Goal: Task Accomplishment & Management: Use online tool/utility

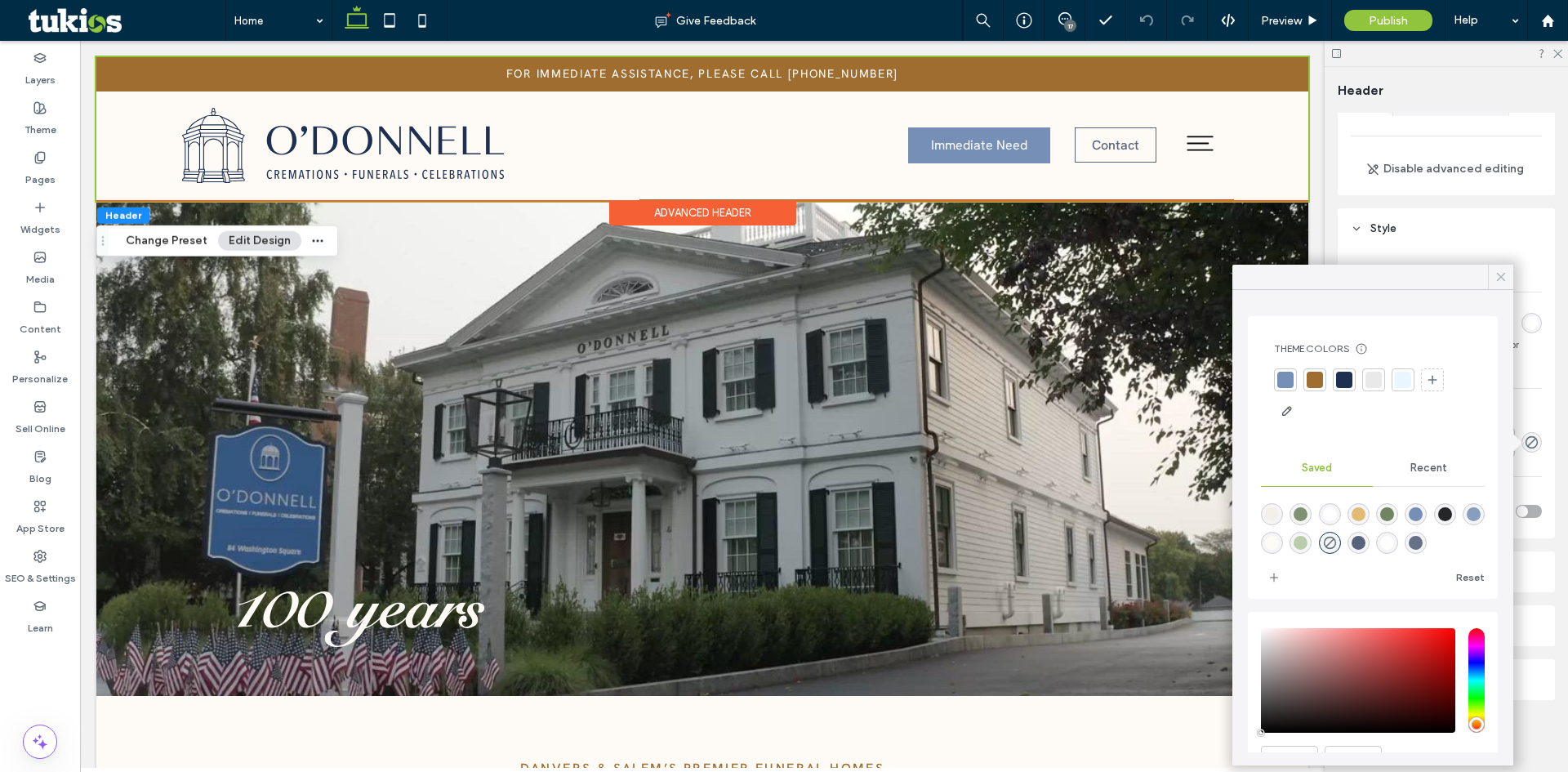
click at [1497, 279] on icon at bounding box center [1500, 276] width 14 height 14
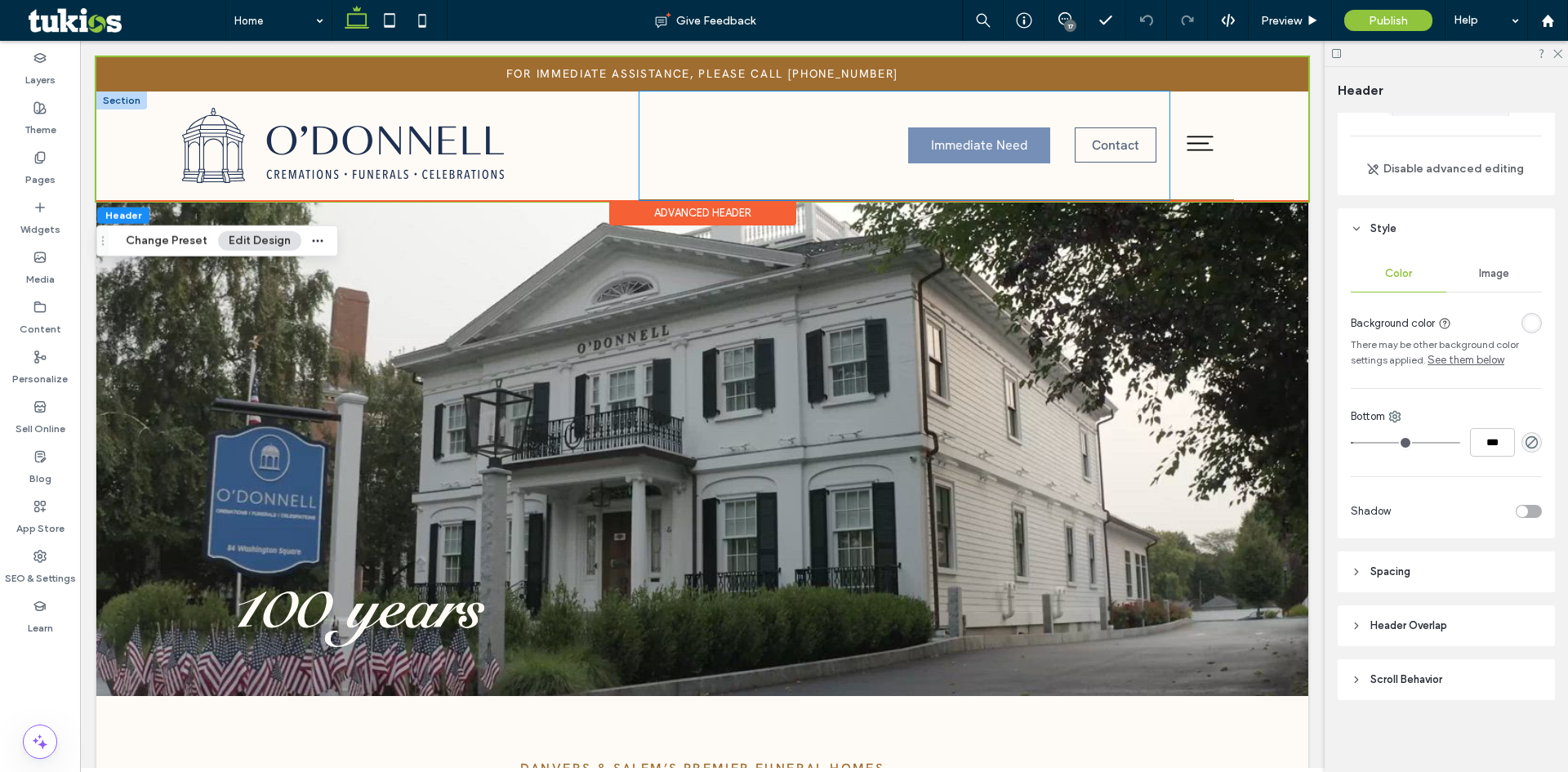
click at [782, 170] on div "Immediate Need Contact" at bounding box center [905, 146] width 530 height 108
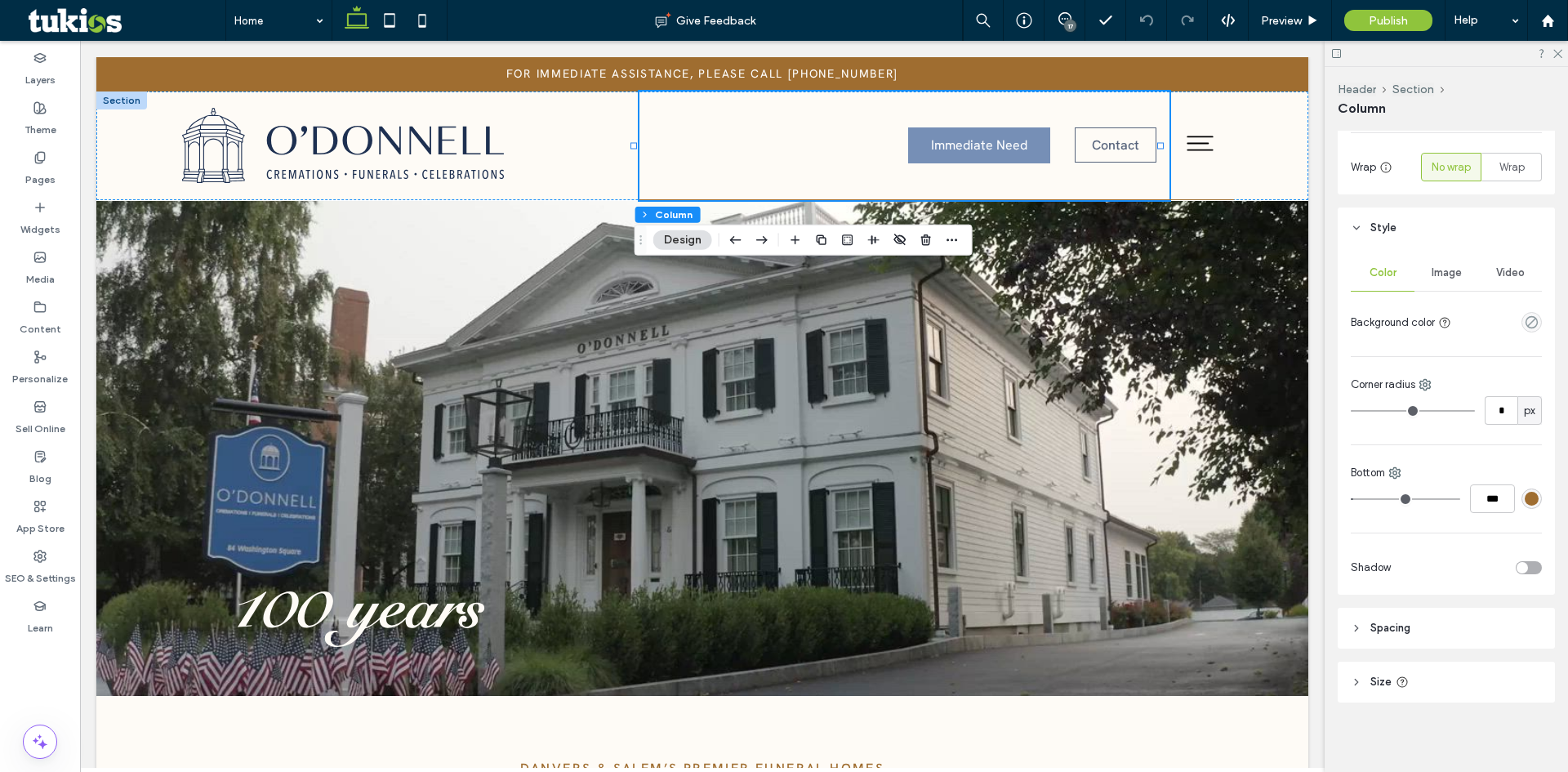
scroll to position [268, 0]
click at [729, 216] on div "Advanced Header" at bounding box center [702, 213] width 187 height 25
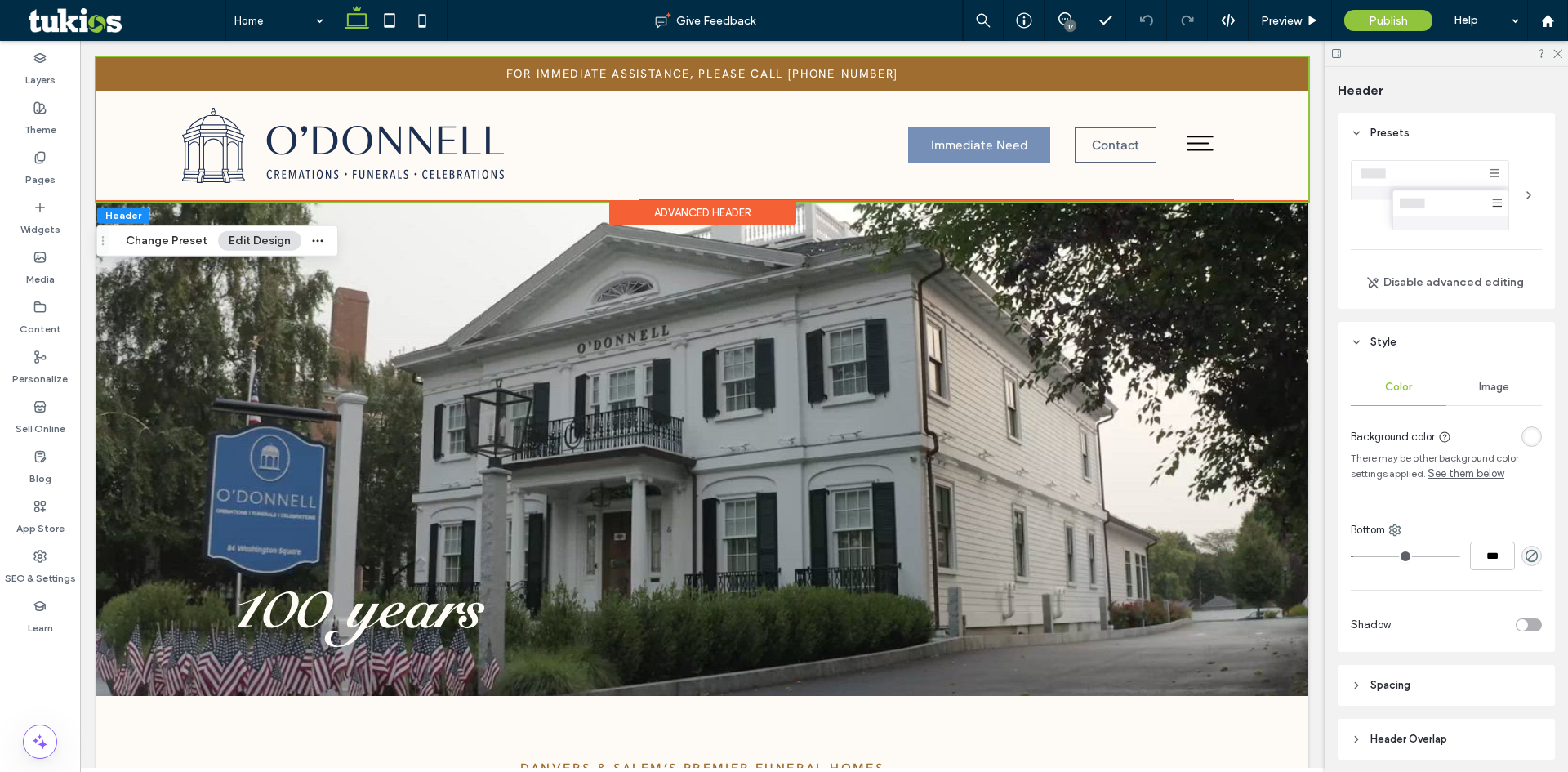
click at [757, 213] on div "Advanced Header" at bounding box center [702, 213] width 187 height 25
drag, startPoint x: 1520, startPoint y: 558, endPoint x: 1529, endPoint y: 556, distance: 9.2
click at [1529, 556] on use "rgba(0,0,0,0)" at bounding box center [1531, 556] width 12 height 12
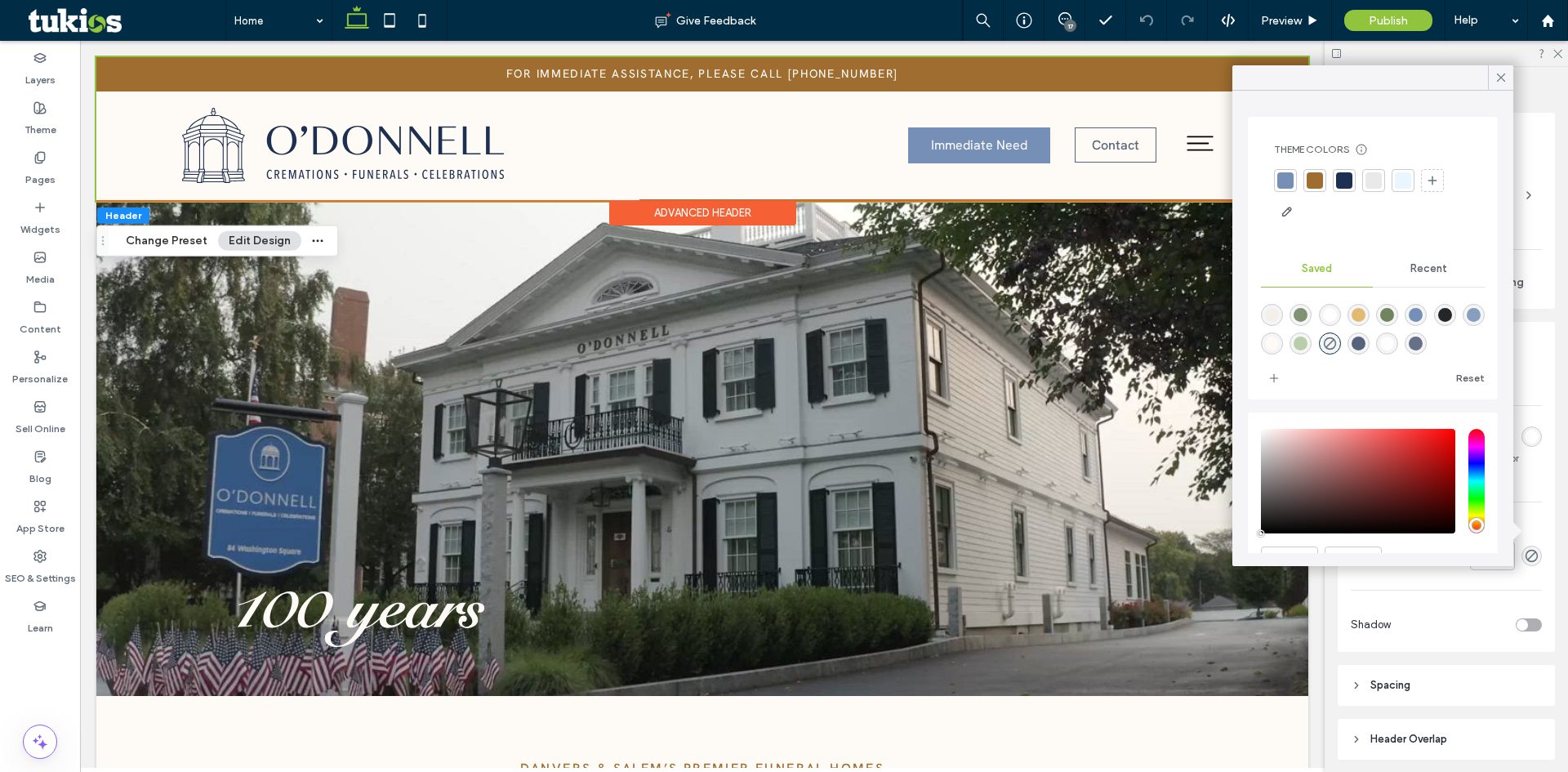
click at [1317, 197] on div at bounding box center [1373, 197] width 197 height 56
click at [1315, 192] on div at bounding box center [1373, 197] width 197 height 56
click at [1316, 185] on div at bounding box center [1314, 180] width 16 height 16
click at [1499, 79] on use at bounding box center [1501, 78] width 9 height 9
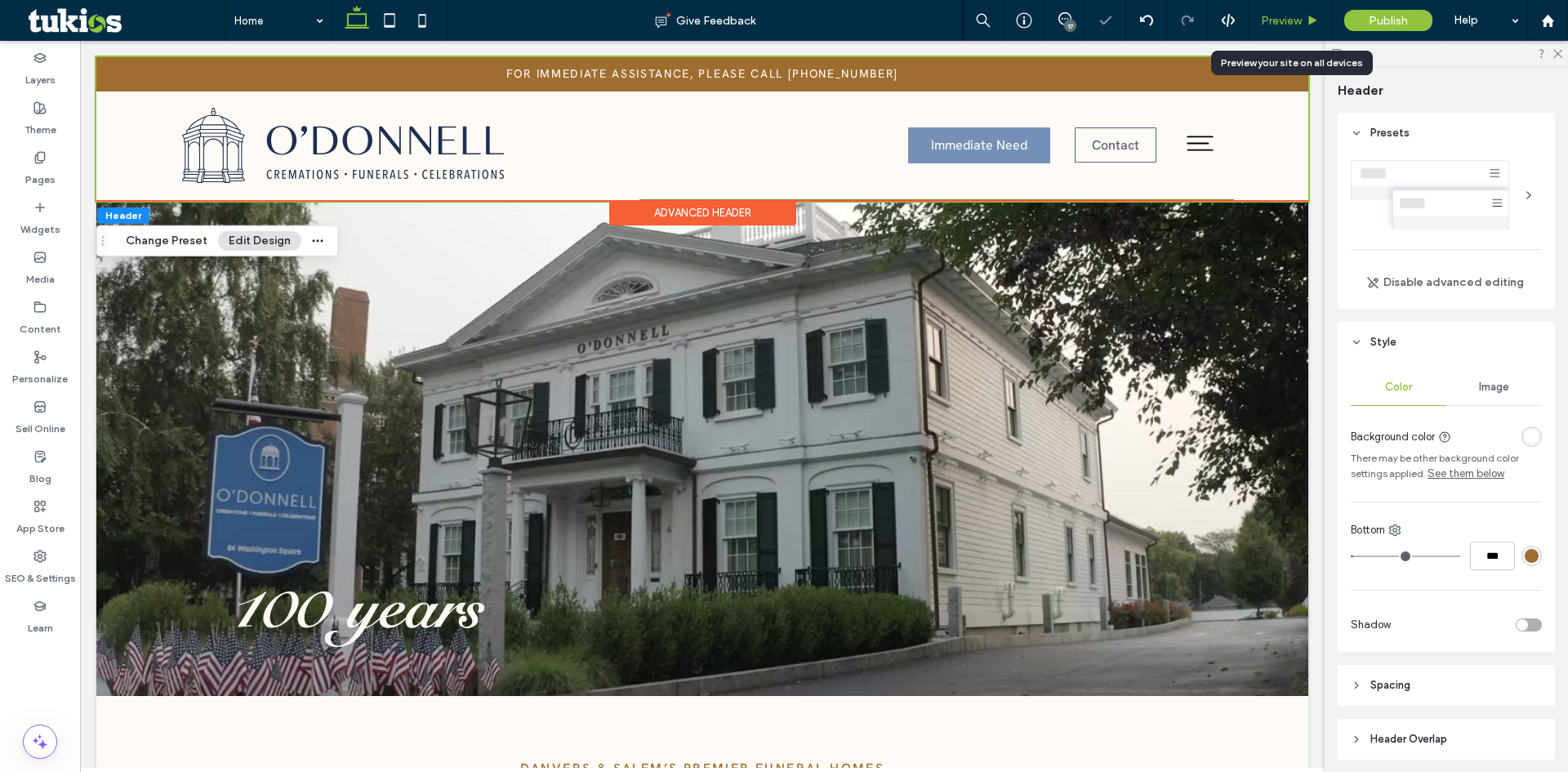
click at [1275, 11] on div "Preview" at bounding box center [1289, 20] width 83 height 41
click at [1282, 21] on span "Preview" at bounding box center [1281, 21] width 41 height 14
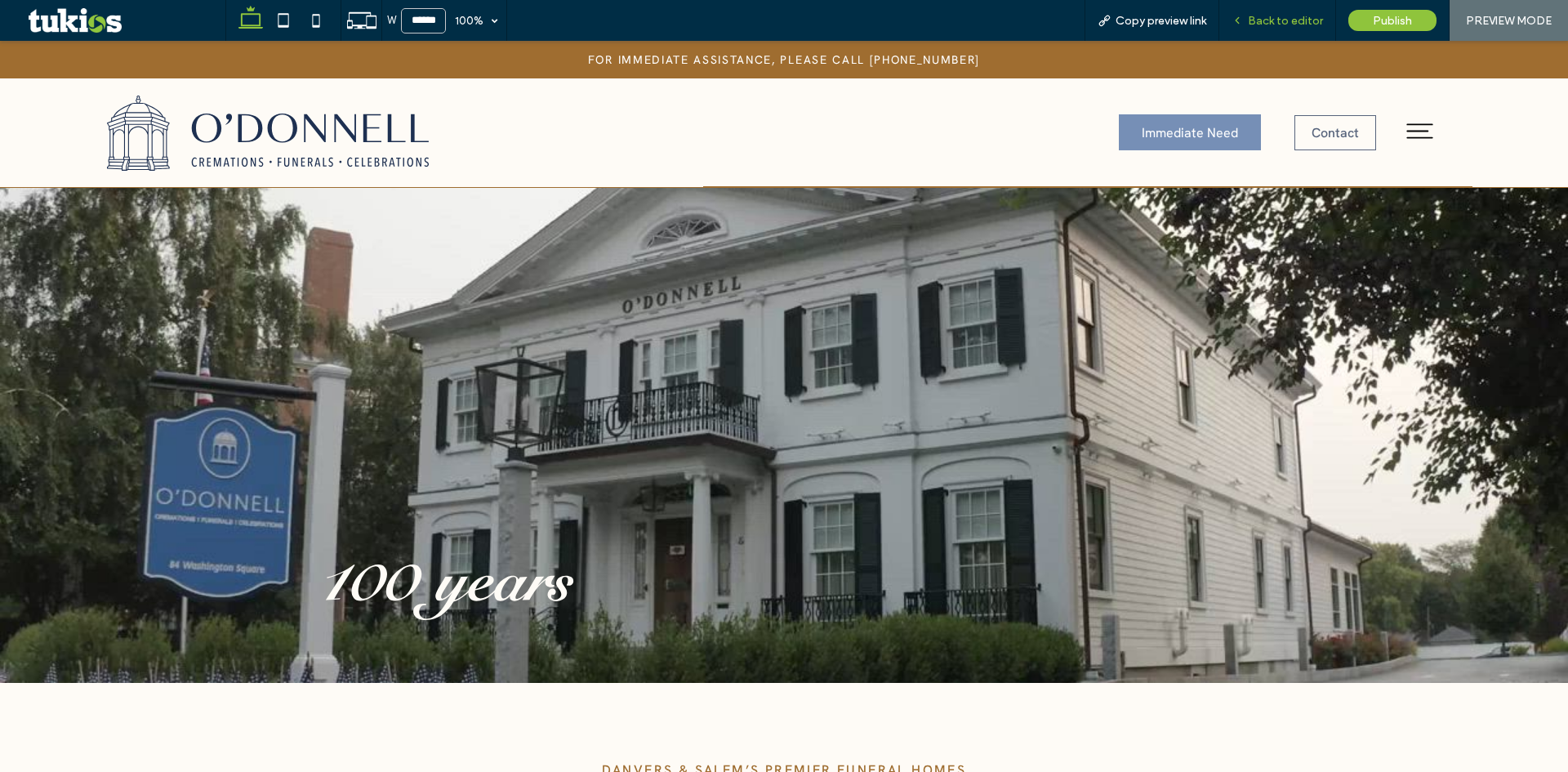
click at [1306, 25] on span "Back to editor" at bounding box center [1285, 21] width 75 height 14
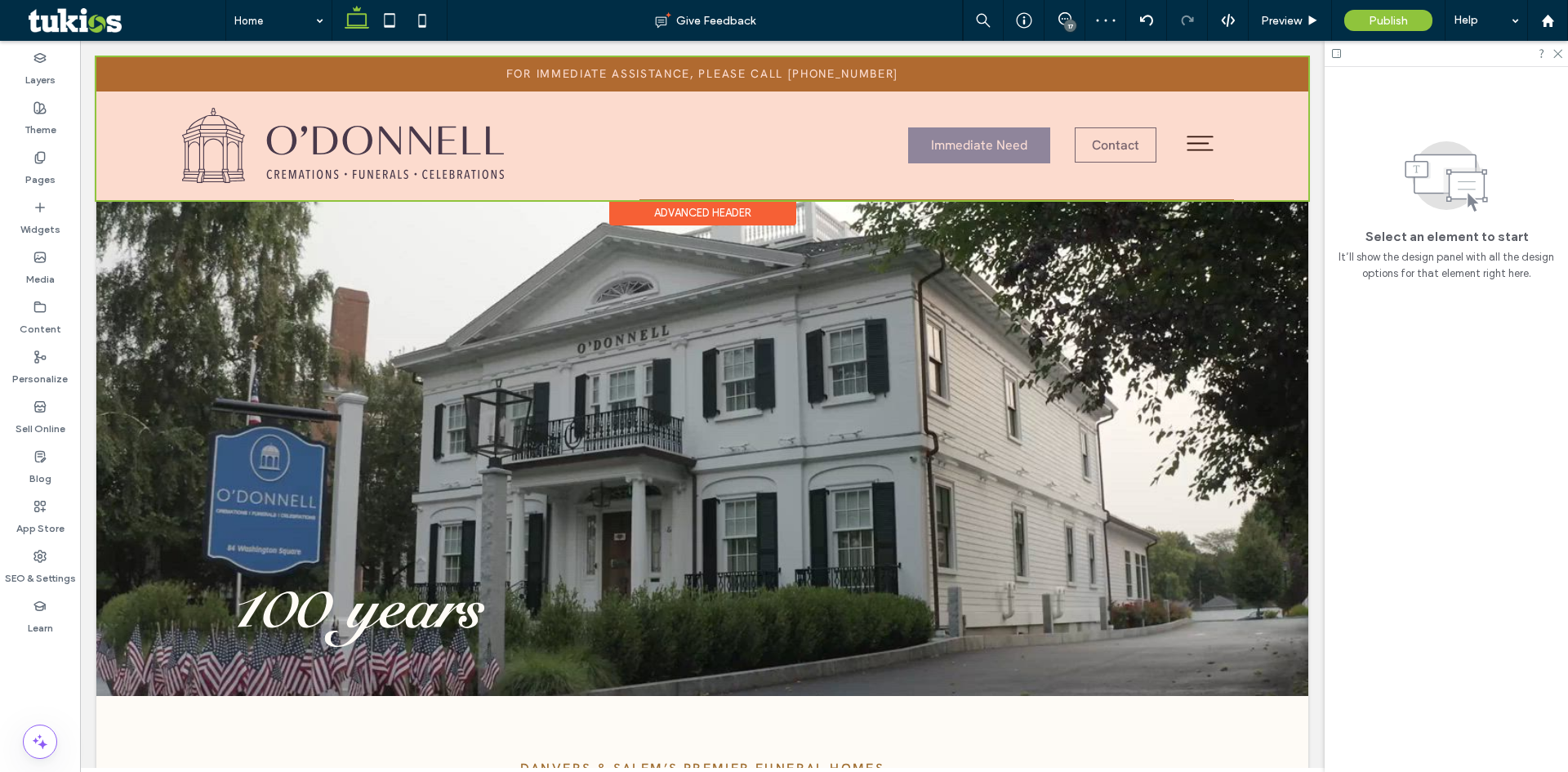
click at [689, 165] on div at bounding box center [703, 128] width 1212 height 143
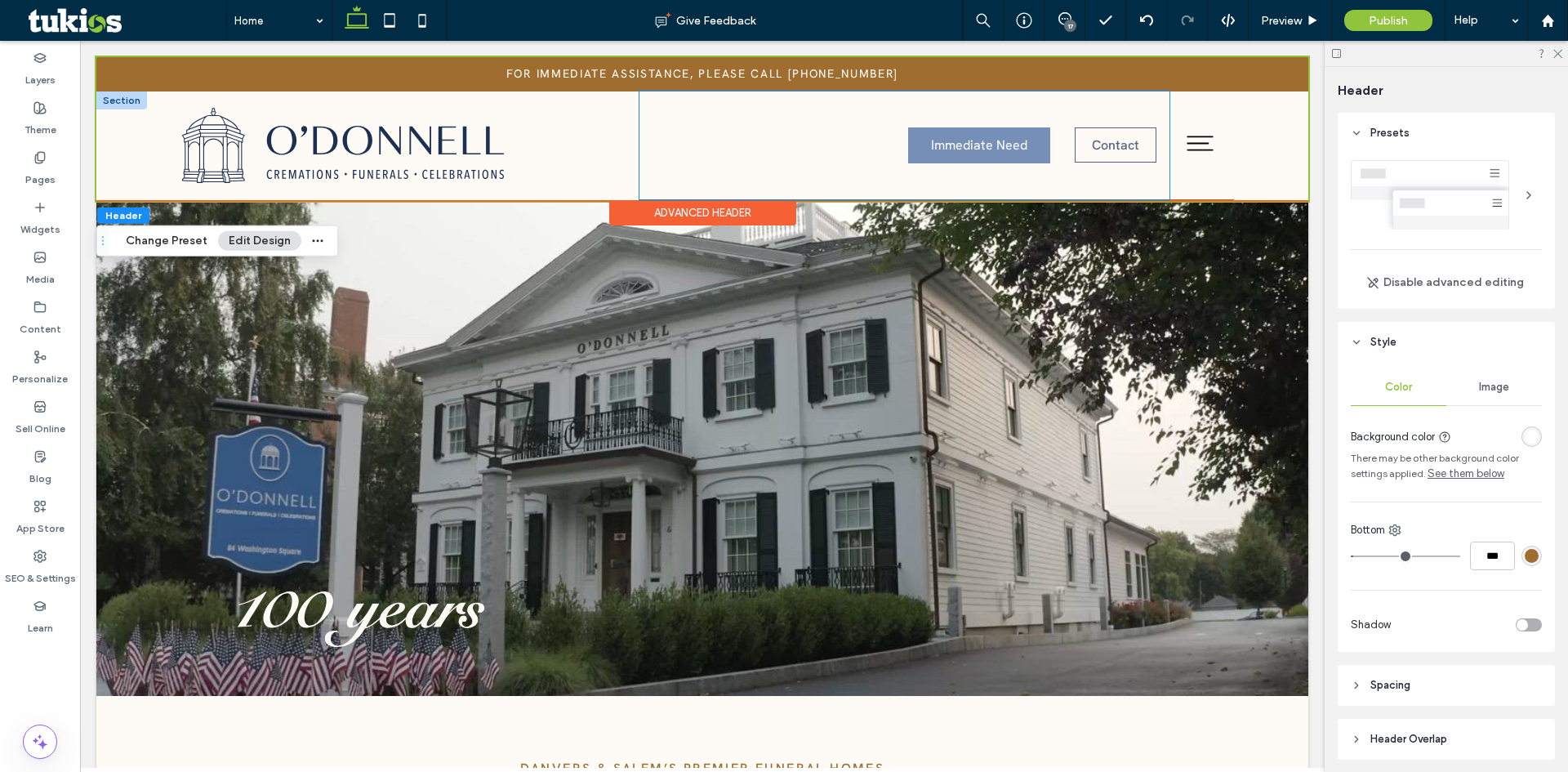
click at [690, 165] on div "Immediate Need Contact" at bounding box center [905, 146] width 530 height 108
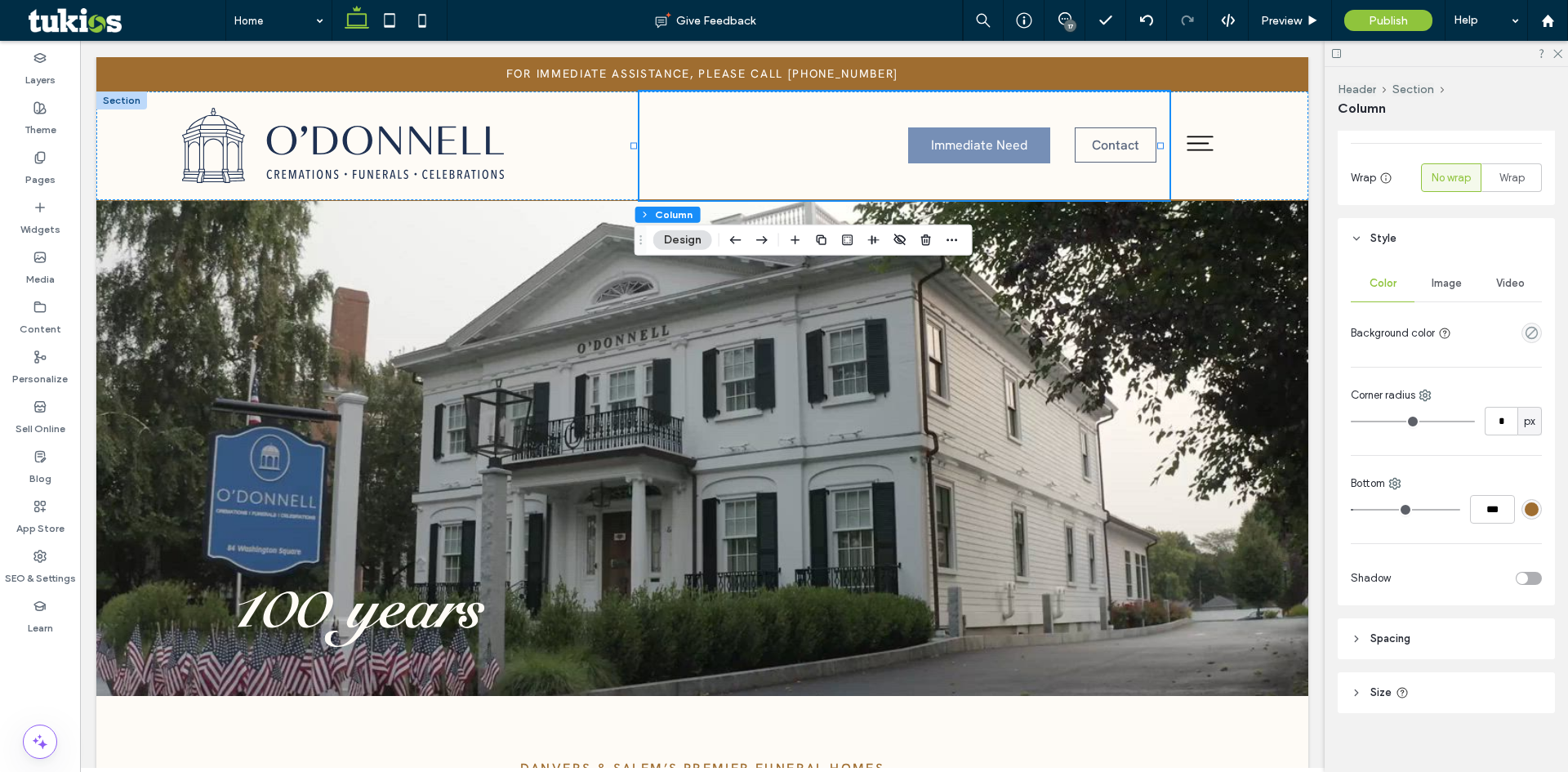
scroll to position [268, 0]
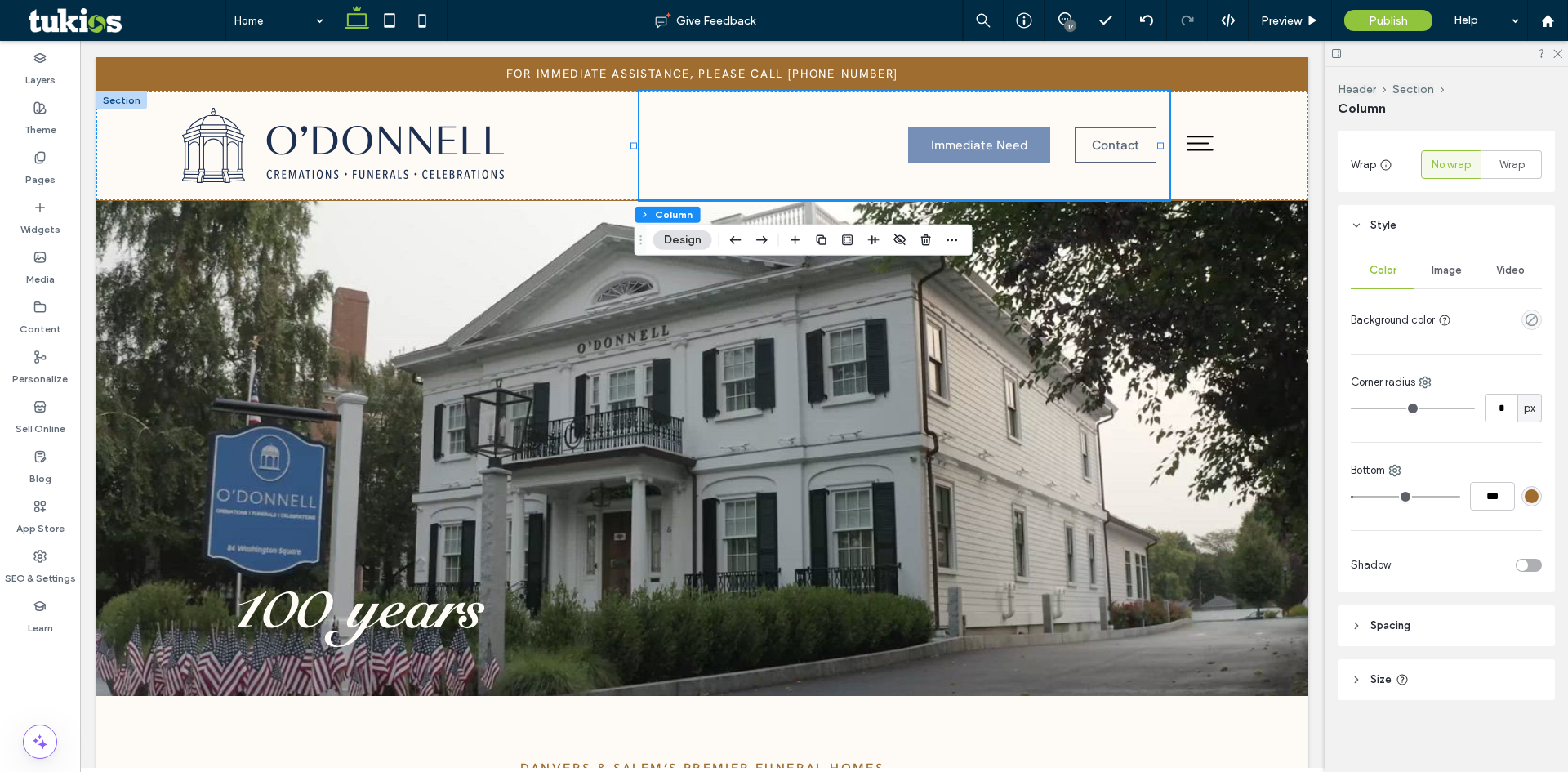
type input "*"
type input "***"
type input "*"
type input "***"
type input "*"
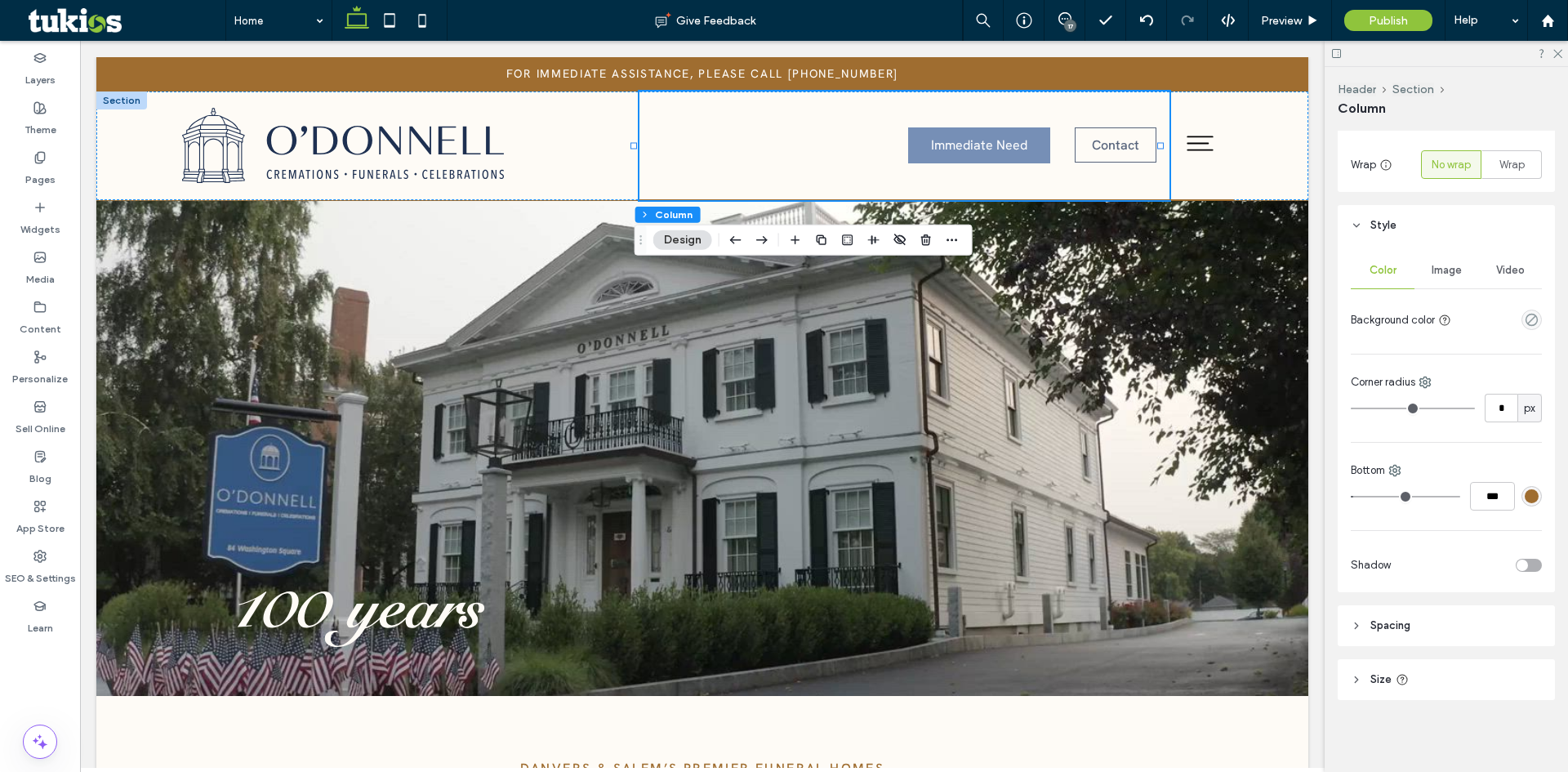
type input "***"
drag, startPoint x: 1310, startPoint y: 490, endPoint x: 1301, endPoint y: 490, distance: 9.0
type input "*"
click at [1351, 496] on input "range" at bounding box center [1405, 497] width 109 height 2
click at [1266, 175] on div "Immediate Need Contact" at bounding box center [703, 146] width 1212 height 108
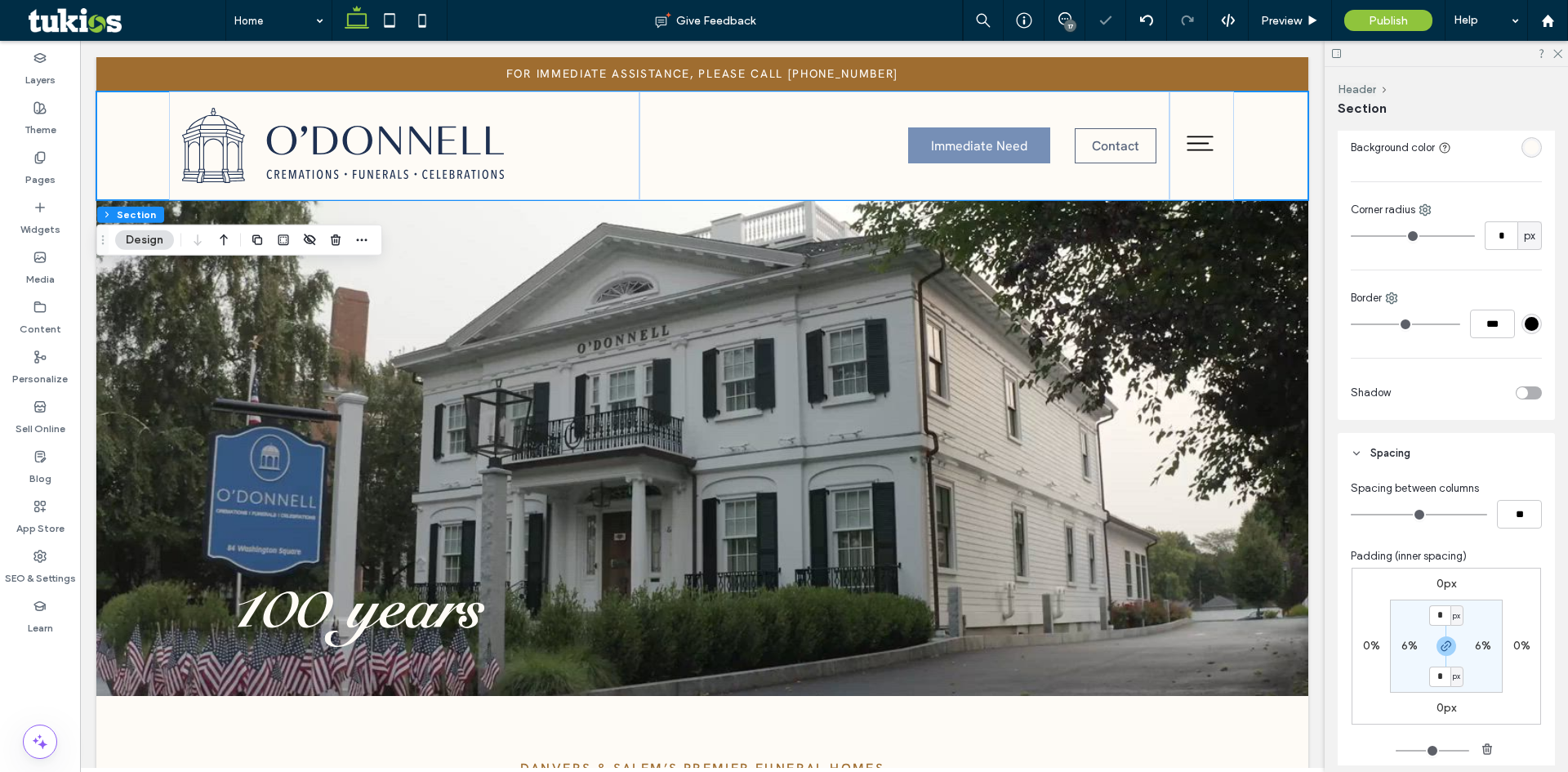
scroll to position [0, 0]
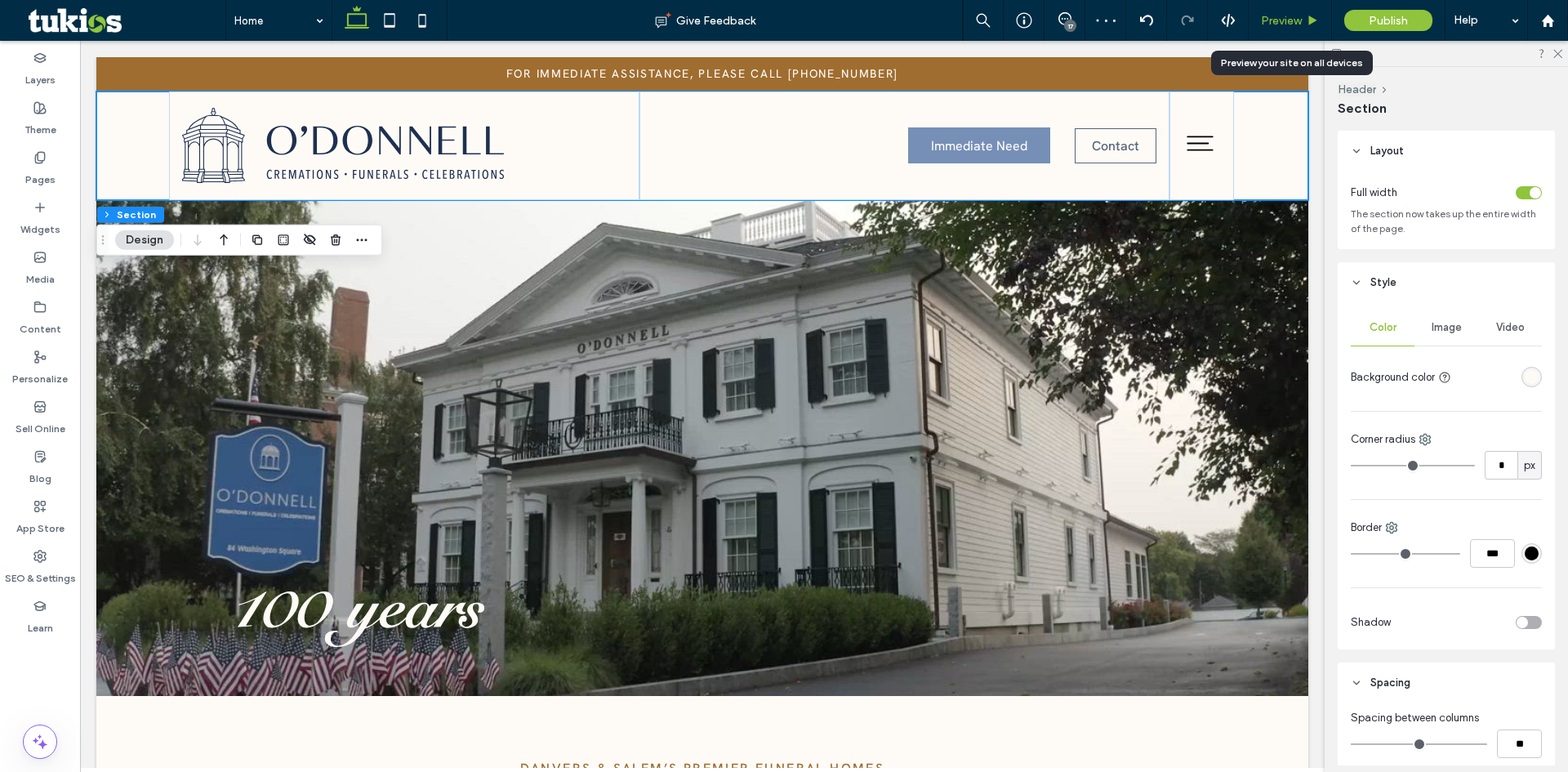
click at [1297, 25] on span "Preview" at bounding box center [1281, 21] width 41 height 14
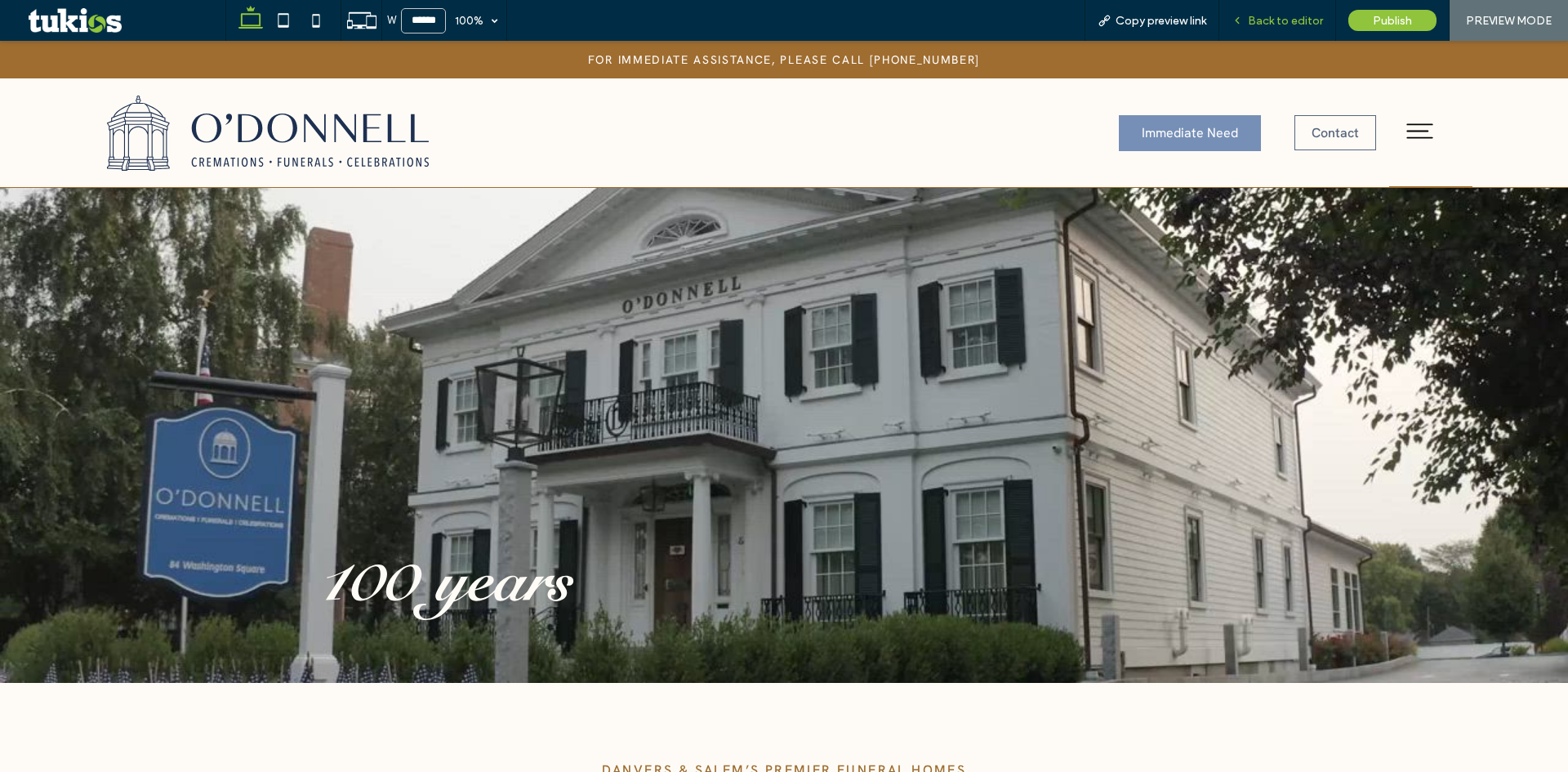
click at [1294, 24] on span "Back to editor" at bounding box center [1285, 21] width 75 height 14
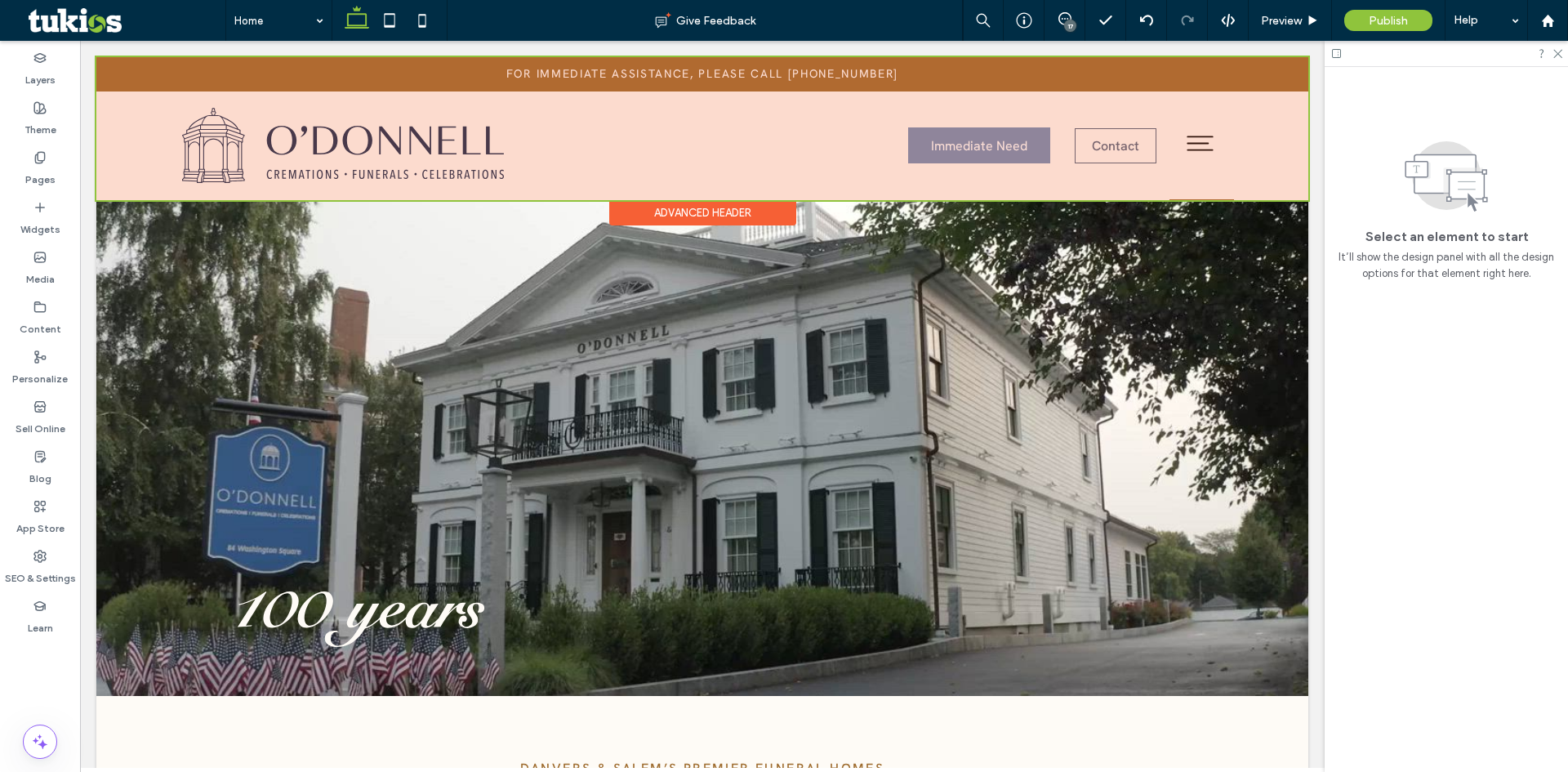
click at [1190, 182] on div at bounding box center [703, 128] width 1212 height 143
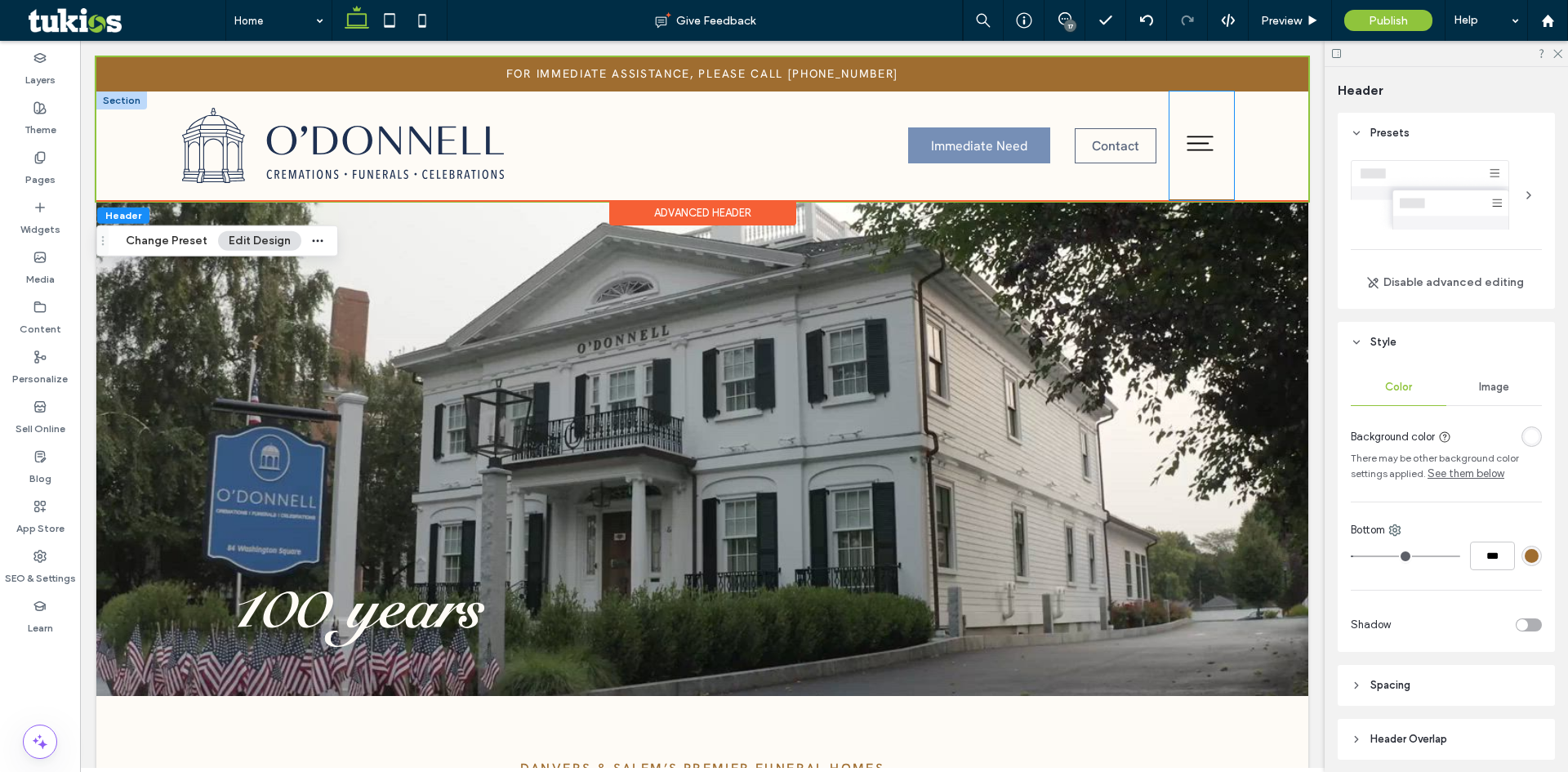
click at [1189, 188] on div at bounding box center [1200, 146] width 64 height 108
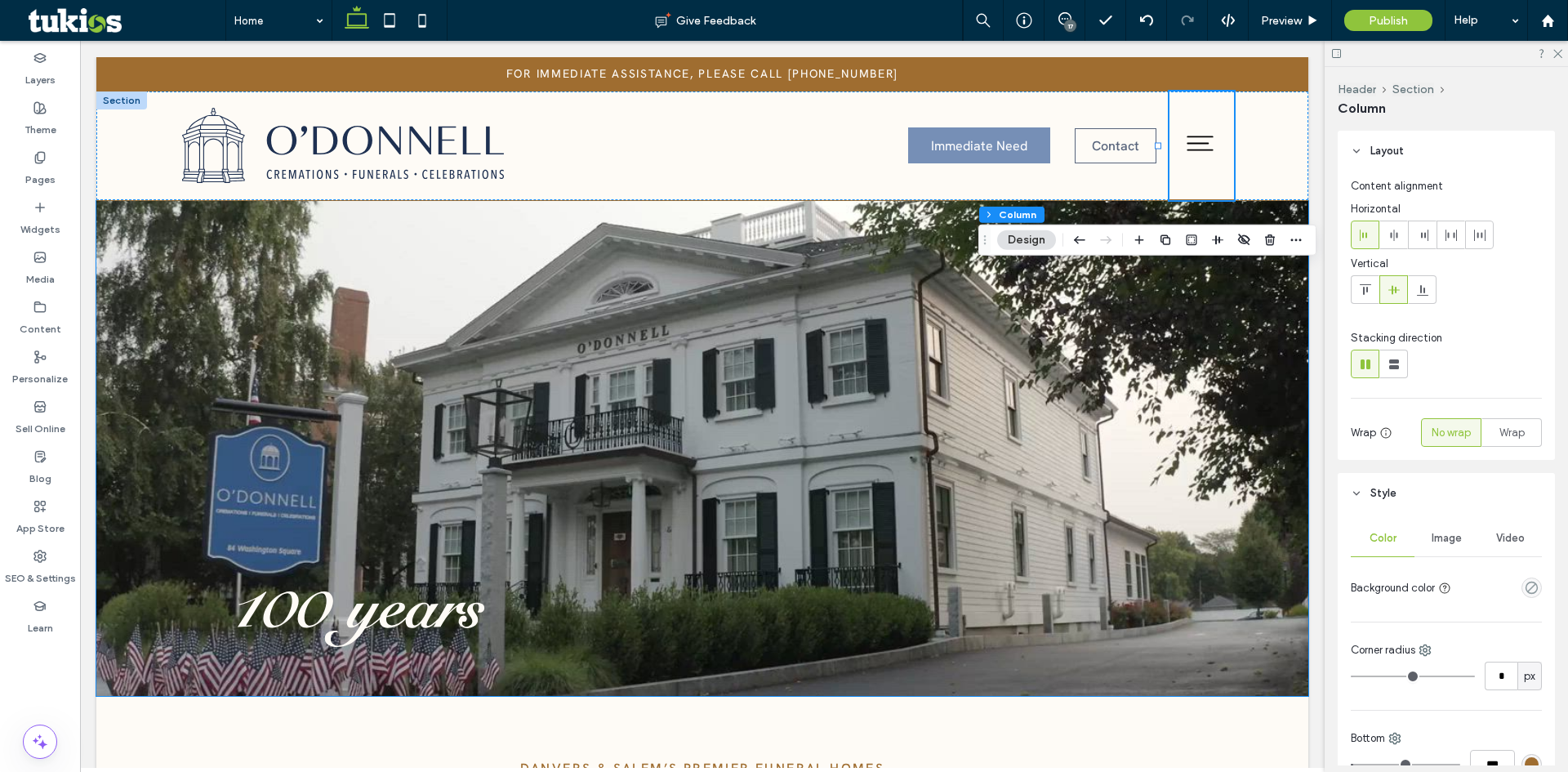
scroll to position [164, 0]
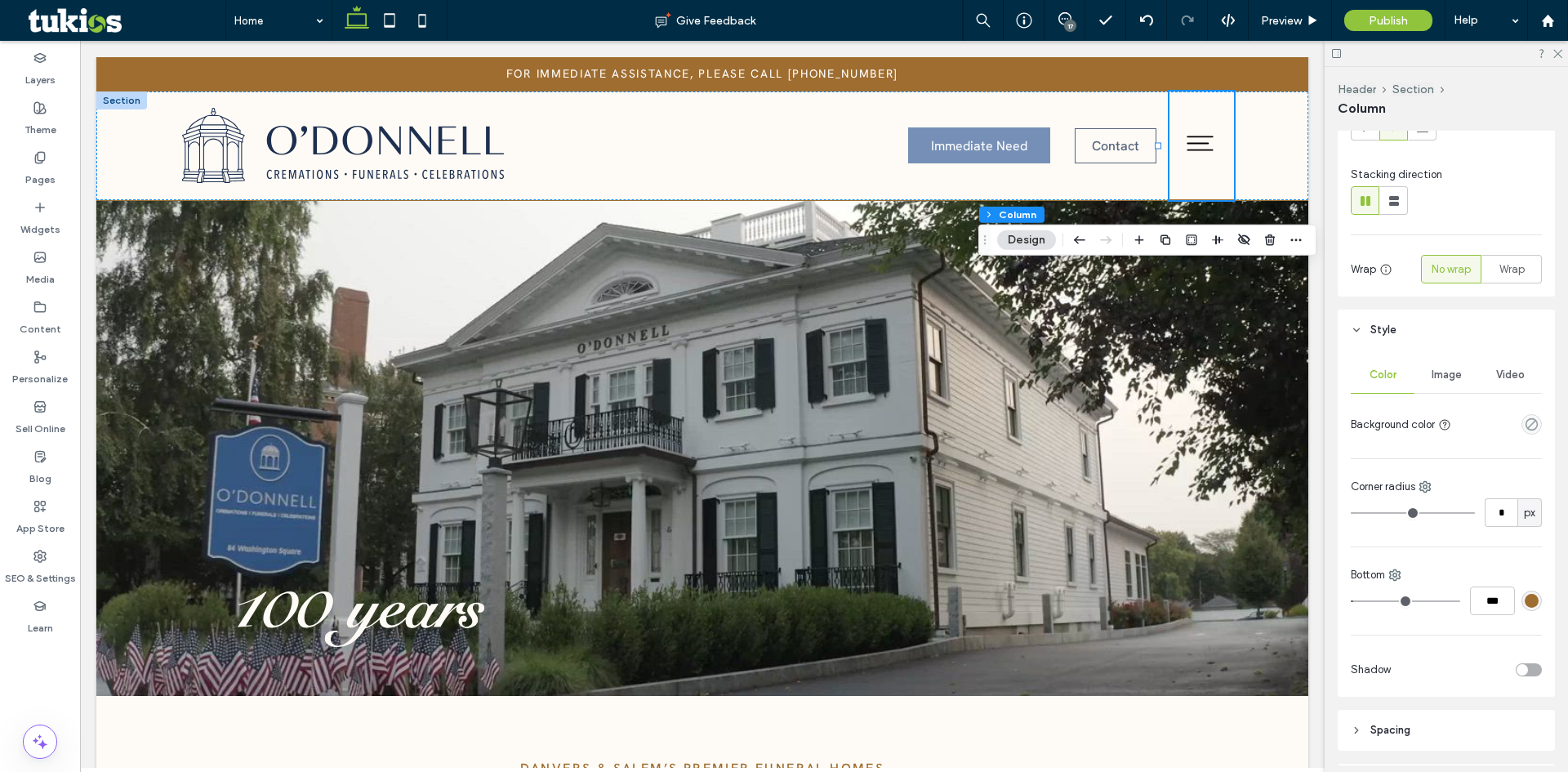
type input "*"
type input "***"
drag, startPoint x: 1355, startPoint y: 603, endPoint x: 1319, endPoint y: 600, distance: 36.1
type input "*"
click at [1351, 601] on input "range" at bounding box center [1405, 602] width 109 height 2
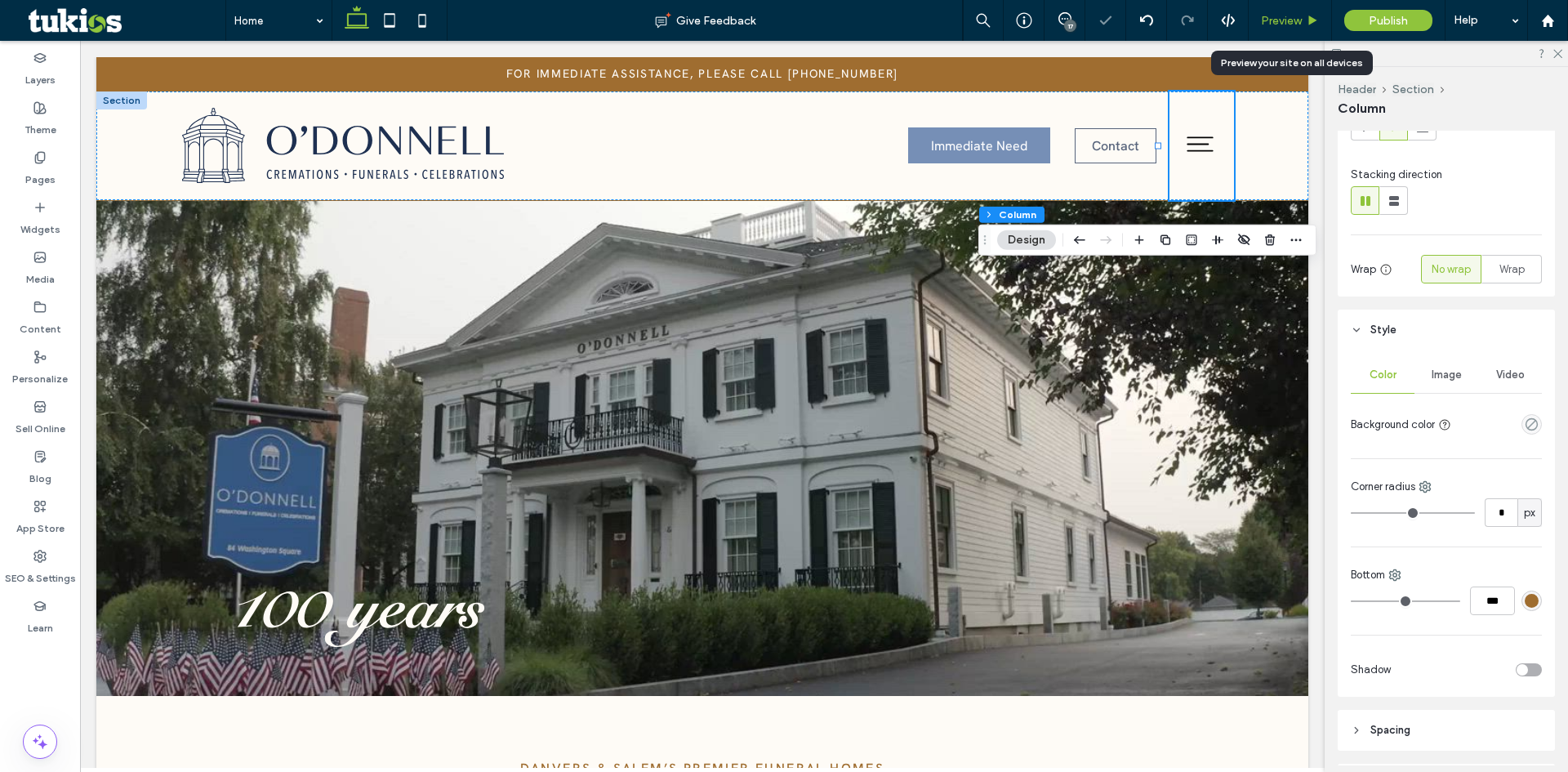
click at [1304, 17] on div "Preview" at bounding box center [1289, 21] width 82 height 14
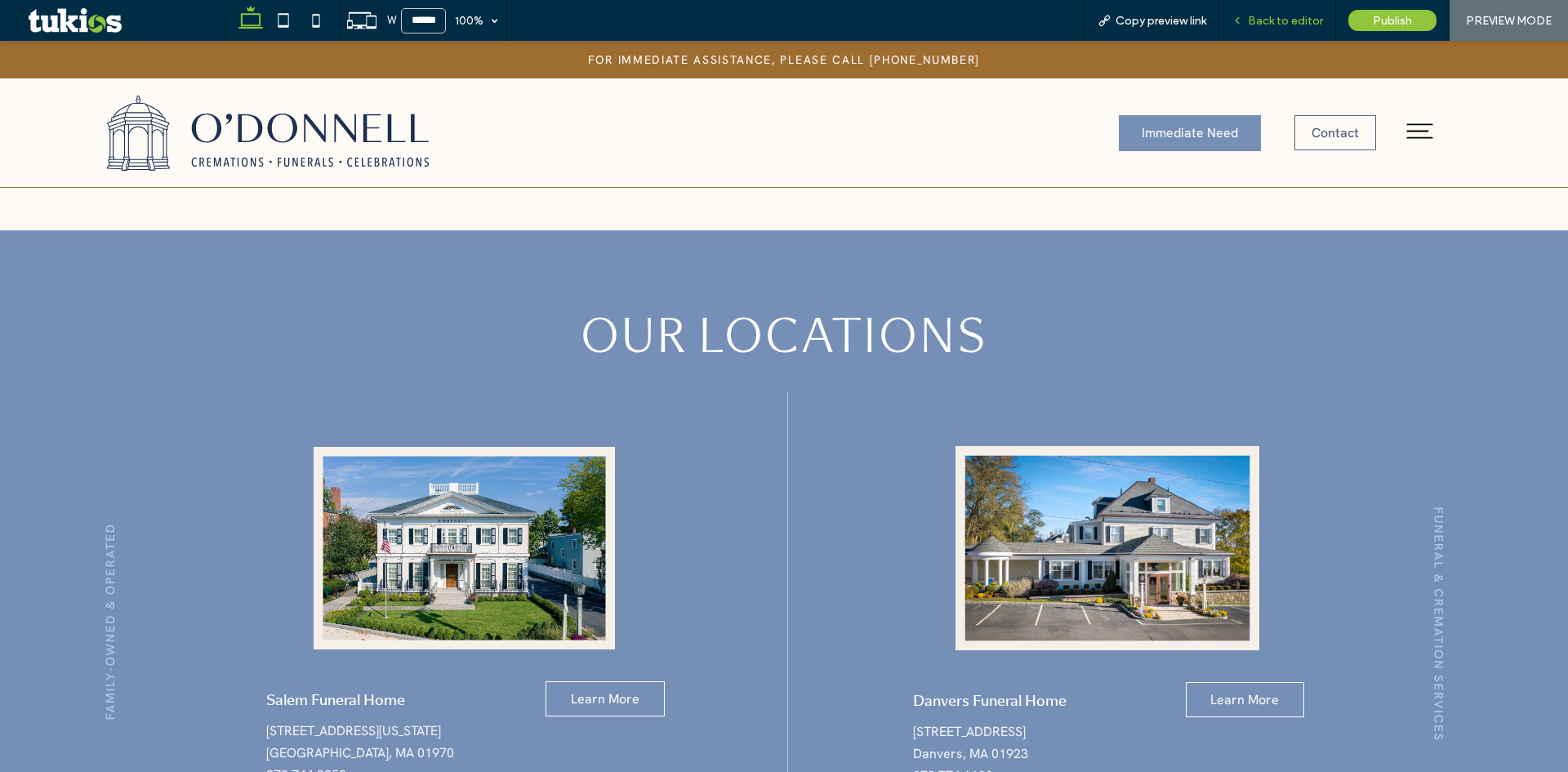
click at [1294, 19] on span "Back to editor" at bounding box center [1285, 21] width 75 height 14
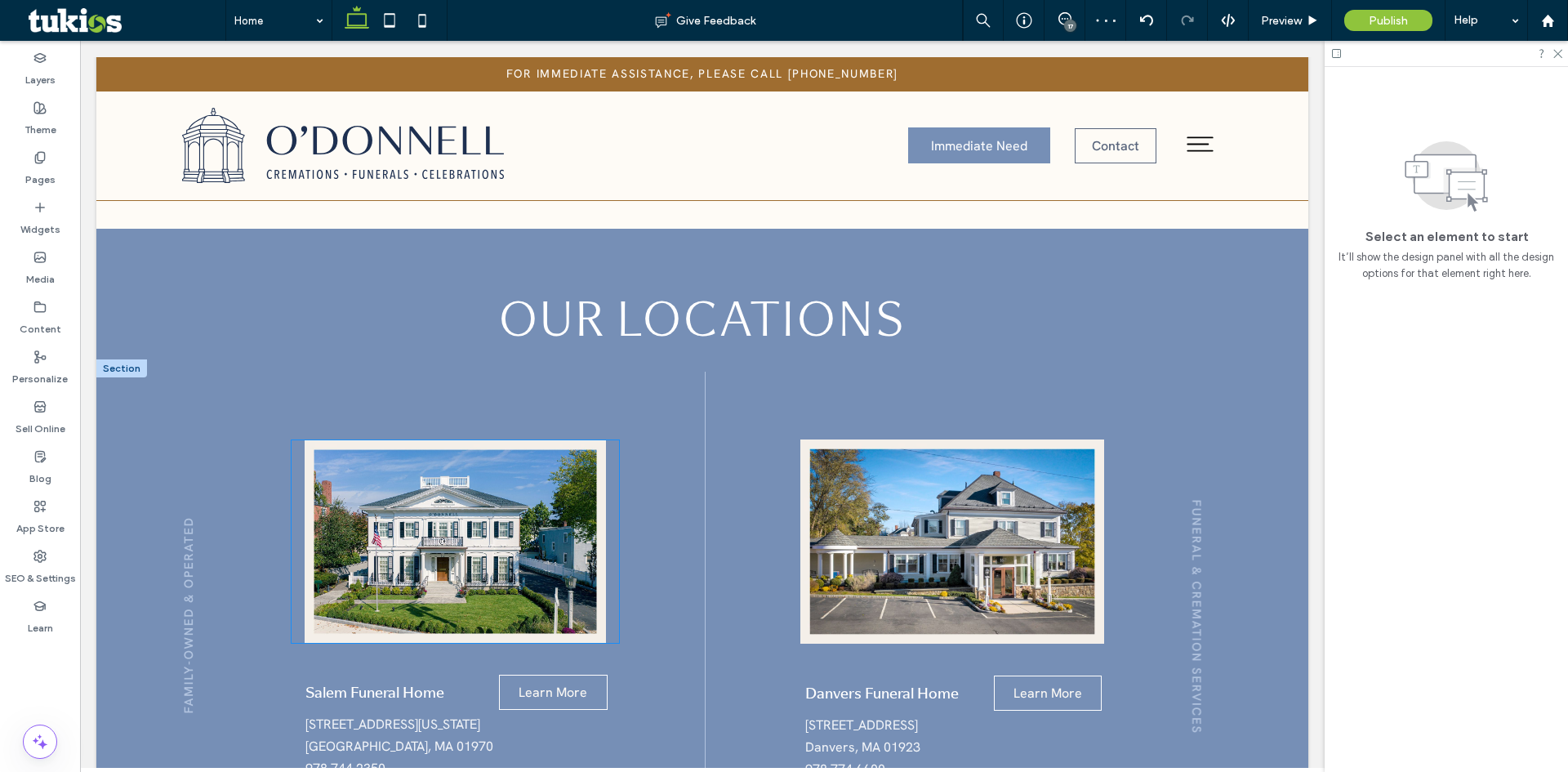
click at [516, 465] on img at bounding box center [456, 542] width 327 height 203
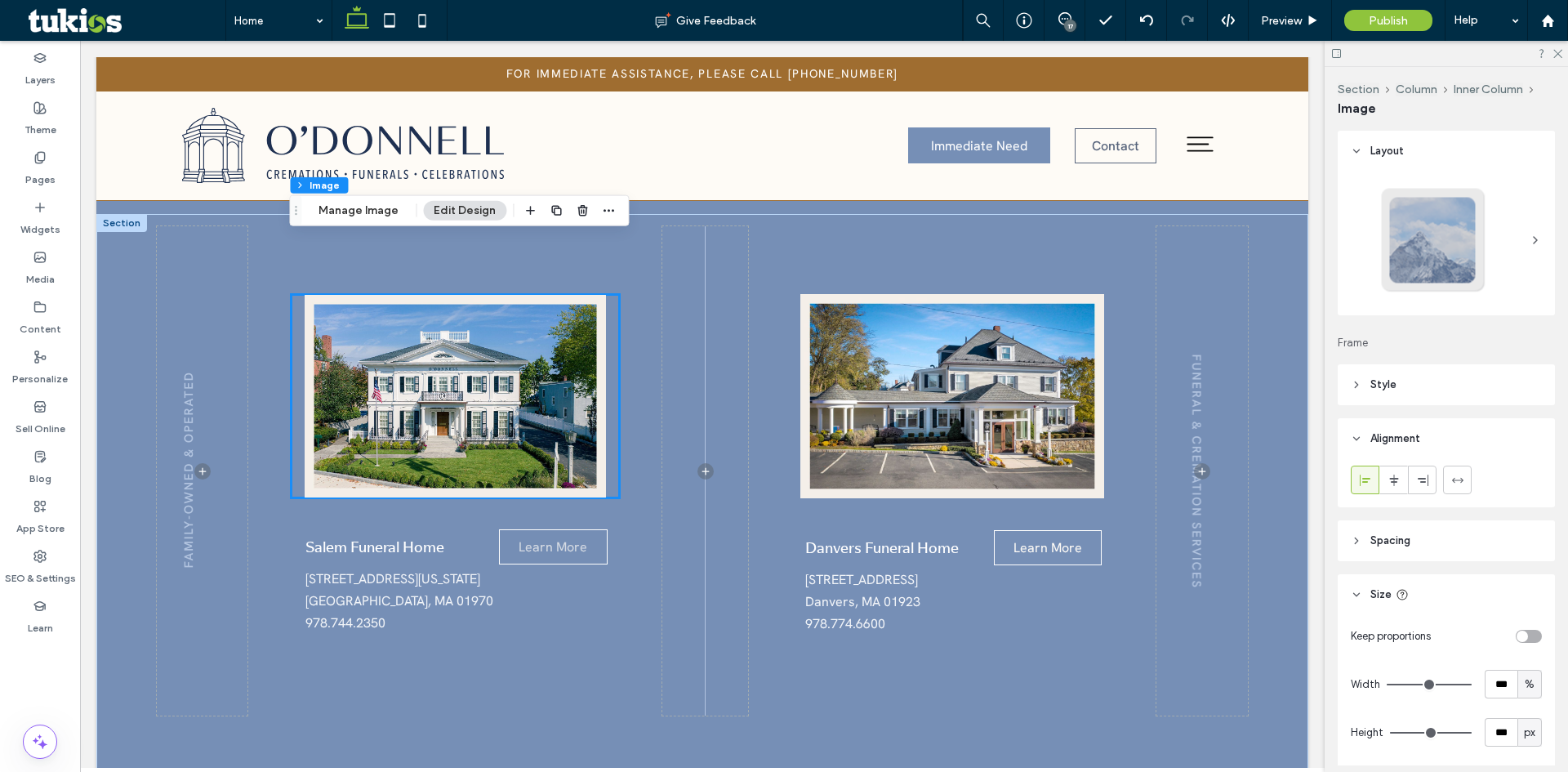
scroll to position [1381, 0]
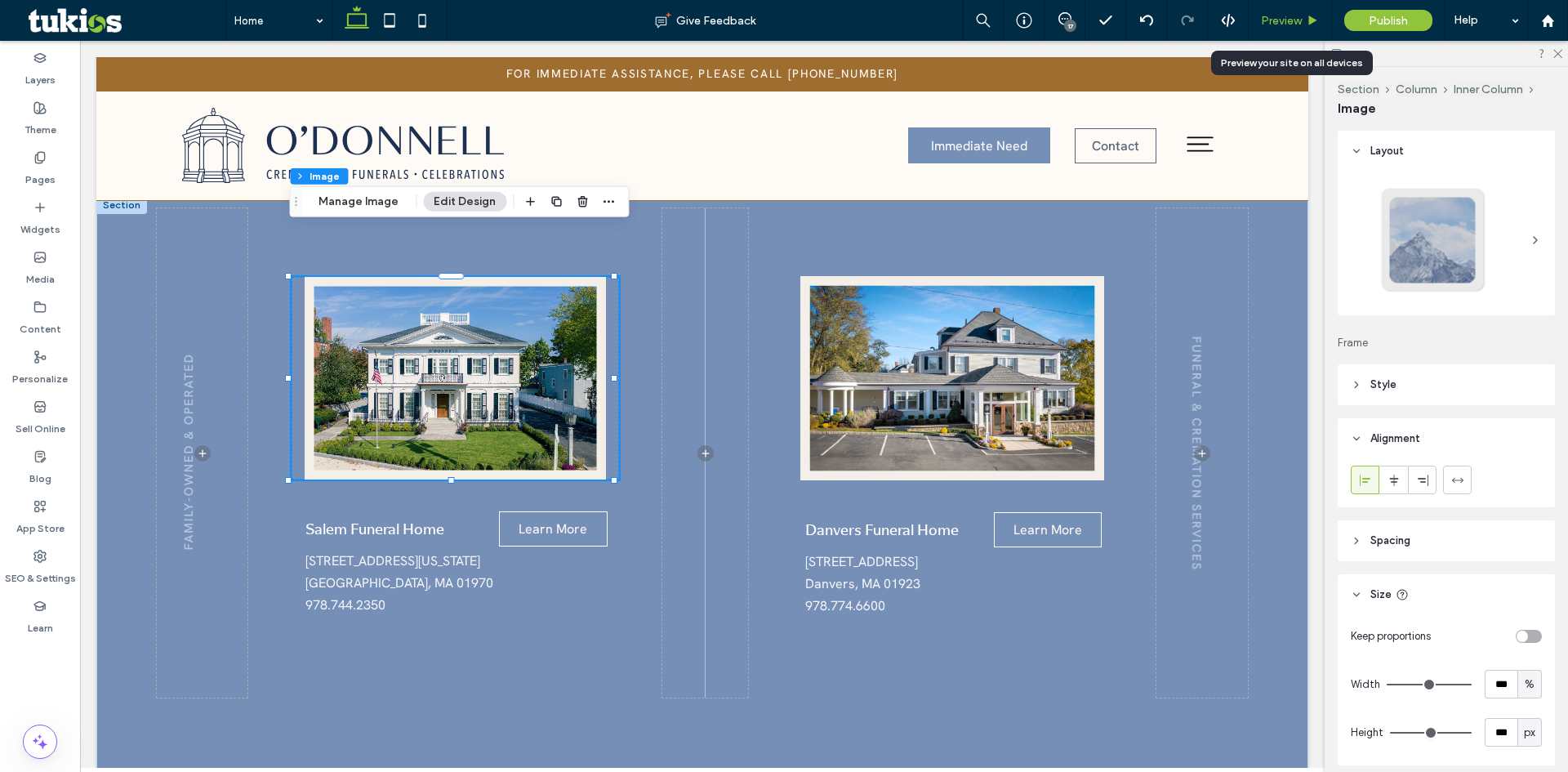
click at [1298, 24] on span "Preview" at bounding box center [1281, 21] width 41 height 14
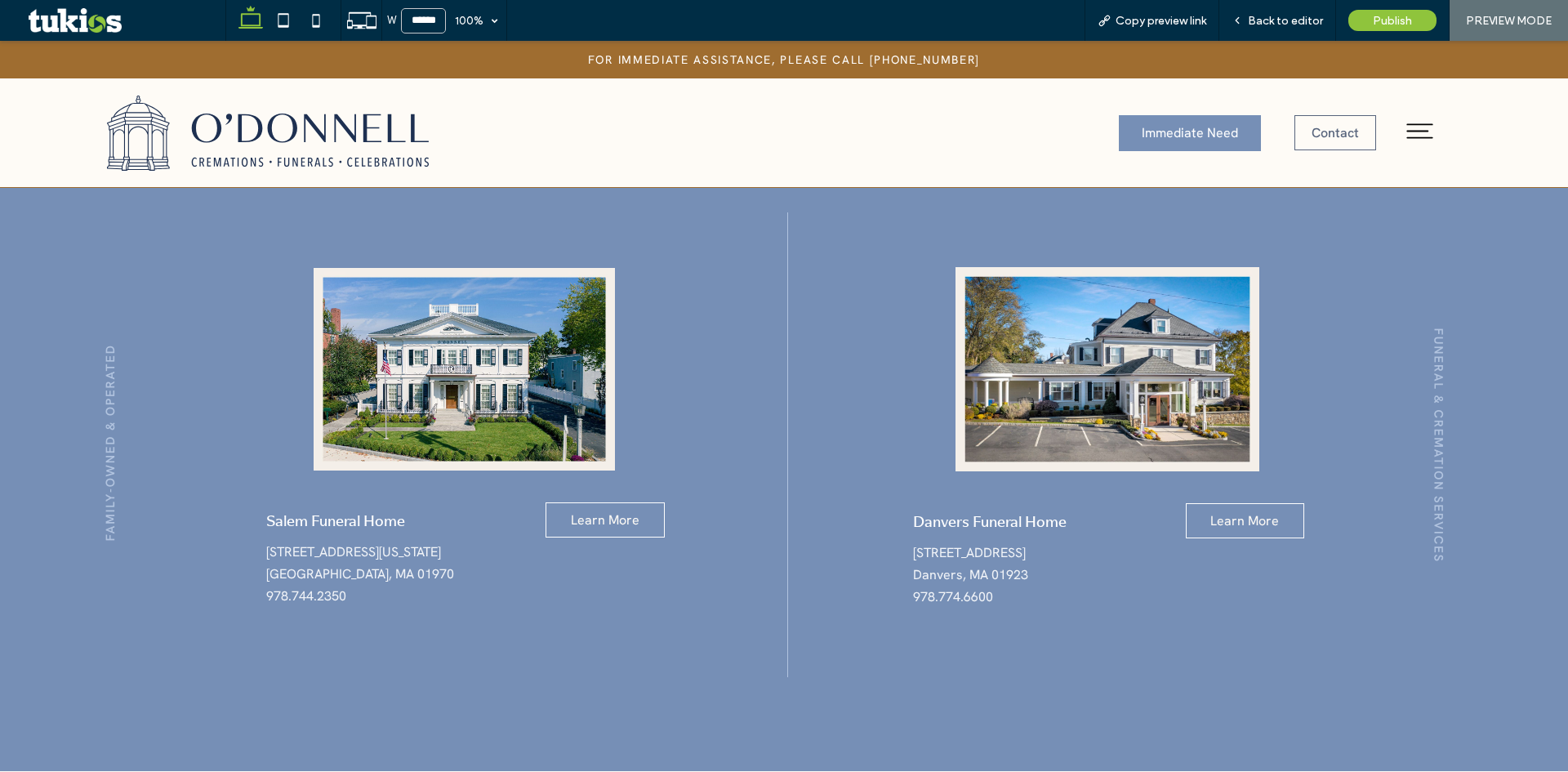
click at [1299, 23] on span "Back to editor" at bounding box center [1285, 21] width 75 height 14
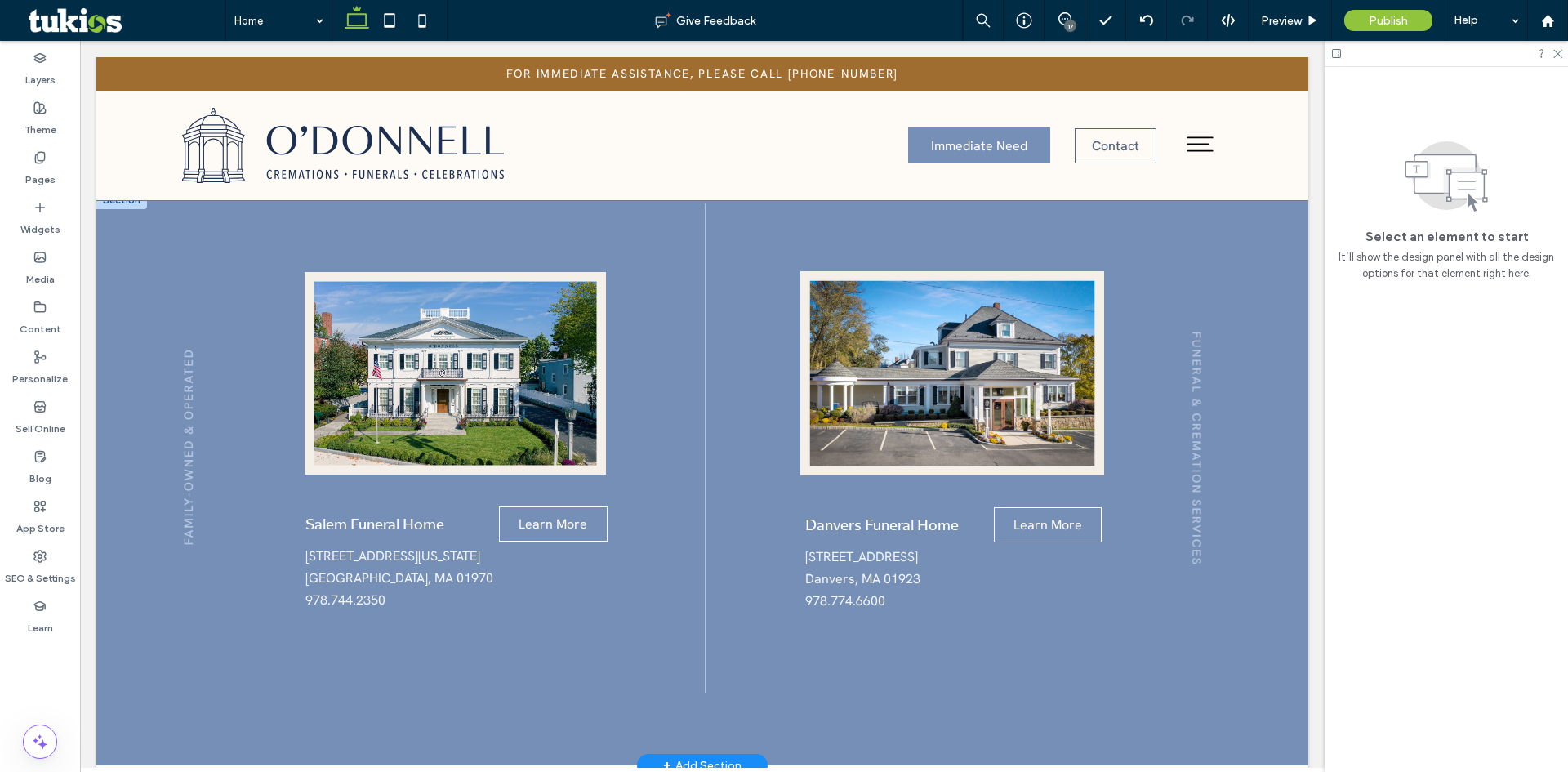
scroll to position [1381, 0]
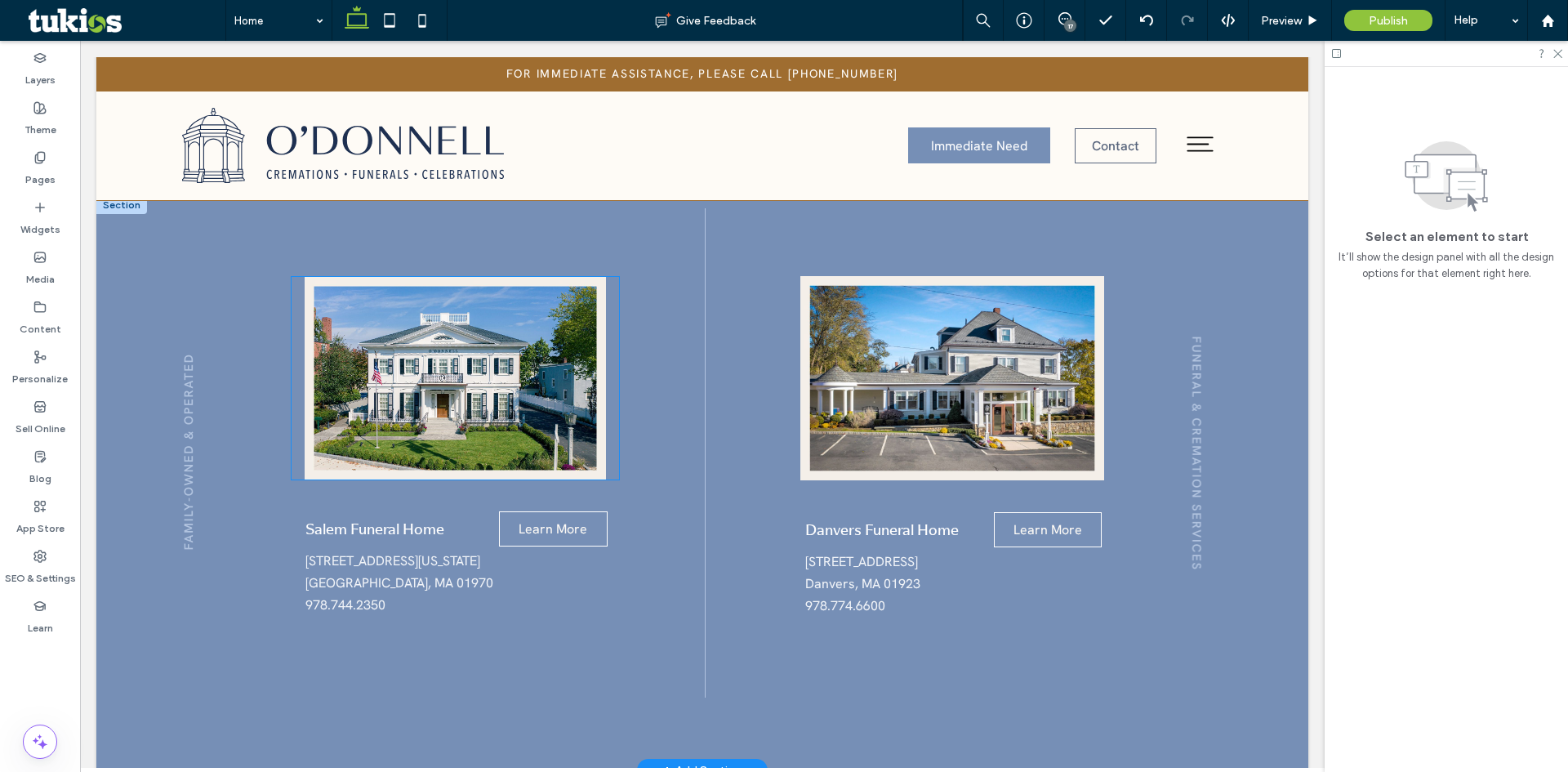
click at [534, 312] on img at bounding box center [456, 378] width 327 height 203
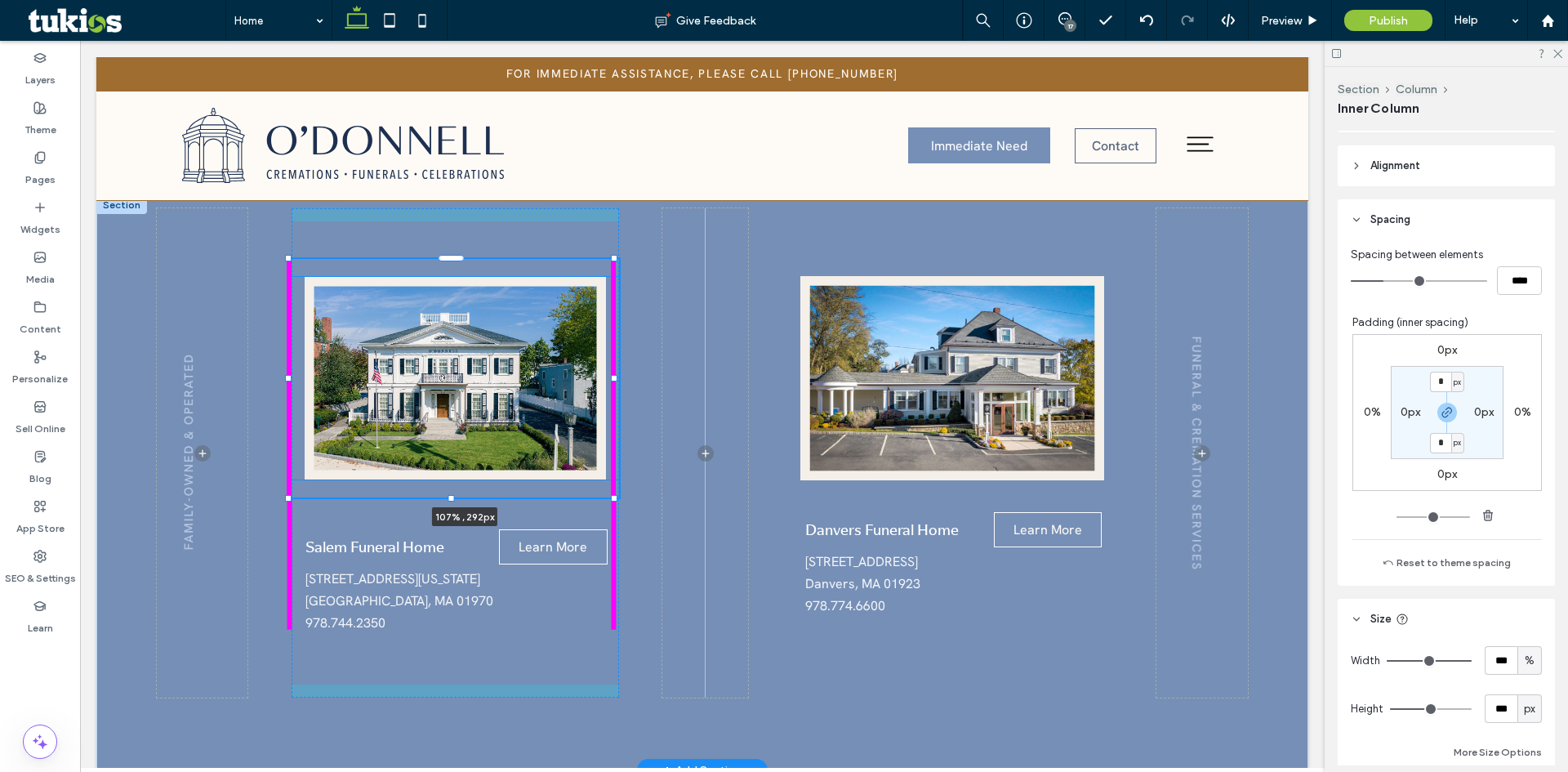
scroll to position [328, 0]
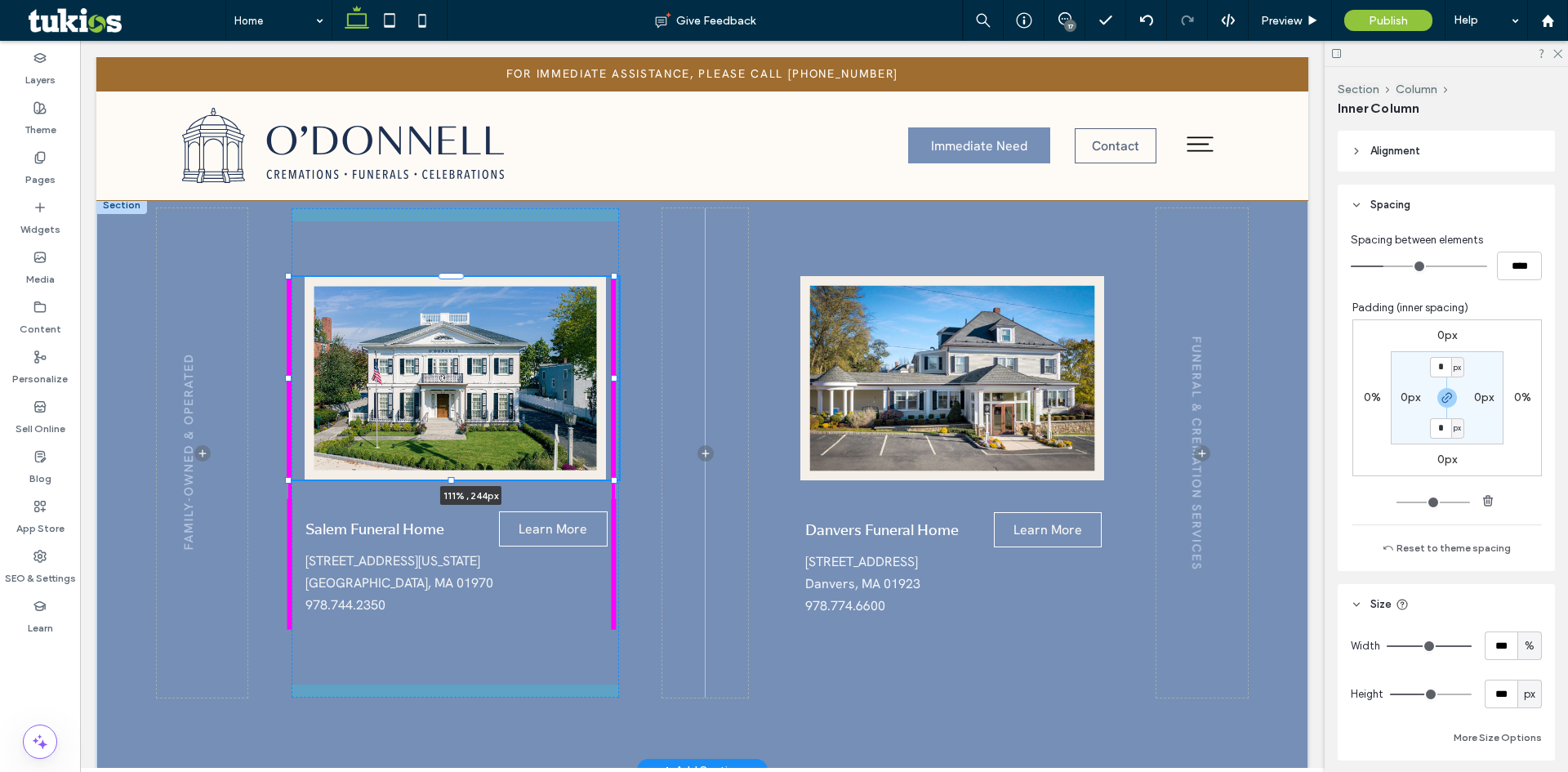
drag, startPoint x: 614, startPoint y: 430, endPoint x: 650, endPoint y: 417, distance: 38.3
click at [650, 417] on div "111% , 244px Salem Funeral Home Learn More 84 Washington Square Salem, MA 01970…" at bounding box center [703, 484] width 1212 height 575
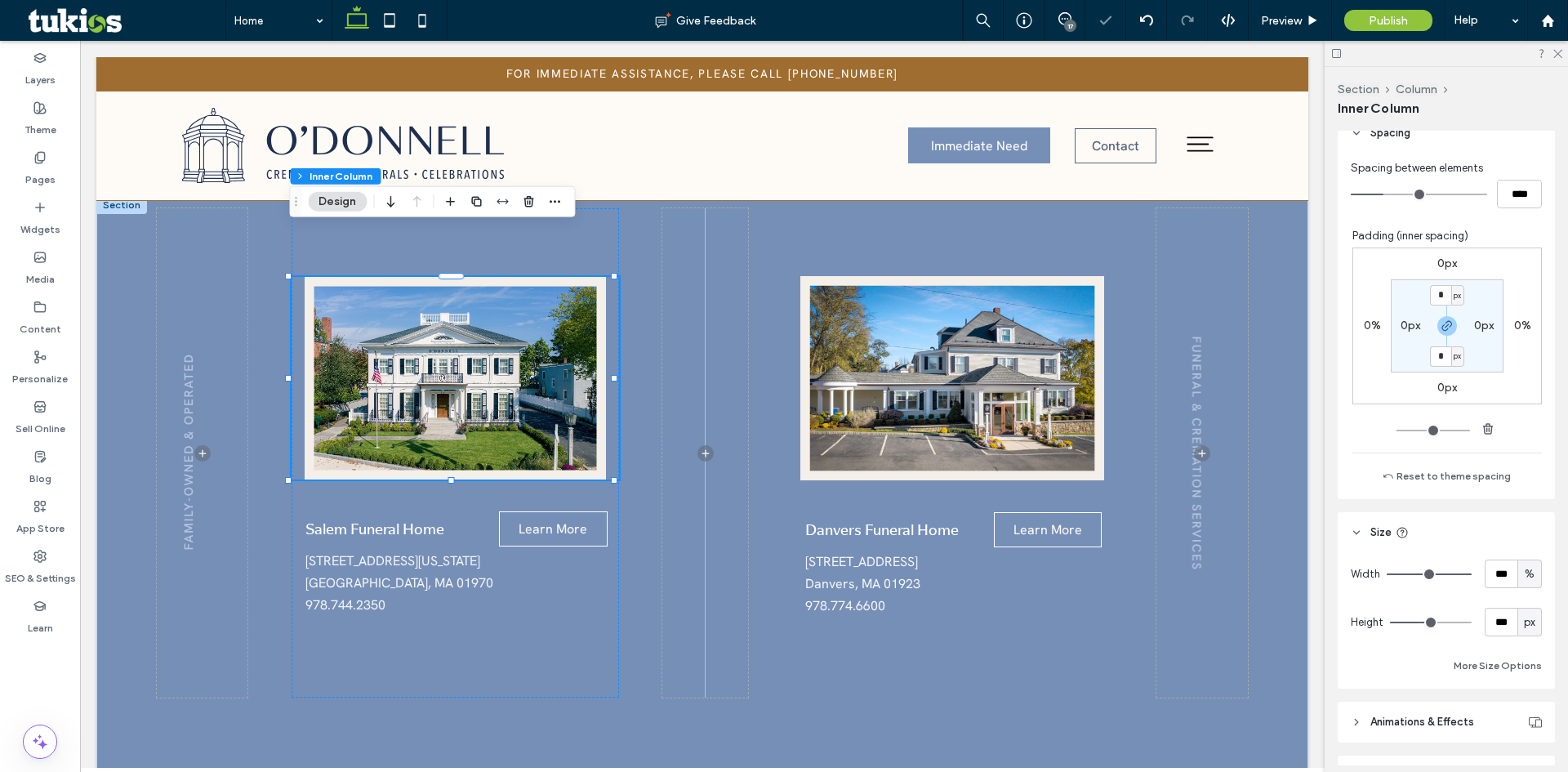
scroll to position [409, 0]
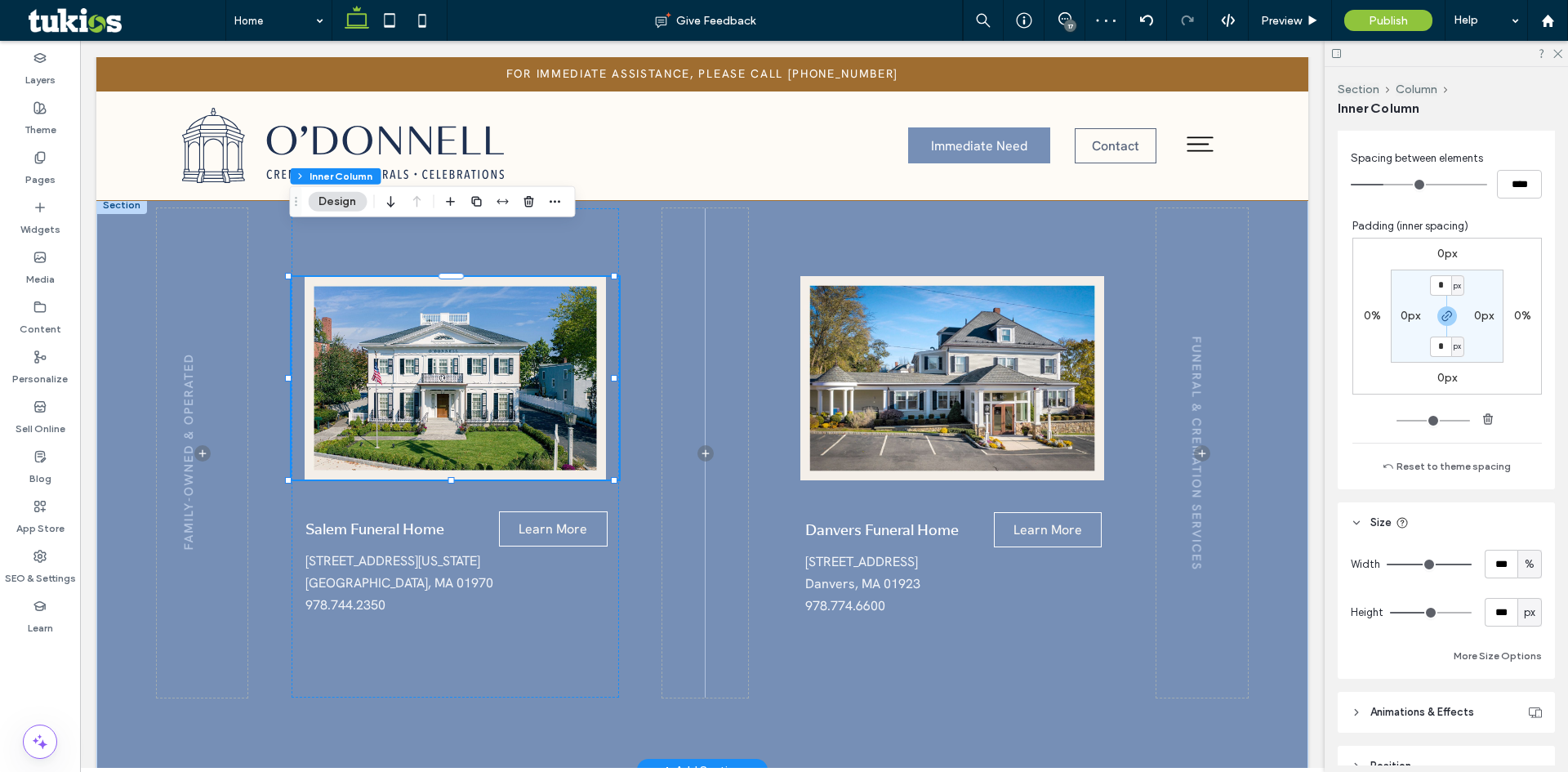
click at [504, 395] on img at bounding box center [456, 378] width 327 height 203
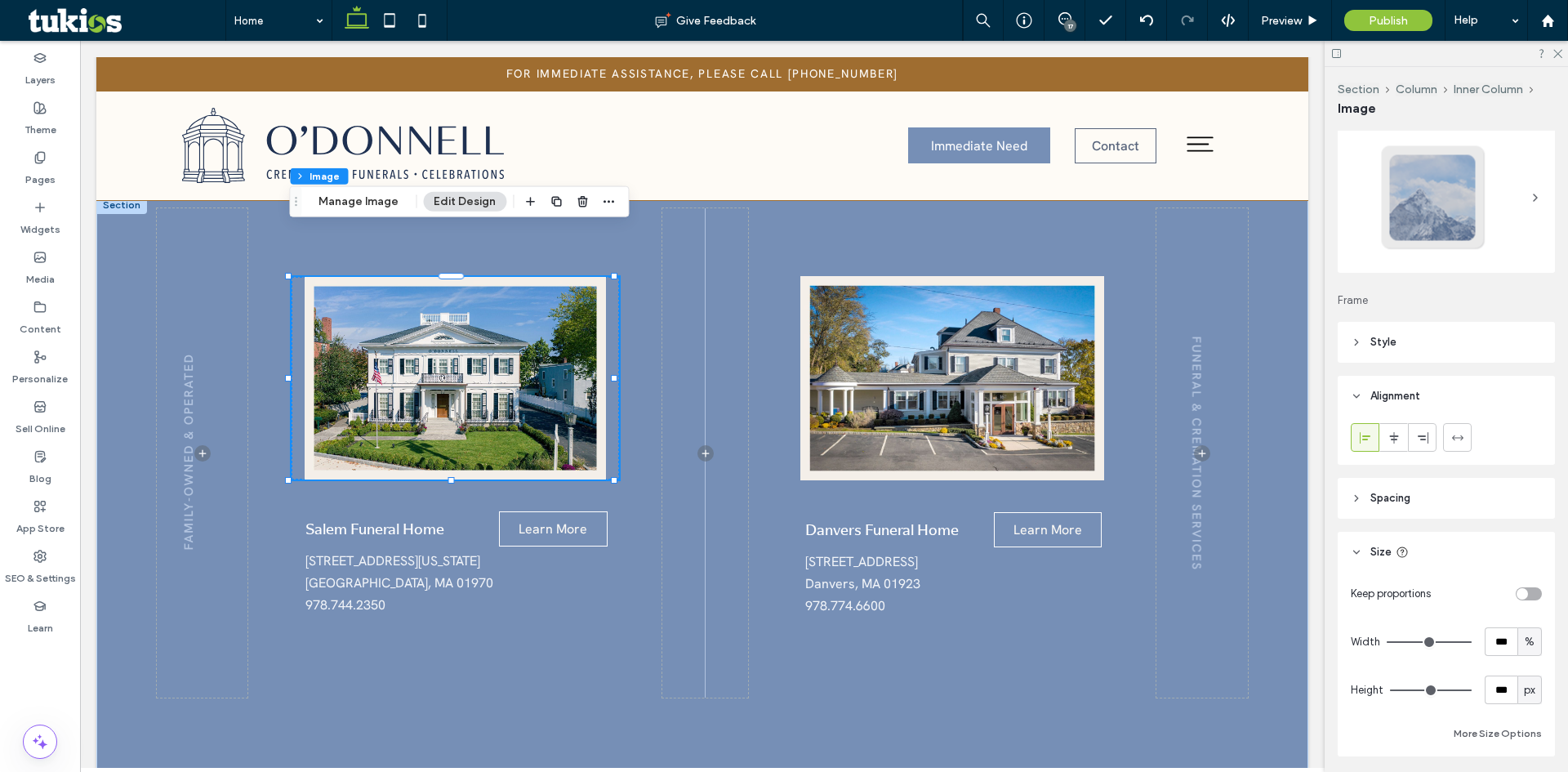
scroll to position [0, 0]
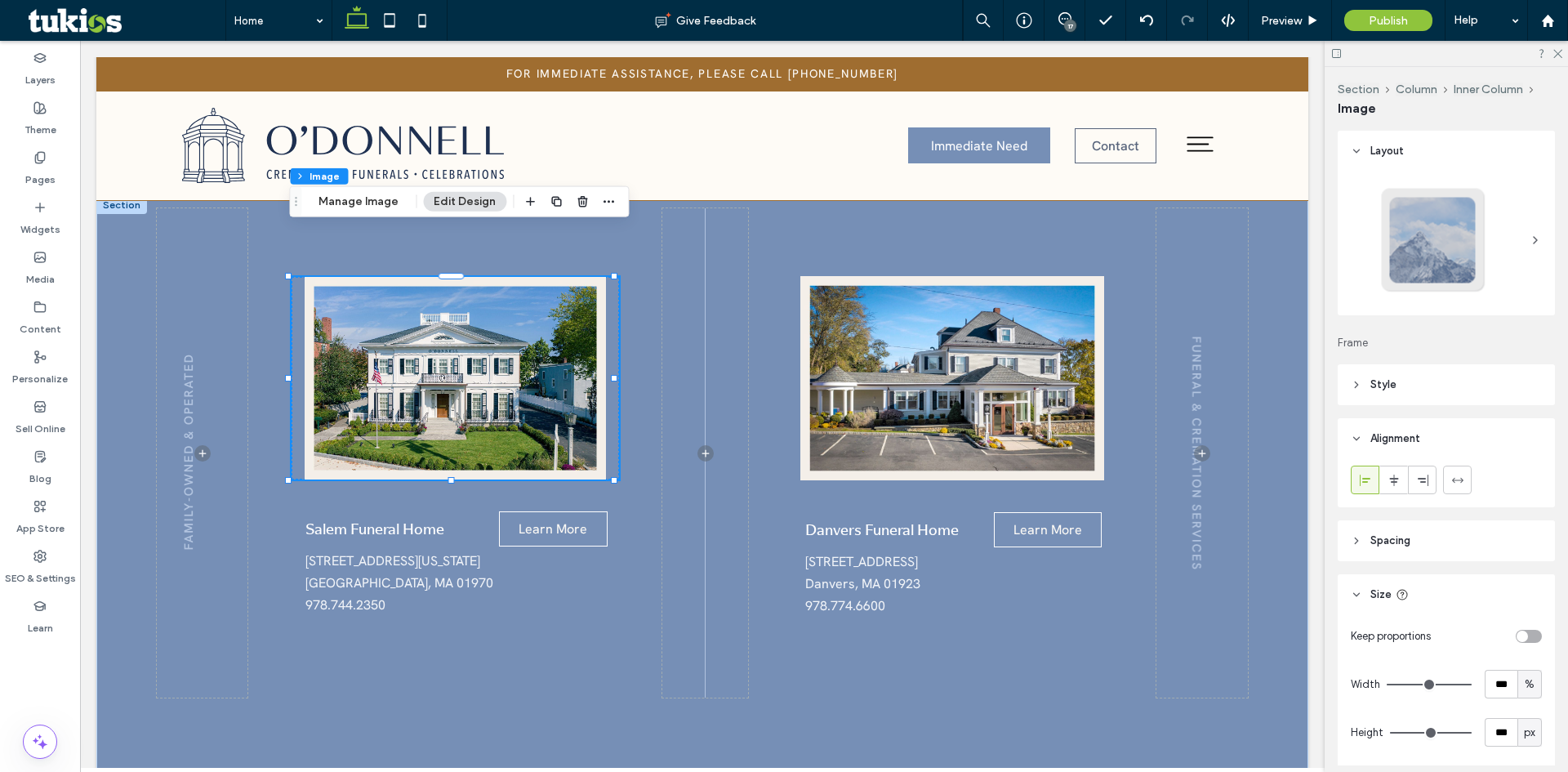
click at [1393, 366] on header "Style" at bounding box center [1445, 384] width 217 height 41
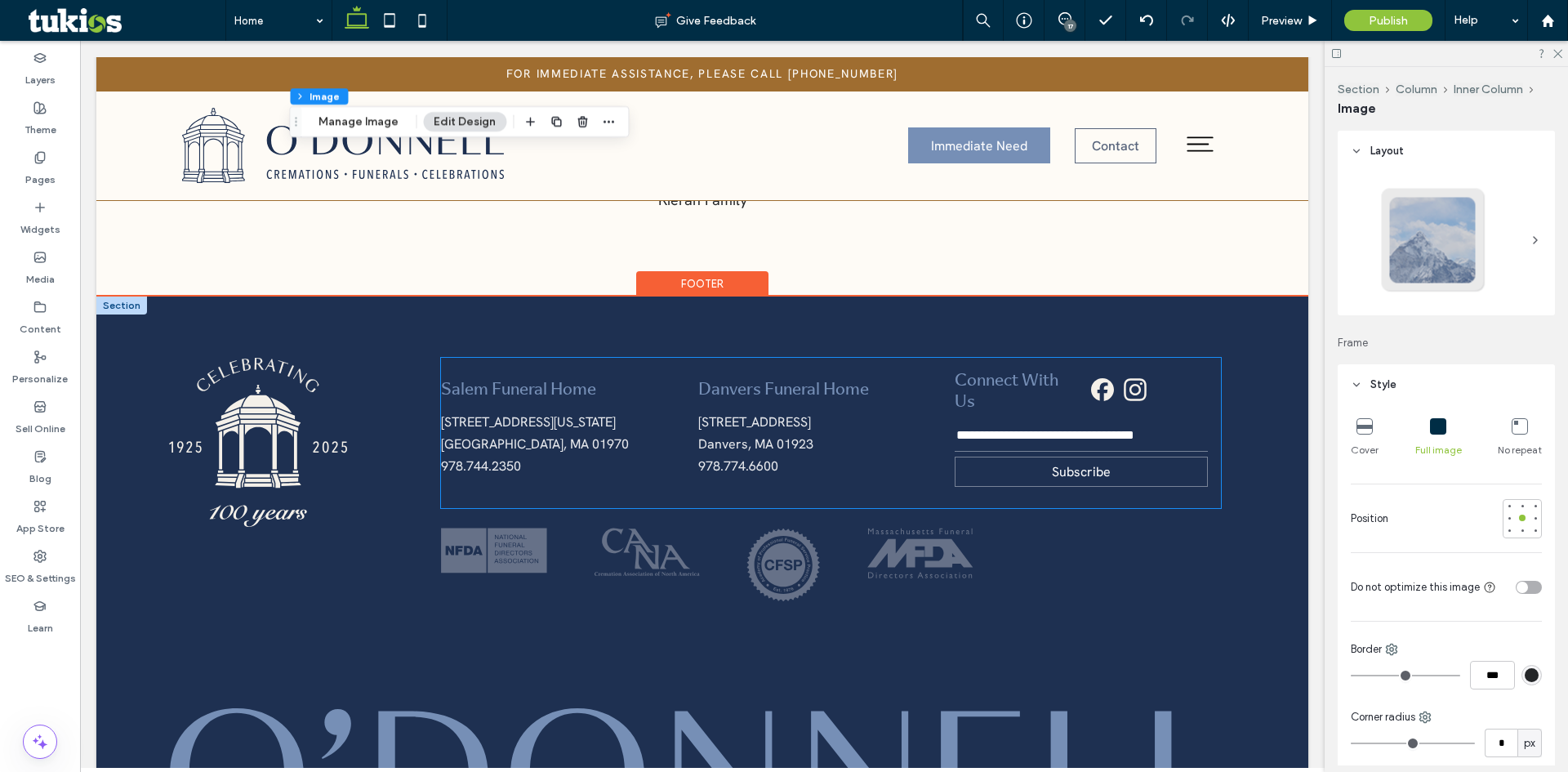
scroll to position [3148, 0]
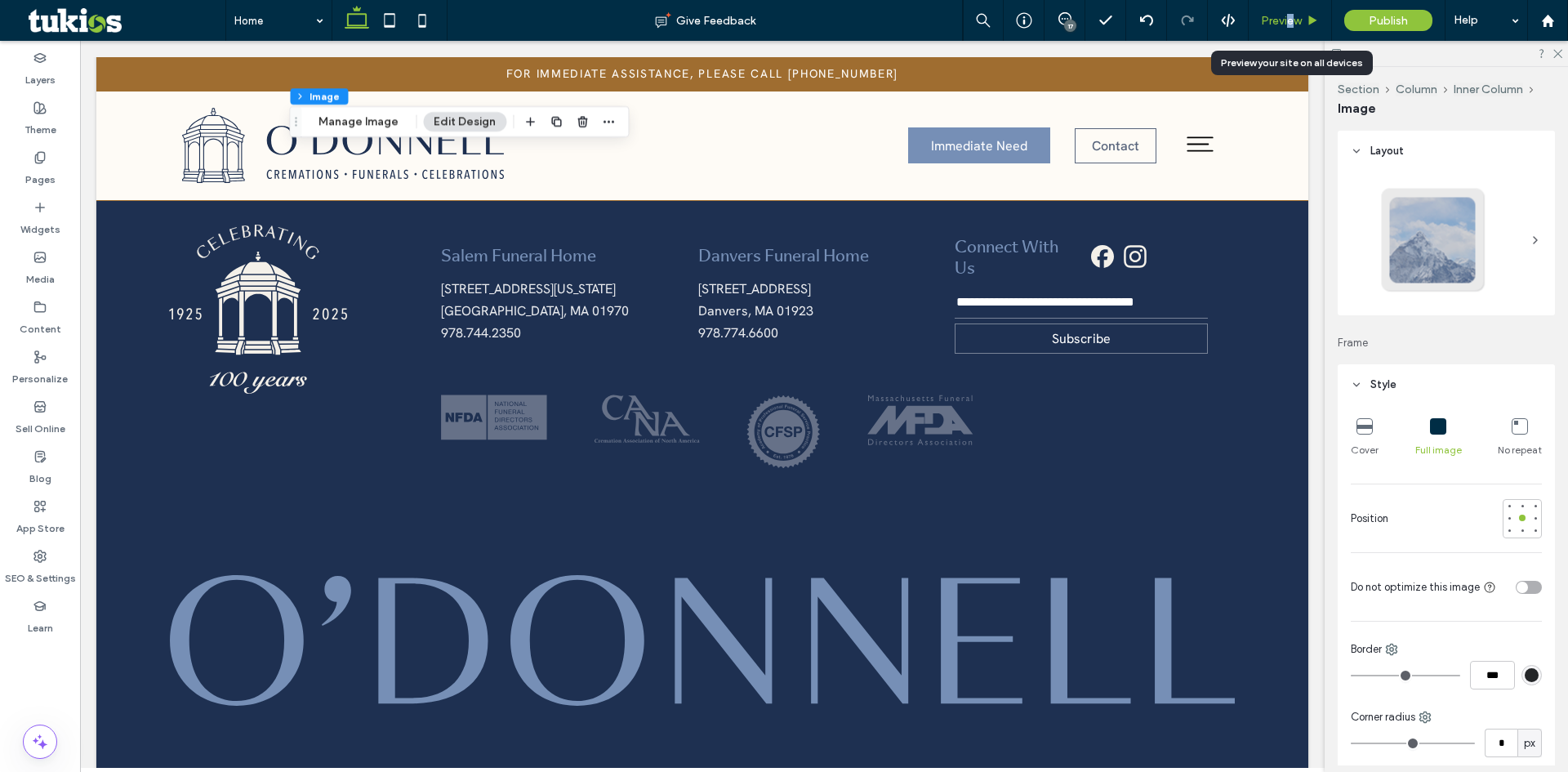
click at [1290, 16] on span "Preview" at bounding box center [1281, 21] width 41 height 14
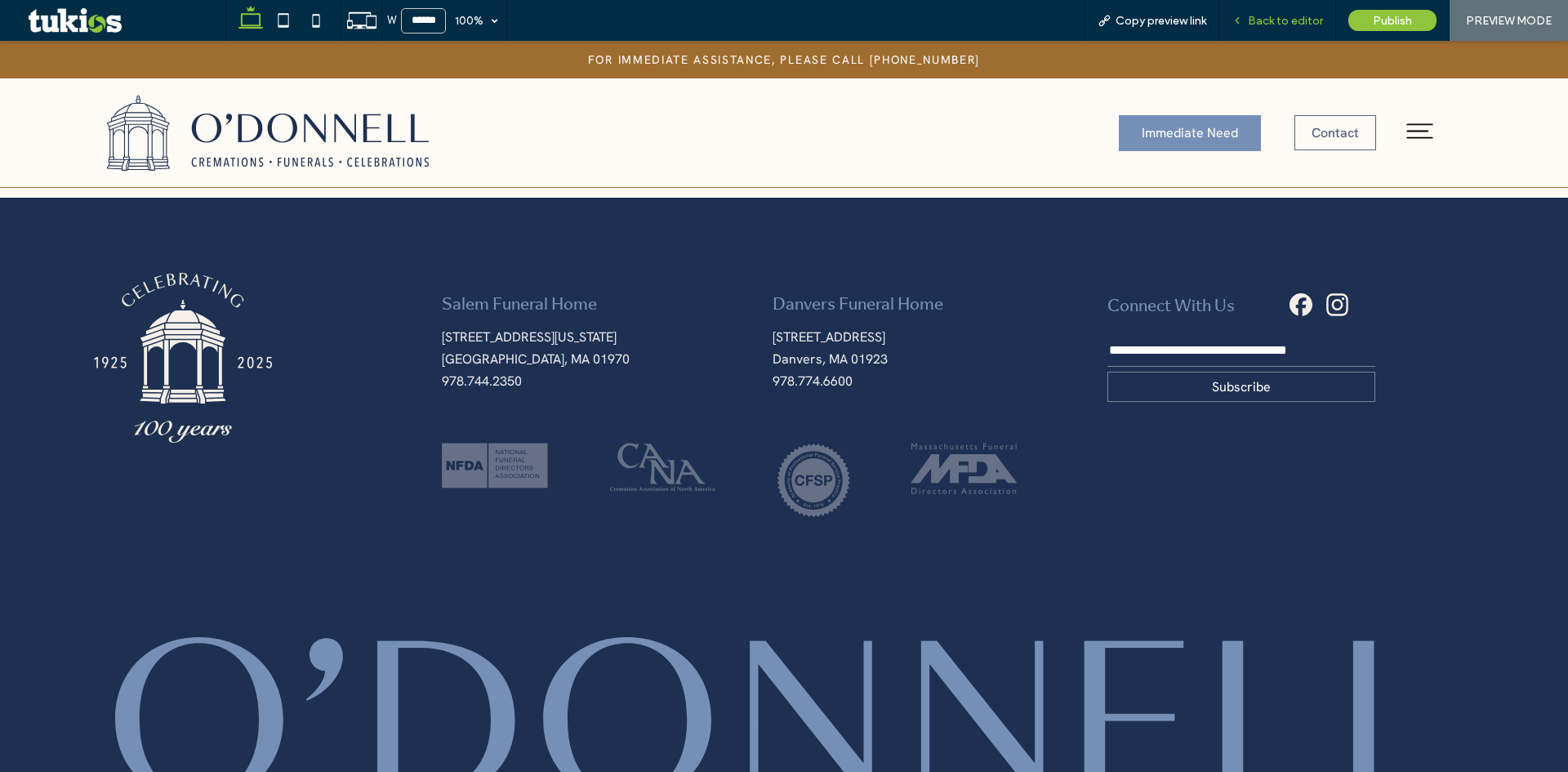
click at [1290, 27] on span "Back to editor" at bounding box center [1285, 21] width 75 height 14
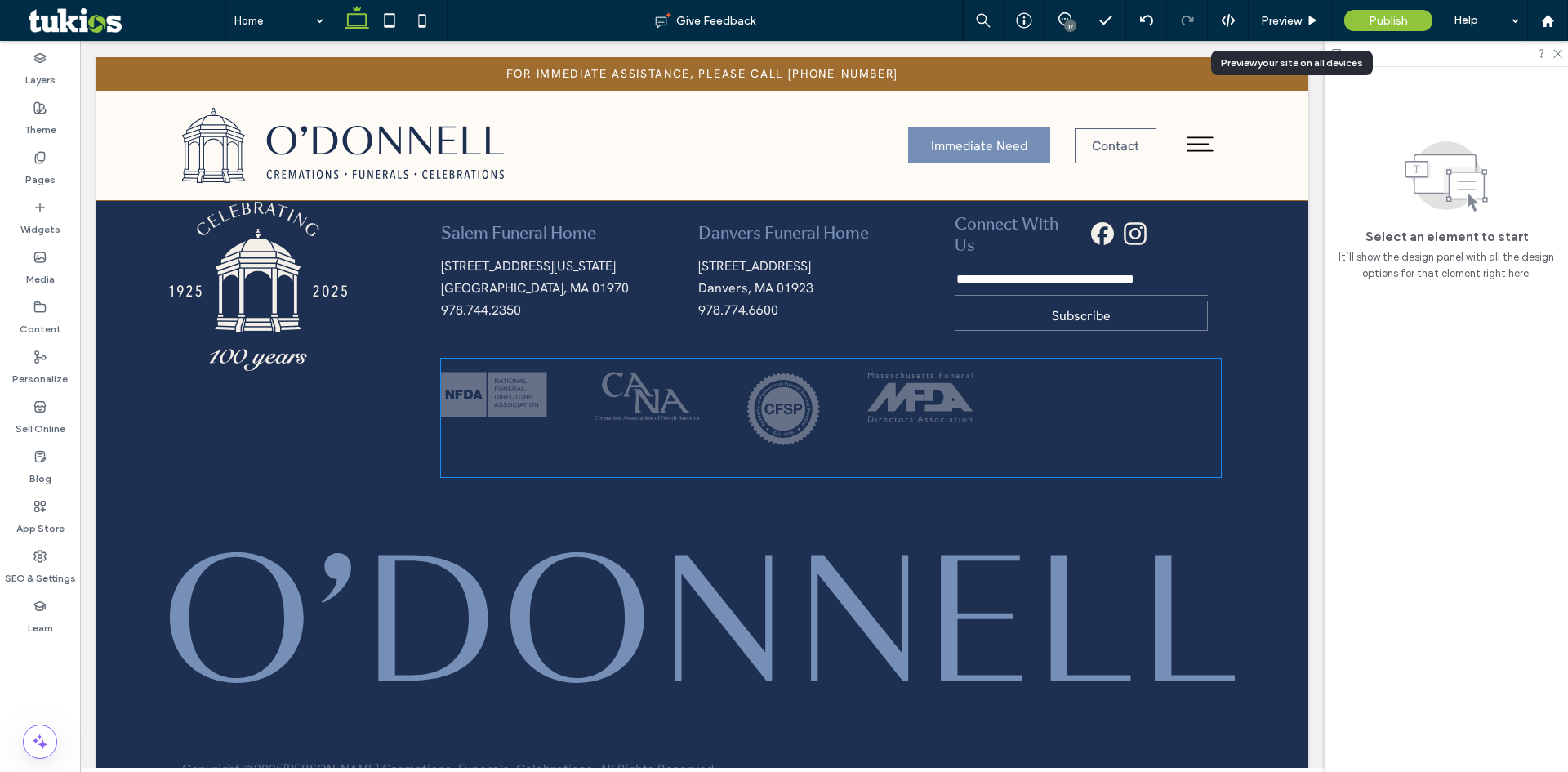
scroll to position [3148, 0]
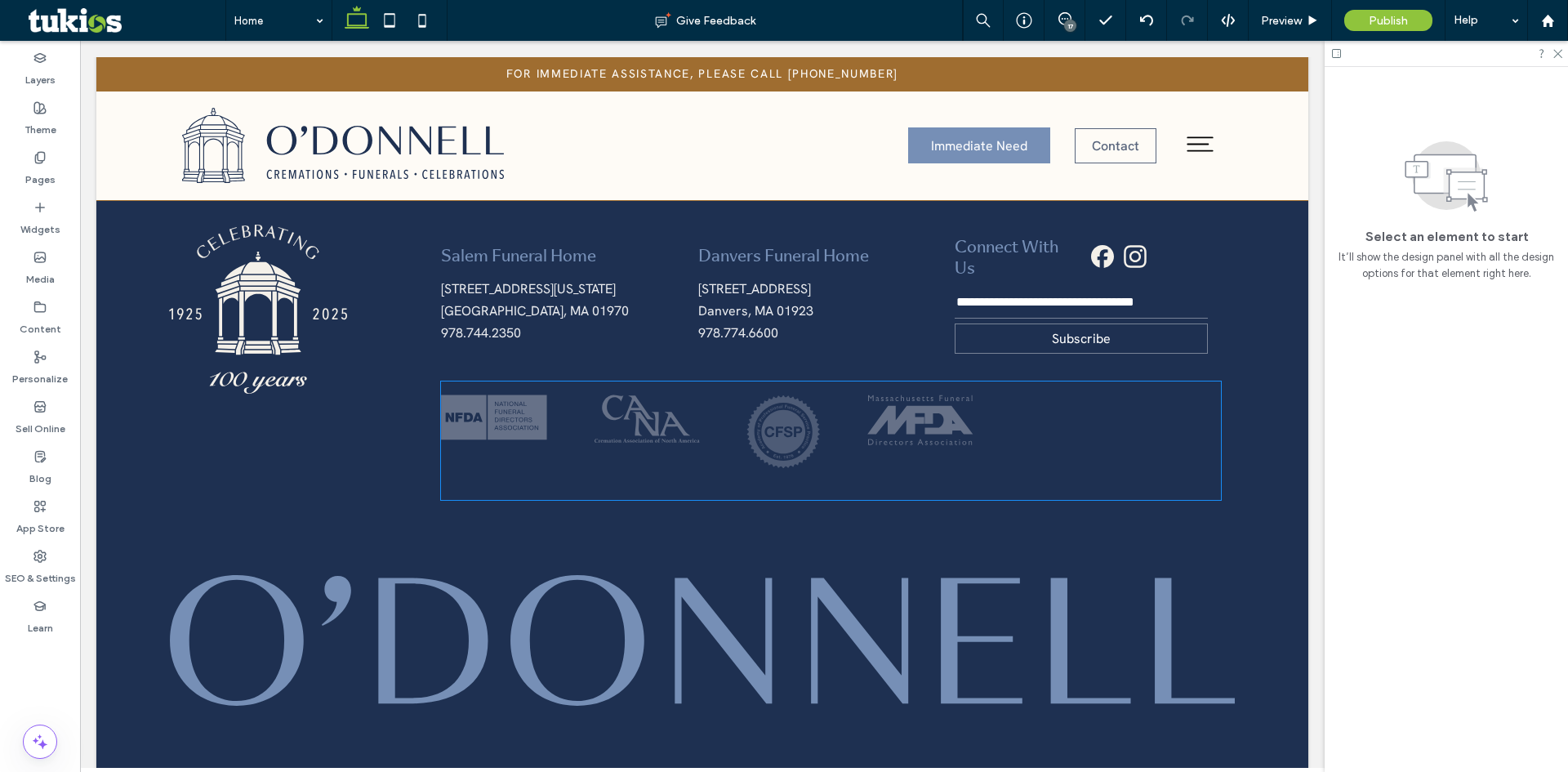
click at [773, 395] on img at bounding box center [783, 432] width 74 height 75
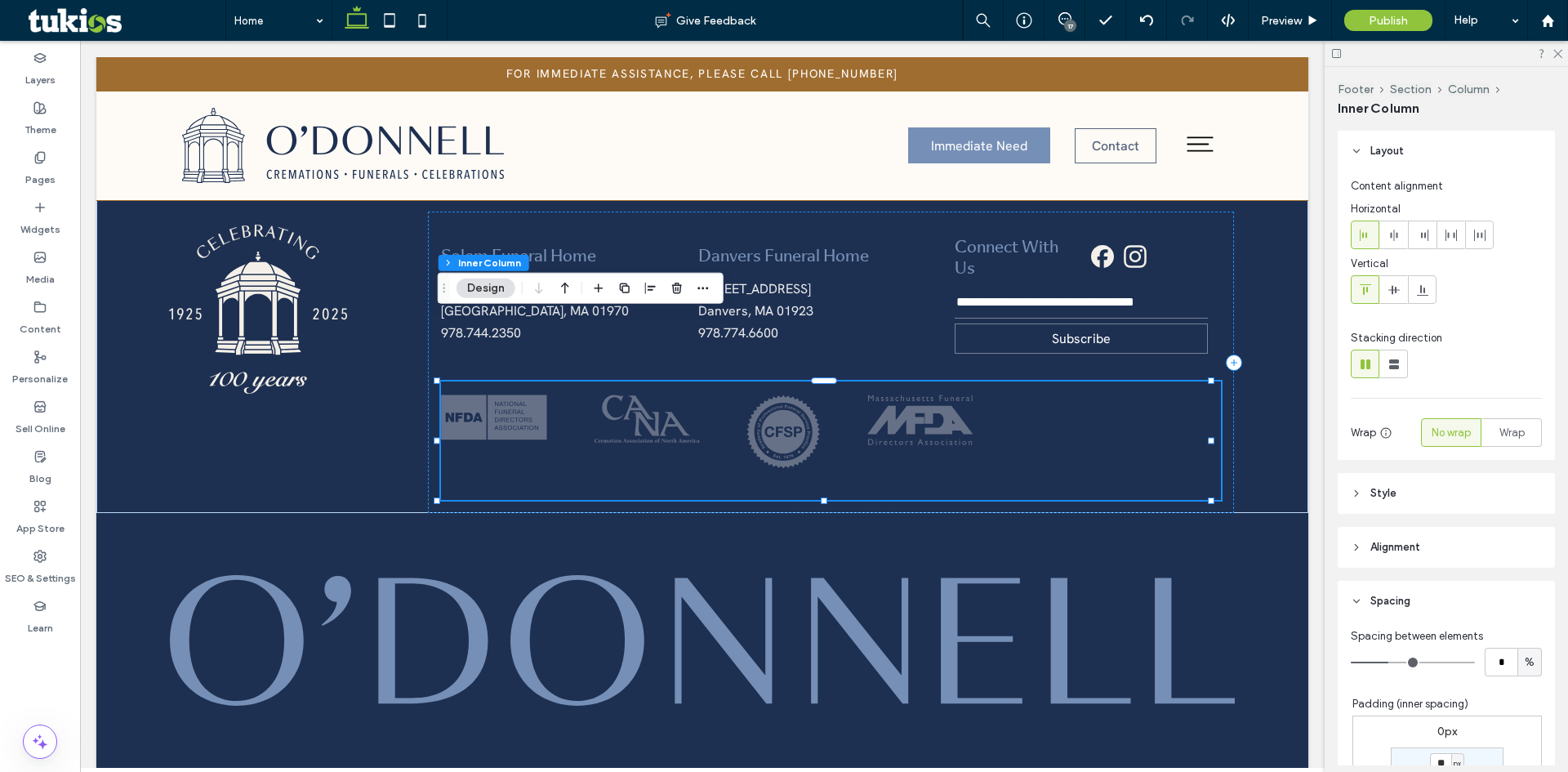
click at [741, 381] on div at bounding box center [831, 441] width 780 height 119
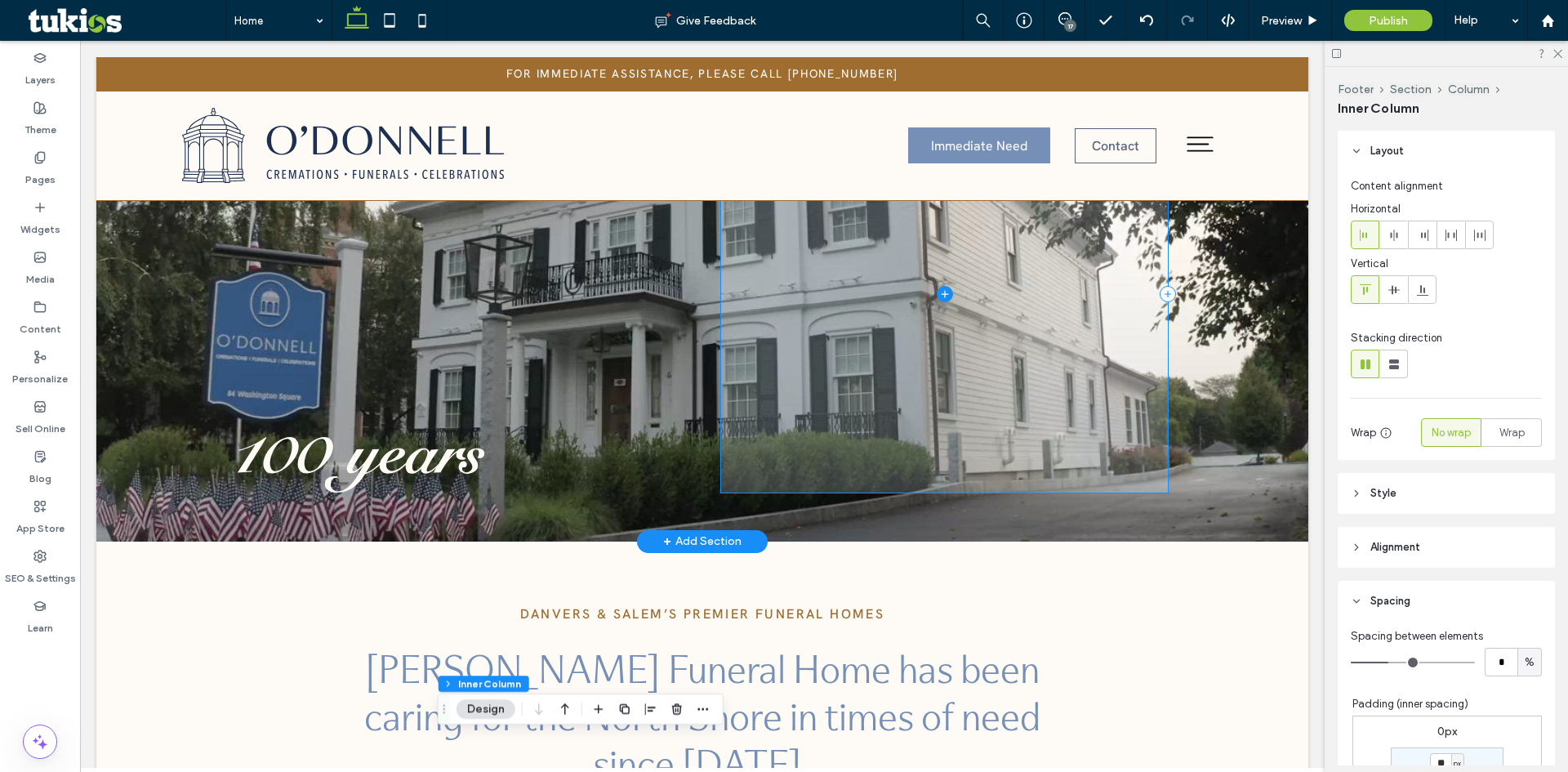
scroll to position [0, 0]
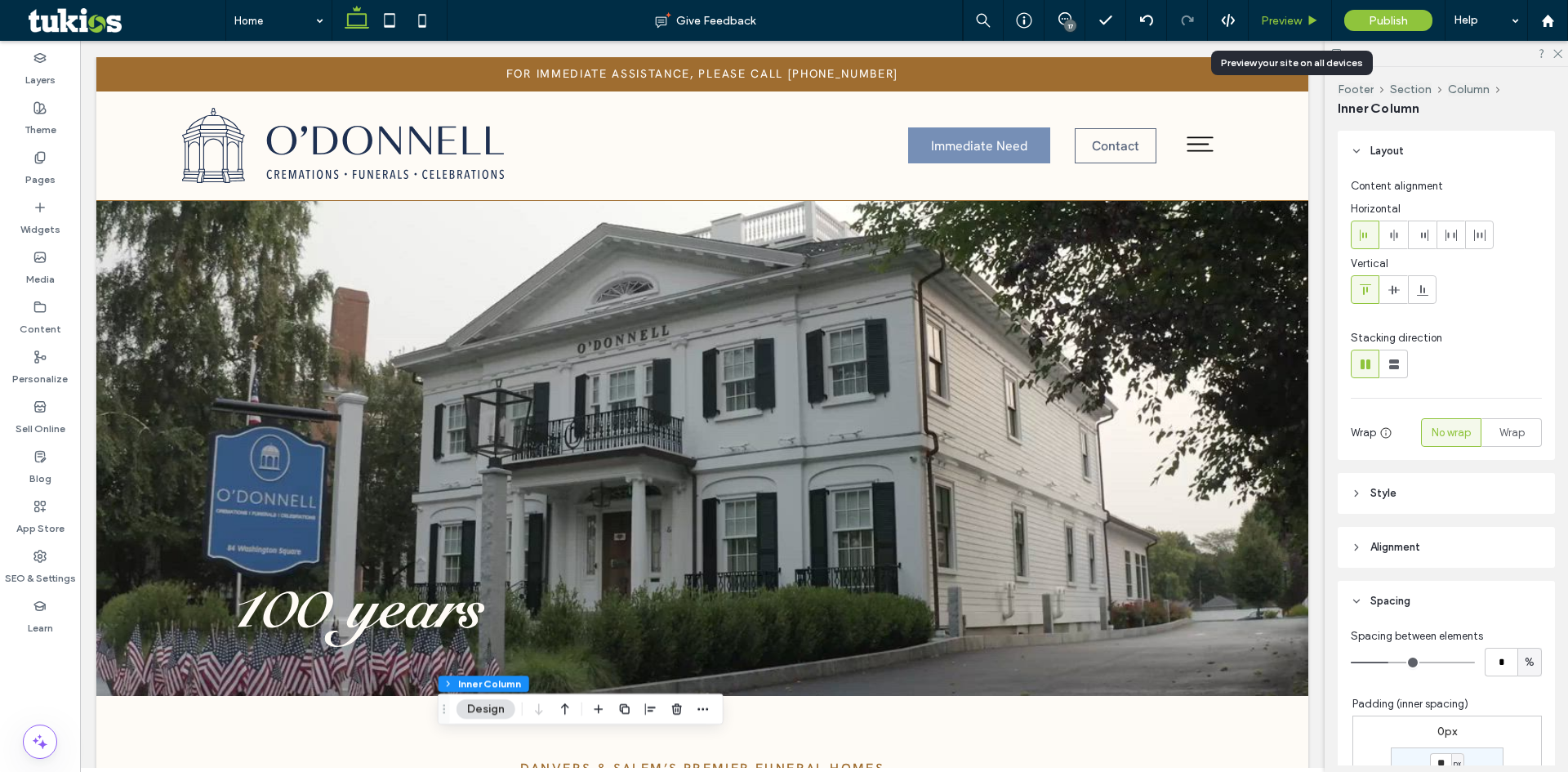
click at [1303, 30] on div "Preview" at bounding box center [1289, 20] width 83 height 41
click at [1296, 21] on span "Preview" at bounding box center [1281, 21] width 41 height 14
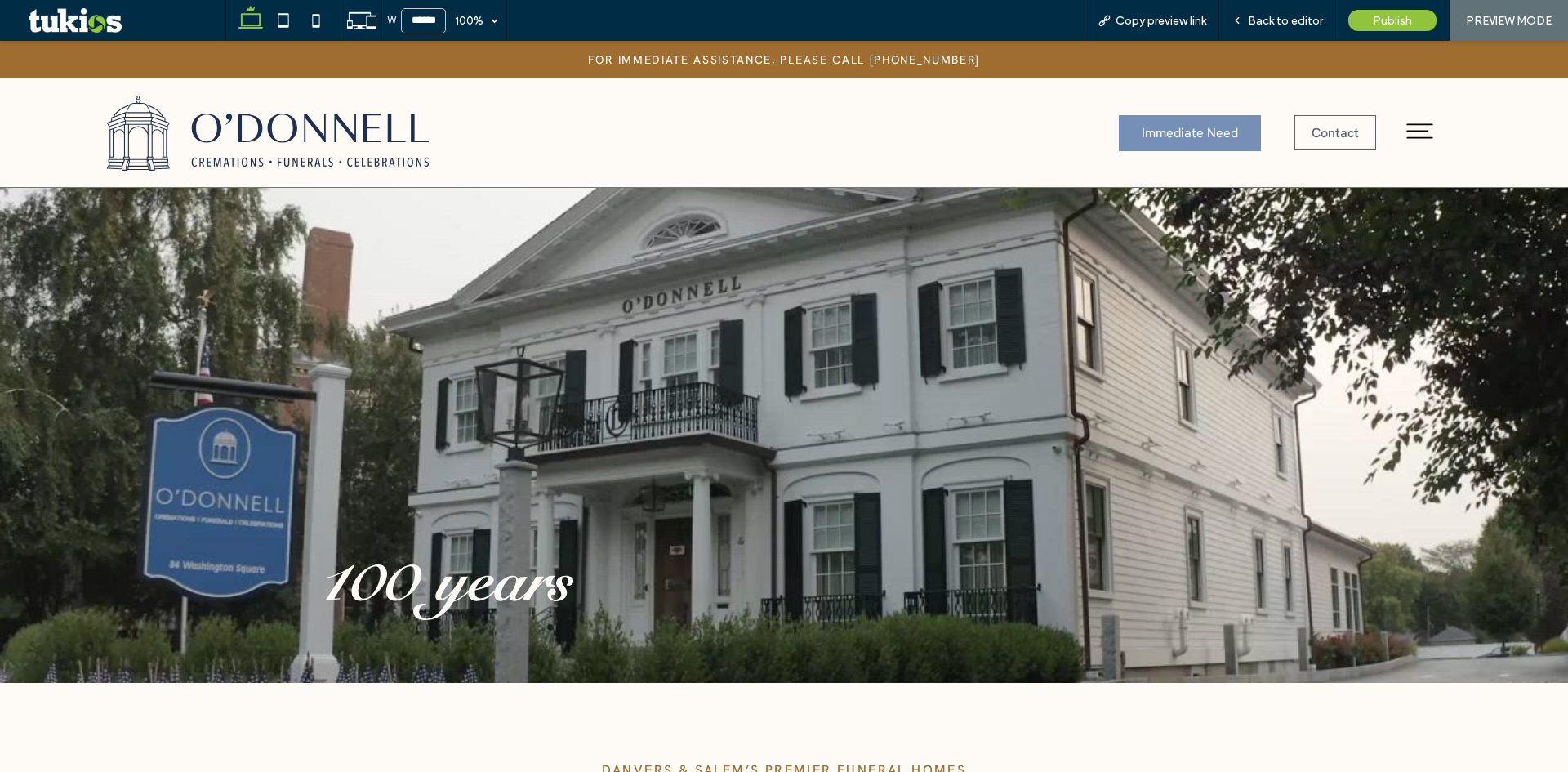
click at [1417, 134] on icon at bounding box center [1420, 131] width 35 height 35
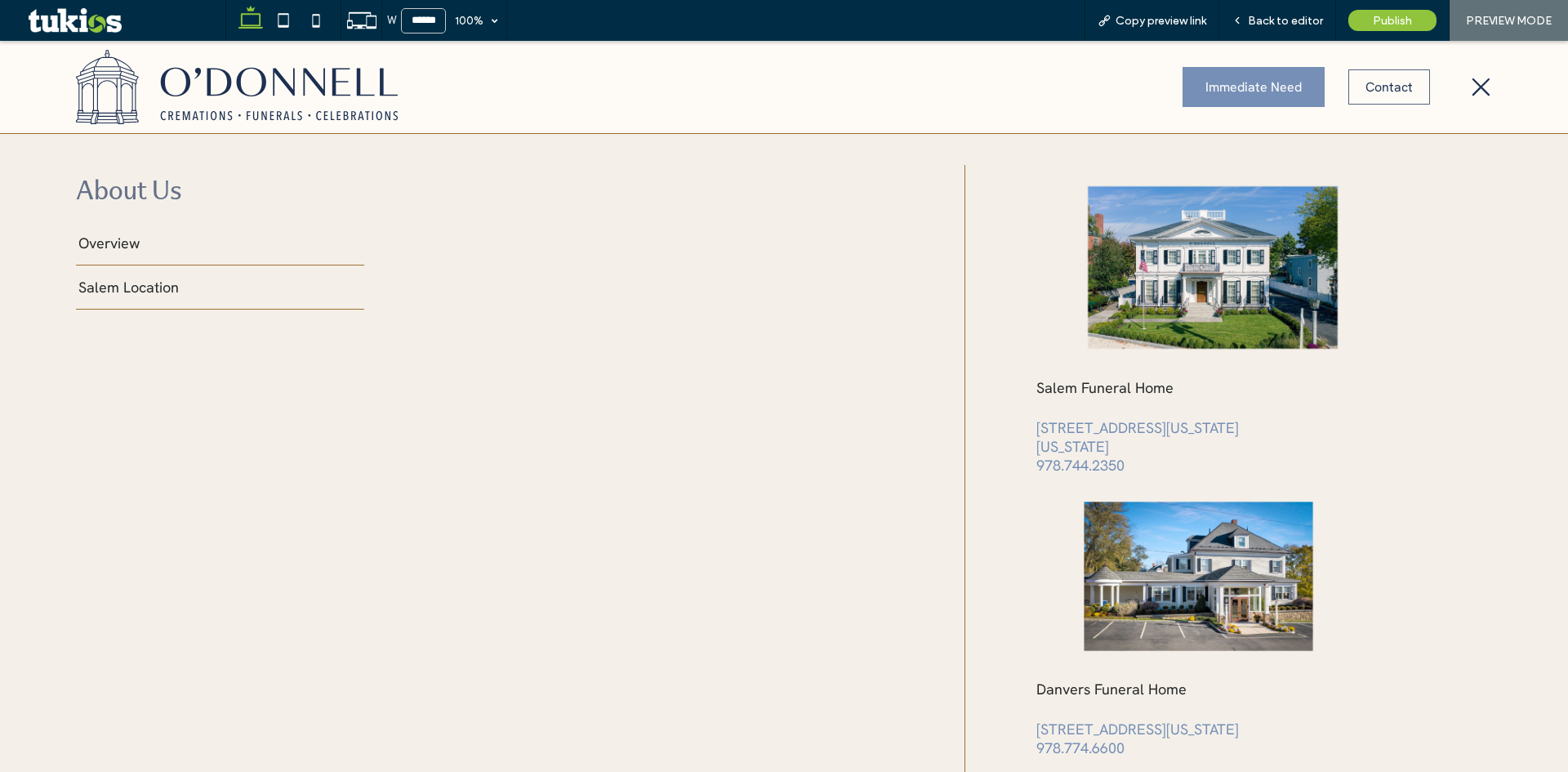
click at [123, 248] on span "Overview" at bounding box center [109, 243] width 61 height 19
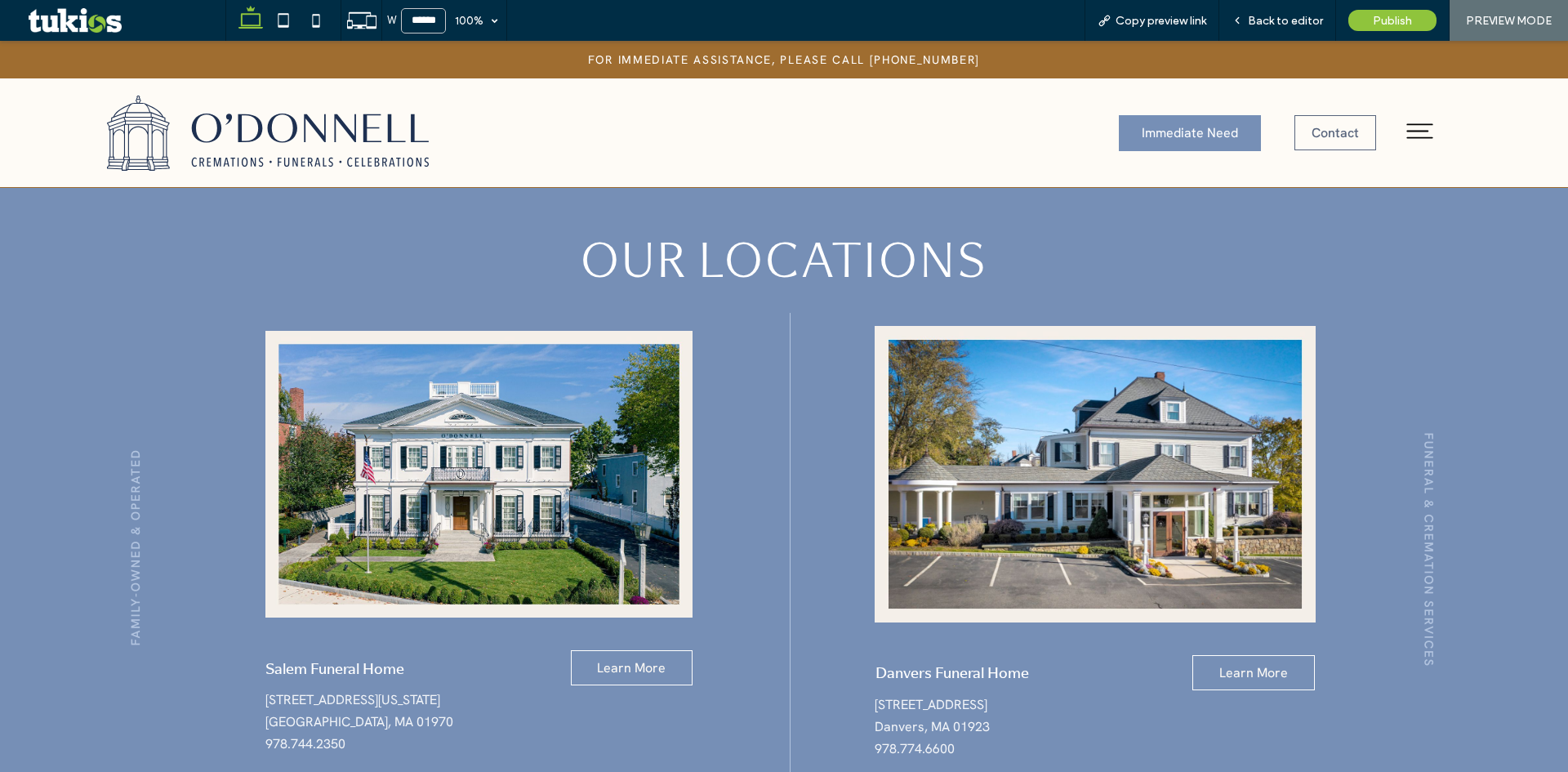
scroll to position [4167, 0]
click at [1282, 3] on div "Back to editor" at bounding box center [1278, 20] width 117 height 41
click at [1282, 12] on div "Back to editor" at bounding box center [1278, 20] width 117 height 41
click at [1300, 19] on span "Back to editor" at bounding box center [1285, 21] width 75 height 14
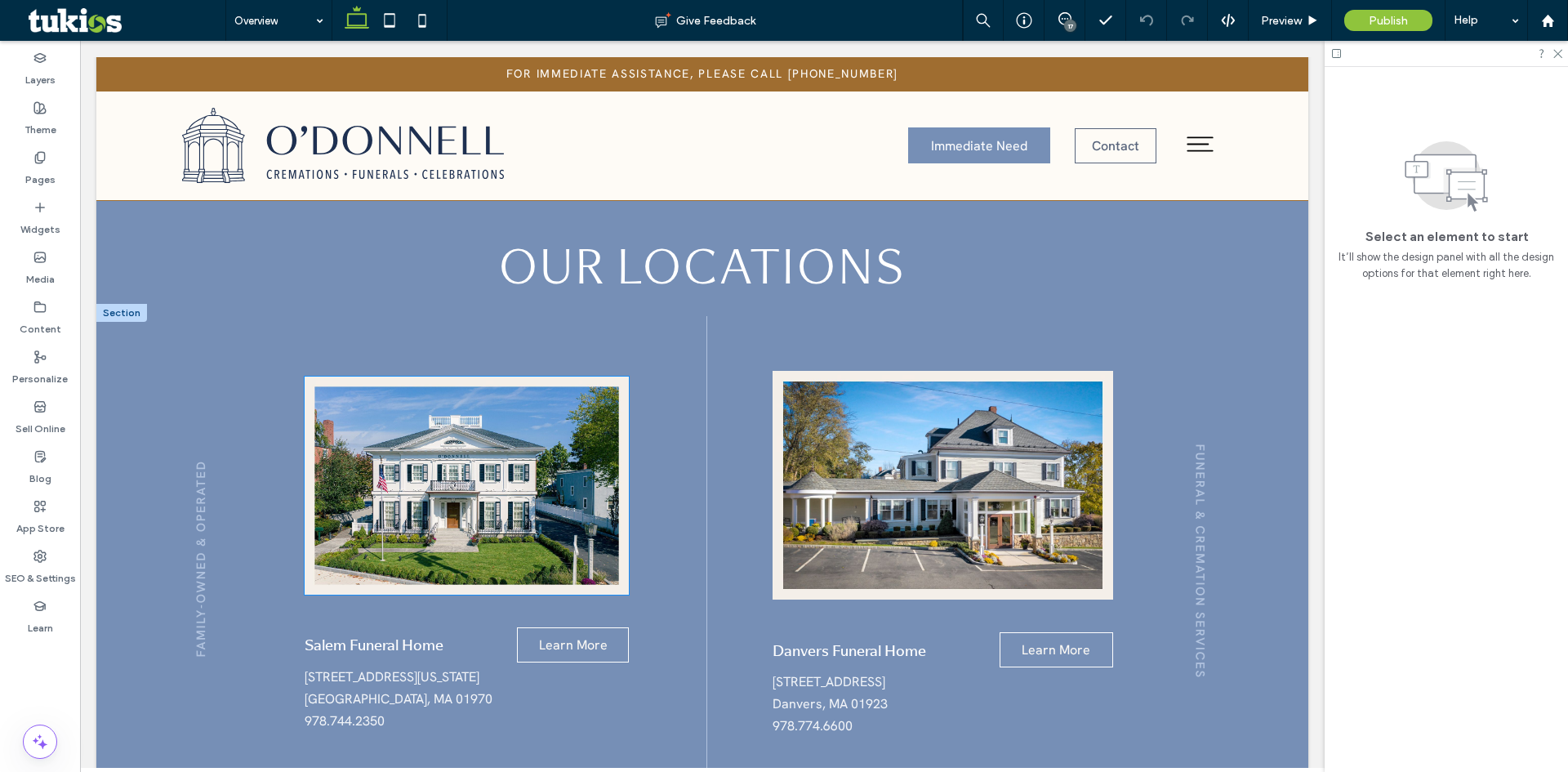
scroll to position [3854, 0]
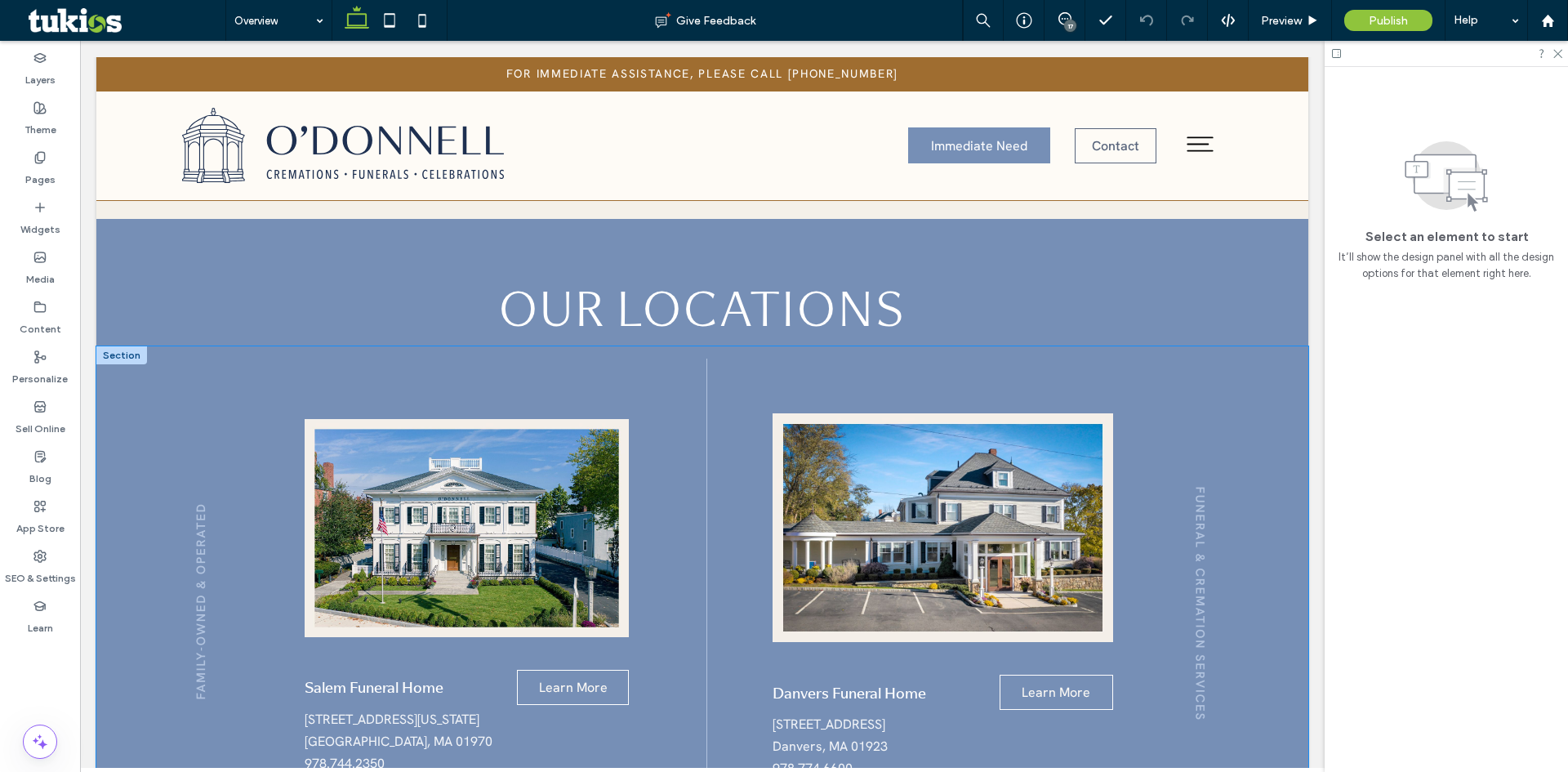
click at [114, 383] on div "Salem Funeral Home Learn More 84 Washington Square Salem, MA 01970 978.744.2350…" at bounding box center [703, 634] width 1212 height 575
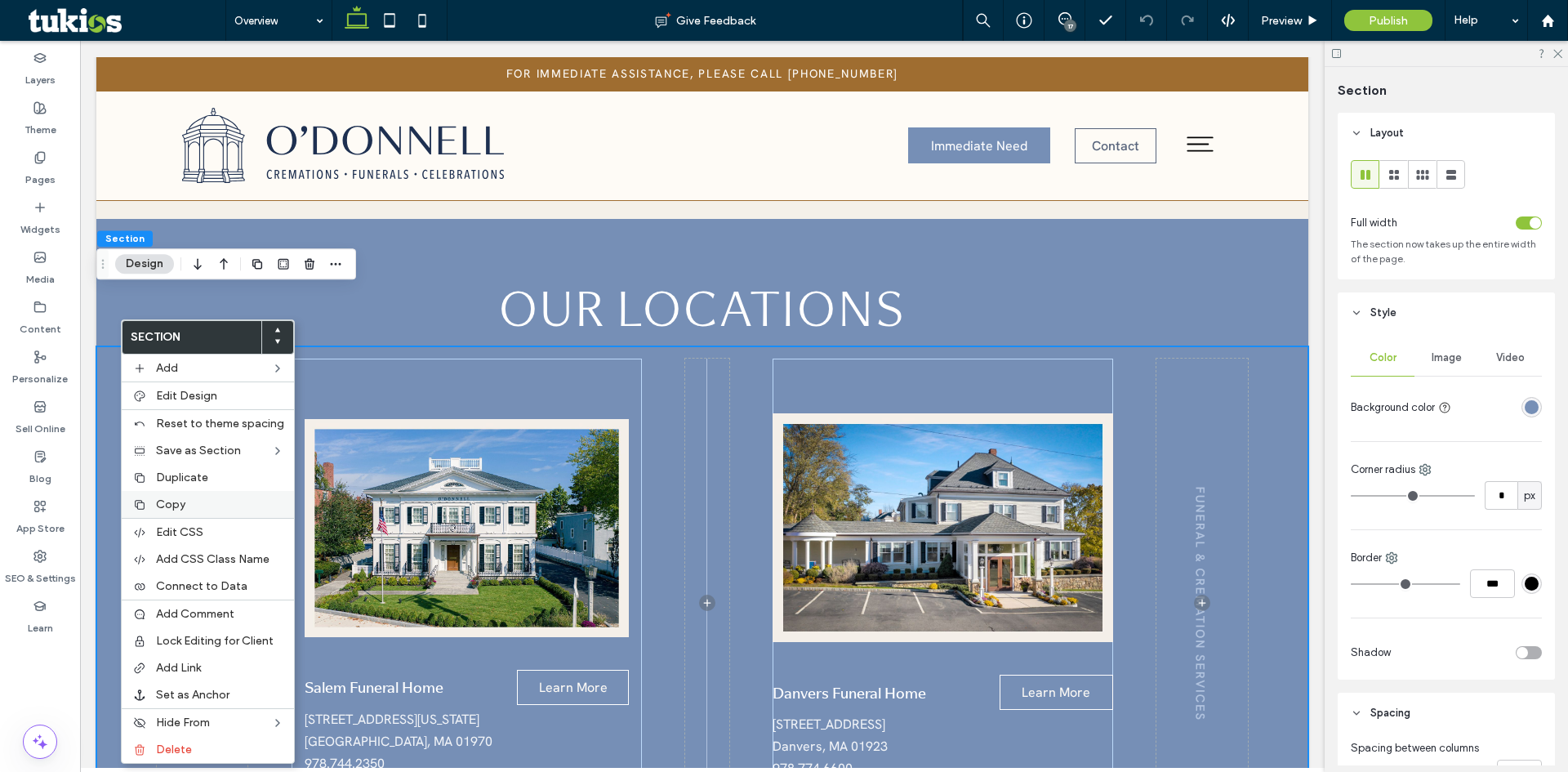
click at [168, 503] on span "Copy" at bounding box center [170, 504] width 30 height 14
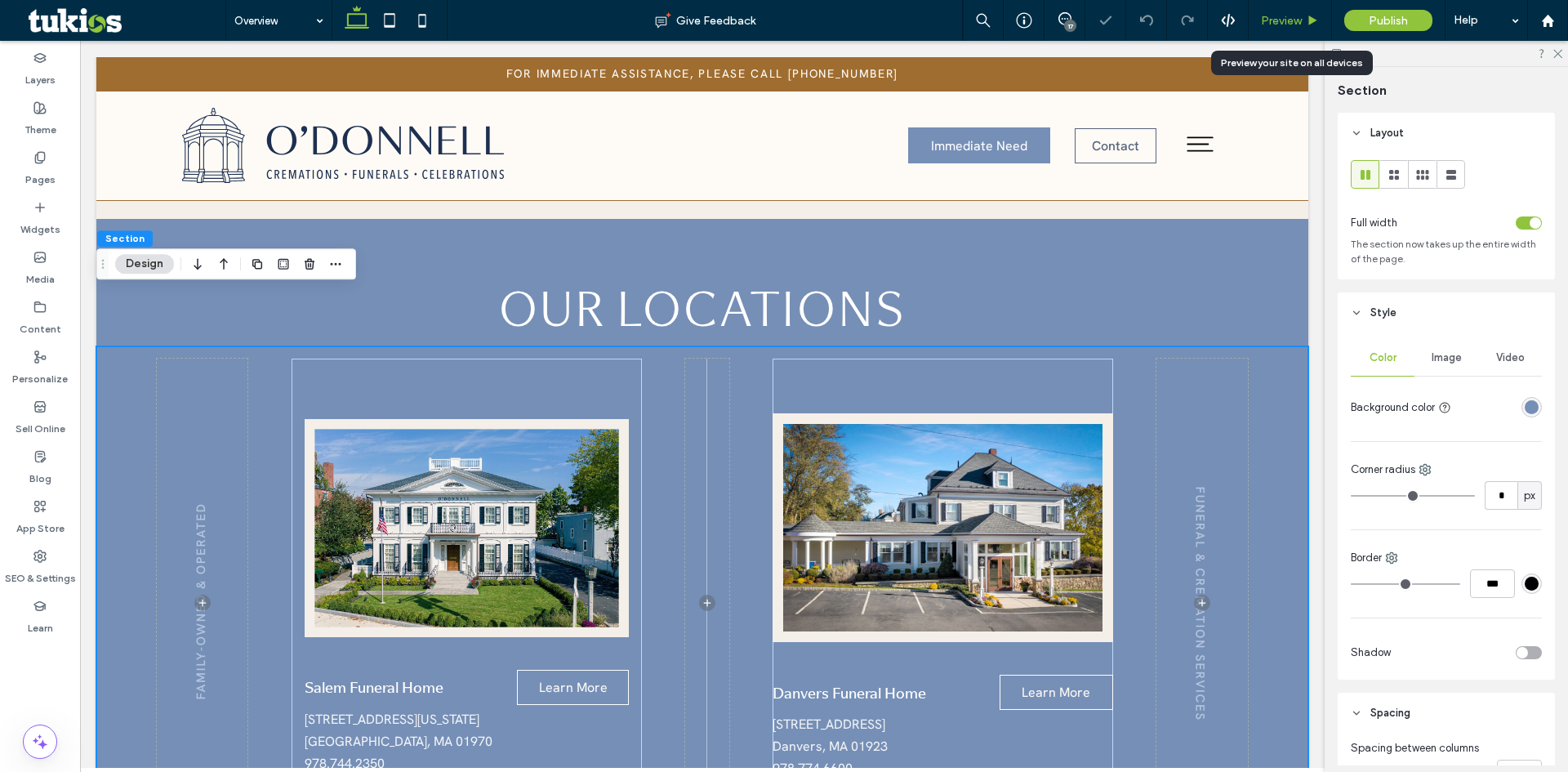
click at [1290, 17] on span "Preview" at bounding box center [1281, 21] width 41 height 14
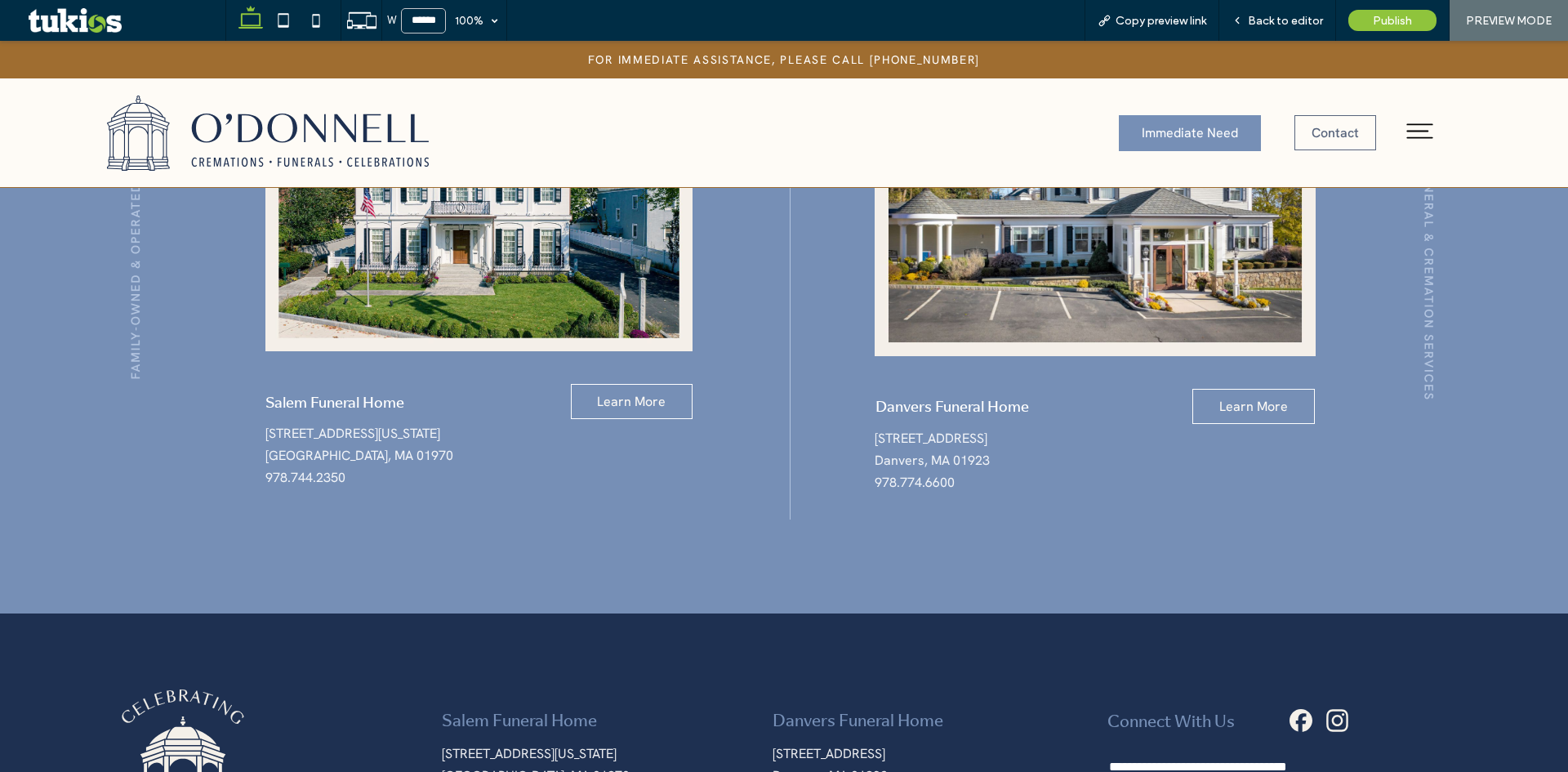
drag, startPoint x: 745, startPoint y: 419, endPoint x: 714, endPoint y: 431, distance: 33.2
click at [714, 431] on div "Salem Funeral Home Learn More 84 Washington Square Salem, MA 01970 978.744.2350…" at bounding box center [784, 322] width 1568 height 582
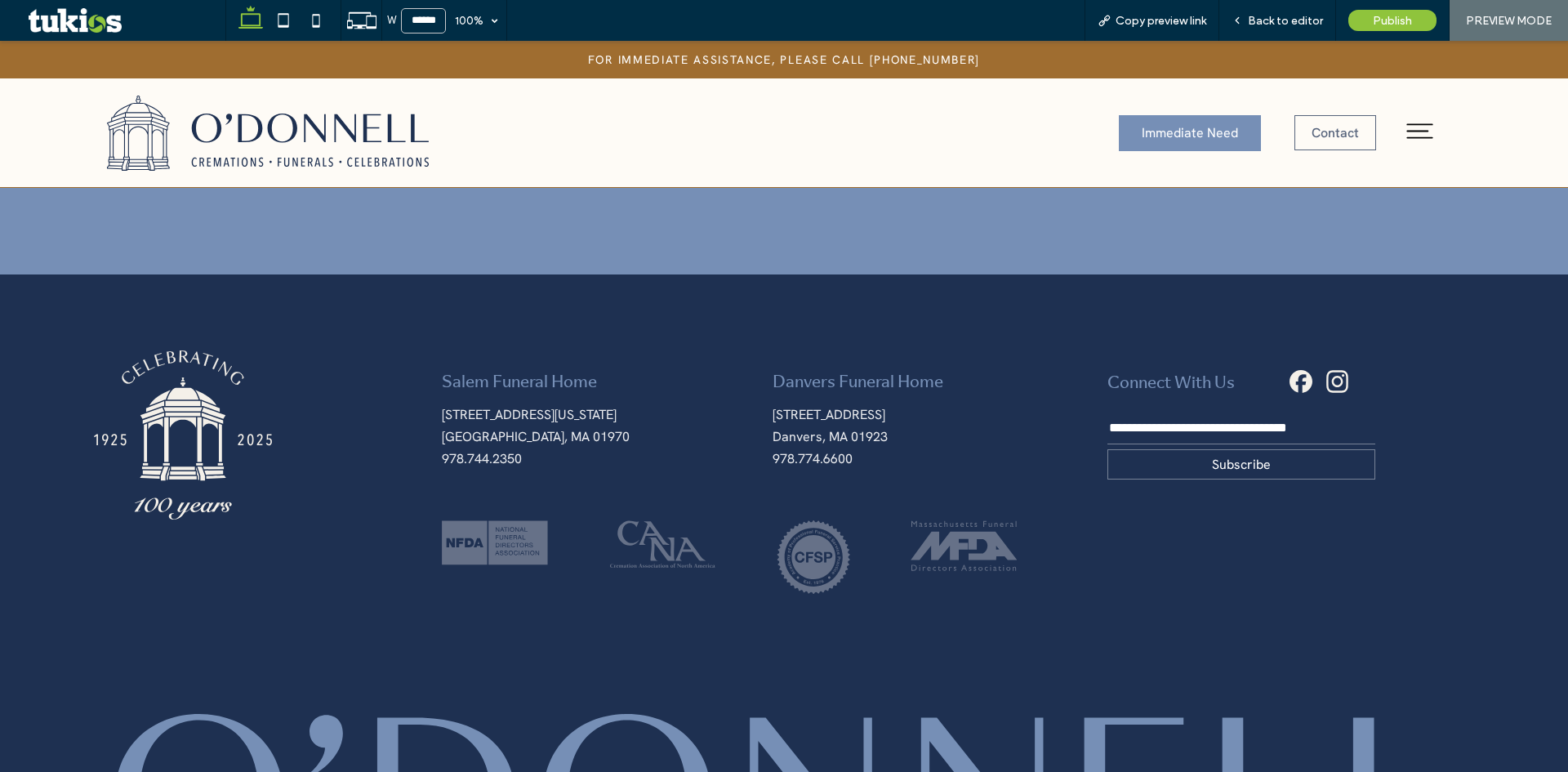
scroll to position [4760, 0]
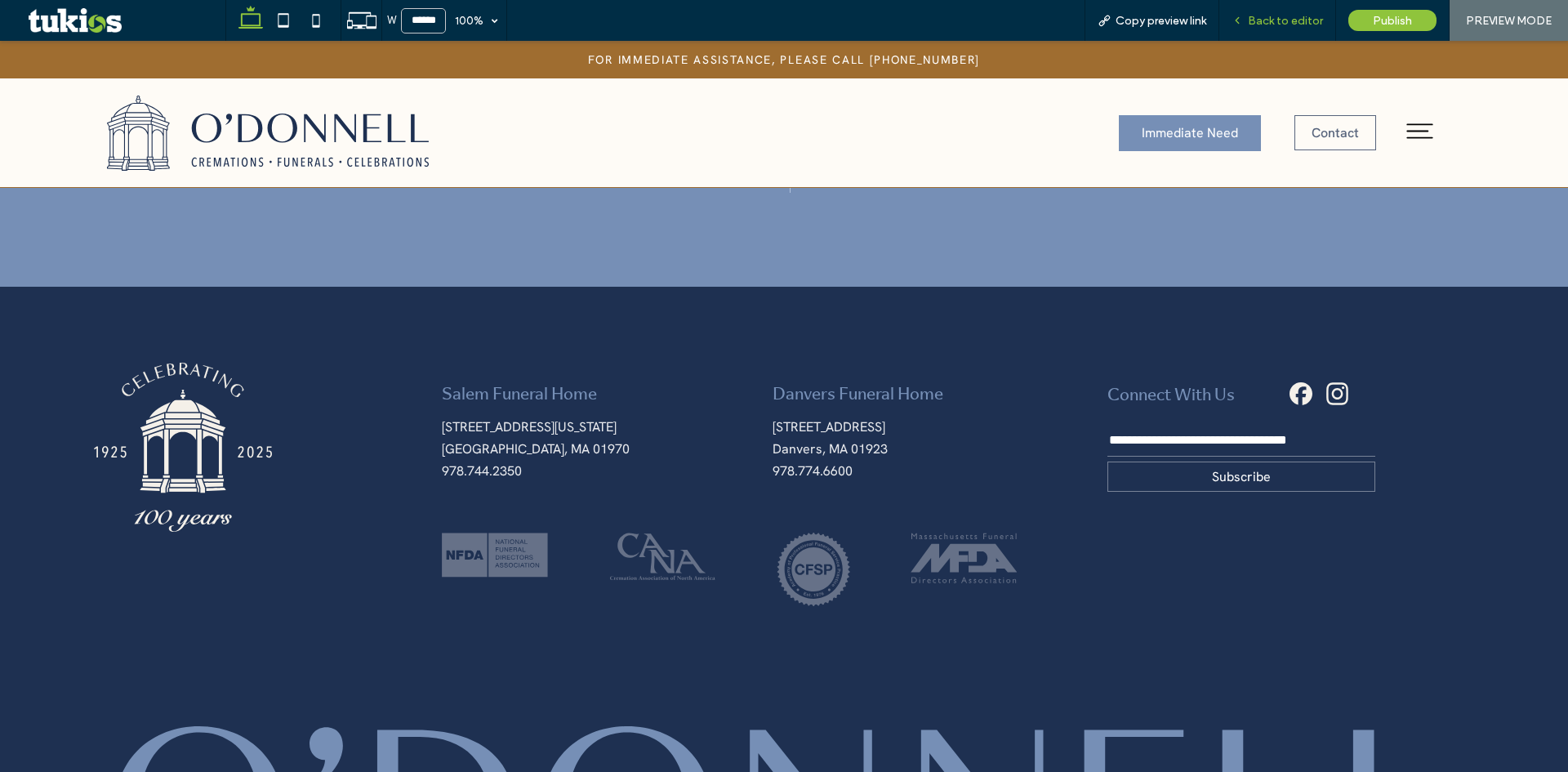
click at [1288, 25] on span "Back to editor" at bounding box center [1285, 21] width 75 height 14
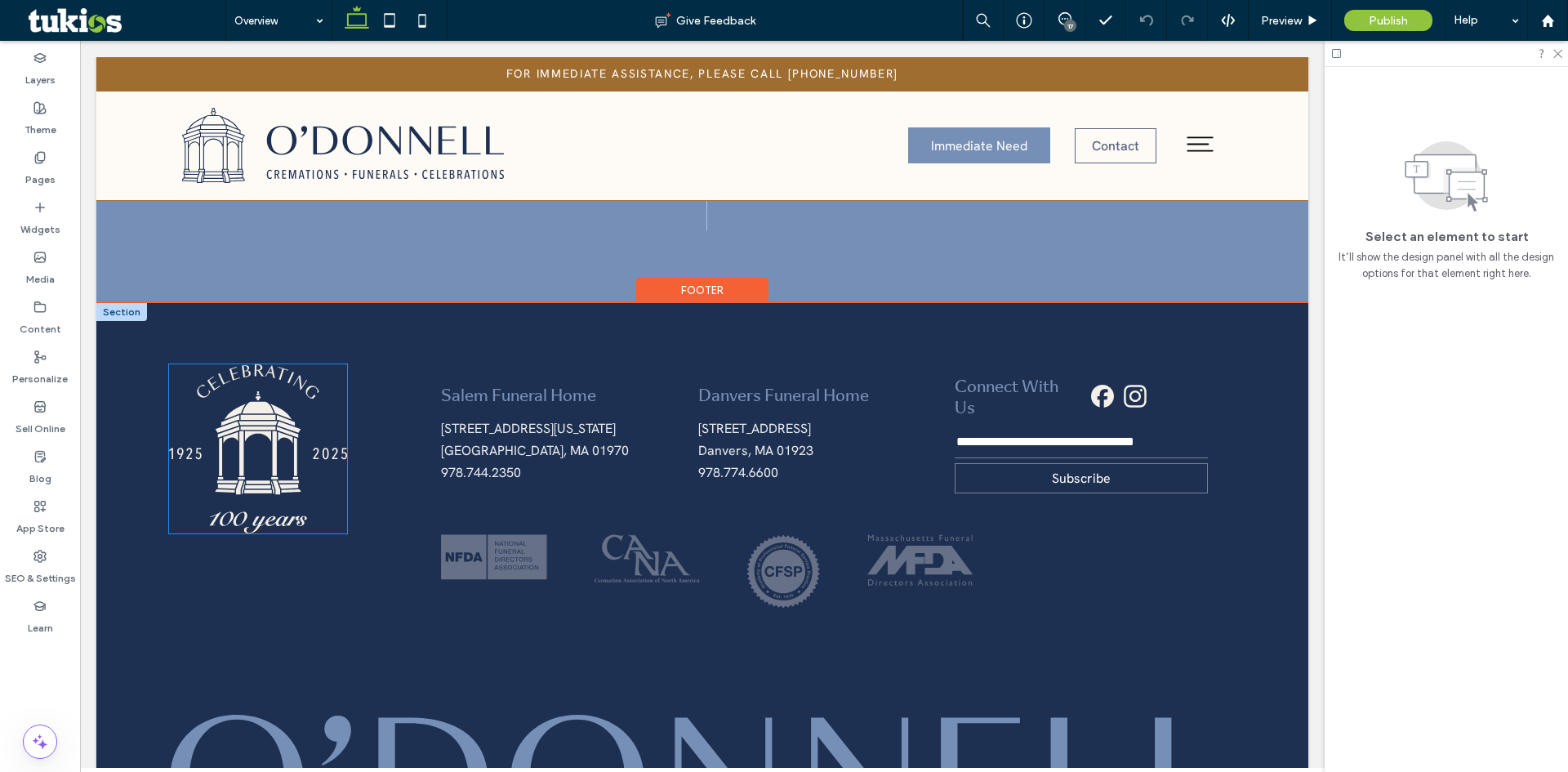
scroll to position [4471, 0]
click at [262, 419] on img at bounding box center [258, 449] width 178 height 170
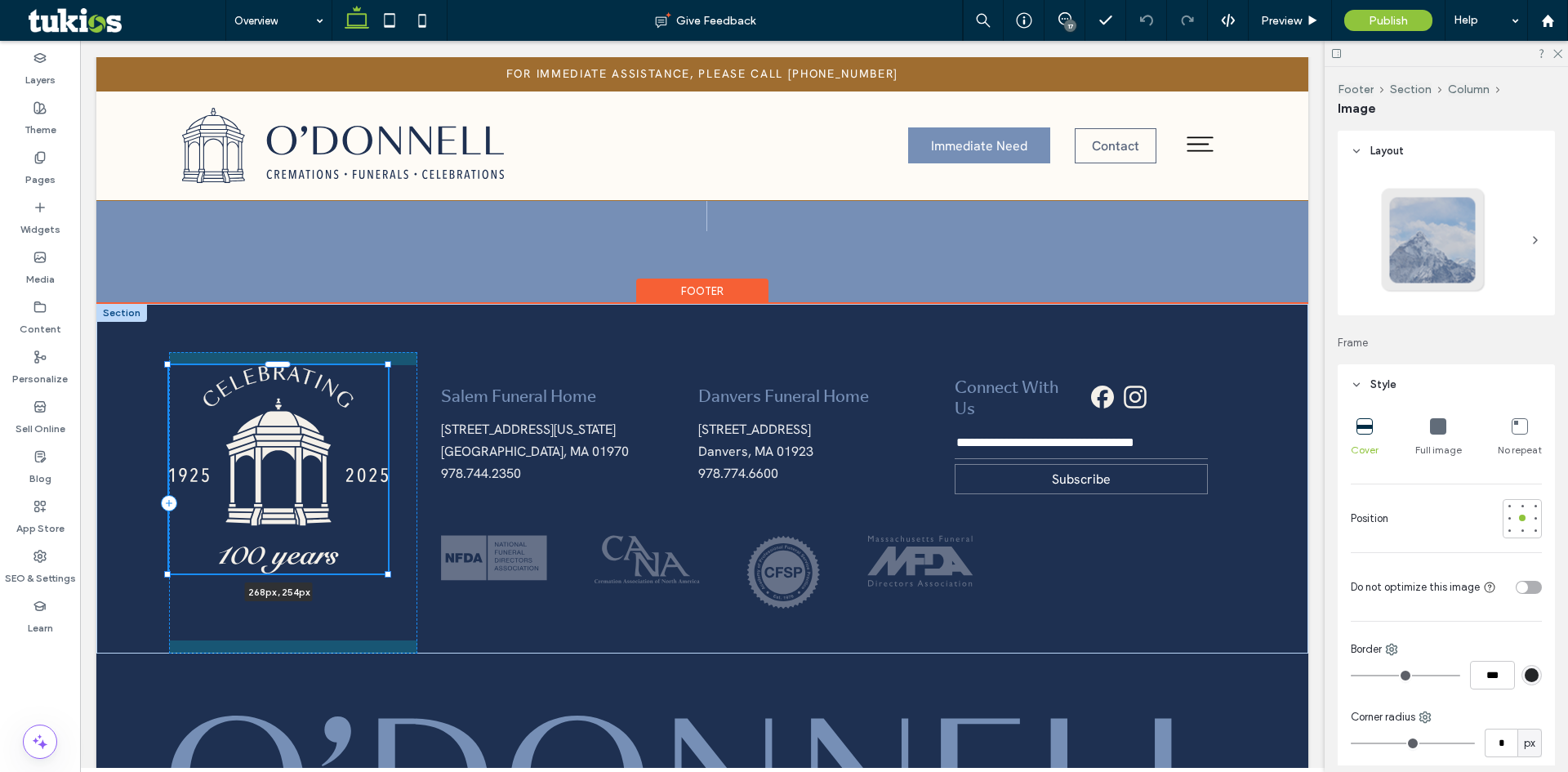
drag, startPoint x: 347, startPoint y: 481, endPoint x: 409, endPoint y: 497, distance: 64.0
click at [409, 497] on div "268px , 254px Salem Funeral Home 84 Washington Square Salem, MA 01970 978.744.2…" at bounding box center [703, 478] width 1212 height 350
type input "***"
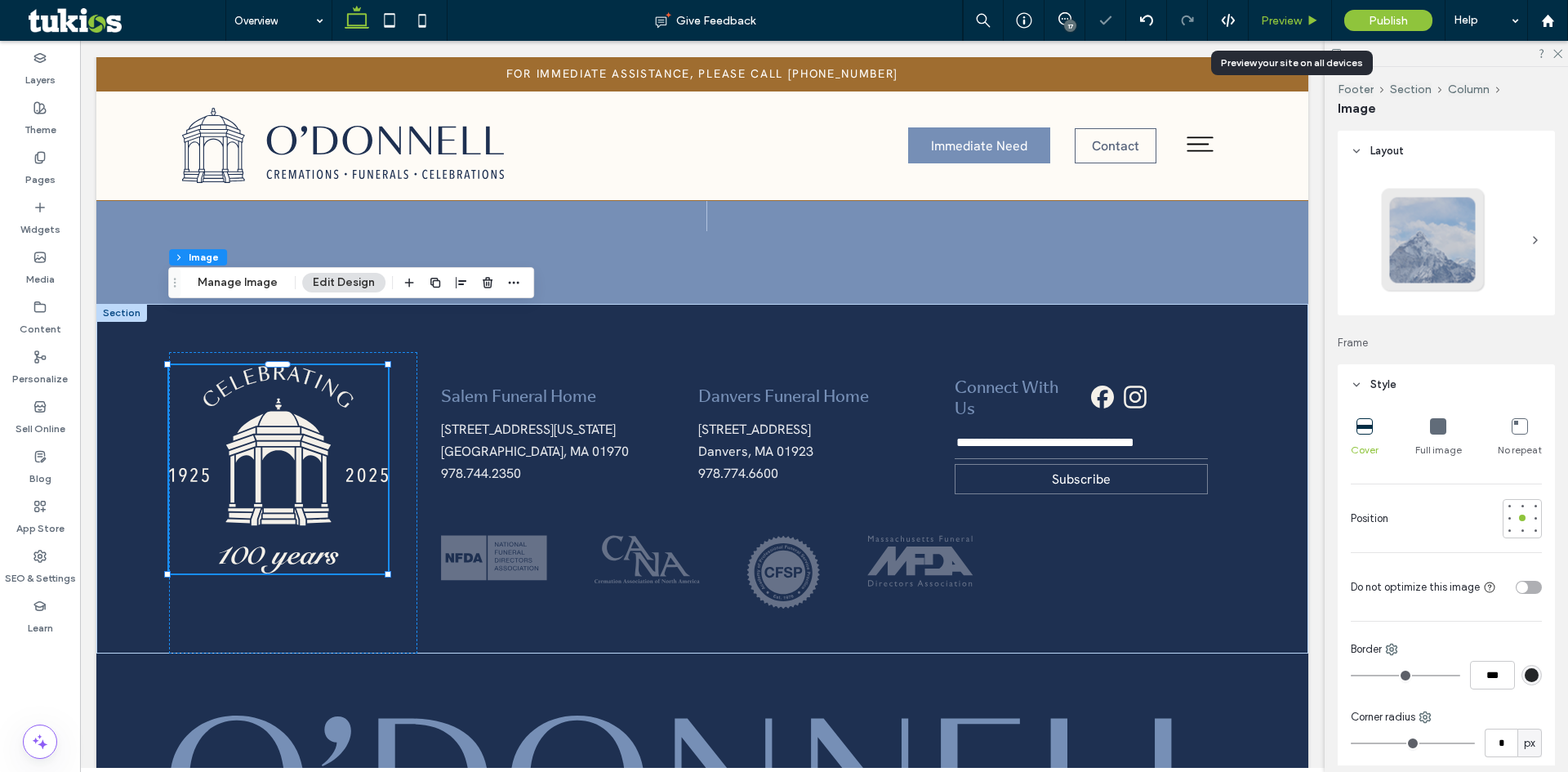
click at [1279, 21] on span "Preview" at bounding box center [1281, 21] width 41 height 14
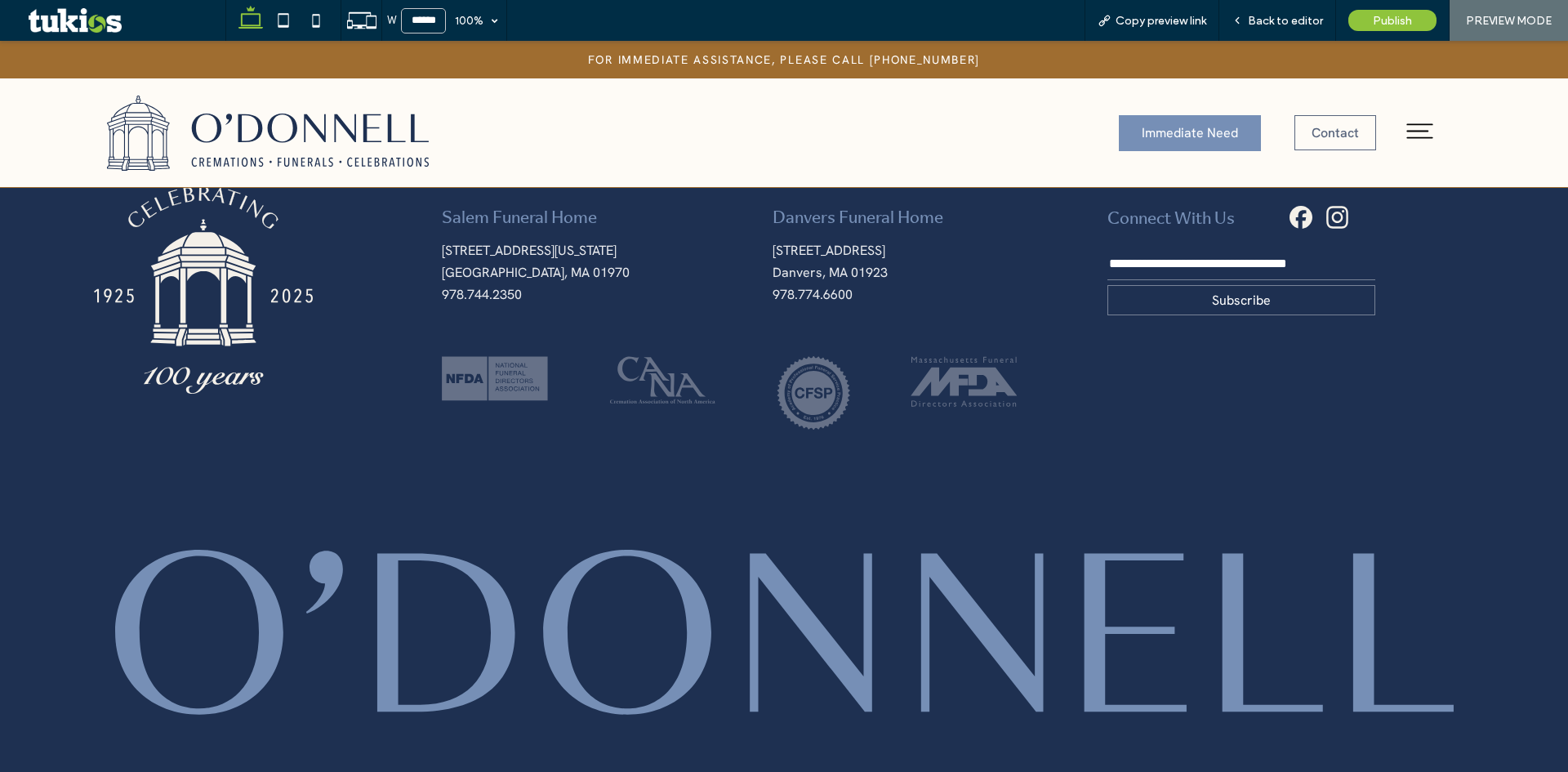
scroll to position [4821, 0]
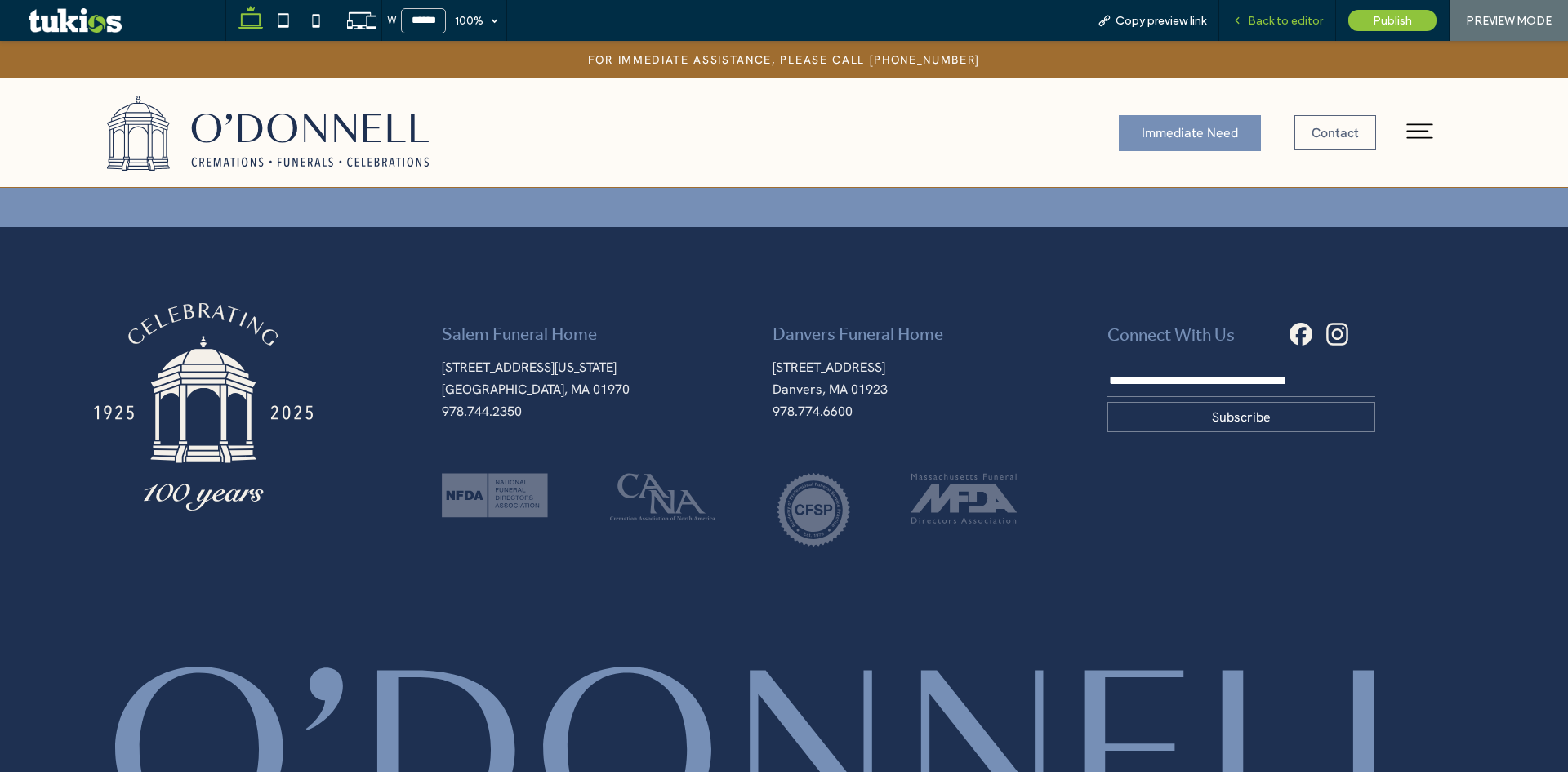
click at [1286, 12] on div "Back to editor" at bounding box center [1278, 20] width 117 height 41
click at [1283, 28] on div "Back to editor" at bounding box center [1278, 20] width 117 height 41
click at [1291, 20] on span "Back to editor" at bounding box center [1285, 21] width 75 height 14
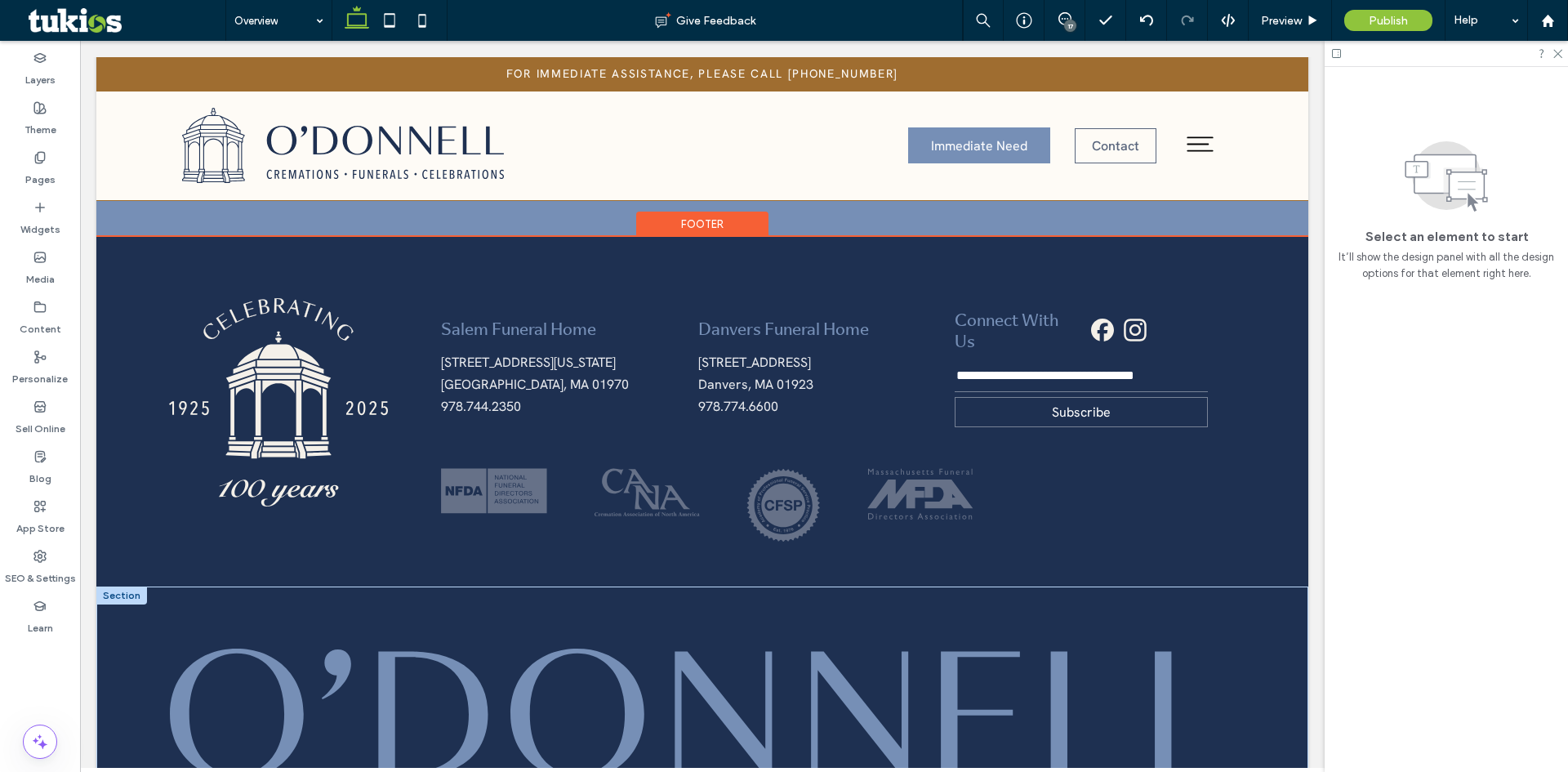
scroll to position [4530, 0]
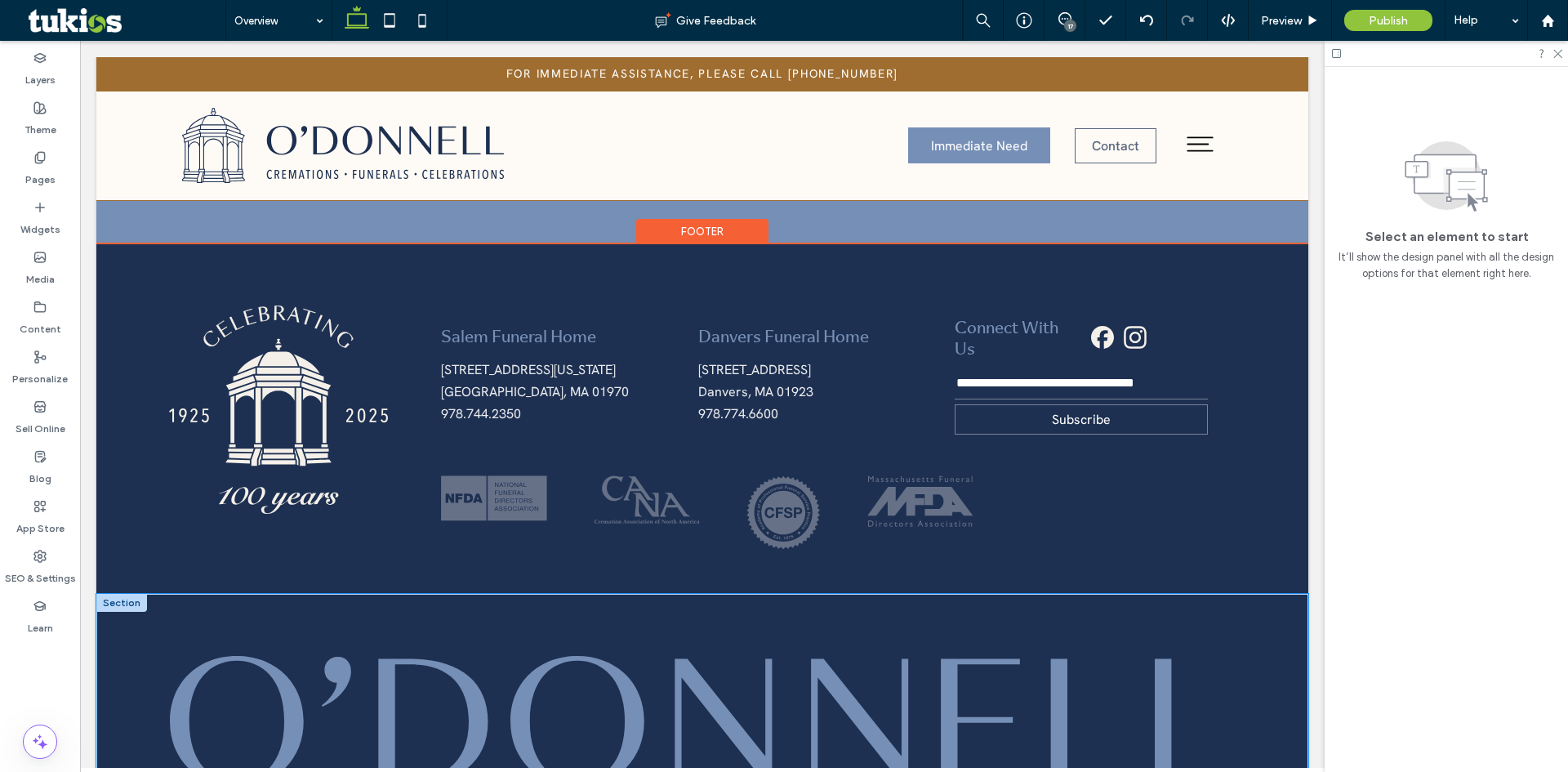
click at [700, 594] on div at bounding box center [703, 721] width 1212 height 255
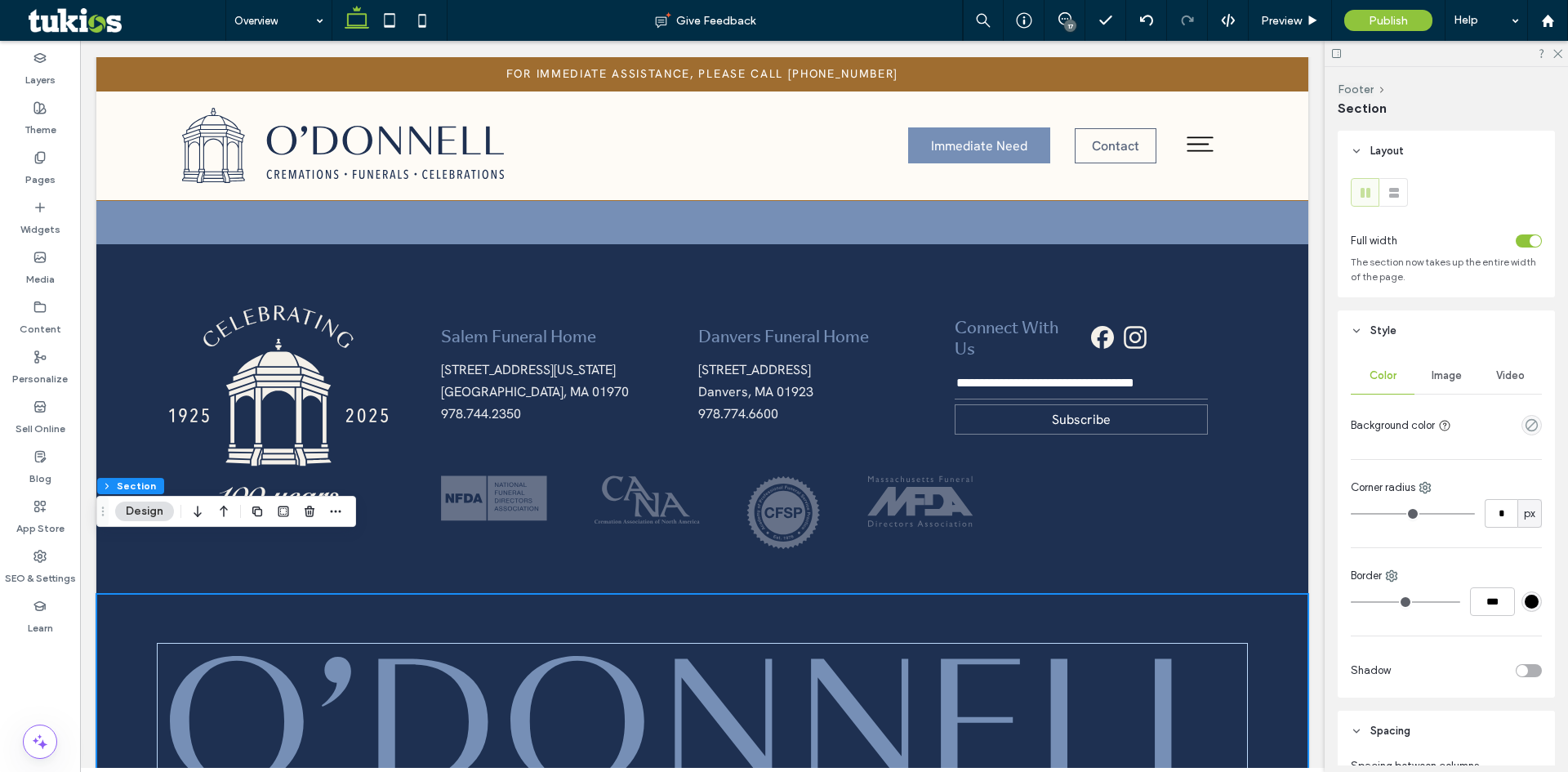
scroll to position [451, 0]
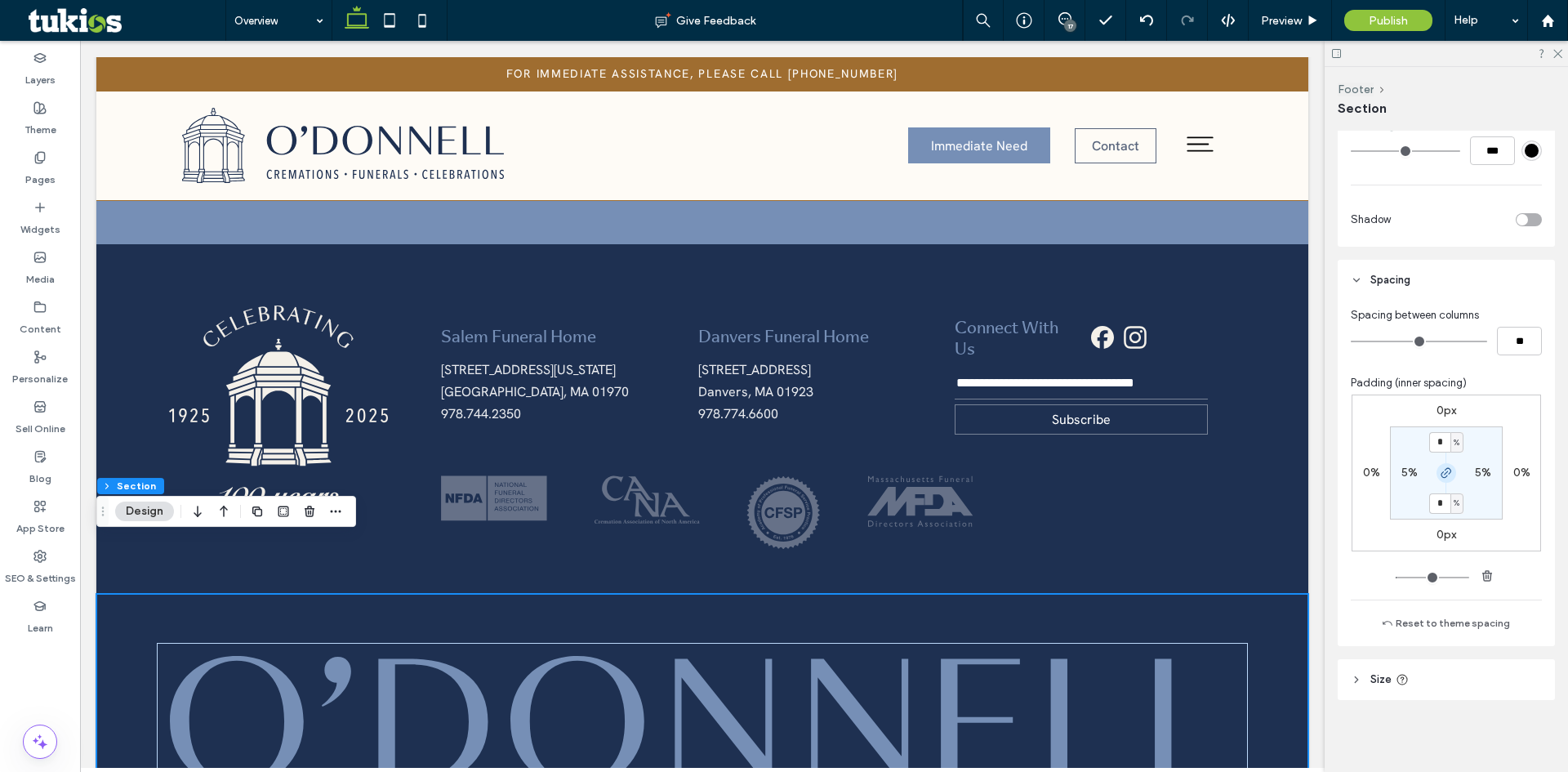
click at [1442, 474] on use "button" at bounding box center [1446, 473] width 10 height 10
click at [1443, 434] on input "*" at bounding box center [1440, 442] width 21 height 20
type input "*"
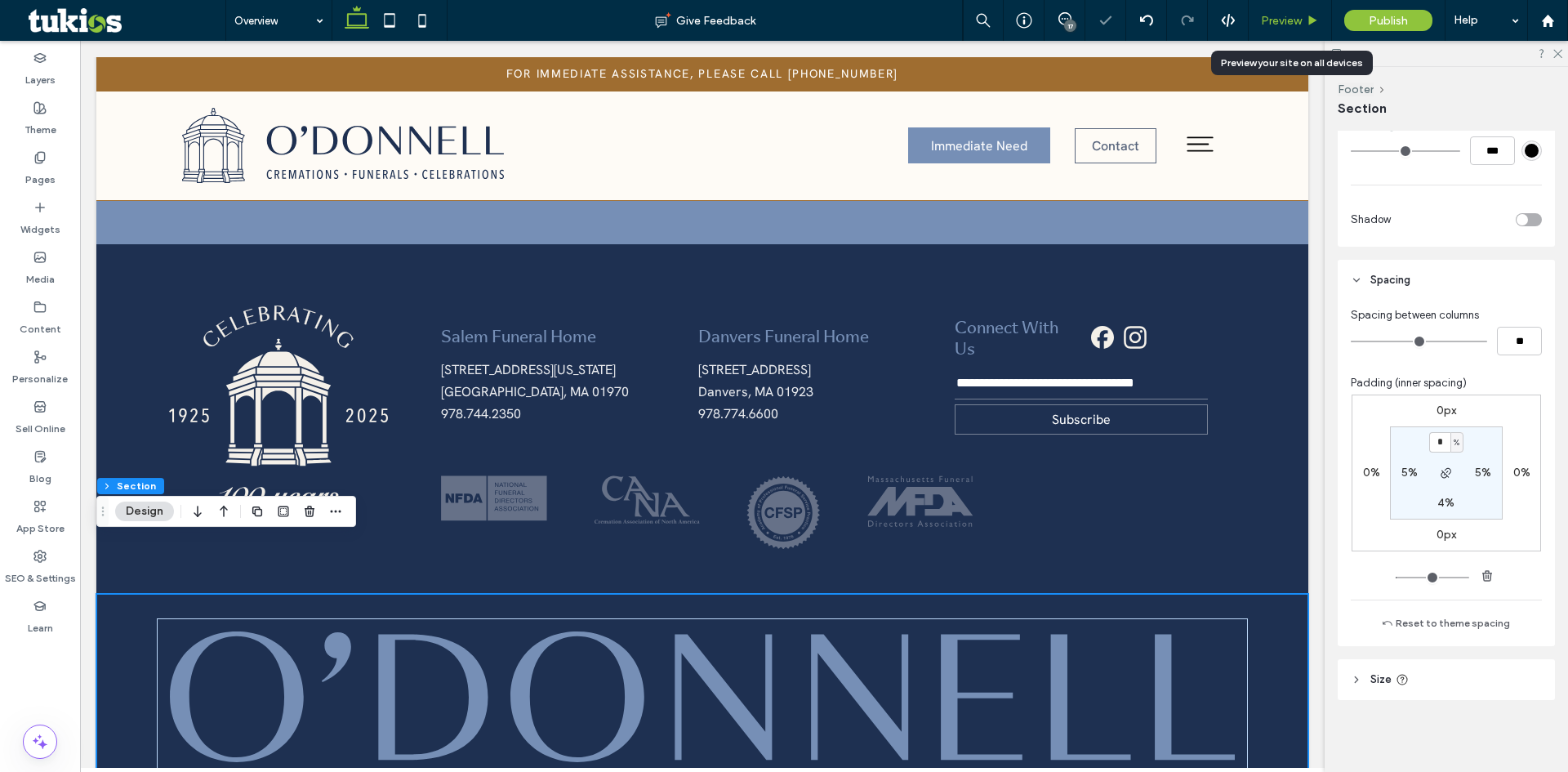
click at [1281, 18] on span "Preview" at bounding box center [1281, 21] width 41 height 14
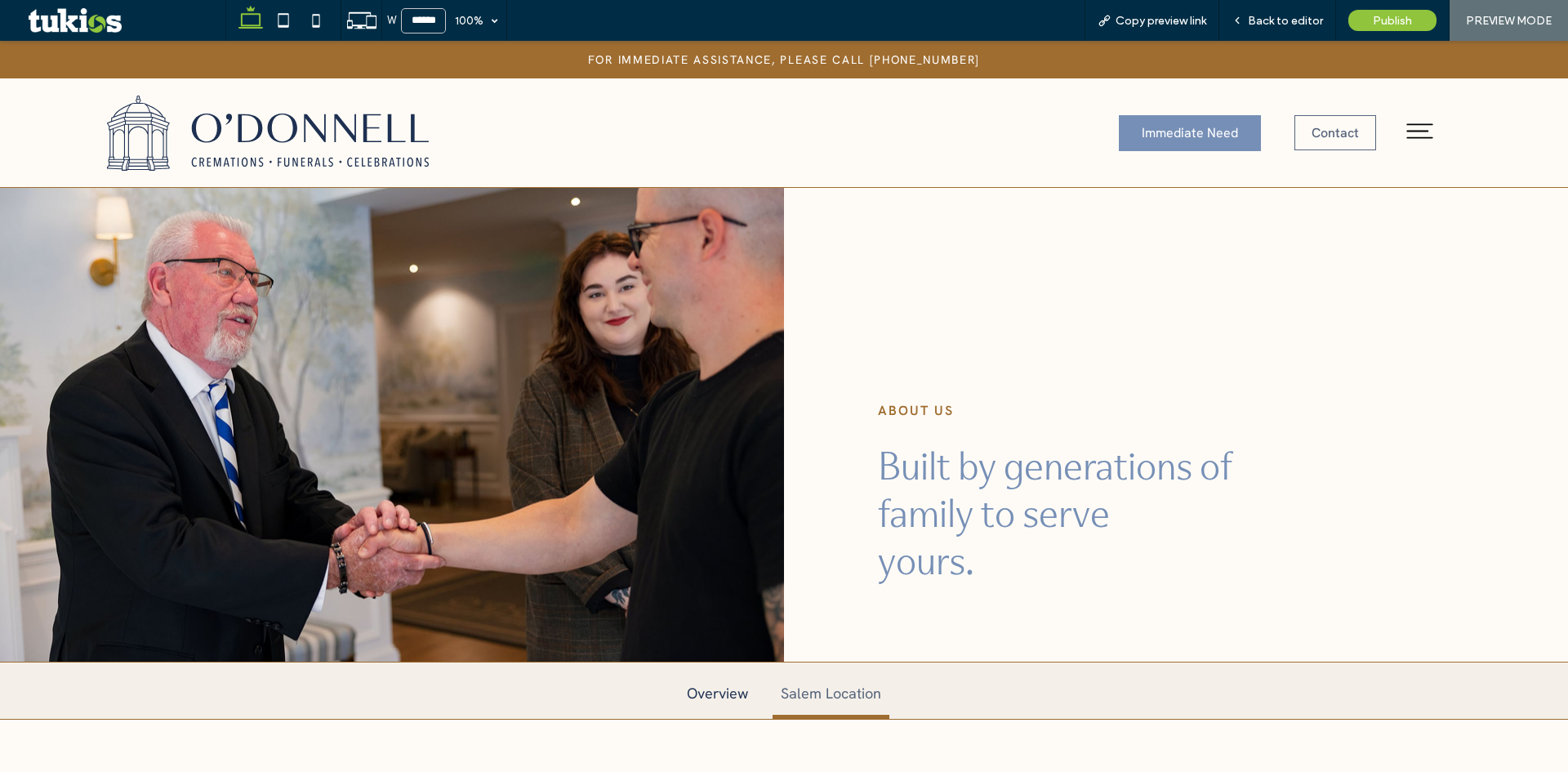
click at [814, 693] on link "Salem Location" at bounding box center [831, 698] width 117 height 41
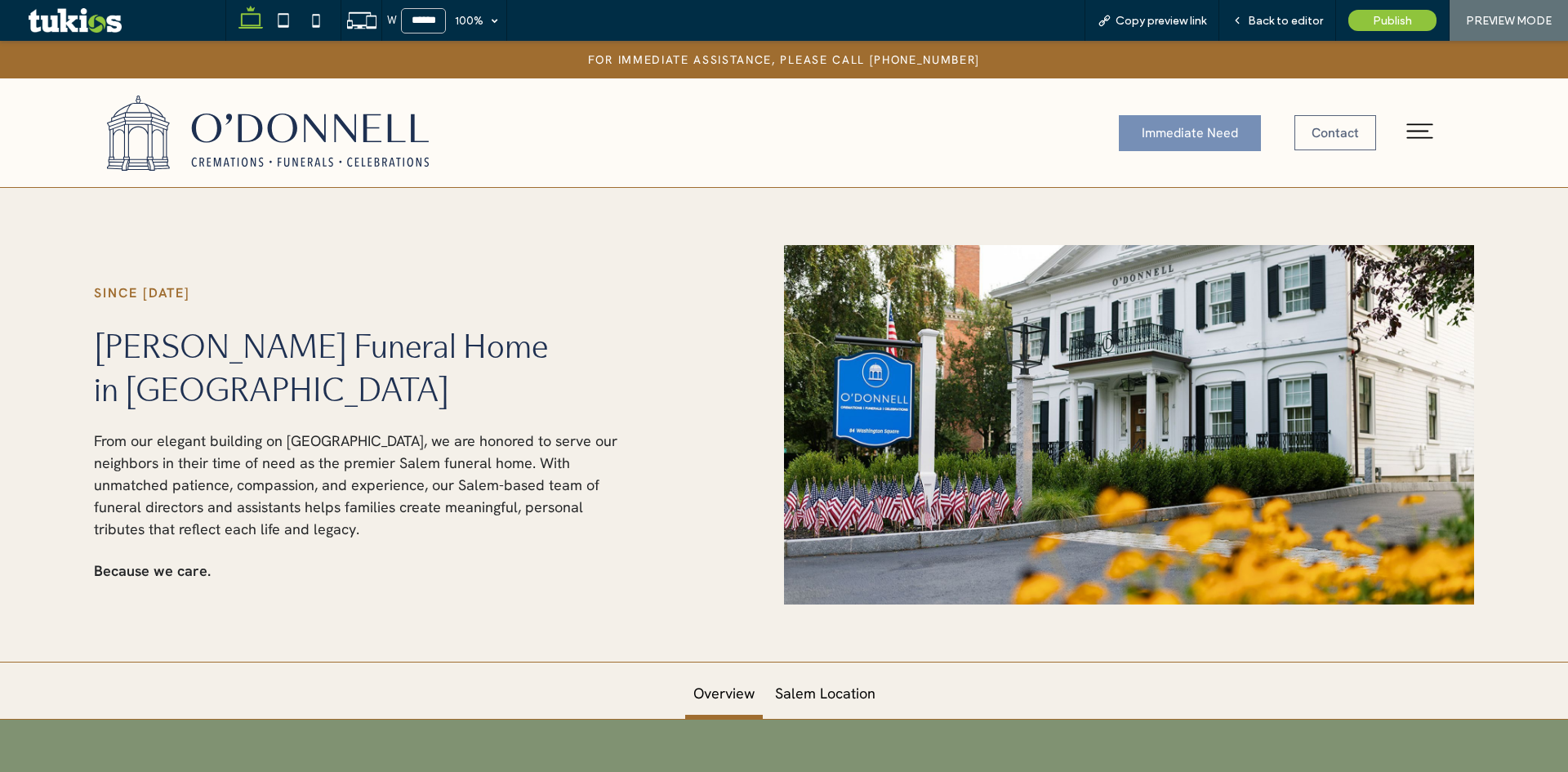
click at [745, 694] on link "Overview" at bounding box center [724, 698] width 78 height 41
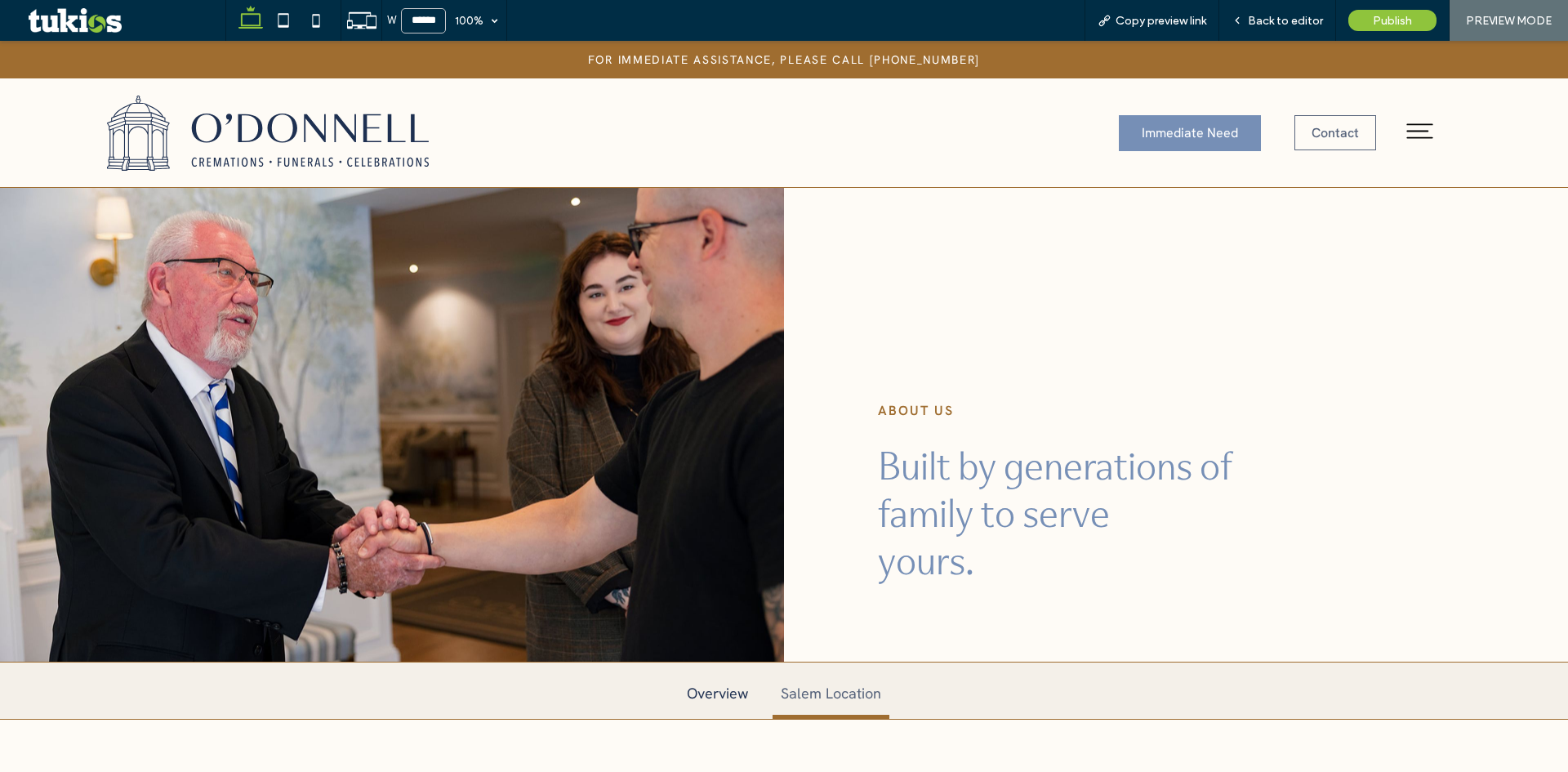
click at [814, 691] on link "Salem Location" at bounding box center [831, 698] width 117 height 41
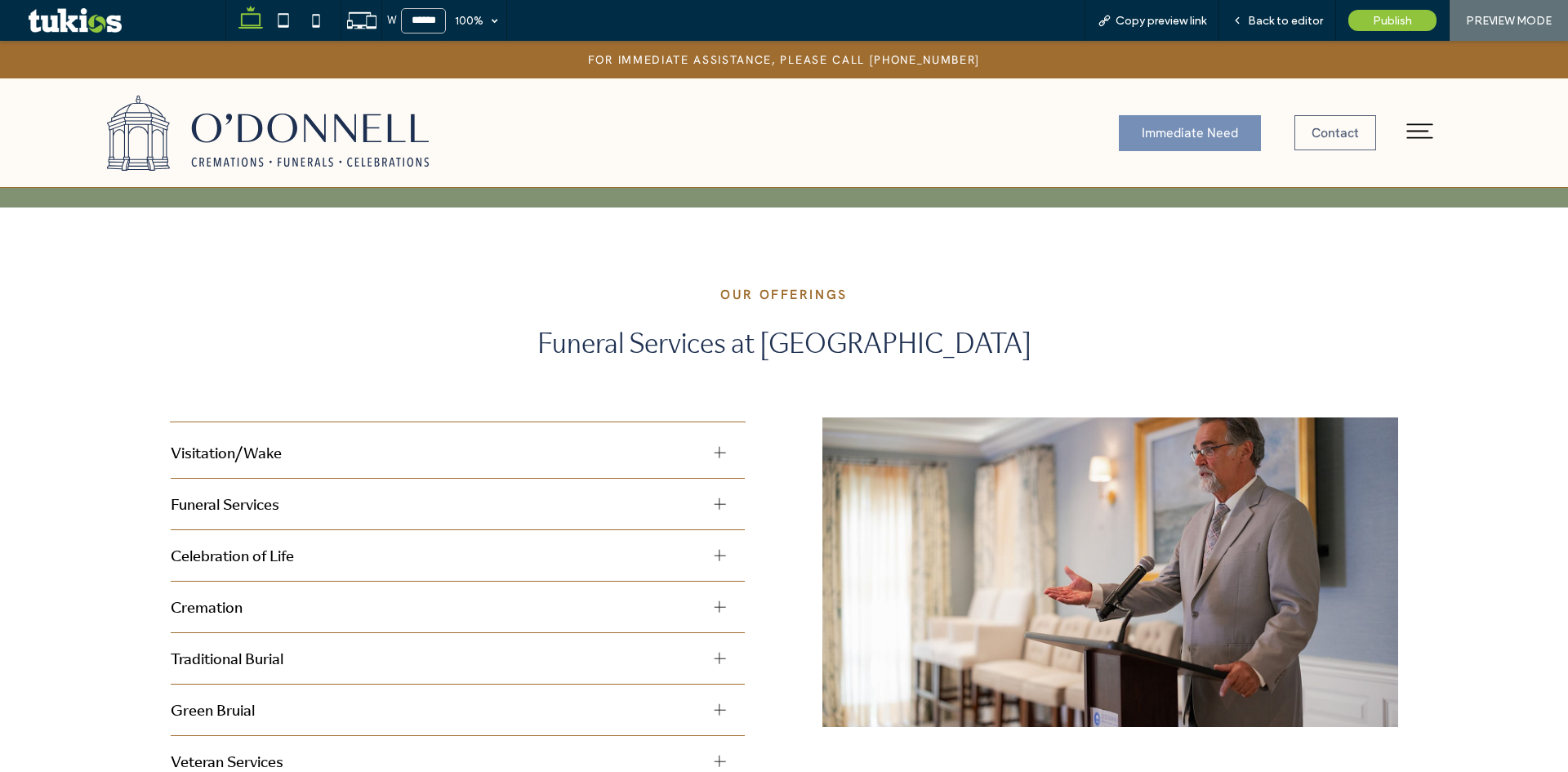
scroll to position [1226, 0]
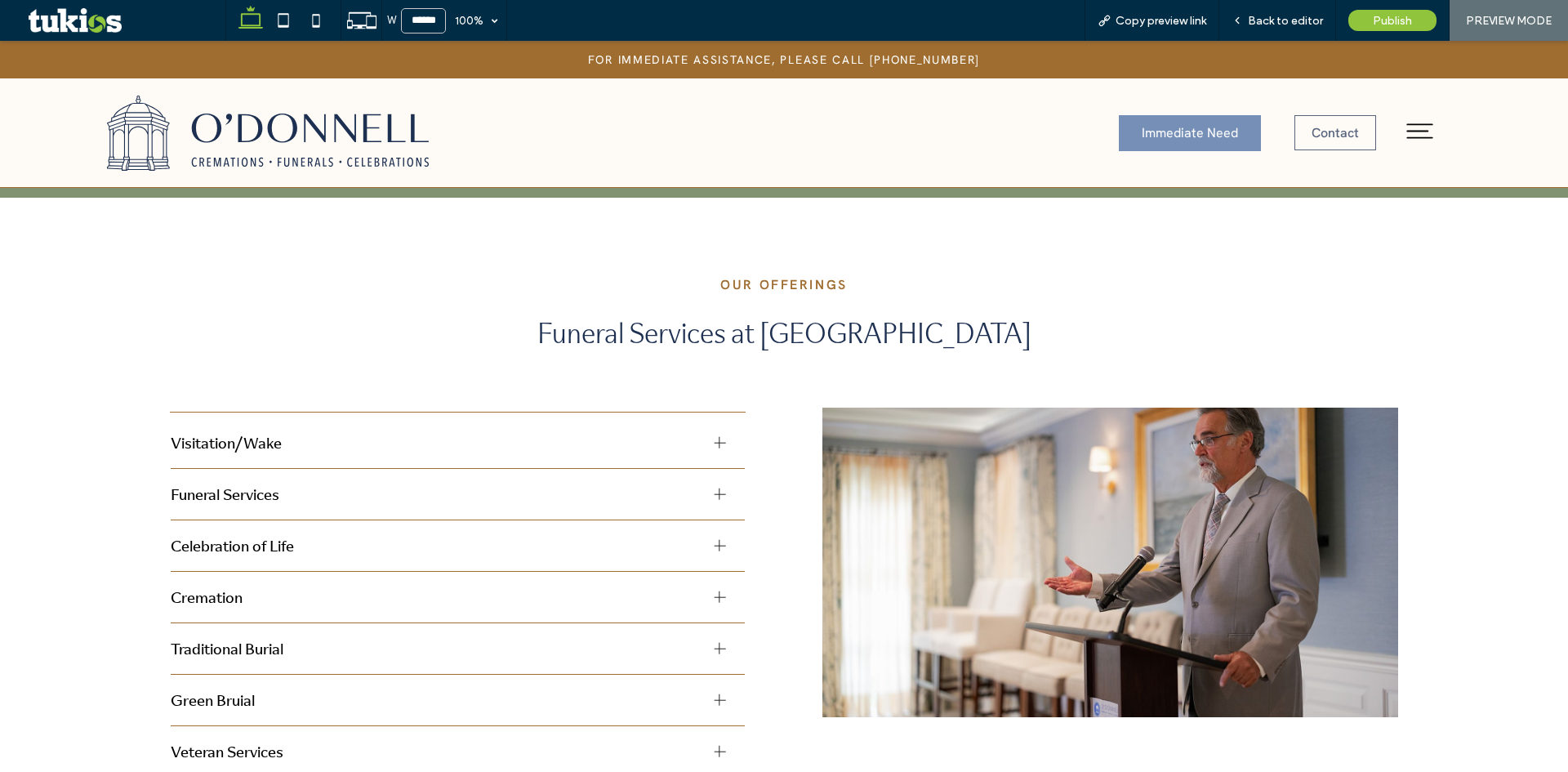
drag, startPoint x: 467, startPoint y: 386, endPoint x: 468, endPoint y: 396, distance: 10.0
click at [467, 388] on div "Visitation/Wake Offering a chance to say goodbye and share in the comfort of co…" at bounding box center [784, 707] width 1568 height 655
click at [459, 425] on div "Visitation/Wake" at bounding box center [458, 443] width 574 height 52
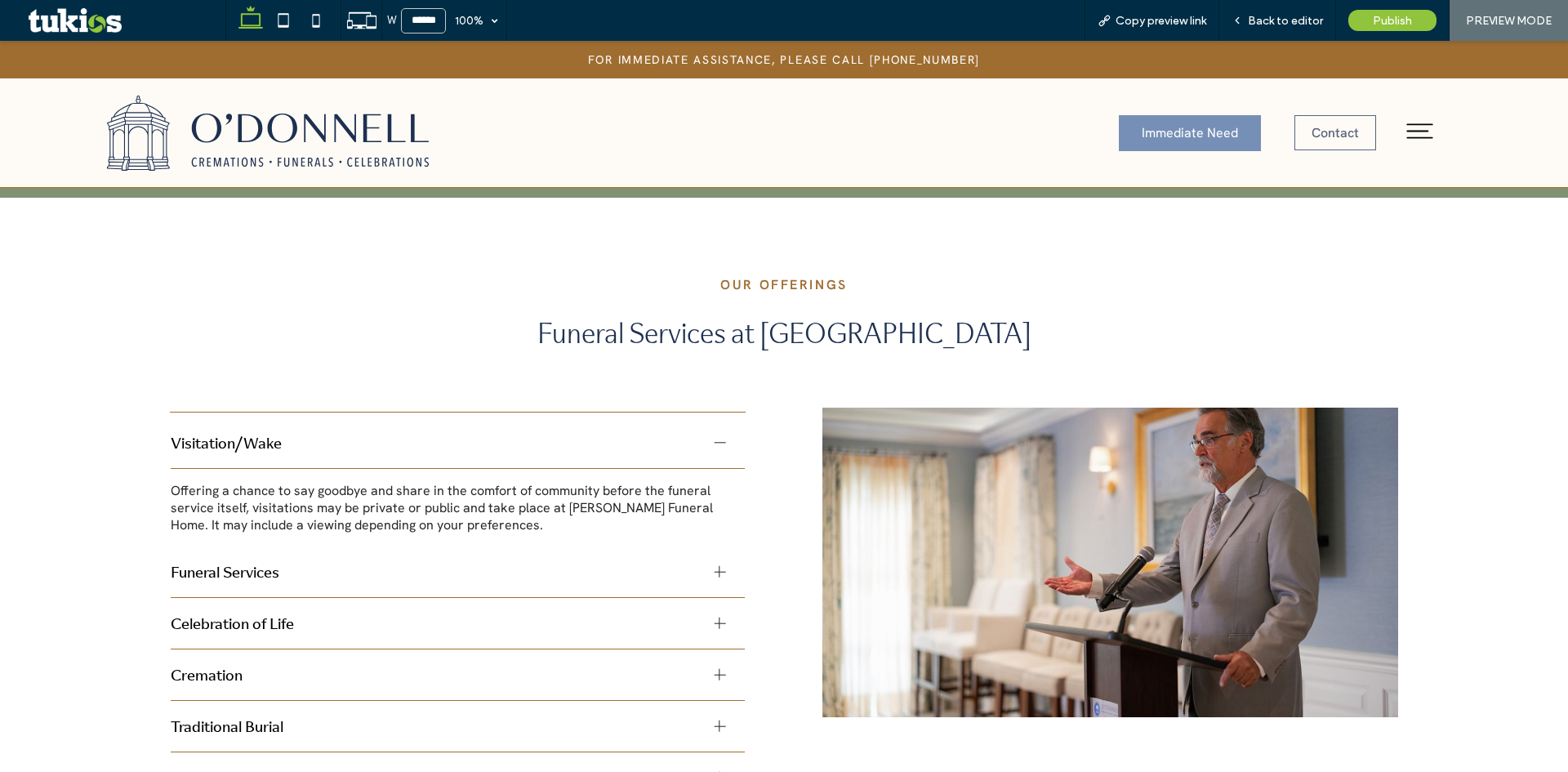
click at [463, 432] on span "Visitation/Wake" at bounding box center [436, 443] width 530 height 21
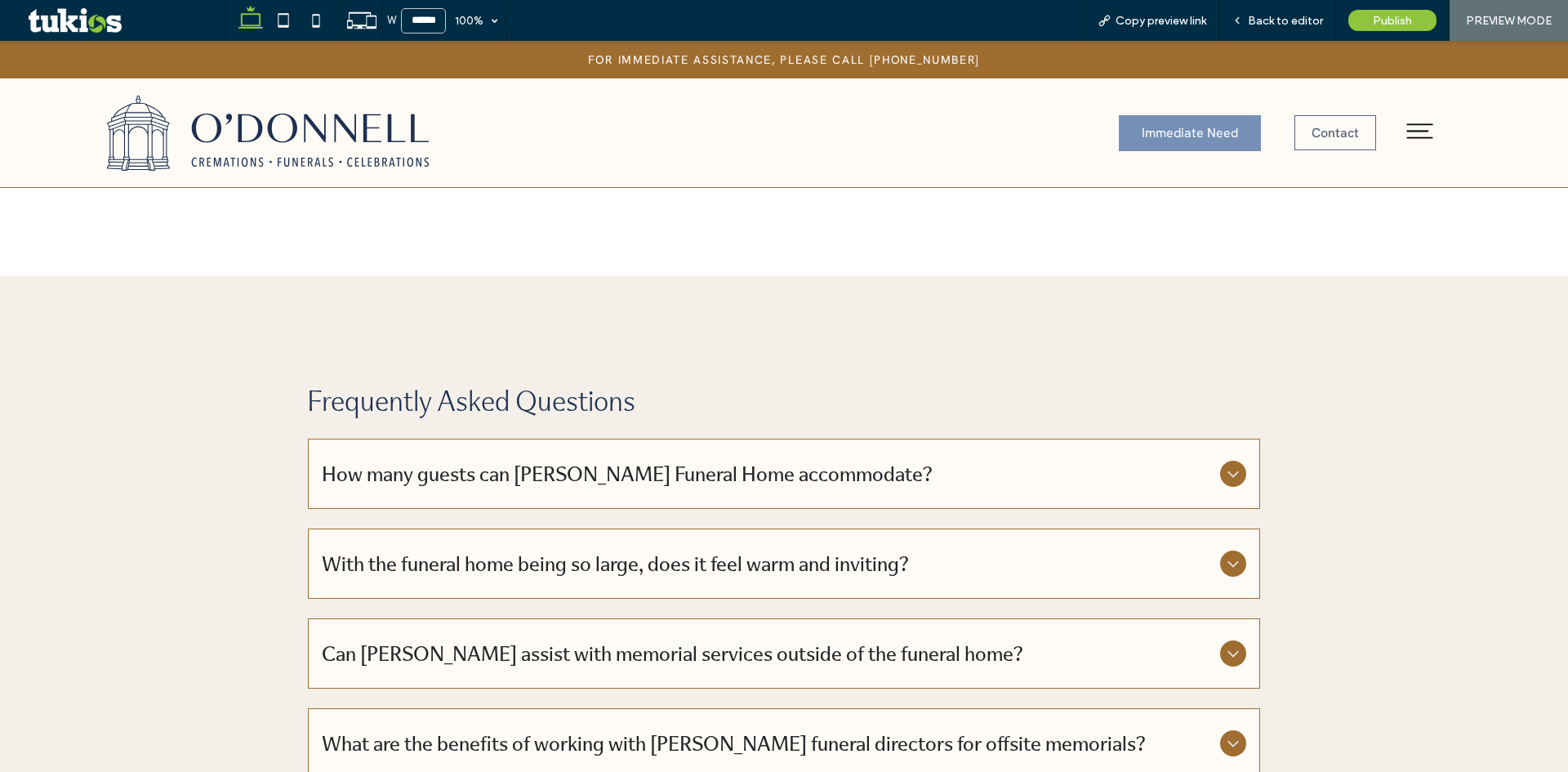
scroll to position [4167, 0]
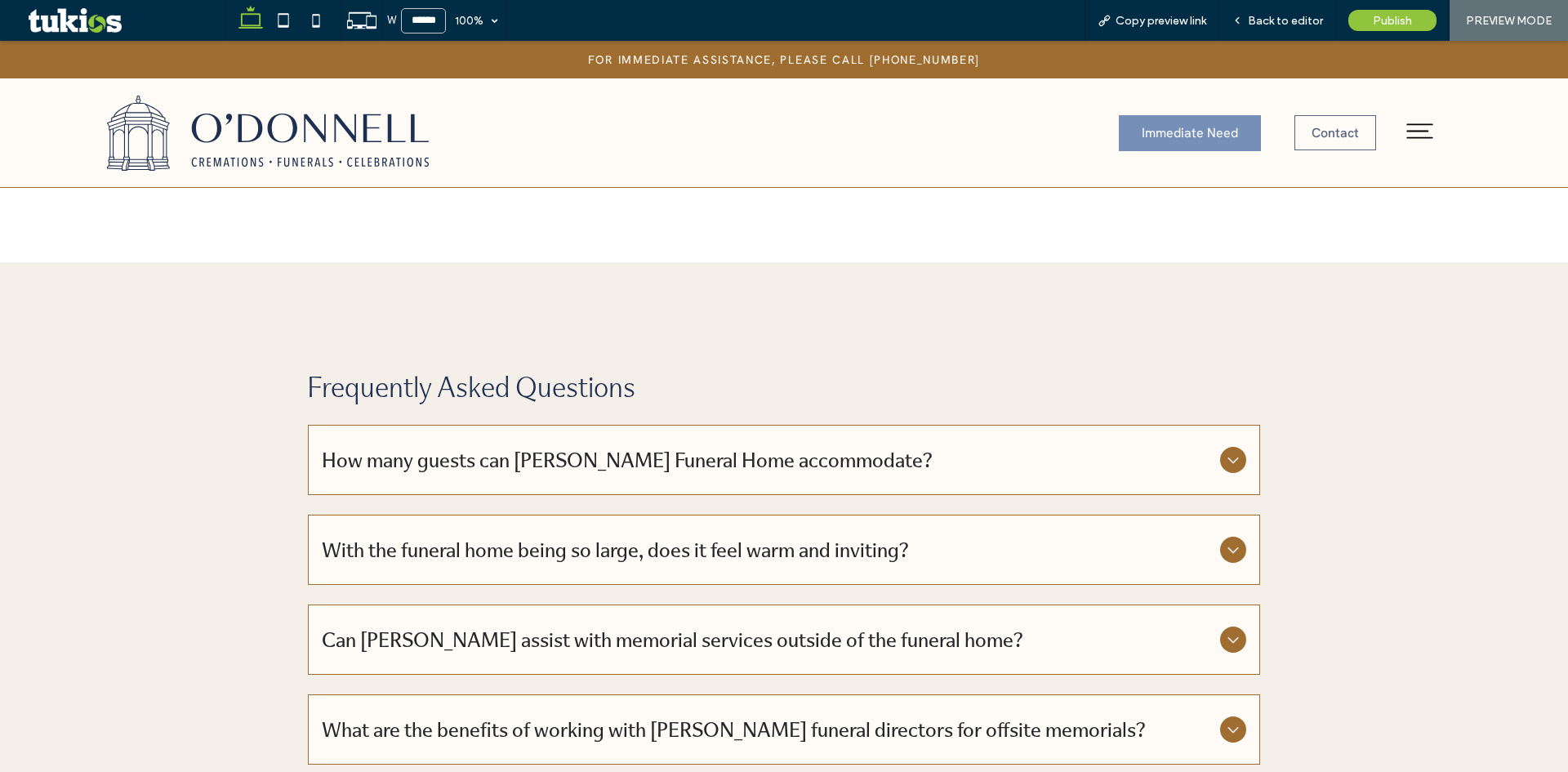
click at [786, 536] on span "With the funeral home being so large, does it feel warm and inviting?" at bounding box center [767, 550] width 891 height 28
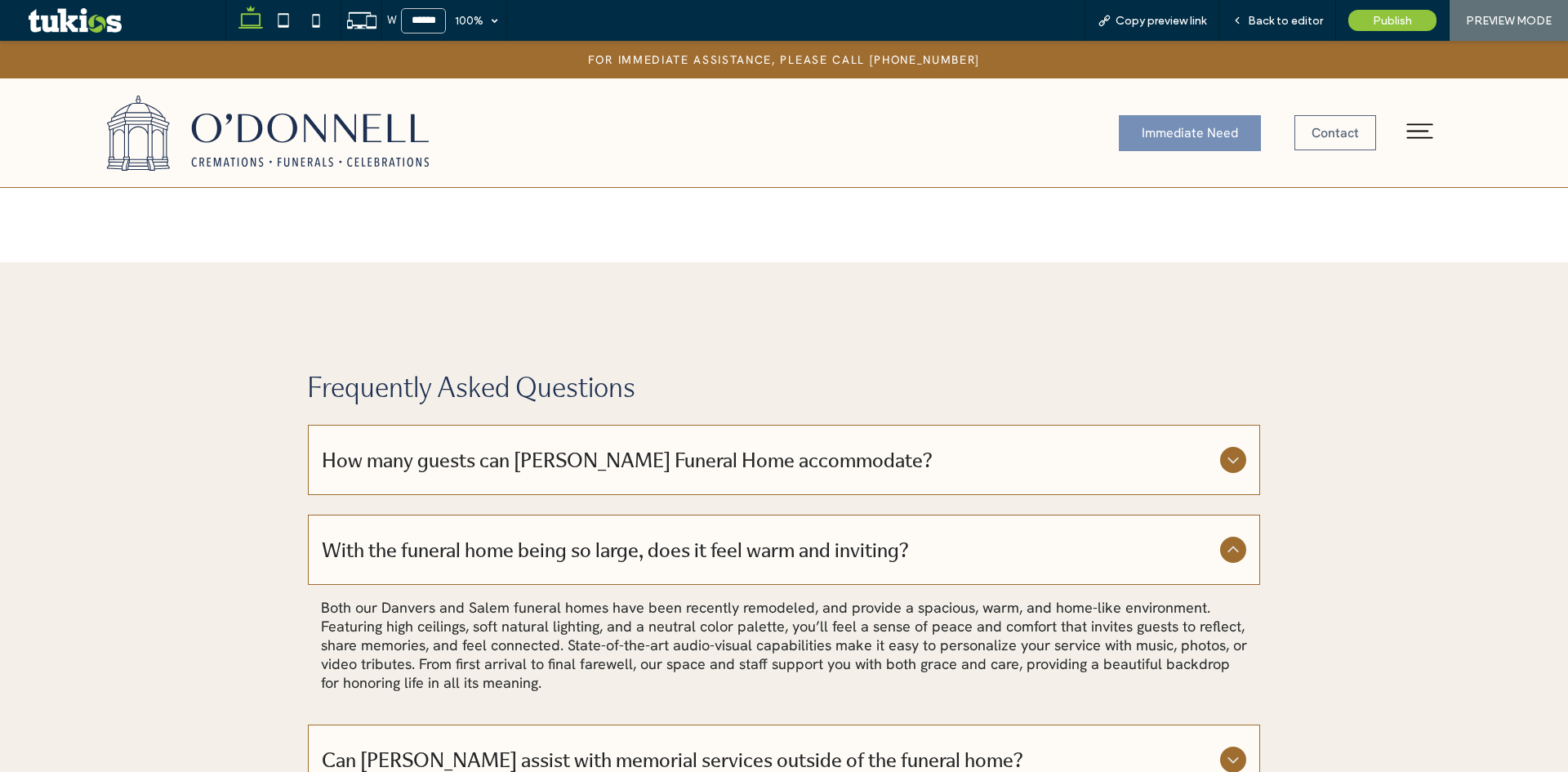
click at [784, 536] on span "With the funeral home being so large, does it feel warm and inviting?" at bounding box center [767, 550] width 891 height 28
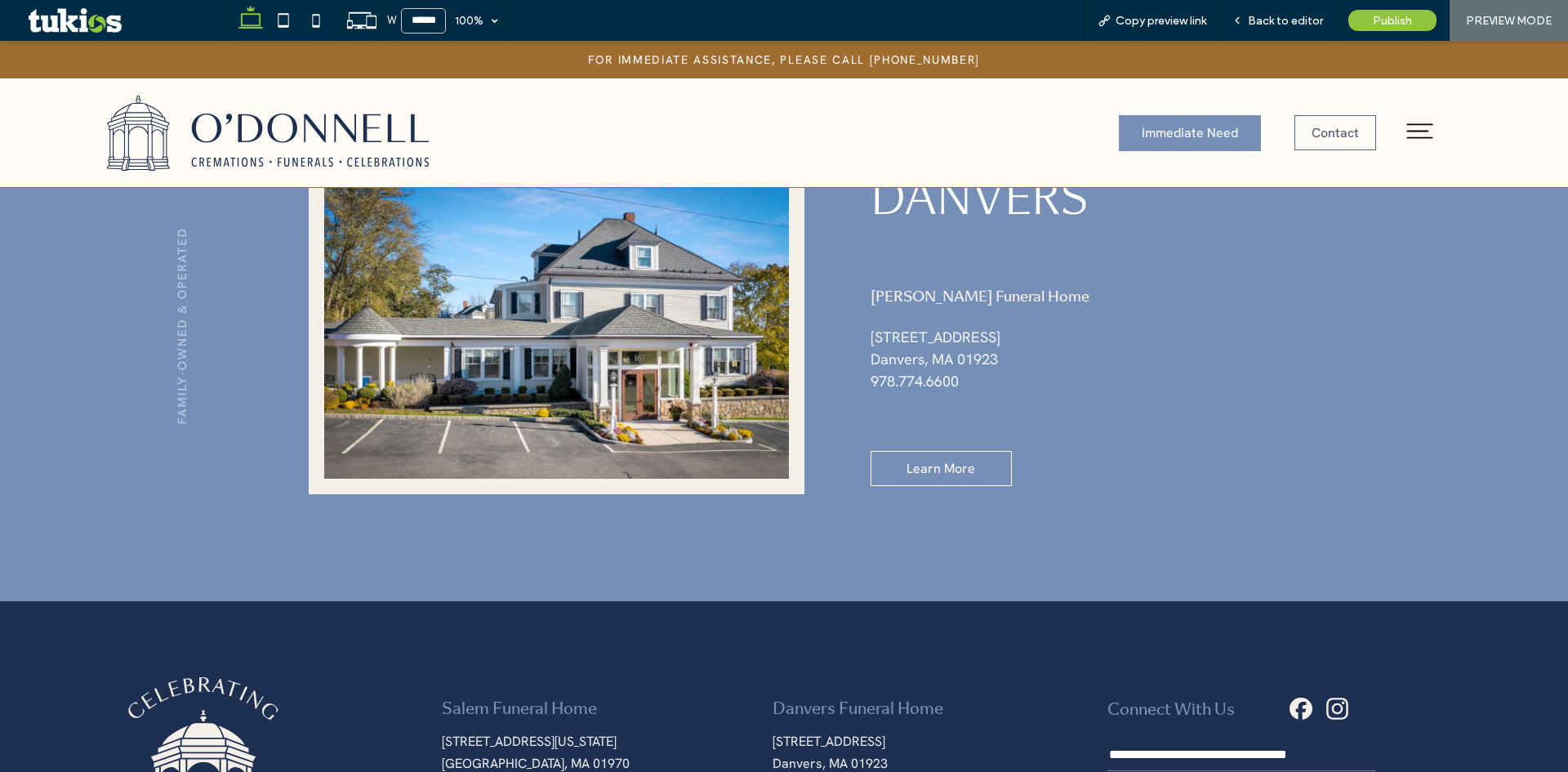
scroll to position [5066, 0]
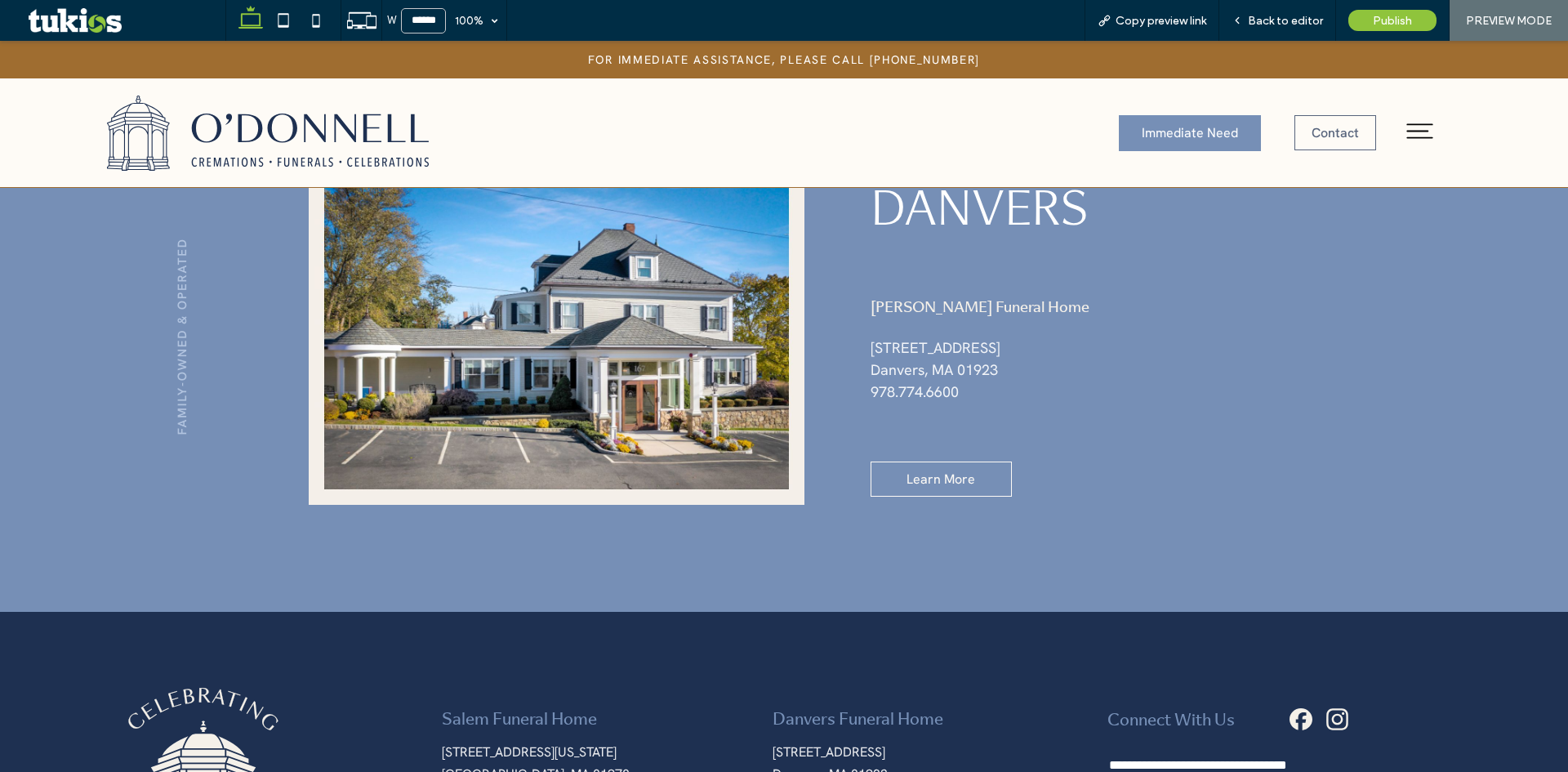
drag, startPoint x: 269, startPoint y: 383, endPoint x: 245, endPoint y: 380, distance: 24.2
click at [266, 382] on div "Danvers Learn More O'Donnell Funeral Home 167 Maple Street Danvers, MA 01923 97…" at bounding box center [784, 338] width 1568 height 548
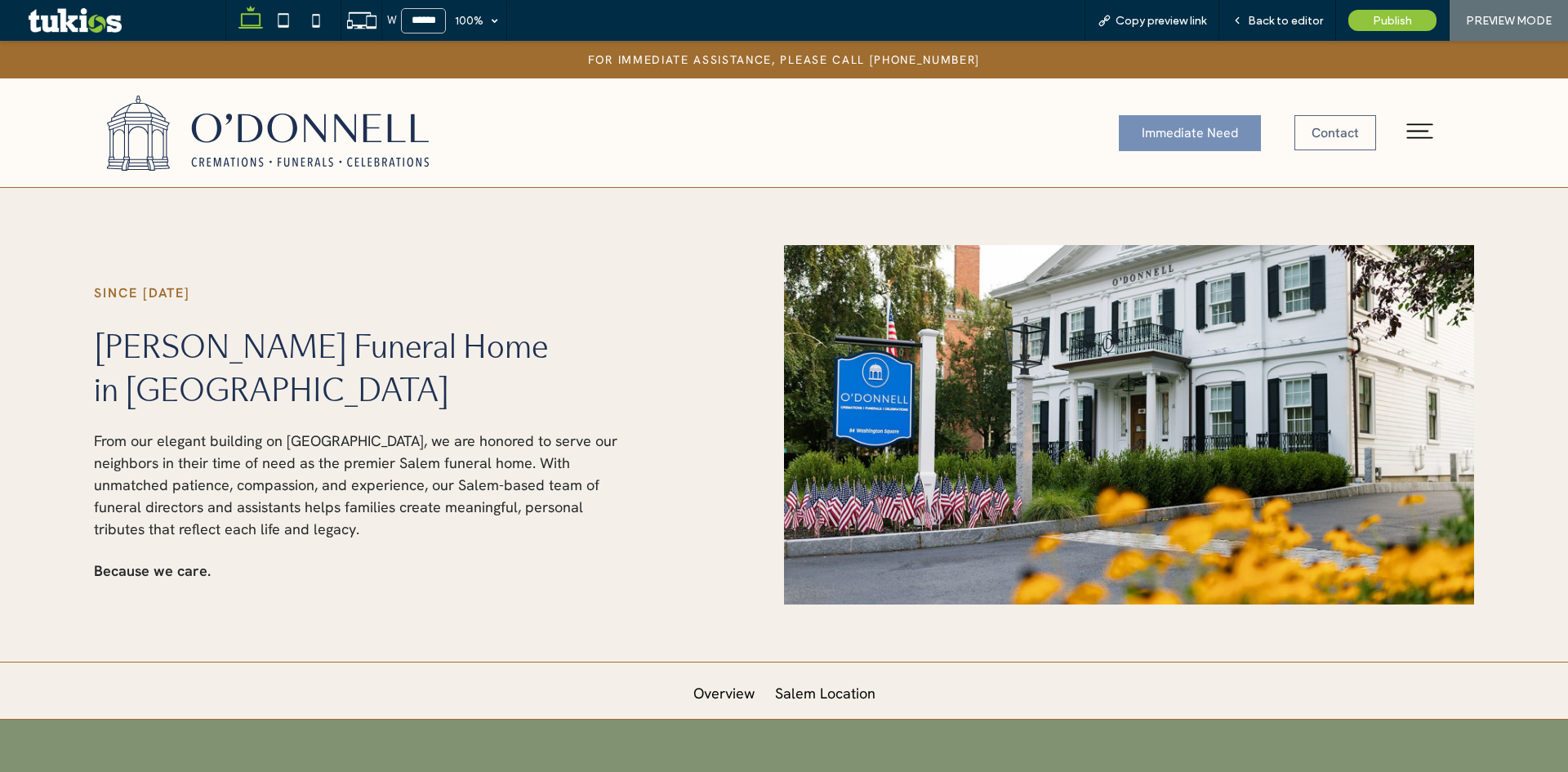
scroll to position [736, 0]
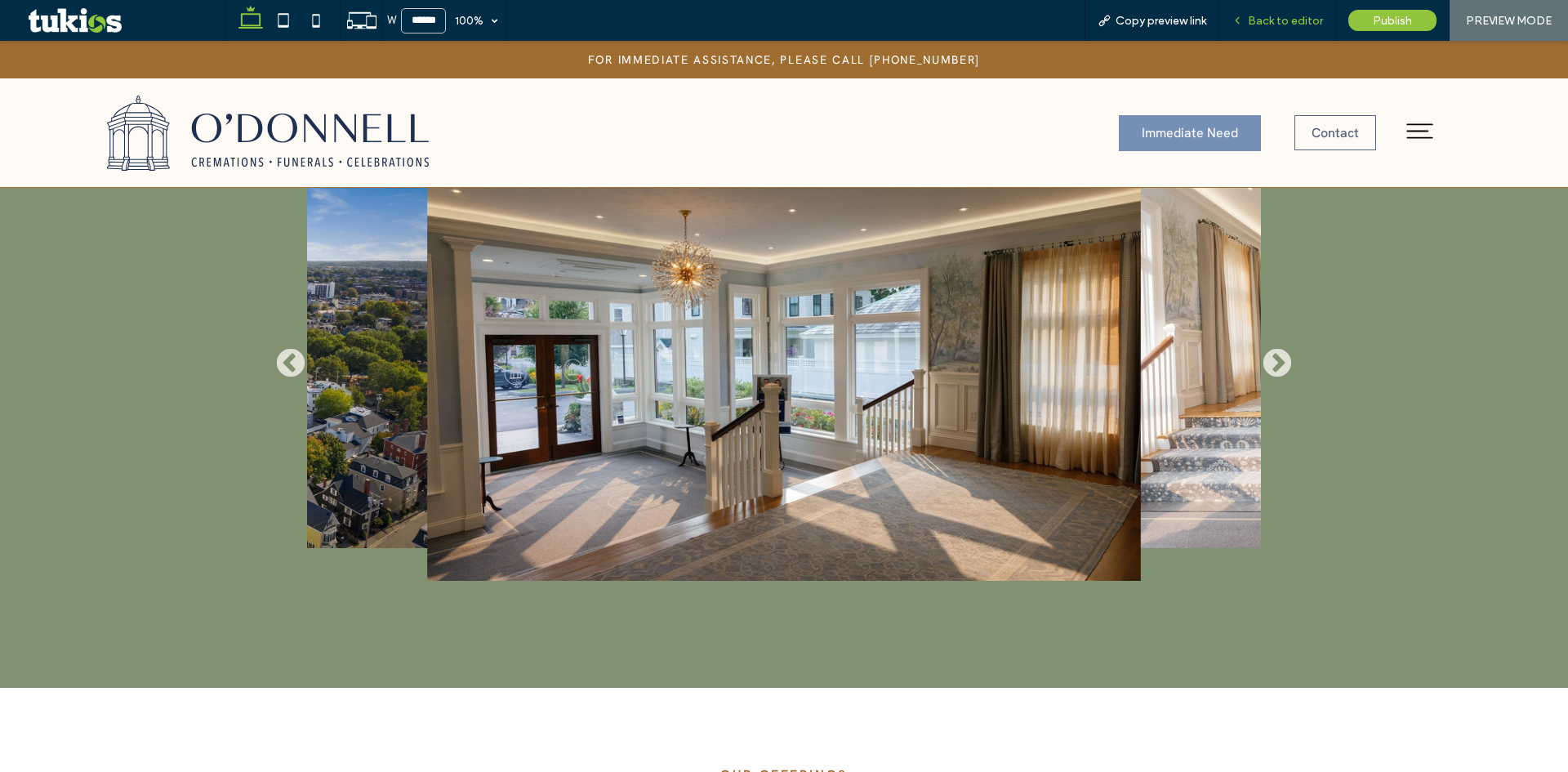
click at [1310, 10] on div "Back to editor" at bounding box center [1278, 20] width 117 height 41
click at [1282, 14] on span "Back to editor" at bounding box center [1285, 21] width 75 height 14
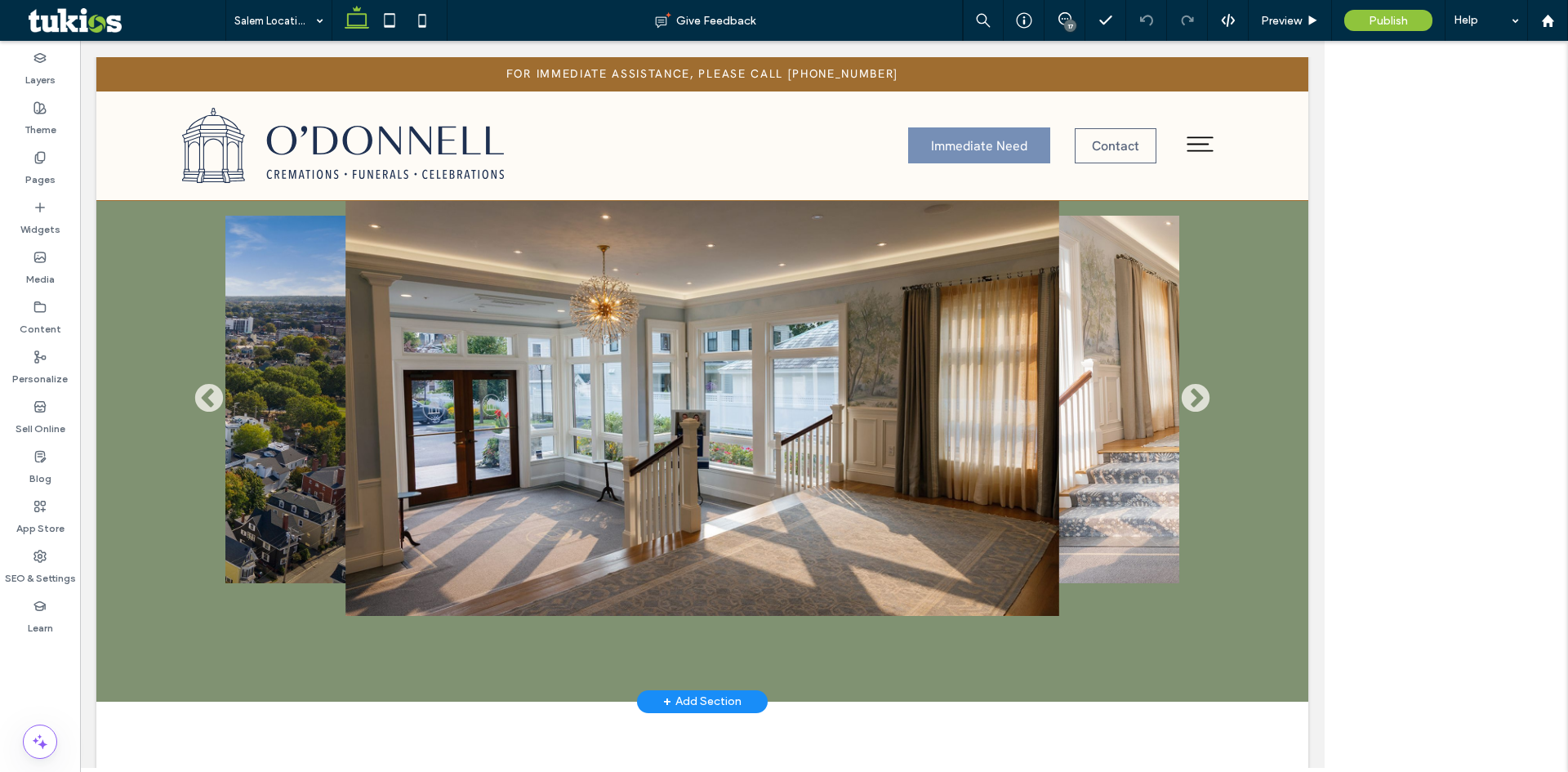
scroll to position [731, 0]
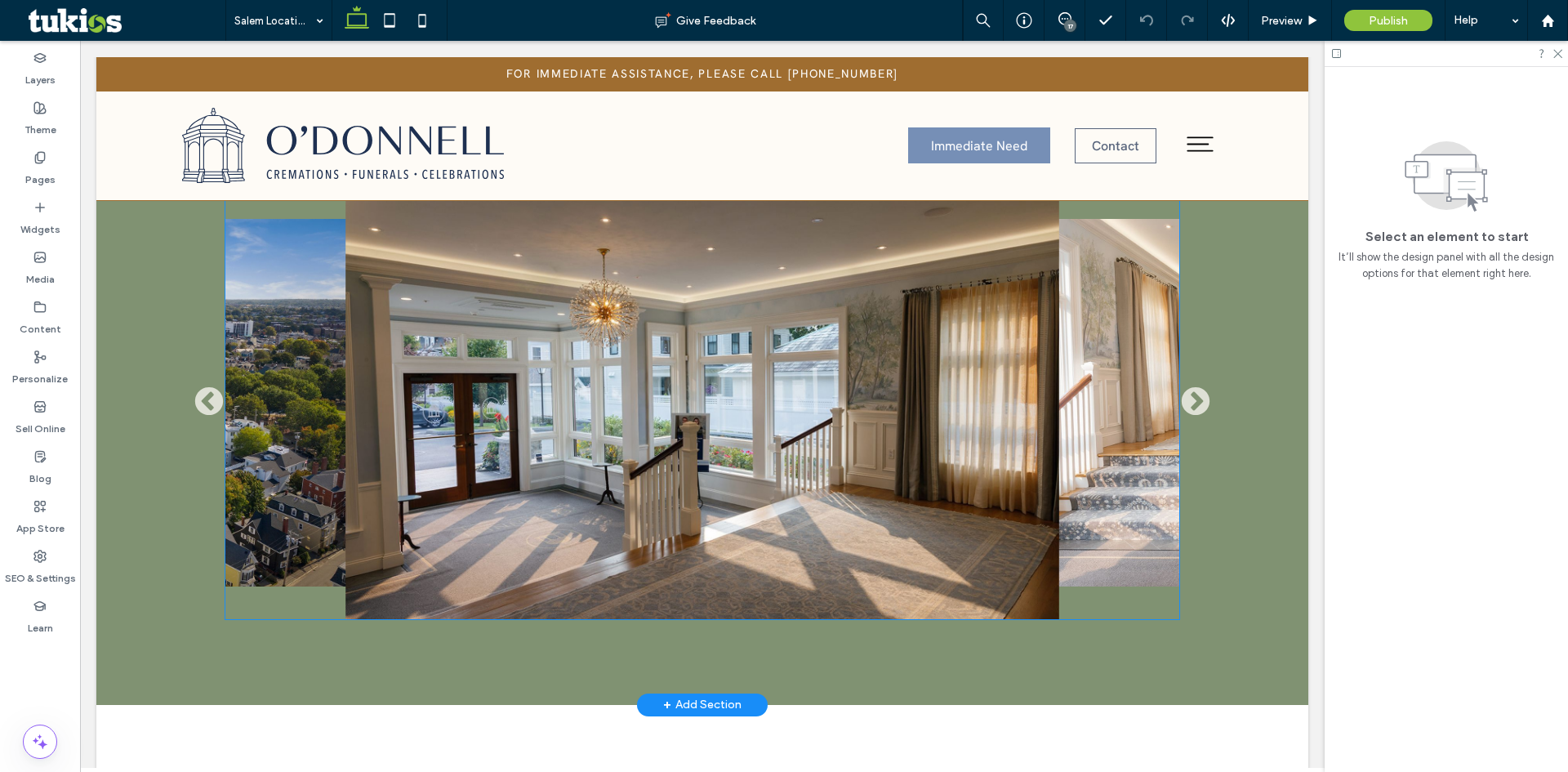
click at [703, 375] on div at bounding box center [703, 402] width 714 height 442
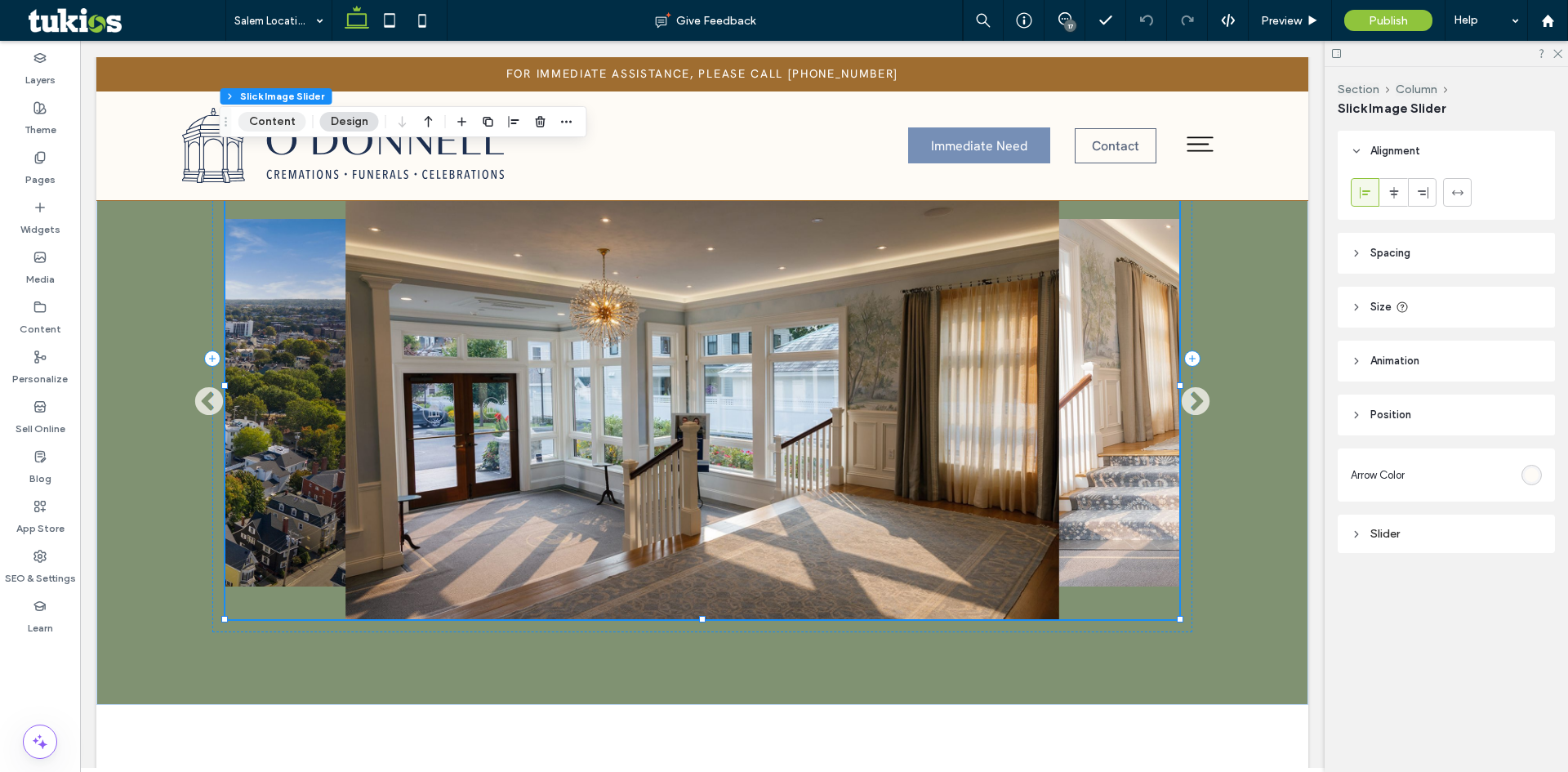
click at [253, 130] on button "Content" at bounding box center [272, 122] width 68 height 19
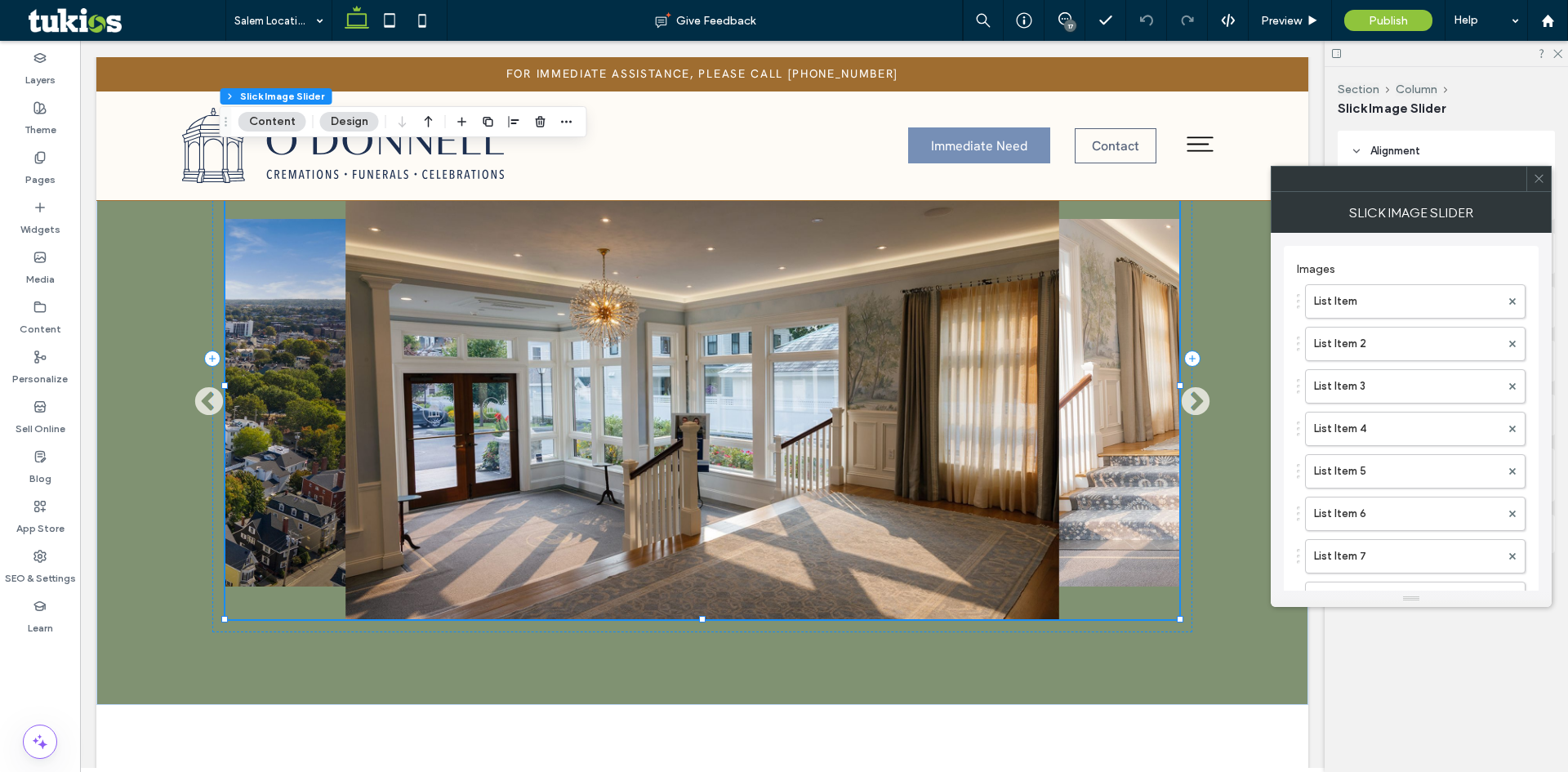
click at [1271, 170] on div at bounding box center [1399, 179] width 255 height 25
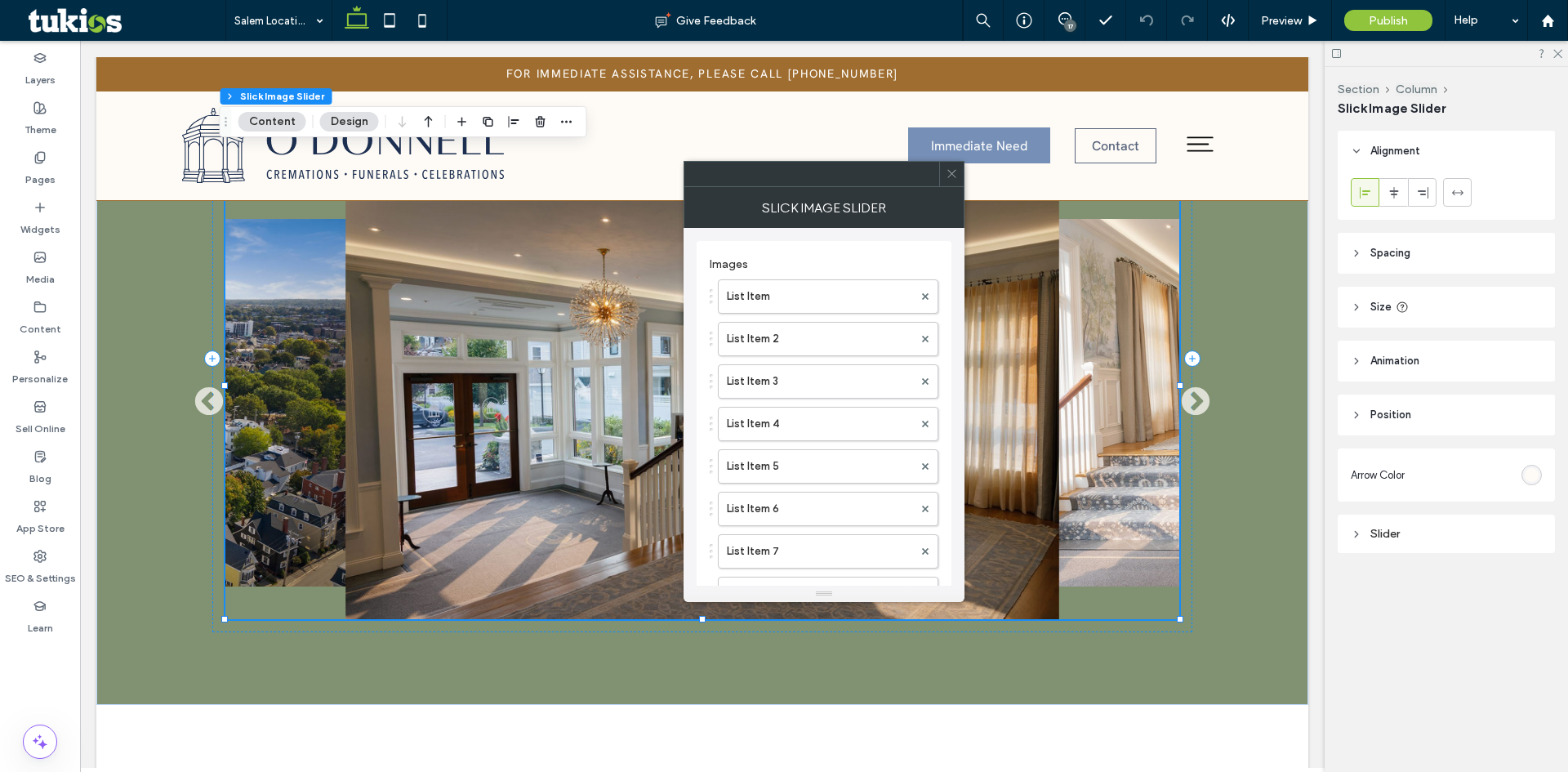
drag, startPoint x: 952, startPoint y: 170, endPoint x: 1043, endPoint y: 195, distance: 94.4
click at [952, 170] on icon at bounding box center [952, 173] width 12 height 12
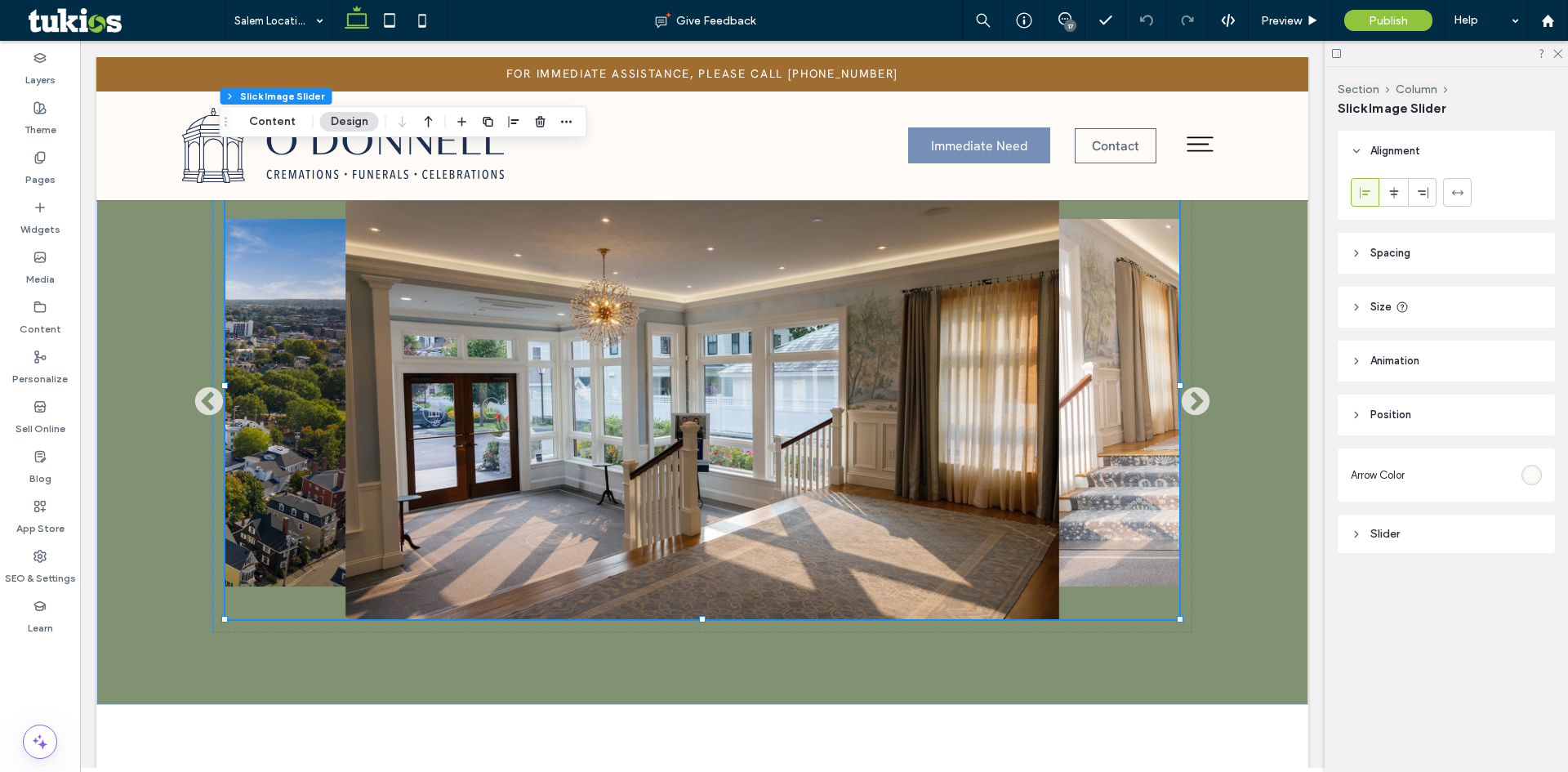
click at [1388, 474] on span "Arrow Color" at bounding box center [1378, 475] width 54 height 16
click at [809, 359] on div at bounding box center [703, 402] width 714 height 442
click at [280, 123] on button "Content" at bounding box center [272, 122] width 68 height 19
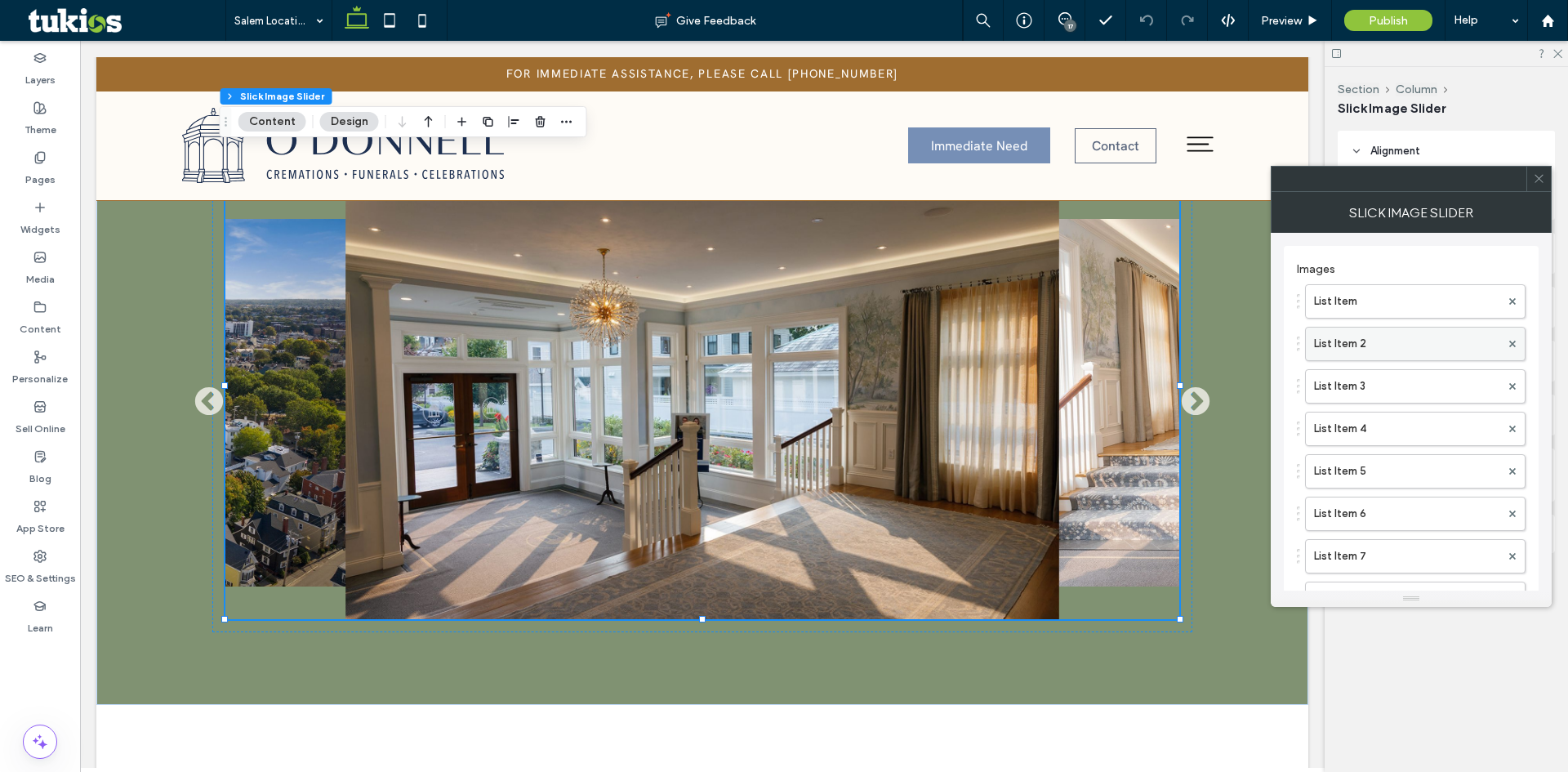
scroll to position [297, 0]
click at [1506, 550] on div "toggle" at bounding box center [1506, 546] width 11 height 11
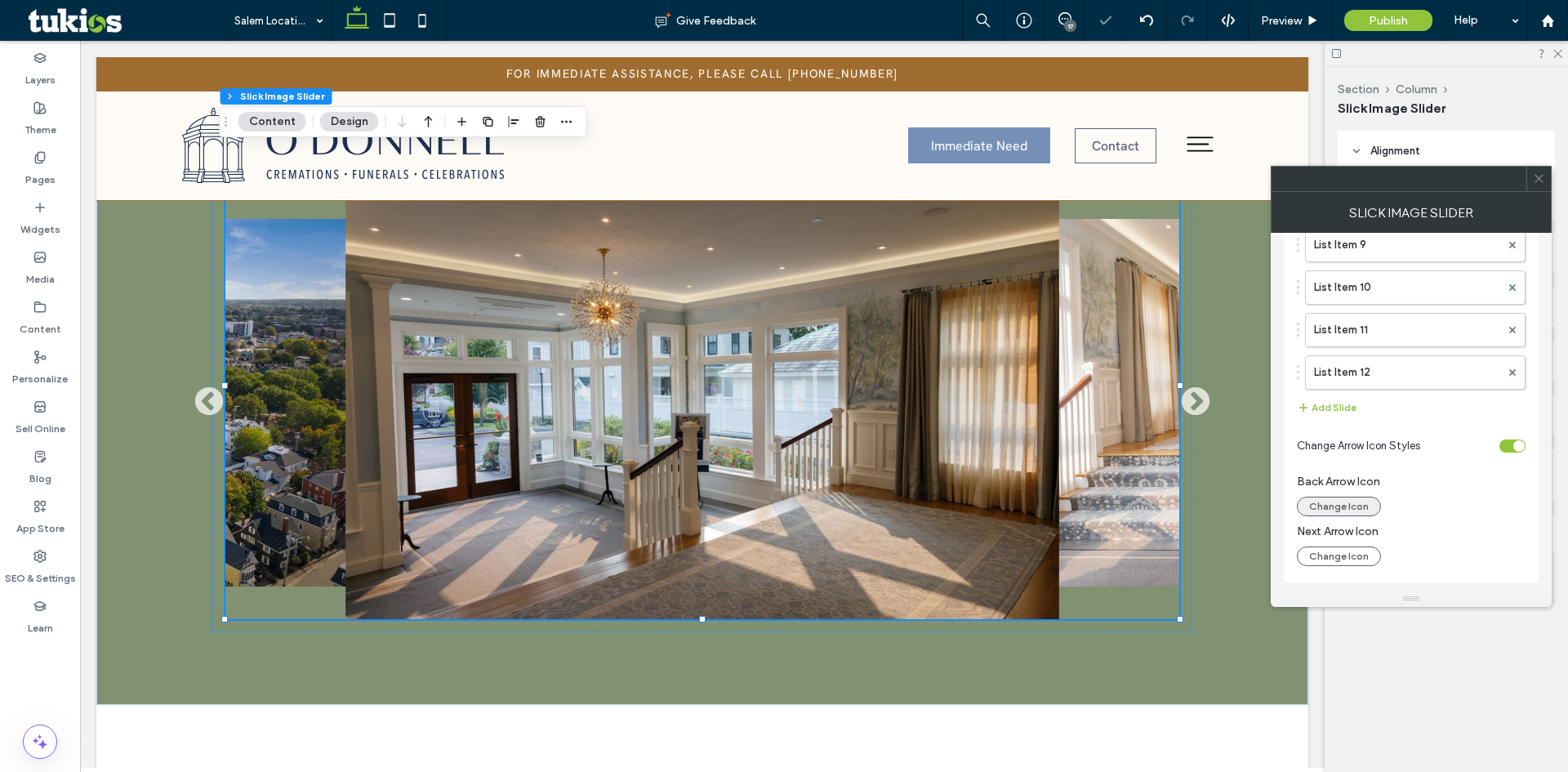
click at [1338, 508] on button "Change Icon" at bounding box center [1339, 507] width 84 height 19
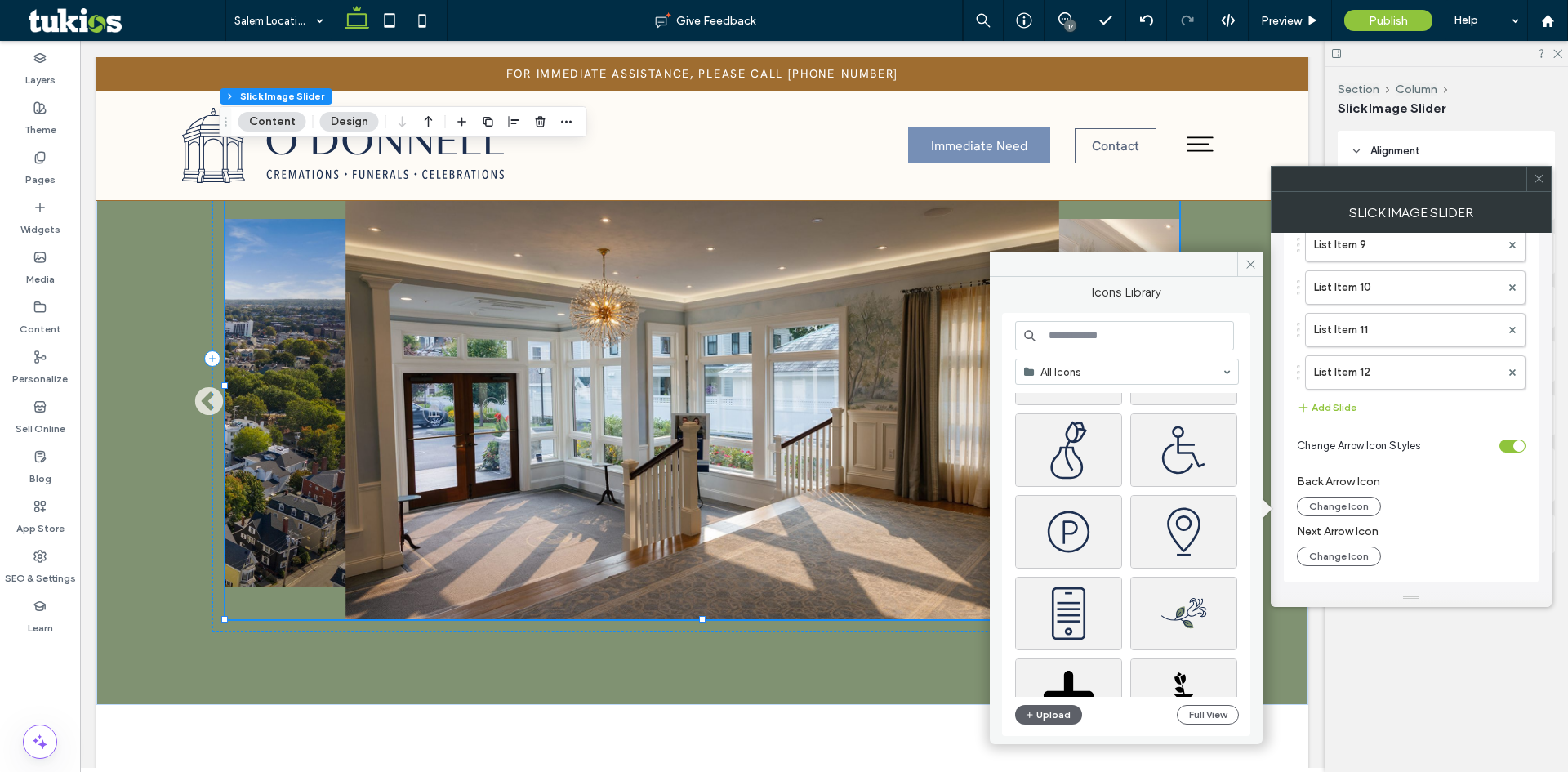
scroll to position [0, 0]
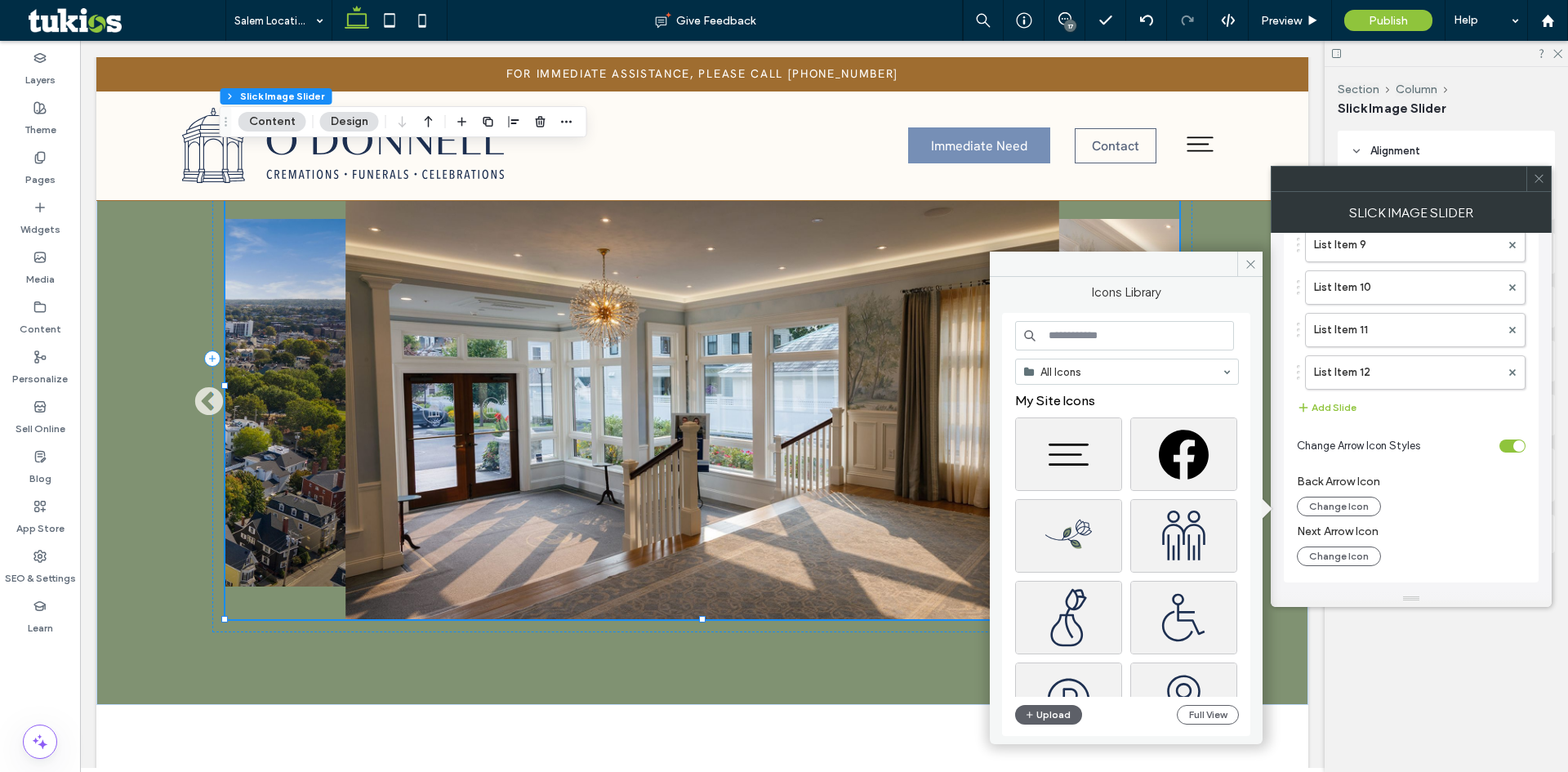
click at [1088, 331] on input at bounding box center [1124, 335] width 219 height 30
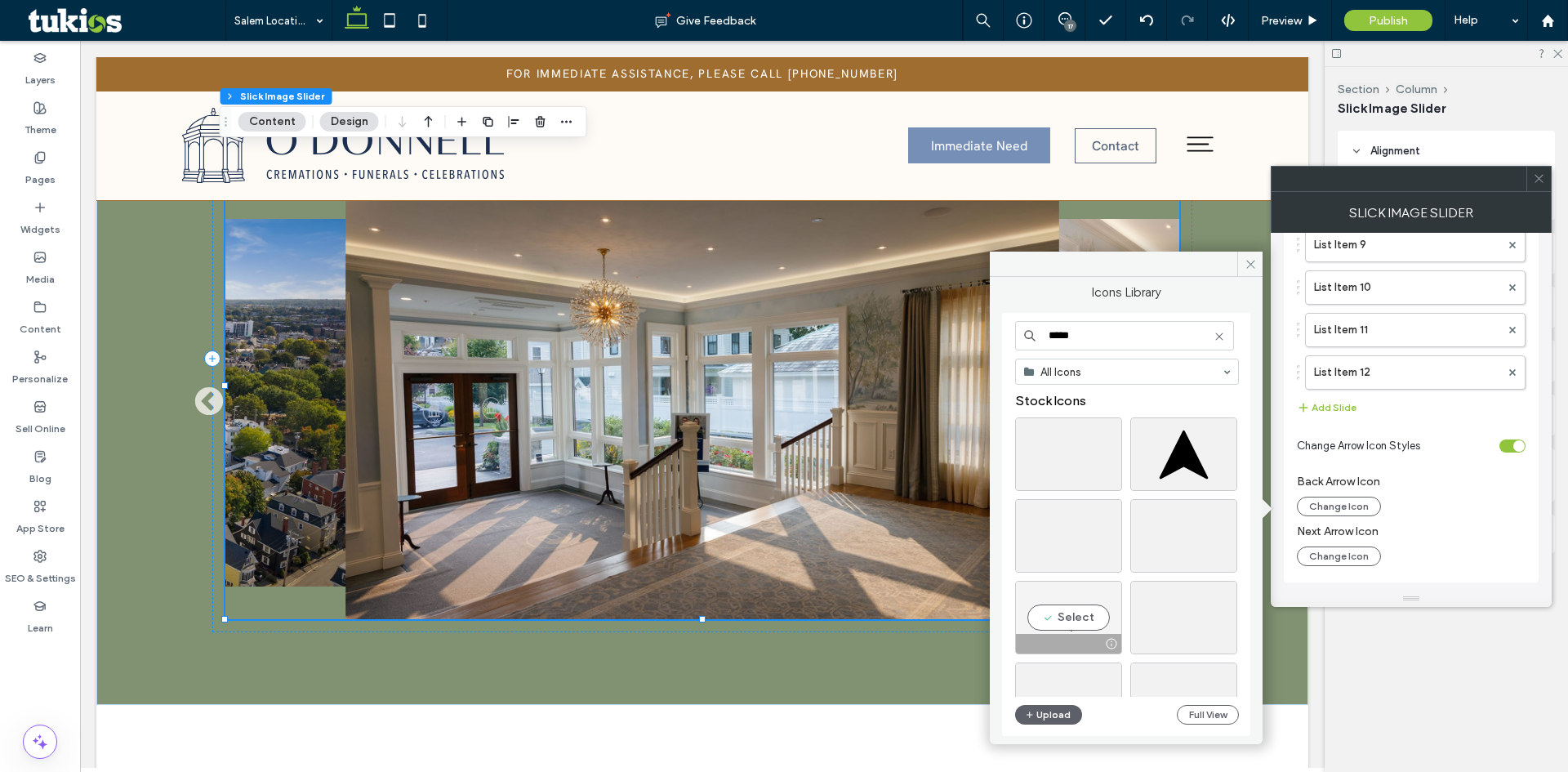
type input "*****"
click at [1064, 609] on div "Select" at bounding box center [1068, 617] width 107 height 74
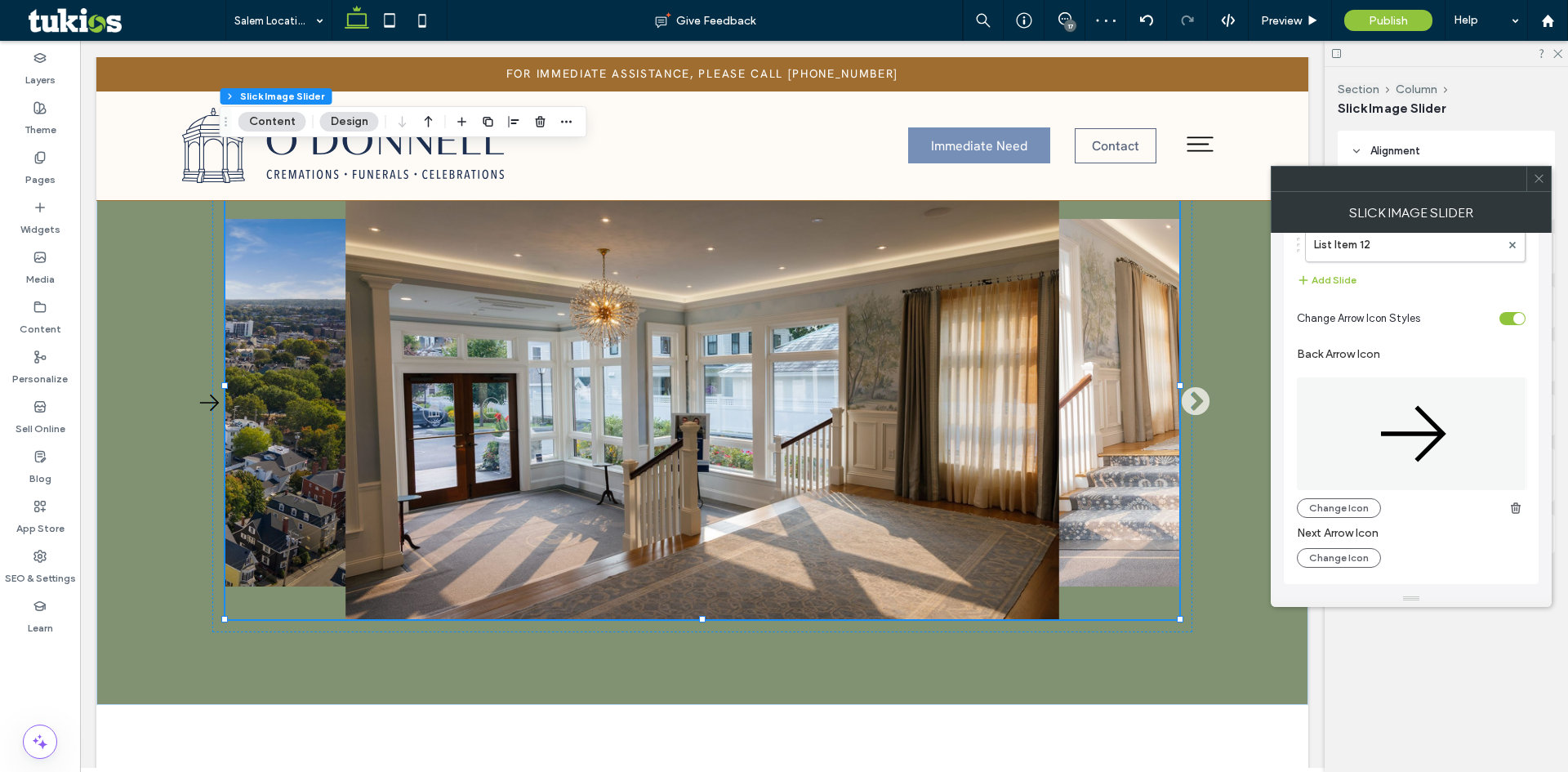
scroll to position [525, 0]
click at [1344, 509] on button "Change Icon" at bounding box center [1339, 507] width 84 height 19
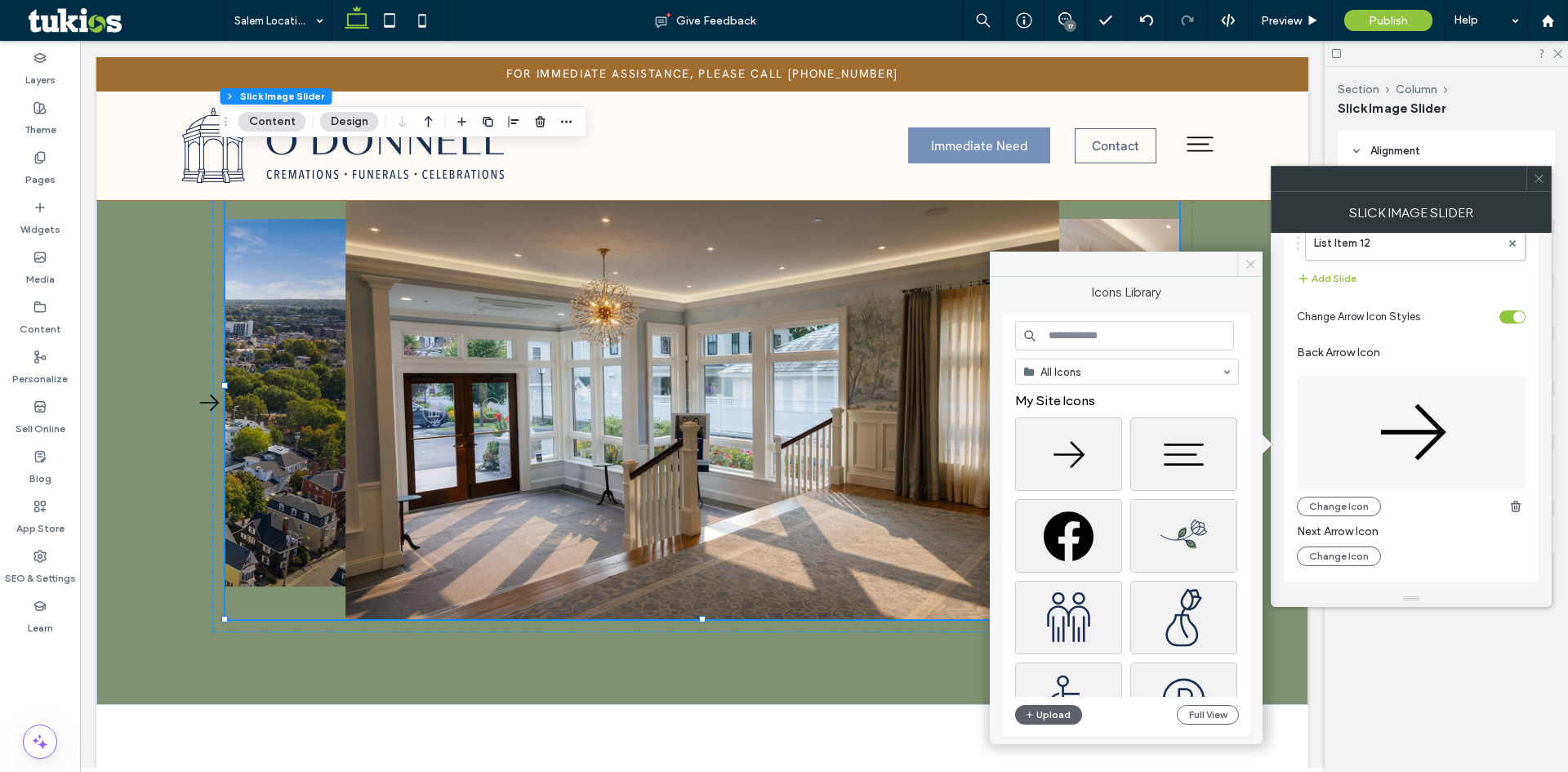
click at [1243, 265] on span at bounding box center [1249, 264] width 25 height 25
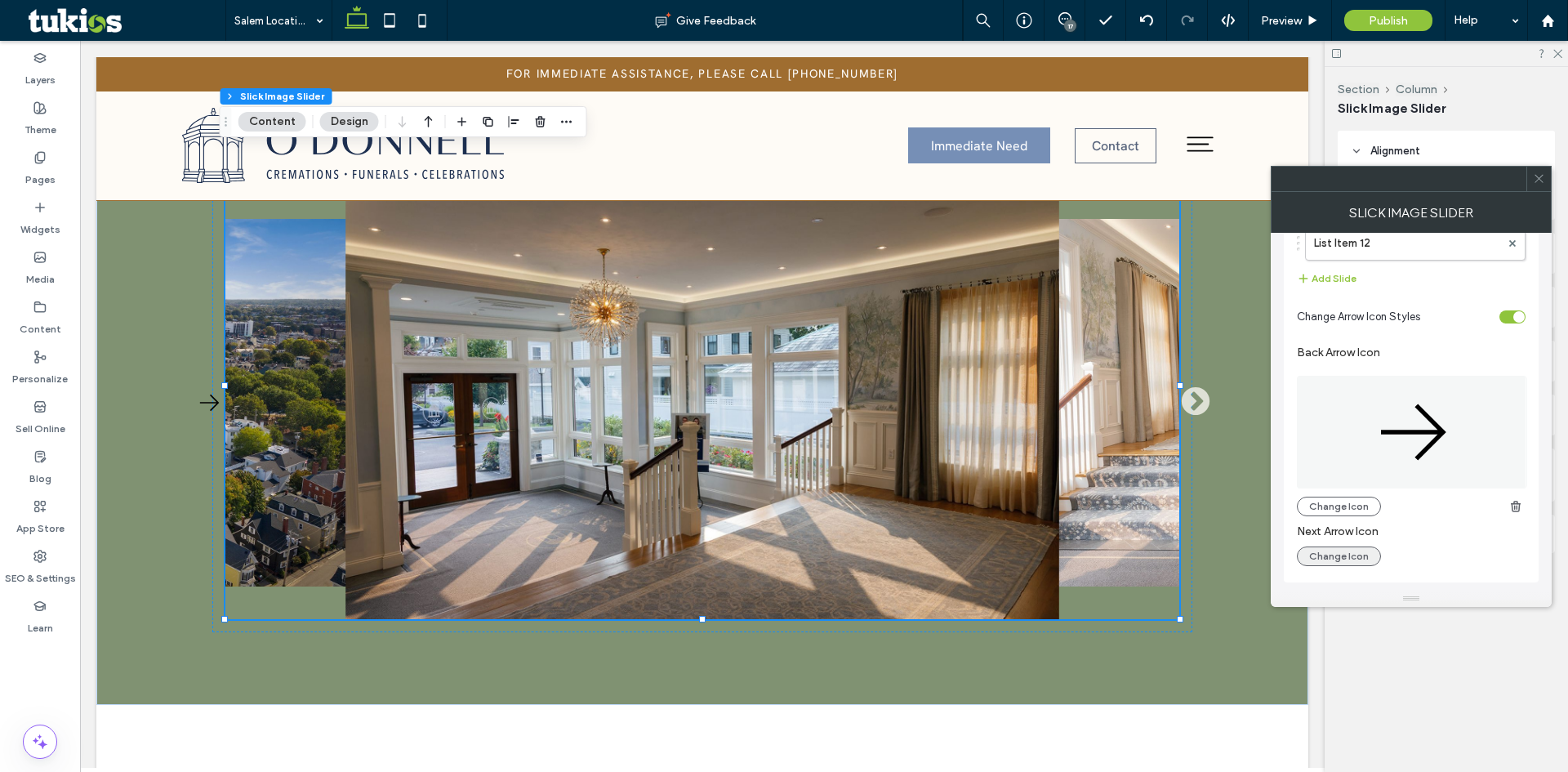
click at [1347, 553] on button "Change Icon" at bounding box center [1339, 556] width 84 height 19
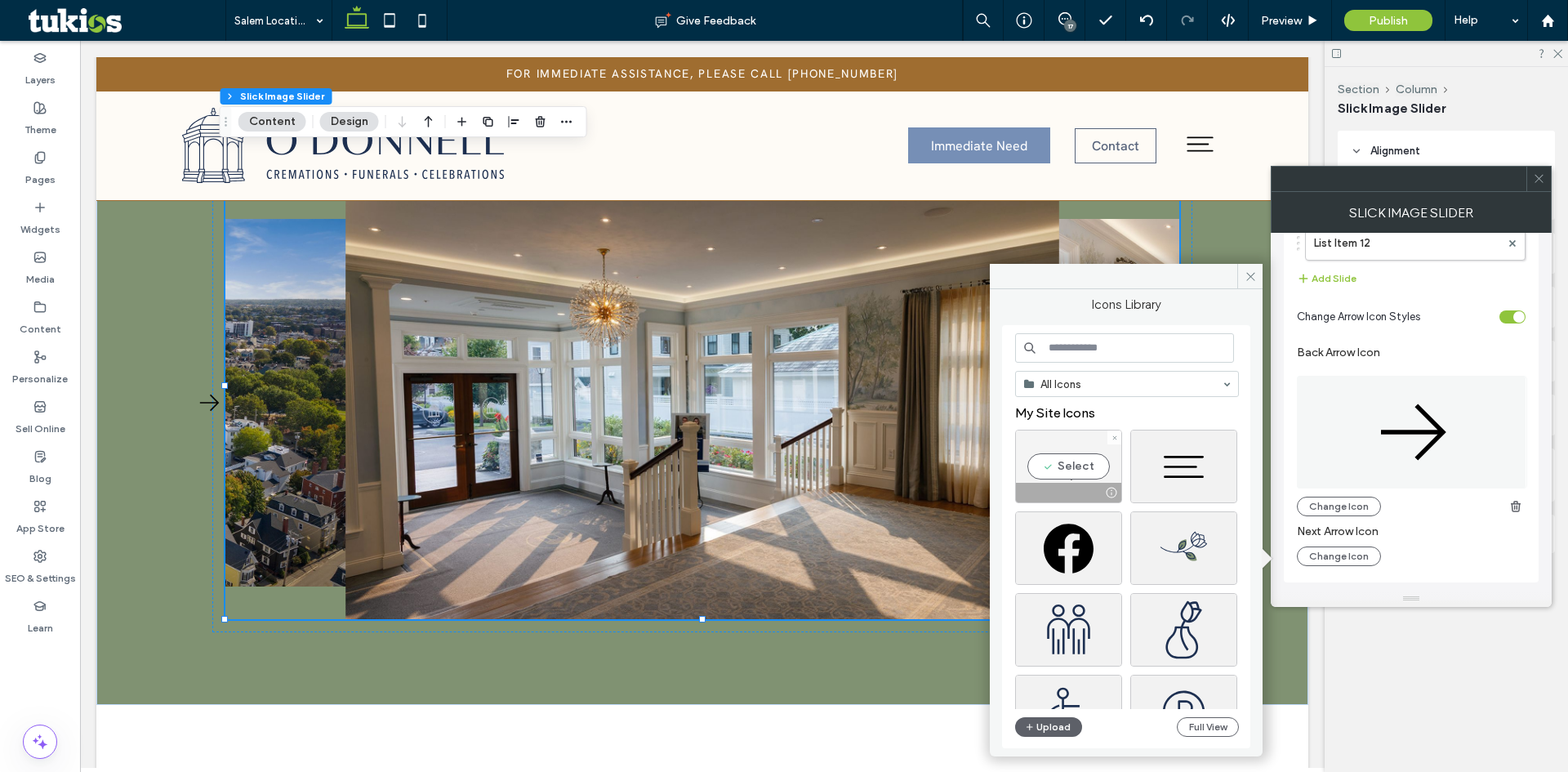
click at [1039, 465] on div "Select" at bounding box center [1068, 466] width 107 height 74
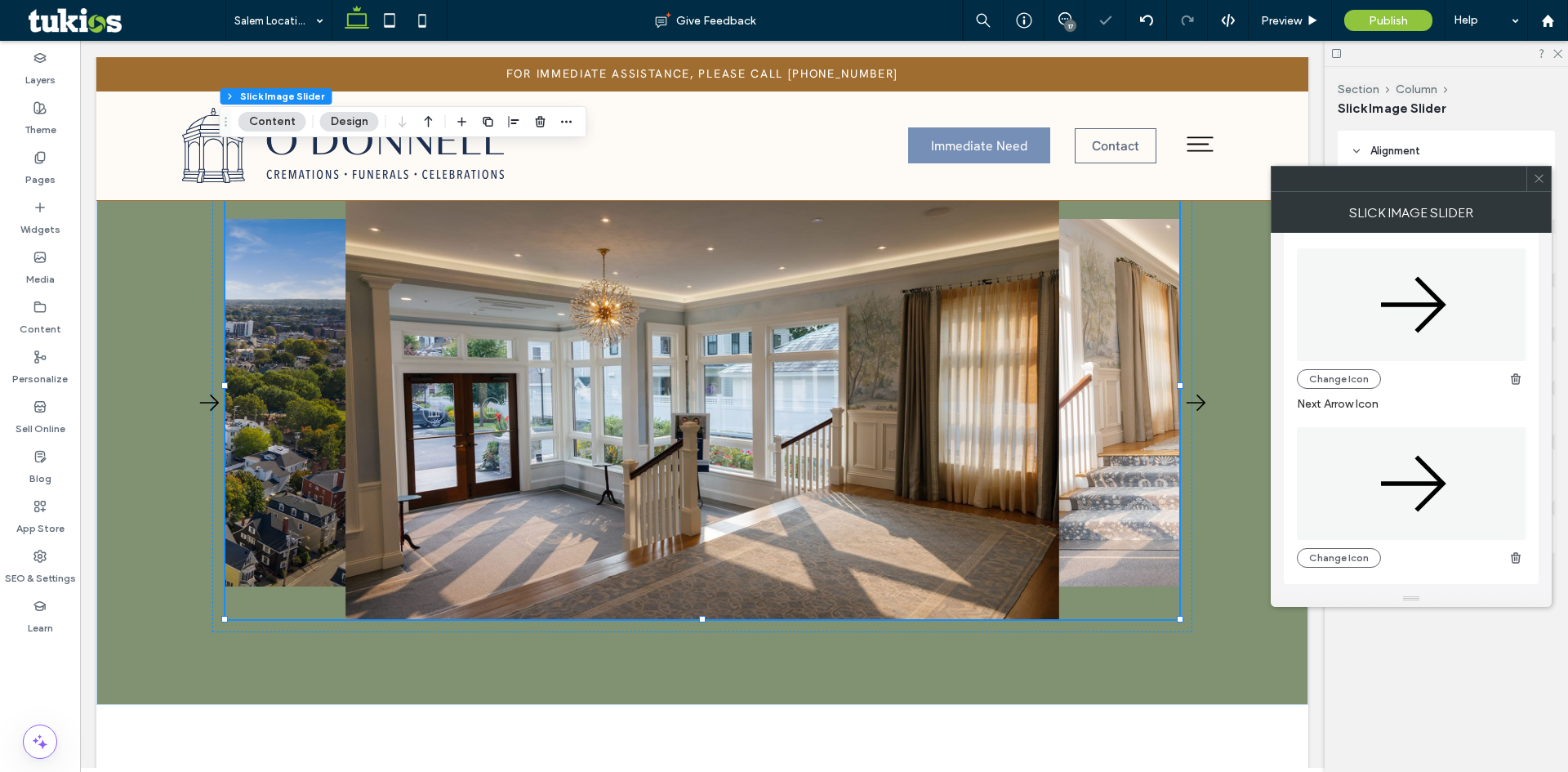
scroll to position [654, 0]
click at [1326, 378] on button "Change Icon" at bounding box center [1339, 377] width 84 height 19
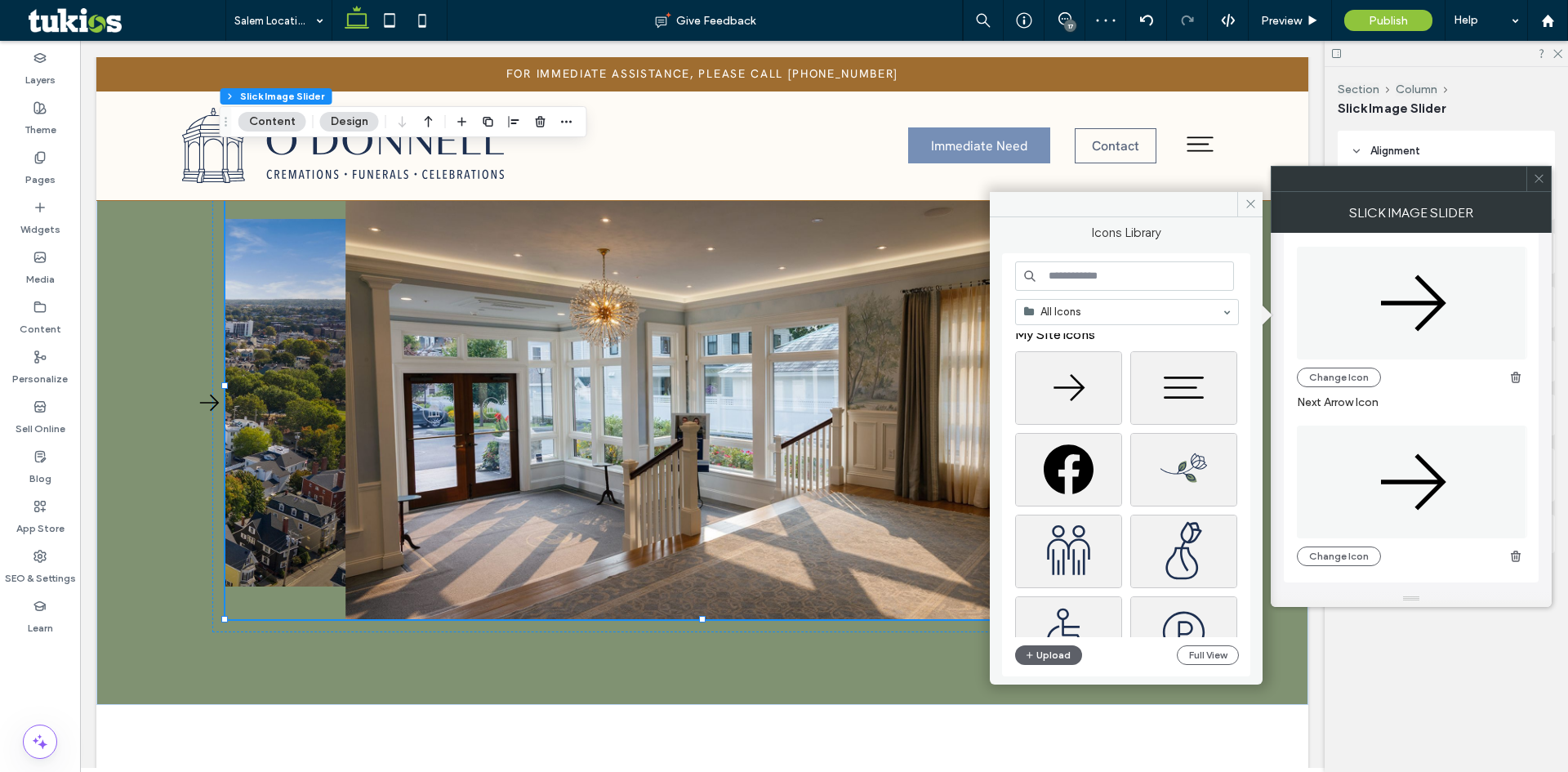
scroll to position [0, 0]
click at [1075, 273] on input at bounding box center [1124, 276] width 219 height 30
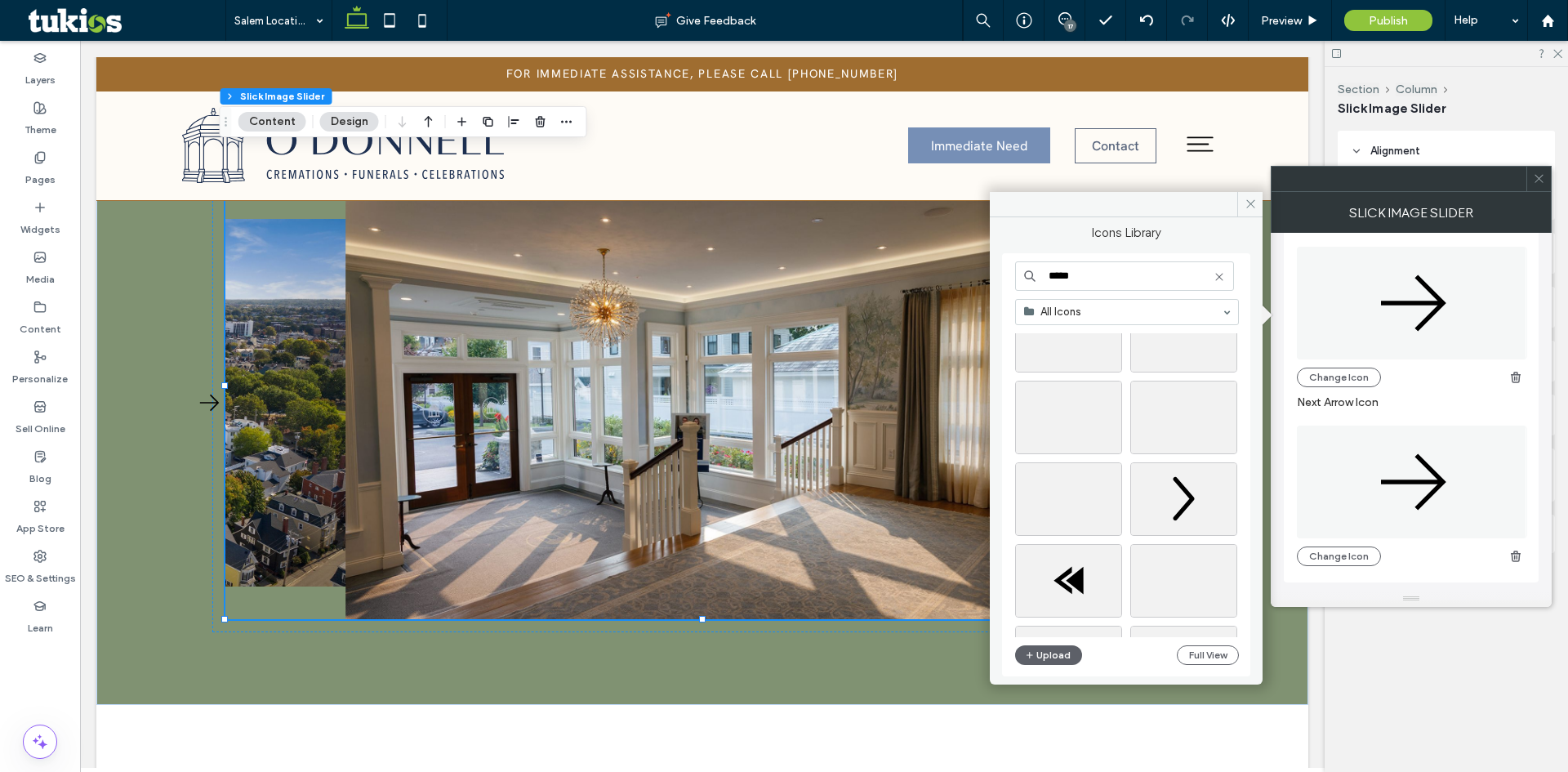
scroll to position [898, 0]
type input "*****"
click at [1065, 423] on div "Select" at bounding box center [1068, 427] width 107 height 74
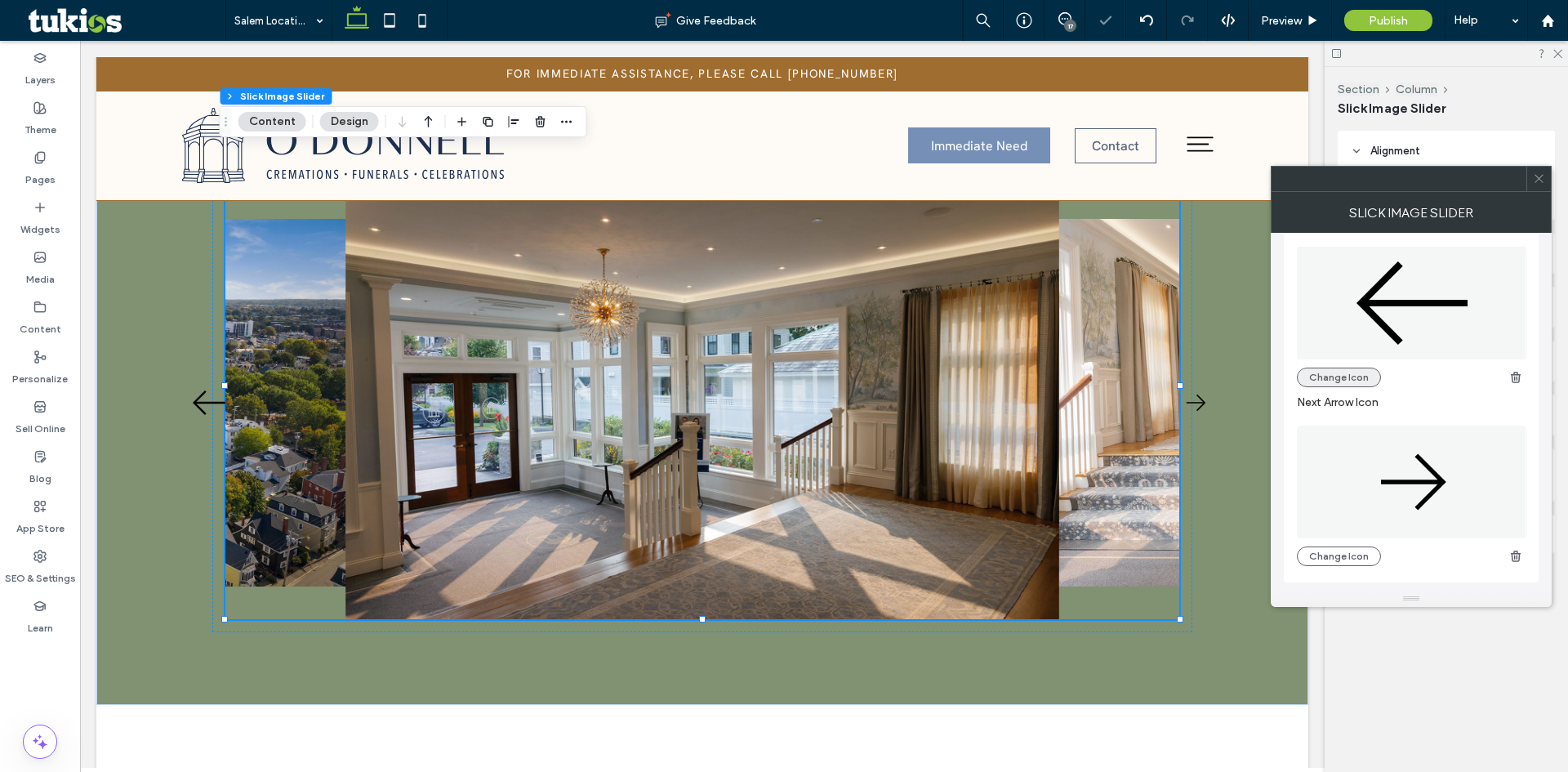
click at [1353, 368] on button "Change Icon" at bounding box center [1339, 377] width 84 height 19
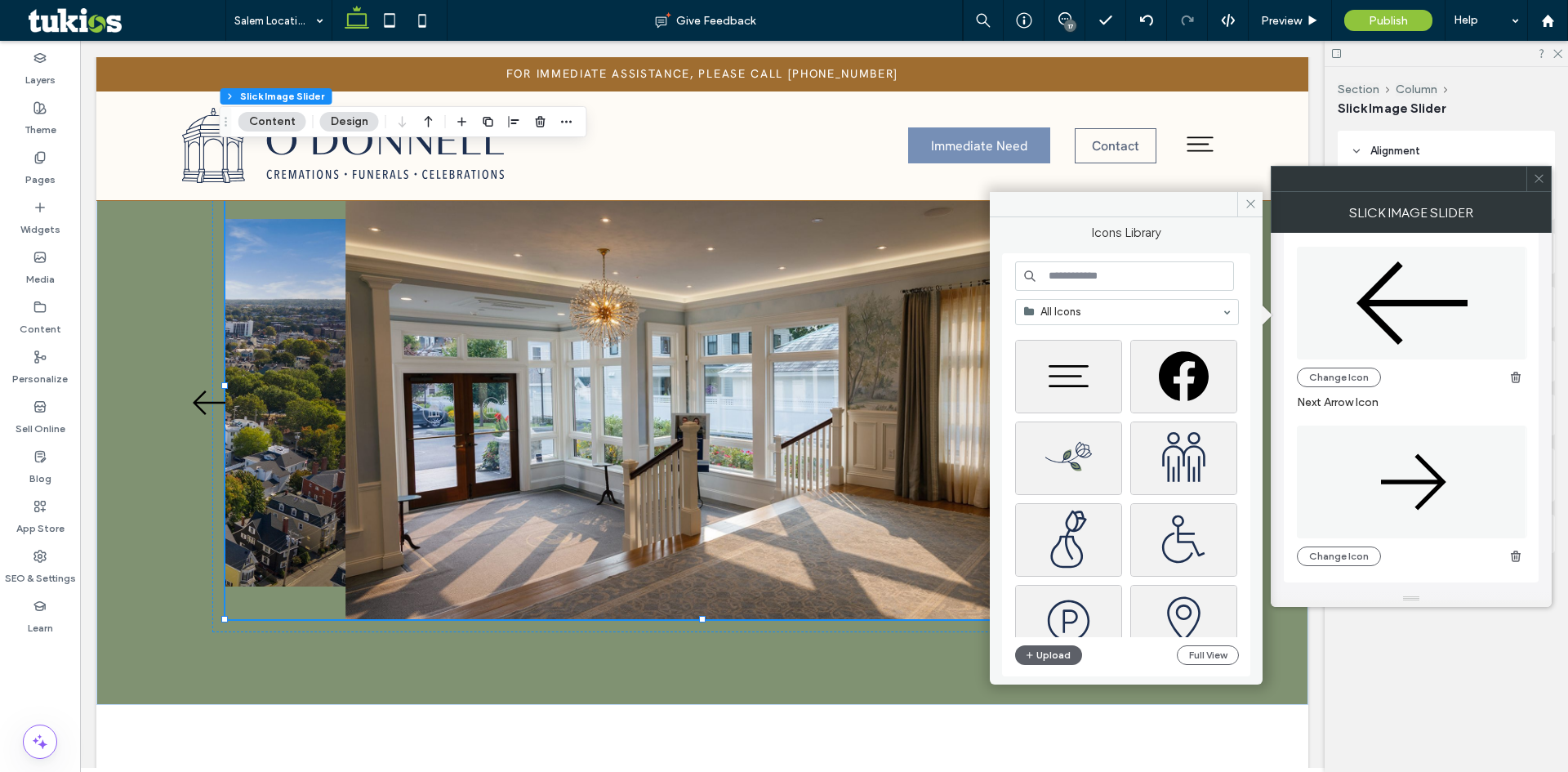
scroll to position [0, 0]
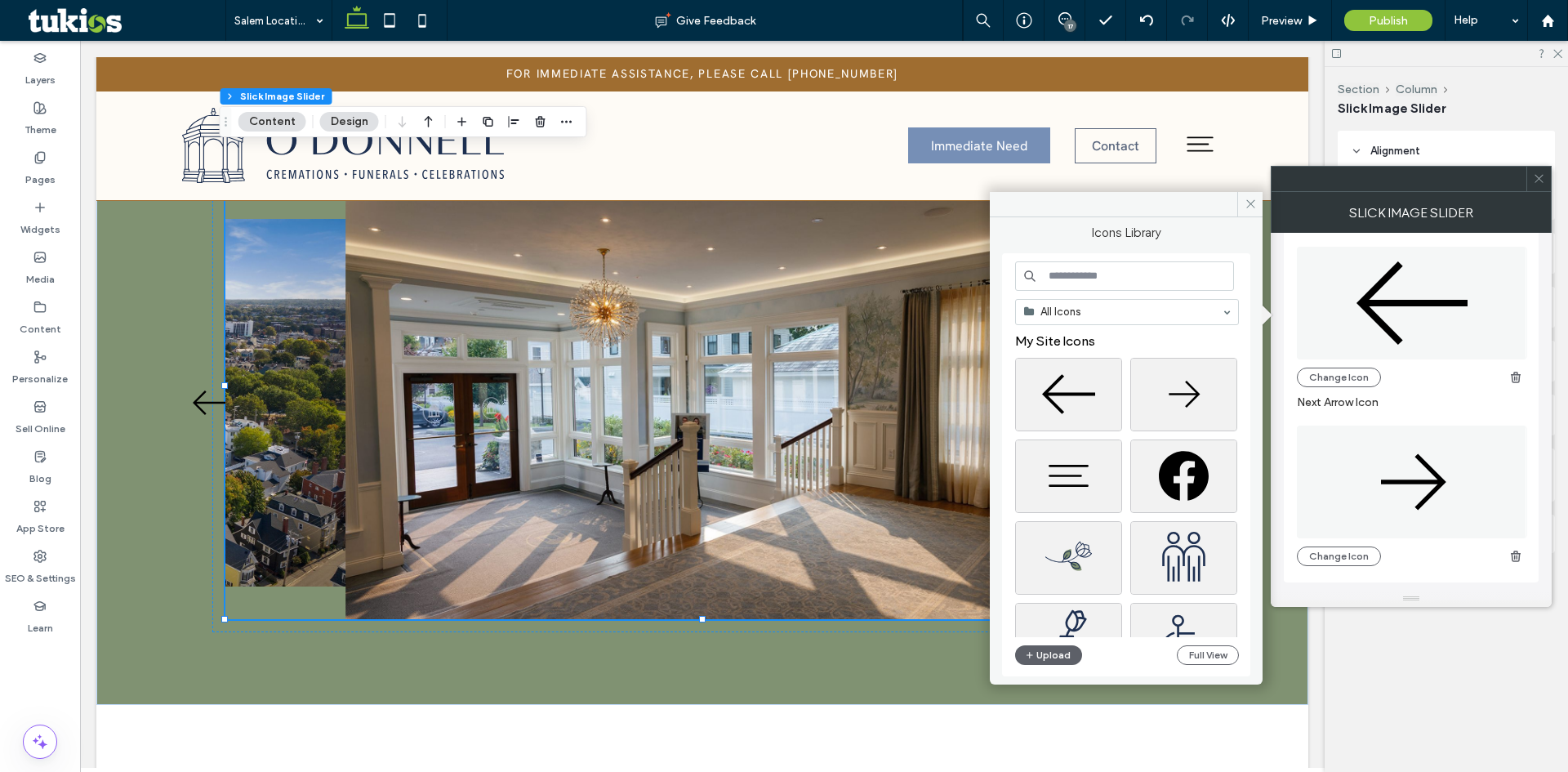
click at [1082, 278] on input at bounding box center [1124, 276] width 219 height 30
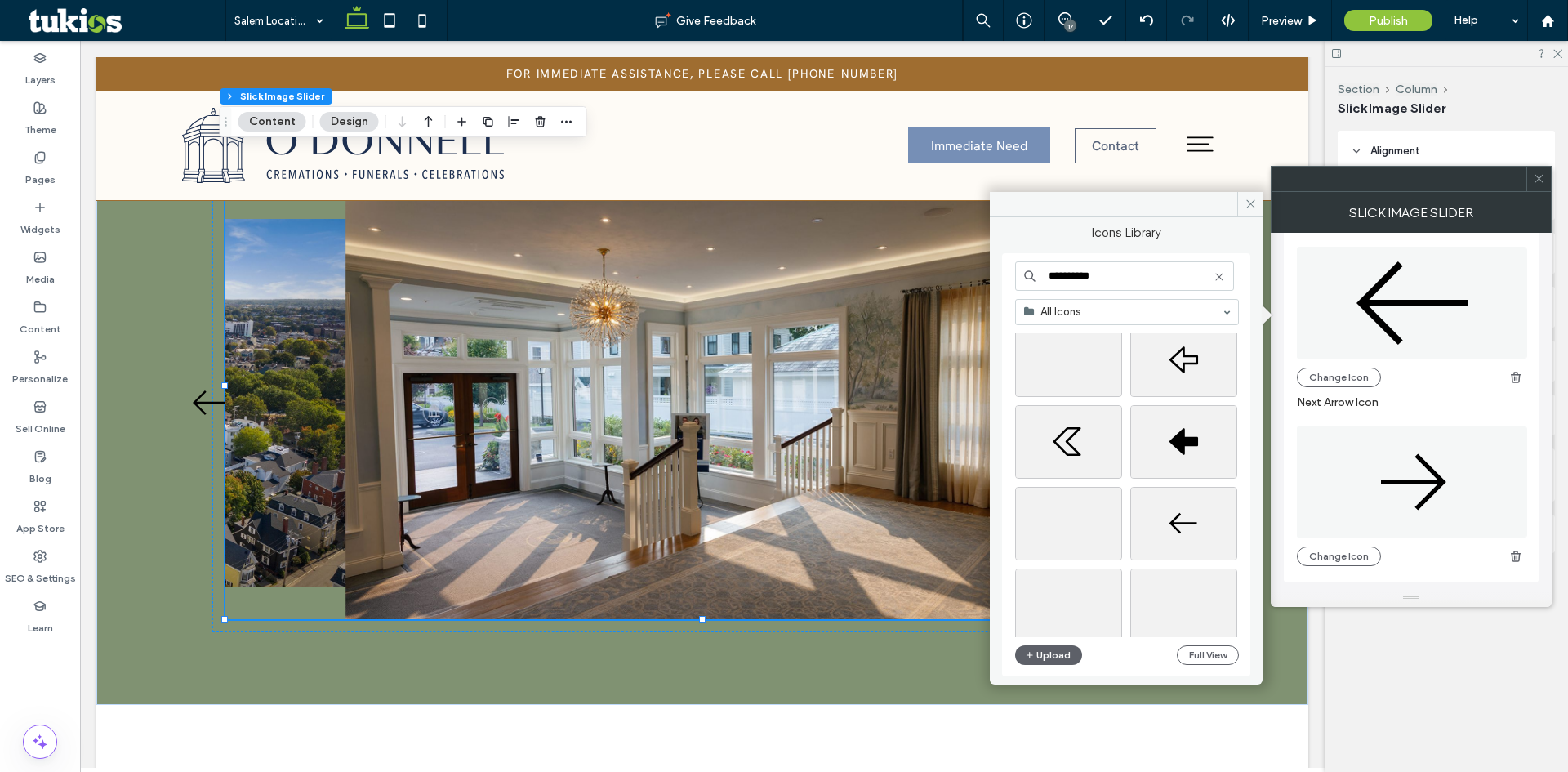
scroll to position [1553, 0]
type input "**********"
click at [1058, 475] on div "Select" at bounding box center [1068, 476] width 107 height 74
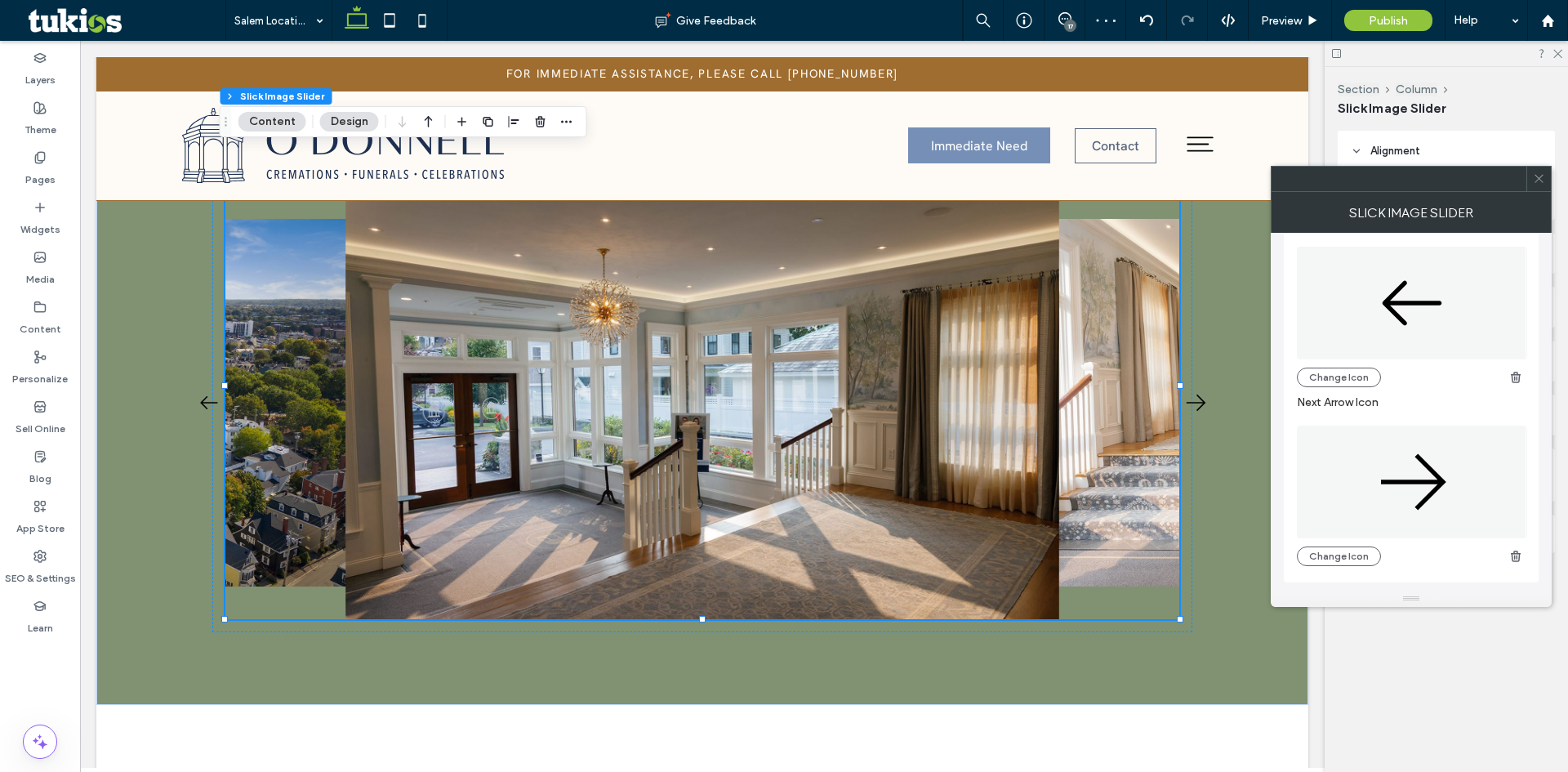
click at [1538, 181] on icon at bounding box center [1538, 178] width 12 height 12
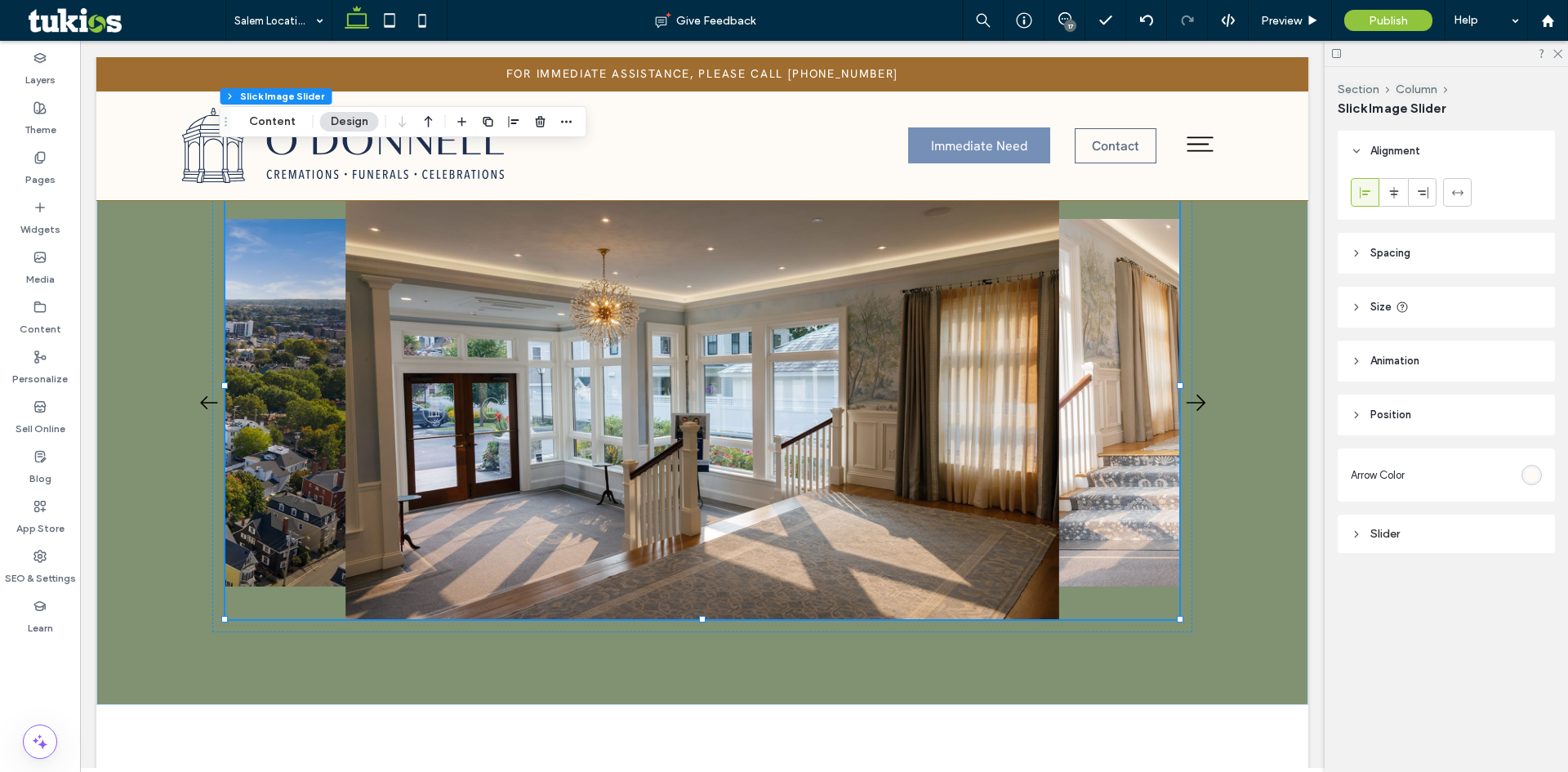
click at [1541, 474] on div "rgb(254, 251, 246)" at bounding box center [1531, 474] width 20 height 20
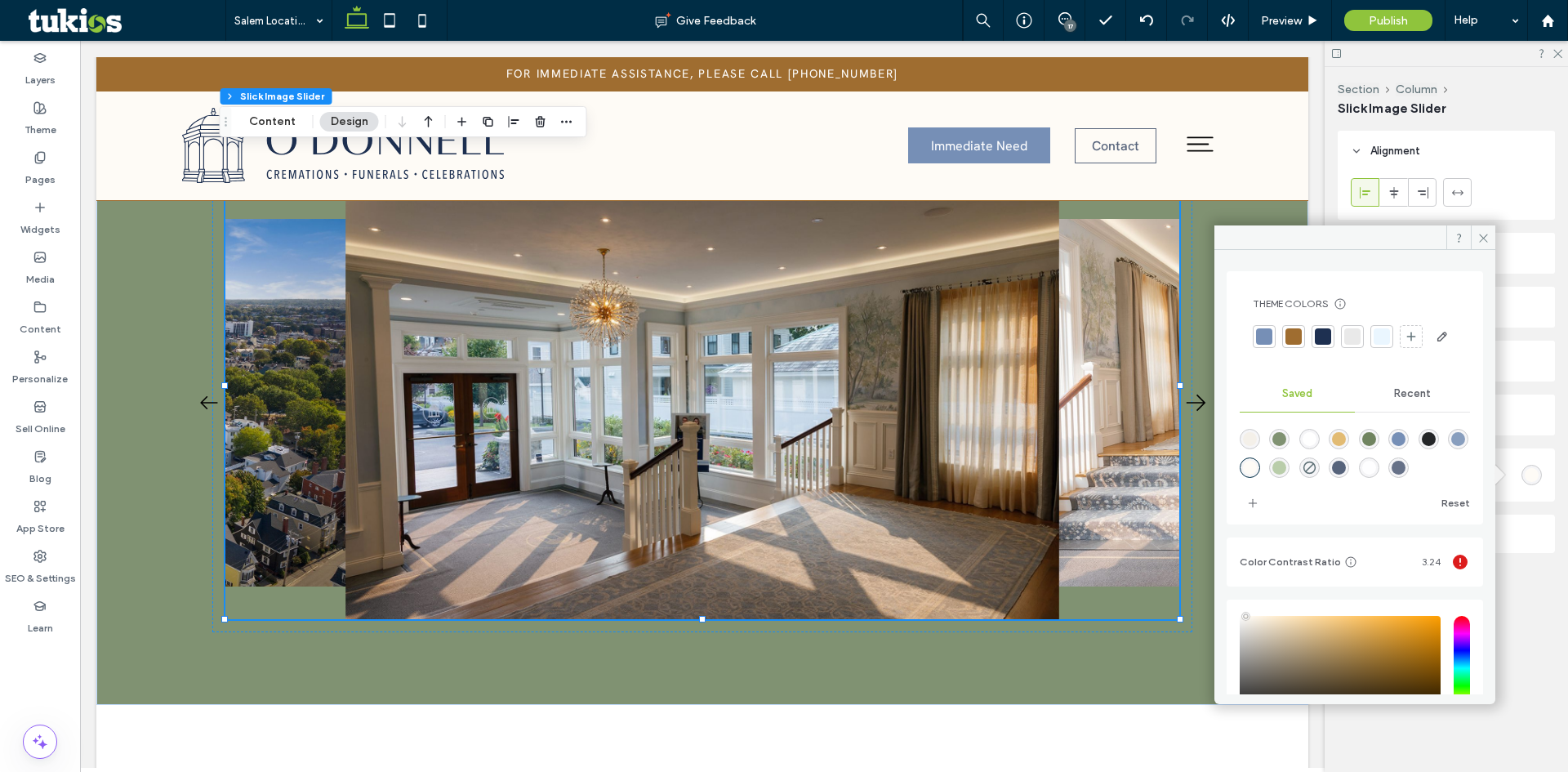
click at [1257, 475] on div "rgba(254,251,246,1)" at bounding box center [1249, 467] width 14 height 14
click at [1255, 446] on div "rgba(244,240,233,1)" at bounding box center [1249, 439] width 14 height 14
click at [1257, 475] on div "rgba(254,251,246,1)" at bounding box center [1249, 467] width 14 height 14
type input "*******"
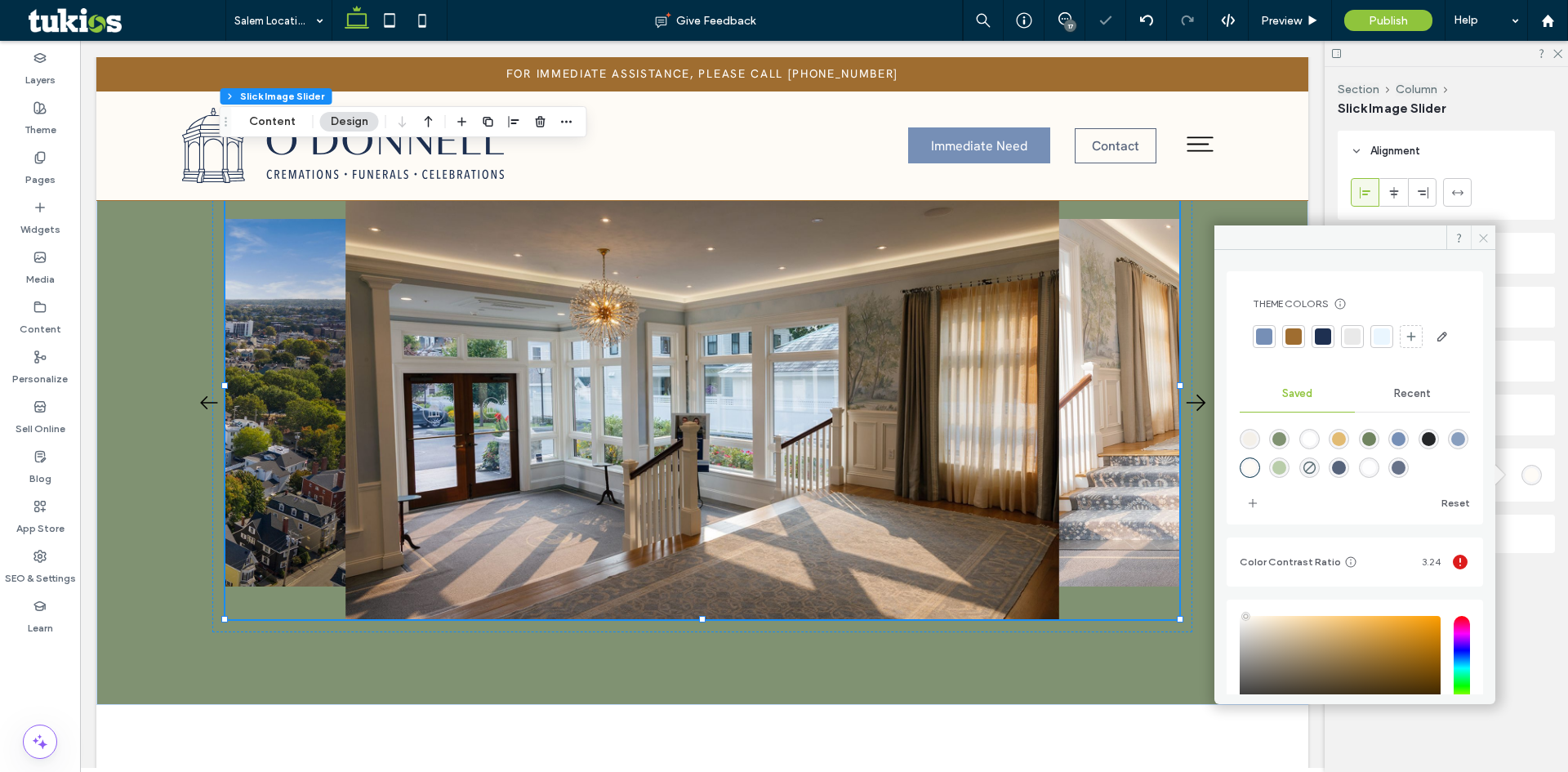
click at [1485, 234] on icon at bounding box center [1483, 238] width 12 height 12
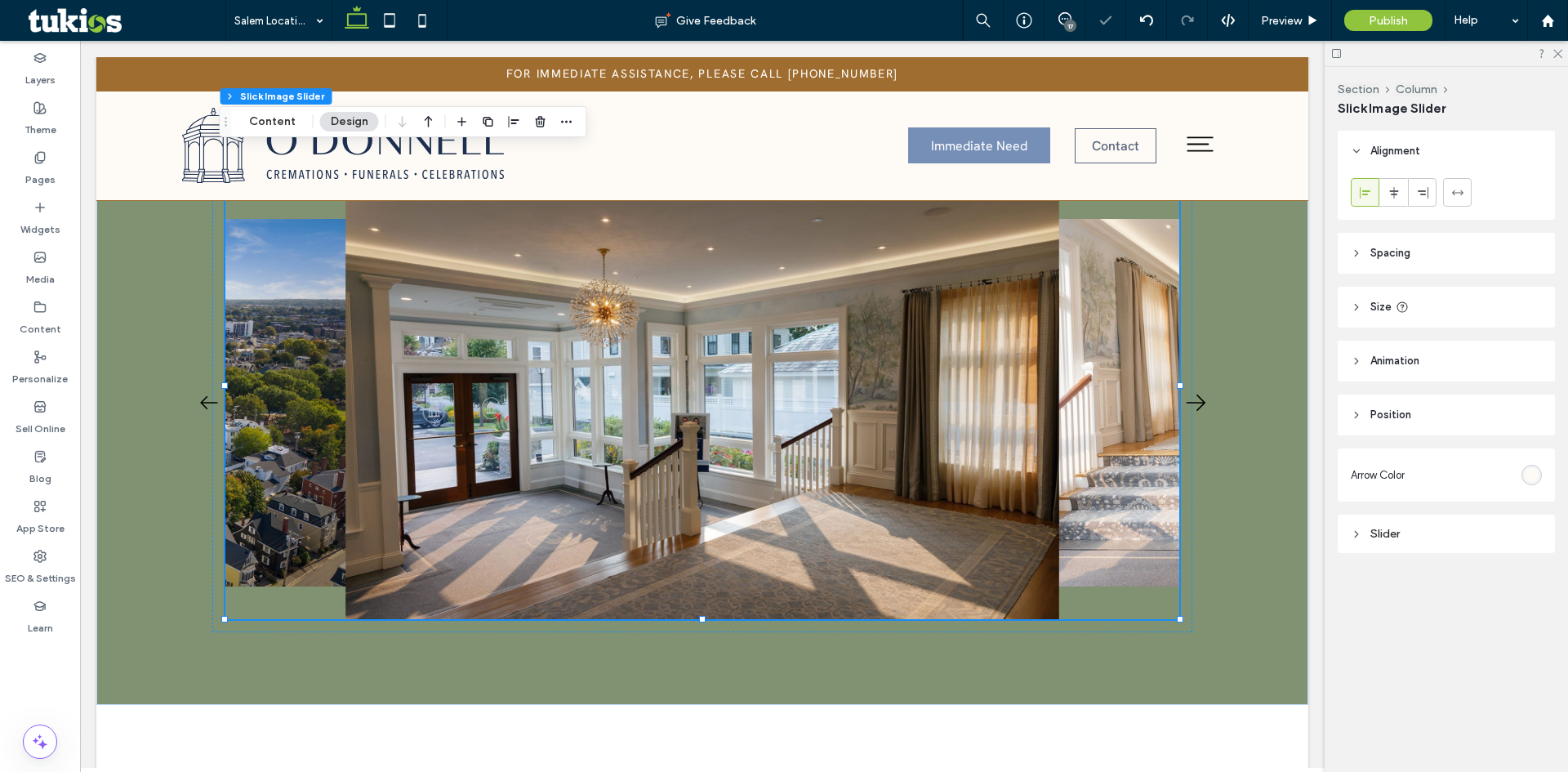
click at [1437, 603] on div "Alignment Spacing Padding (inner spacing) 0px 0% 0px 0% * px 0px * px 0px Size …" at bounding box center [1451, 378] width 228 height 496
click at [1279, 14] on span "Preview" at bounding box center [1281, 21] width 41 height 14
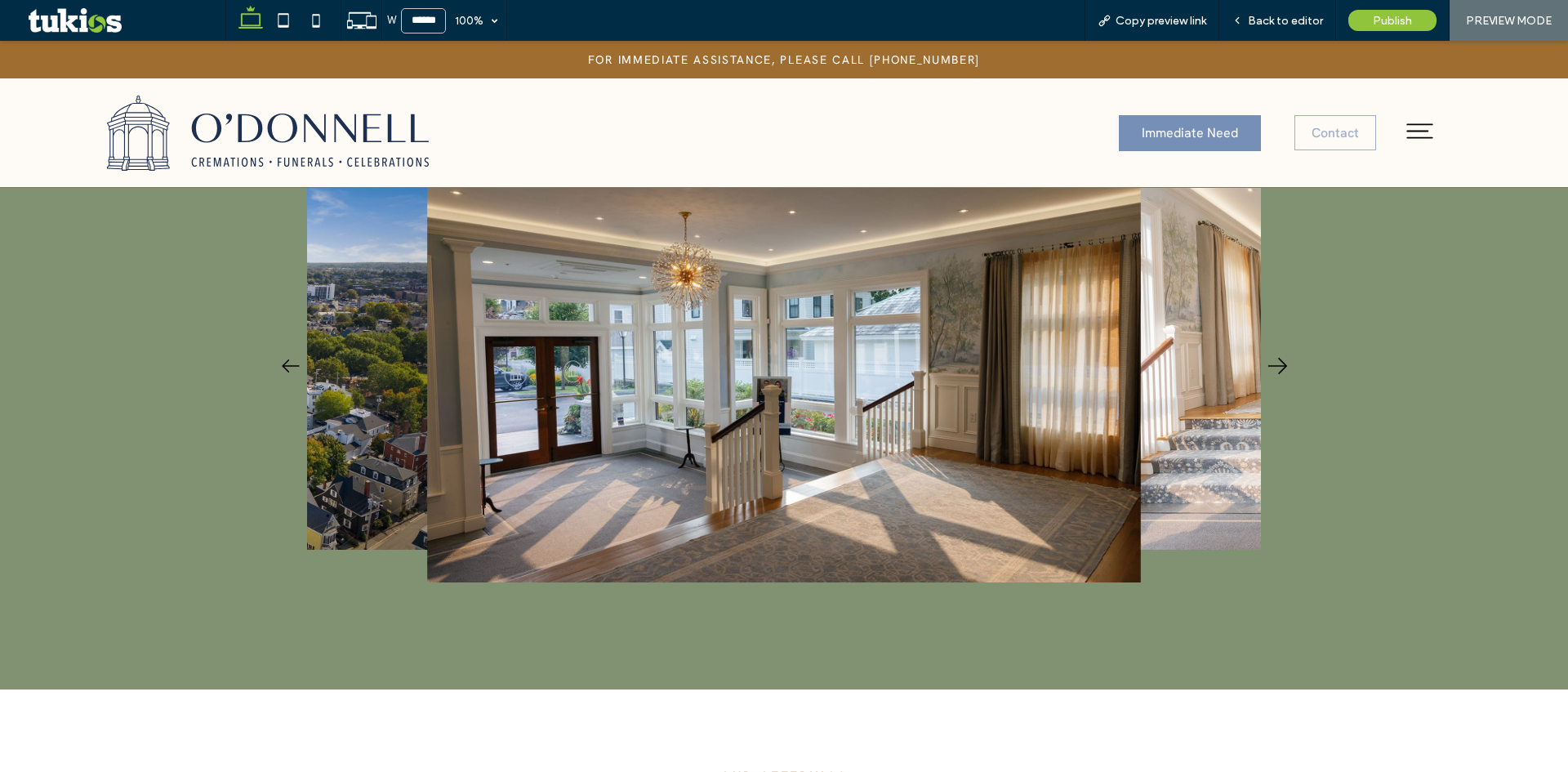
scroll to position [736, 0]
click at [1273, 366] on icon "Next" at bounding box center [1277, 364] width 33 height 33
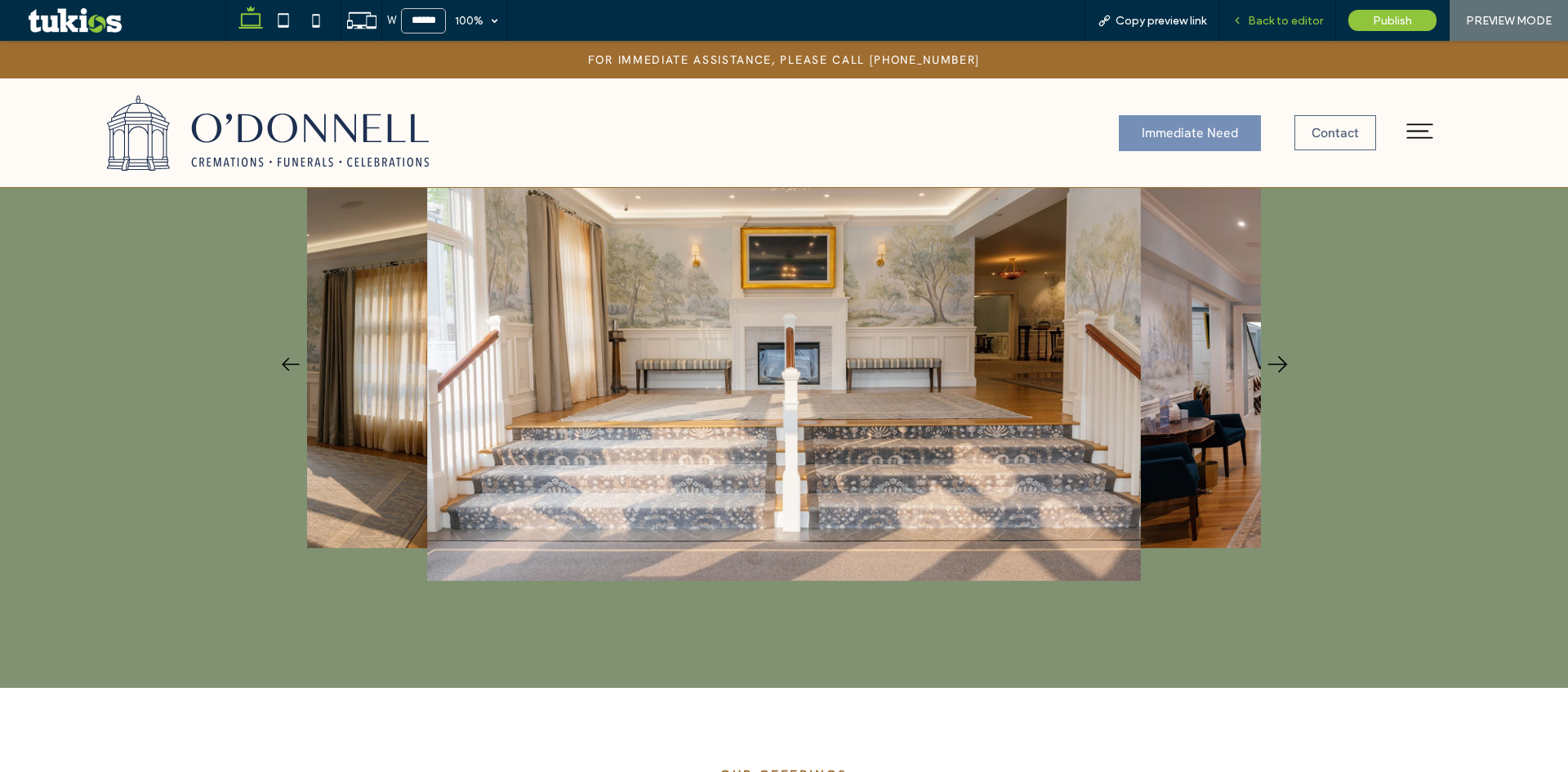
click at [1288, 14] on span "Back to editor" at bounding box center [1285, 21] width 75 height 14
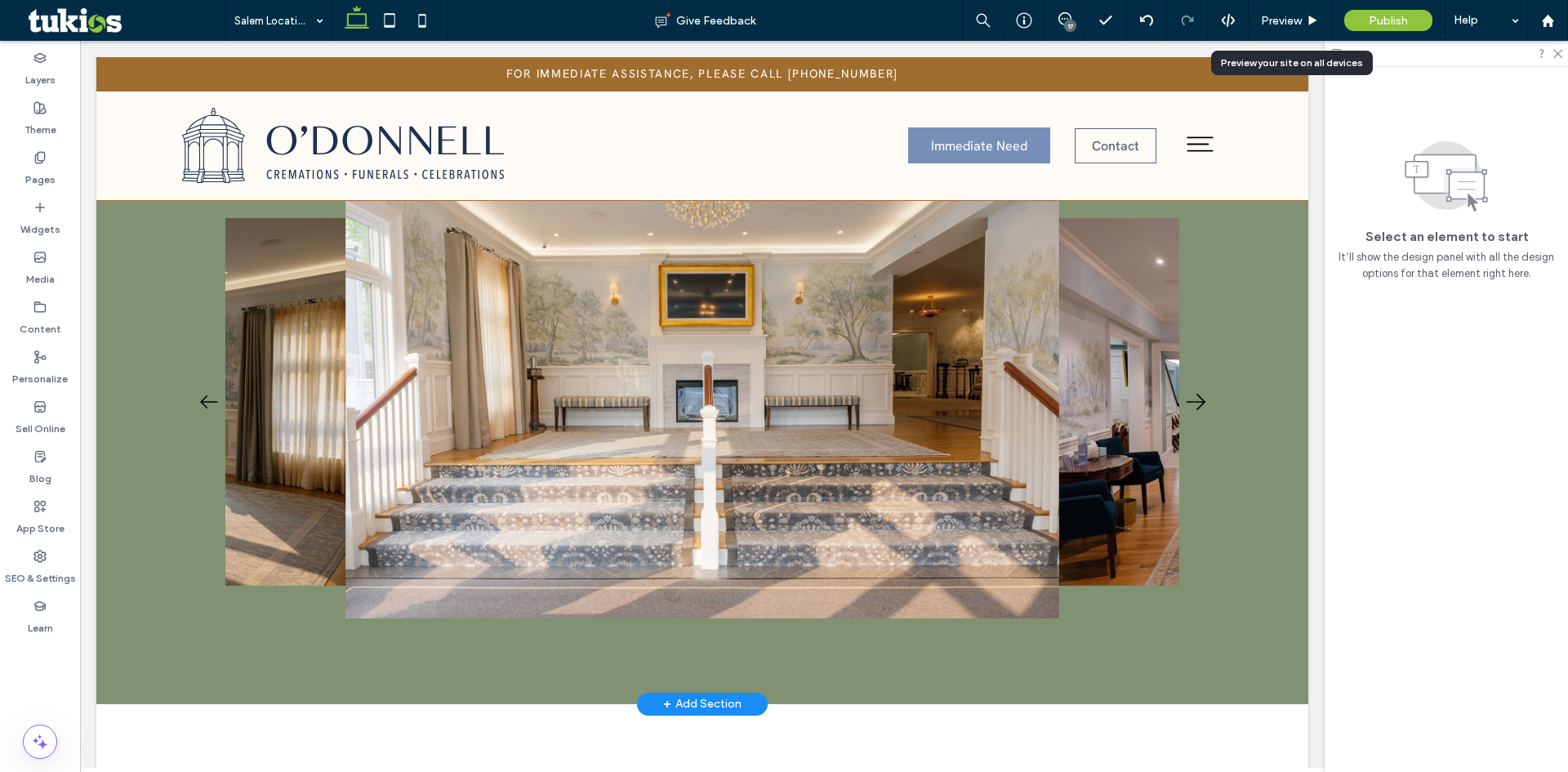
scroll to position [731, 0]
click at [960, 364] on div at bounding box center [703, 402] width 714 height 442
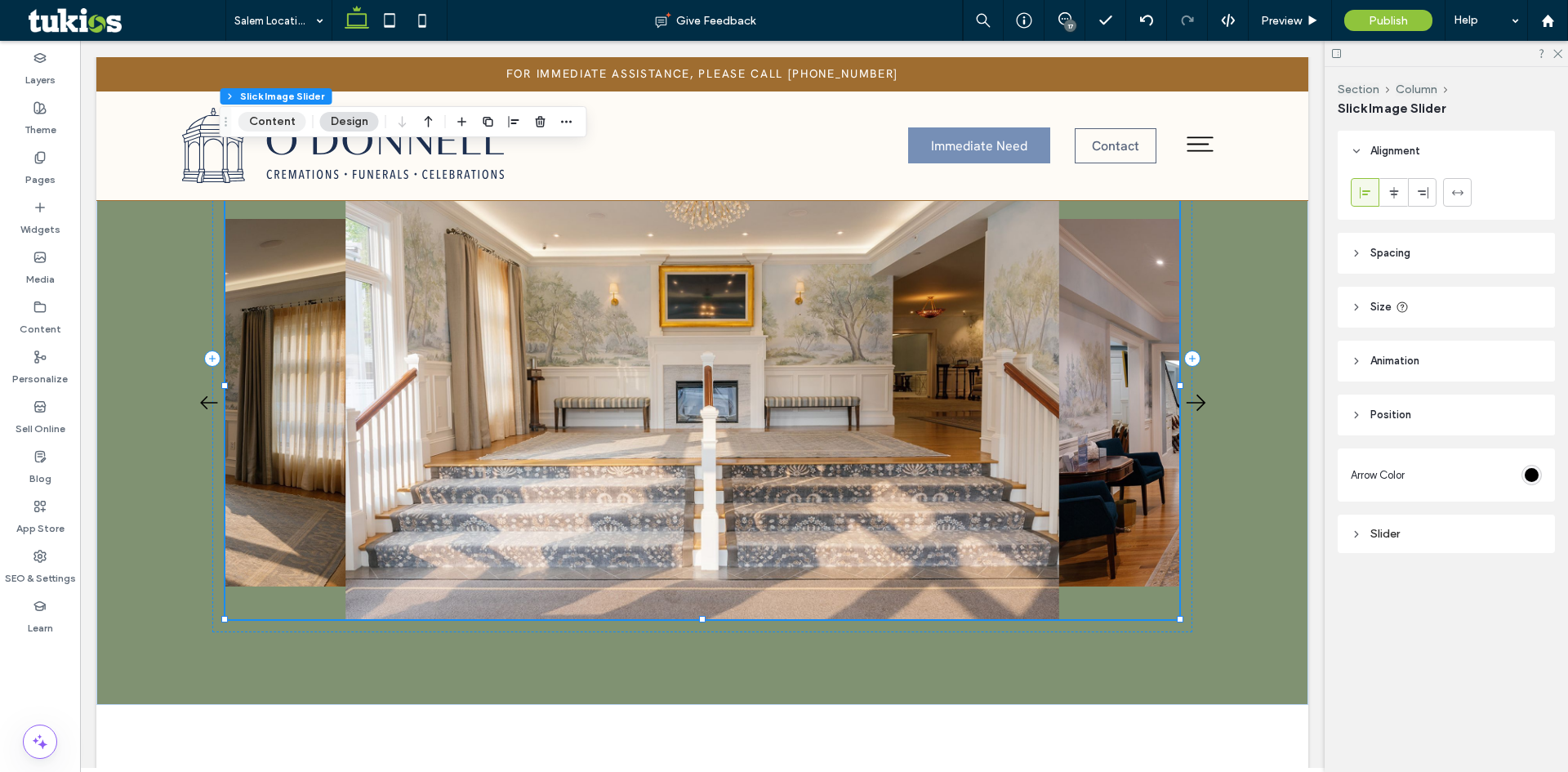
click at [278, 120] on button "Content" at bounding box center [272, 122] width 68 height 19
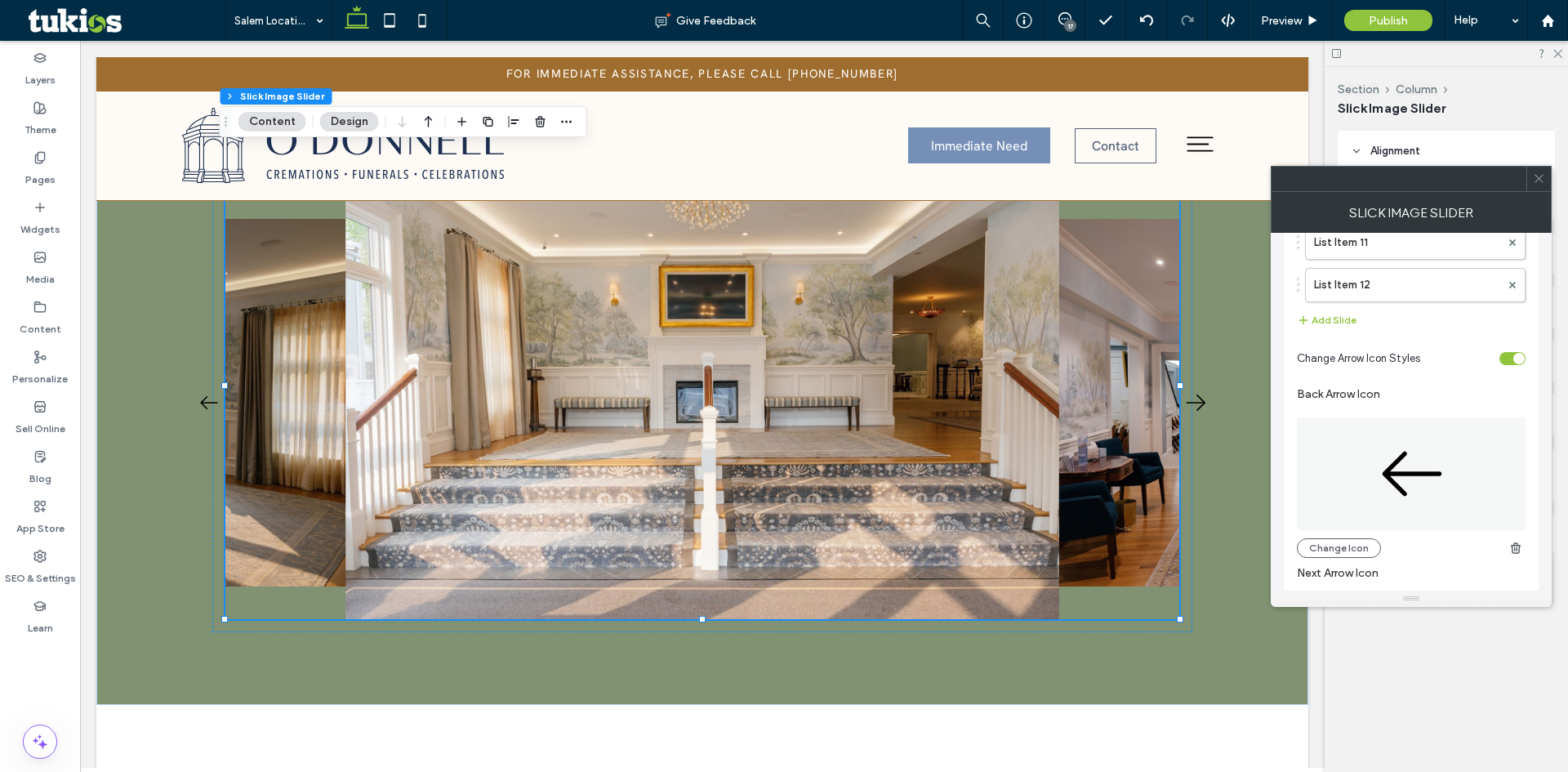
scroll to position [164, 0]
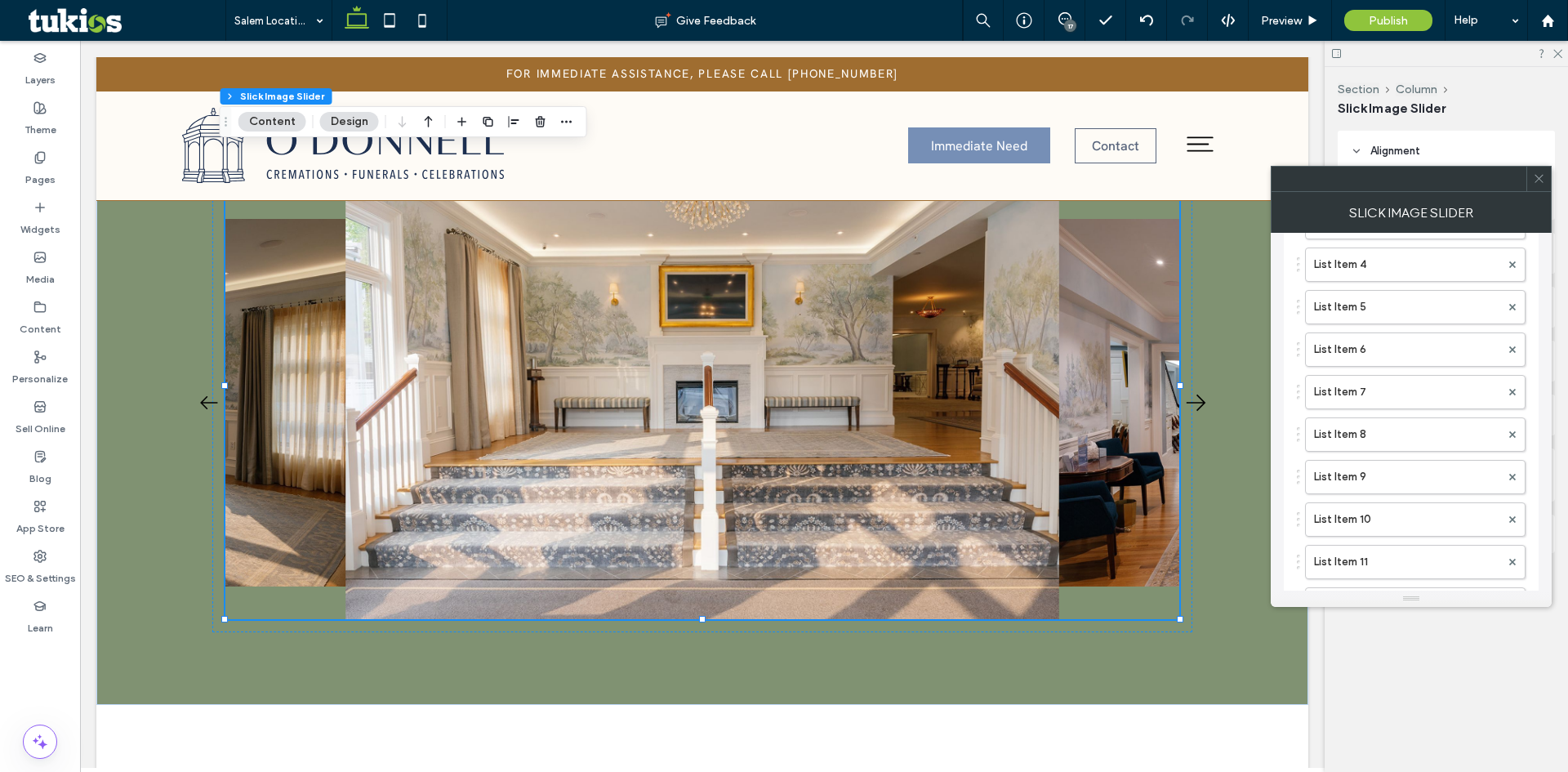
click at [1537, 186] on span at bounding box center [1538, 179] width 12 height 25
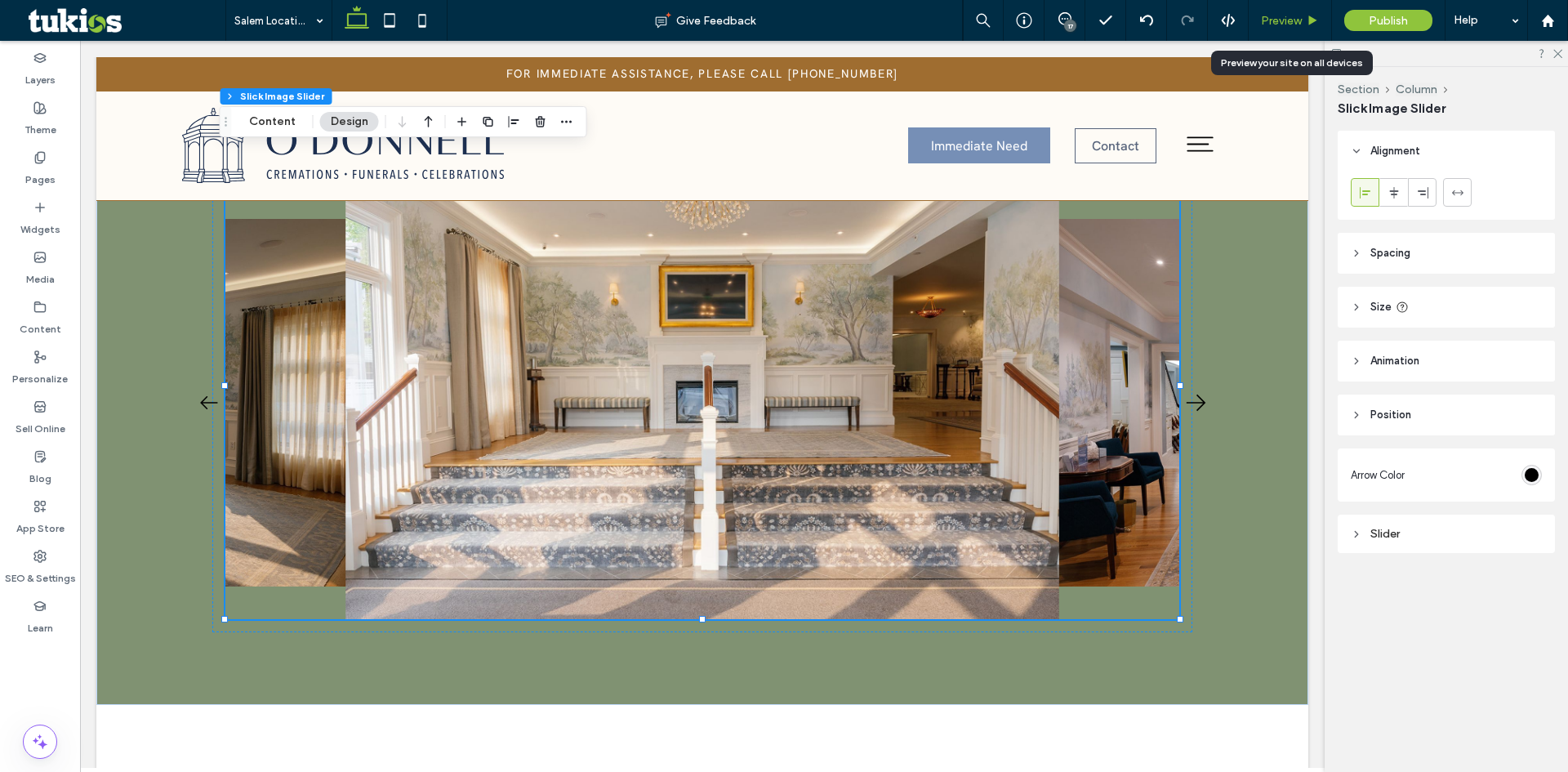
click at [1283, 14] on span "Preview" at bounding box center [1281, 21] width 41 height 14
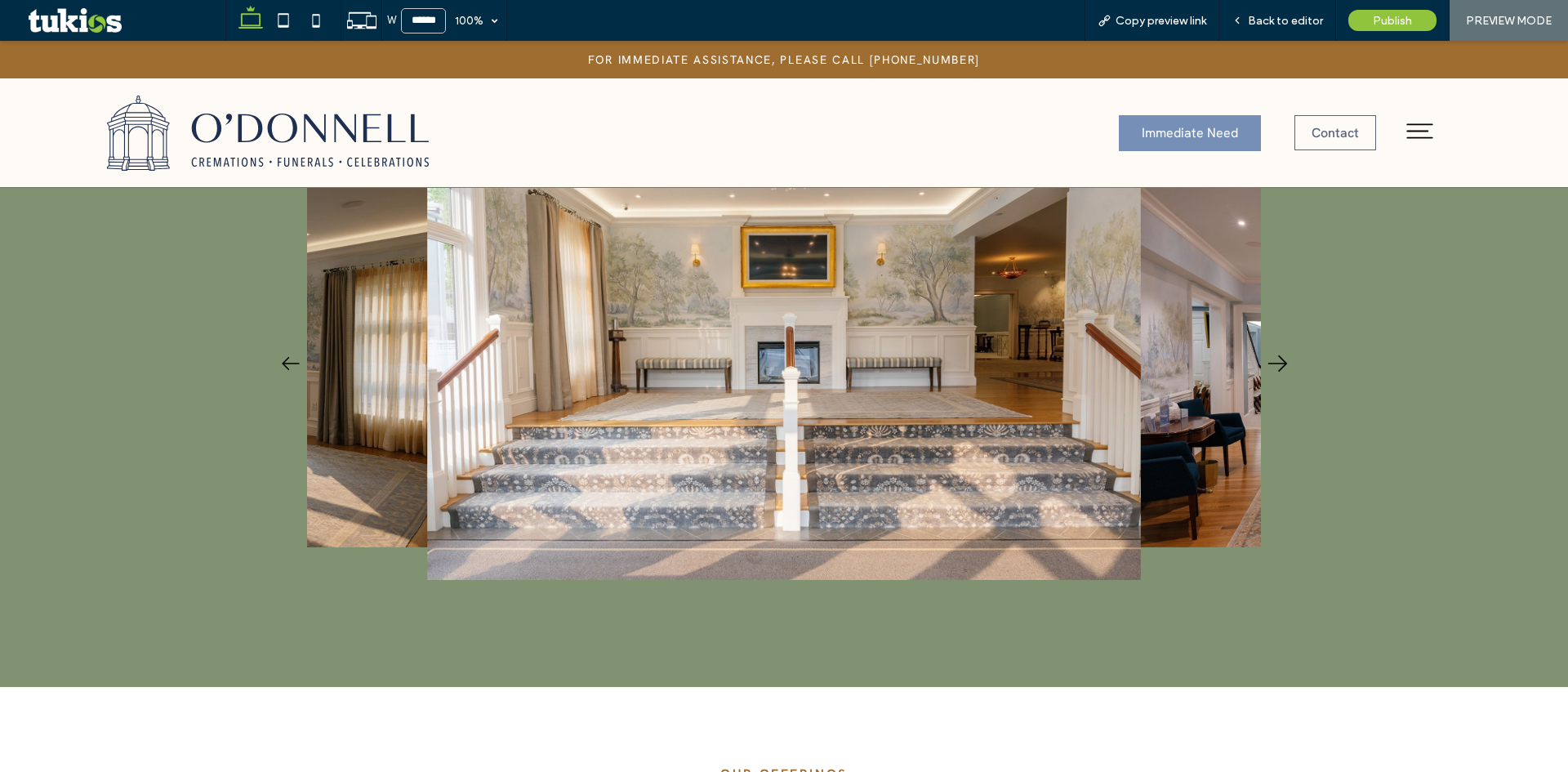
scroll to position [1144, 0]
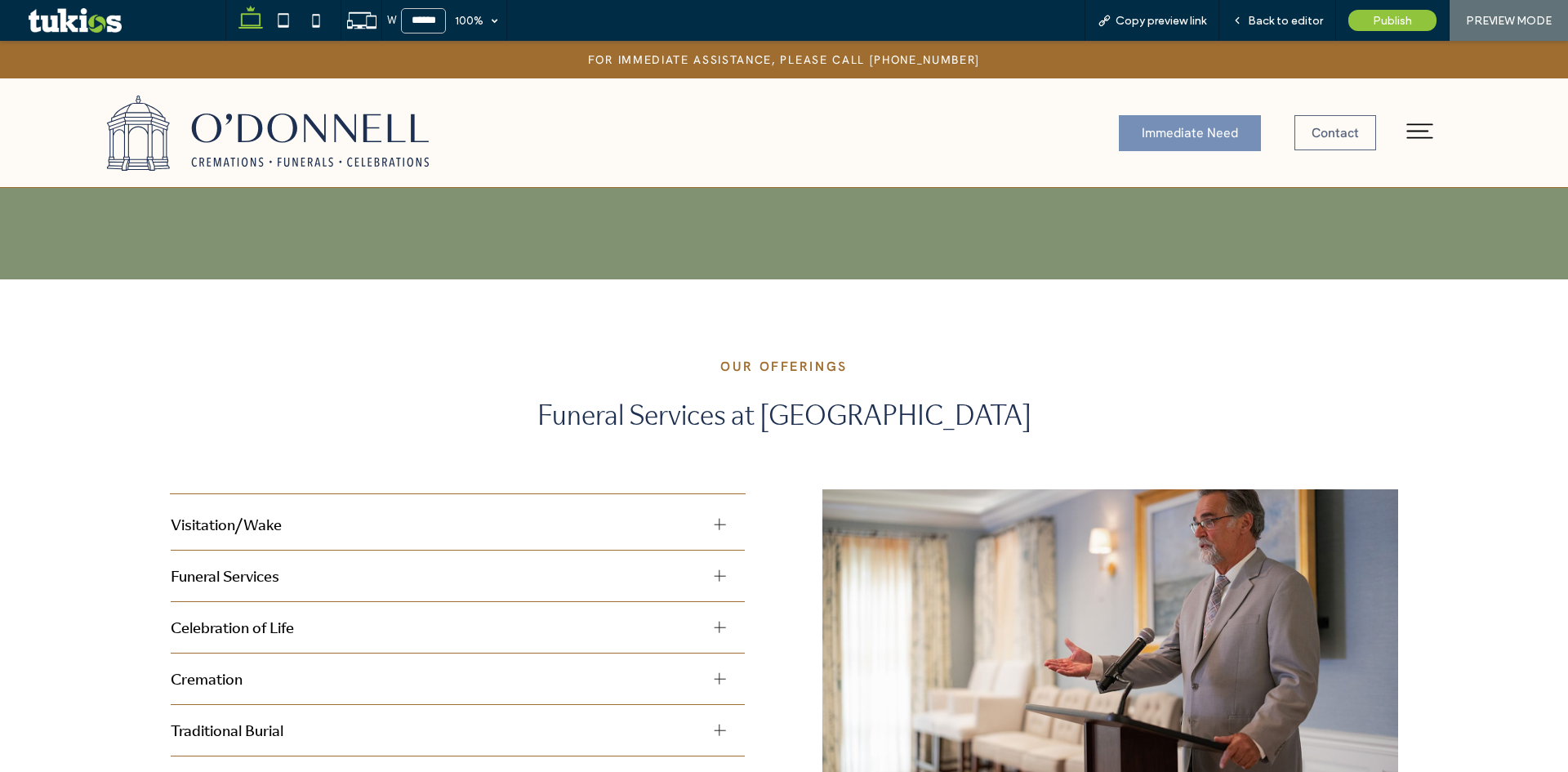
click at [707, 518] on div at bounding box center [720, 525] width 25 height 25
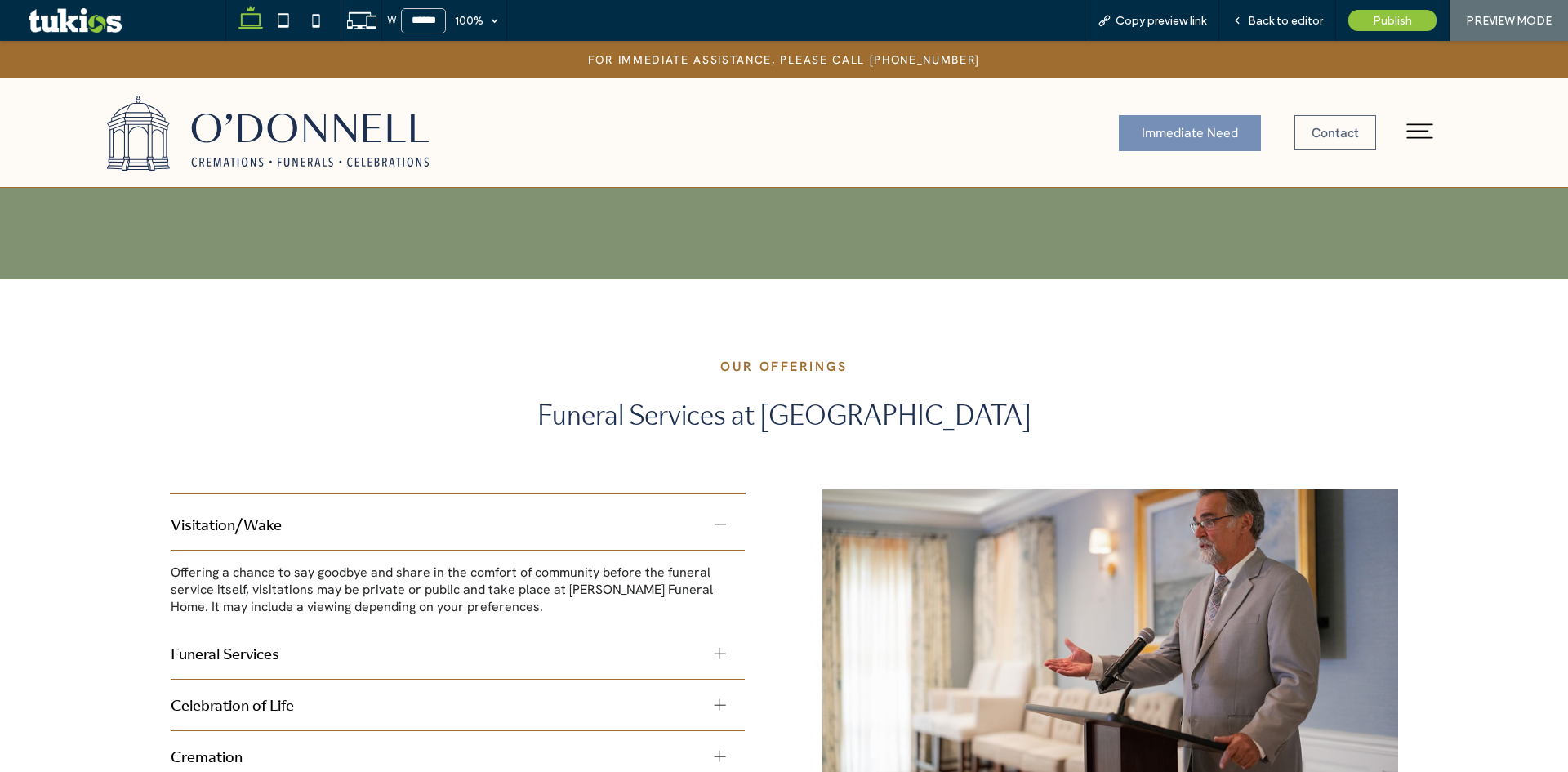
click at [707, 518] on div at bounding box center [720, 525] width 25 height 25
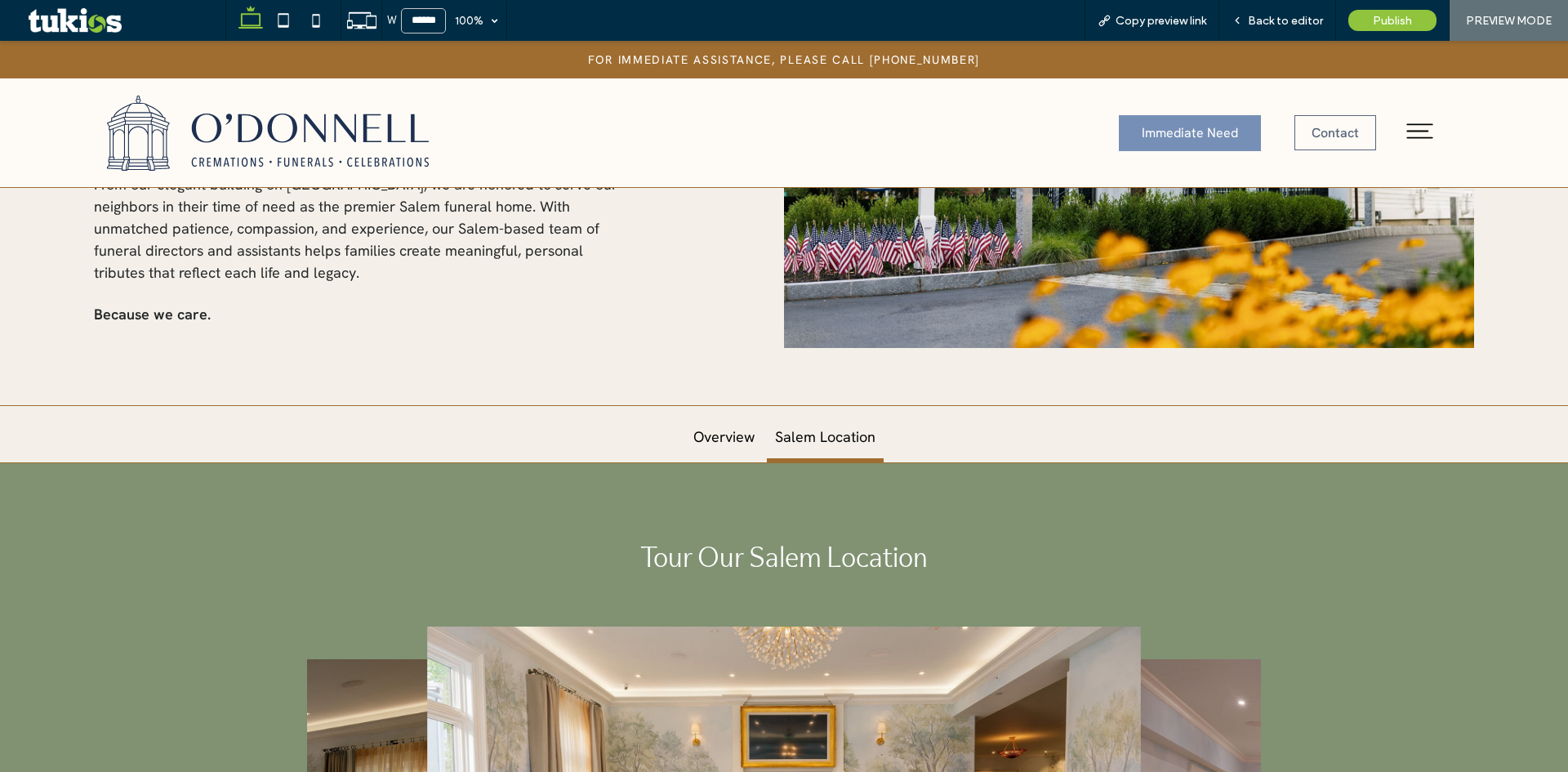
scroll to position [572, 0]
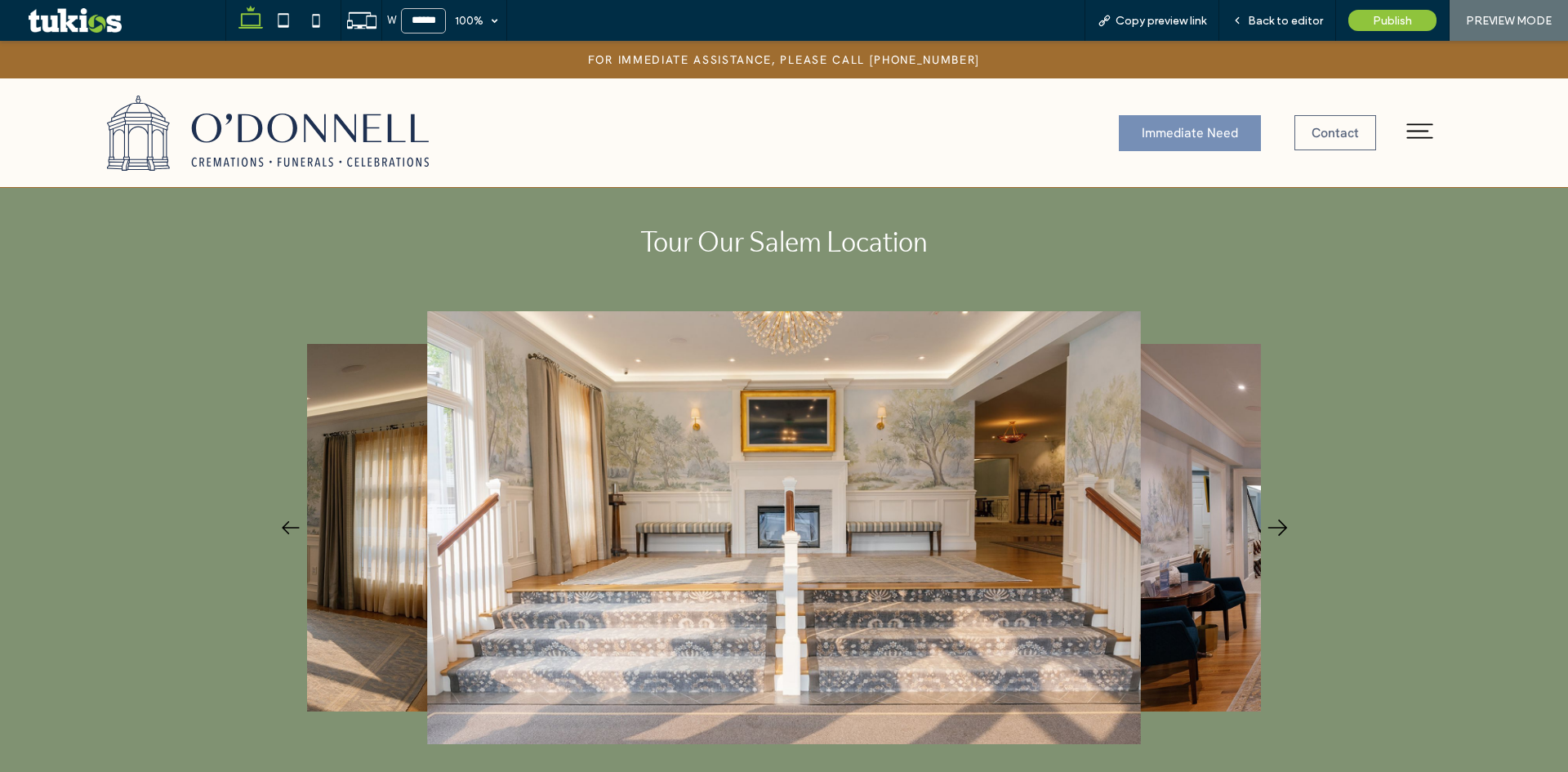
click at [1267, 526] on icon "Next" at bounding box center [1277, 528] width 33 height 33
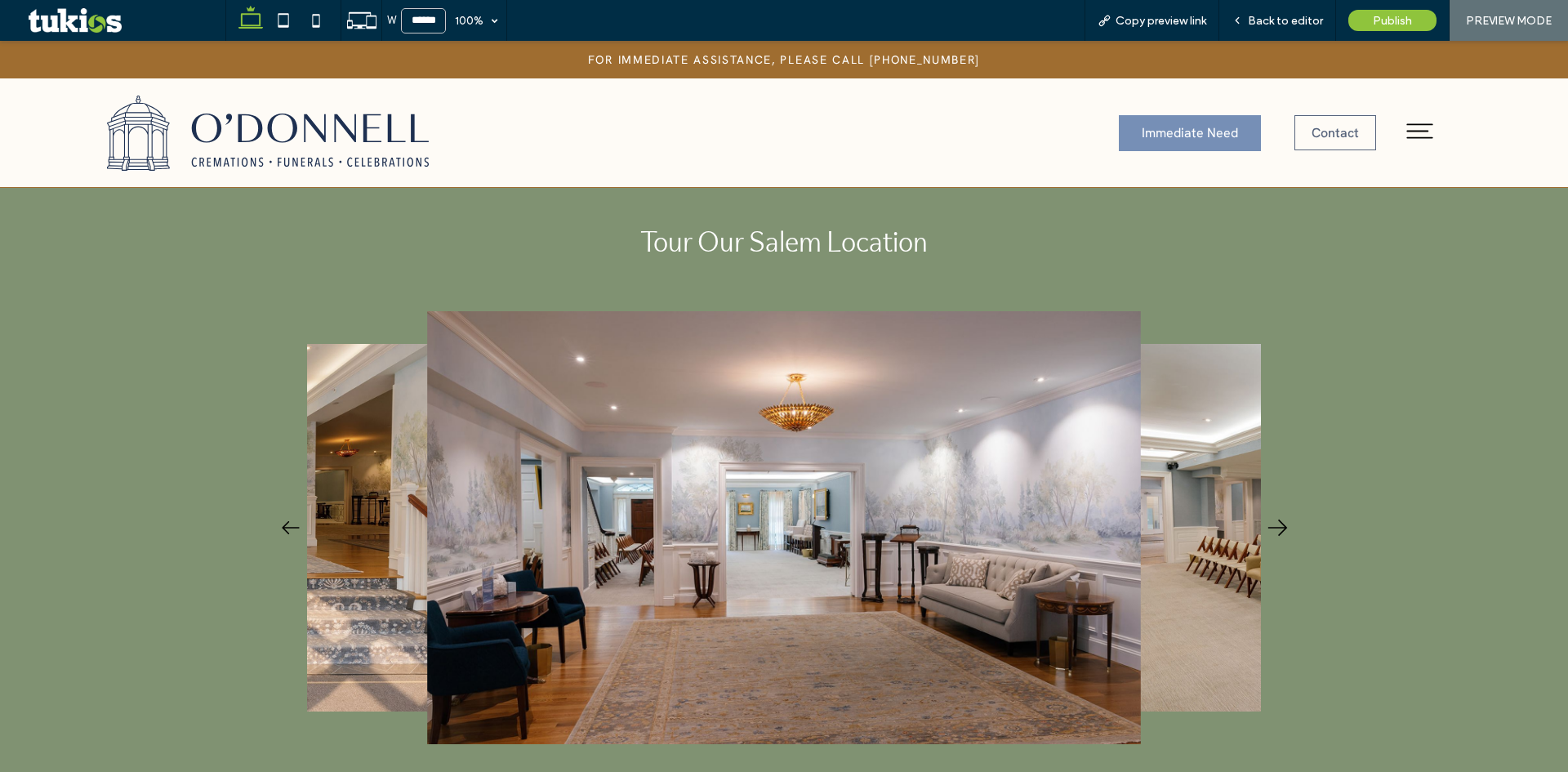
click at [1272, 526] on icon "Next" at bounding box center [1277, 528] width 33 height 33
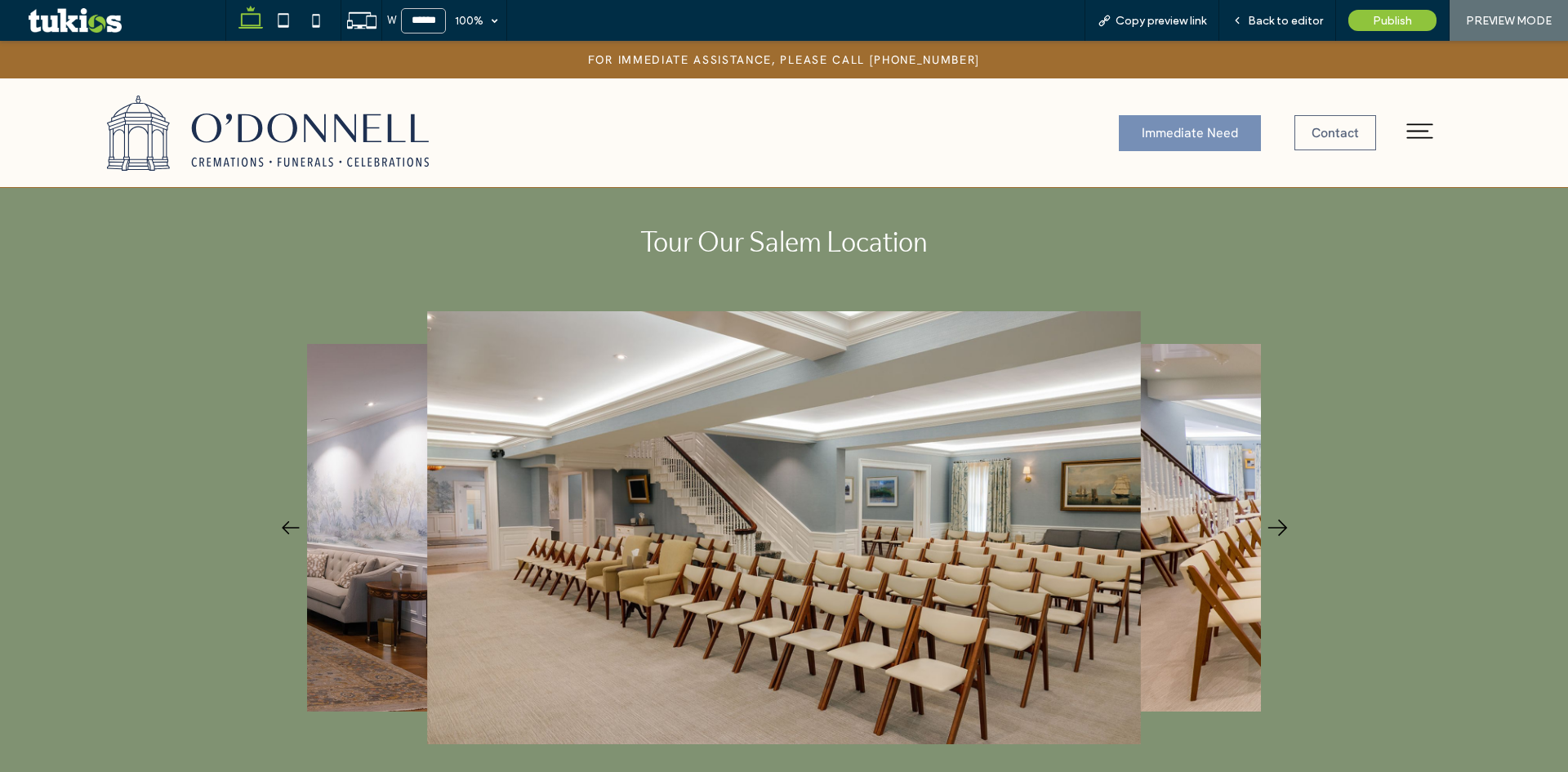
scroll to position [0, 0]
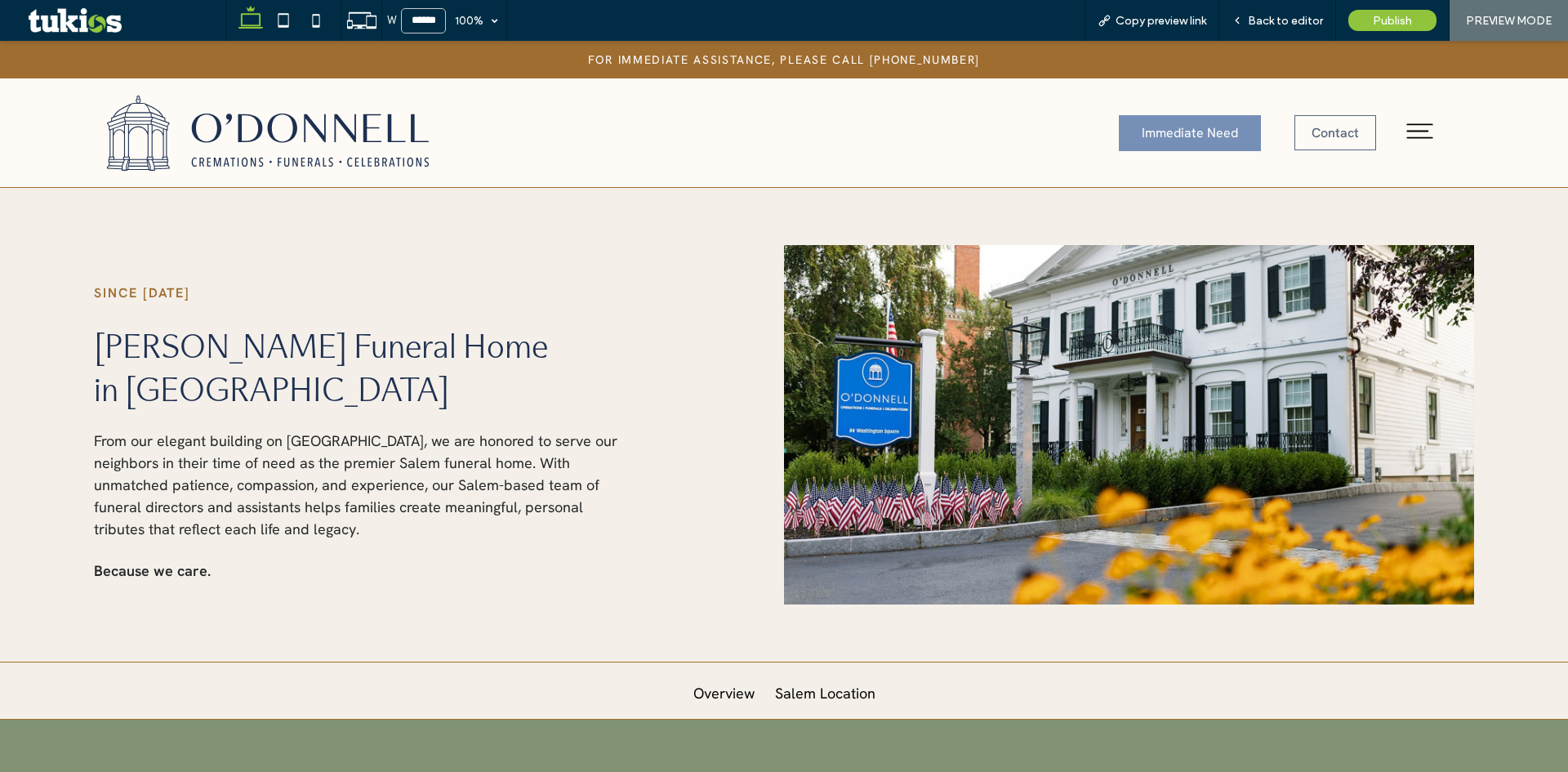
click at [265, 126] on img at bounding box center [268, 133] width 322 height 75
click at [1281, 18] on span "Back to editor" at bounding box center [1285, 21] width 75 height 14
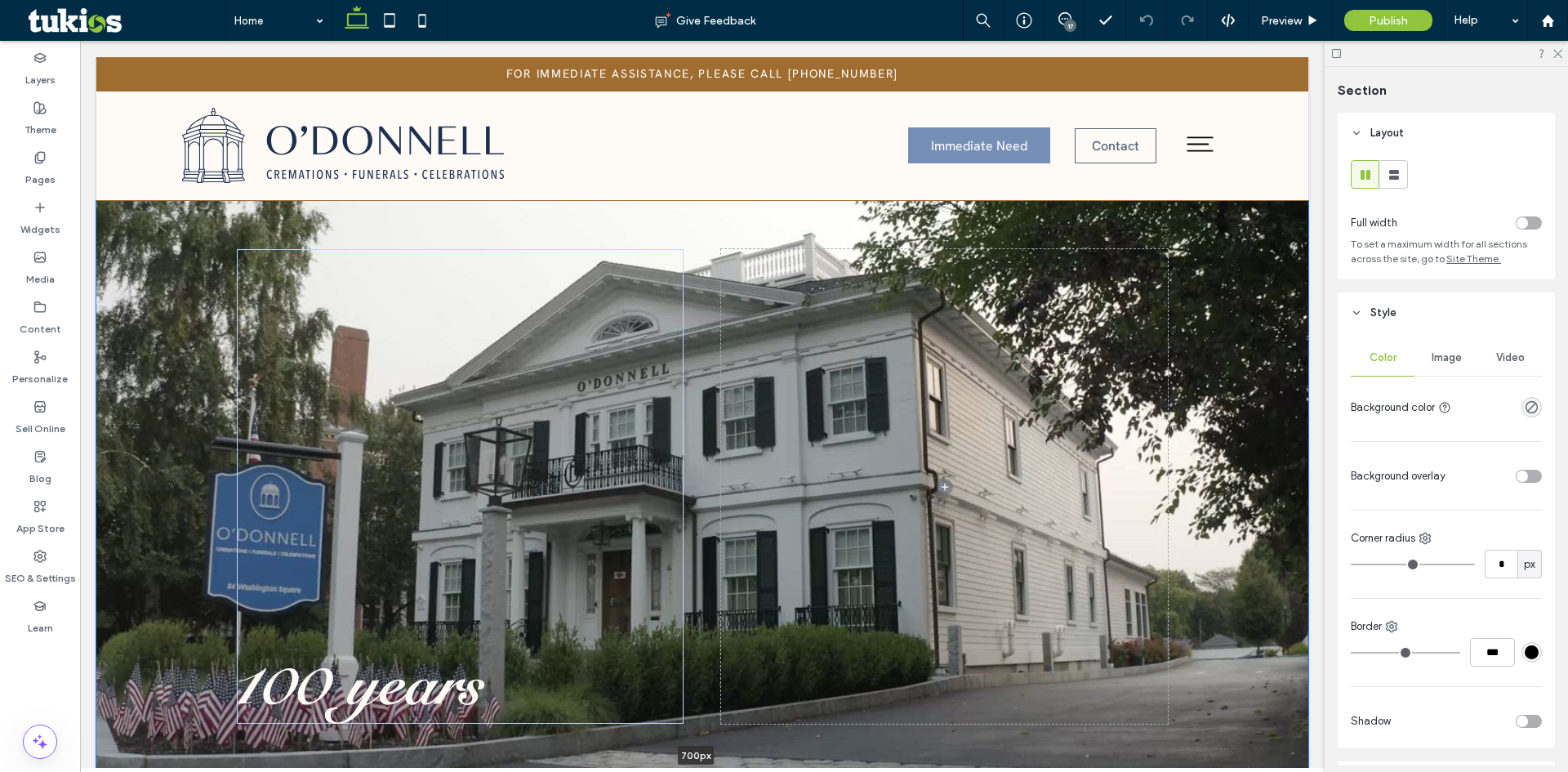
drag, startPoint x: 1182, startPoint y: 693, endPoint x: 1276, endPoint y: 811, distance: 150.9
type input "***"
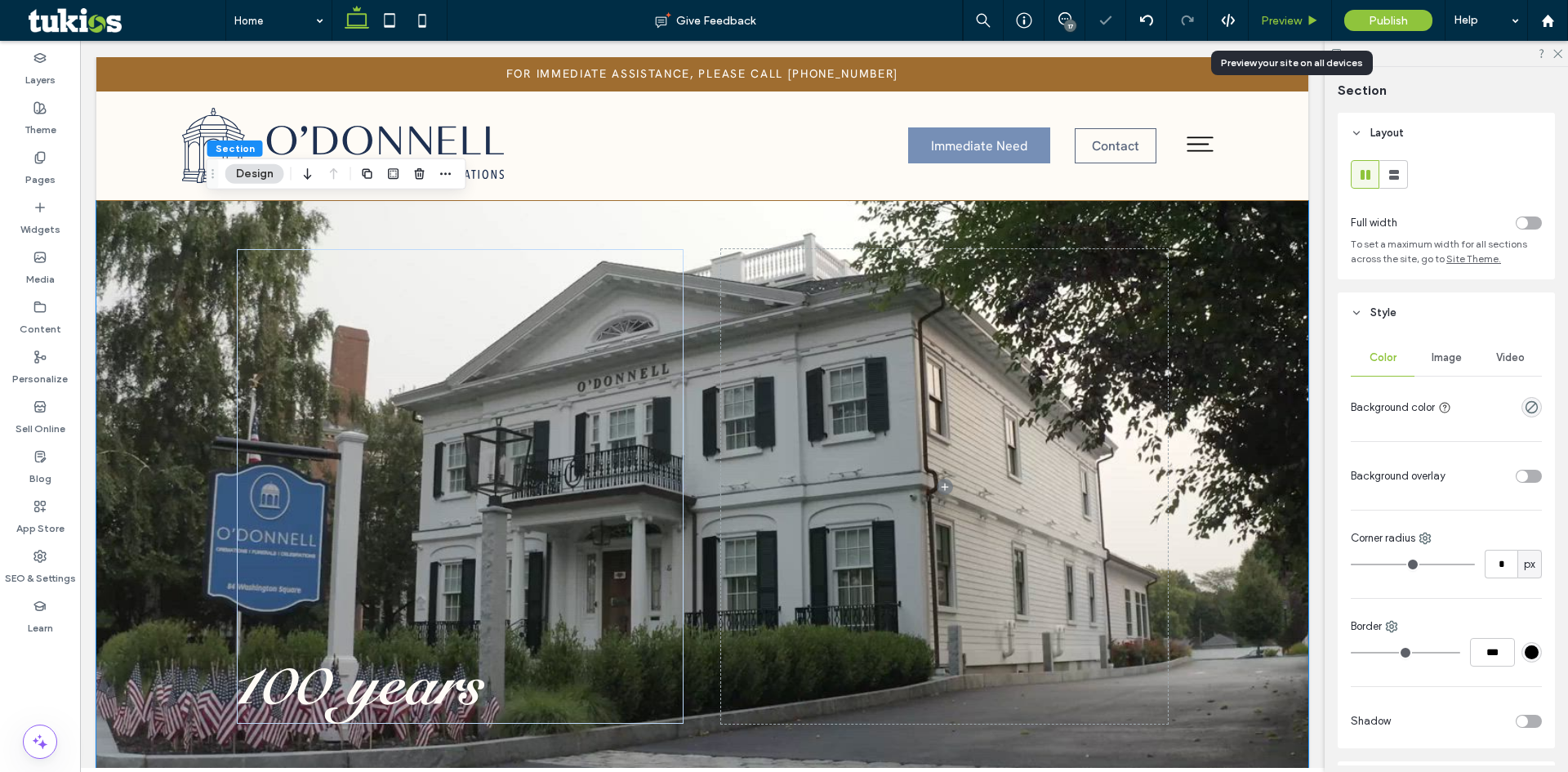
click at [1303, 19] on div "Preview" at bounding box center [1289, 21] width 82 height 14
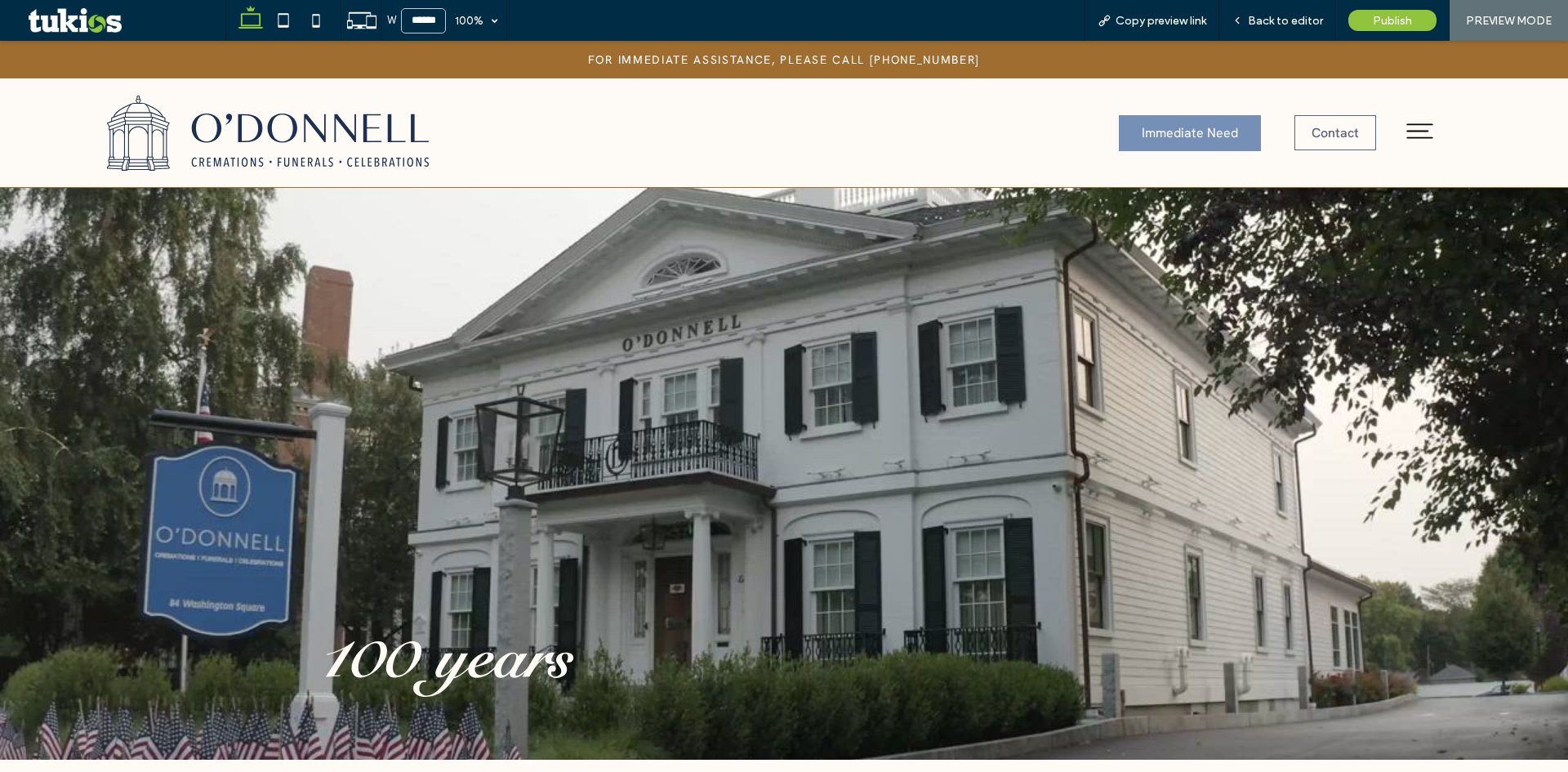
click at [1405, 130] on icon at bounding box center [1420, 131] width 35 height 35
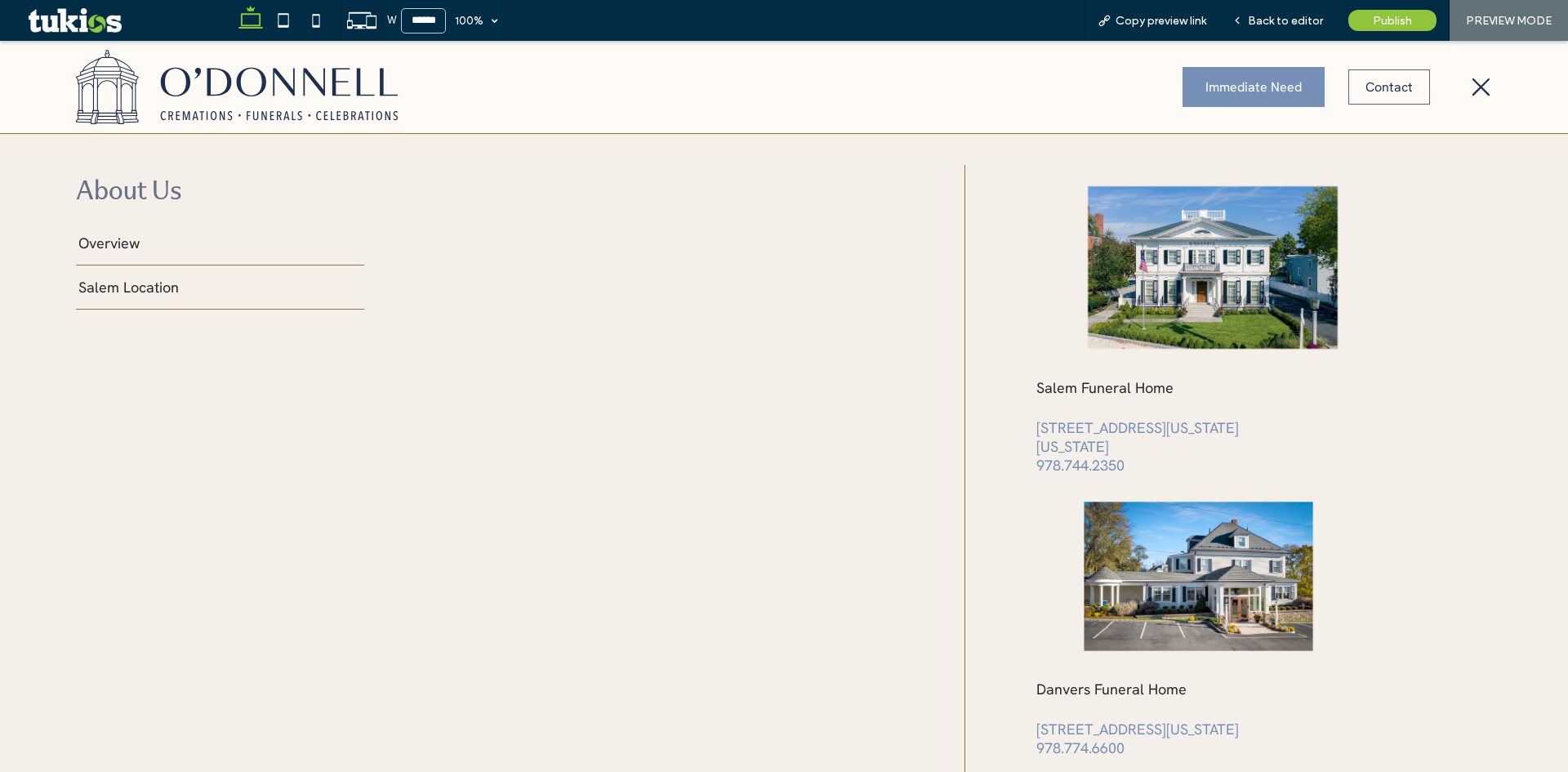
click at [1471, 85] on icon at bounding box center [1480, 86] width 18 height 18
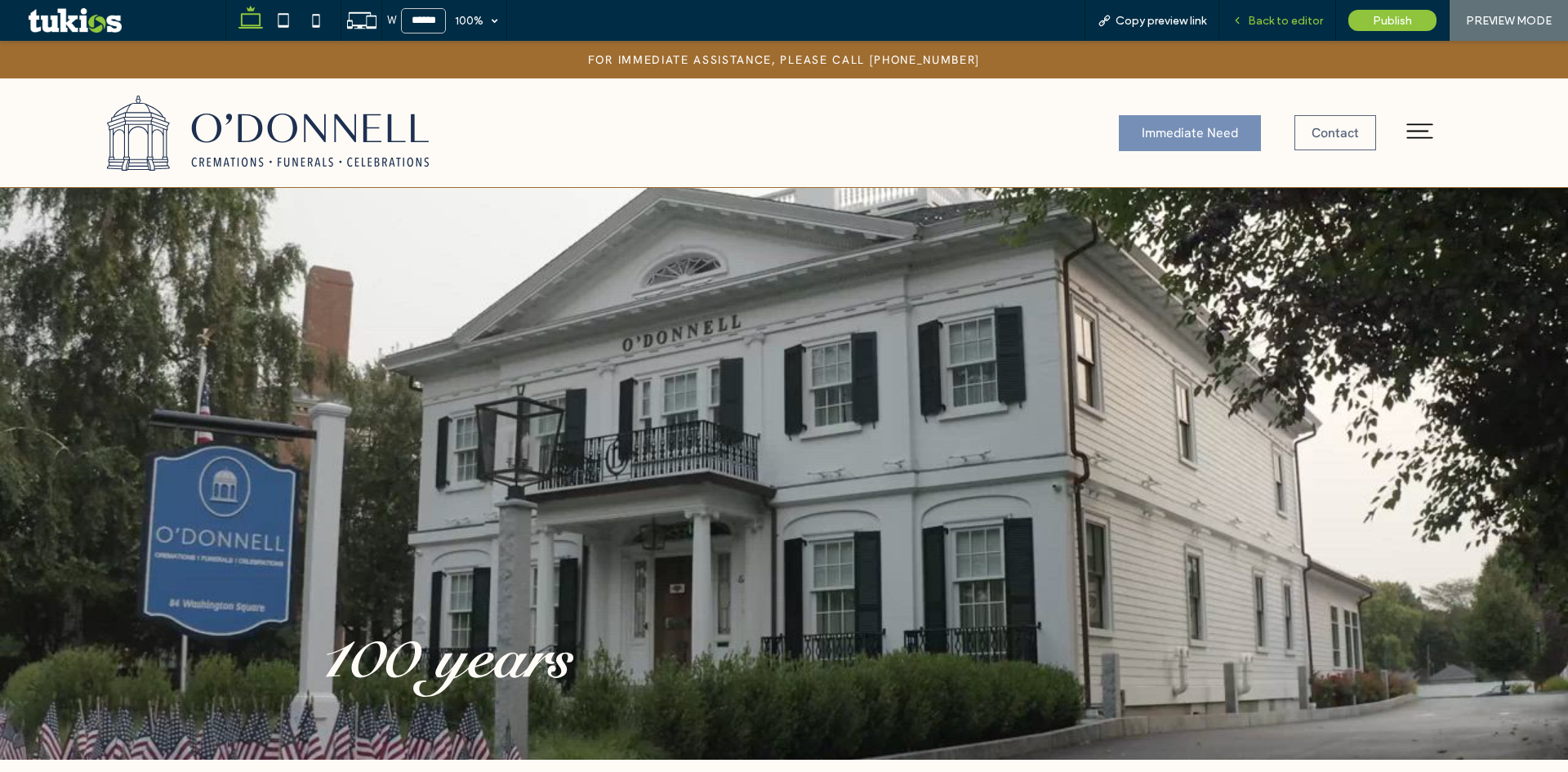
click at [1281, 22] on span "Back to editor" at bounding box center [1285, 21] width 75 height 14
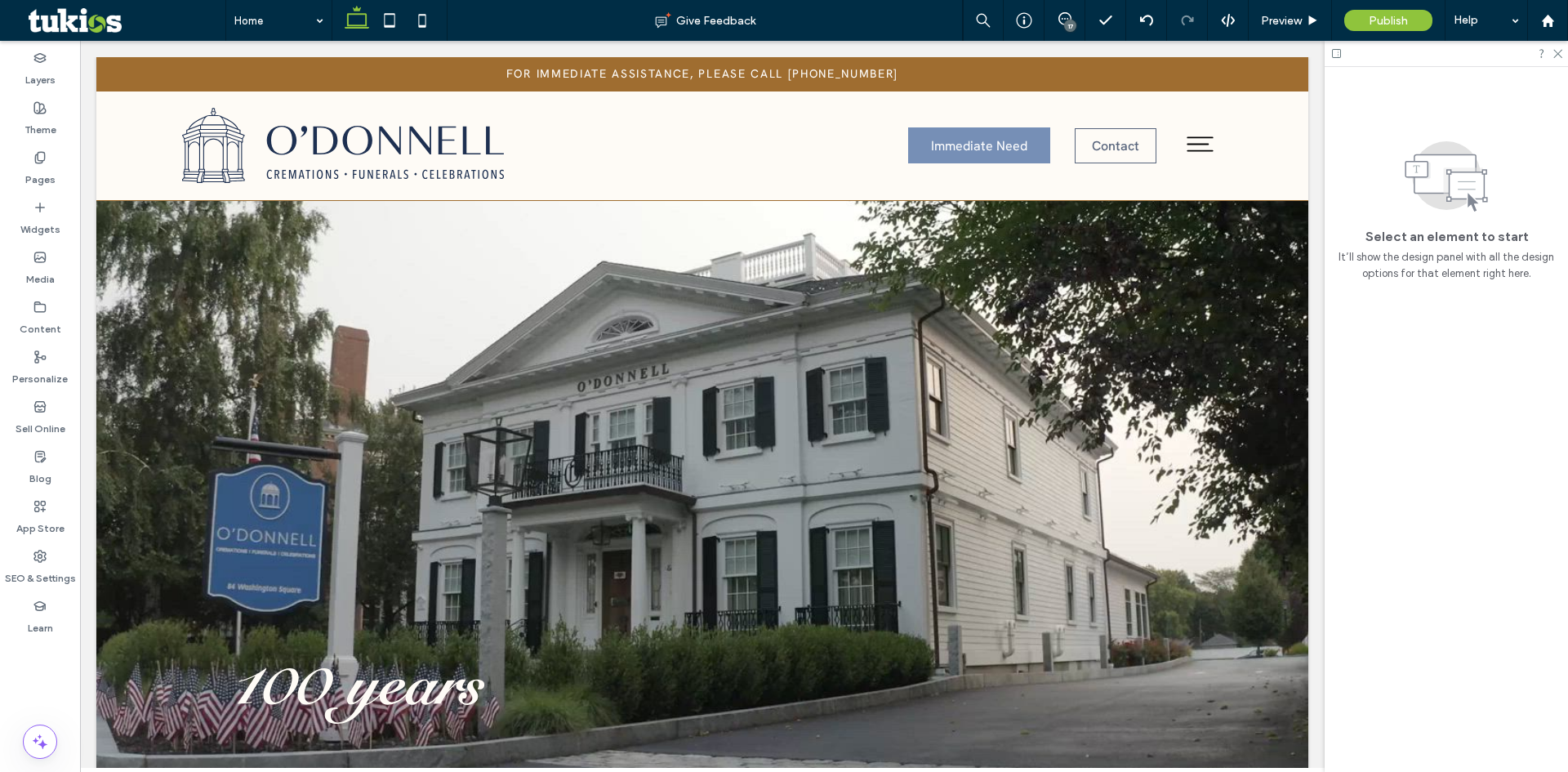
click at [1292, 25] on span "Preview" at bounding box center [1281, 21] width 41 height 14
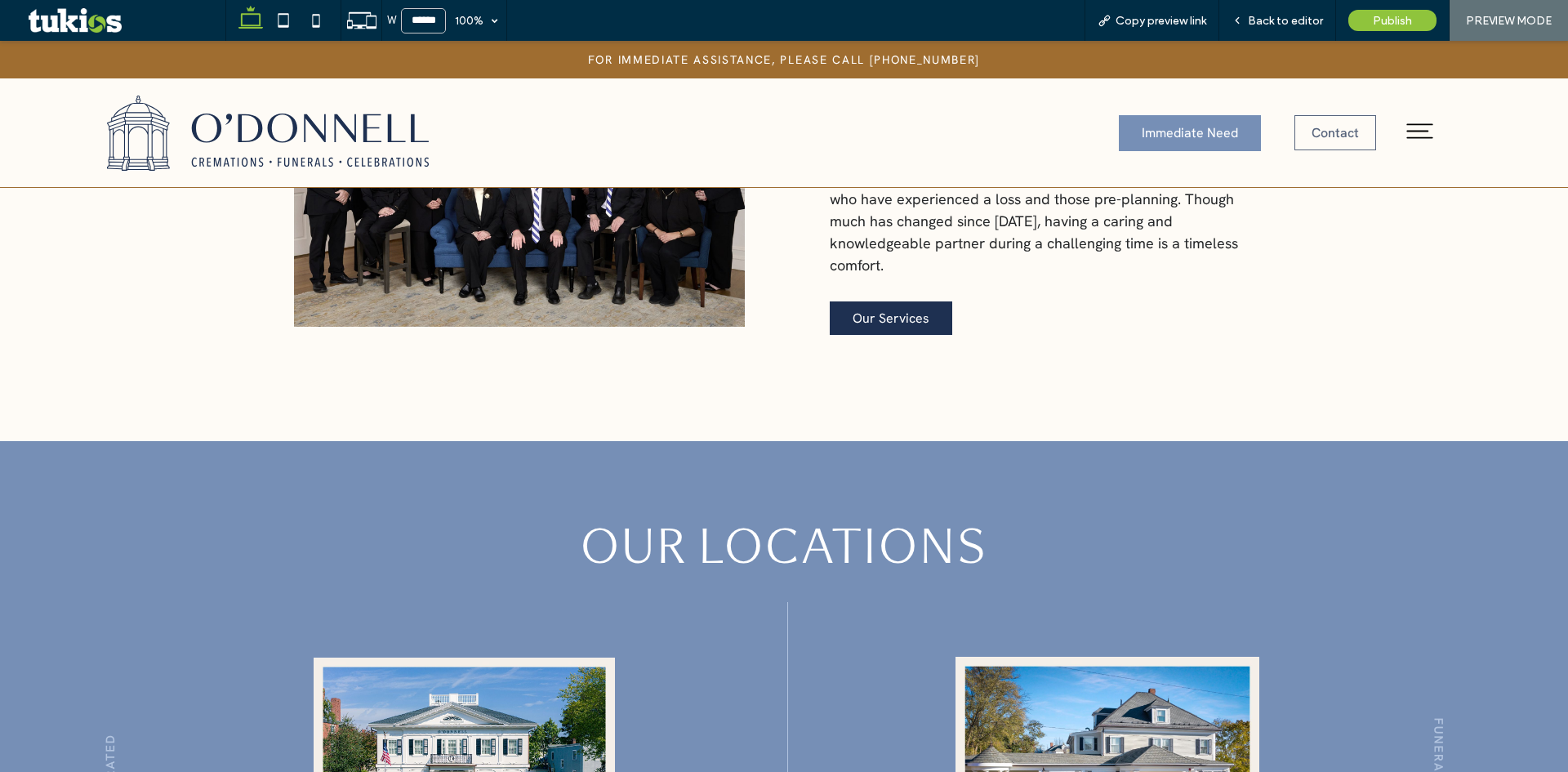
scroll to position [1470, 0]
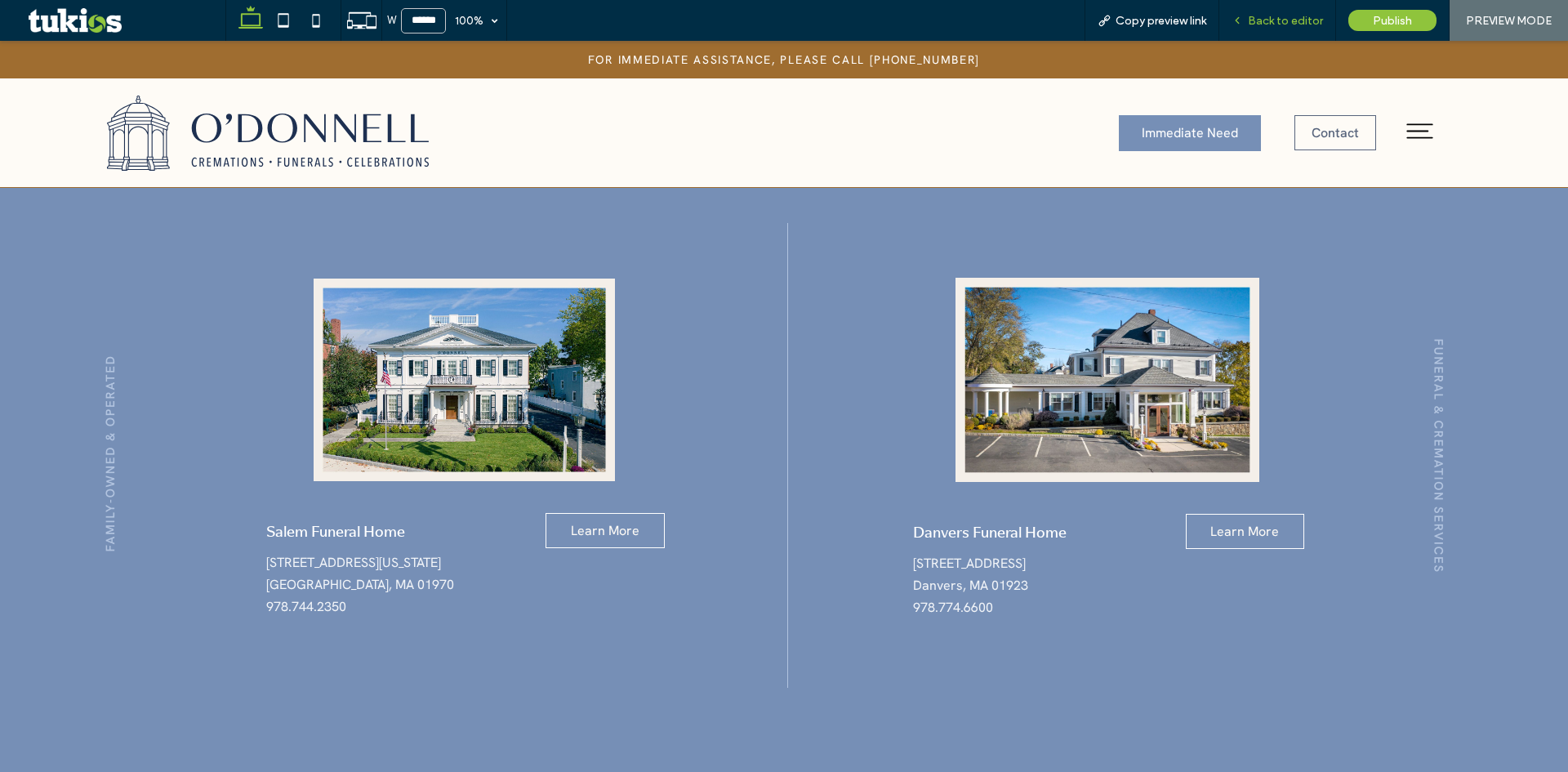
click at [1303, 17] on span "Back to editor" at bounding box center [1285, 21] width 75 height 14
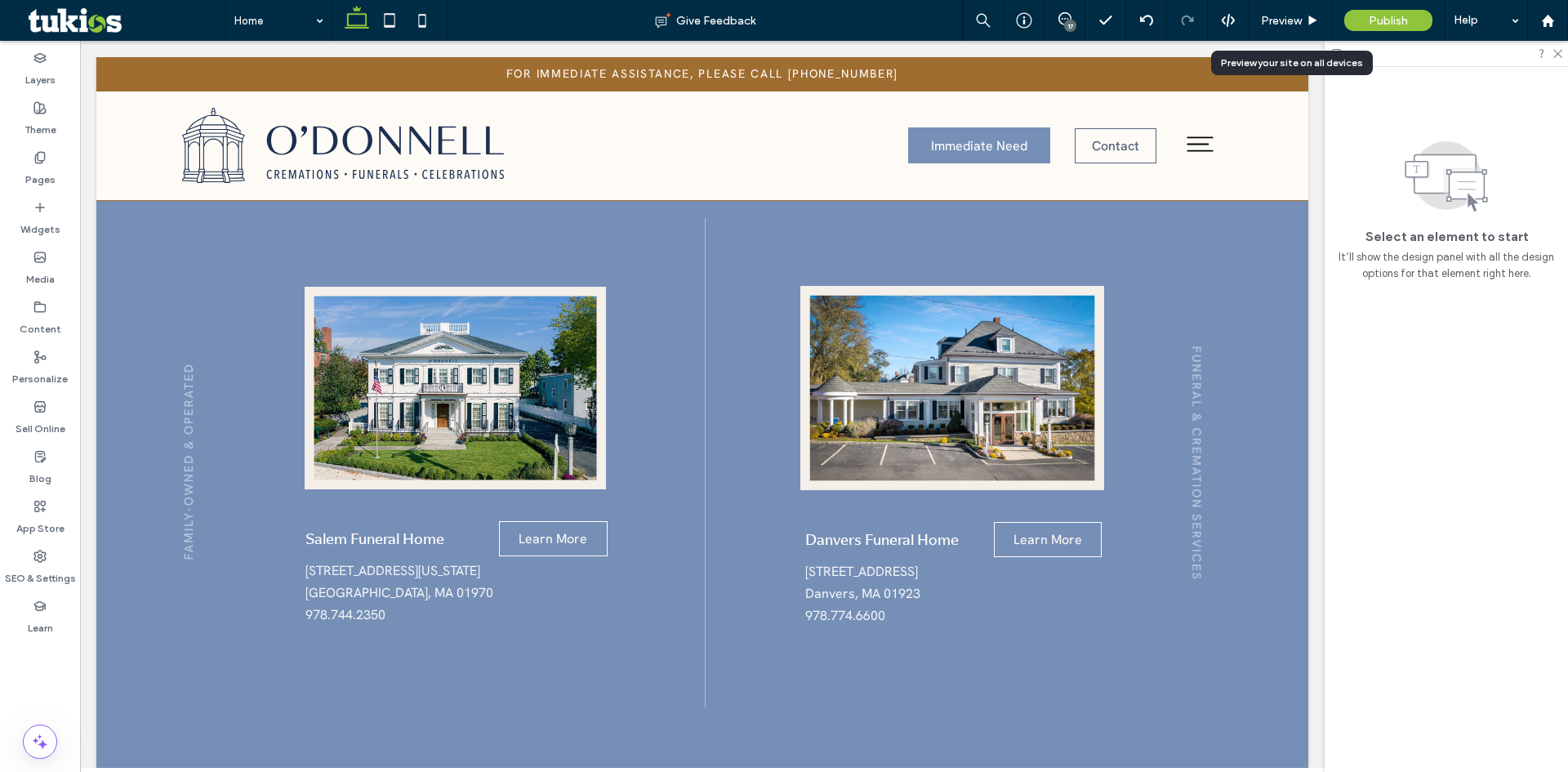
scroll to position [1447, 0]
click at [1009, 431] on img at bounding box center [952, 388] width 322 height 204
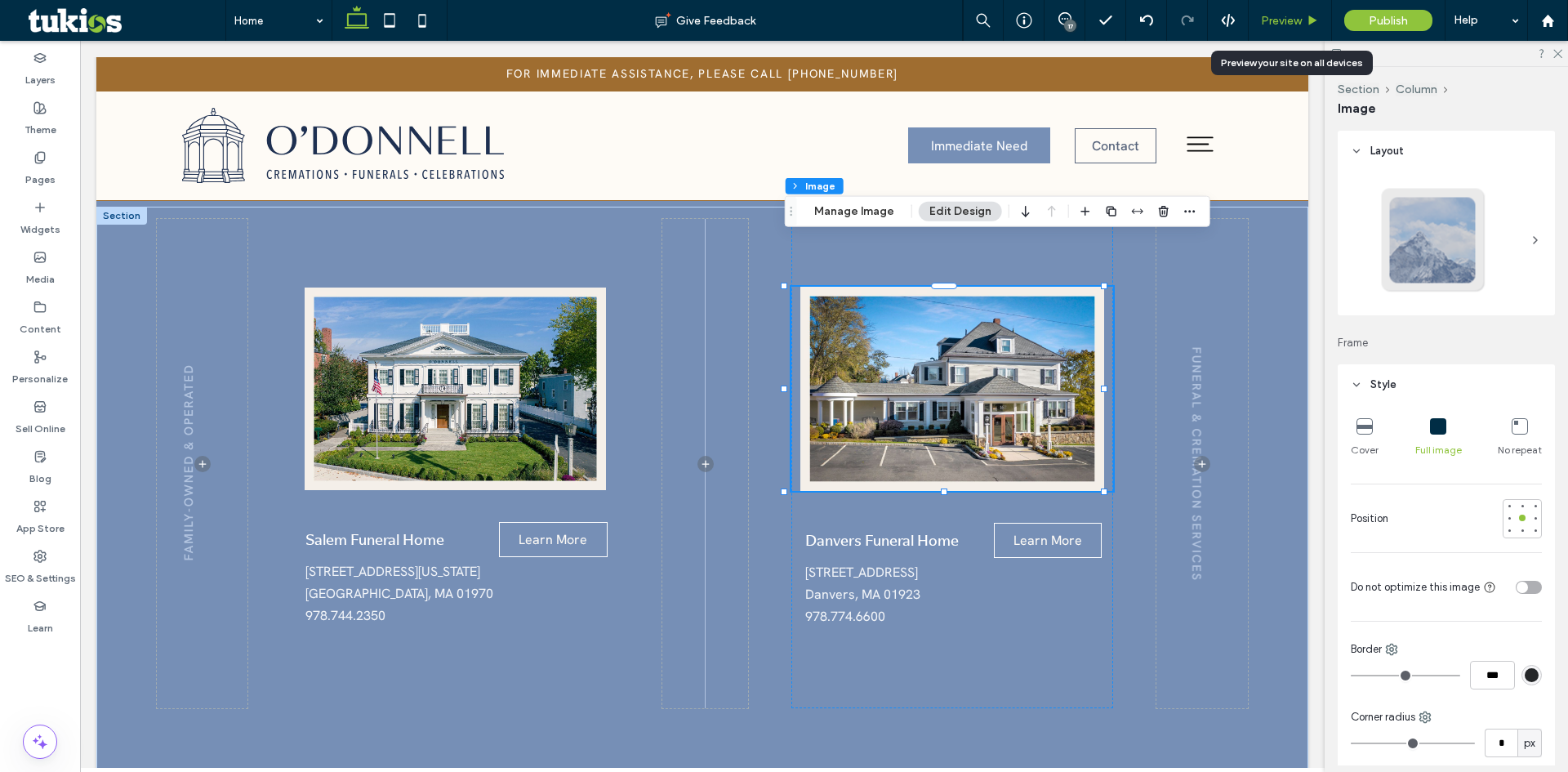
click at [1287, 18] on span "Preview" at bounding box center [1281, 21] width 41 height 14
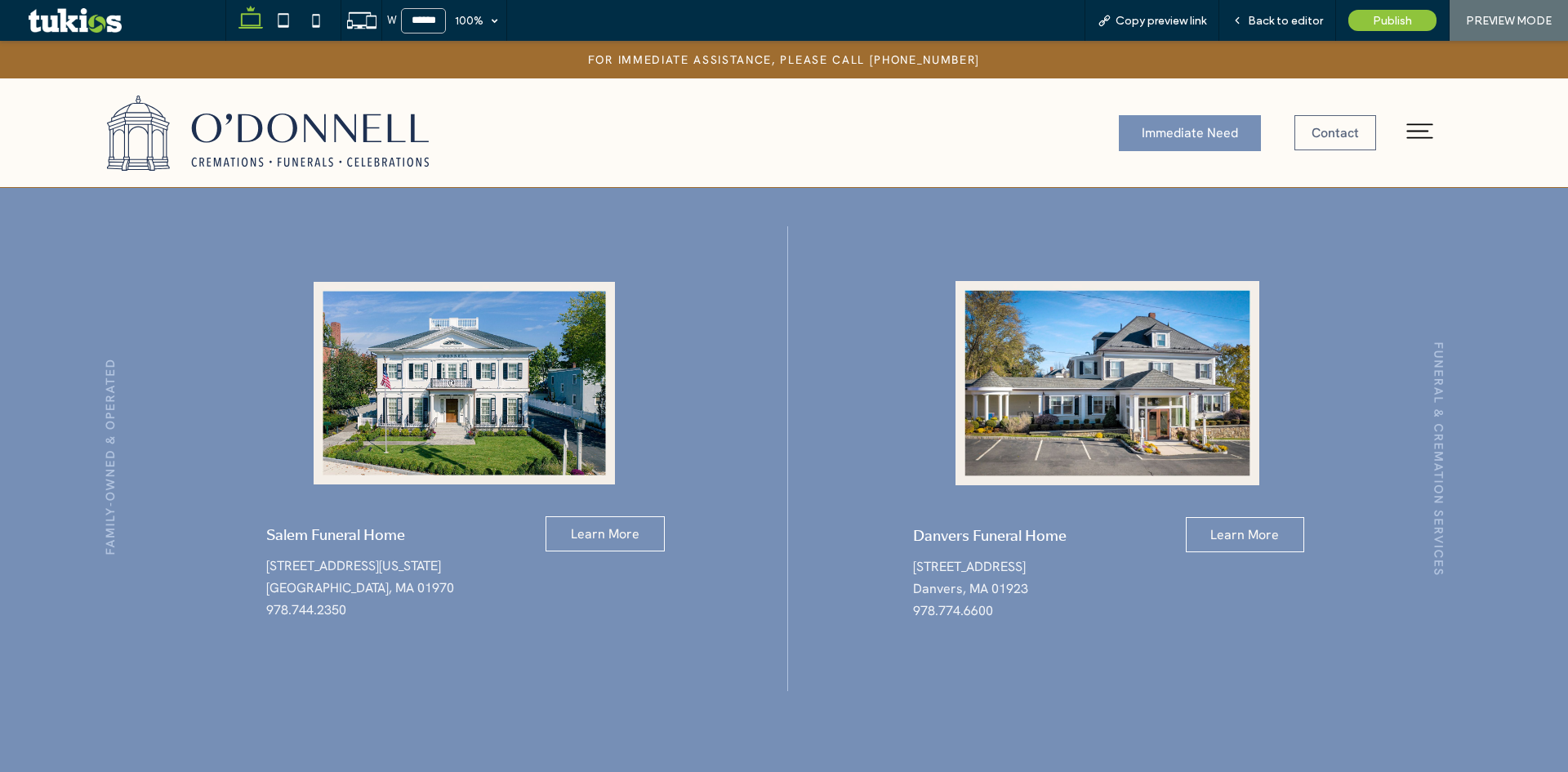
scroll to position [1470, 0]
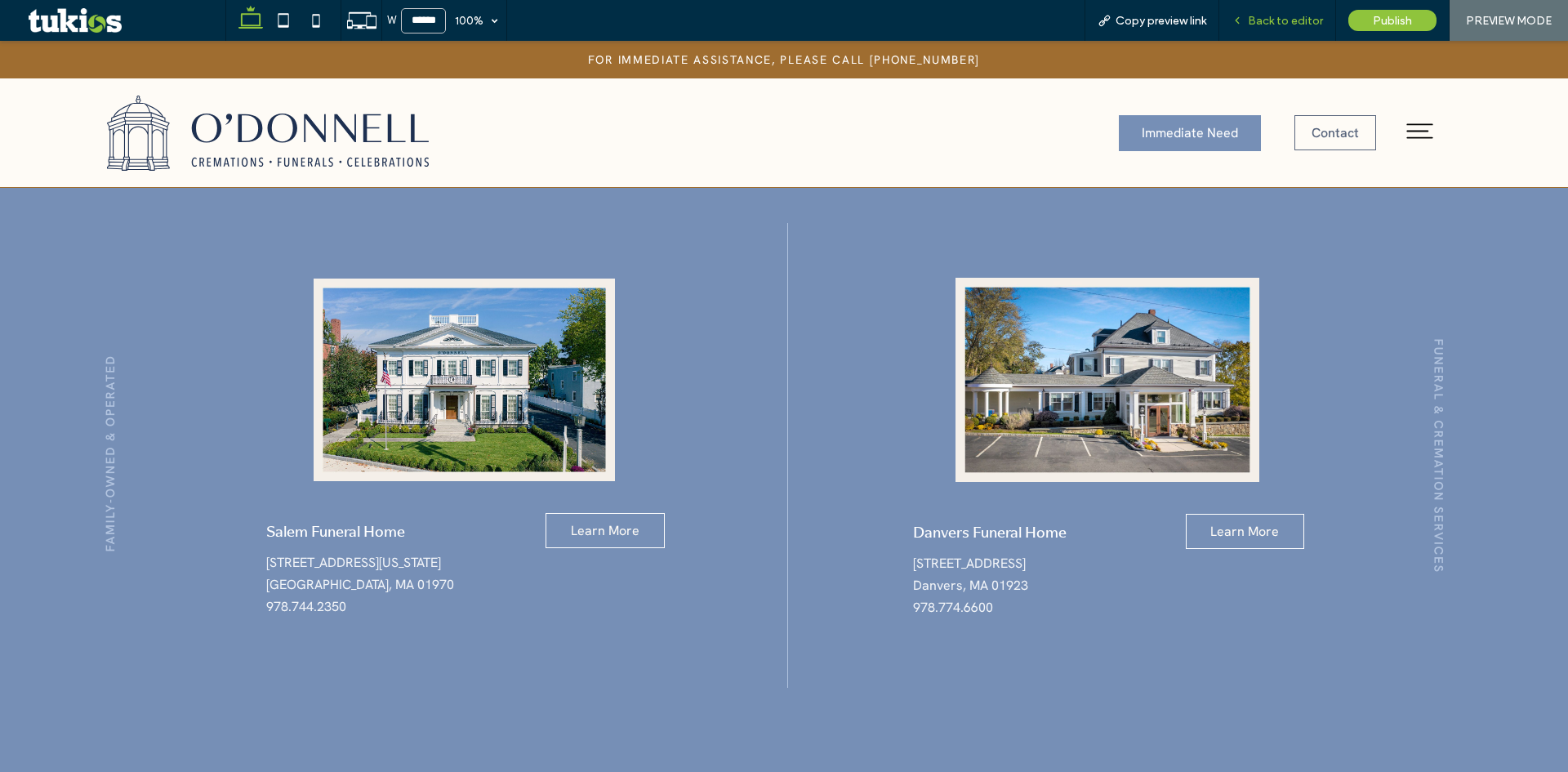
click at [1289, 18] on span "Back to editor" at bounding box center [1285, 21] width 75 height 14
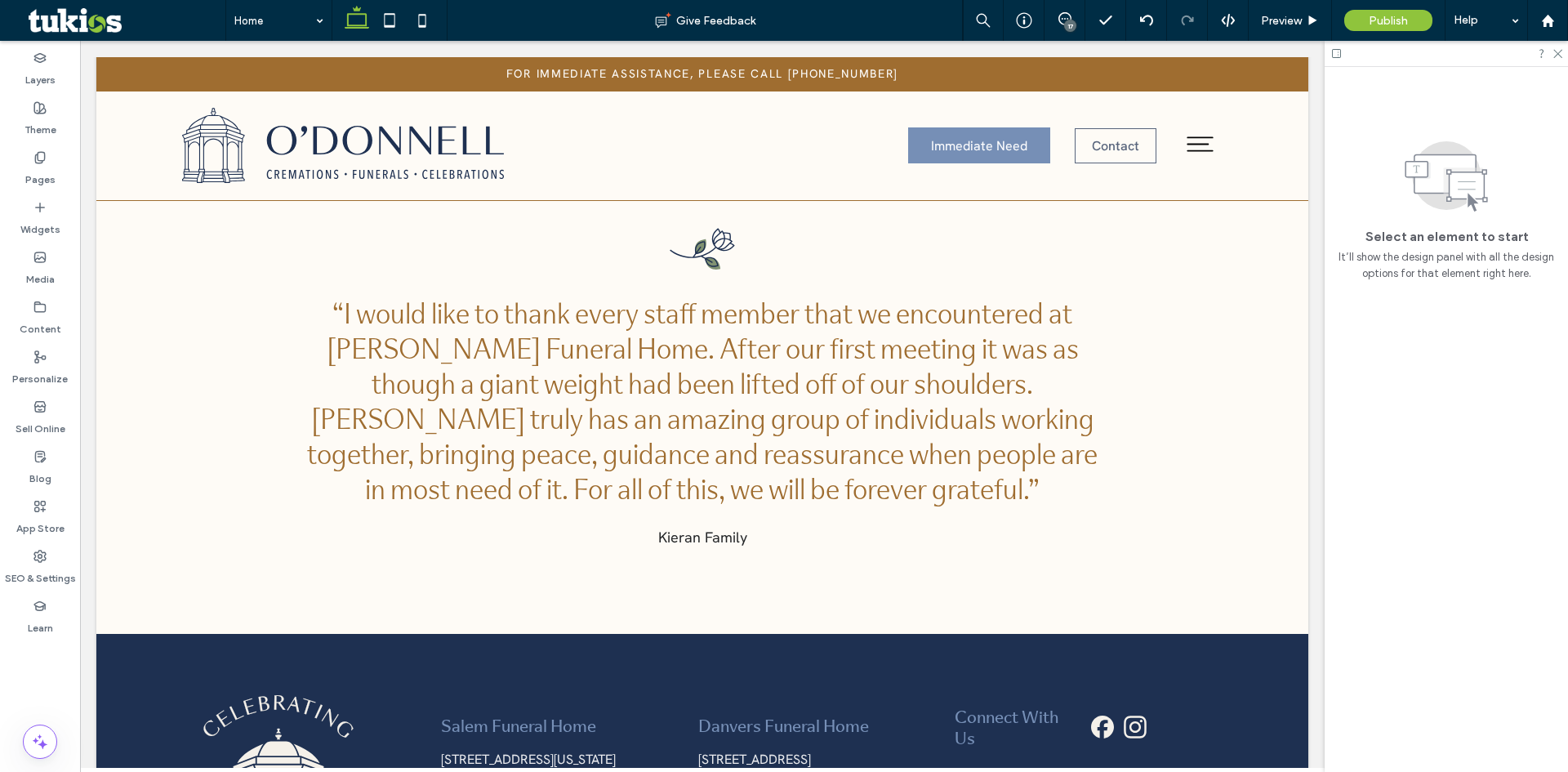
scroll to position [3201, 0]
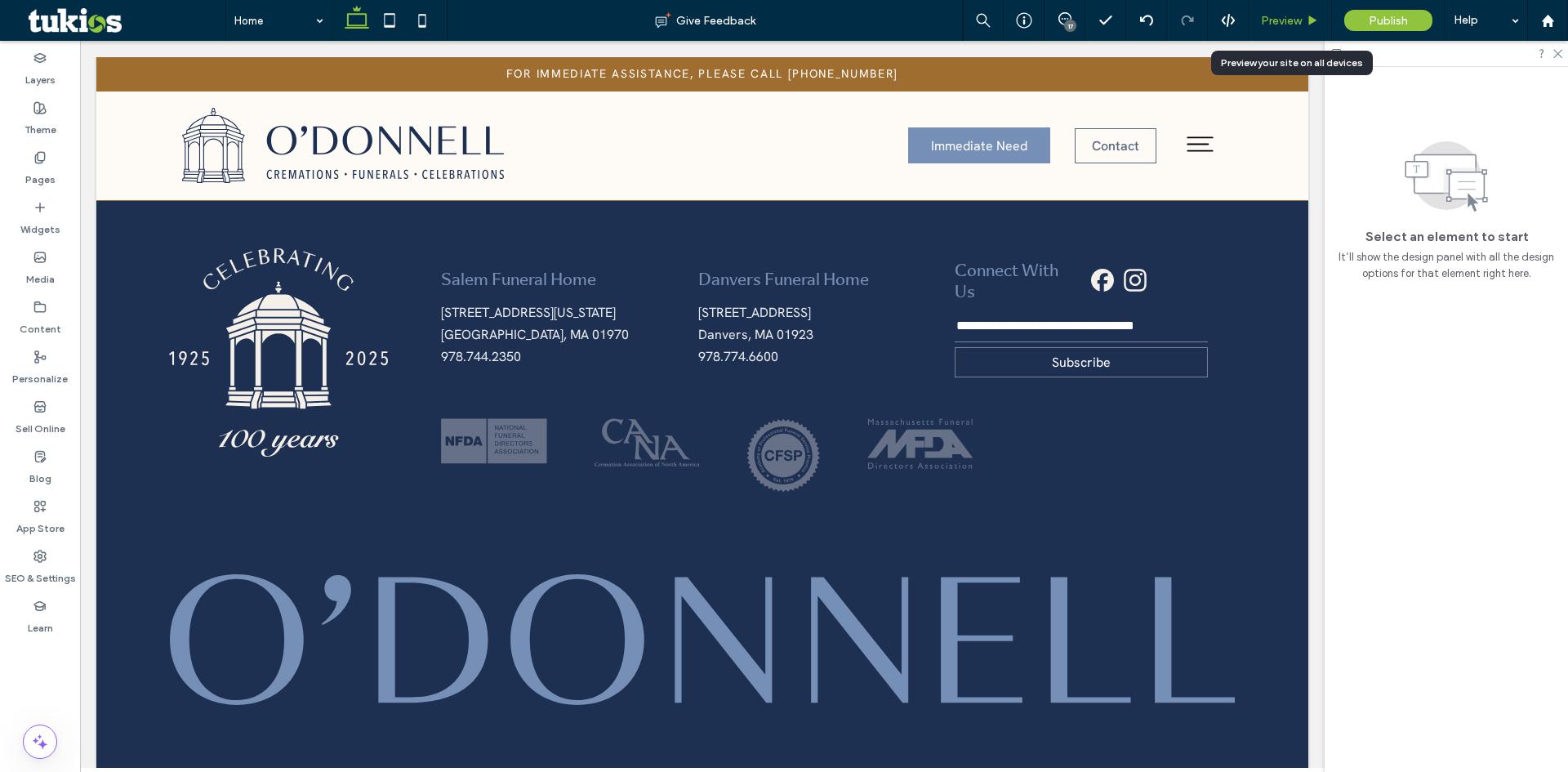
click at [1291, 25] on span "Preview" at bounding box center [1281, 21] width 41 height 14
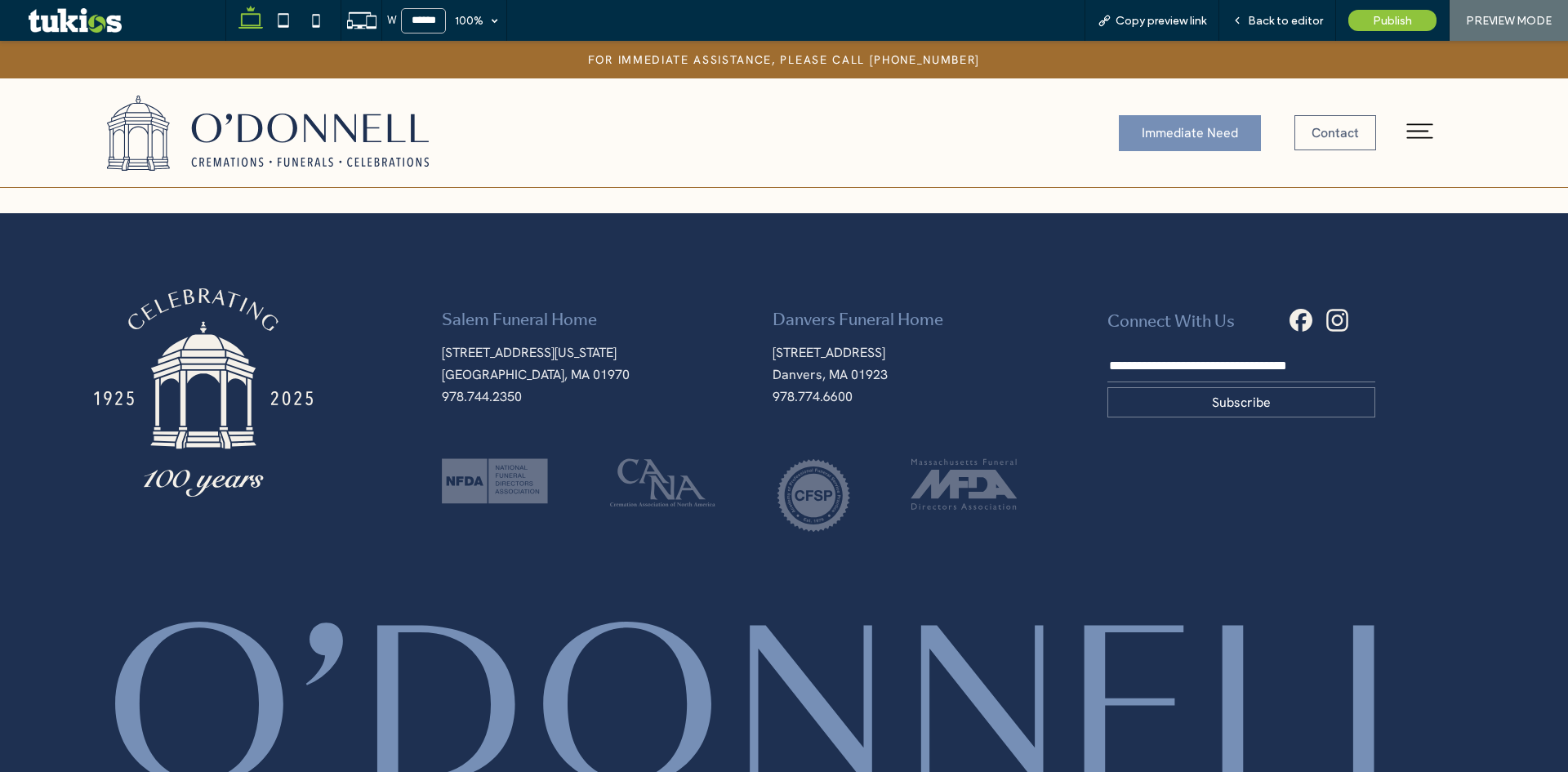
scroll to position [3359, 0]
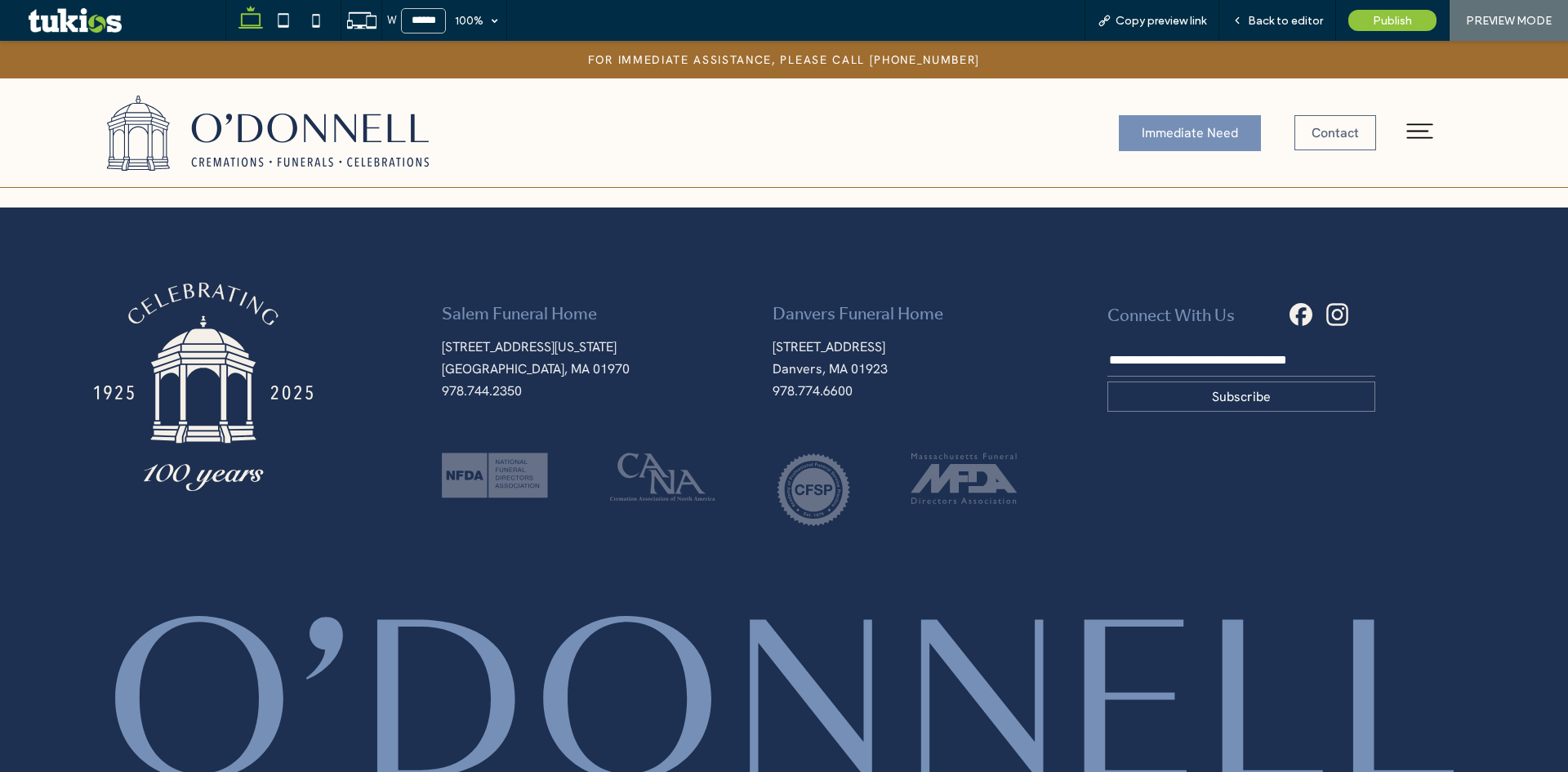
click at [1416, 125] on icon at bounding box center [1420, 131] width 35 height 35
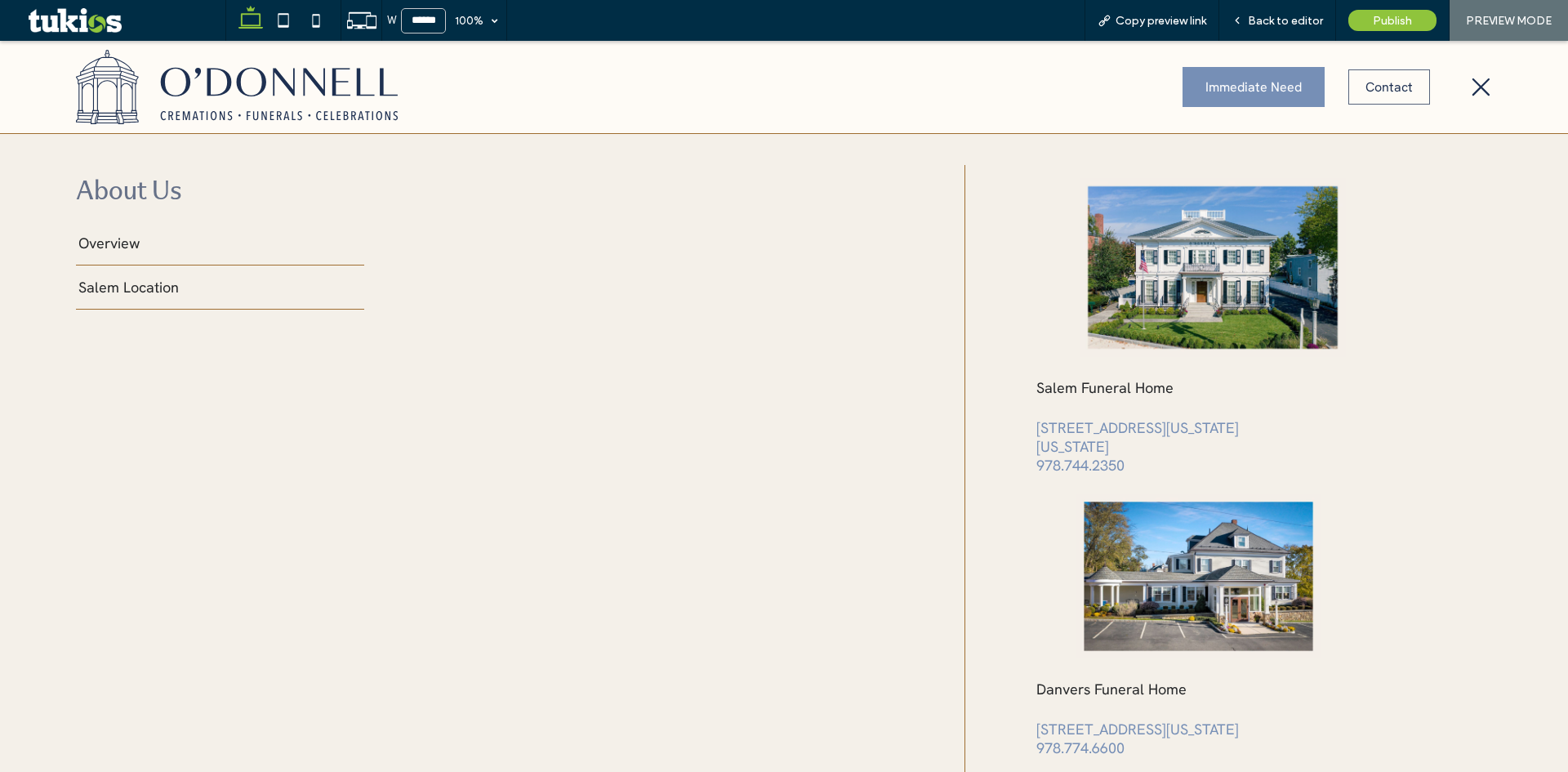
scroll to position [0, 0]
click at [125, 242] on span "Overview" at bounding box center [109, 243] width 61 height 19
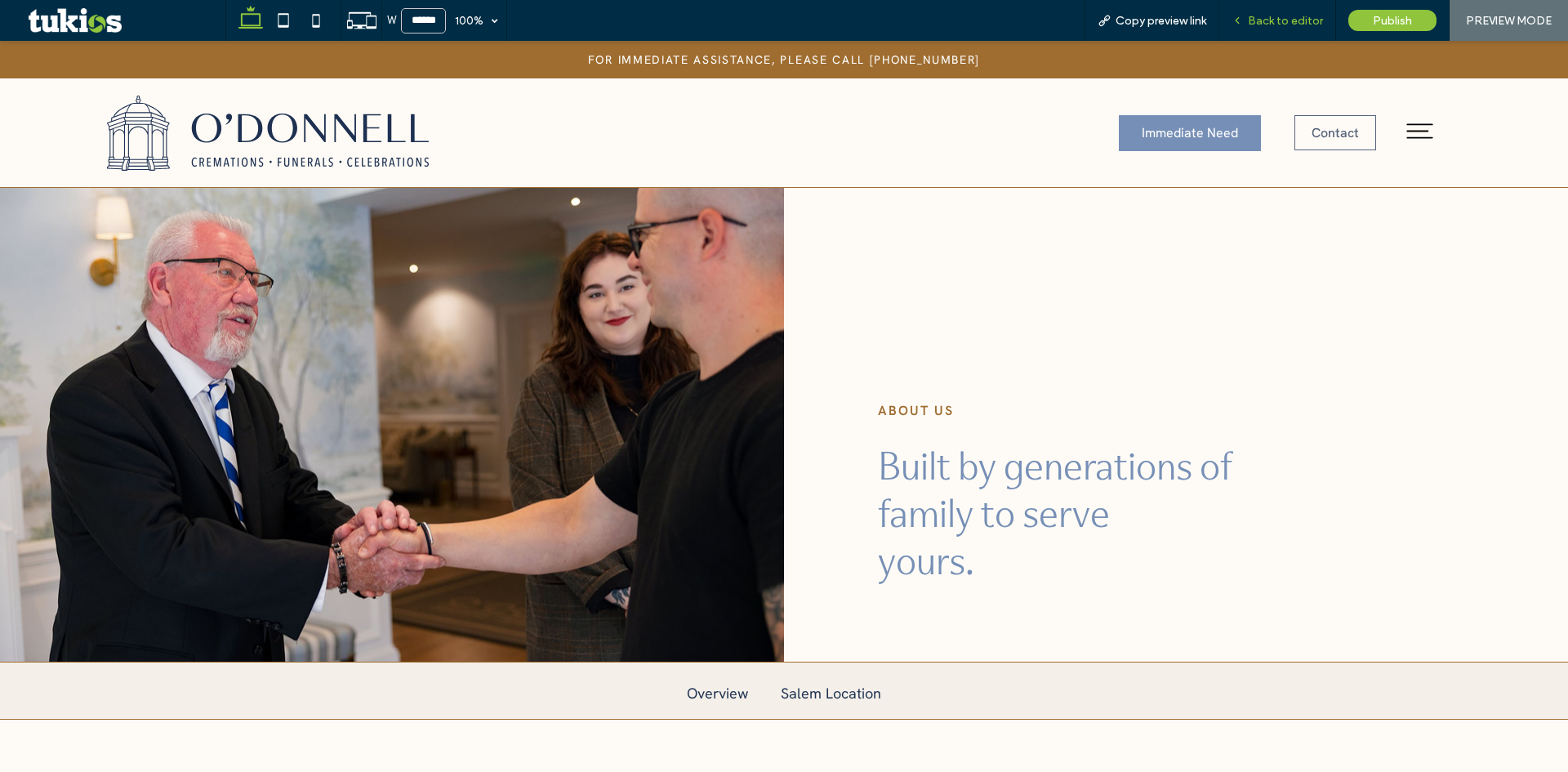
click at [1284, 19] on span "Back to editor" at bounding box center [1285, 21] width 75 height 14
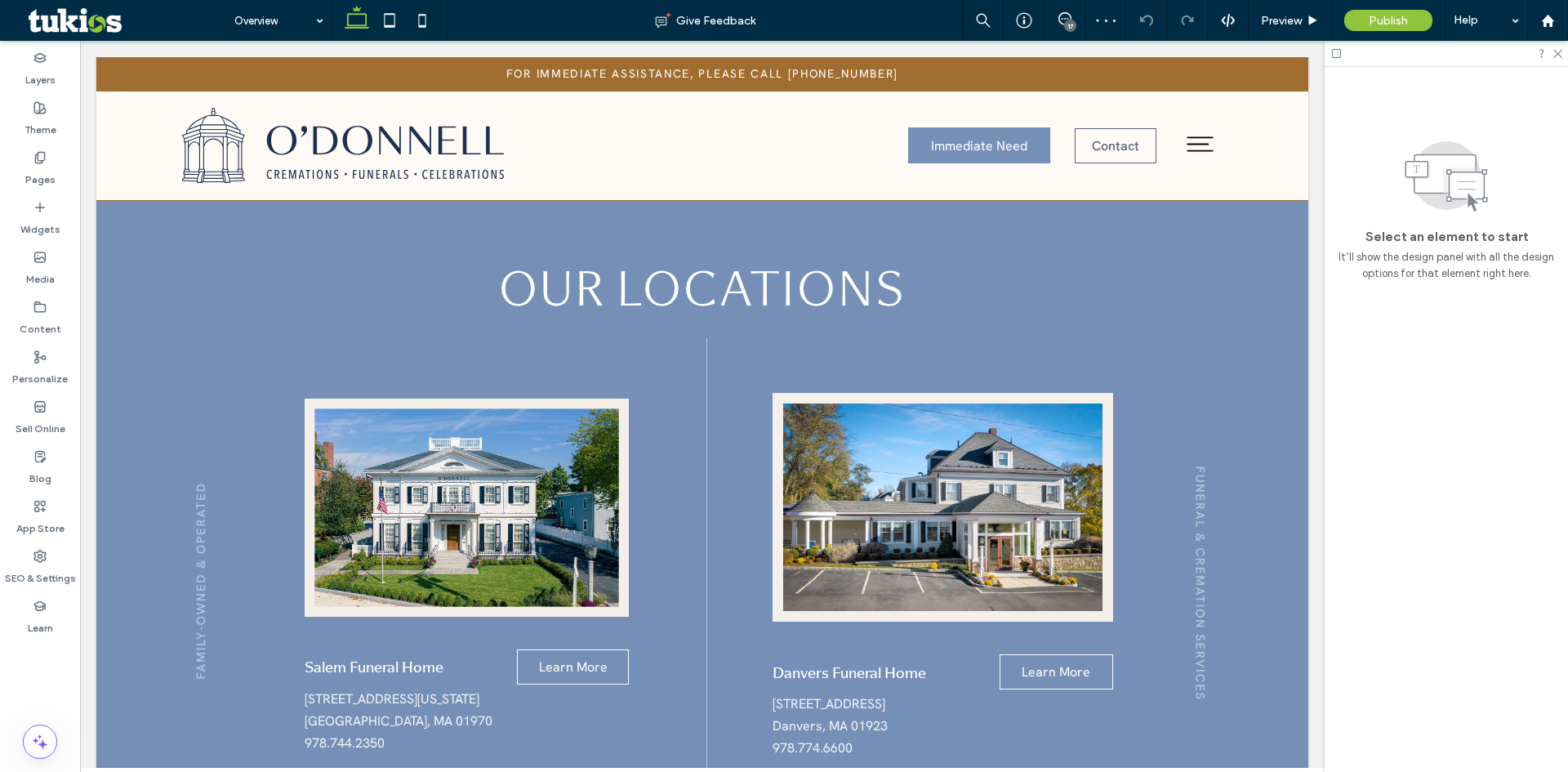
scroll to position [3887, 0]
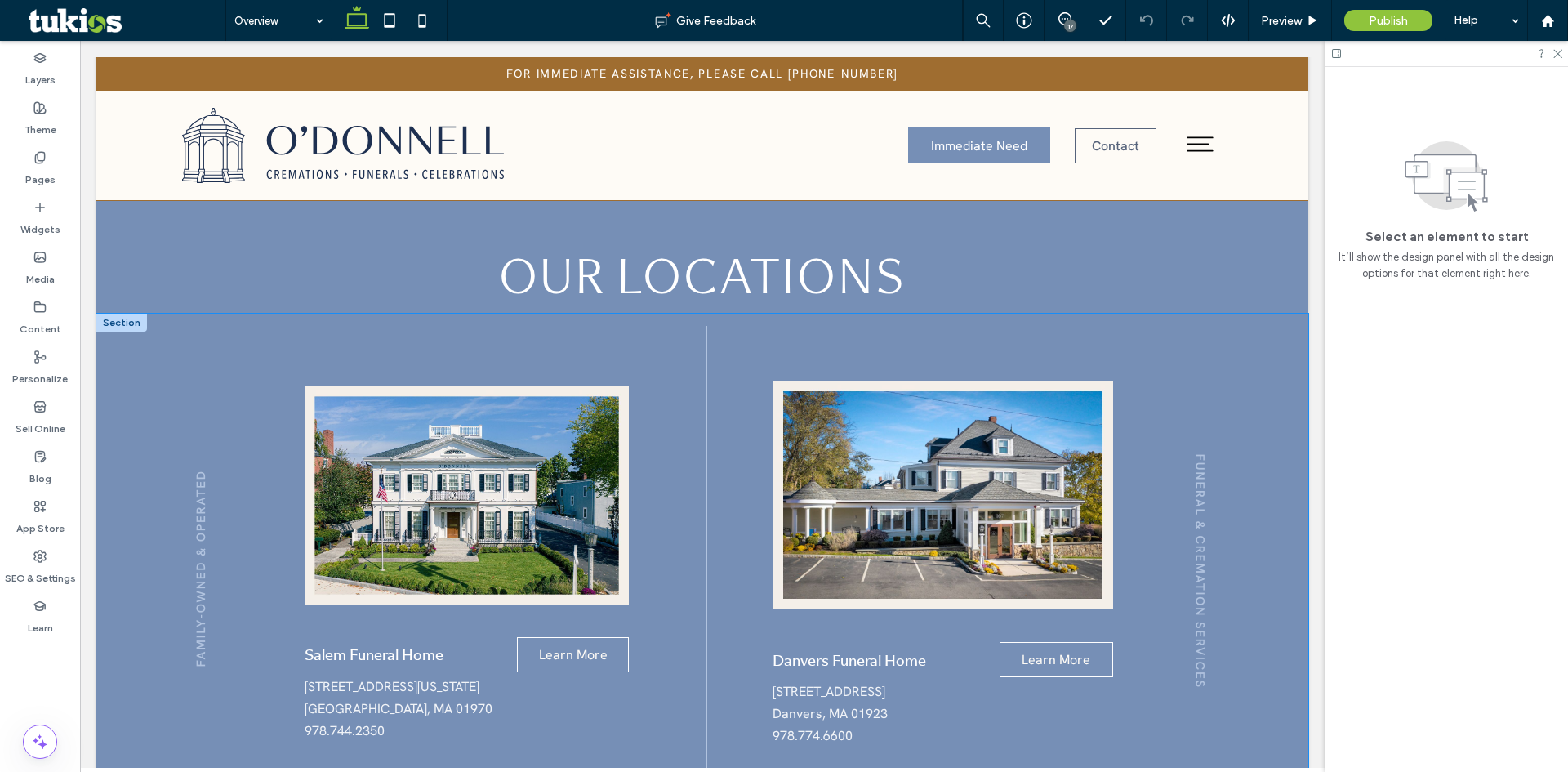
click at [123, 470] on div "Salem Funeral Home Learn More 84 Washington Square Salem, MA 01970 978.744.2350…" at bounding box center [703, 602] width 1212 height 575
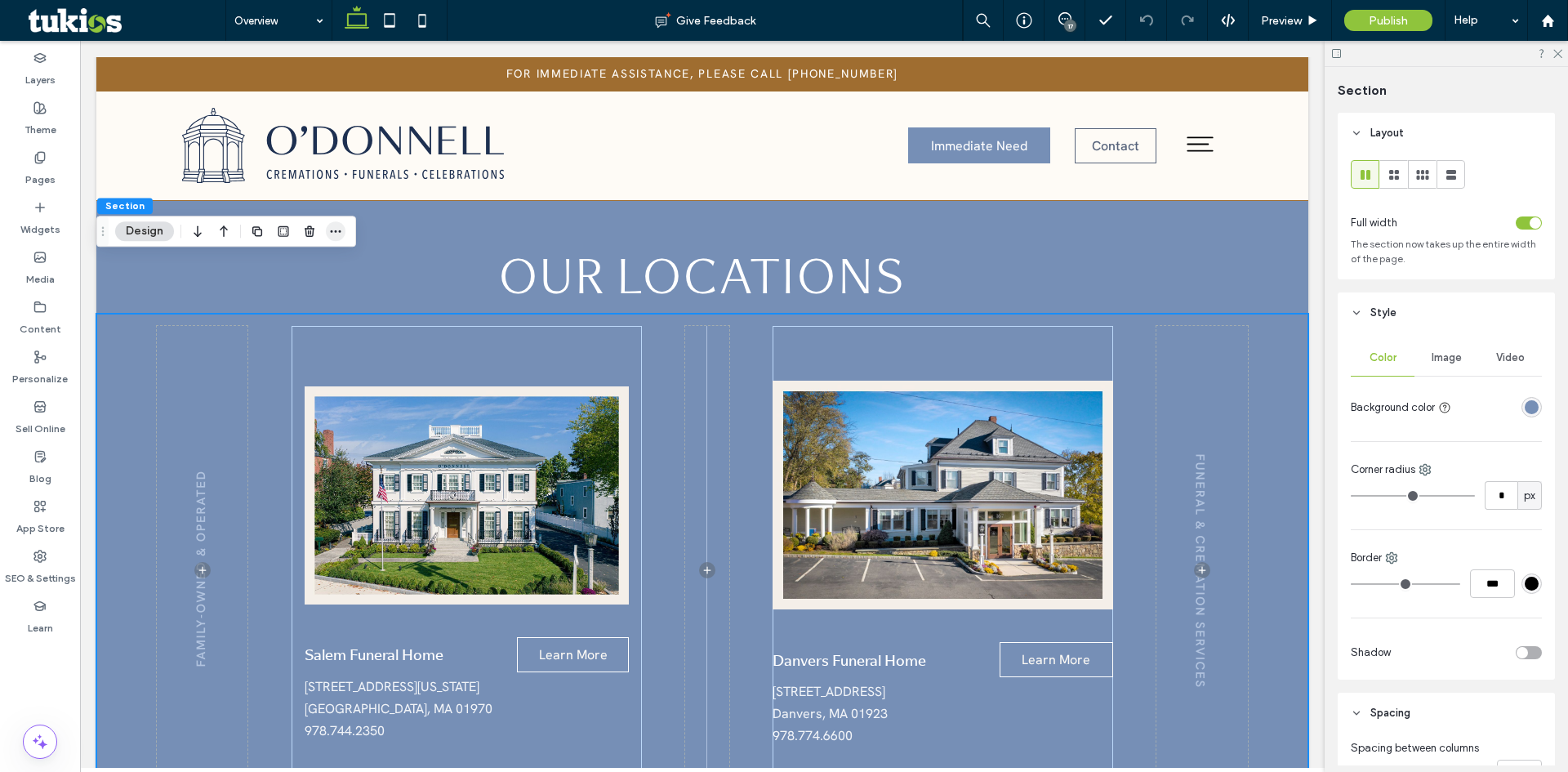
click at [335, 228] on icon "button" at bounding box center [336, 232] width 13 height 13
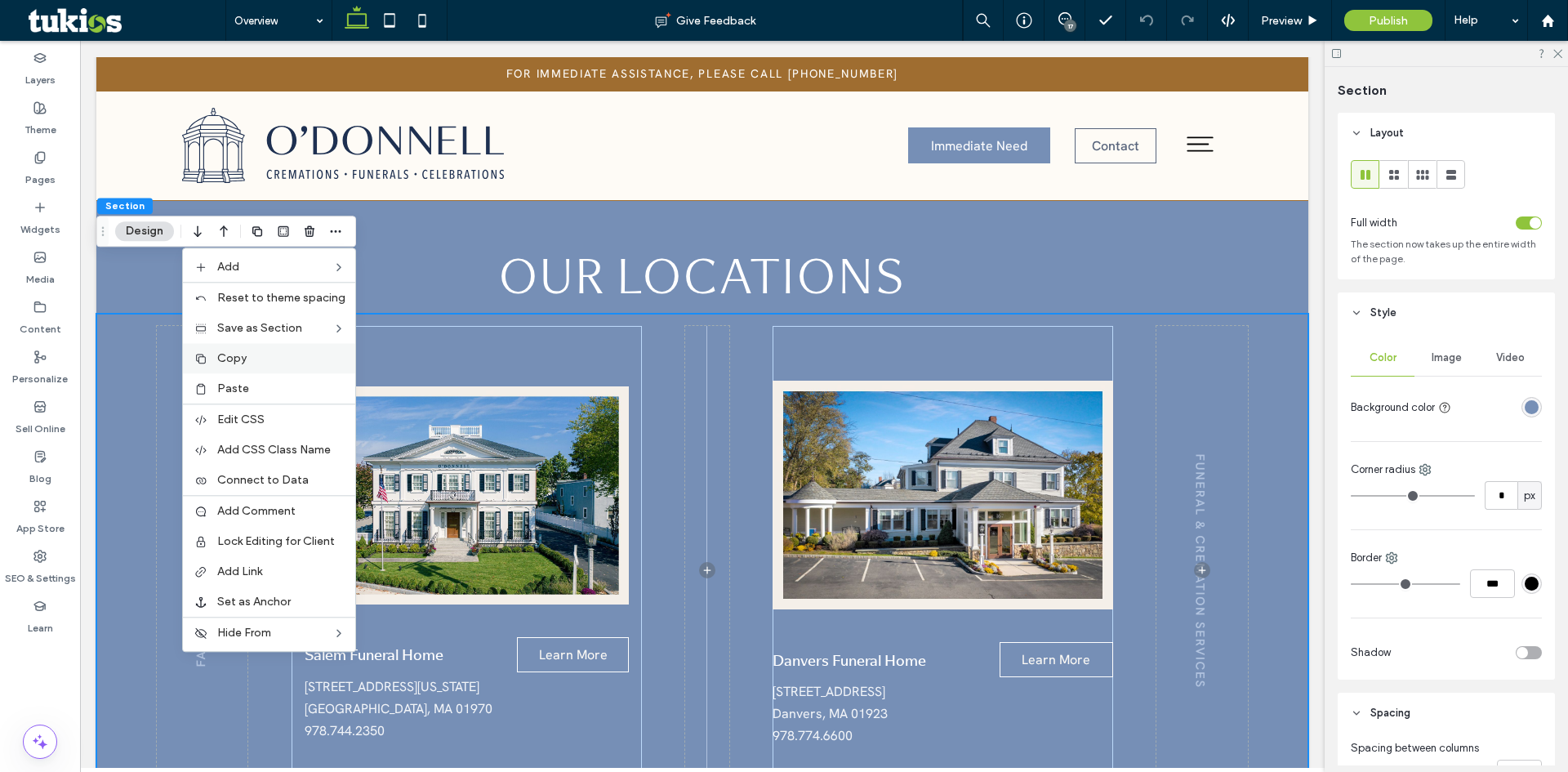
drag, startPoint x: 255, startPoint y: 358, endPoint x: 182, endPoint y: 313, distance: 85.8
click at [255, 358] on label "Copy" at bounding box center [281, 358] width 128 height 14
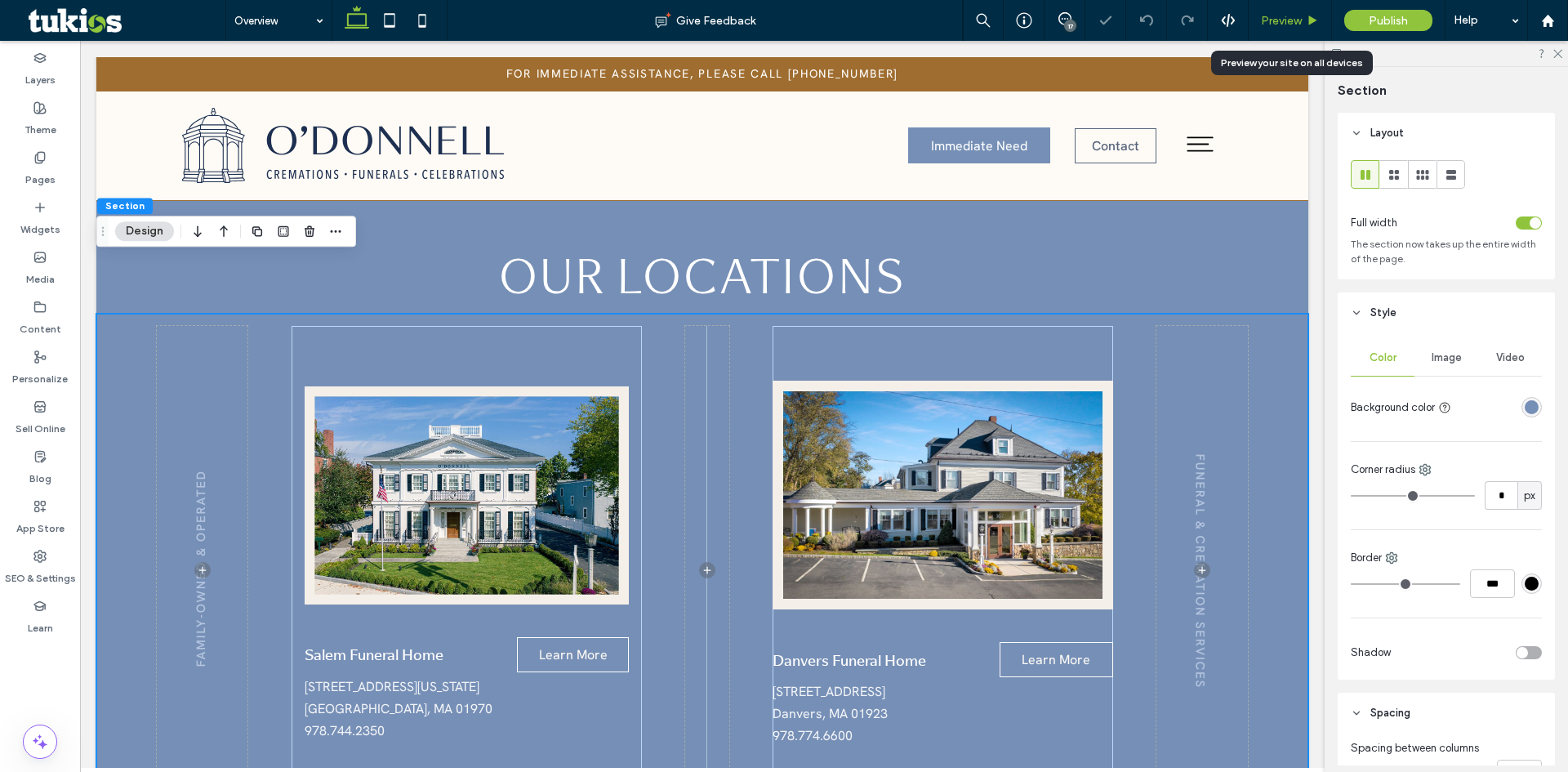
click at [1291, 15] on span "Preview" at bounding box center [1281, 21] width 41 height 14
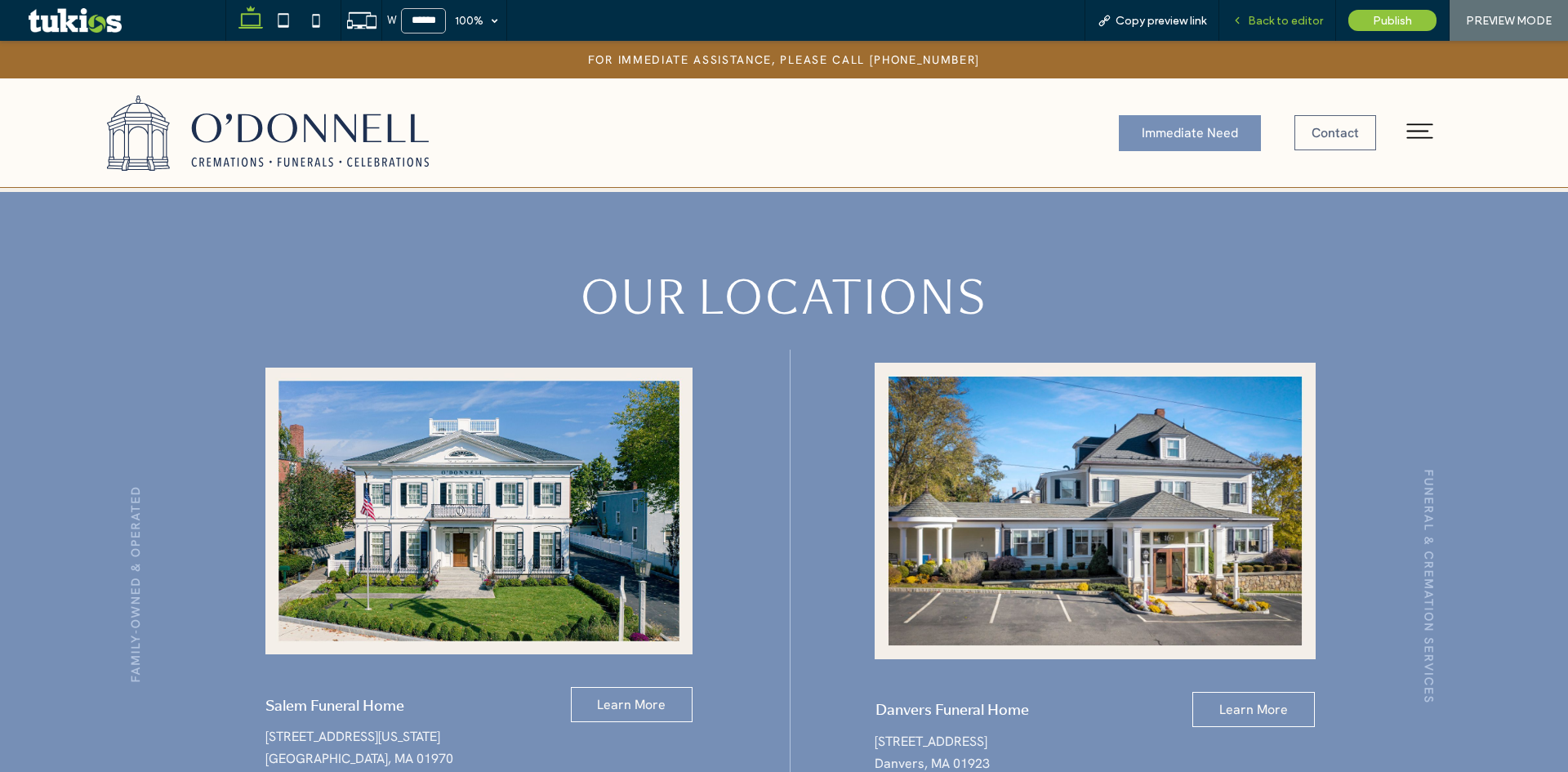
scroll to position [4140, 0]
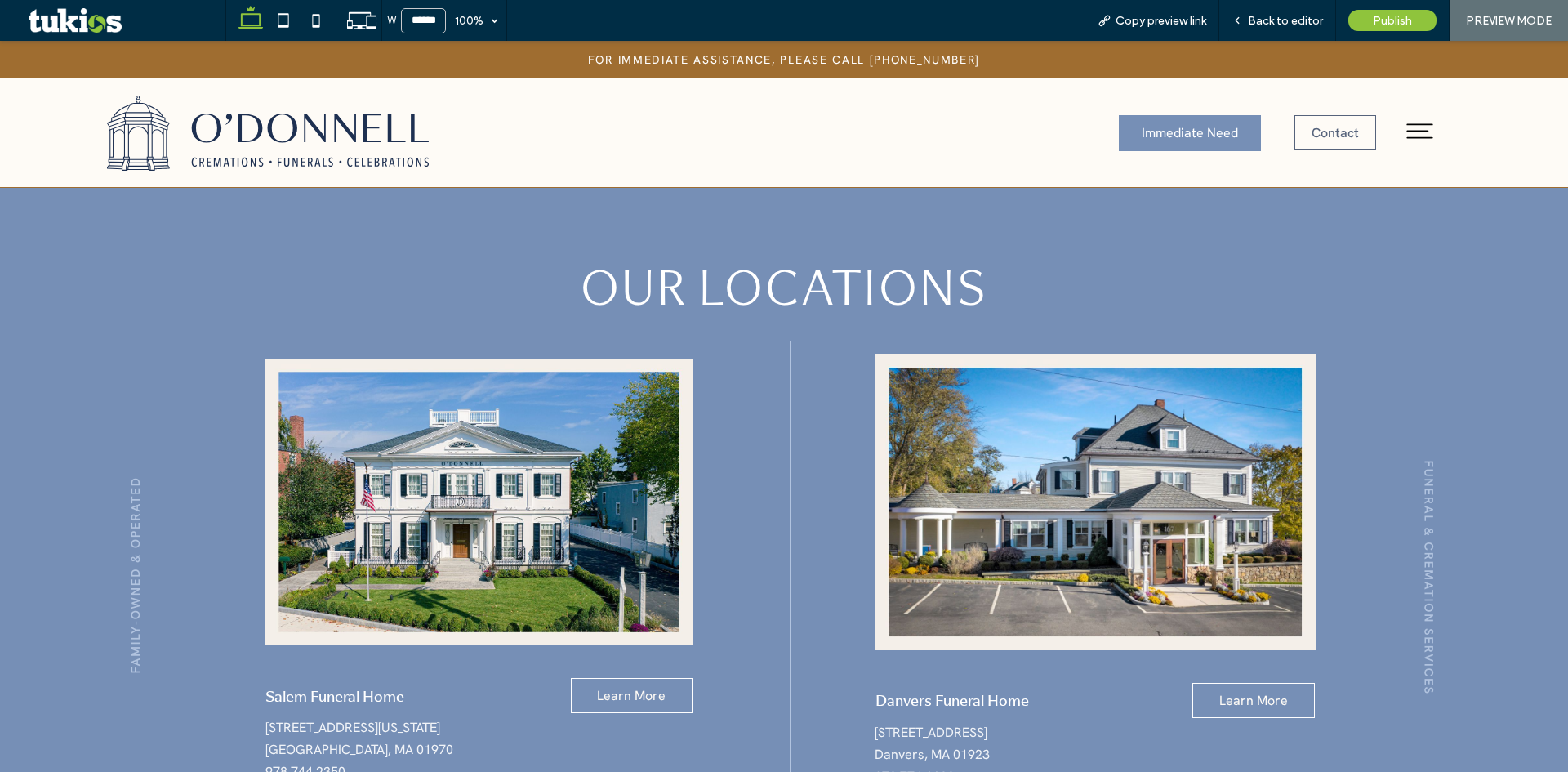
click at [298, 146] on img at bounding box center [268, 133] width 322 height 75
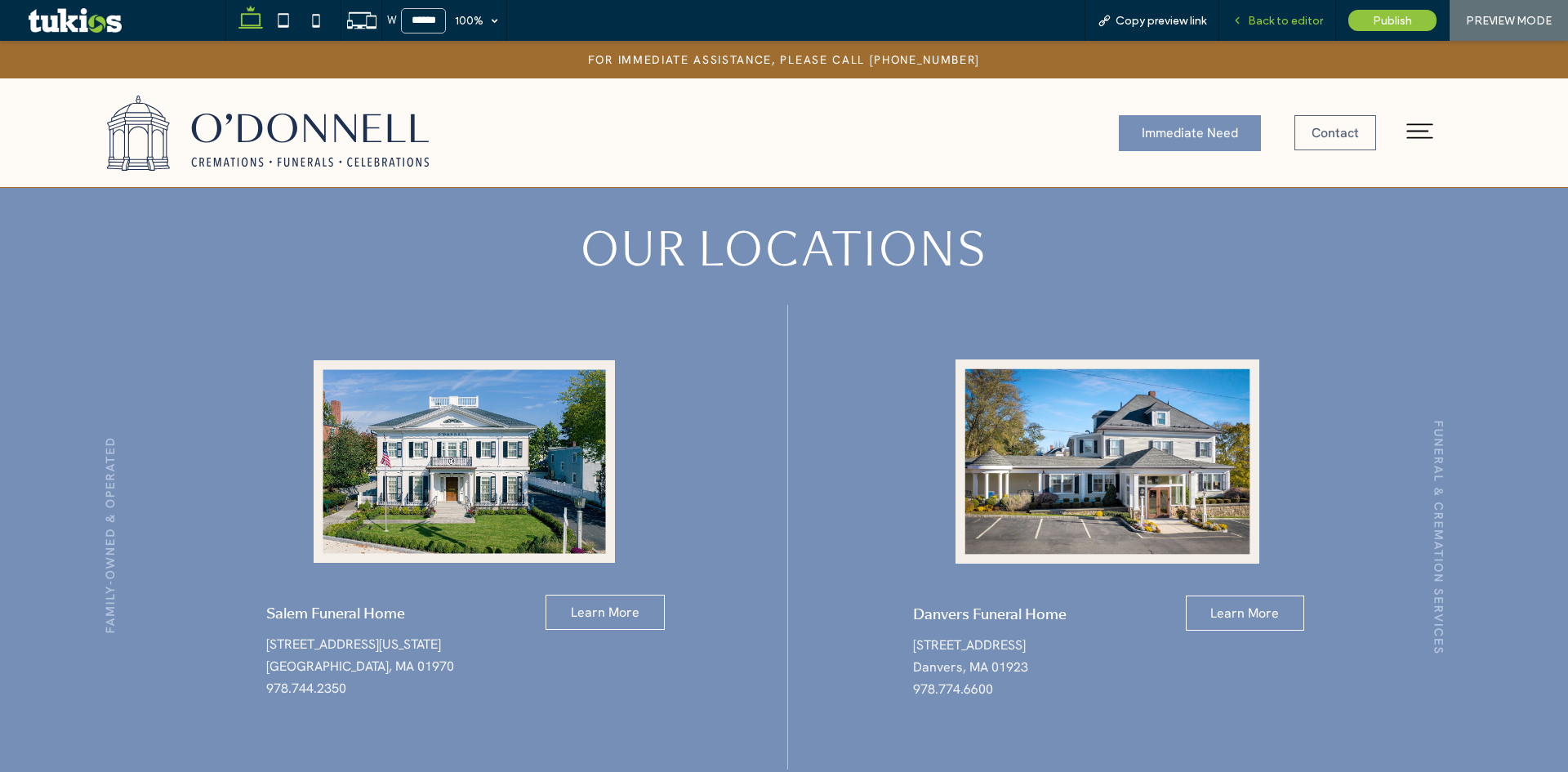
click at [1286, 19] on span "Back to editor" at bounding box center [1285, 21] width 75 height 14
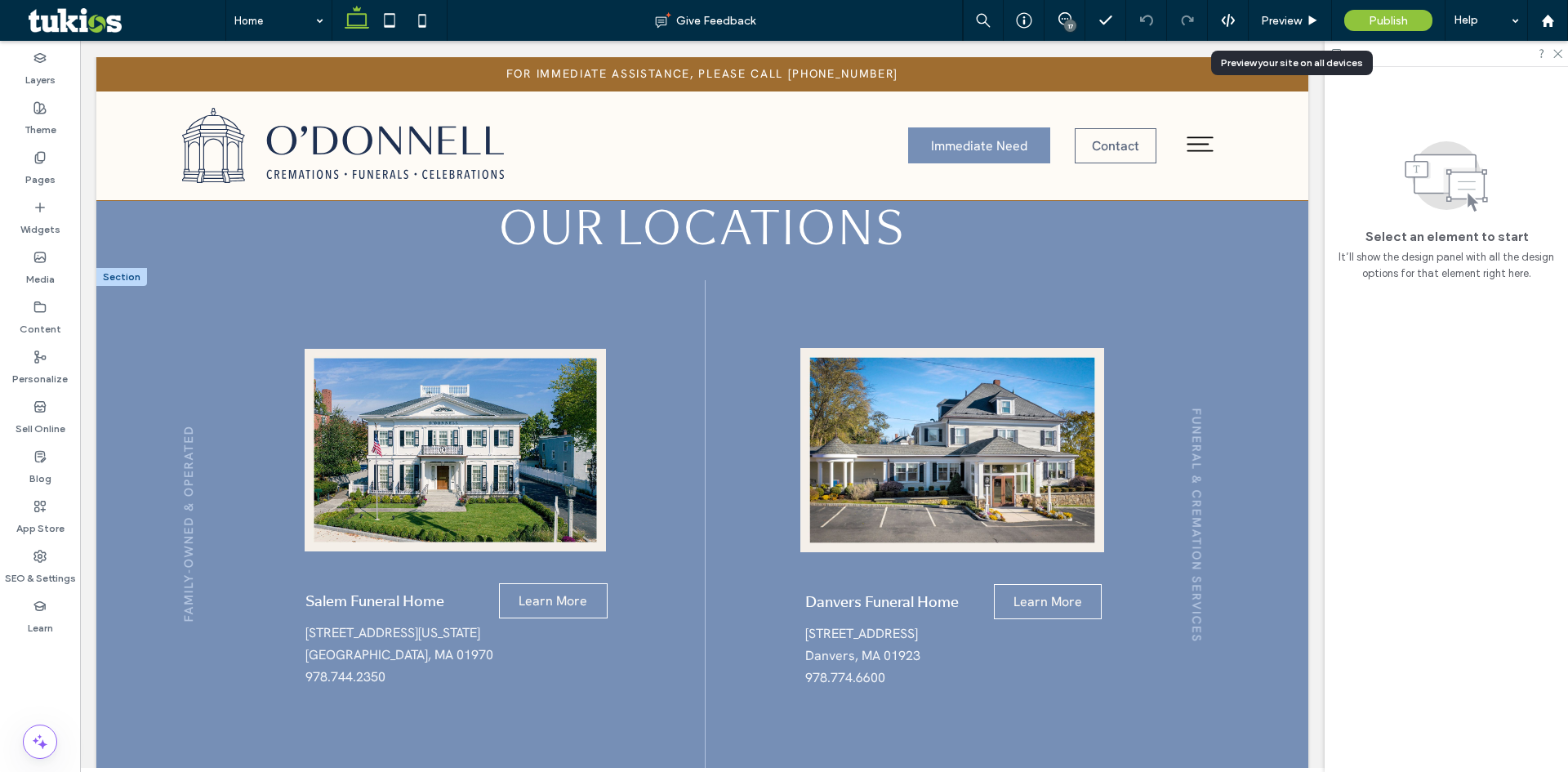
scroll to position [1384, 0]
click at [123, 394] on div "Salem Funeral Home Learn More 84 Washington Square Salem, MA 01970 978.744.2350…" at bounding box center [703, 556] width 1212 height 575
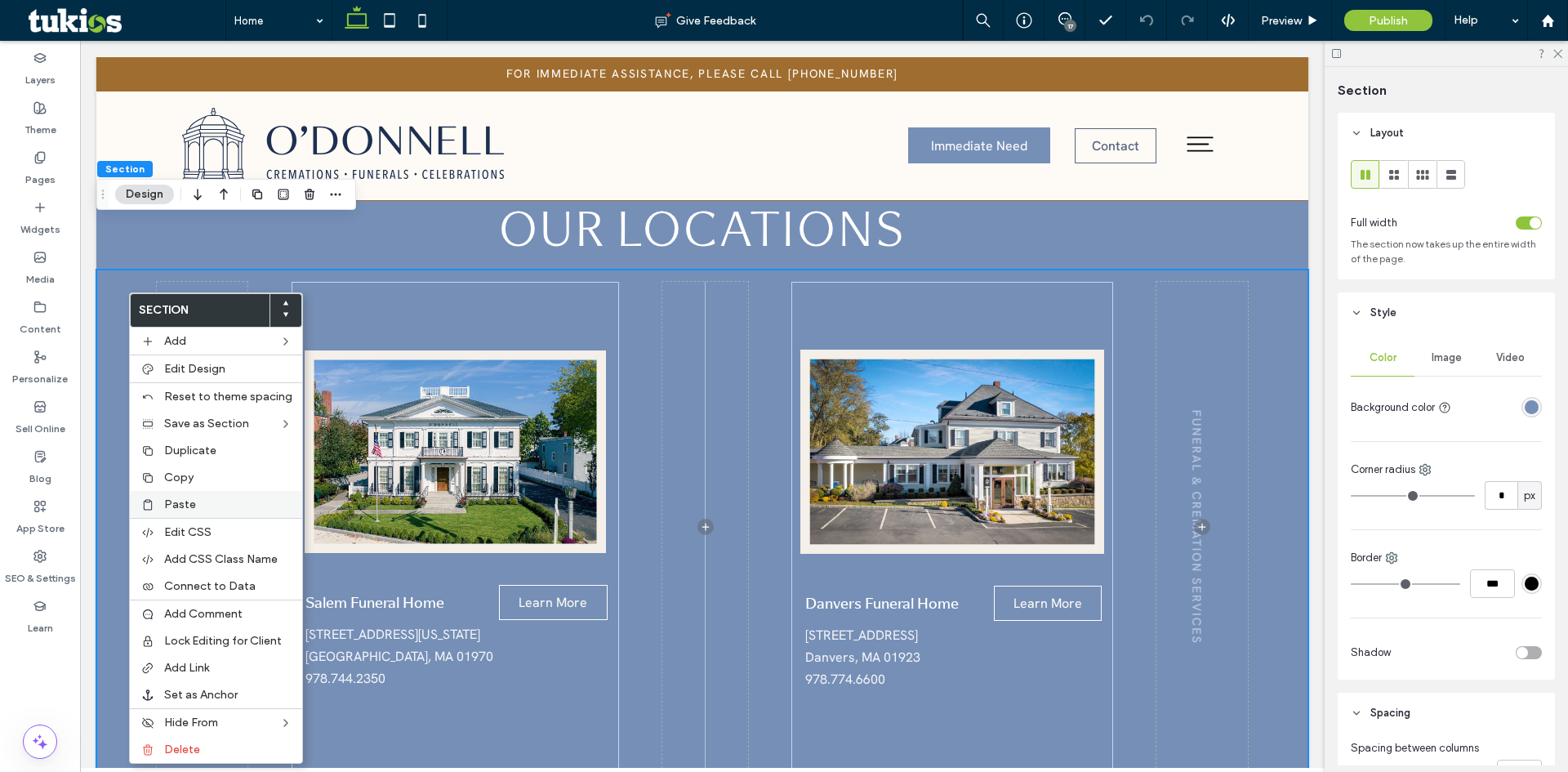
click at [190, 501] on span "Paste" at bounding box center [179, 504] width 32 height 14
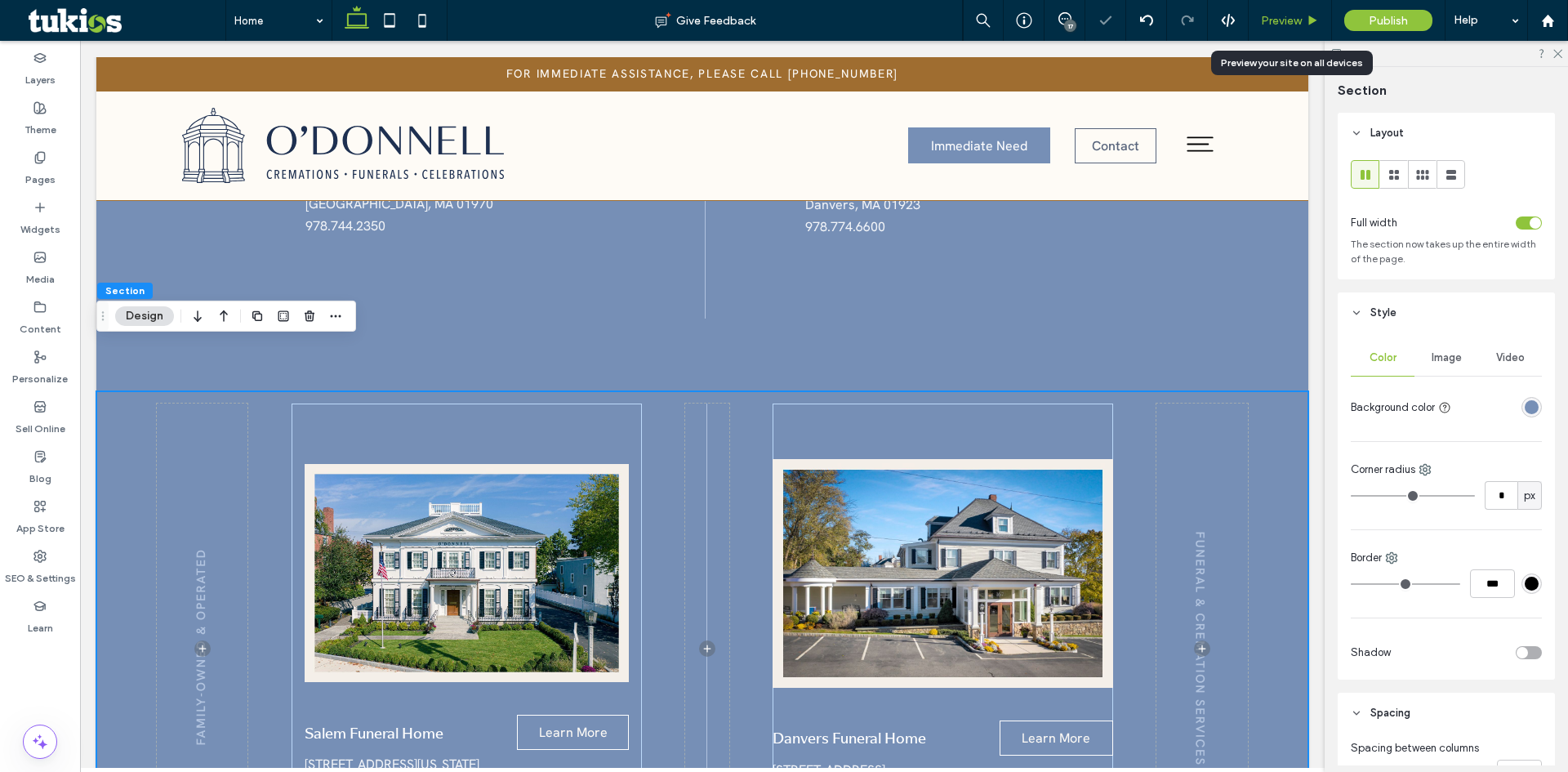
click at [1285, 22] on span "Preview" at bounding box center [1281, 21] width 41 height 14
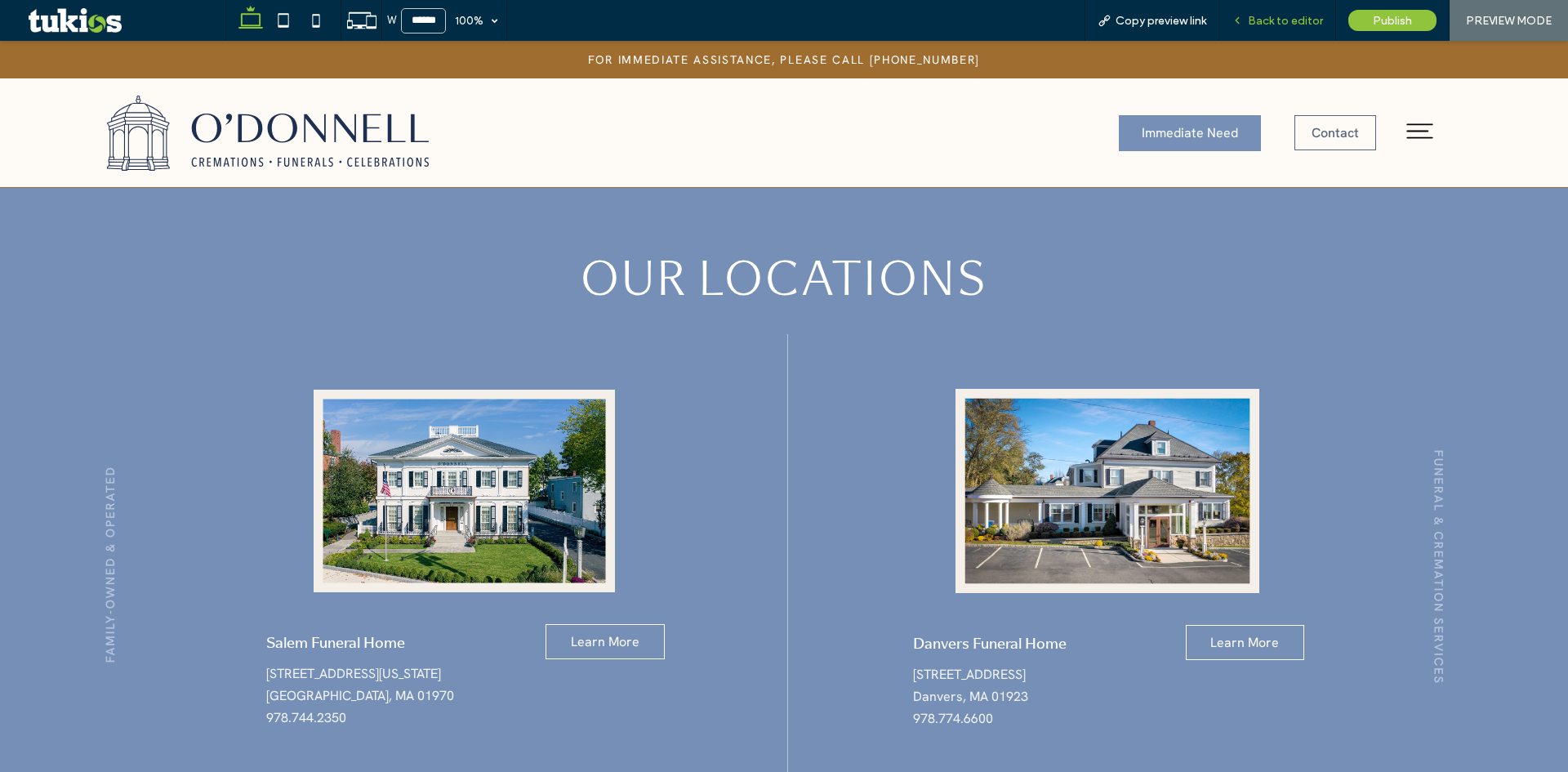
click at [1279, 17] on span "Back to editor" at bounding box center [1285, 21] width 75 height 14
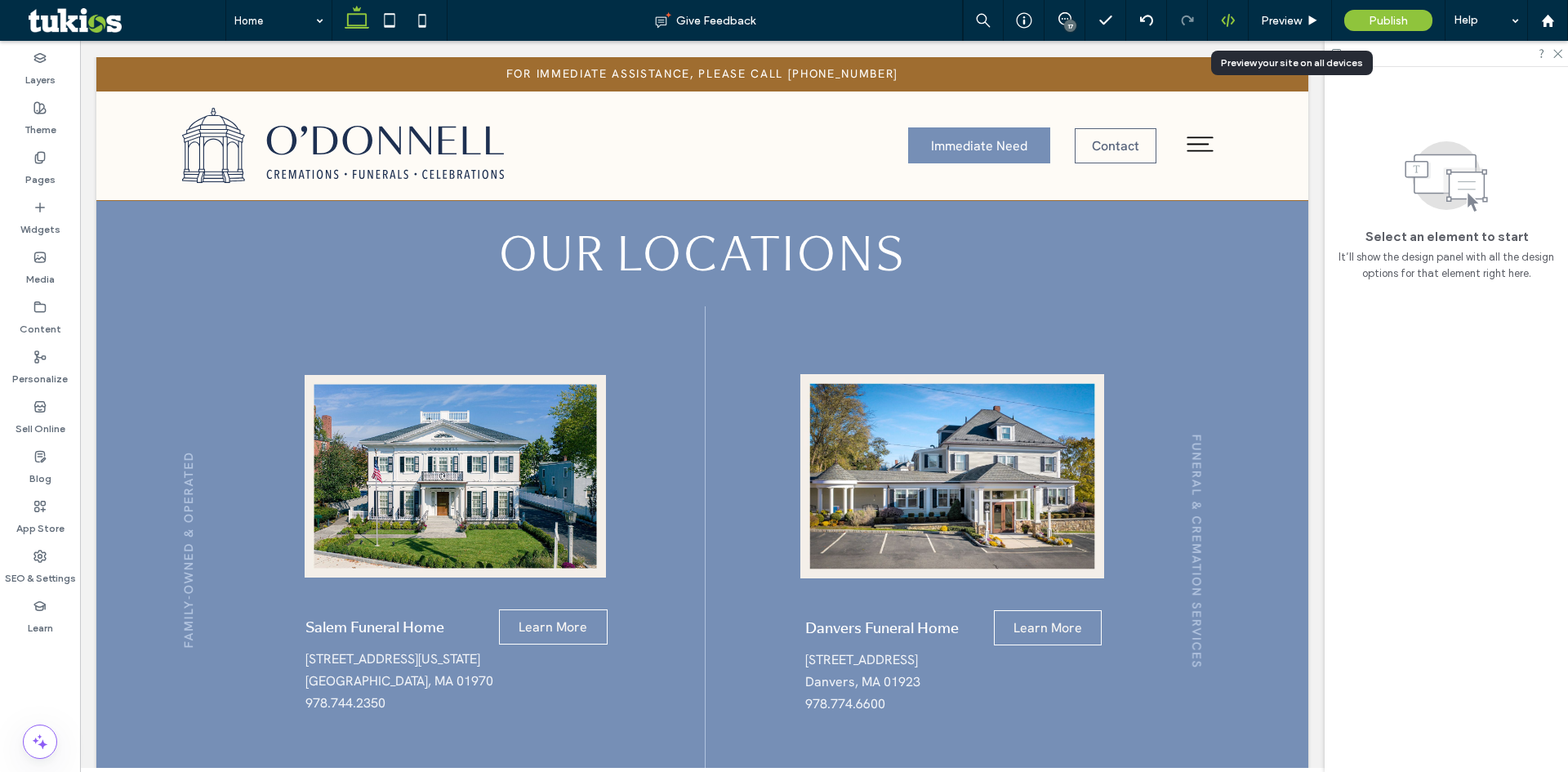
scroll to position [1351, 0]
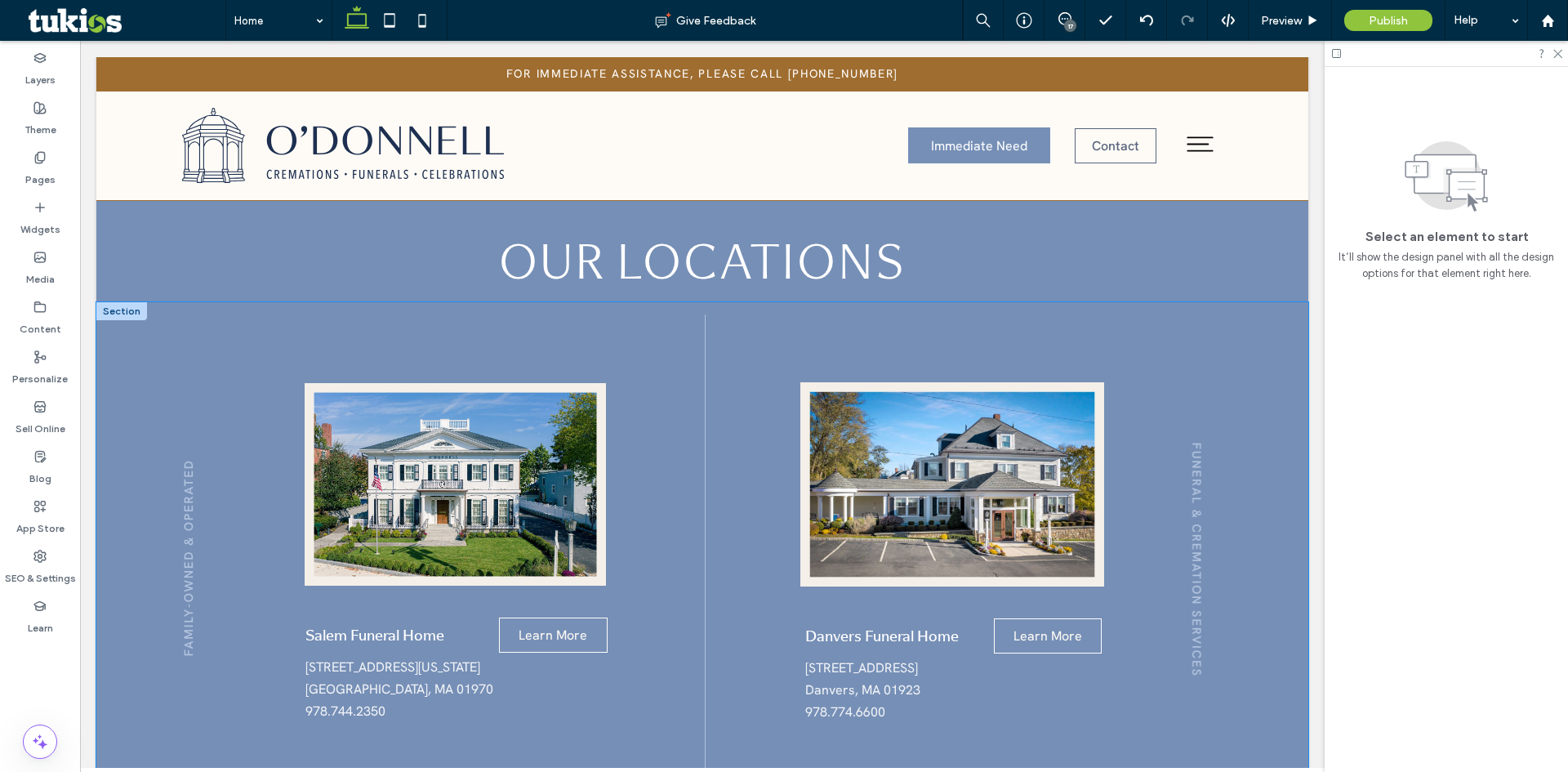
click at [126, 483] on div "Salem Funeral Home Learn More 84 Washington Square Salem, MA 01970 978.744.2350…" at bounding box center [703, 590] width 1212 height 575
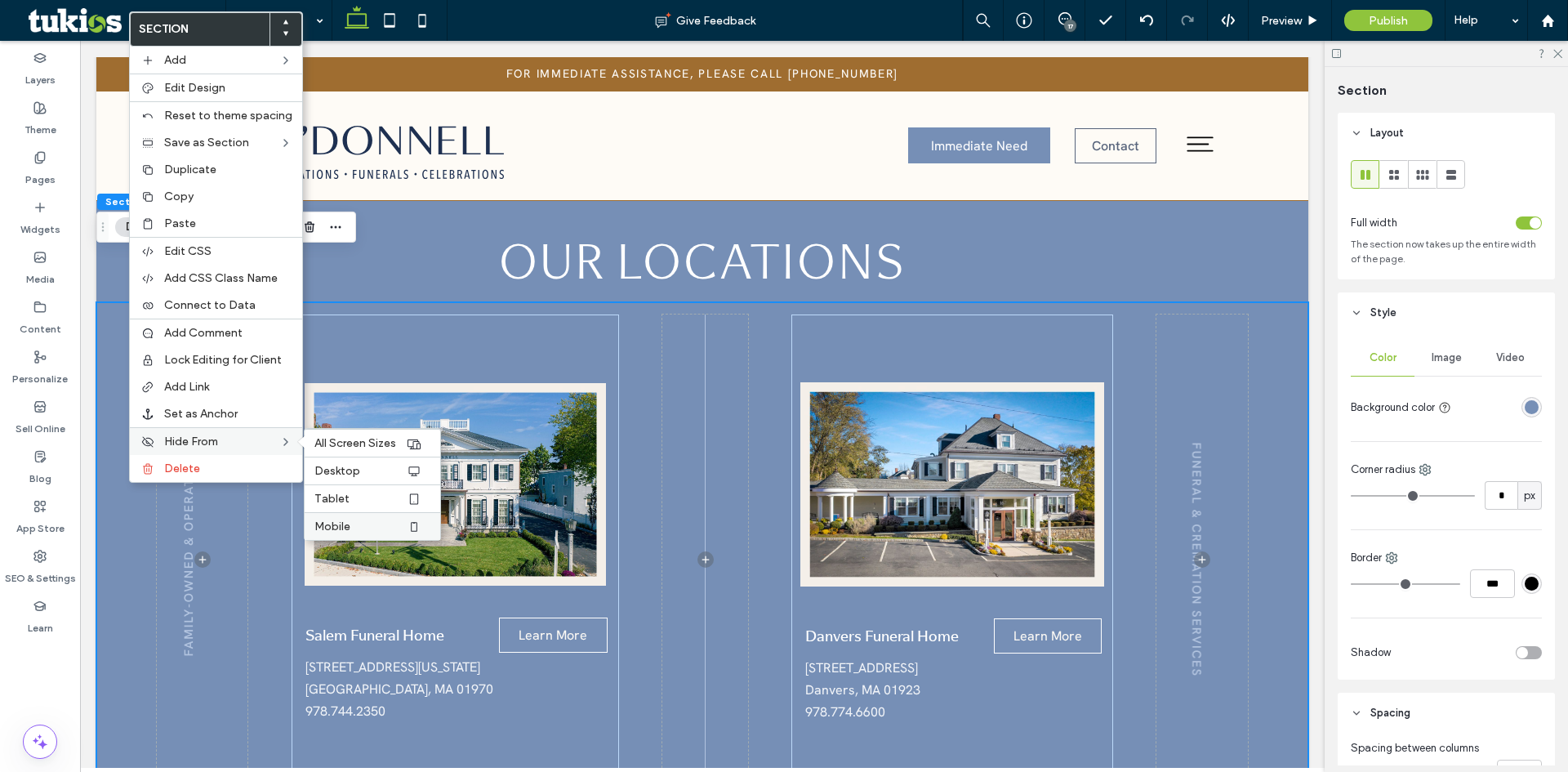
click at [330, 524] on span "Mobile" at bounding box center [332, 527] width 36 height 14
click at [339, 501] on span "Tablet" at bounding box center [331, 499] width 35 height 14
click at [348, 477] on span "Desktop" at bounding box center [337, 471] width 46 height 14
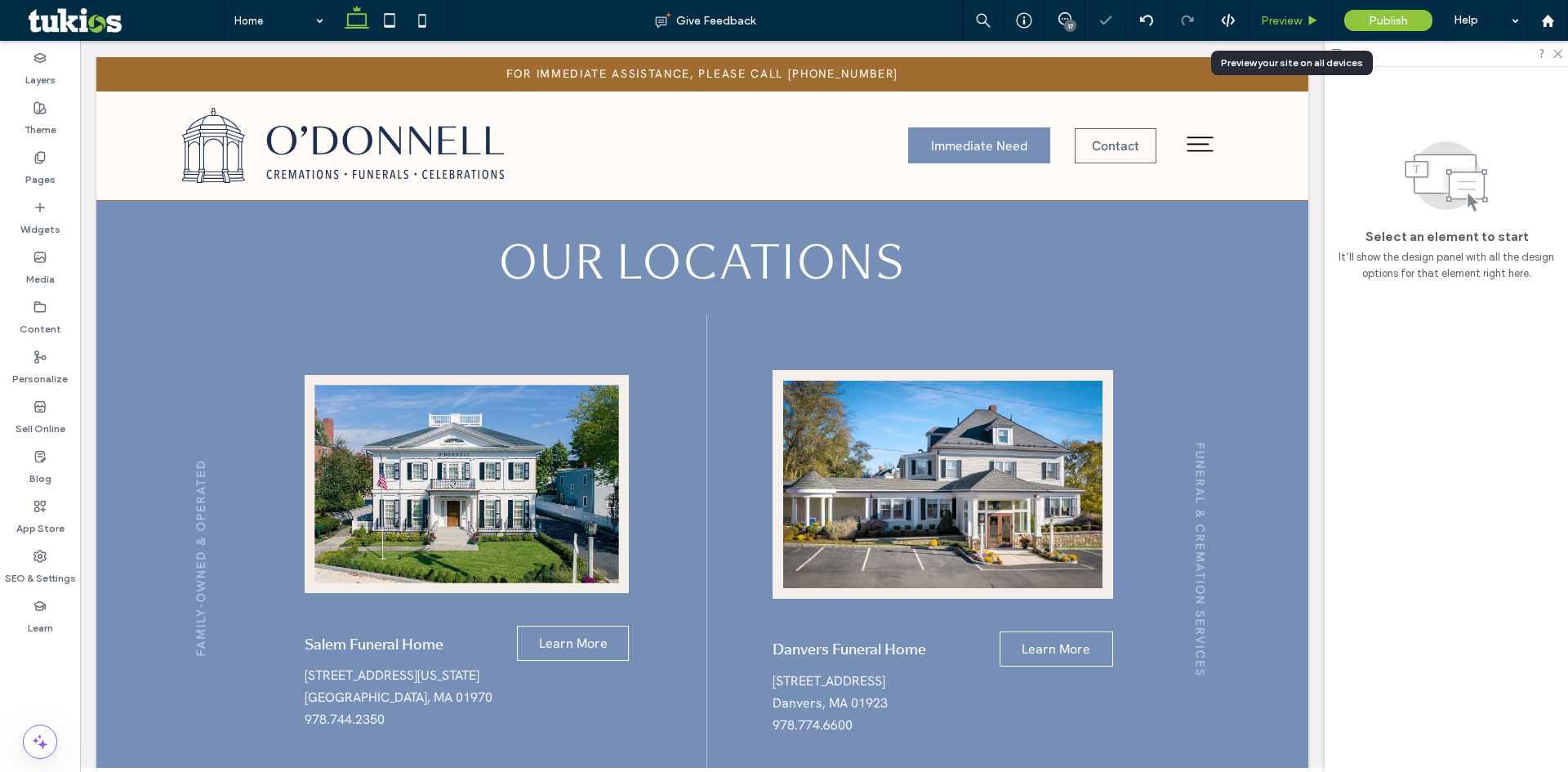
click at [1280, 19] on span "Preview" at bounding box center [1281, 21] width 41 height 14
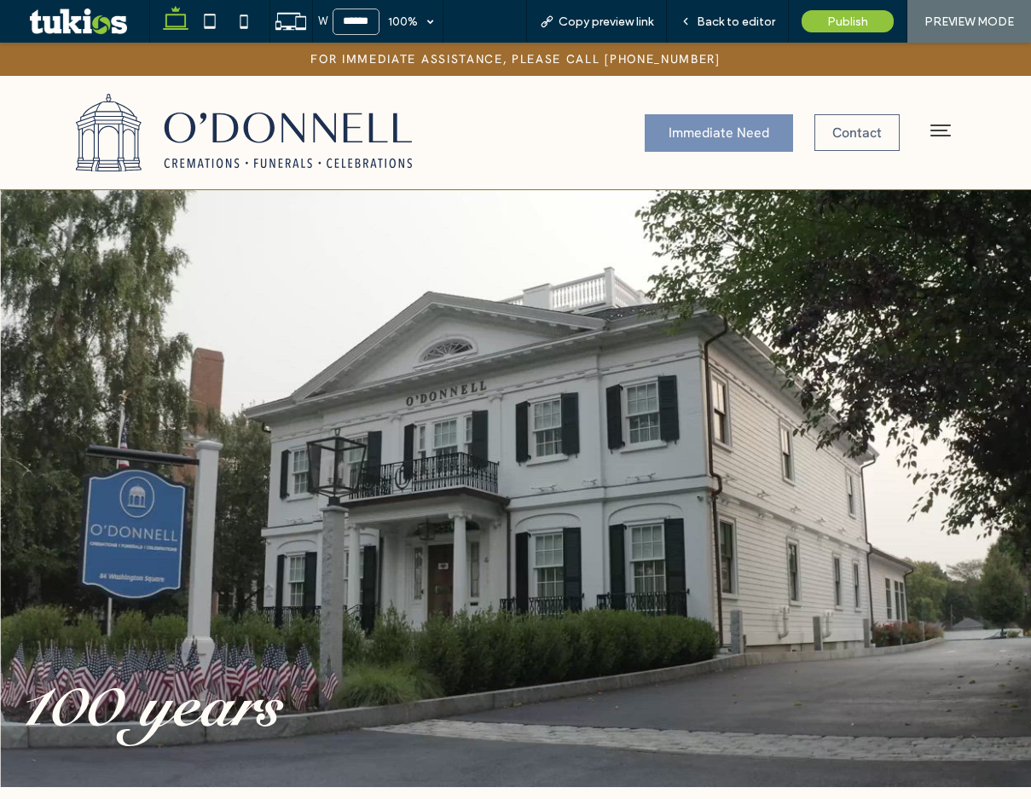
click at [927, 124] on icon at bounding box center [940, 130] width 27 height 27
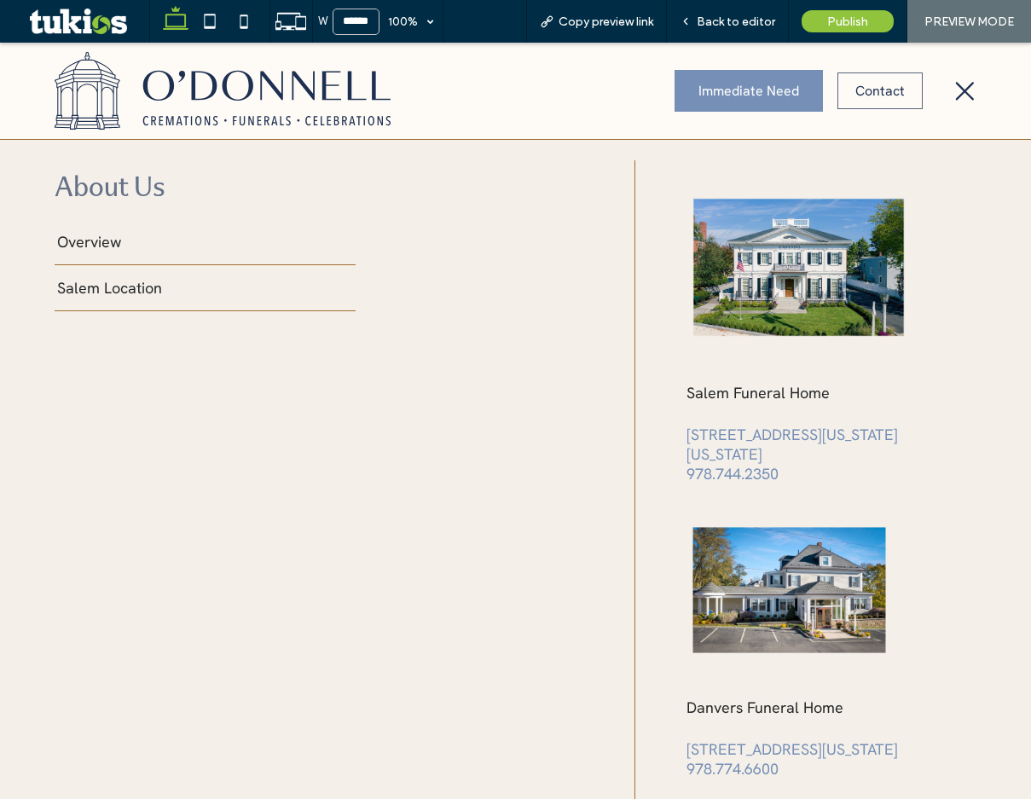
click at [118, 298] on link "Salem Location" at bounding box center [205, 288] width 301 height 46
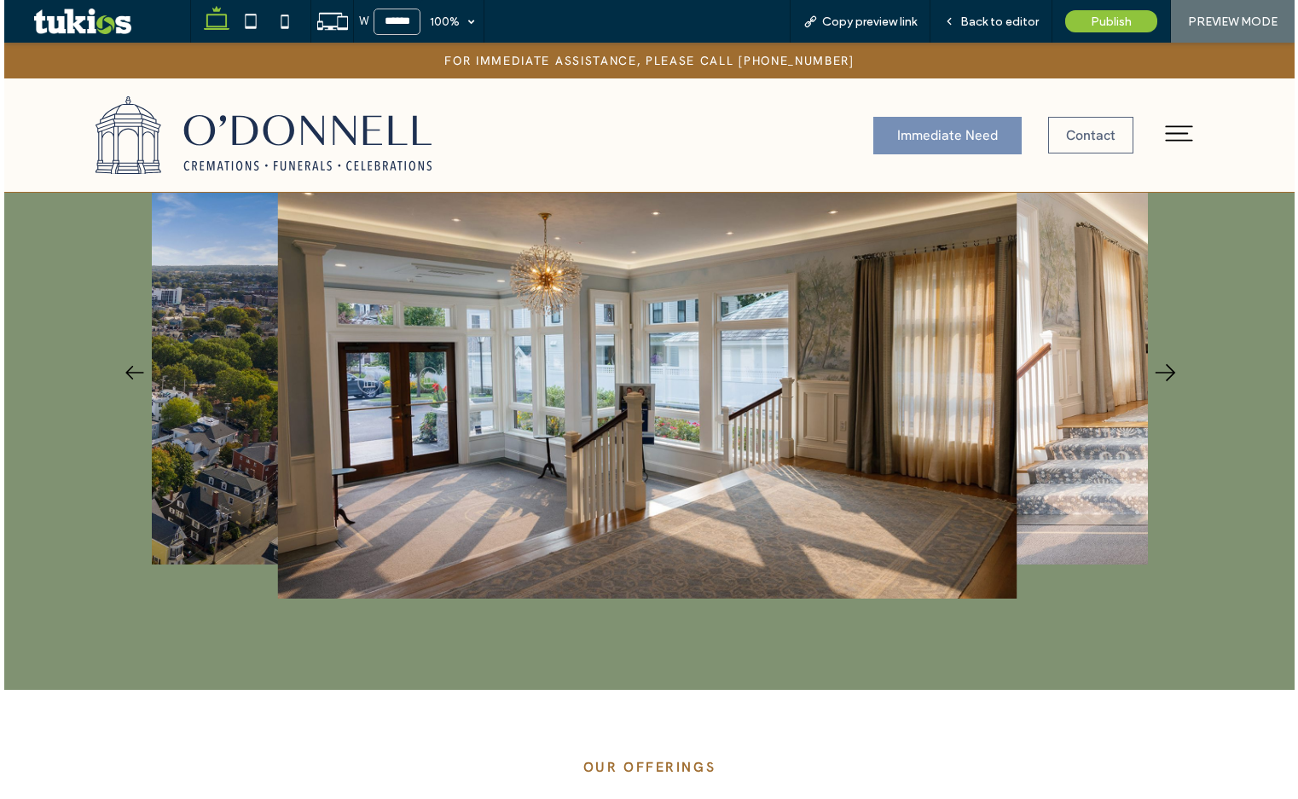
scroll to position [783, 0]
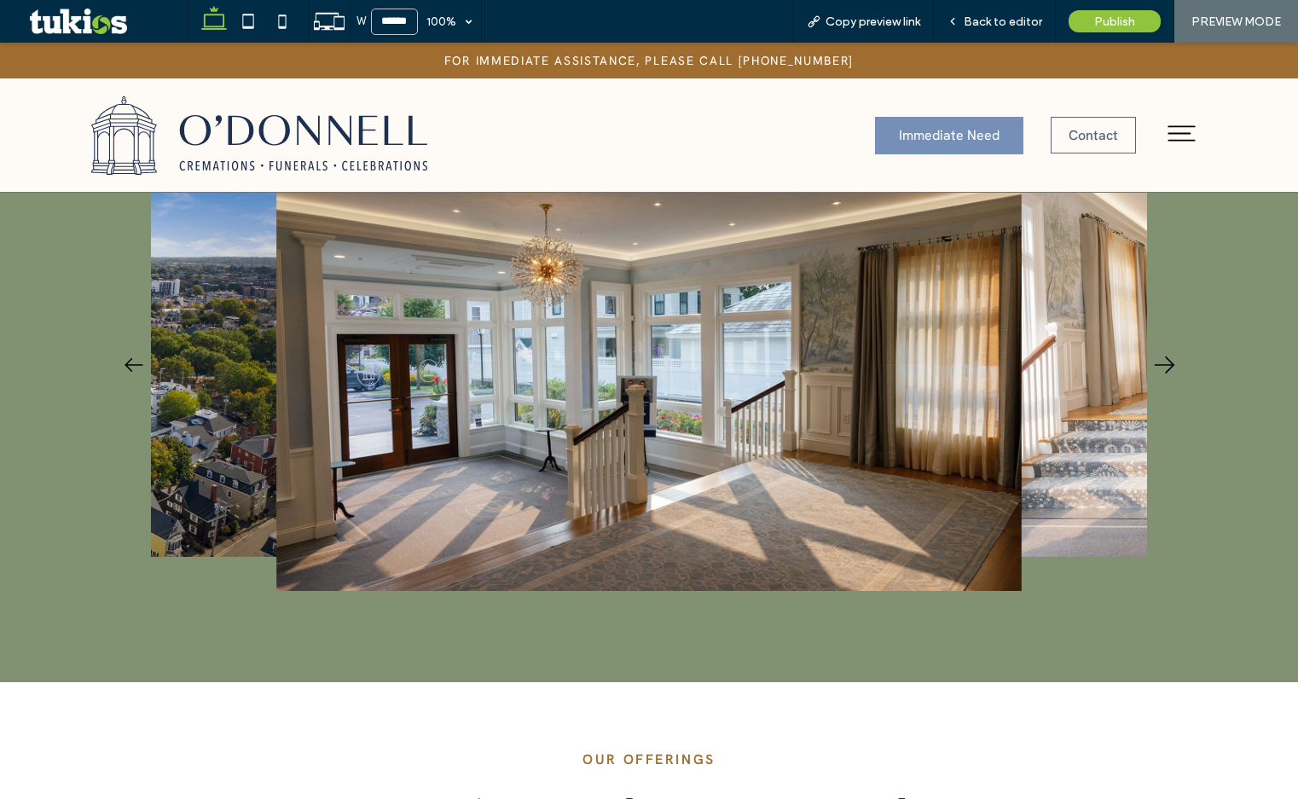
click at [1171, 348] on icon "Next" at bounding box center [1164, 365] width 34 height 34
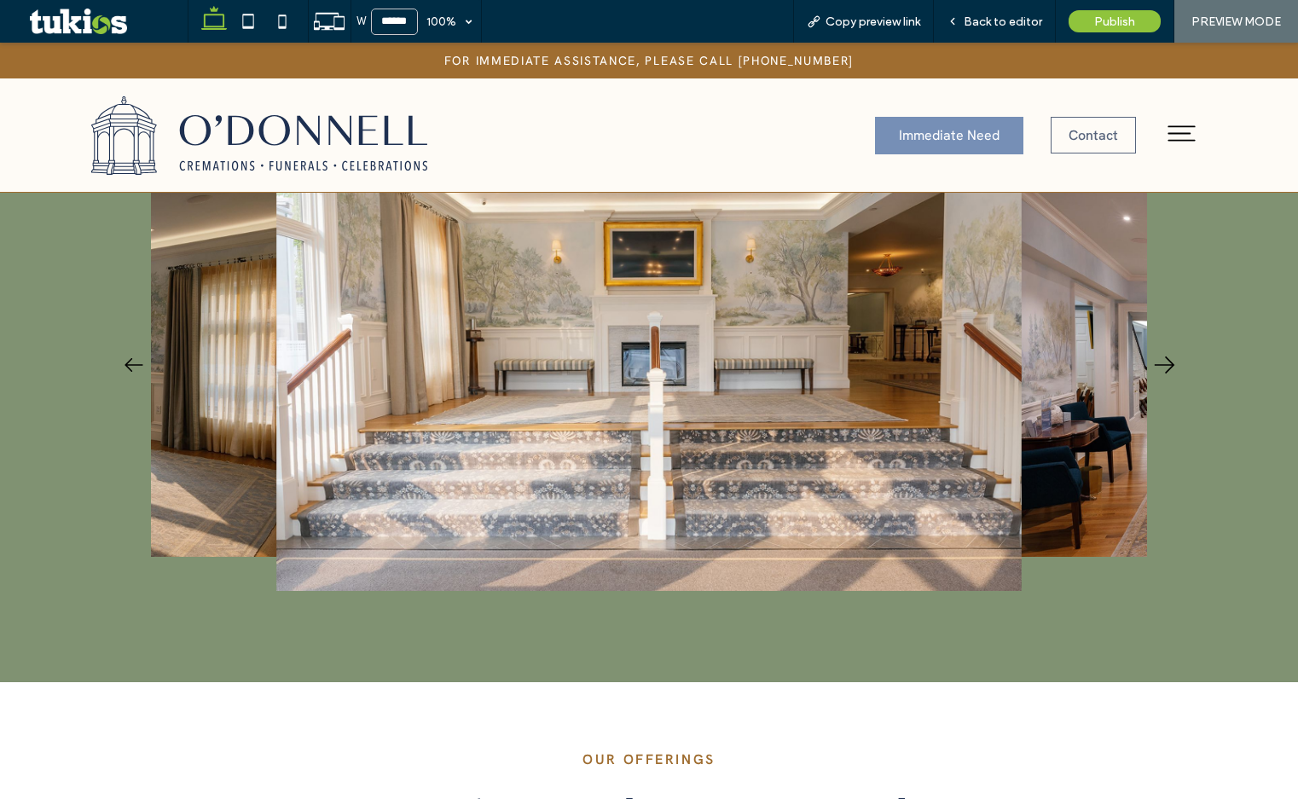
click at [1171, 348] on icon "Next" at bounding box center [1164, 365] width 34 height 34
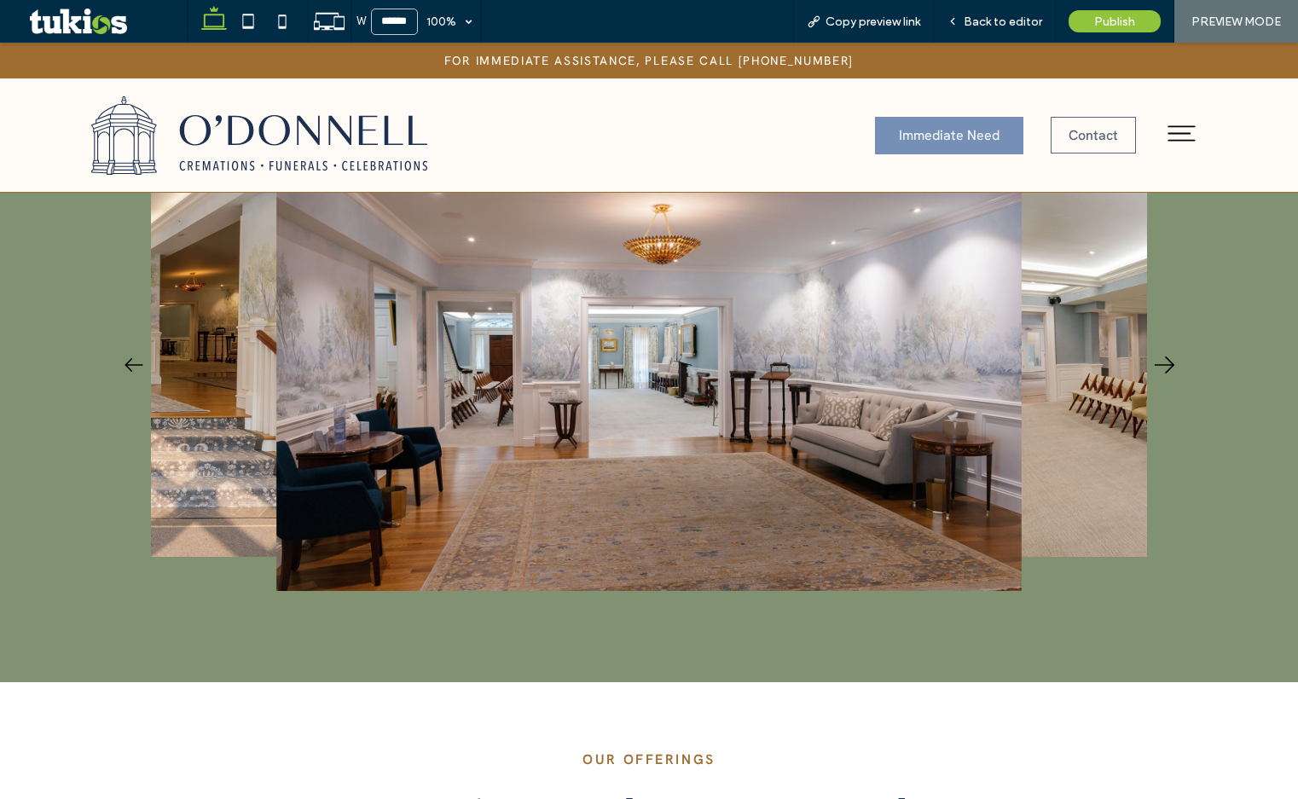
click at [1171, 348] on icon "Next" at bounding box center [1164, 365] width 34 height 34
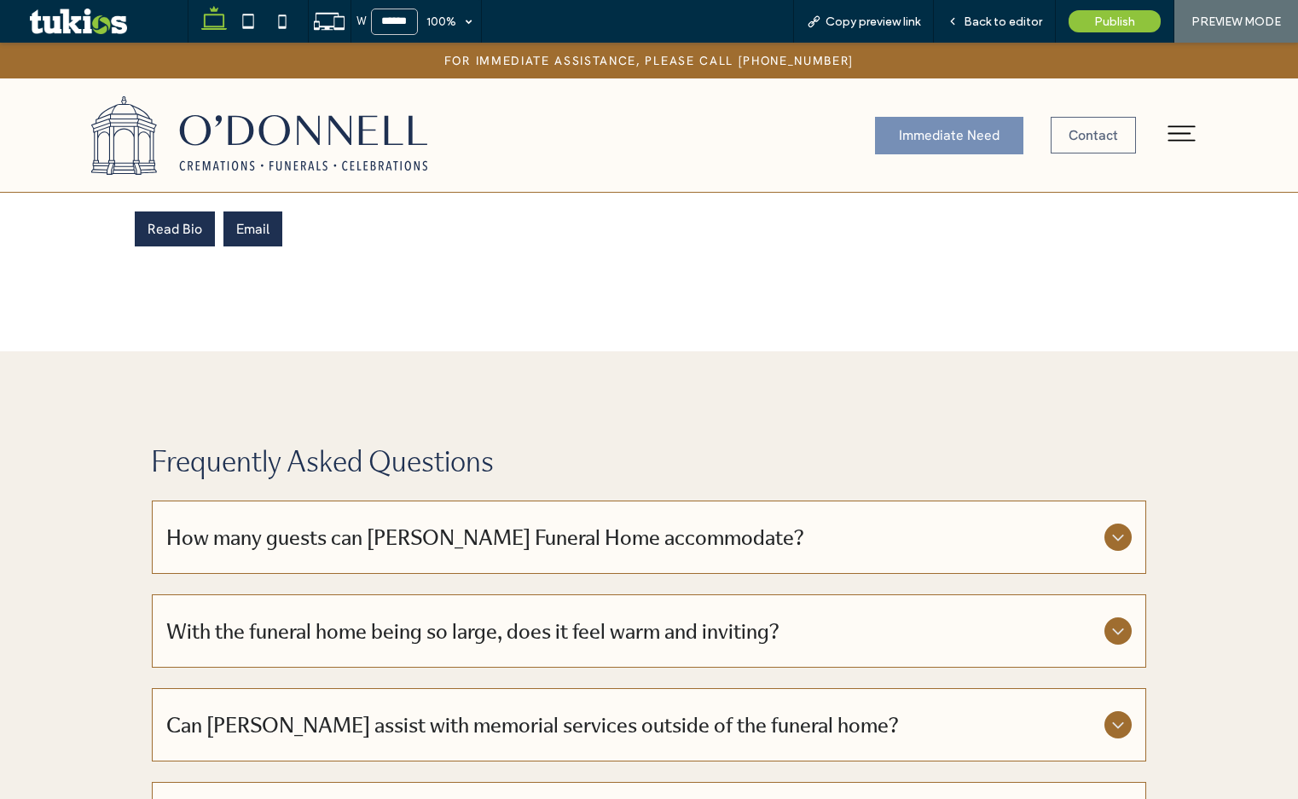
scroll to position [4280, 0]
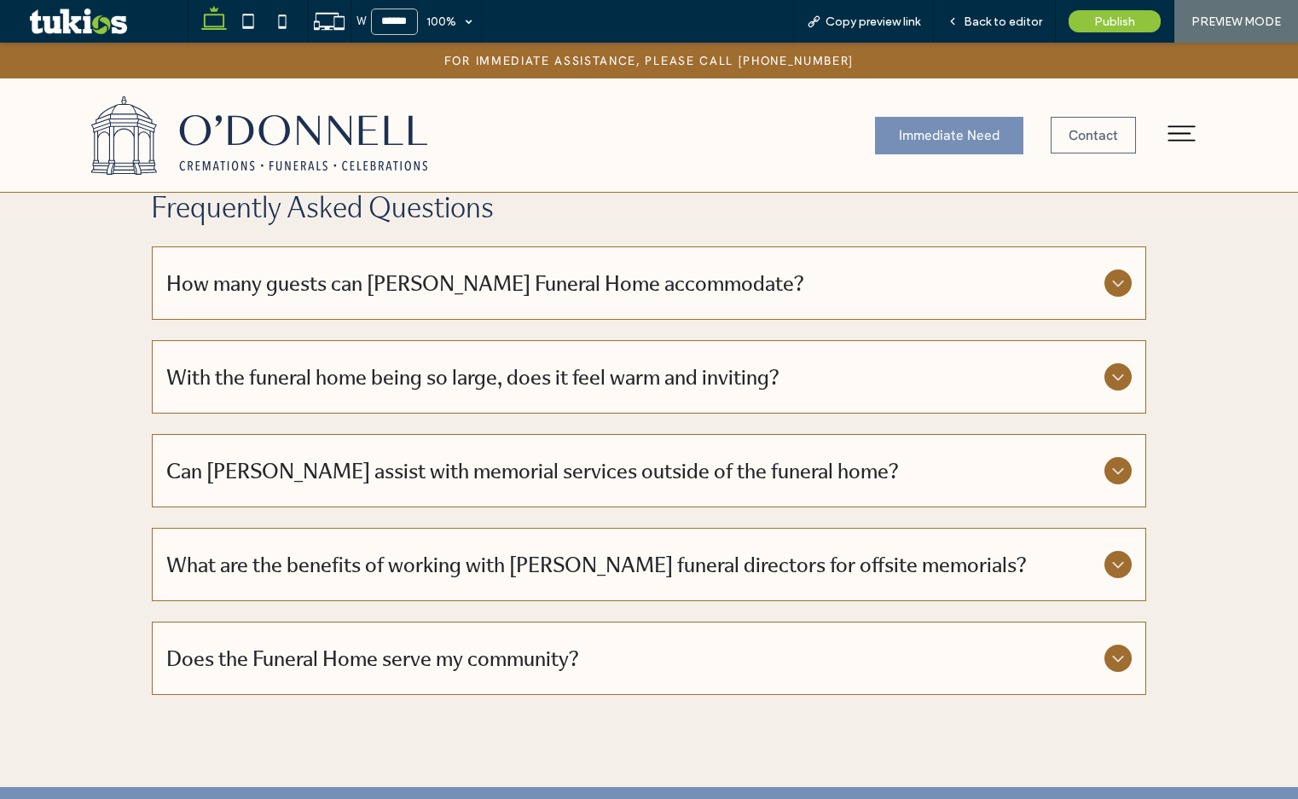
click at [467, 363] on span "With the funeral home being so large, does it feel warm and inviting?" at bounding box center [631, 377] width 931 height 29
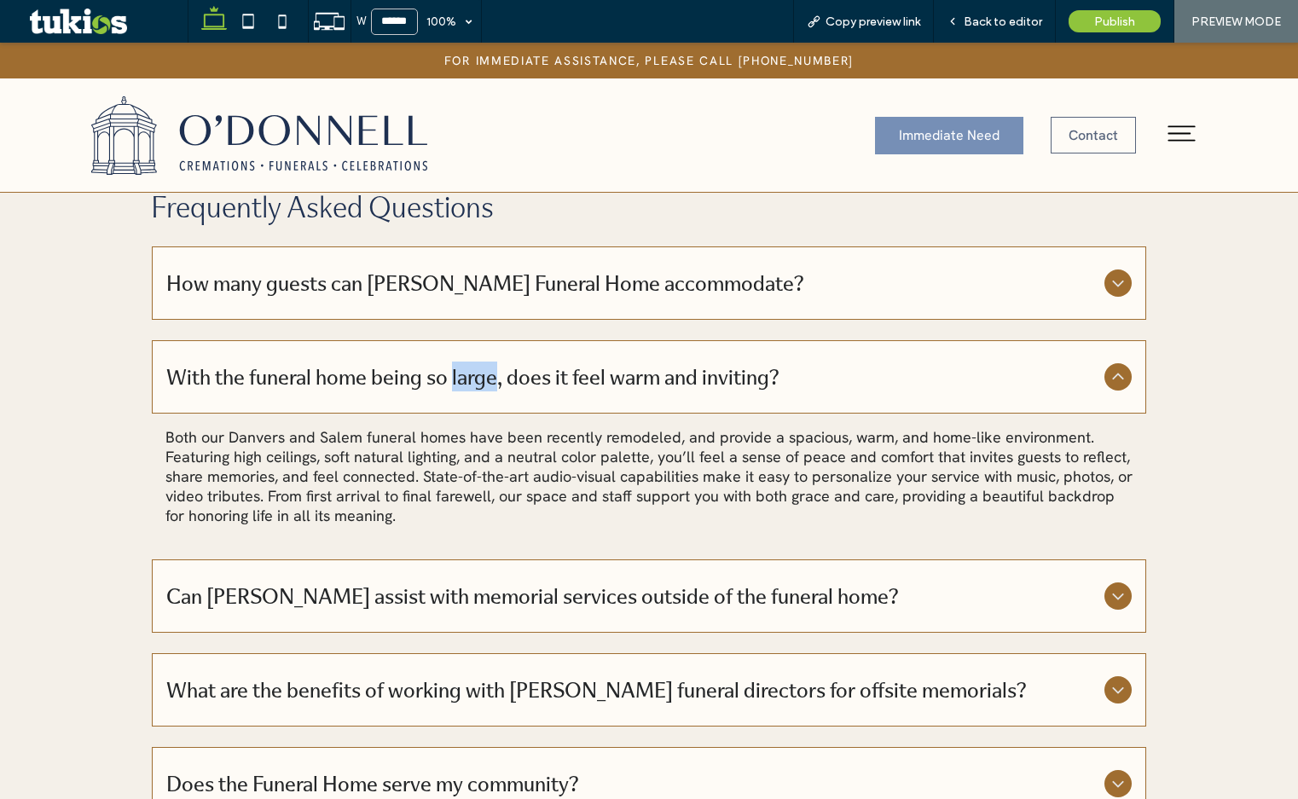
click at [467, 363] on span "With the funeral home being so large, does it feel warm and inviting?" at bounding box center [631, 377] width 931 height 29
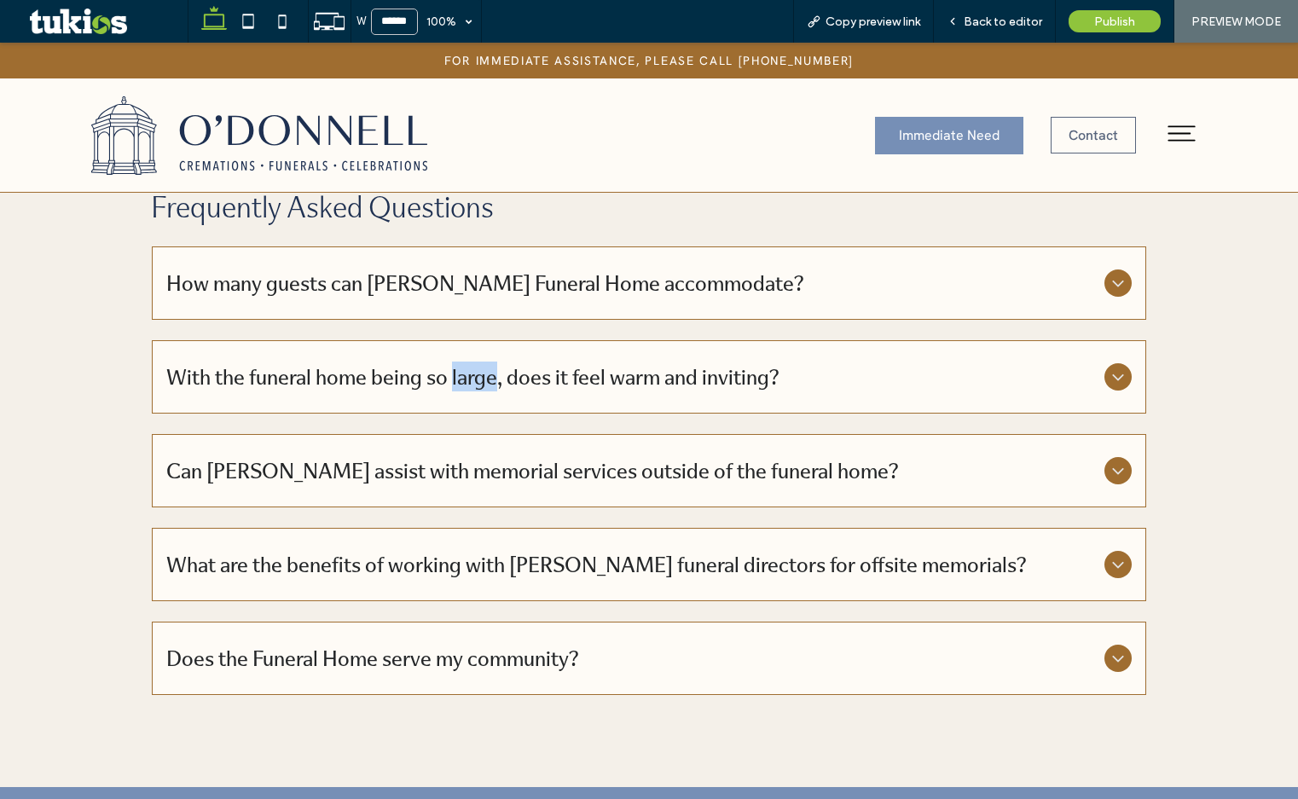
click at [280, 141] on img at bounding box center [259, 135] width 336 height 78
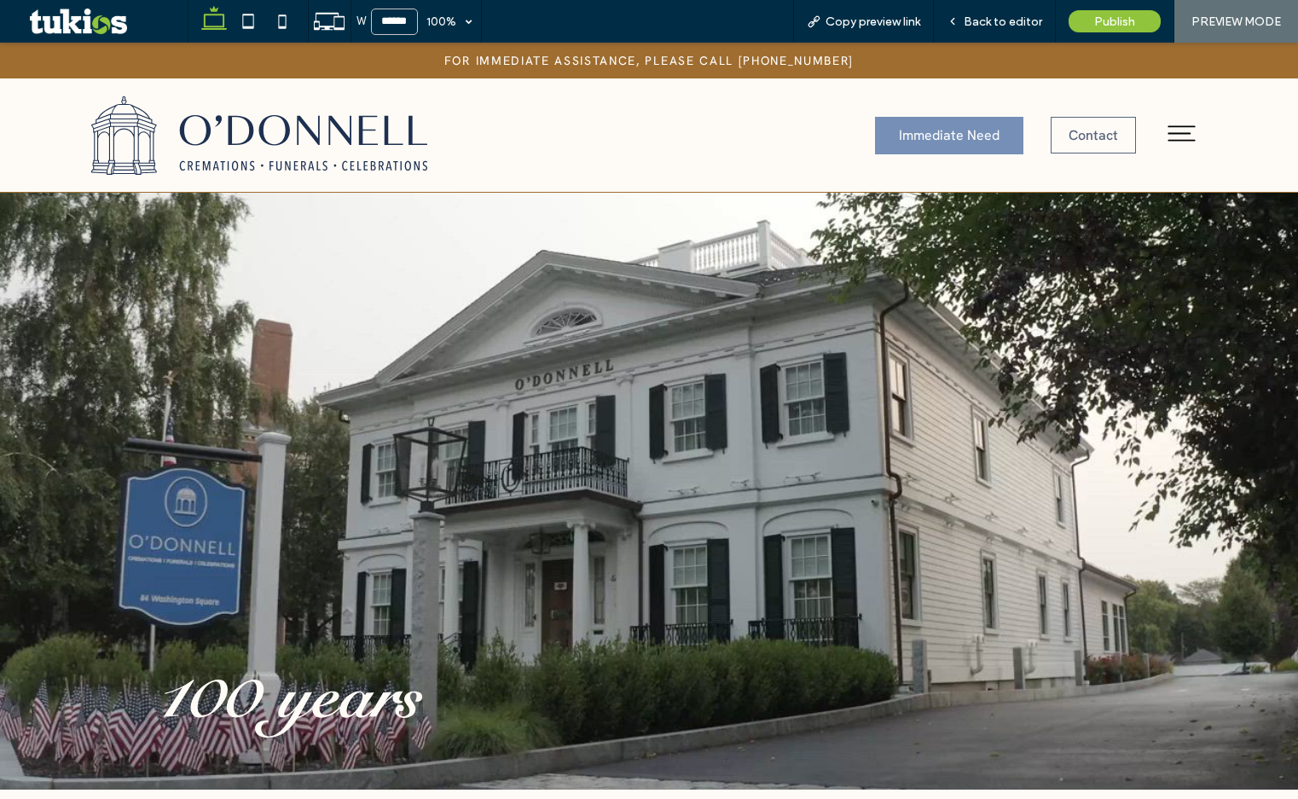
click at [1173, 136] on icon at bounding box center [1181, 133] width 37 height 37
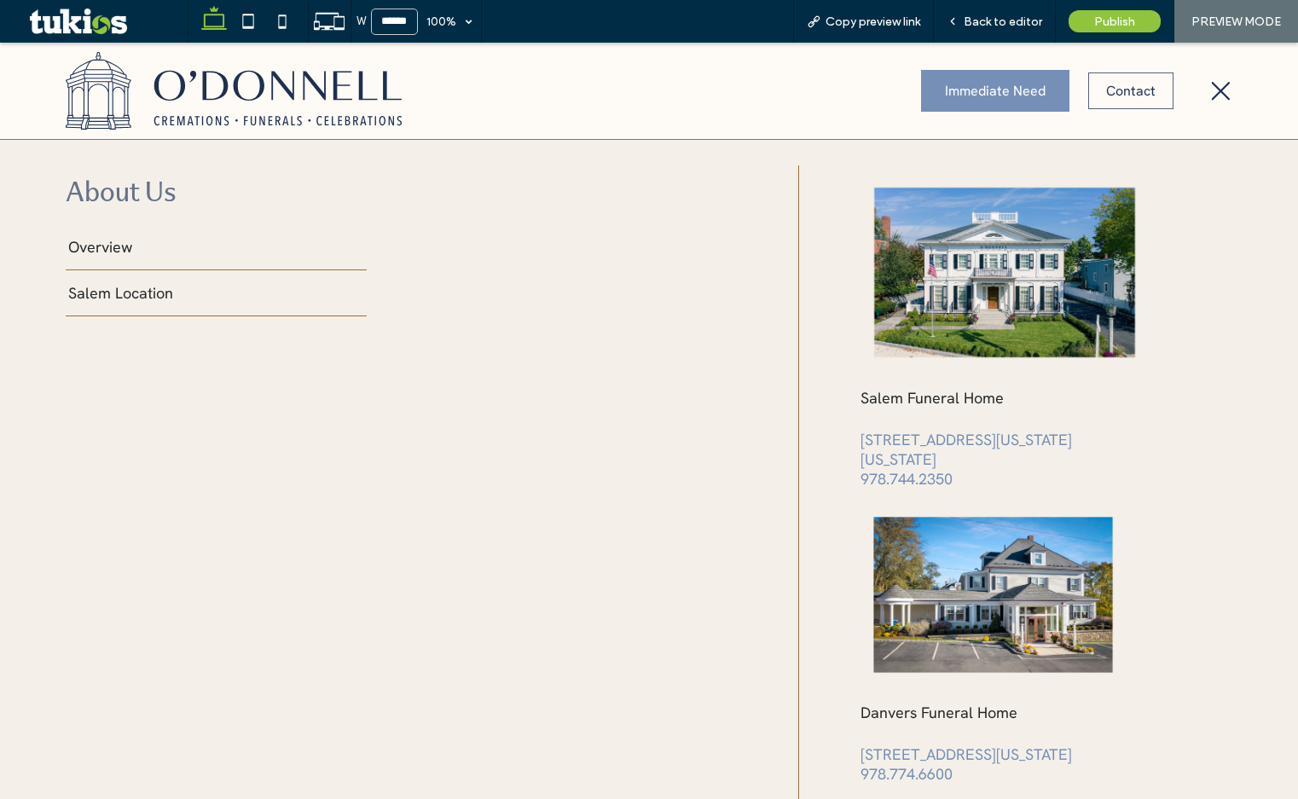
click at [107, 242] on span "Overview" at bounding box center [100, 247] width 64 height 20
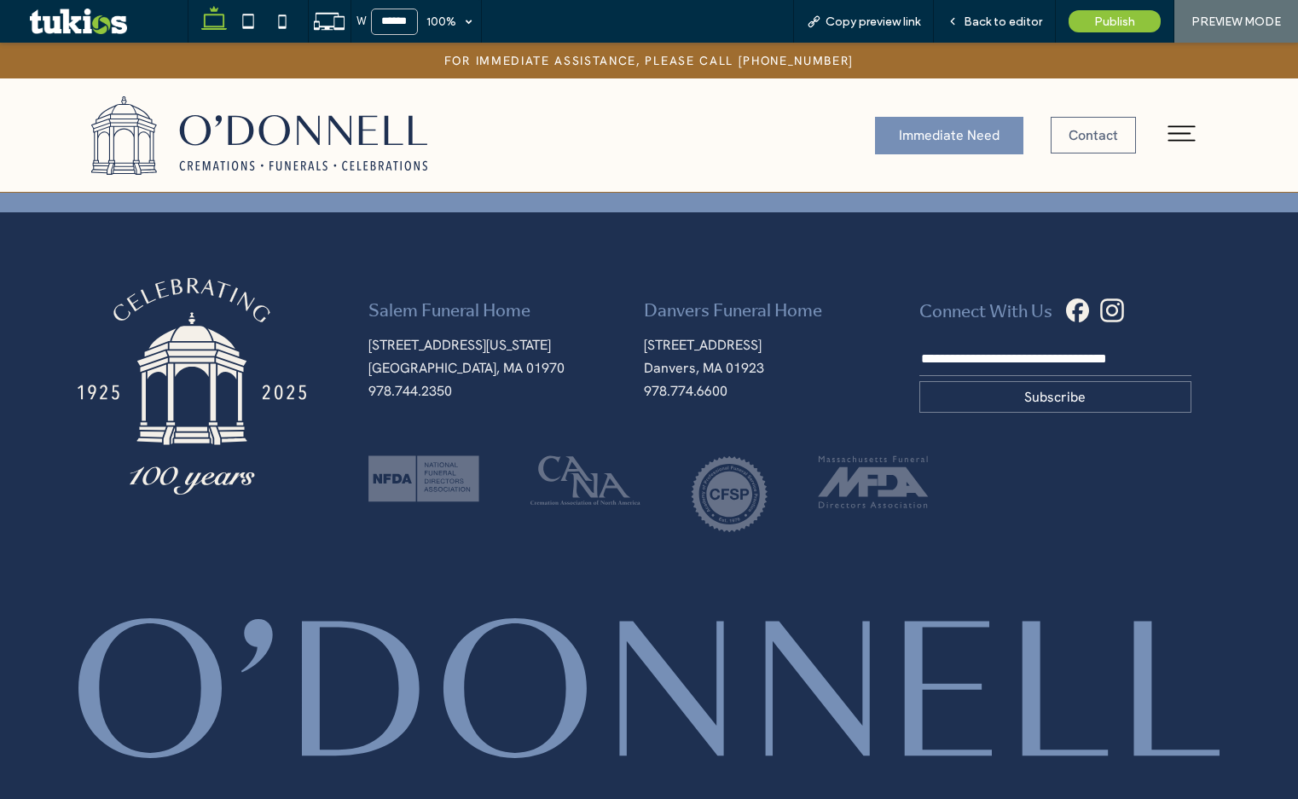
scroll to position [4777, 0]
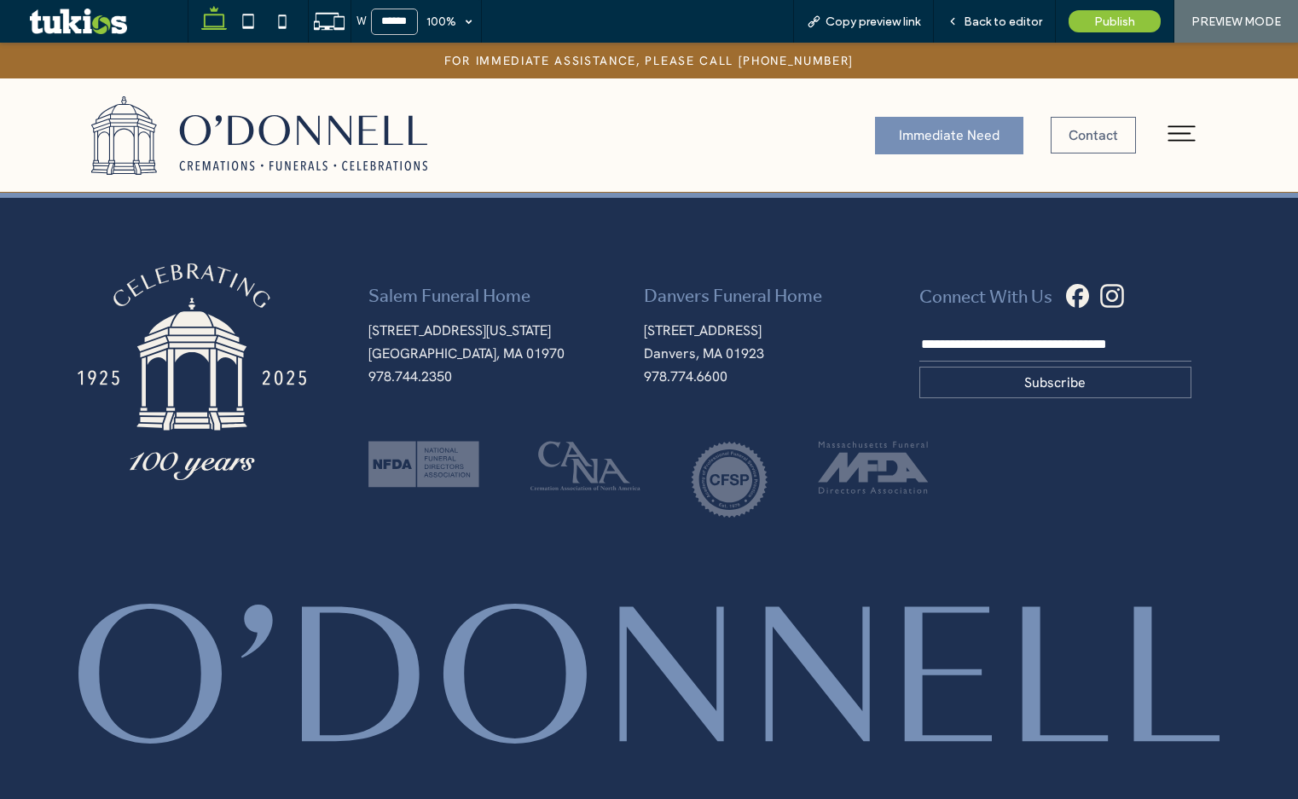
click at [1081, 427] on div at bounding box center [786, 489] width 837 height 124
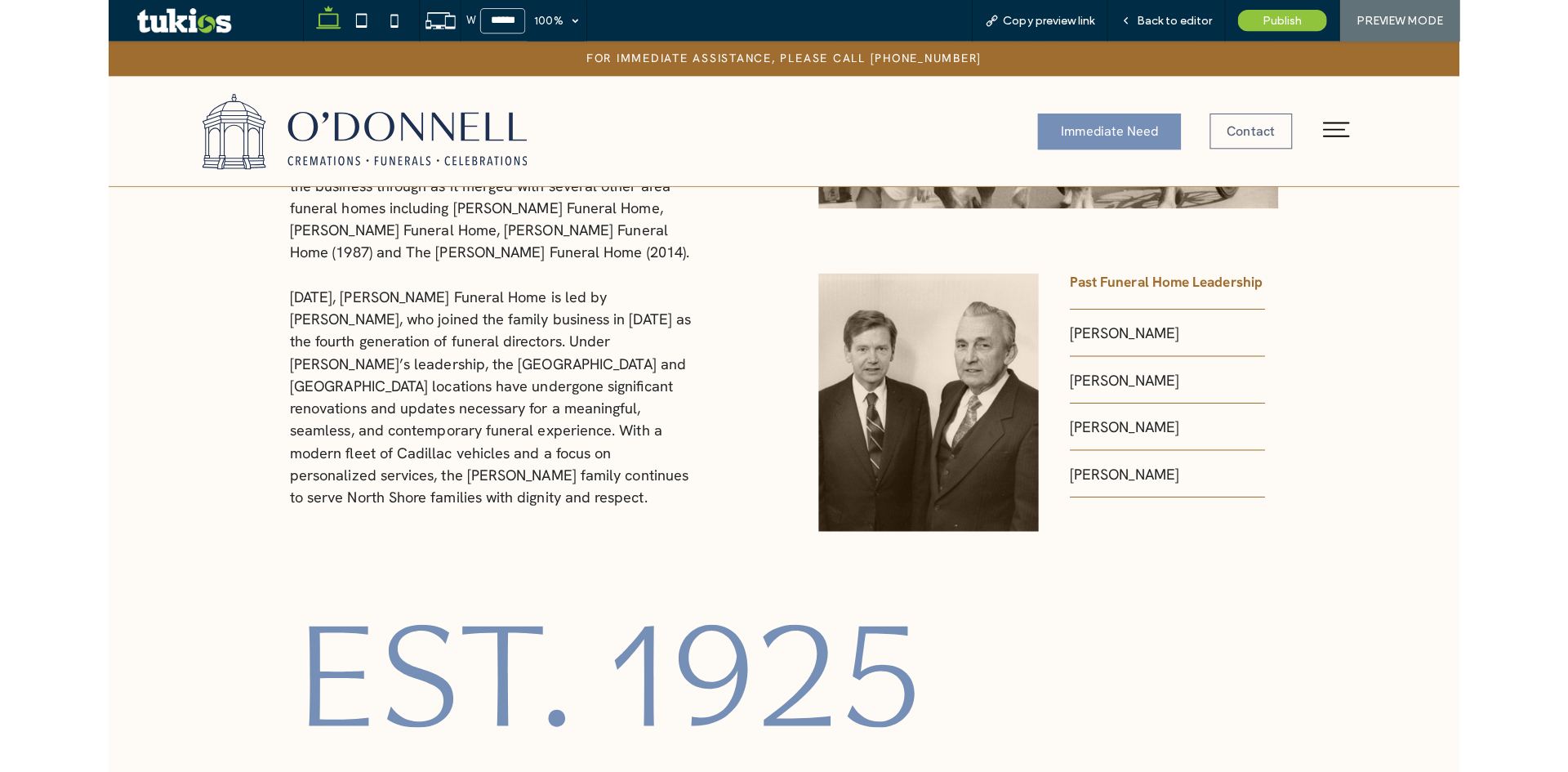
scroll to position [839, 0]
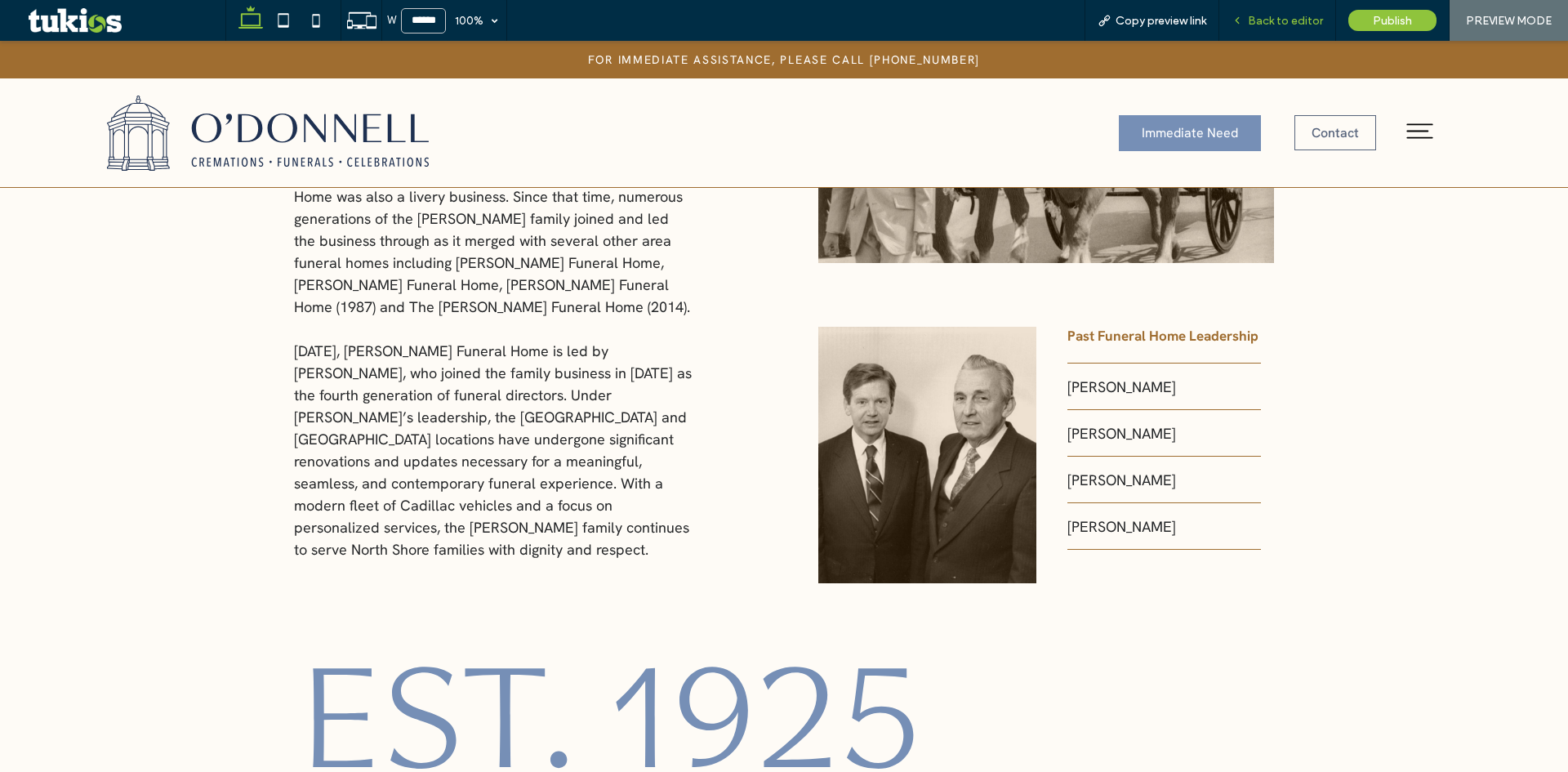
click at [1247, 14] on div "Back to editor" at bounding box center [1277, 21] width 116 height 14
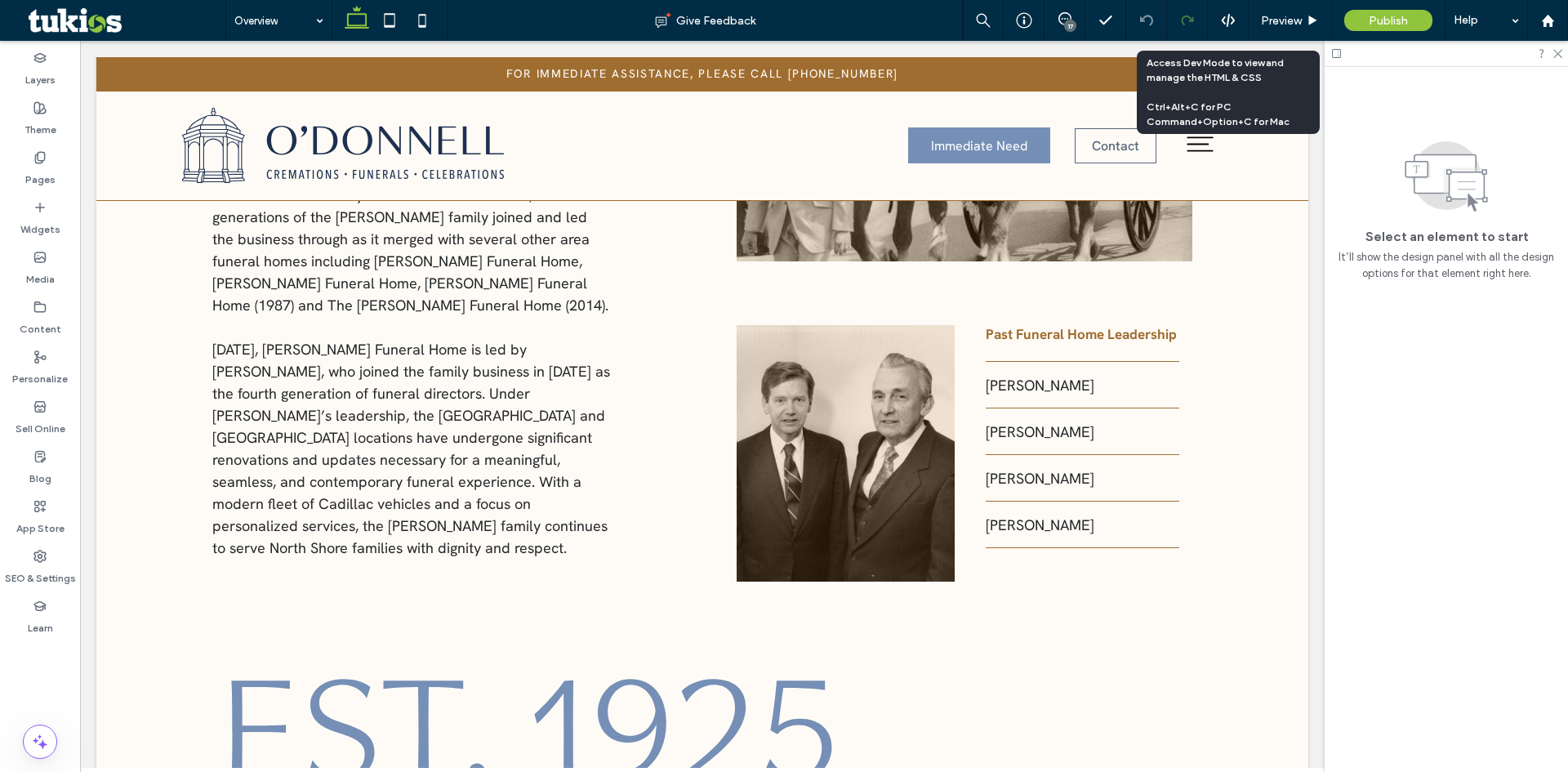
scroll to position [834, 0]
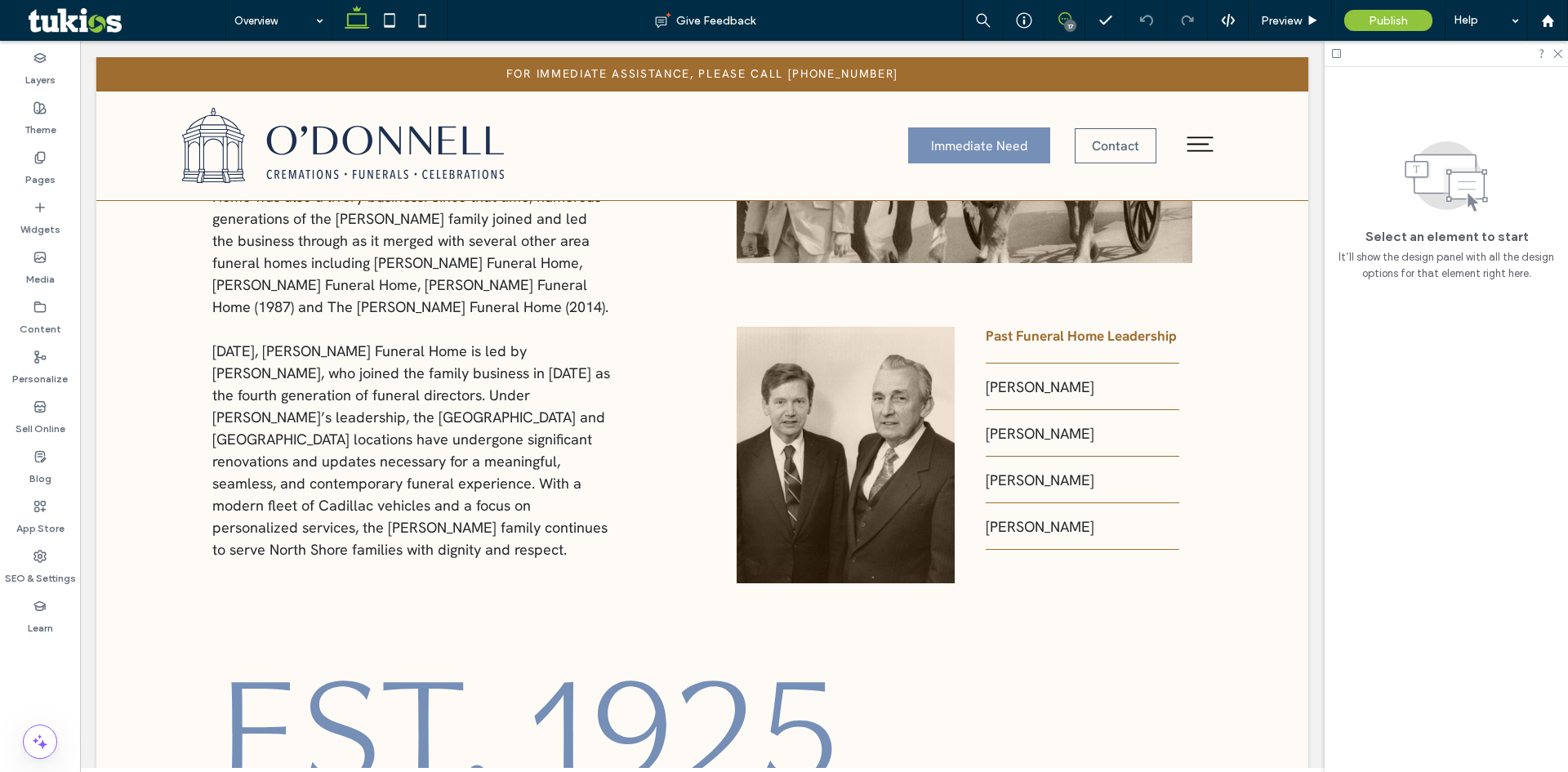
click at [1064, 20] on icon at bounding box center [1064, 19] width 13 height 13
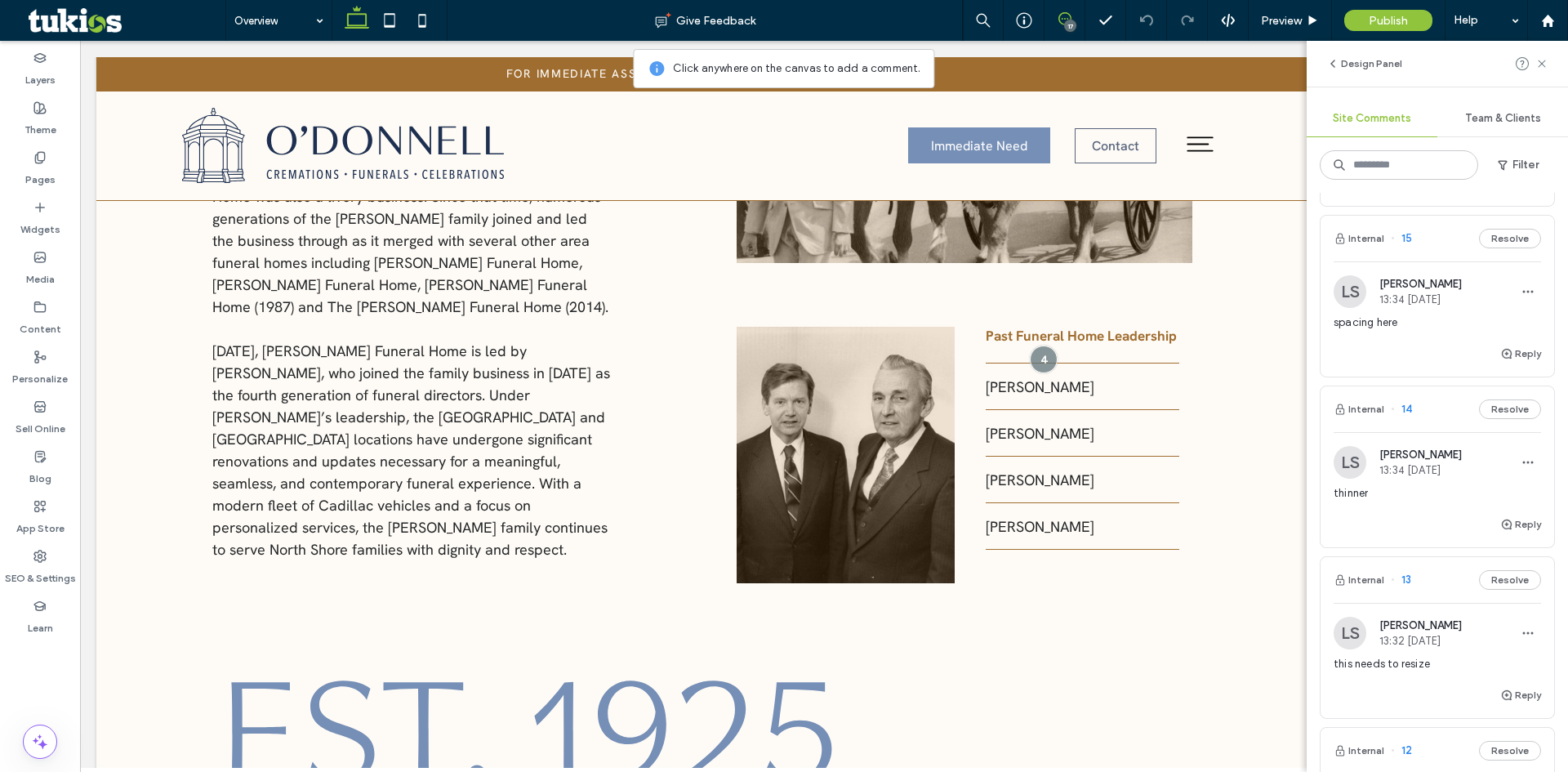
scroll to position [736, 0]
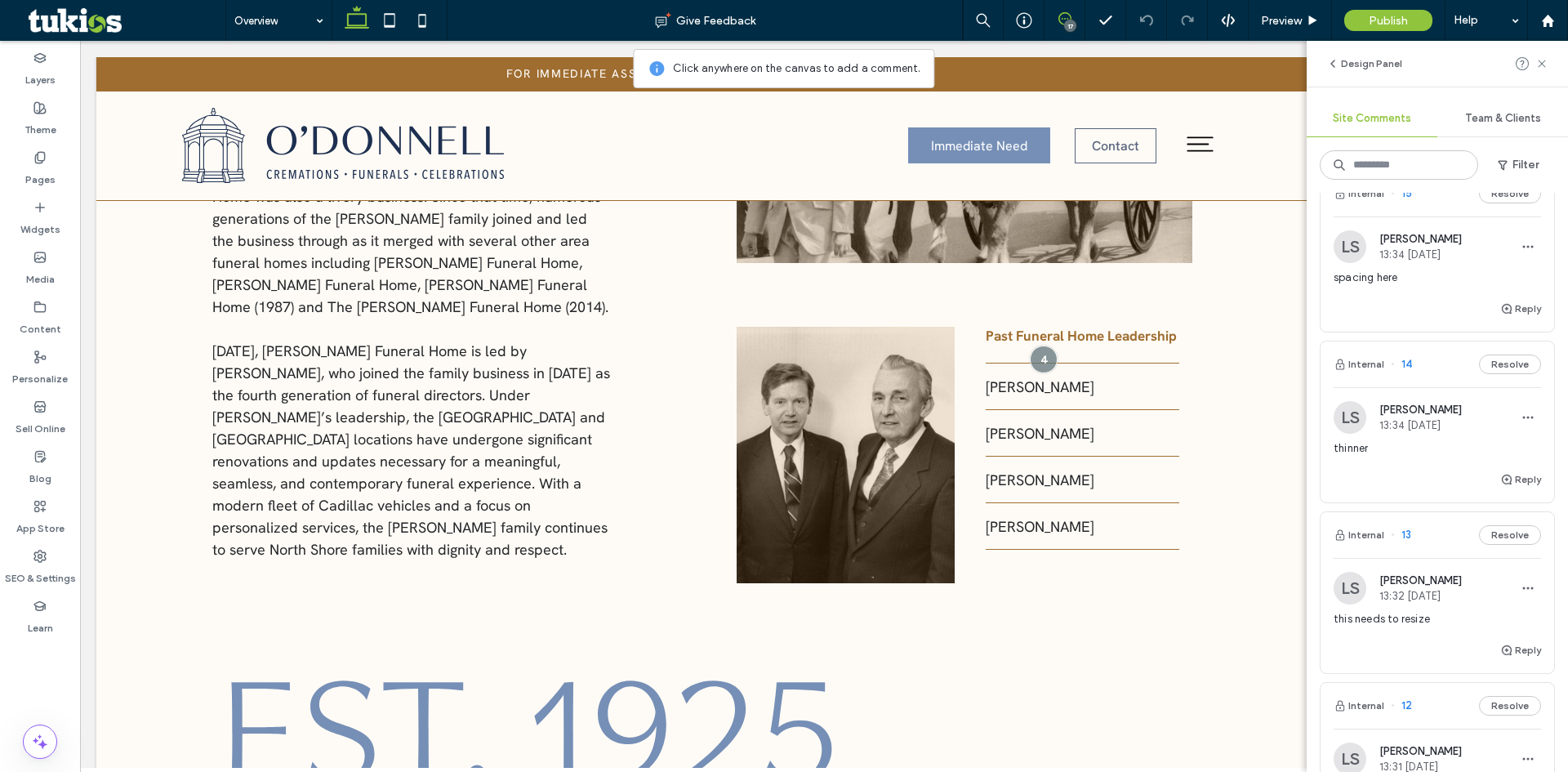
click at [1404, 473] on div "Reply" at bounding box center [1437, 486] width 234 height 33
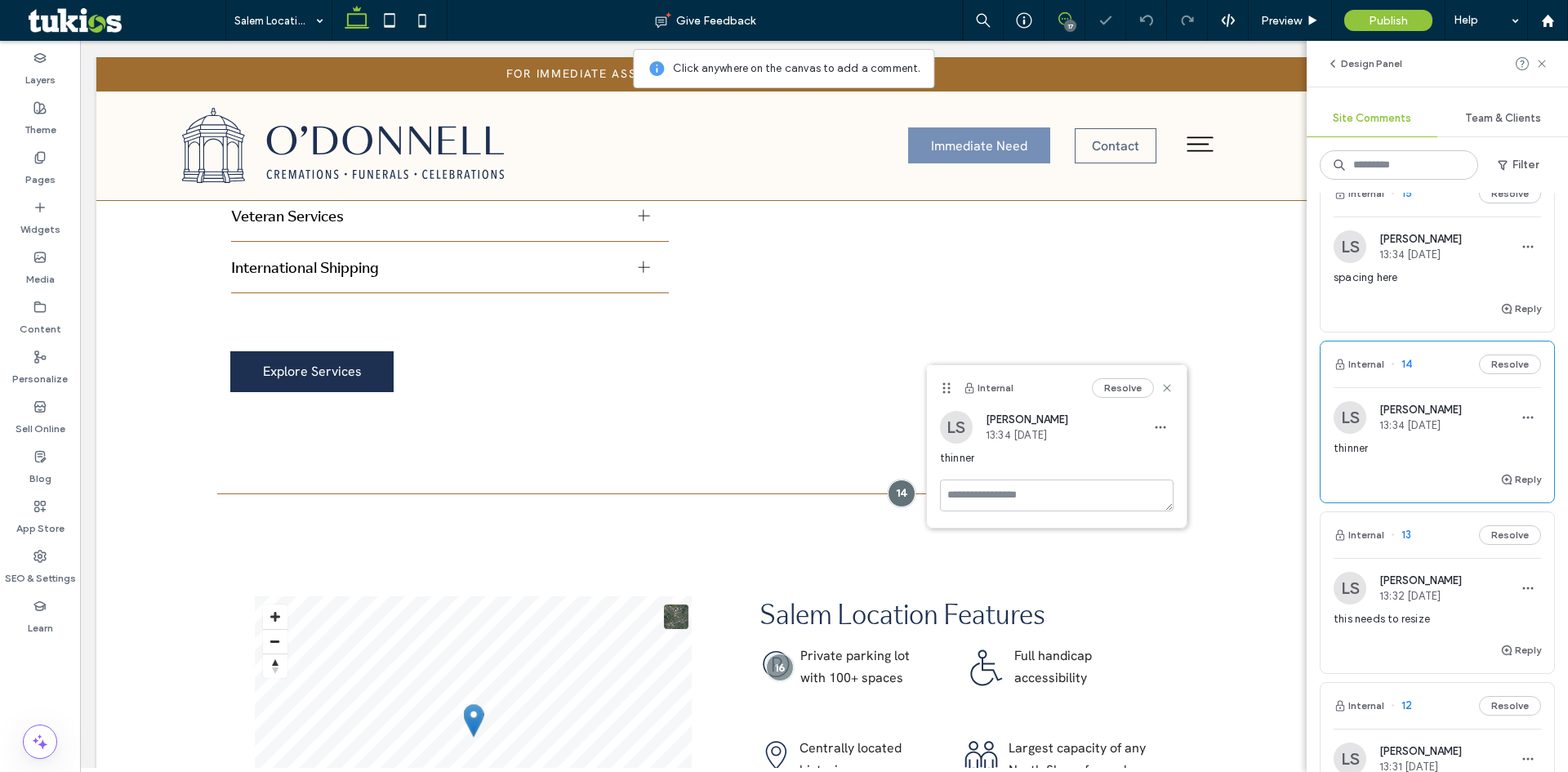
scroll to position [1760, 0]
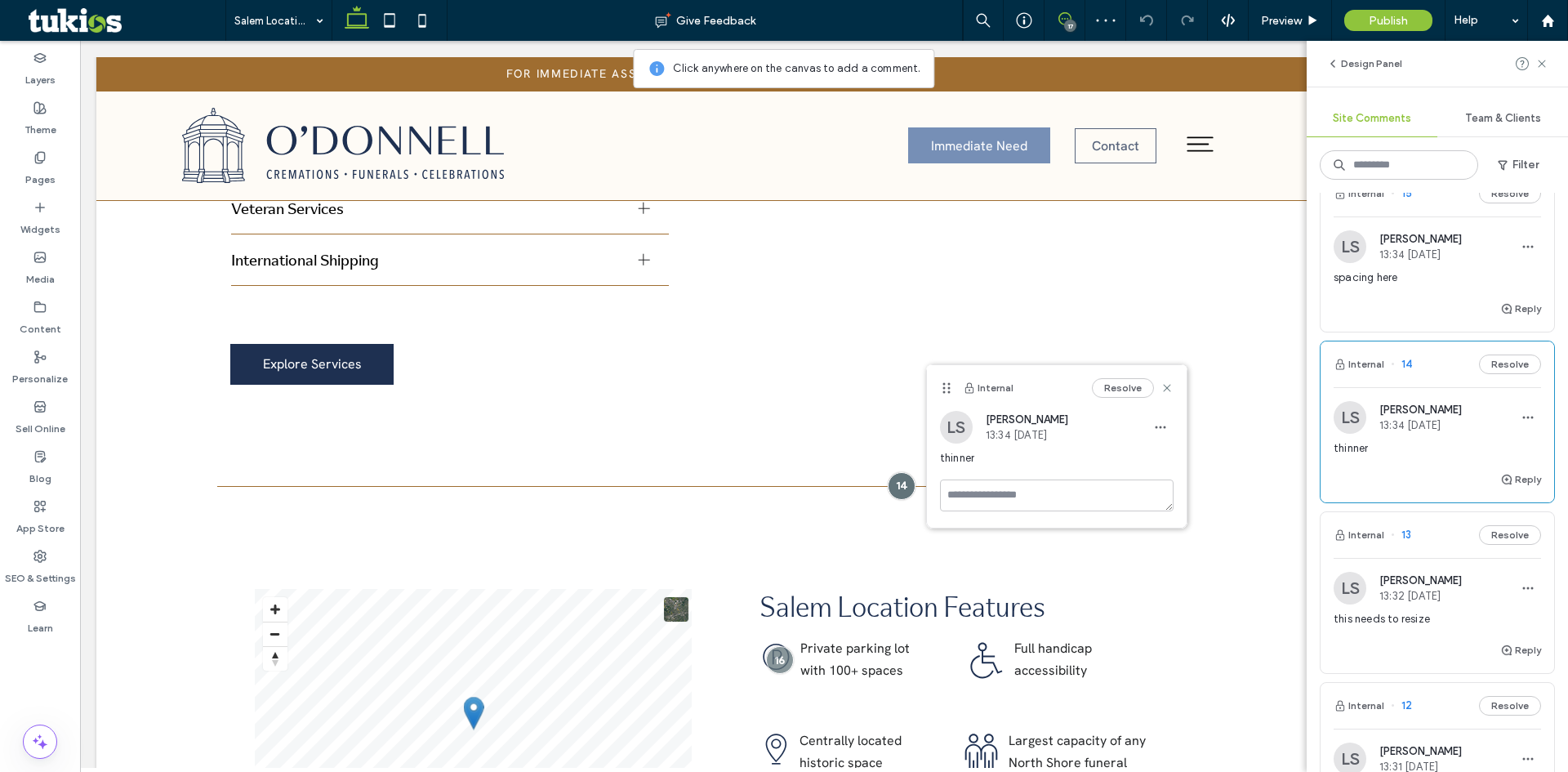
click at [1413, 621] on span "this needs to resize" at bounding box center [1437, 619] width 208 height 16
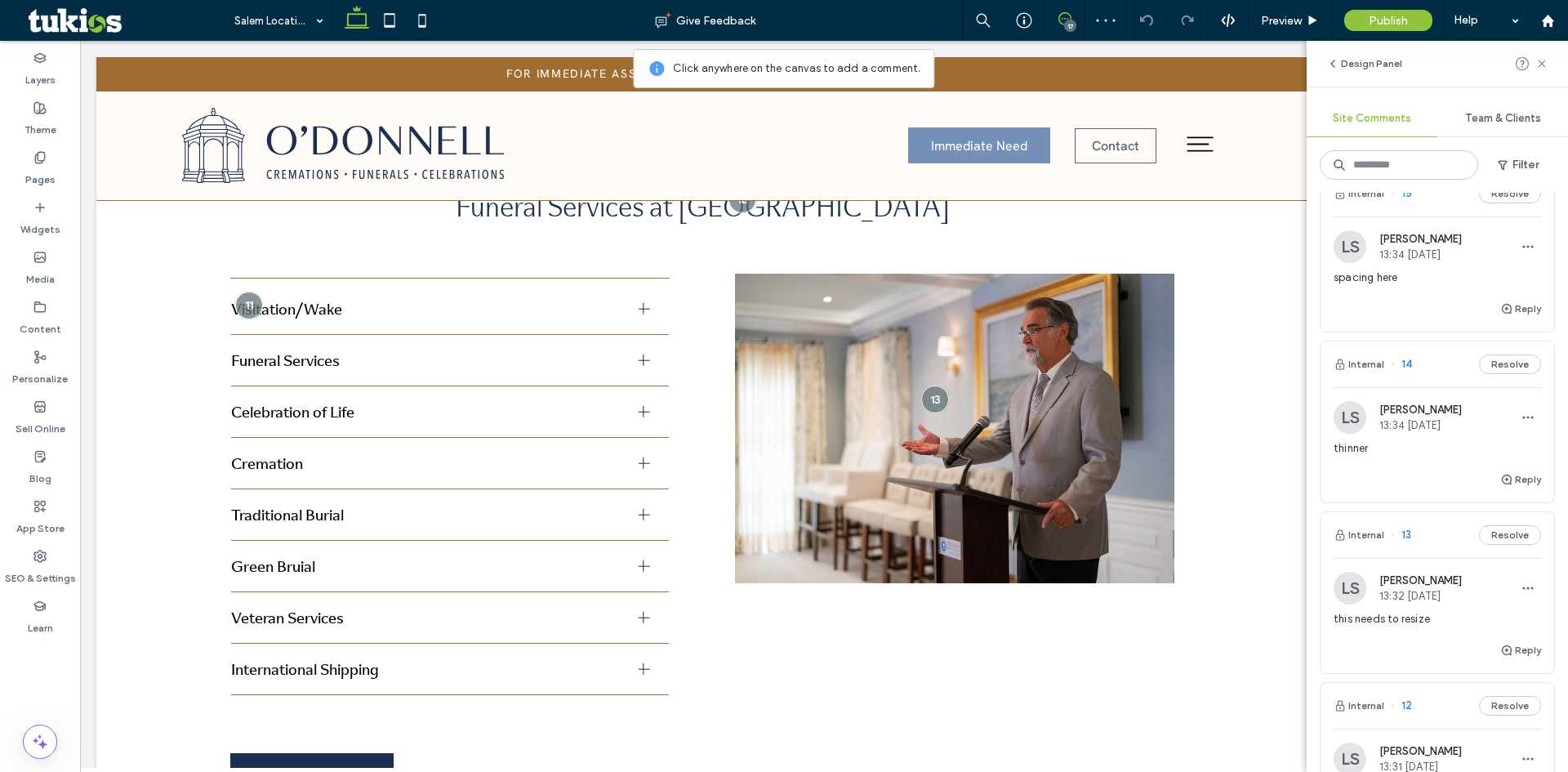
scroll to position [1292, 0]
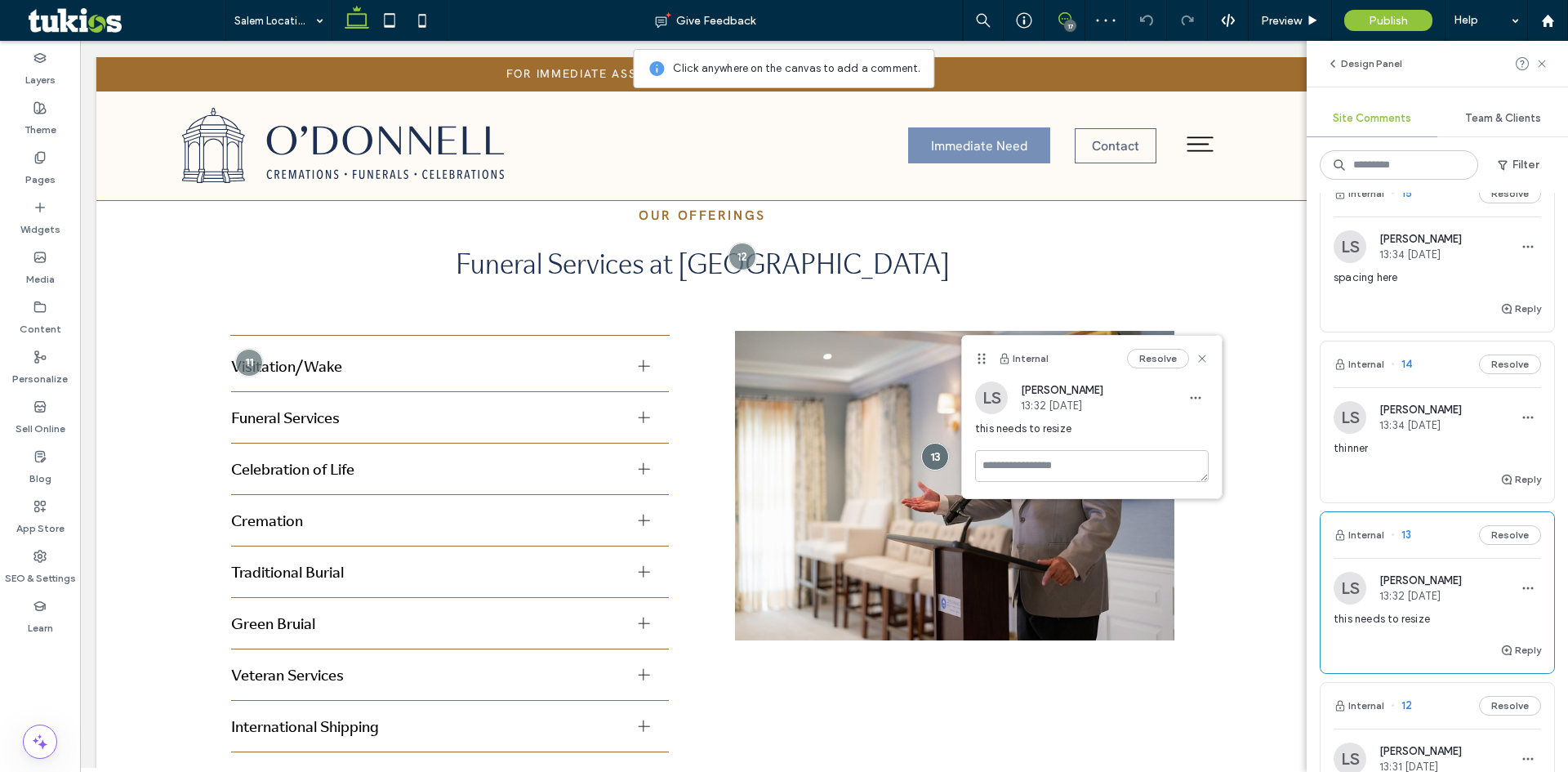
click at [1406, 637] on div "this needs to resize" at bounding box center [1437, 625] width 208 height 30
click at [1403, 636] on div "this needs to resize" at bounding box center [1437, 625] width 208 height 30
click at [989, 588] on img at bounding box center [954, 485] width 439 height 309
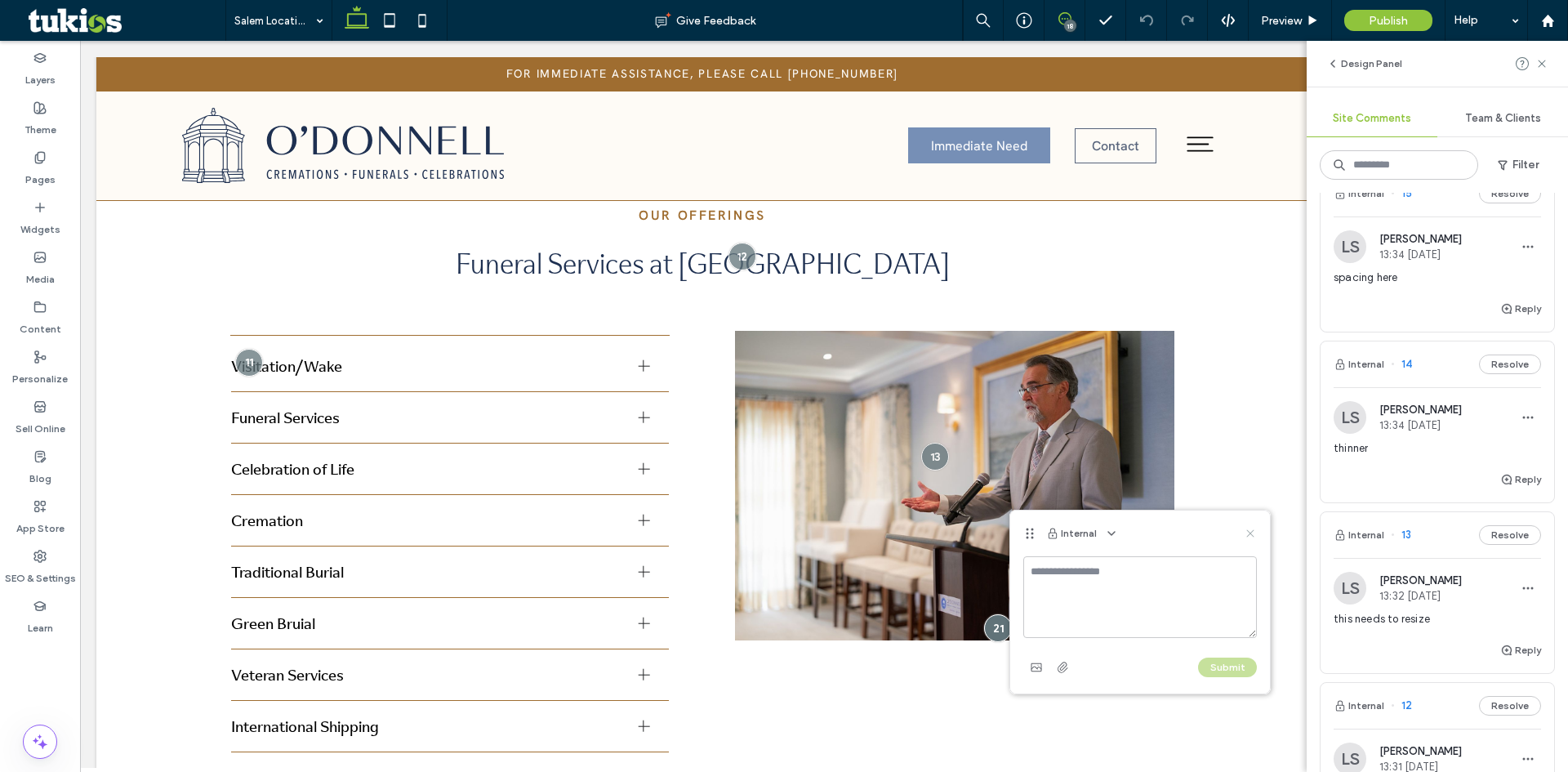
drag, startPoint x: 1253, startPoint y: 530, endPoint x: 1190, endPoint y: 476, distance: 83.0
click at [1253, 530] on icon at bounding box center [1250, 534] width 13 height 13
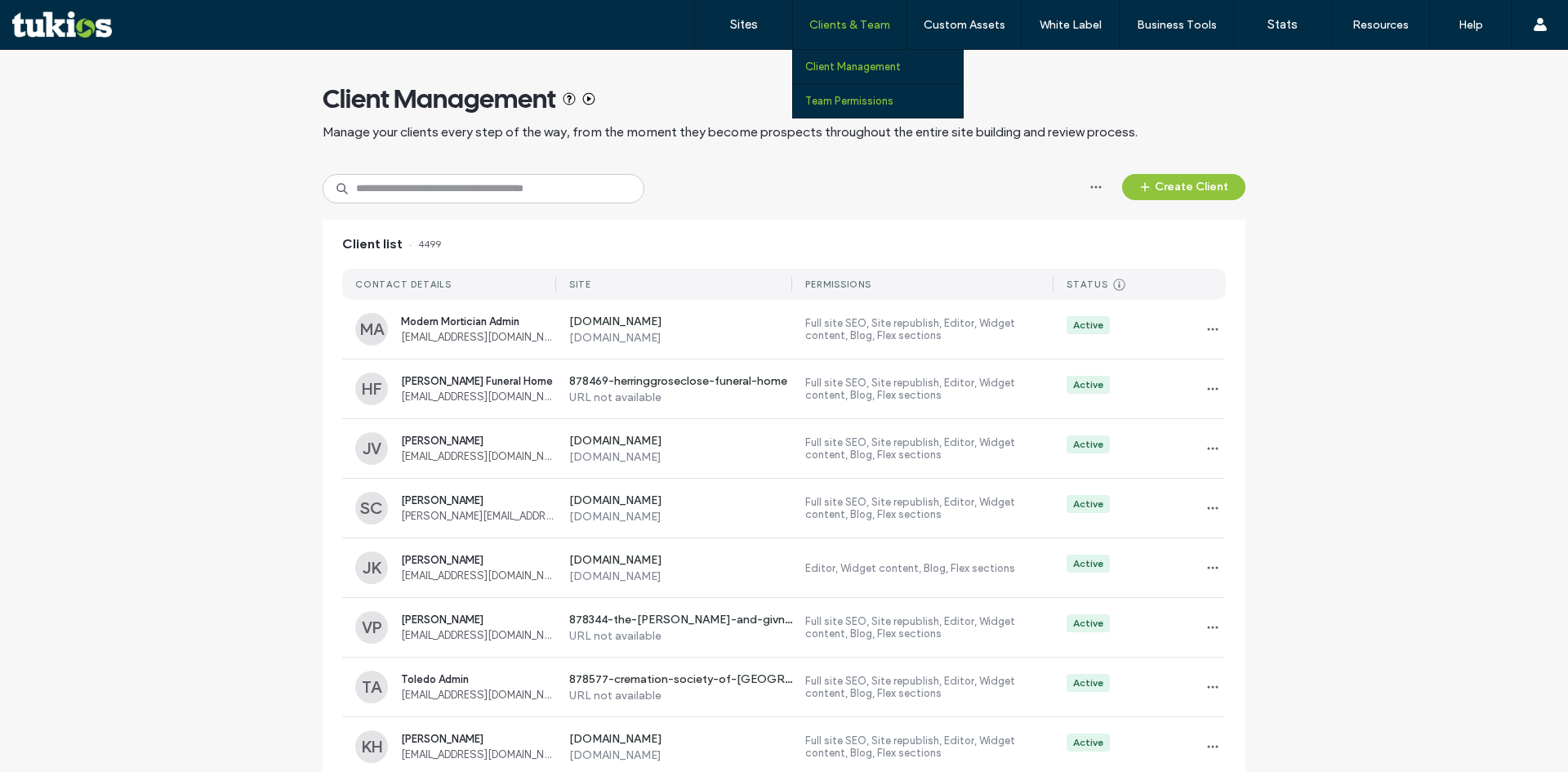
click at [853, 102] on label "Team Permissions" at bounding box center [849, 101] width 88 height 12
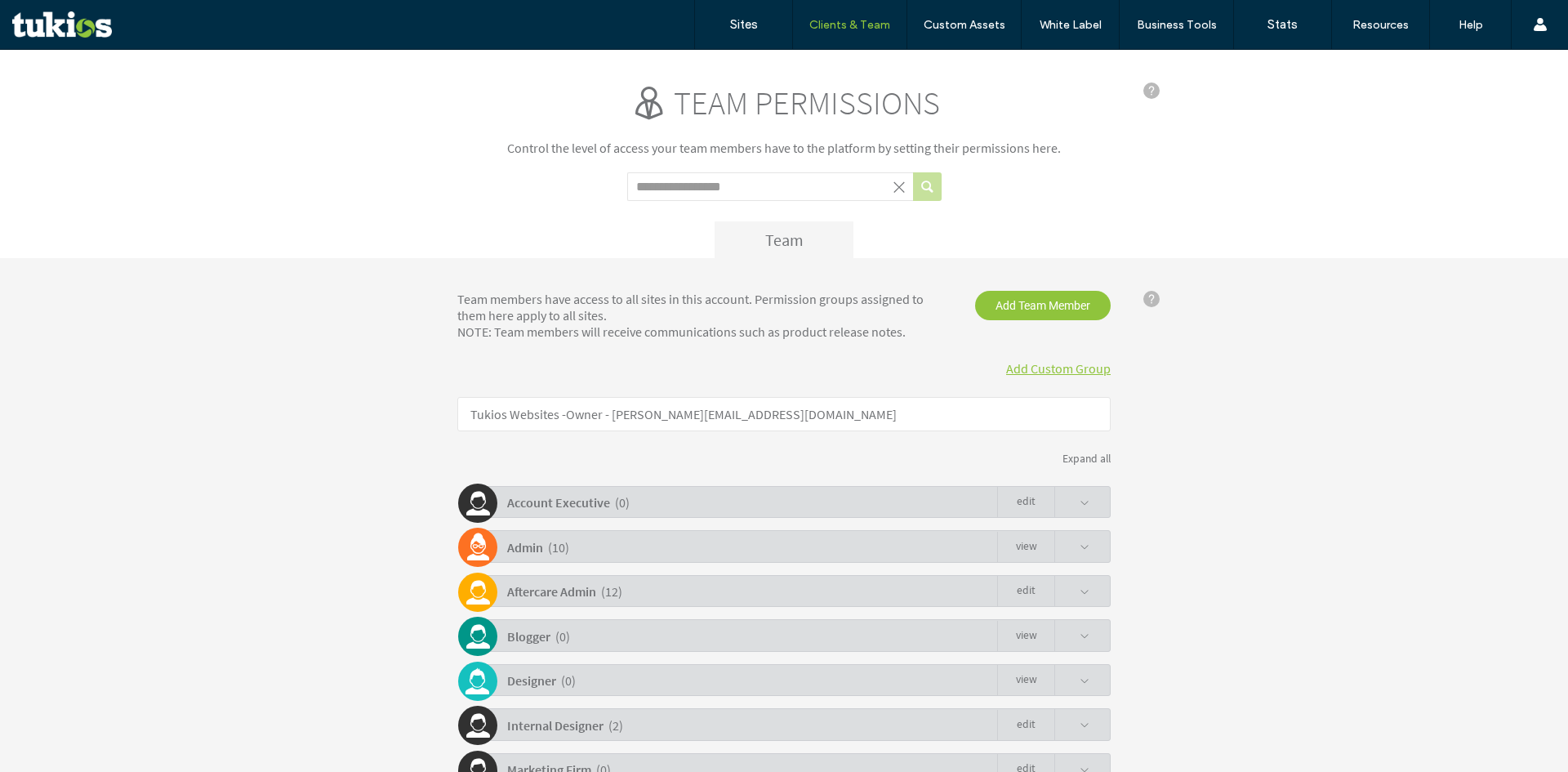
click at [716, 186] on input "Search term" at bounding box center [770, 187] width 286 height 29
click at [913, 172] on button "submit" at bounding box center [928, 187] width 29 height 29
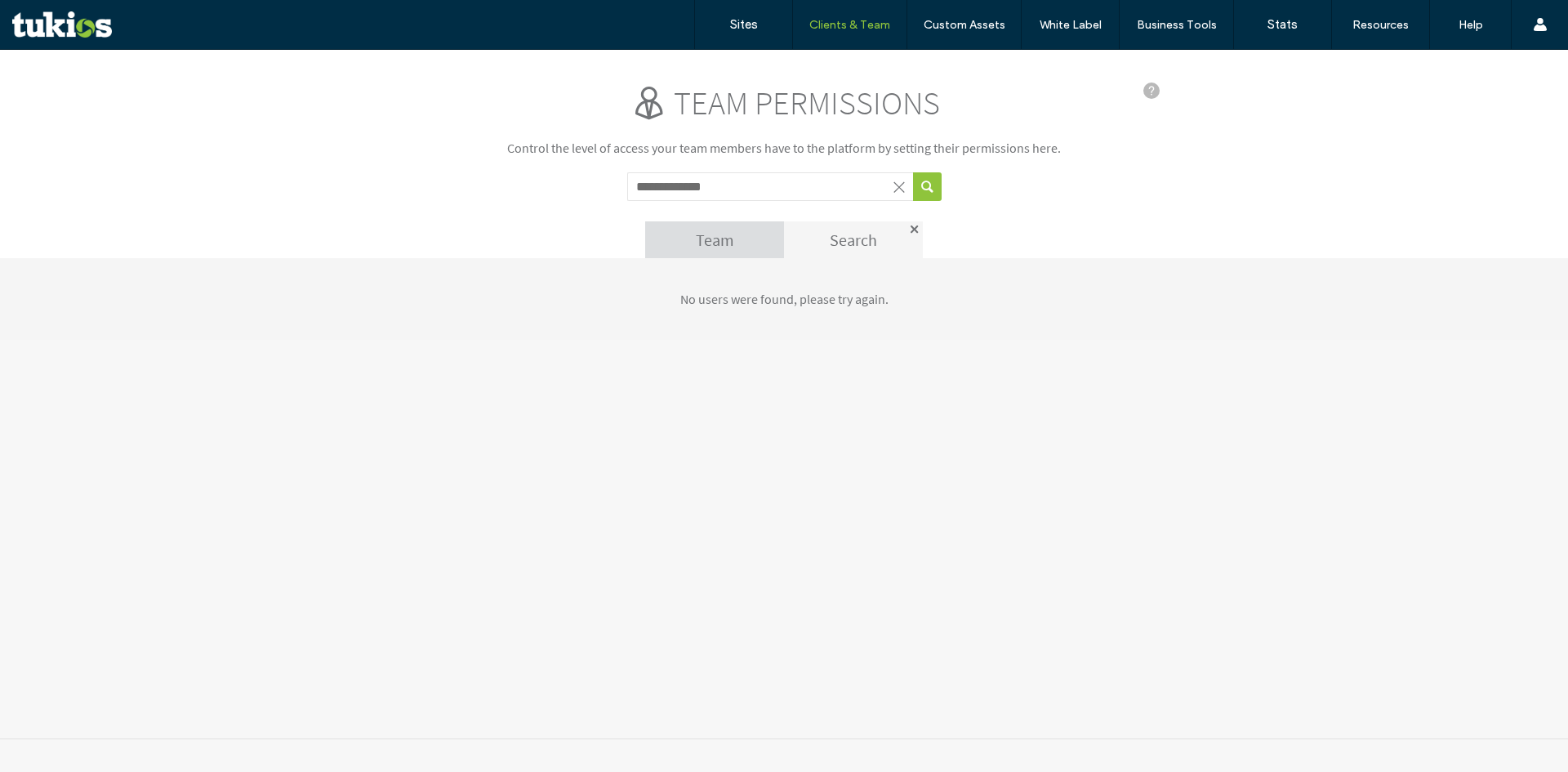
click at [910, 234] on div "Search" at bounding box center [853, 239] width 139 height 36
click at [919, 228] on div "Search" at bounding box center [853, 239] width 139 height 36
drag, startPoint x: 726, startPoint y: 191, endPoint x: 579, endPoint y: 196, distance: 147.1
click at [579, 196] on div "**********" at bounding box center [784, 170] width 653 height 175
paste input "****"
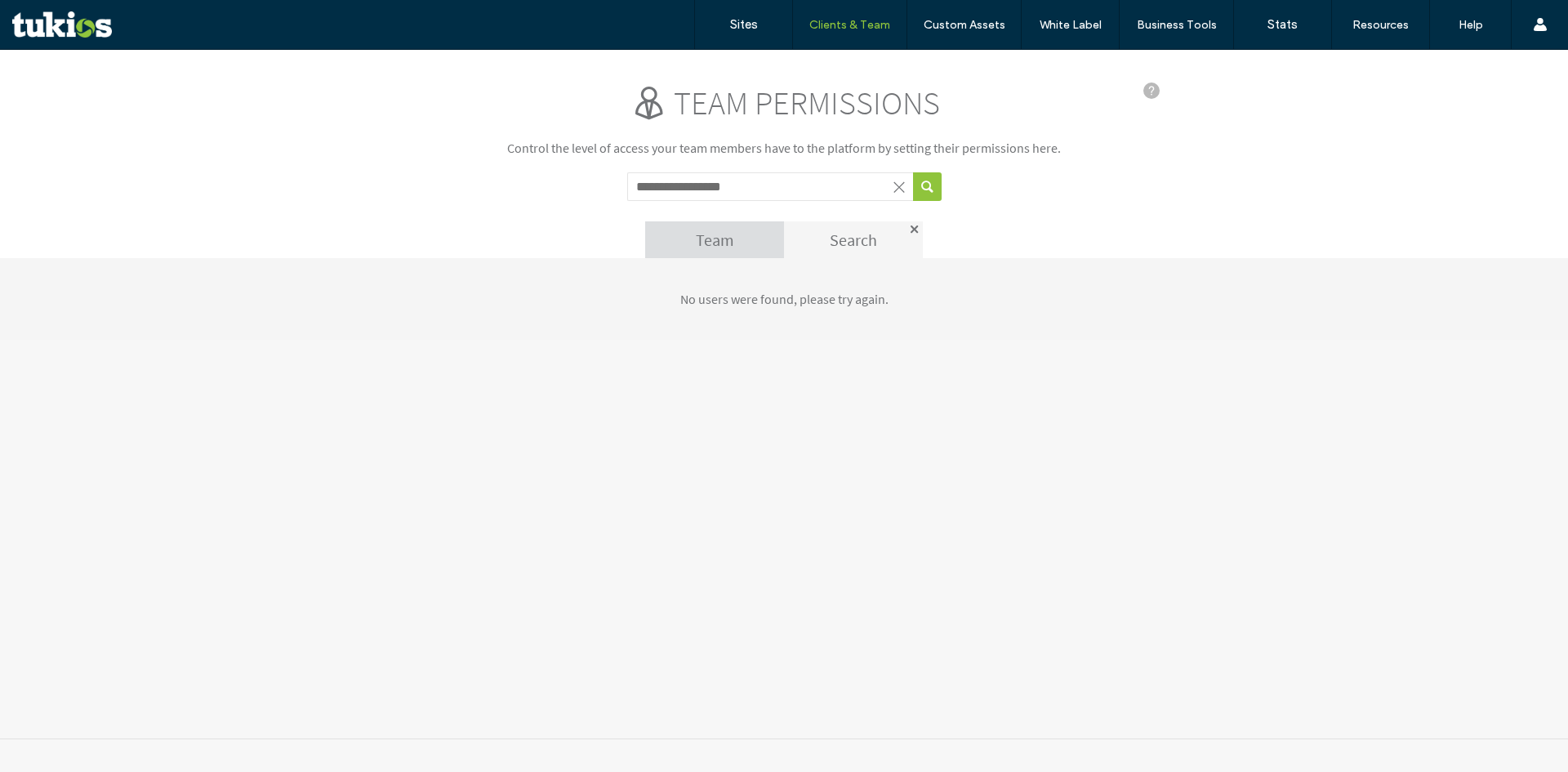
type input "**********"
click at [925, 190] on button "submit" at bounding box center [928, 187] width 29 height 29
click at [848, 296] on h3 "Team Members List" at bounding box center [784, 302] width 653 height 21
click at [911, 225] on div at bounding box center [914, 229] width 9 height 9
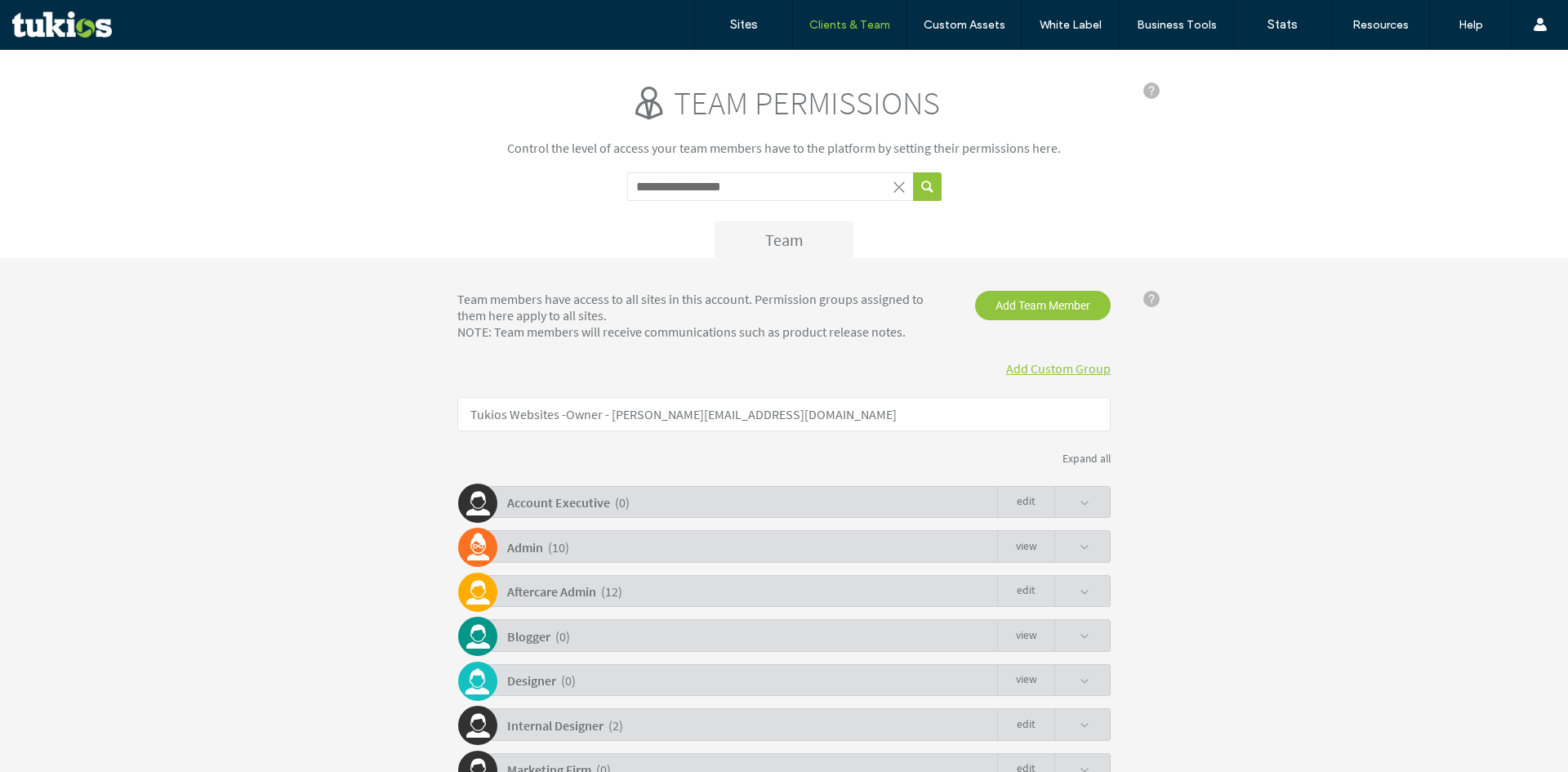
click at [1197, 237] on div "**********" at bounding box center [784, 154] width 1568 height 209
click at [645, 267] on div "Team members have access to all sites in this account. Permission groups assign…" at bounding box center [784, 656] width 1568 height 795
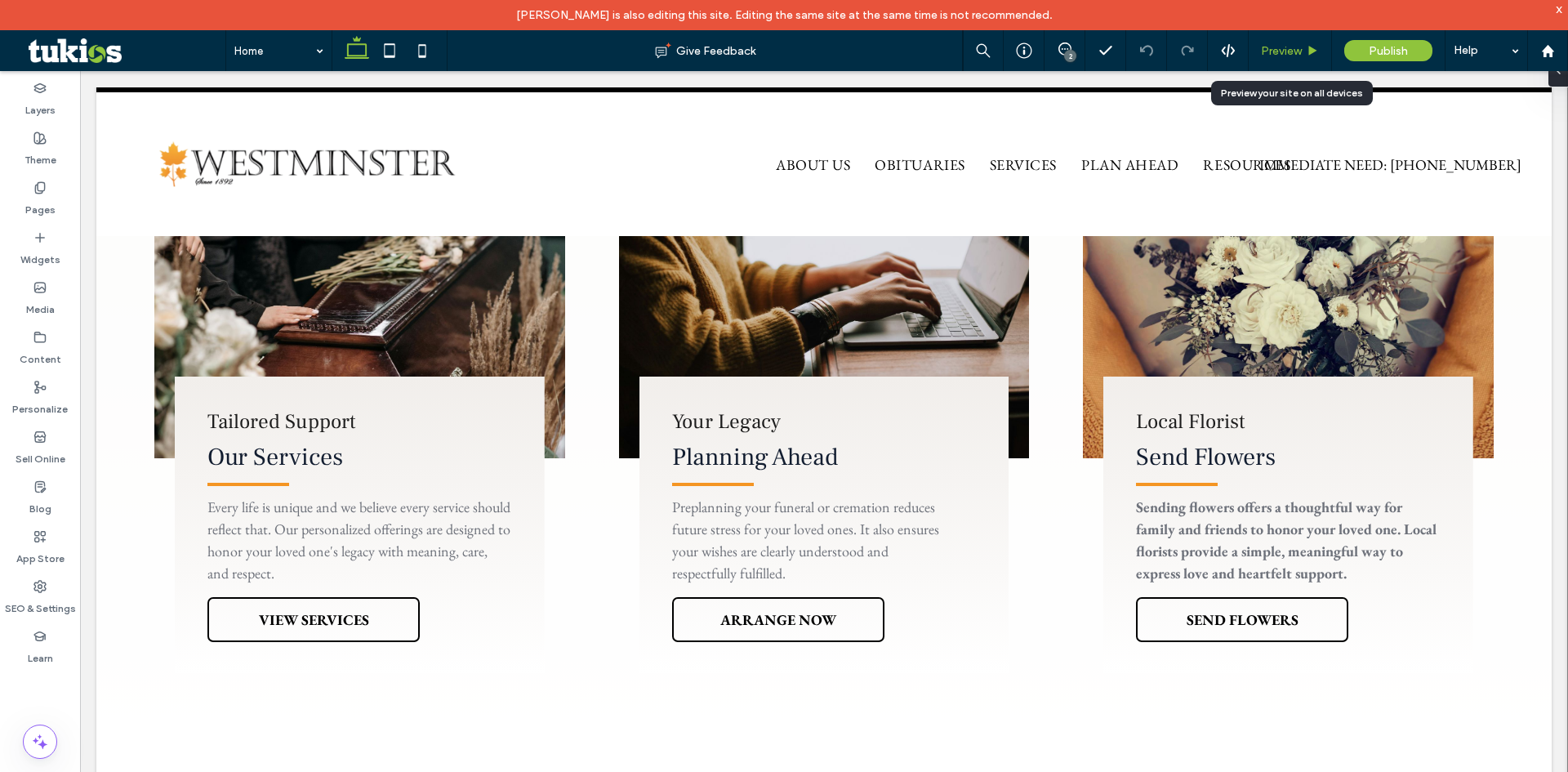
click at [1297, 52] on span "Preview" at bounding box center [1281, 51] width 41 height 14
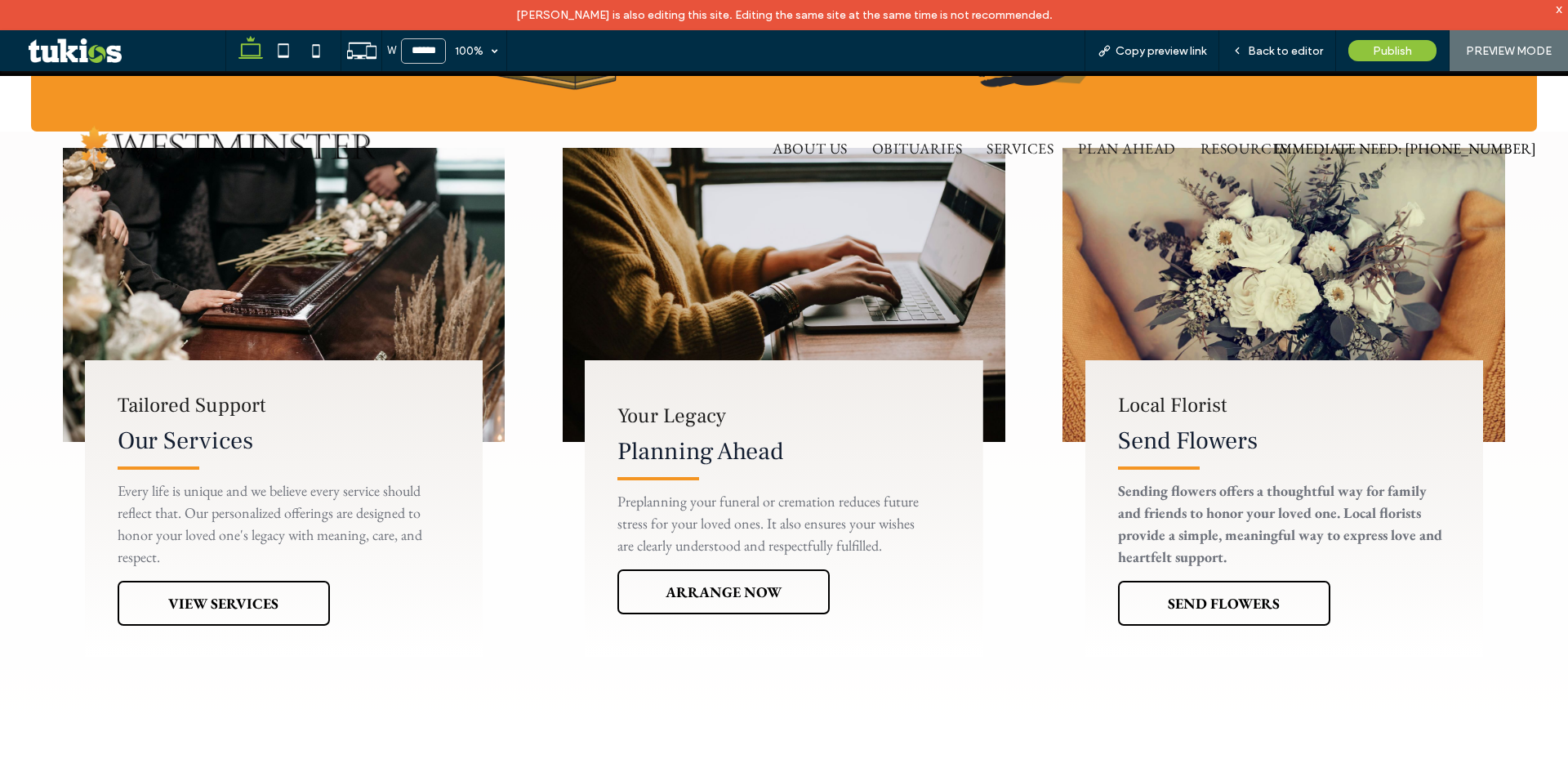
scroll to position [1046, 0]
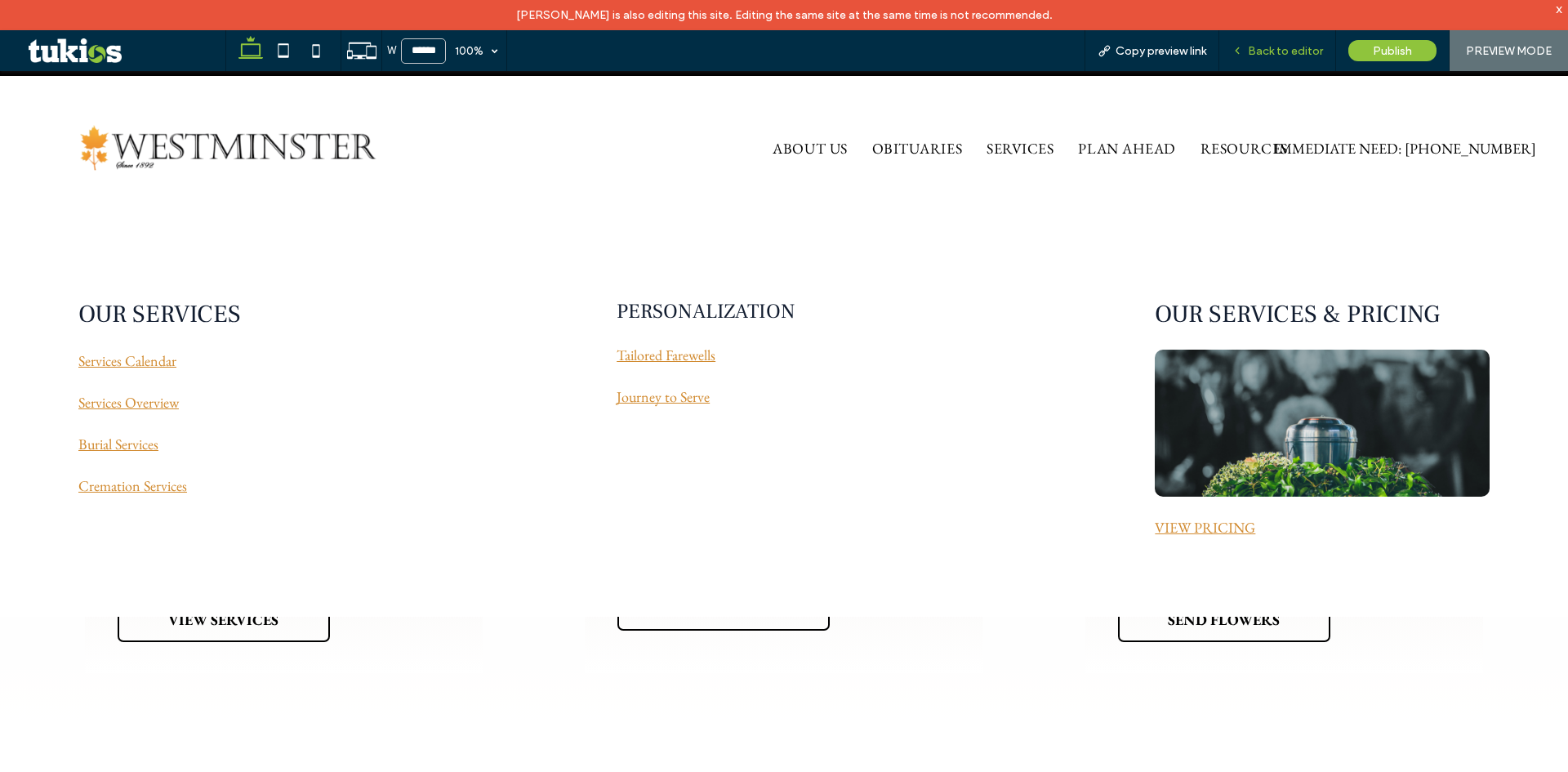
click at [1284, 46] on span "Back to editor" at bounding box center [1285, 51] width 75 height 14
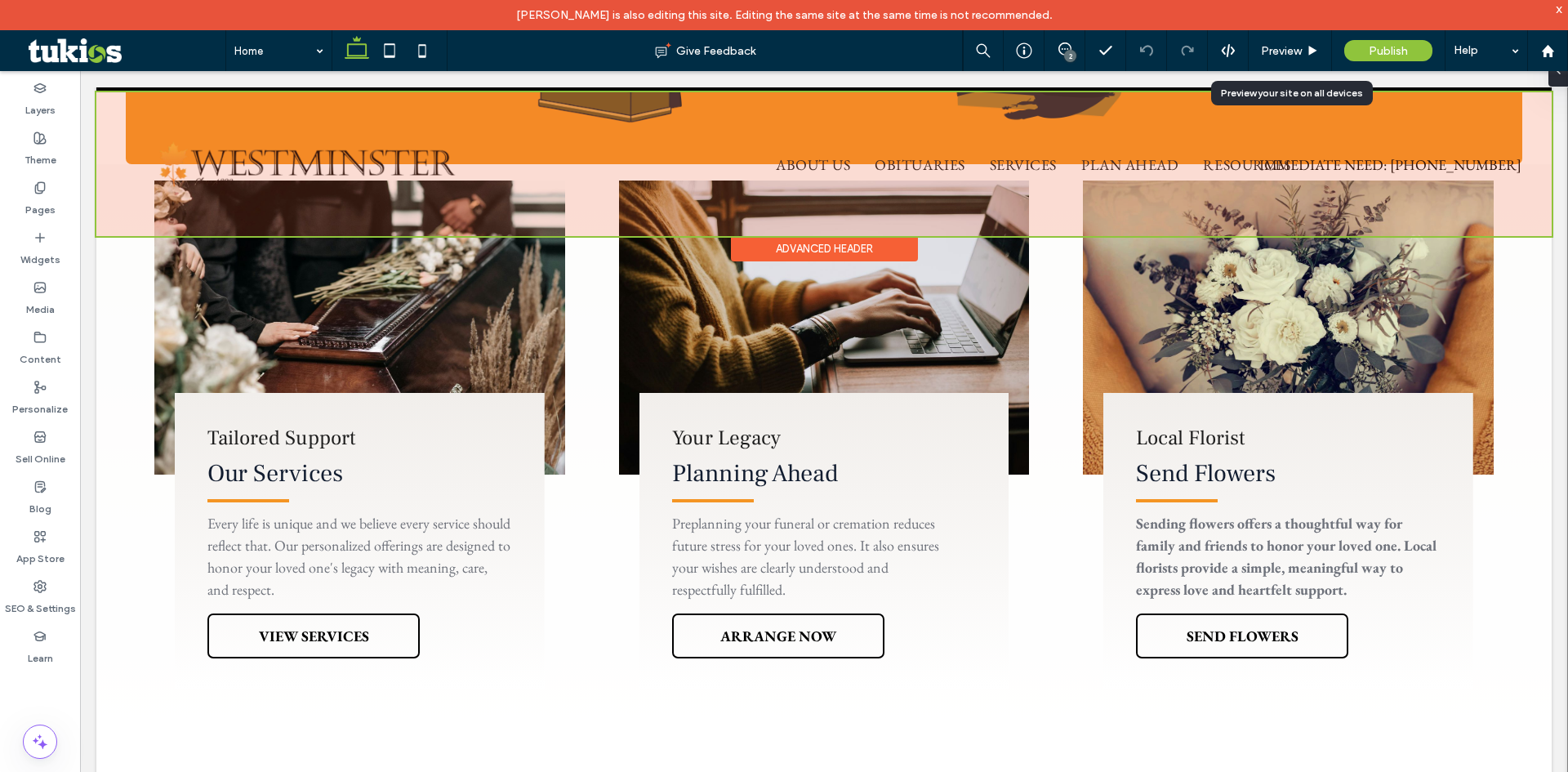
scroll to position [1062, 0]
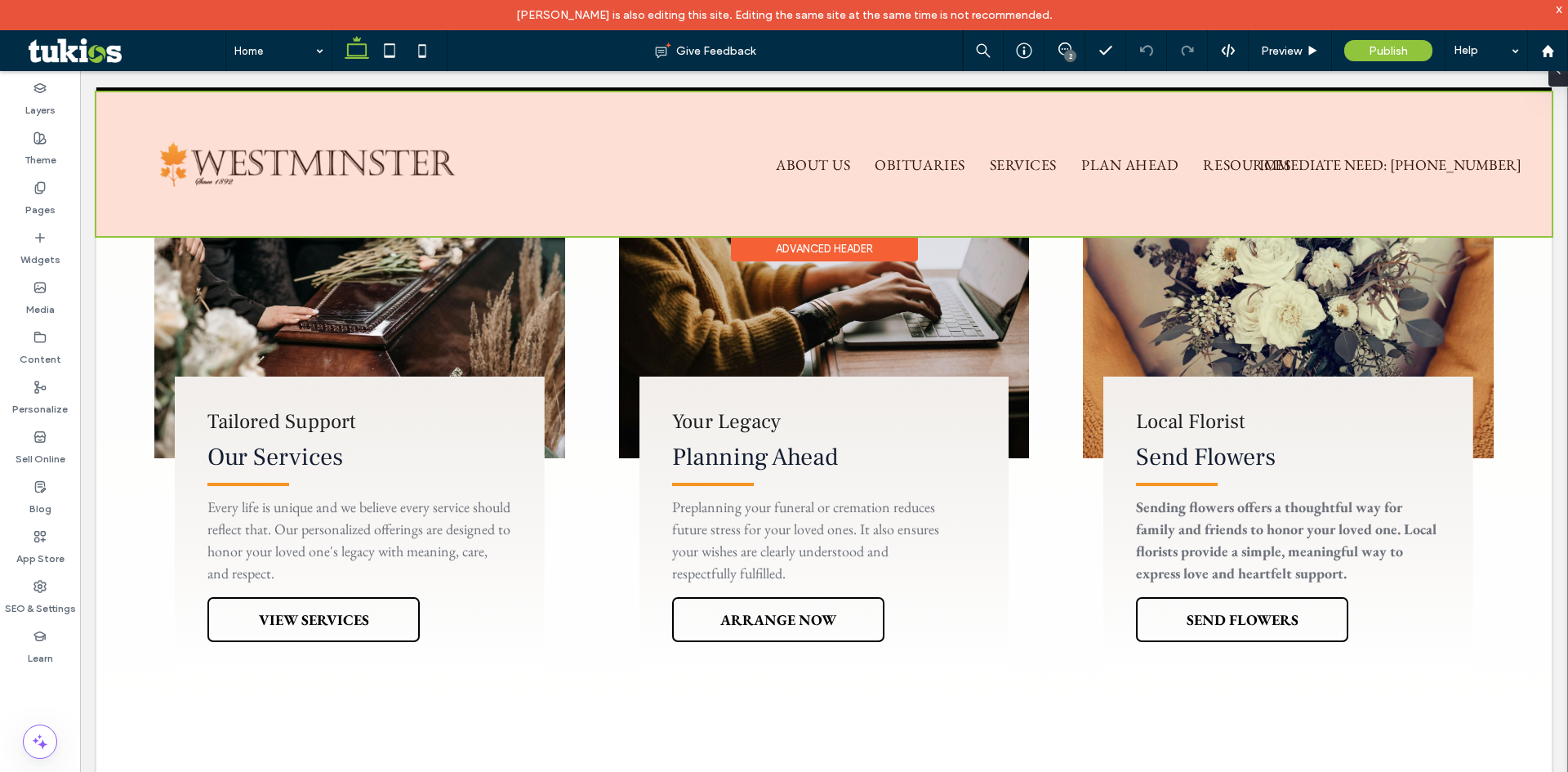
click at [808, 174] on div at bounding box center [824, 164] width 1455 height 144
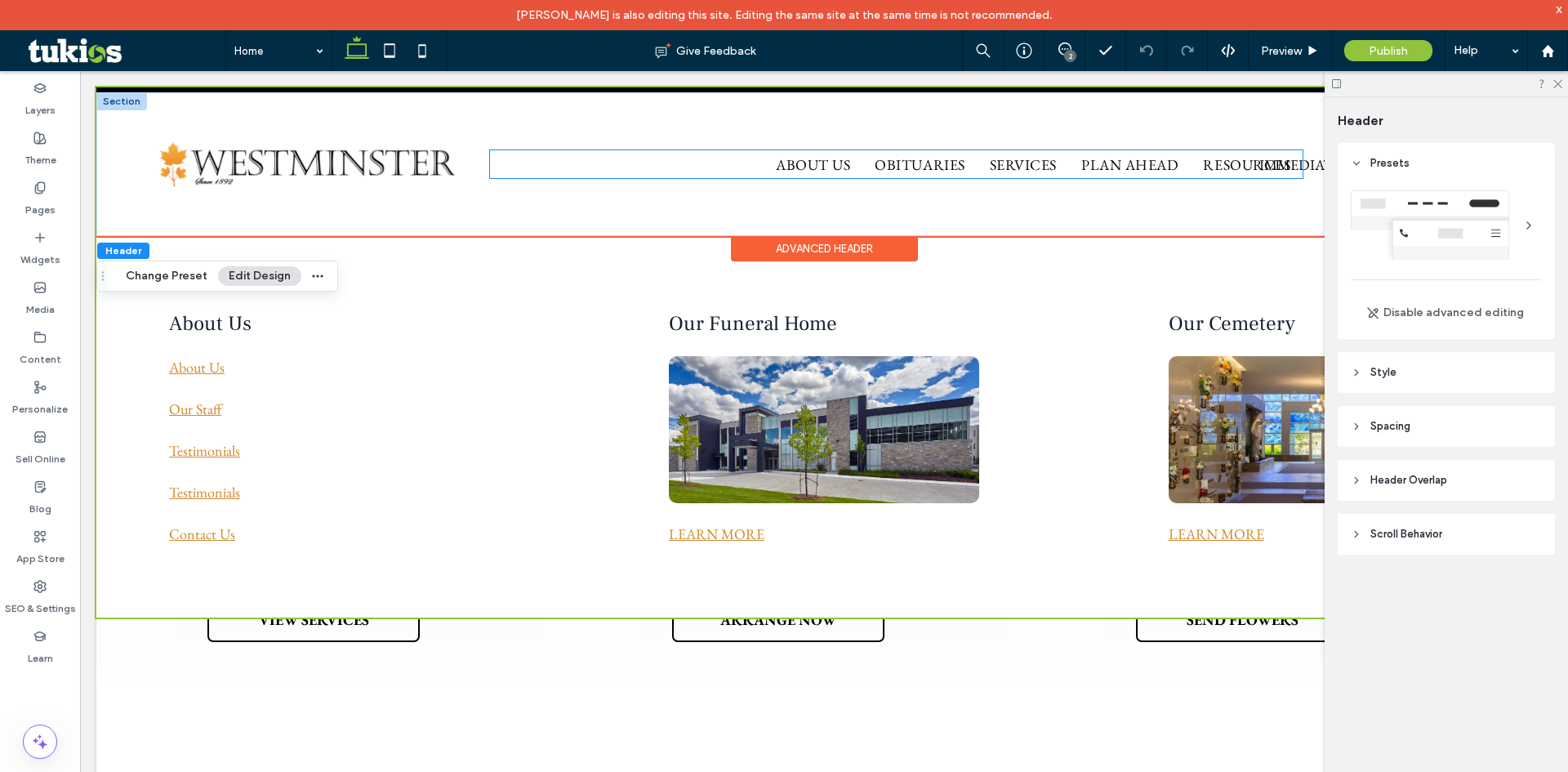
click at [725, 171] on ul "ABOUT US OBITUARIES SERVICES PLAN AHEAD RESOURCES" at bounding box center [896, 164] width 813 height 28
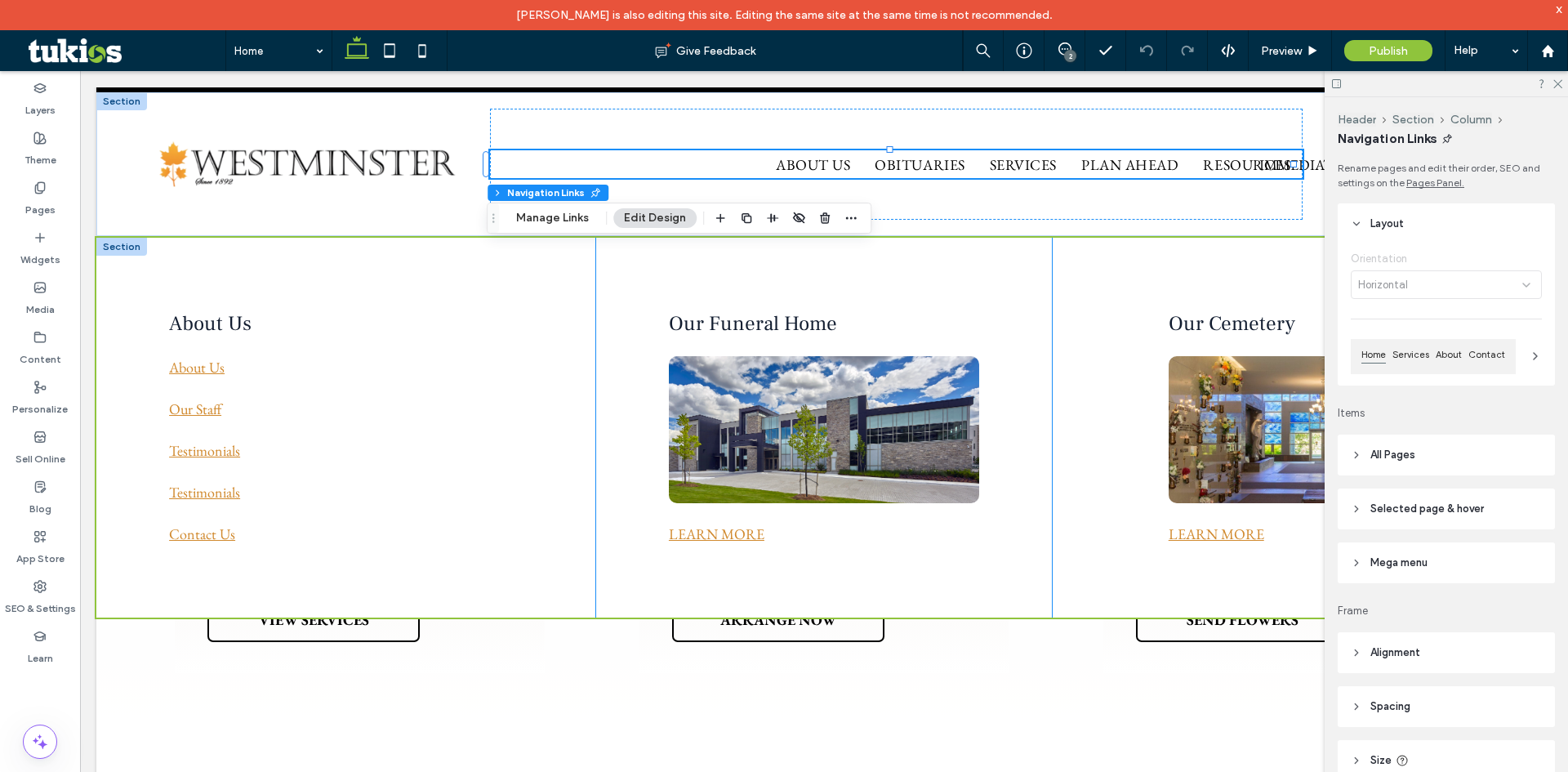
click at [607, 320] on div "Our Funeral Home LEARN MORE" at bounding box center [824, 427] width 456 height 380
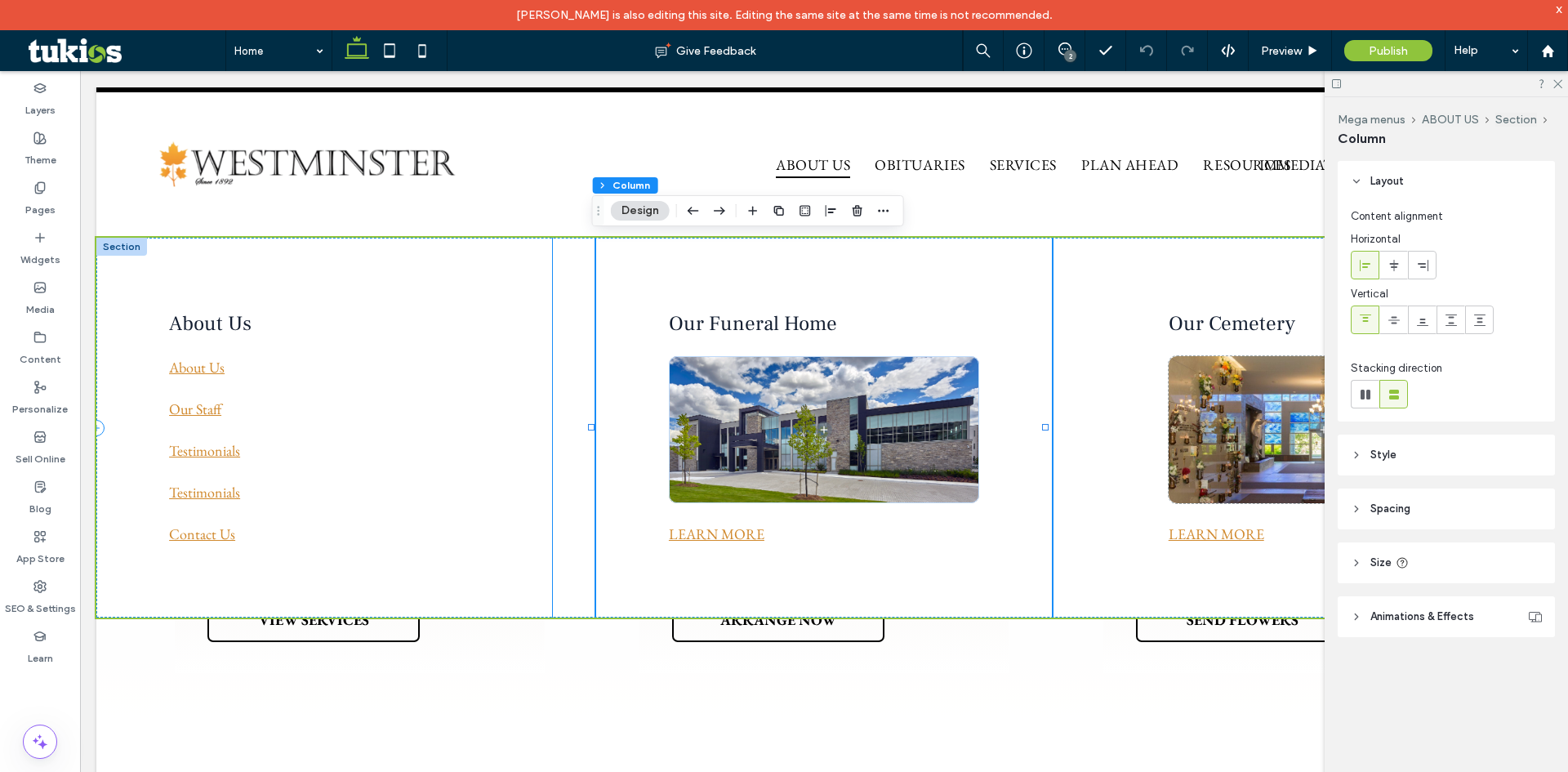
click at [350, 275] on div "About Us About Us Our Staff Testimonials Testimonials Contact Us" at bounding box center [325, 427] width 456 height 380
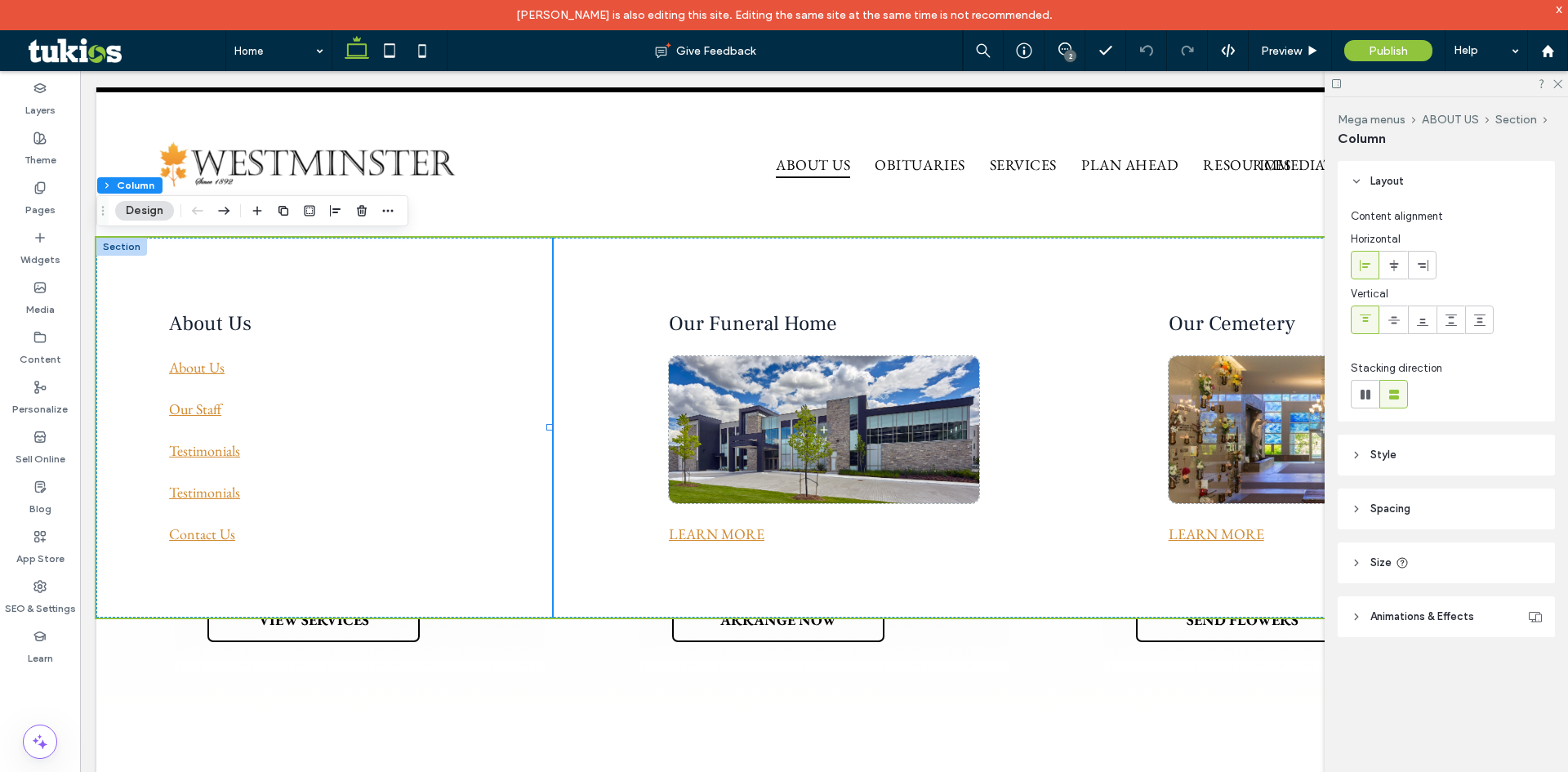
click at [1394, 504] on span "Spacing" at bounding box center [1390, 509] width 40 height 16
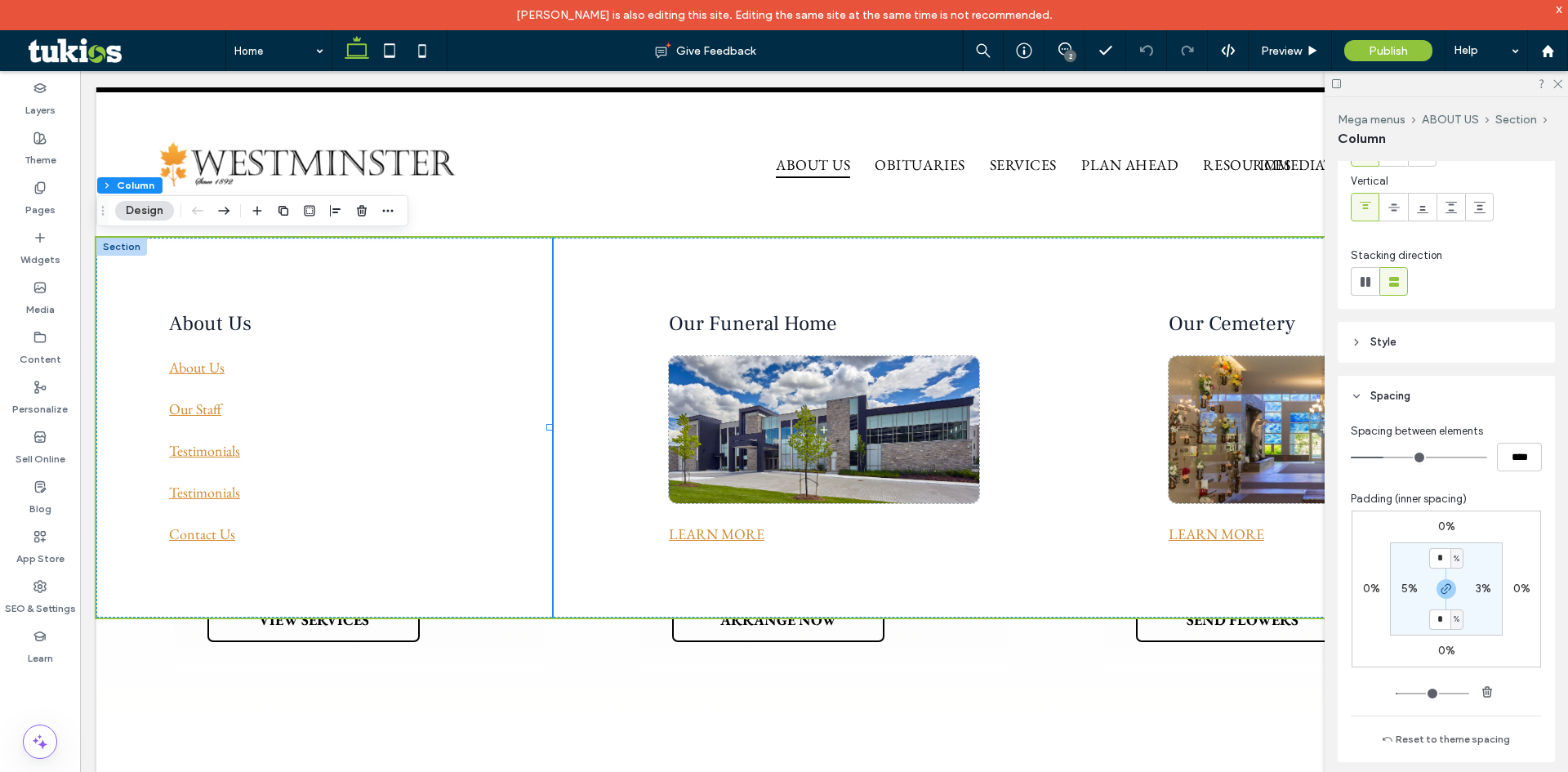
scroll to position [164, 0]
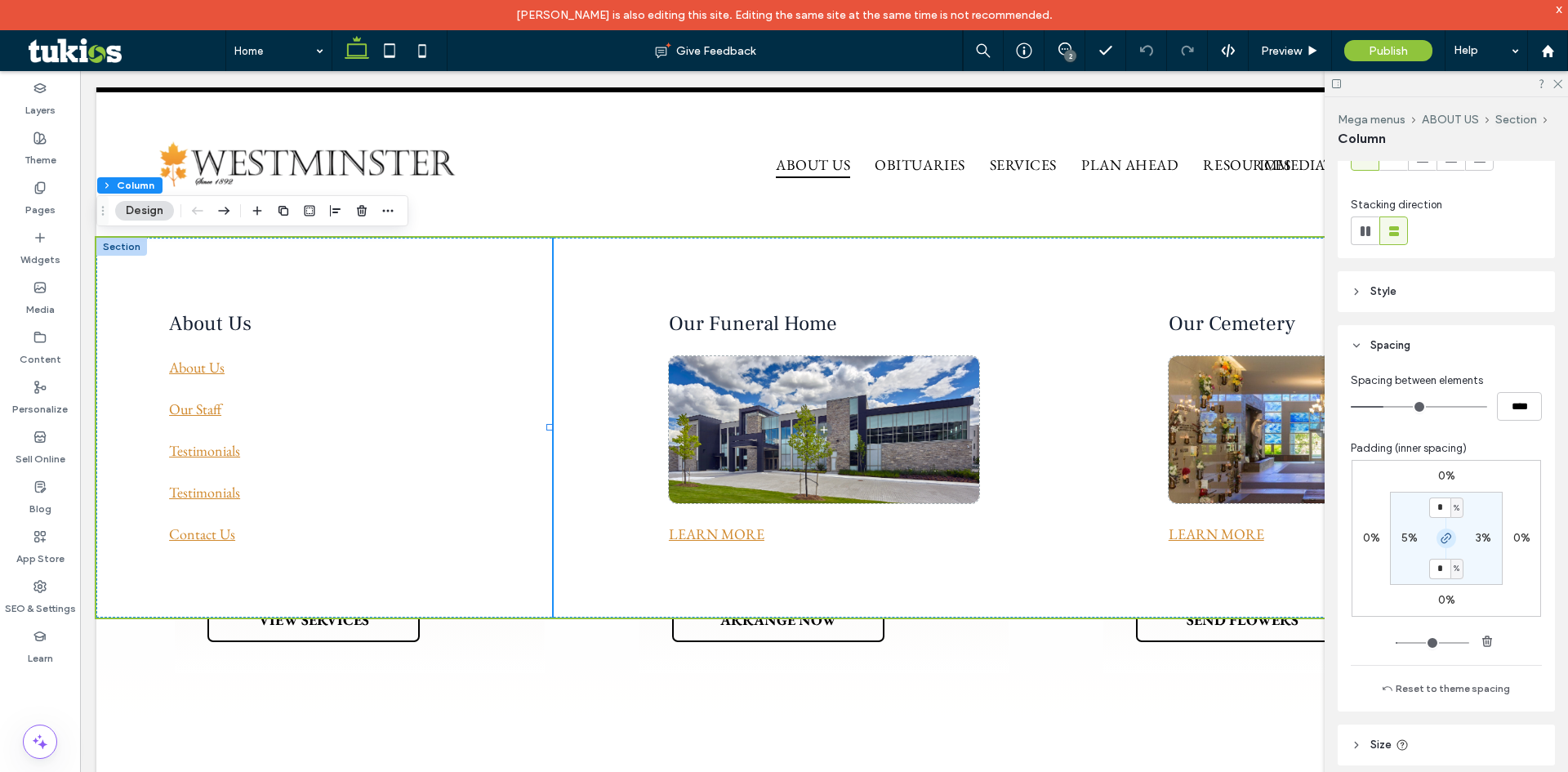
click at [1440, 542] on icon "button" at bounding box center [1446, 538] width 13 height 13
click at [1432, 509] on input "*" at bounding box center [1440, 507] width 21 height 20
type input "*"
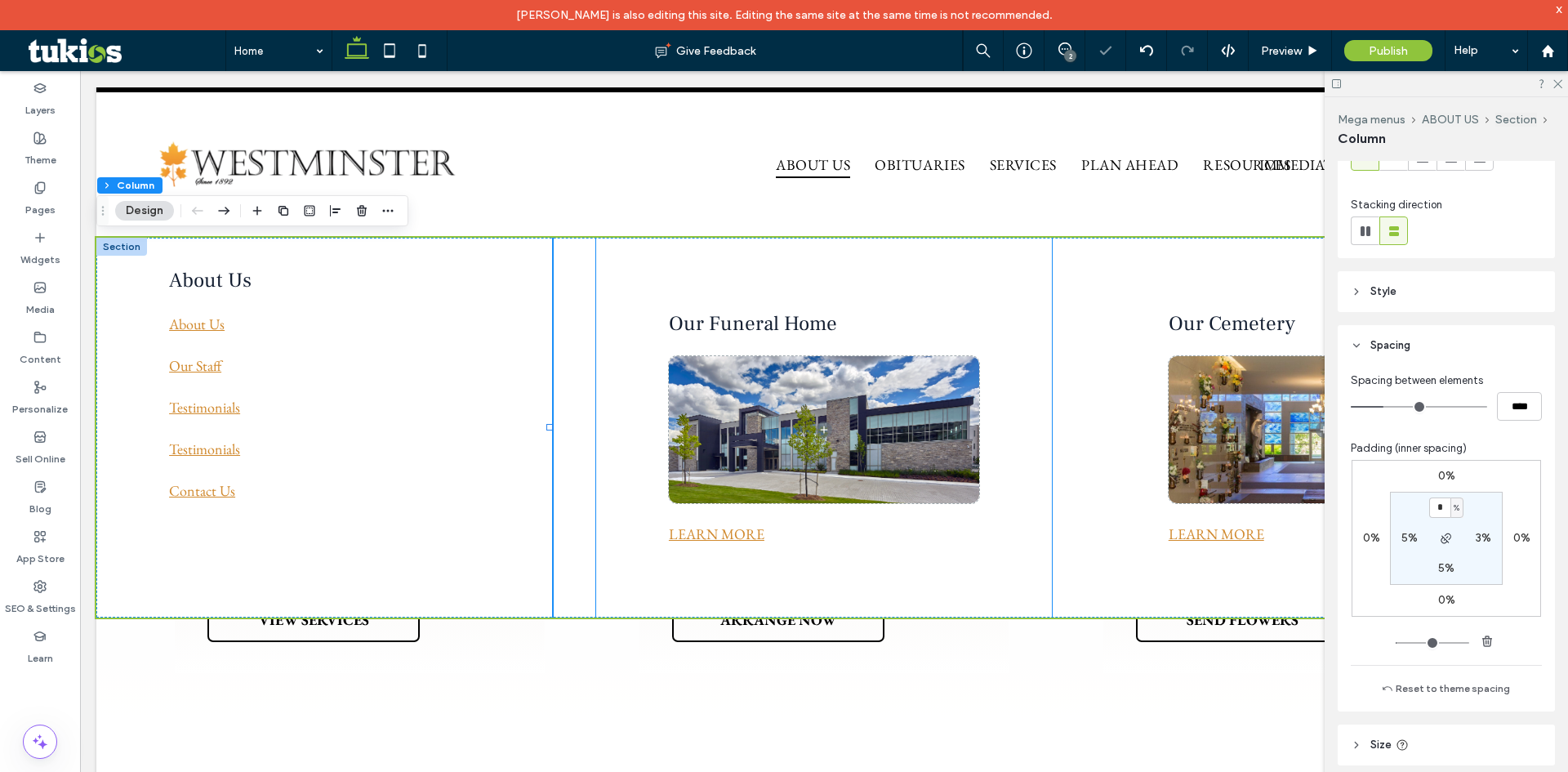
click at [598, 384] on div "Our Funeral Home LEARN MORE" at bounding box center [824, 427] width 456 height 380
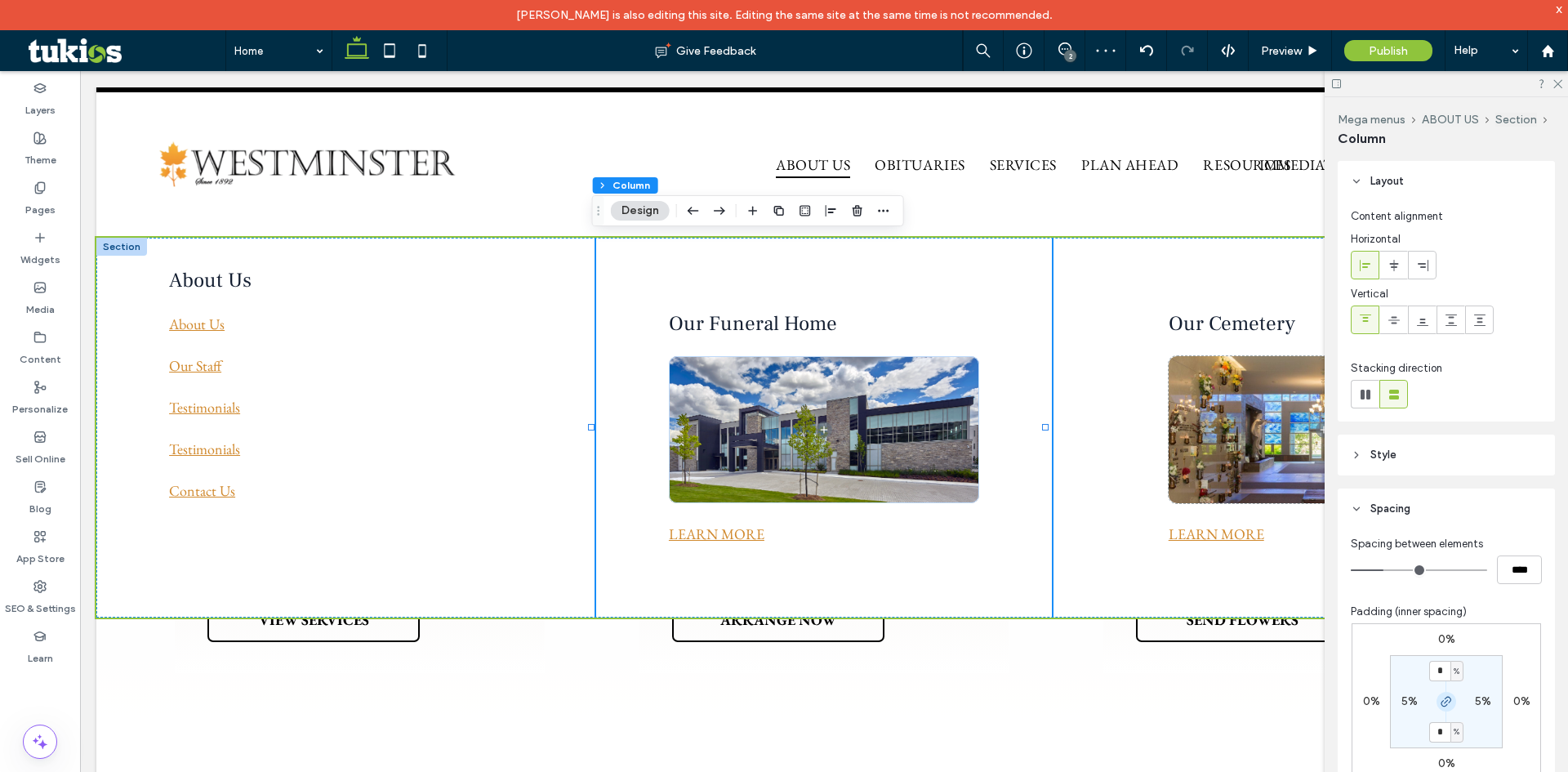
click at [1440, 708] on icon "button" at bounding box center [1446, 702] width 13 height 13
click at [1434, 665] on input "*" at bounding box center [1440, 670] width 21 height 20
type input "*"
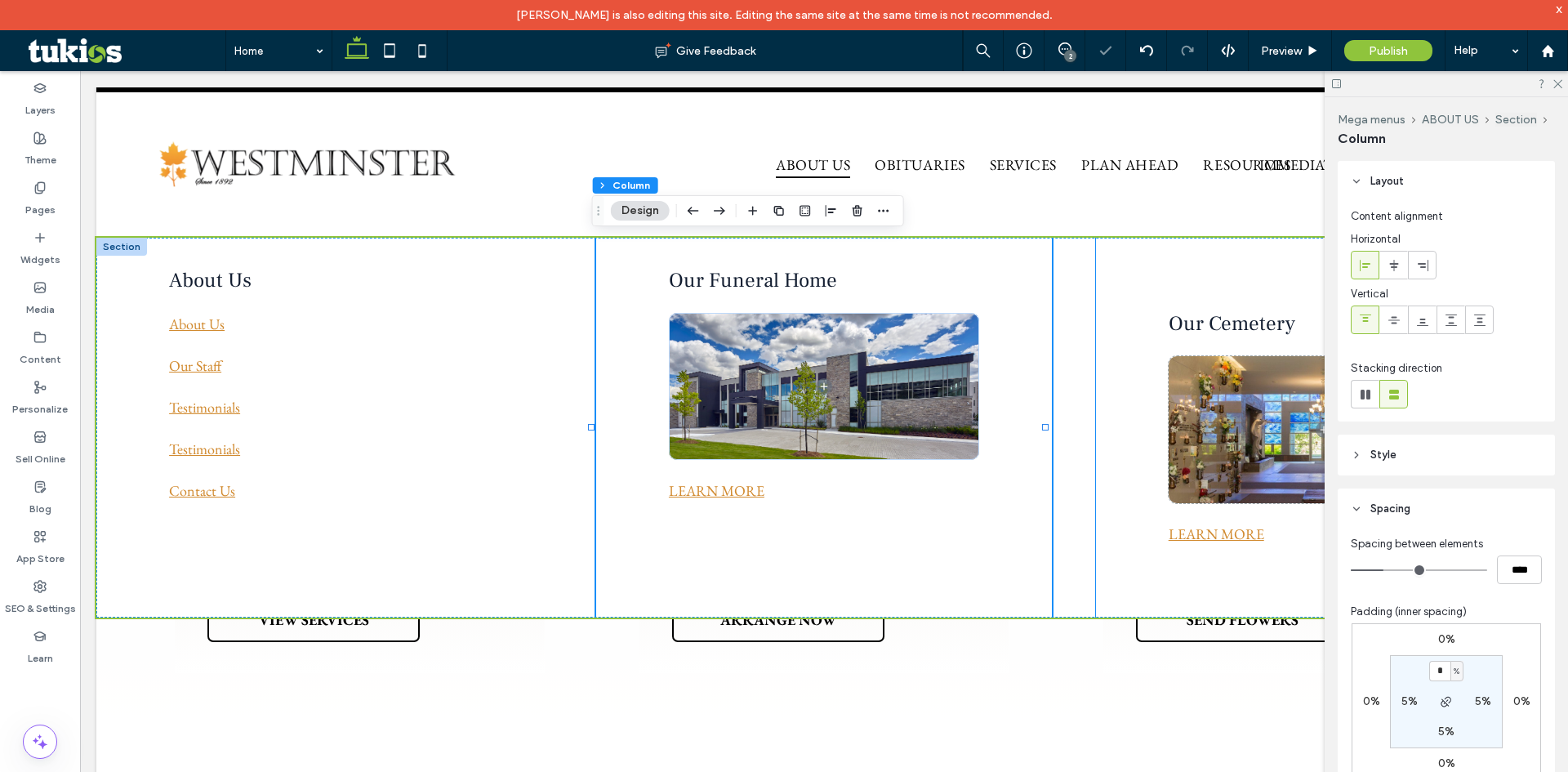
click at [1104, 456] on div "Our Cemetery LEARN MORE" at bounding box center [1324, 427] width 456 height 380
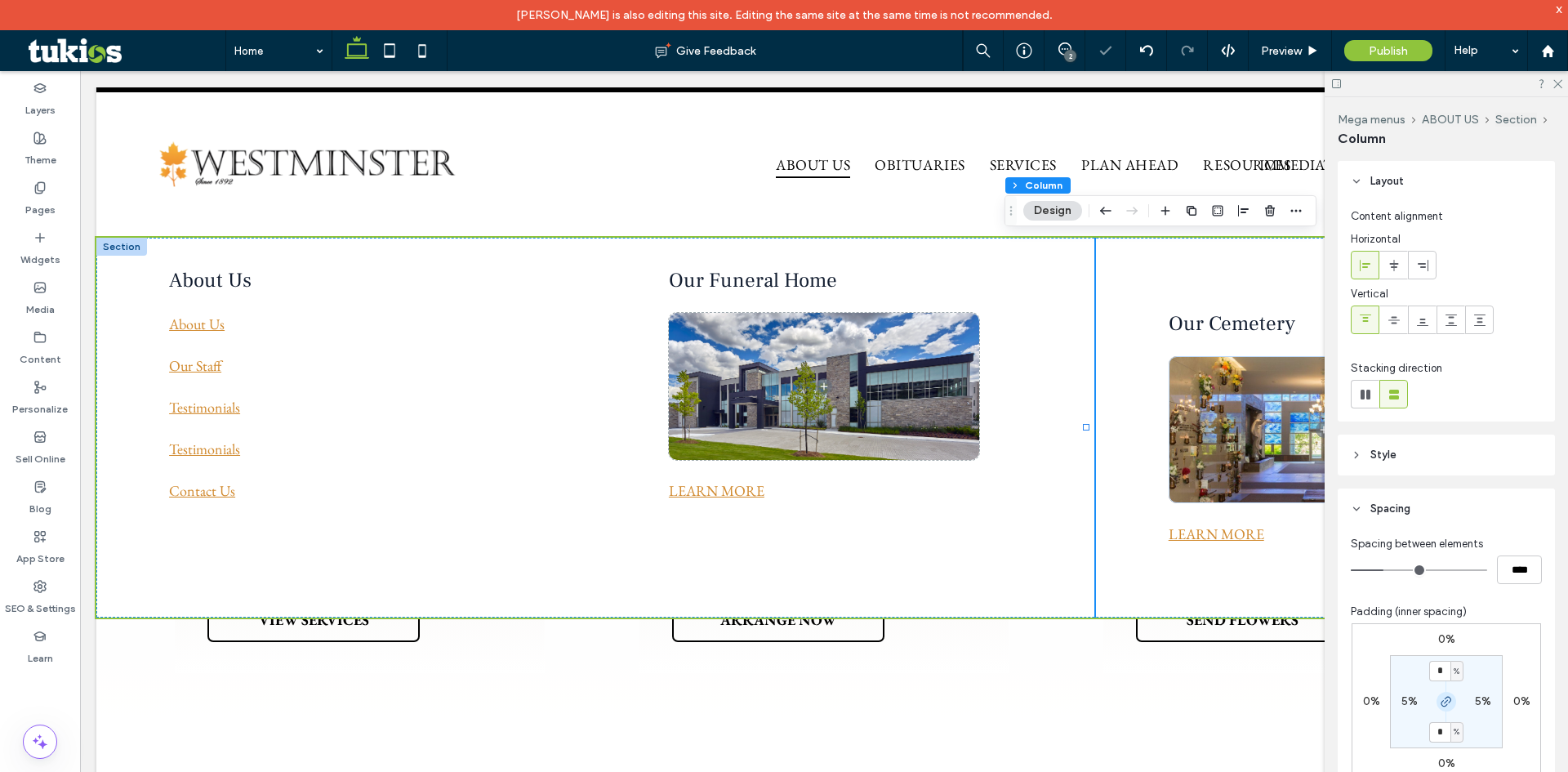
click at [1440, 698] on icon "button" at bounding box center [1446, 702] width 13 height 13
click at [1432, 669] on input "*" at bounding box center [1440, 670] width 21 height 20
type input "*"
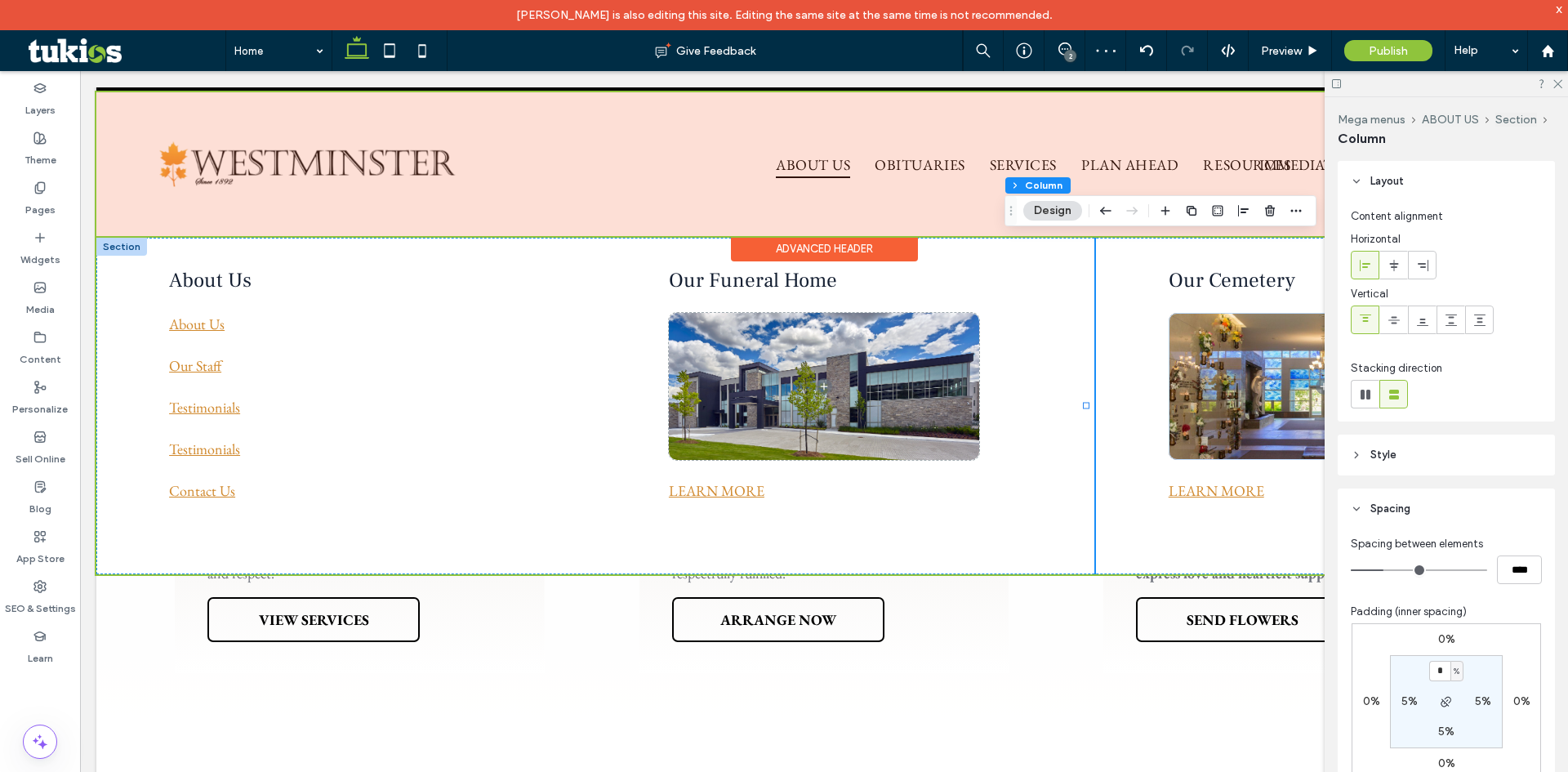
click at [905, 166] on div at bounding box center [824, 164] width 1455 height 144
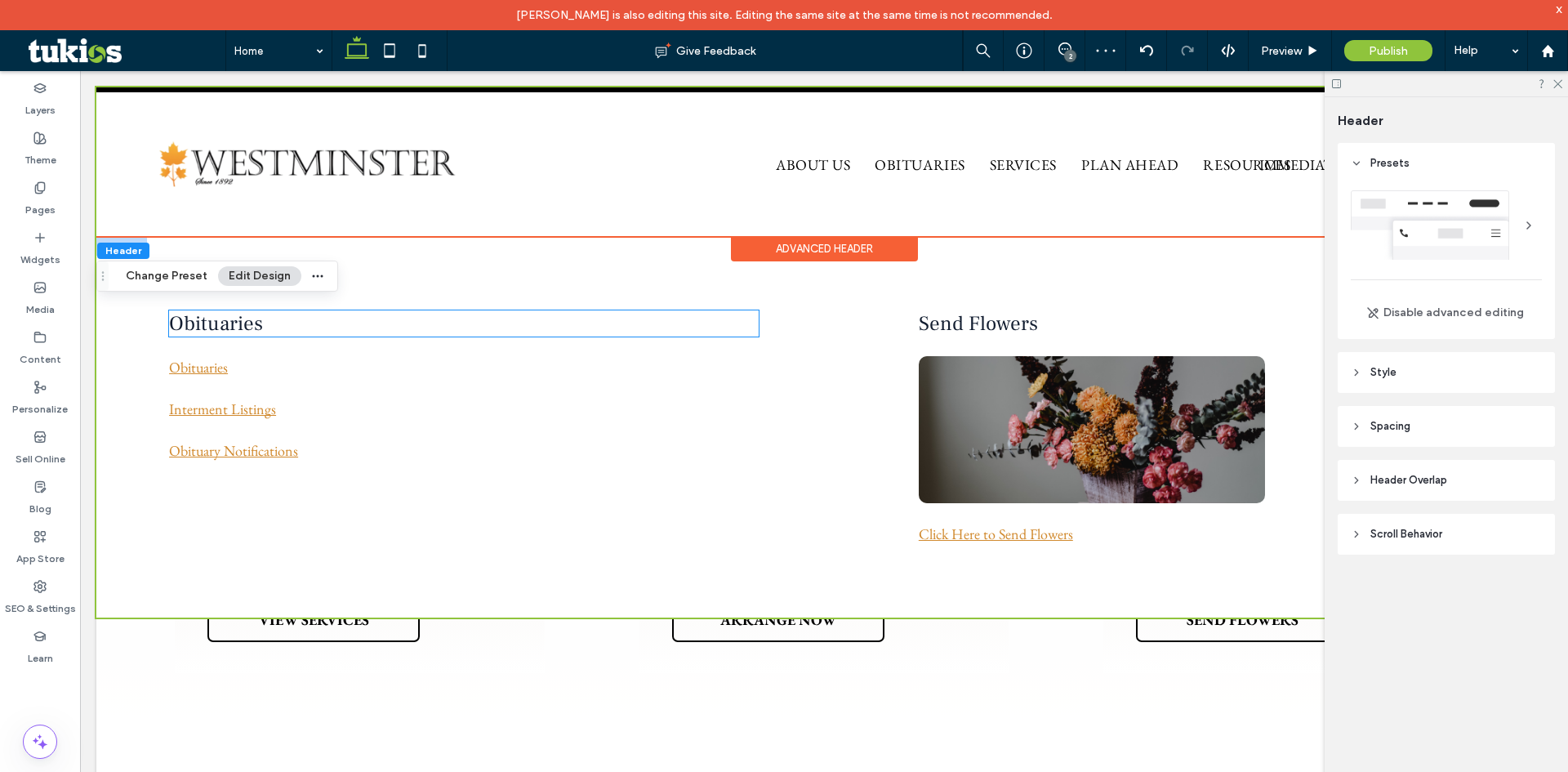
click at [698, 329] on h3 "Obituaries" at bounding box center [464, 323] width 590 height 26
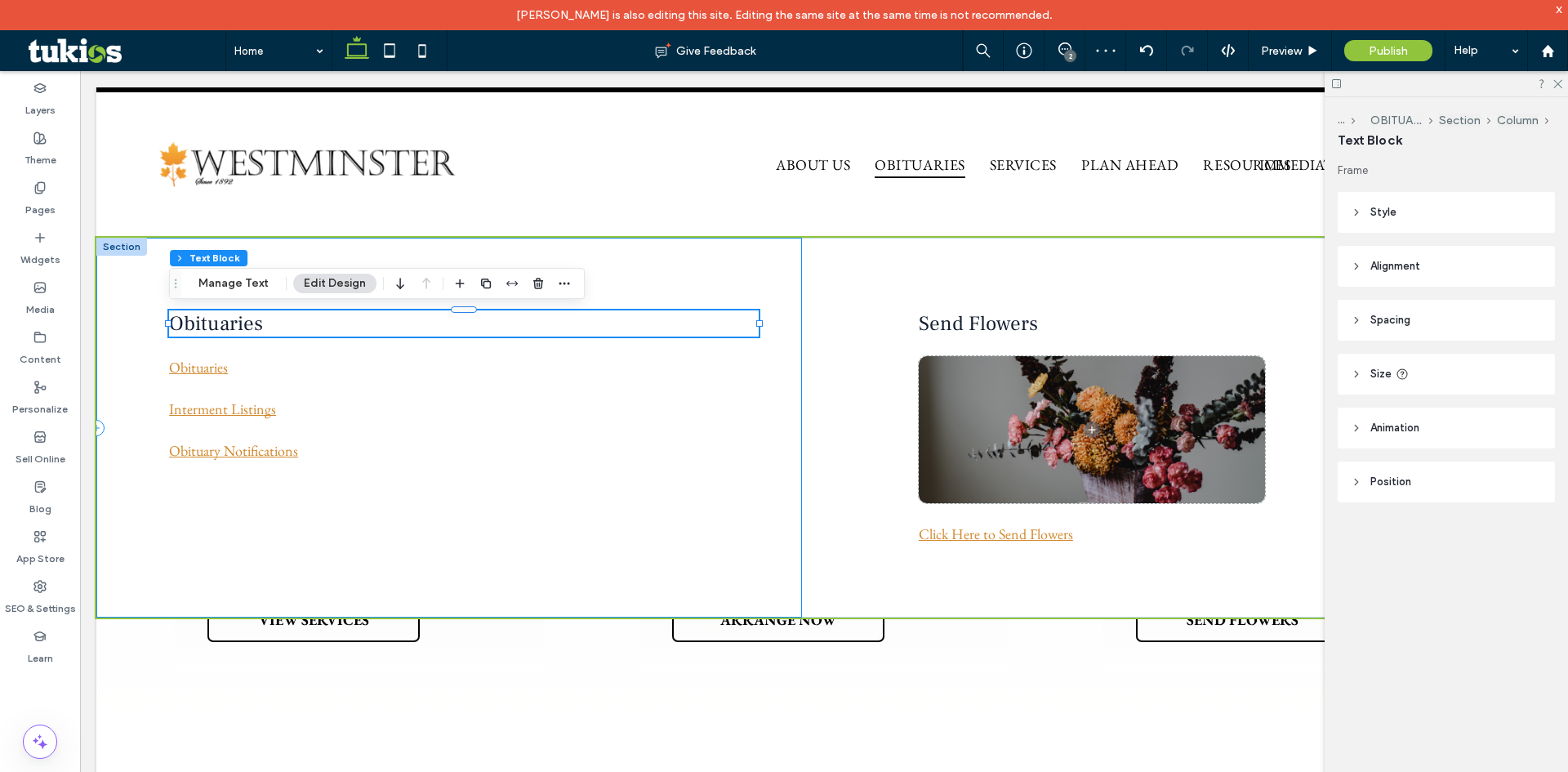
click at [791, 341] on div "Obituaries Obituaries Interment Listings ﻿ Obituary Notifications" at bounding box center [449, 427] width 706 height 380
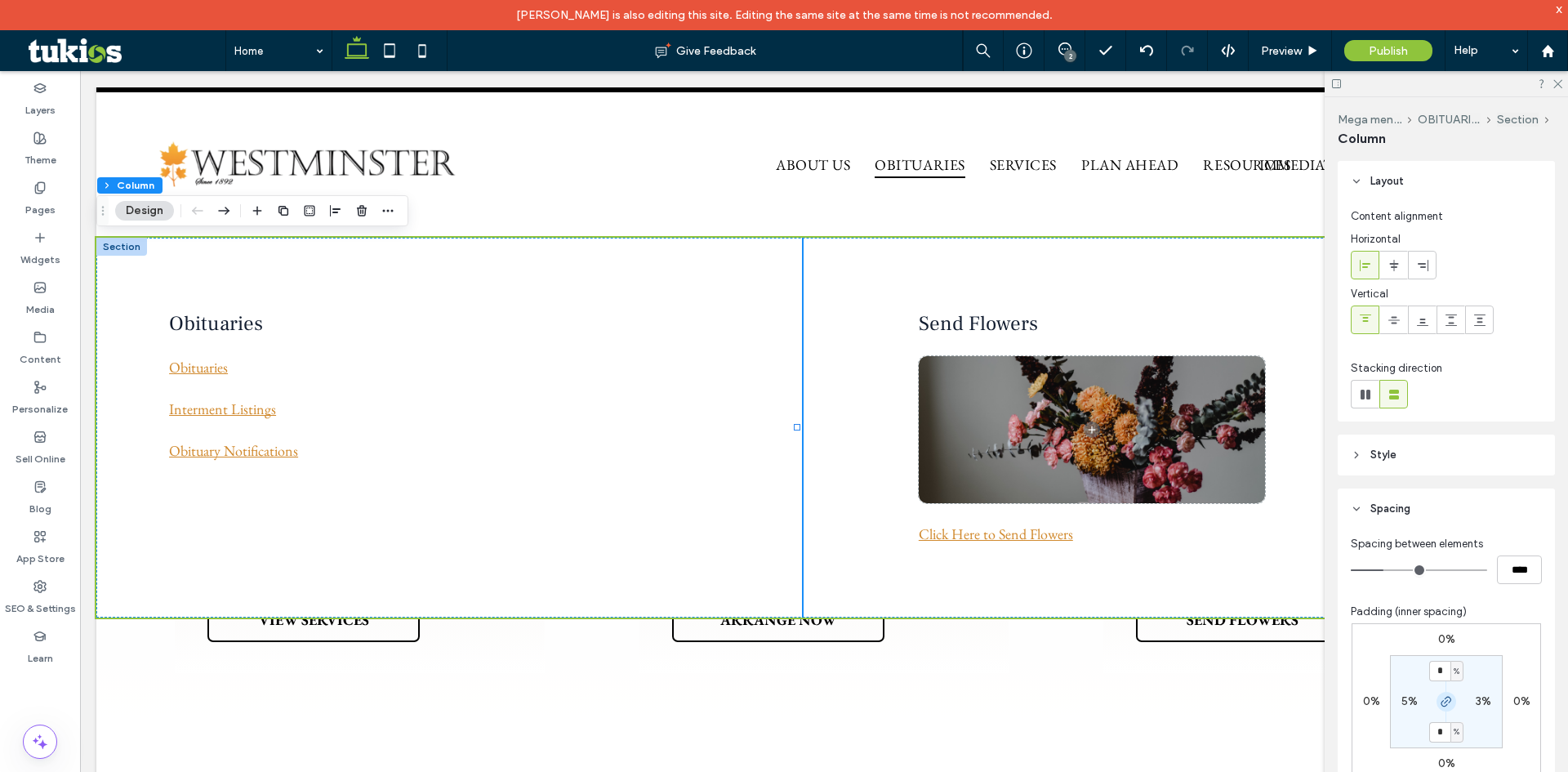
click at [1444, 697] on use "button" at bounding box center [1446, 702] width 10 height 10
click at [1434, 669] on input "*" at bounding box center [1440, 670] width 21 height 20
type input "*"
click at [846, 440] on div "Send Flowers Click Here to Send Flowers" at bounding box center [1198, 427] width 706 height 380
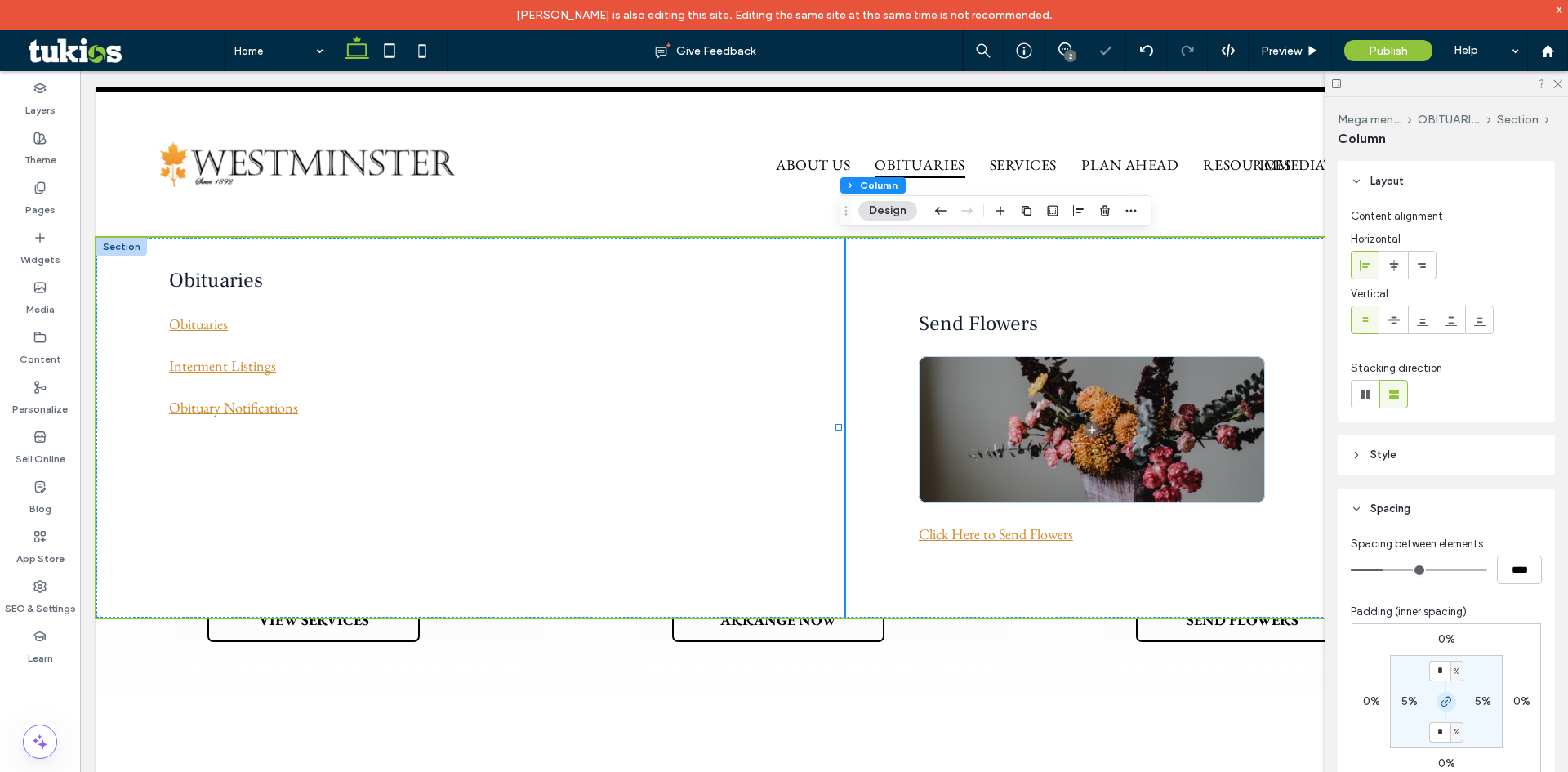
click at [1442, 706] on icon "button" at bounding box center [1446, 702] width 13 height 13
click at [1429, 669] on input "*" at bounding box center [1440, 670] width 21 height 20
type input "*"
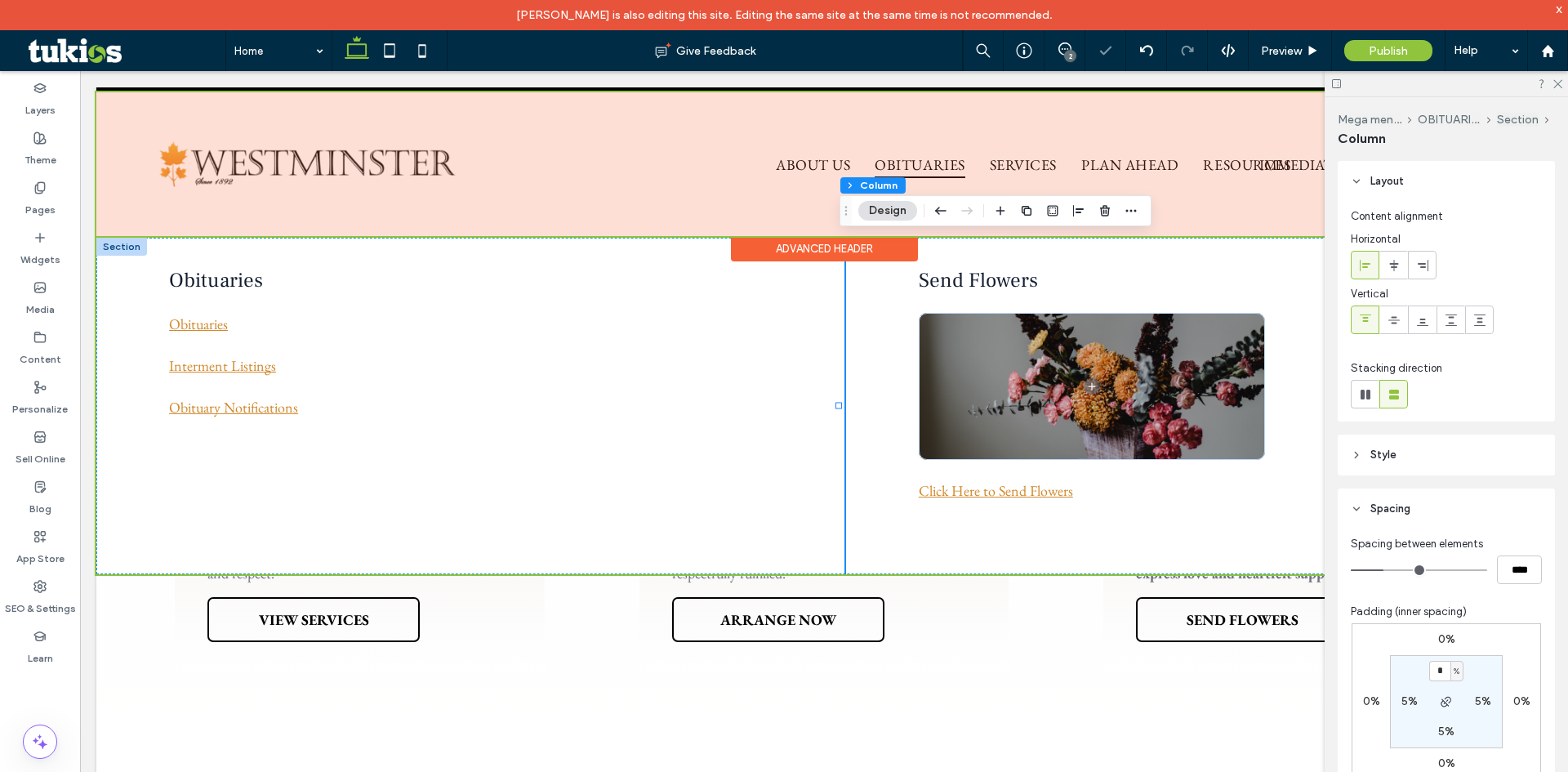
click at [997, 165] on div at bounding box center [824, 164] width 1455 height 144
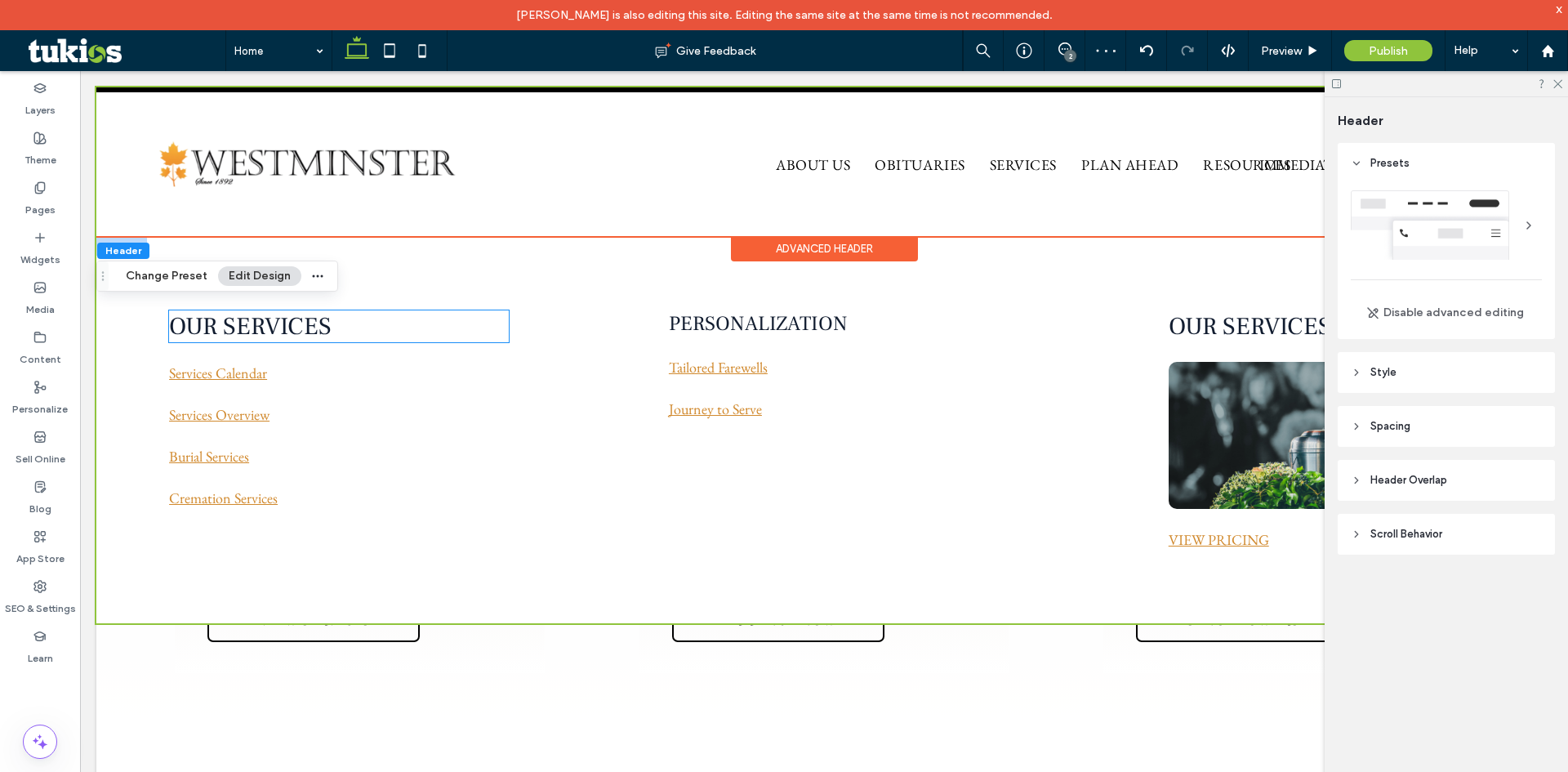
click at [433, 319] on h3 "OUR SERVICES" at bounding box center [339, 326] width 340 height 32
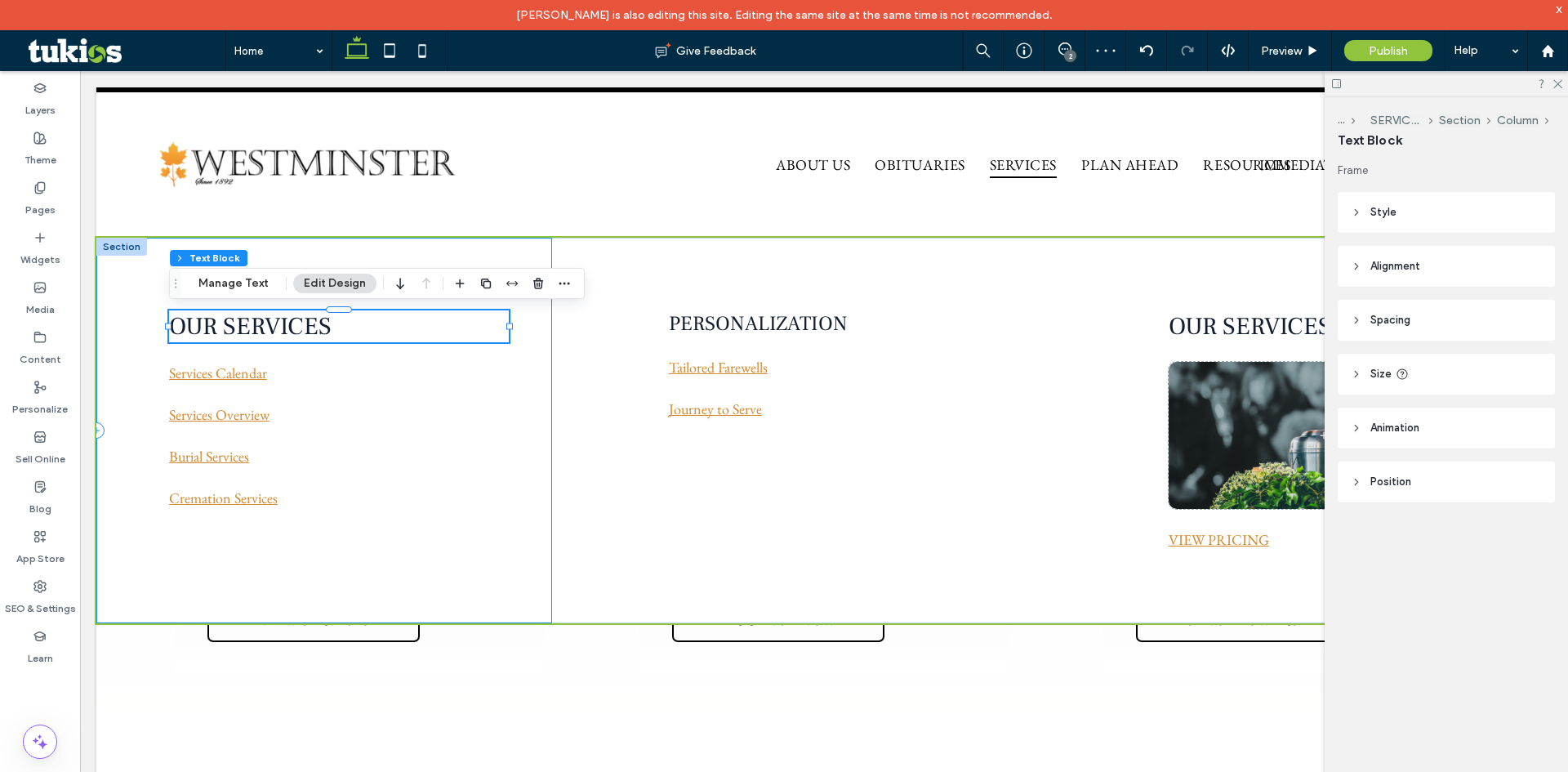
click at [495, 300] on div "OUR SERVICES Services Calendar Services Overview Burial Services Cremation Serv…" at bounding box center [325, 430] width 456 height 386
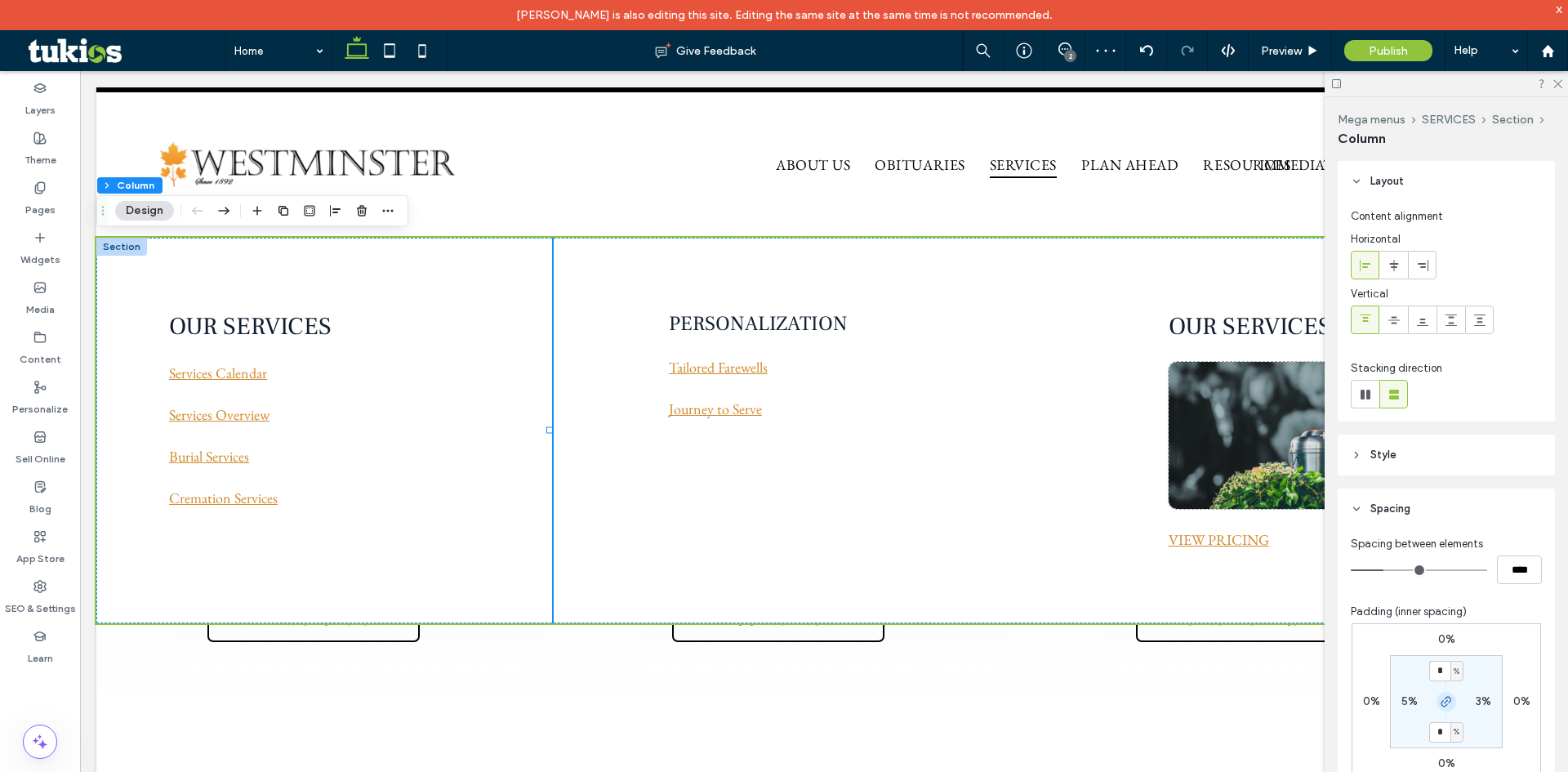
click at [1443, 709] on span "button" at bounding box center [1445, 701] width 19 height 19
click at [1429, 669] on input "*" at bounding box center [1440, 670] width 21 height 20
type input "*"
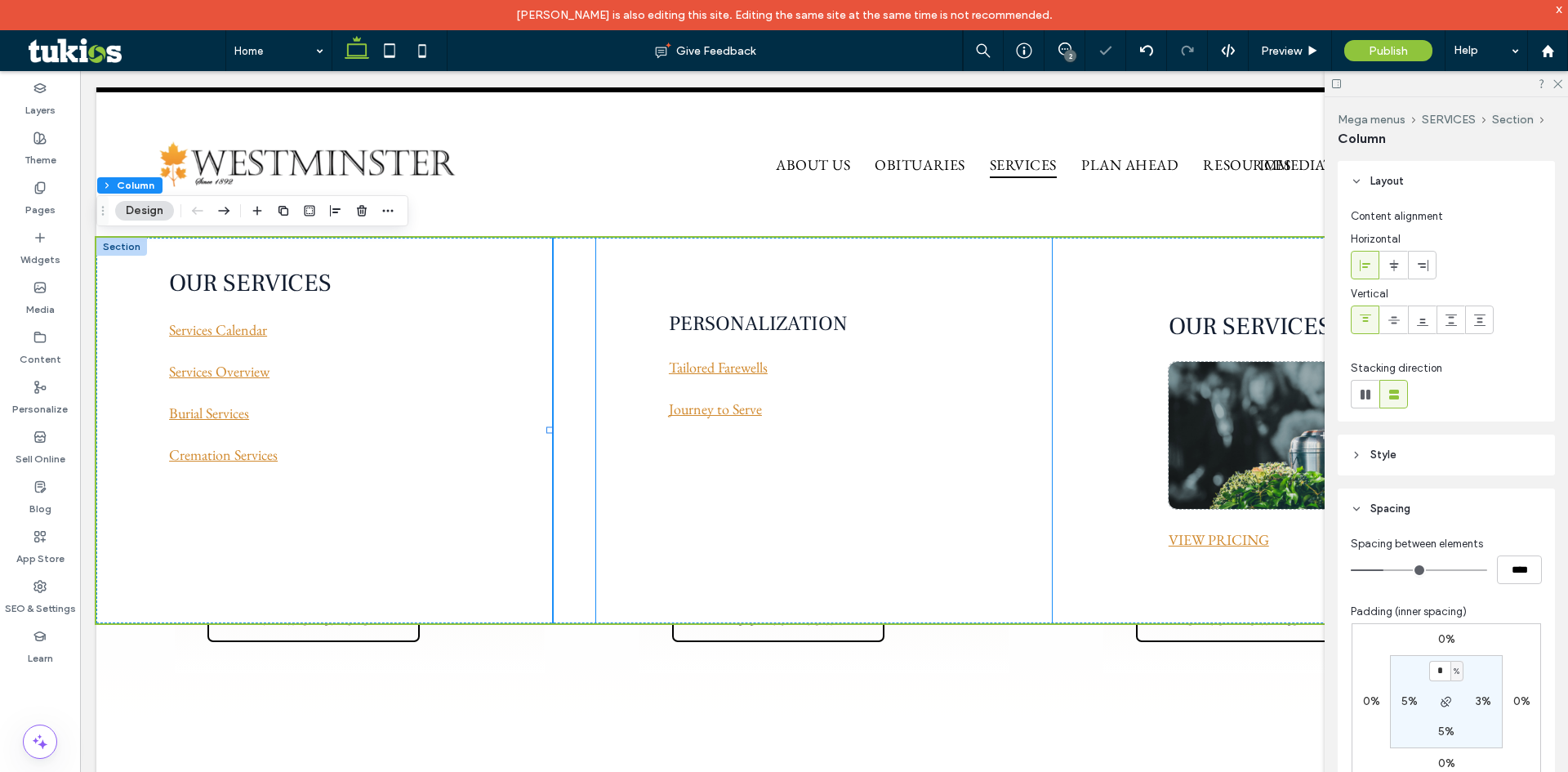
click at [618, 465] on div "PERSONALIZATION Tailored Farewells Journey to Serve" at bounding box center [824, 430] width 456 height 386
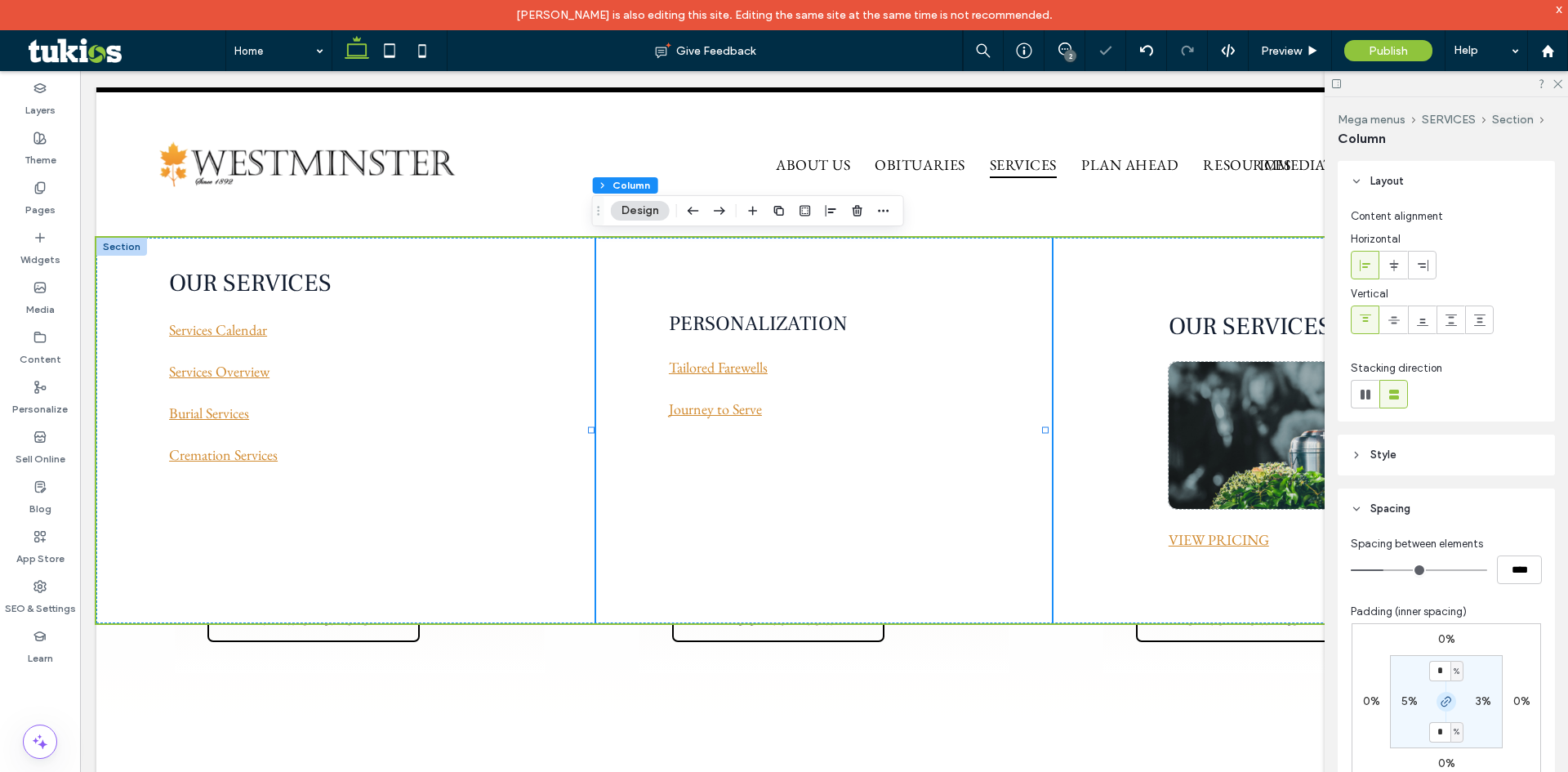
click at [1443, 699] on icon "button" at bounding box center [1446, 702] width 13 height 13
click at [1432, 674] on input "*" at bounding box center [1440, 670] width 21 height 20
type input "*"
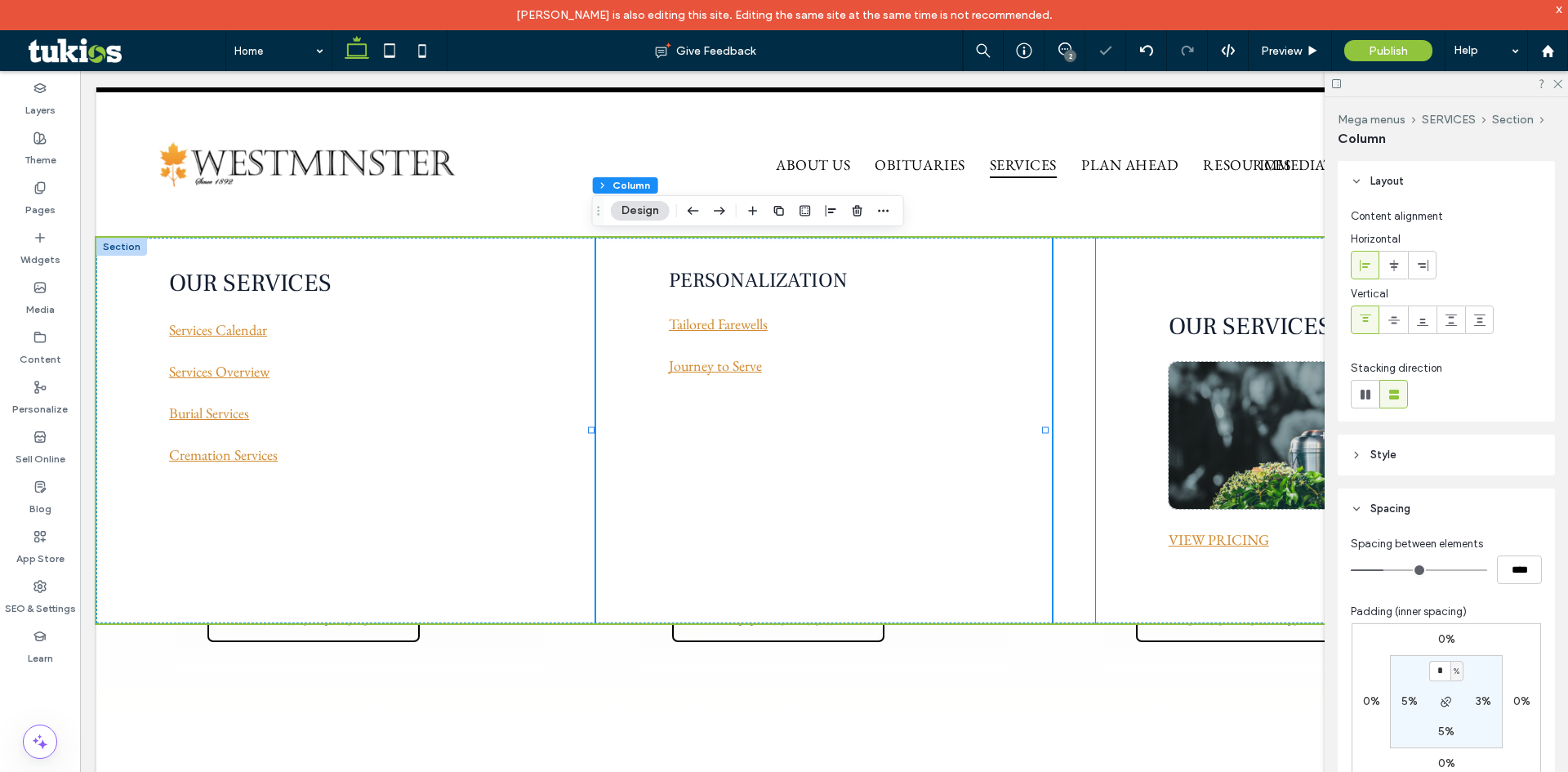
click at [1116, 472] on div "OUR SERVICES & PRICING VIEW PRICING ﻿" at bounding box center [1324, 430] width 456 height 386
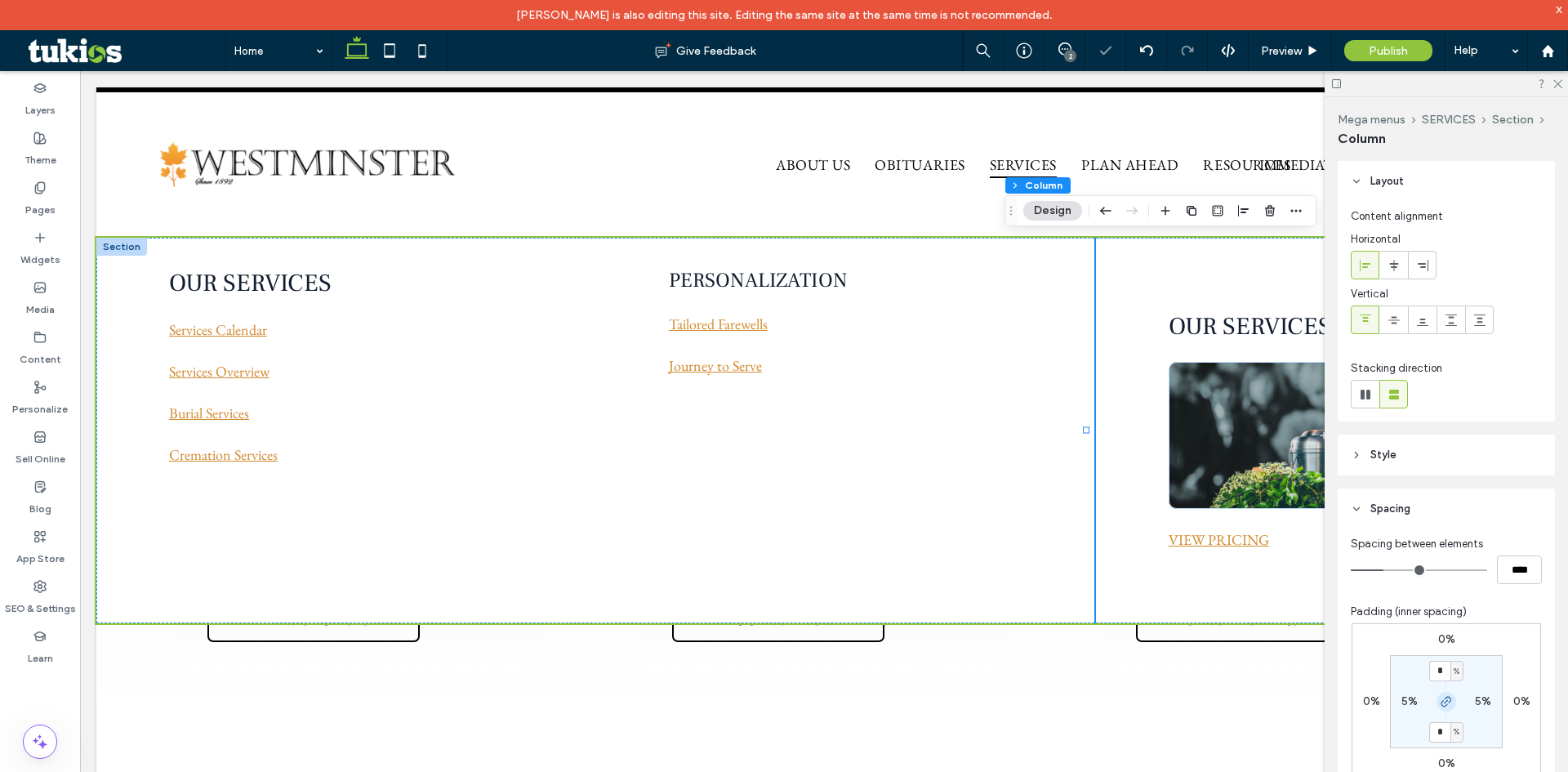
click at [1444, 701] on icon "button" at bounding box center [1446, 702] width 13 height 13
click at [1432, 670] on input "*" at bounding box center [1440, 670] width 21 height 20
type input "*"
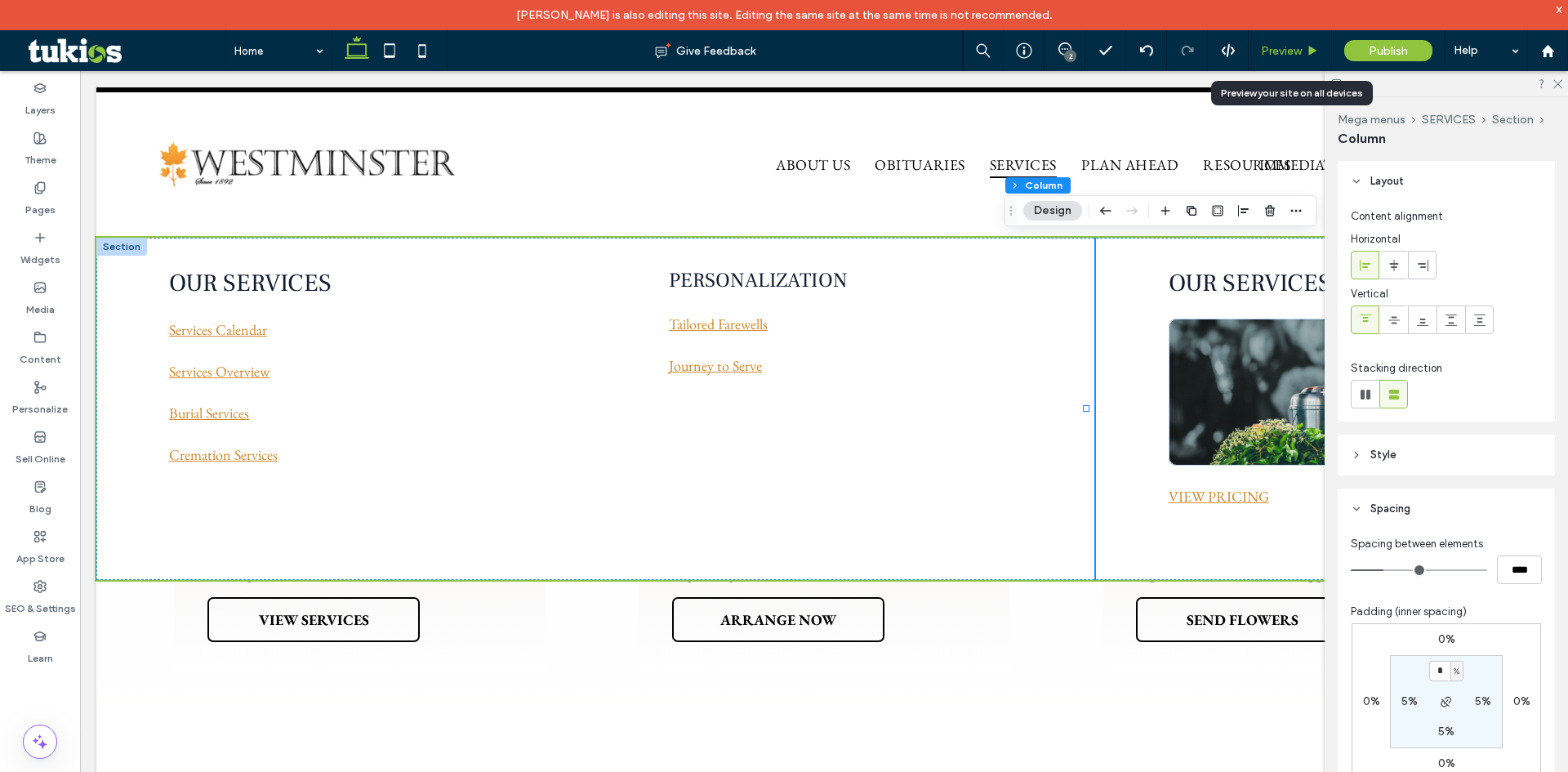
drag, startPoint x: 1270, startPoint y: 42, endPoint x: 1281, endPoint y: 50, distance: 13.6
click at [1271, 42] on div "Preview" at bounding box center [1289, 51] width 83 height 41
click at [1276, 50] on span "Preview" at bounding box center [1281, 51] width 41 height 14
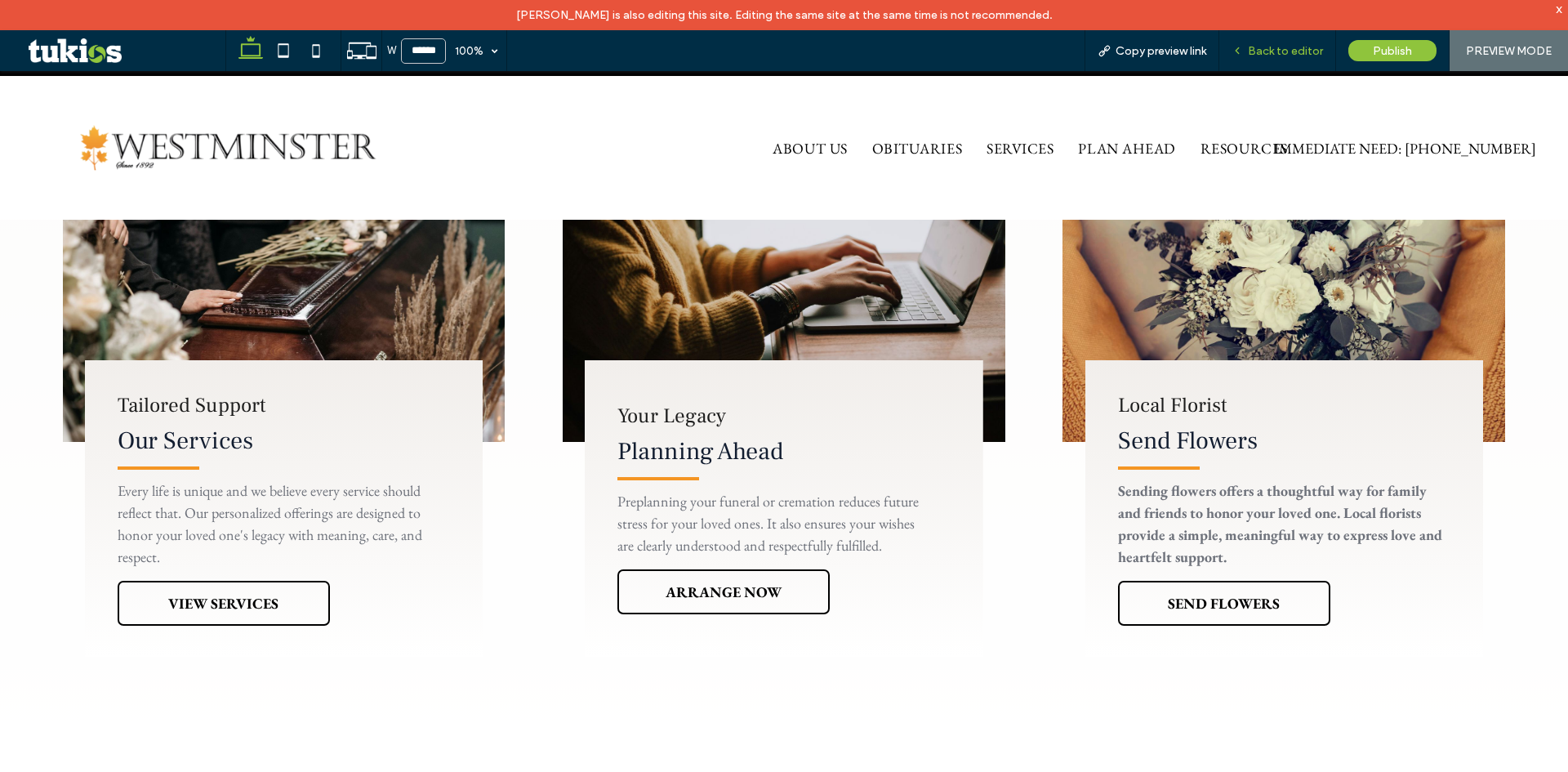
scroll to position [1046, 0]
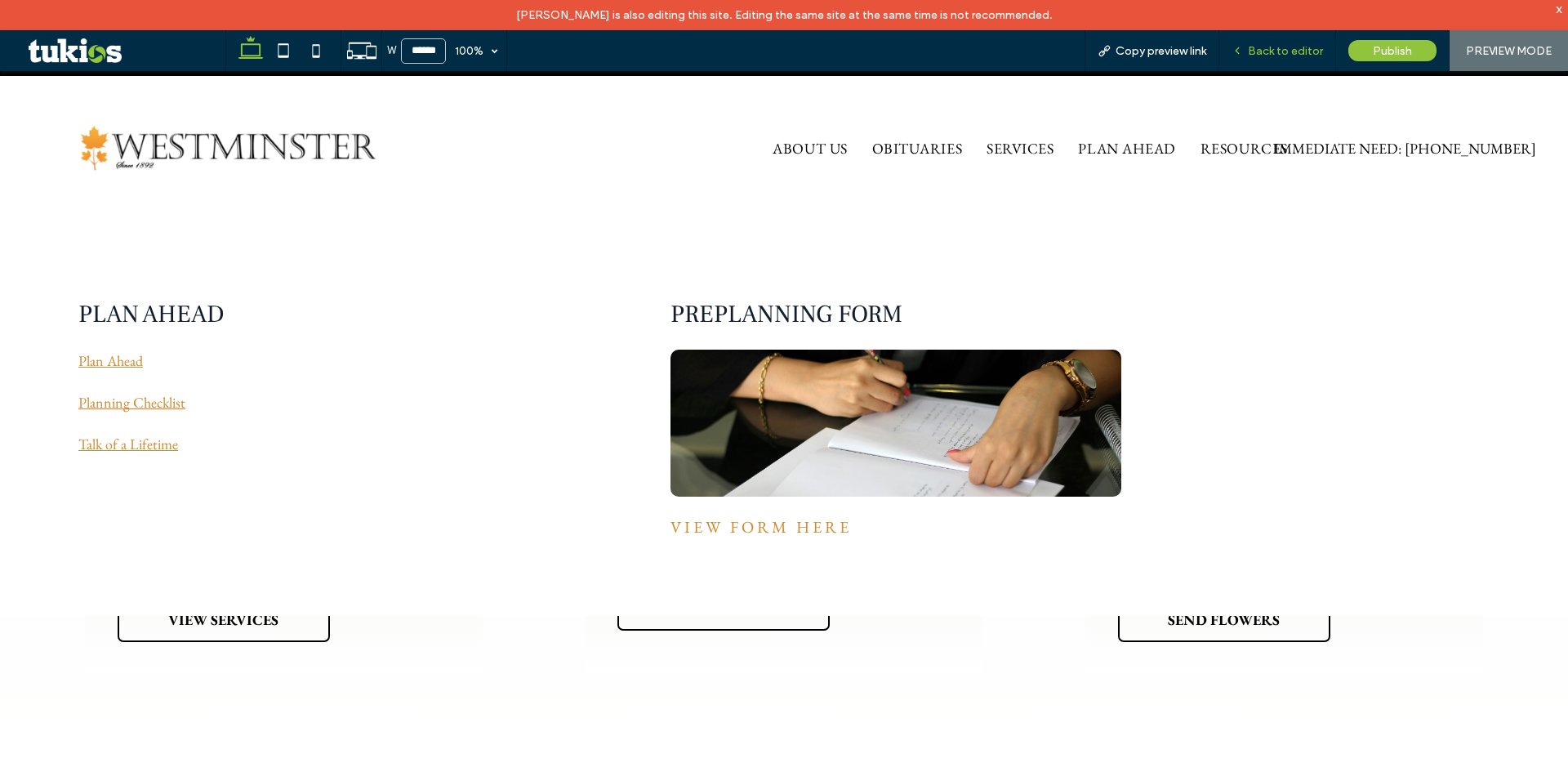
click at [1264, 55] on span "Back to editor" at bounding box center [1285, 51] width 75 height 14
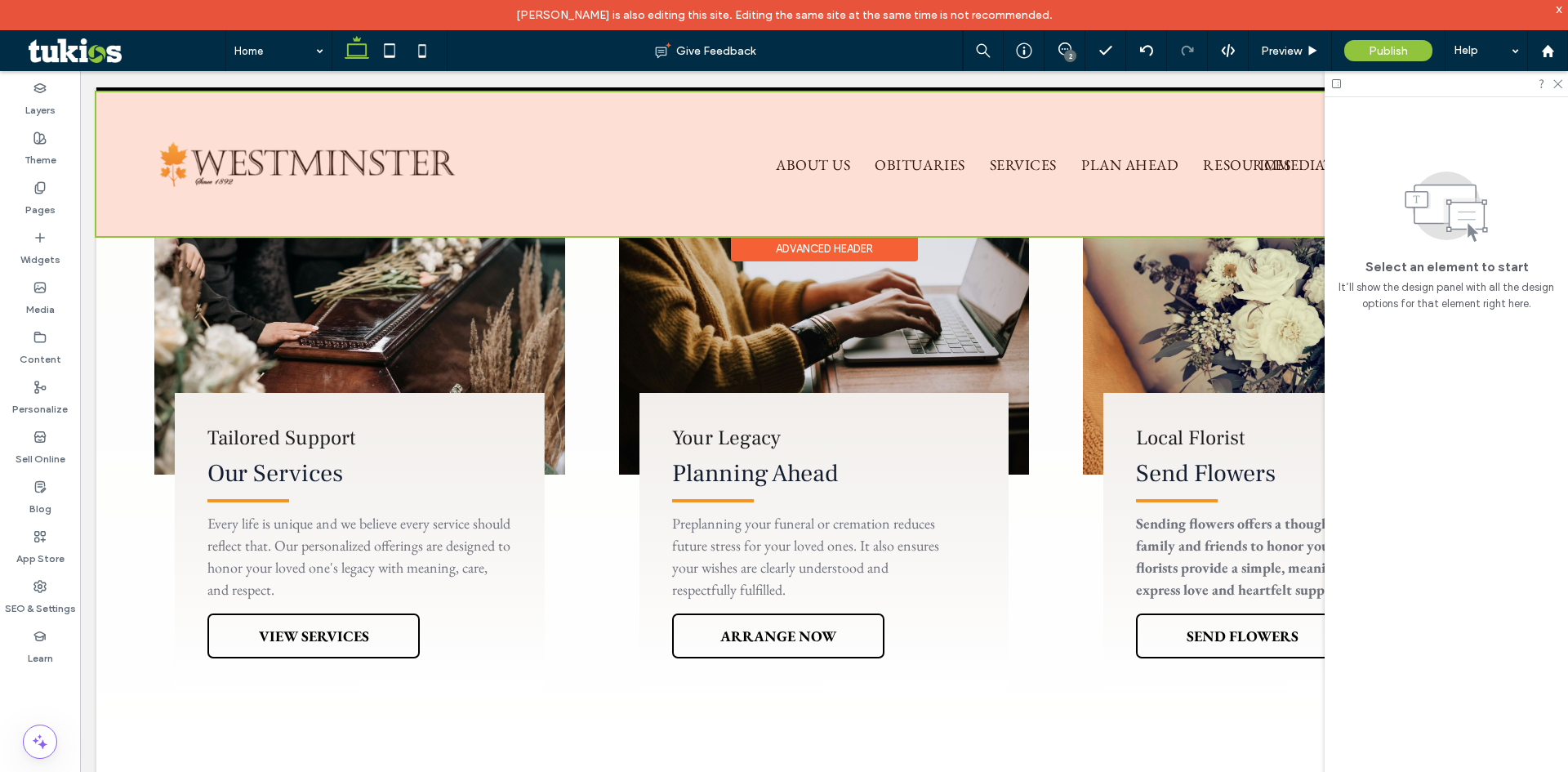
scroll to position [1062, 0]
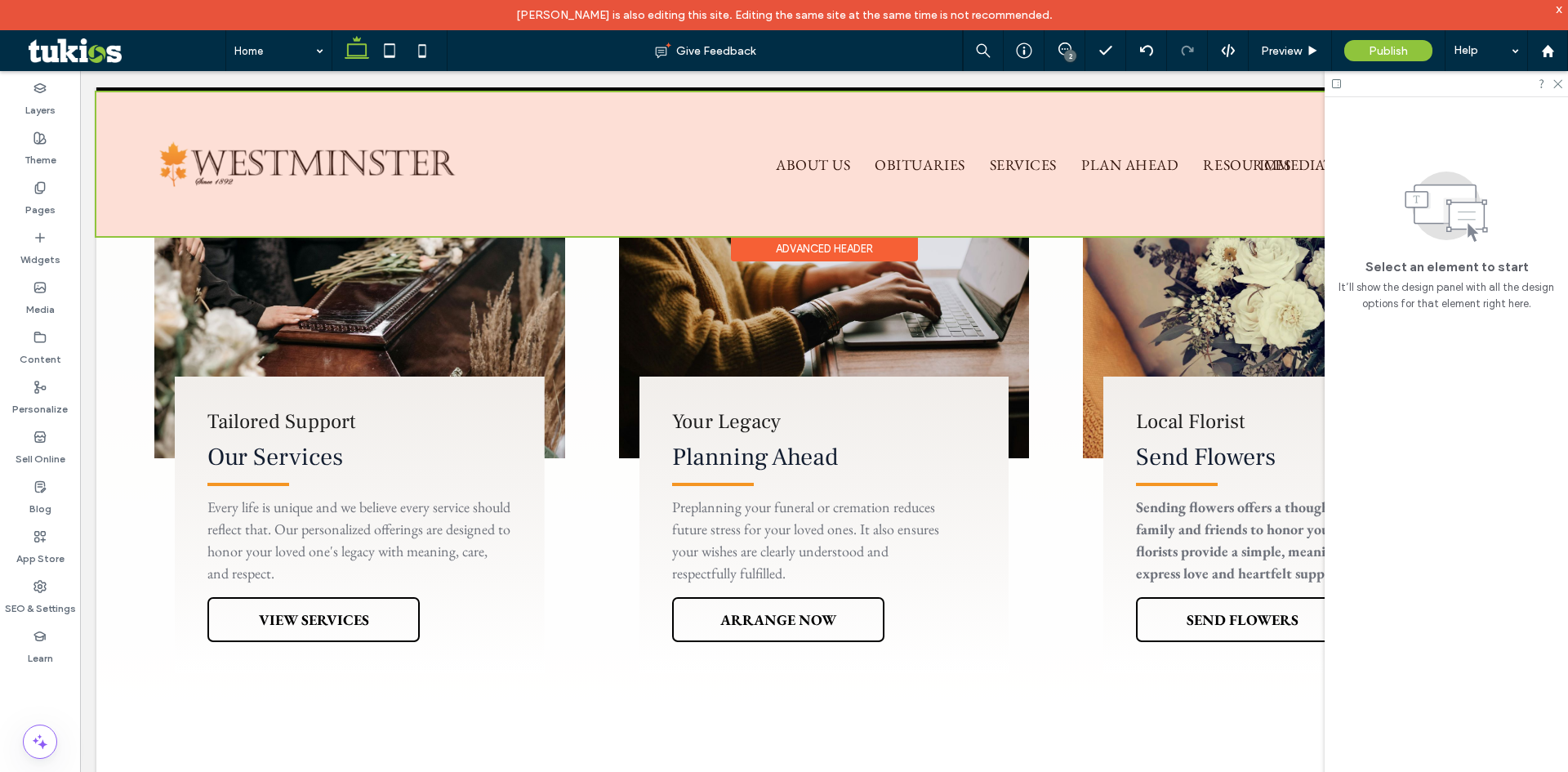
click at [1128, 165] on div at bounding box center [824, 164] width 1455 height 144
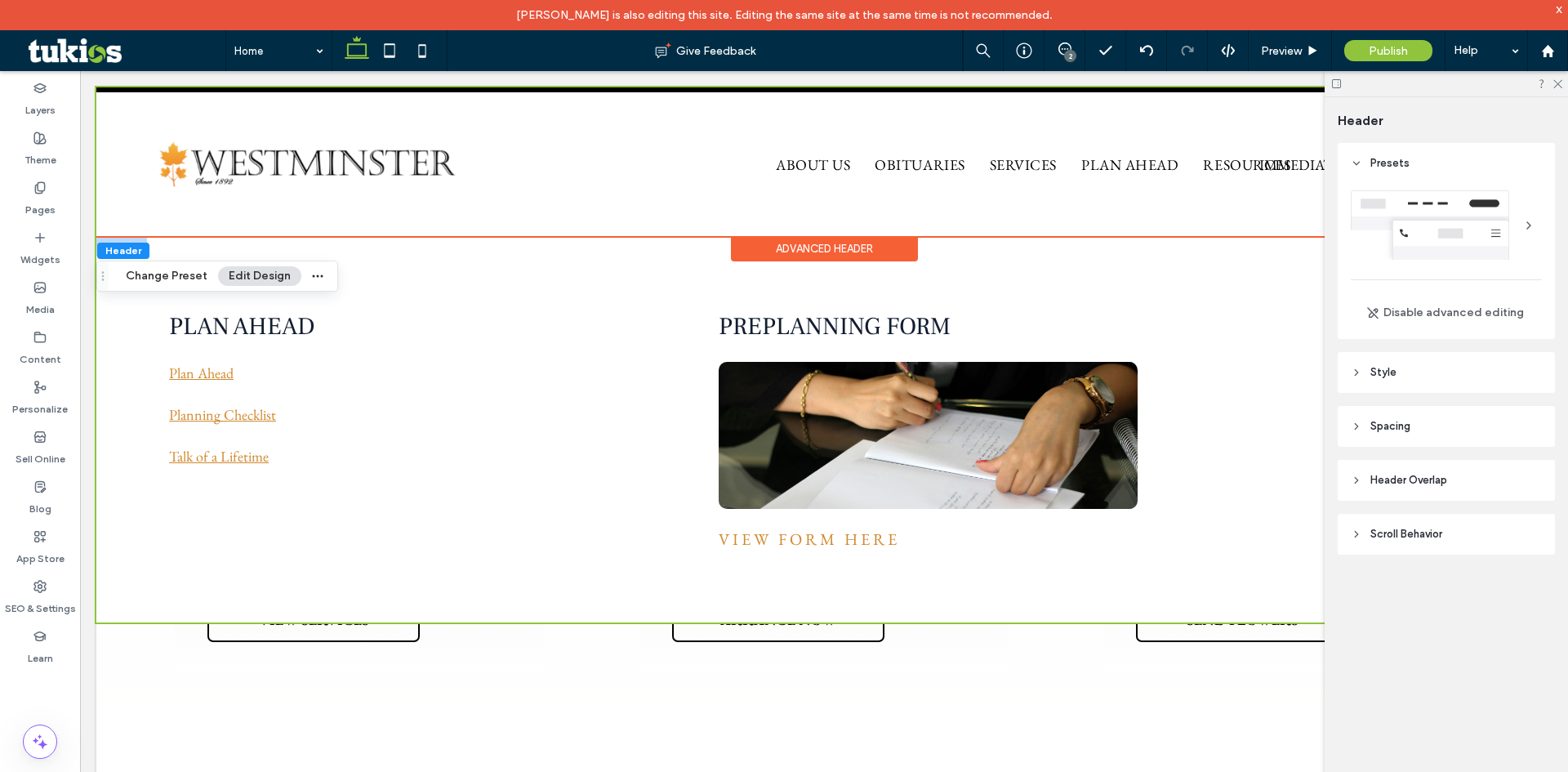
click at [626, 354] on div "PLAN AHEAD Plan Ahead Planning Checklist Talk of a Lifetime PREPLANNING FORM Vi…" at bounding box center [824, 430] width 1455 height 385
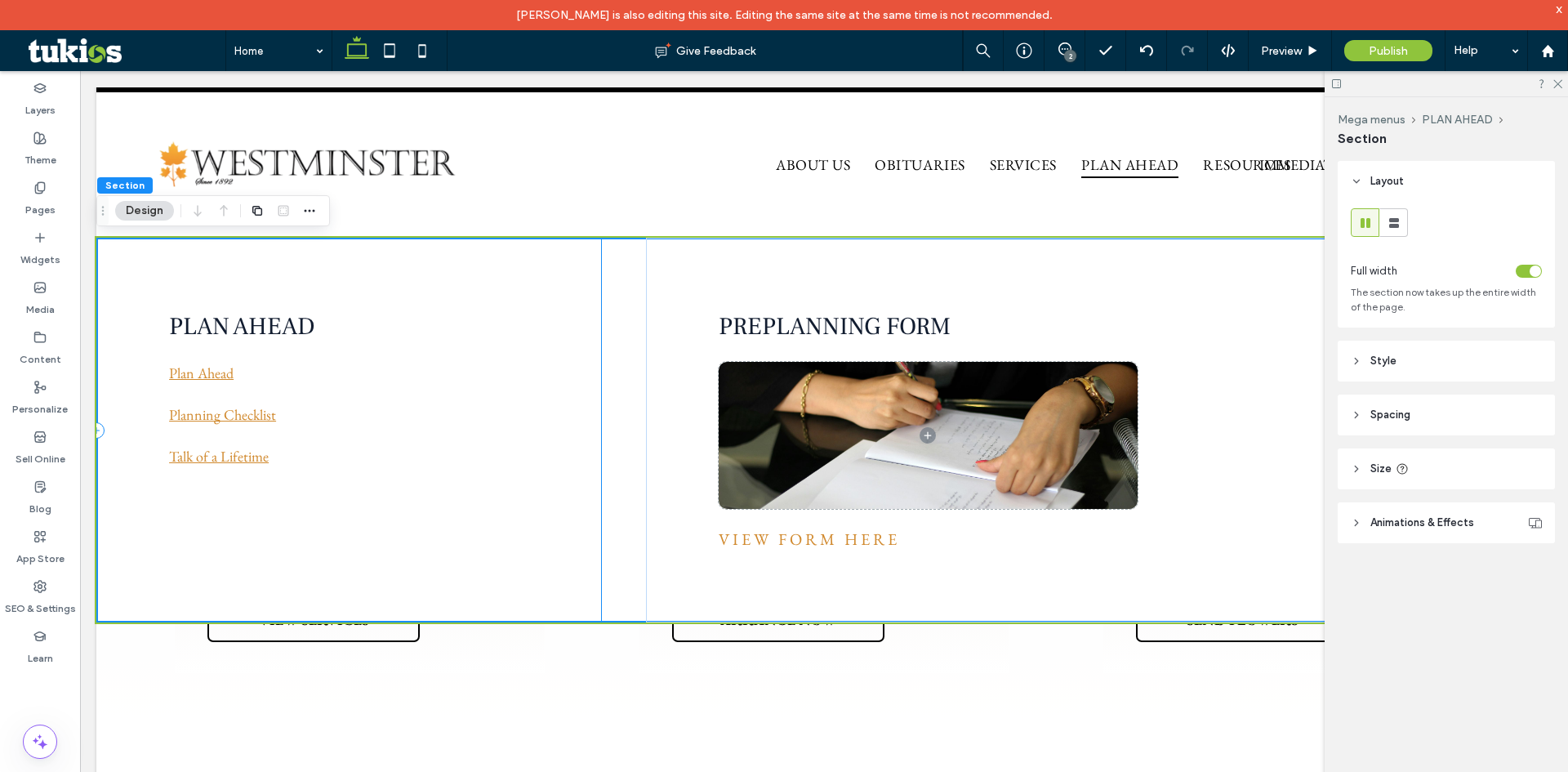
click at [597, 363] on div "PLAN AHEAD Plan Ahead Planning Checklist Talk of a Lifetime" at bounding box center [349, 430] width 505 height 385
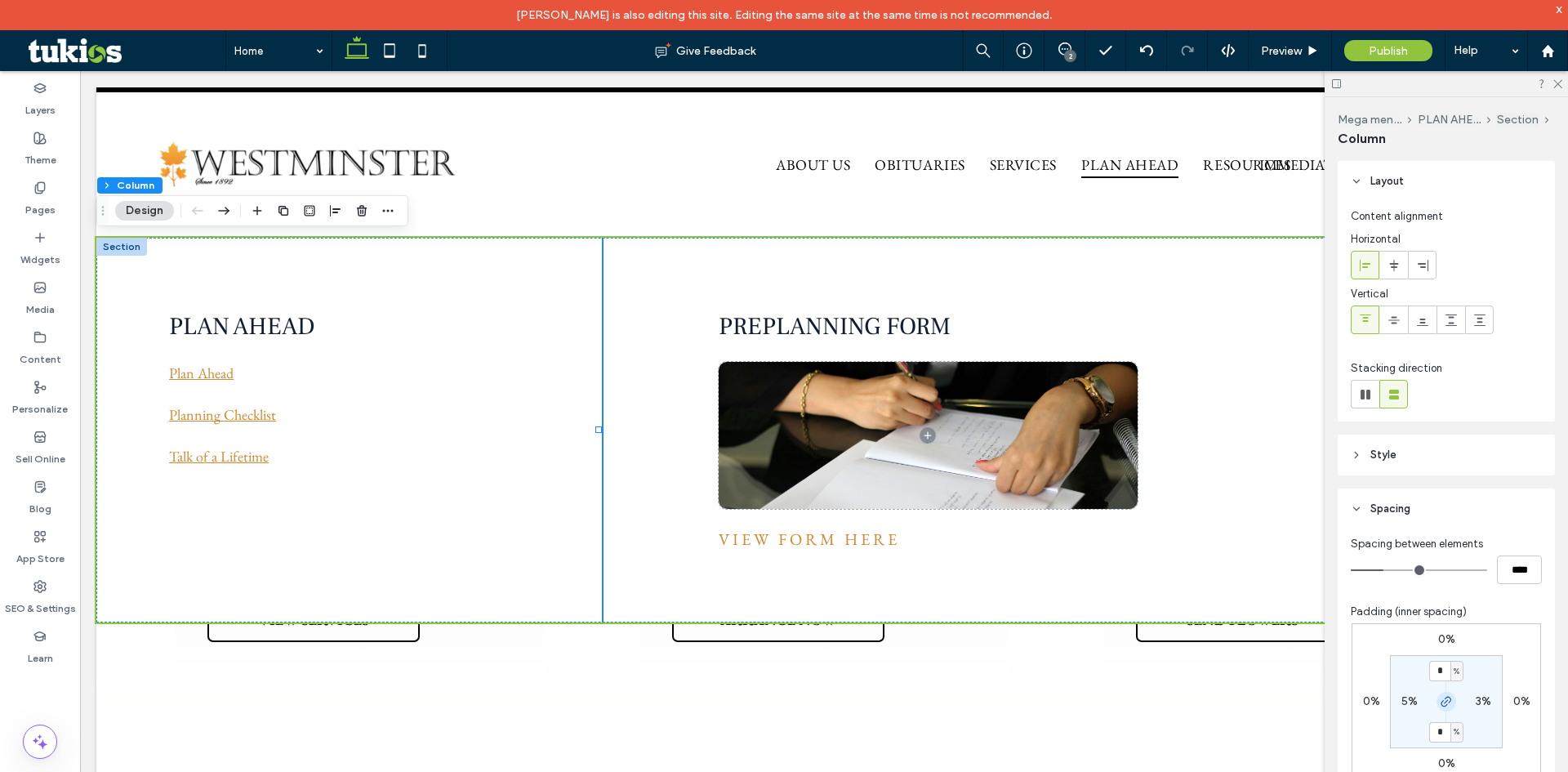
drag, startPoint x: 1440, startPoint y: 709, endPoint x: 1436, endPoint y: 693, distance: 16.5
click at [1440, 709] on span "button" at bounding box center [1445, 701] width 19 height 19
click at [1433, 681] on input "*" at bounding box center [1440, 670] width 21 height 20
type input "*"
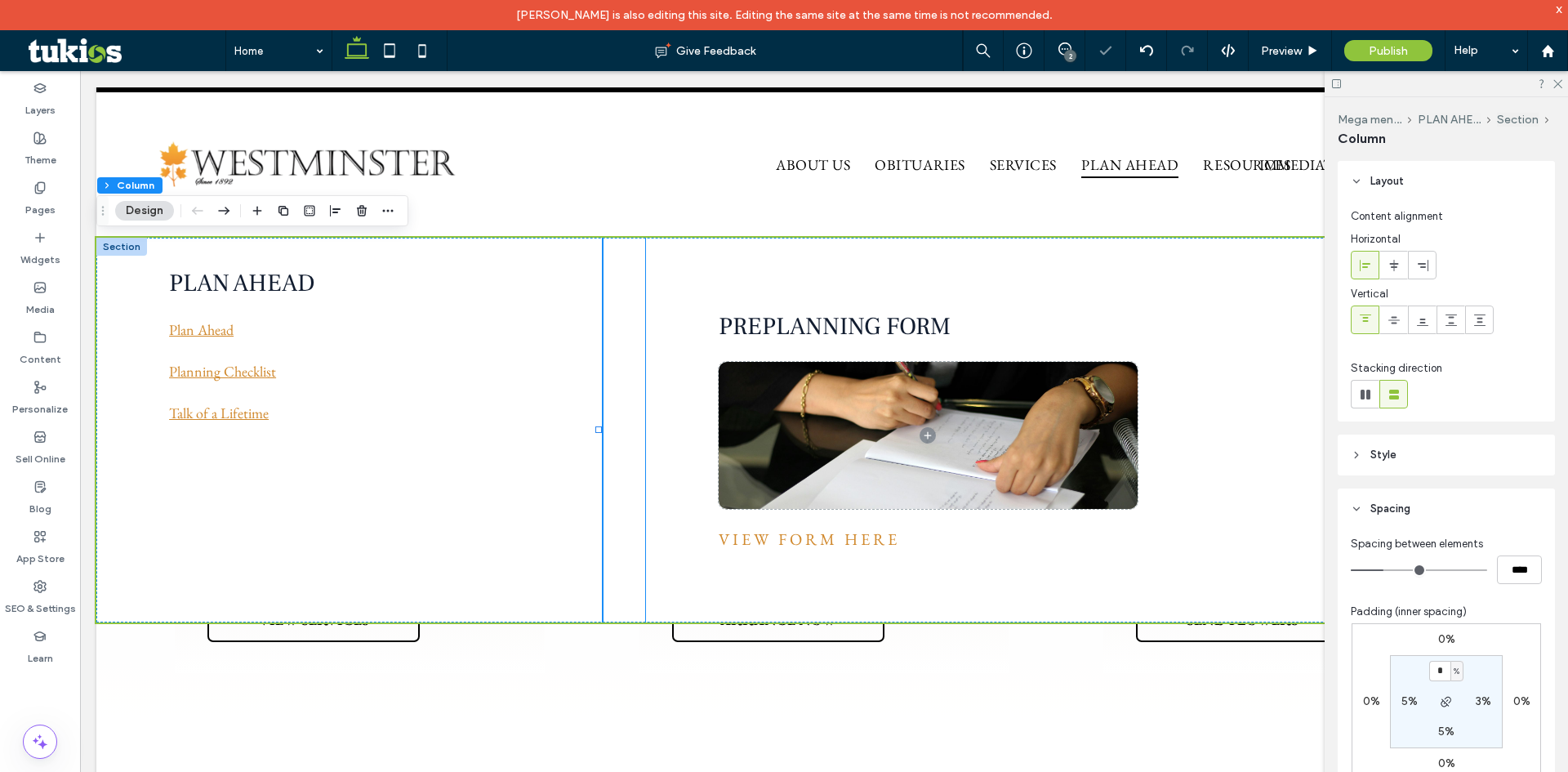
click at [688, 375] on div "PREPLANNING FORM View Form Here" at bounding box center [1099, 430] width 906 height 385
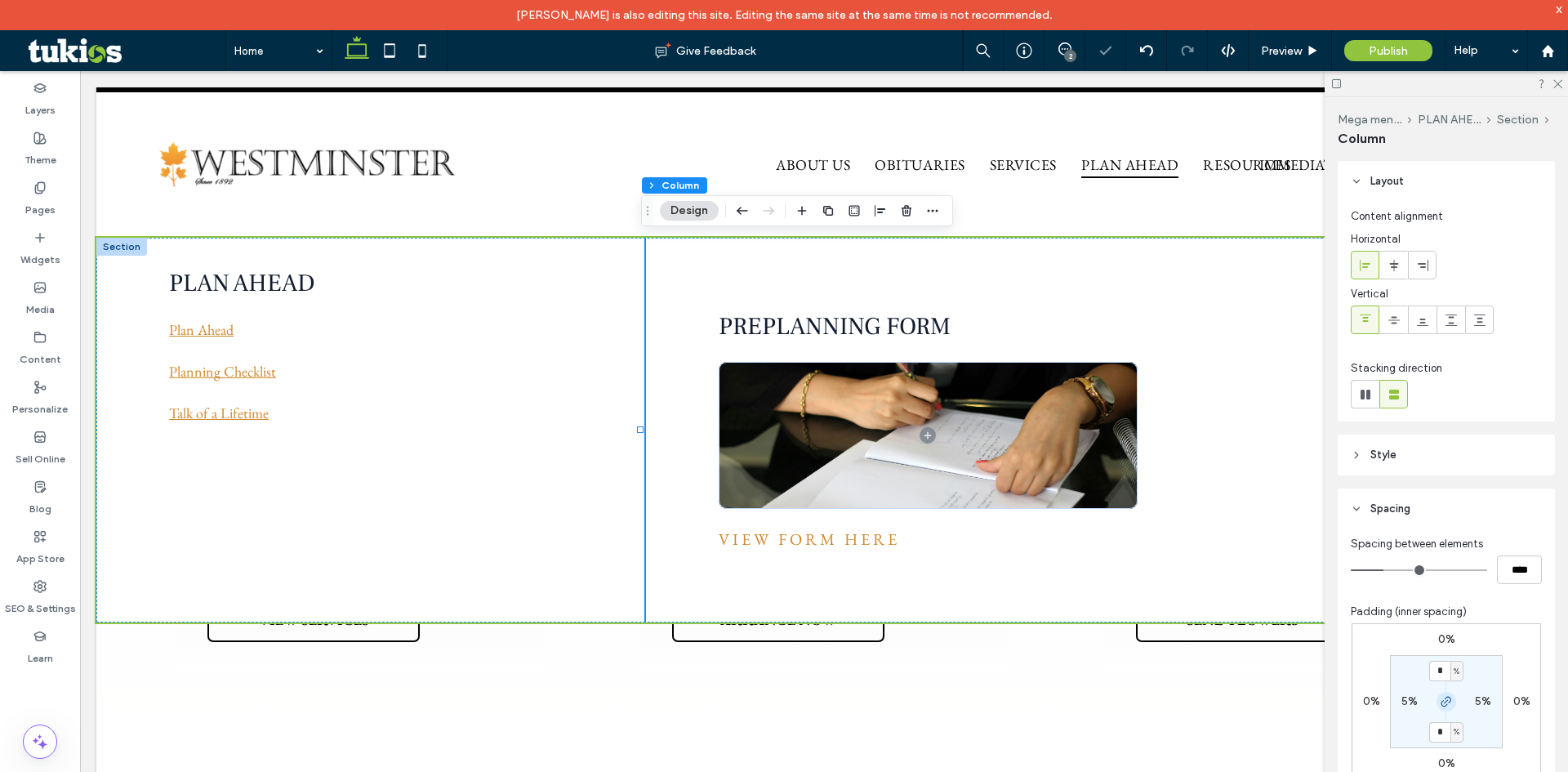
click at [1442, 700] on icon "button" at bounding box center [1446, 702] width 13 height 13
click at [1432, 678] on input "*" at bounding box center [1440, 670] width 21 height 20
type input "*"
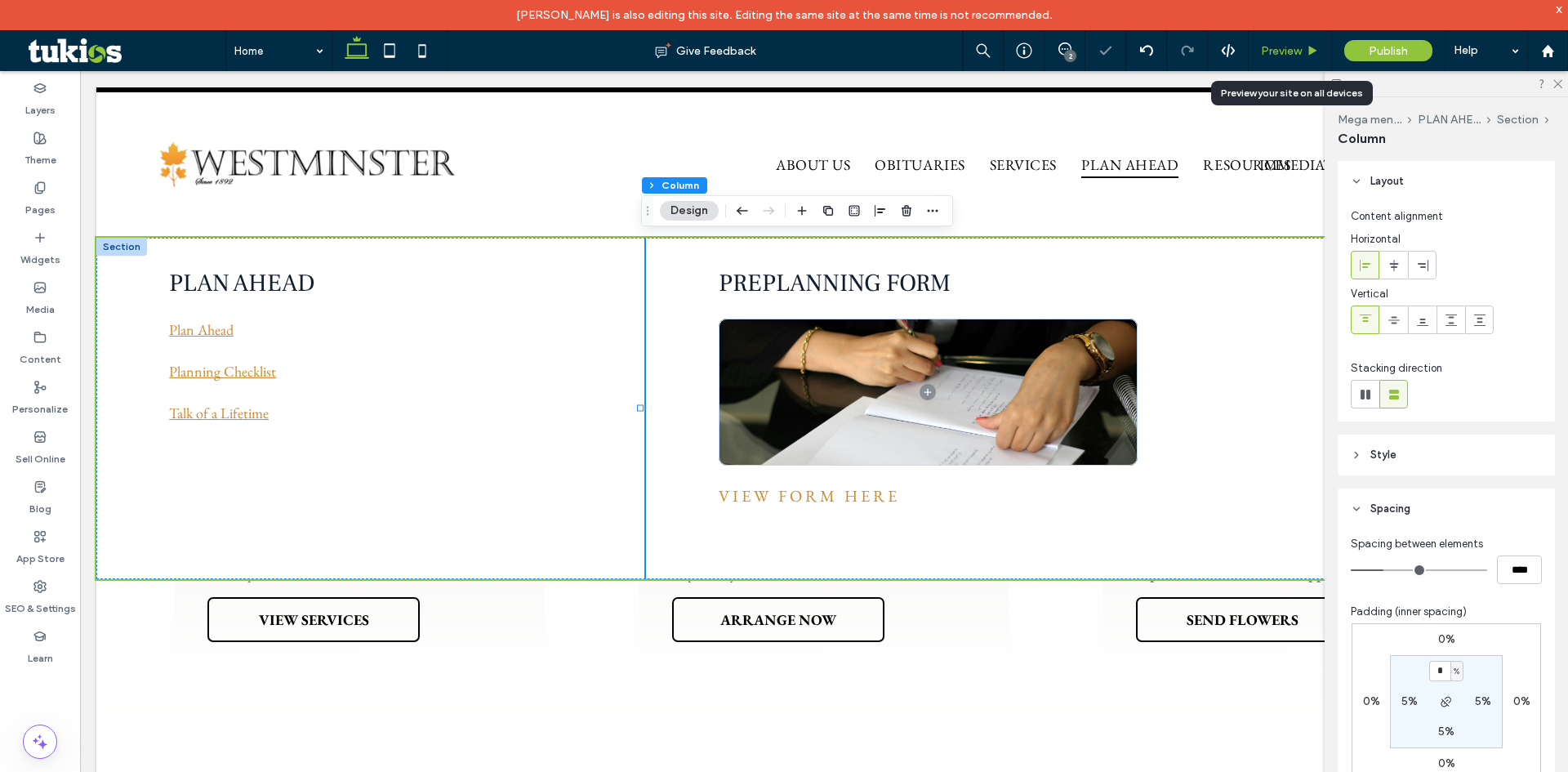
click at [1291, 36] on div "Preview" at bounding box center [1289, 51] width 83 height 41
click at [1291, 45] on span "Preview" at bounding box center [1281, 51] width 41 height 14
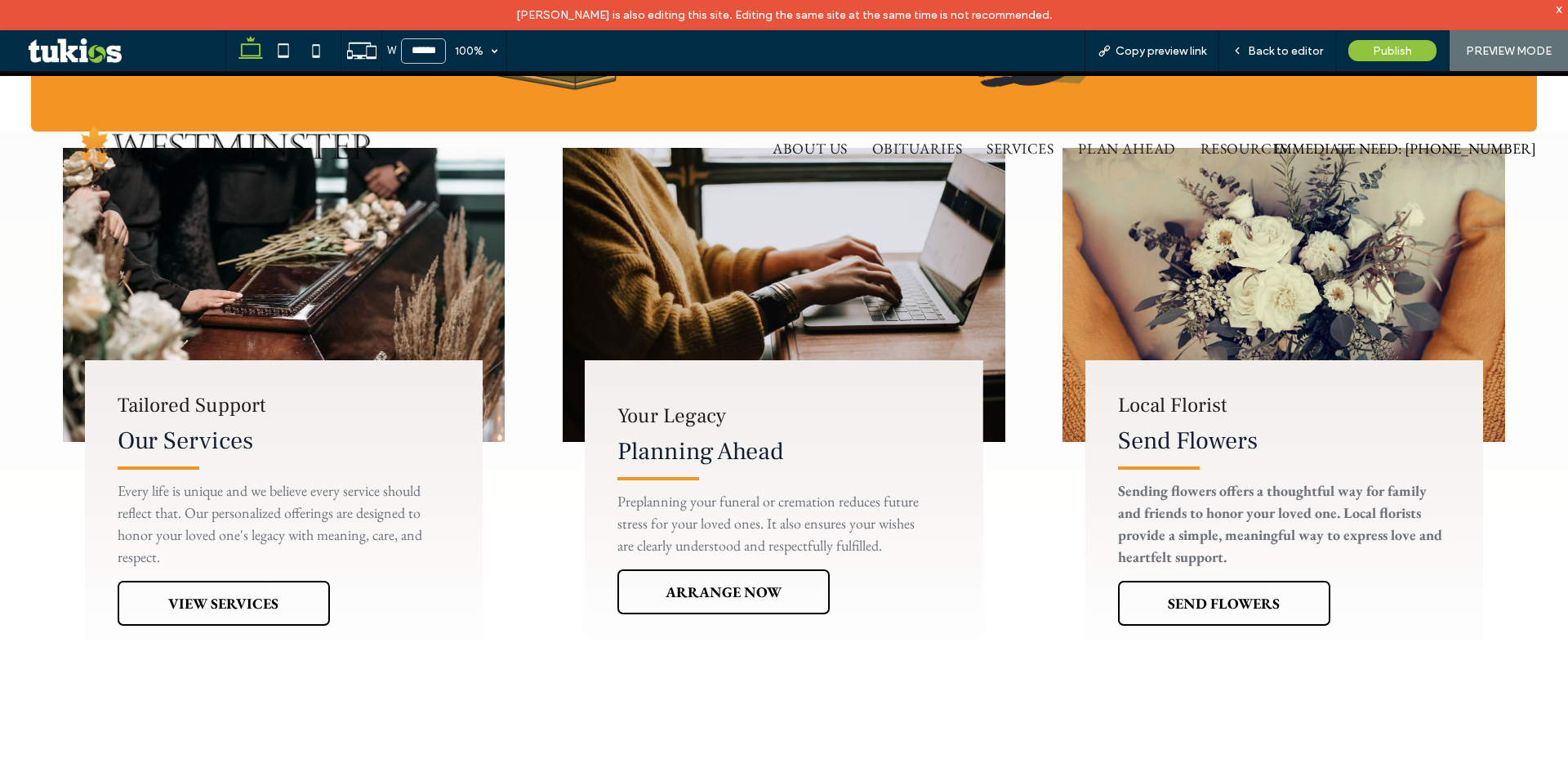
scroll to position [1046, 0]
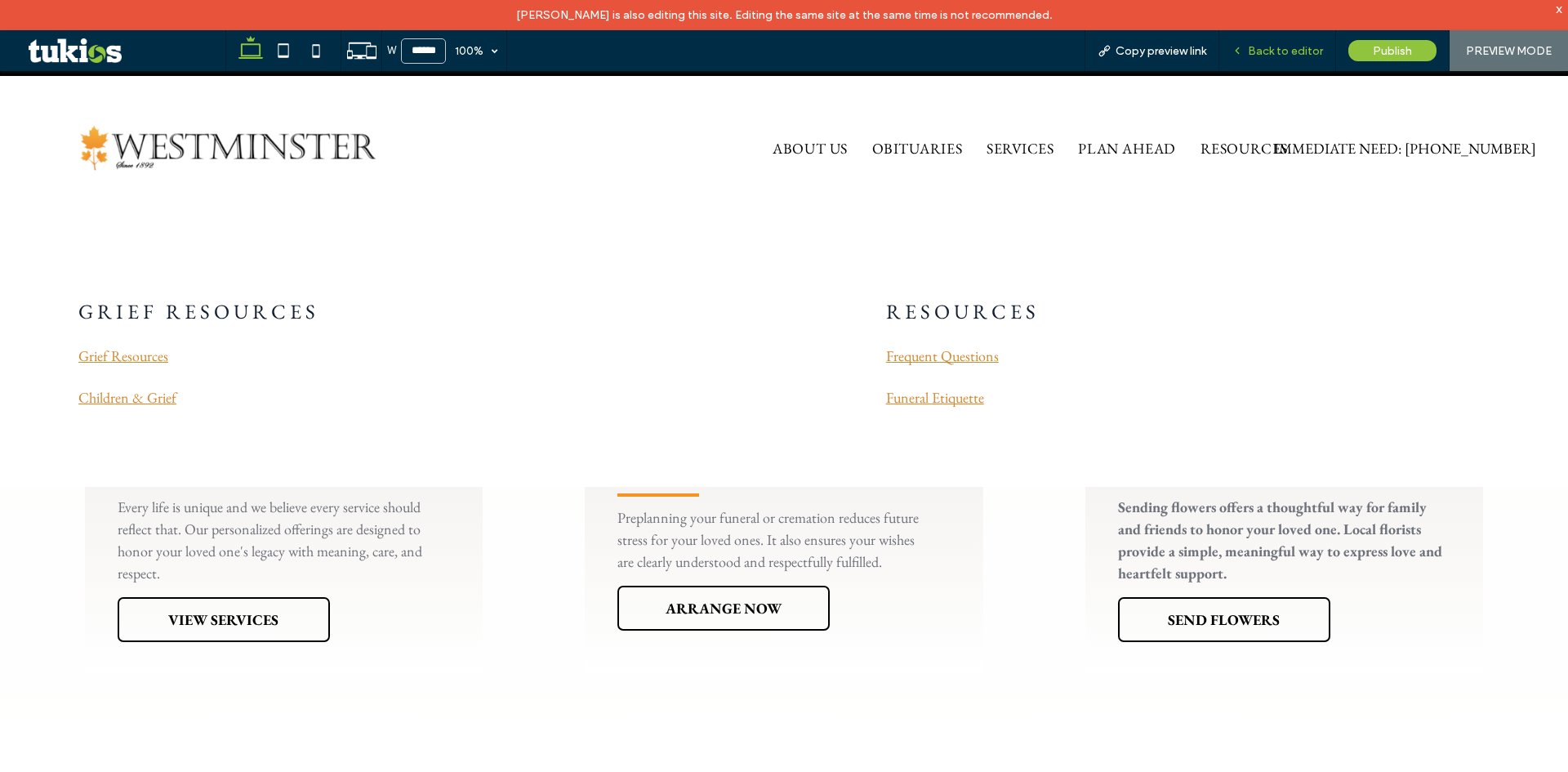
click at [1290, 47] on span "Back to editor" at bounding box center [1285, 51] width 75 height 14
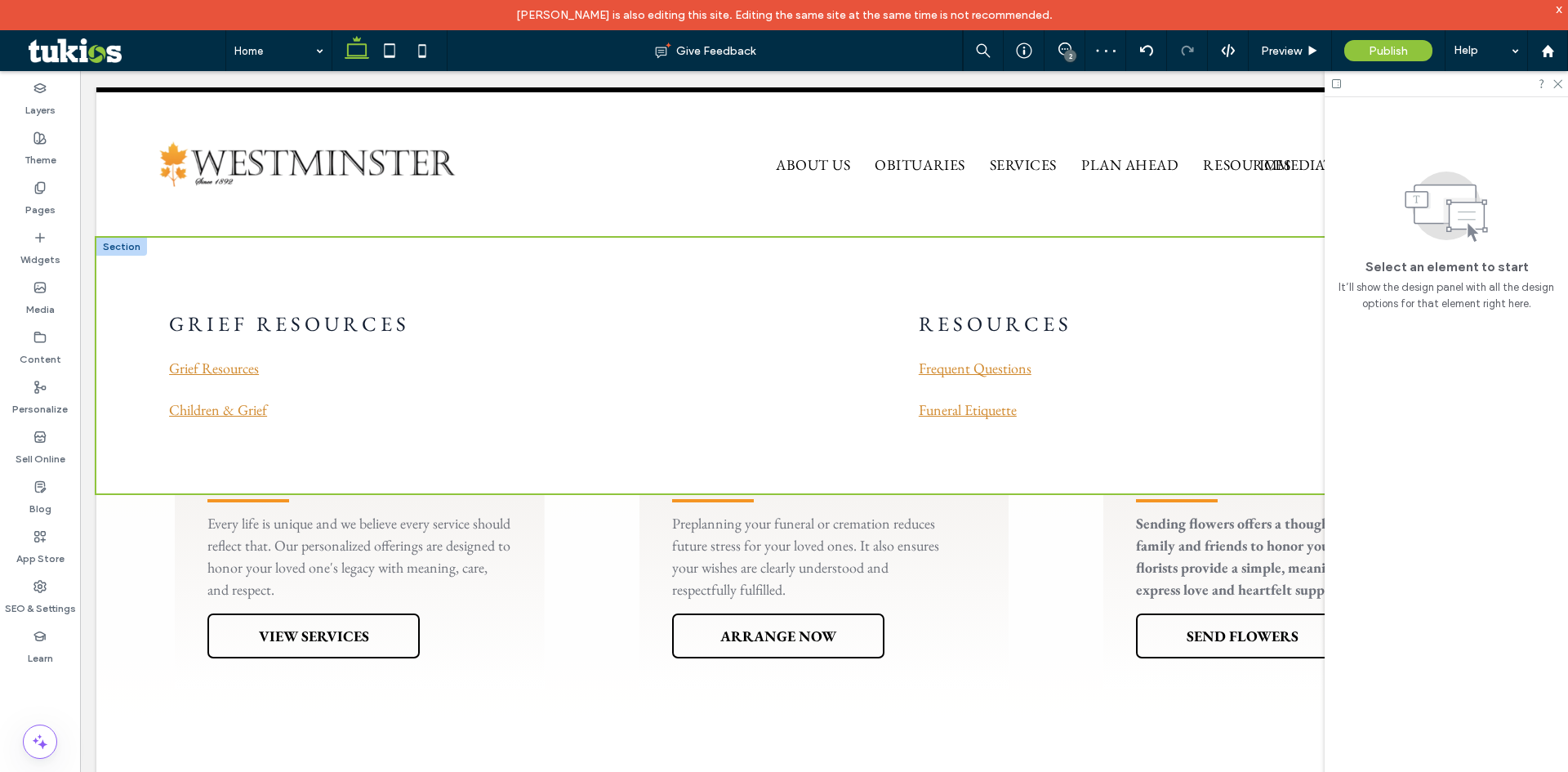
scroll to position [1062, 0]
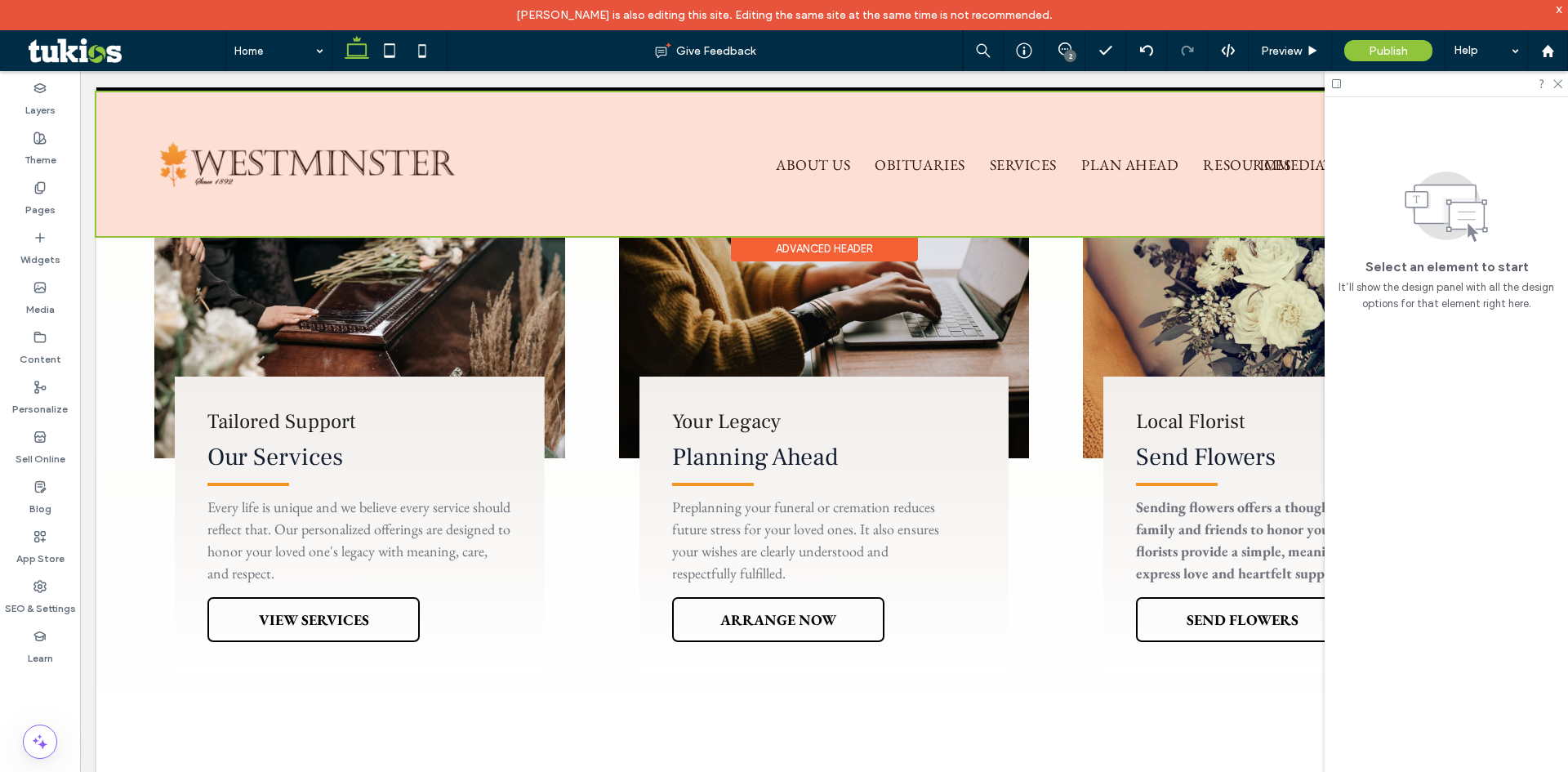
click at [1109, 164] on div at bounding box center [824, 164] width 1455 height 144
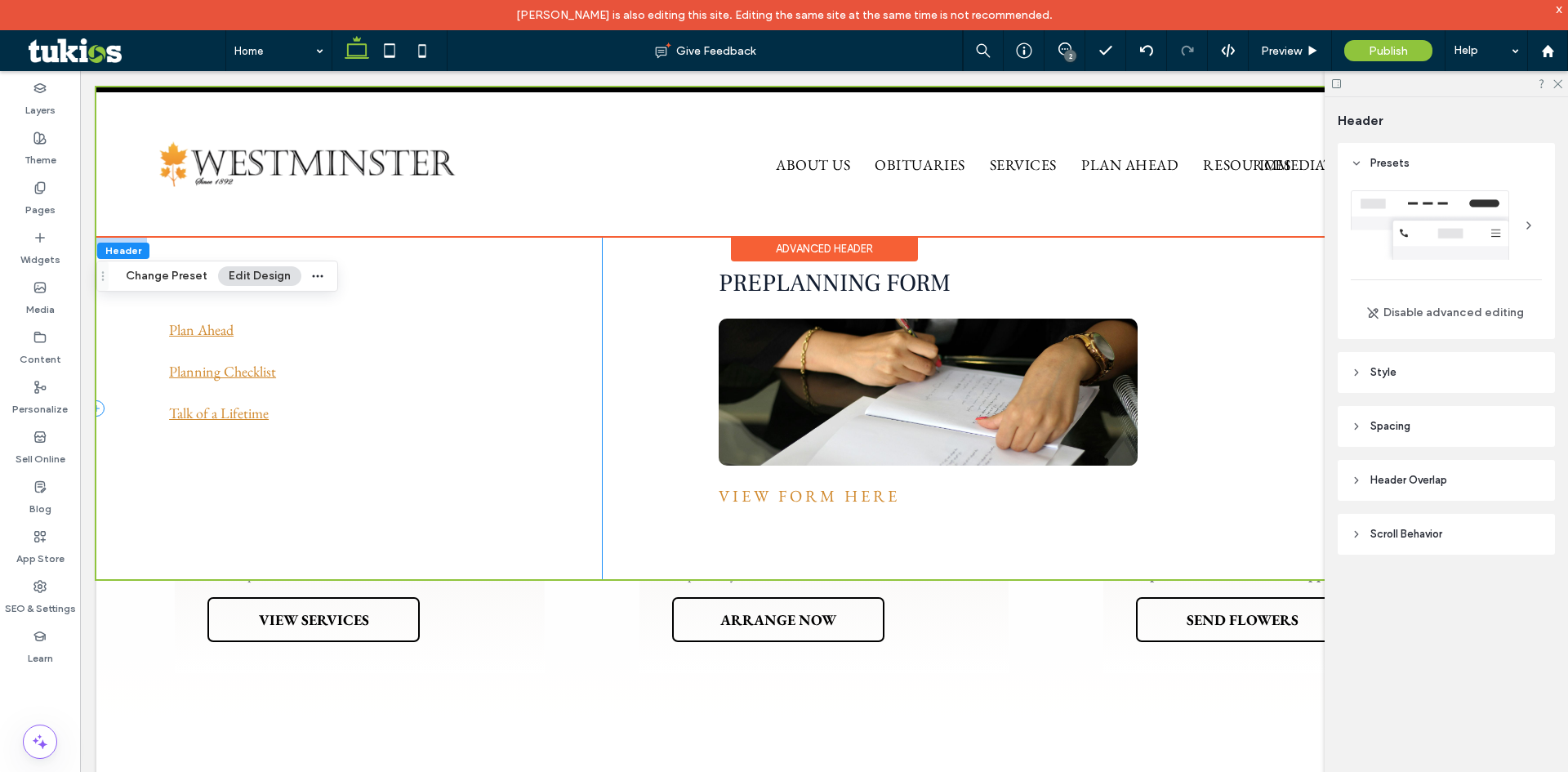
click at [587, 386] on div "PLAN AHEAD Plan Ahead Planning Checklist Talk of a Lifetime" at bounding box center [349, 408] width 505 height 342
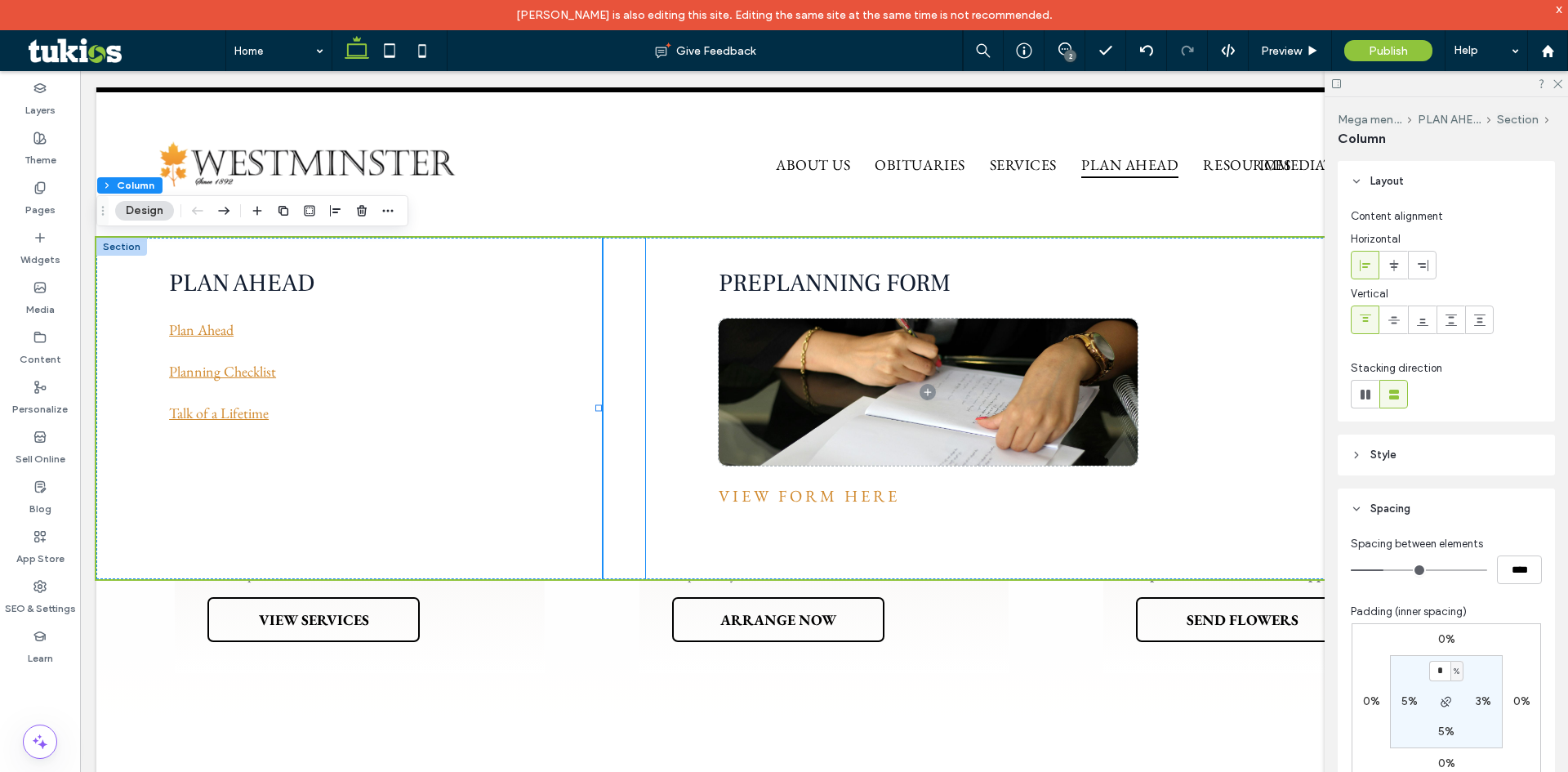
click at [670, 419] on div "PREPLANNING FORM View Form Here" at bounding box center [1099, 408] width 906 height 342
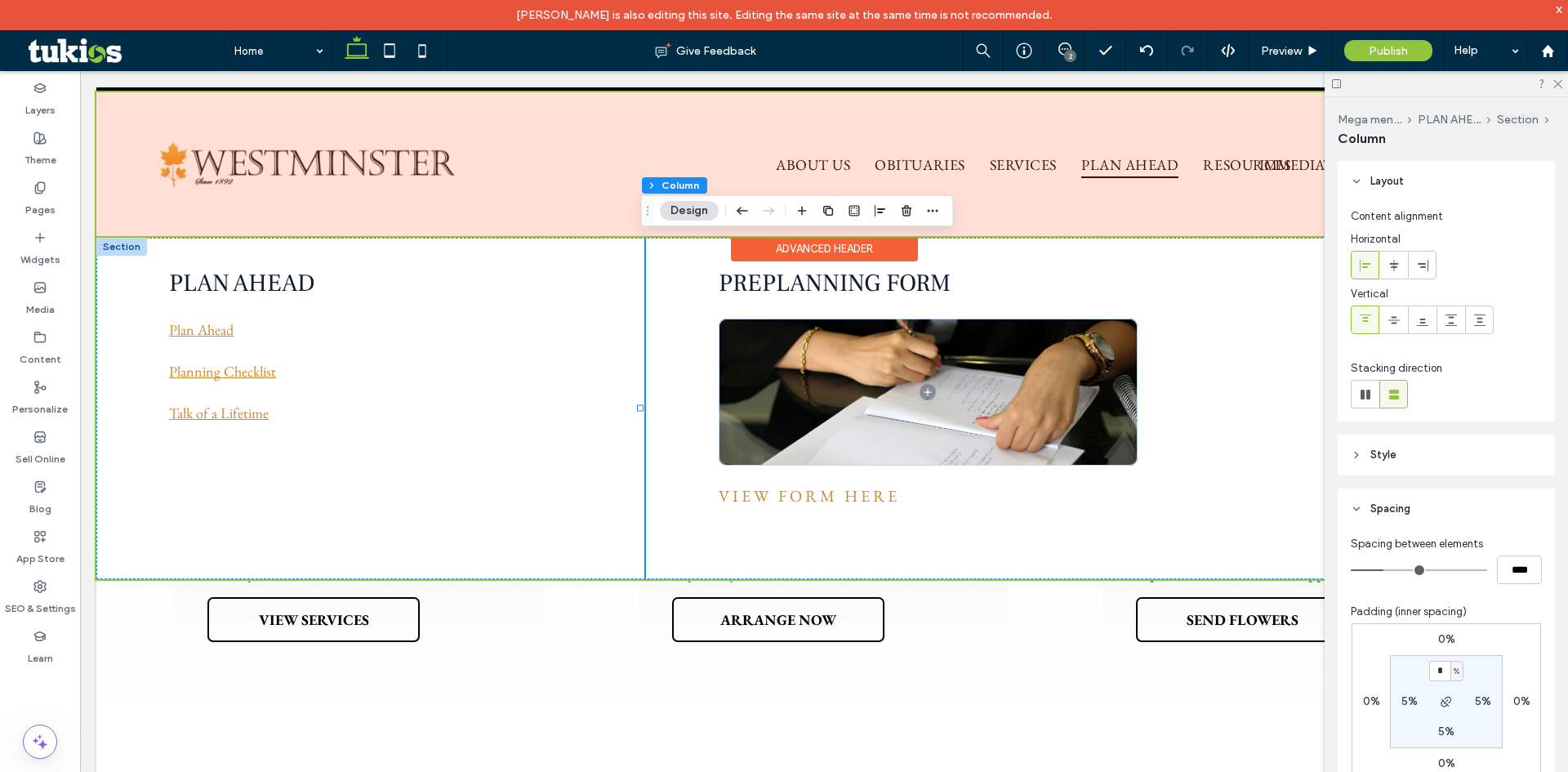
click at [1229, 164] on div at bounding box center [824, 164] width 1455 height 144
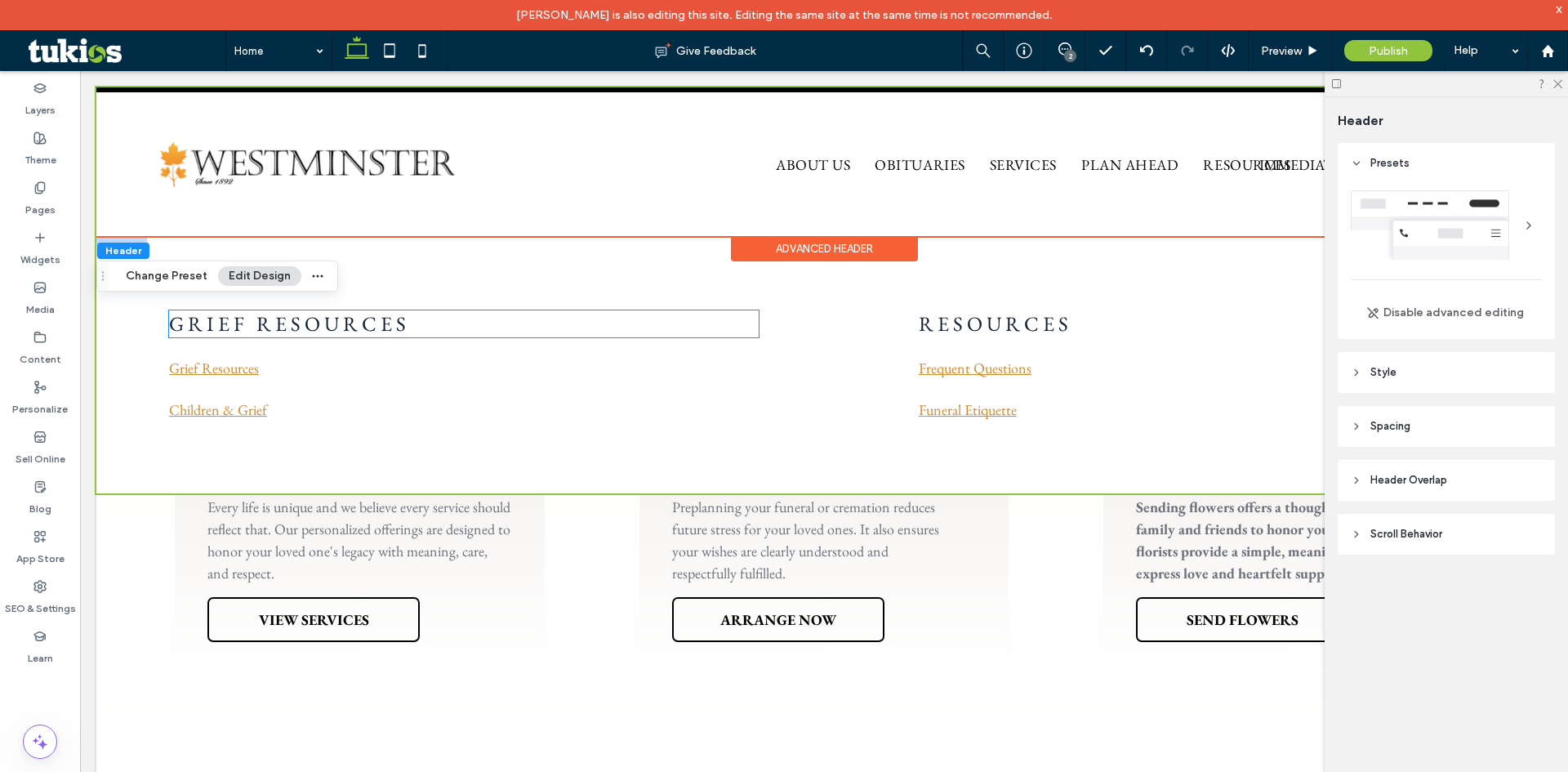
click at [592, 330] on h3 "GRIEF RESOURCES" at bounding box center [464, 324] width 590 height 27
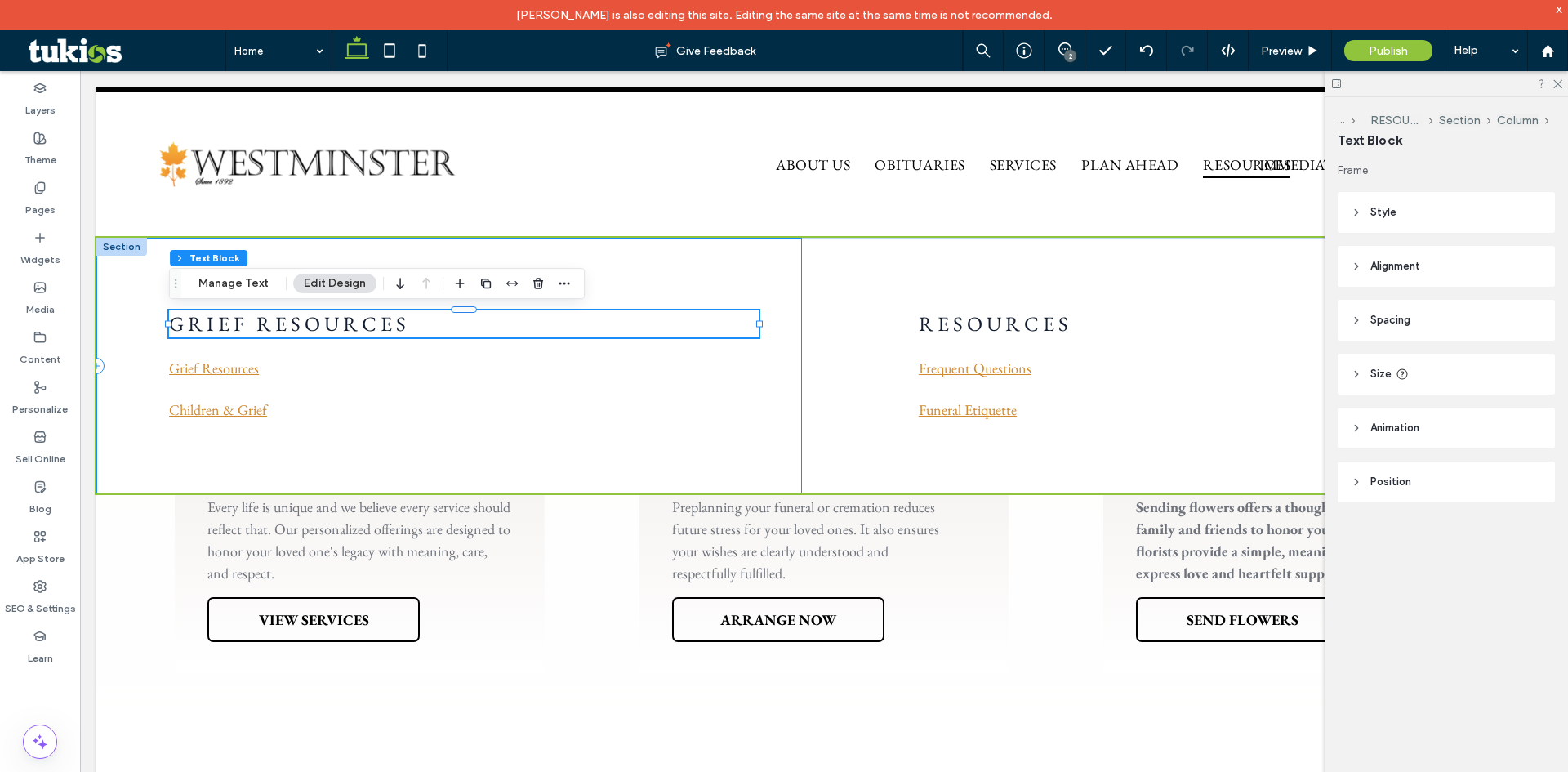
click at [726, 367] on div "GRIEF RESOURCES Grief Resources Children & Grief" at bounding box center [449, 365] width 706 height 256
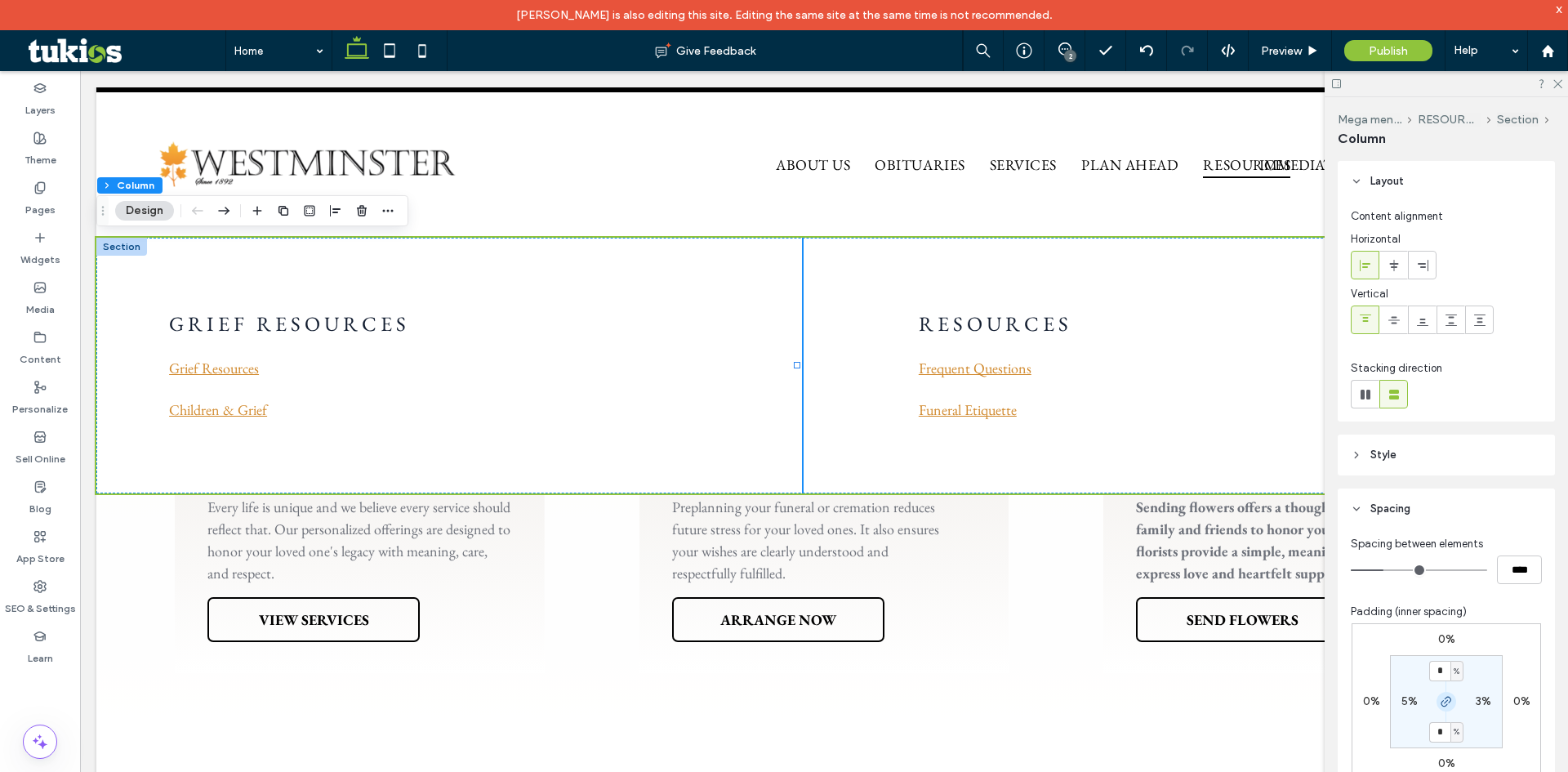
drag, startPoint x: 1443, startPoint y: 704, endPoint x: 1436, endPoint y: 685, distance: 20.2
click at [1442, 703] on icon "button" at bounding box center [1446, 702] width 13 height 13
click at [1433, 681] on input "*" at bounding box center [1440, 670] width 21 height 20
type input "*"
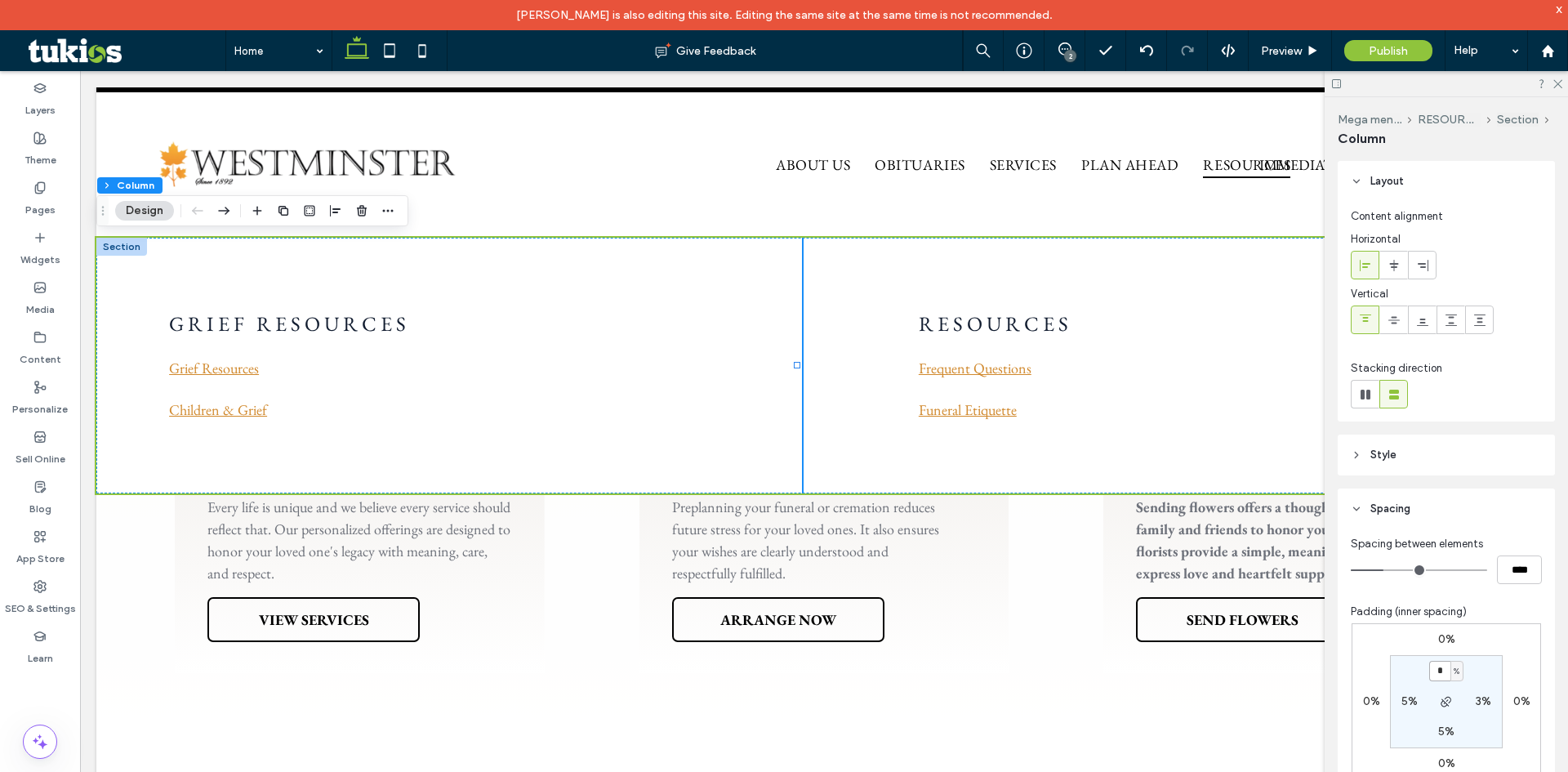
type input "*"
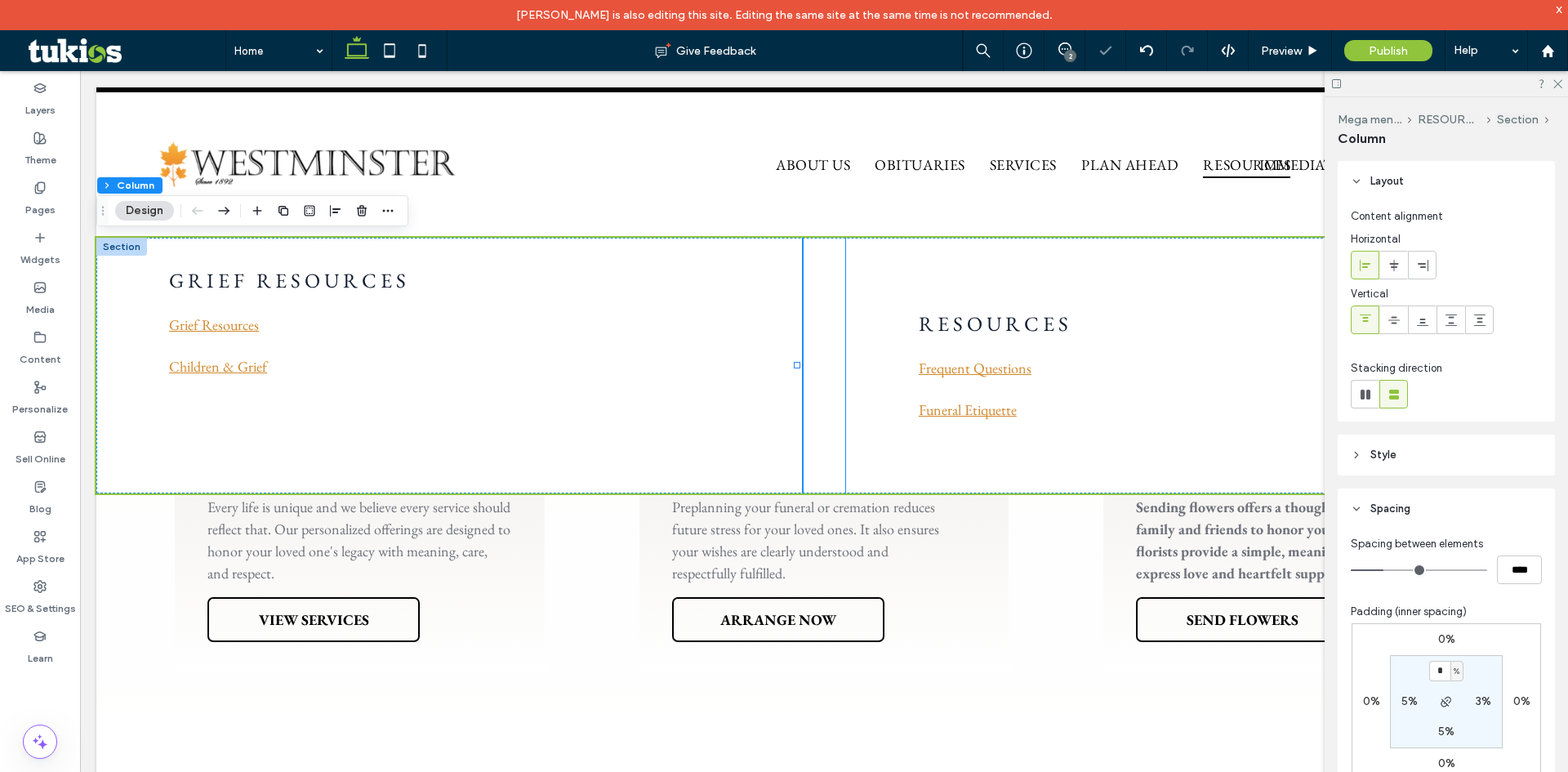
drag, startPoint x: 1310, startPoint y: 605, endPoint x: 877, endPoint y: 370, distance: 492.7
click at [877, 370] on div "Resources Frequent Questions Funeral Etiquette" at bounding box center [1198, 365] width 706 height 256
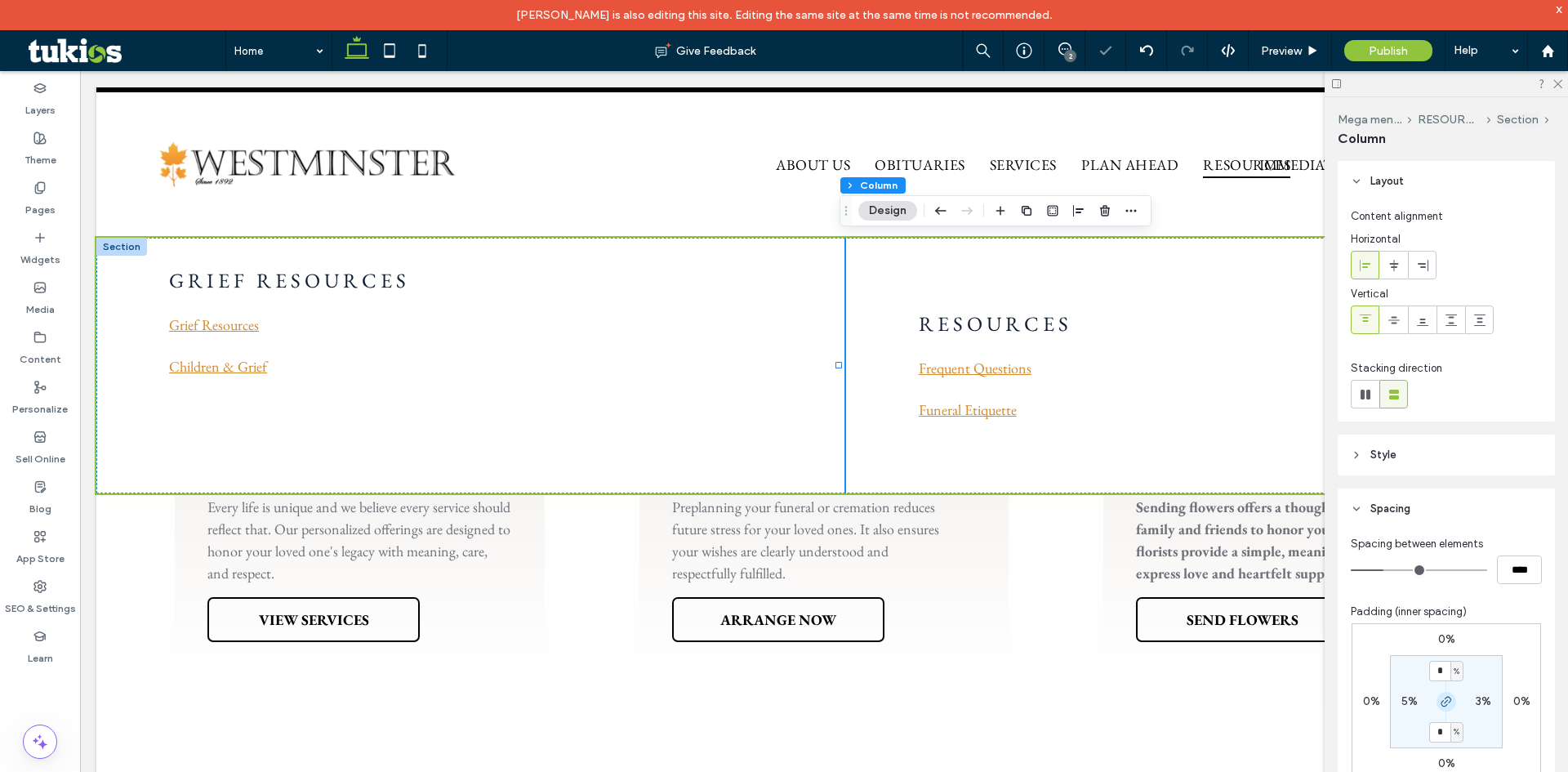
click at [1440, 700] on icon "button" at bounding box center [1446, 702] width 13 height 13
click at [1433, 669] on input "*" at bounding box center [1440, 670] width 21 height 20
type input "*"
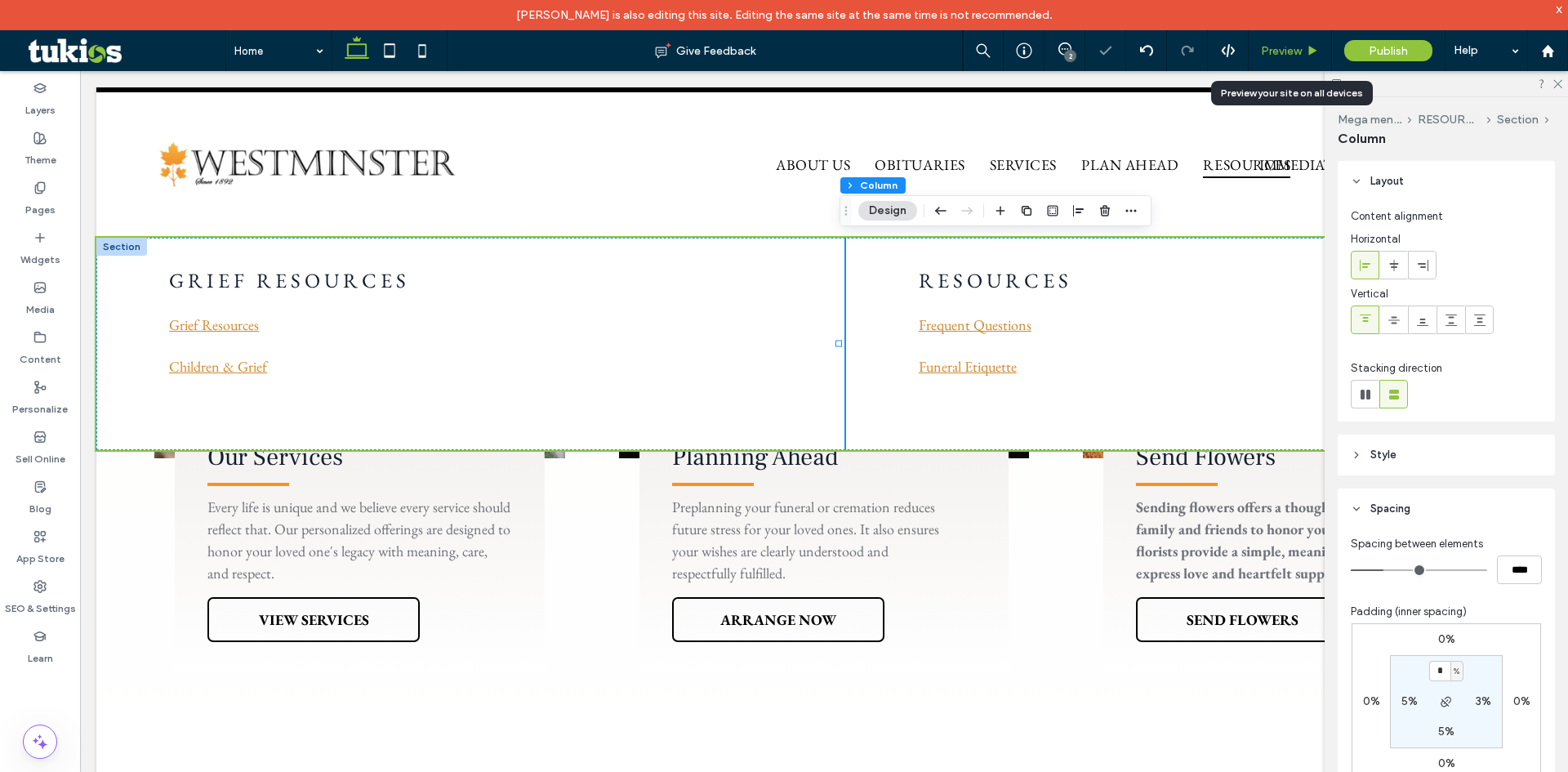
click at [1295, 53] on span "Preview" at bounding box center [1281, 51] width 41 height 14
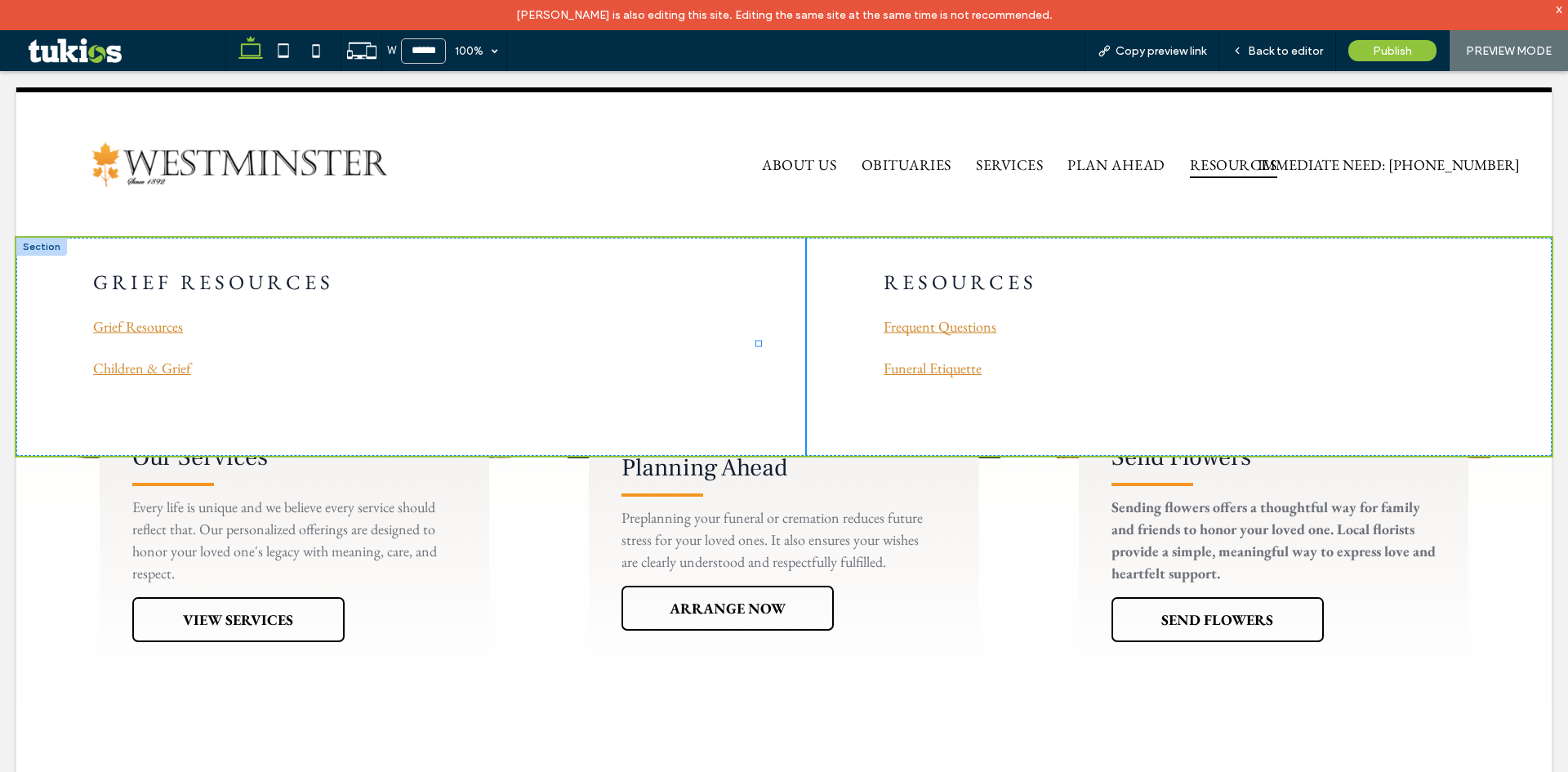
scroll to position [1046, 0]
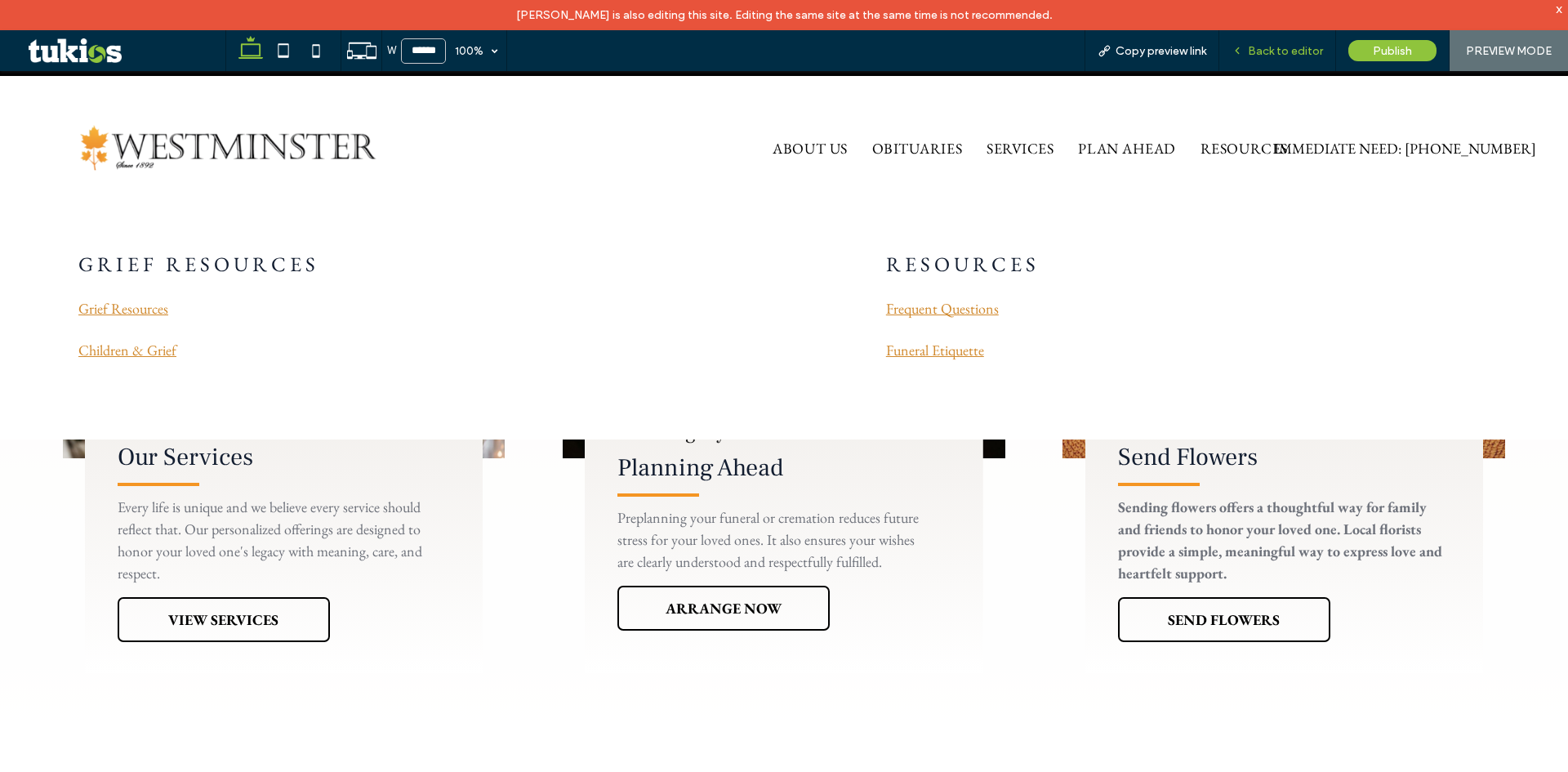
click at [1281, 51] on span "Back to editor" at bounding box center [1285, 51] width 75 height 14
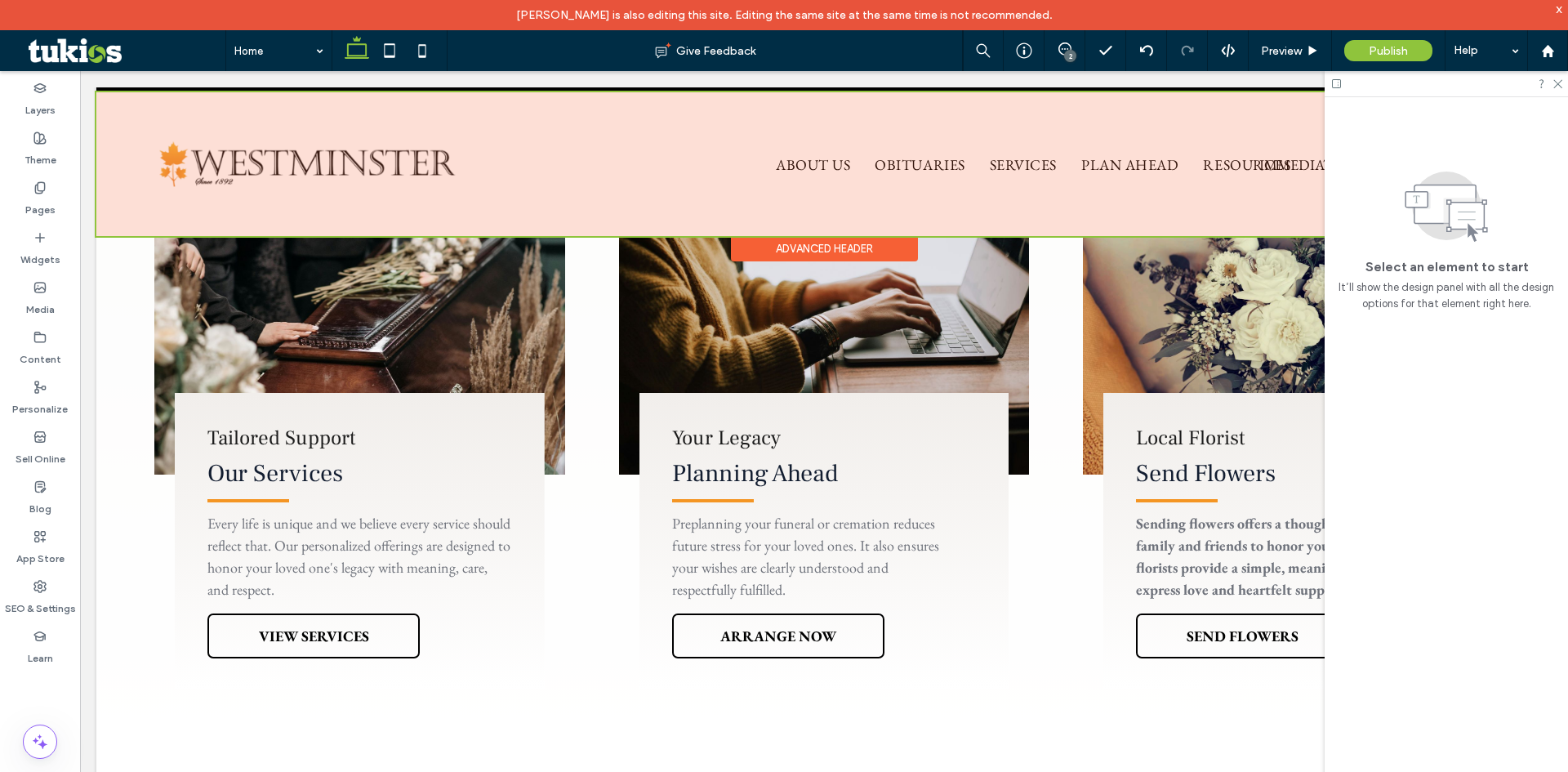
scroll to position [1062, 0]
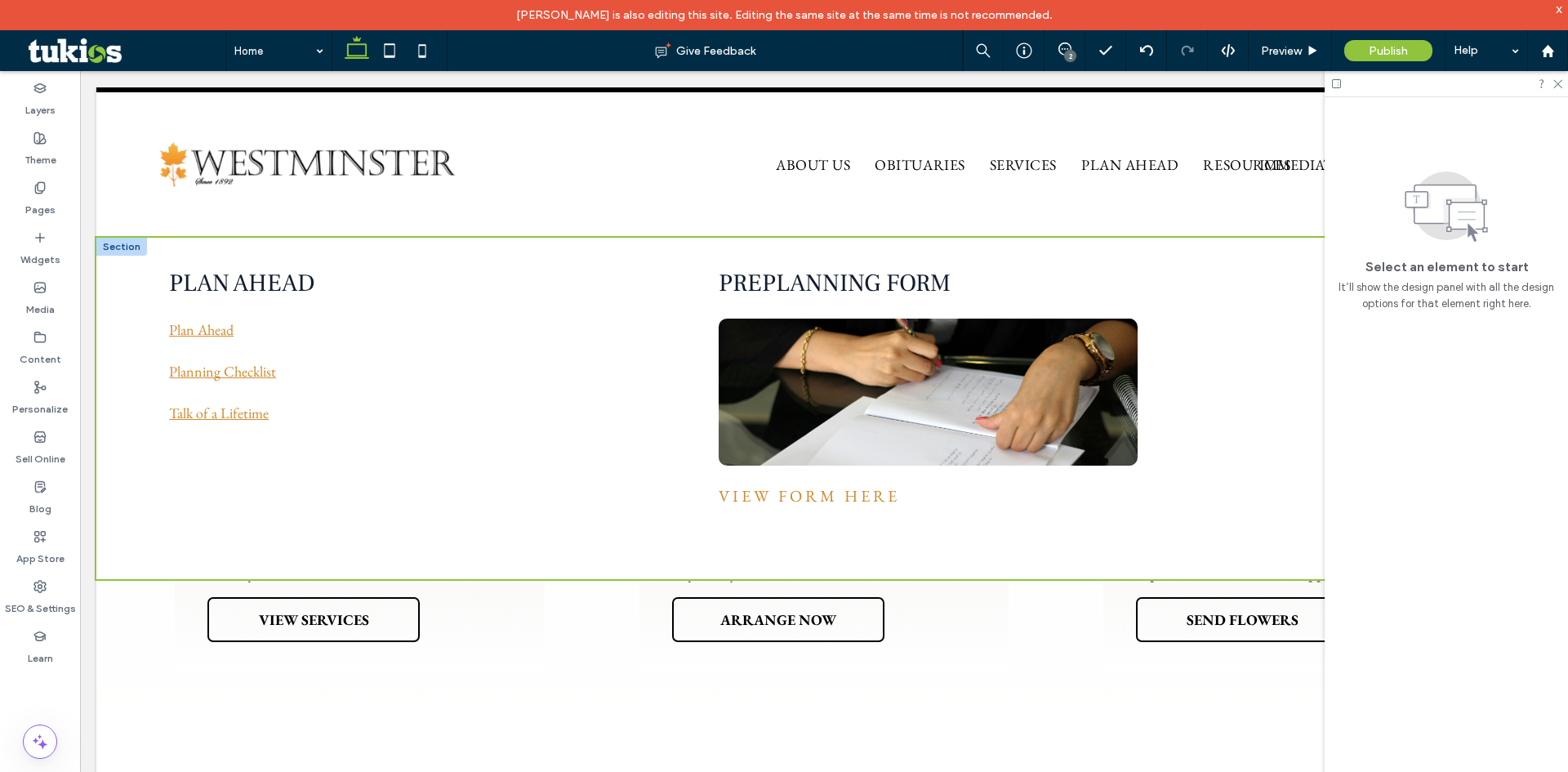
click at [140, 251] on div at bounding box center [122, 246] width 51 height 18
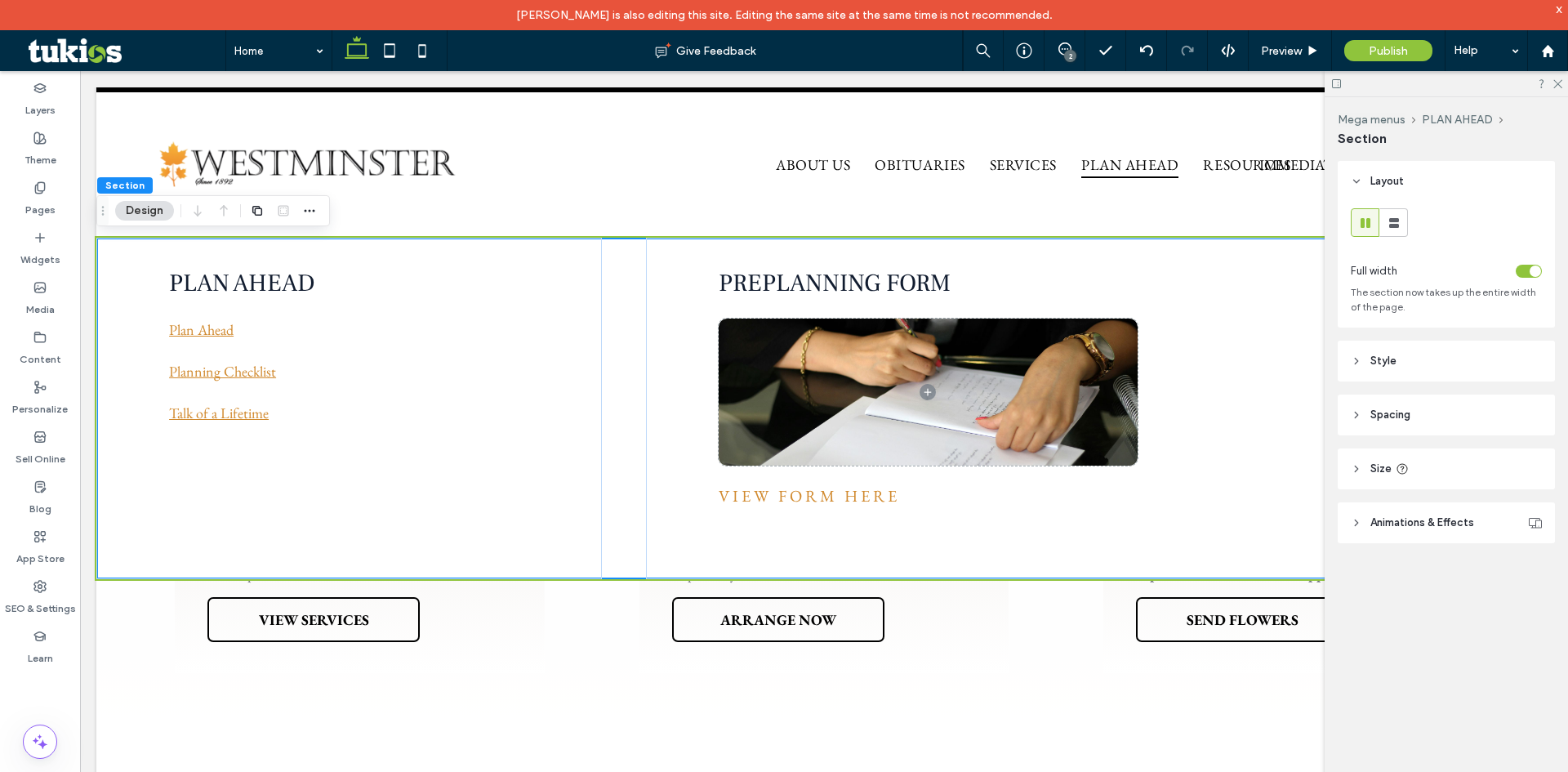
click at [1378, 356] on span "Style" at bounding box center [1382, 360] width 26 height 16
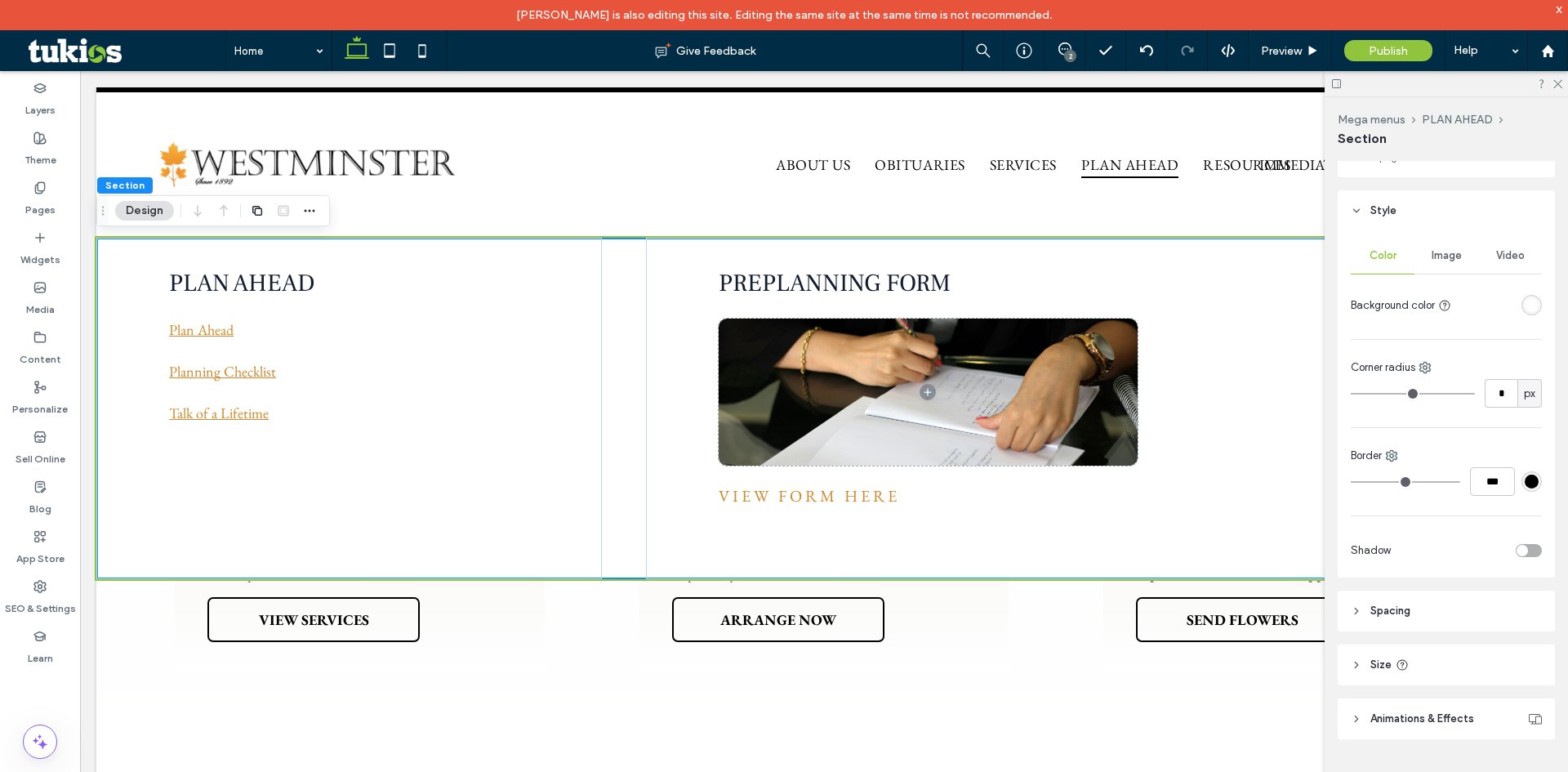
scroll to position [159, 0]
click at [1516, 547] on div "toggle" at bounding box center [1522, 542] width 11 height 11
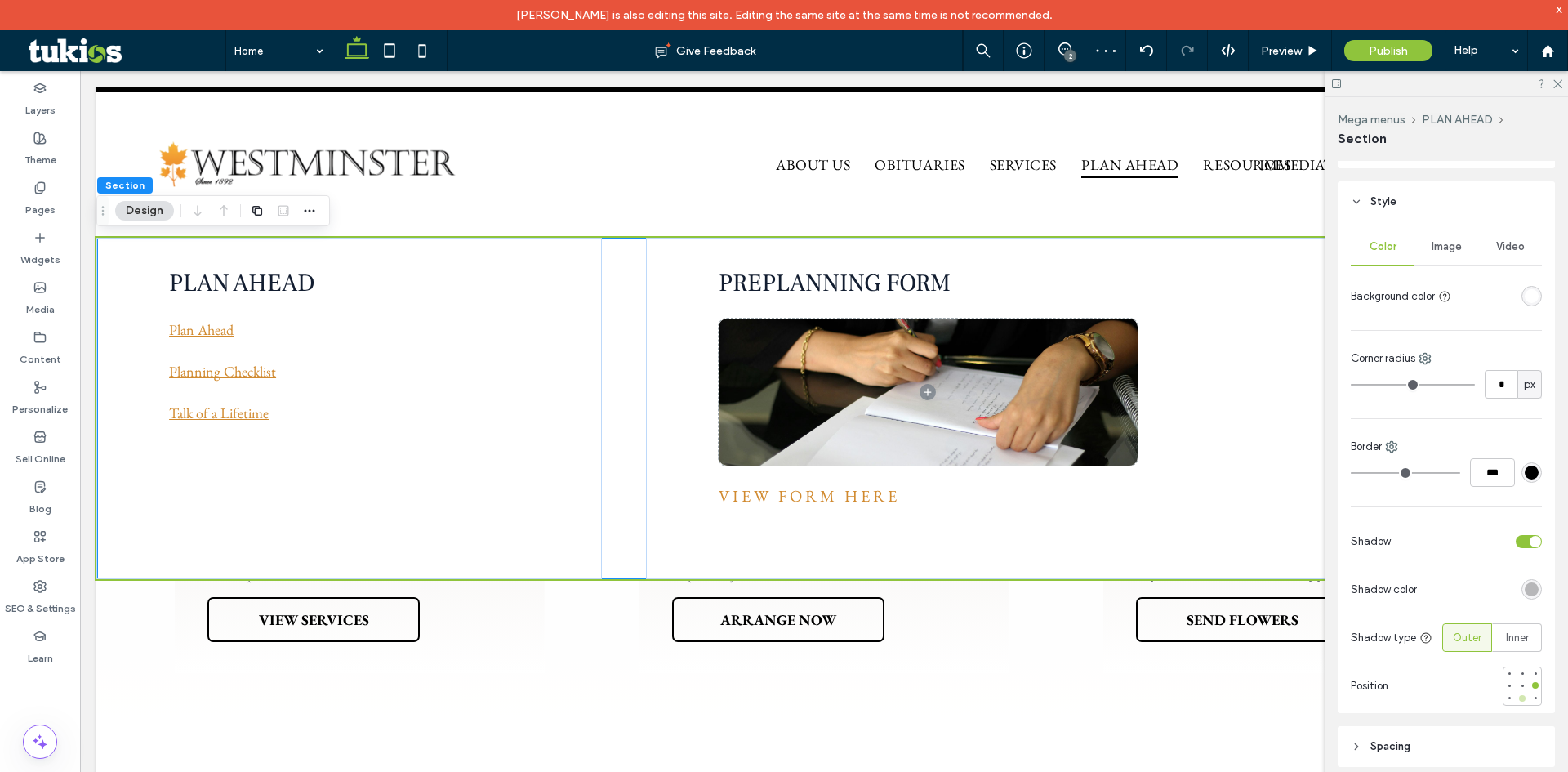
click at [1519, 700] on div at bounding box center [1522, 698] width 11 height 11
click at [1516, 701] on div at bounding box center [1522, 698] width 11 height 11
click at [1519, 699] on div at bounding box center [1522, 698] width 7 height 7
click at [1297, 44] on span "Preview" at bounding box center [1281, 51] width 41 height 14
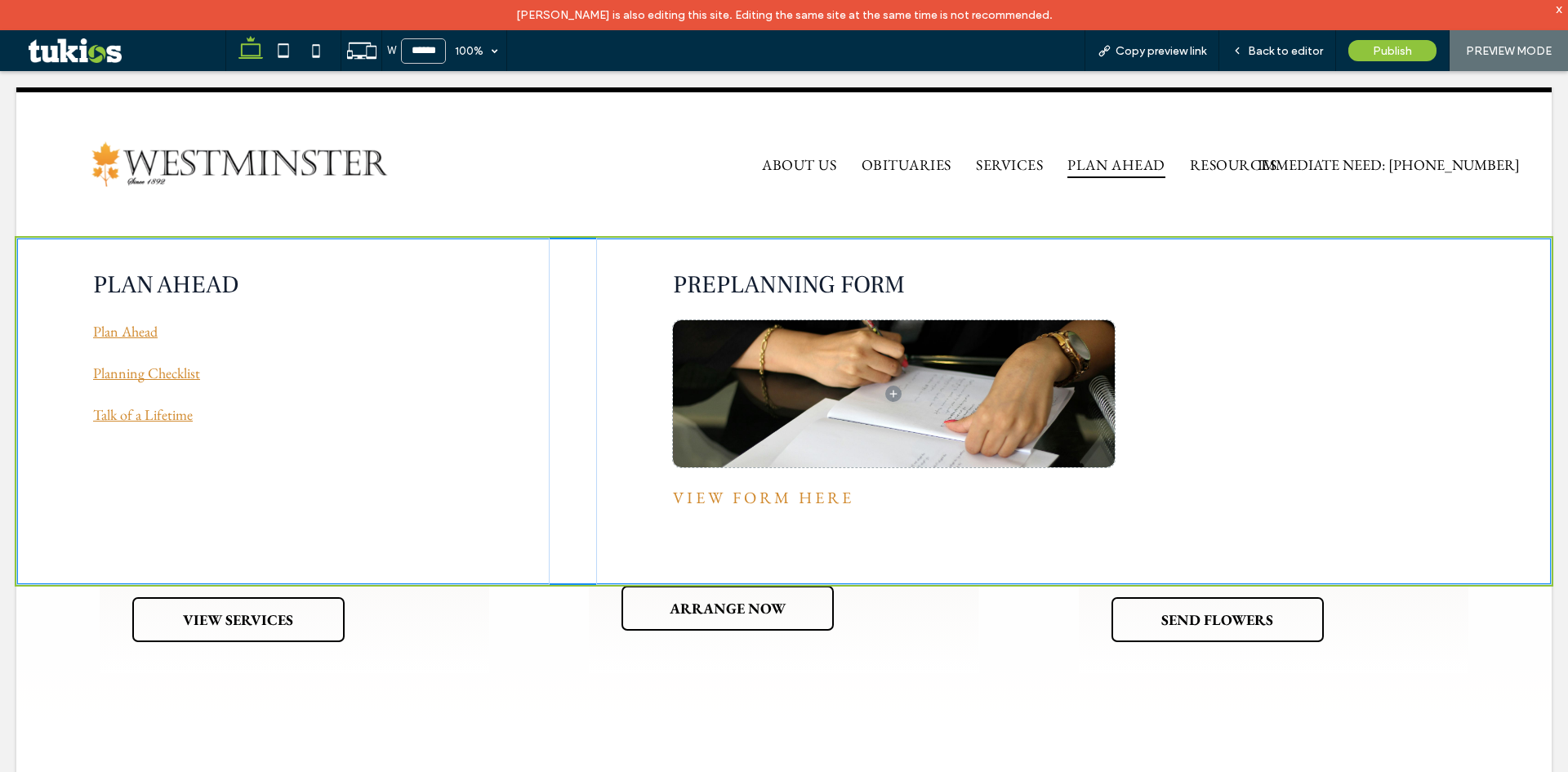
scroll to position [1046, 0]
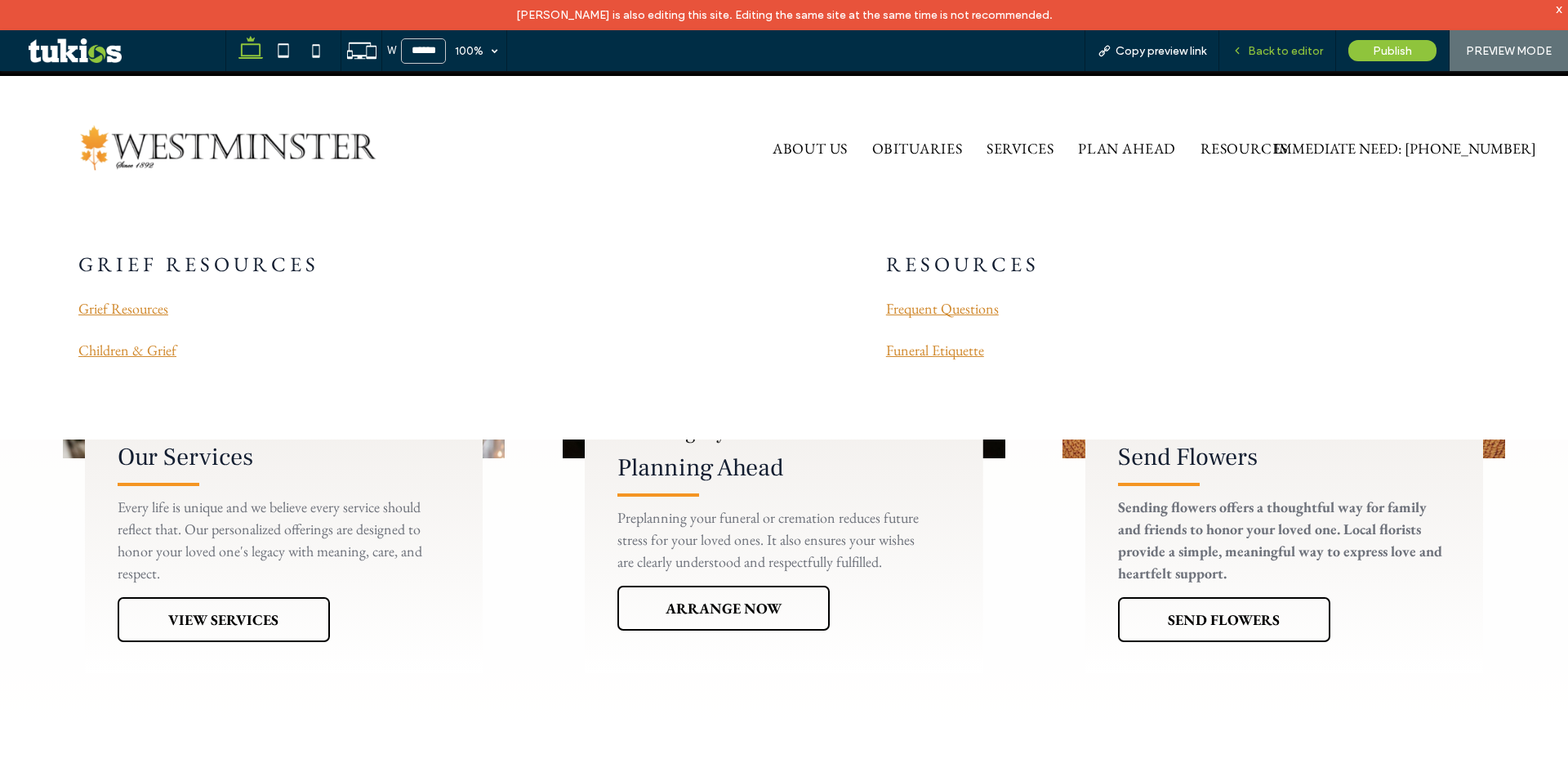
click at [1271, 44] on span "Back to editor" at bounding box center [1285, 51] width 75 height 14
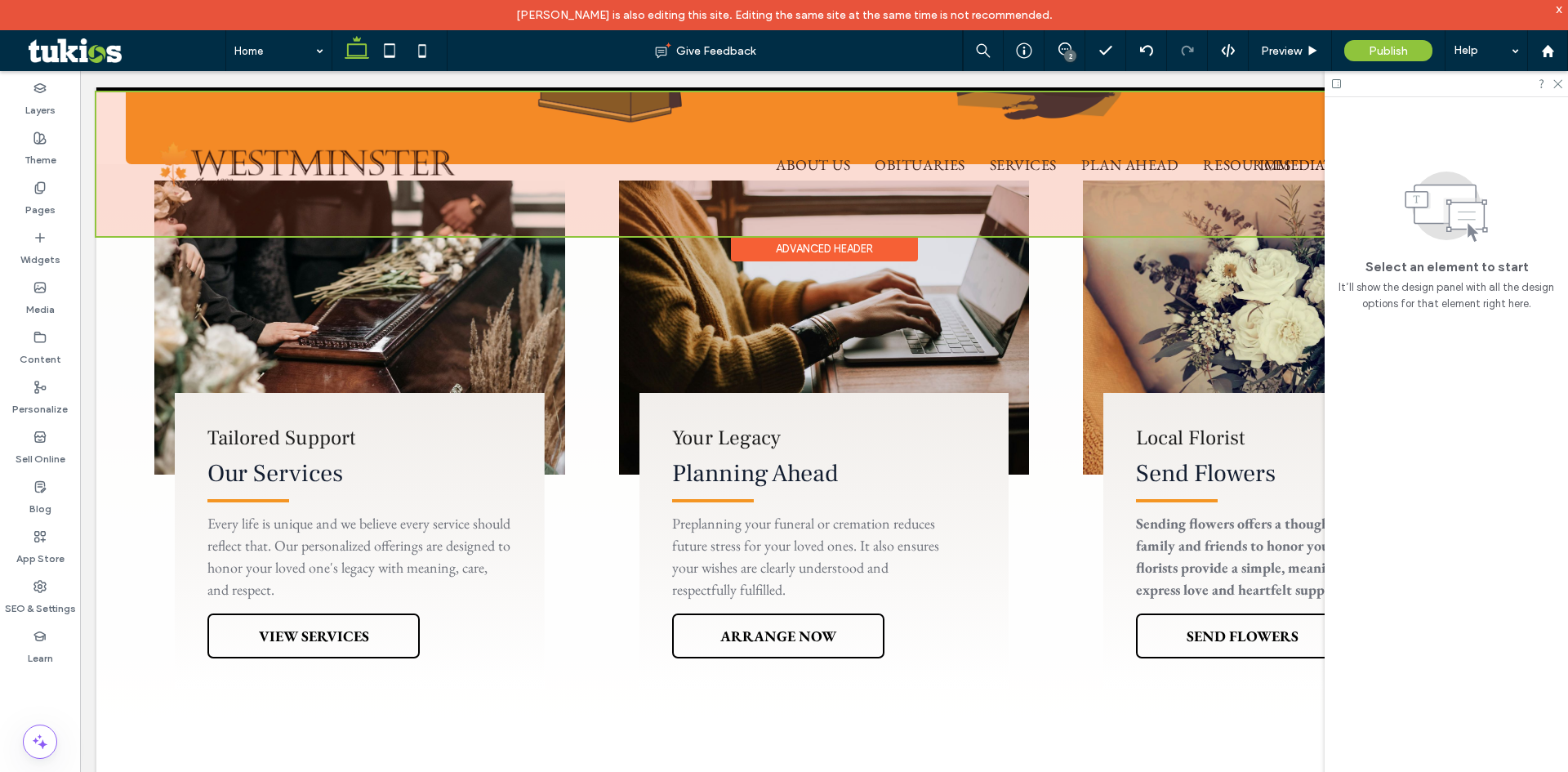
scroll to position [1062, 0]
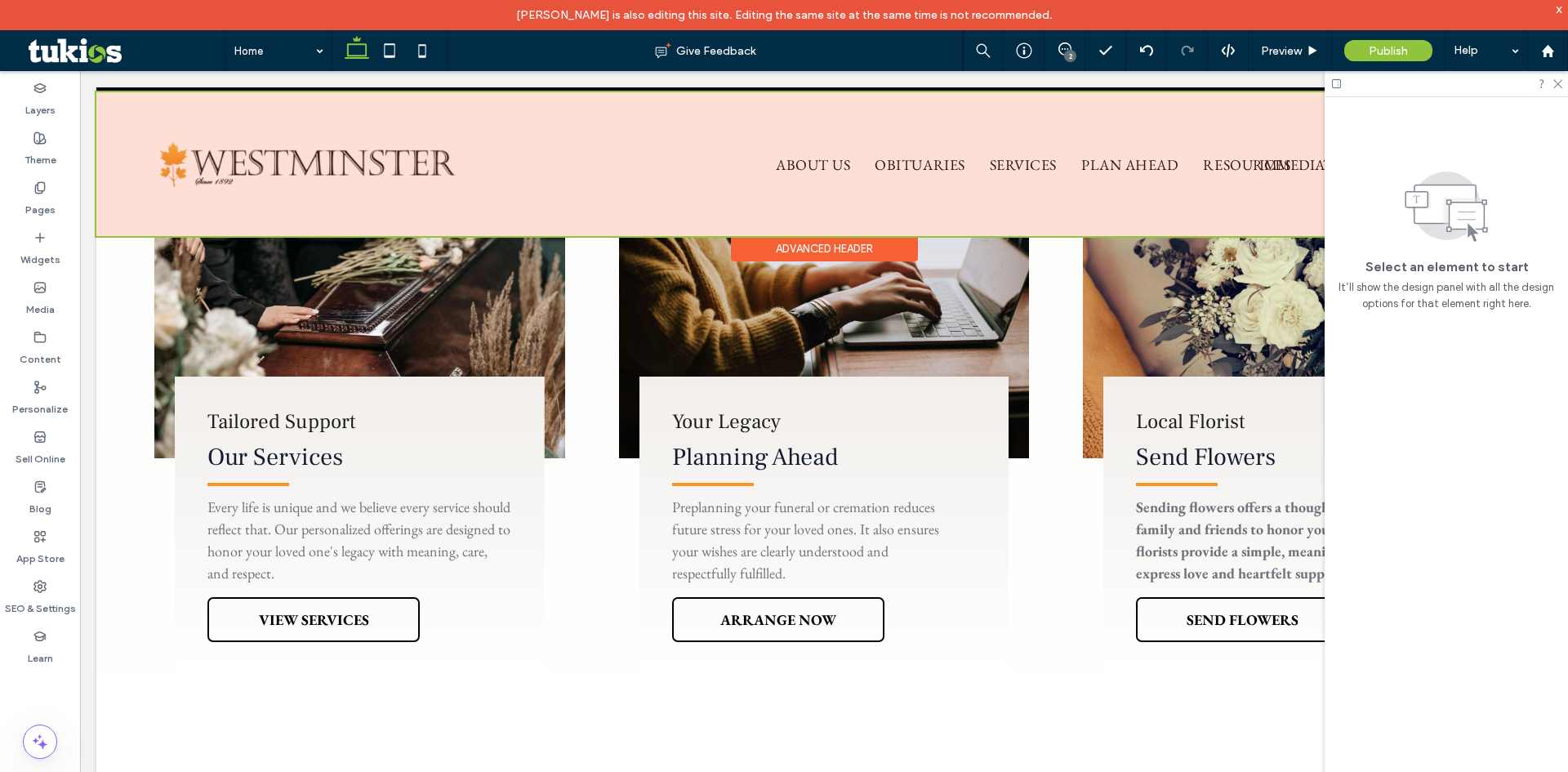
click at [1097, 166] on div at bounding box center [824, 164] width 1455 height 144
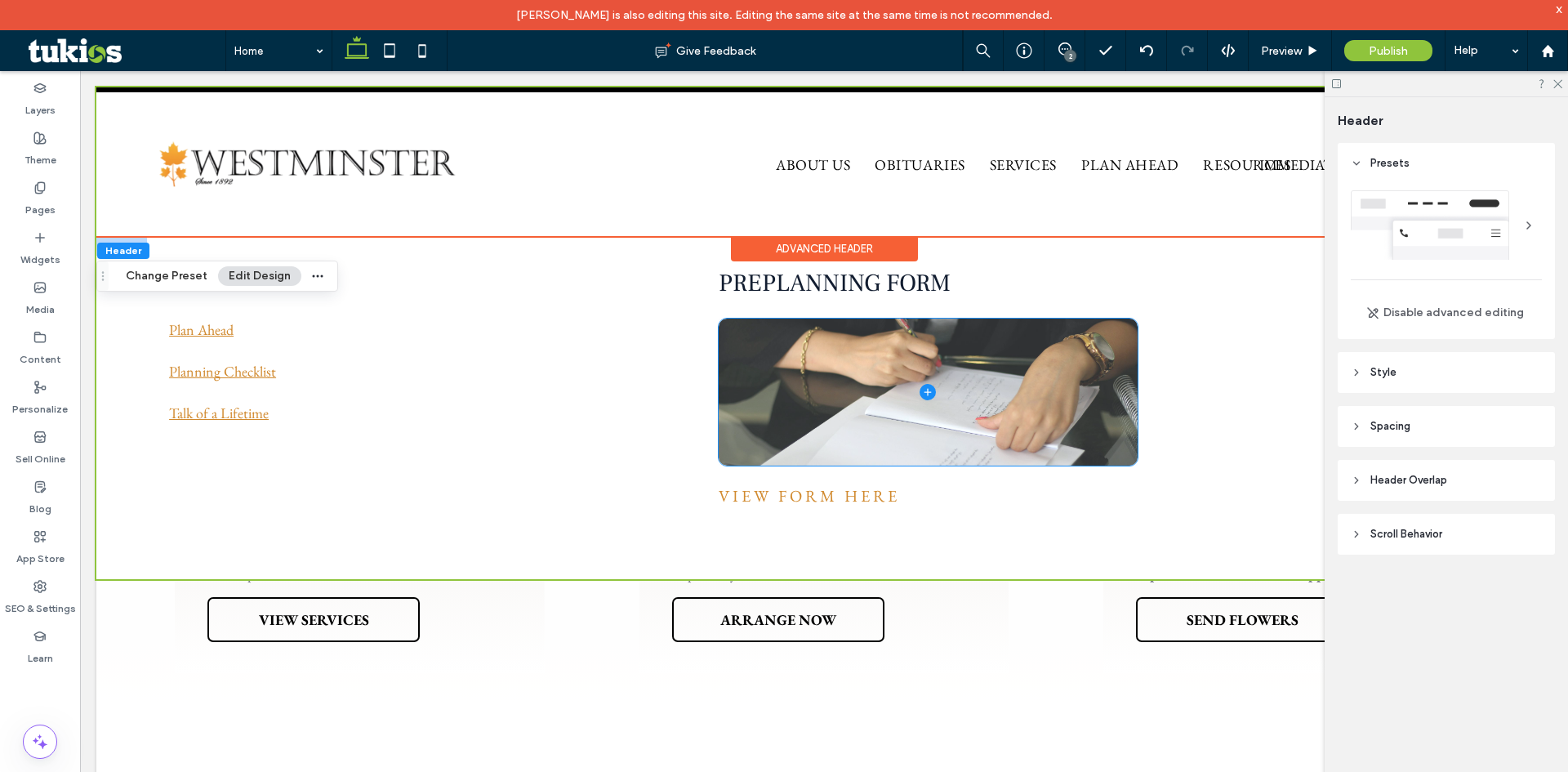
click at [885, 358] on span at bounding box center [929, 393] width 419 height 148
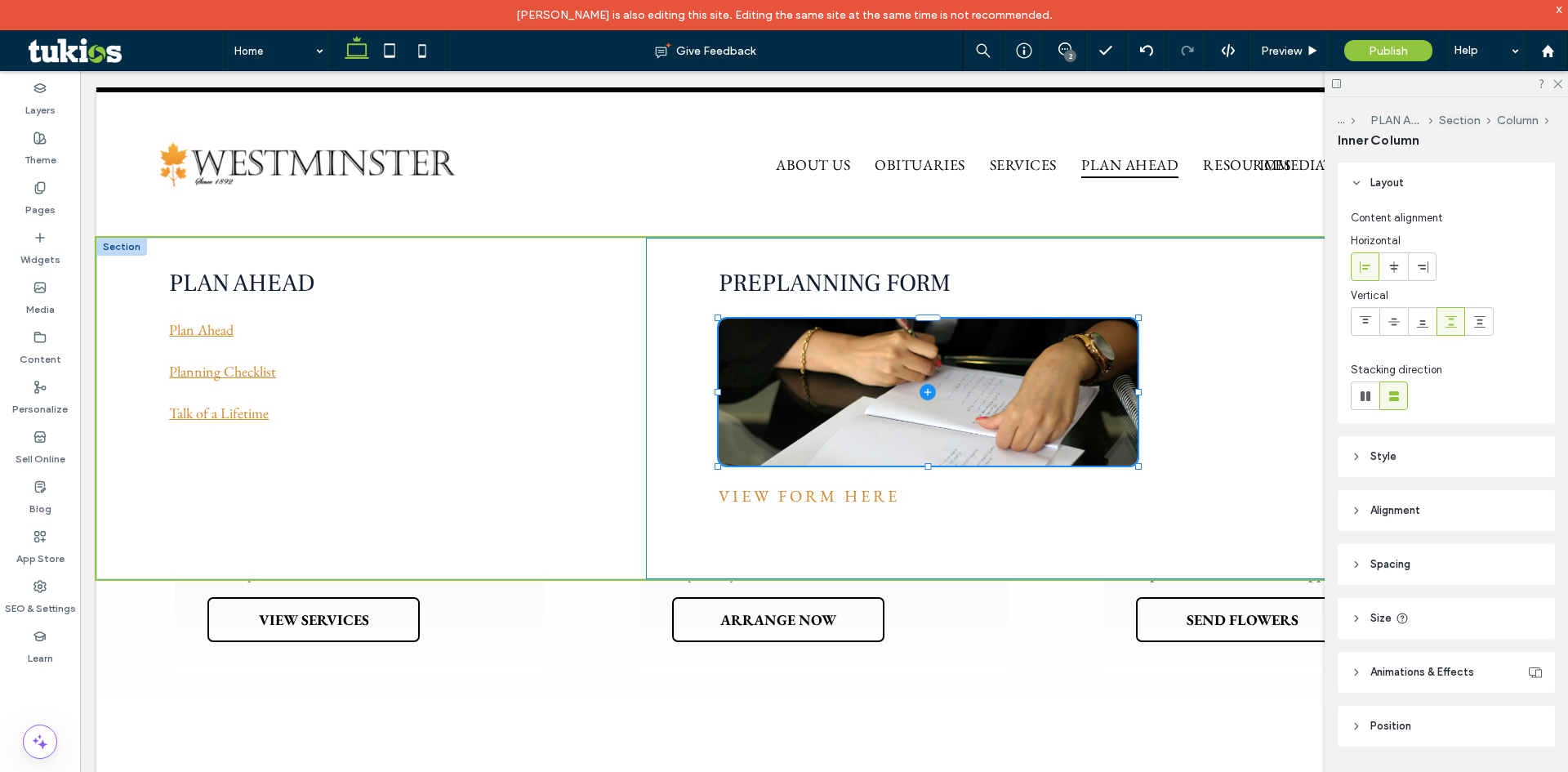
scroll to position [16, 0]
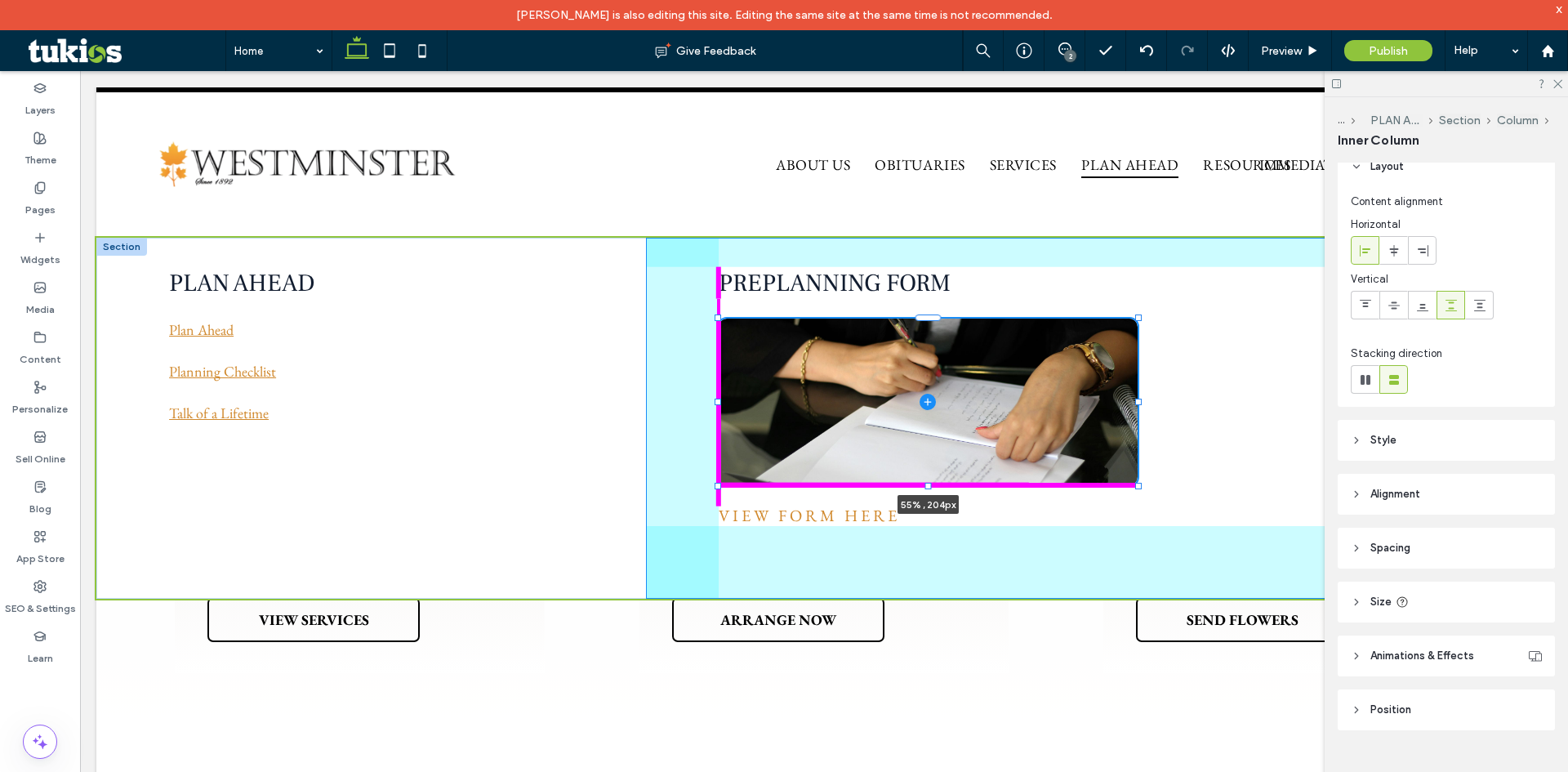
drag, startPoint x: 927, startPoint y: 468, endPoint x: 942, endPoint y: 485, distance: 22.7
click at [719, 320] on div at bounding box center [719, 319] width 1 height 1
type input "***"
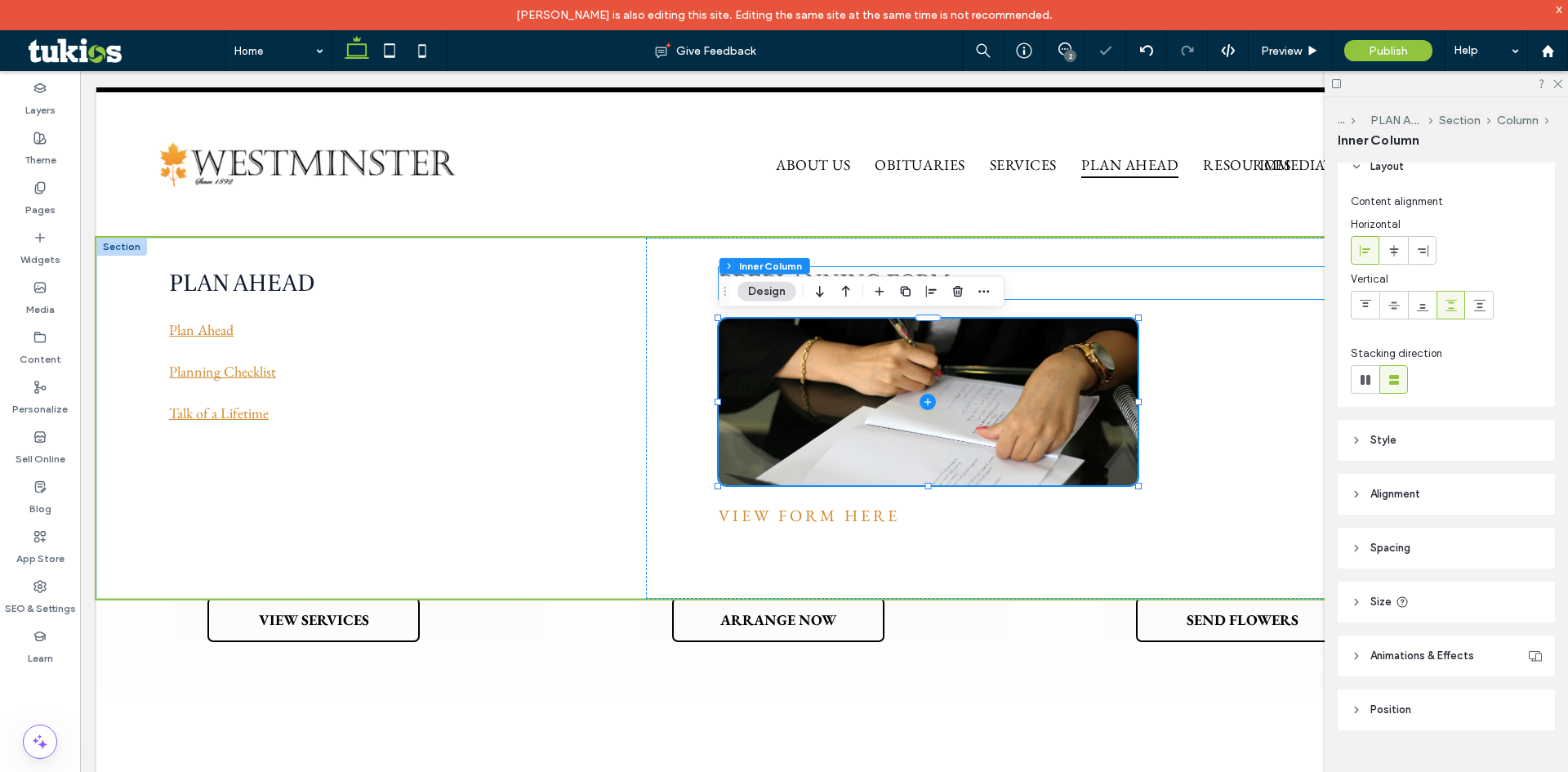
click at [1082, 282] on h3 "PREPLANNING FORM" at bounding box center [1099, 283] width 760 height 32
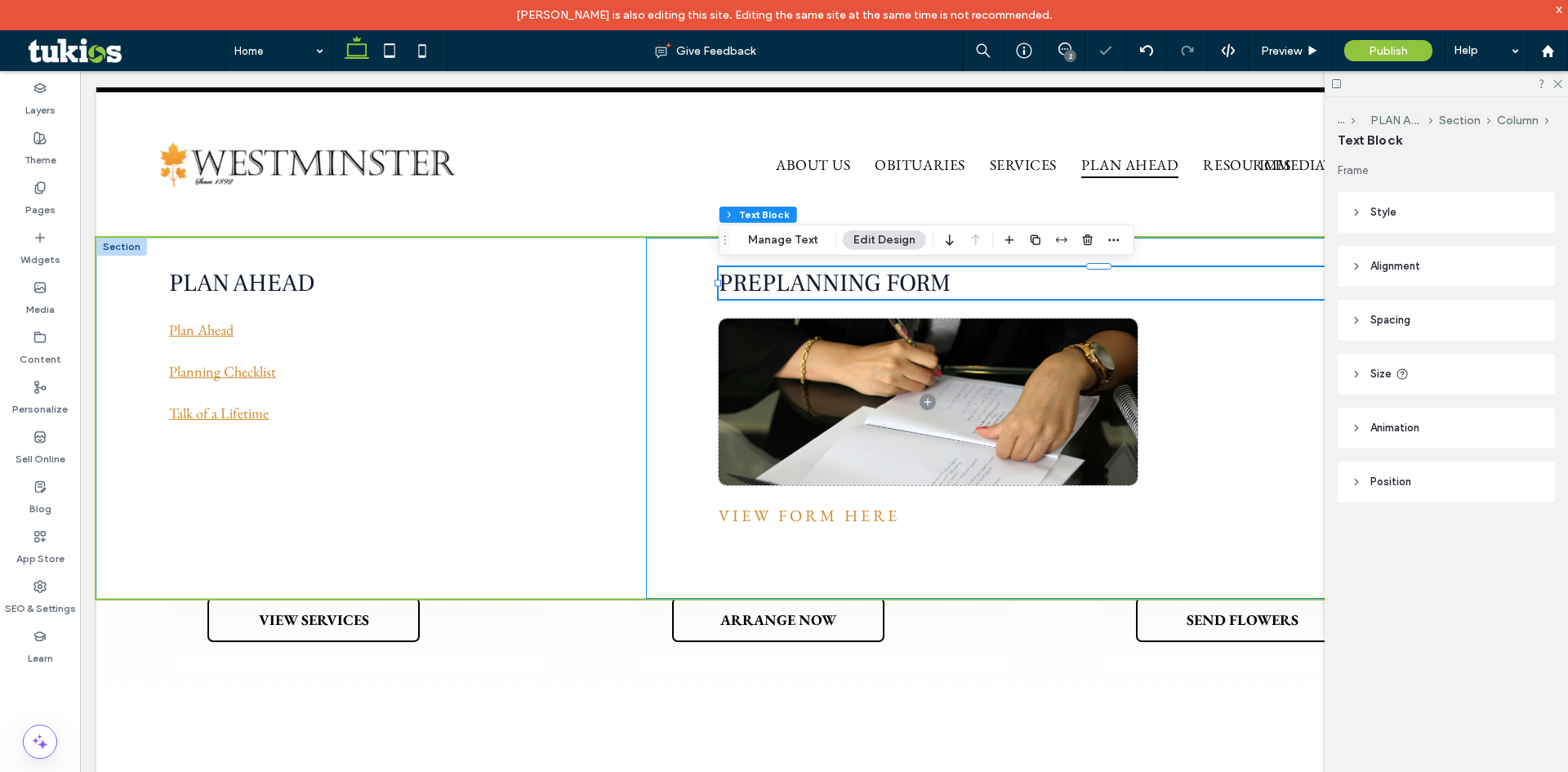
click at [1132, 309] on div "PREPLANNING FORM View Form Here" at bounding box center [1099, 418] width 906 height 361
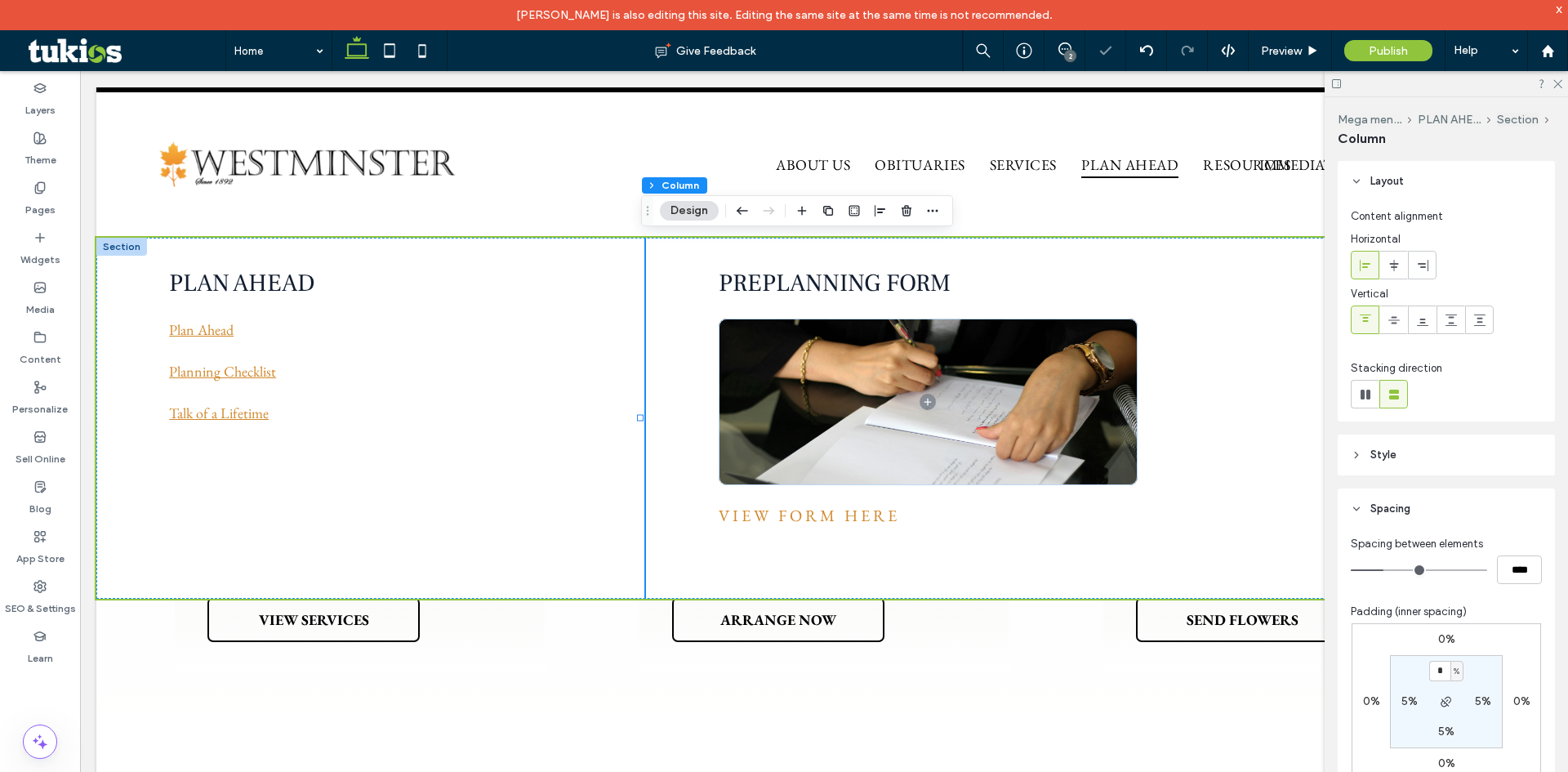
click at [1132, 311] on div "PREPLANNING FORM View Form Here" at bounding box center [1099, 418] width 906 height 361
click at [507, 522] on div "PLAN AHEAD Plan Ahead Planning Checklist Talk of a Lifetime" at bounding box center [349, 418] width 505 height 361
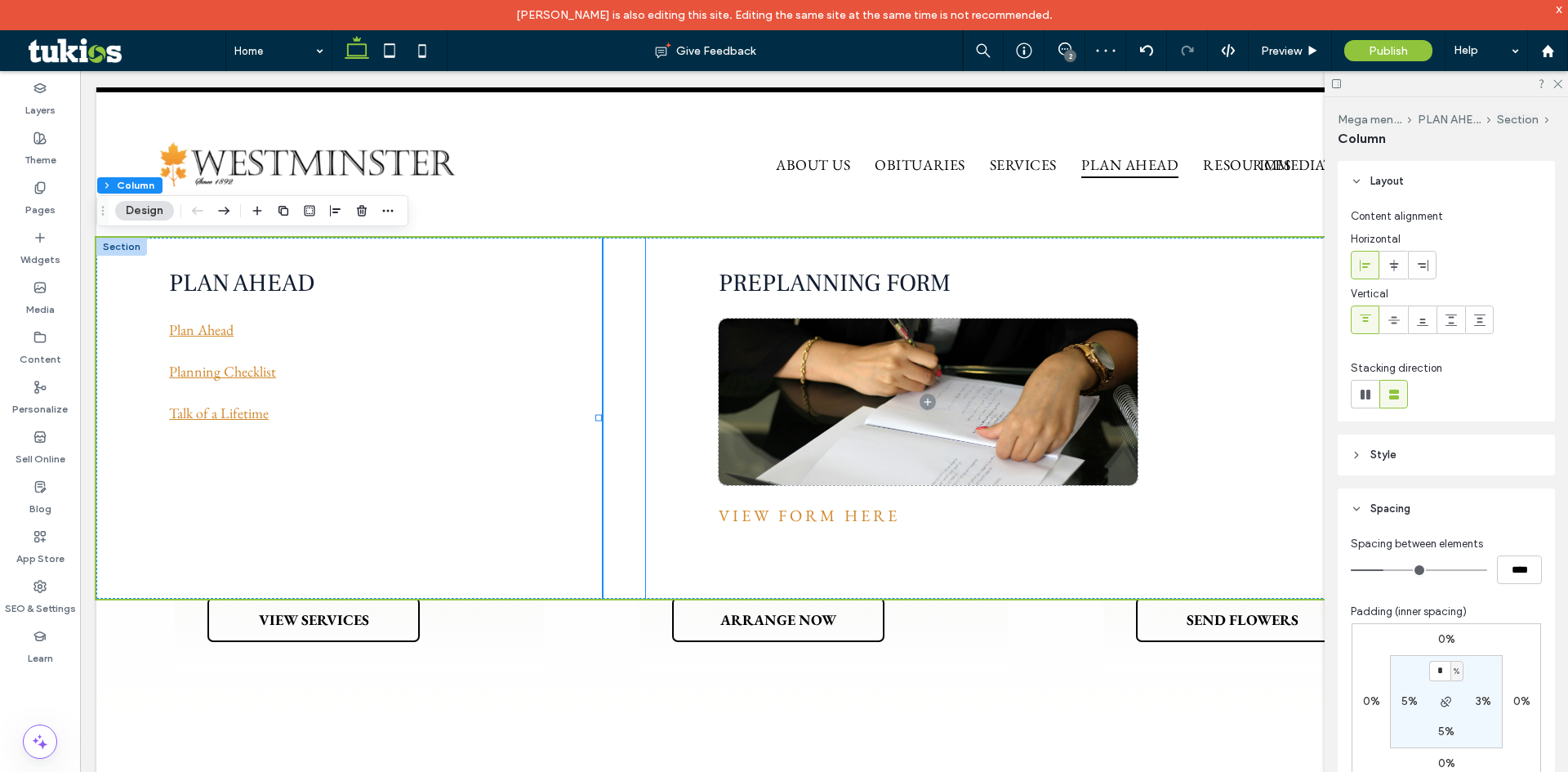
click at [671, 535] on div "PREPLANNING FORM View Form Here" at bounding box center [1099, 418] width 906 height 361
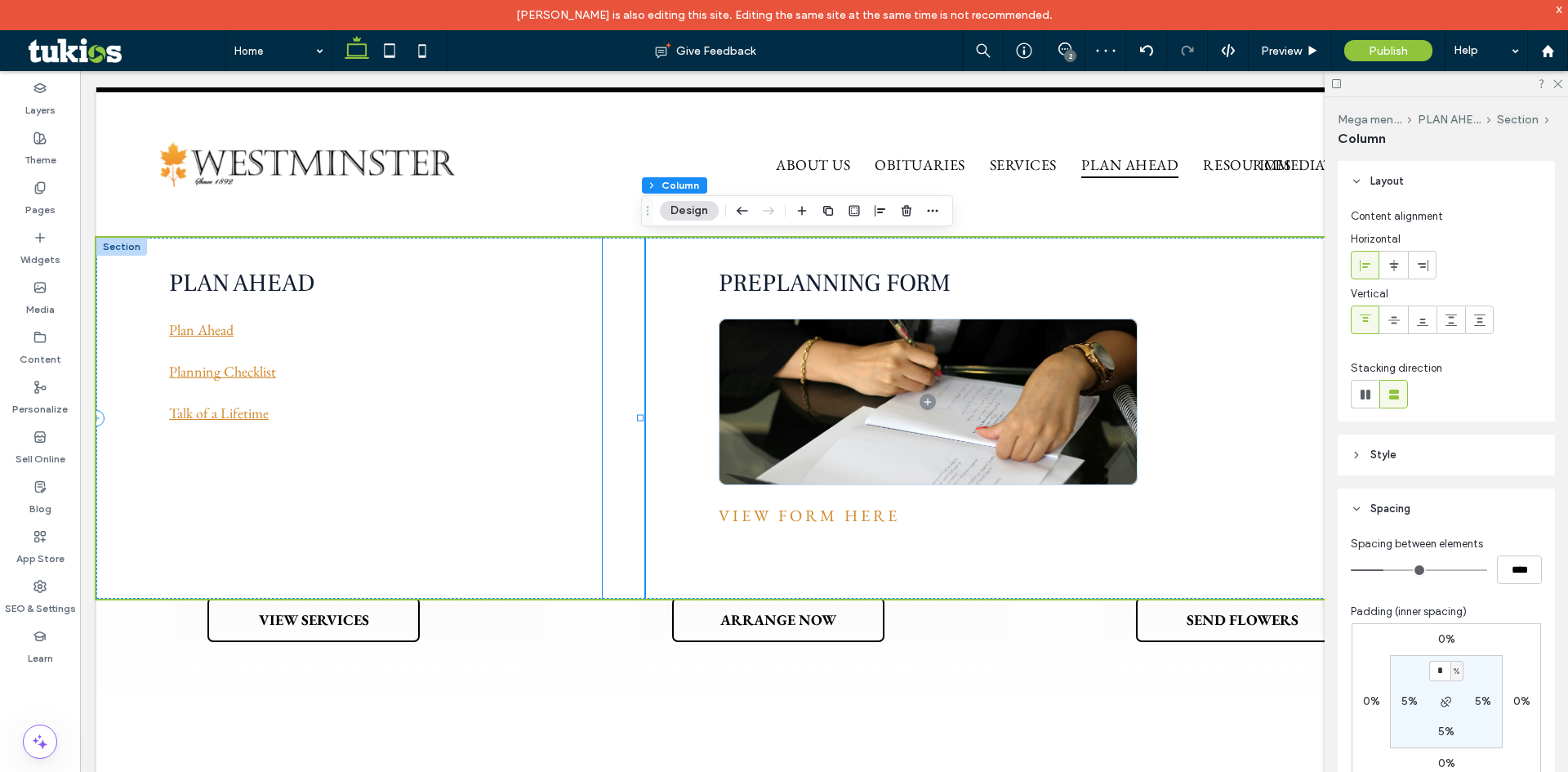
click at [578, 551] on div "PLAN AHEAD Plan Ahead Planning Checklist Talk of a Lifetime" at bounding box center [349, 418] width 505 height 361
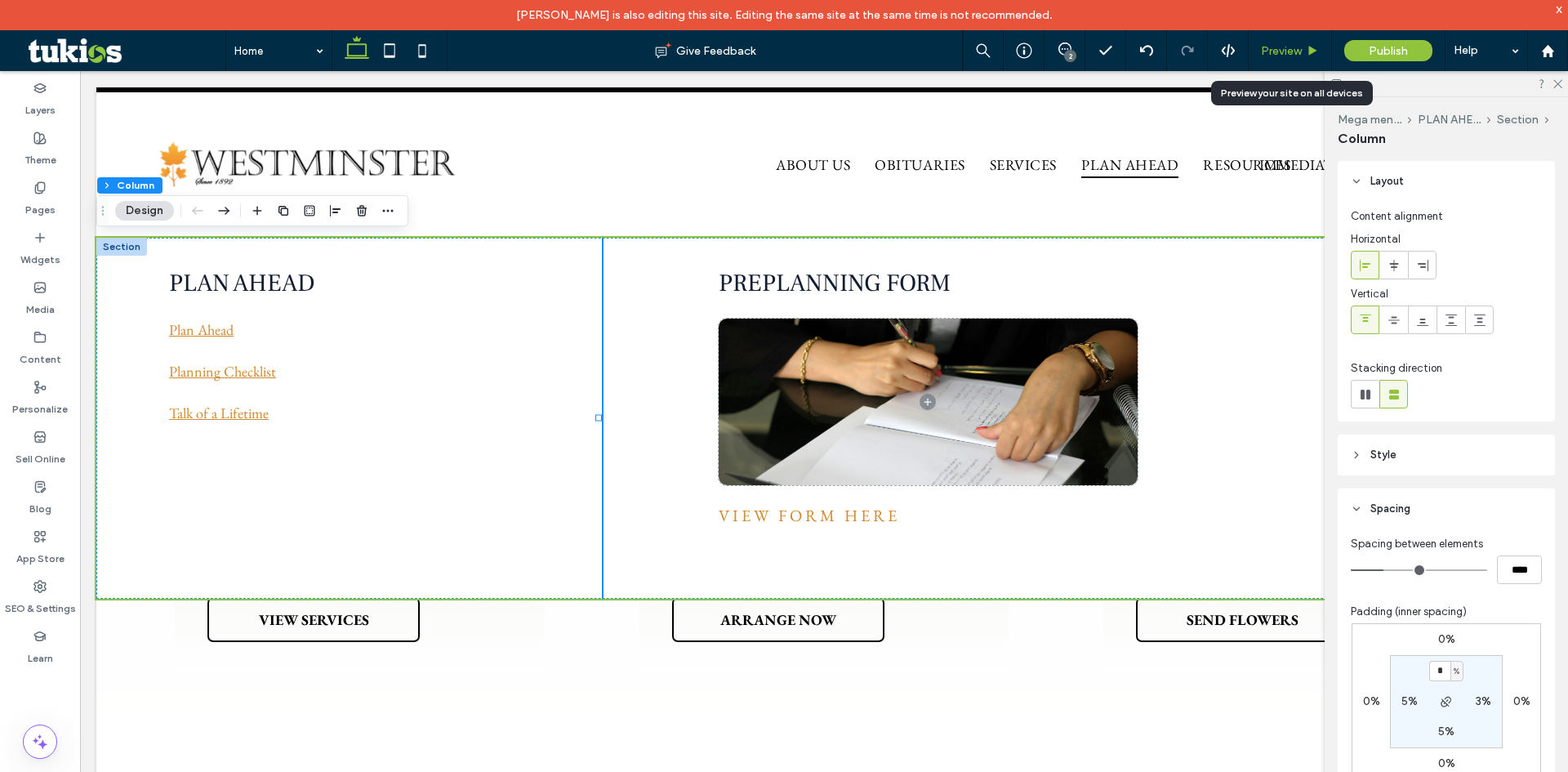
click at [1281, 49] on span "Preview" at bounding box center [1281, 51] width 41 height 14
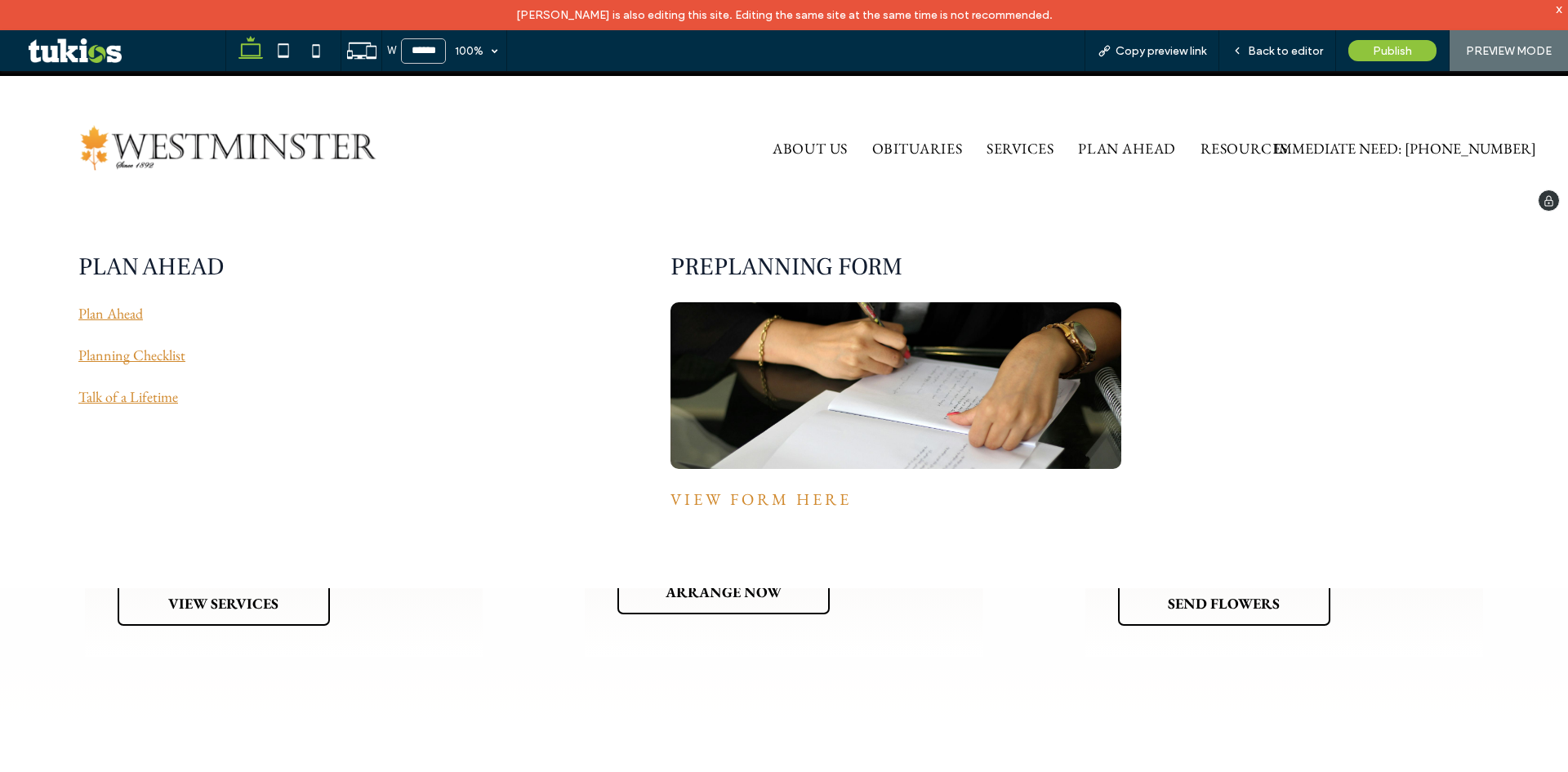
scroll to position [1046, 0]
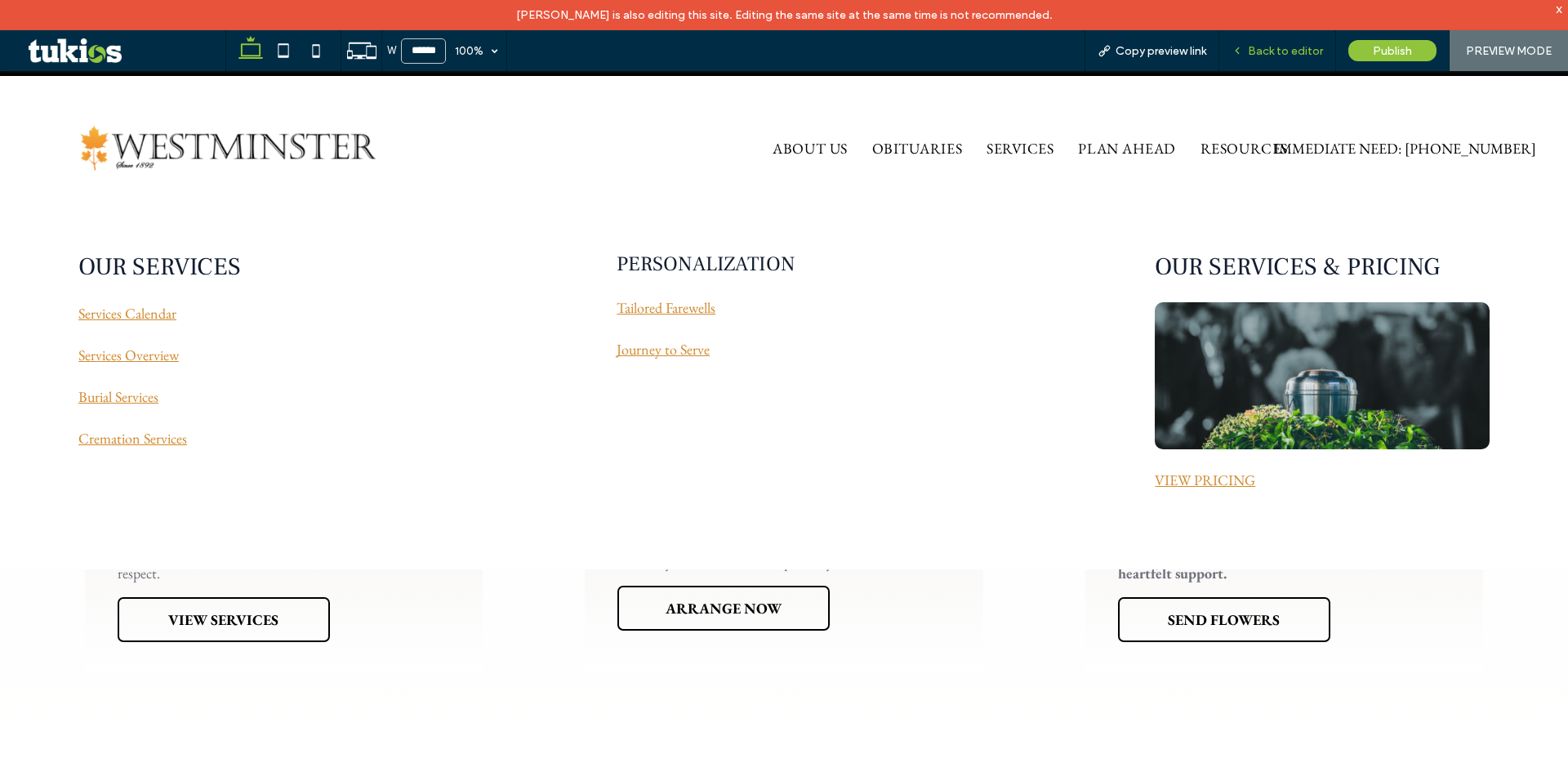
click at [1270, 47] on span "Back to editor" at bounding box center [1285, 51] width 75 height 14
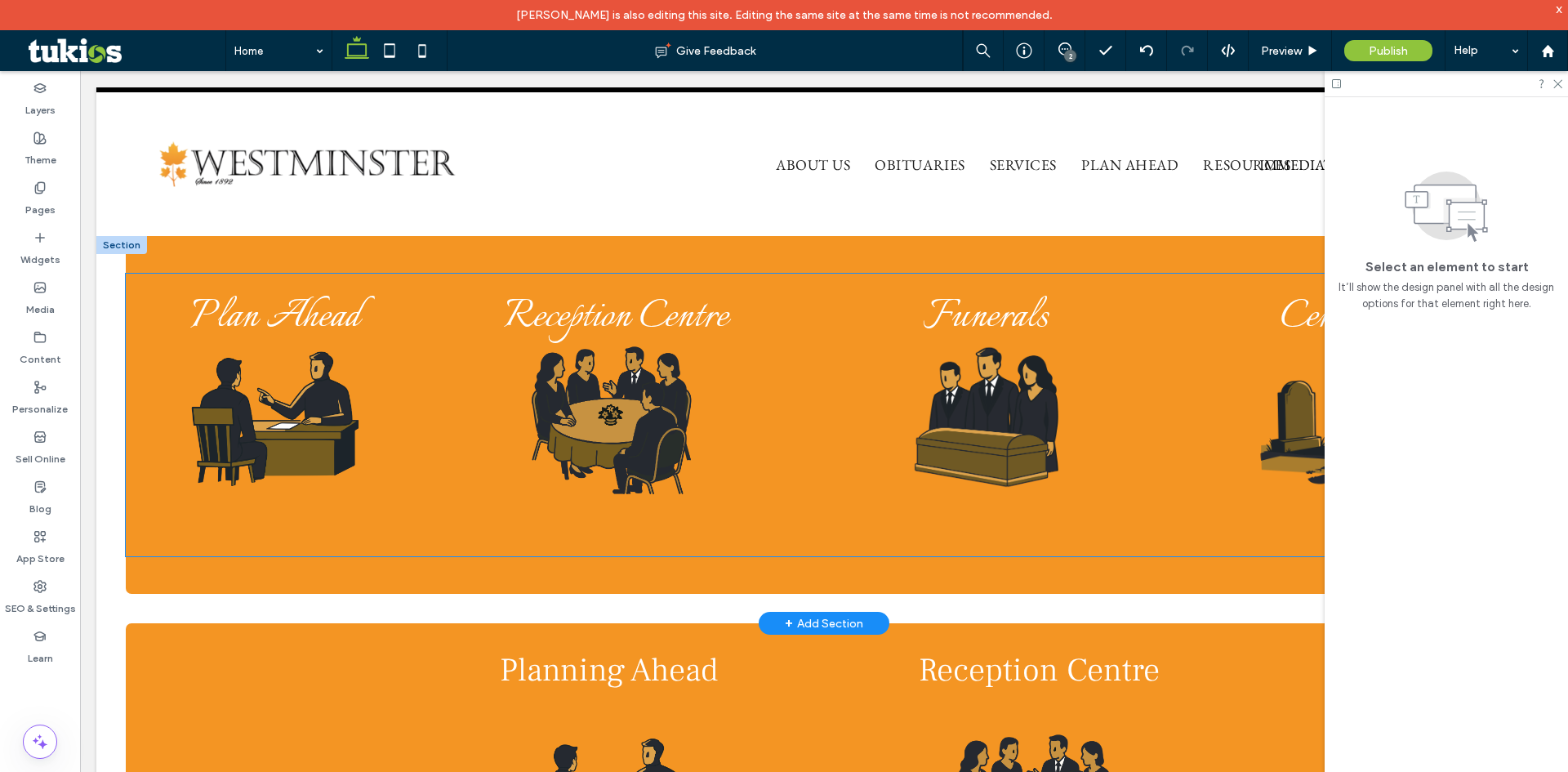
click at [320, 490] on img at bounding box center [275, 420] width 289 height 186
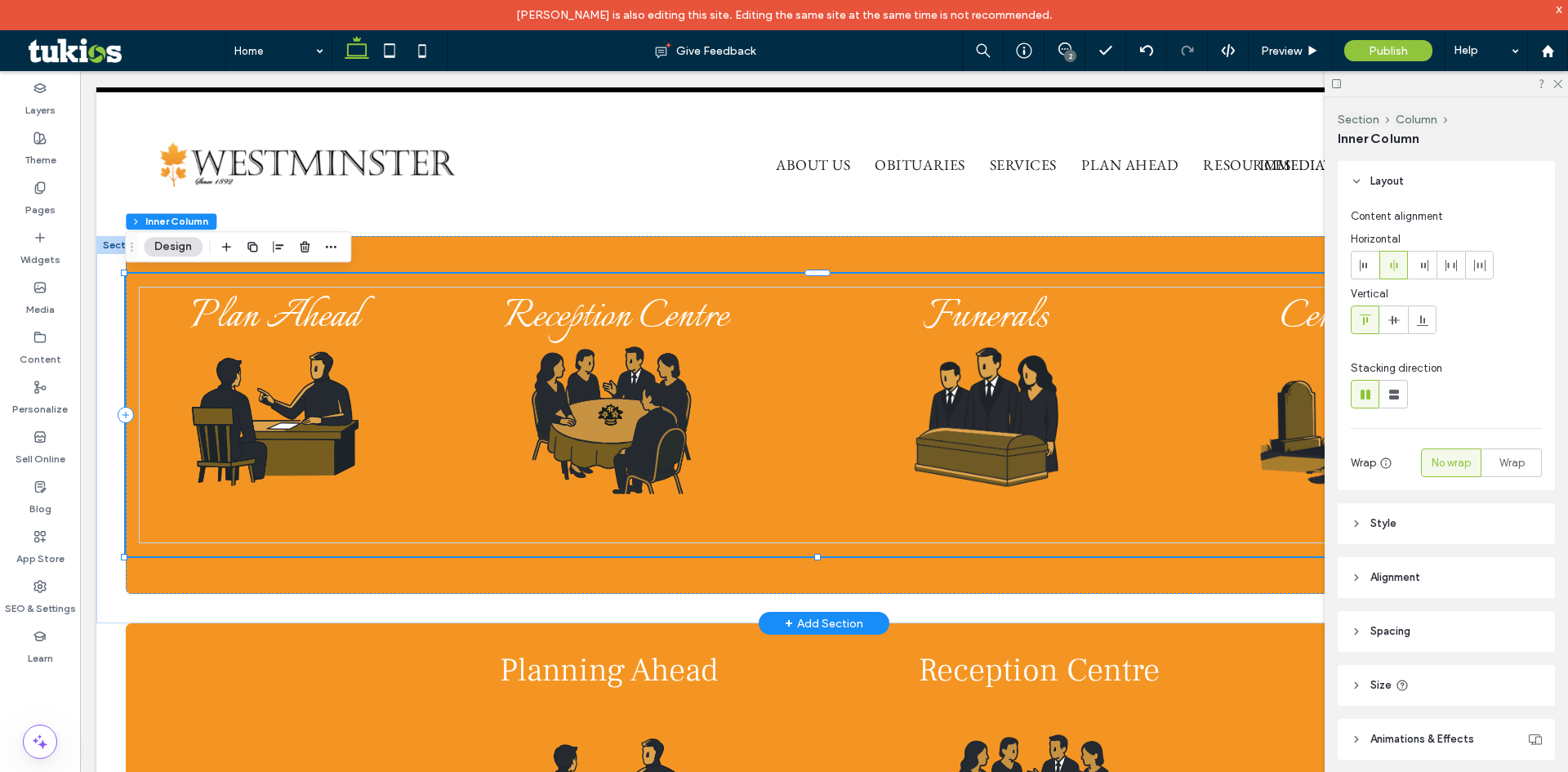
click at [322, 490] on img at bounding box center [275, 420] width 289 height 186
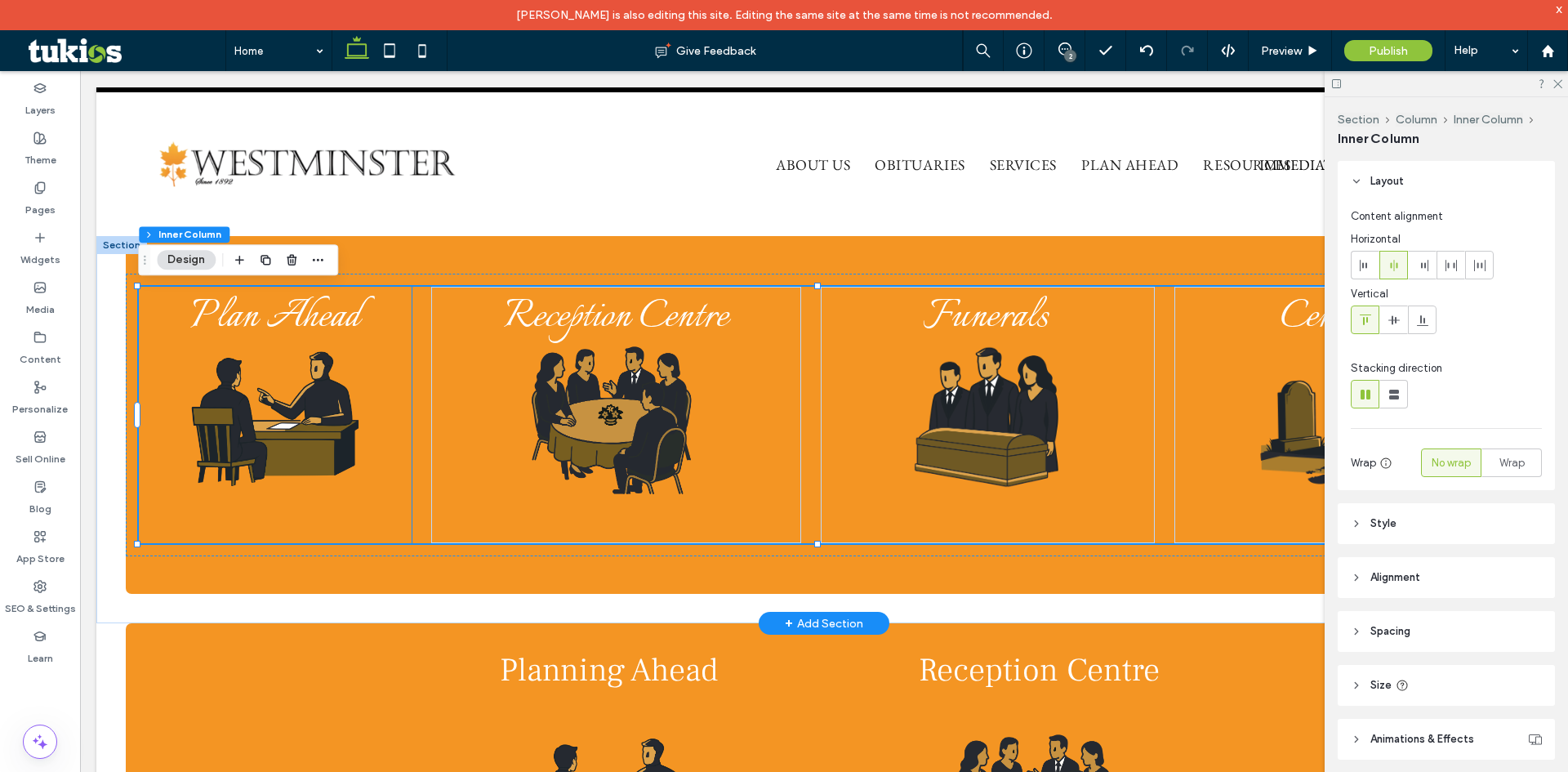
click at [403, 479] on img at bounding box center [275, 420] width 289 height 186
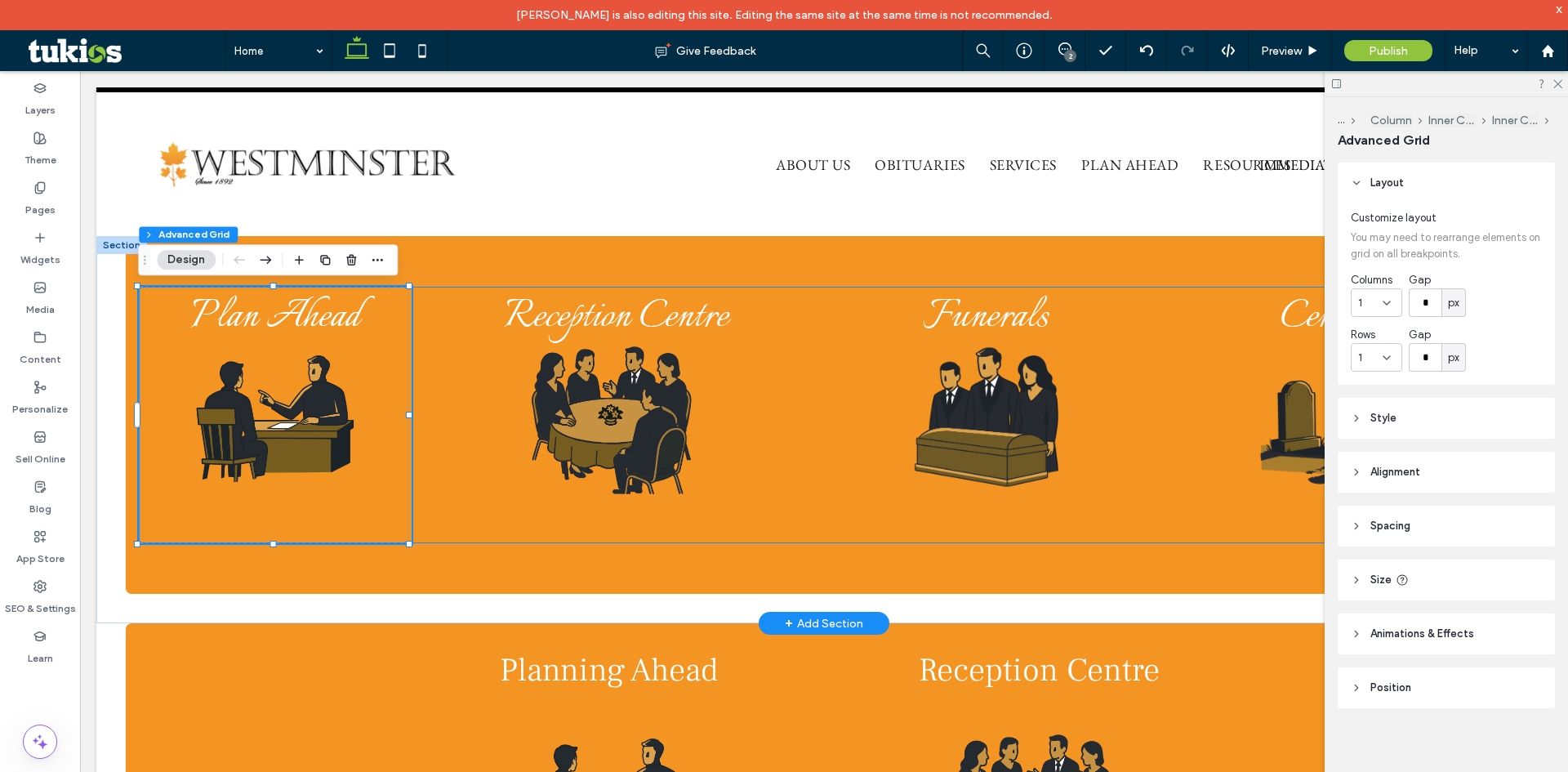
click at [427, 457] on div "Plan Ahead Reception Centre Funerals Cemetery" at bounding box center [824, 415] width 1371 height 257
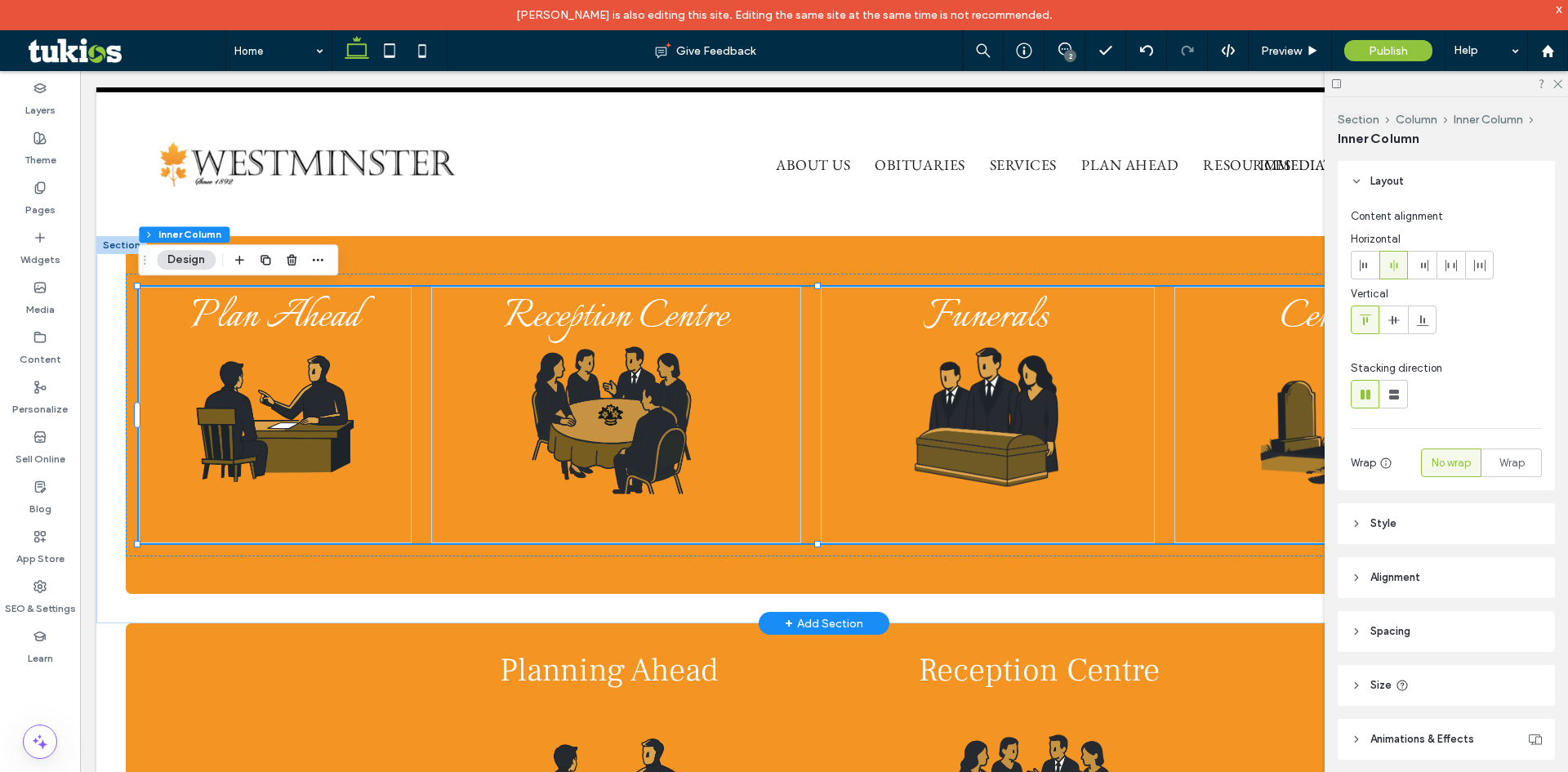
click at [420, 463] on div "Plan Ahead Reception Centre Funerals Cemetery" at bounding box center [824, 415] width 1371 height 257
click at [401, 573] on div "Plan Ahead Reception Centre Funerals Cemetery" at bounding box center [823, 416] width 1397 height 358
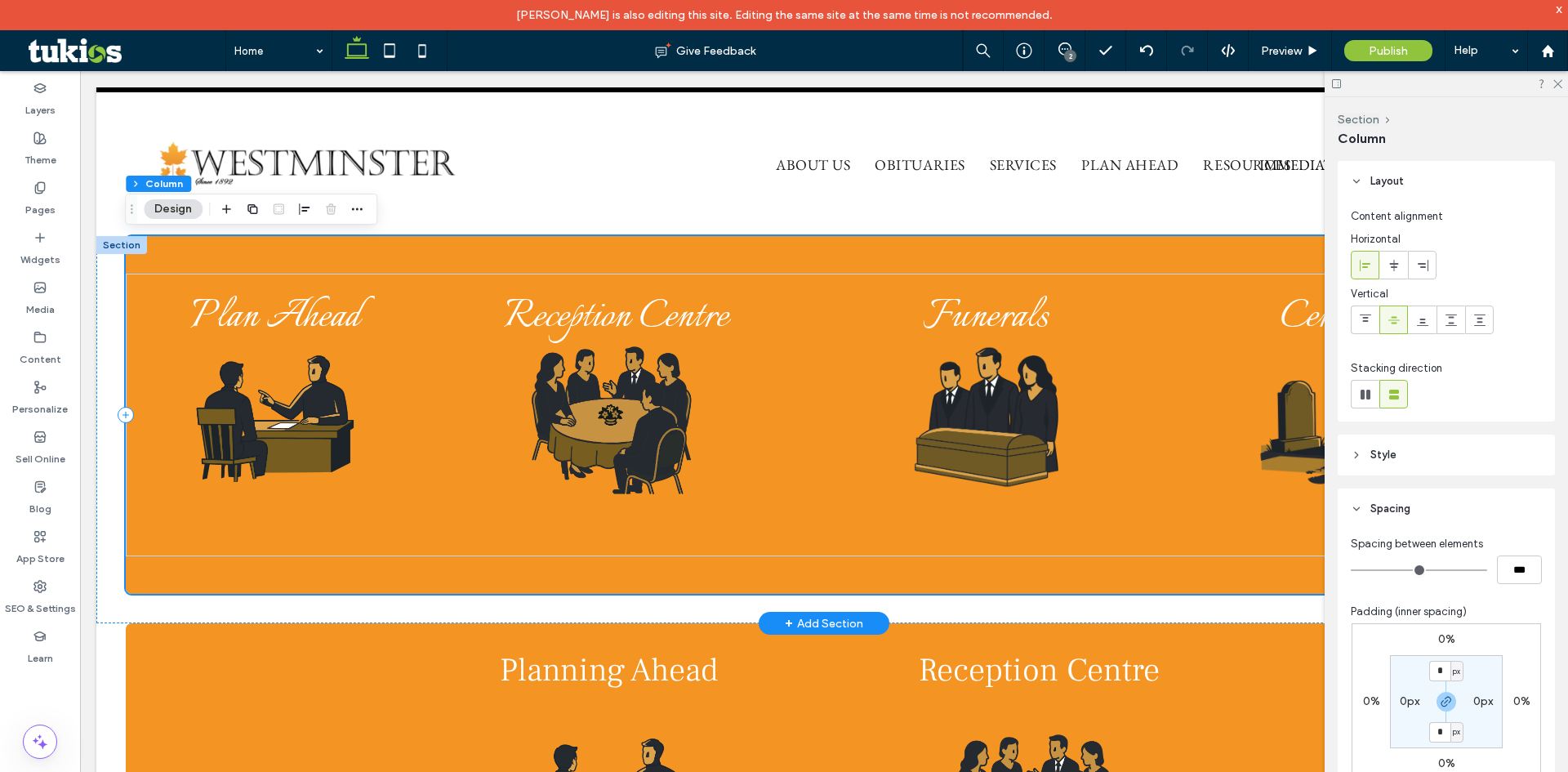
click at [531, 261] on div "Plan Ahead Reception Centre Funerals Cemetery" at bounding box center [823, 416] width 1397 height 358
click at [115, 352] on div "Plan Ahead Reception Centre Funerals Cemetery" at bounding box center [824, 430] width 1455 height 387
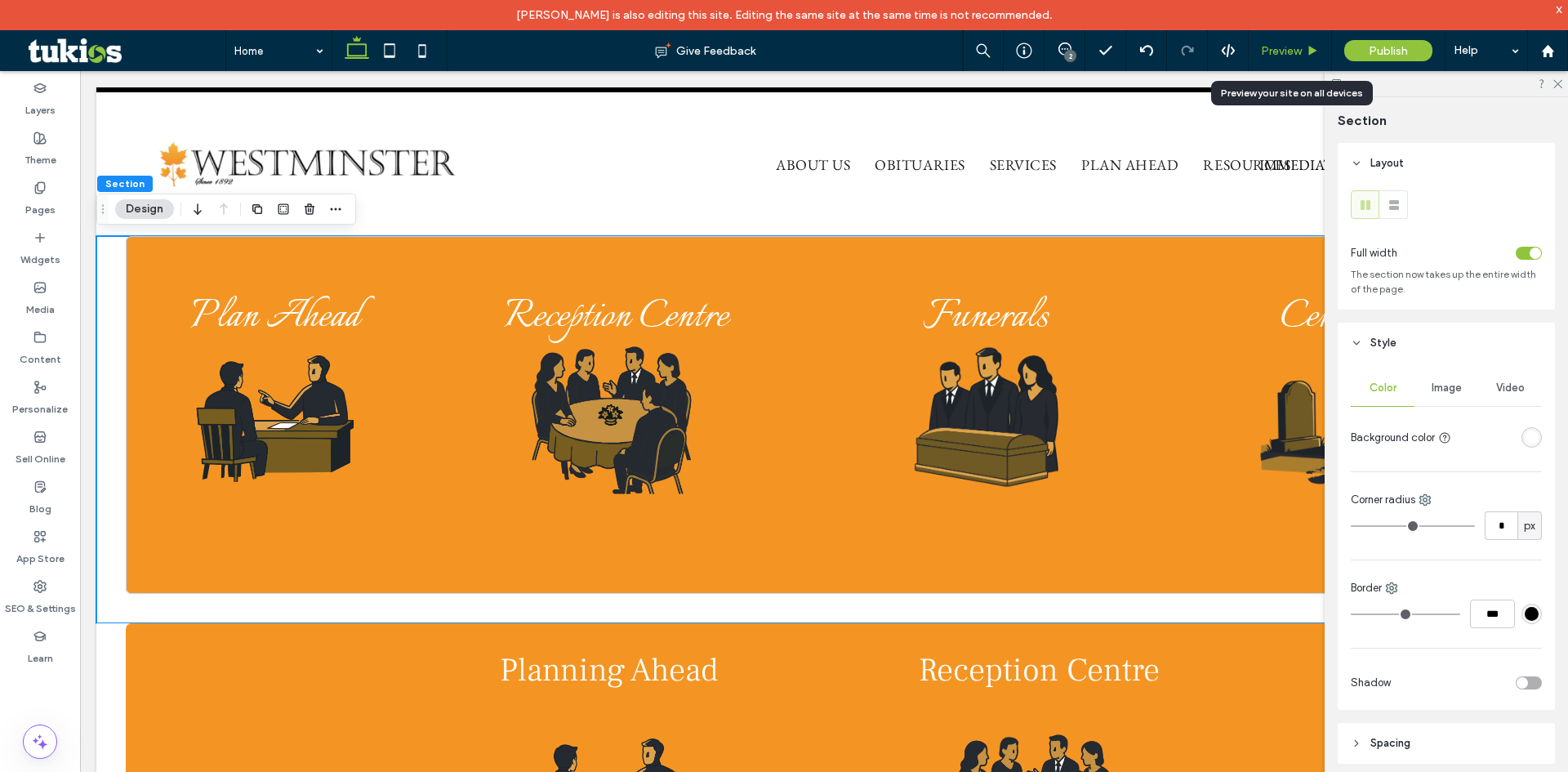
click at [1291, 47] on span "Preview" at bounding box center [1281, 51] width 41 height 14
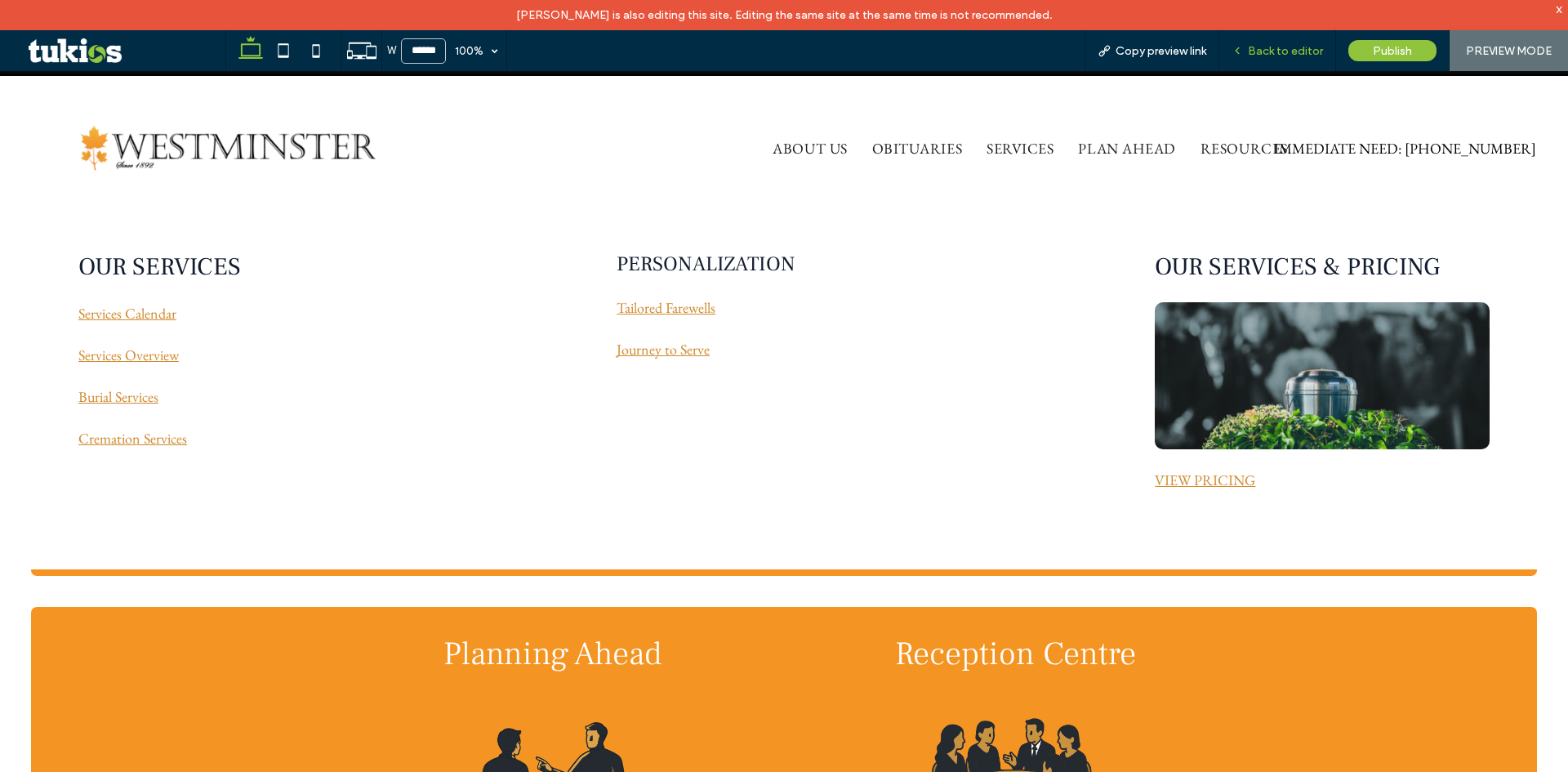
click at [1269, 45] on span "Back to editor" at bounding box center [1285, 51] width 75 height 14
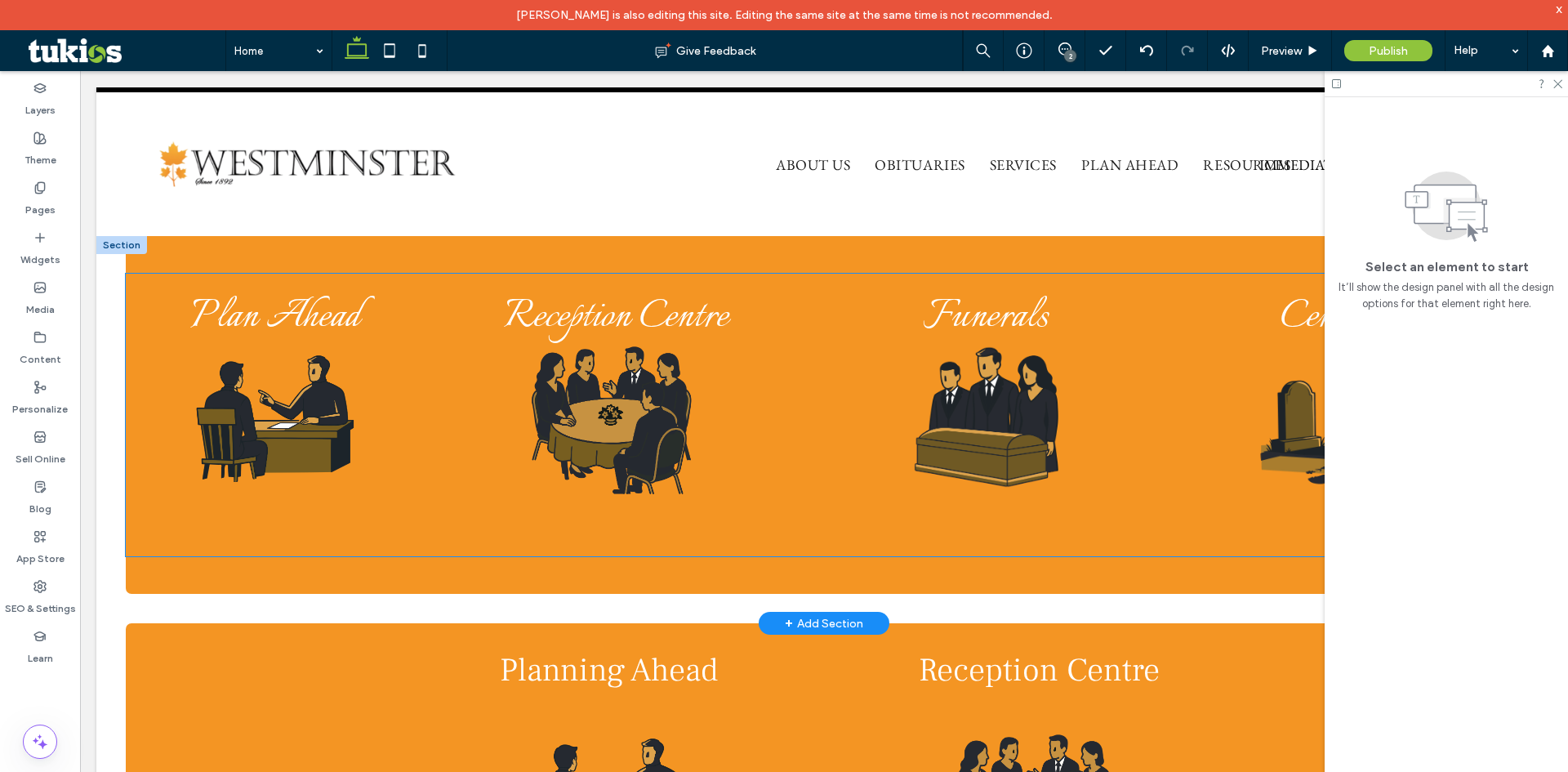
click at [414, 397] on div "Plan Ahead Reception Centre Funerals Cemetery" at bounding box center [824, 415] width 1371 height 257
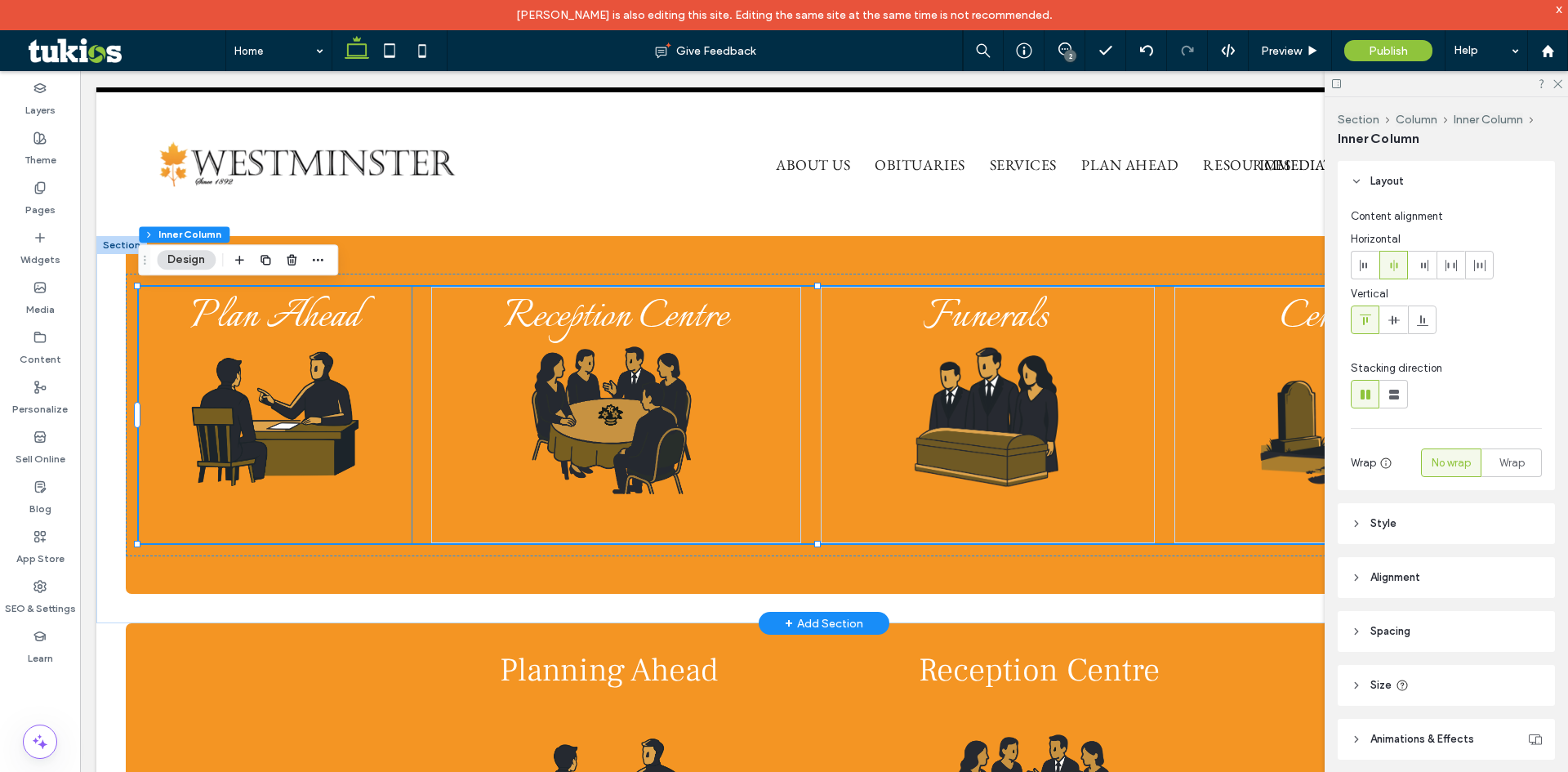
click at [403, 400] on img at bounding box center [275, 420] width 289 height 186
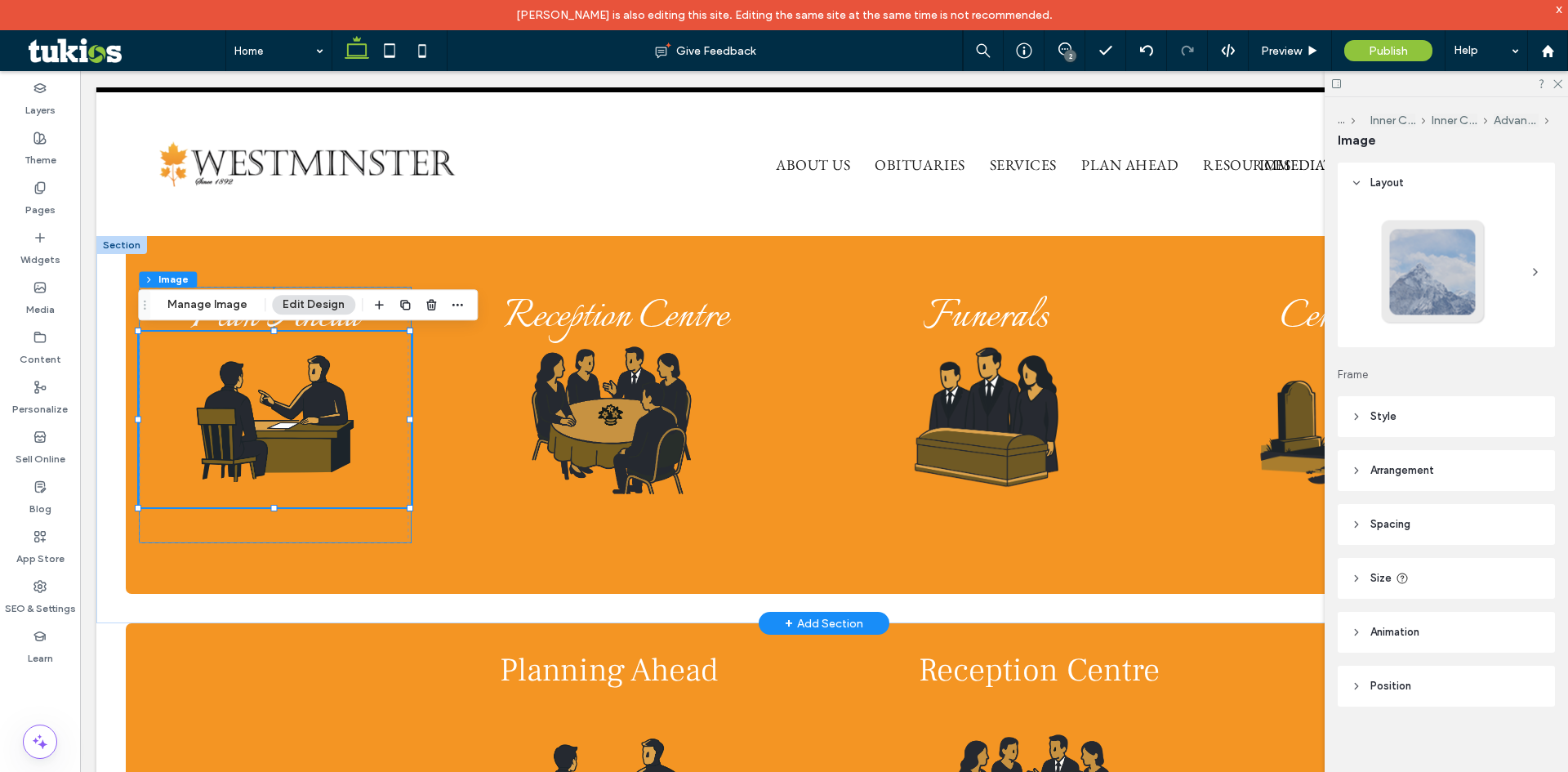
click at [384, 524] on div "Plan Ahead 0% 55px" at bounding box center [275, 415] width 273 height 257
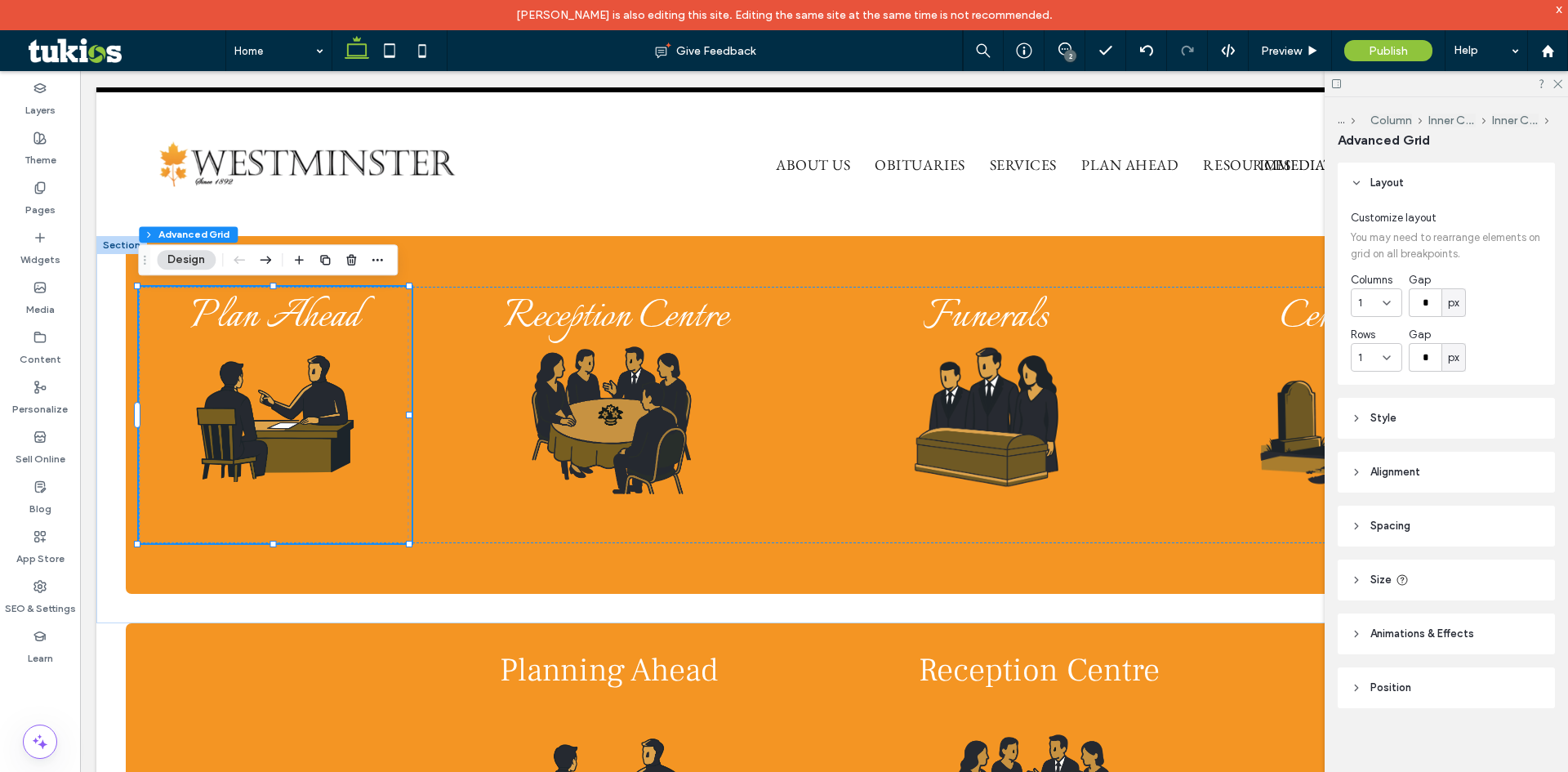
click at [1424, 633] on span "Animations & Effects" at bounding box center [1422, 633] width 103 height 16
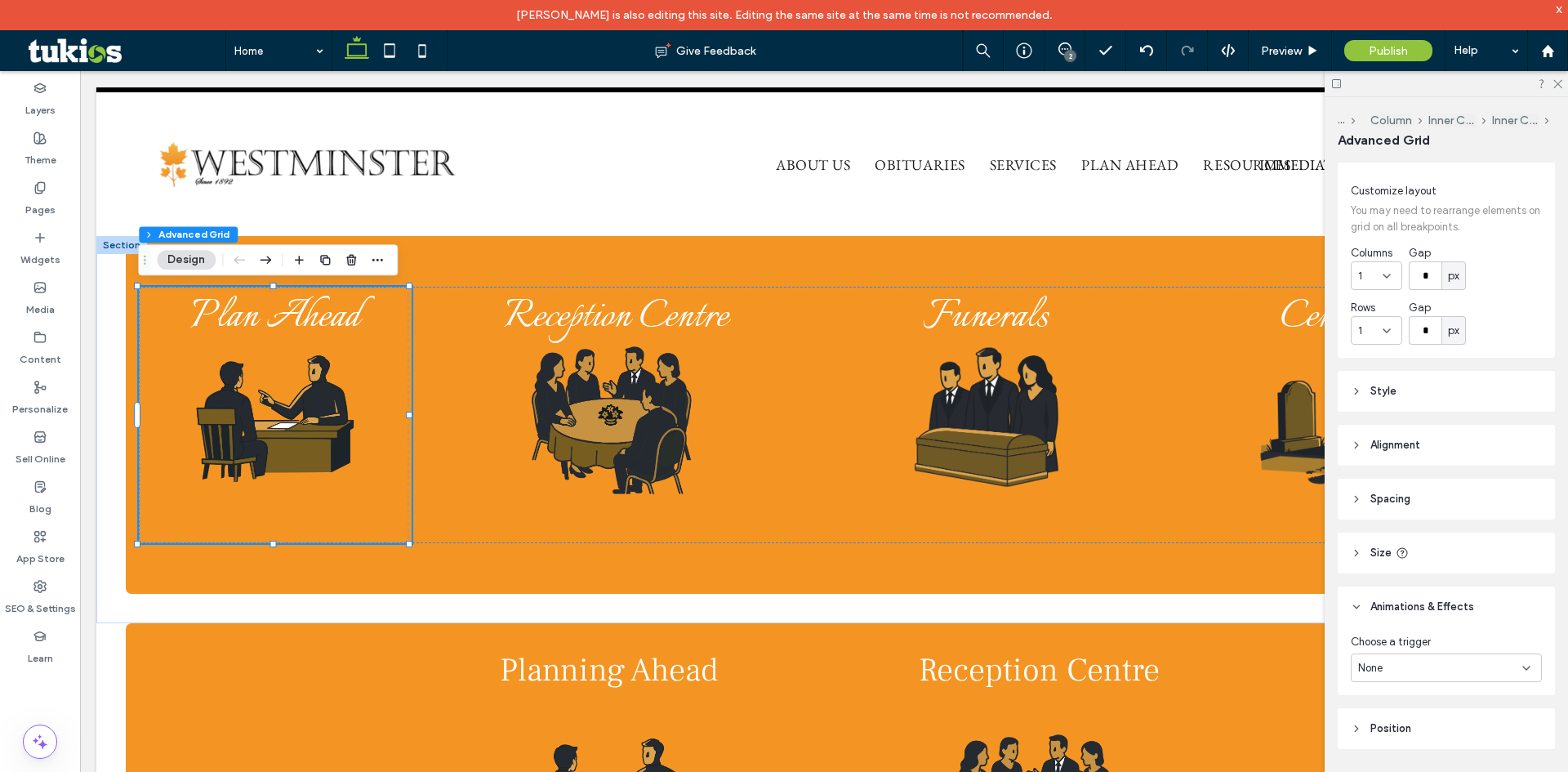
scroll to position [46, 0]
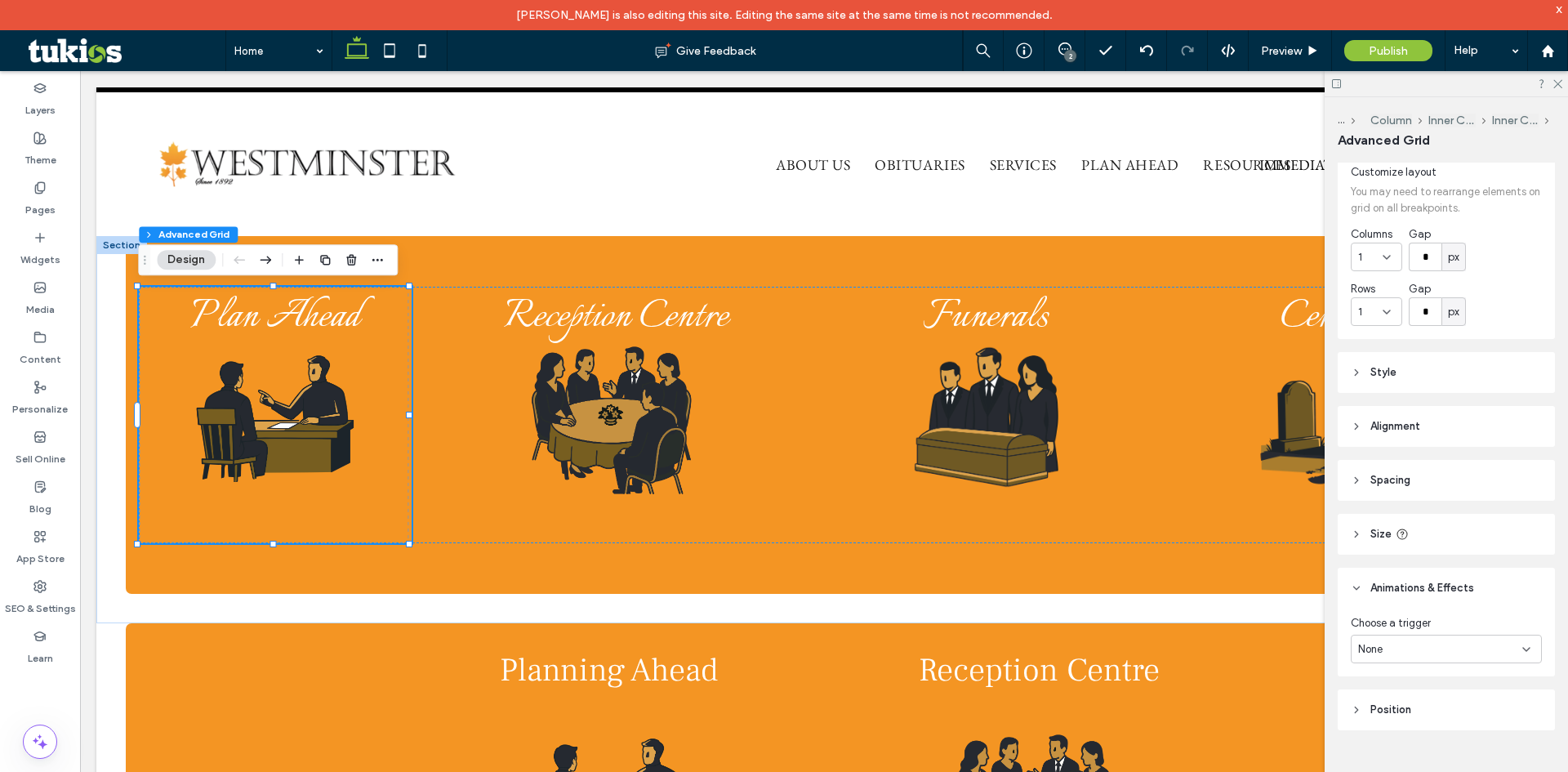
click at [1424, 581] on span "Animations & Effects" at bounding box center [1422, 588] width 103 height 16
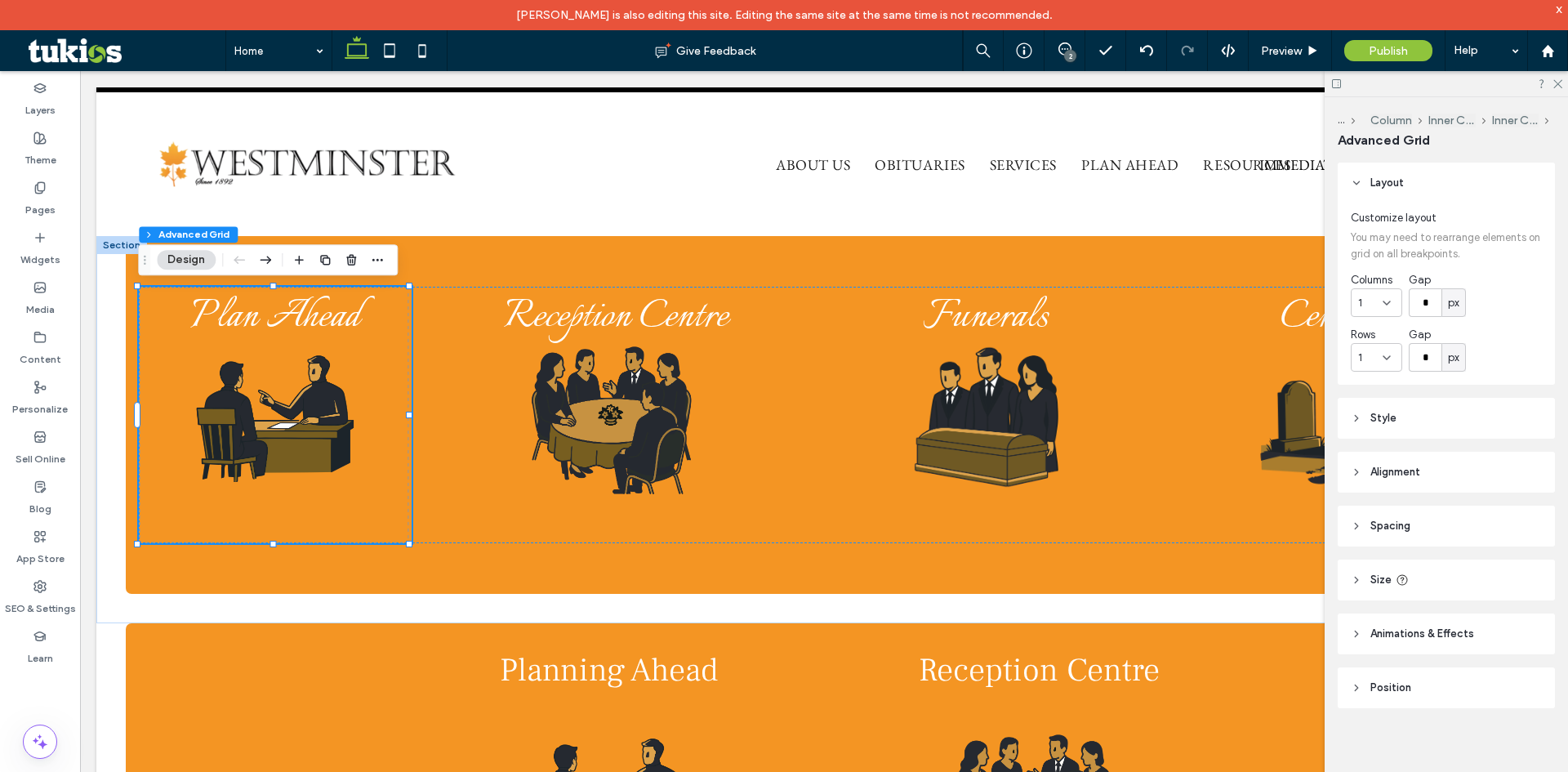
scroll to position [0, 0]
click at [1424, 584] on header "Size" at bounding box center [1445, 579] width 217 height 41
click at [1403, 579] on icon at bounding box center [1402, 580] width 13 height 13
click at [1408, 637] on span "Animations & Effects" at bounding box center [1422, 633] width 103 height 16
click at [1415, 687] on div "None" at bounding box center [1440, 694] width 164 height 16
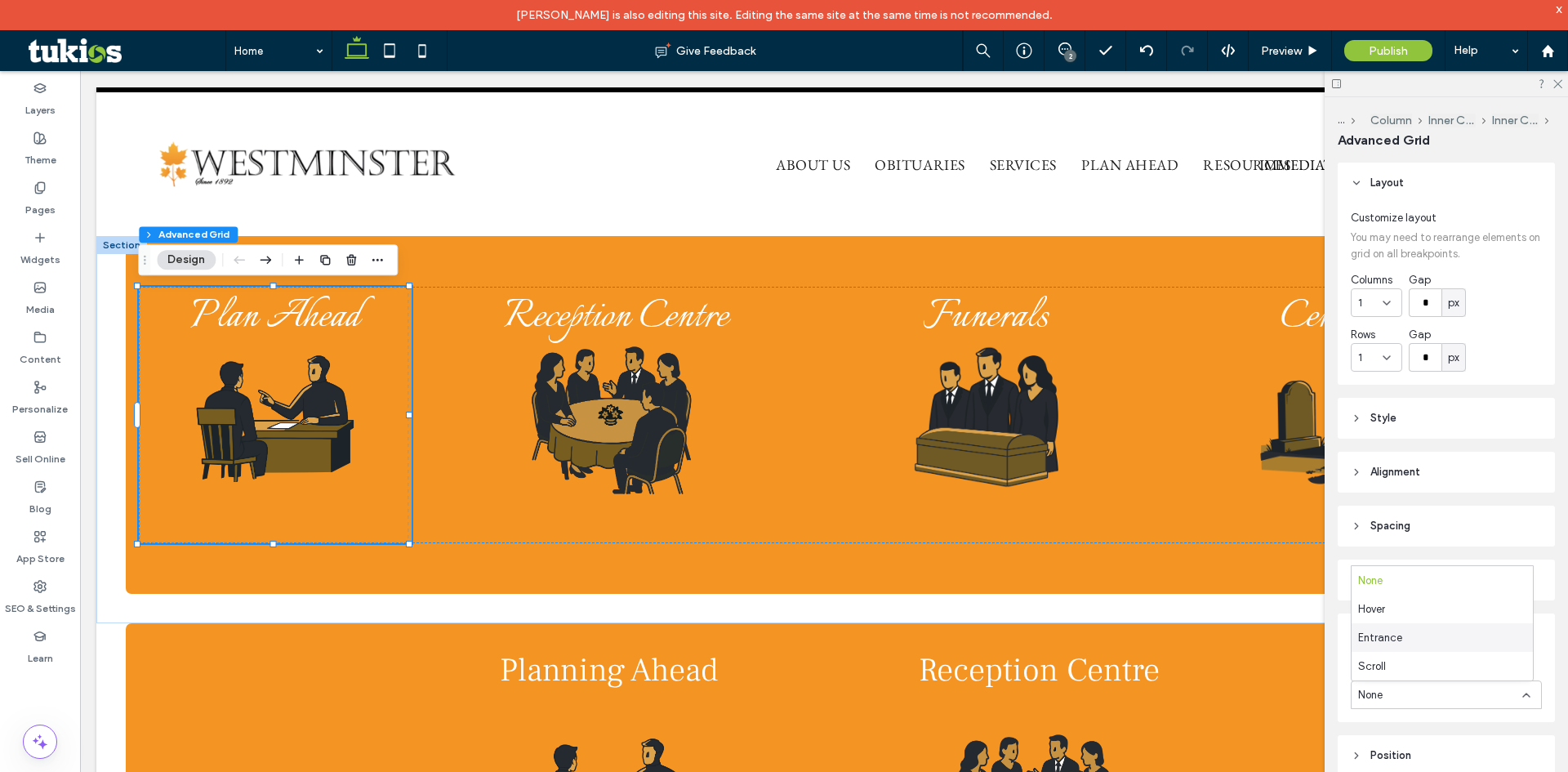
click at [1335, 604] on div "... Column Inner Column Inner Column Advanced Grid Layout Customize layout You …" at bounding box center [1446, 450] width 243 height 705
click at [1336, 86] on icon at bounding box center [1336, 83] width 12 height 12
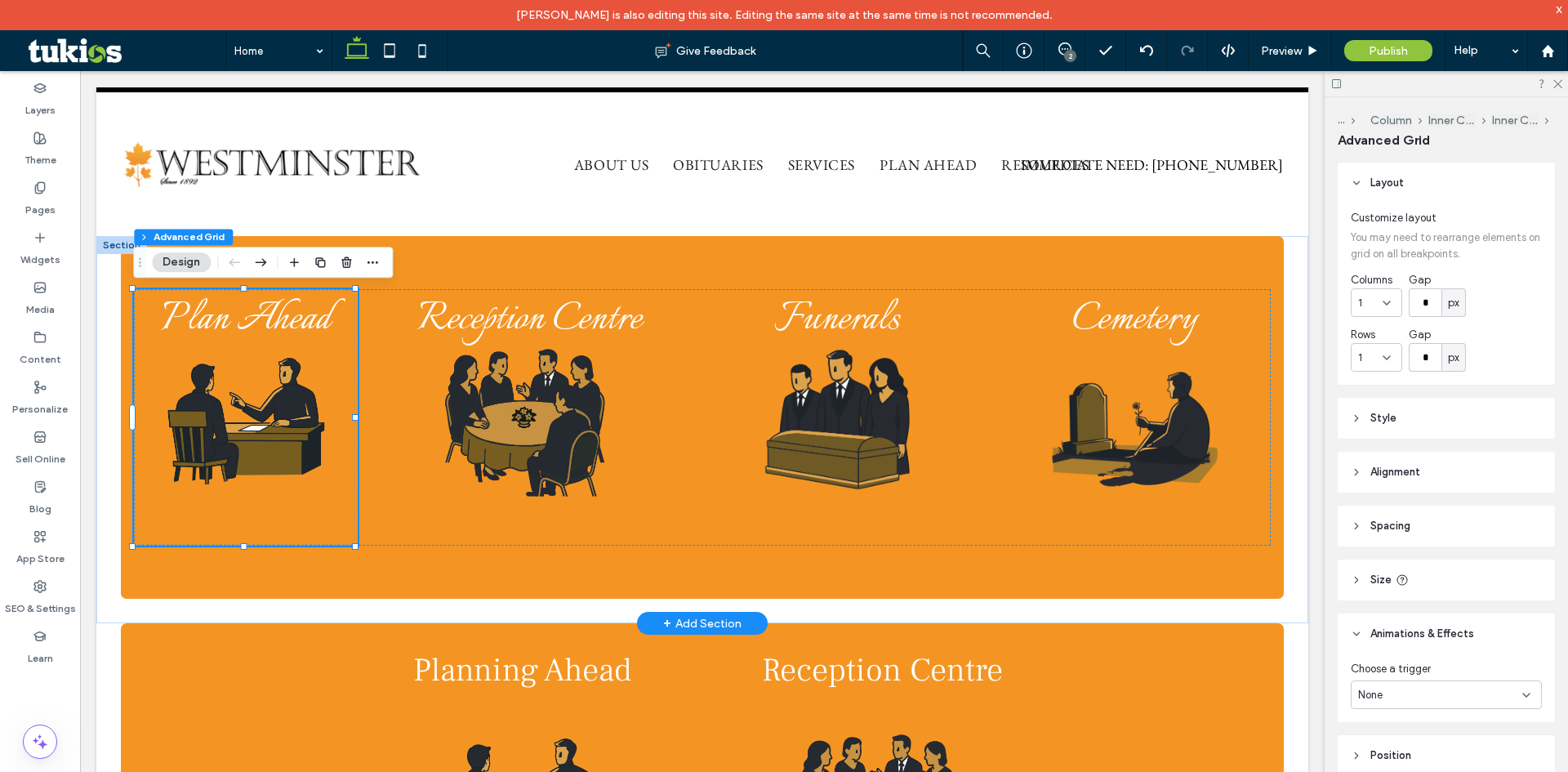
click at [325, 531] on div "Plan Ahead" at bounding box center [246, 418] width 224 height 257
click at [293, 308] on span "Plan Ahead" at bounding box center [245, 320] width 169 height 61
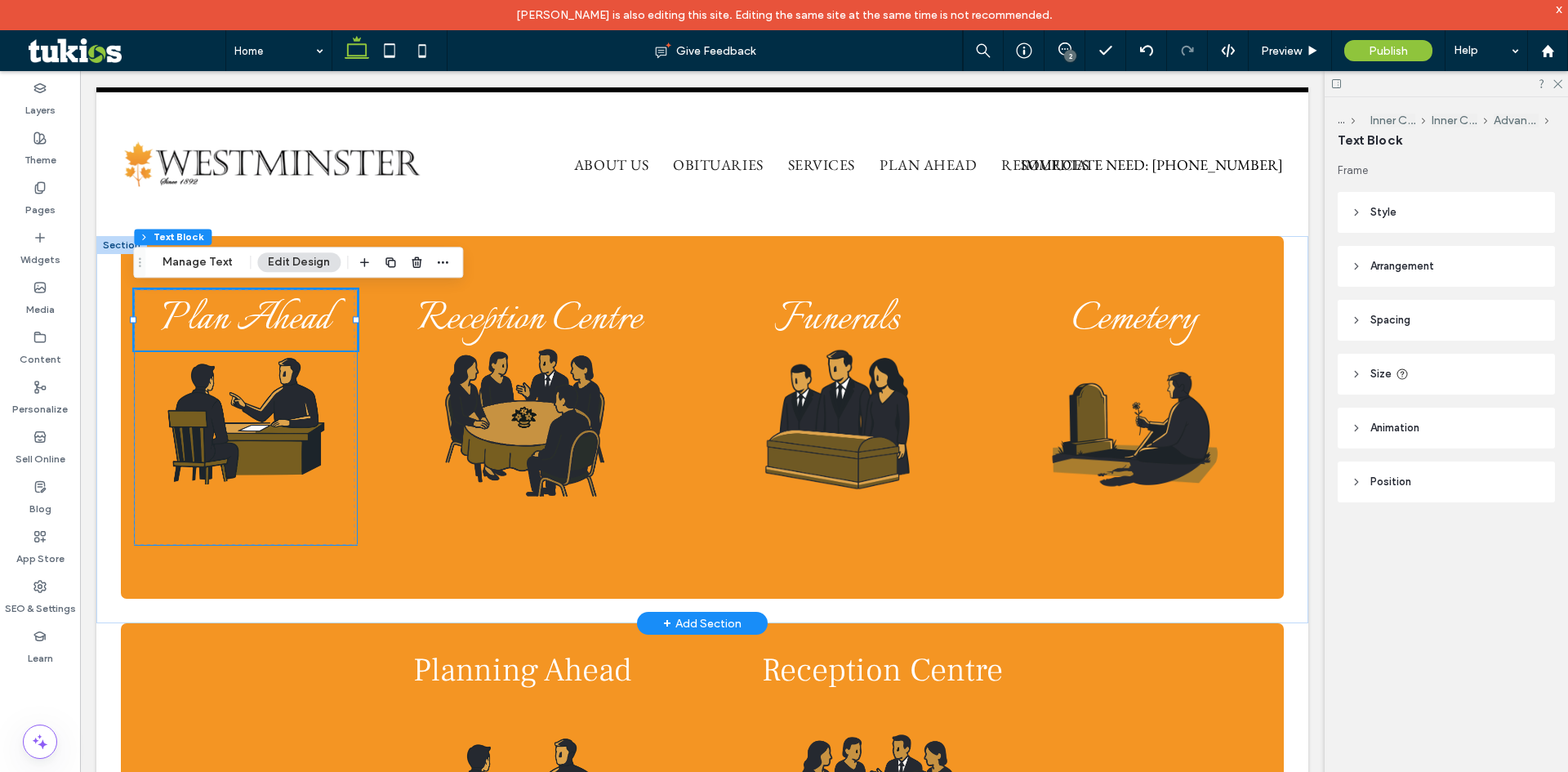
click at [294, 532] on div "Plan Ahead 0% 0px" at bounding box center [246, 418] width 224 height 257
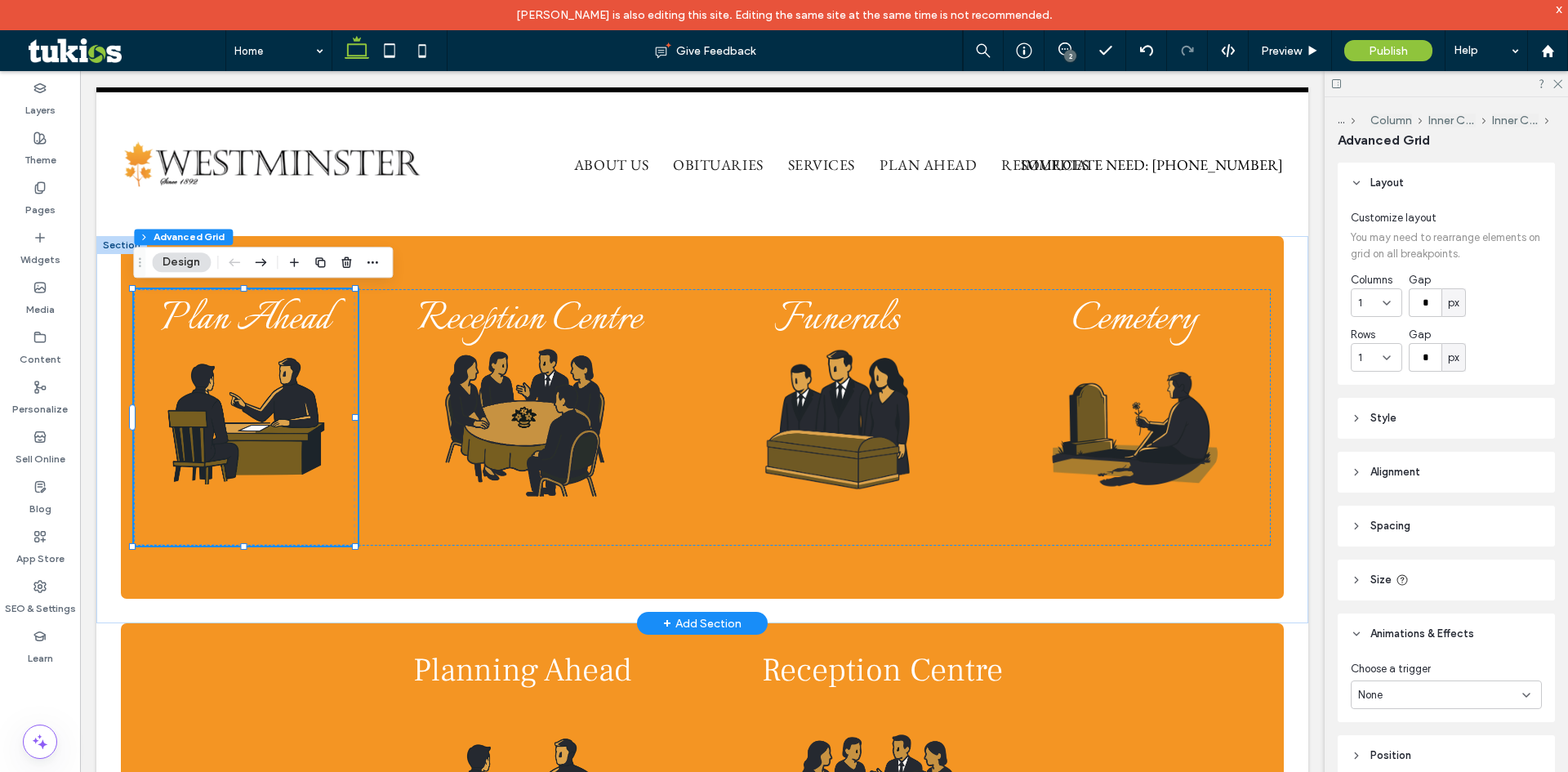
click at [291, 531] on div "Plan Ahead" at bounding box center [246, 418] width 224 height 257
click at [291, 528] on div "Plan Ahead" at bounding box center [246, 418] width 224 height 257
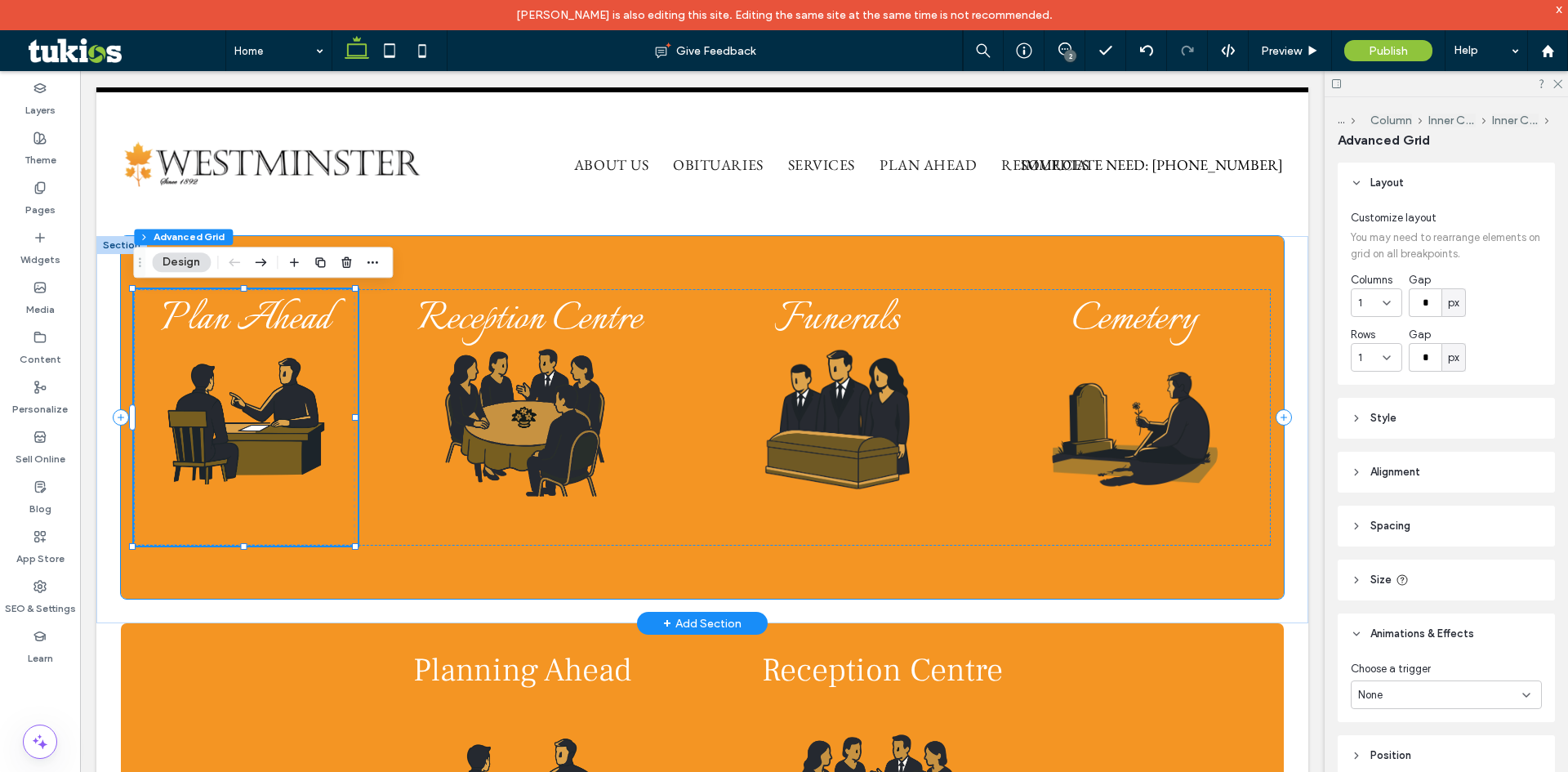
click at [274, 594] on div "Plan Ahead Reception Centre Funerals Cemetery" at bounding box center [703, 418] width 1164 height 363
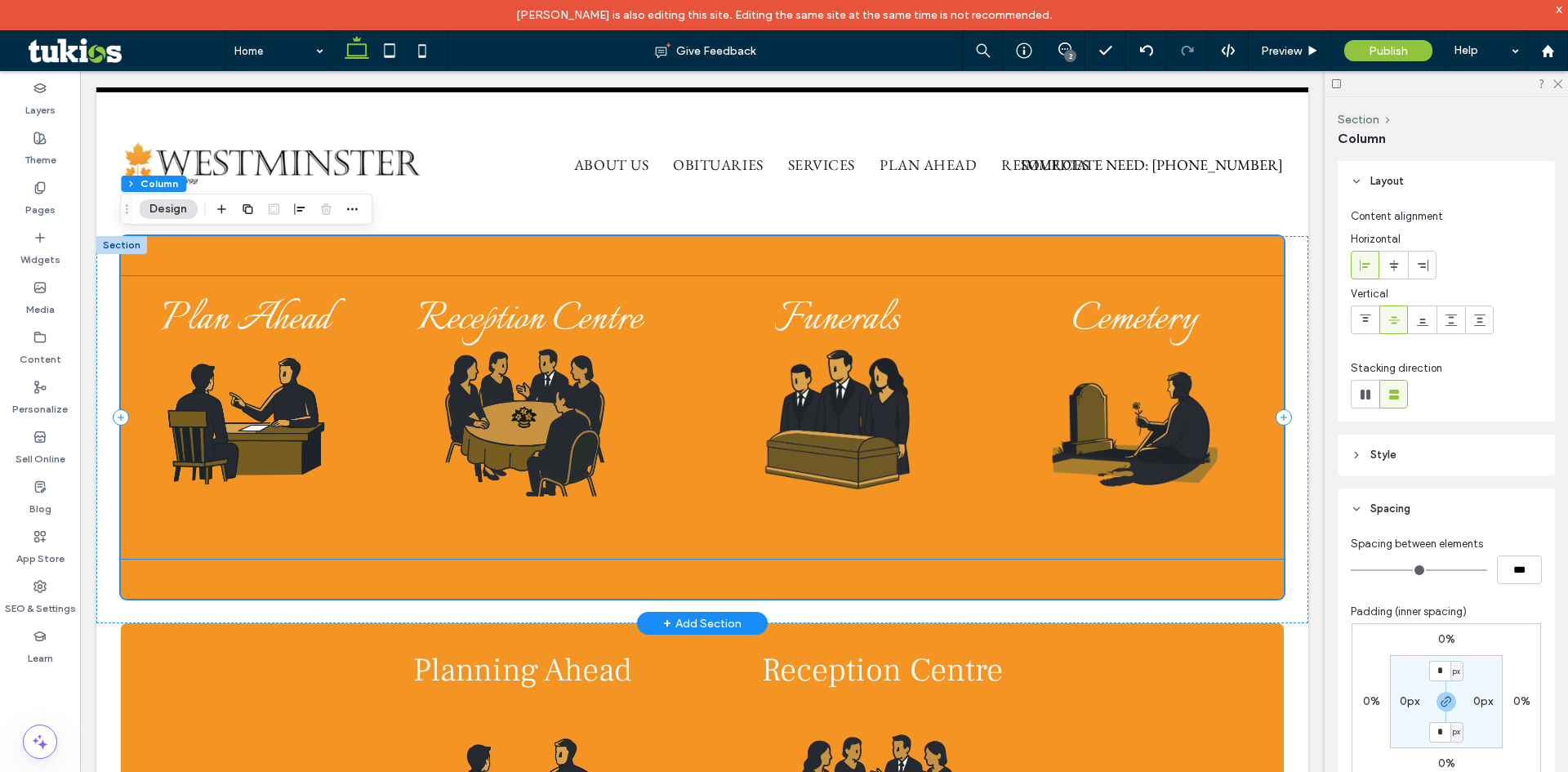
click at [301, 542] on div "Plan Ahead" at bounding box center [246, 418] width 224 height 257
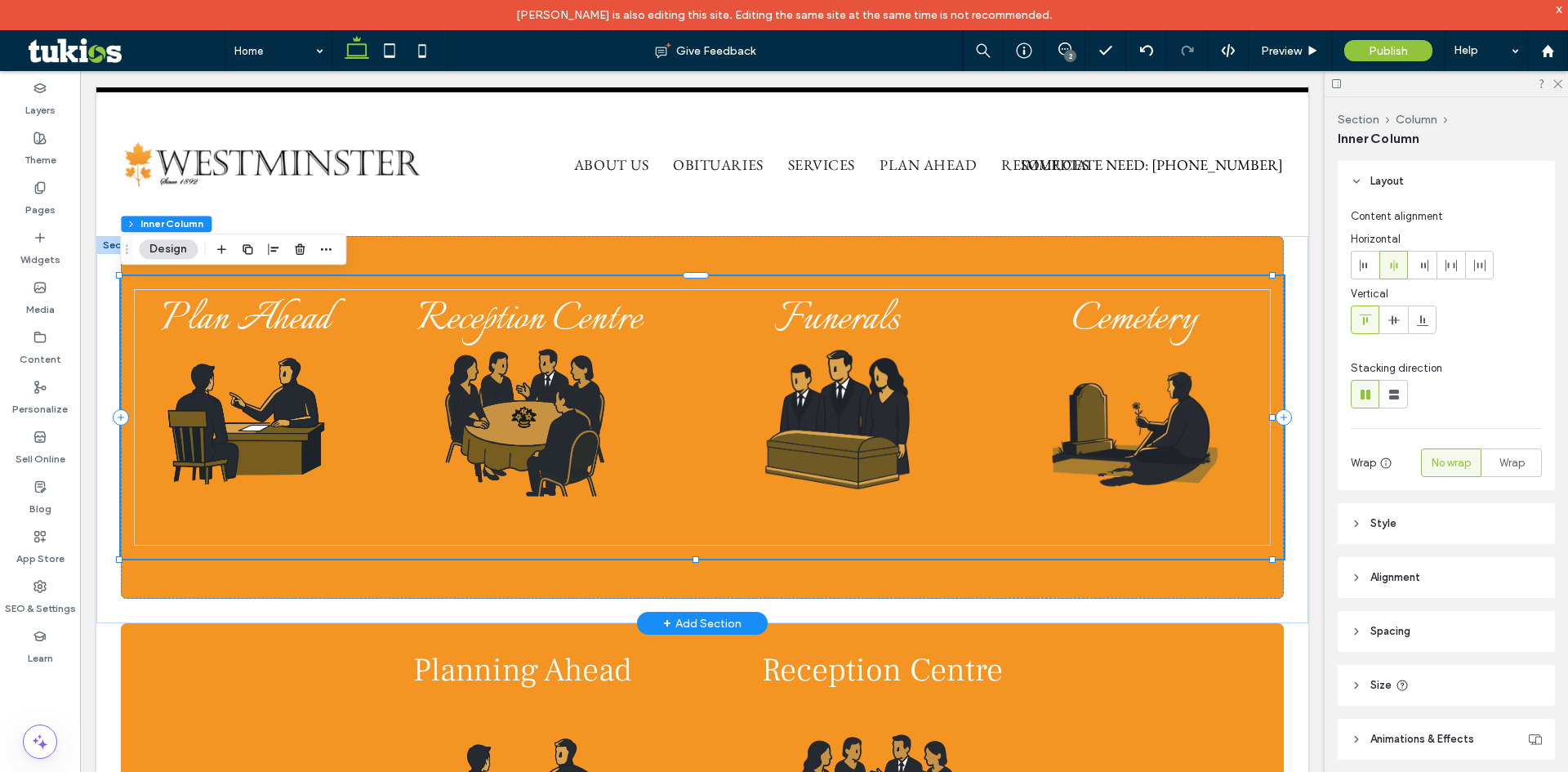
click at [308, 525] on div "Plan Ahead" at bounding box center [246, 418] width 224 height 257
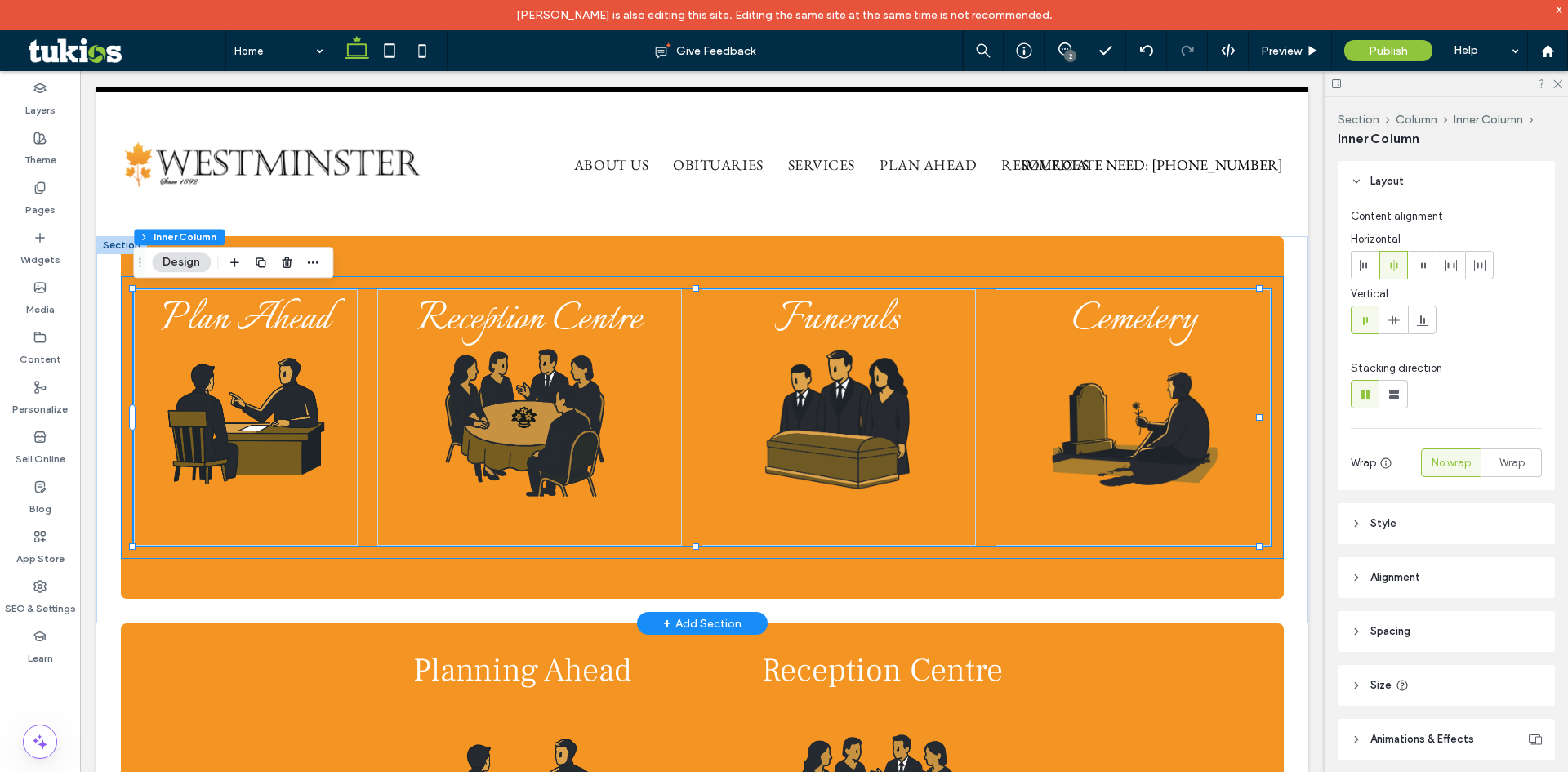
click at [308, 525] on div "Plan Ahead" at bounding box center [246, 418] width 224 height 257
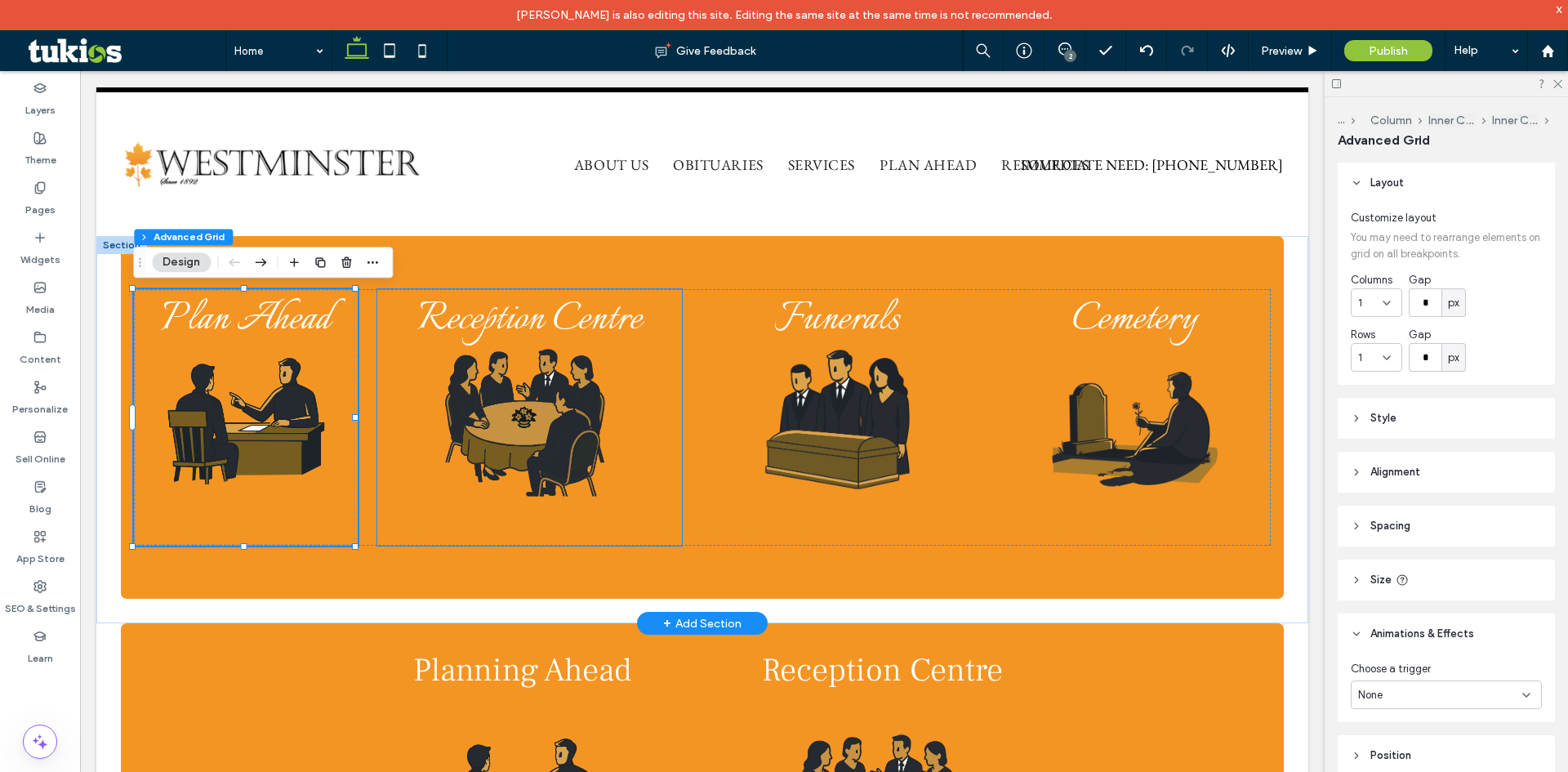
click at [377, 521] on div "Reception Centre" at bounding box center [528, 418] width 303 height 257
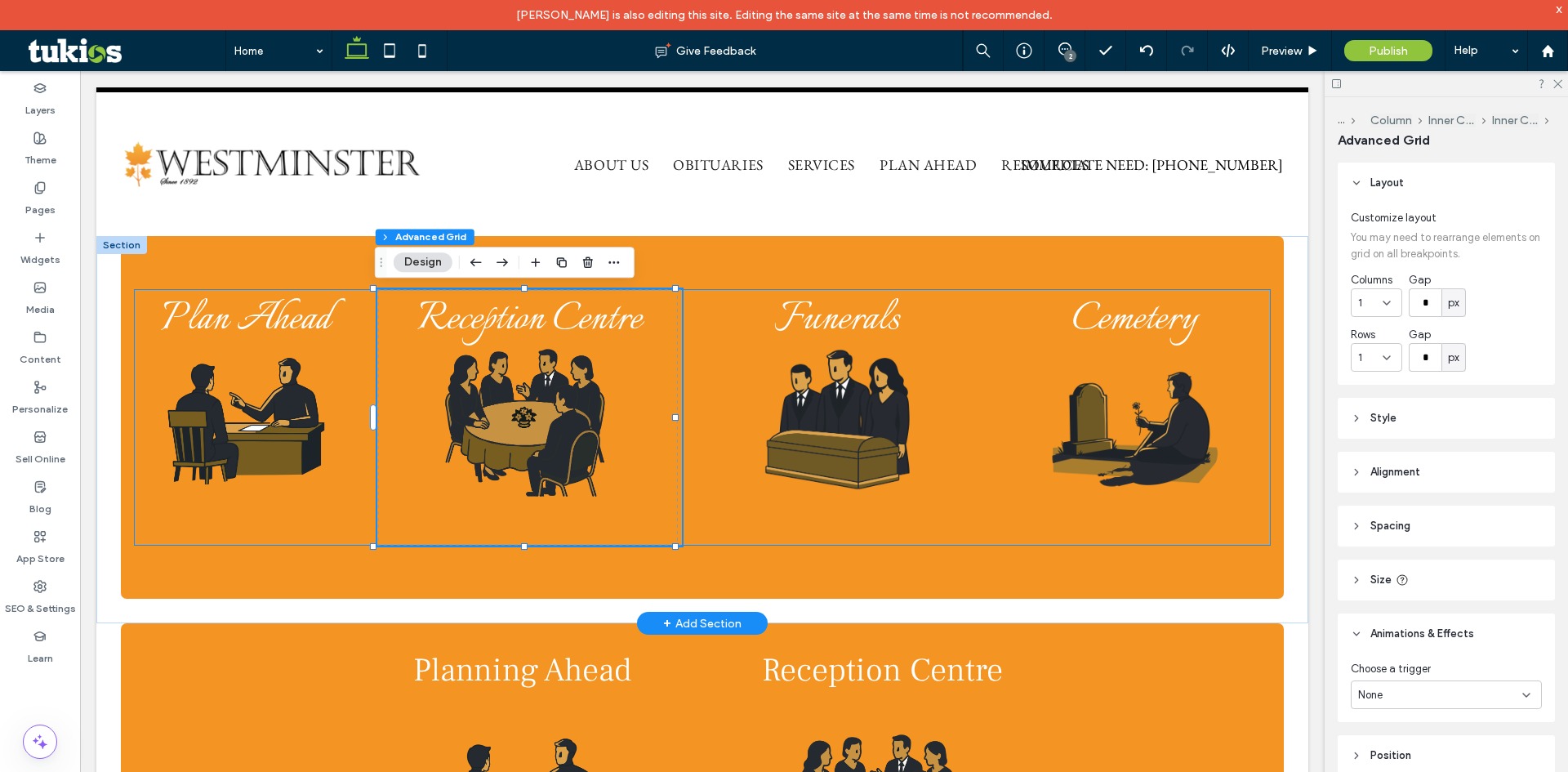
click at [362, 529] on div "Plan Ahead Reception Centre Funerals Cemetery" at bounding box center [703, 418] width 1137 height 257
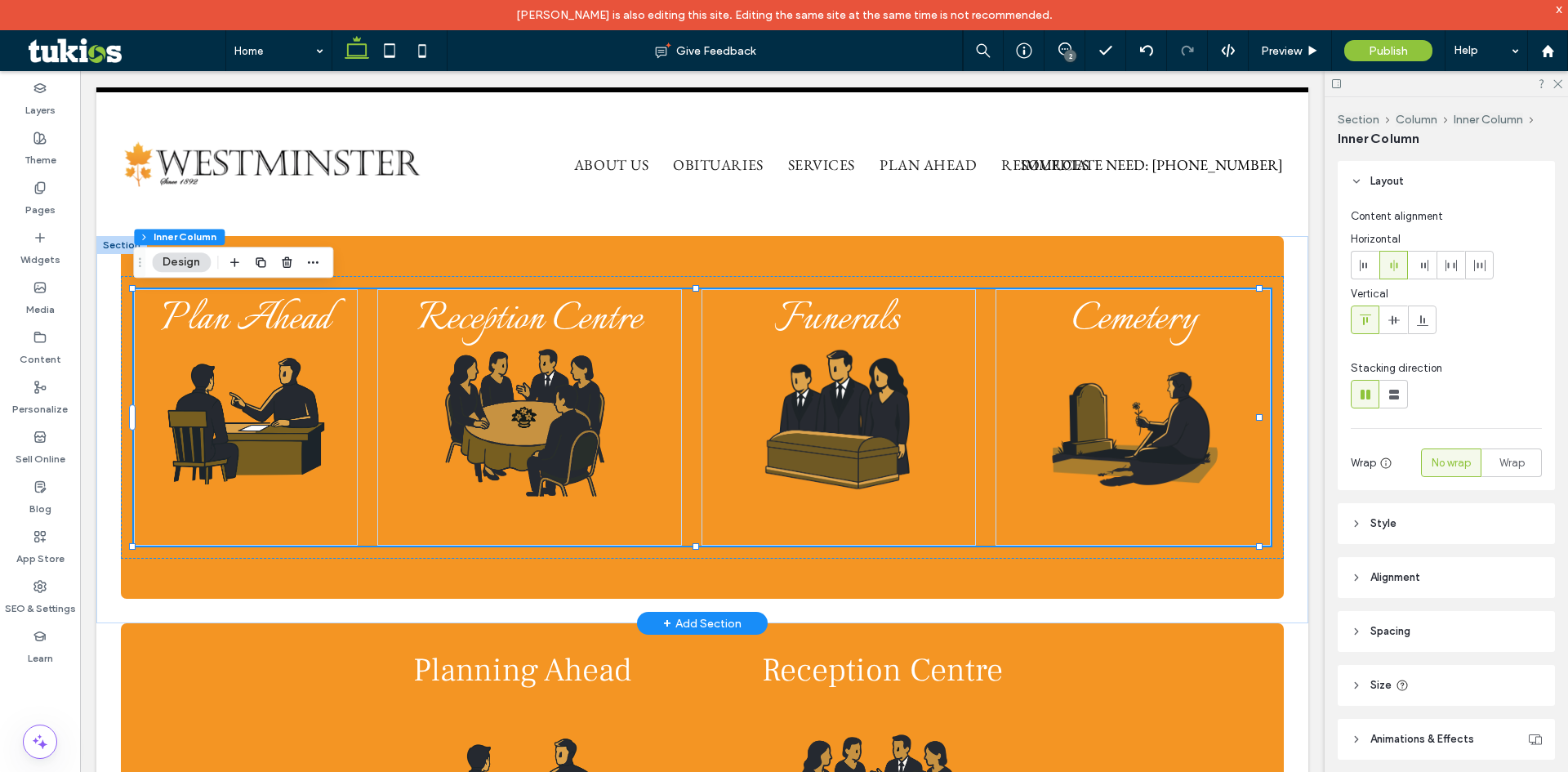
click at [364, 528] on div "Plan Ahead Reception Centre Funerals Cemetery" at bounding box center [703, 418] width 1137 height 257
click at [364, 433] on div "Plan Ahead Reception Centre Funerals Cemetery" at bounding box center [703, 418] width 1137 height 257
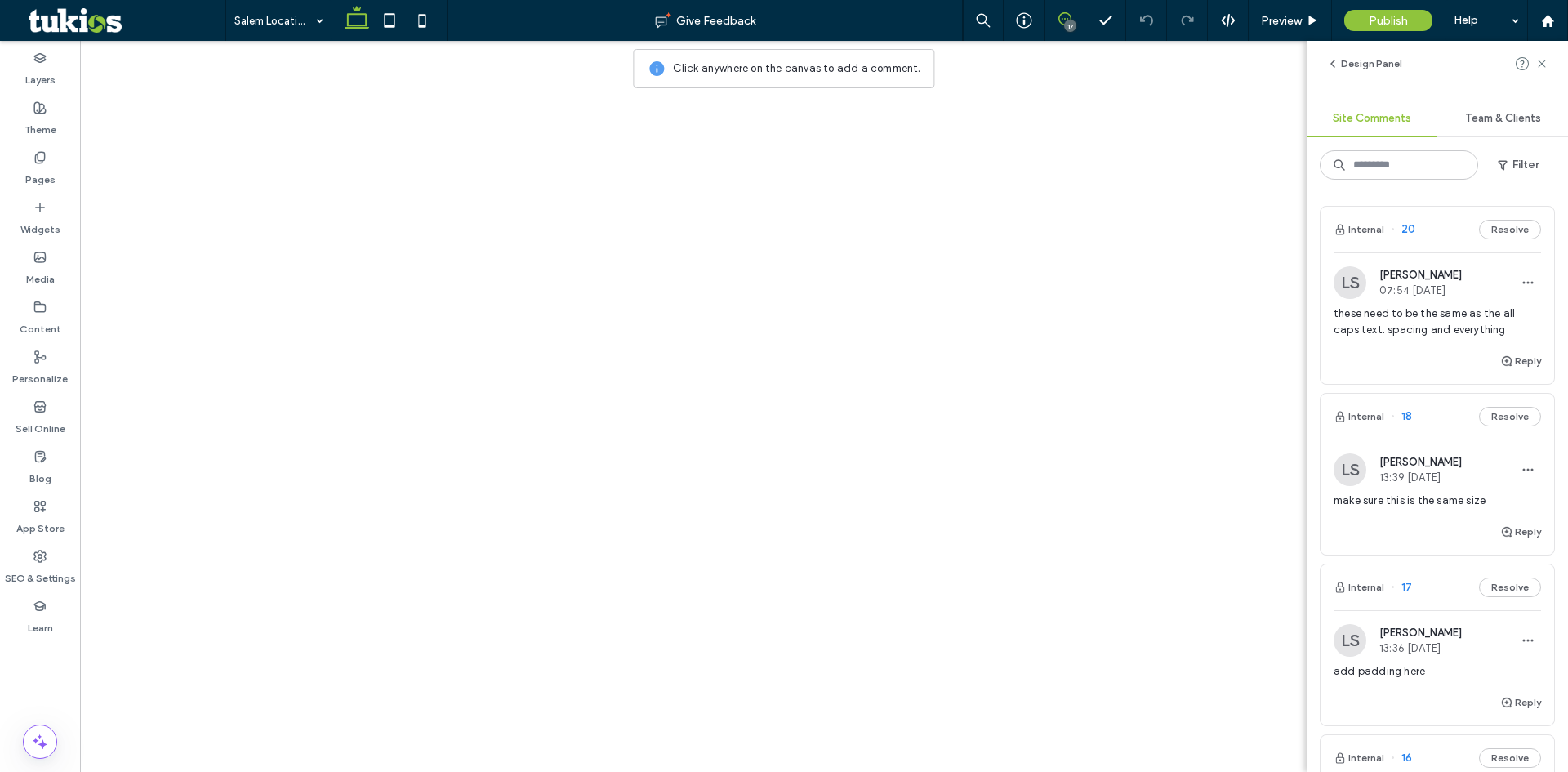
click at [1364, 59] on button "Design Panel" at bounding box center [1363, 63] width 76 height 19
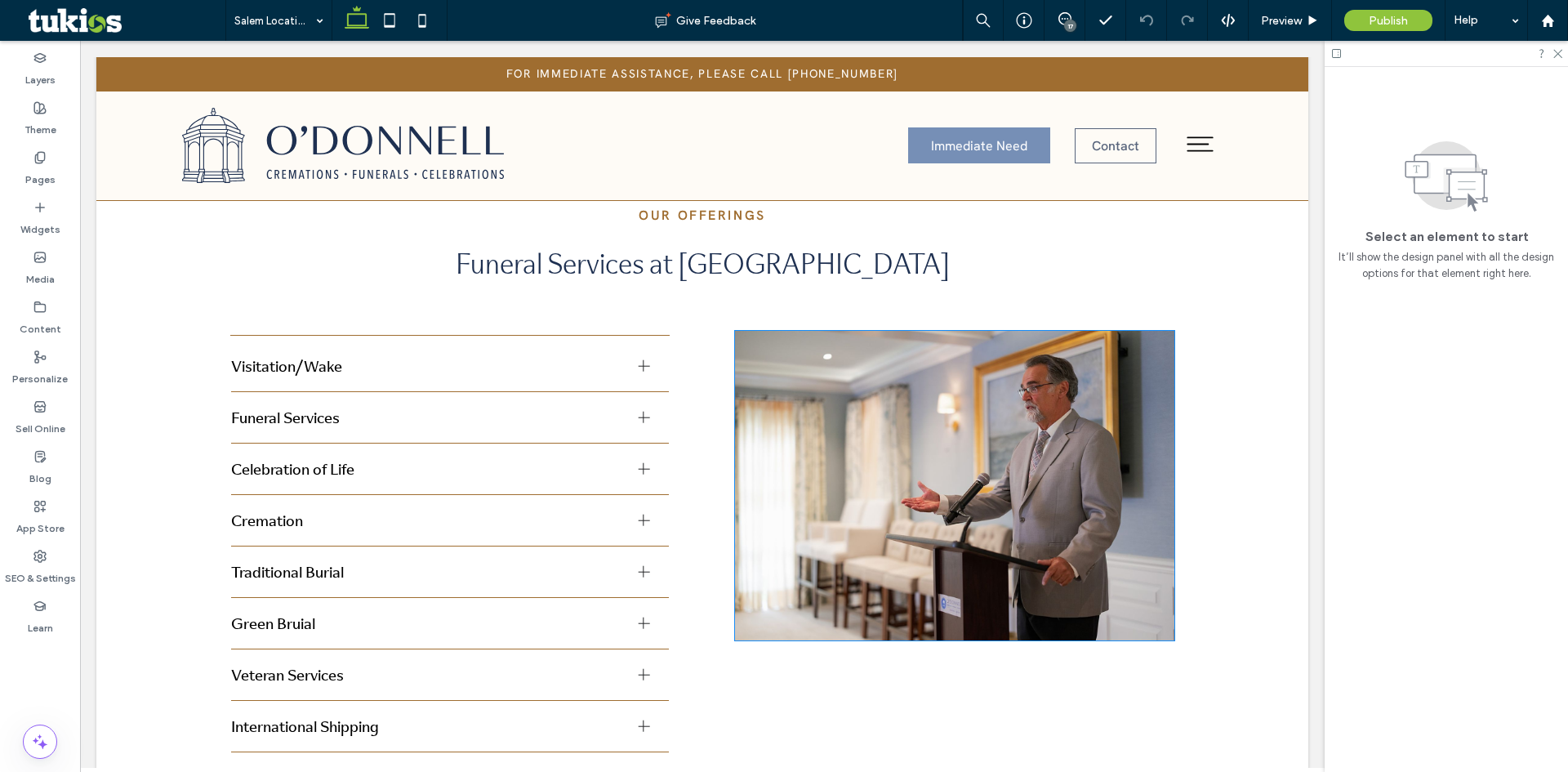
click at [1008, 348] on img at bounding box center [954, 485] width 439 height 309
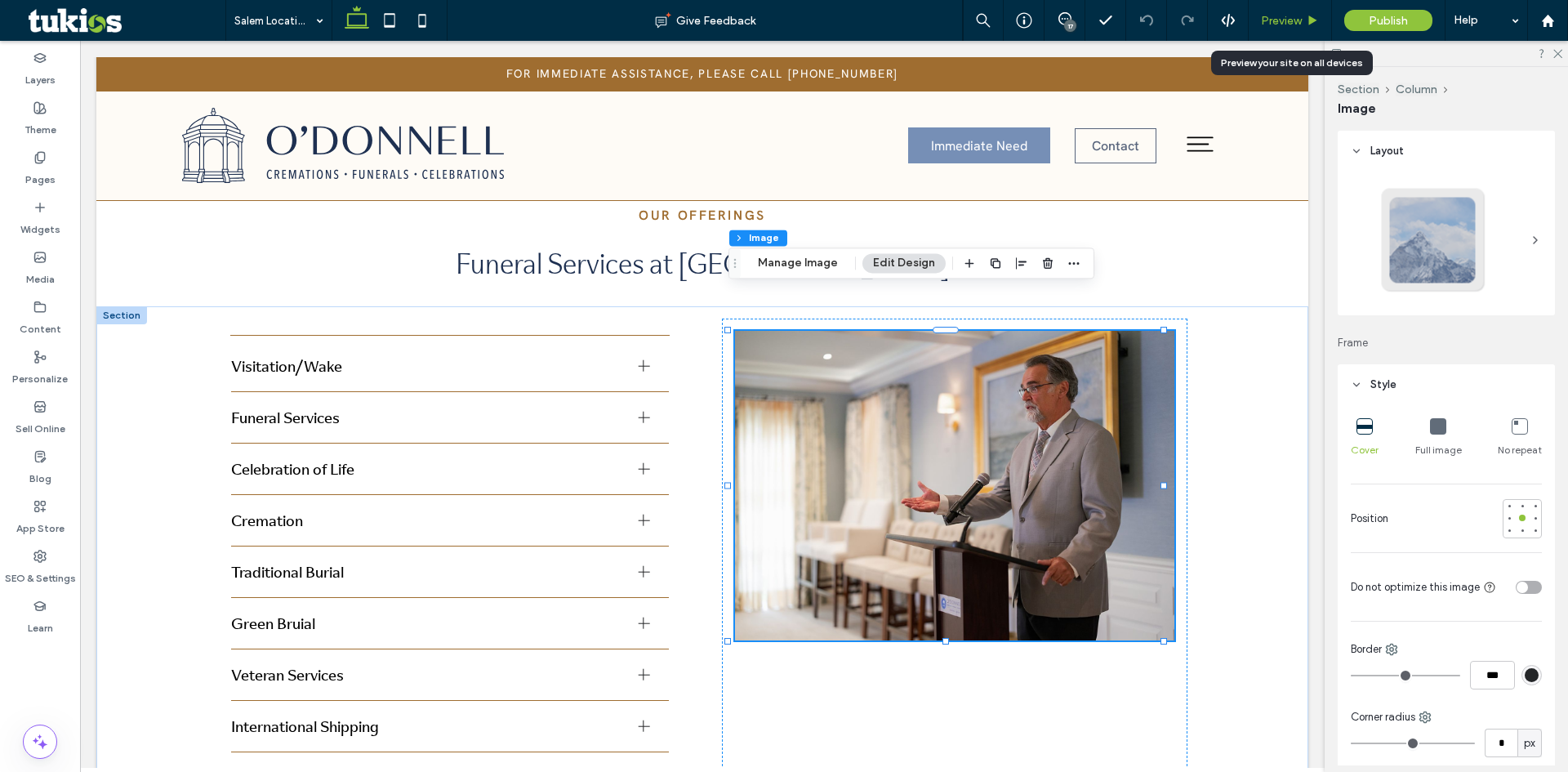
click at [1288, 15] on span "Preview" at bounding box center [1281, 21] width 41 height 14
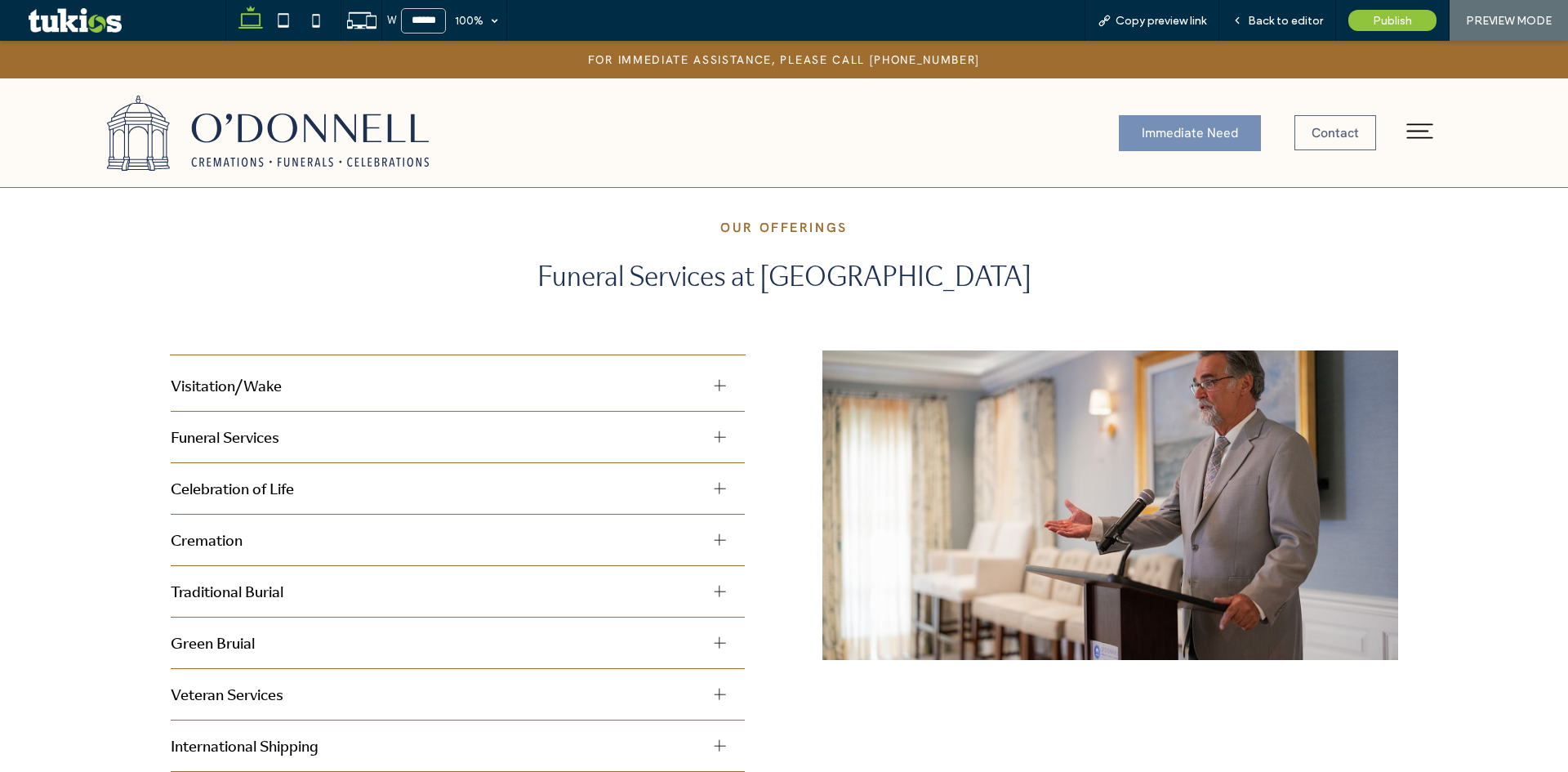
scroll to position [1283, 0]
drag, startPoint x: 1286, startPoint y: 18, endPoint x: 1277, endPoint y: 8, distance: 13.5
click at [1286, 18] on span "Back to editor" at bounding box center [1285, 21] width 75 height 14
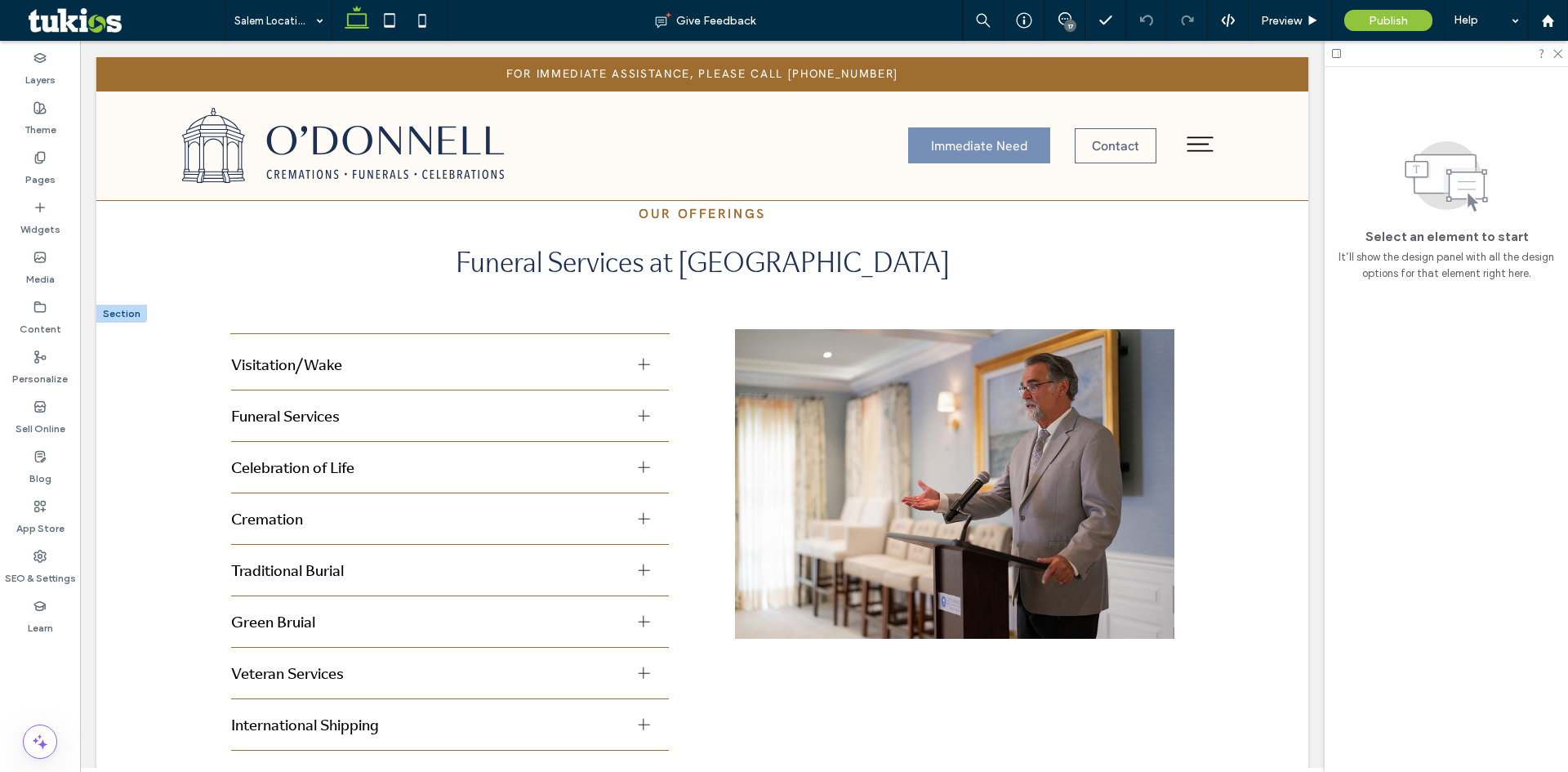
scroll to position [1292, 0]
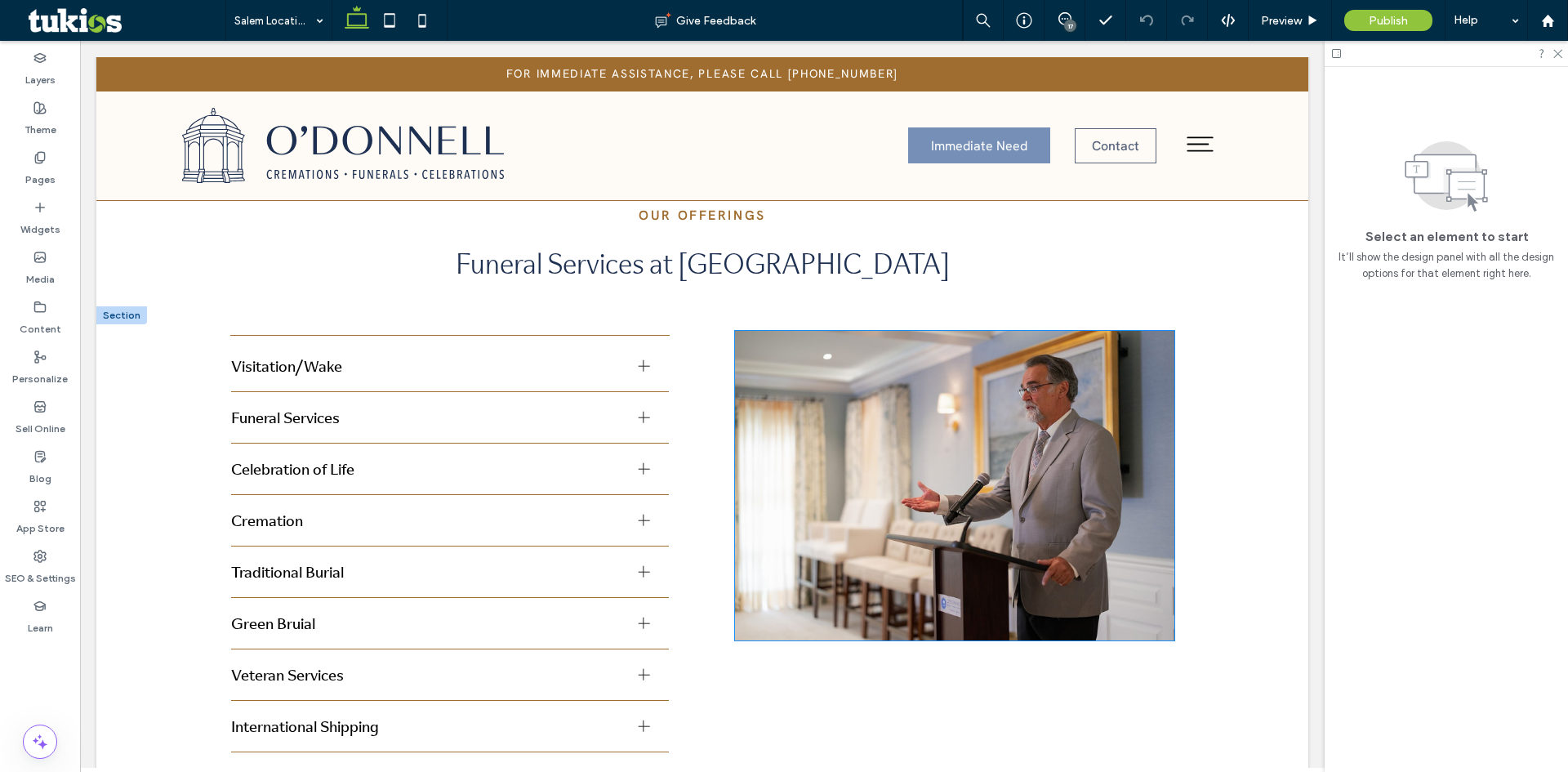
click at [961, 412] on img at bounding box center [954, 485] width 439 height 309
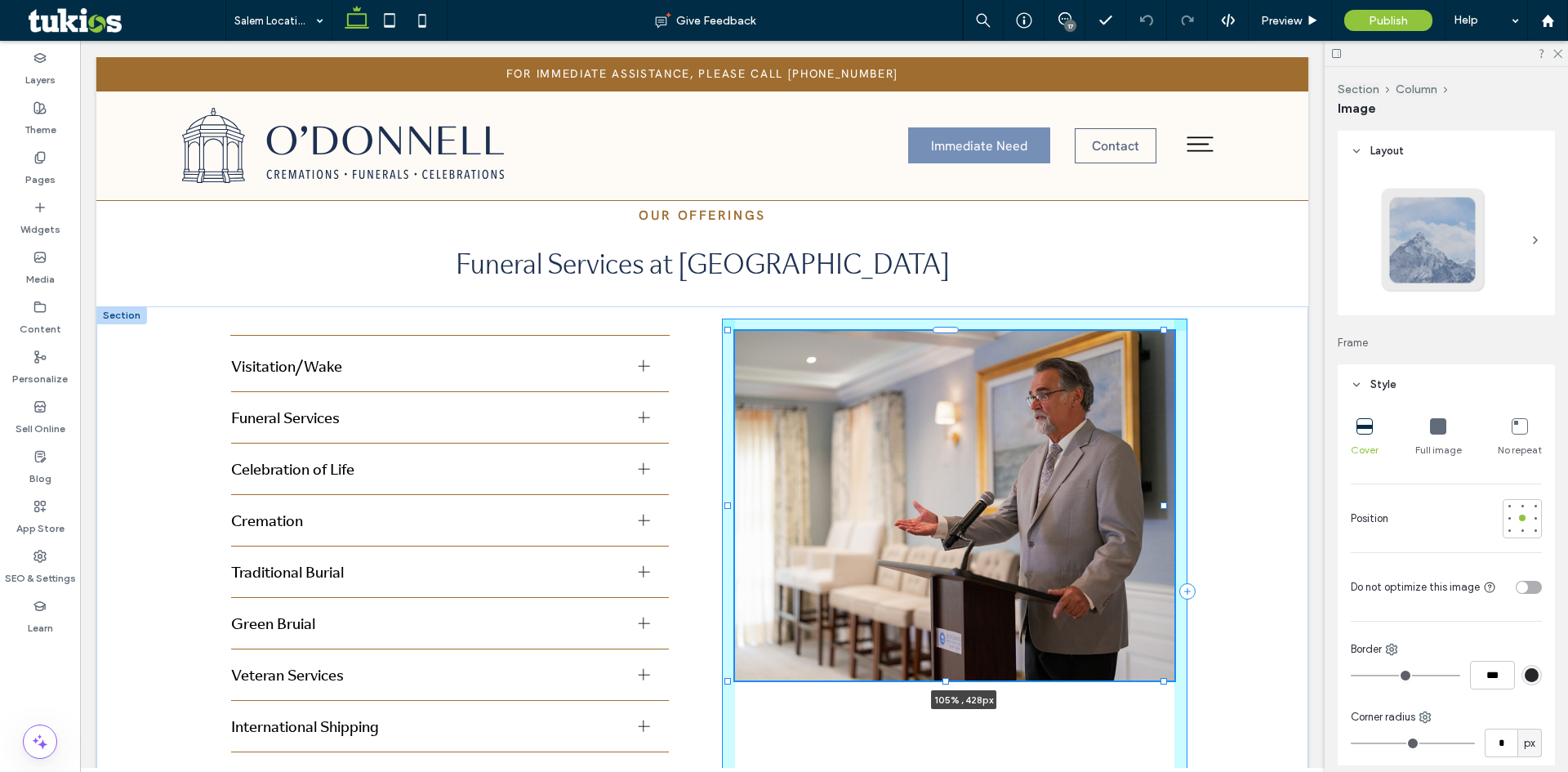
drag, startPoint x: 1165, startPoint y: 602, endPoint x: 1190, endPoint y: 644, distance: 48.9
click at [1190, 644] on div "Visitation/Wake Offering a chance to say goodbye and share in the comfort of co…" at bounding box center [703, 622] width 1212 height 631
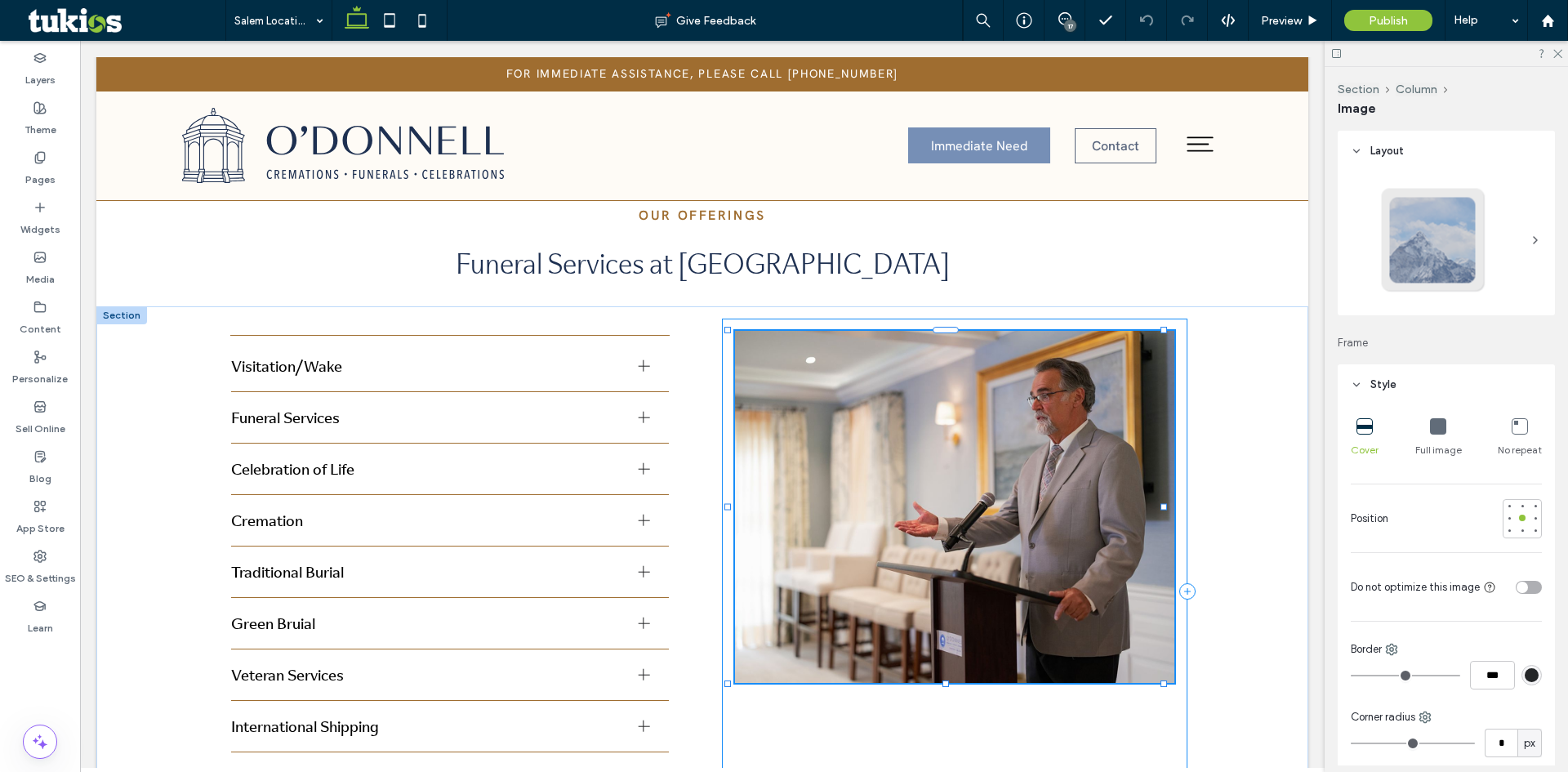
type input "***"
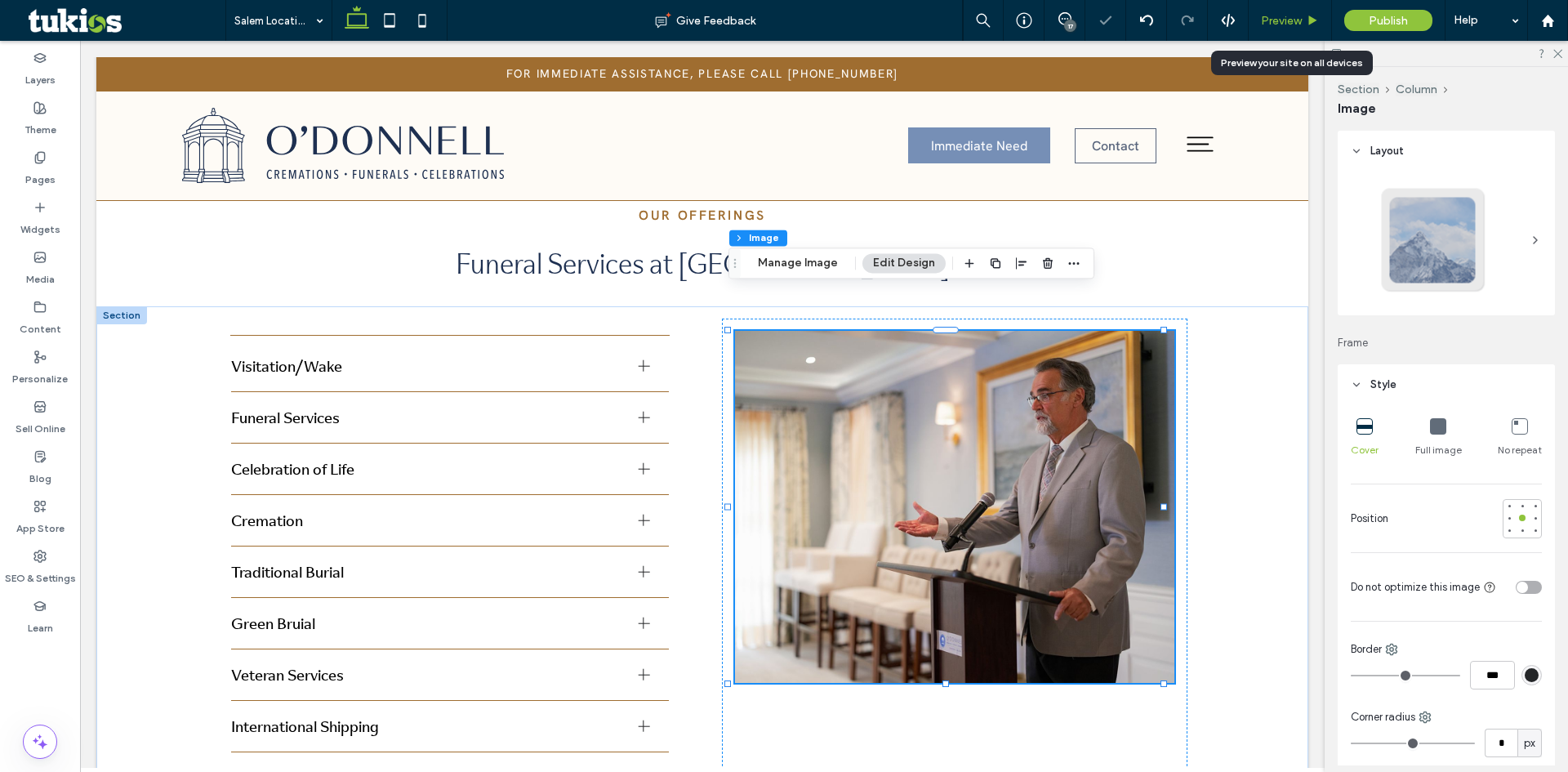
click at [1279, 27] on span "Preview" at bounding box center [1281, 21] width 41 height 14
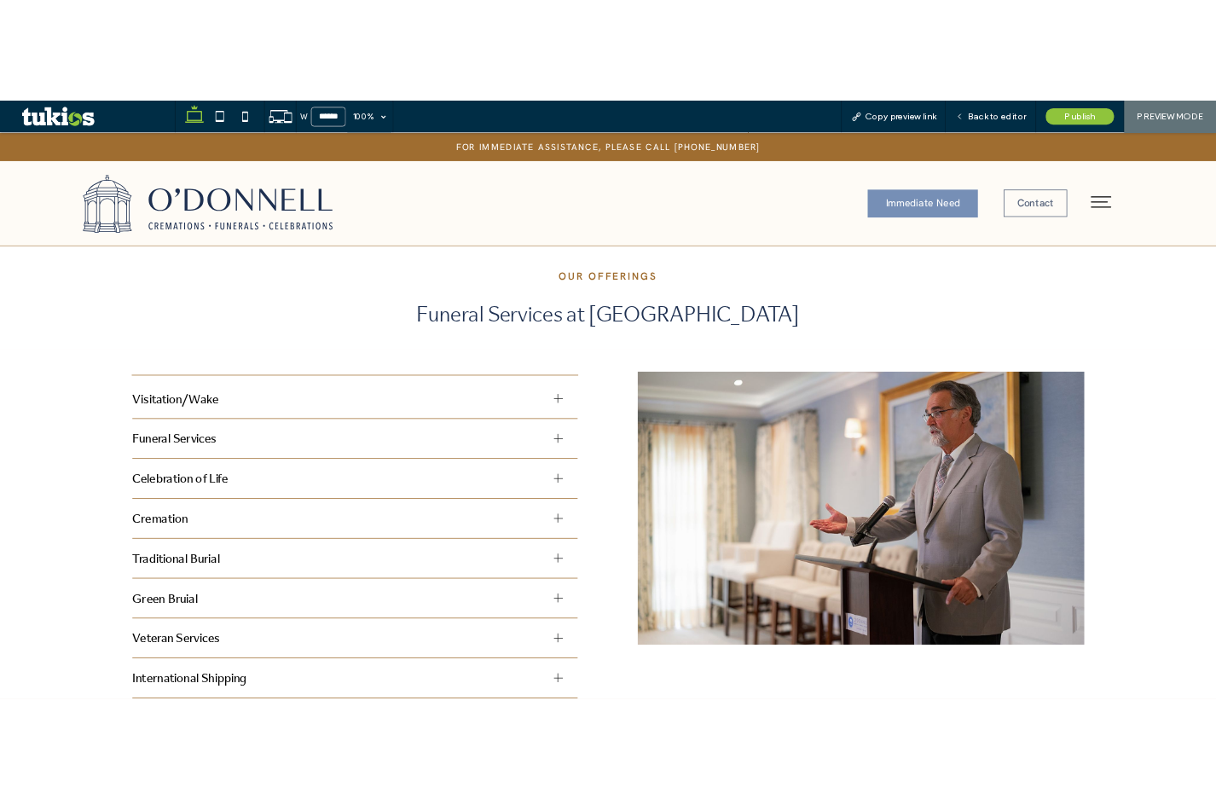
scroll to position [1369, 0]
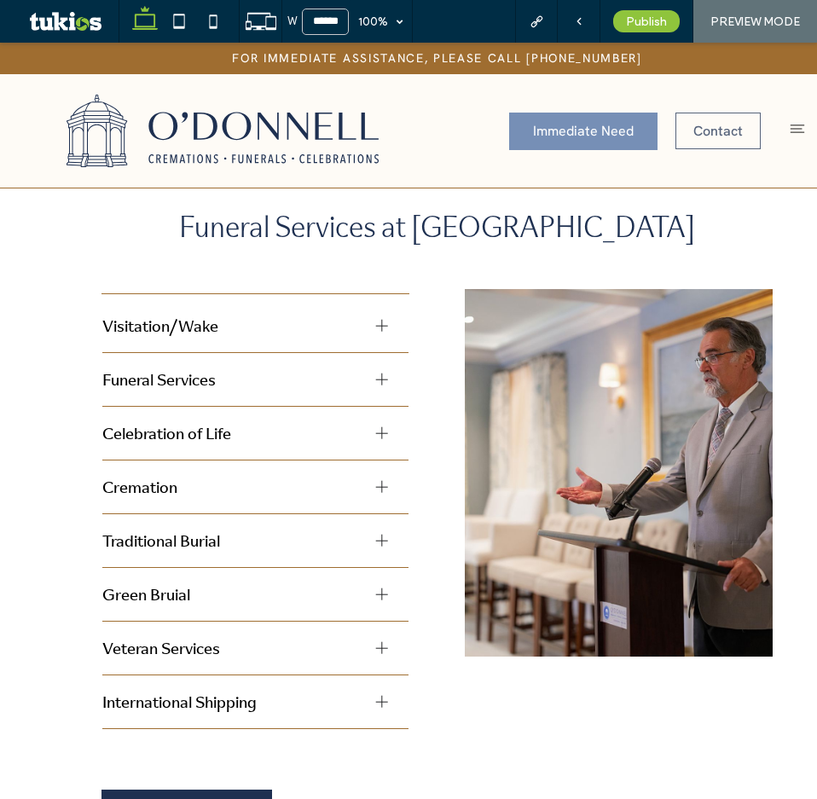
click at [816, 351] on div "Visitation/Wake Offering a chance to say goodbye and share in the comfort of co…" at bounding box center [437, 583] width 874 height 631
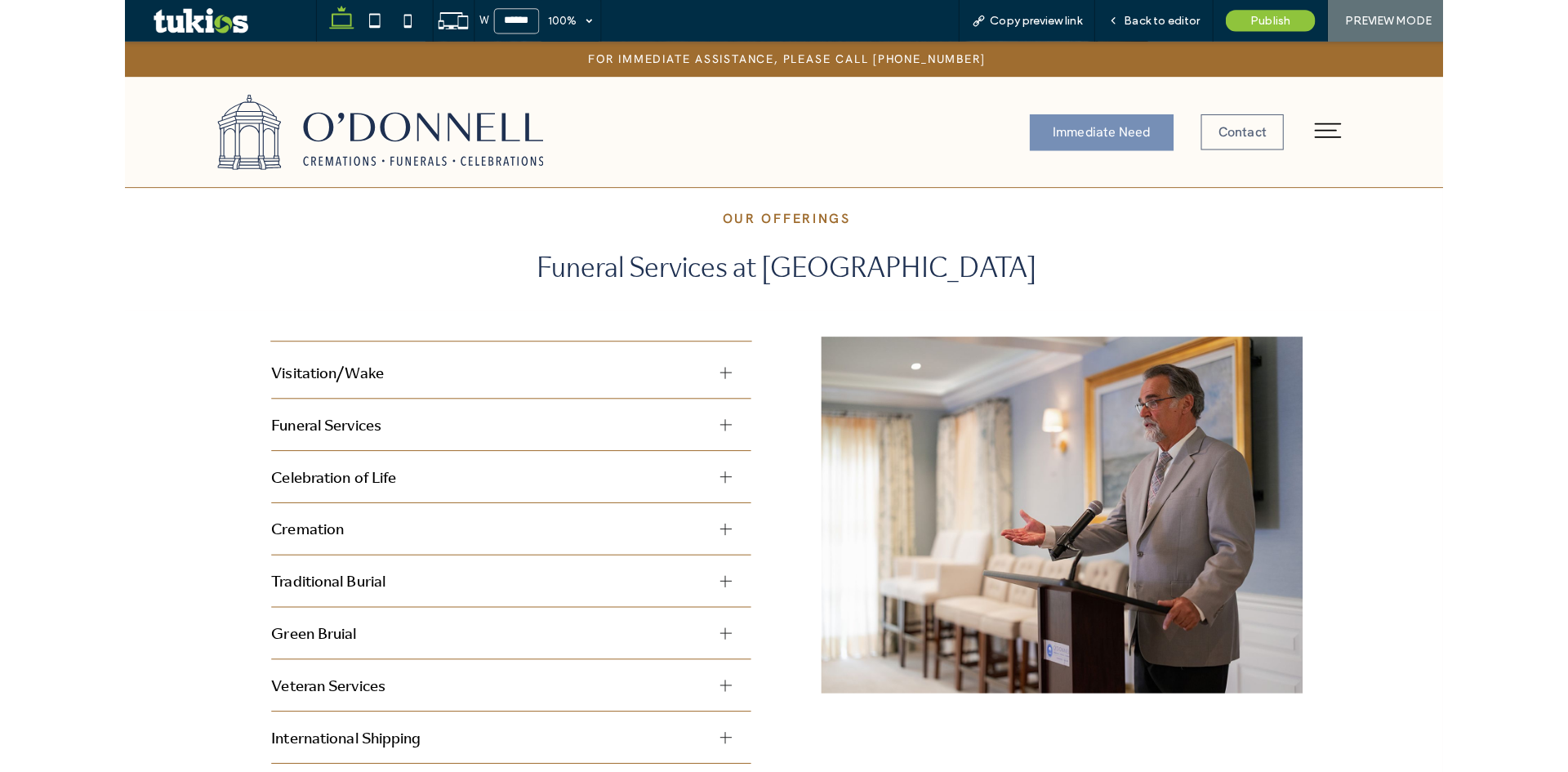
scroll to position [1278, 0]
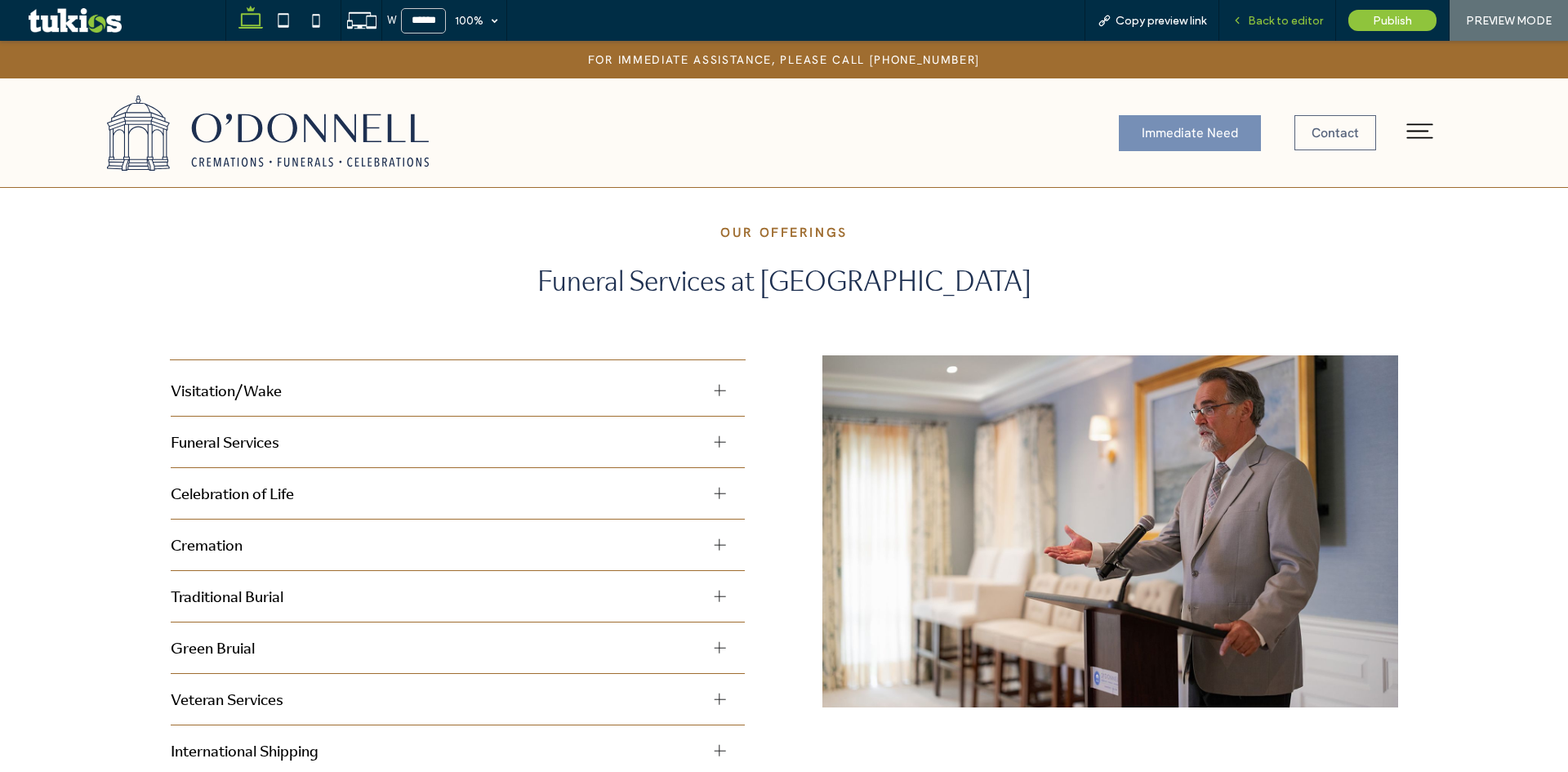
click at [1297, 8] on div "Back to editor" at bounding box center [1278, 20] width 117 height 41
click at [1293, 16] on span "Back to editor" at bounding box center [1285, 21] width 75 height 14
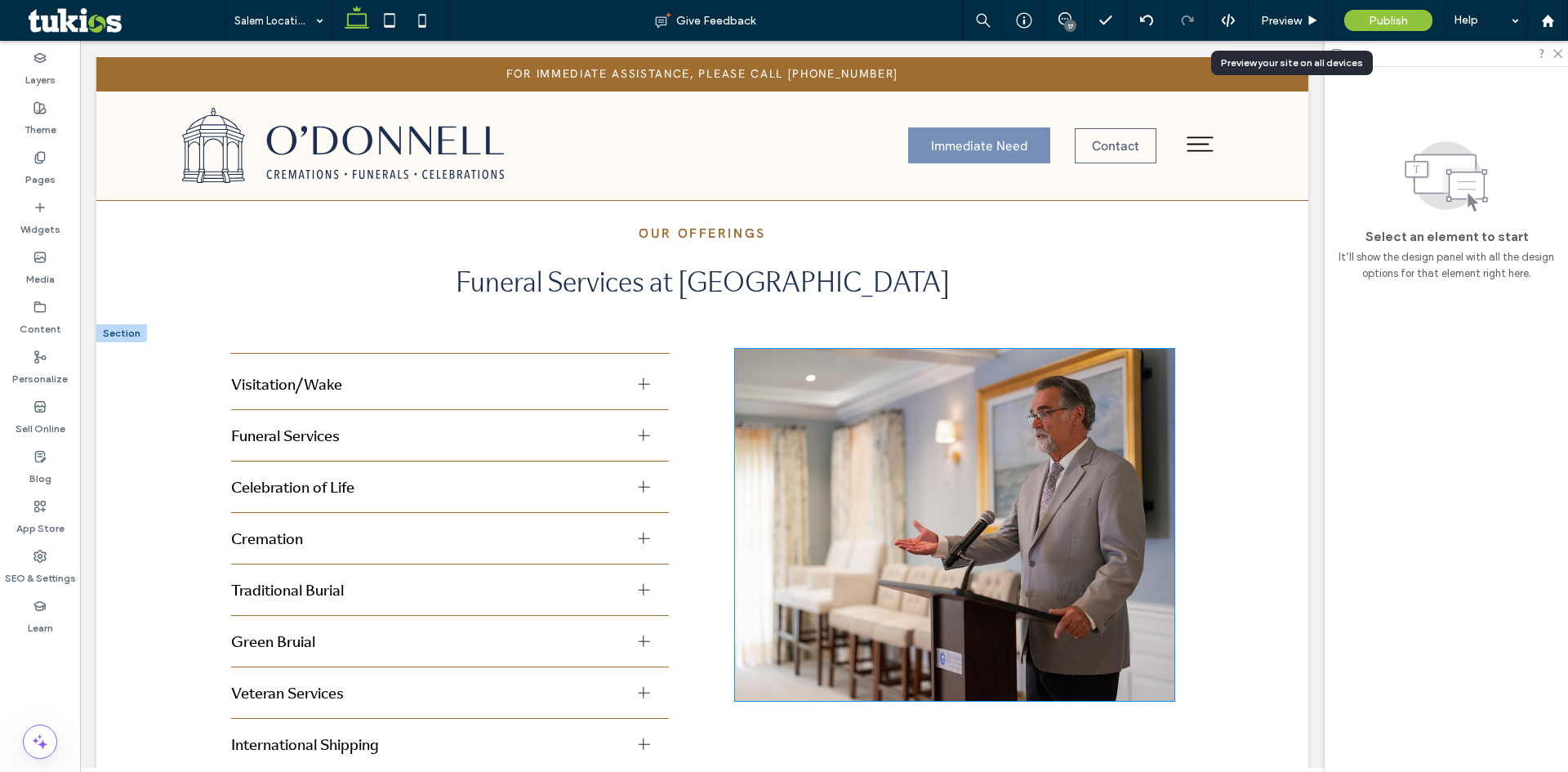
scroll to position [1273, 0]
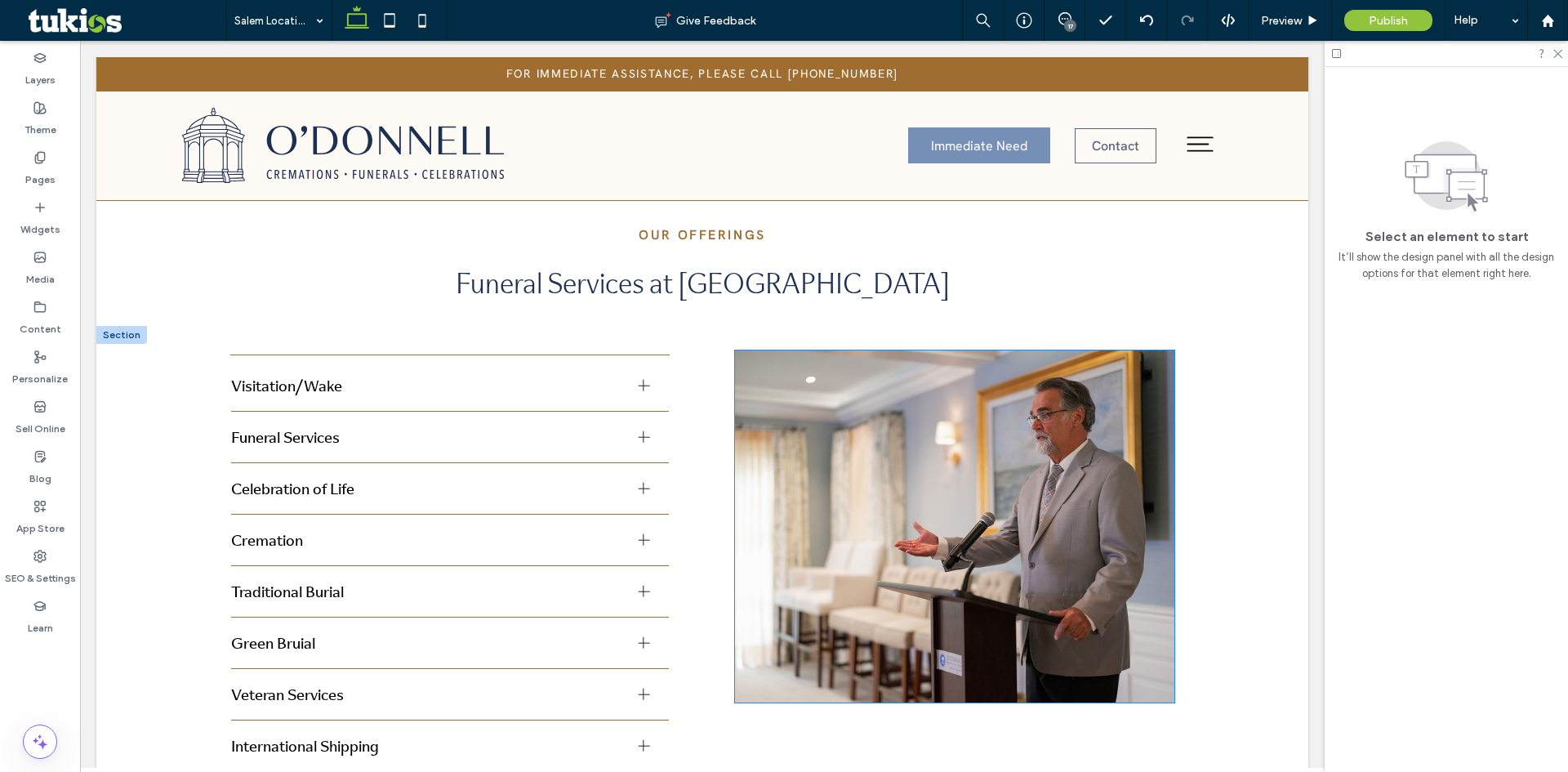
click at [1025, 396] on img at bounding box center [954, 527] width 439 height 352
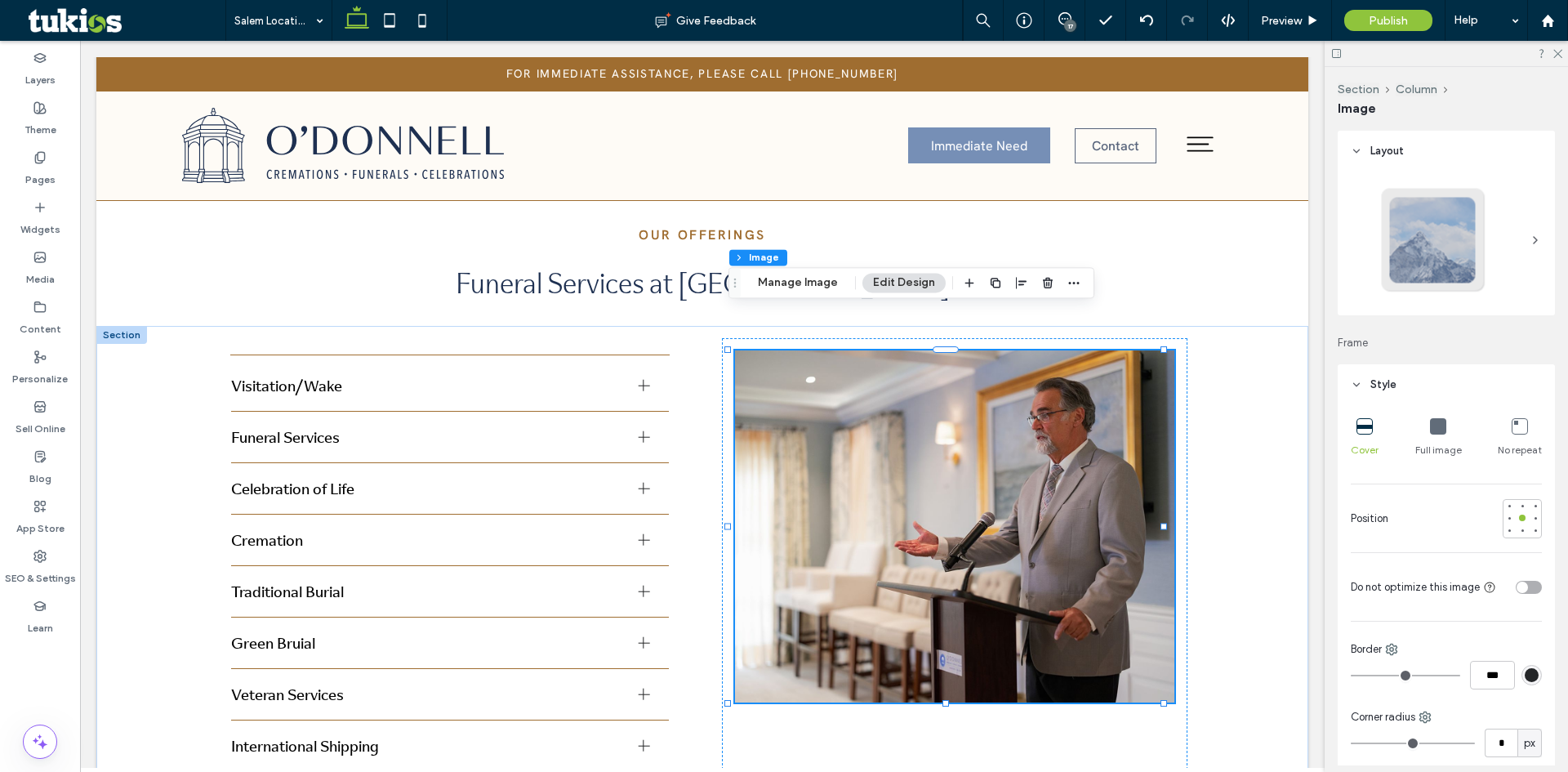
click at [1432, 431] on icon at bounding box center [1438, 426] width 16 height 16
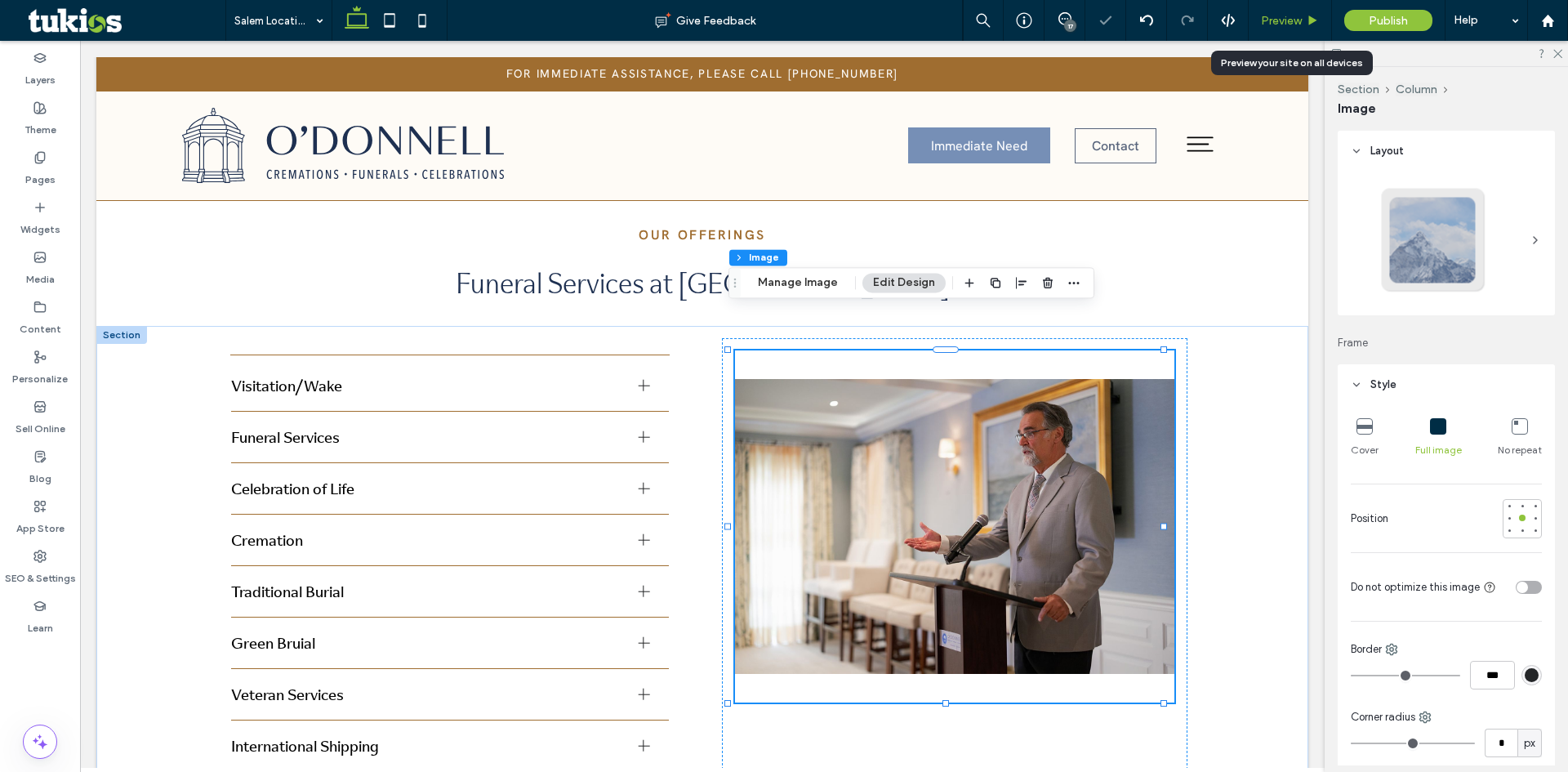
click at [1294, 16] on span "Preview" at bounding box center [1281, 21] width 41 height 14
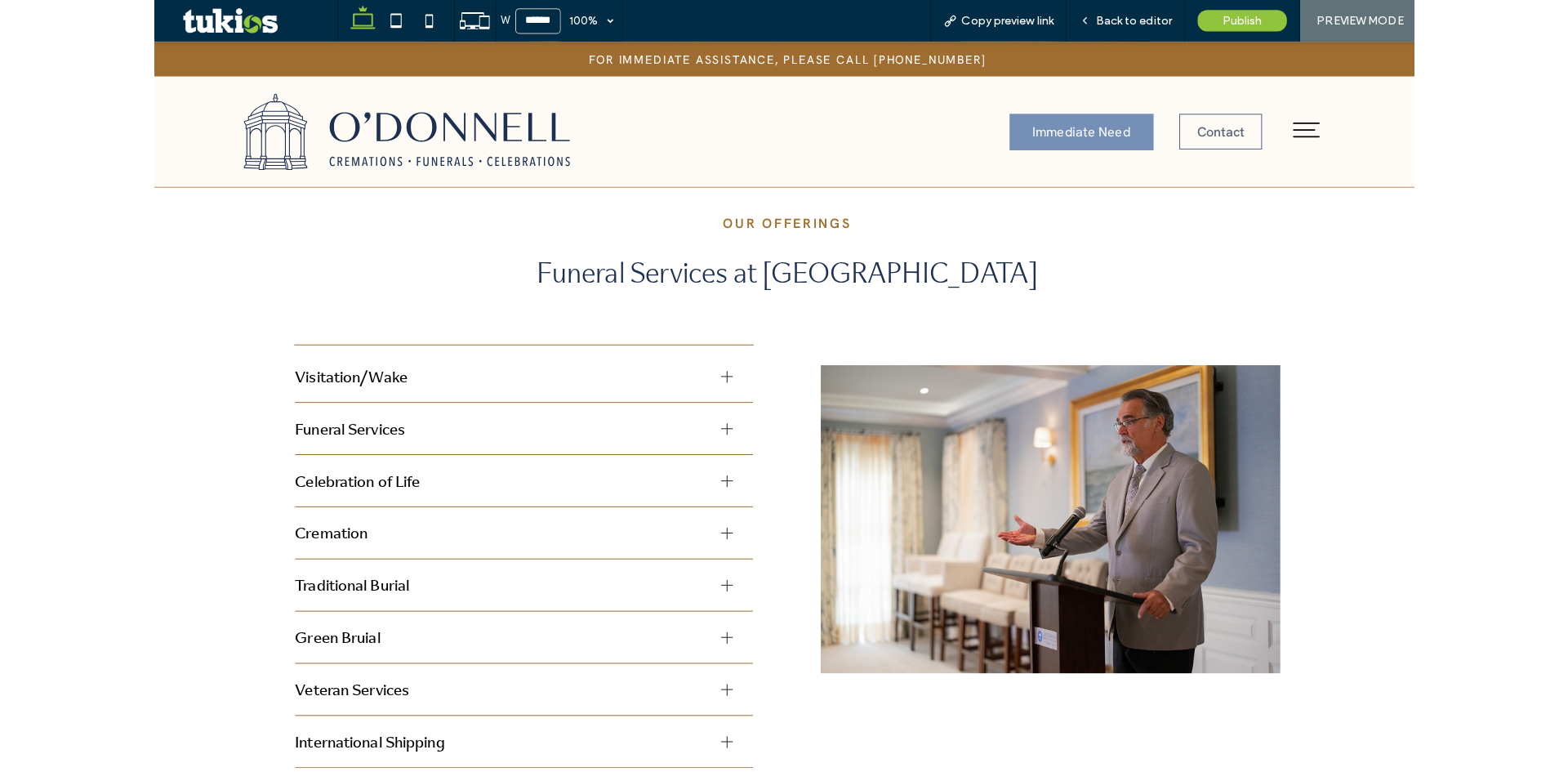
scroll to position [1259, 0]
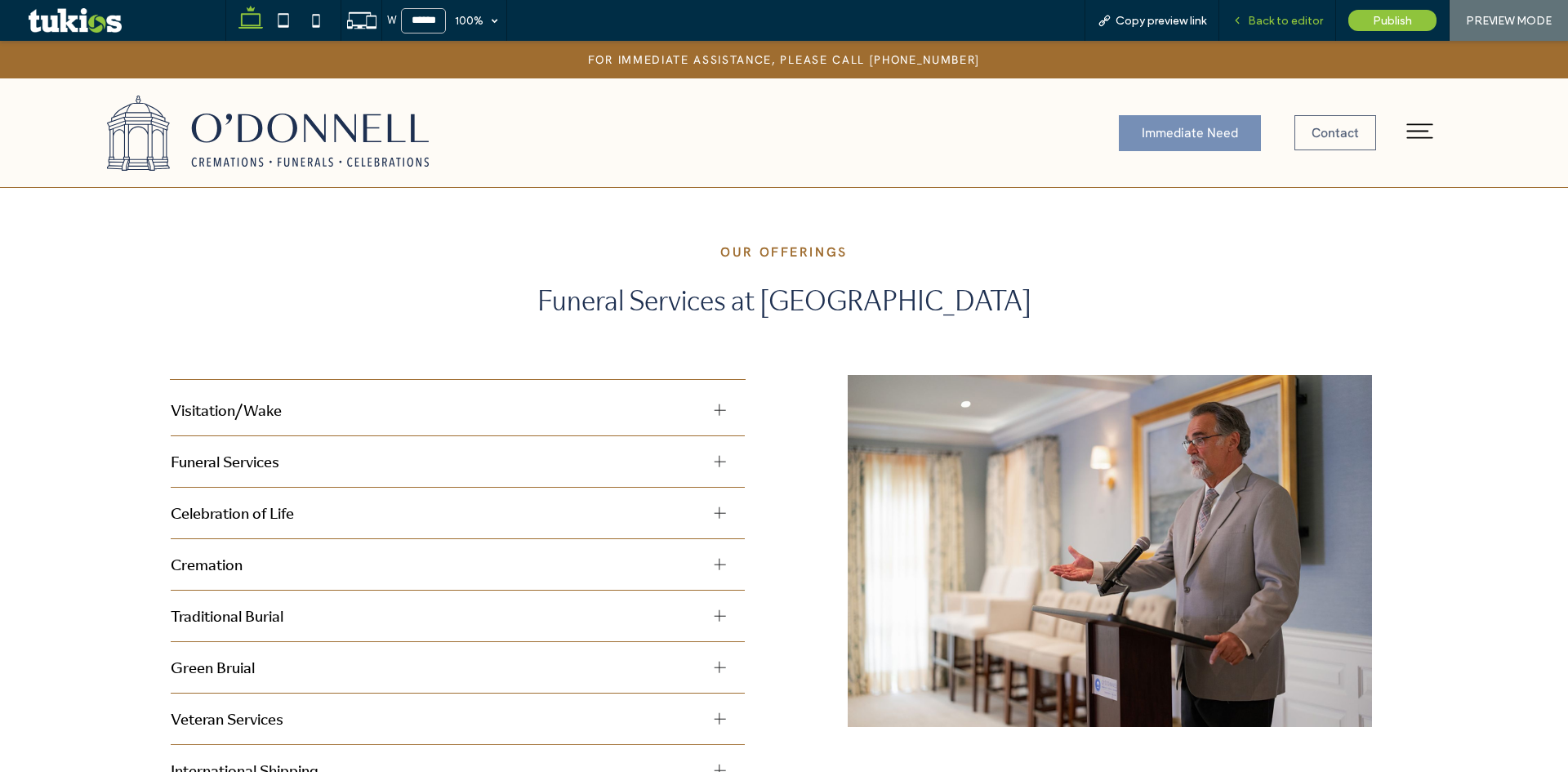
click at [1287, 17] on span "Back to editor" at bounding box center [1285, 21] width 75 height 14
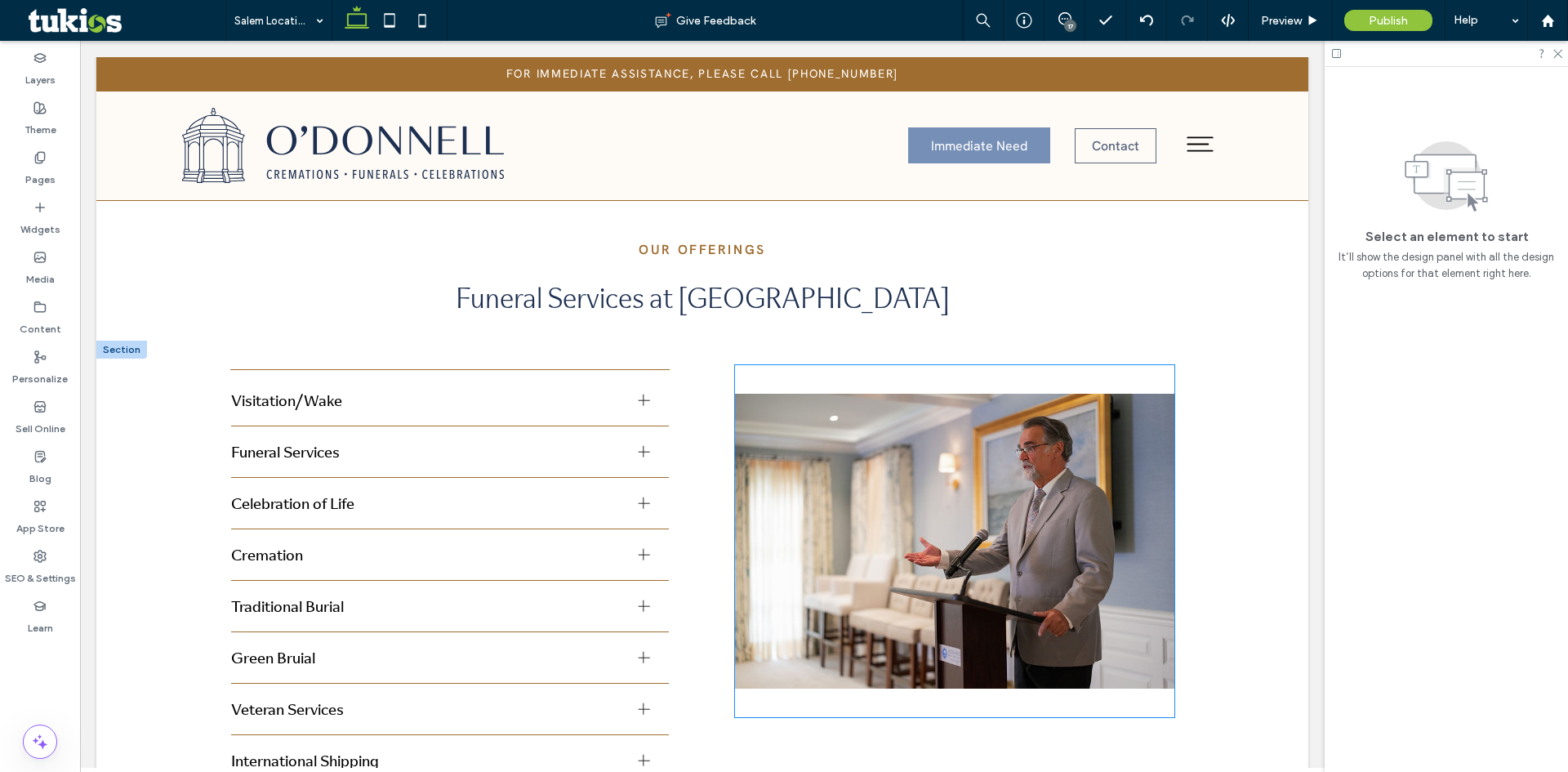
click at [998, 495] on img at bounding box center [954, 541] width 439 height 352
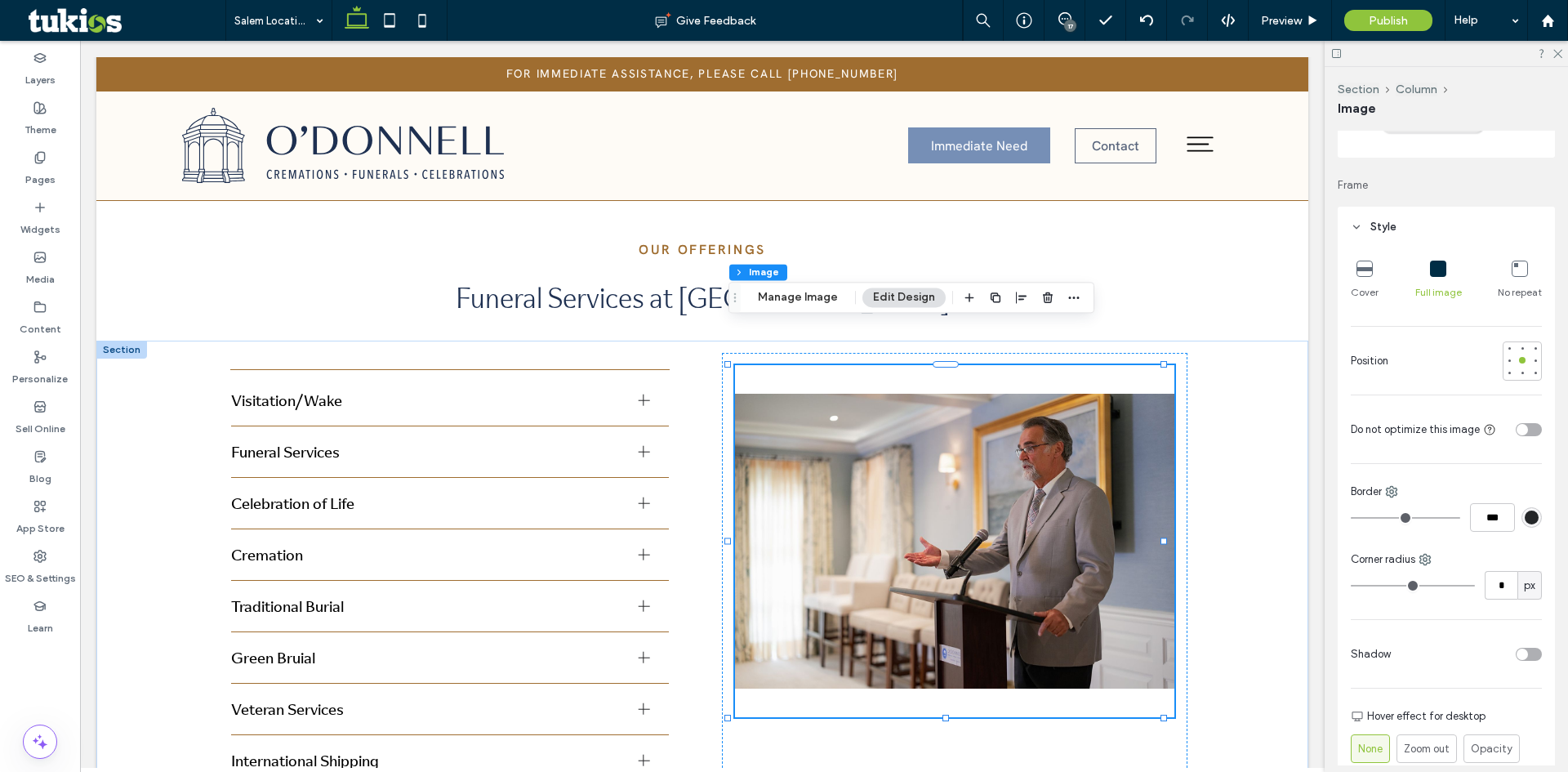
scroll to position [164, 0]
click at [1517, 344] on div at bounding box center [1522, 342] width 11 height 11
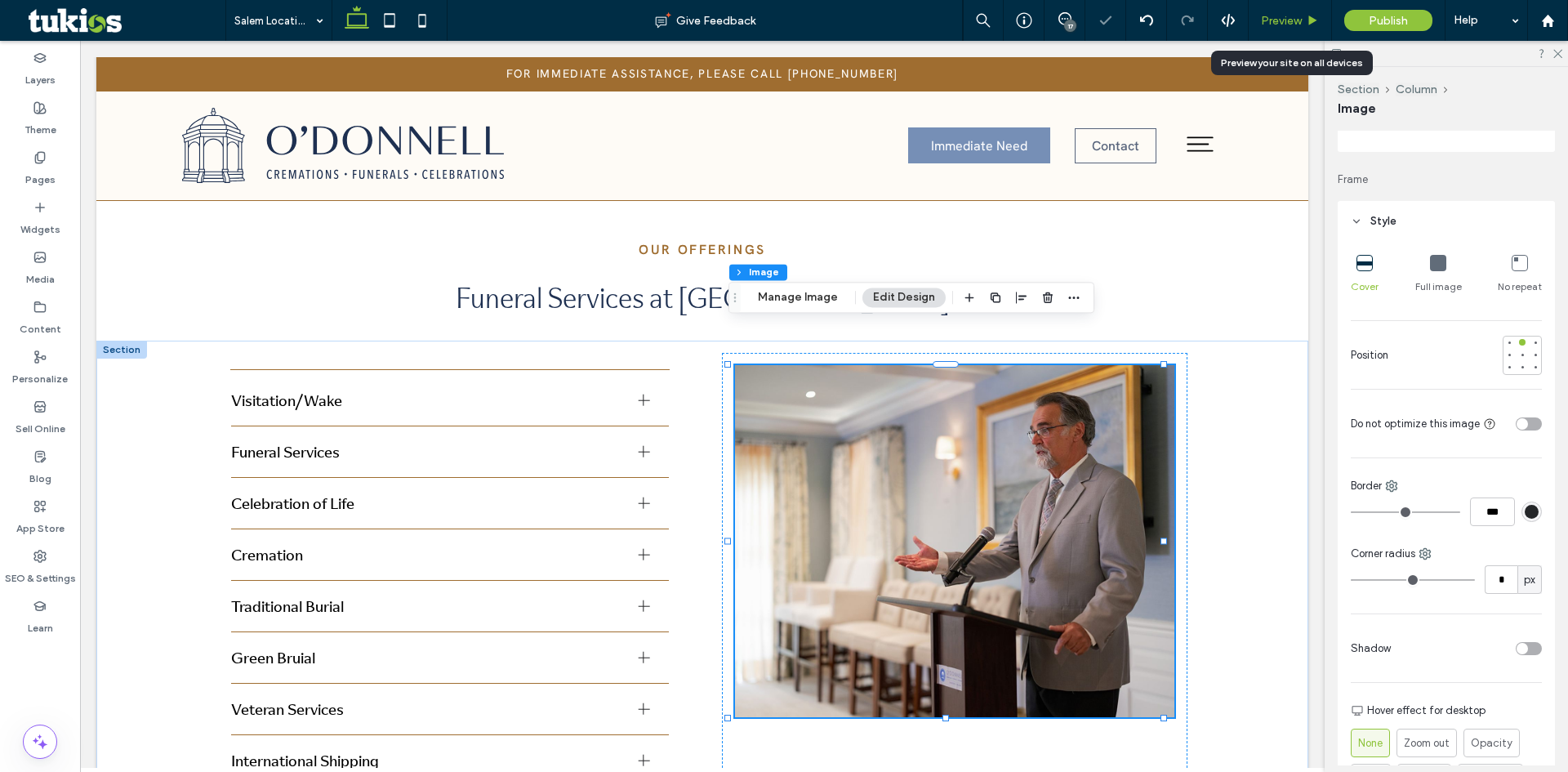
click at [1285, 22] on span "Preview" at bounding box center [1281, 21] width 41 height 14
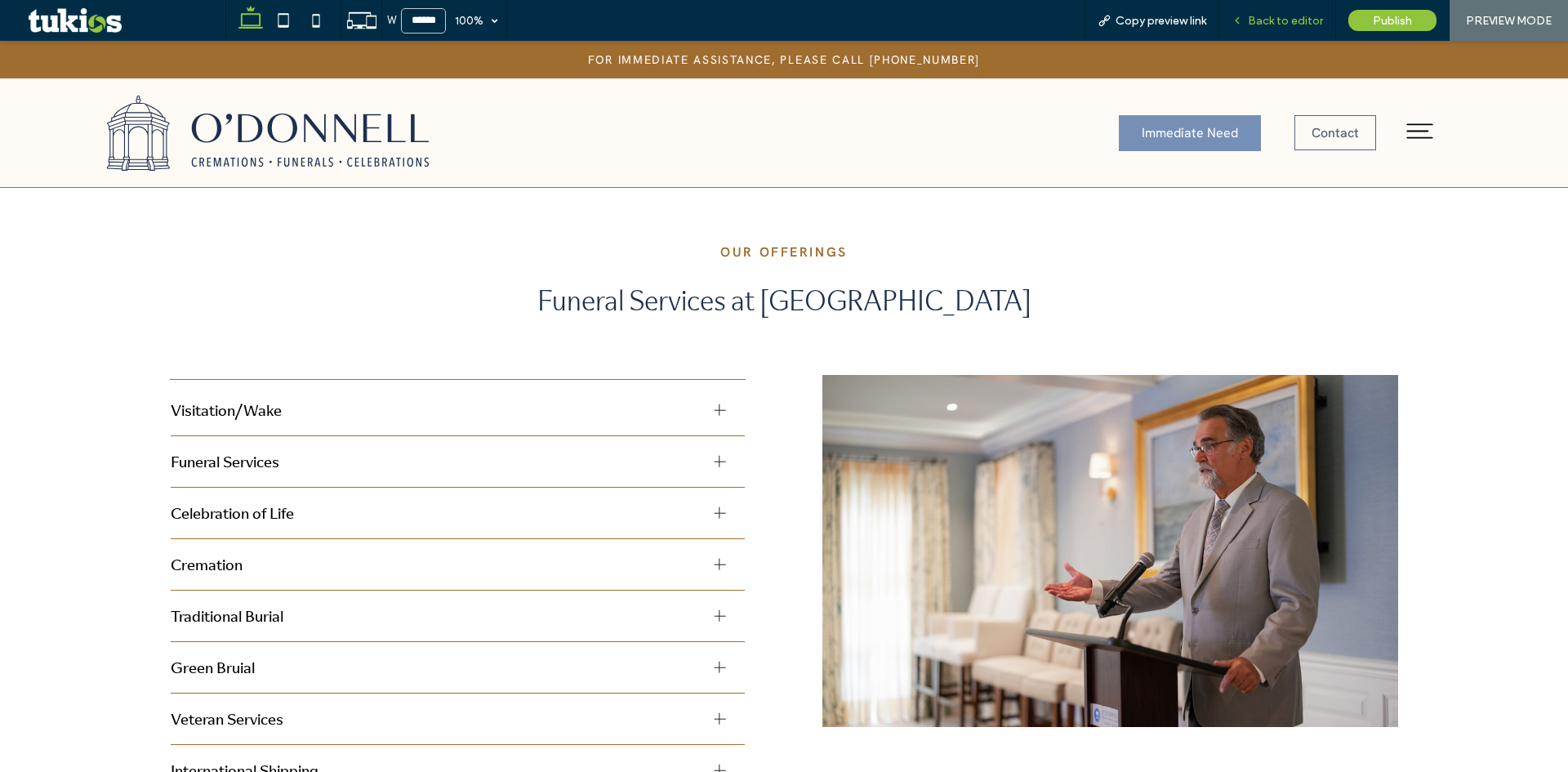
click at [1298, 16] on span "Back to editor" at bounding box center [1285, 21] width 75 height 14
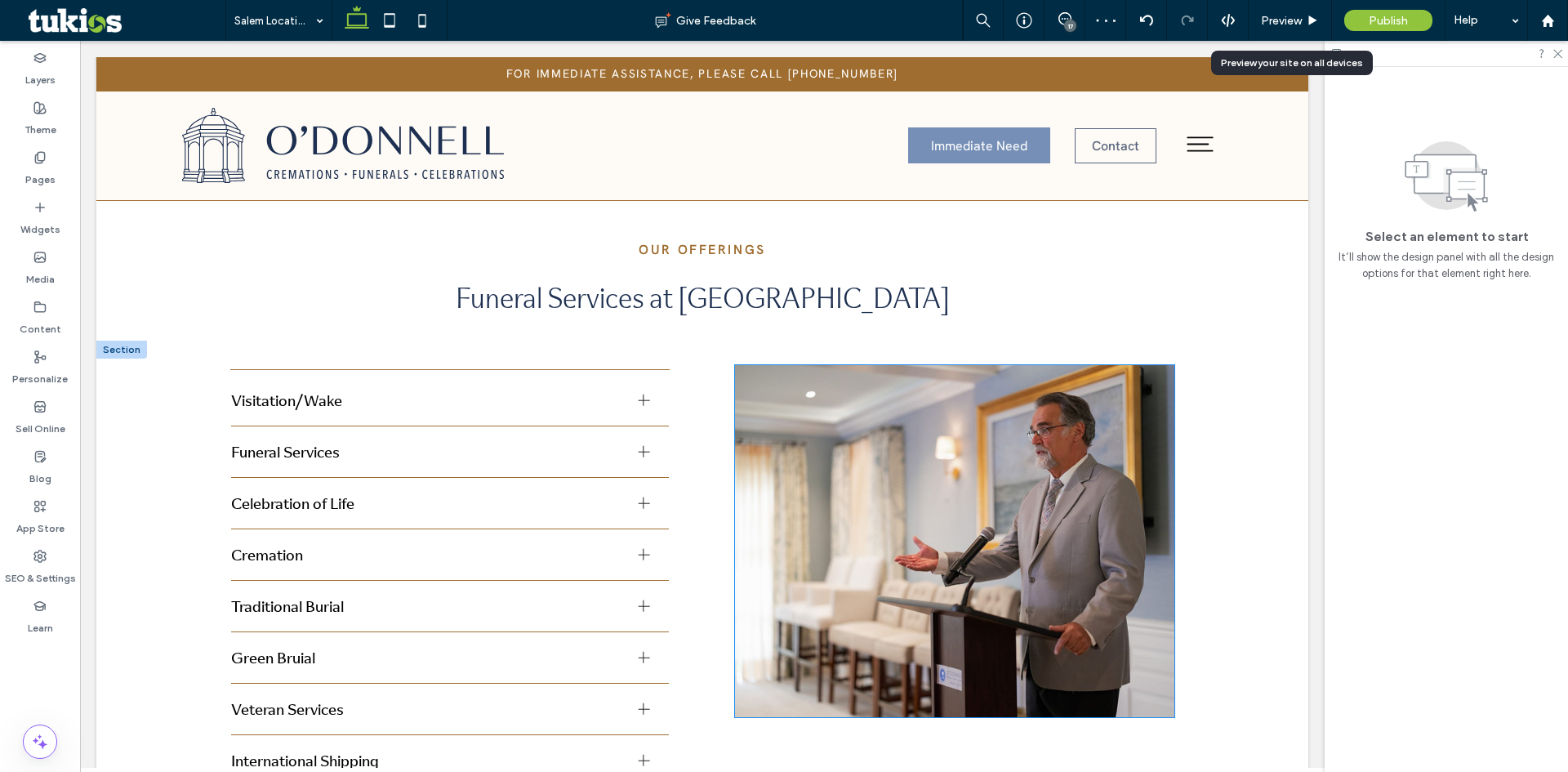
click at [1009, 534] on img at bounding box center [954, 541] width 439 height 352
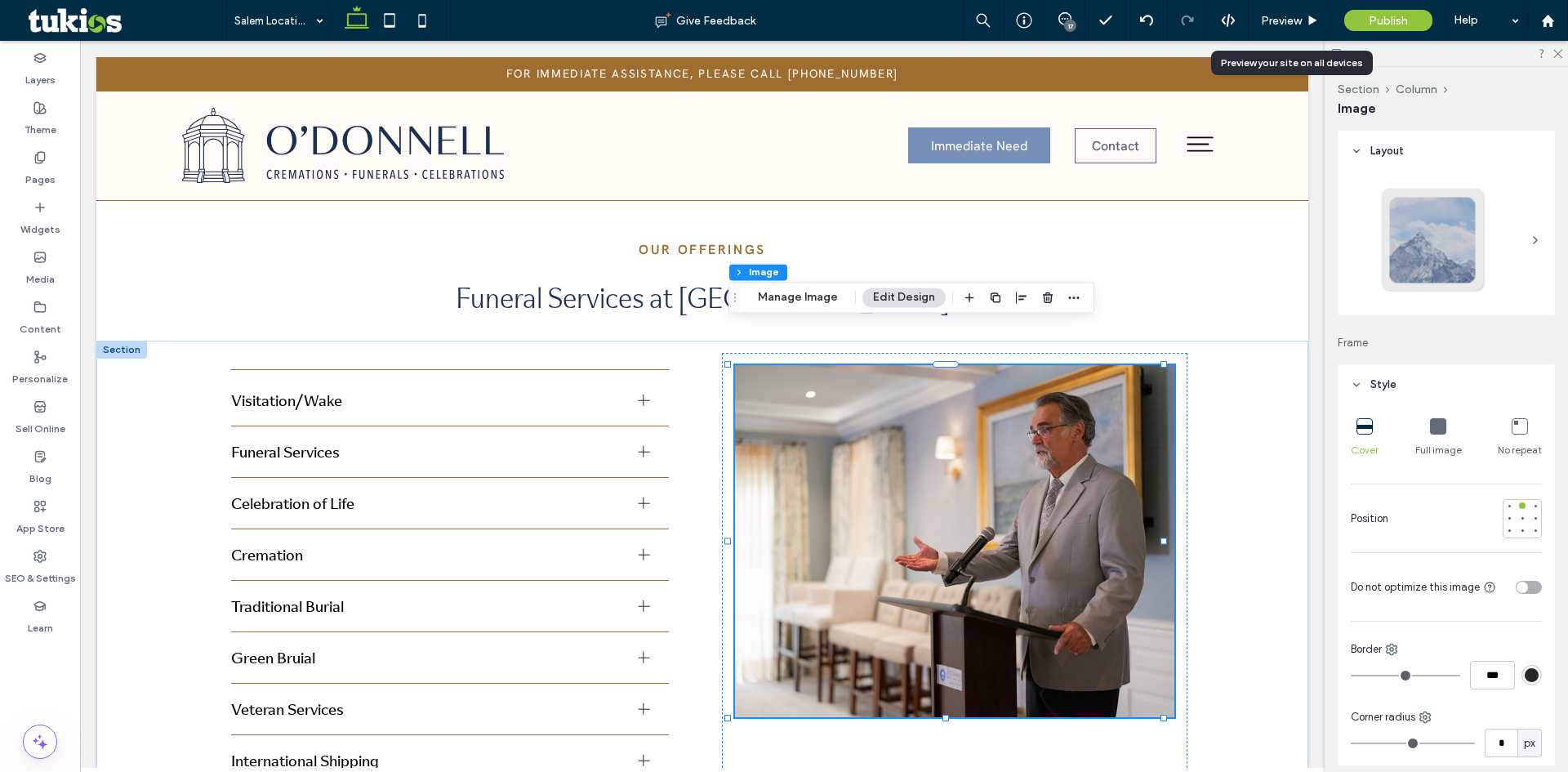
click at [1436, 432] on icon at bounding box center [1438, 426] width 16 height 16
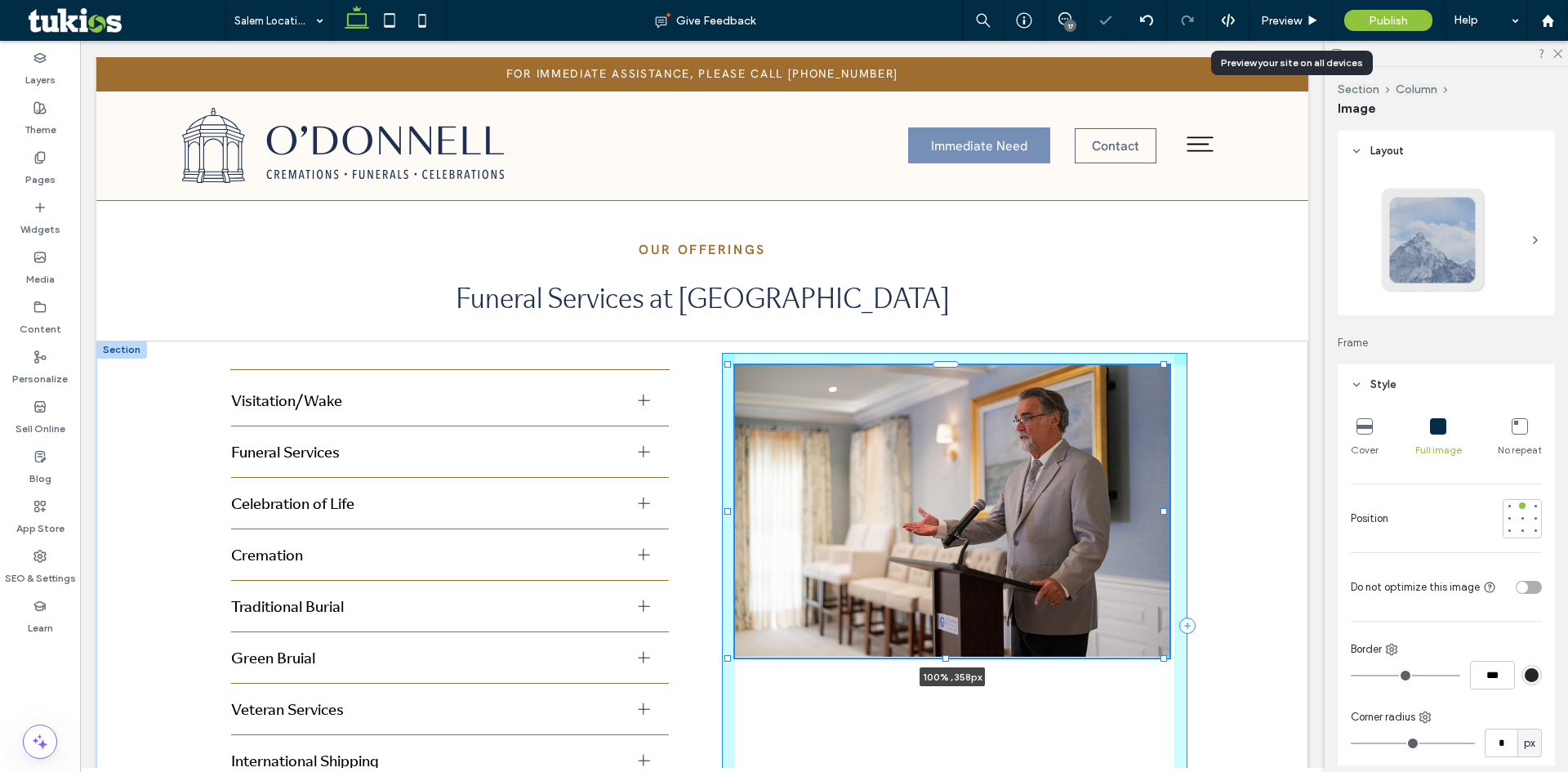
drag, startPoint x: 947, startPoint y: 676, endPoint x: 950, endPoint y: 617, distance: 59.1
click at [729, 366] on div at bounding box center [728, 365] width 1 height 1
type input "***"
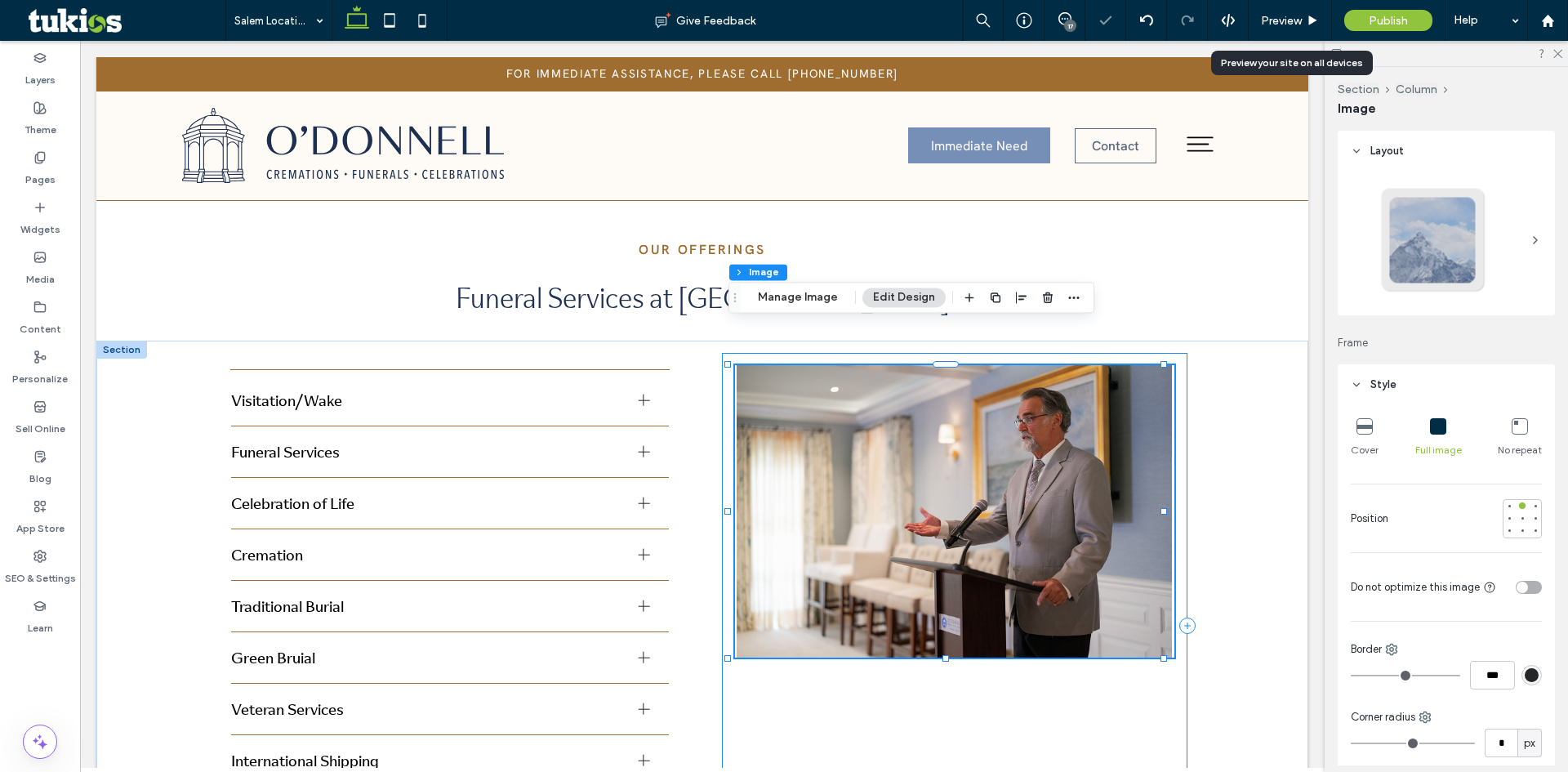
click at [1132, 697] on div "100% , 358px" at bounding box center [954, 625] width 465 height 546
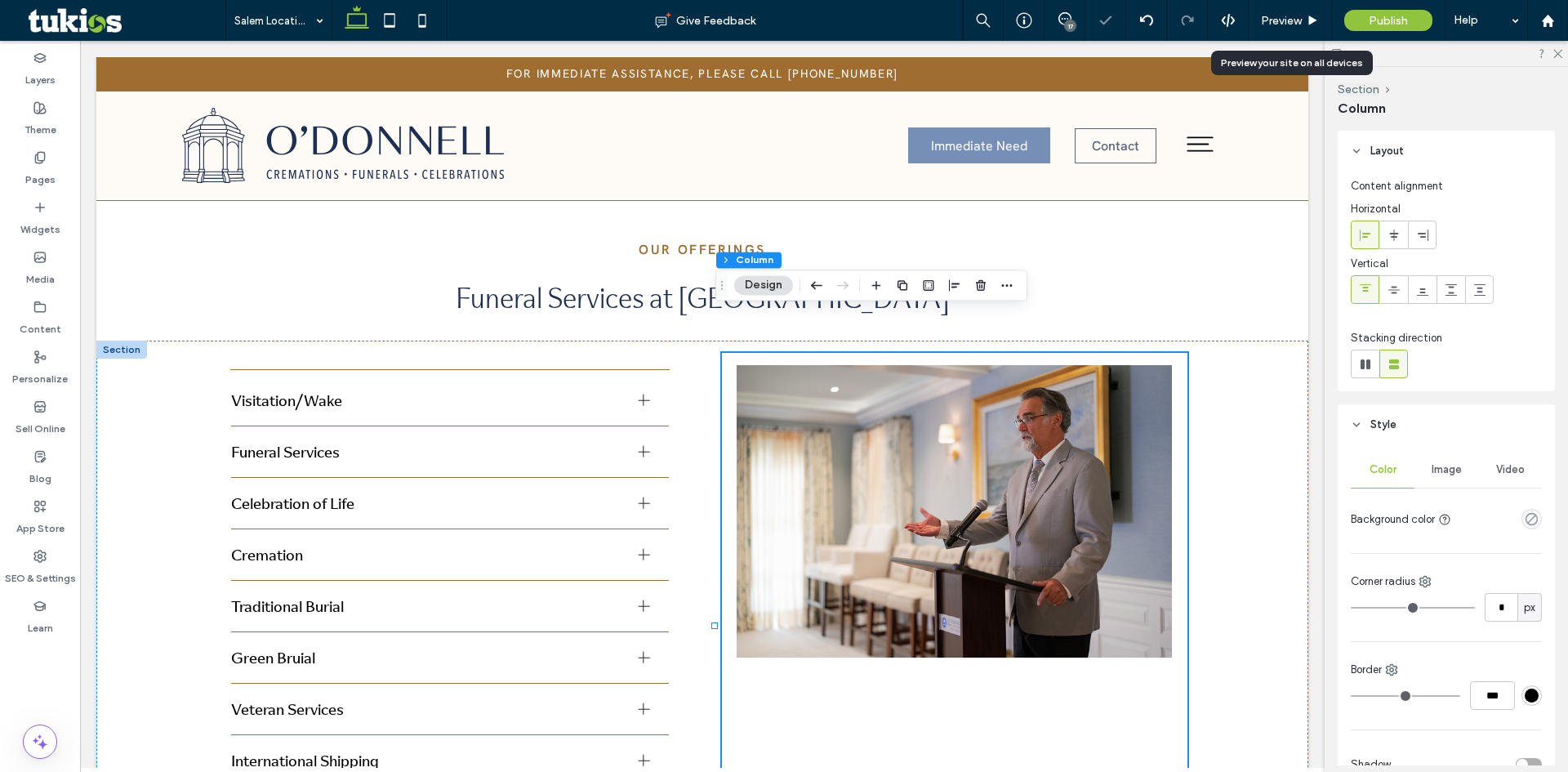
click at [1364, 288] on icon at bounding box center [1365, 290] width 13 height 13
click at [1275, 14] on span "Preview" at bounding box center [1281, 21] width 41 height 14
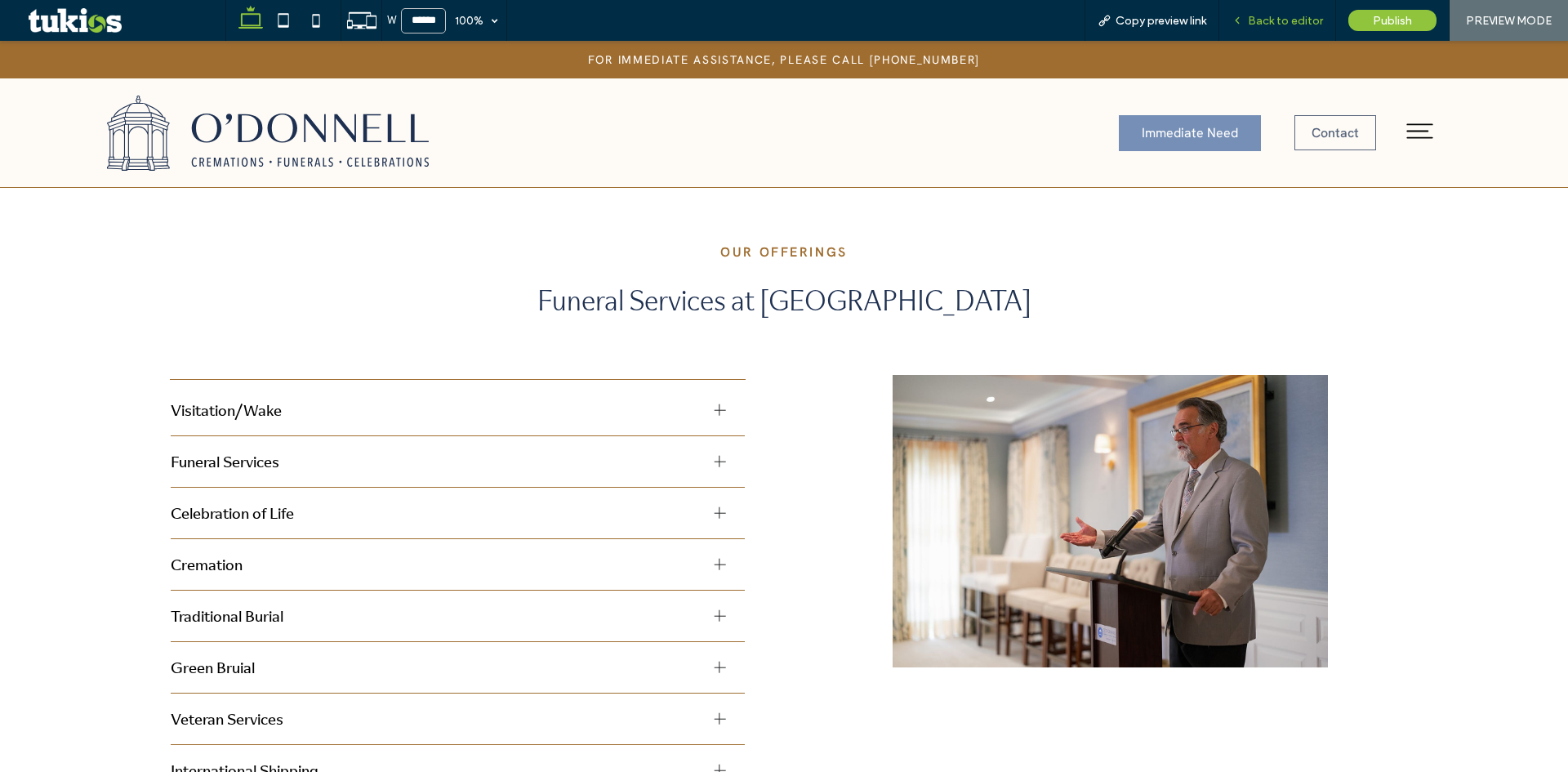
click at [1266, 39] on div "Back to editor" at bounding box center [1278, 20] width 117 height 41
click at [1281, 19] on span "Back to editor" at bounding box center [1285, 21] width 75 height 14
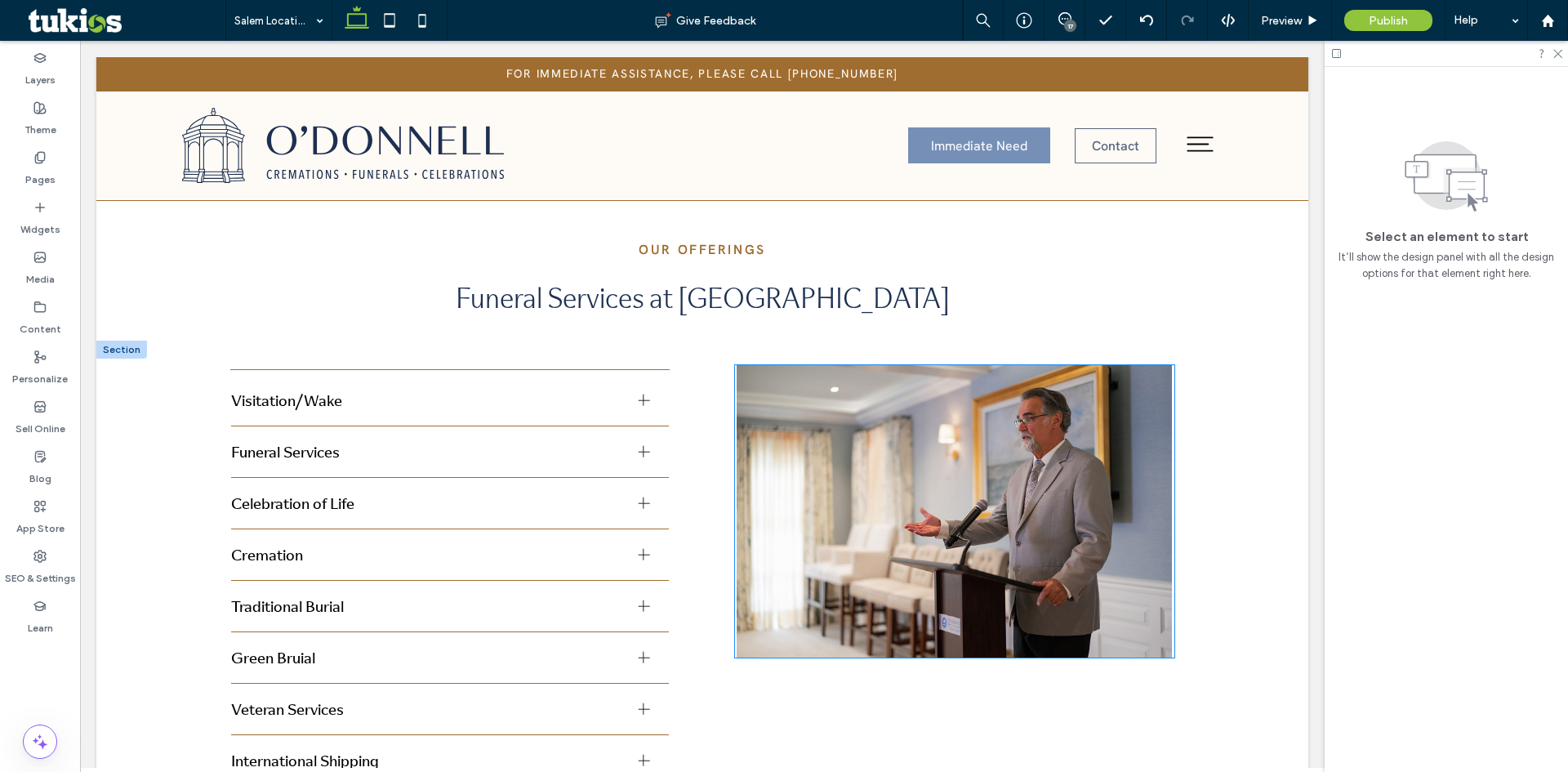
click at [925, 431] on img at bounding box center [954, 511] width 439 height 292
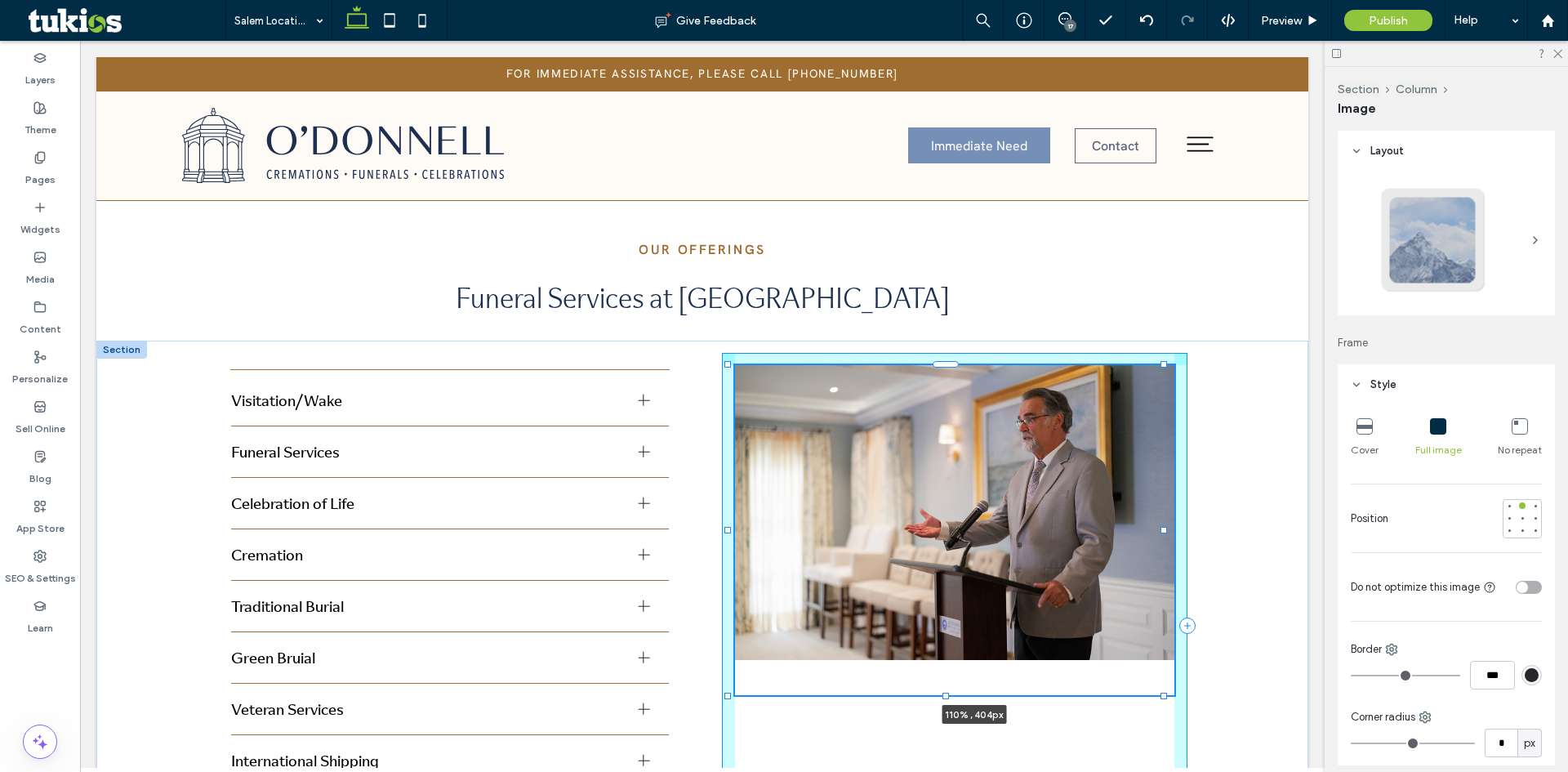
drag, startPoint x: 1164, startPoint y: 620, endPoint x: 1208, endPoint y: 658, distance: 58.1
click at [1208, 658] on div "Visitation/Wake Offering a chance to say goodbye and share in the comfort of co…" at bounding box center [703, 656] width 1212 height 631
type input "***"
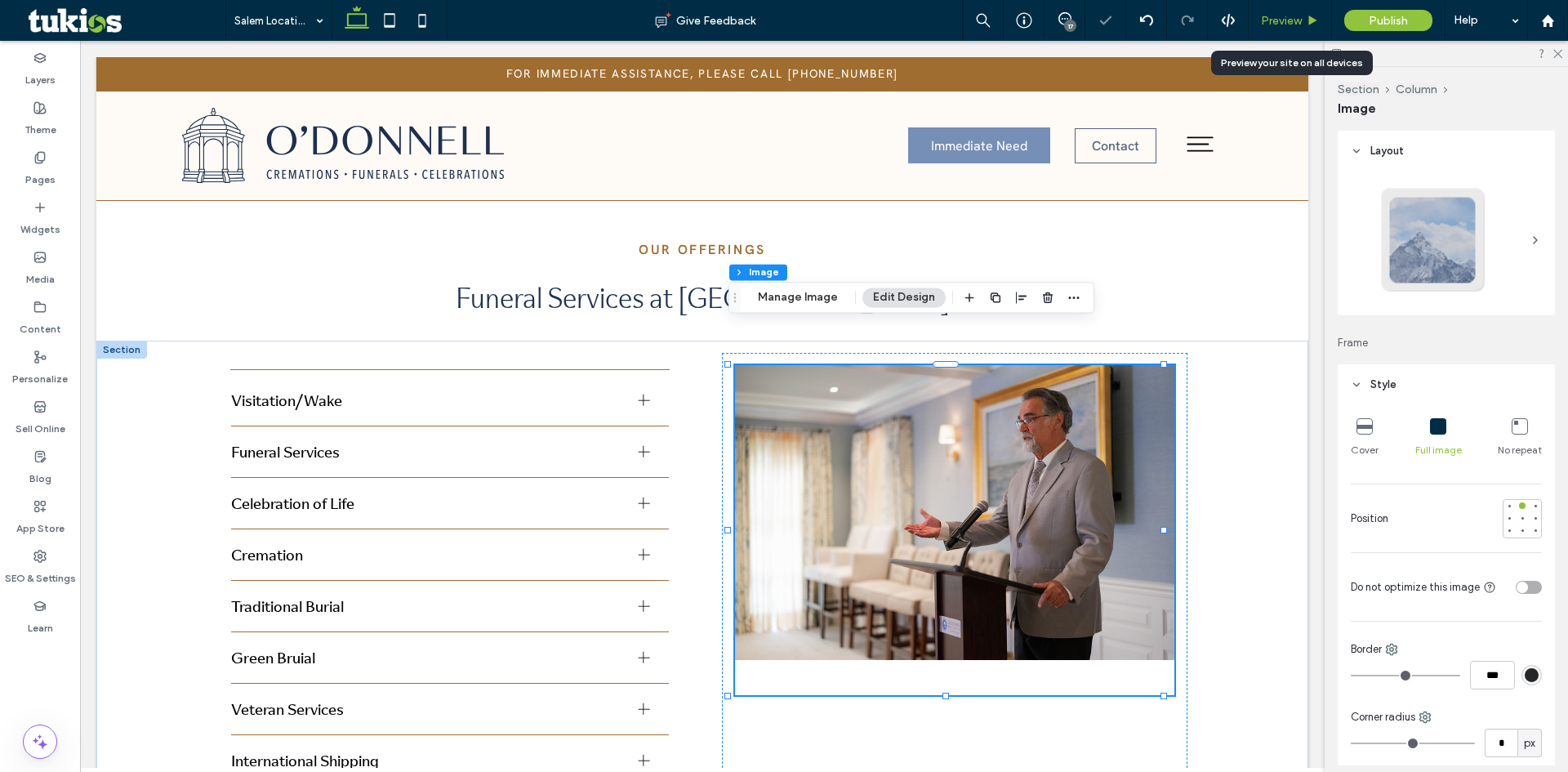
click at [1293, 19] on span "Preview" at bounding box center [1281, 21] width 41 height 14
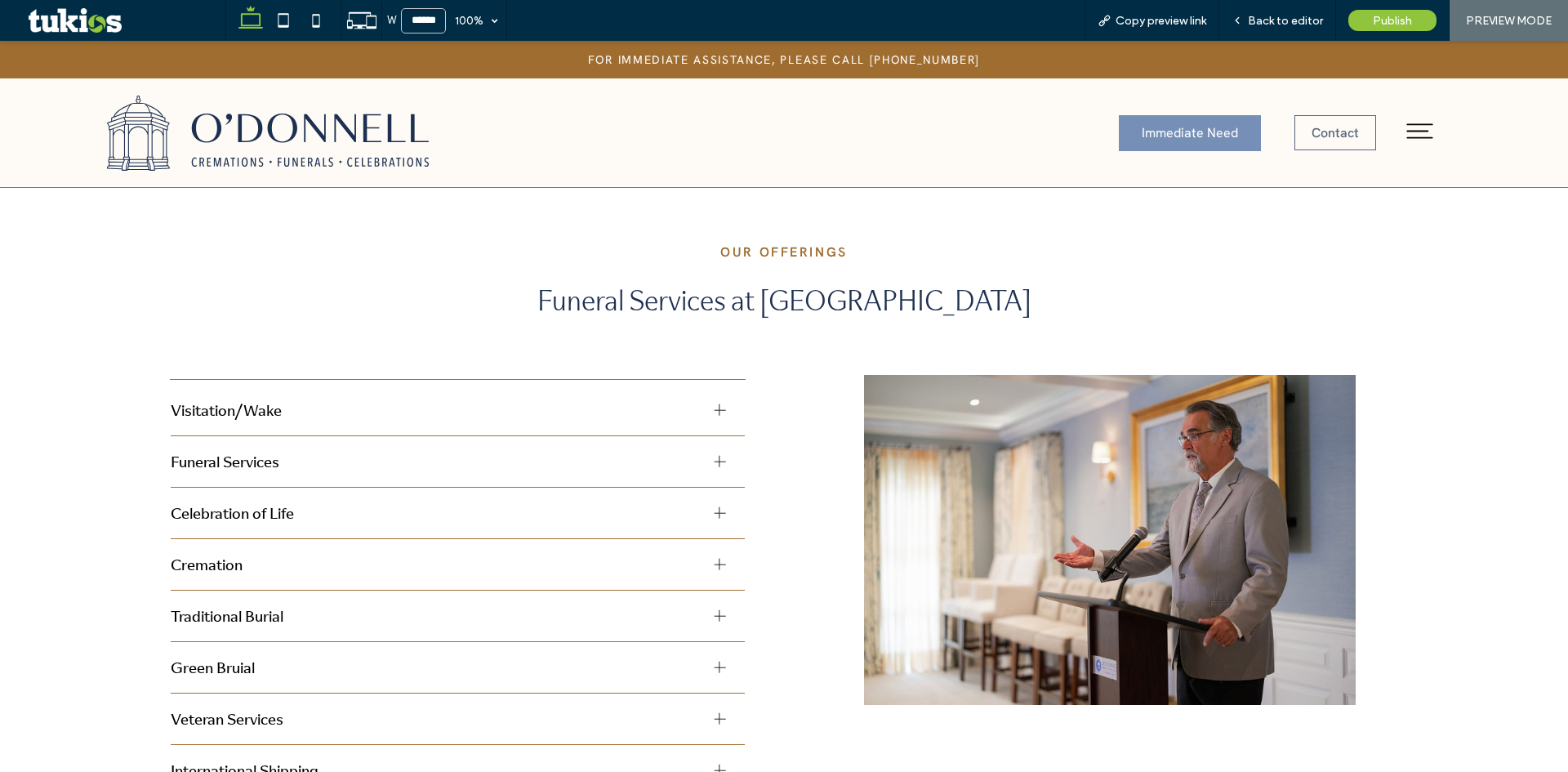
click at [1293, 19] on span "Back to editor" at bounding box center [1285, 21] width 75 height 14
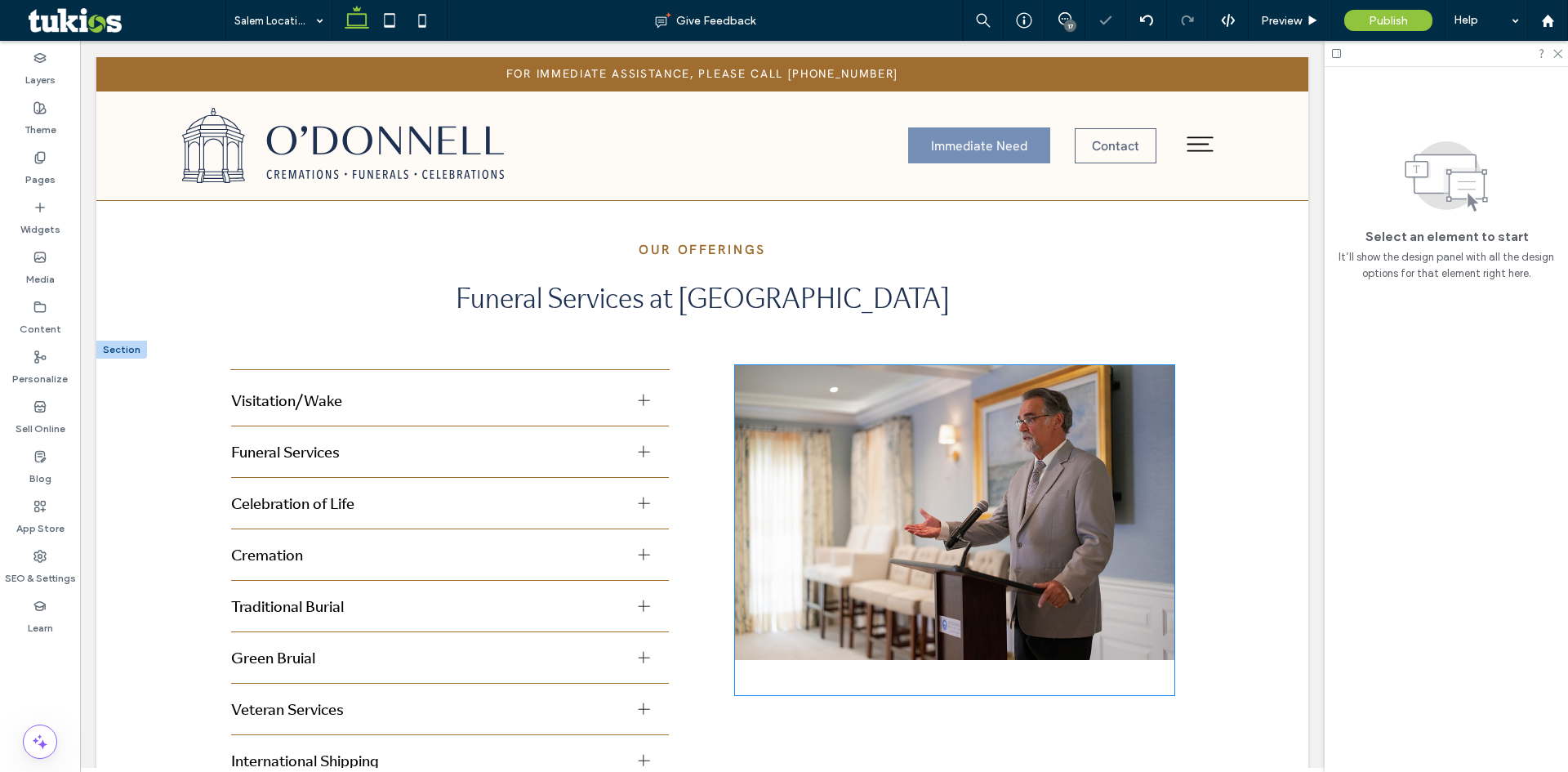
click at [971, 394] on img at bounding box center [954, 530] width 439 height 330
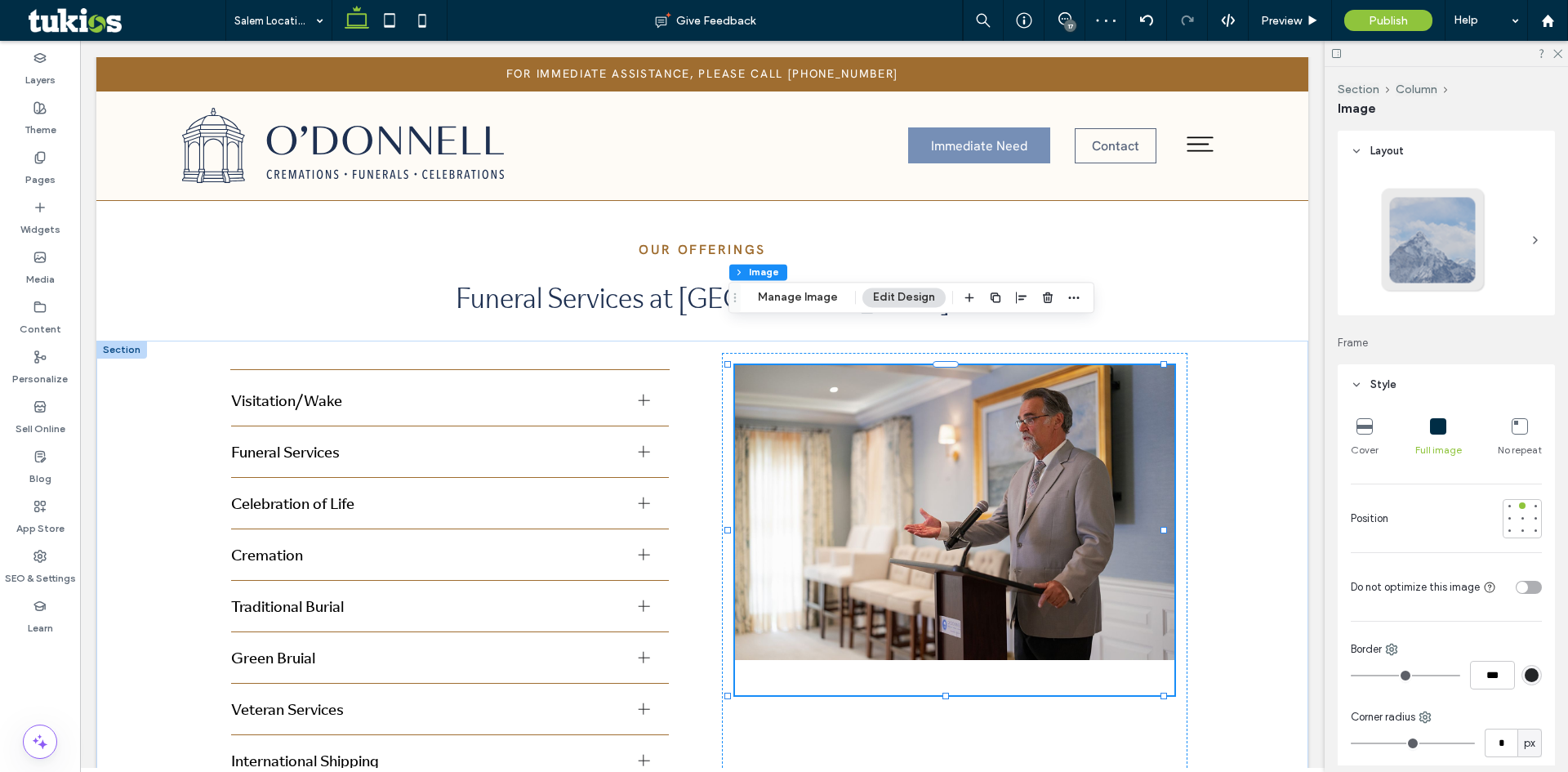
click at [1358, 425] on icon at bounding box center [1364, 426] width 16 height 16
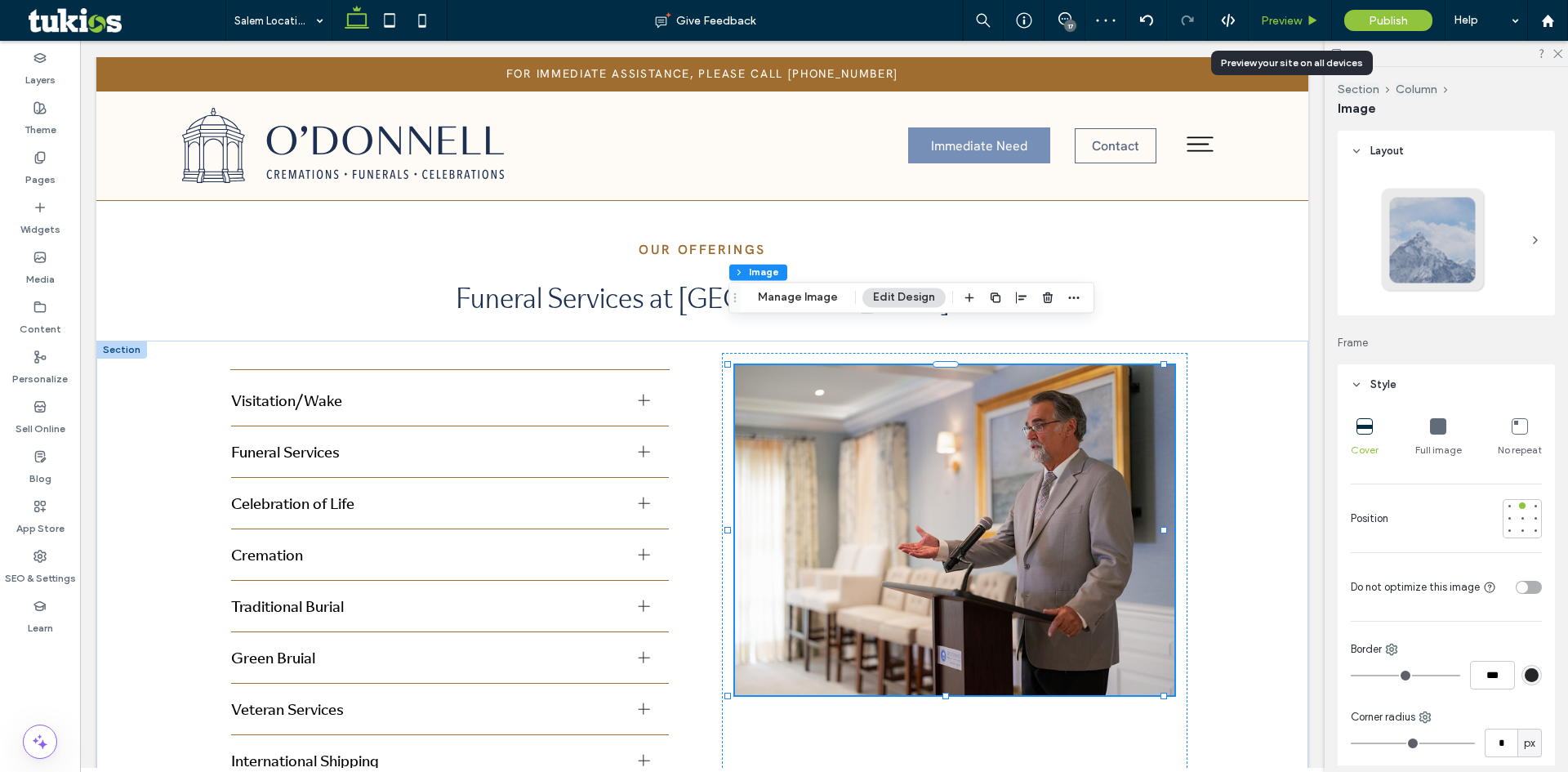
click at [1302, 14] on span "Preview" at bounding box center [1281, 21] width 41 height 14
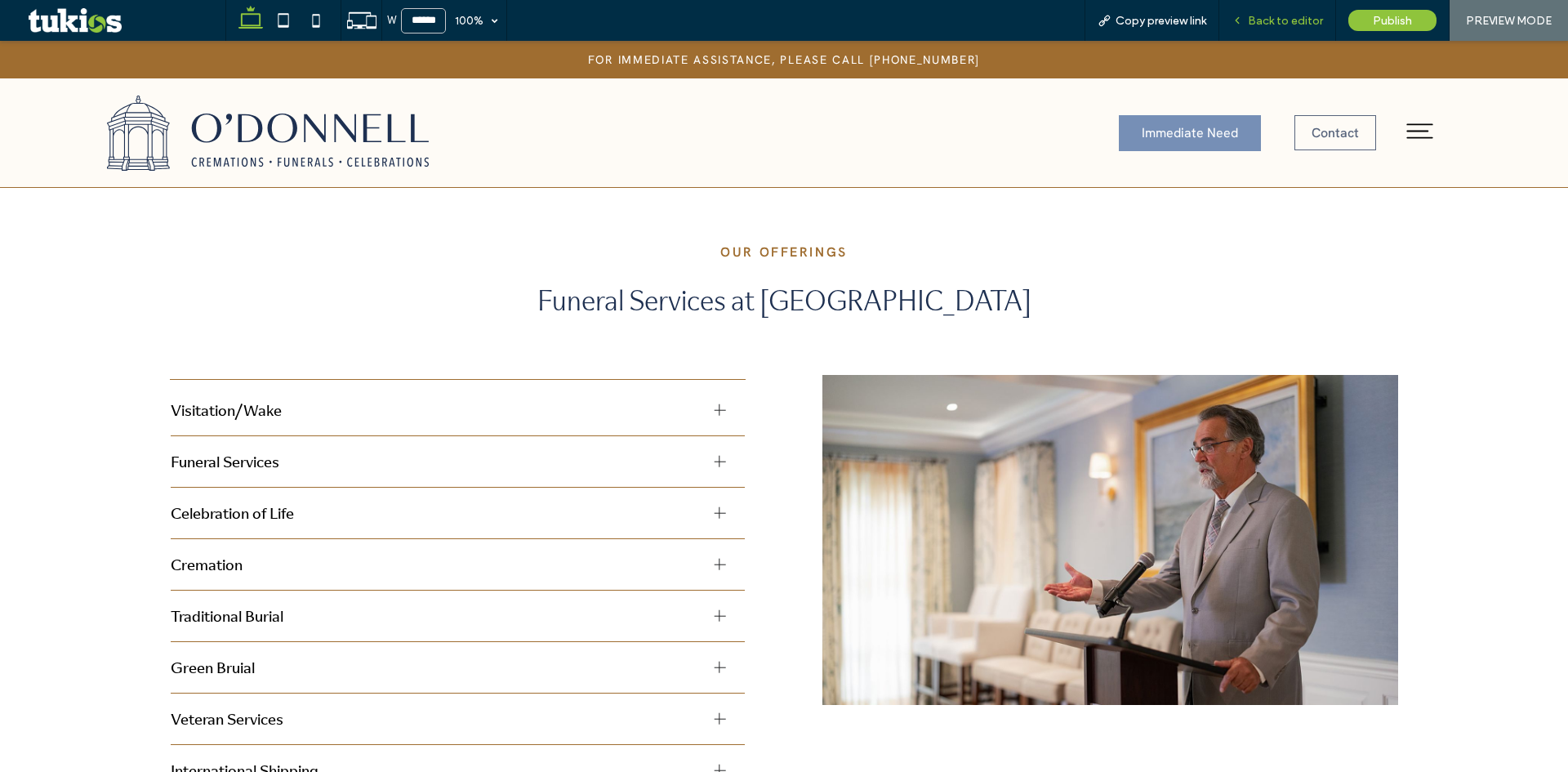
drag, startPoint x: 1299, startPoint y: 18, endPoint x: 1266, endPoint y: 45, distance: 42.6
click at [1299, 18] on span "Back to editor" at bounding box center [1285, 21] width 75 height 14
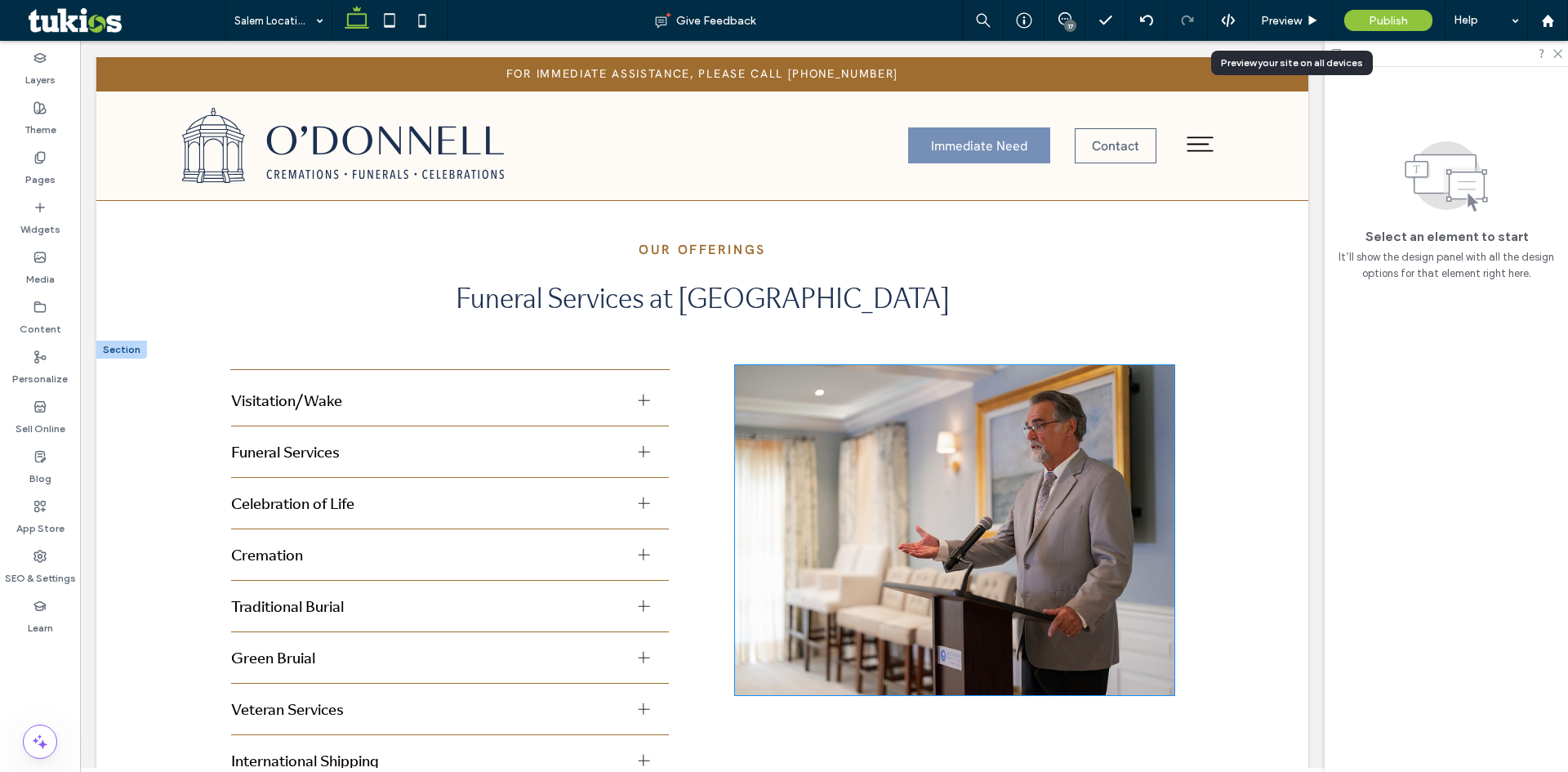
click at [1002, 399] on img at bounding box center [954, 530] width 439 height 330
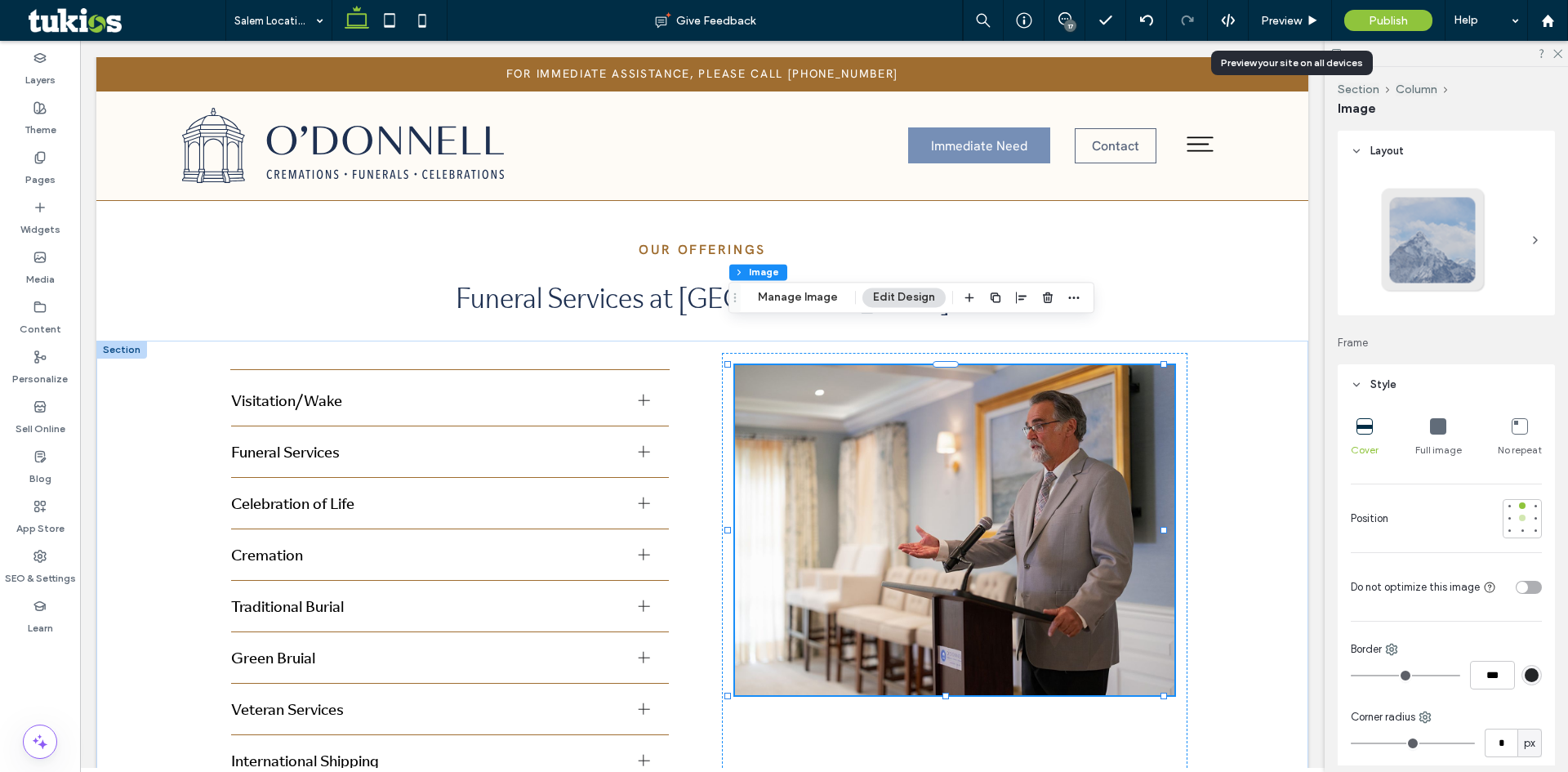
click at [1519, 521] on div at bounding box center [1522, 517] width 7 height 7
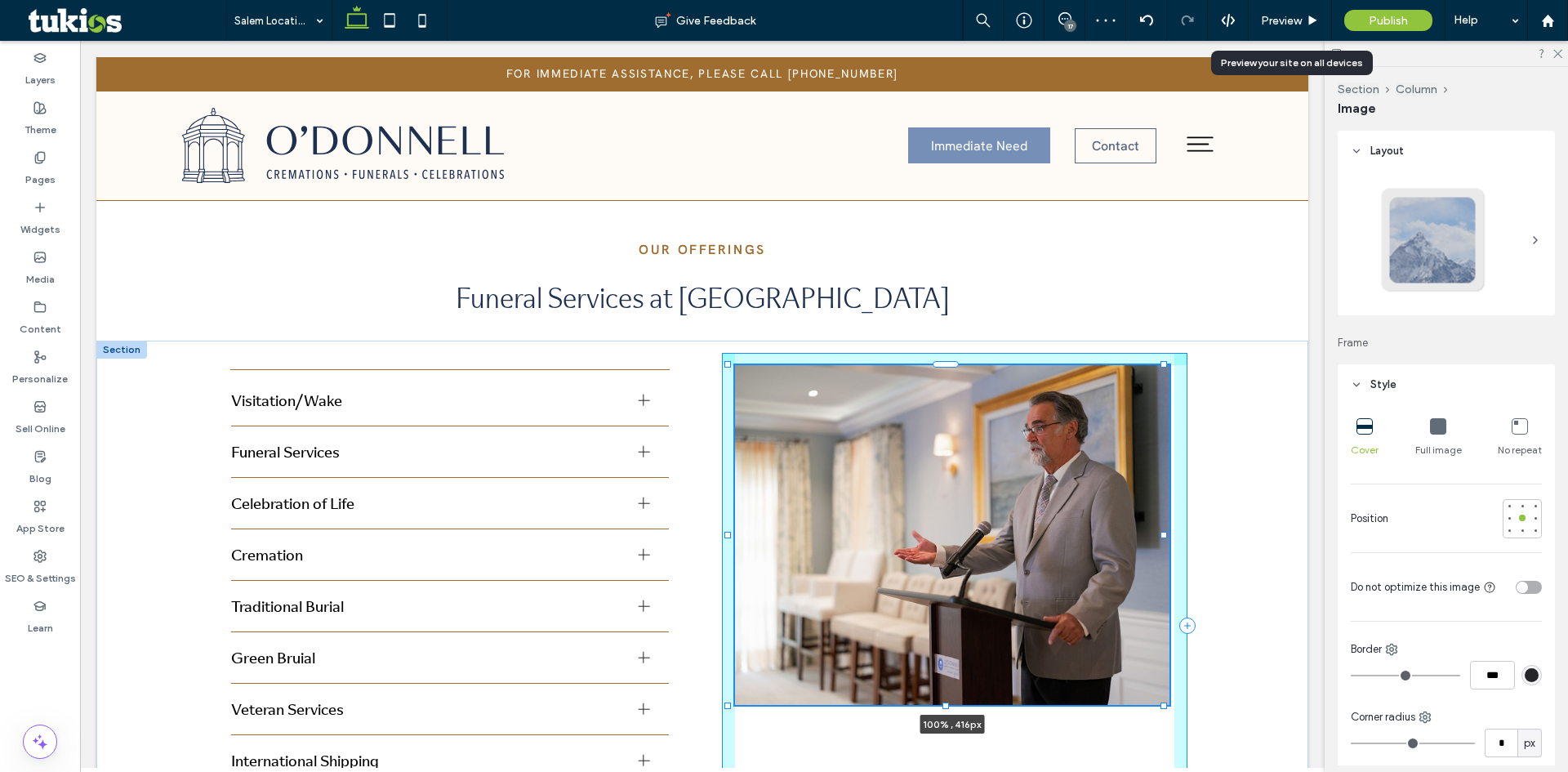
drag, startPoint x: 944, startPoint y: 655, endPoint x: 944, endPoint y: 665, distance: 10.0
click at [944, 702] on div at bounding box center [945, 705] width 7 height 7
type input "***"
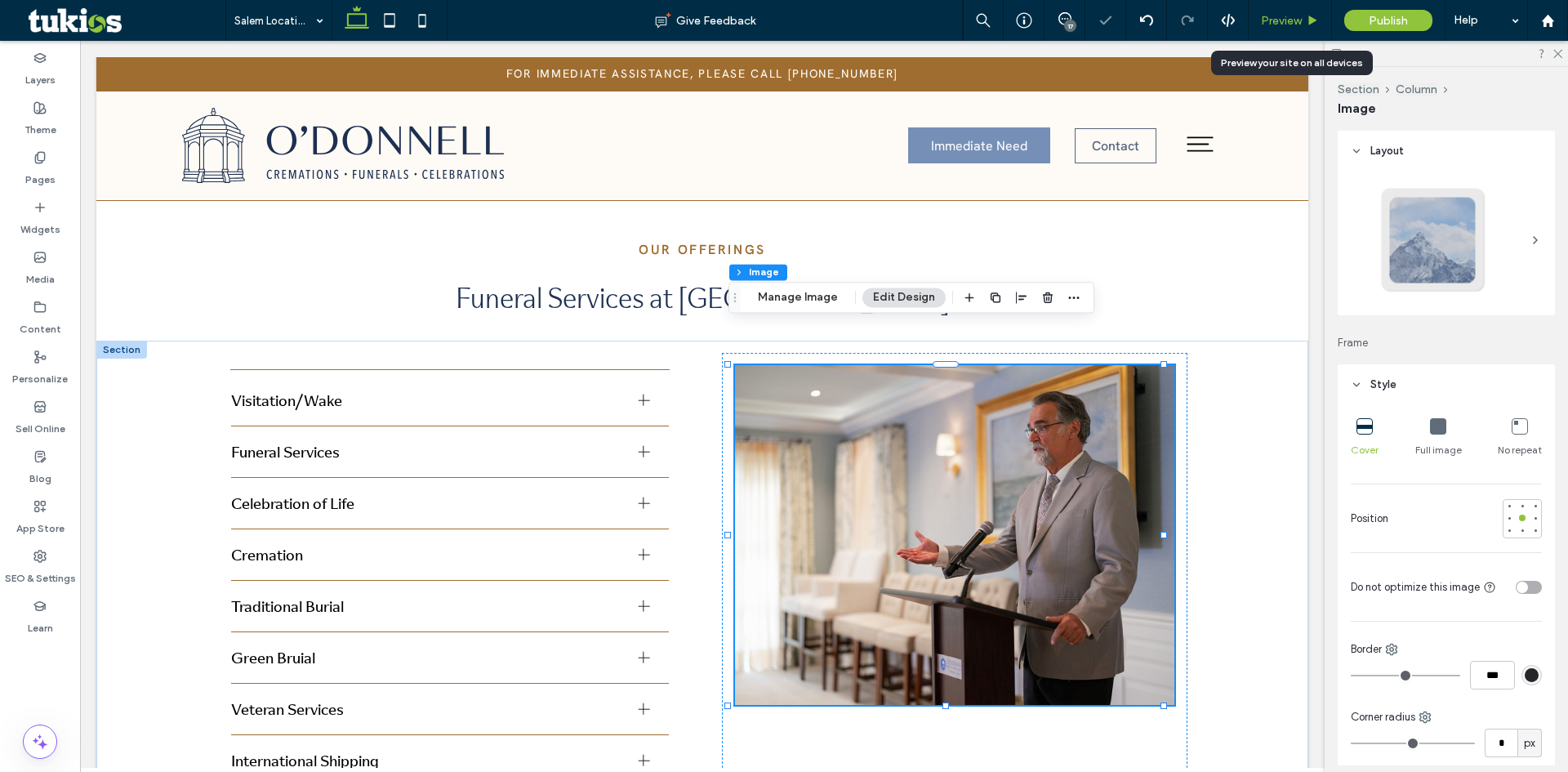
click at [1301, 18] on span "Preview" at bounding box center [1281, 21] width 41 height 14
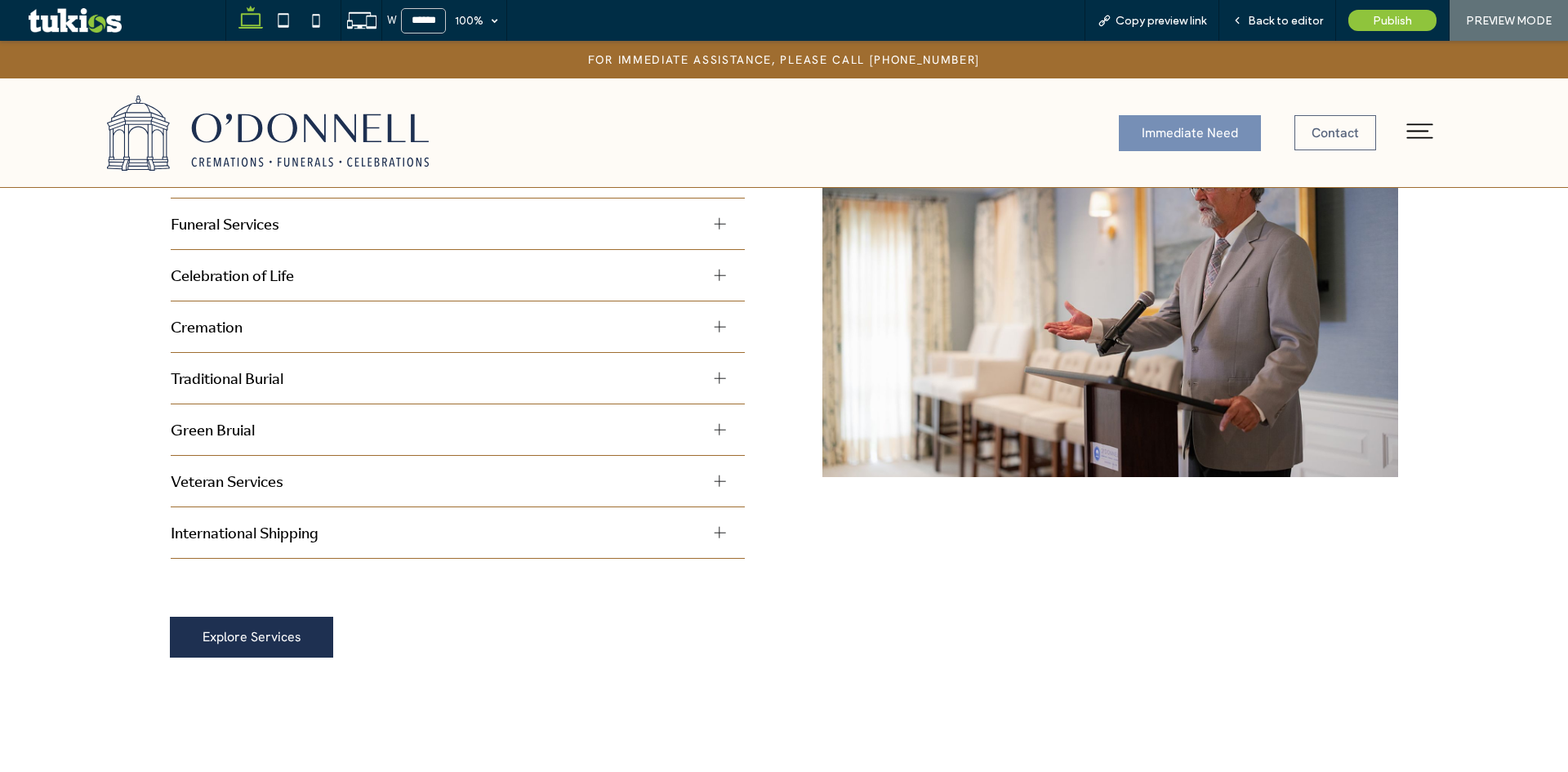
scroll to position [1504, 0]
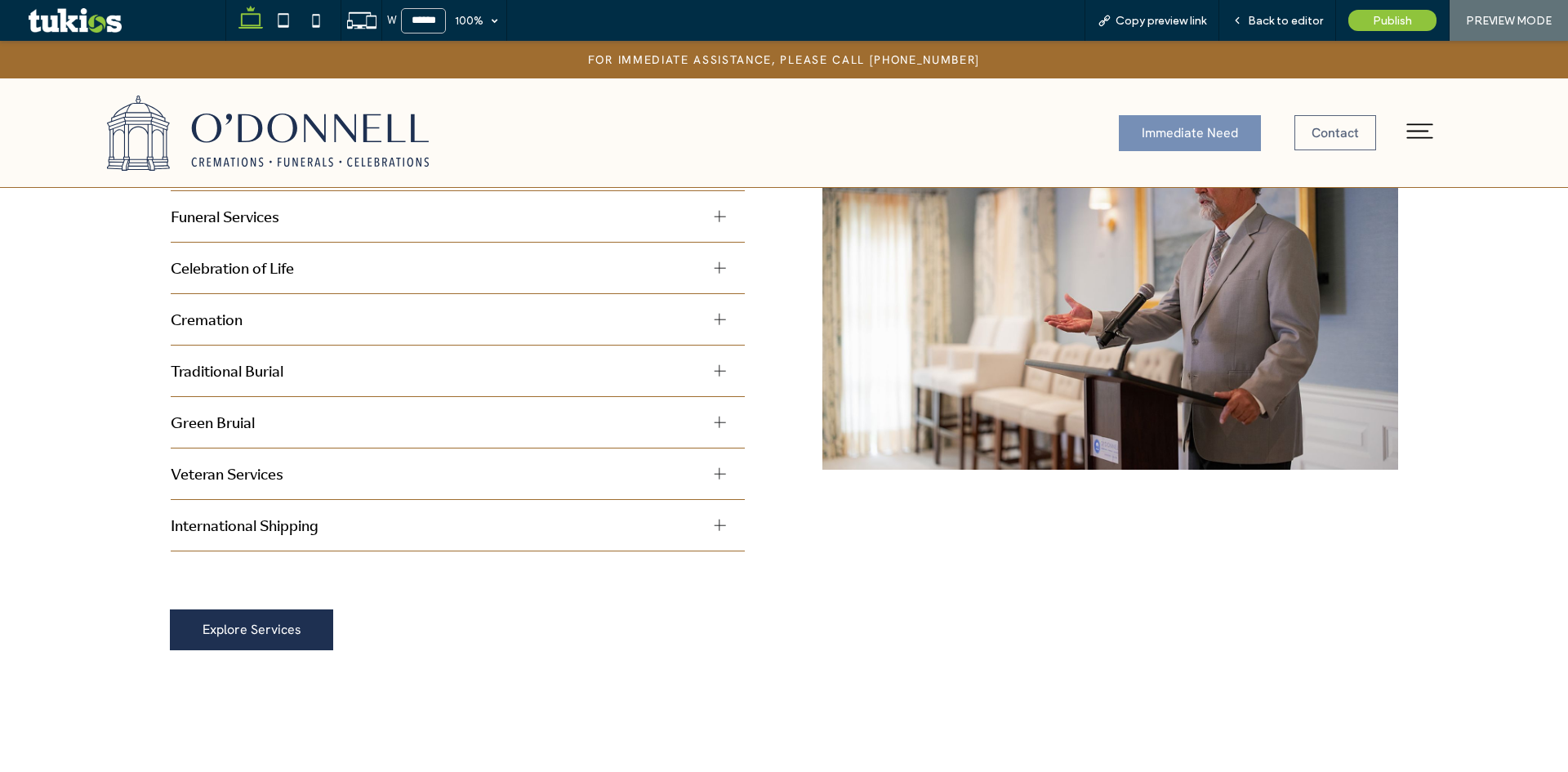
click at [717, 370] on div at bounding box center [720, 371] width 11 height 11
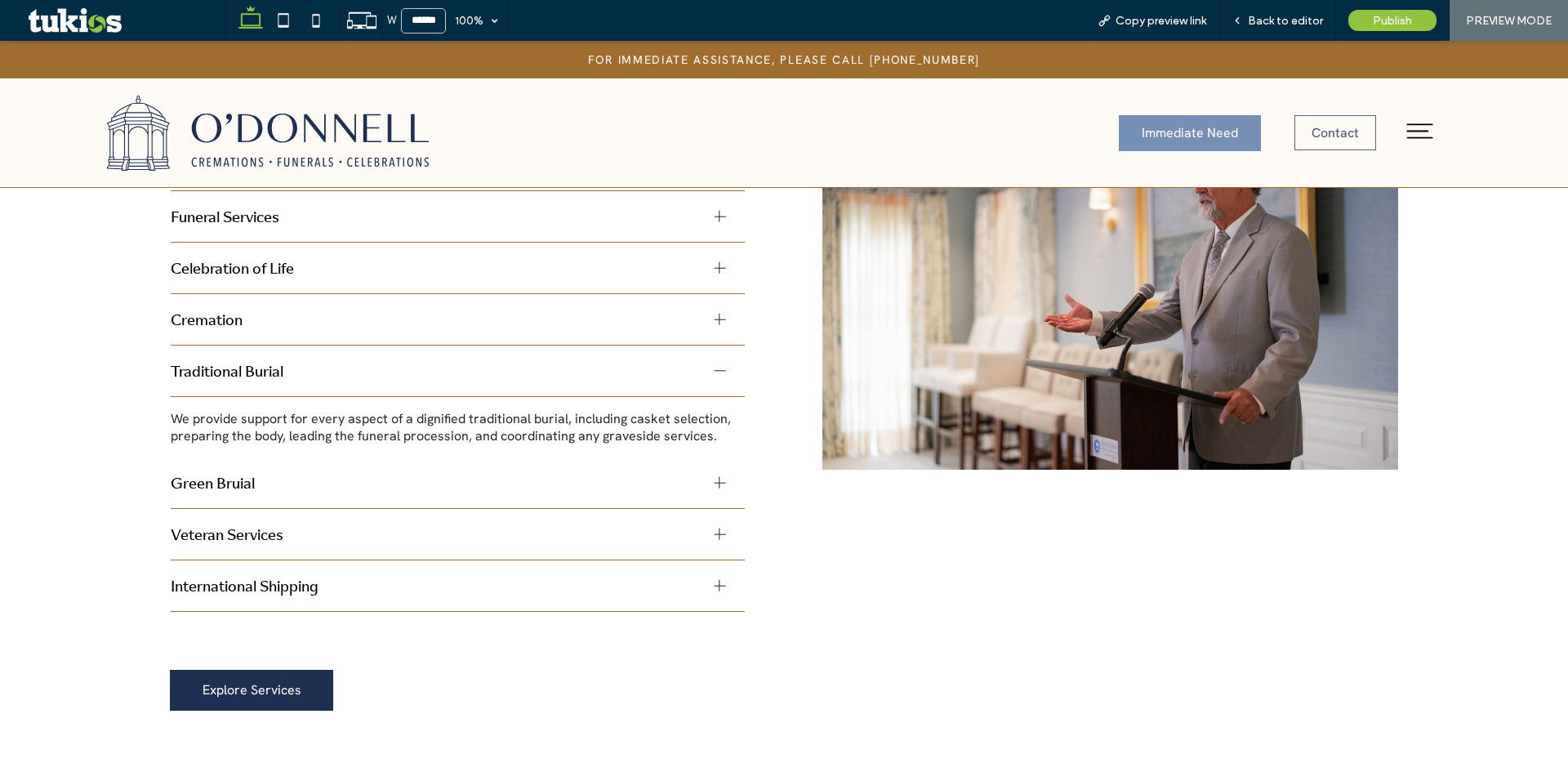
click at [717, 370] on div at bounding box center [720, 371] width 11 height 11
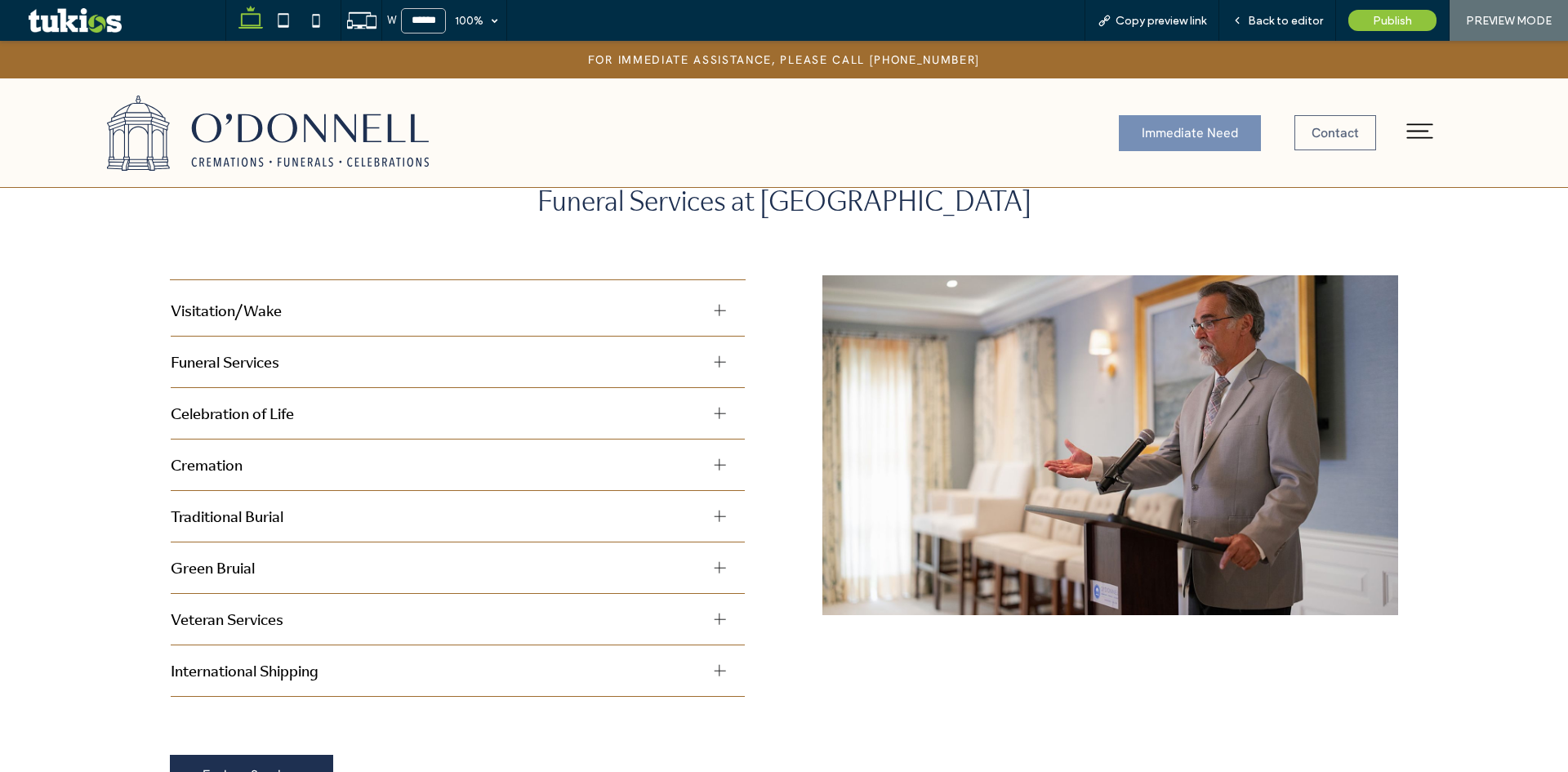
scroll to position [1340, 0]
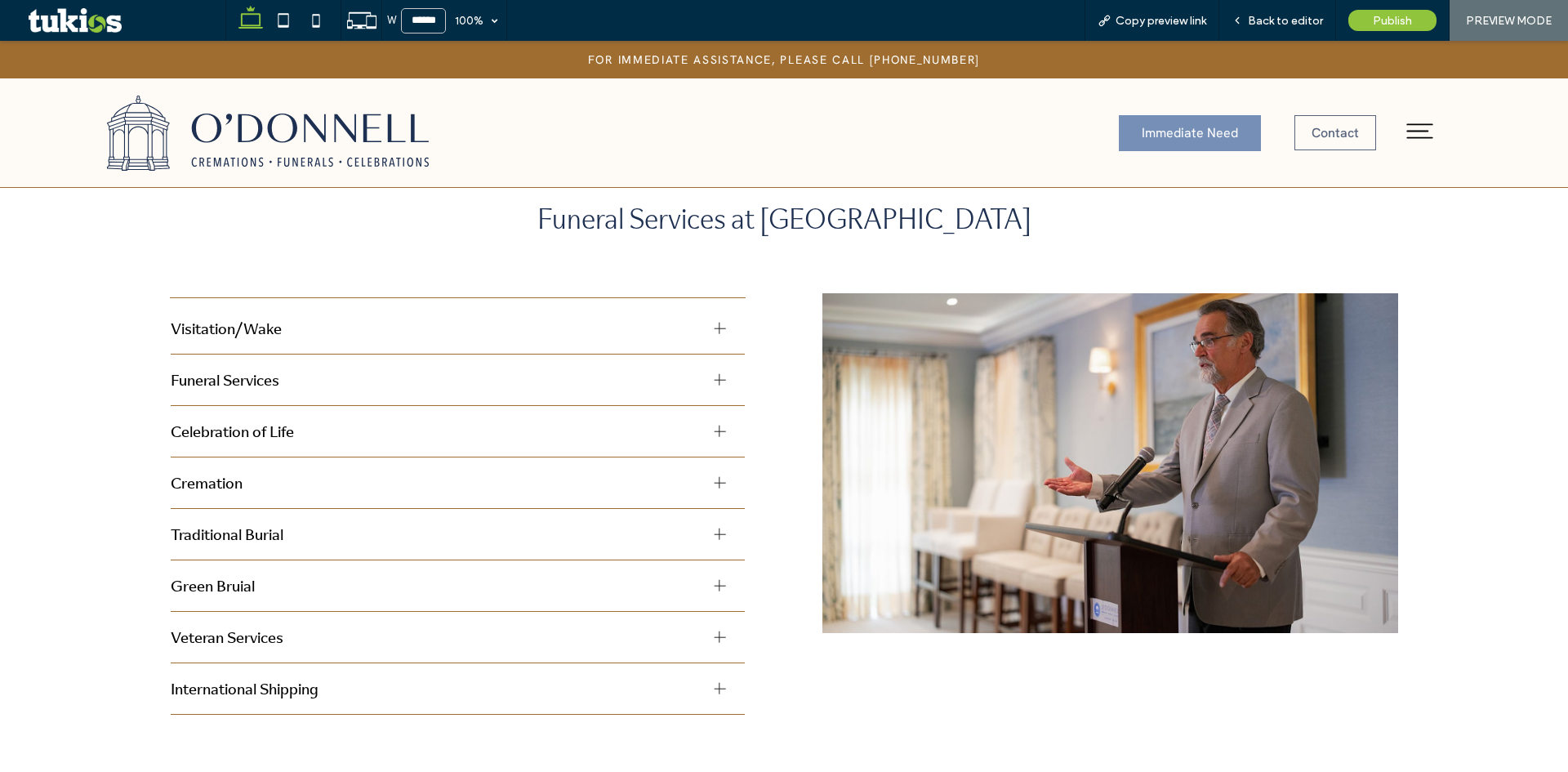
click at [780, 410] on div "Visitation/Wake Offering a chance to say goodbye and share in the comfort of co…" at bounding box center [784, 592] width 1568 height 655
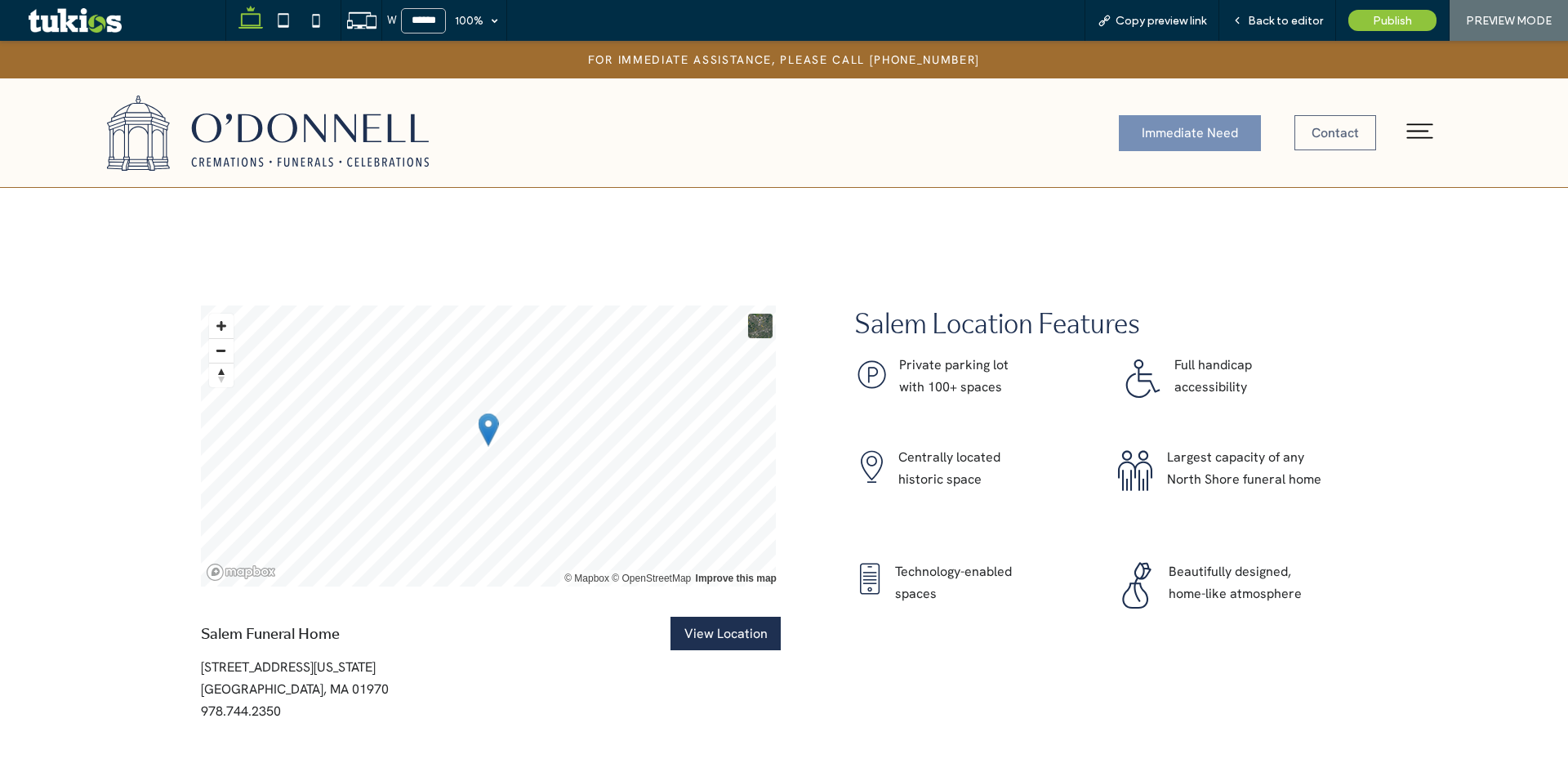
scroll to position [2076, 0]
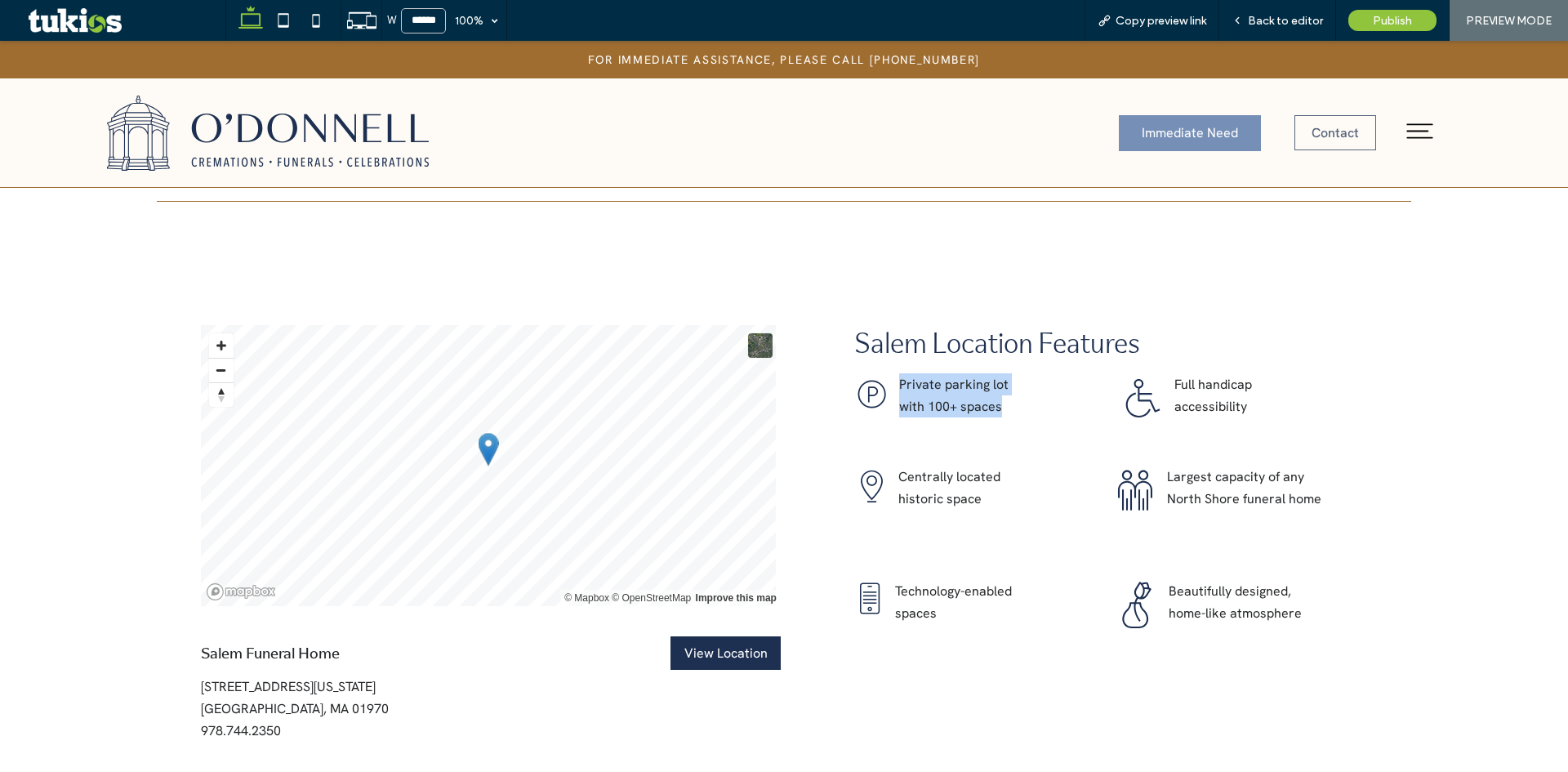
drag, startPoint x: 891, startPoint y: 379, endPoint x: 1053, endPoint y: 422, distance: 167.6
click at [1053, 422] on div ".cls-1-1903979752-1903979752 { fill: #1e3051; } Private parking lot with 100+ s…" at bounding box center [970, 406] width 232 height 92
drag, startPoint x: 1153, startPoint y: 377, endPoint x: 1252, endPoint y: 403, distance: 102.4
click at [1251, 402] on div ".cls-1-1576365725-1576365725 { fill: #1e3051; } Full handicap accessibility" at bounding box center [1243, 397] width 244 height 76
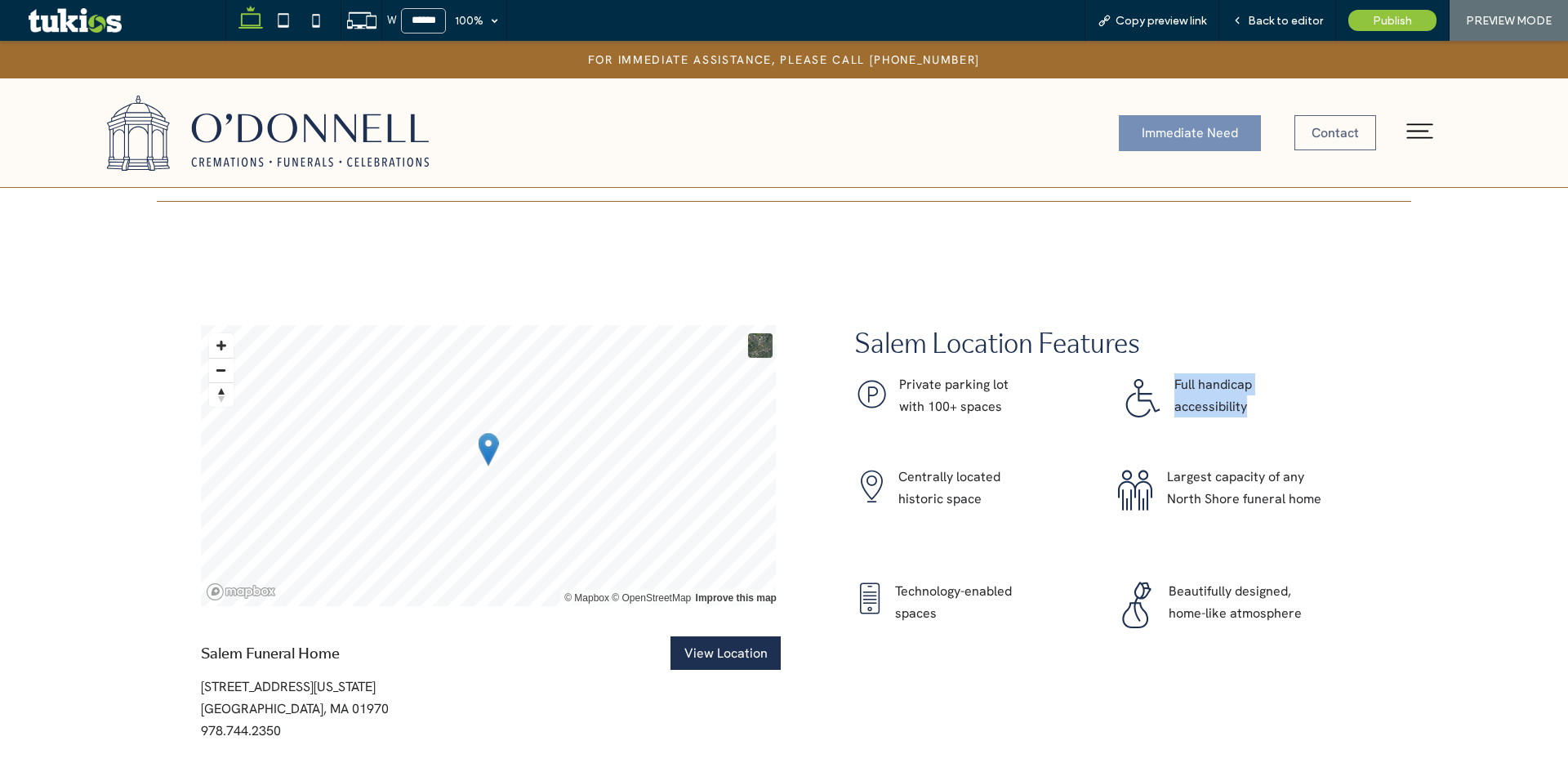
click at [1259, 405] on p "accessibility" at bounding box center [1270, 406] width 191 height 22
drag, startPoint x: 1153, startPoint y: 462, endPoint x: 1333, endPoint y: 488, distance: 181.9
click at [1333, 488] on div ".cls-1-1828559682-1828559682 { fill: #1e3051; } Largest capacity of any North S…" at bounding box center [1240, 510] width 253 height 114
click at [1333, 488] on p "North Shore funeral home" at bounding box center [1266, 498] width 199 height 22
drag, startPoint x: 1157, startPoint y: 586, endPoint x: 1311, endPoint y: 614, distance: 156.5
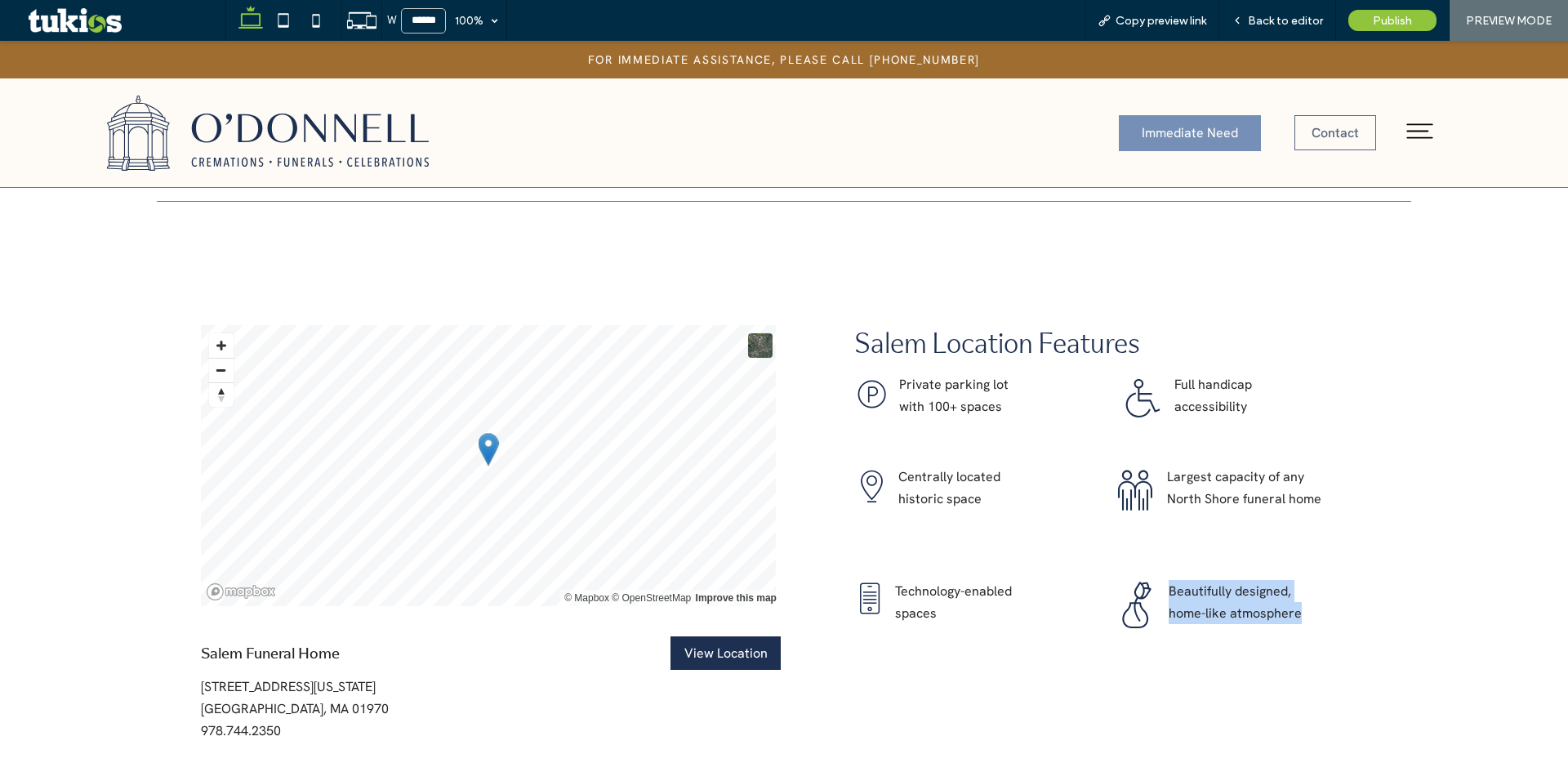
click at [1310, 614] on div ".cls-1-1862548260-1862548260 { fill: #1e3051; } Beautifully designed, home-like…" at bounding box center [1241, 605] width 251 height 77
click at [1311, 614] on p "home-like atmosphere" at bounding box center [1267, 613] width 197 height 22
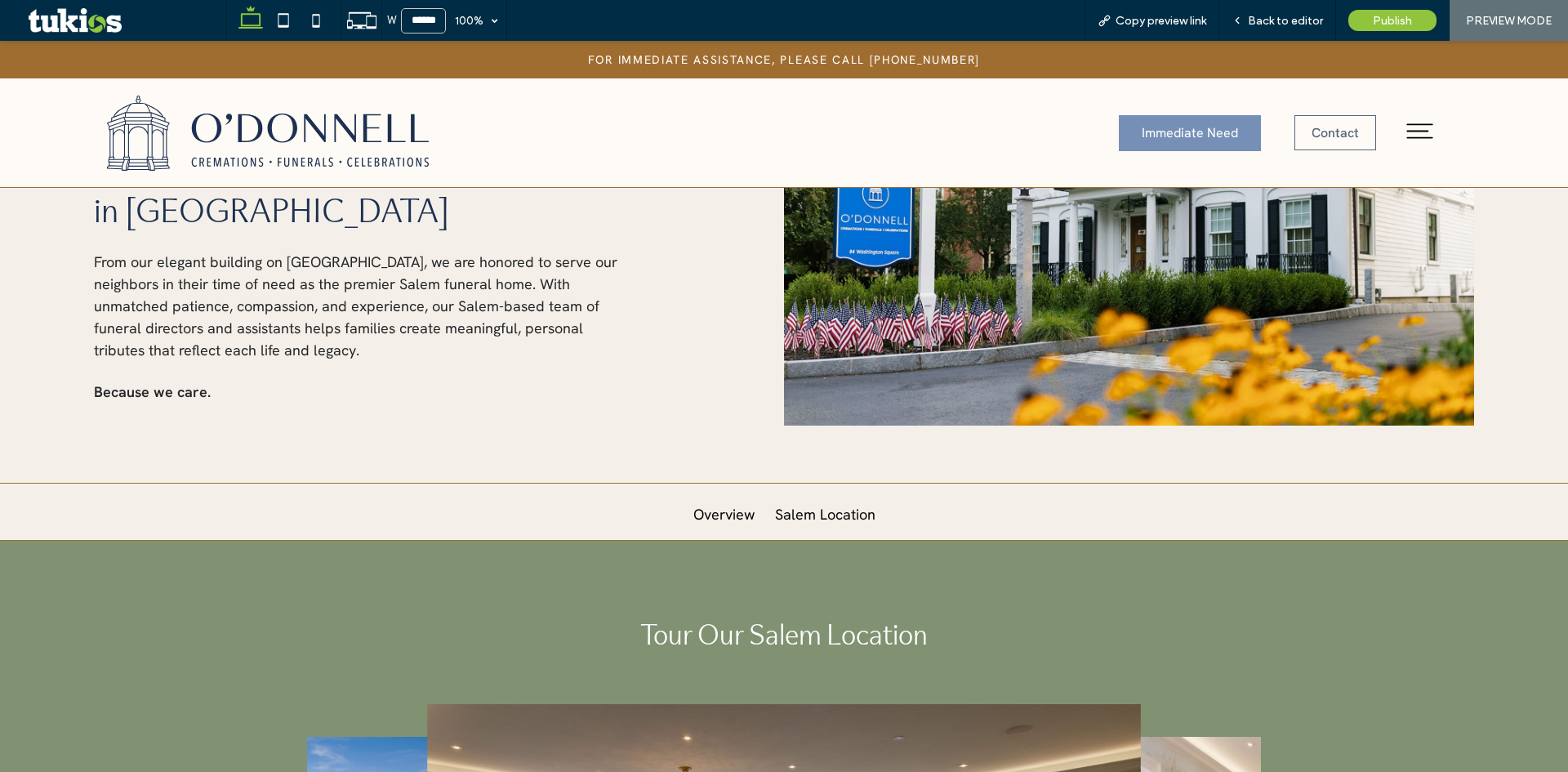
scroll to position [0, 0]
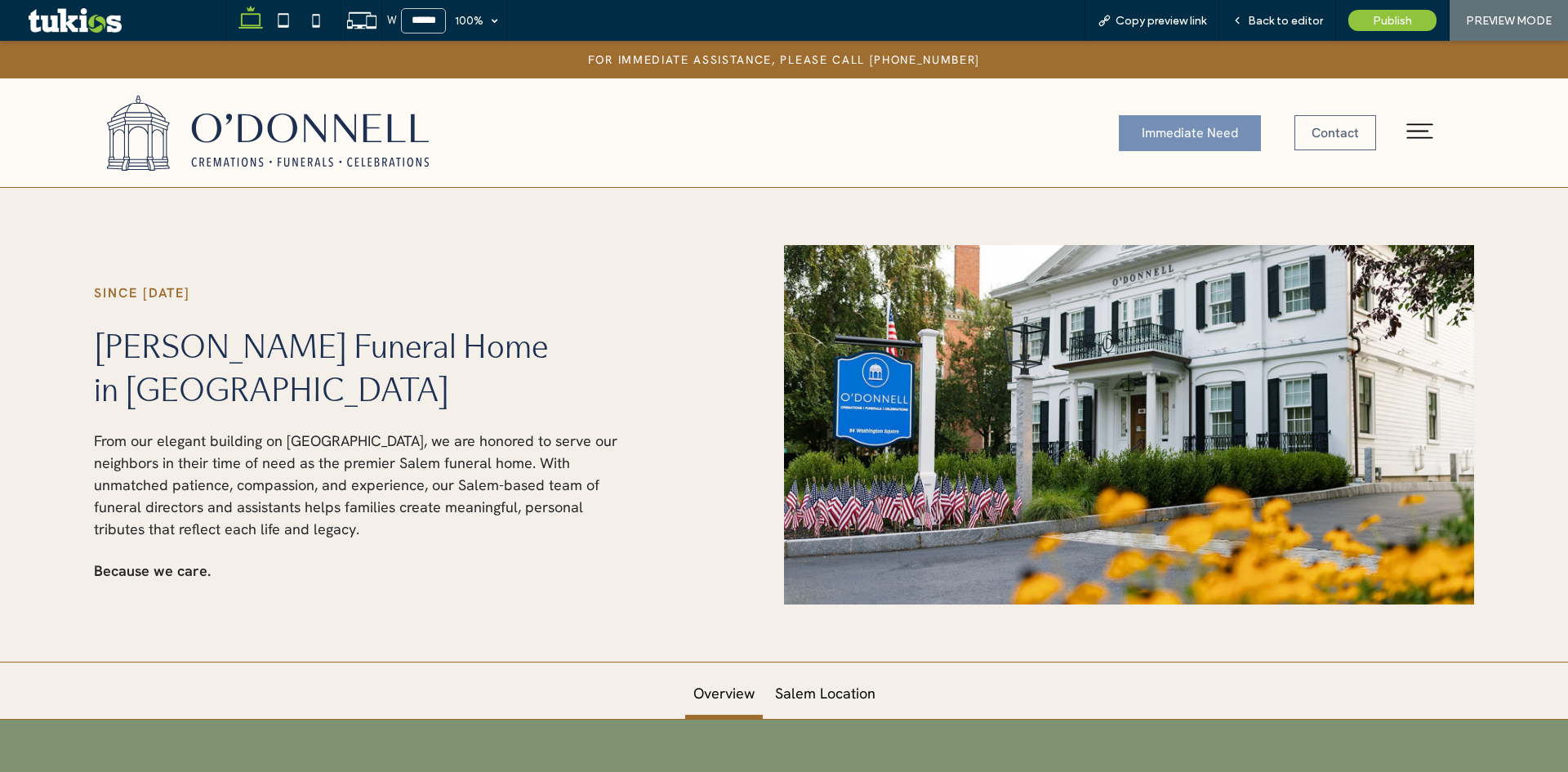
click at [719, 693] on link "Overview" at bounding box center [724, 698] width 78 height 41
click at [1291, 21] on span "Back to editor" at bounding box center [1285, 21] width 75 height 14
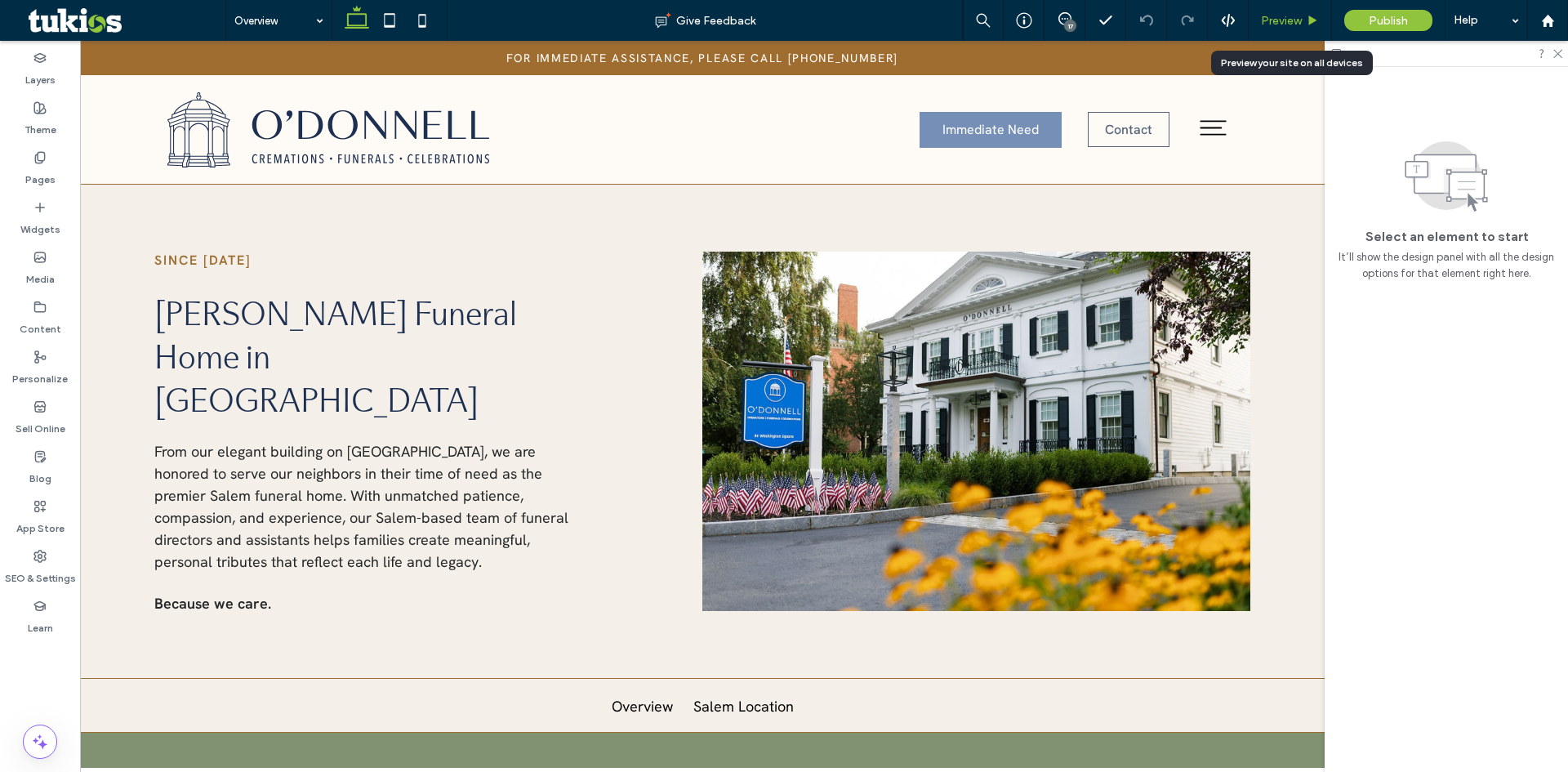
click at [1297, 14] on span "Preview" at bounding box center [1281, 21] width 41 height 14
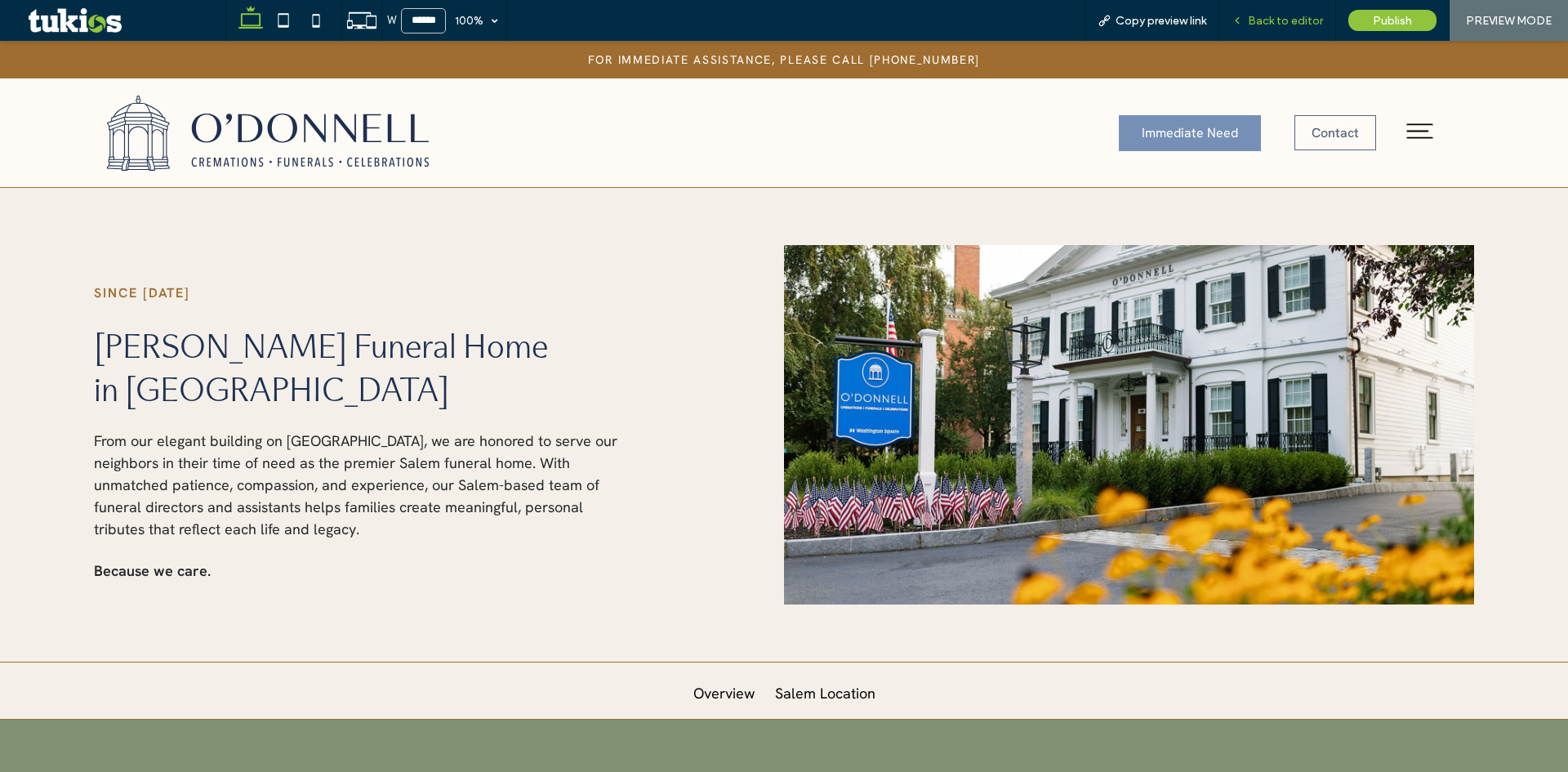
click at [1290, 20] on span "Back to editor" at bounding box center [1285, 21] width 75 height 14
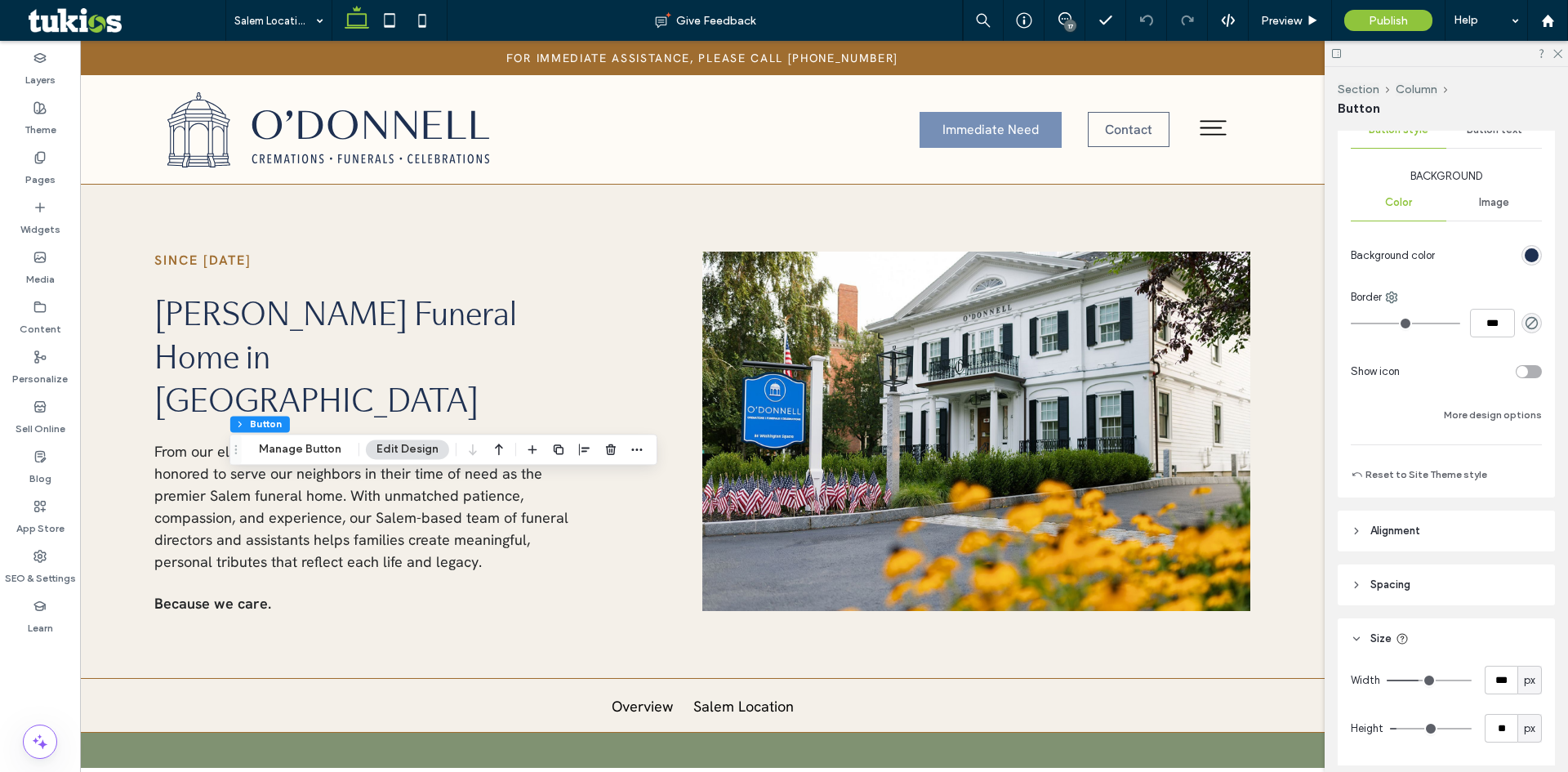
scroll to position [427, 0]
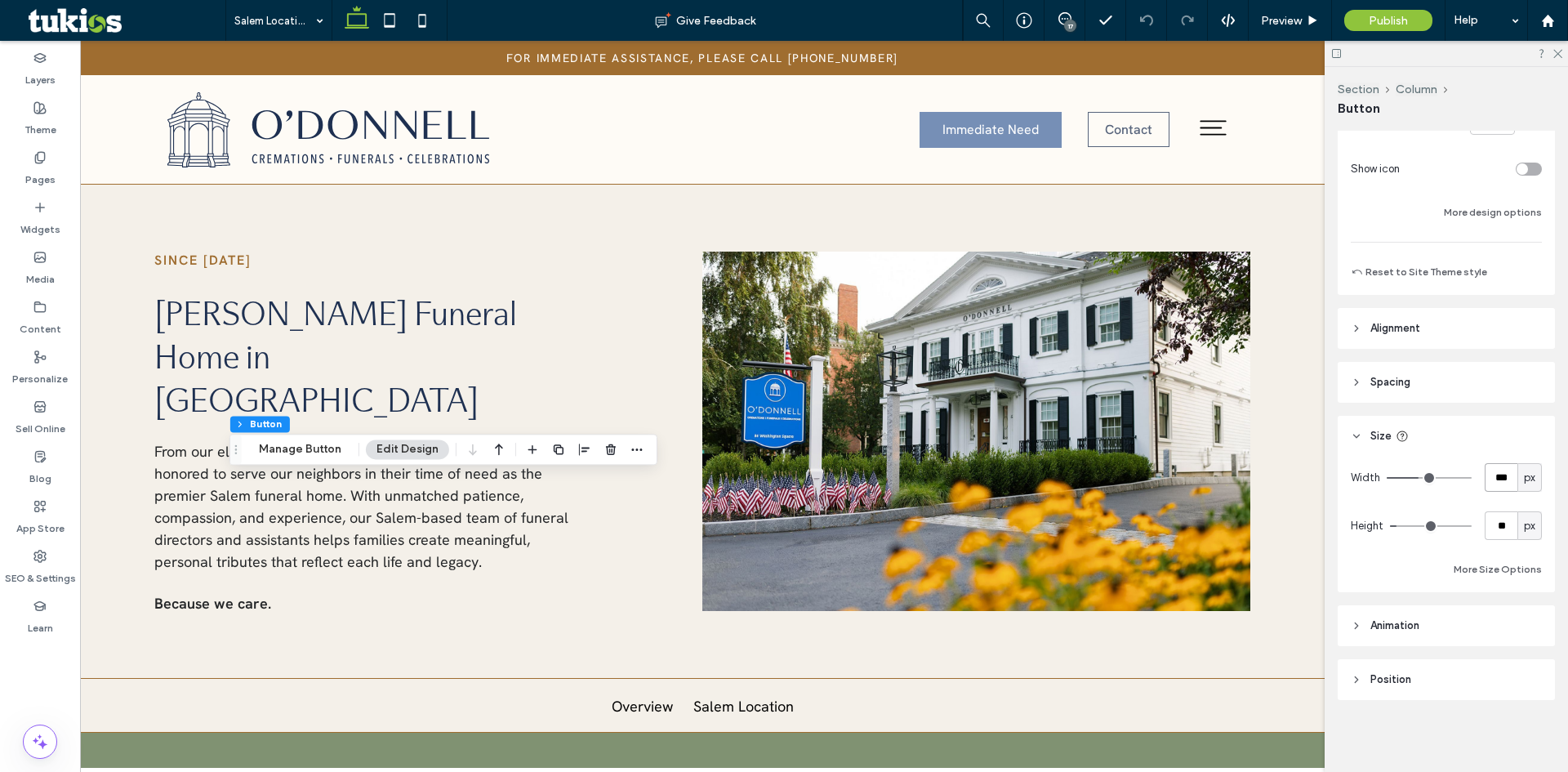
click at [1489, 475] on input "***" at bounding box center [1501, 478] width 33 height 29
type input "***"
click at [1300, 9] on div "Preview" at bounding box center [1289, 20] width 83 height 41
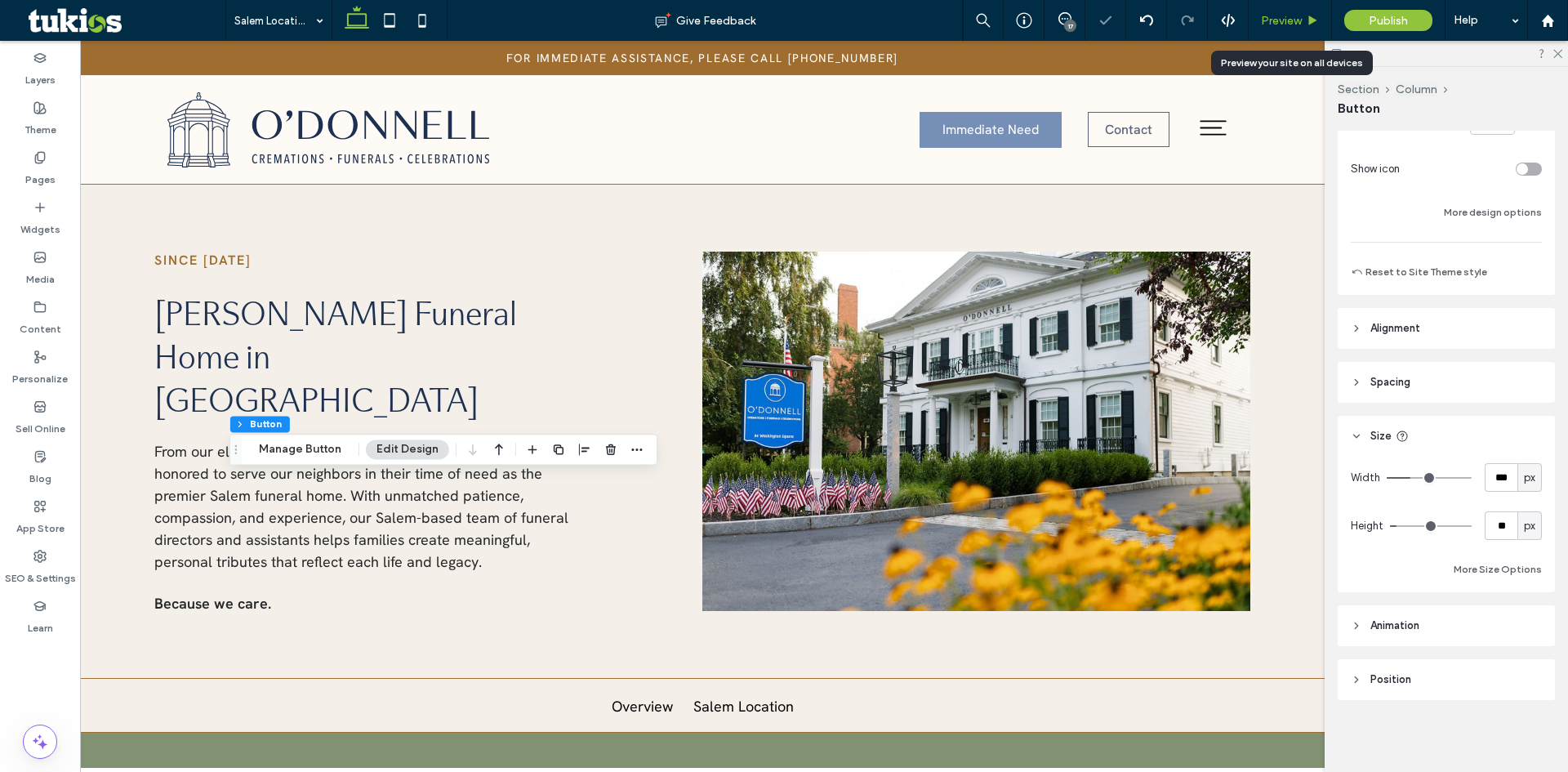
click at [1299, 17] on span "Preview" at bounding box center [1281, 21] width 41 height 14
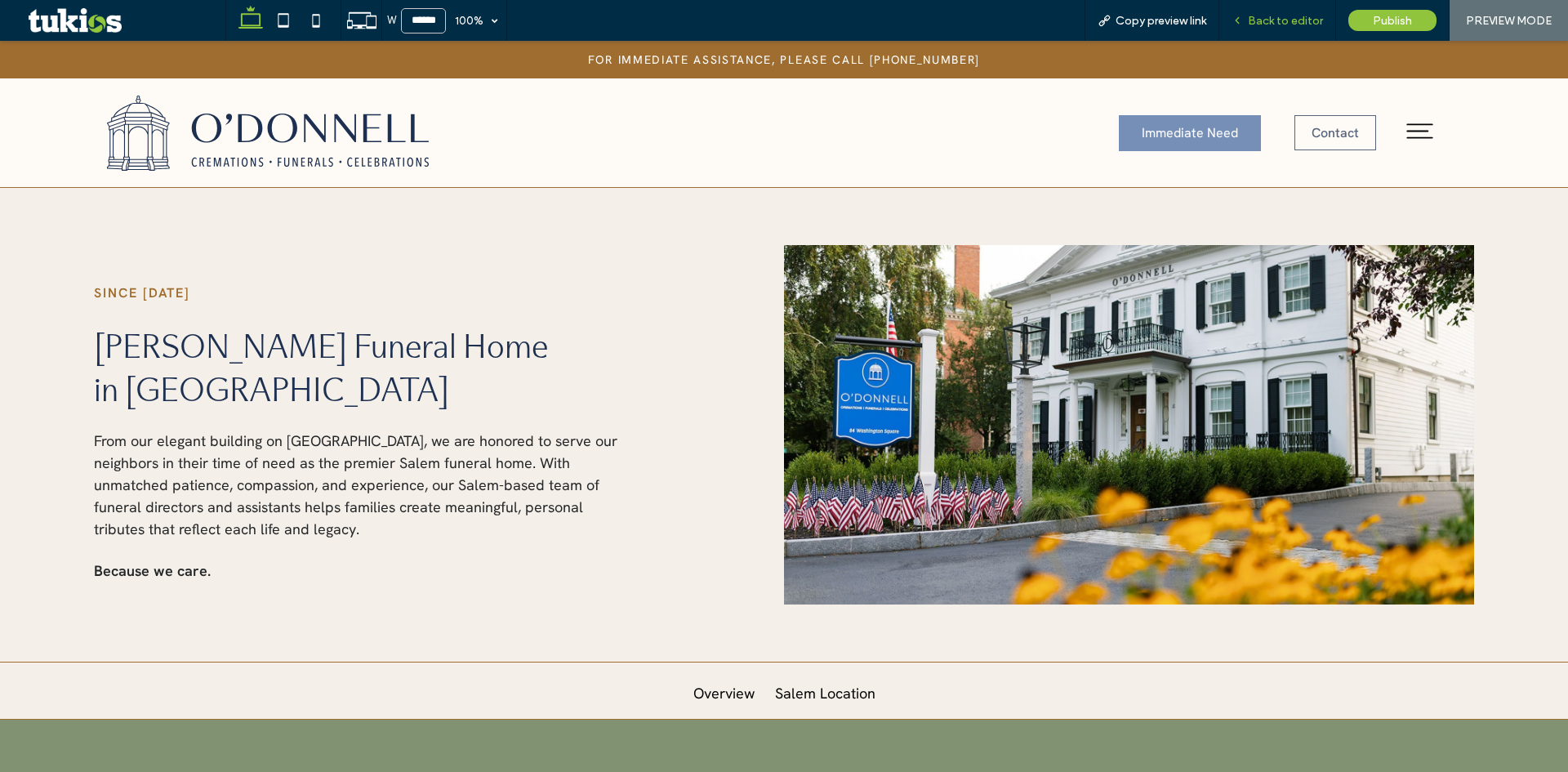
click at [1275, 23] on span "Back to editor" at bounding box center [1285, 21] width 75 height 14
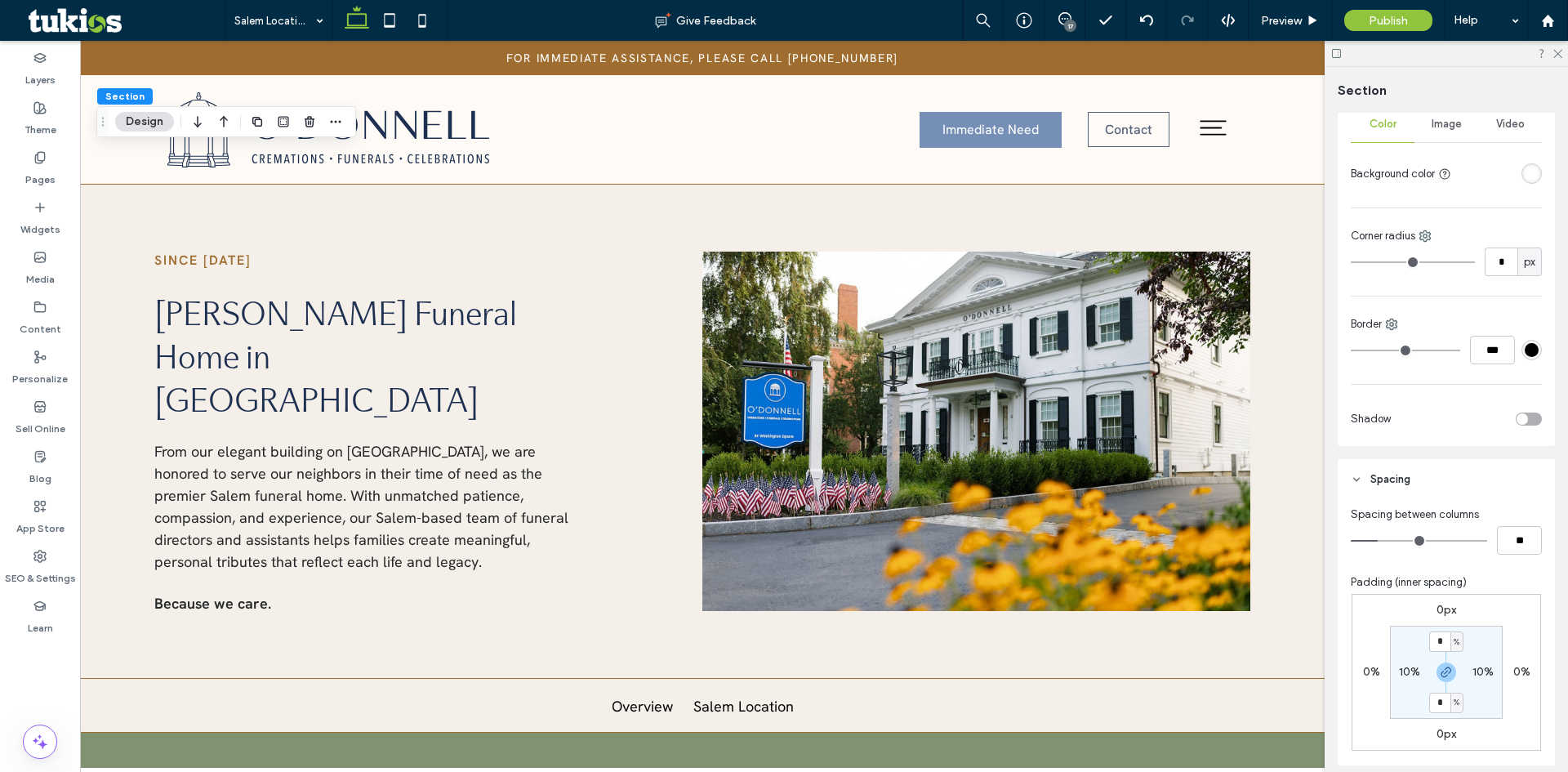
scroll to position [487, 0]
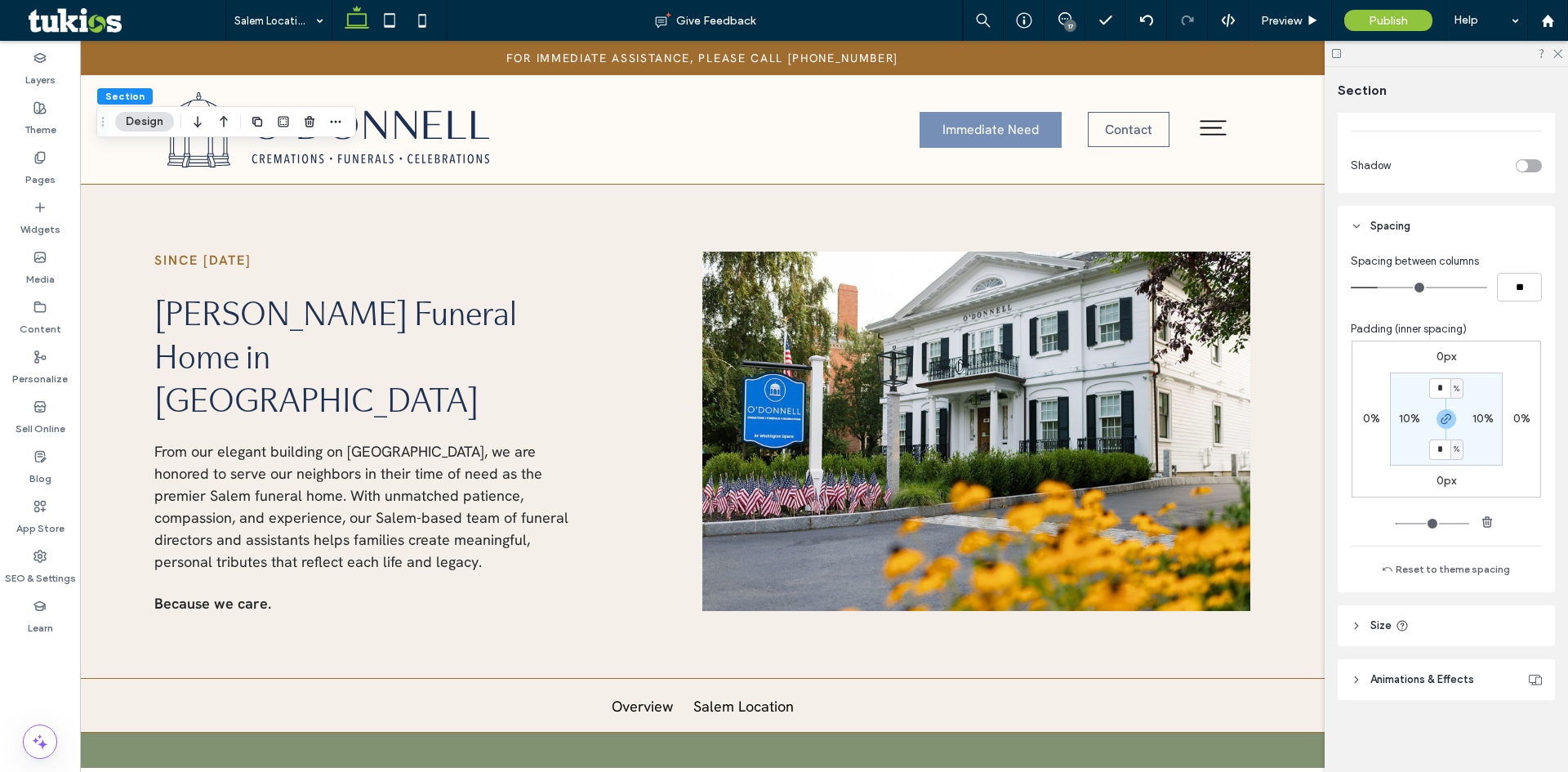
click at [1435, 448] on input "*" at bounding box center [1440, 449] width 21 height 20
type input "*"
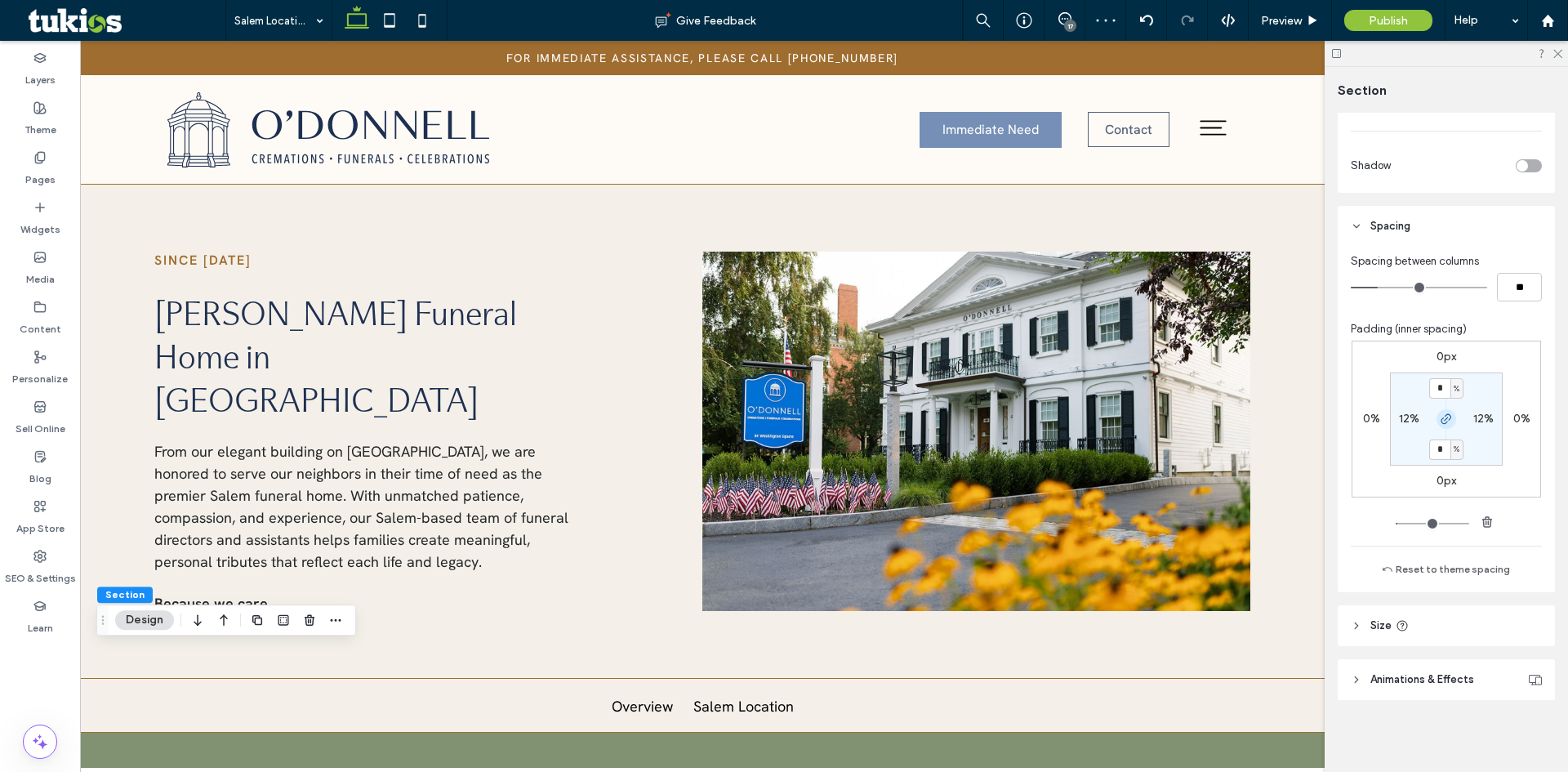
click at [1442, 415] on icon "button" at bounding box center [1446, 420] width 13 height 13
click at [1442, 392] on input "*" at bounding box center [1440, 388] width 21 height 20
type input "*"
click at [1302, 17] on span "Preview" at bounding box center [1281, 21] width 41 height 14
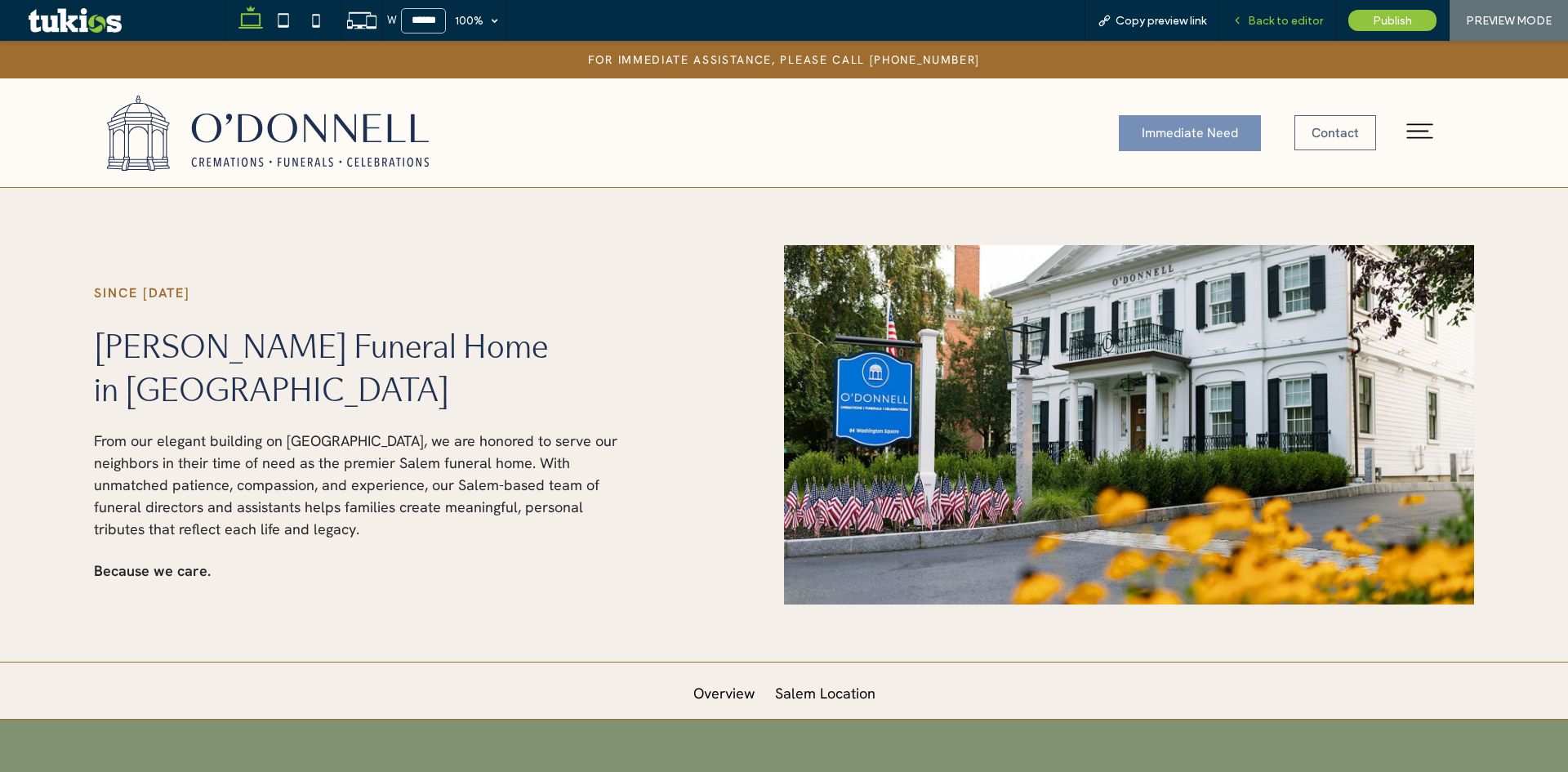
click at [1288, 20] on span "Back to editor" at bounding box center [1285, 21] width 75 height 14
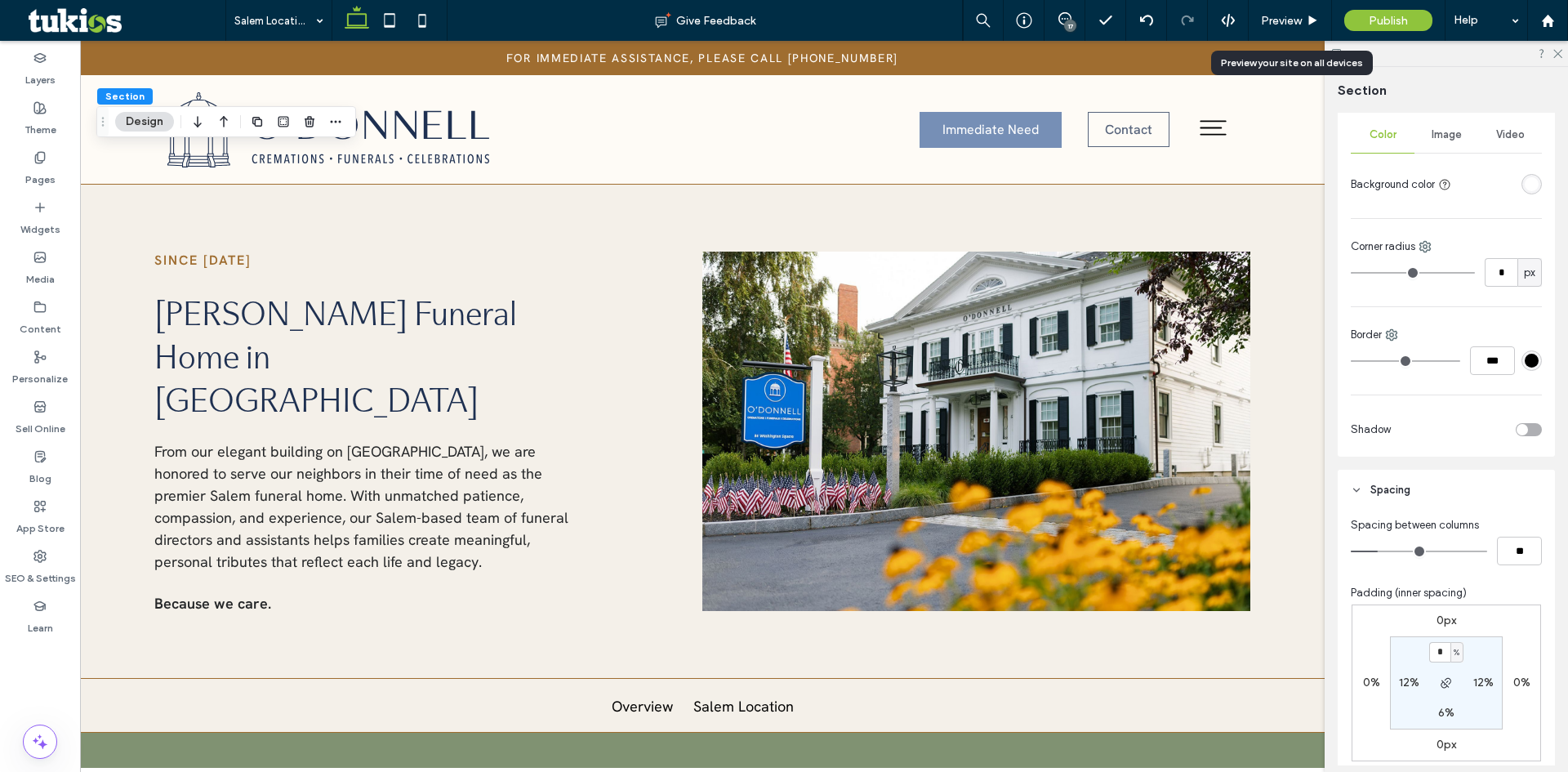
scroll to position [487, 0]
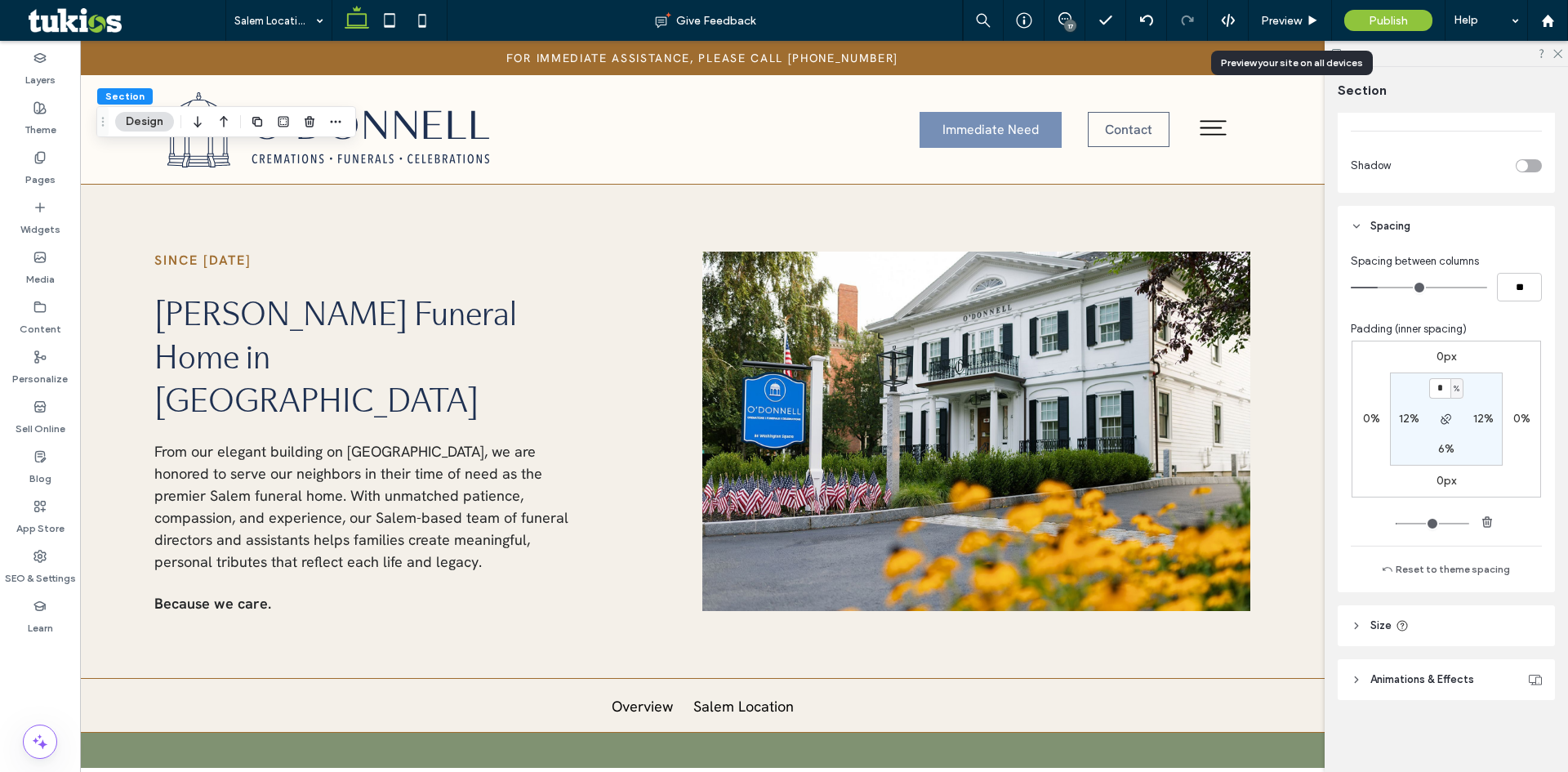
click at [1399, 412] on label "12%" at bounding box center [1408, 419] width 20 height 14
type input "**"
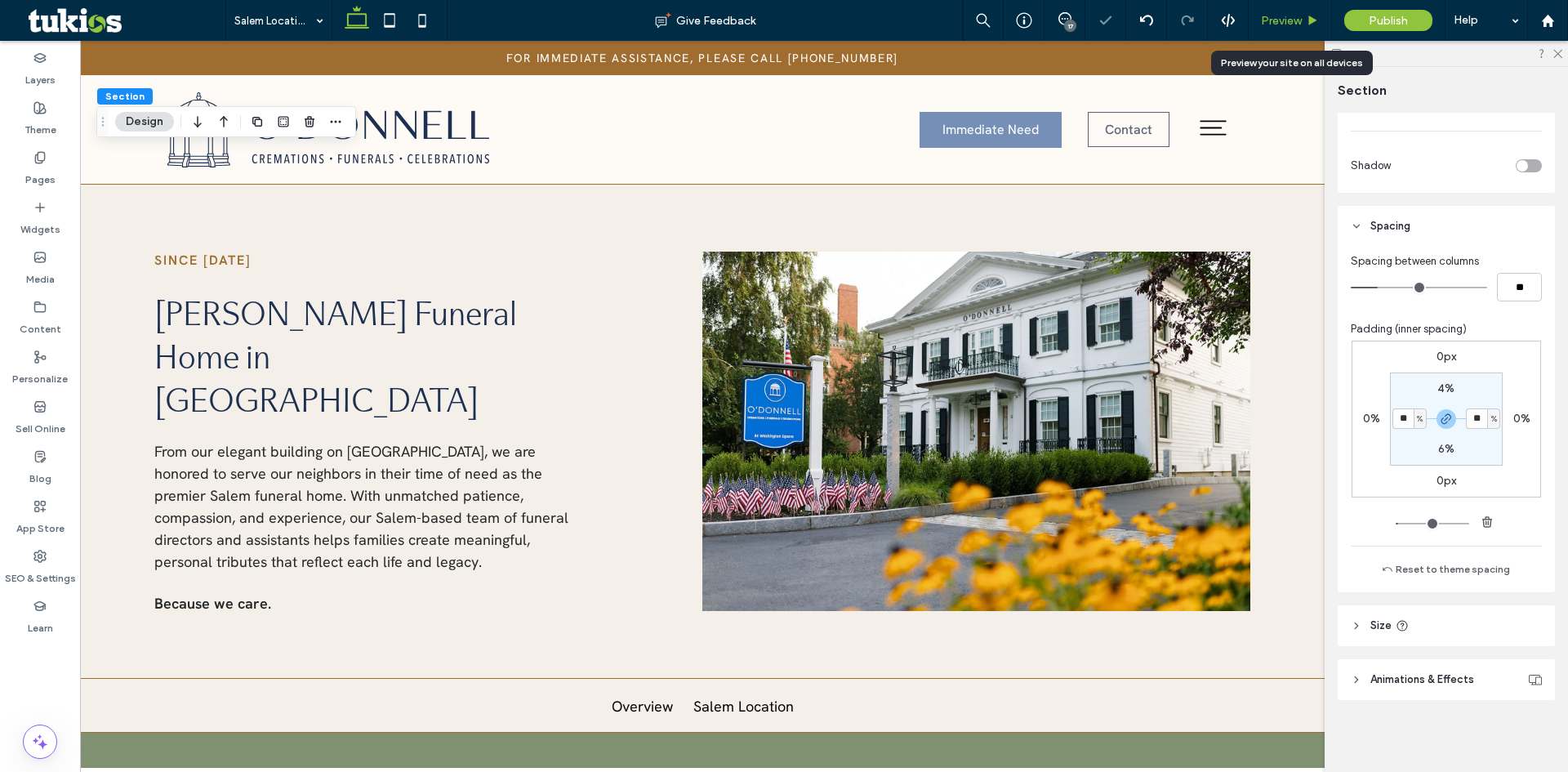
click at [1299, 16] on span "Preview" at bounding box center [1281, 21] width 41 height 14
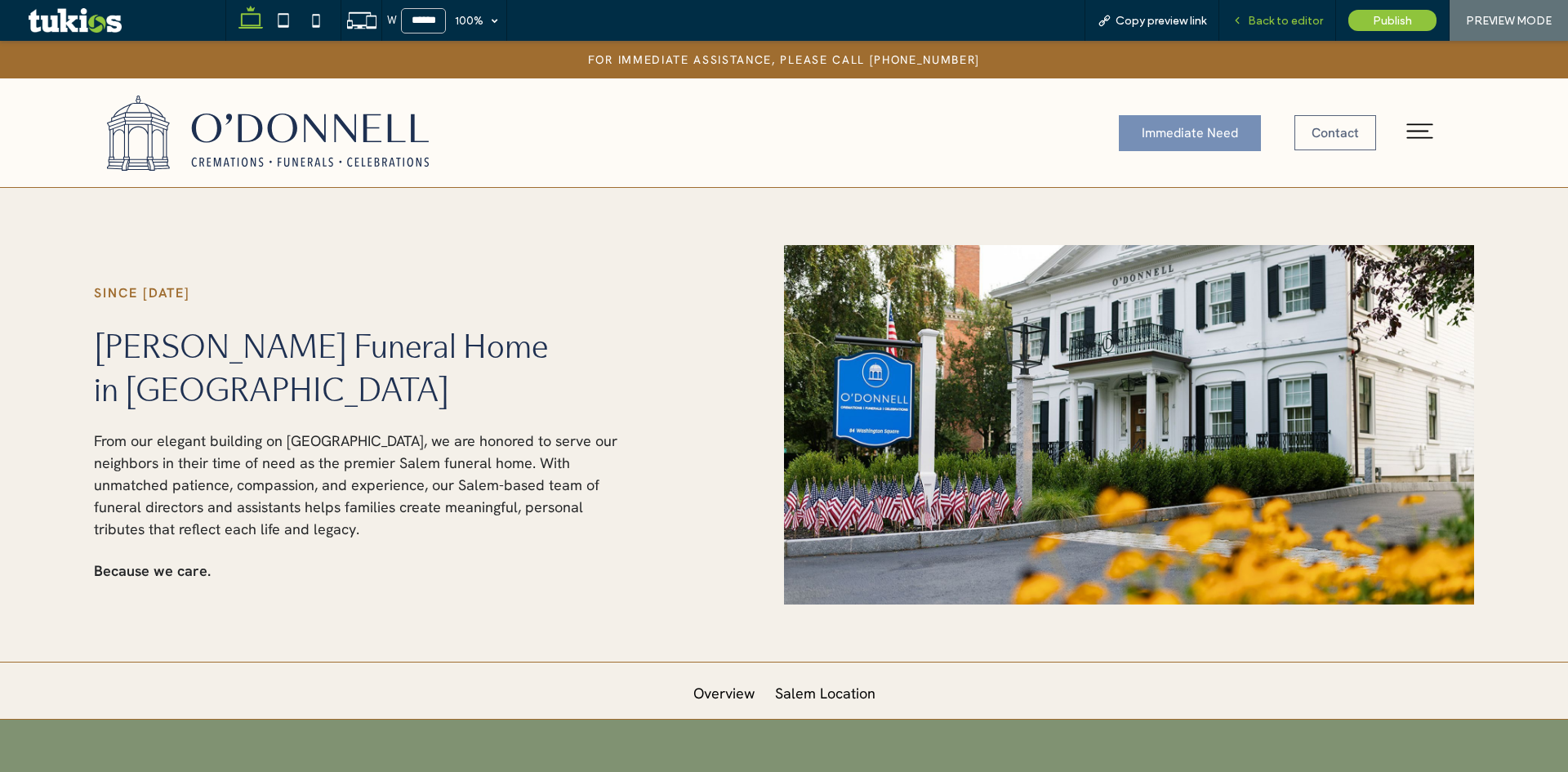
click at [1291, 20] on span "Back to editor" at bounding box center [1285, 21] width 75 height 14
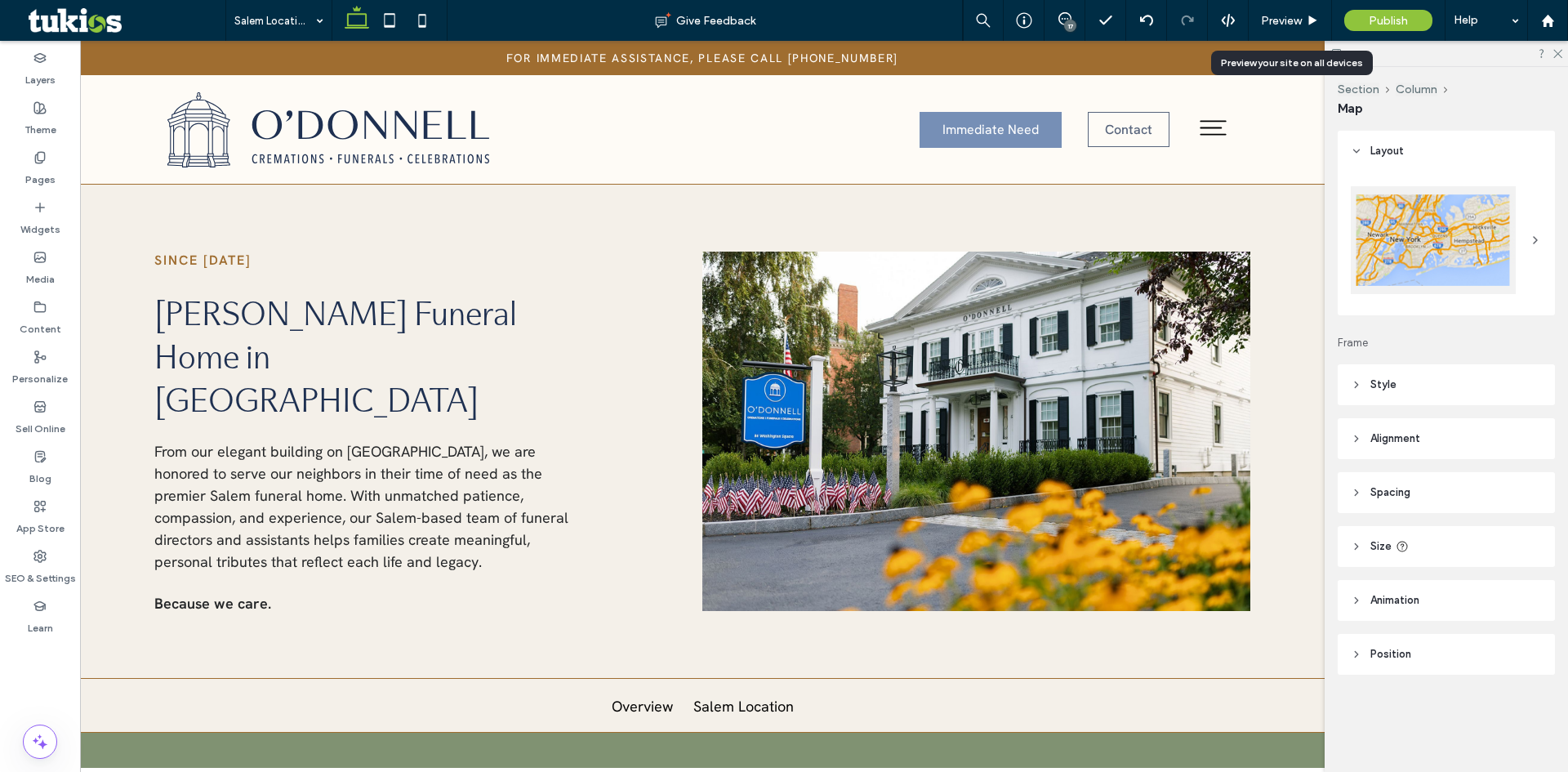
type input "***"
click at [1288, 20] on span "Preview" at bounding box center [1281, 21] width 41 height 14
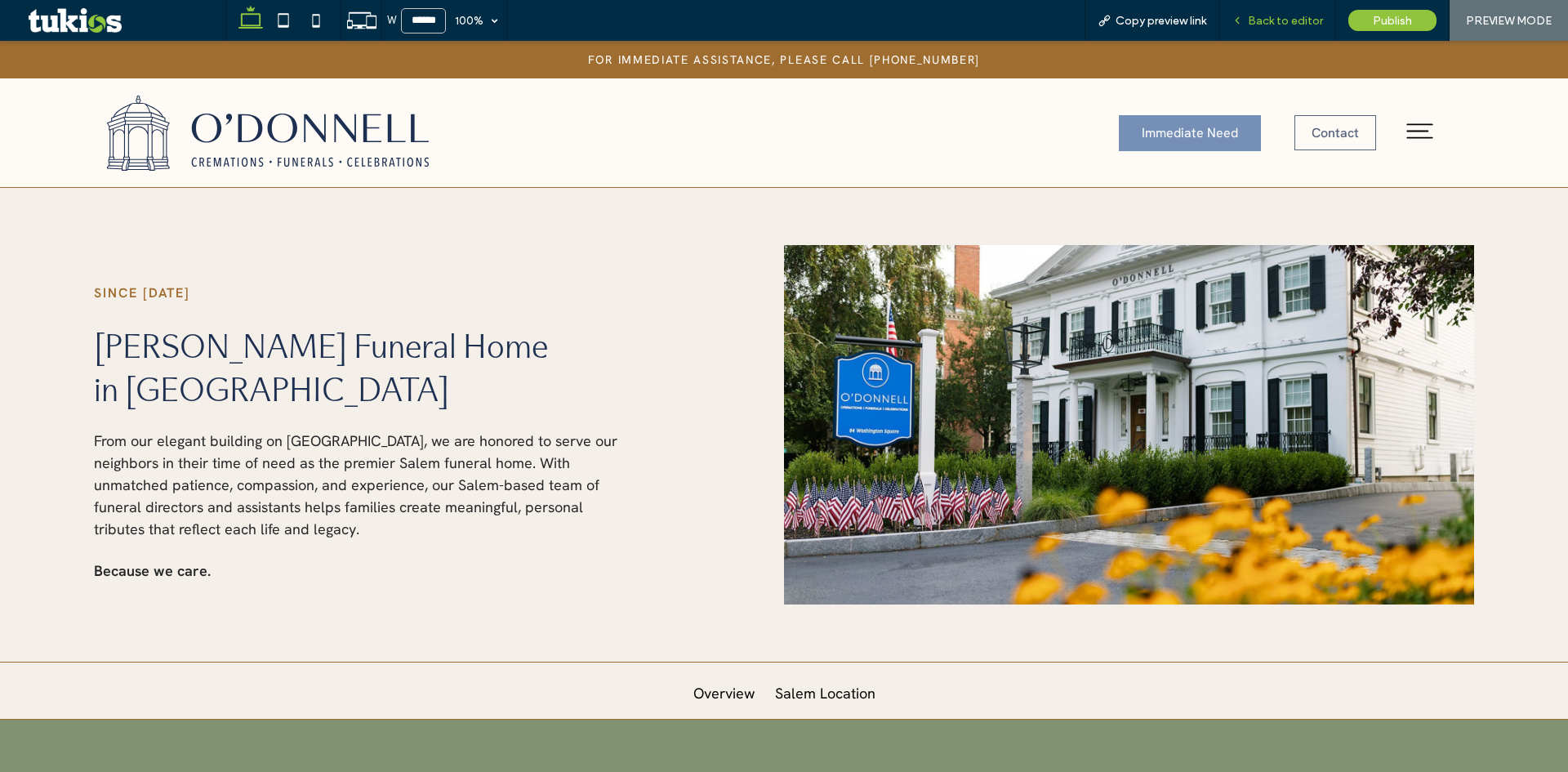
click at [1289, 25] on span "Back to editor" at bounding box center [1285, 21] width 75 height 14
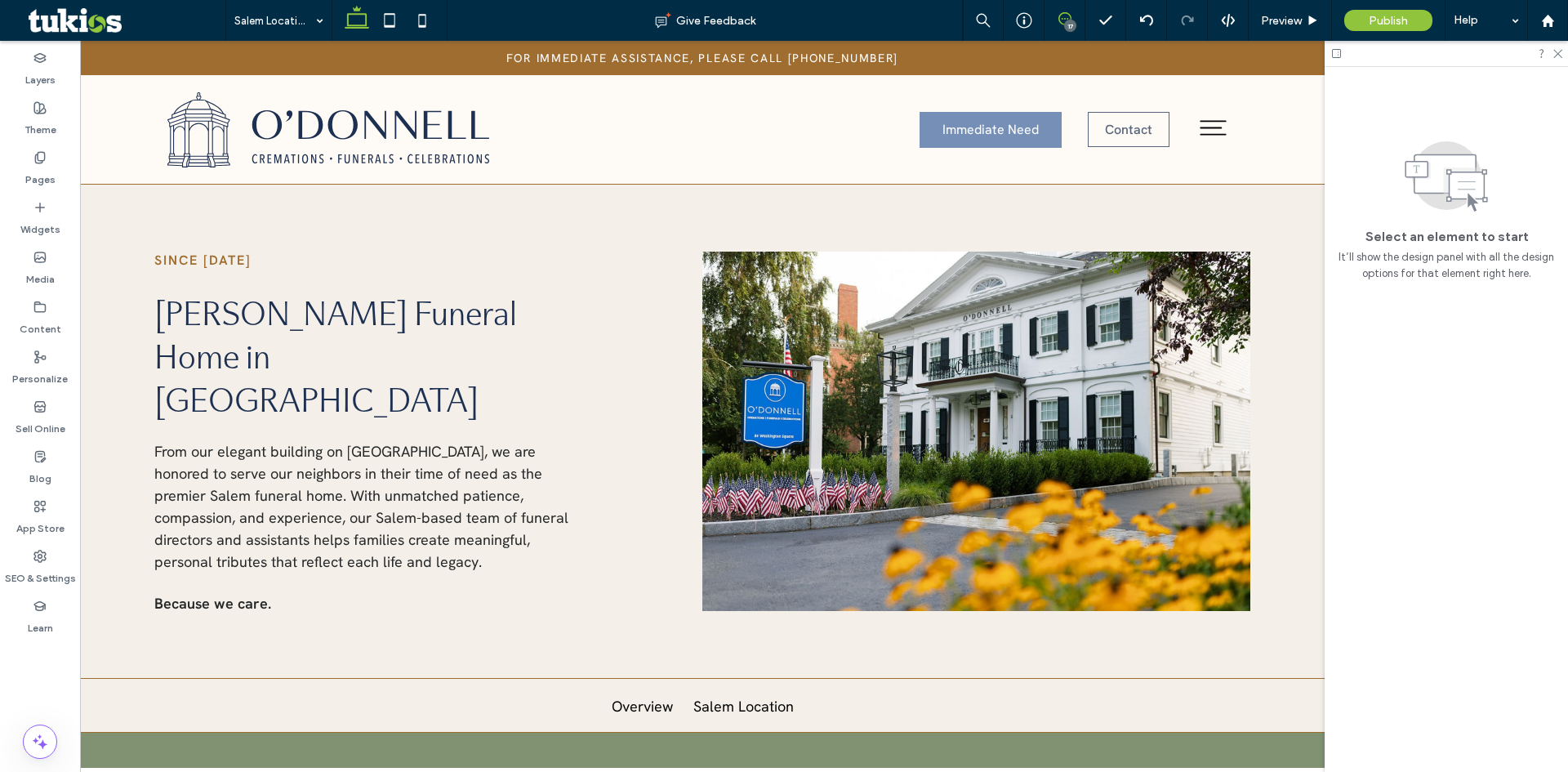
click at [1062, 17] on icon at bounding box center [1064, 19] width 13 height 13
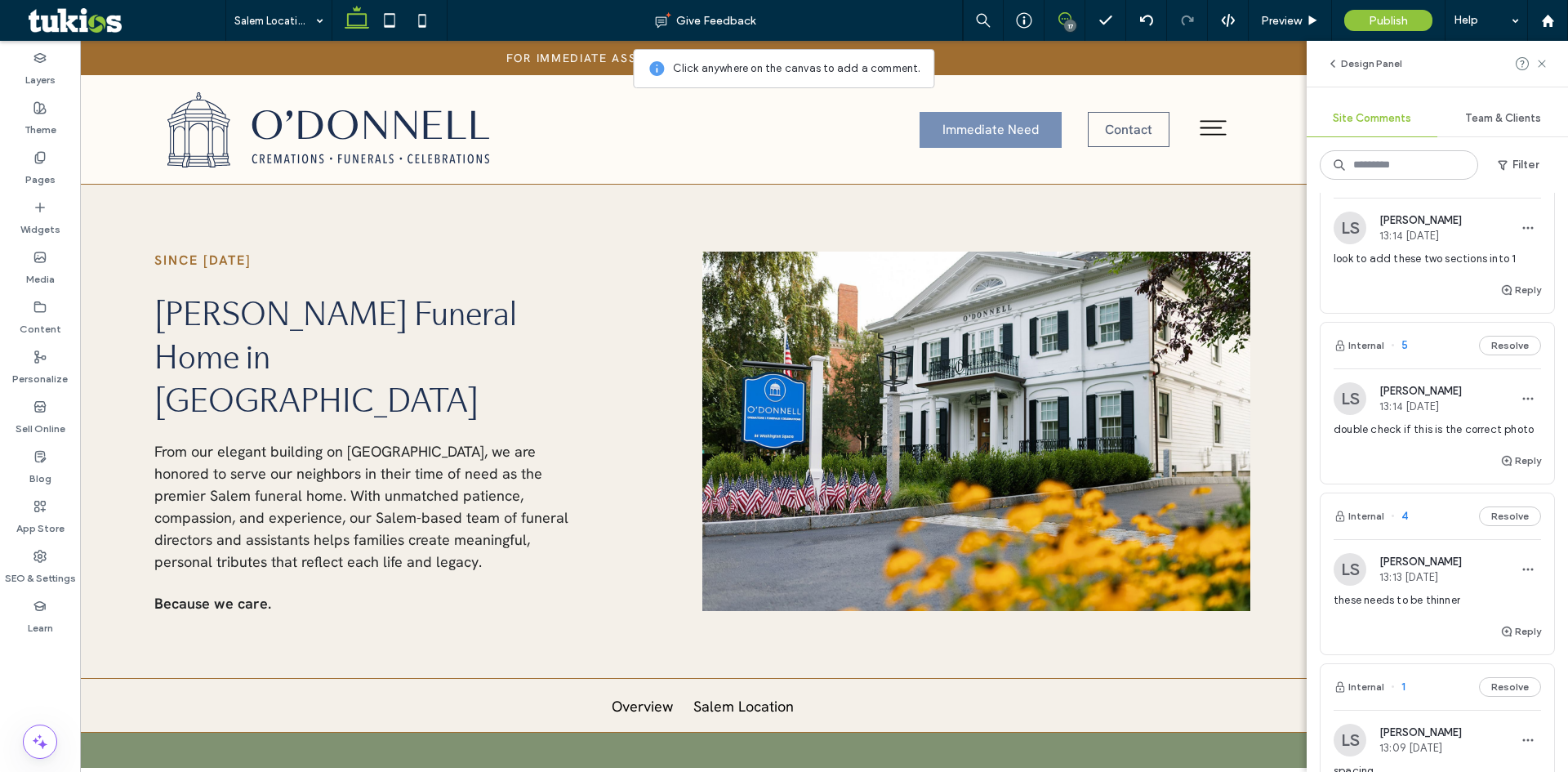
scroll to position [2719, 0]
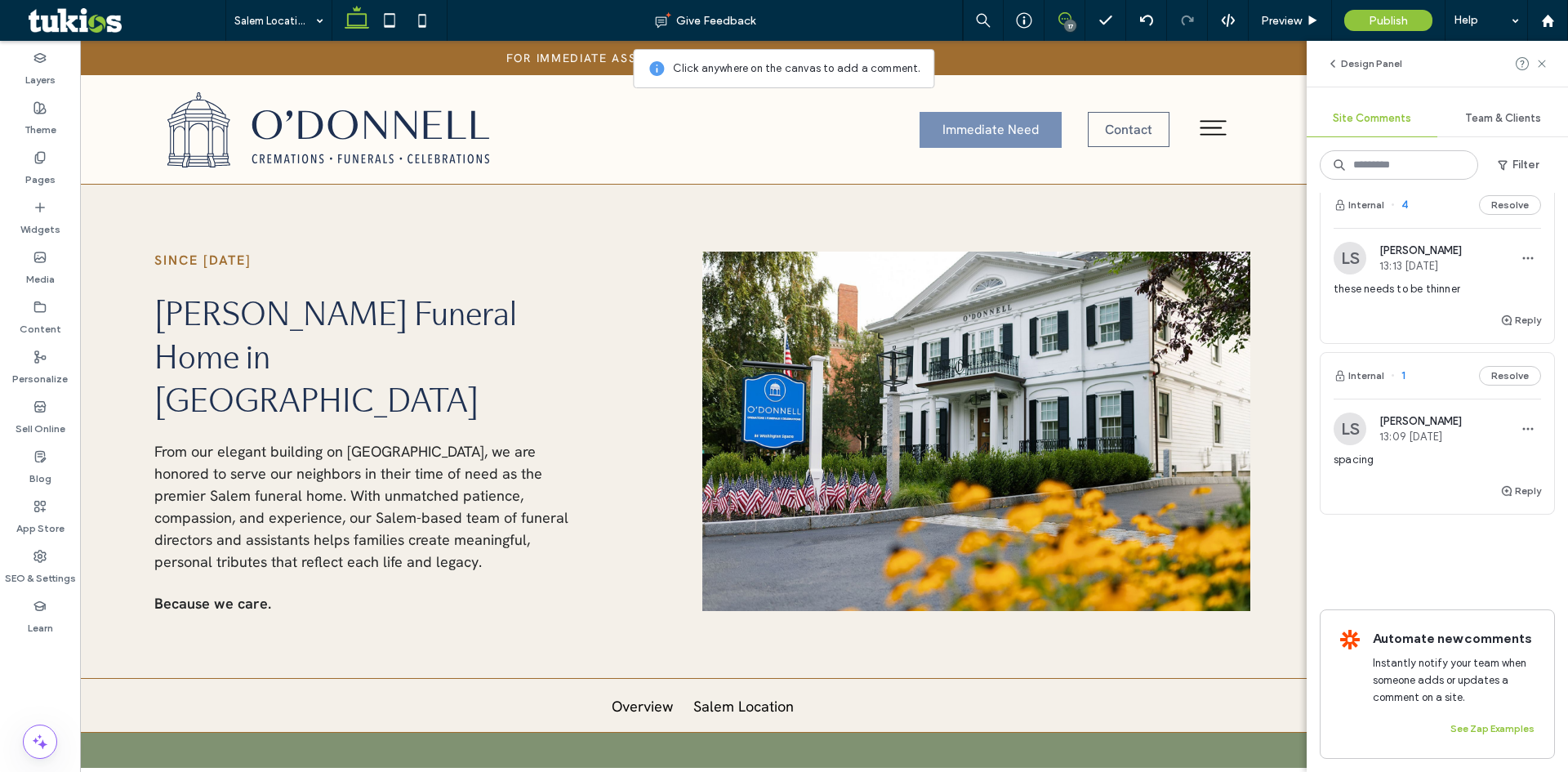
click at [1414, 452] on span "spacing" at bounding box center [1437, 460] width 208 height 16
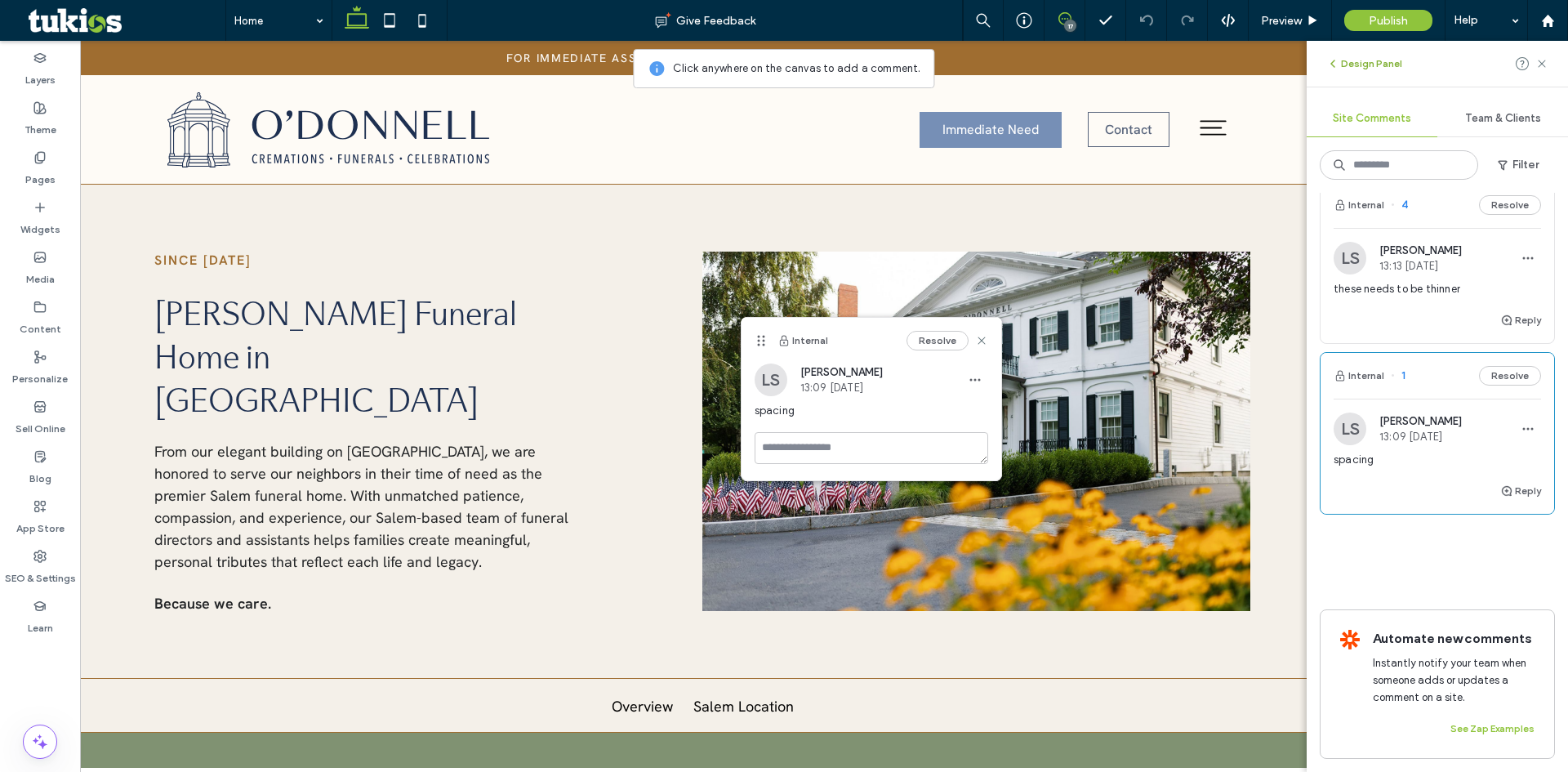
click at [1358, 63] on button "Design Panel" at bounding box center [1363, 63] width 76 height 19
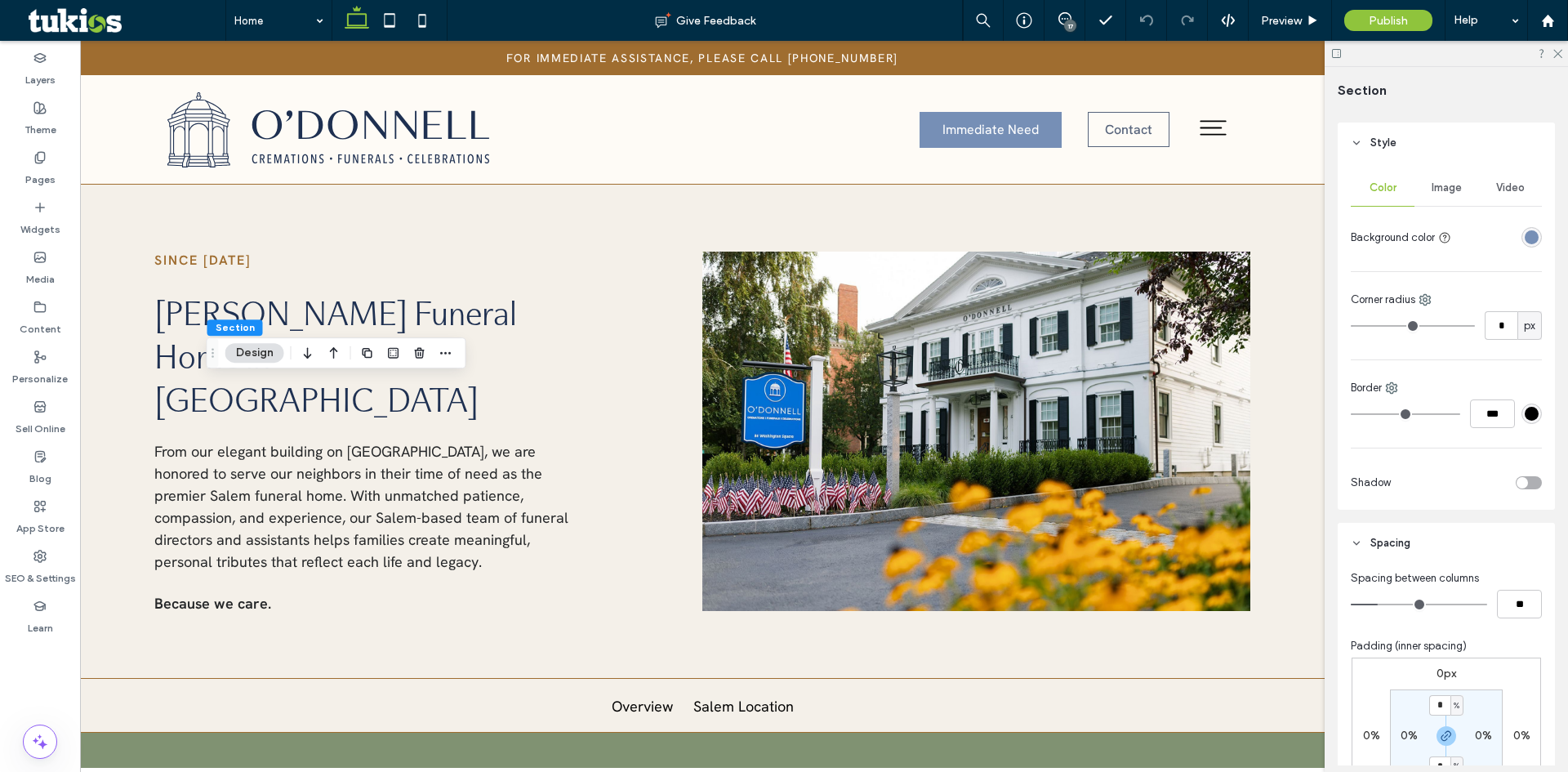
scroll to position [409, 0]
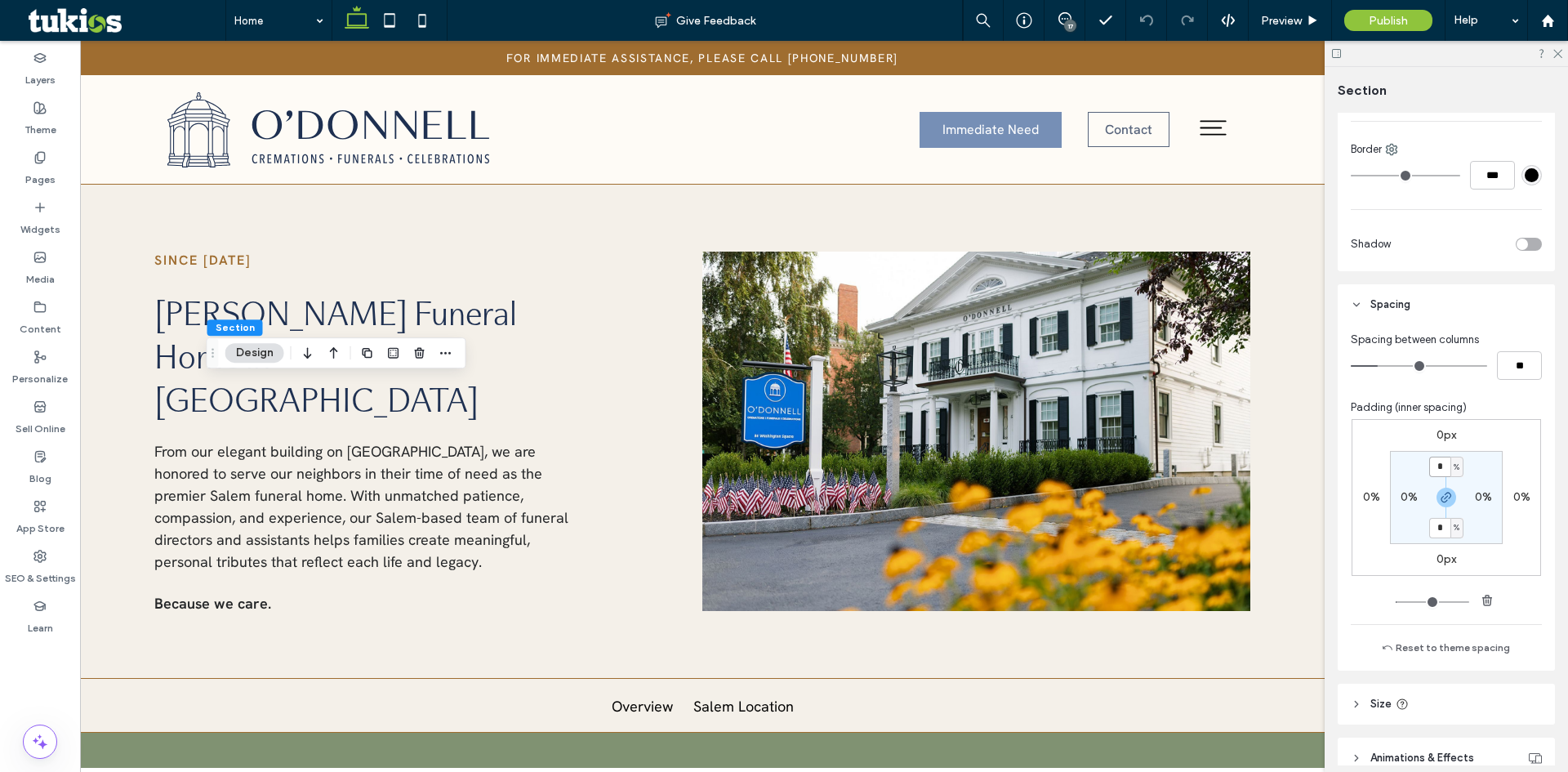
click at [1440, 470] on input "*" at bounding box center [1440, 466] width 21 height 20
type input "*"
click at [1443, 497] on icon "button" at bounding box center [1446, 498] width 13 height 13
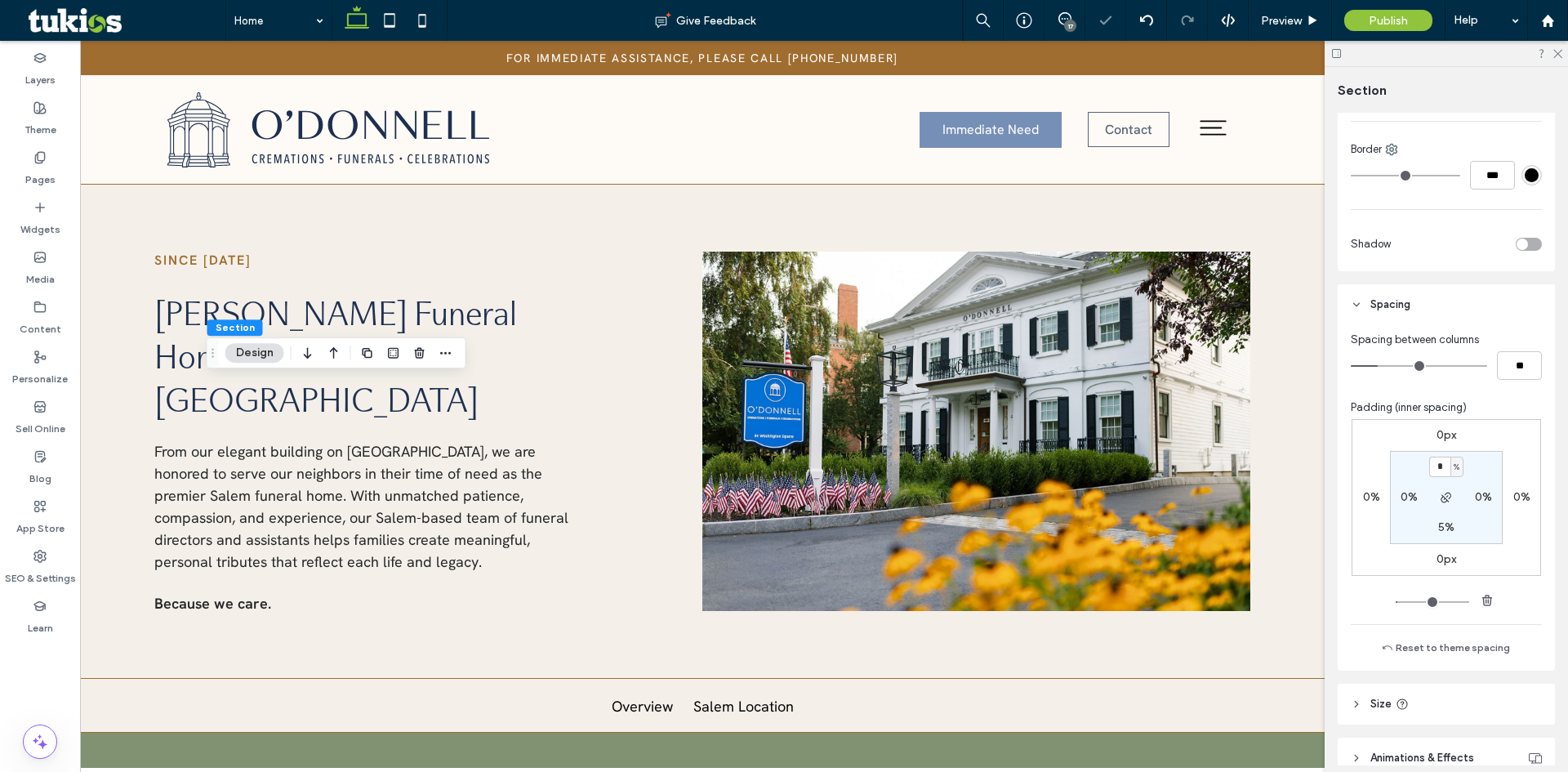
click at [1442, 528] on label "5%" at bounding box center [1445, 527] width 16 height 14
type input "*"
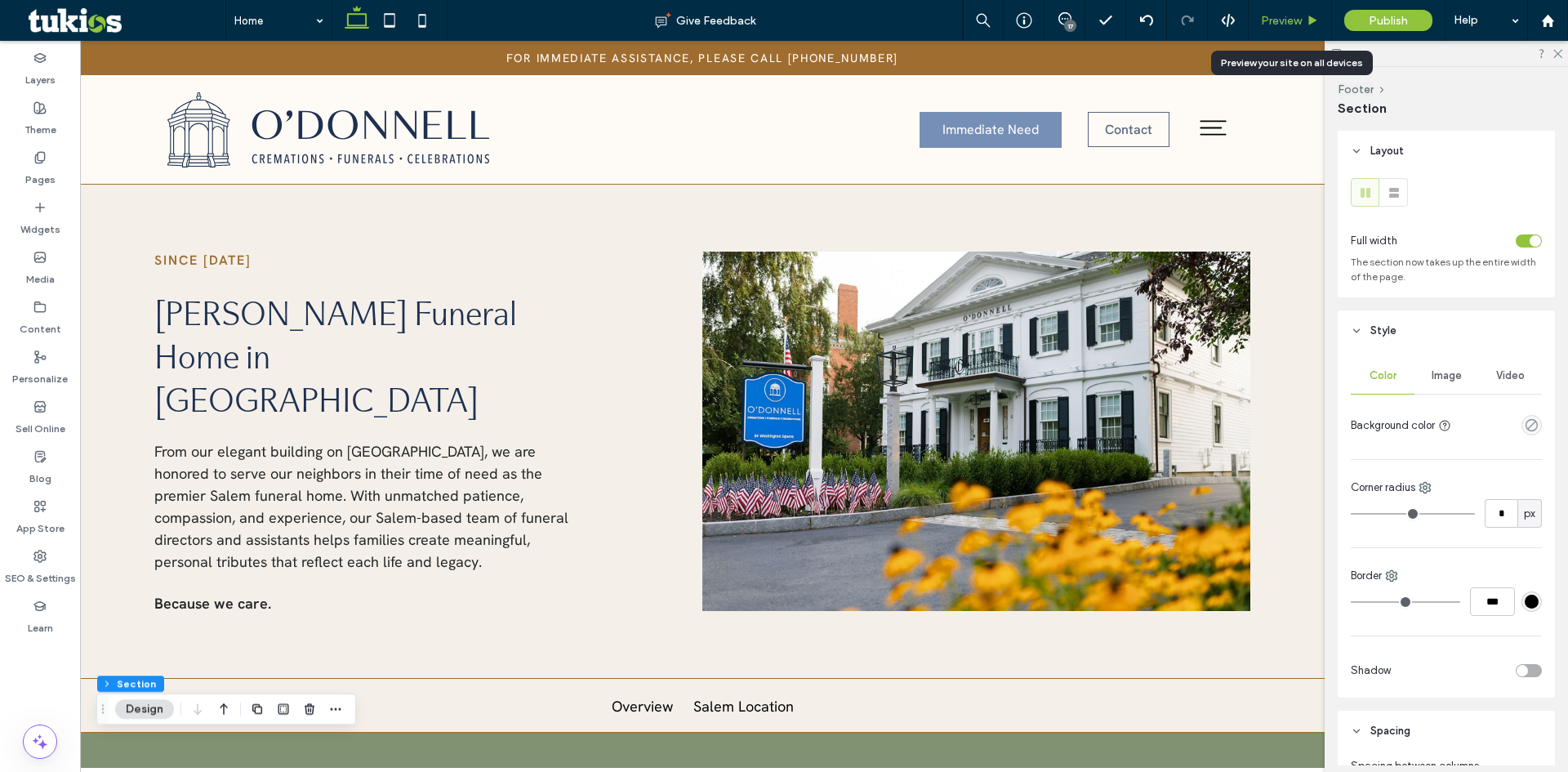
click at [1297, 14] on span "Preview" at bounding box center [1281, 21] width 41 height 14
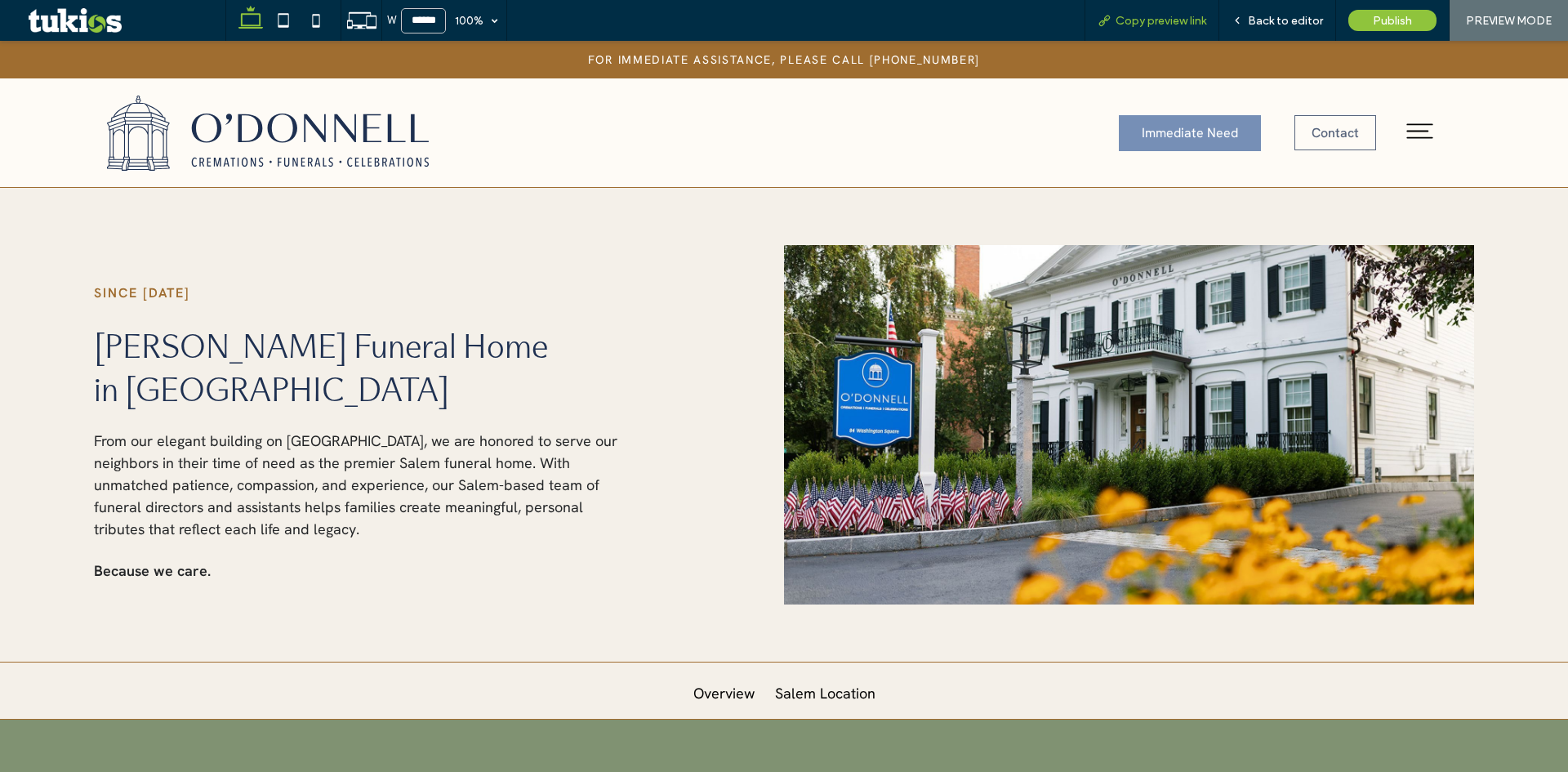
click at [1199, 23] on span "Copy preview link" at bounding box center [1160, 21] width 91 height 14
click at [1284, 17] on span "Back to editor" at bounding box center [1285, 21] width 75 height 14
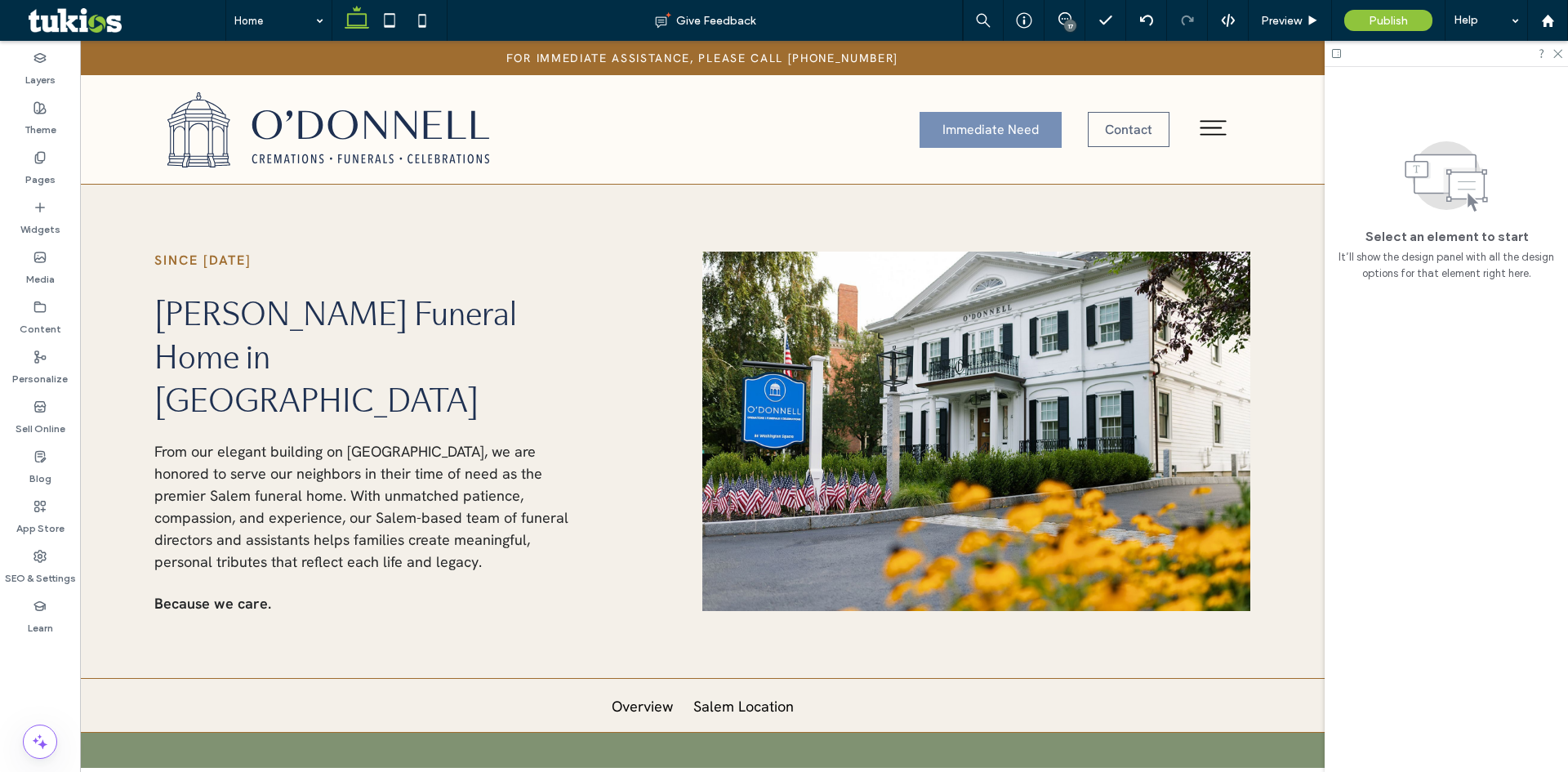
click at [1068, 21] on div "17" at bounding box center [1069, 25] width 12 height 12
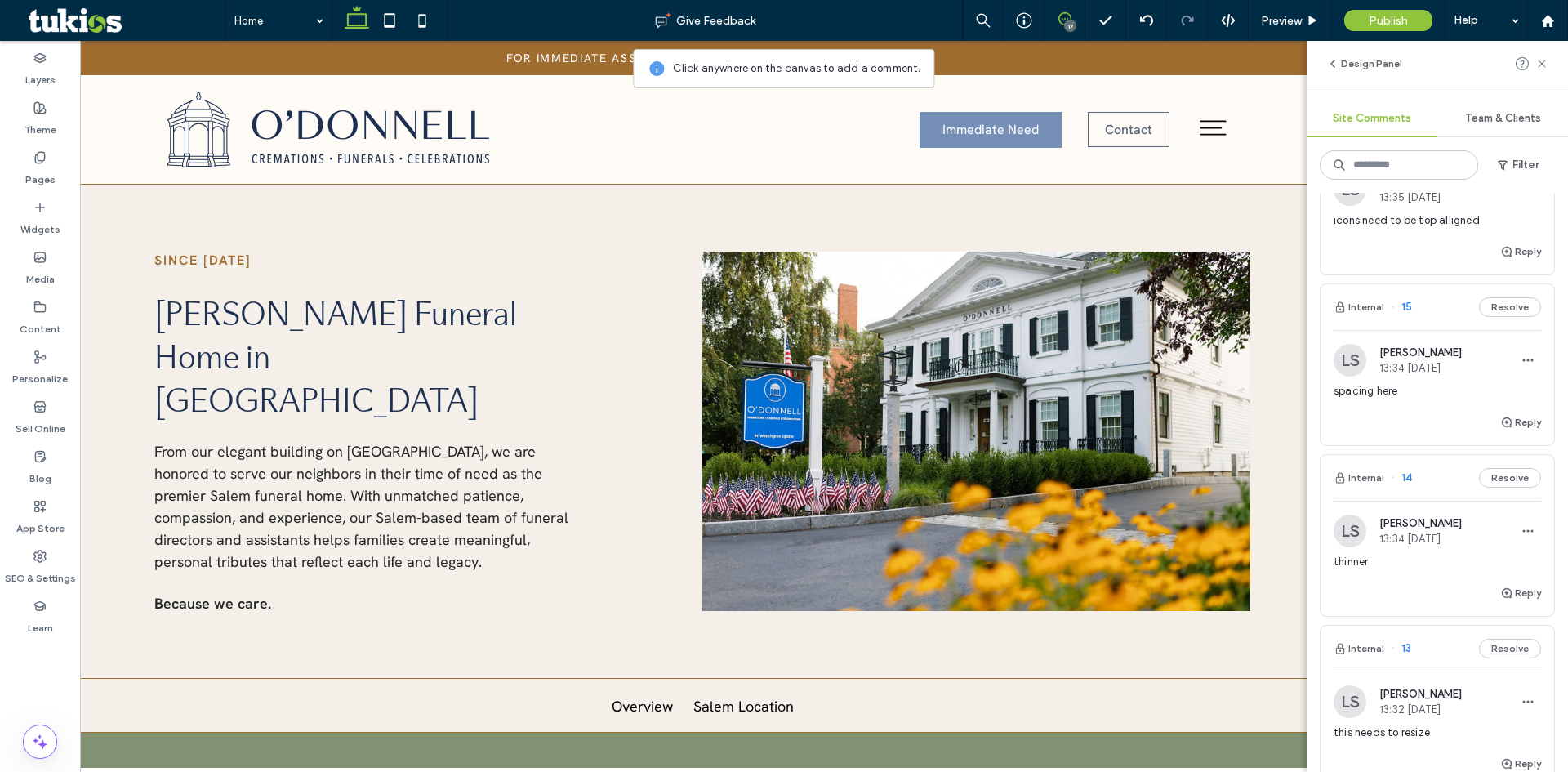
scroll to position [653, 0]
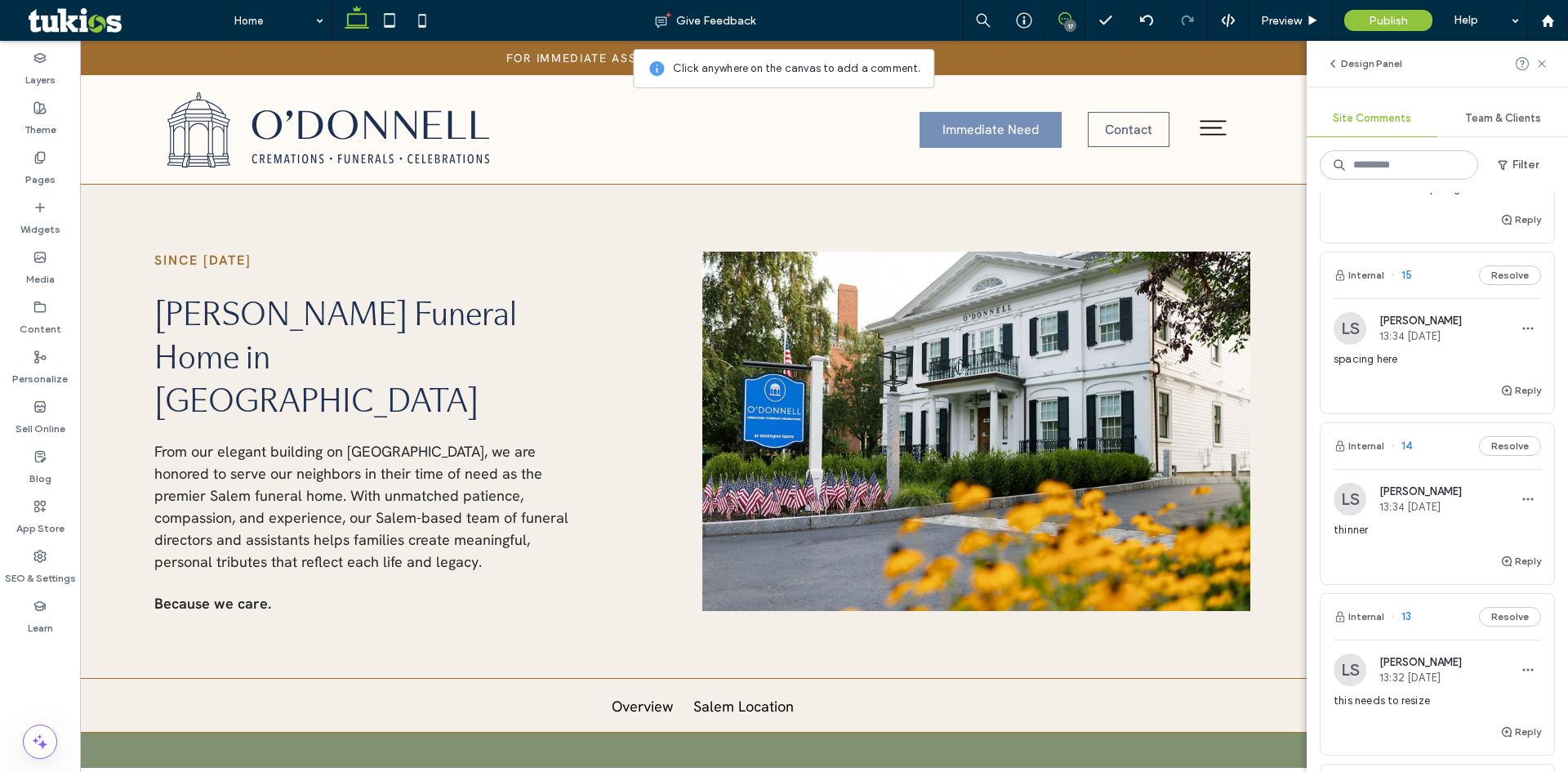
click at [1422, 370] on div "spacing here" at bounding box center [1437, 366] width 208 height 30
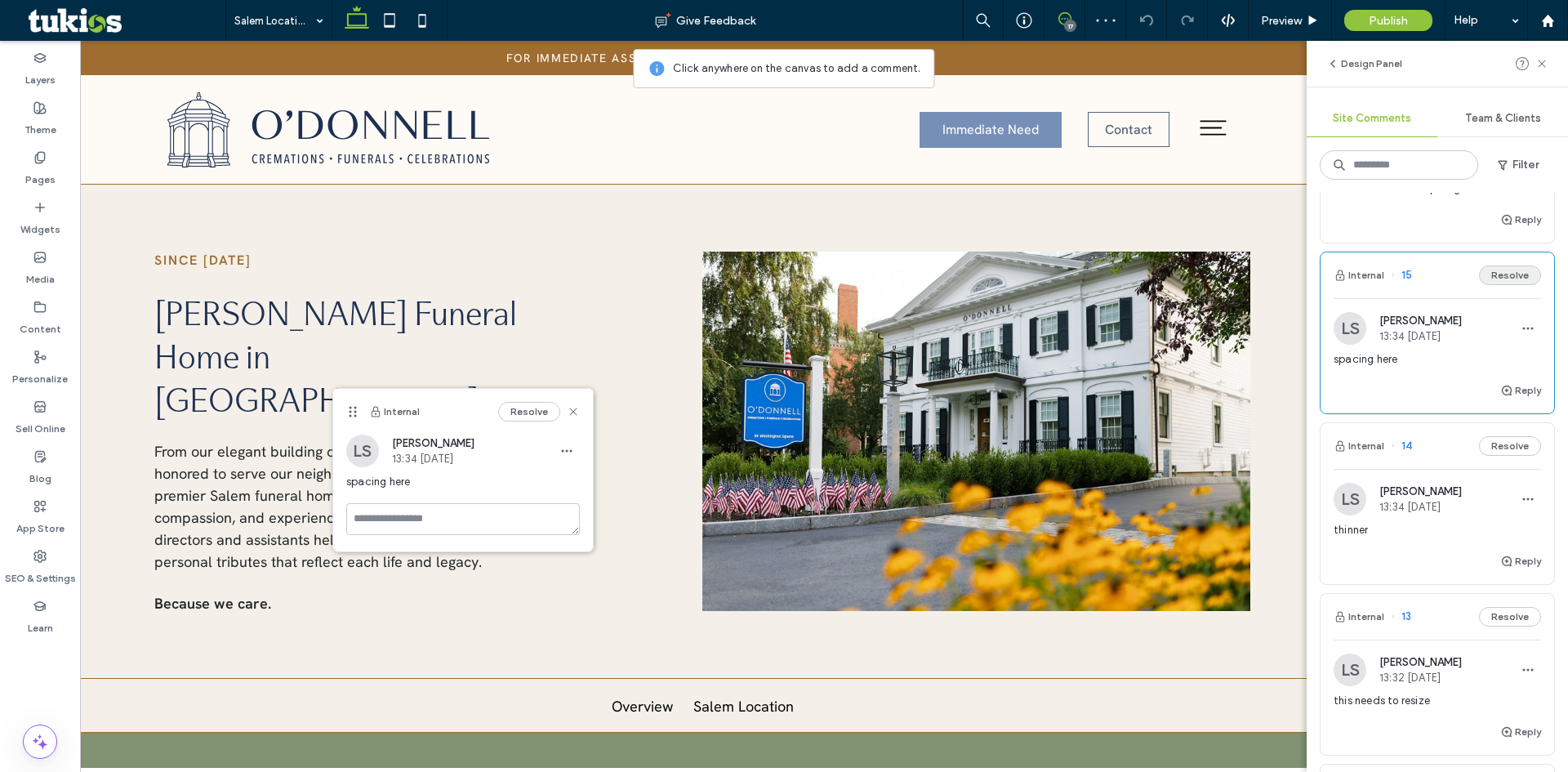
click at [1509, 279] on button "Resolve" at bounding box center [1510, 275] width 62 height 19
click at [1406, 541] on div "thinner" at bounding box center [1437, 536] width 208 height 30
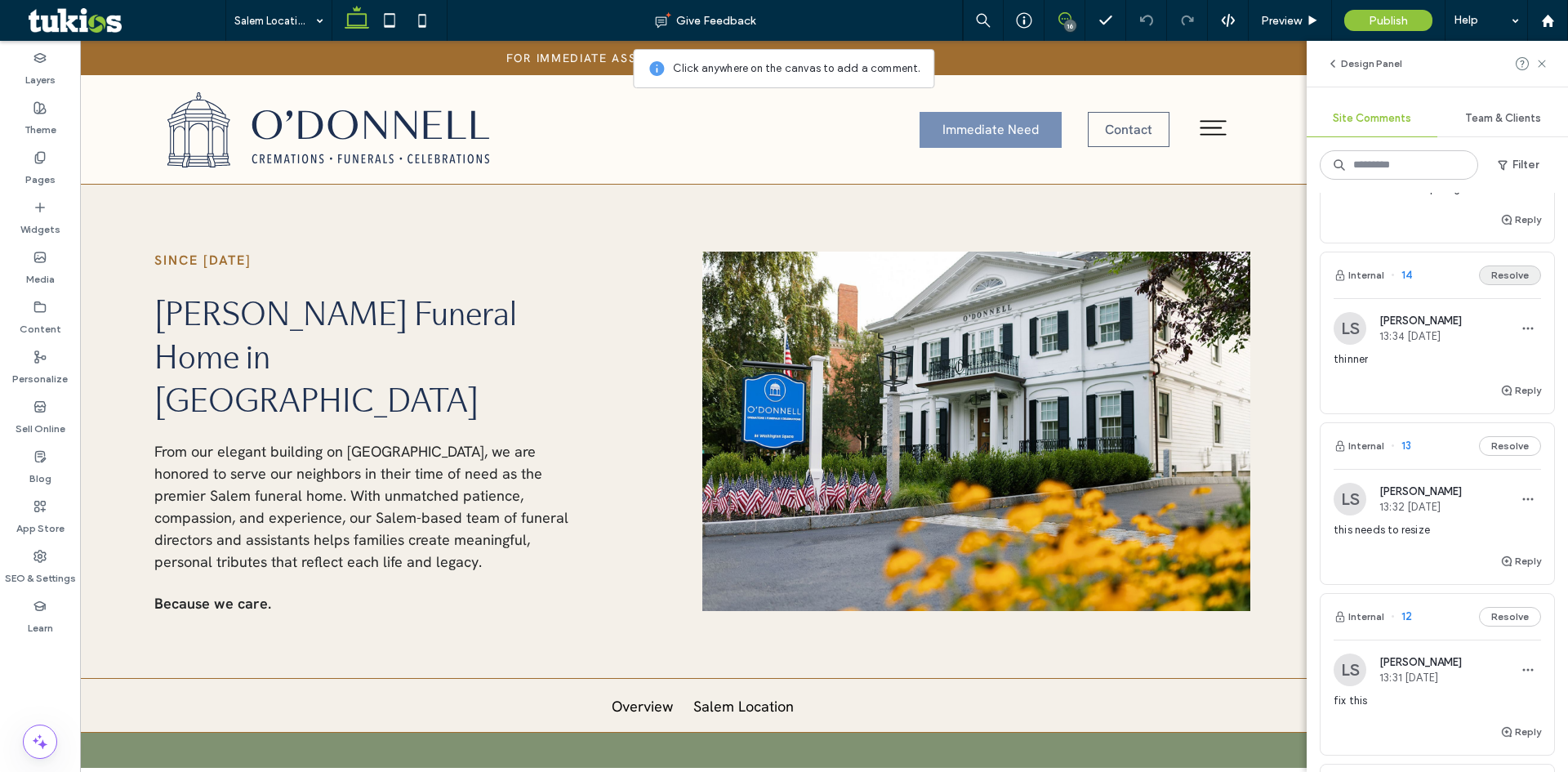
click at [1505, 271] on button "Resolve" at bounding box center [1510, 275] width 62 height 19
click at [1408, 395] on div "Reply" at bounding box center [1437, 397] width 234 height 33
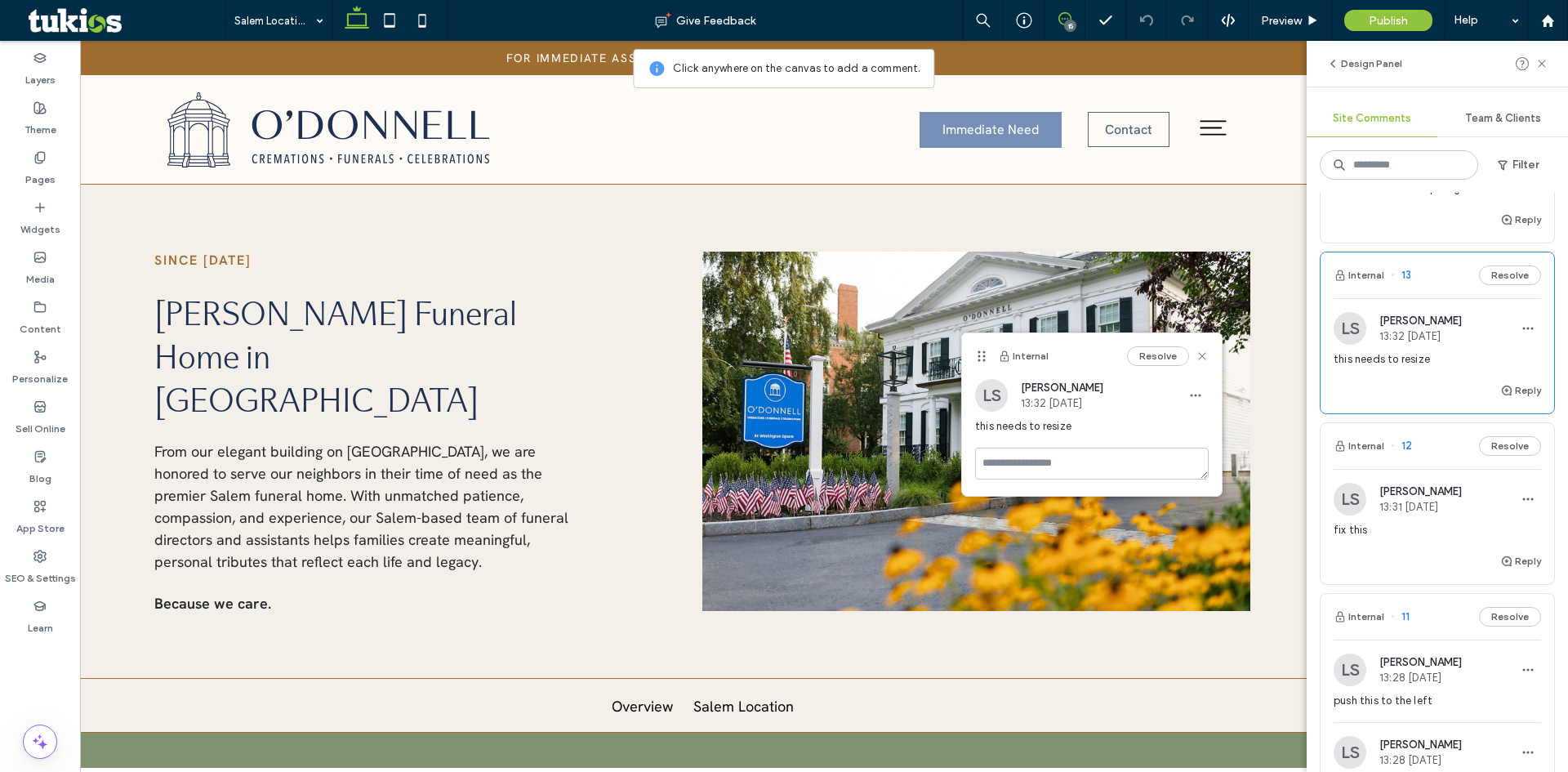
click at [1408, 395] on div "Reply" at bounding box center [1437, 397] width 234 height 33
click at [1411, 562] on div "Reply" at bounding box center [1437, 568] width 234 height 33
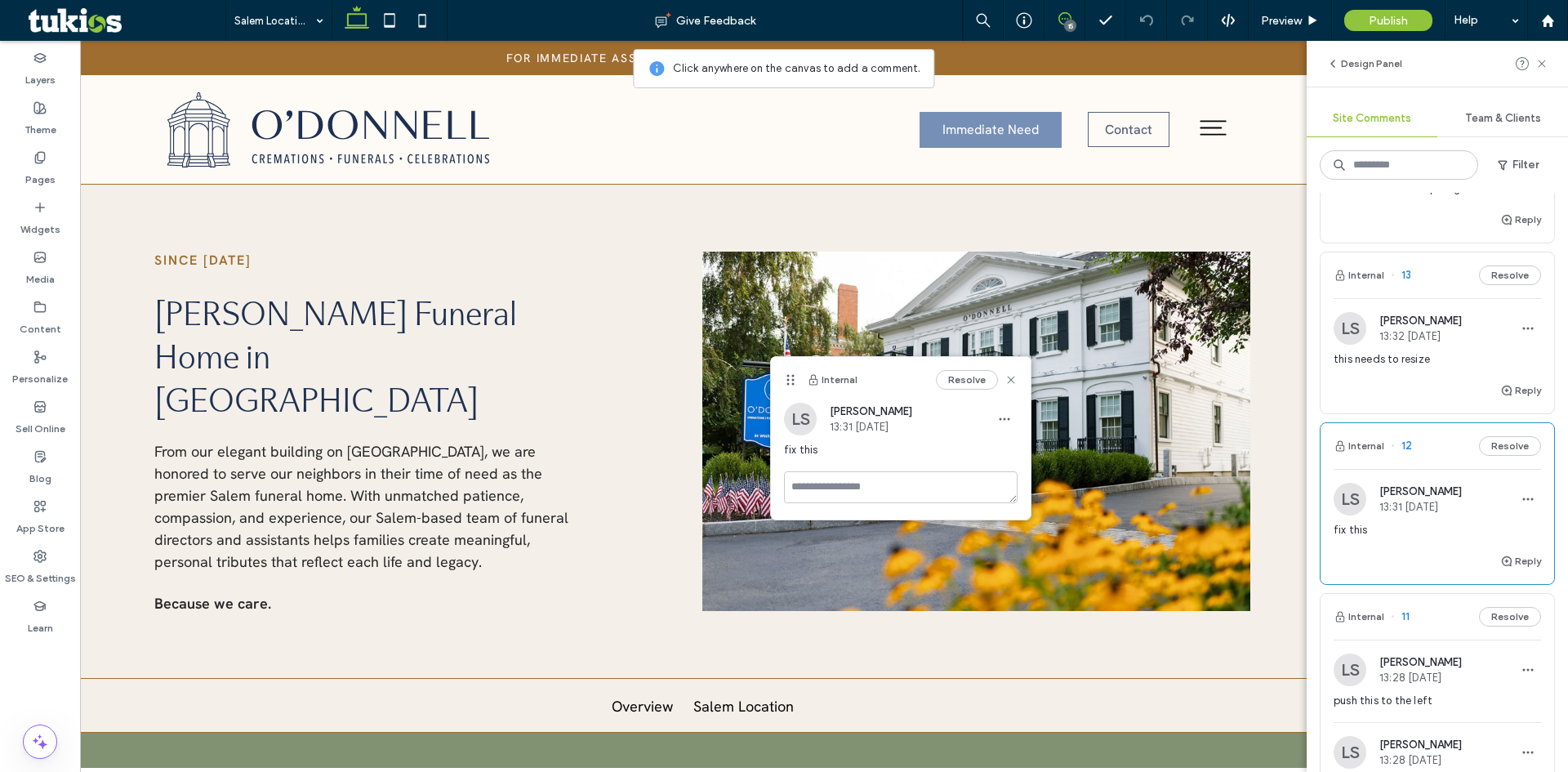
click at [1410, 561] on div "Reply" at bounding box center [1437, 568] width 234 height 33
click at [1484, 453] on button "Resolve" at bounding box center [1510, 446] width 62 height 19
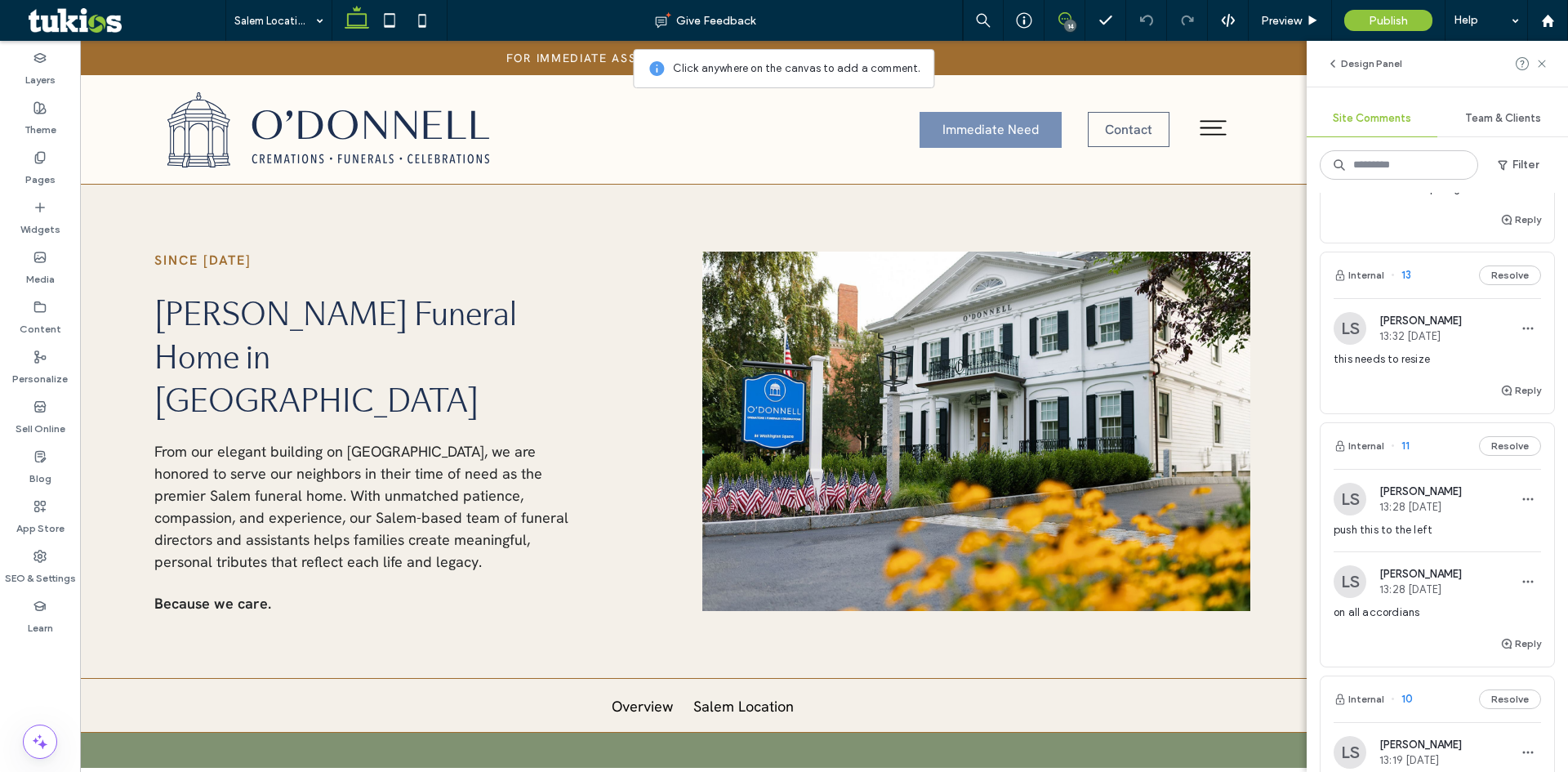
click at [1422, 622] on div "on all accordians" at bounding box center [1437, 619] width 208 height 30
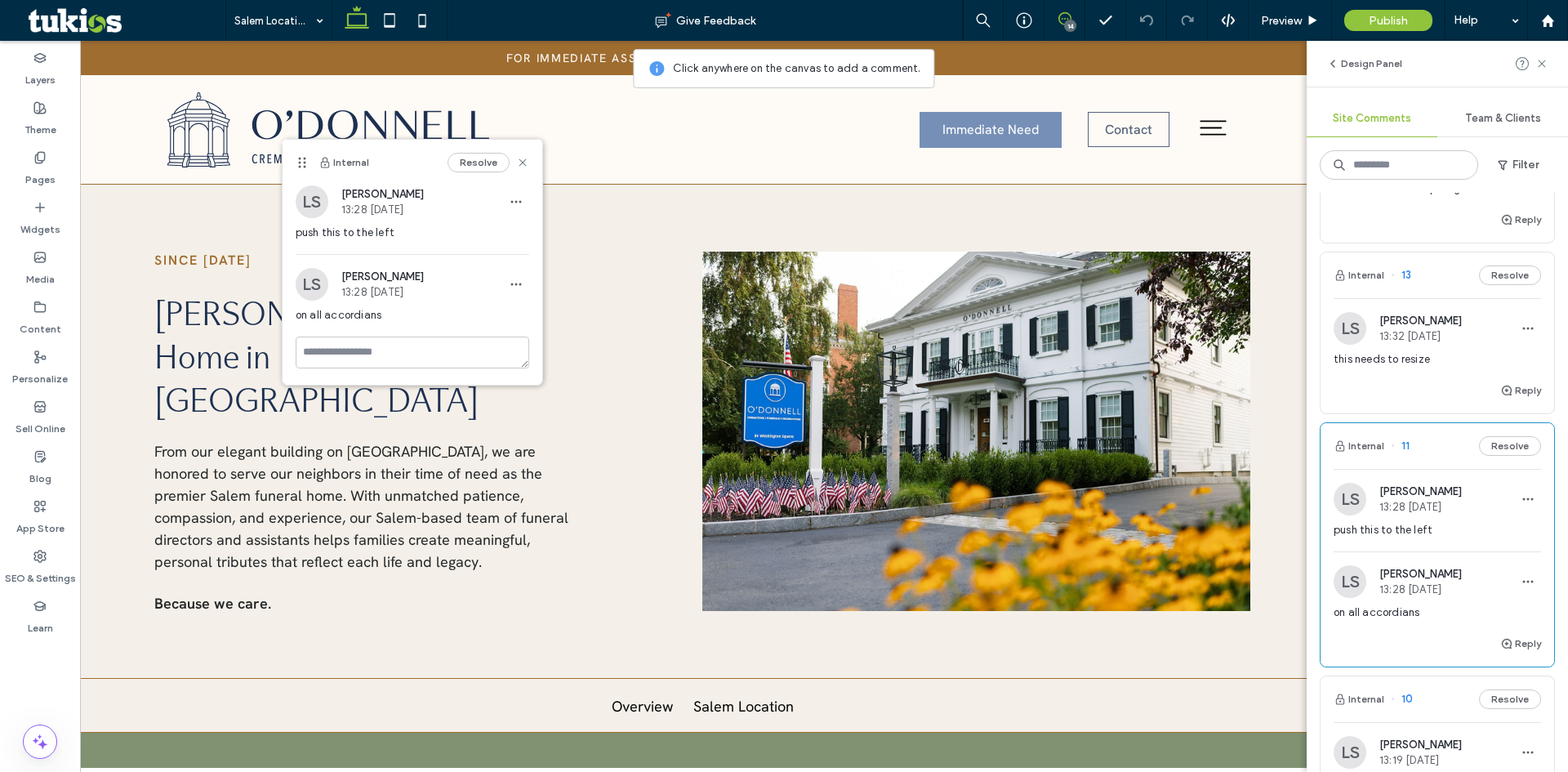
click at [1503, 435] on div "Internal 11 Resolve" at bounding box center [1437, 446] width 234 height 46
click at [1502, 445] on button "Resolve" at bounding box center [1510, 446] width 62 height 19
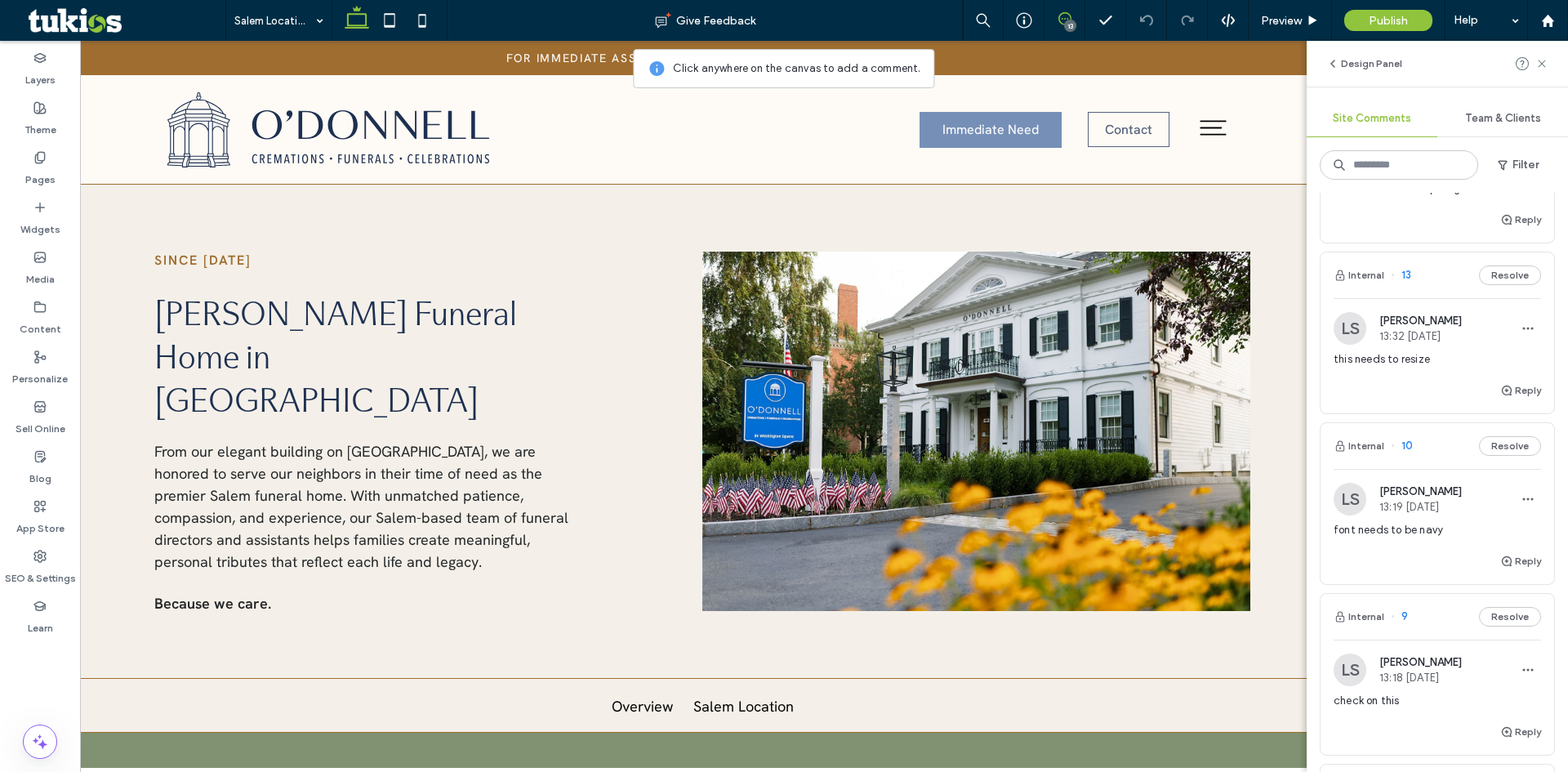
click at [1414, 564] on div "Reply" at bounding box center [1437, 568] width 234 height 33
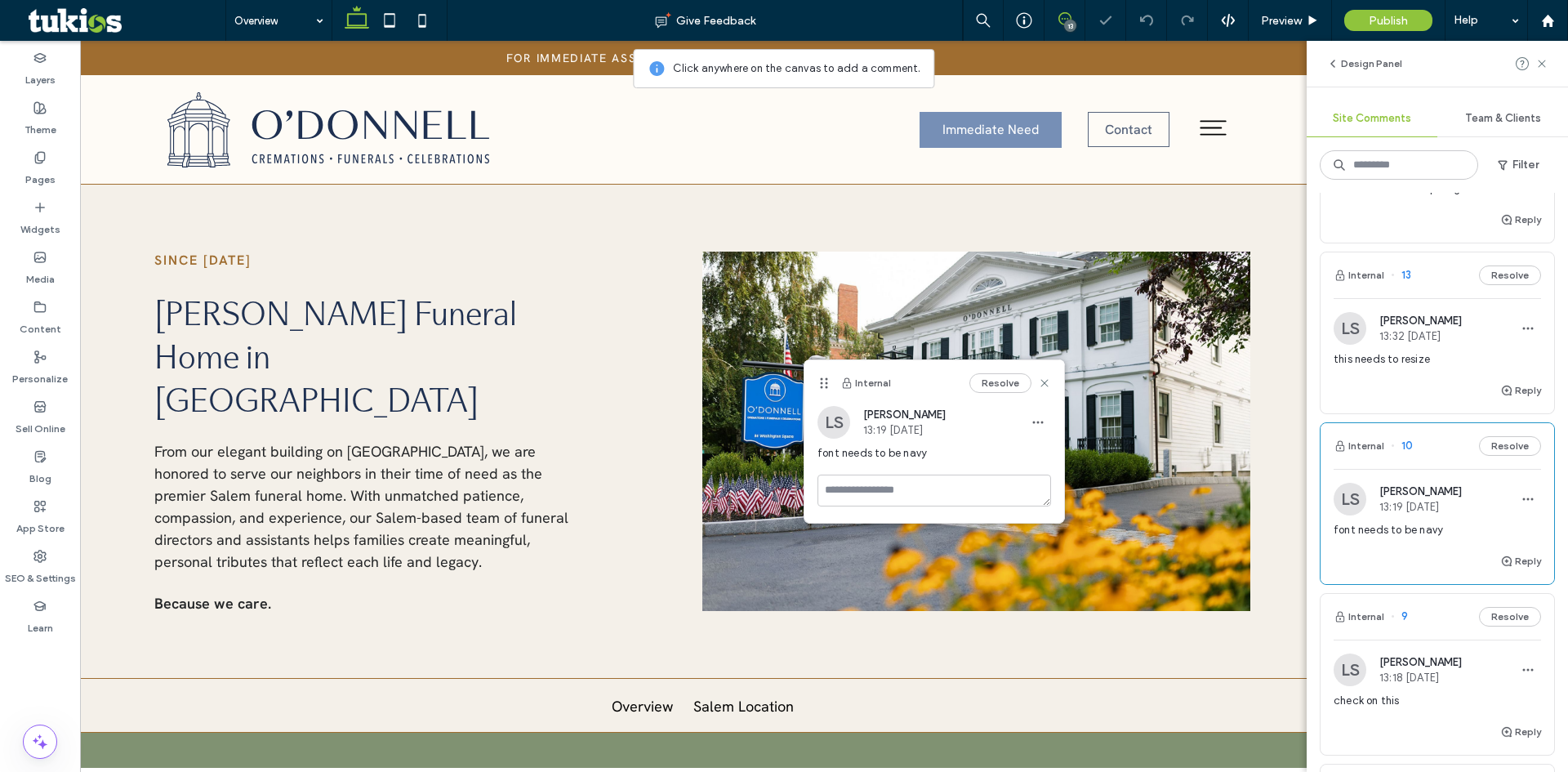
click at [1404, 559] on div "Reply" at bounding box center [1437, 568] width 234 height 33
click at [1276, 25] on span "Preview" at bounding box center [1281, 21] width 41 height 14
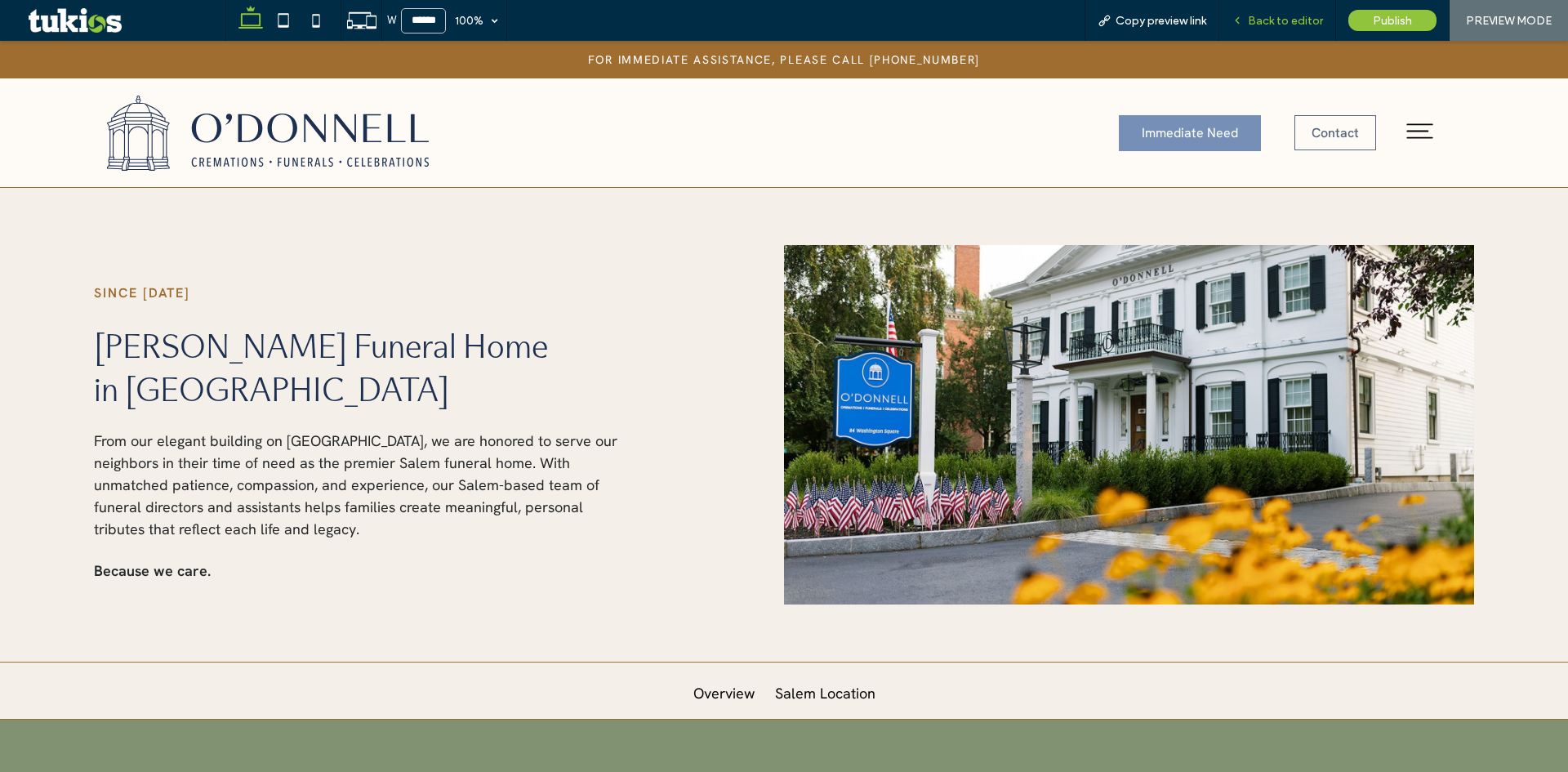
click at [1269, 18] on span "Back to editor" at bounding box center [1285, 21] width 75 height 14
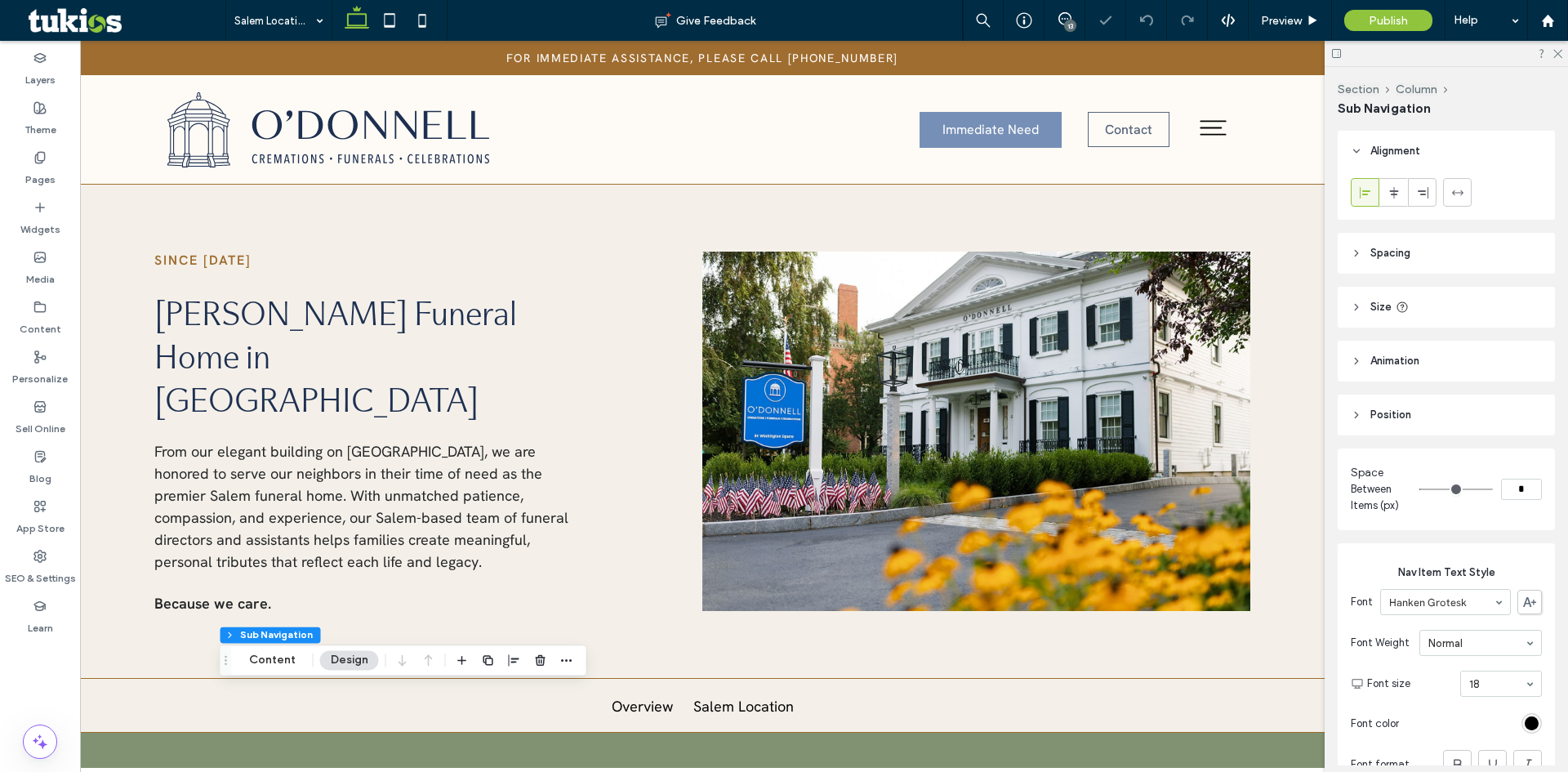
scroll to position [81, 0]
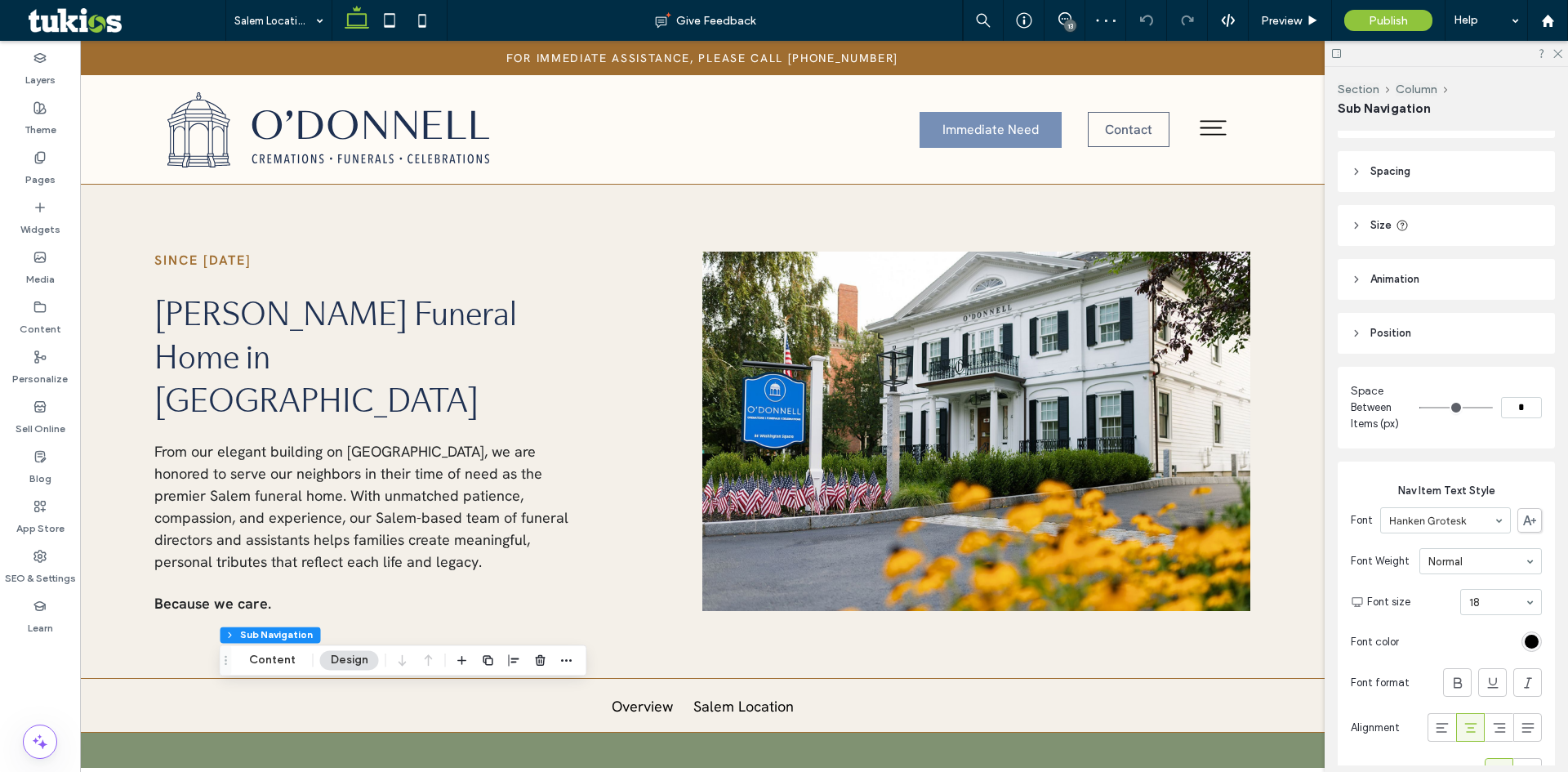
click at [1525, 633] on div "rgb(0, 0, 0)" at bounding box center [1531, 641] width 20 height 20
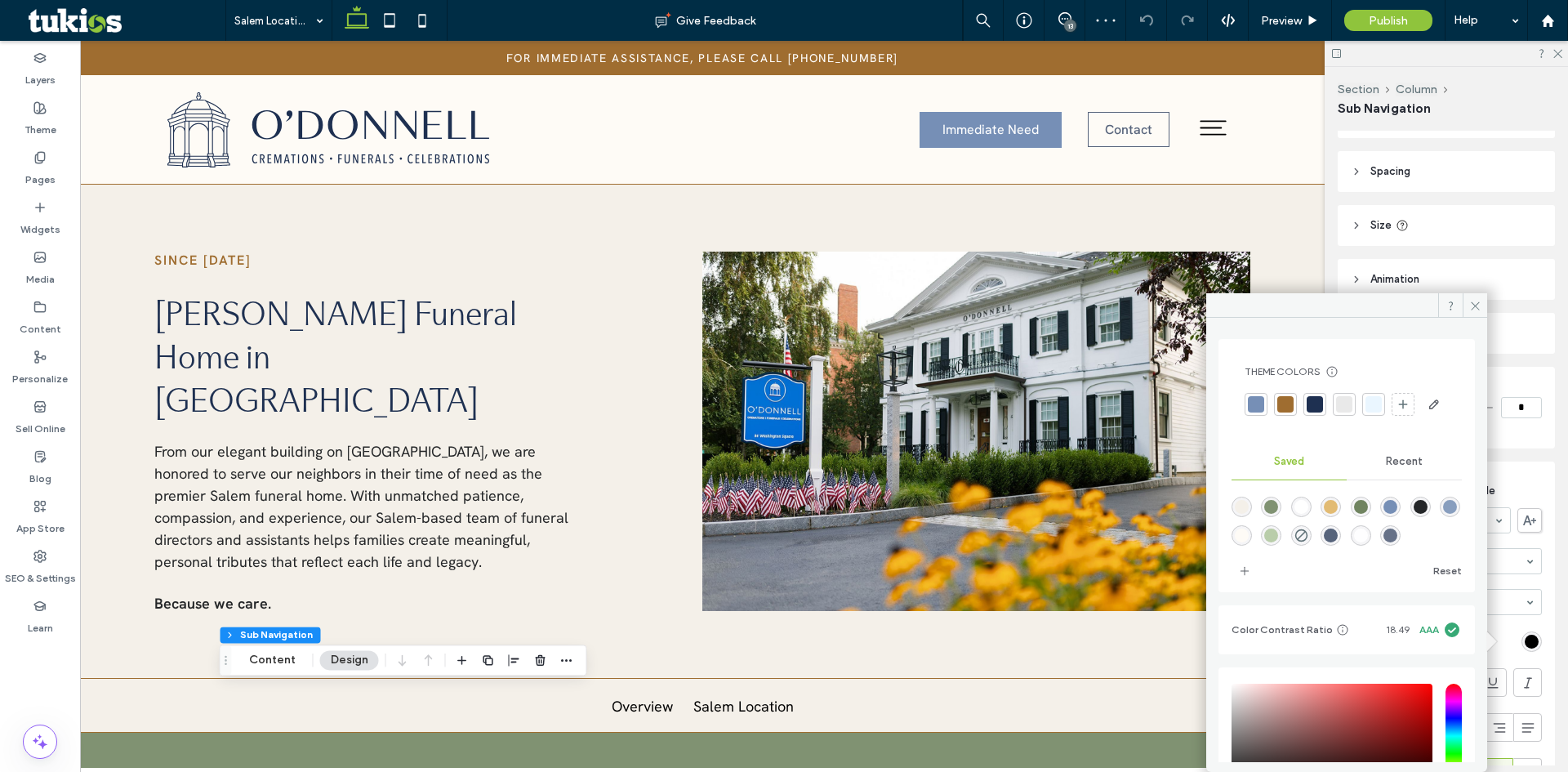
click at [1316, 408] on div at bounding box center [1314, 404] width 16 height 16
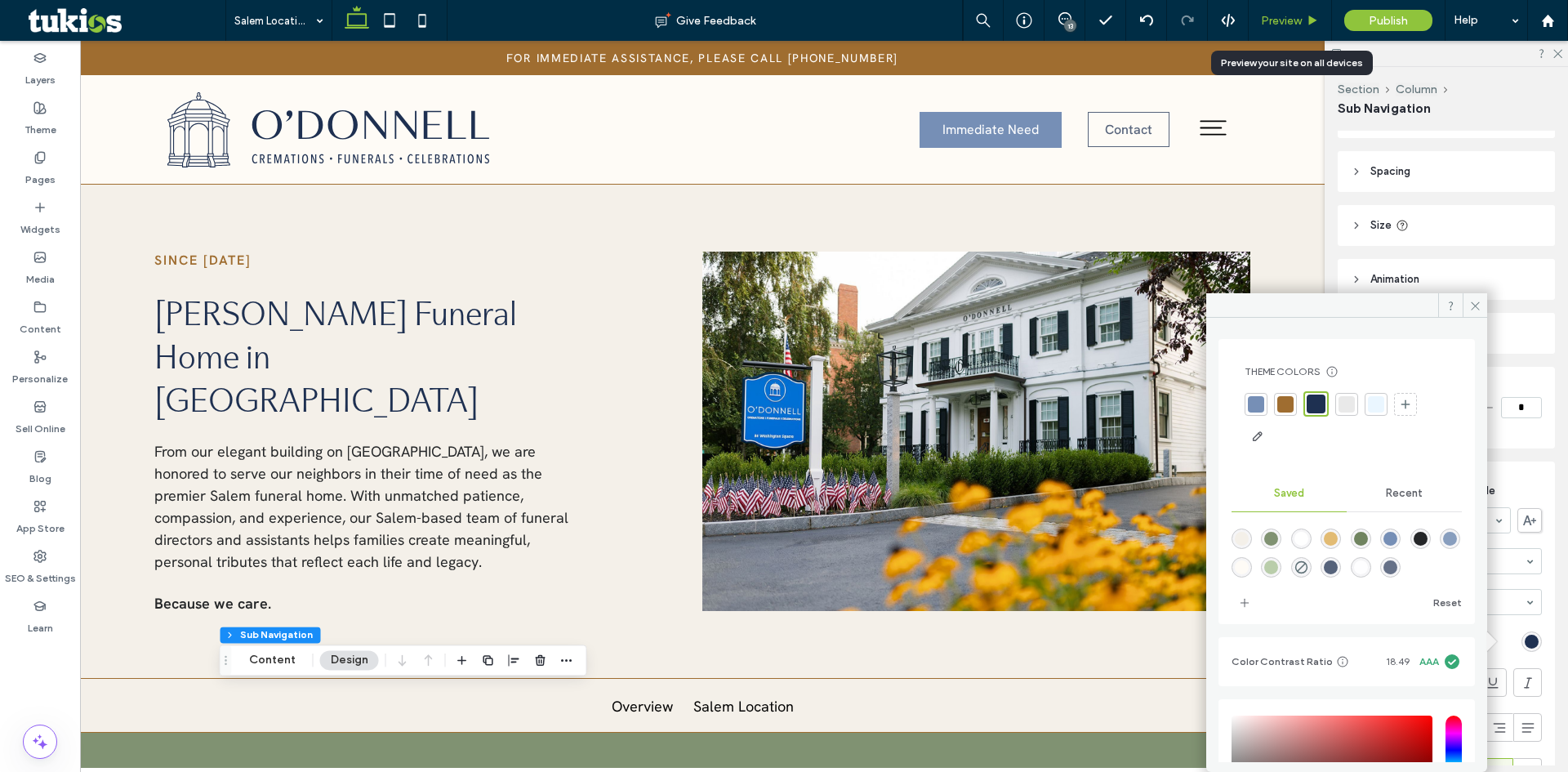
click at [1275, 11] on div "Preview" at bounding box center [1289, 20] width 83 height 41
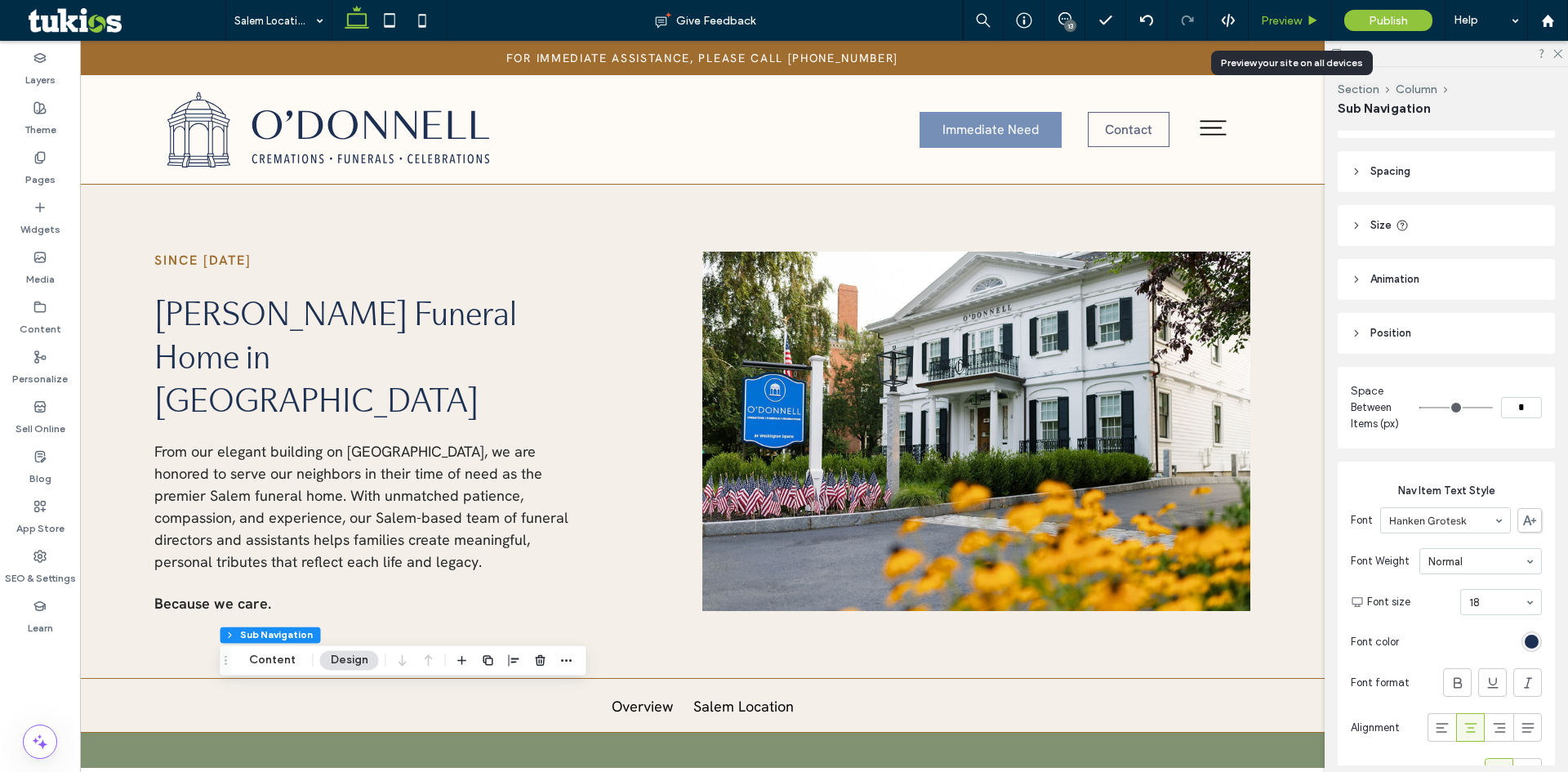
click at [1274, 20] on span "Preview" at bounding box center [1281, 21] width 41 height 14
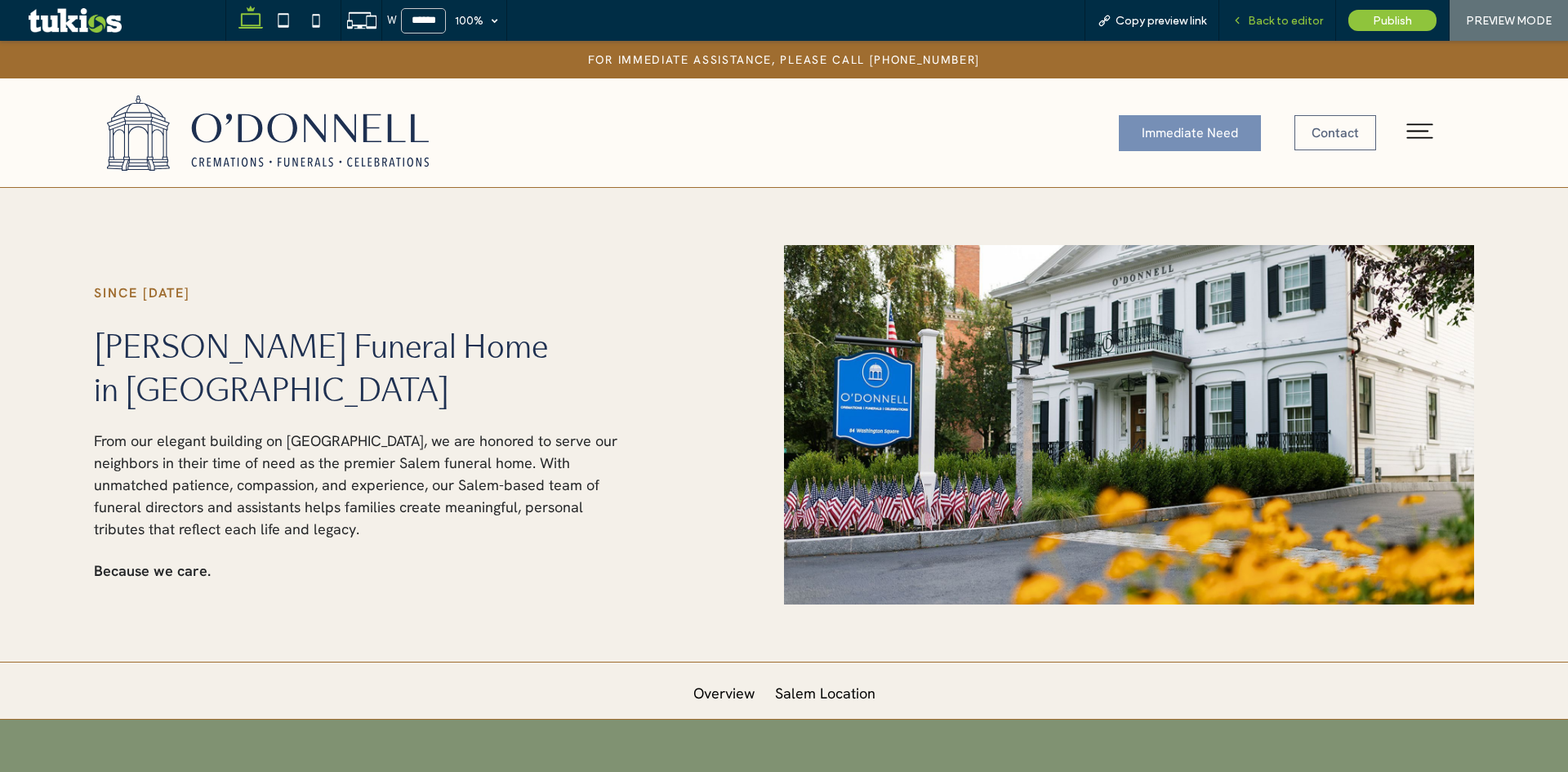
click at [1285, 30] on div "Back to editor" at bounding box center [1278, 20] width 117 height 41
click at [1280, 22] on span "Back to editor" at bounding box center [1285, 21] width 75 height 14
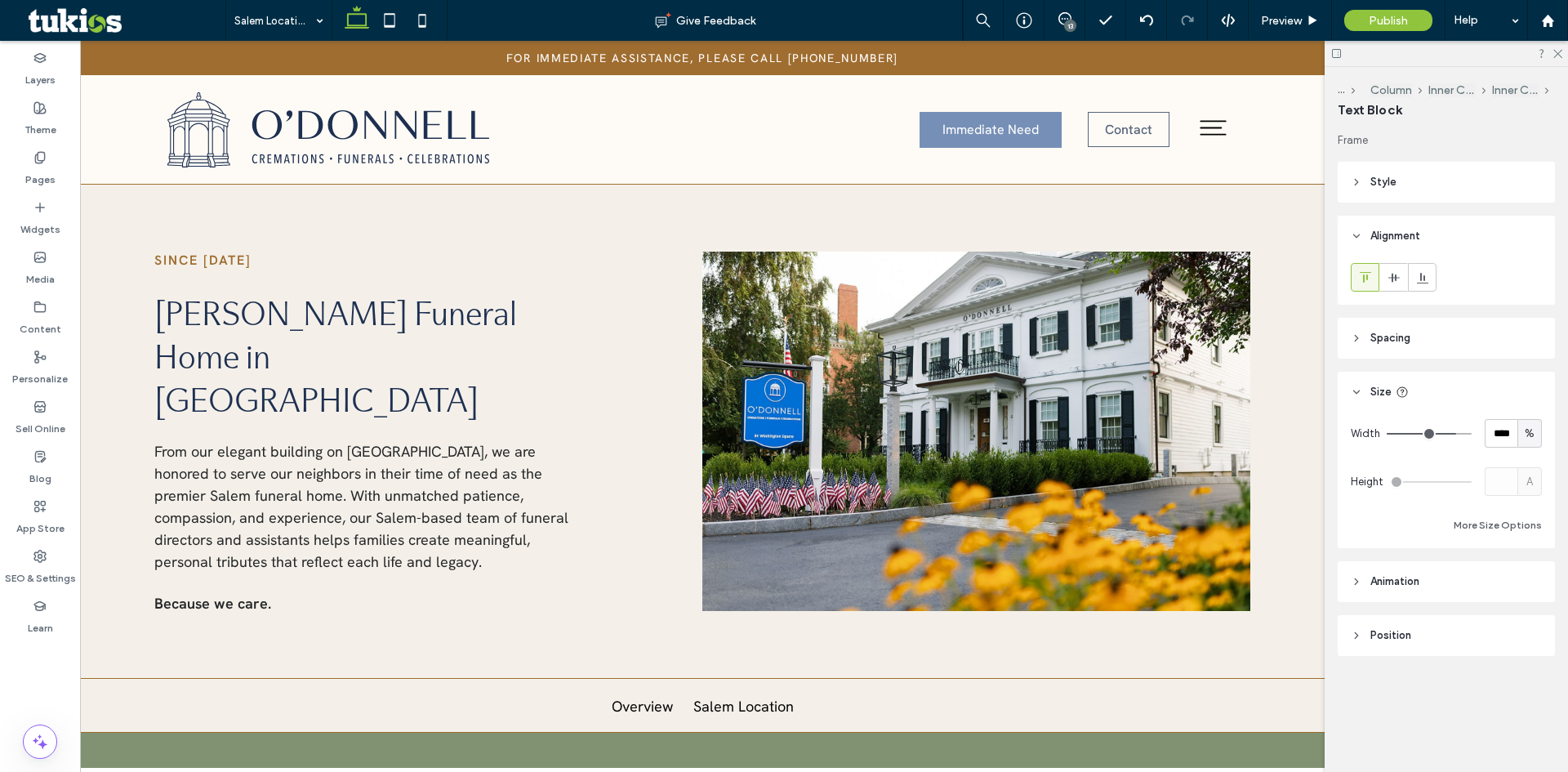
type input "**********"
type input "**"
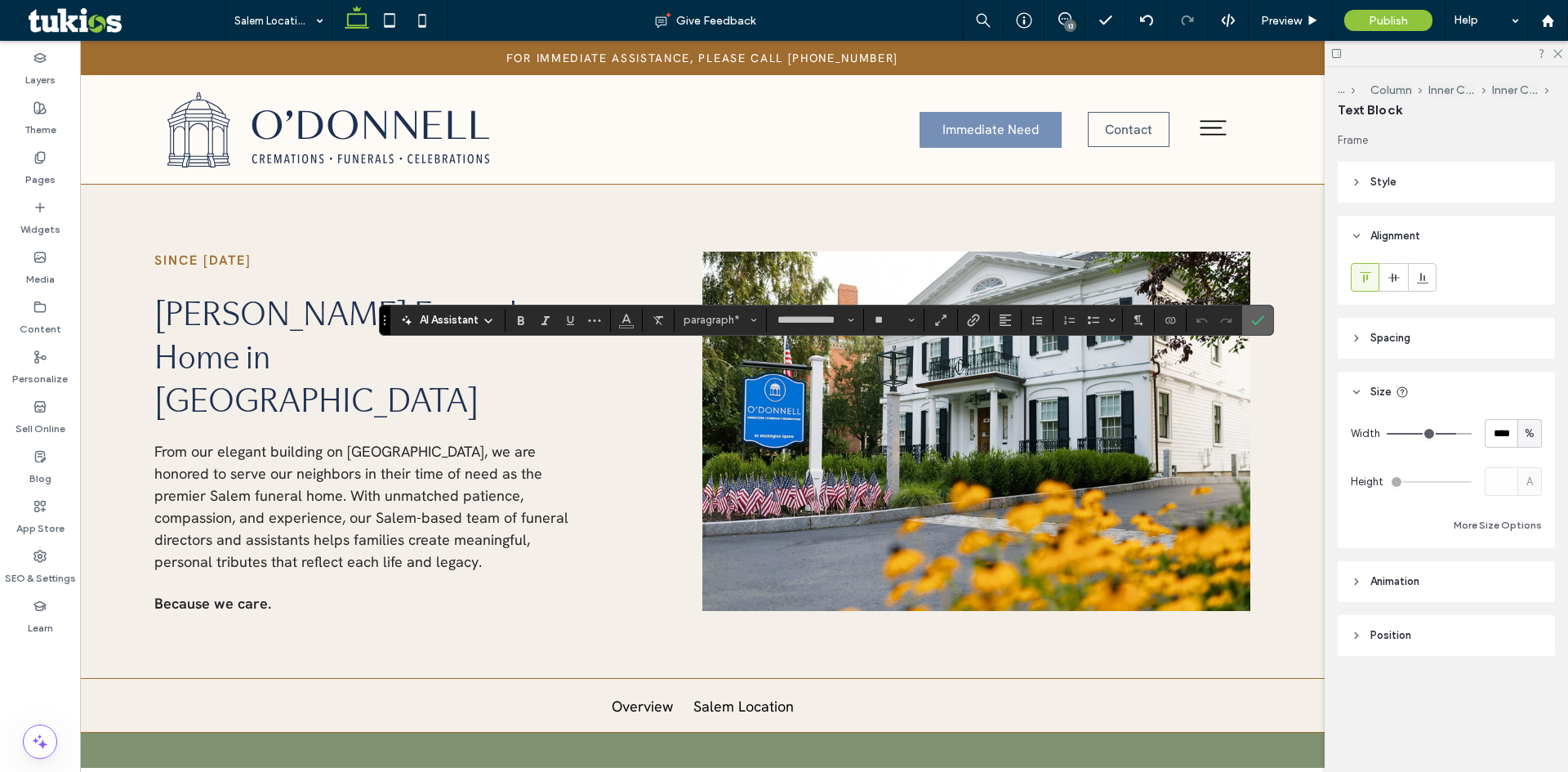
click at [1245, 317] on label "Confirm" at bounding box center [1258, 320] width 25 height 30
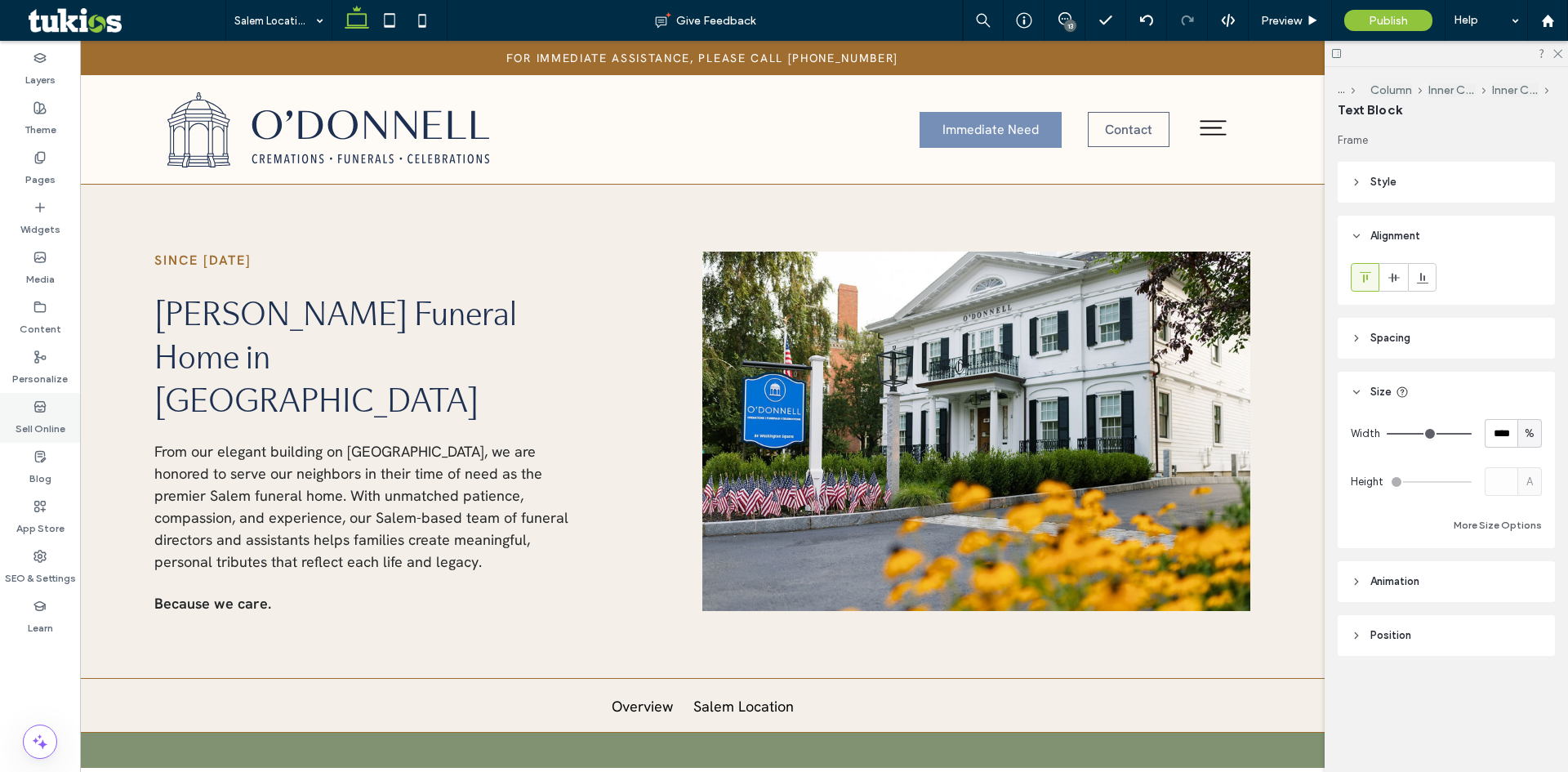
type input "**********"
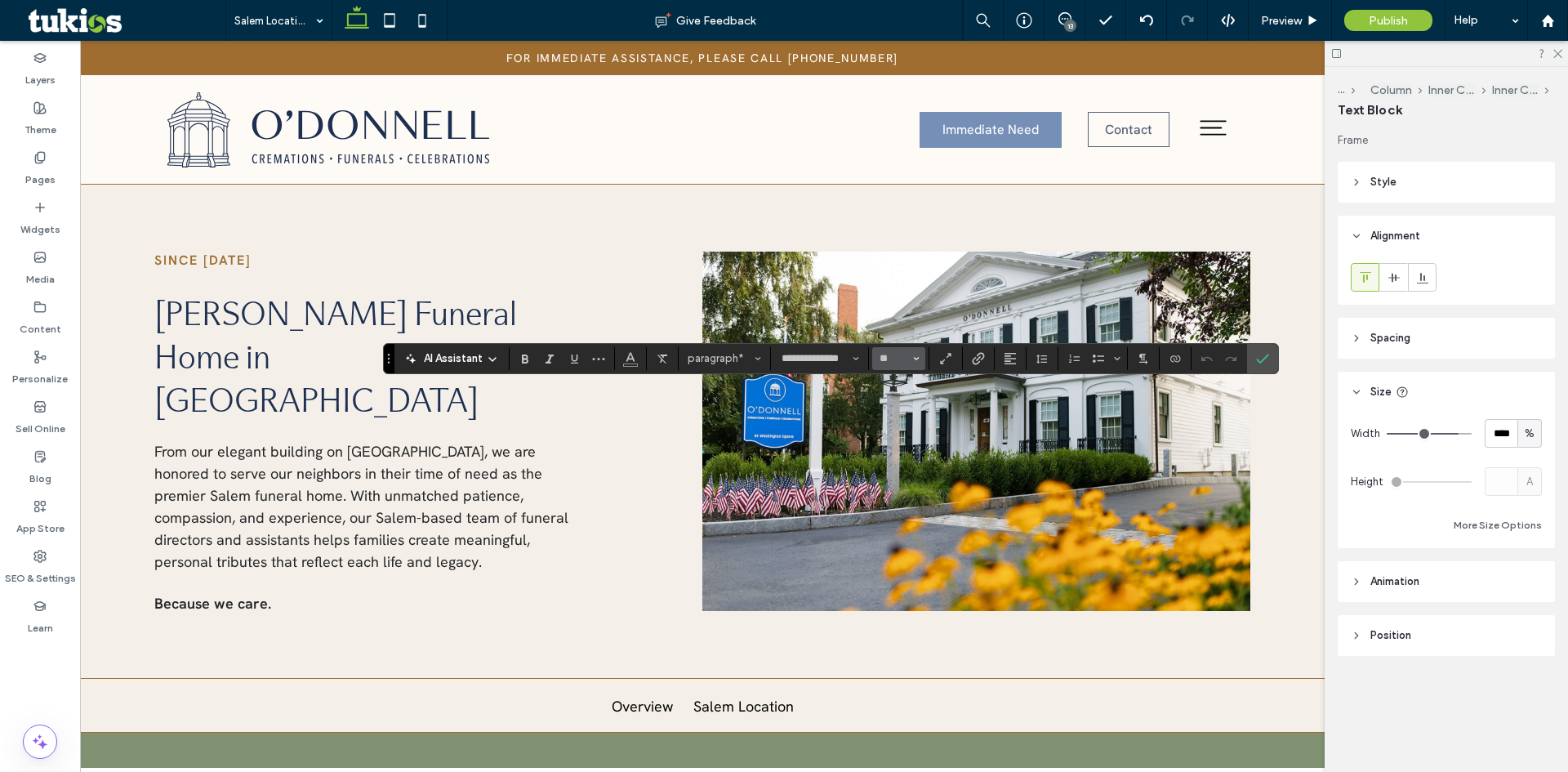
click at [895, 369] on button "**" at bounding box center [898, 359] width 53 height 23
click at [907, 540] on label "18" at bounding box center [898, 545] width 53 height 23
type input "**"
click at [1269, 351] on label "Confirm" at bounding box center [1263, 358] width 25 height 30
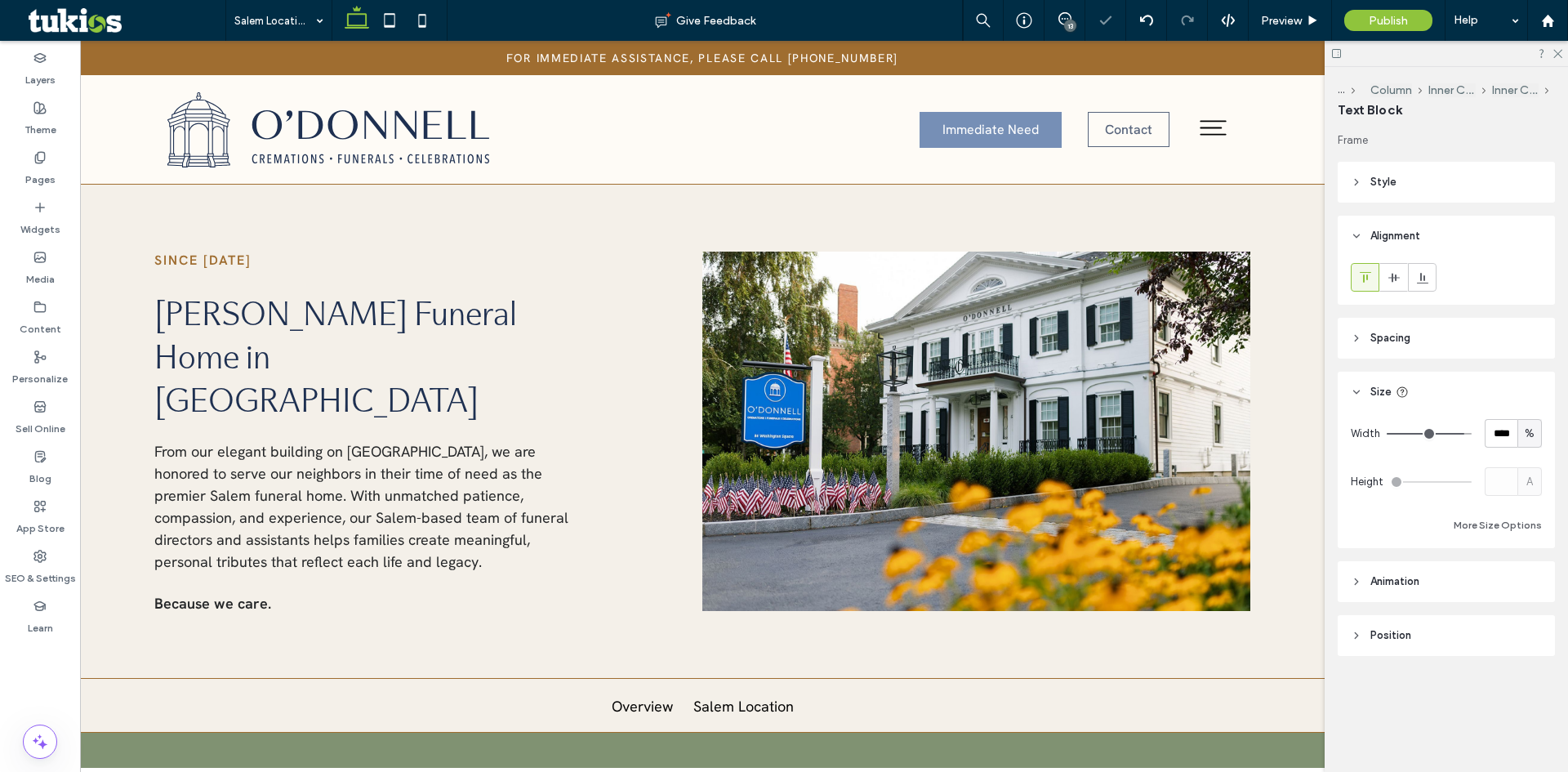
type input "**********"
type input "**"
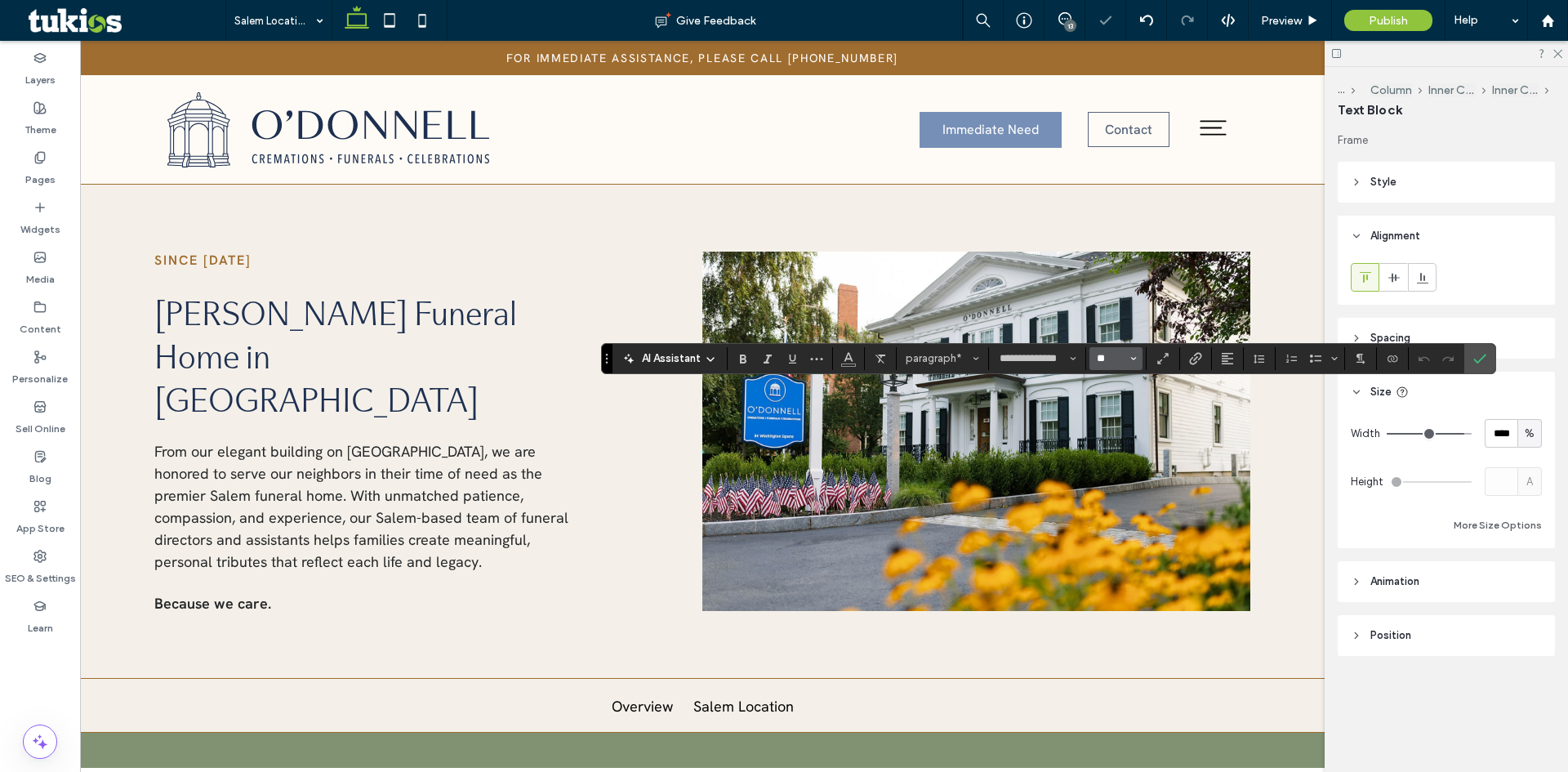
click at [1104, 364] on input "**" at bounding box center [1110, 359] width 32 height 13
click at [1121, 544] on label "18" at bounding box center [1115, 545] width 53 height 23
type input "**"
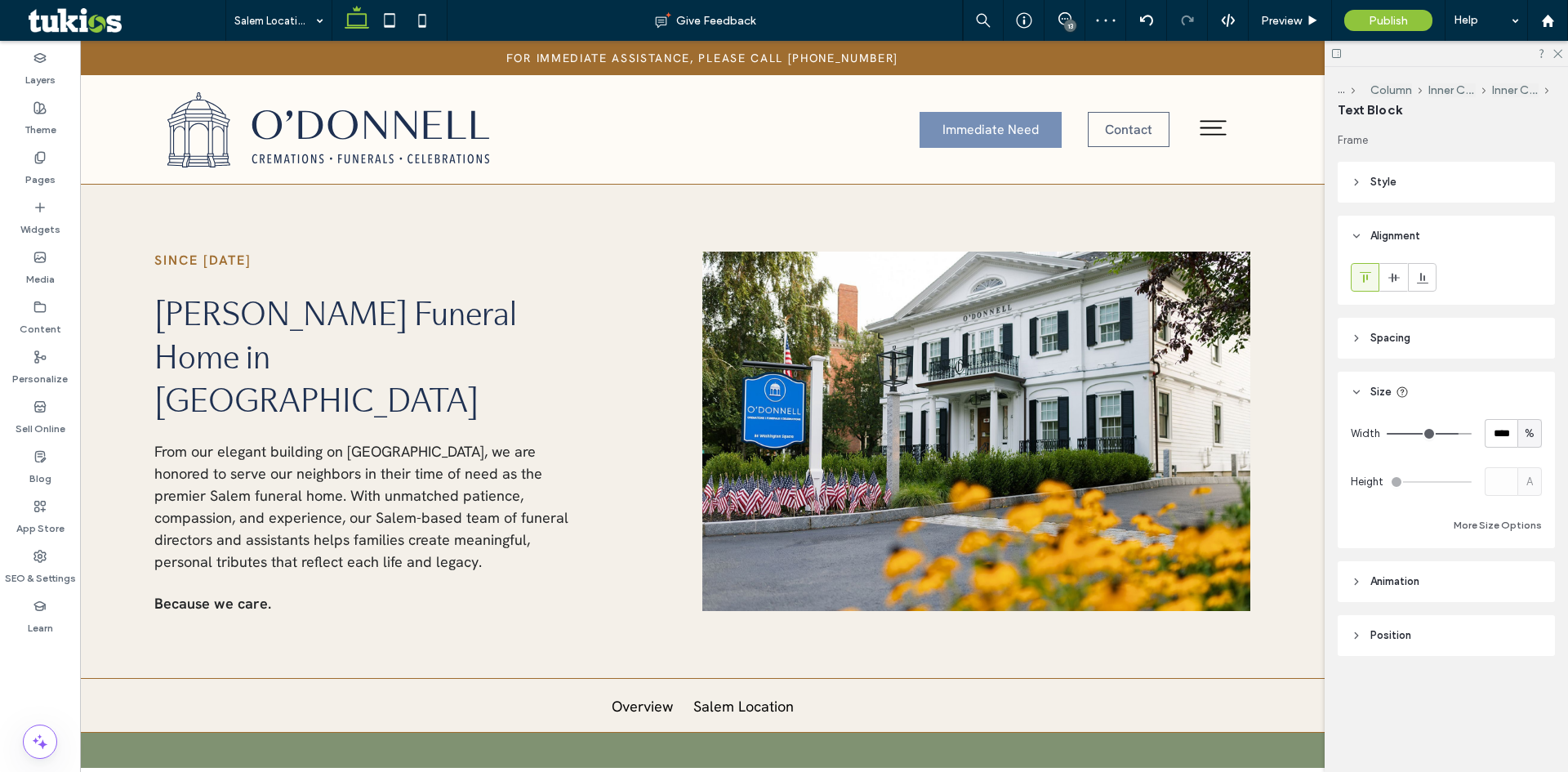
type input "**********"
type input "**"
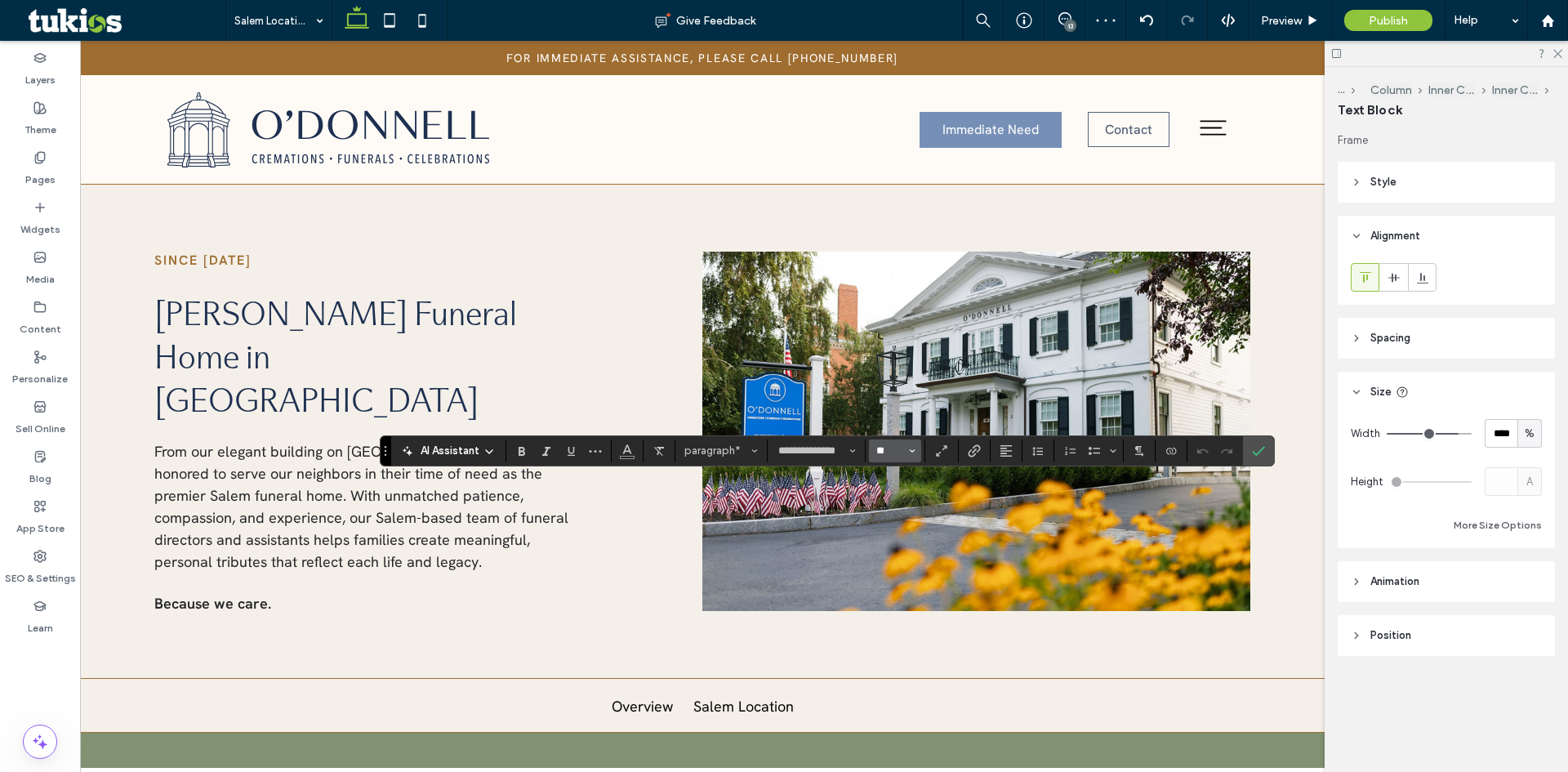
click at [884, 454] on input "**" at bounding box center [890, 451] width 32 height 13
click at [898, 562] on label "18" at bounding box center [895, 556] width 53 height 23
type input "**"
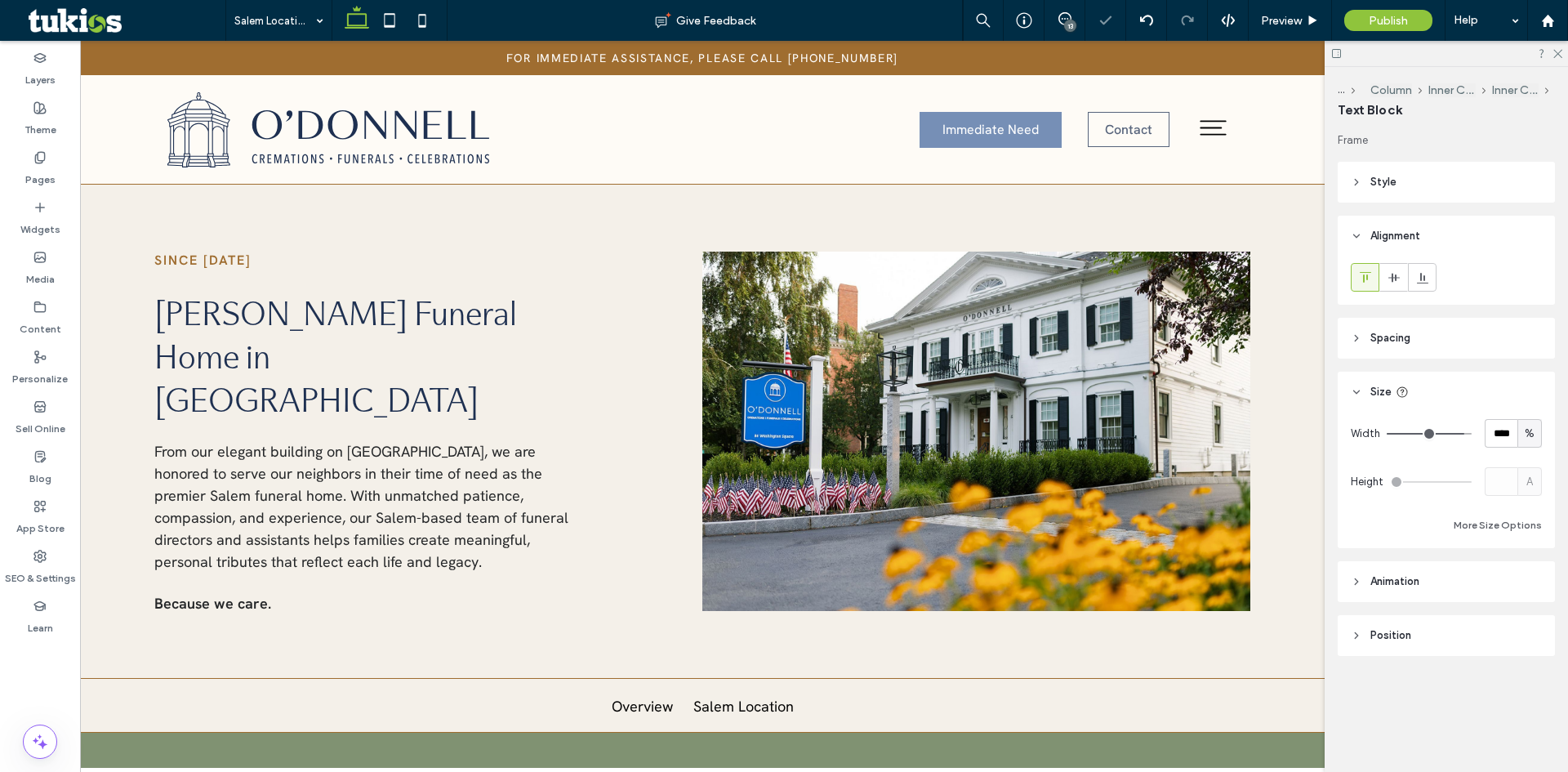
type input "**********"
type input "**"
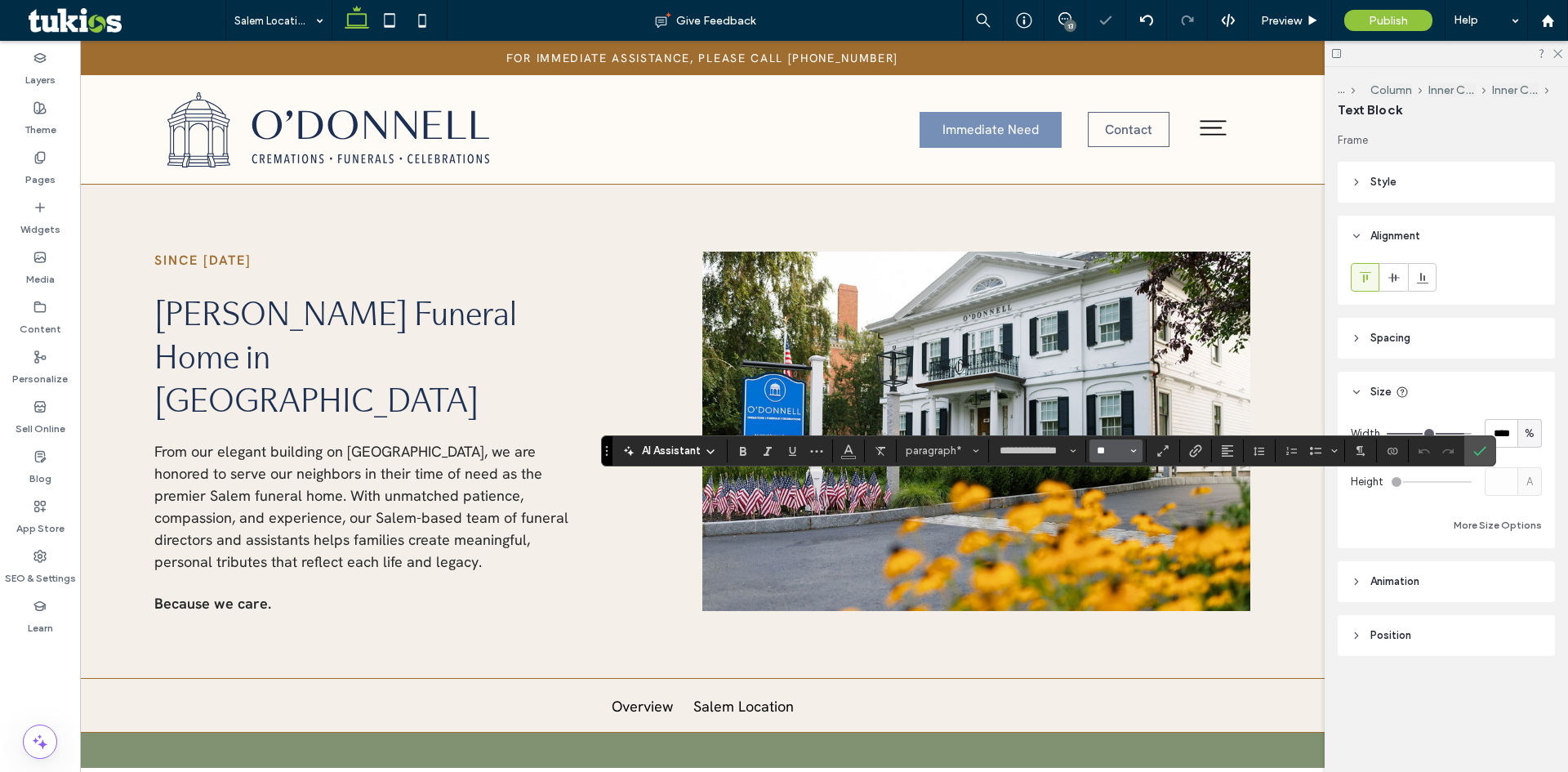
click at [1105, 454] on input "**" at bounding box center [1110, 451] width 32 height 13
click at [1121, 559] on label "18" at bounding box center [1115, 556] width 53 height 23
type input "**"
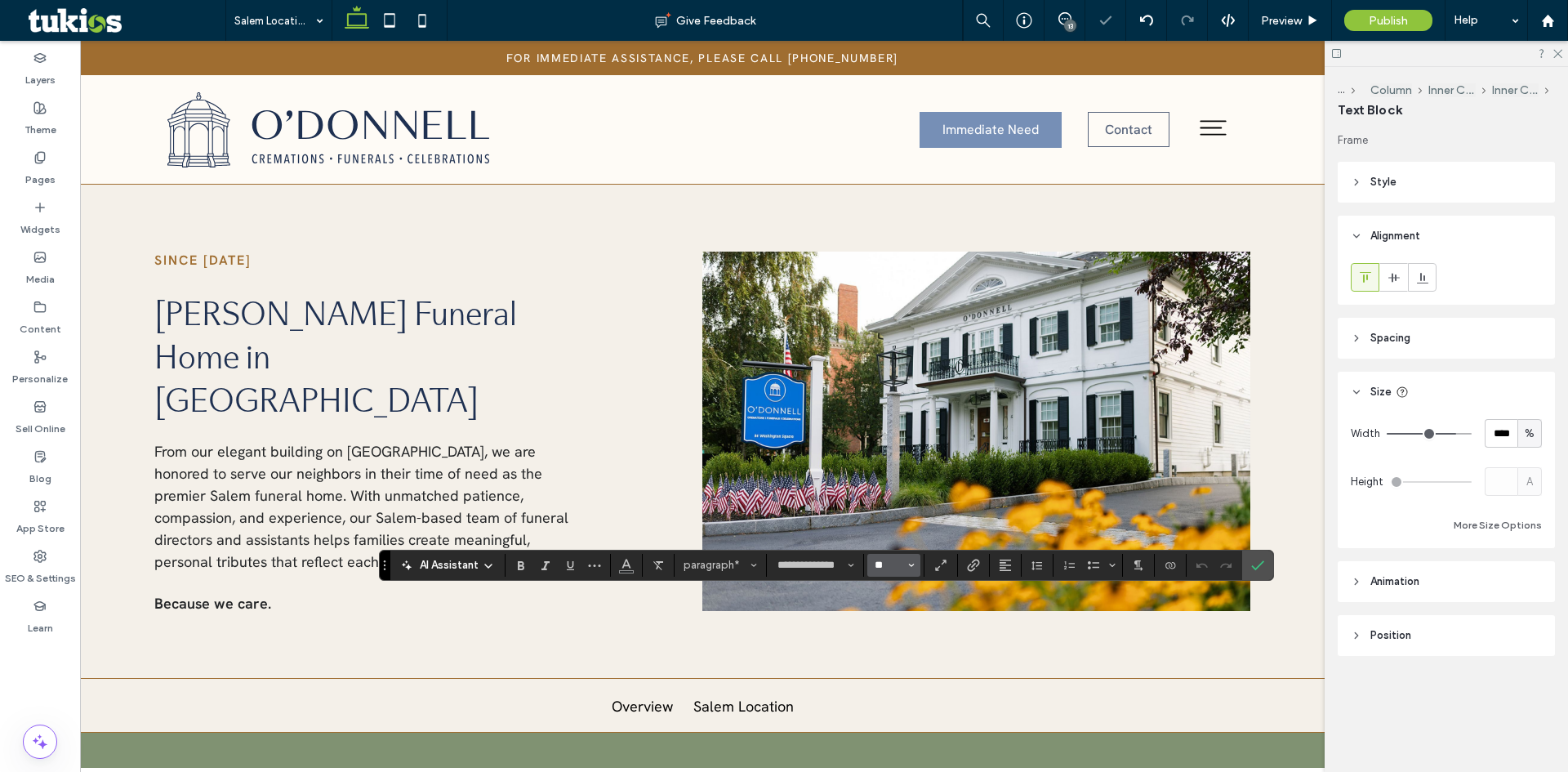
click at [900, 562] on input "**" at bounding box center [888, 565] width 32 height 13
click at [896, 533] on label "18" at bounding box center [893, 533] width 53 height 23
type input "*"
click at [898, 572] on input "*" at bounding box center [888, 565] width 32 height 13
click at [900, 529] on label "18" at bounding box center [893, 533] width 53 height 23
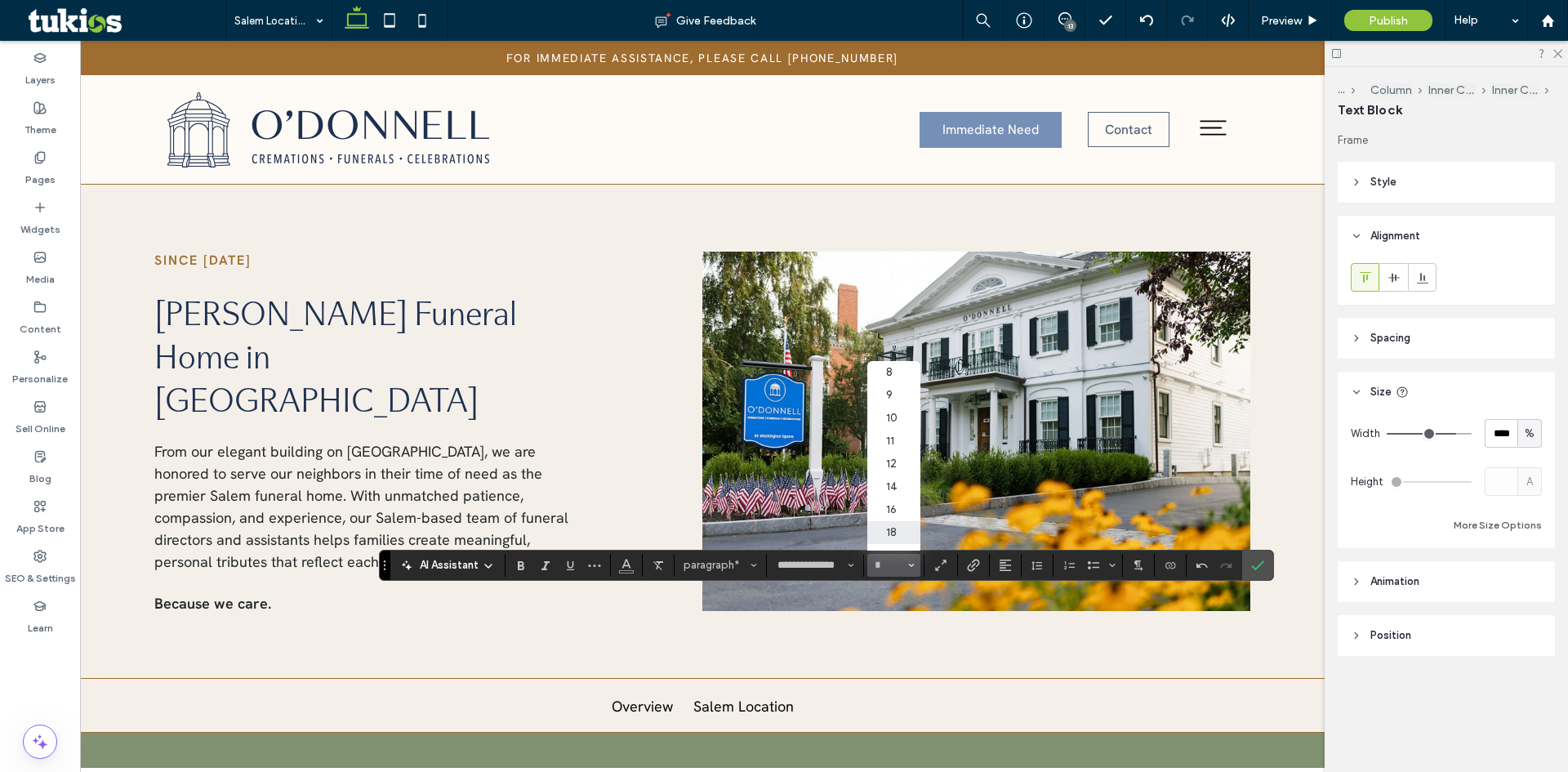
type input "**"
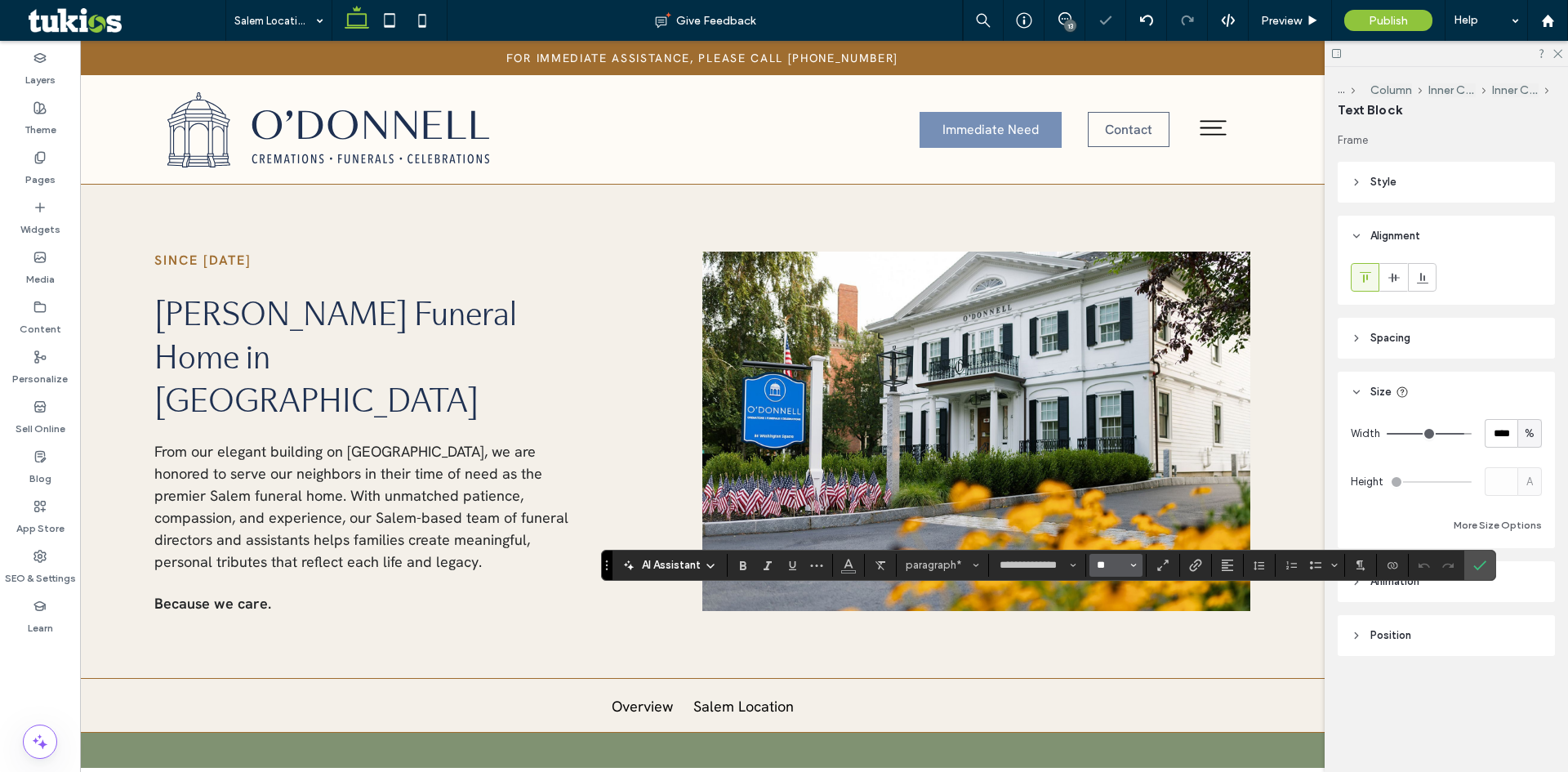
click at [1106, 564] on input "**" at bounding box center [1110, 565] width 32 height 13
click at [1114, 524] on label "18" at bounding box center [1115, 533] width 53 height 23
type input "**"
click at [1477, 570] on use "Confirm" at bounding box center [1480, 565] width 13 height 10
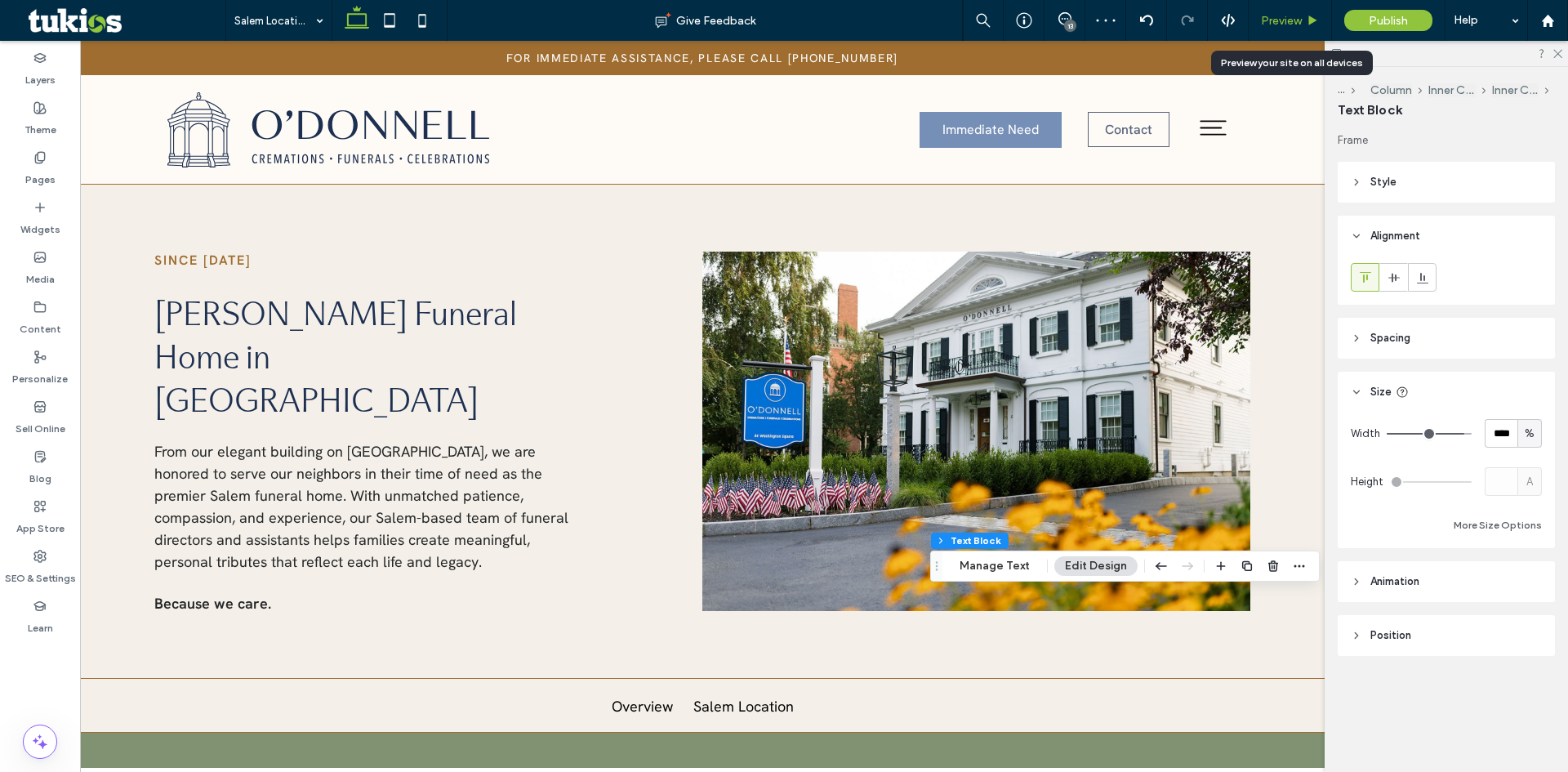
click at [1298, 17] on span "Preview" at bounding box center [1281, 21] width 41 height 14
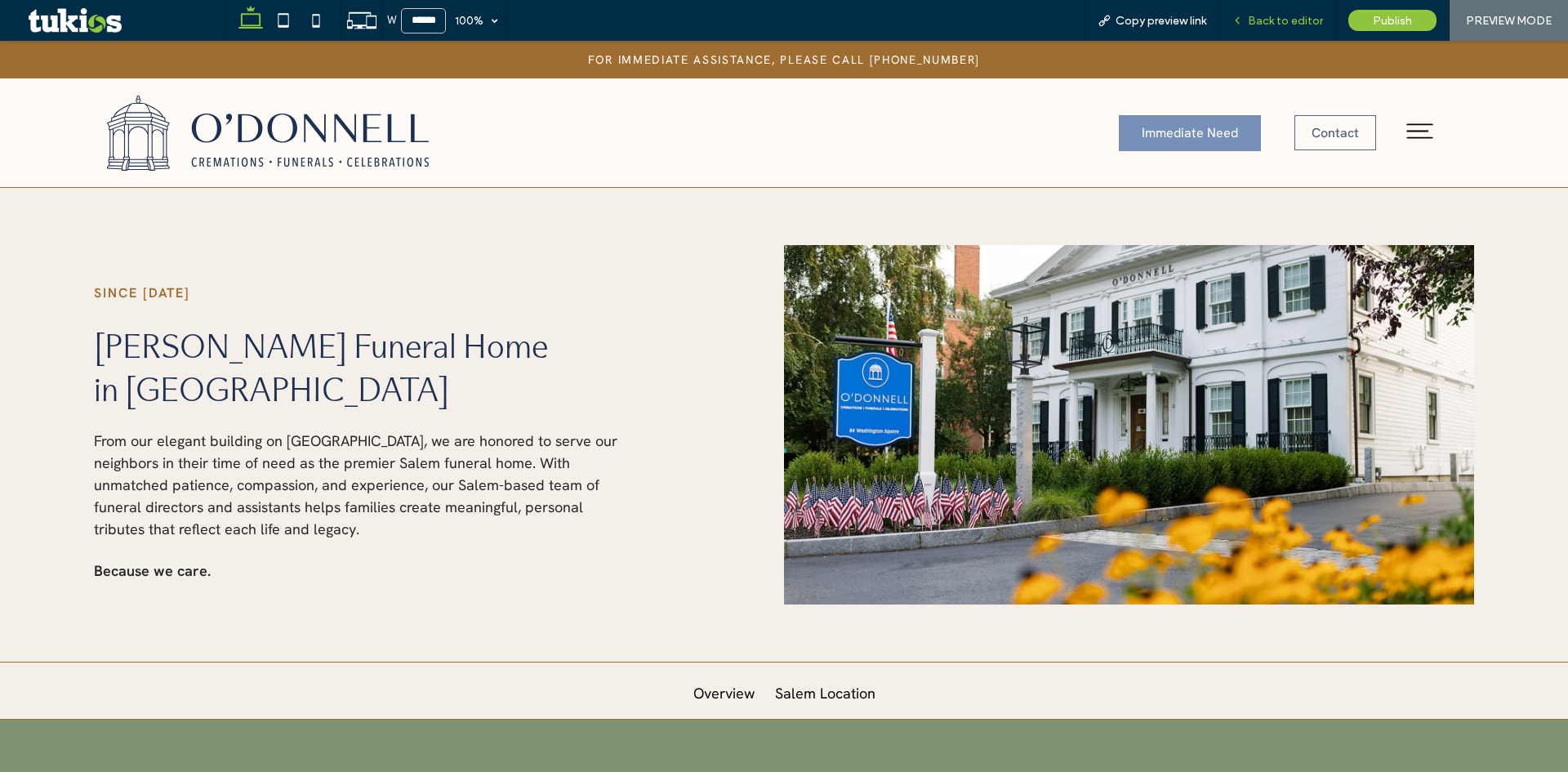
click at [1292, 16] on span "Back to editor" at bounding box center [1285, 21] width 75 height 14
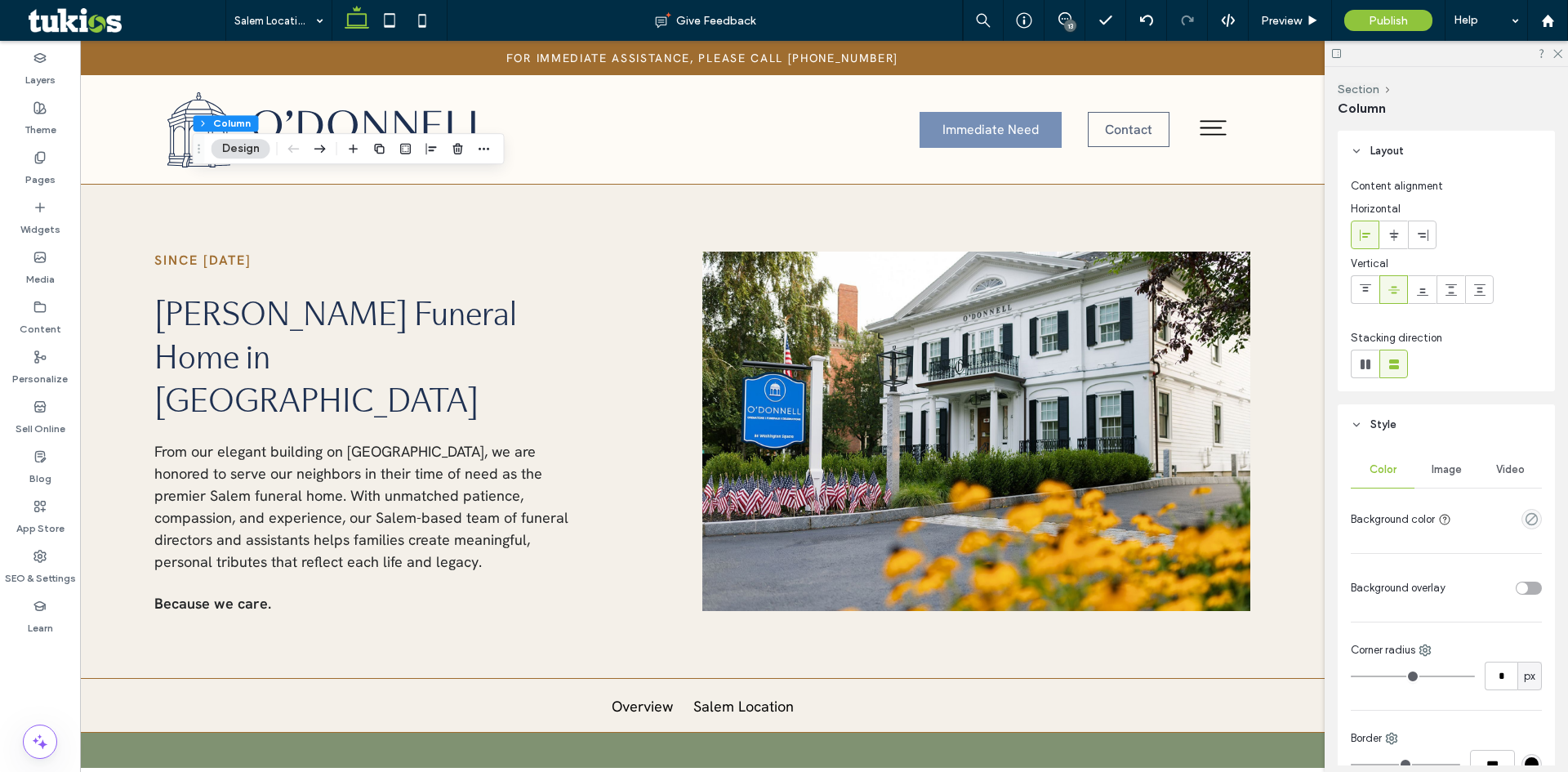
click at [1424, 488] on hr at bounding box center [1446, 488] width 191 height 1
click at [1433, 475] on span "Image" at bounding box center [1446, 470] width 31 height 13
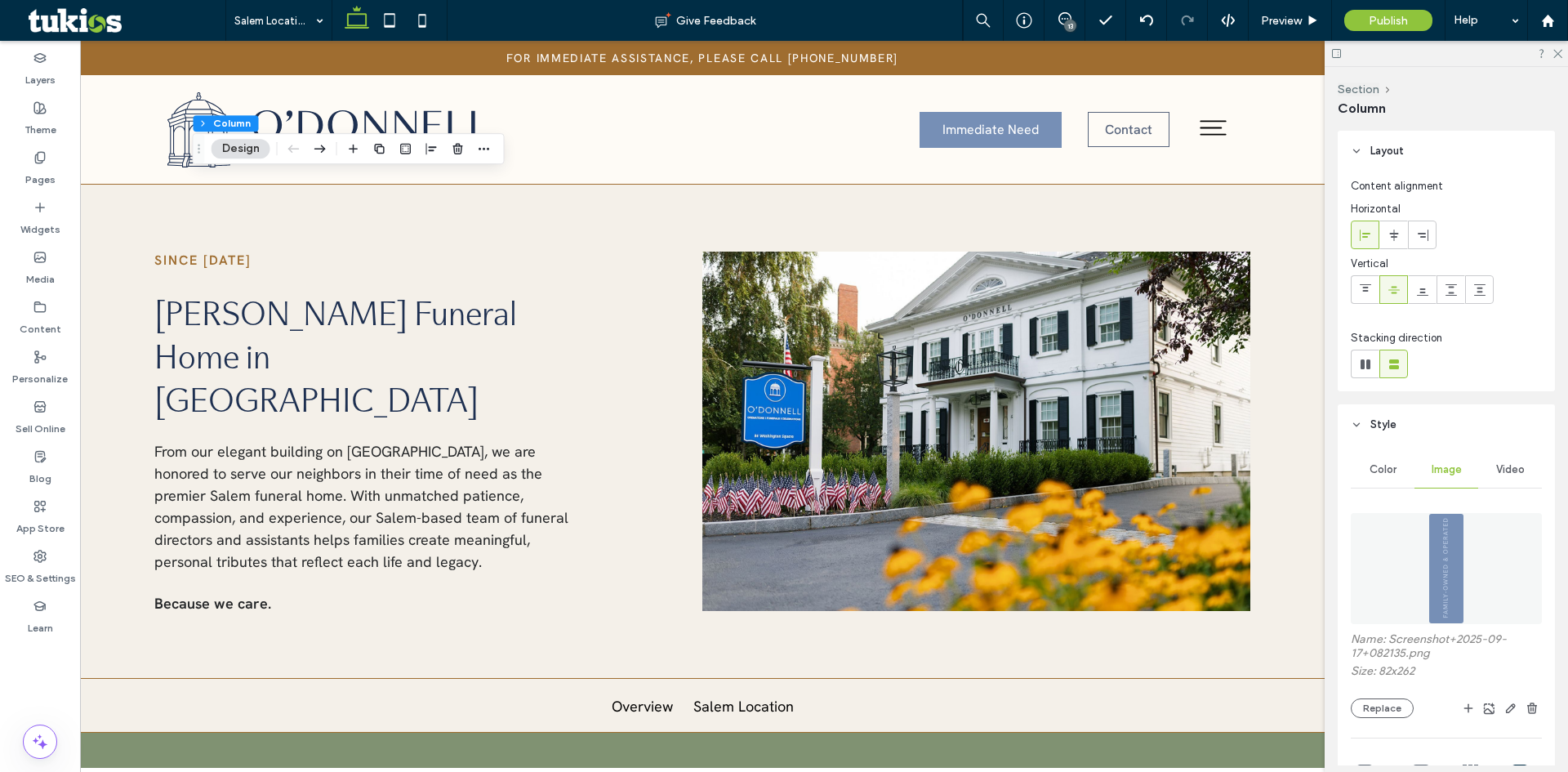
click at [1378, 475] on span "Color" at bounding box center [1382, 470] width 27 height 13
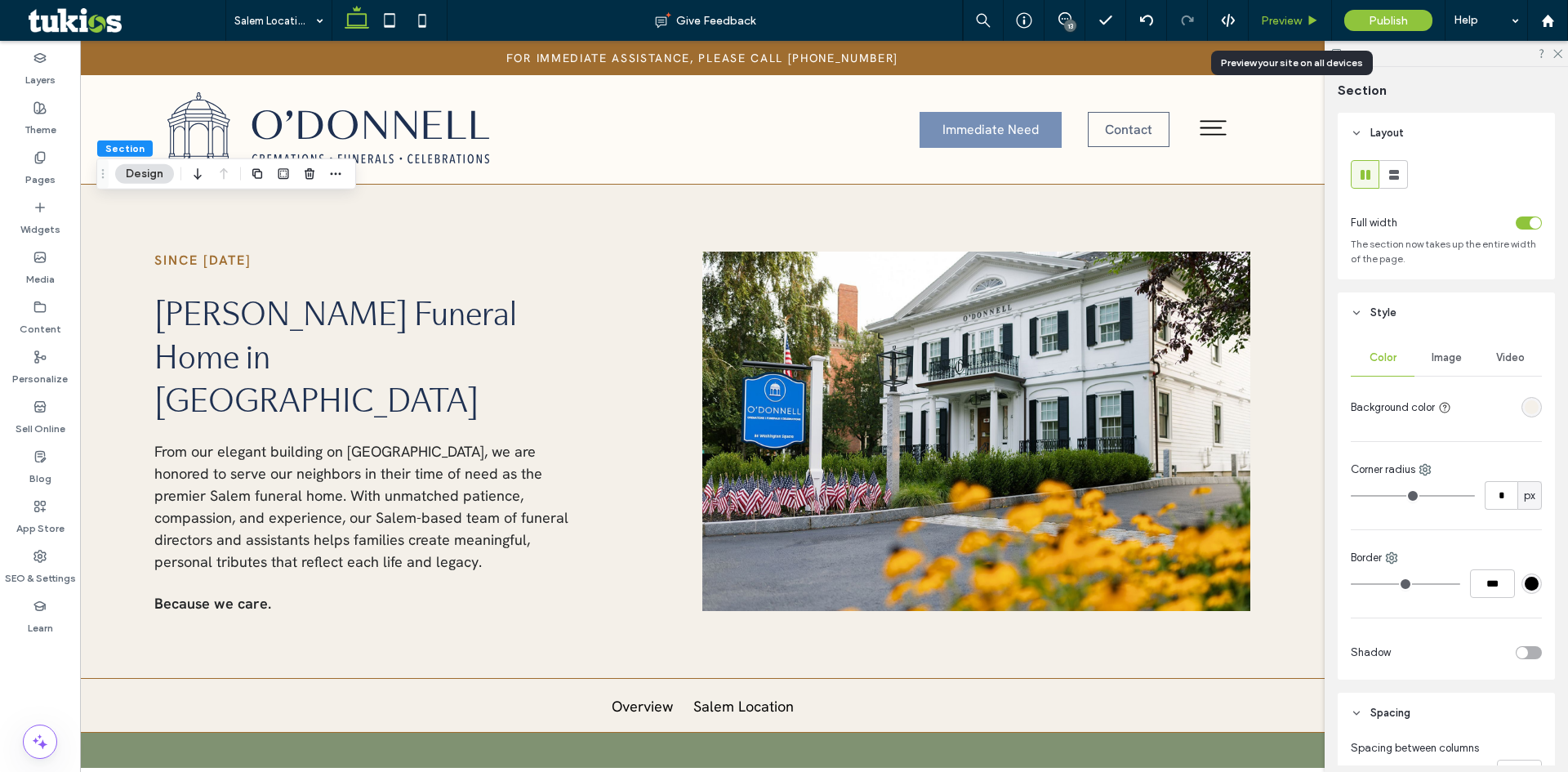
click at [1302, 14] on div "Preview" at bounding box center [1289, 21] width 82 height 14
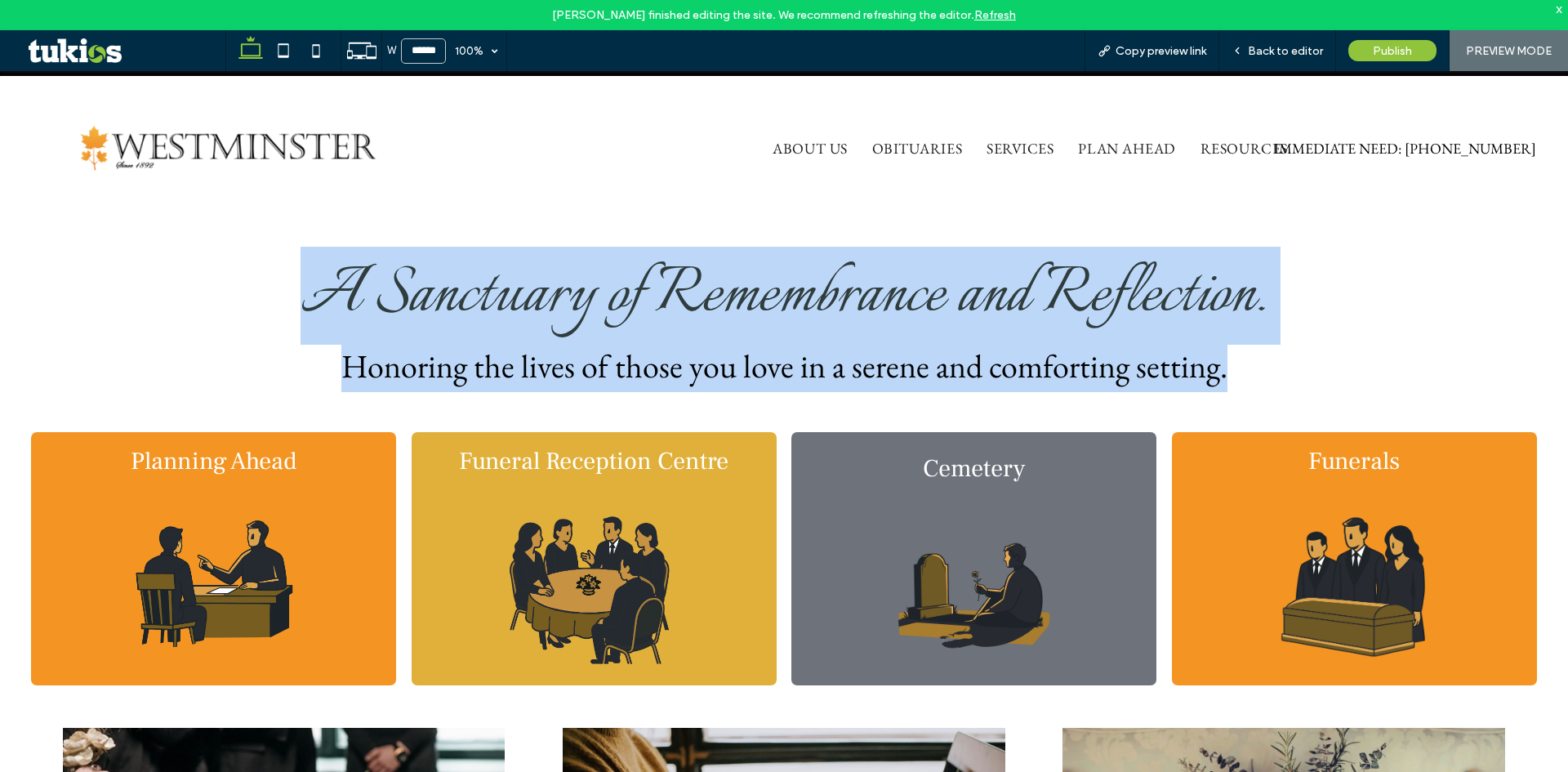
drag, startPoint x: 470, startPoint y: 302, endPoint x: 1331, endPoint y: 351, distance: 862.4
click at [1331, 351] on div "A Sanctuary of Remembrance and Reflection. Honoring the lives of those you love…" at bounding box center [783, 465] width 1505 height 492
click at [1331, 351] on h2 "Honoring the lives of those you love in a serene and comforting setting." at bounding box center [783, 368] width 1505 height 47
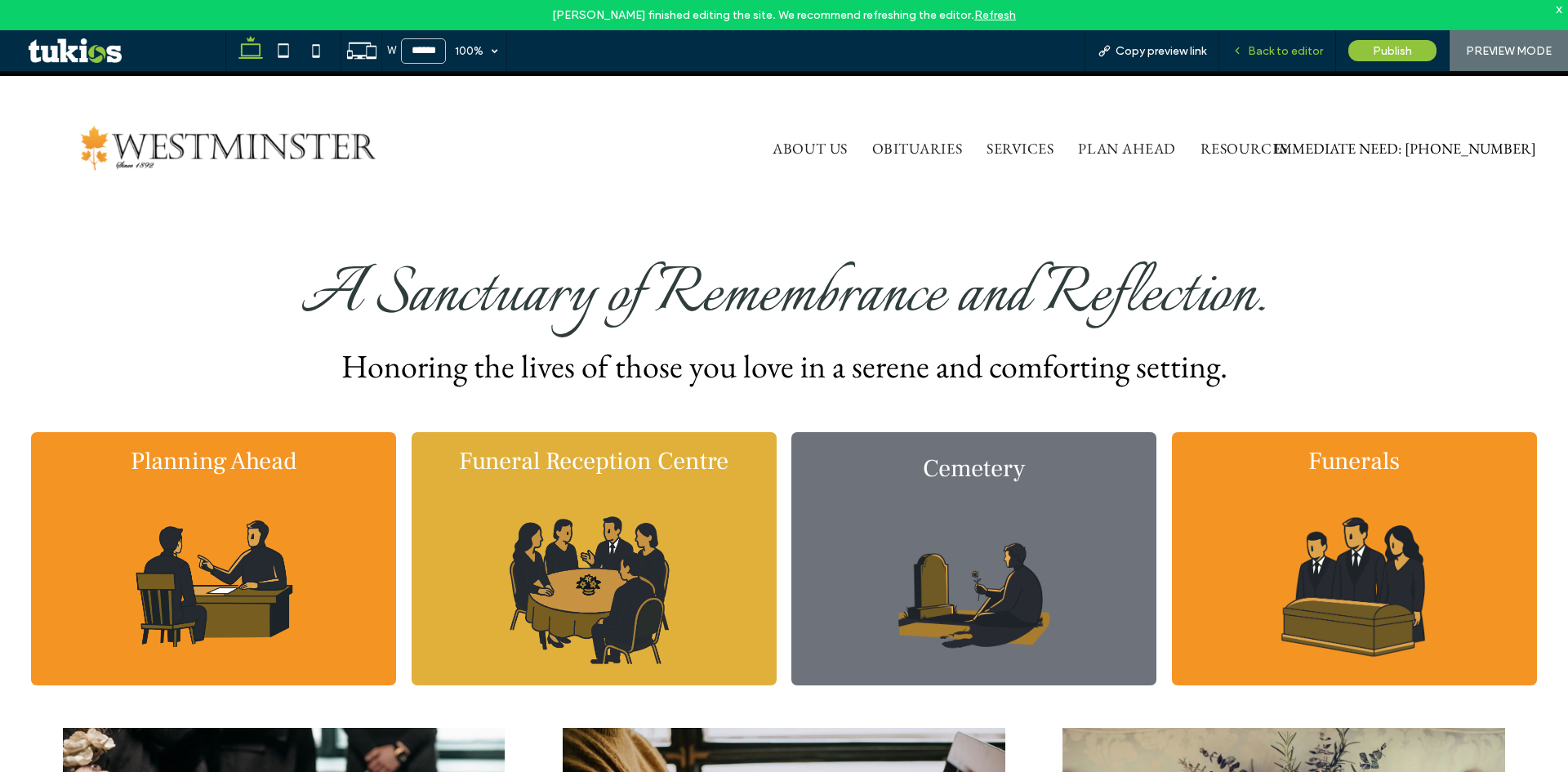
click at [1274, 54] on span "Back to editor" at bounding box center [1285, 51] width 75 height 14
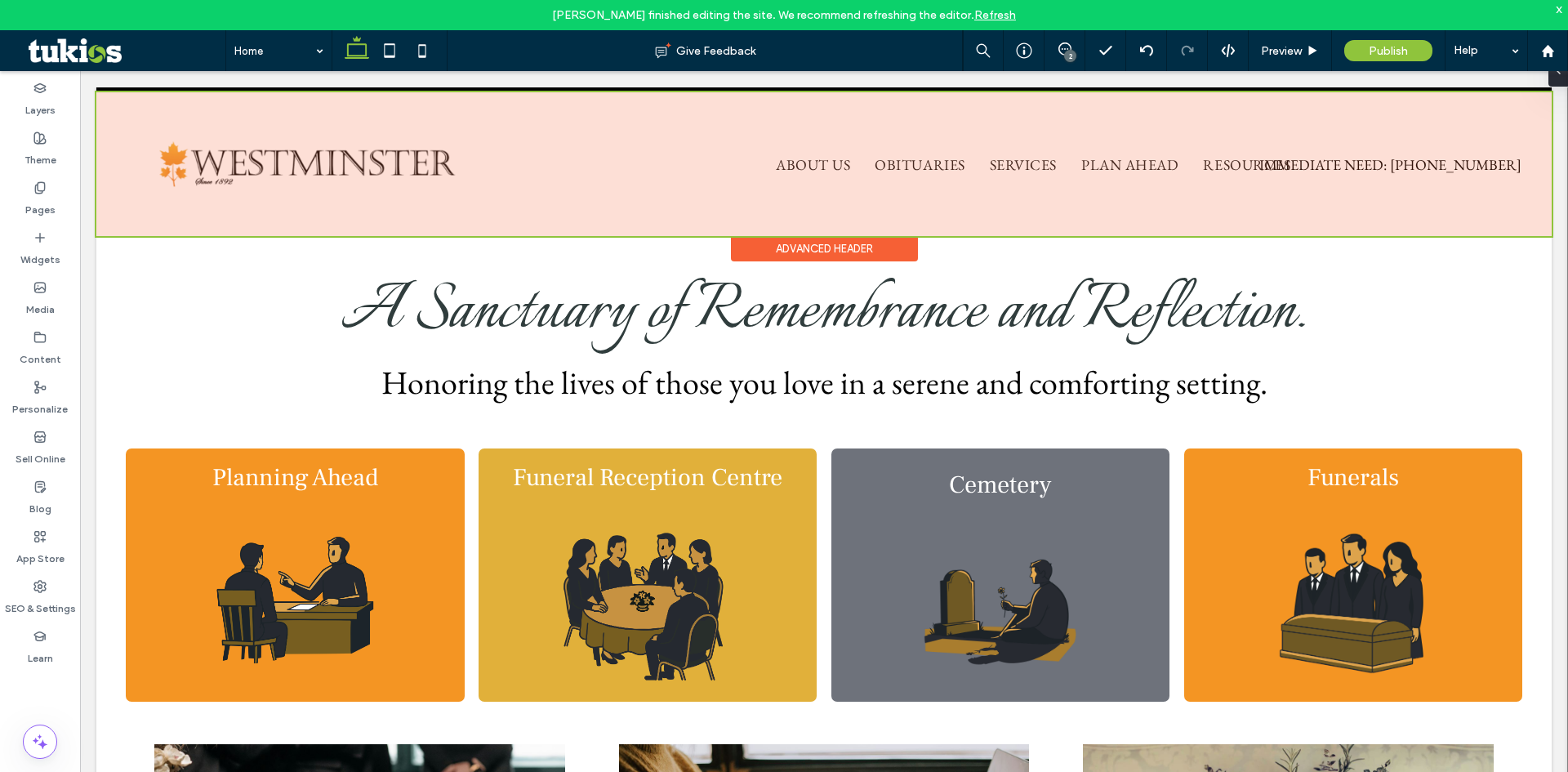
click at [814, 182] on div at bounding box center [824, 164] width 1455 height 144
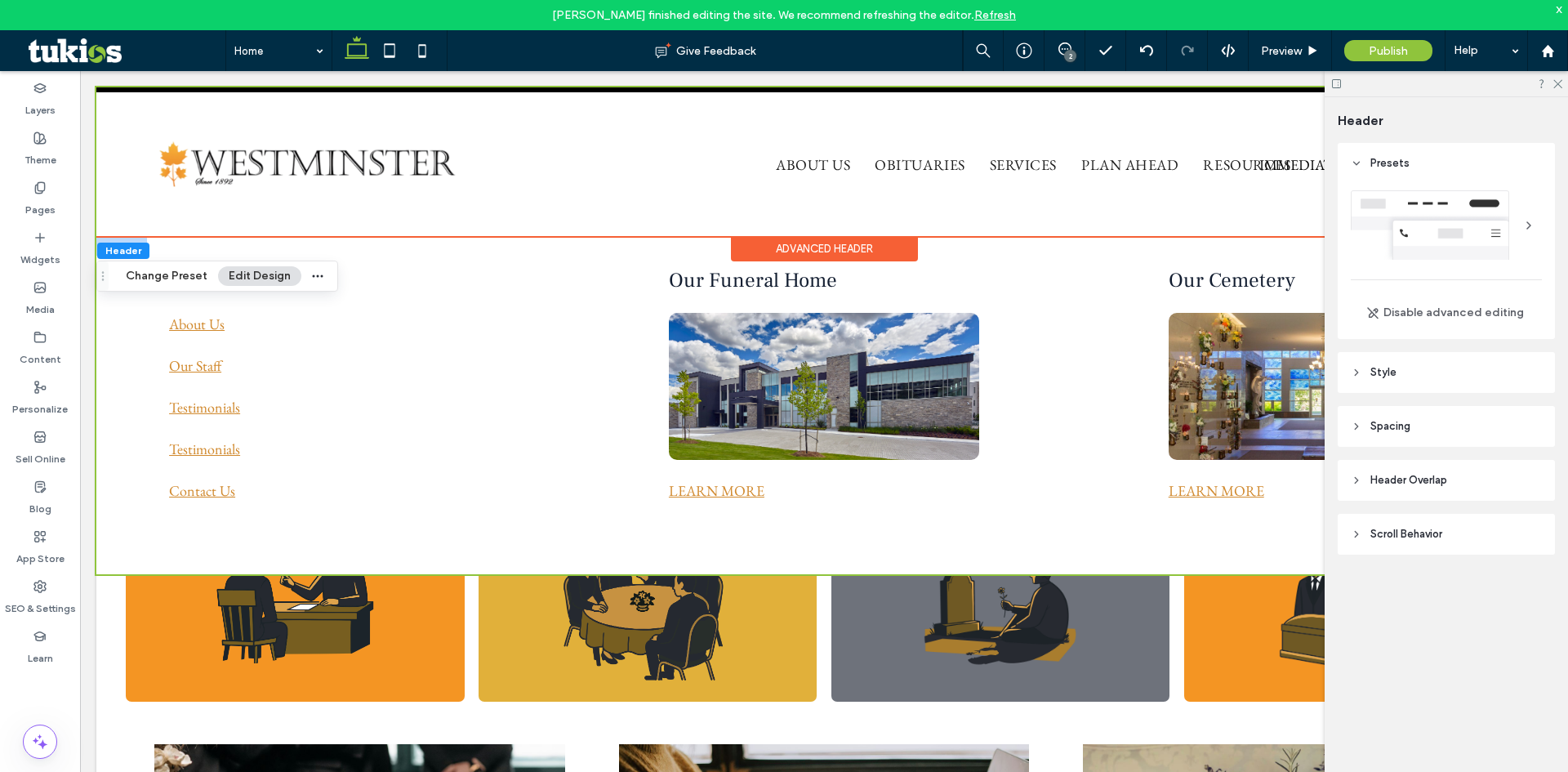
click at [564, 258] on div "About Us About Us Our Staff Testimonials Testimonials Contact Us Our Funeral Ho…" at bounding box center [824, 405] width 1455 height 336
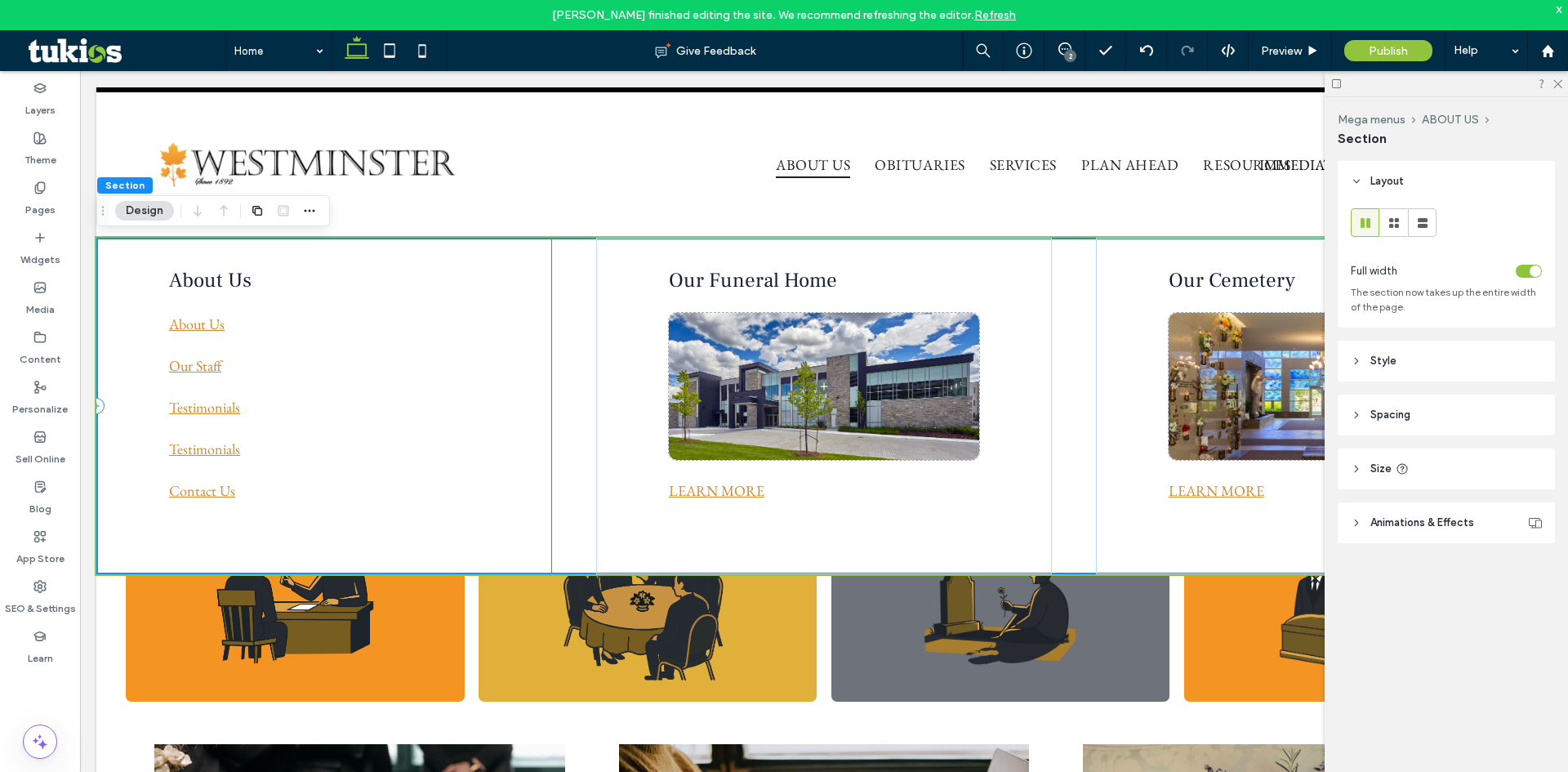
click at [130, 248] on div "About Us About Us Our Staff Testimonials Testimonials Contact Us" at bounding box center [325, 405] width 456 height 336
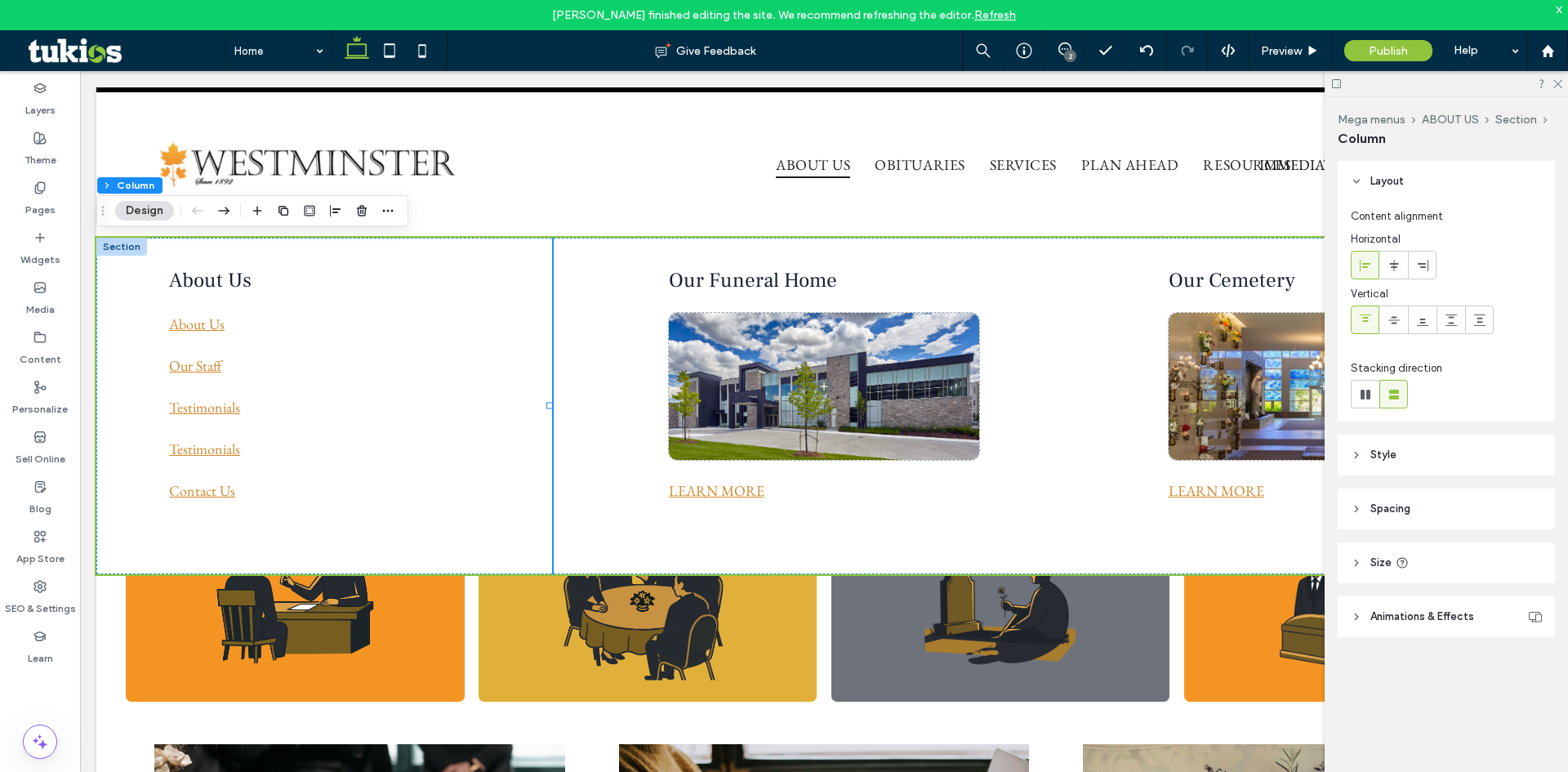
click at [125, 251] on div at bounding box center [122, 246] width 51 height 18
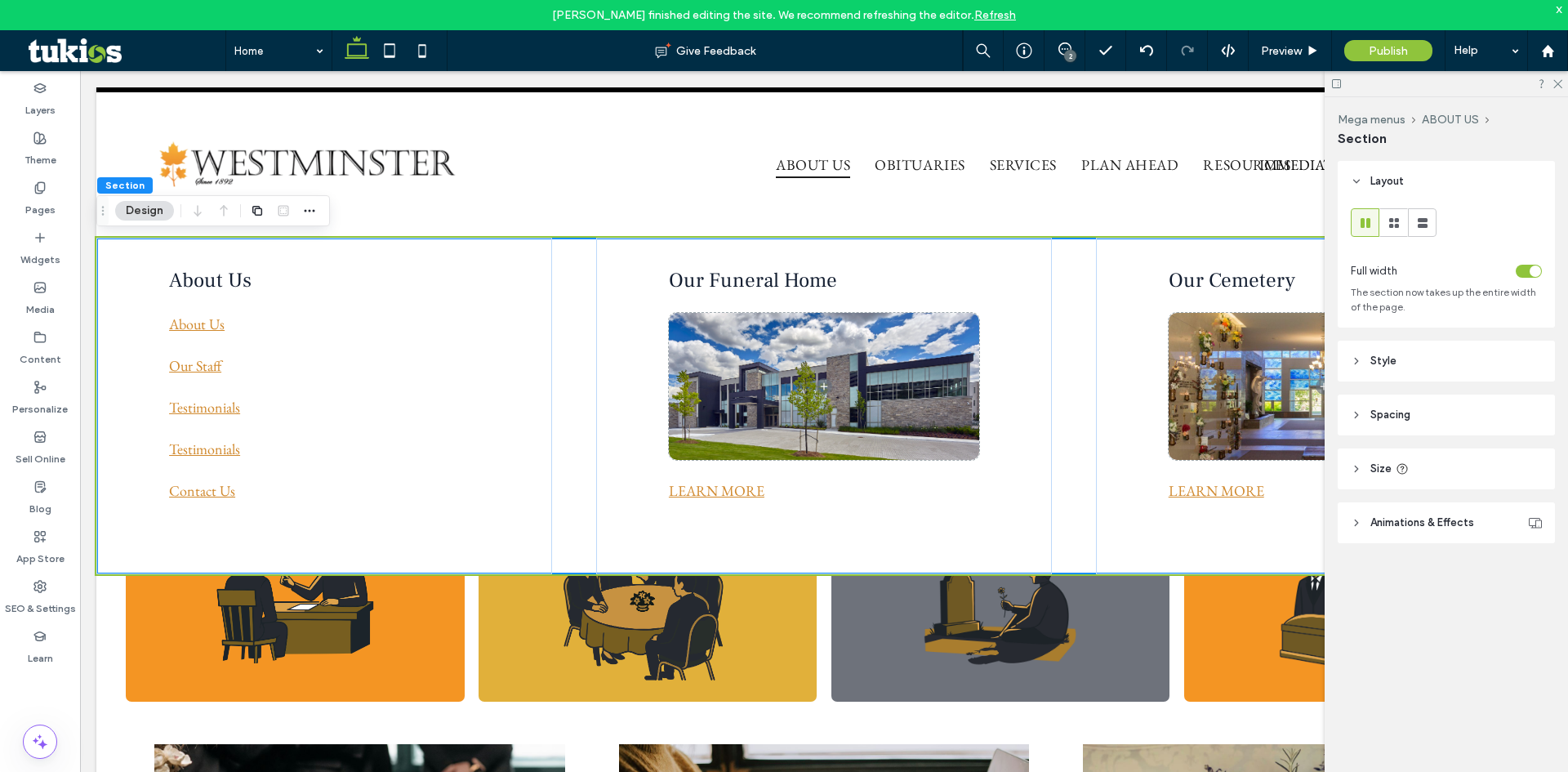
click at [1376, 472] on span "Size" at bounding box center [1380, 468] width 21 height 16
click at [1386, 412] on span "Spacing" at bounding box center [1390, 415] width 40 height 16
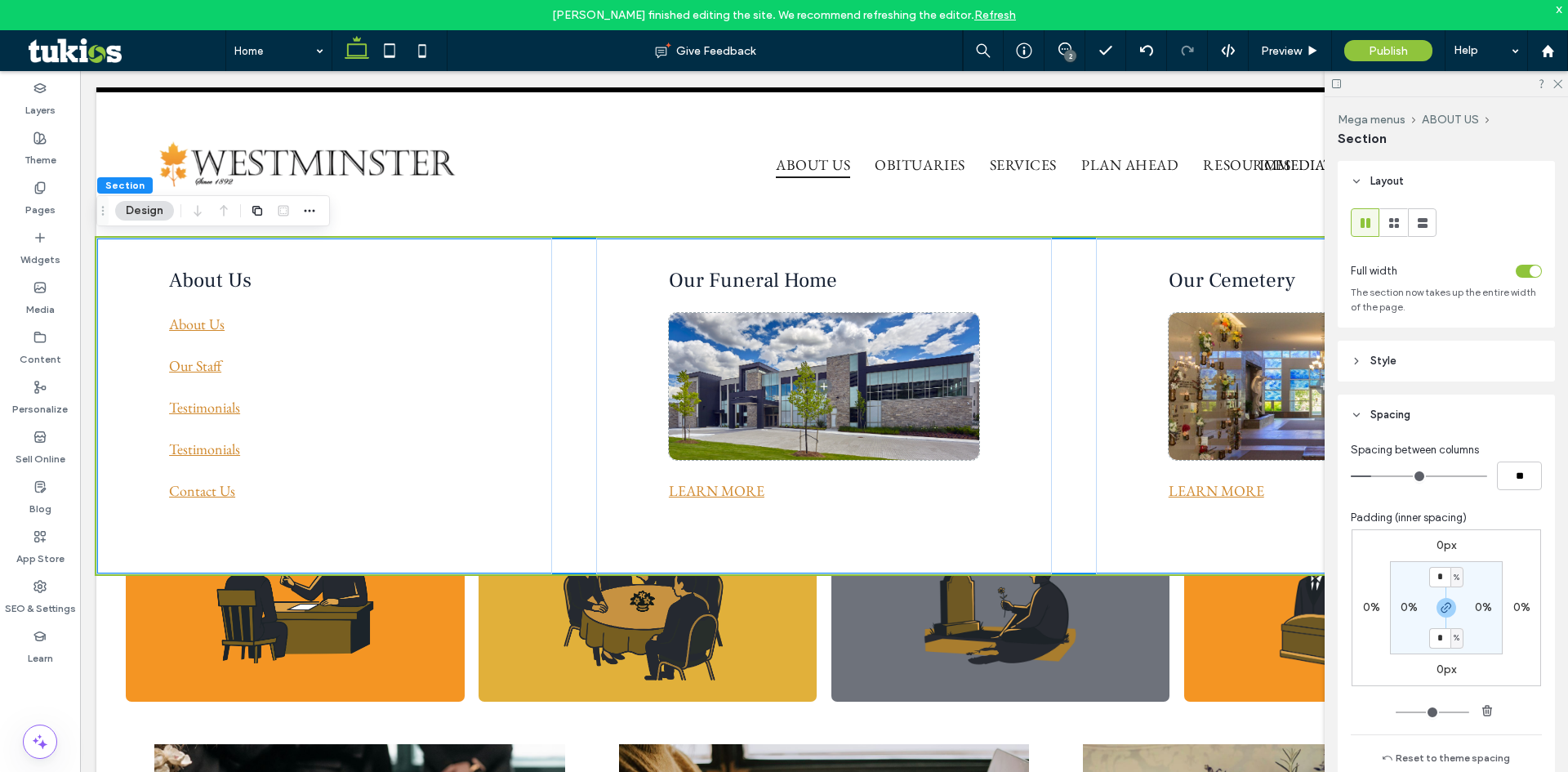
click at [1364, 609] on label "0%" at bounding box center [1372, 607] width 17 height 14
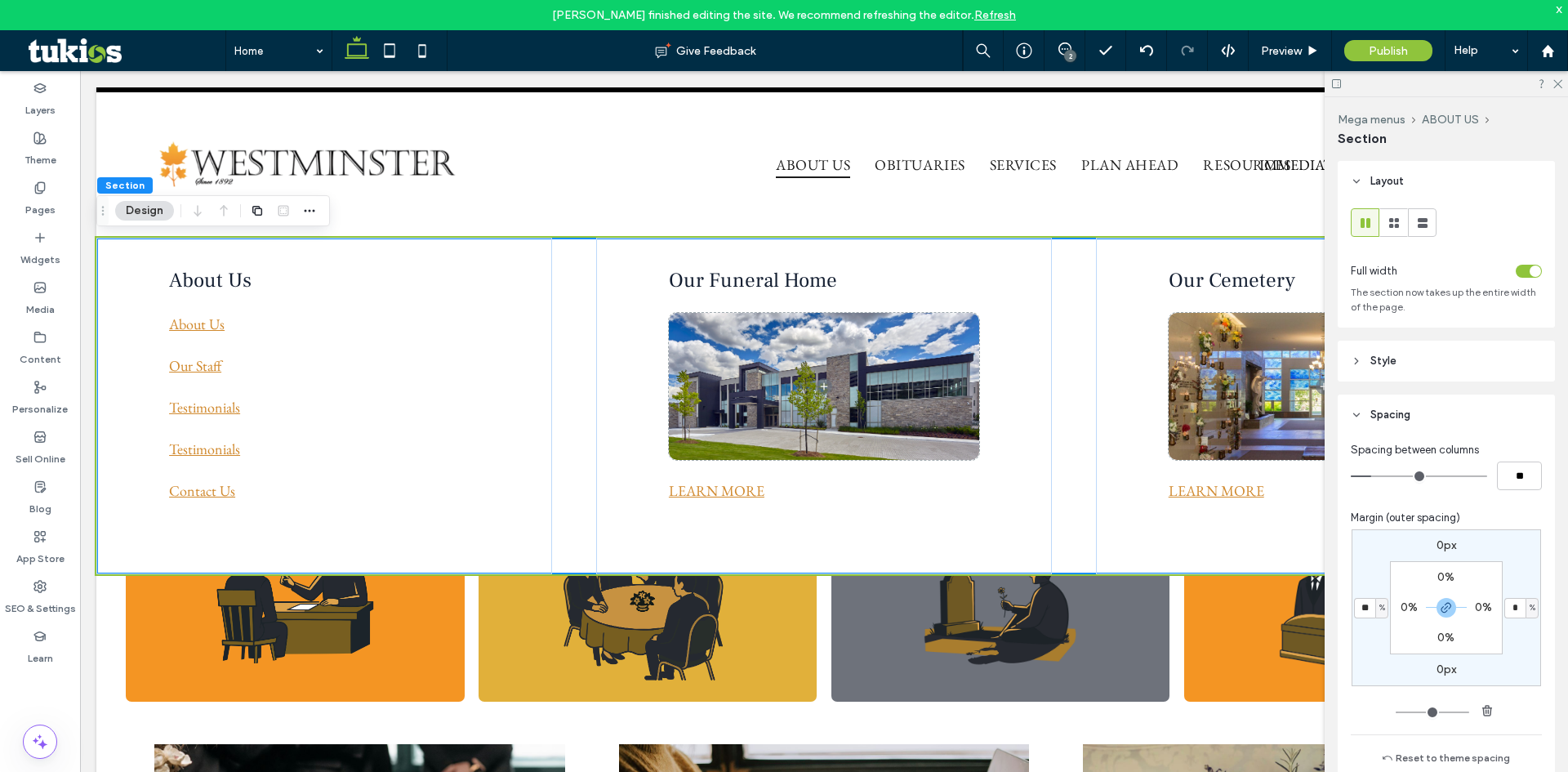
type input "**"
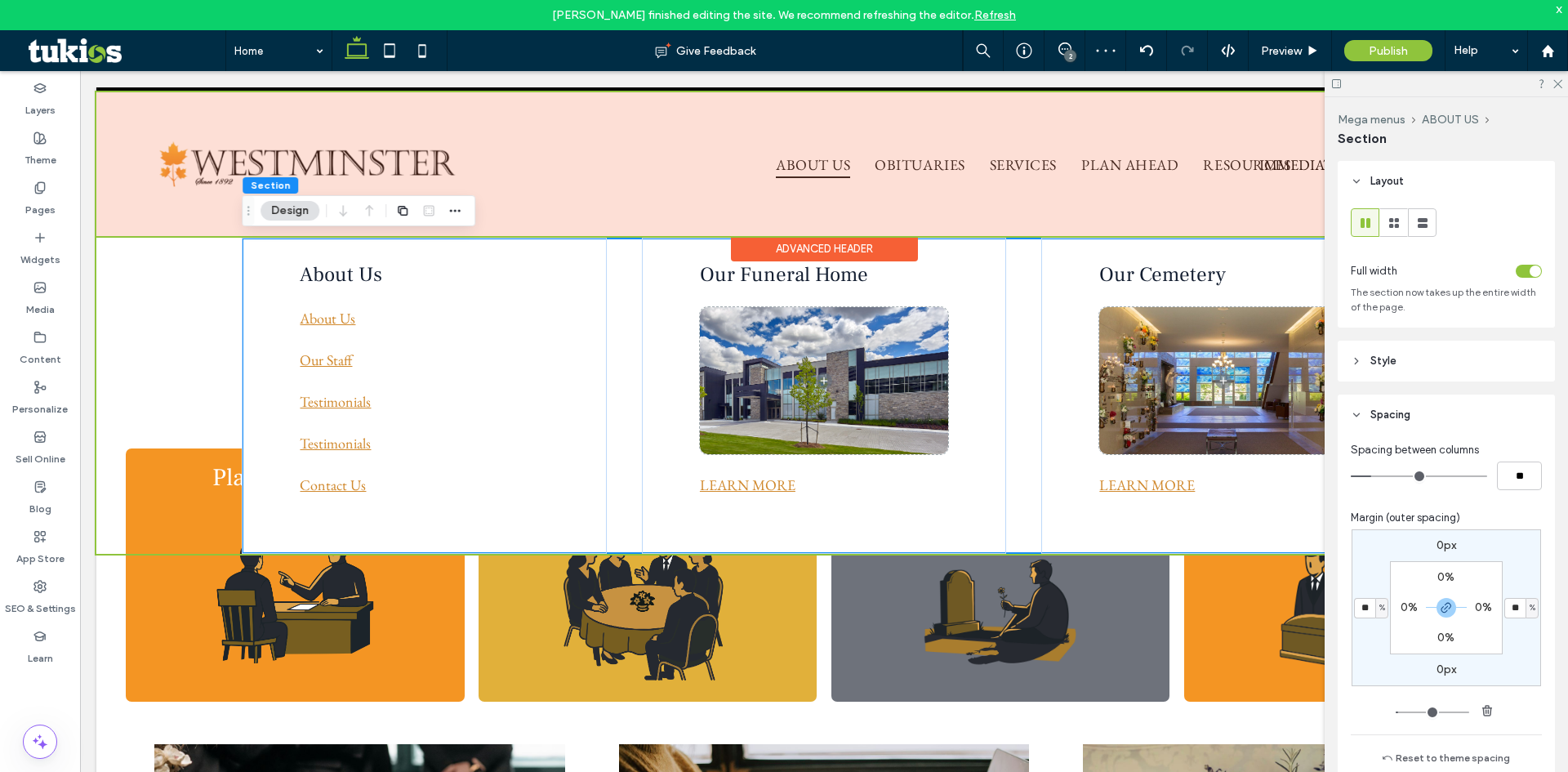
click at [904, 162] on div at bounding box center [824, 164] width 1455 height 144
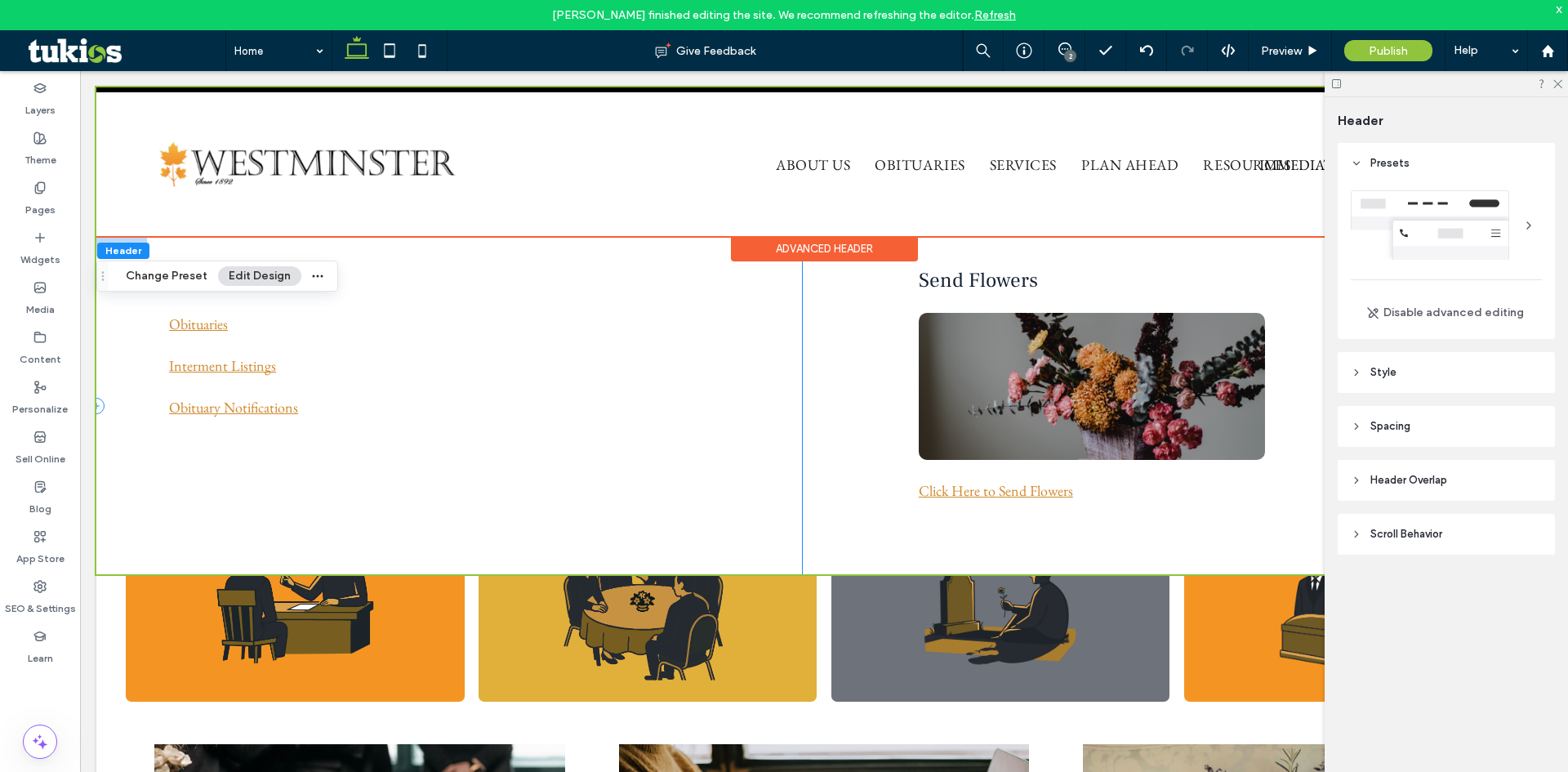
click at [591, 256] on div "Obituaries Obituaries Interment Listings ﻿ Obituary Notifications" at bounding box center [449, 405] width 706 height 336
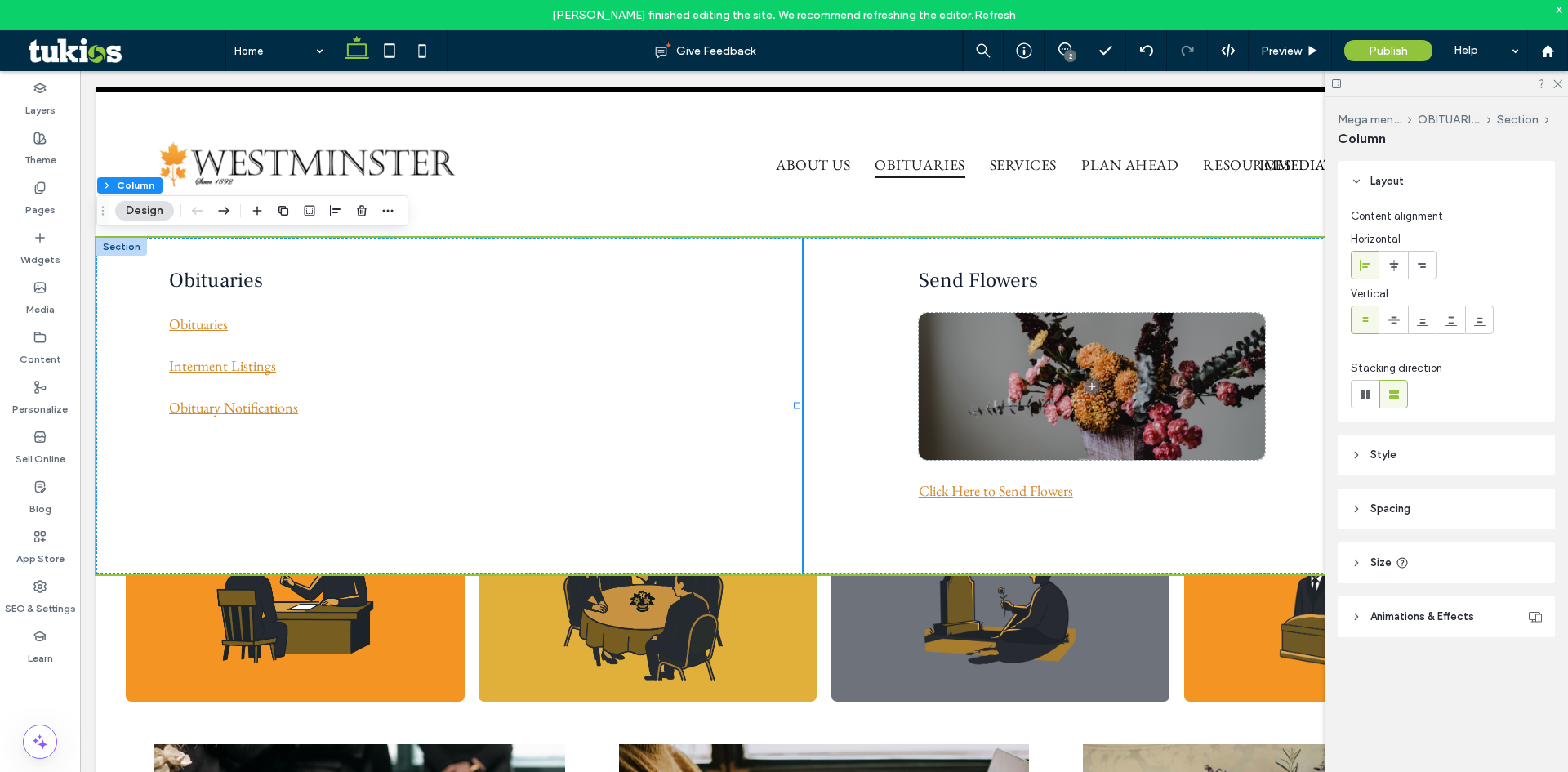
click at [123, 247] on div at bounding box center [122, 246] width 51 height 18
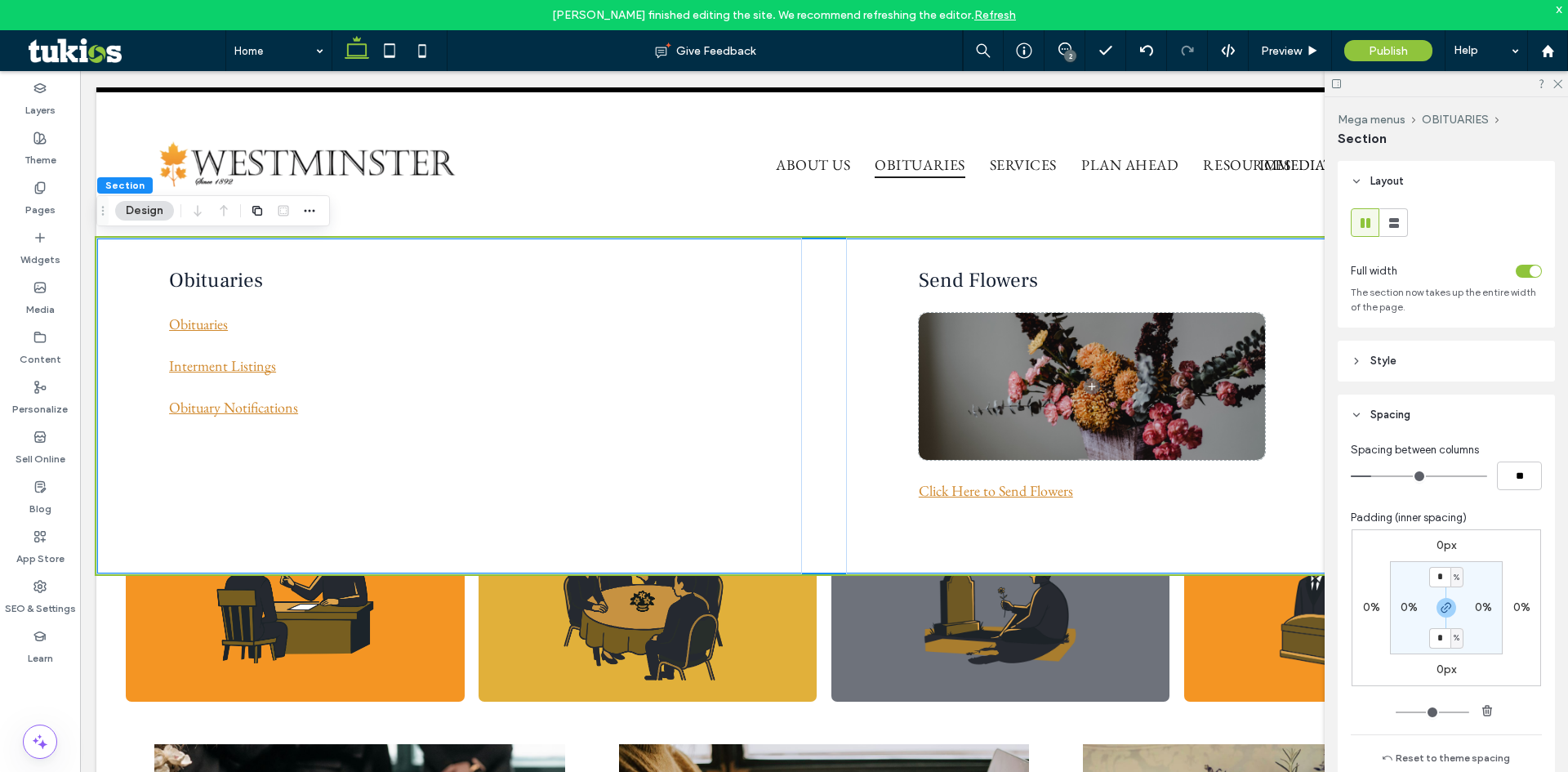
click at [1405, 610] on label "0%" at bounding box center [1409, 607] width 17 height 14
type input "*"
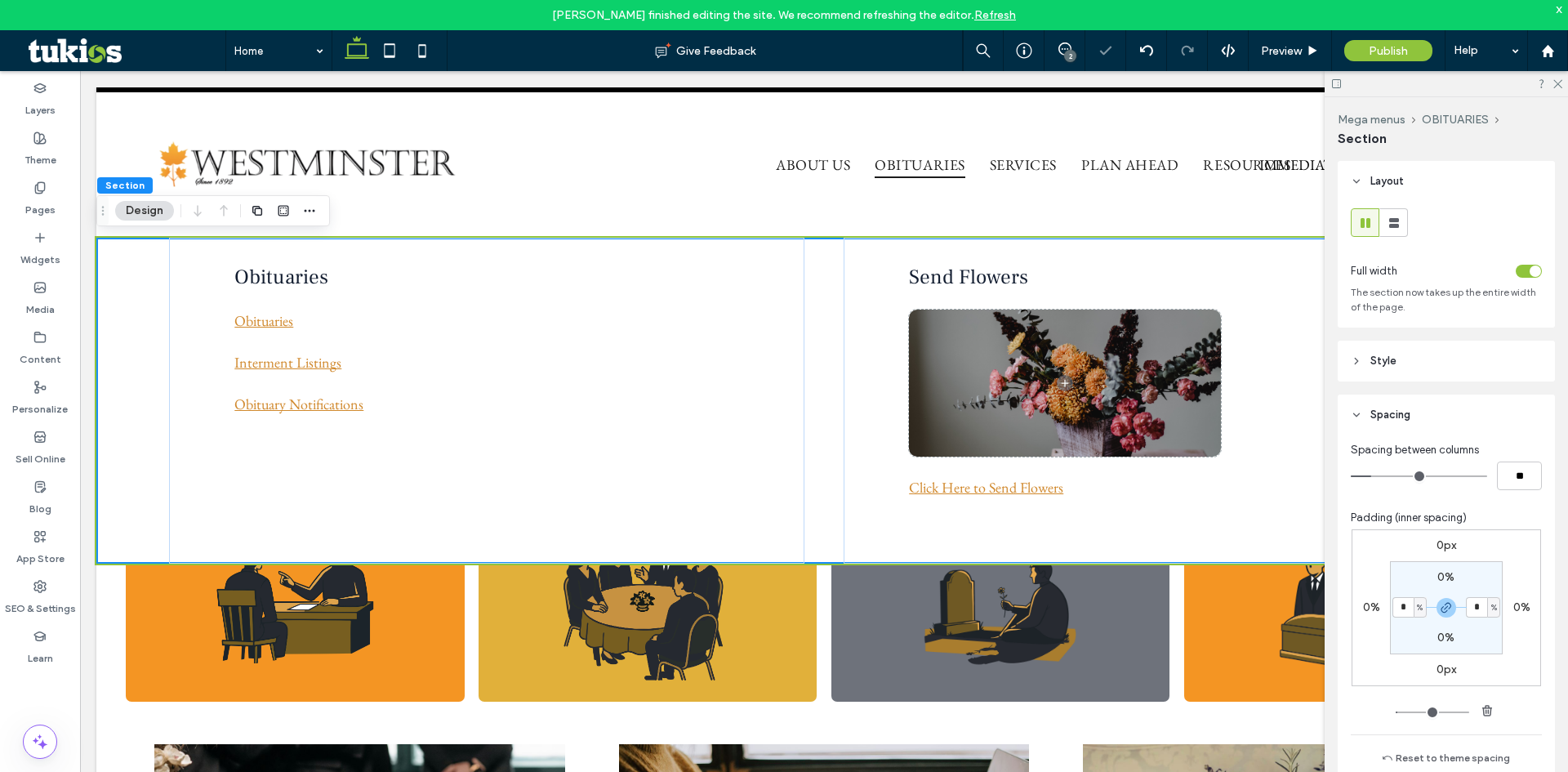
click at [1398, 603] on input "*" at bounding box center [1402, 607] width 21 height 20
type input "*"
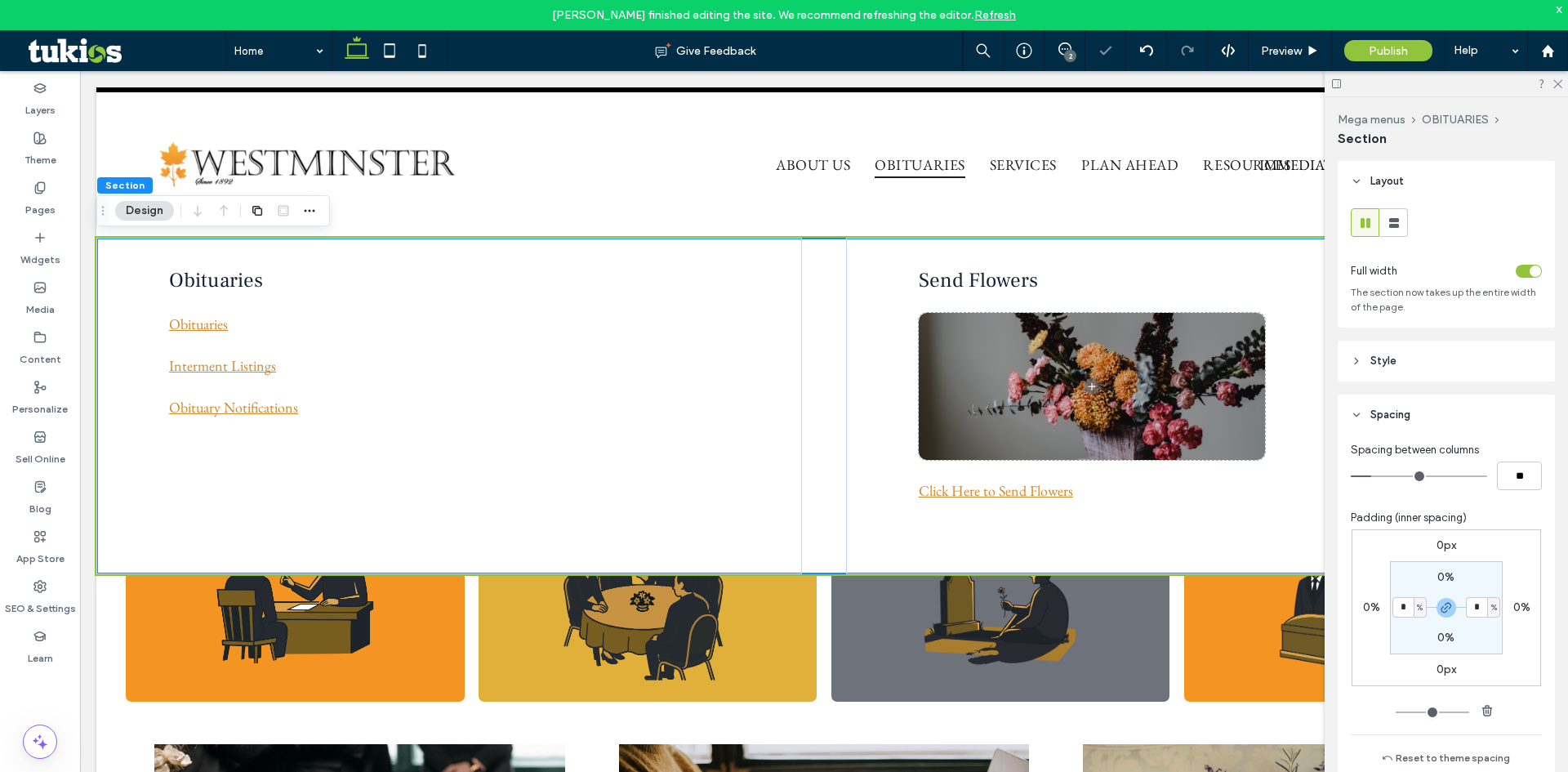
click at [1368, 609] on label "0%" at bounding box center [1372, 607] width 17 height 14
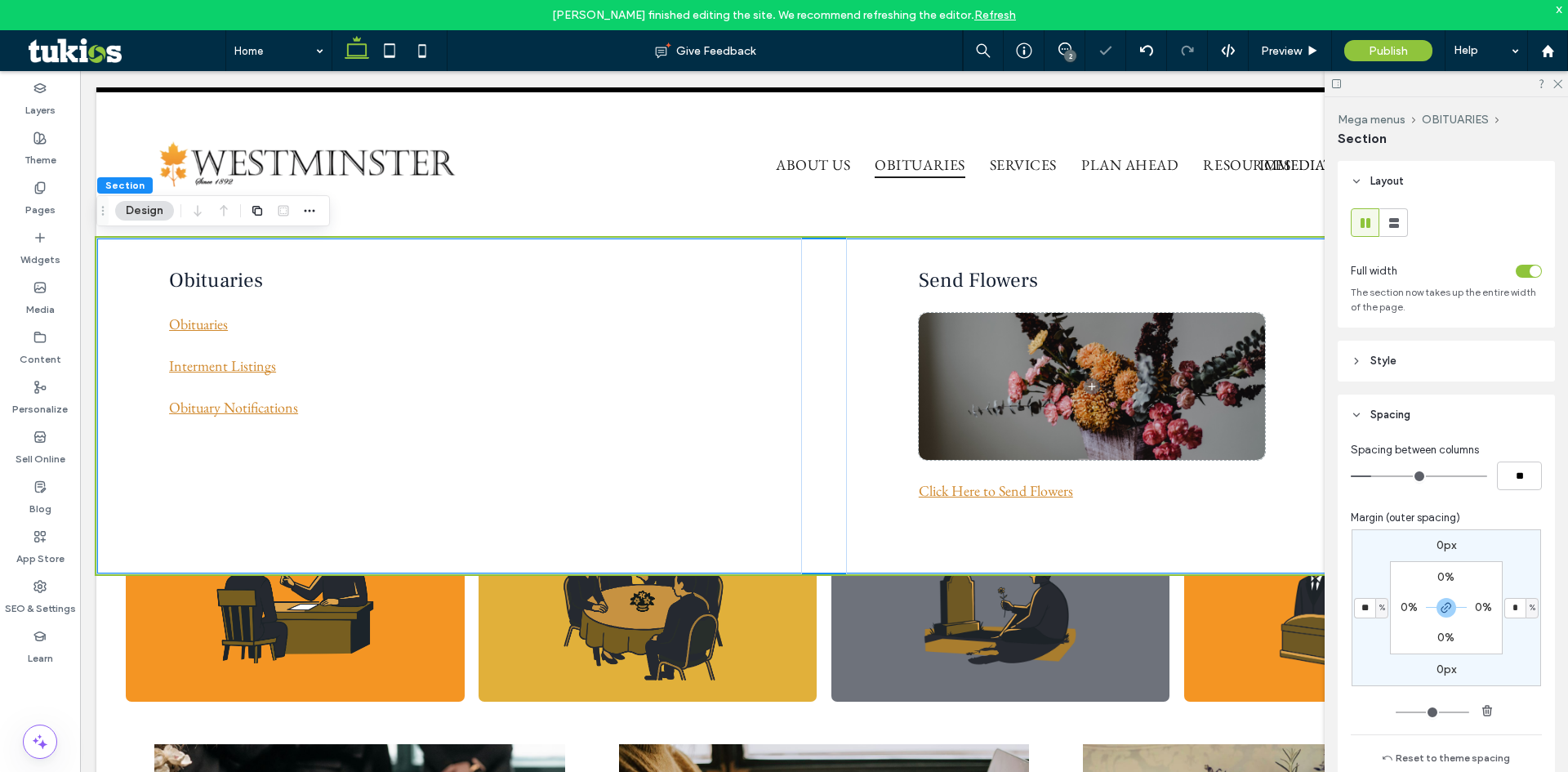
type input "**"
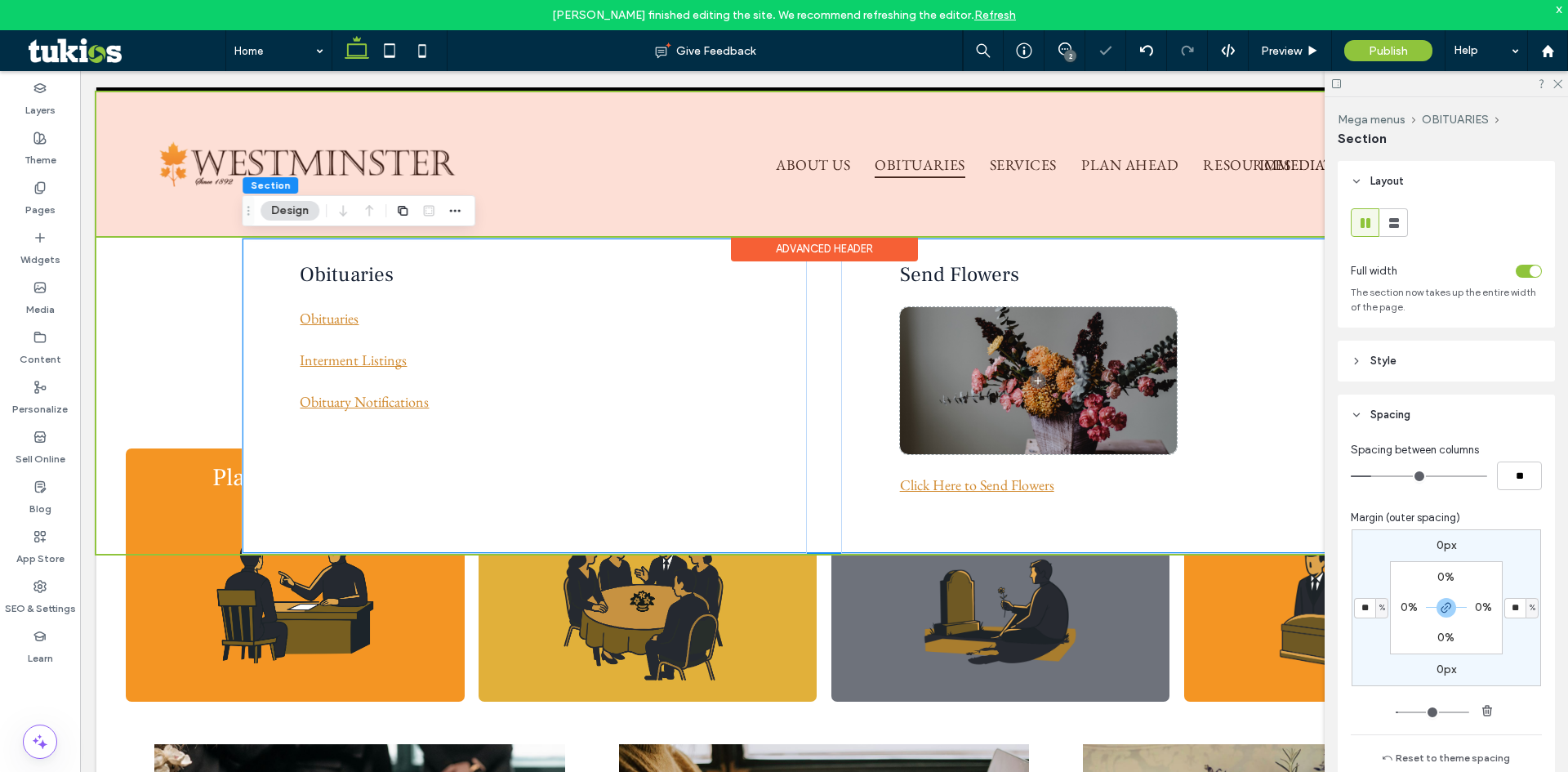
click at [805, 164] on div at bounding box center [824, 164] width 1455 height 144
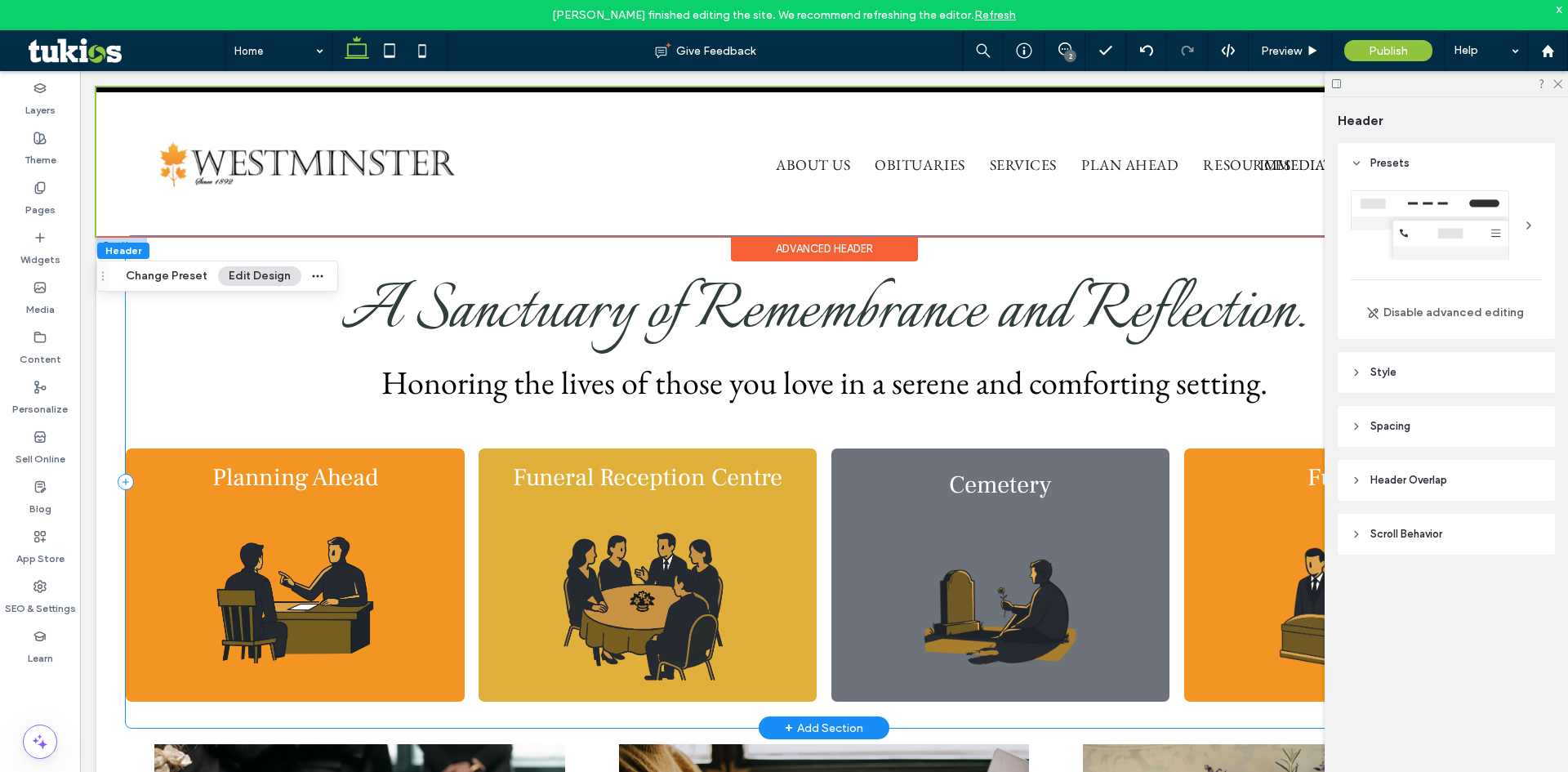
click at [266, 251] on div "A Sanctuary of Remembrance and Reflection. Honoring the lives of those you love…" at bounding box center [823, 483] width 1397 height 492
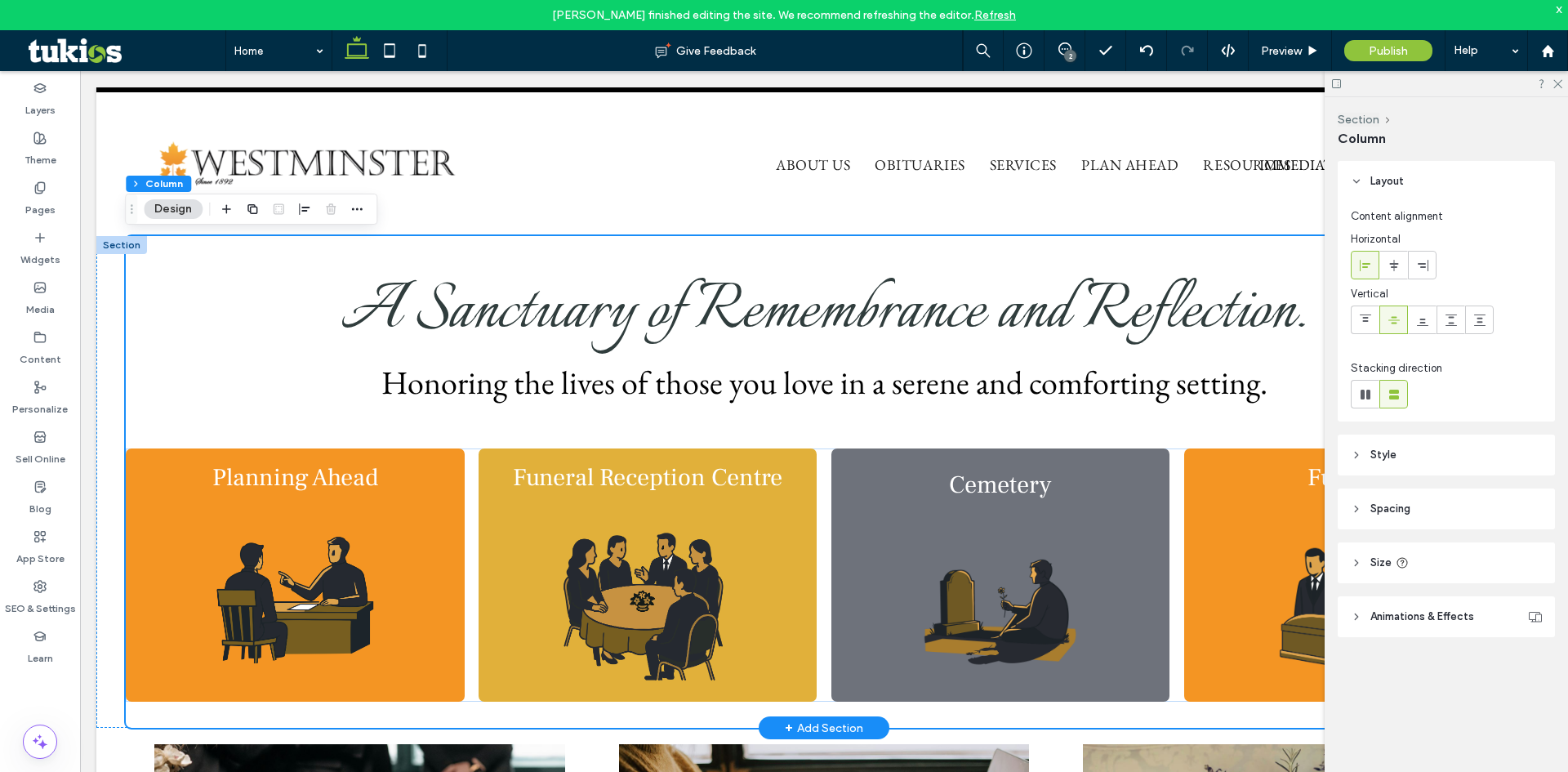
click at [125, 248] on div at bounding box center [122, 245] width 51 height 18
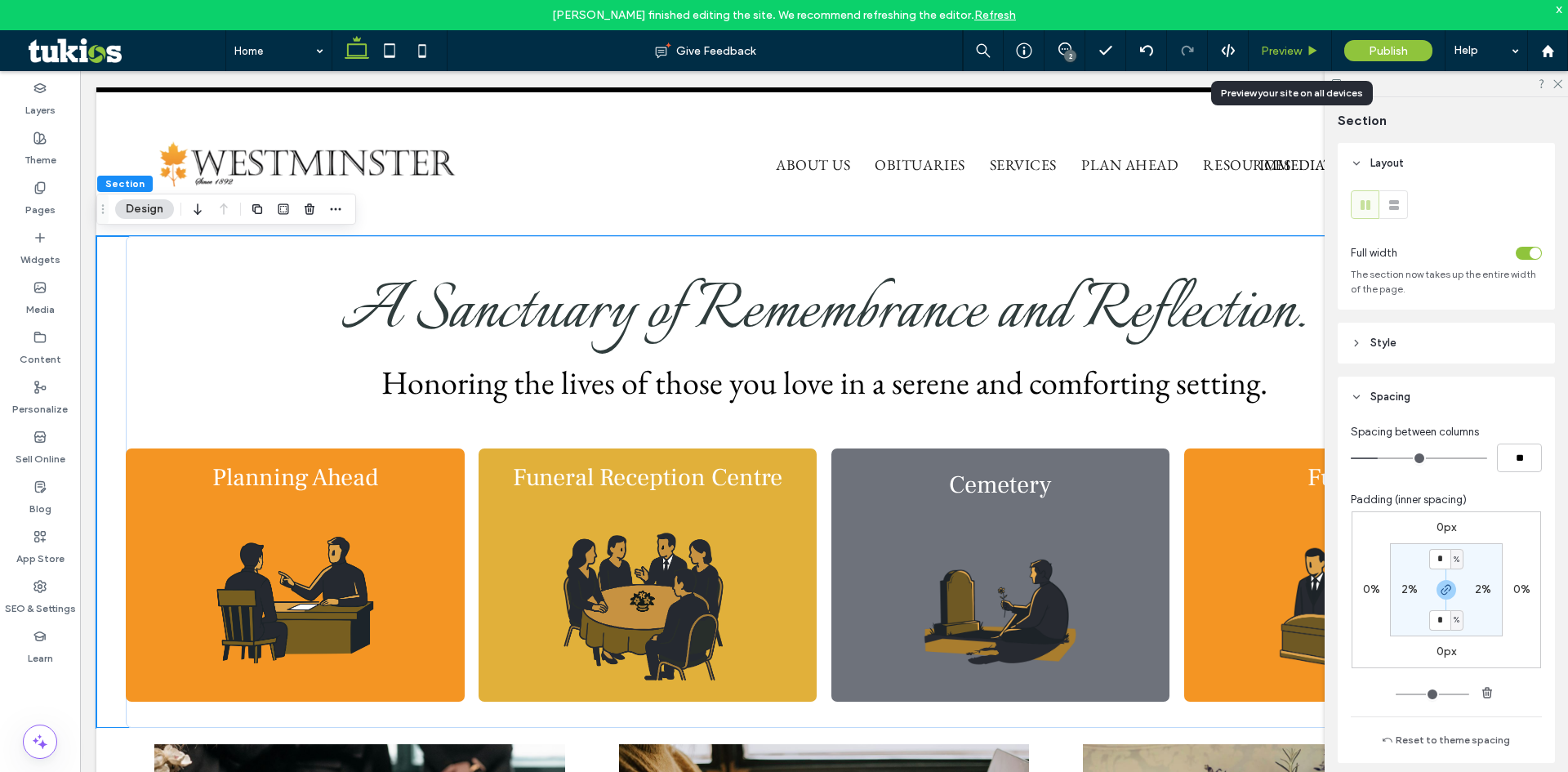
click at [1289, 56] on span "Preview" at bounding box center [1281, 51] width 41 height 14
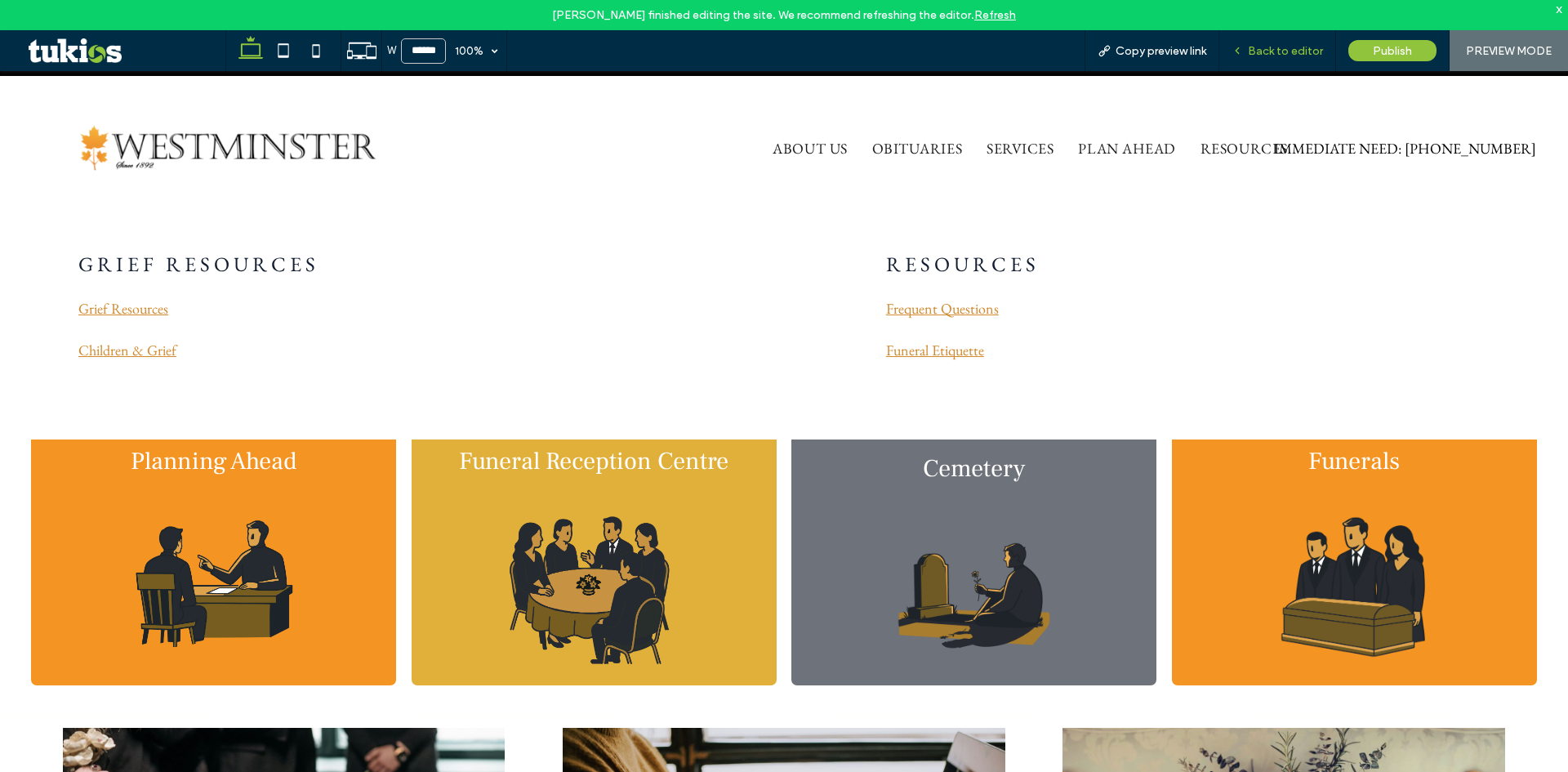
click at [1266, 60] on div "Back to editor" at bounding box center [1278, 51] width 117 height 41
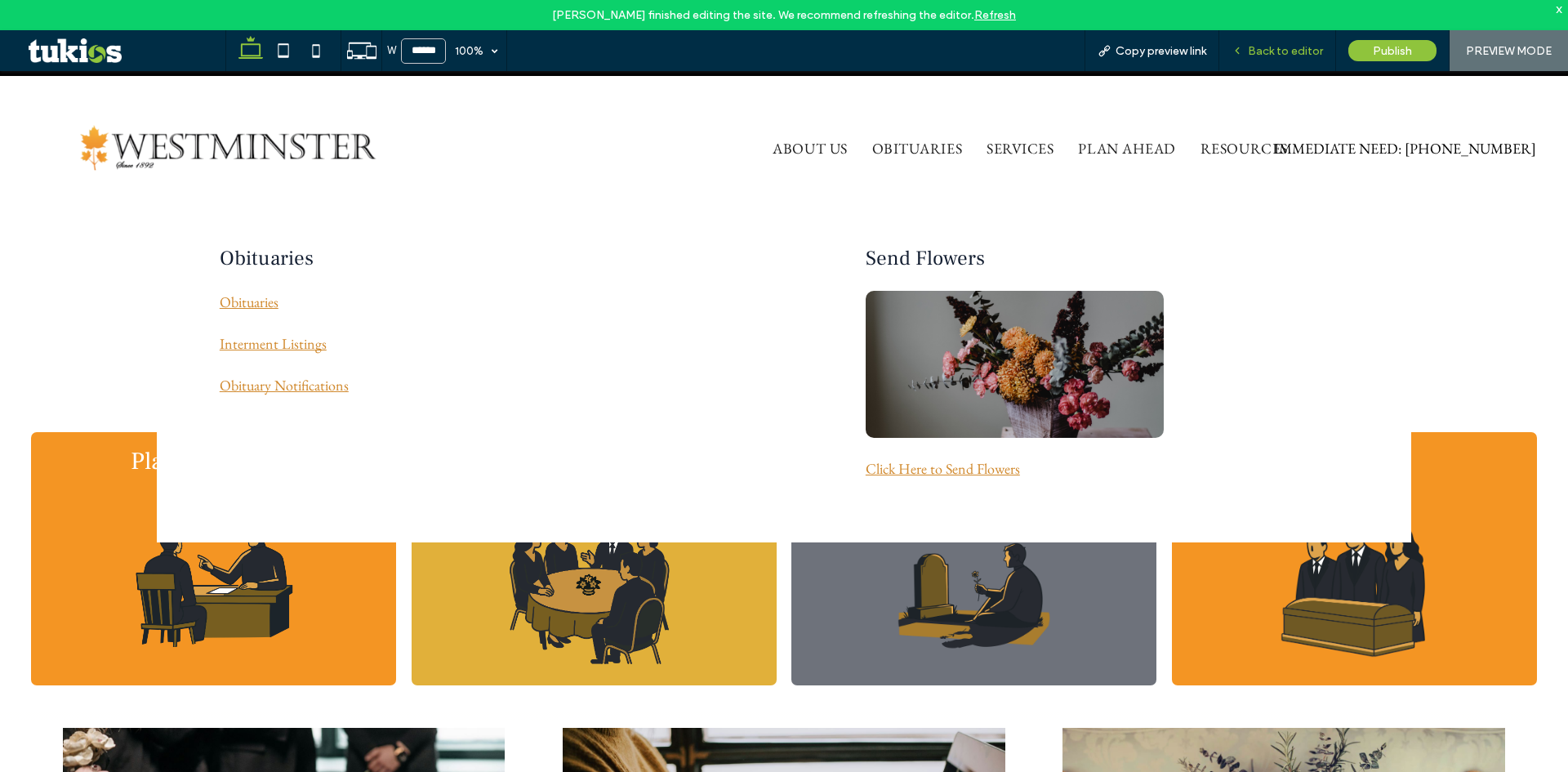
click at [1288, 46] on span "Back to editor" at bounding box center [1285, 51] width 75 height 14
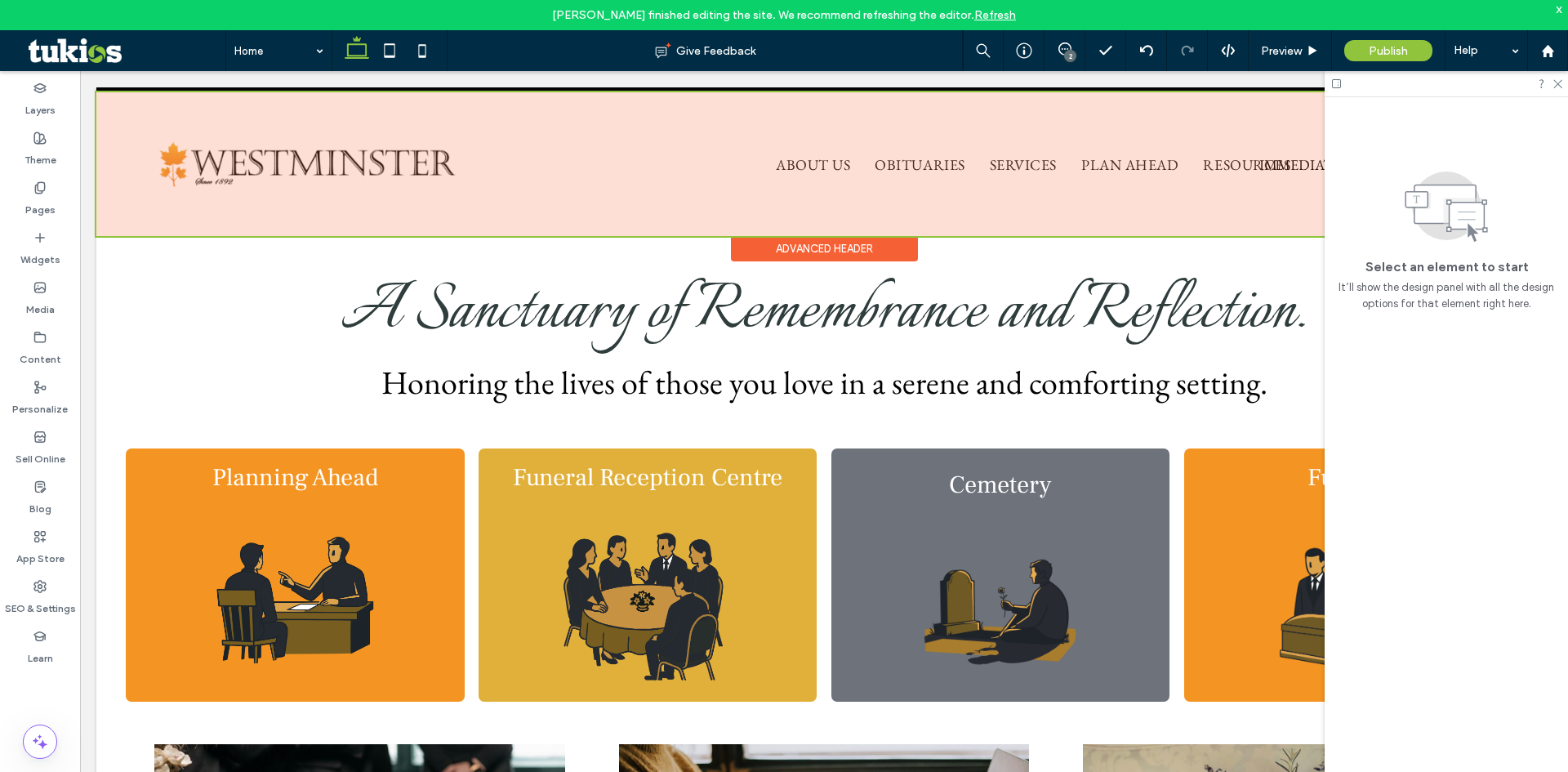
click at [805, 163] on div at bounding box center [824, 164] width 1455 height 144
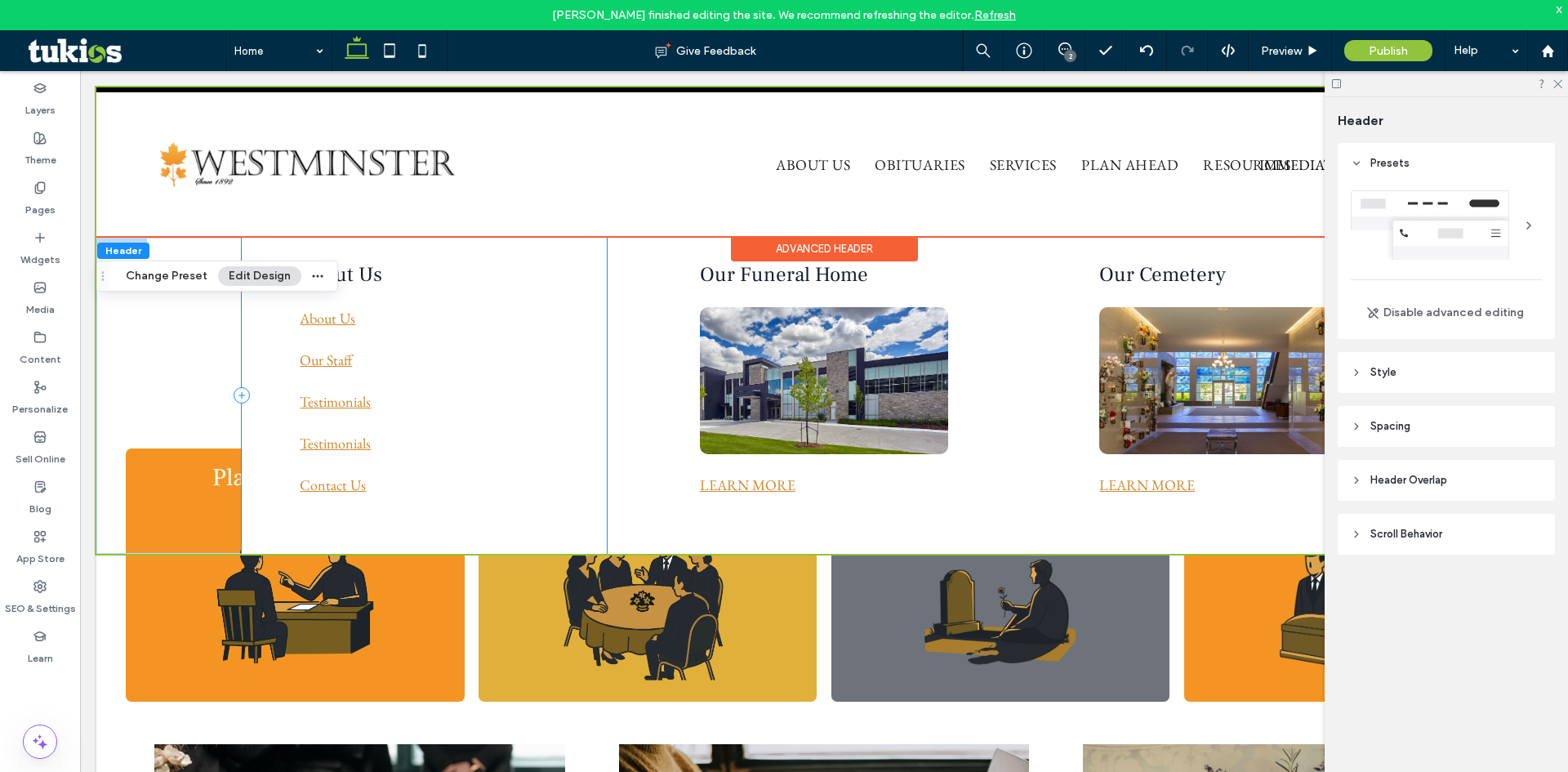
click at [272, 398] on div "About Us About Us Our Staff Testimonials Testimonials Contact Us" at bounding box center [423, 396] width 365 height 316
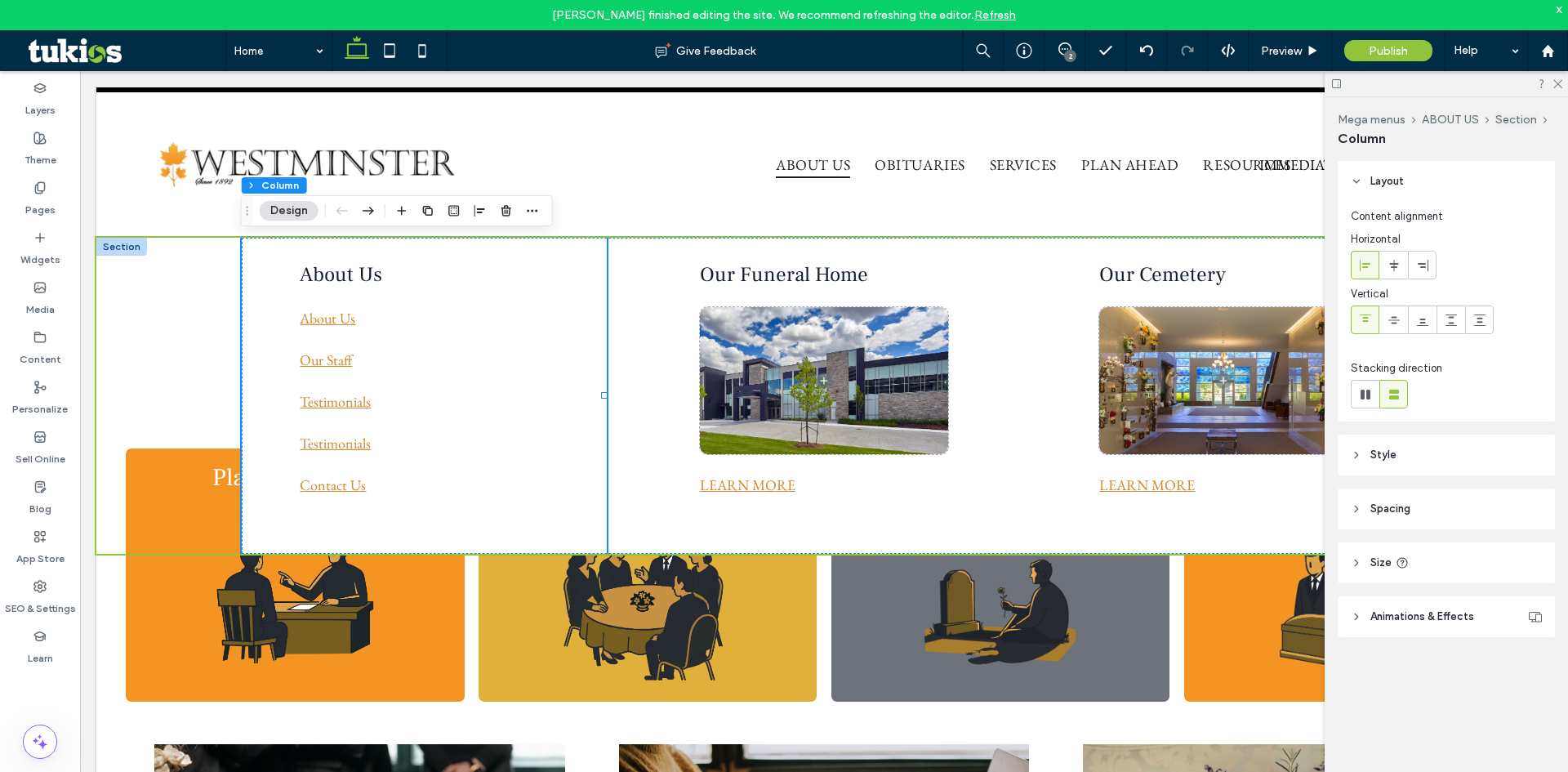
click at [117, 252] on div at bounding box center [122, 246] width 51 height 18
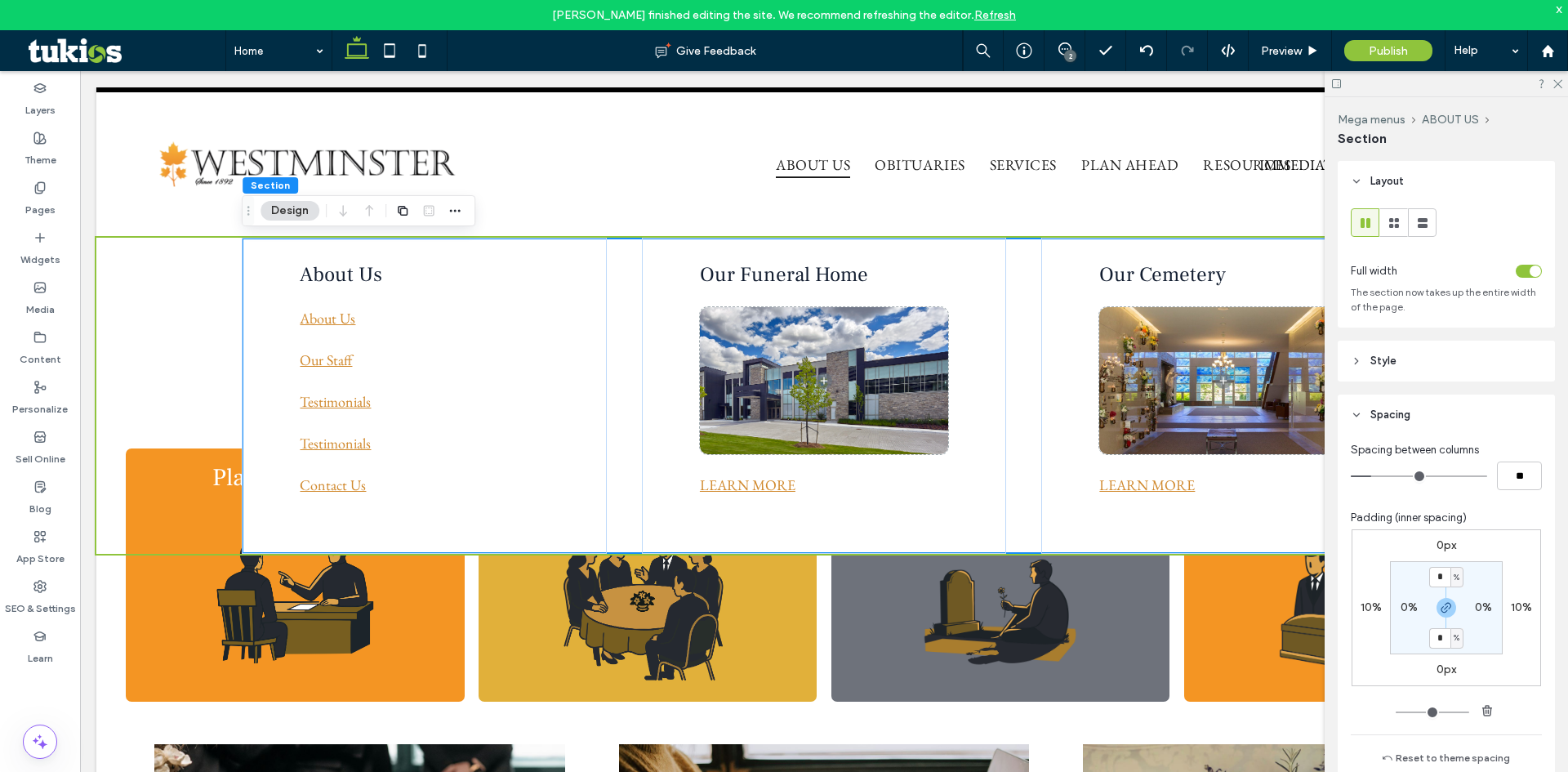
click at [1375, 358] on span "Style" at bounding box center [1382, 360] width 26 height 16
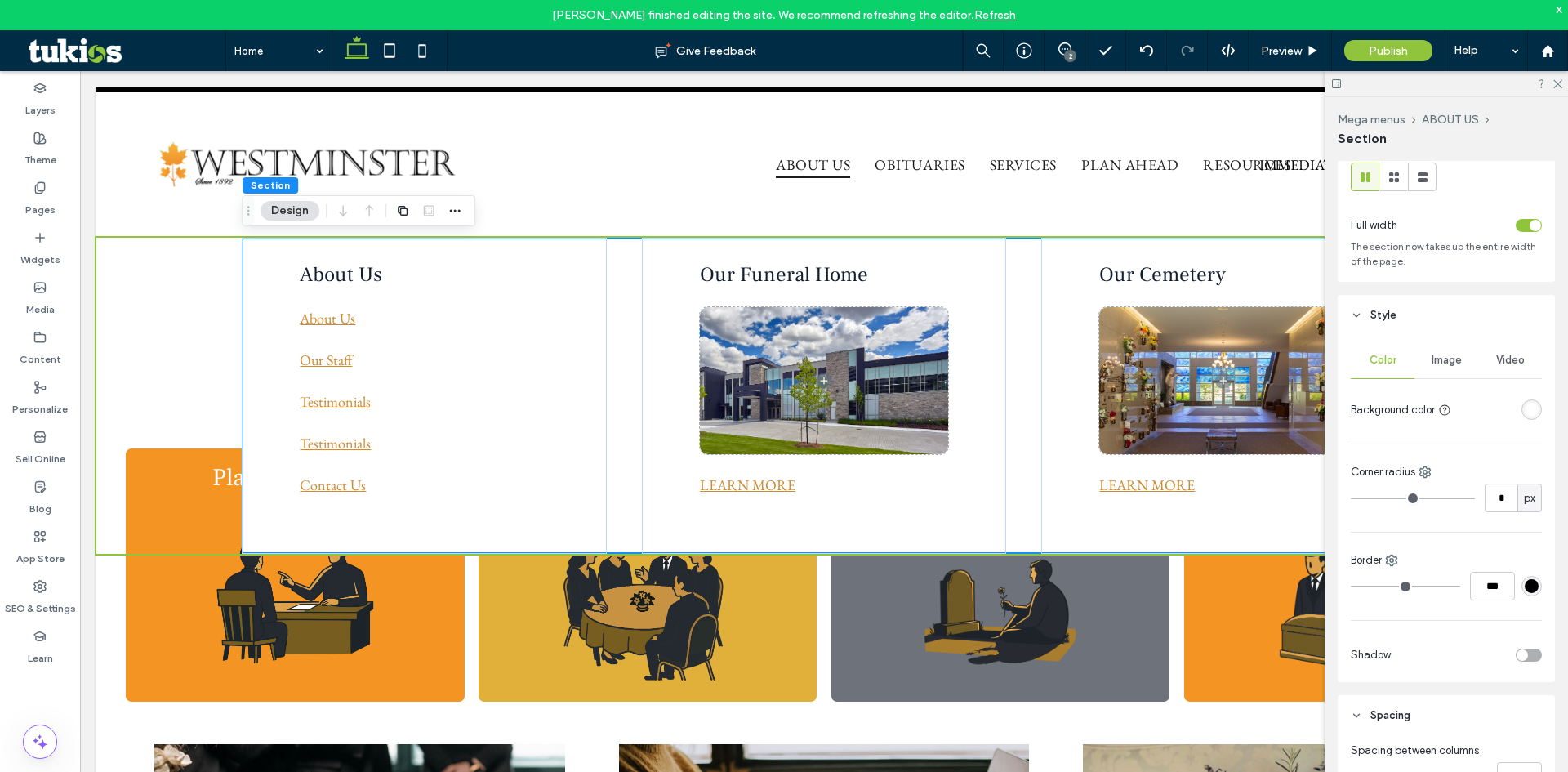
scroll to position [81, 0]
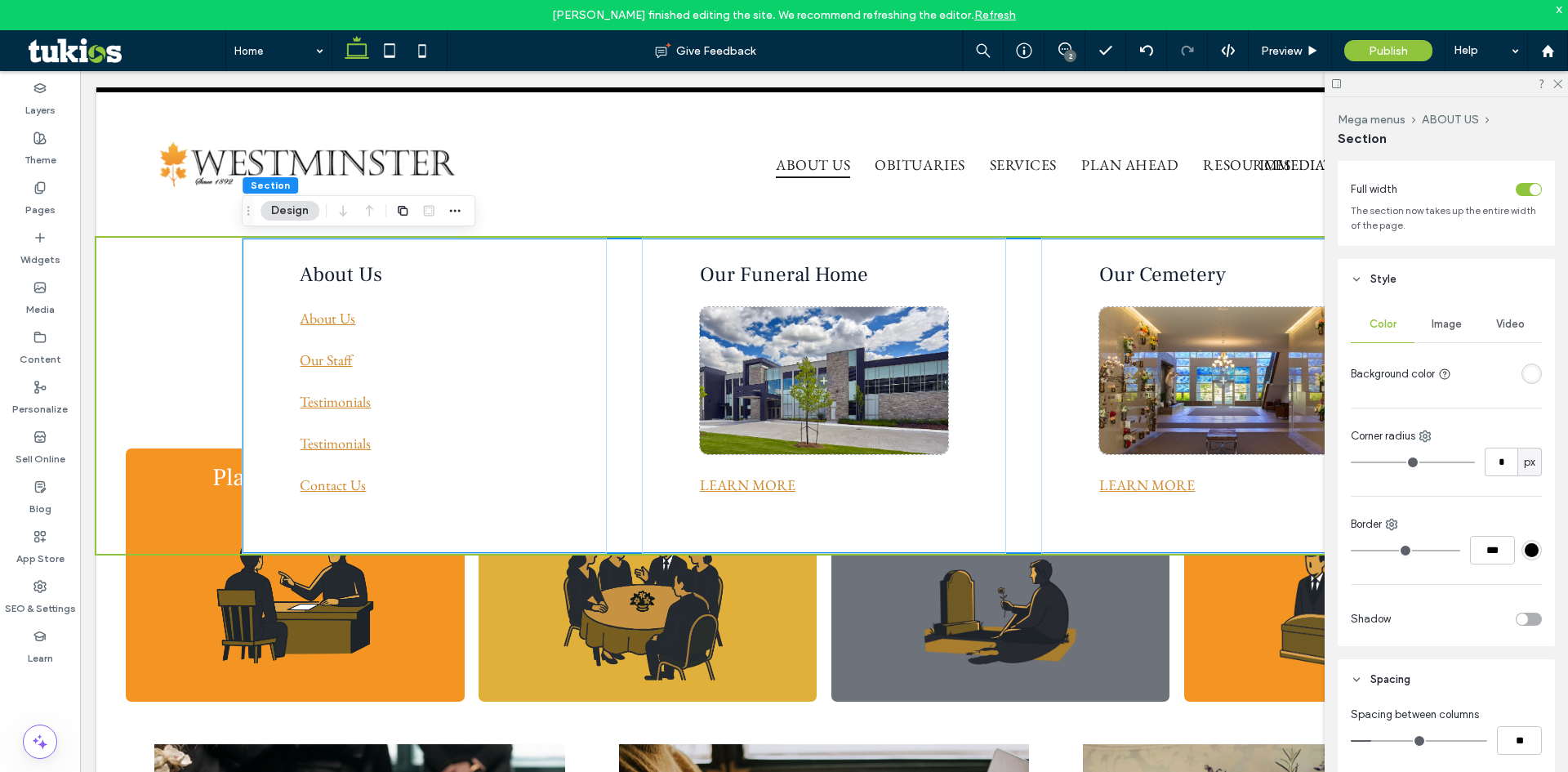
click at [1524, 614] on div "toggle" at bounding box center [1528, 620] width 26 height 13
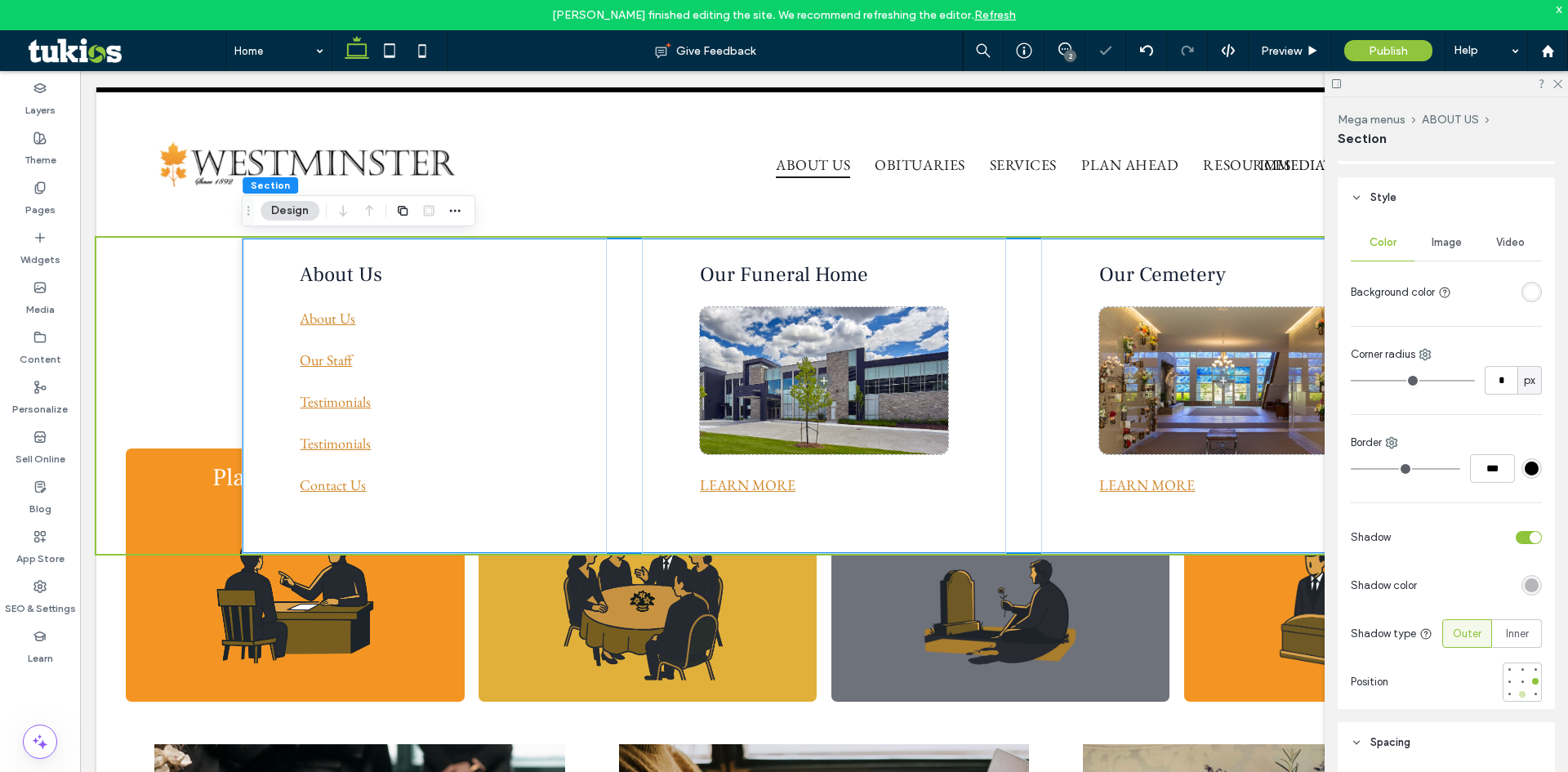
click at [1519, 692] on div at bounding box center [1522, 694] width 7 height 7
drag, startPoint x: 1286, startPoint y: 34, endPoint x: 1287, endPoint y: 44, distance: 10.0
click at [1286, 35] on div "Preview" at bounding box center [1289, 51] width 83 height 41
click at [1287, 44] on span "Preview" at bounding box center [1281, 51] width 41 height 14
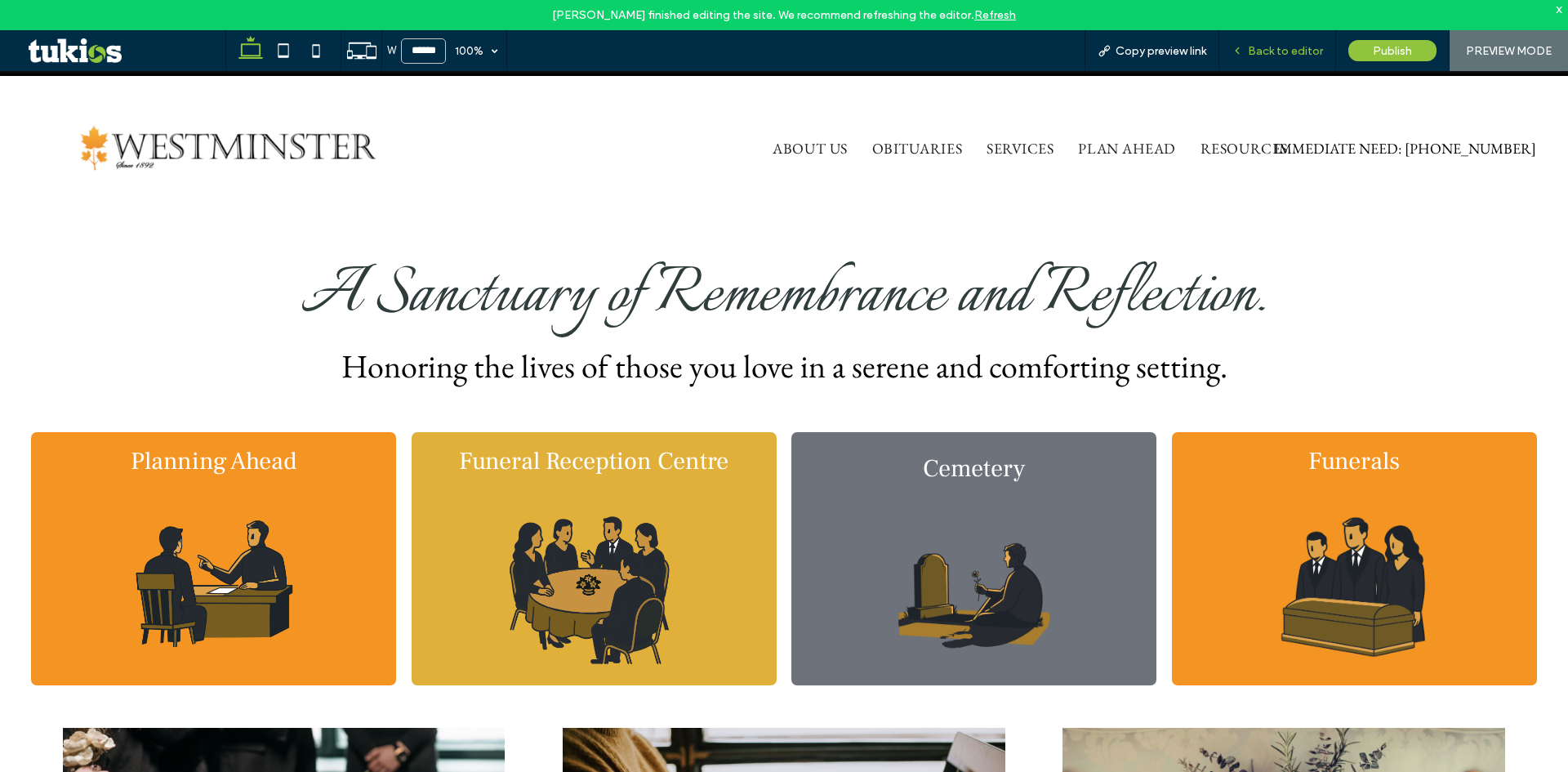
click at [1285, 41] on div "Back to editor" at bounding box center [1278, 51] width 117 height 41
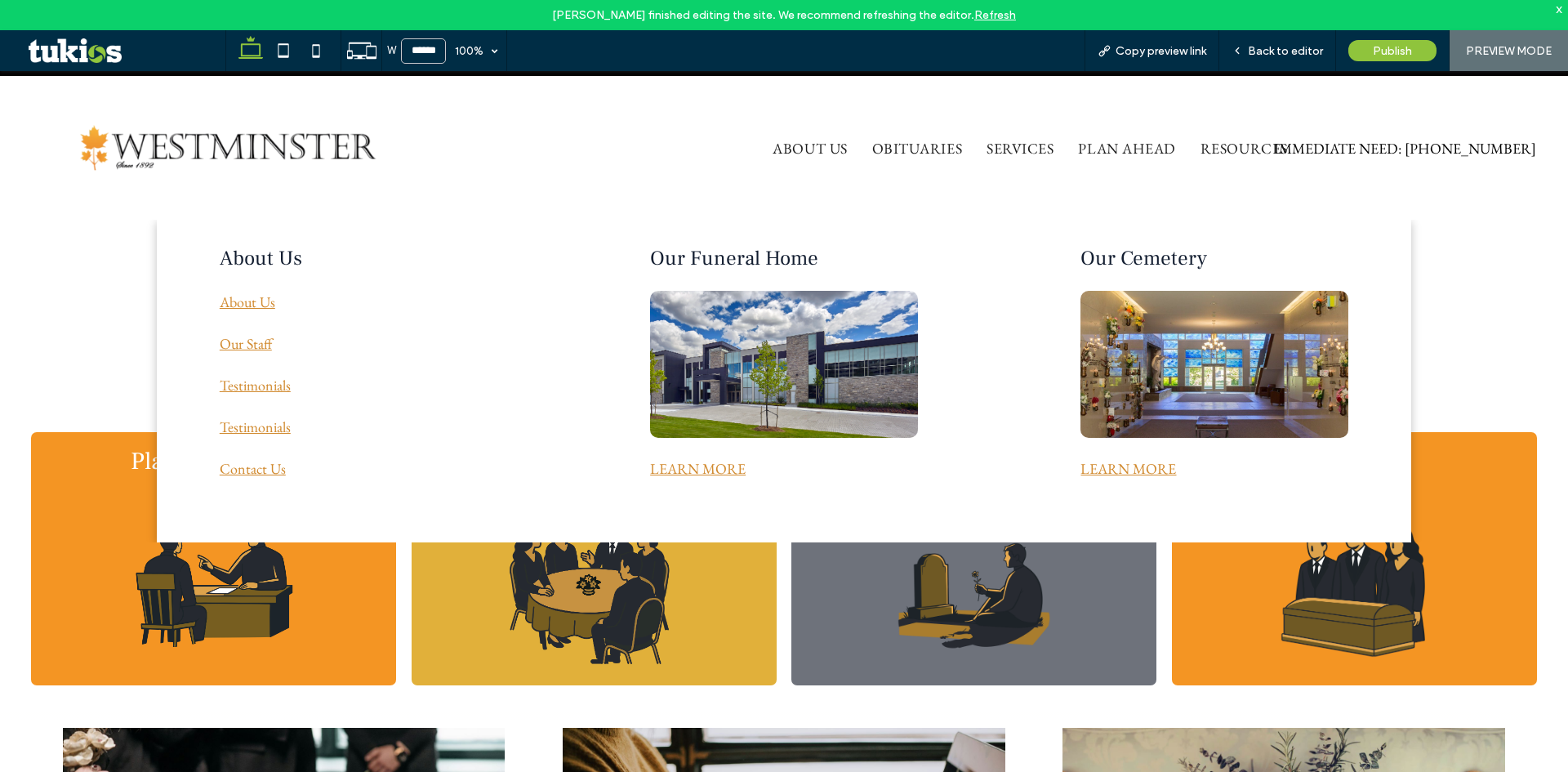
click at [172, 261] on div "About Us About Us Our Staff Testimonials Testimonials Contact Us" at bounding box center [353, 380] width 392 height 323
click at [1297, 55] on span "Back to editor" at bounding box center [1285, 51] width 75 height 14
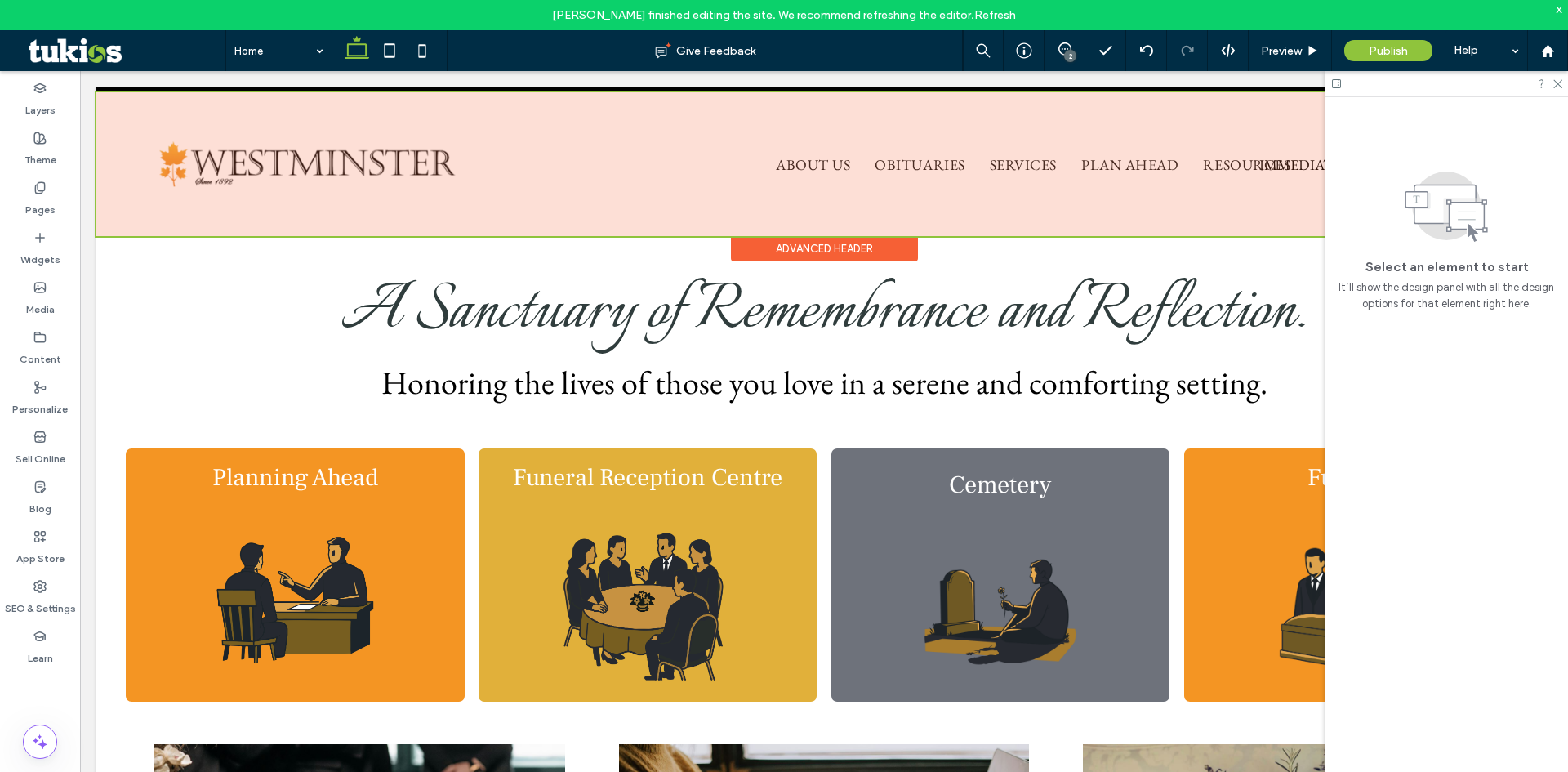
click at [802, 168] on div at bounding box center [824, 164] width 1455 height 144
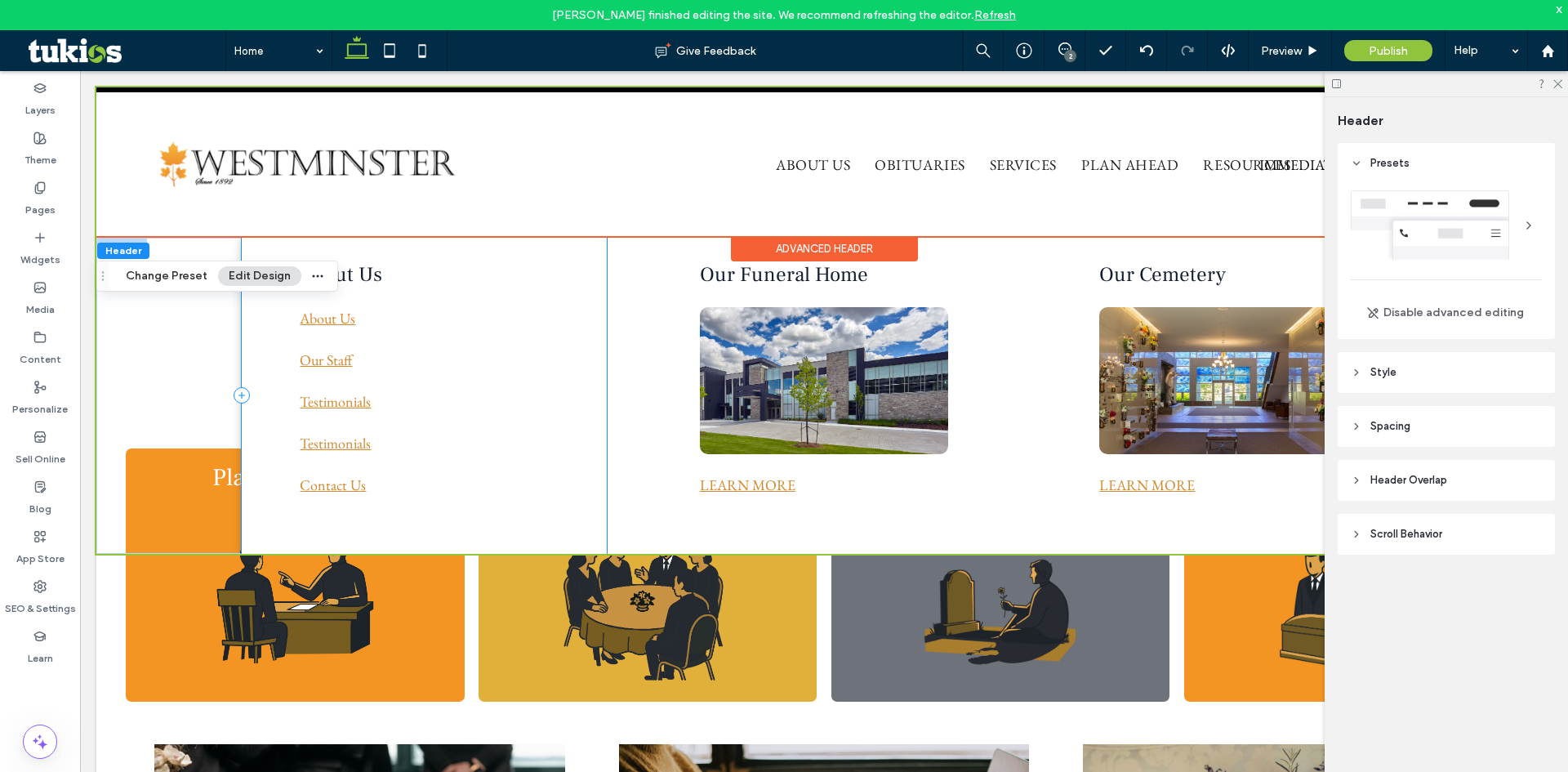
click at [346, 253] on div "About Us About Us Our Staff Testimonials Testimonials Contact Us" at bounding box center [423, 396] width 365 height 316
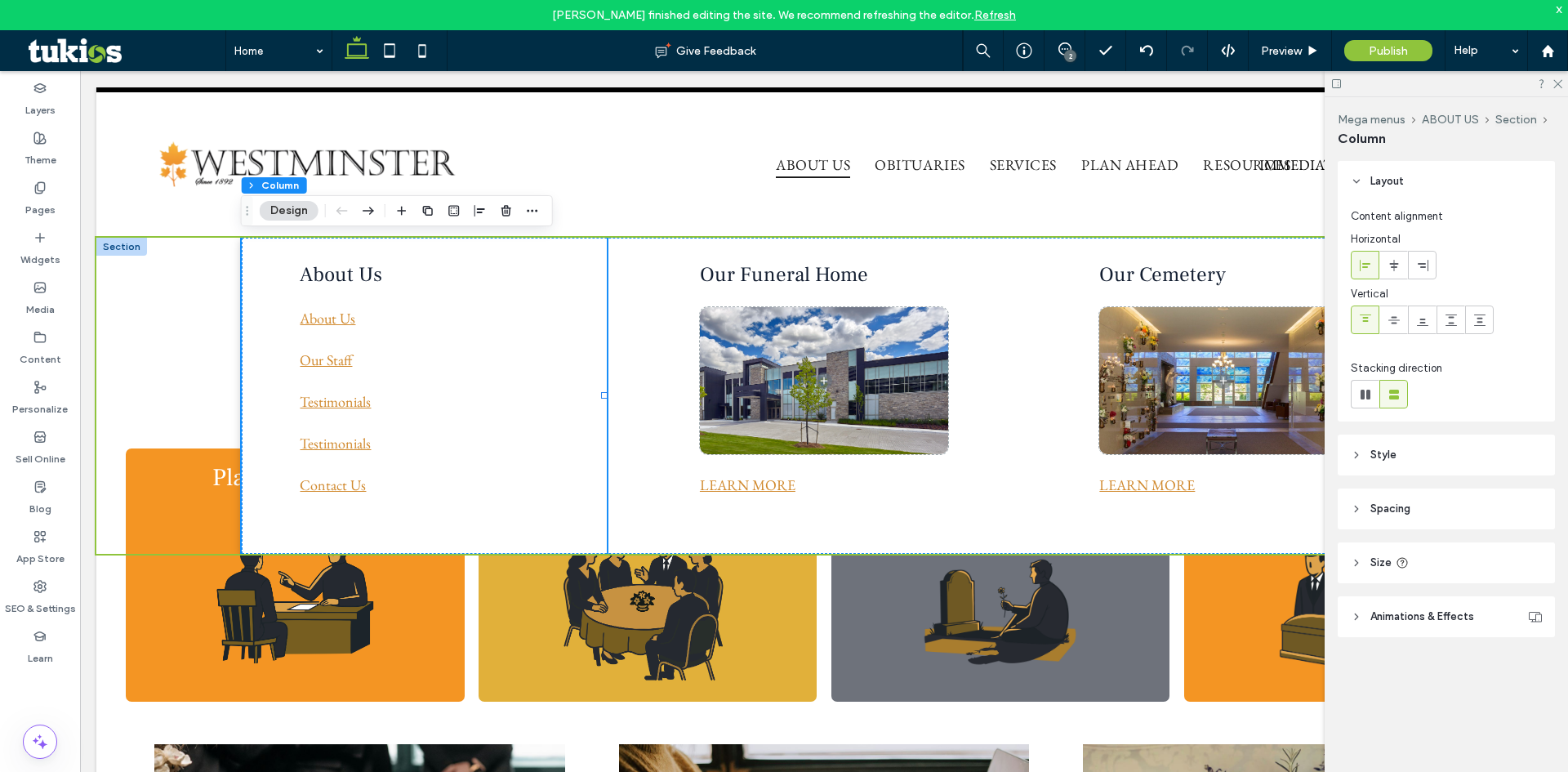
click at [127, 249] on div at bounding box center [122, 246] width 51 height 18
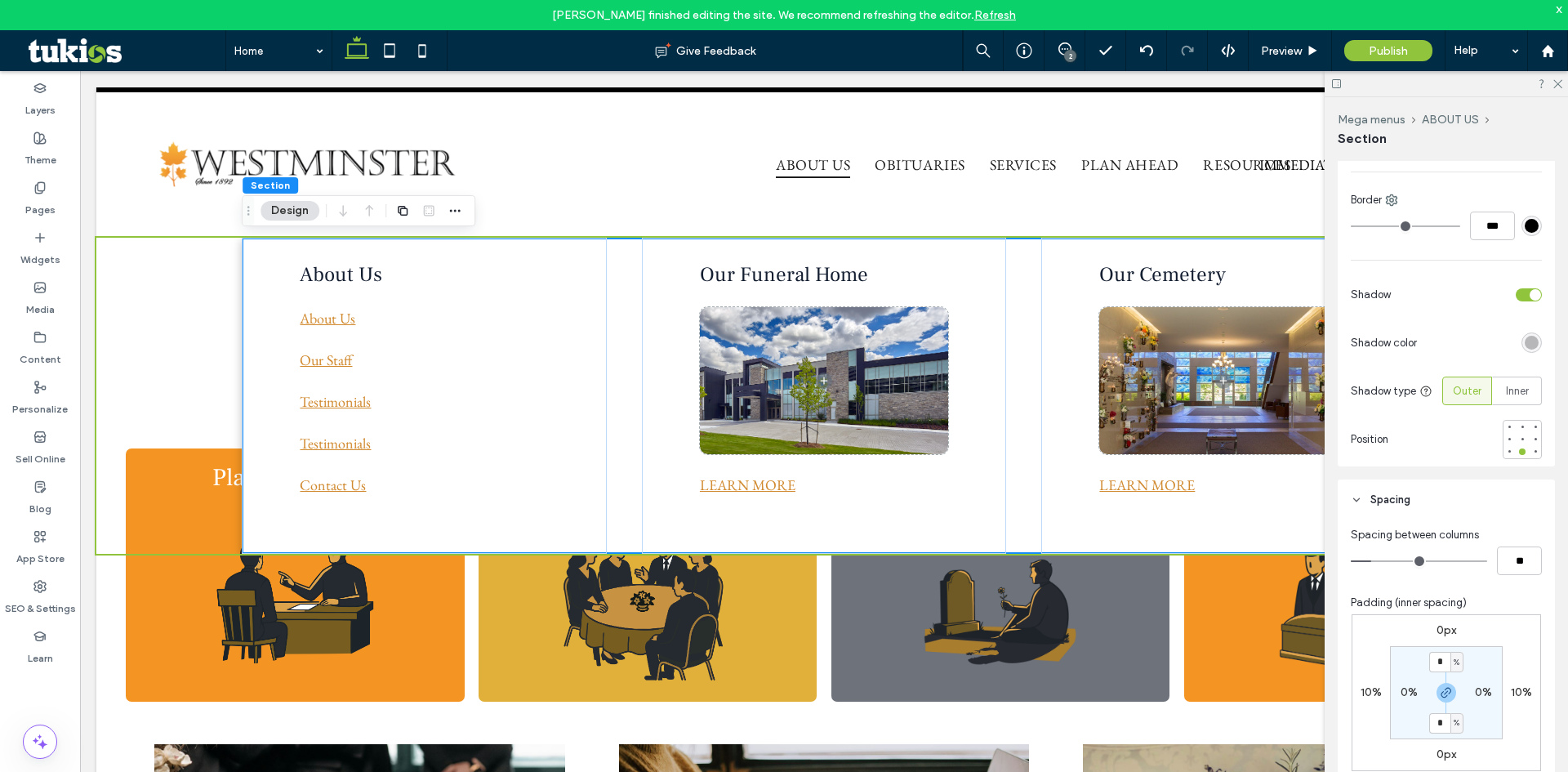
scroll to position [409, 0]
click at [1512, 387] on span "Inner" at bounding box center [1517, 388] width 23 height 16
click at [1452, 395] on span "Outer" at bounding box center [1467, 388] width 29 height 16
click at [1519, 439] on div at bounding box center [1522, 436] width 7 height 7
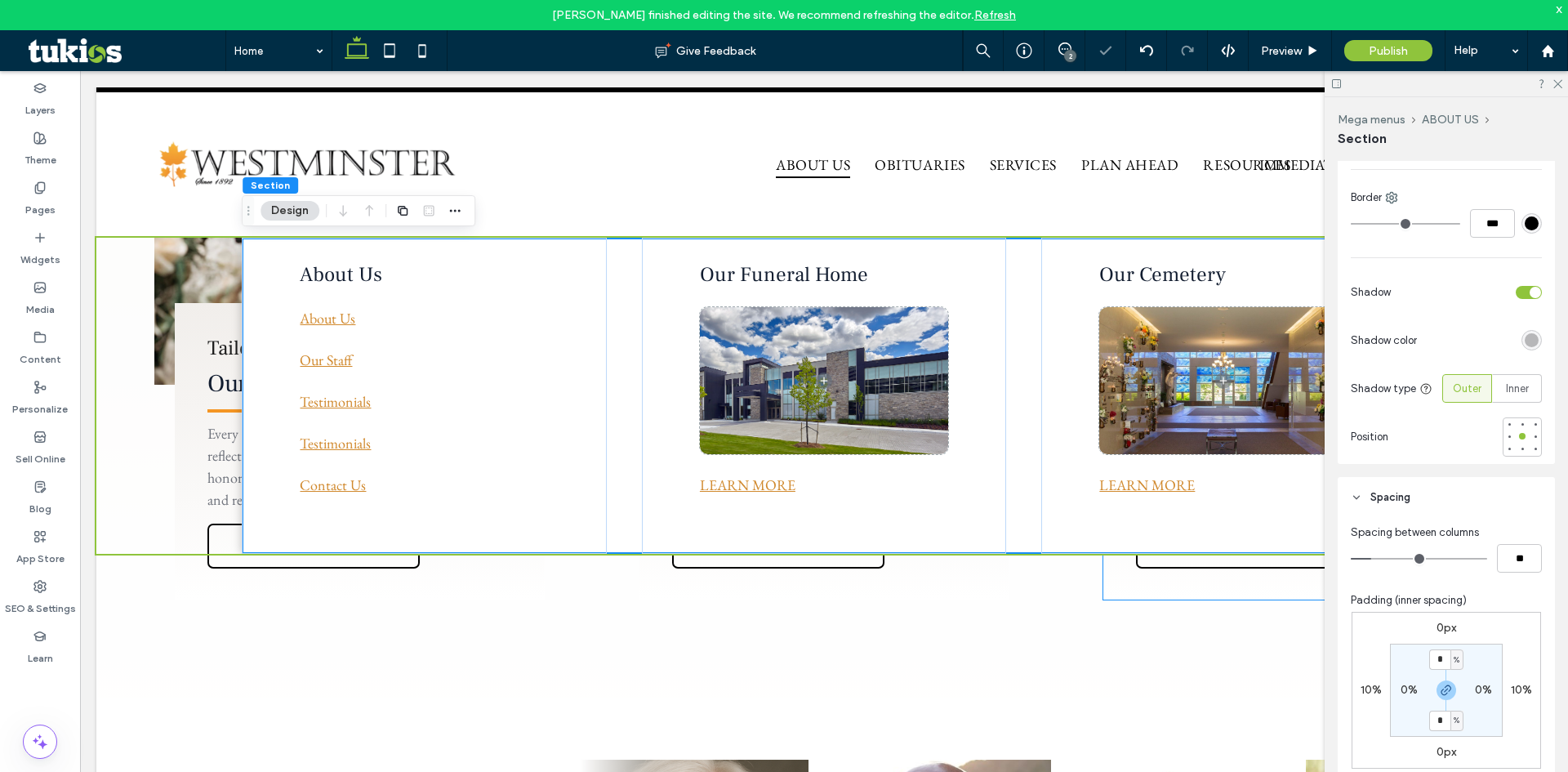
scroll to position [736, 0]
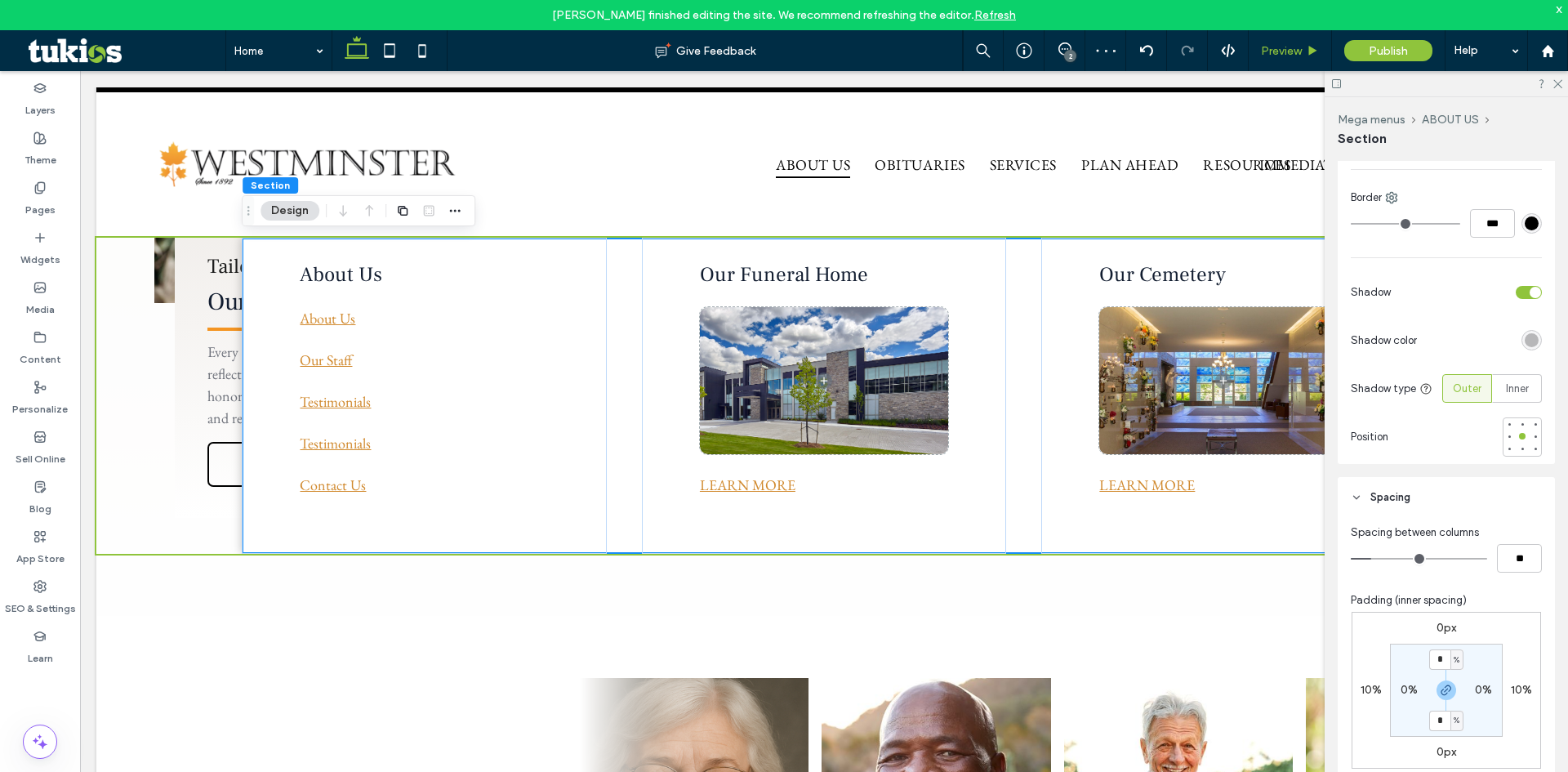
click at [1296, 46] on span "Preview" at bounding box center [1281, 51] width 41 height 14
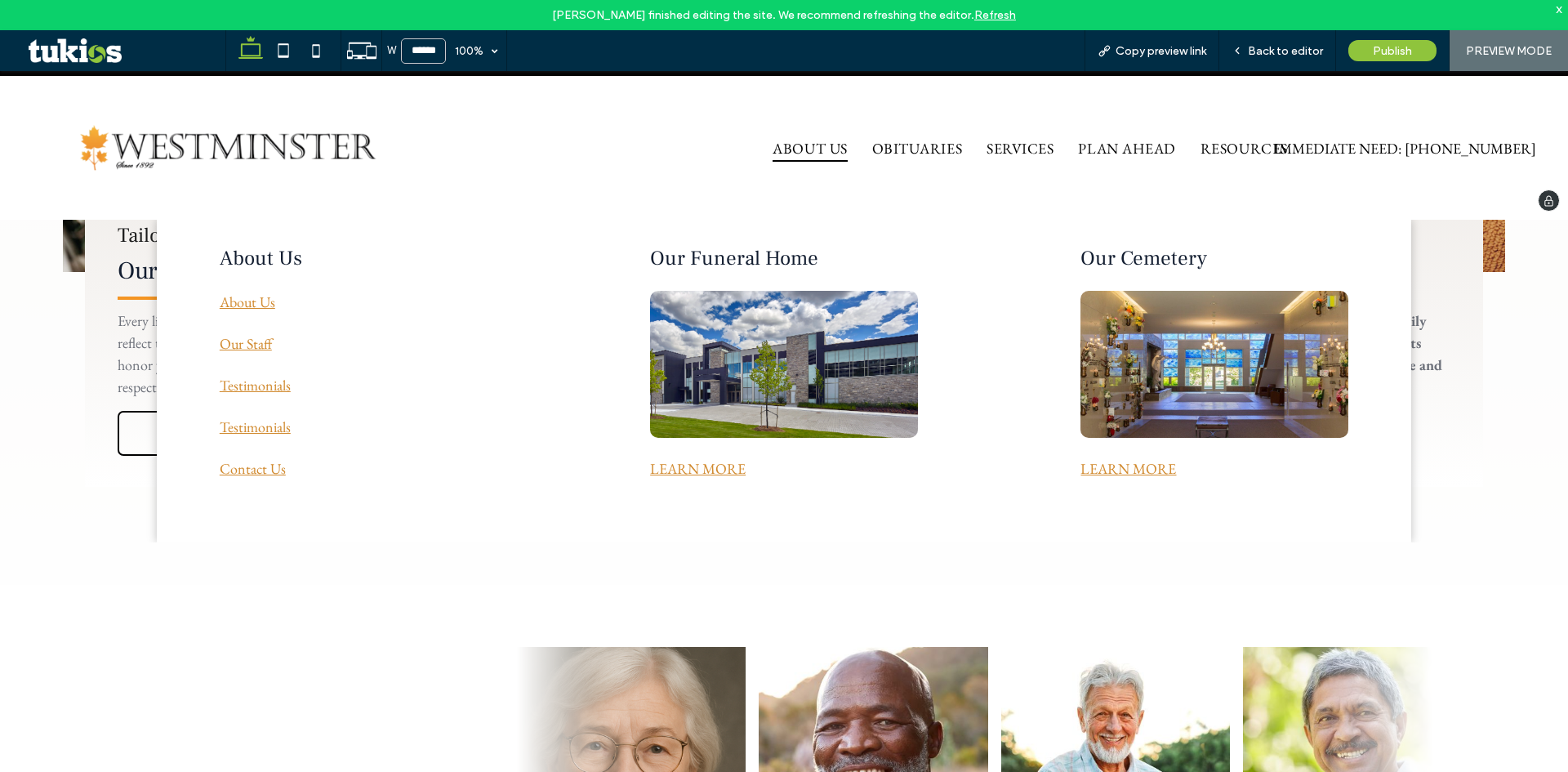
scroll to position [719, 0]
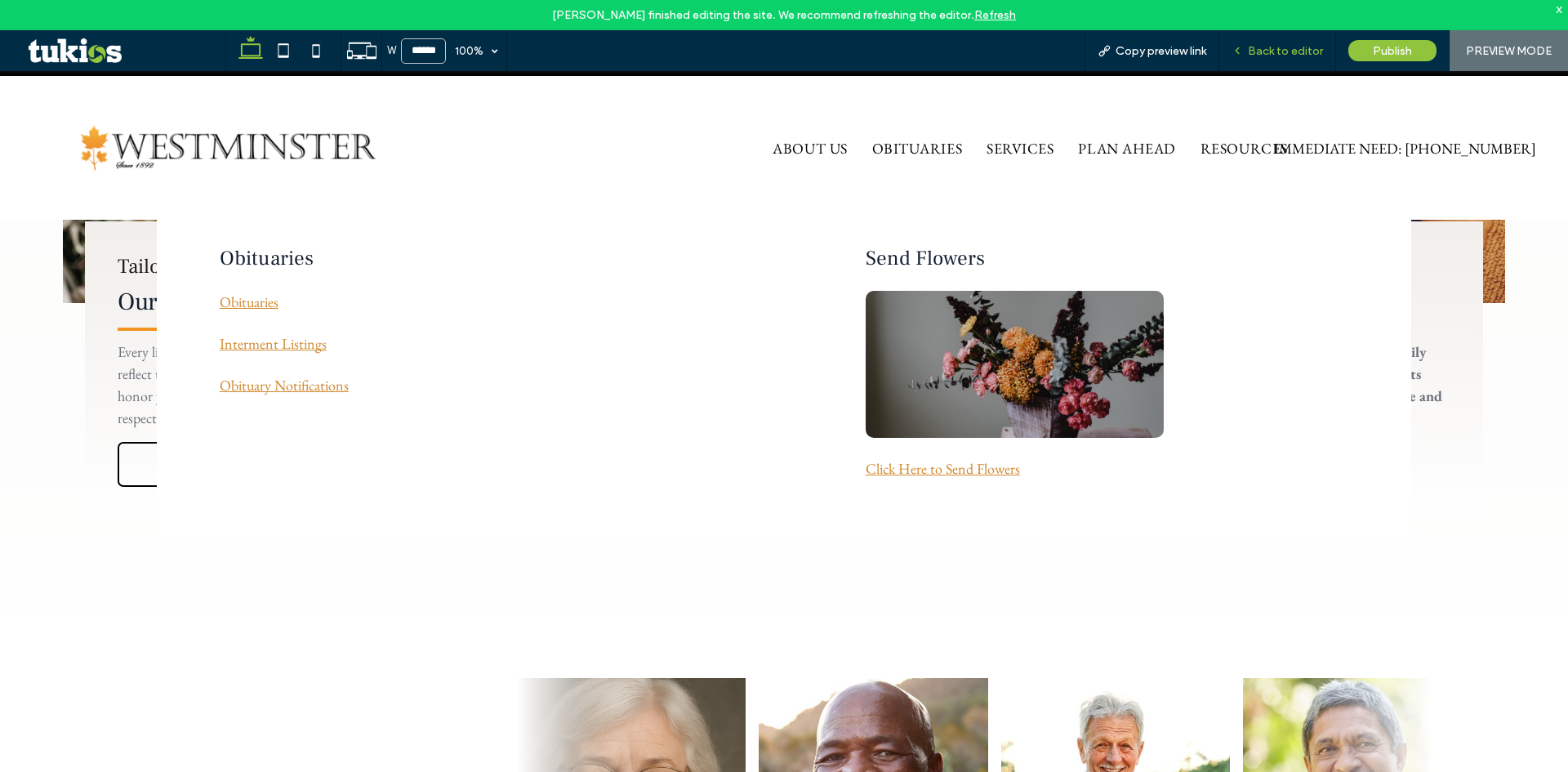
click at [1291, 47] on span "Back to editor" at bounding box center [1285, 51] width 75 height 14
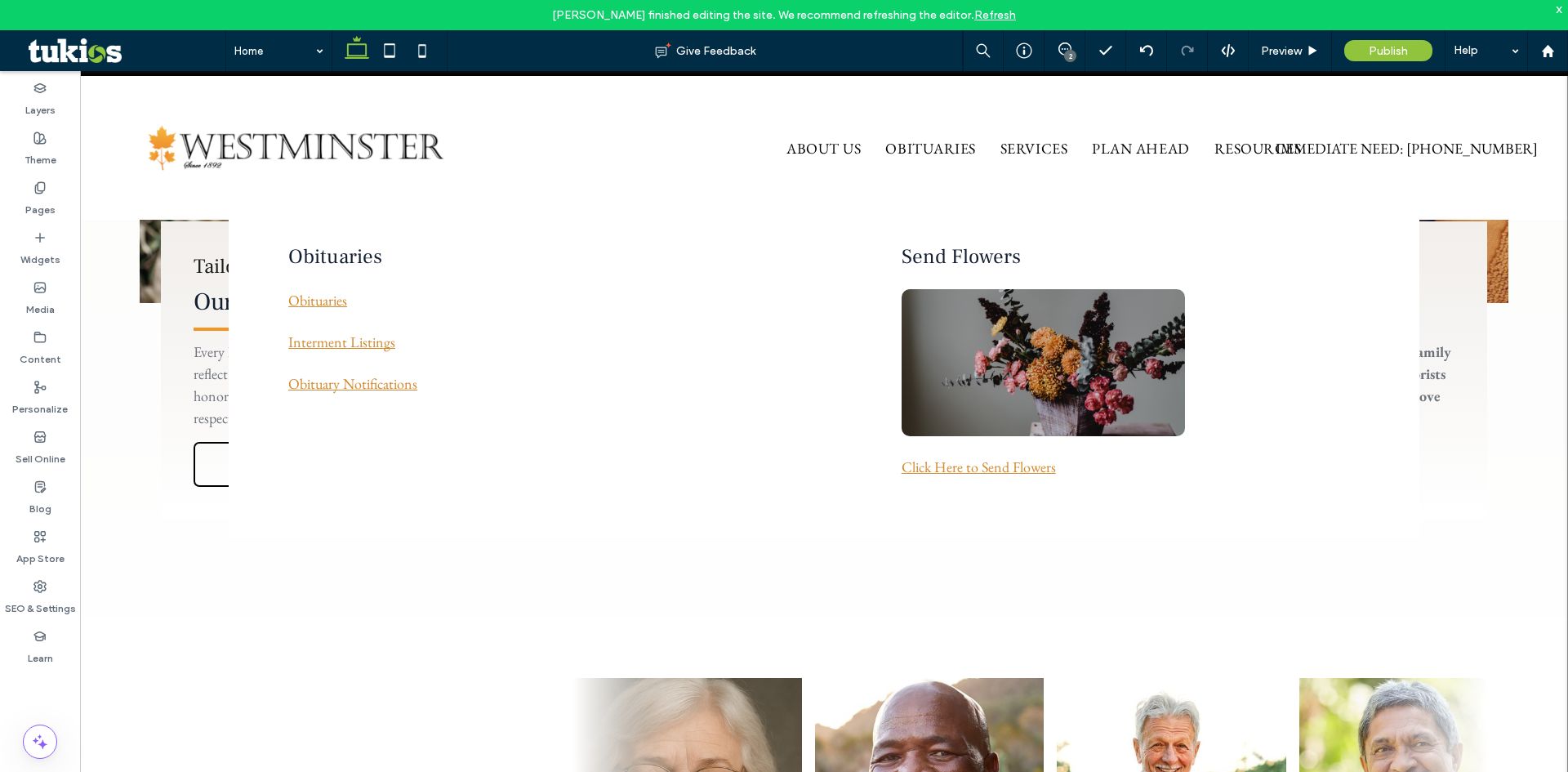
scroll to position [736, 0]
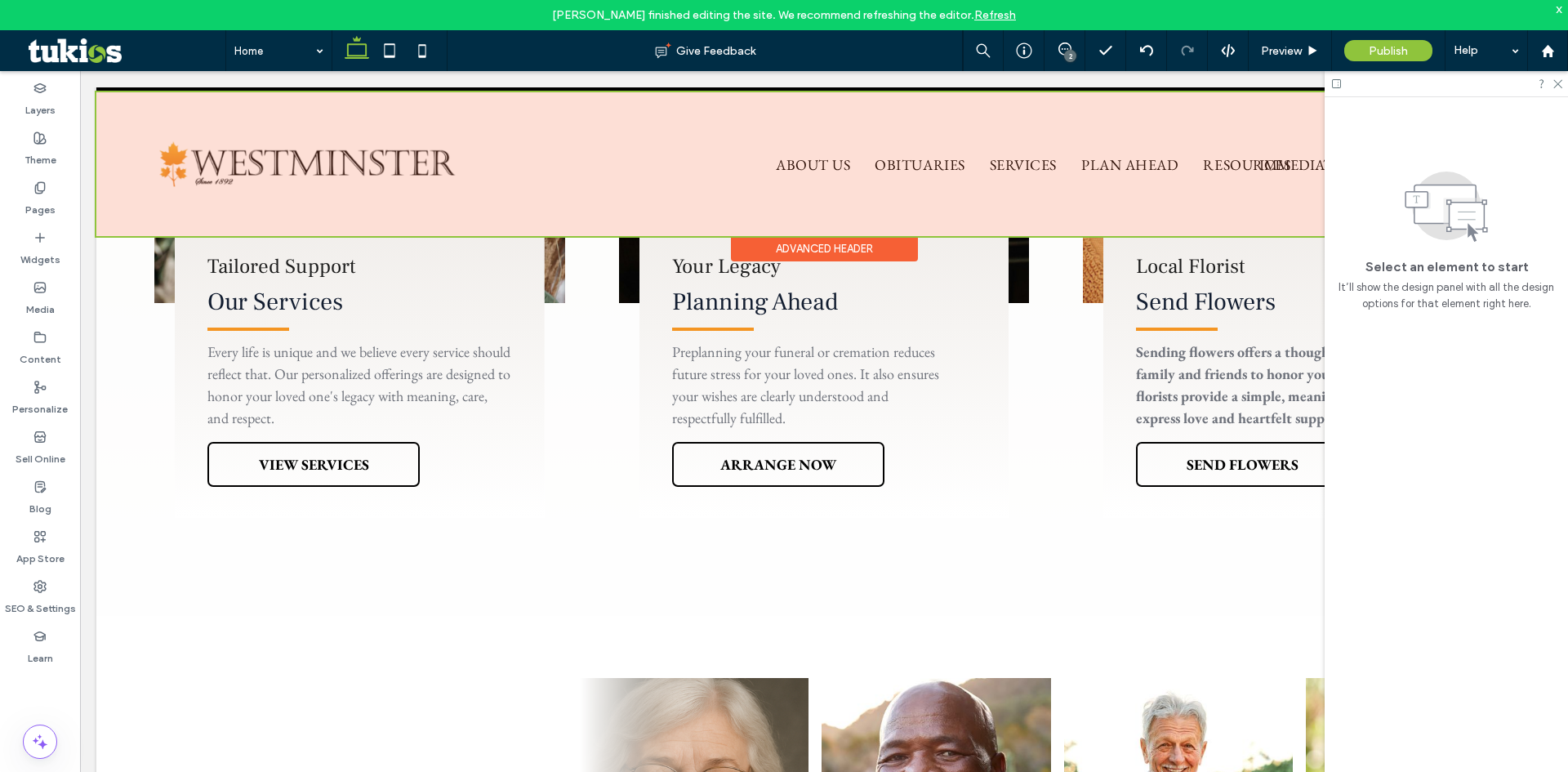
click at [819, 163] on div at bounding box center [824, 164] width 1455 height 144
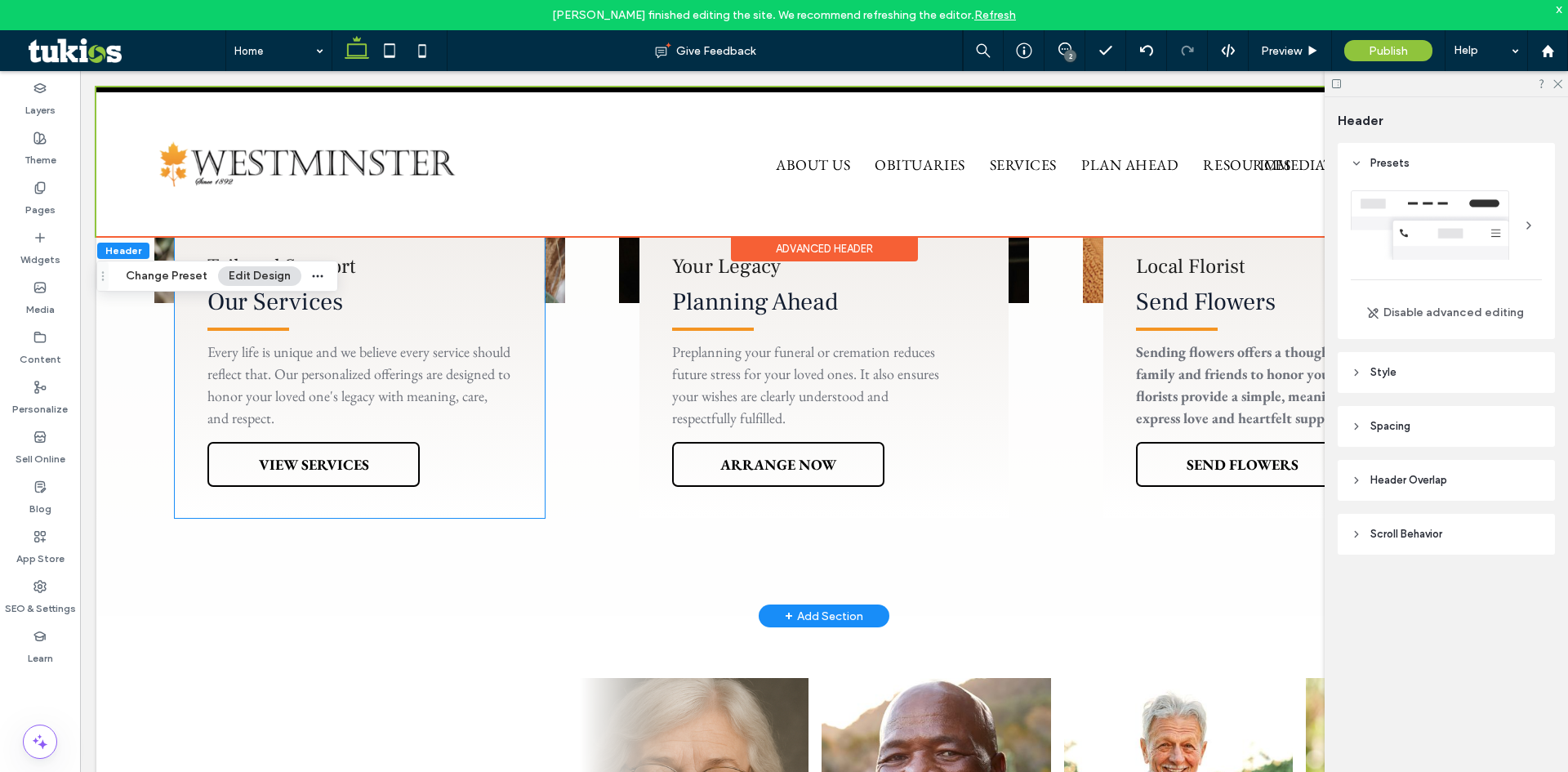
click at [390, 259] on h5 "Tailored Support" at bounding box center [342, 265] width 269 height 26
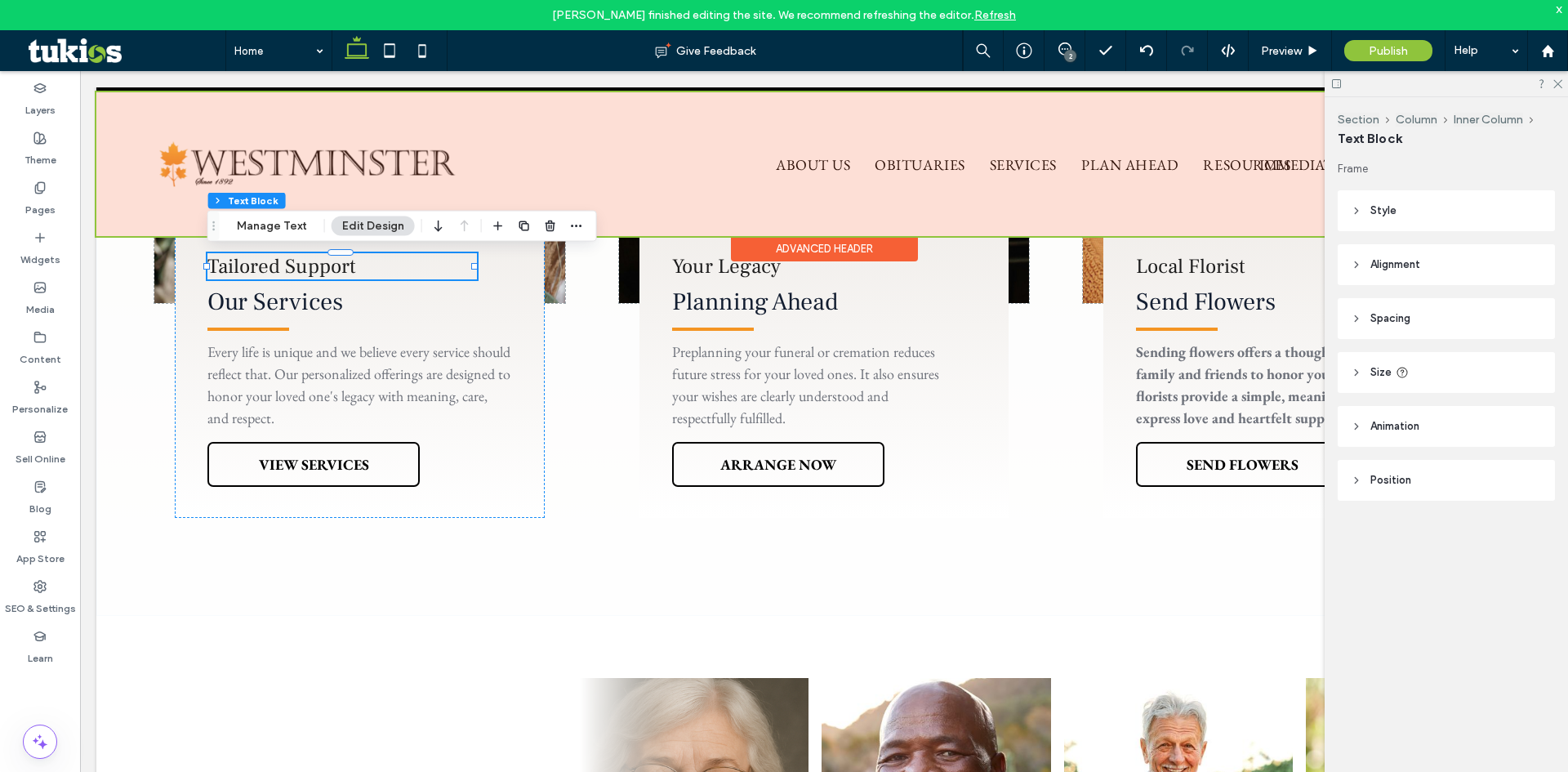
click at [799, 162] on div at bounding box center [824, 164] width 1455 height 144
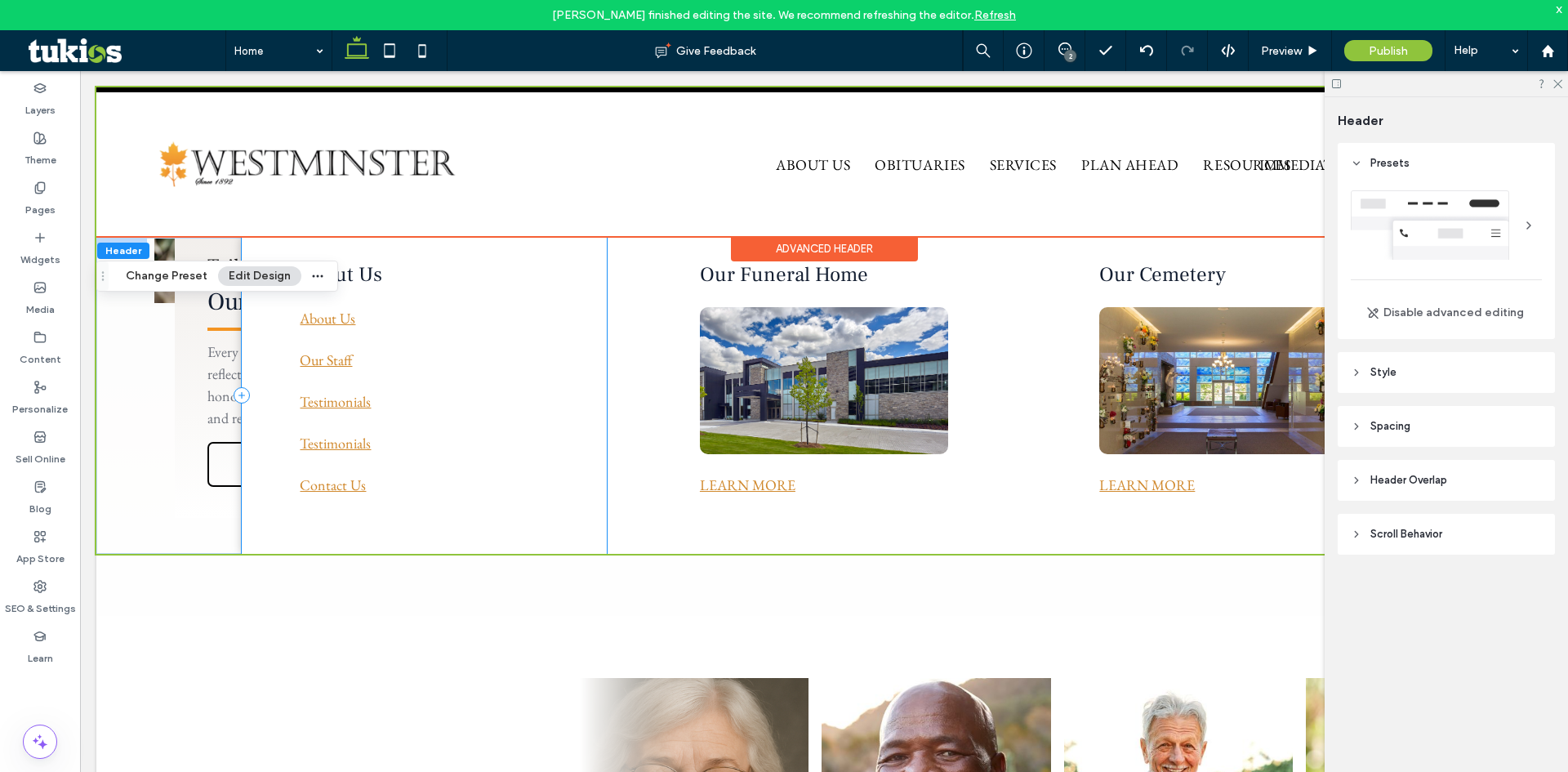
click at [600, 253] on div "About Us About Us Our Staff Testimonials Testimonials Contact Us" at bounding box center [423, 396] width 365 height 316
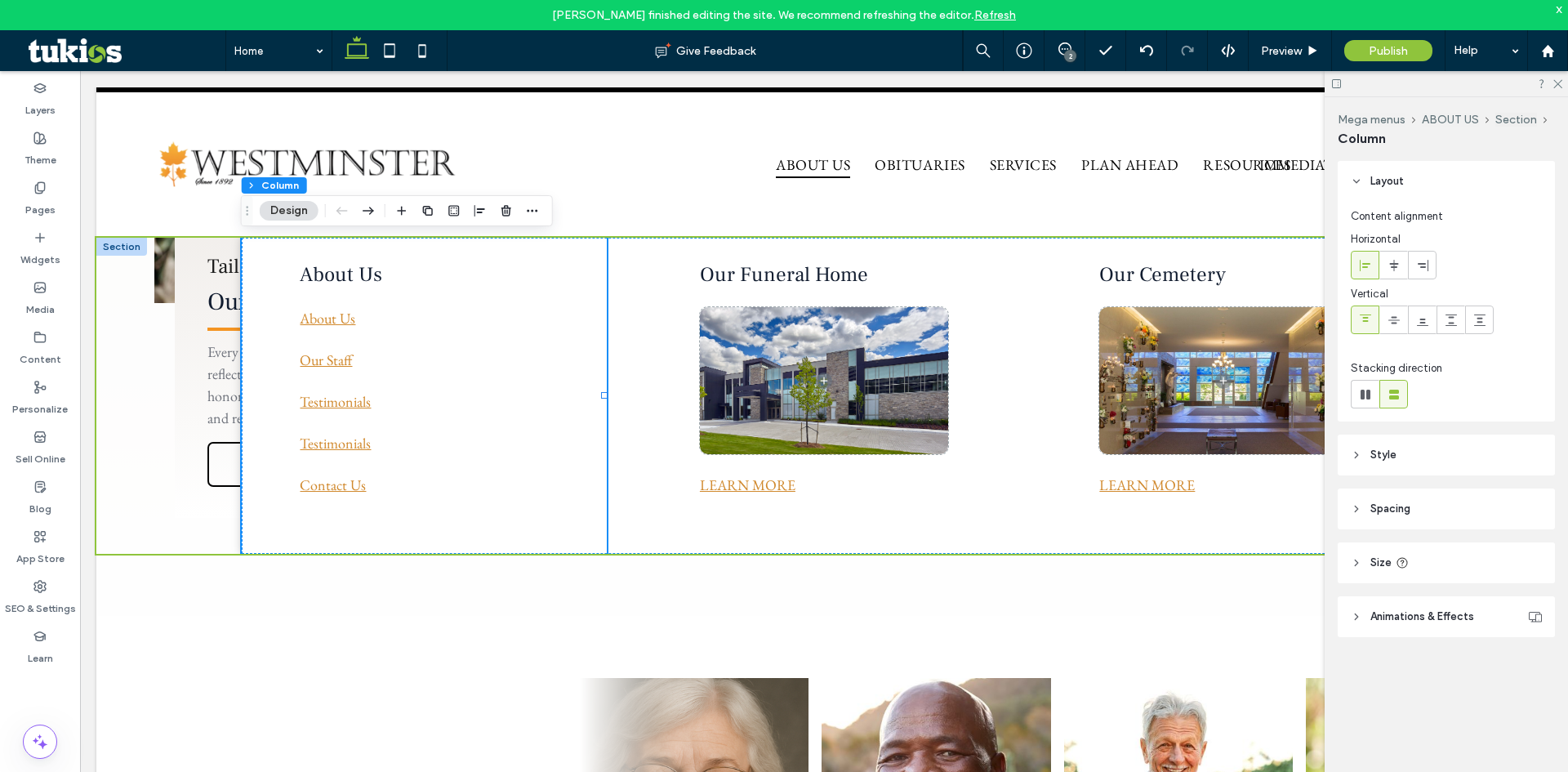
click at [129, 248] on div at bounding box center [122, 246] width 51 height 18
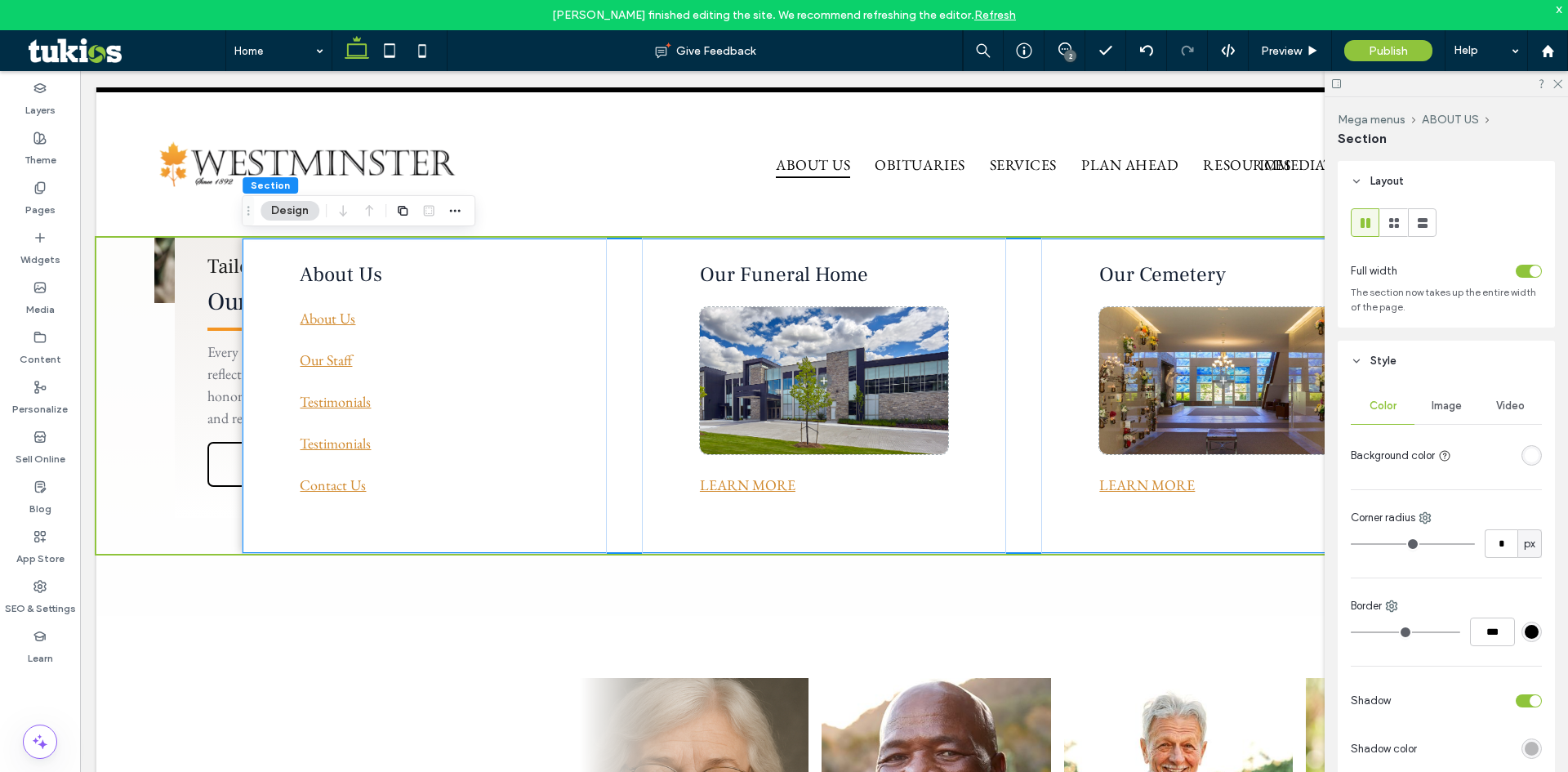
scroll to position [327, 0]
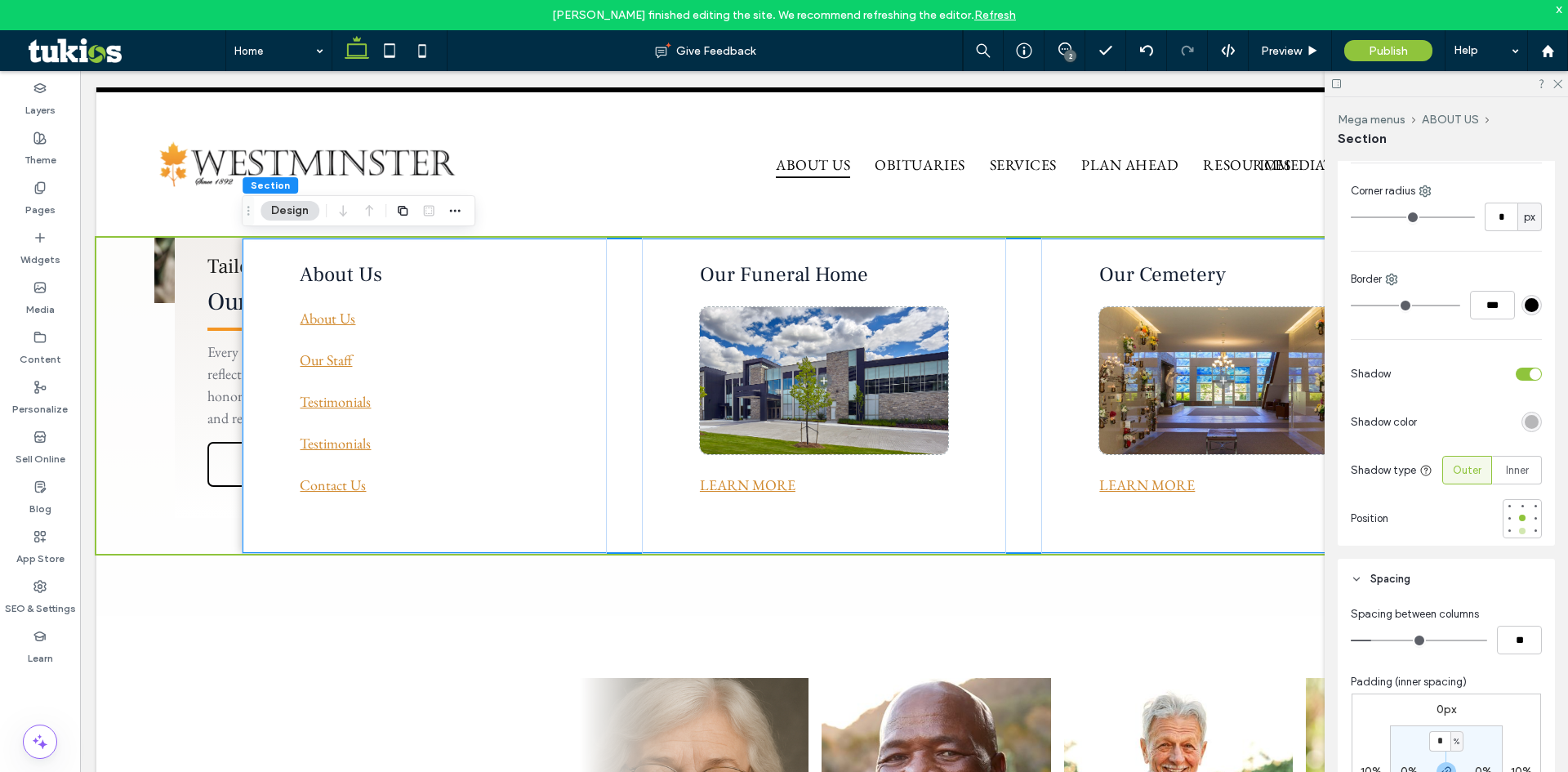
click at [1519, 533] on div at bounding box center [1522, 531] width 7 height 7
click at [1526, 427] on div "rgba(0, 0, 0, 0.25)" at bounding box center [1532, 421] width 14 height 14
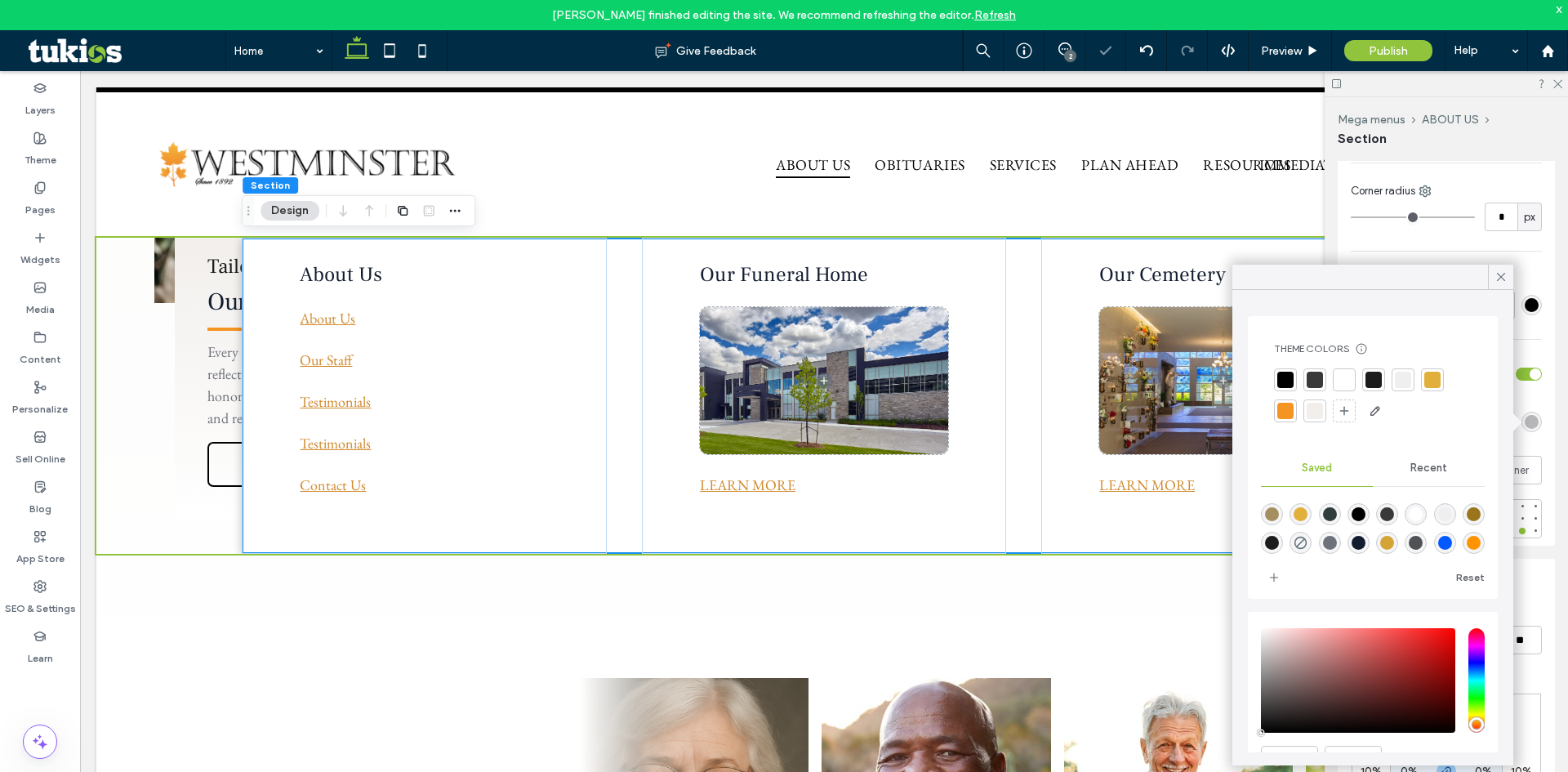
click at [1286, 382] on div at bounding box center [1285, 379] width 16 height 16
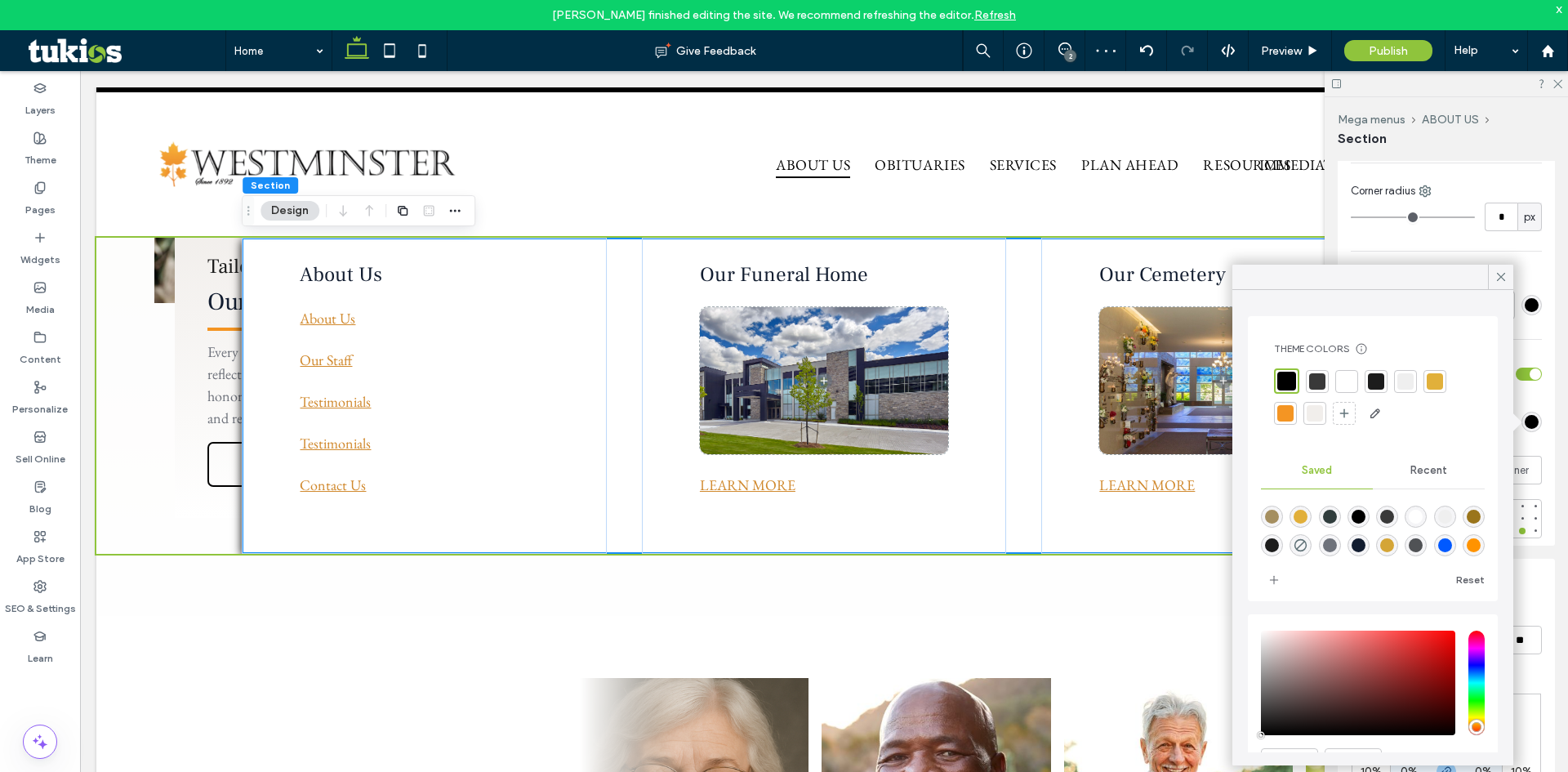
click at [1336, 551] on div "rgba(110,114,123,1)" at bounding box center [1330, 545] width 14 height 14
type input "*******"
type input "***"
type input "****"
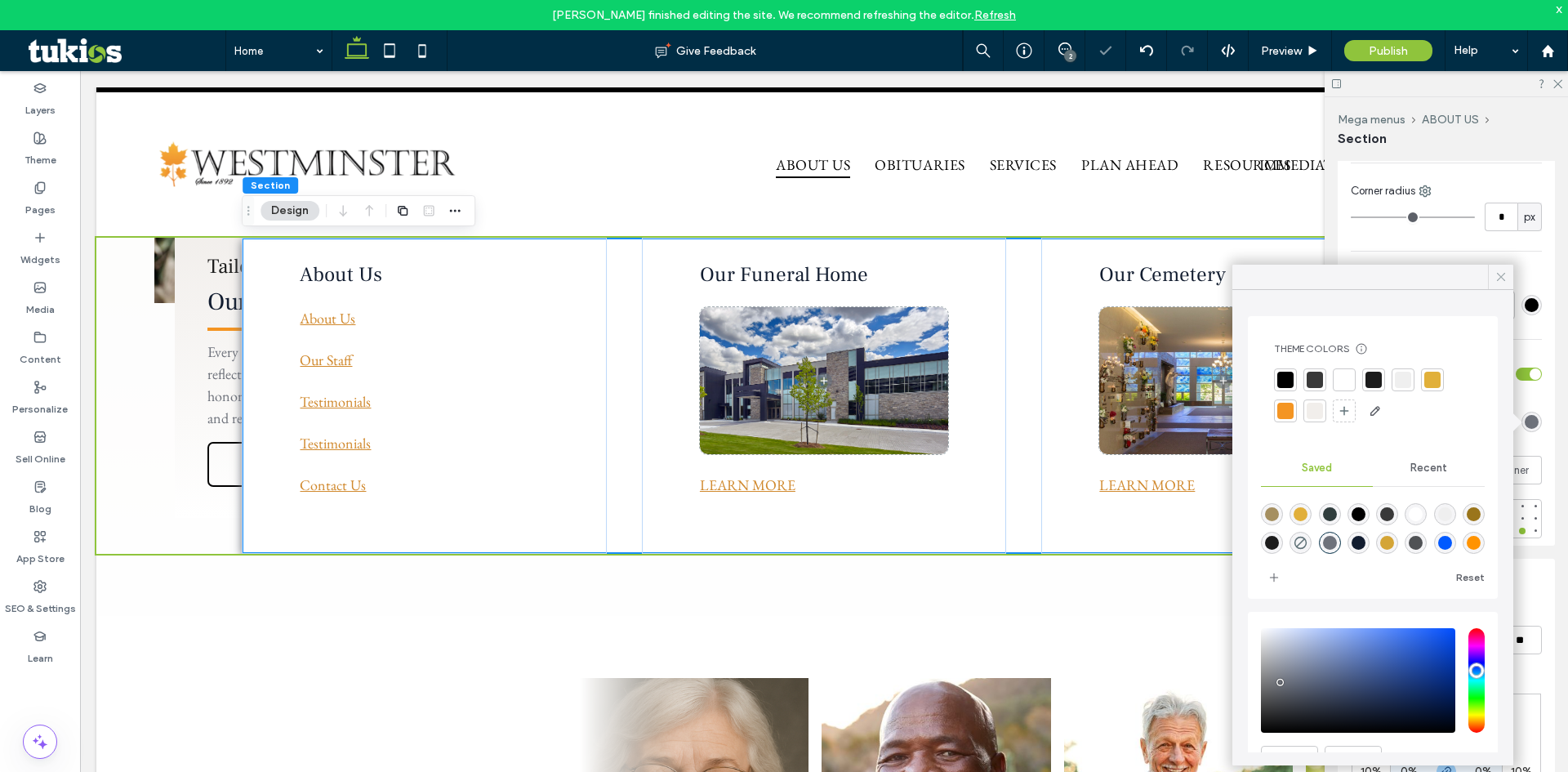
click at [1500, 276] on use at bounding box center [1501, 277] width 9 height 9
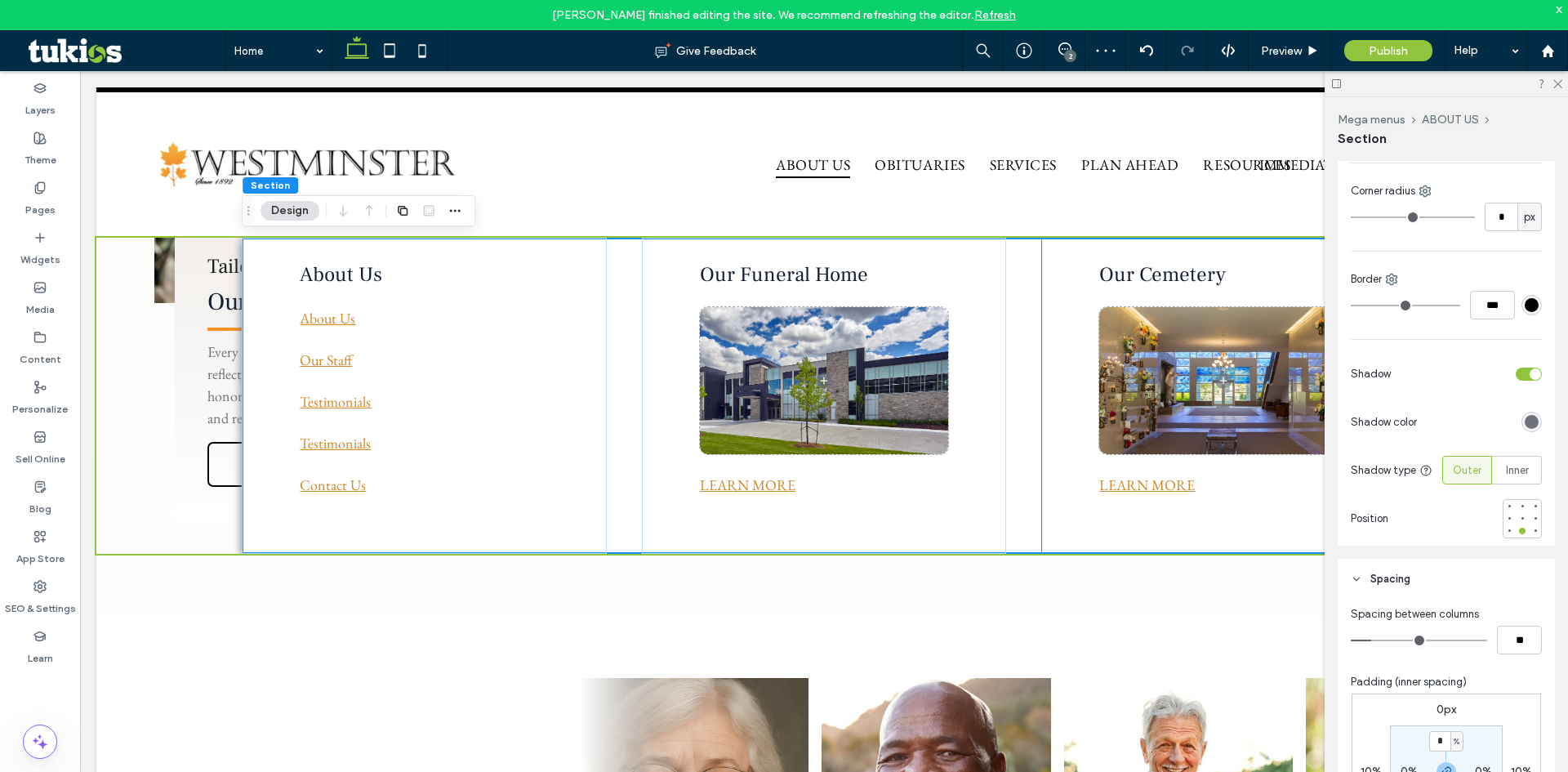
click at [1239, 525] on div "Our Cemetery LEARN MORE" at bounding box center [1223, 396] width 365 height 316
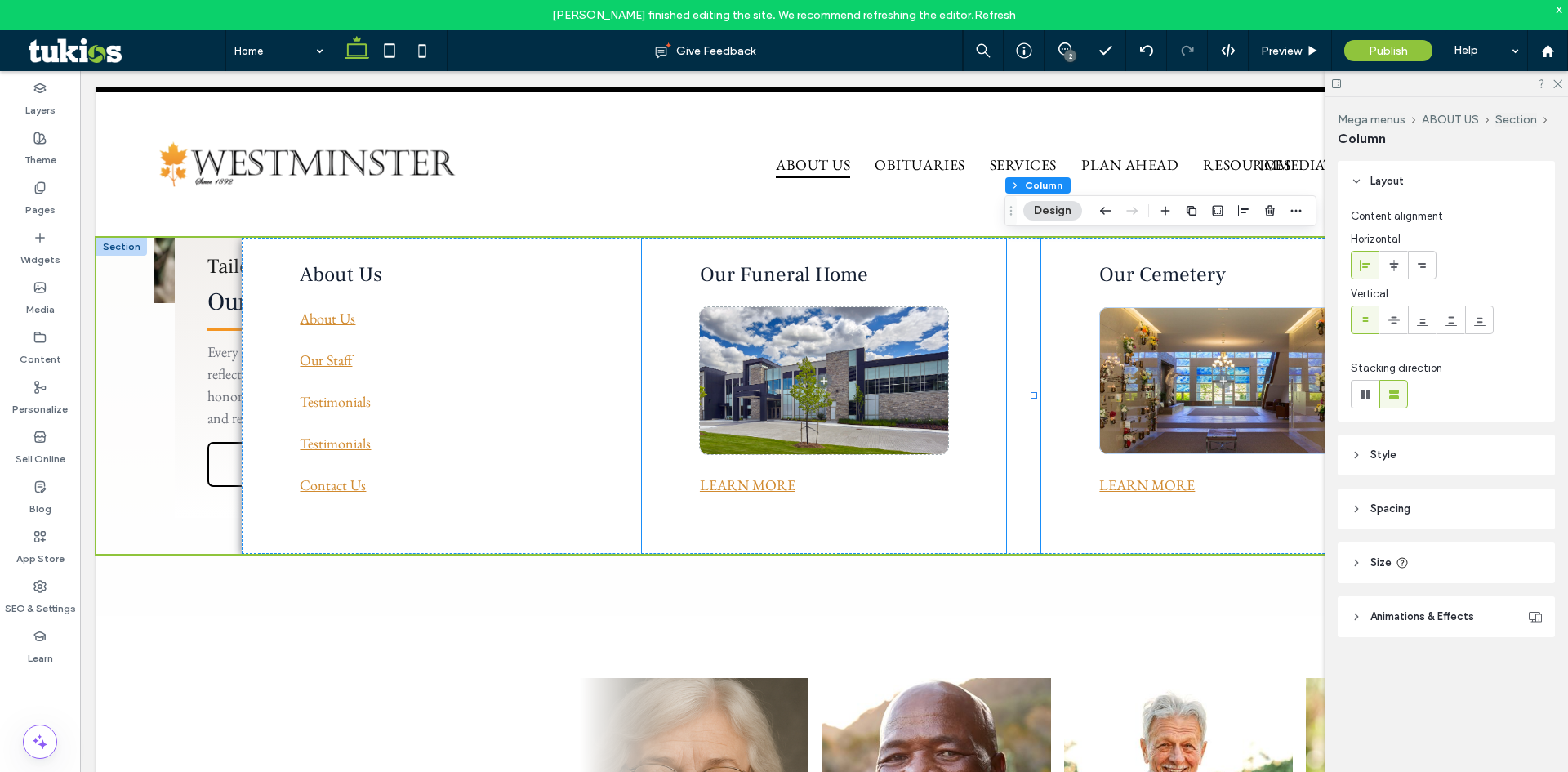
scroll to position [1, 0]
click at [124, 245] on div at bounding box center [122, 246] width 51 height 18
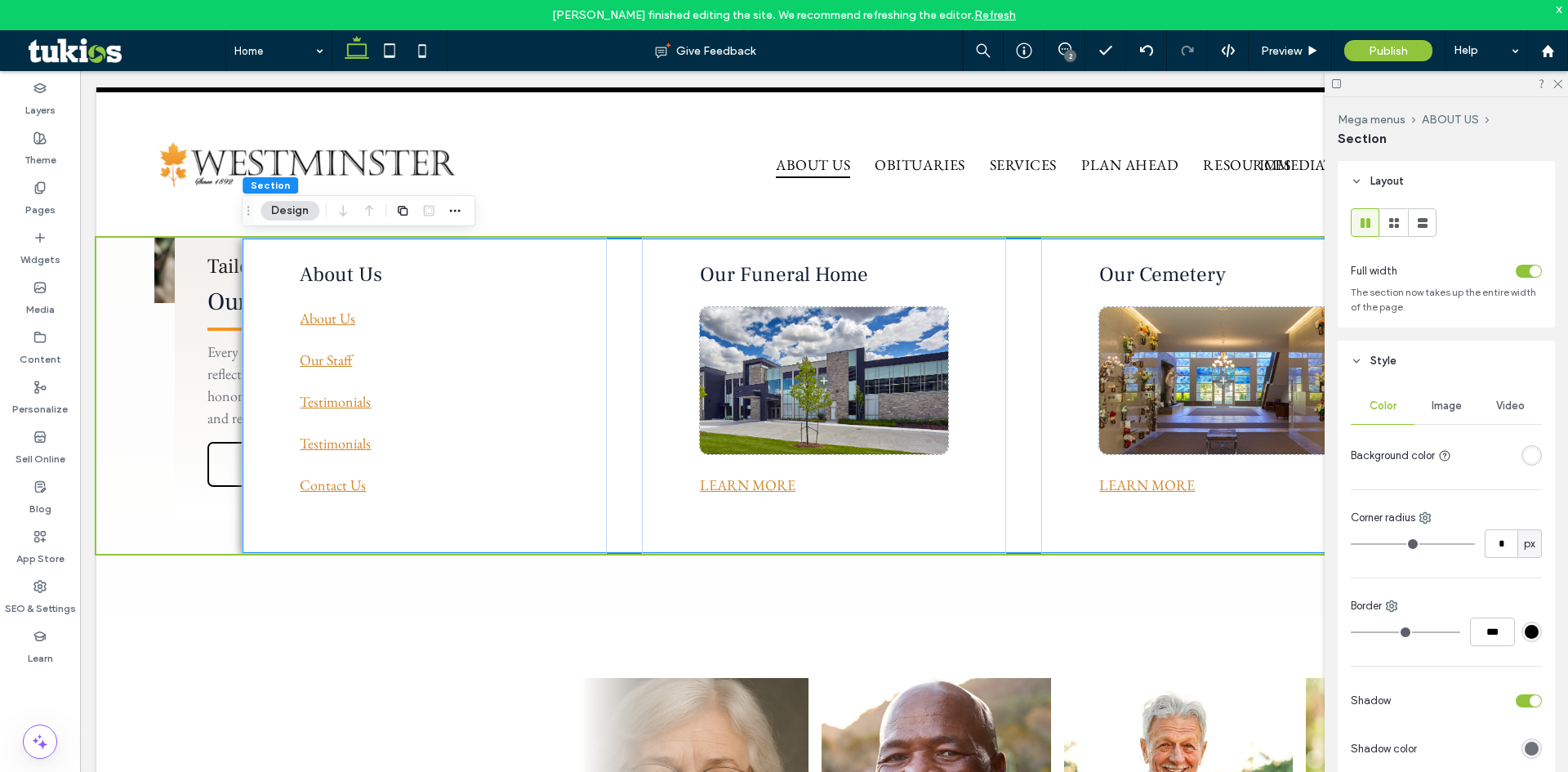
scroll to position [0, 0]
click at [626, 318] on div "About Us About Us Our Staff Testimonials Testimonials Contact Us Our Funeral Ho…" at bounding box center [823, 396] width 1164 height 316
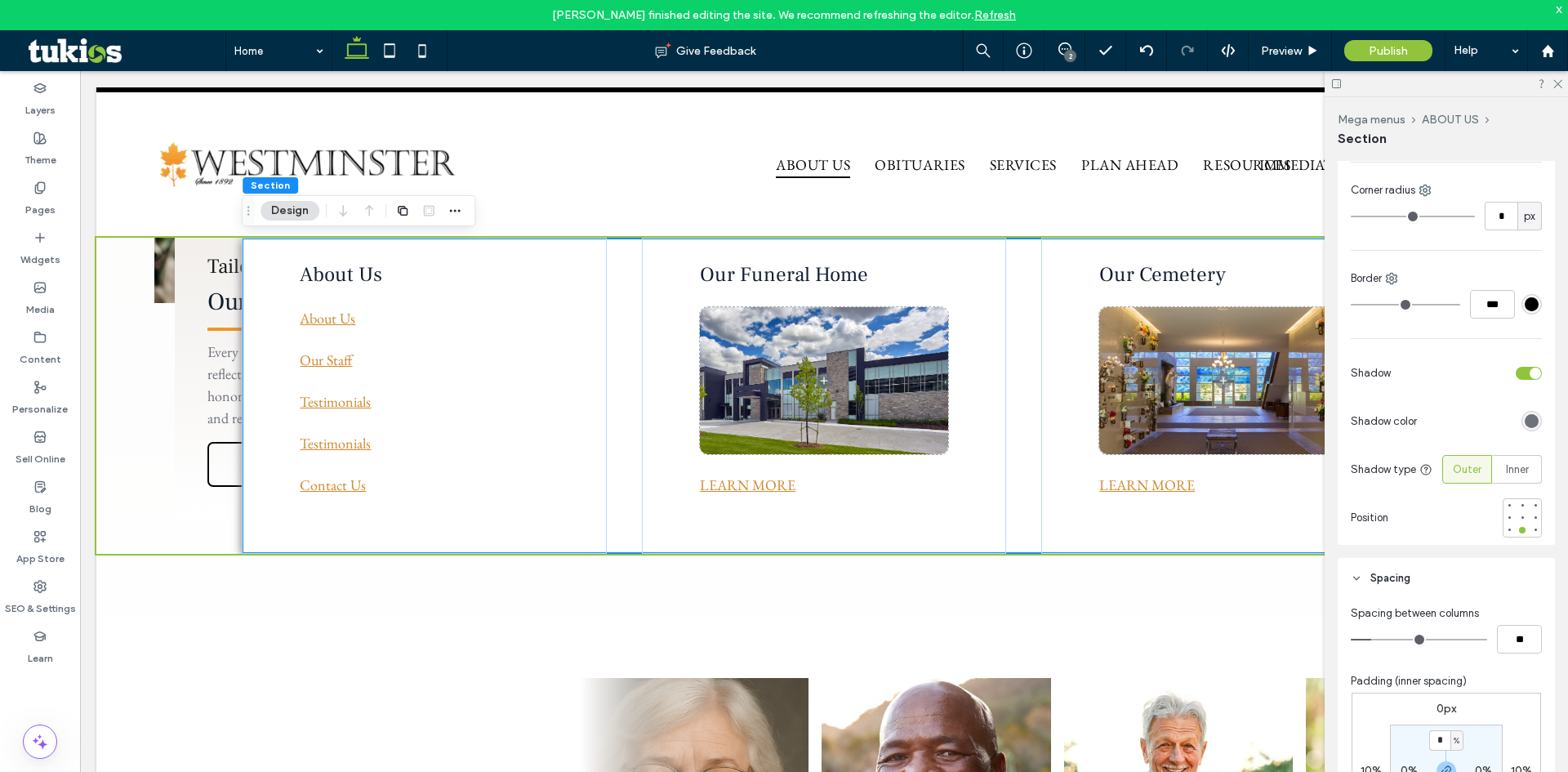
scroll to position [327, 0]
click at [404, 526] on div "About Us About Us Our Staff Testimonials Testimonials Contact Us" at bounding box center [423, 396] width 365 height 316
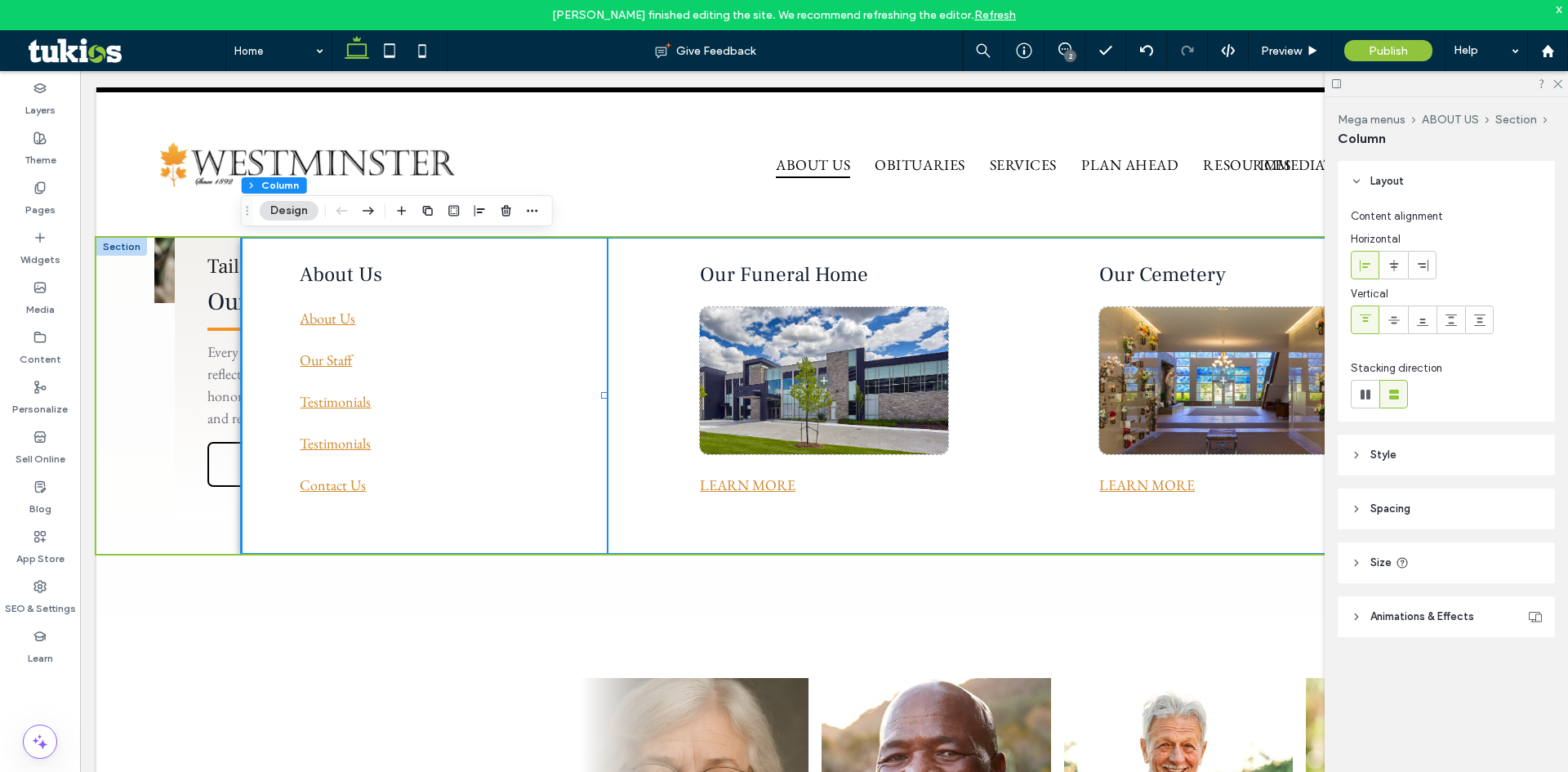
click at [618, 492] on div "About Us About Us Our Staff Testimonials Testimonials Contact Us Our Funeral Ho…" at bounding box center [823, 396] width 1164 height 316
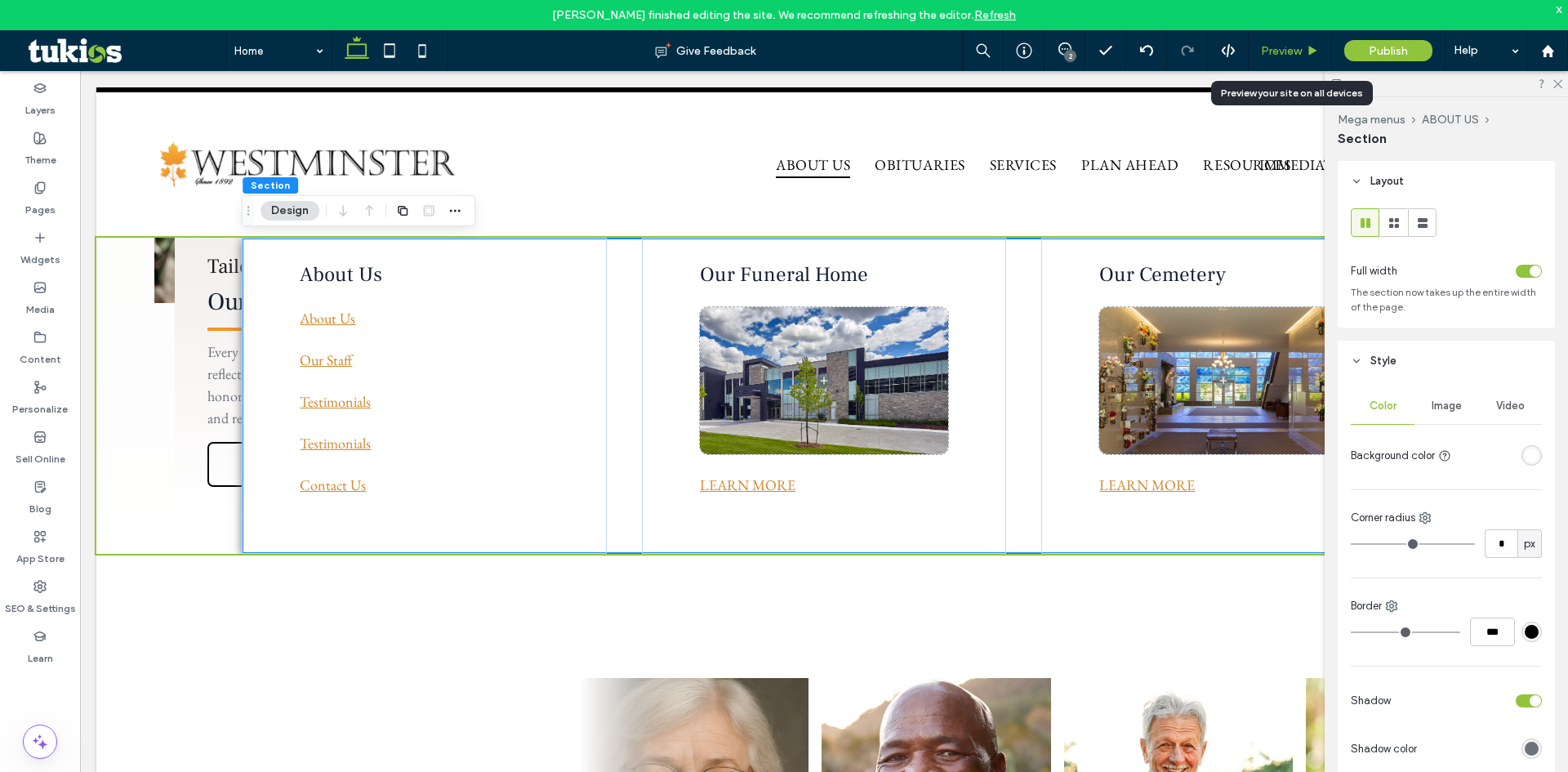
click at [1275, 57] on div "Preview" at bounding box center [1289, 51] width 83 height 41
click at [1291, 44] on span "Preview" at bounding box center [1281, 51] width 41 height 14
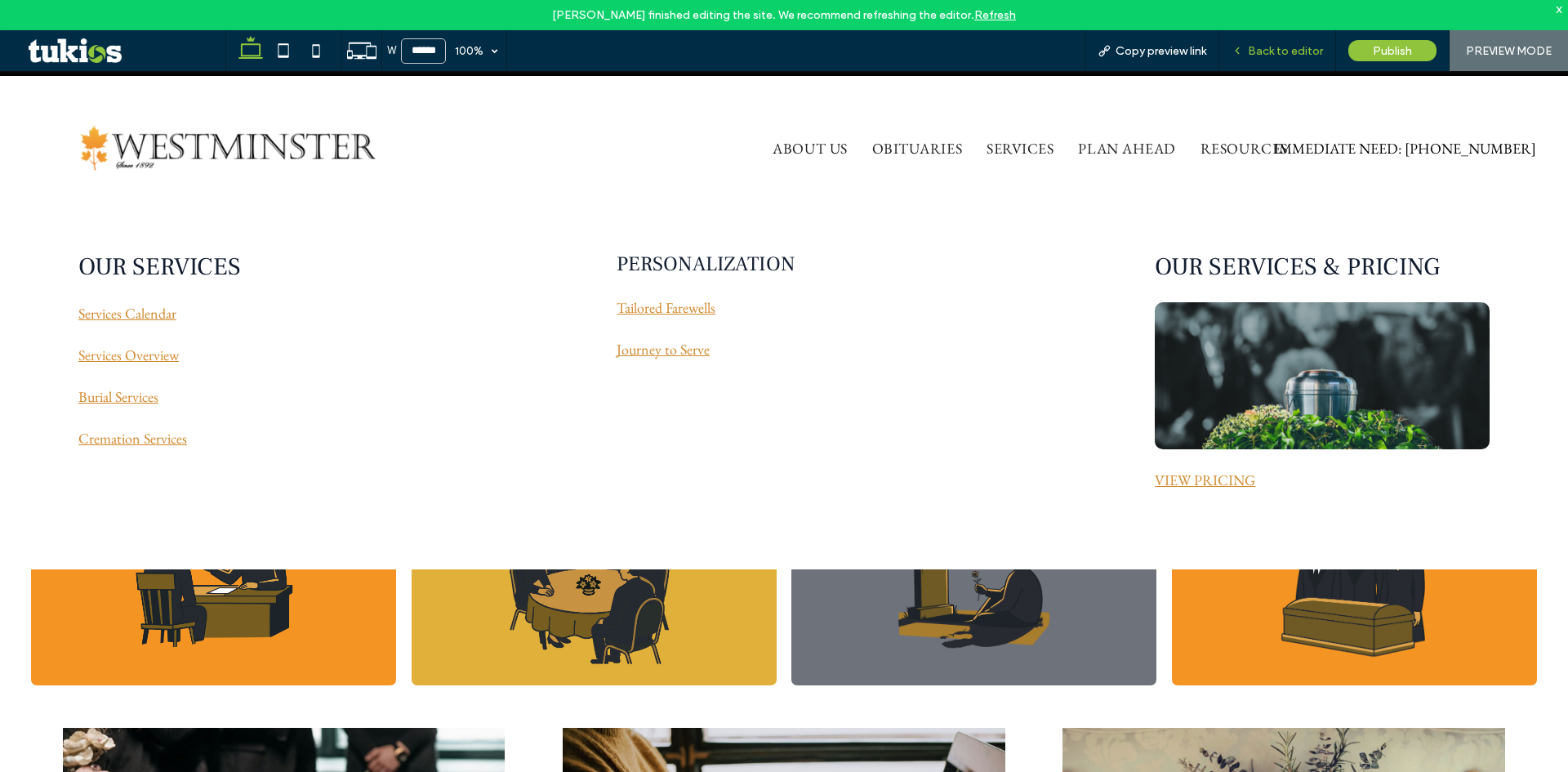
click at [1294, 56] on span "Back to editor" at bounding box center [1285, 51] width 75 height 14
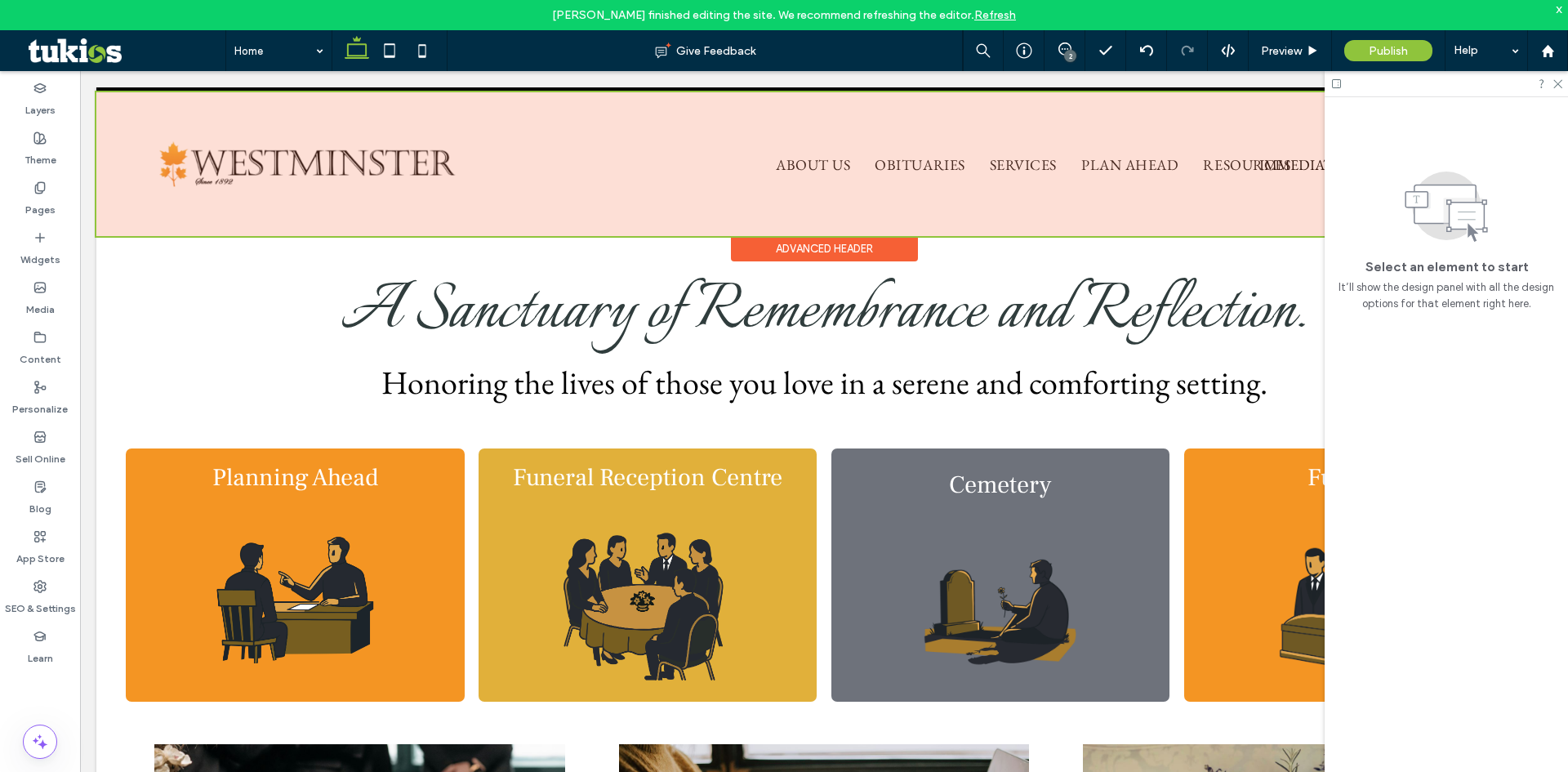
click at [814, 170] on div at bounding box center [824, 164] width 1455 height 144
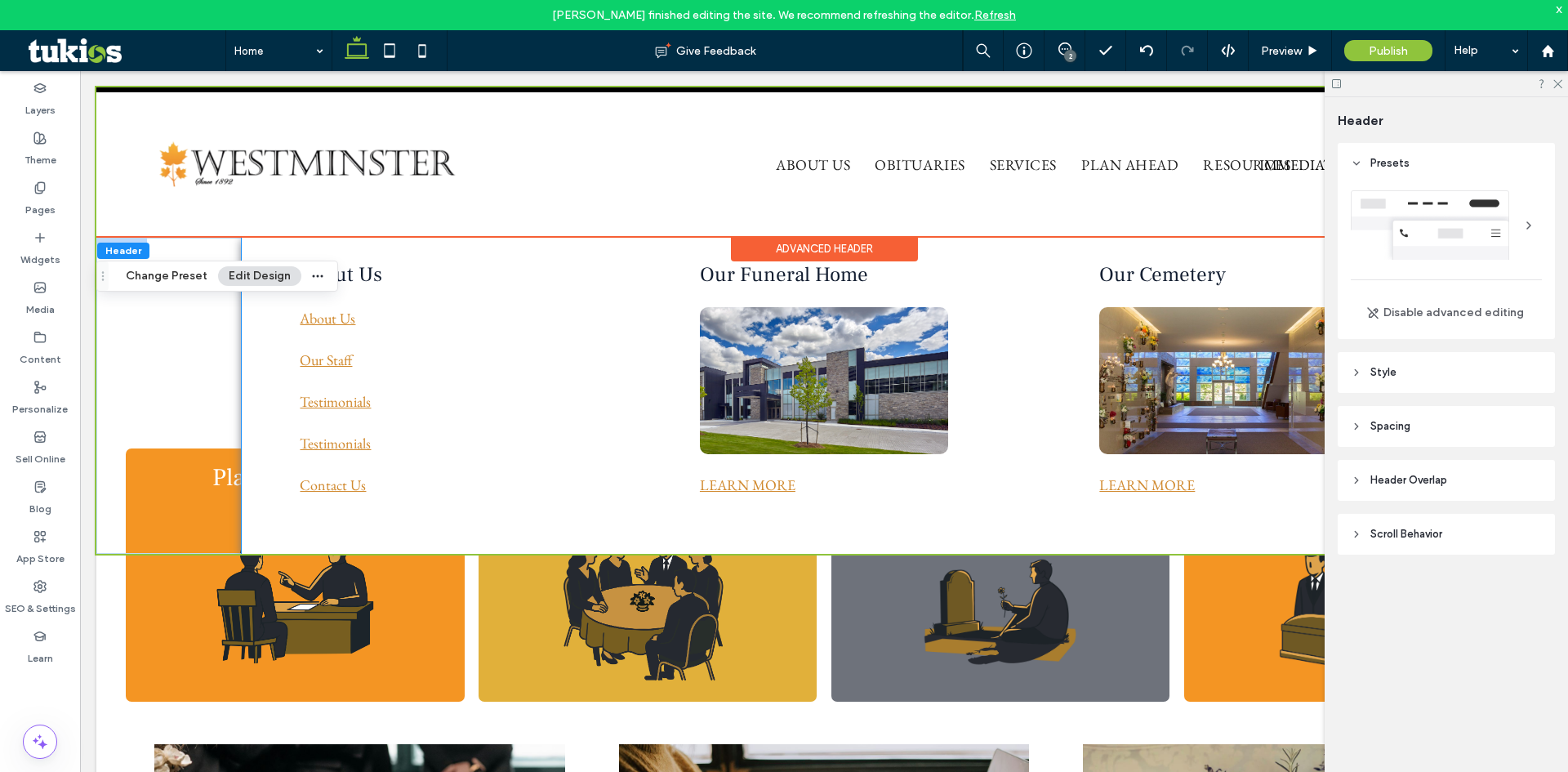
click at [628, 466] on div "About Us About Us Our Staff Testimonials Testimonials Contact Us Our Funeral Ho…" at bounding box center [823, 396] width 1164 height 316
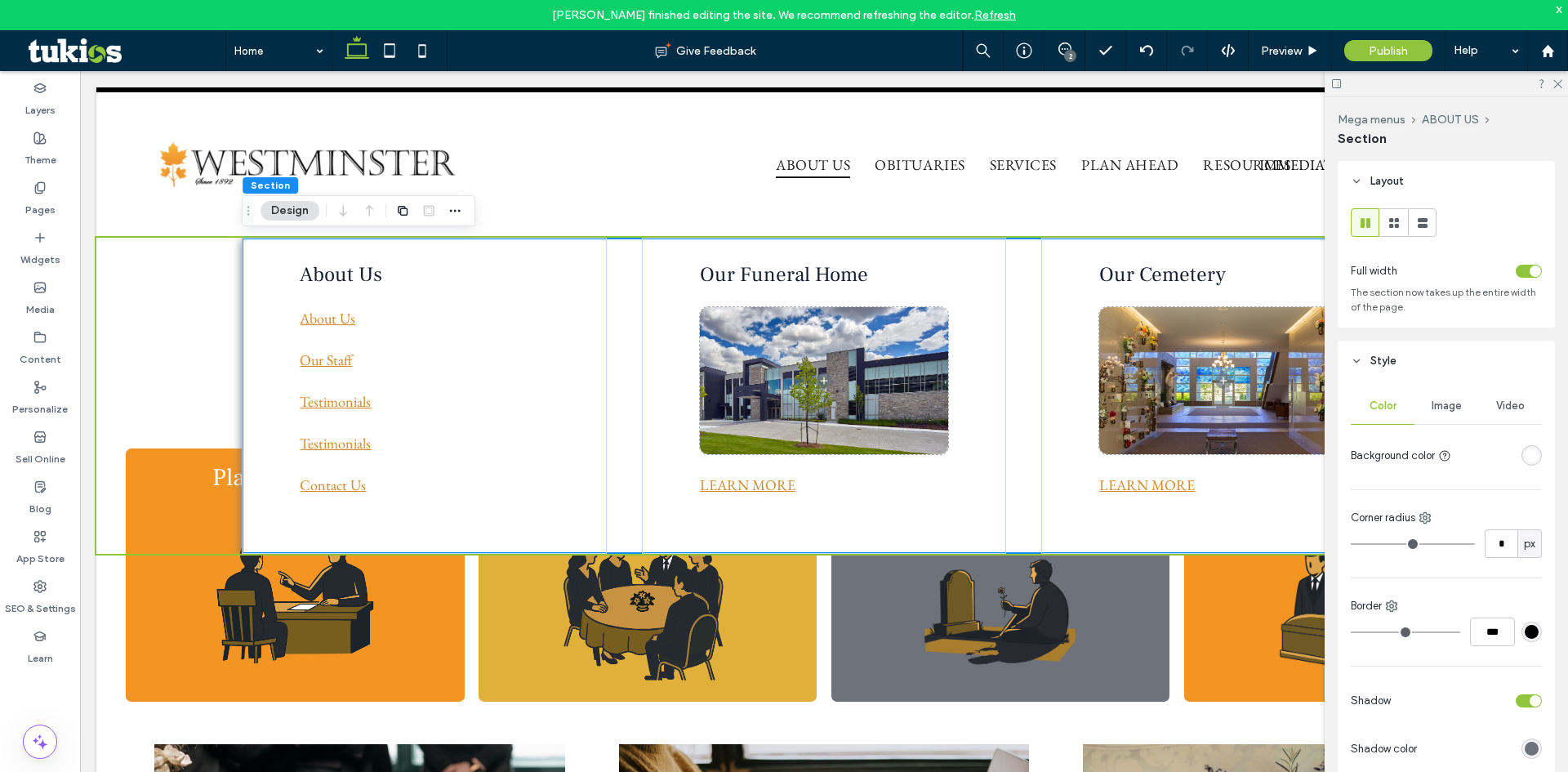
click at [617, 254] on div "About Us About Us Our Staff Testimonials Testimonials Contact Us Our Funeral Ho…" at bounding box center [823, 396] width 1164 height 316
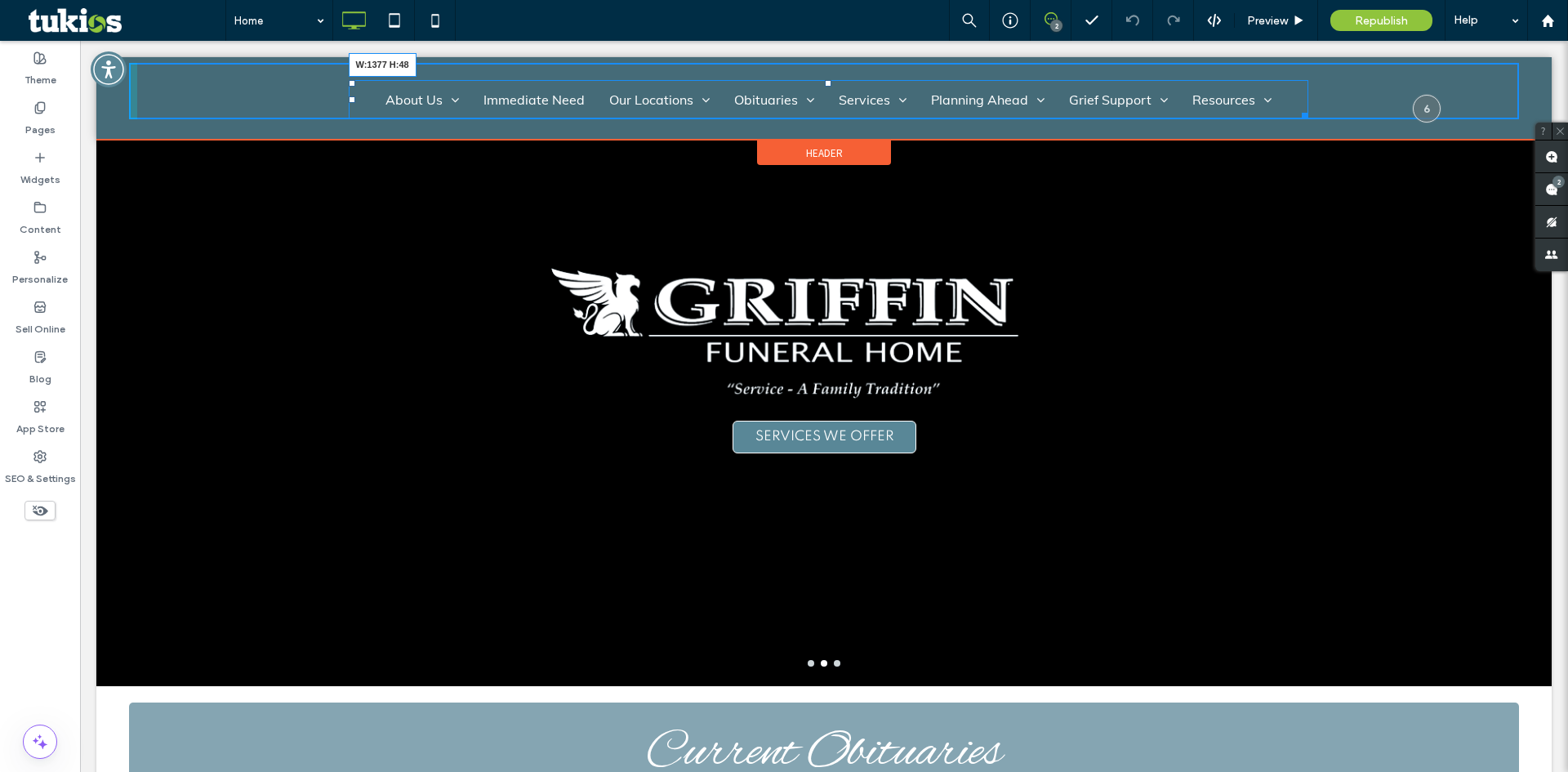
drag, startPoint x: 1329, startPoint y: 114, endPoint x: 1416, endPoint y: 148, distance: 93.4
click at [1309, 112] on div at bounding box center [1302, 113] width 12 height 12
click at [1313, 104] on nav "About Us About Us Our Staff Testimonials Why Choose Us Contact Us Immediate Nee…" at bounding box center [828, 100] width 1125 height 39
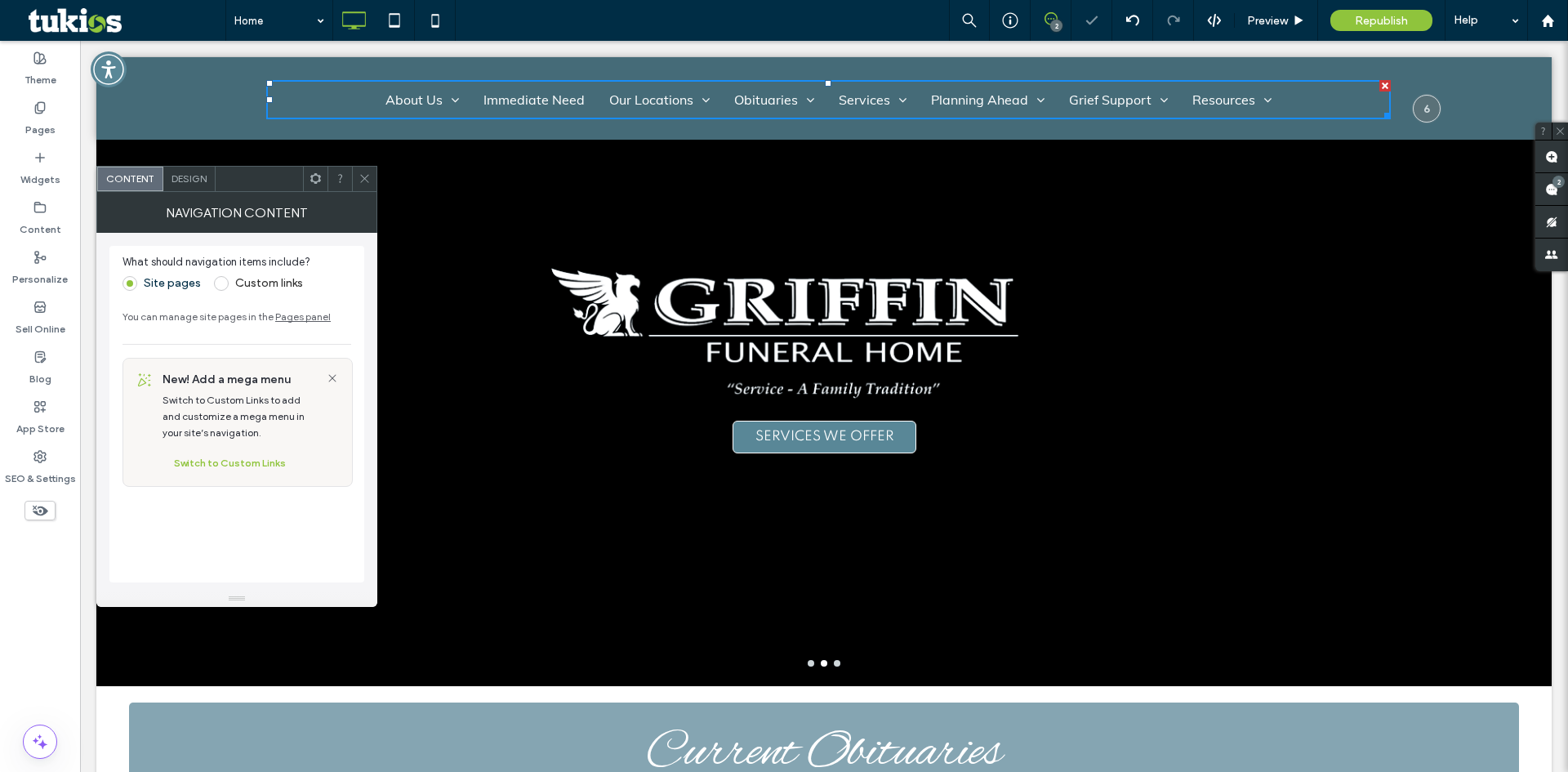
click at [358, 173] on div at bounding box center [365, 179] width 25 height 25
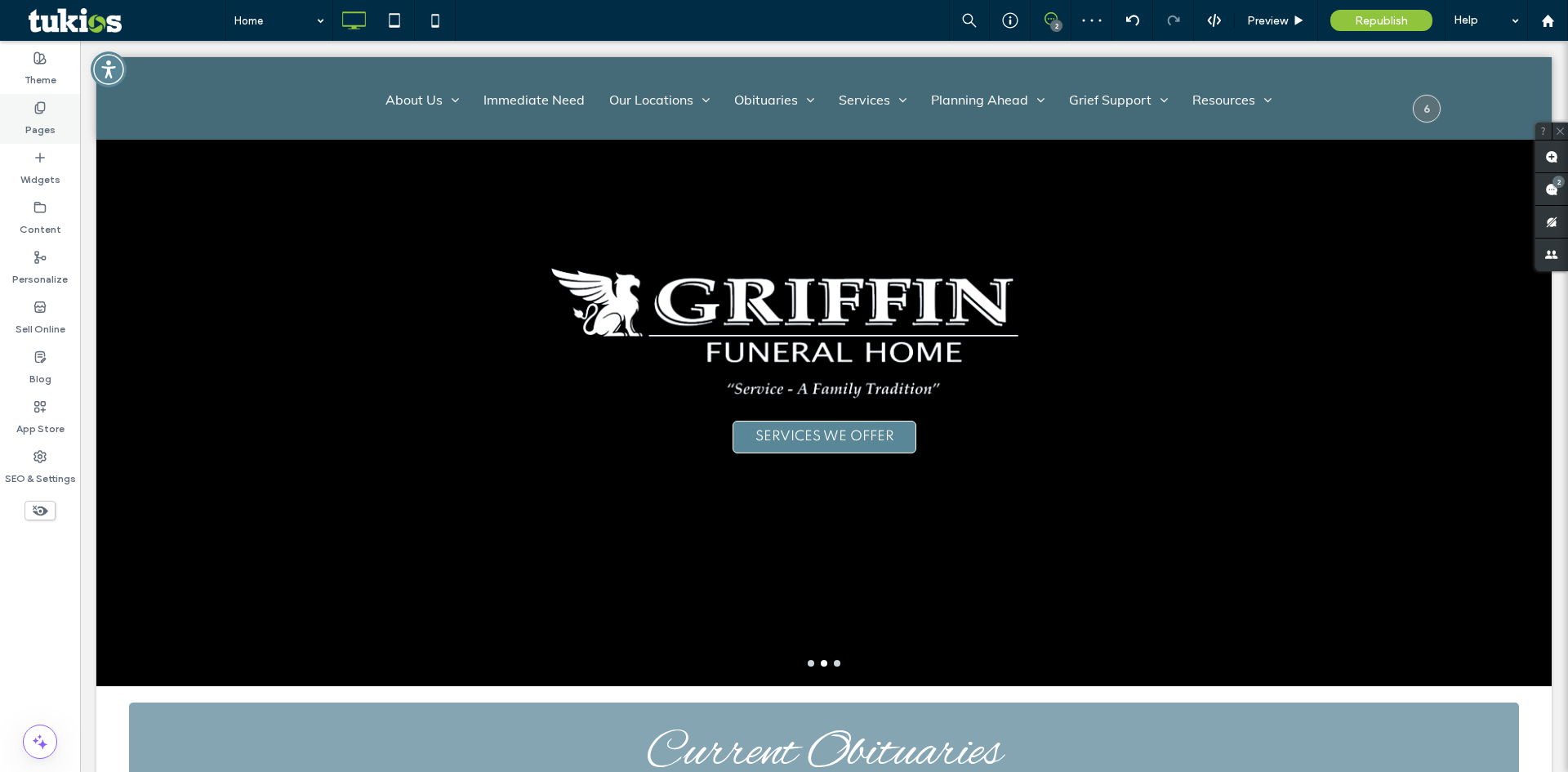
click at [36, 115] on label "Pages" at bounding box center [40, 125] width 31 height 23
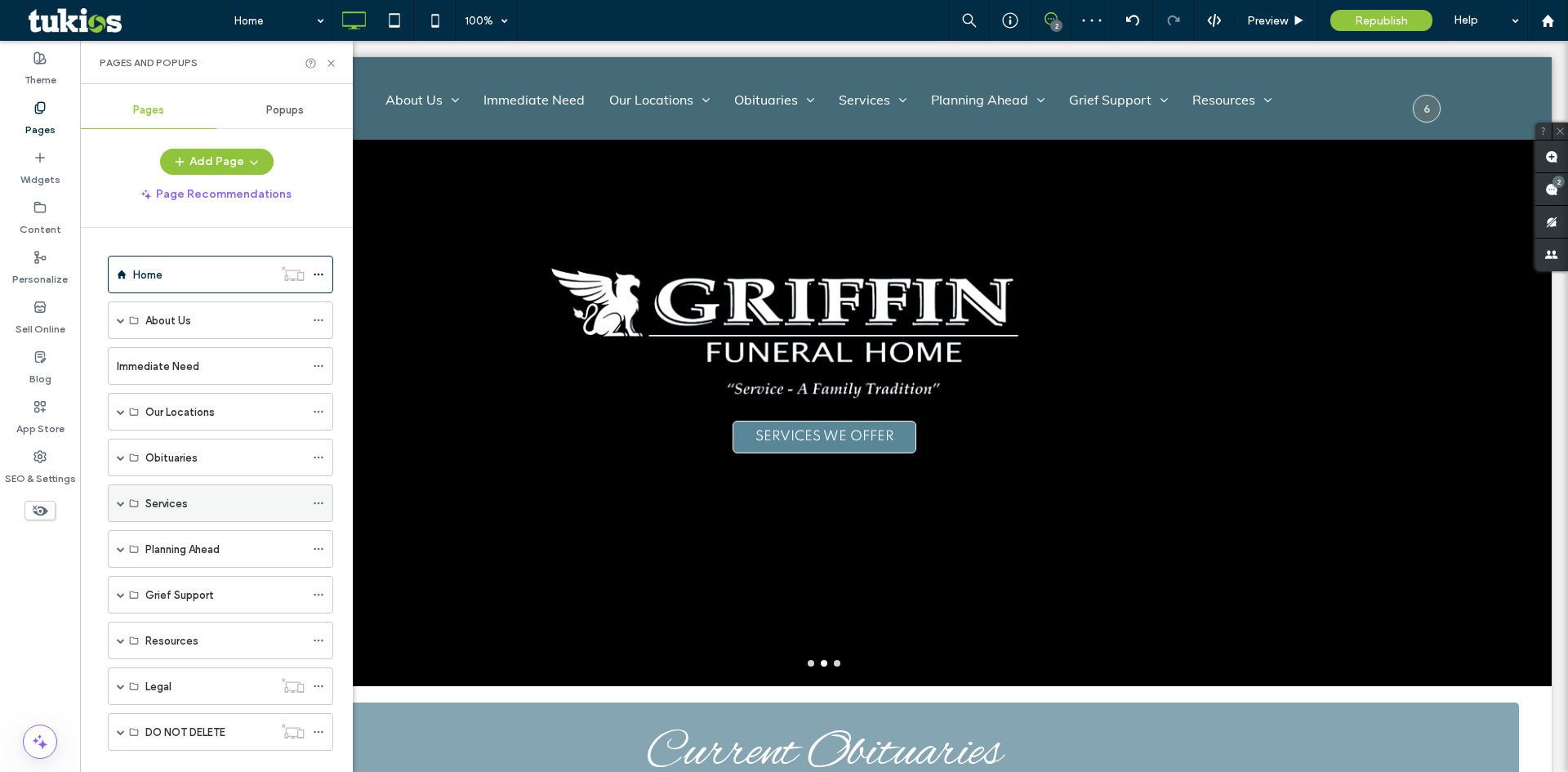
click at [120, 503] on span at bounding box center [121, 503] width 9 height 9
click at [123, 459] on span at bounding box center [121, 457] width 9 height 9
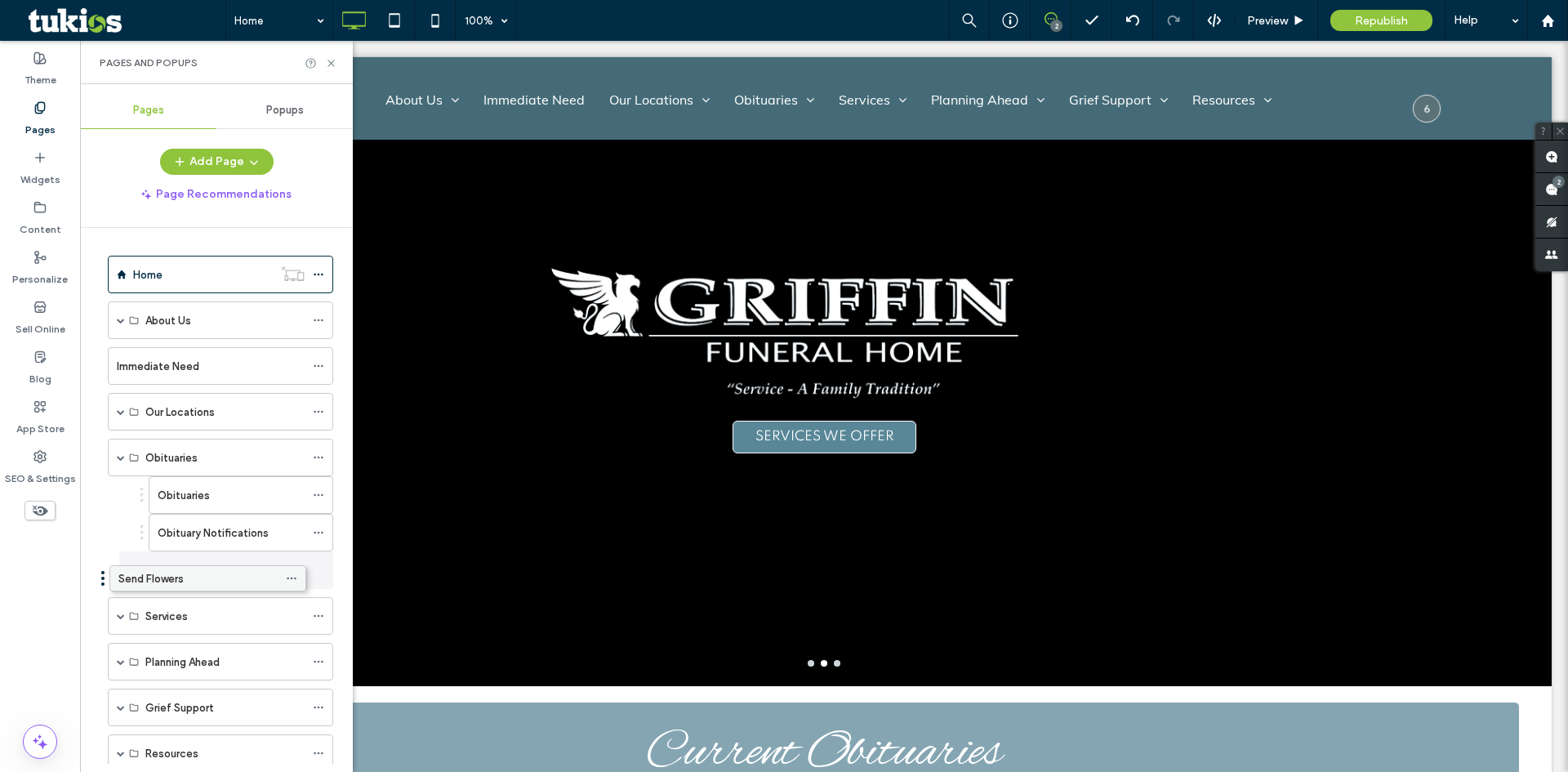
drag, startPoint x: 174, startPoint y: 529, endPoint x: 147, endPoint y: 572, distance: 50.8
drag, startPoint x: 178, startPoint y: 570, endPoint x: 127, endPoint y: 571, distance: 51.0
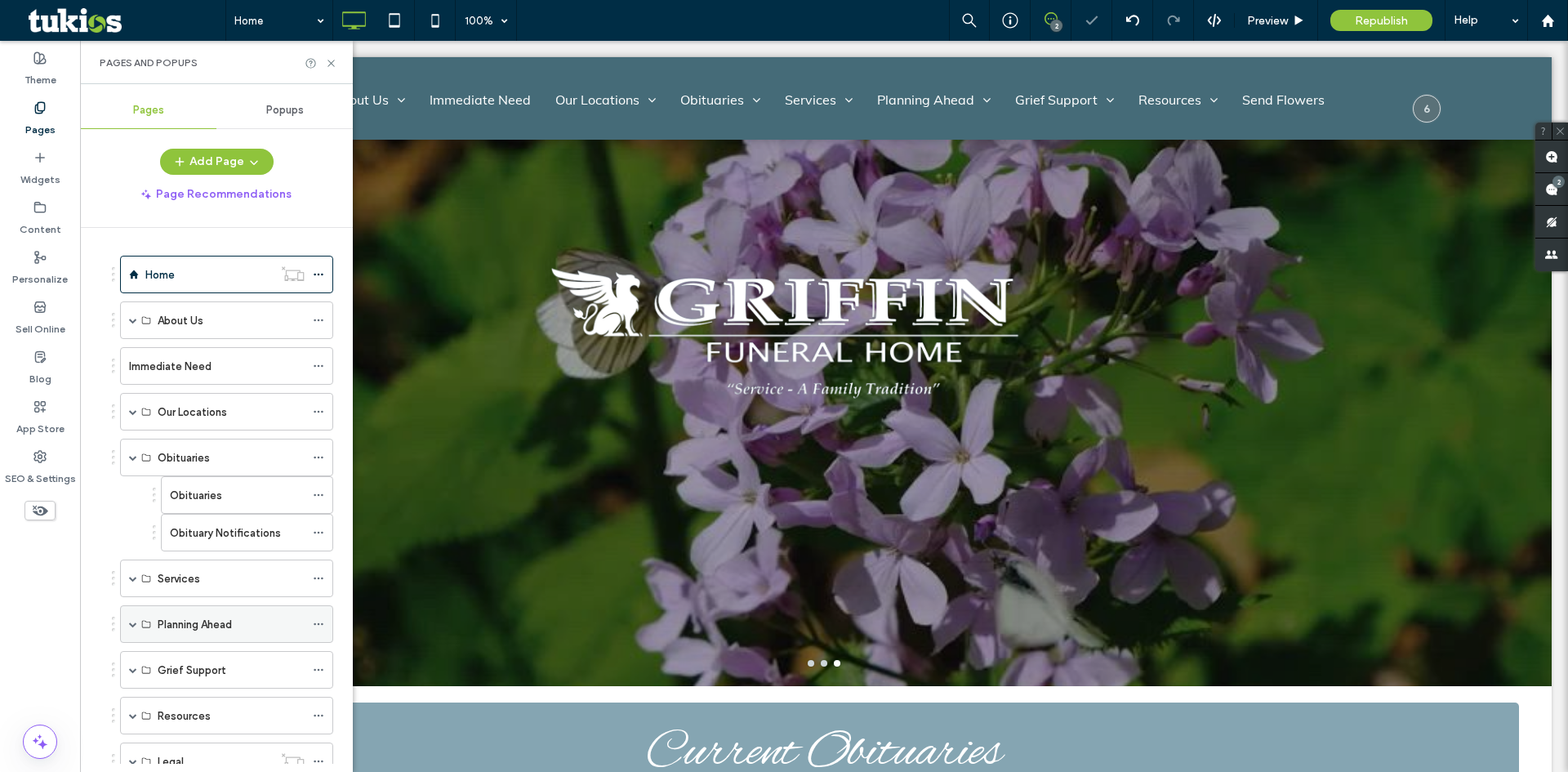
scroll to position [148, 0]
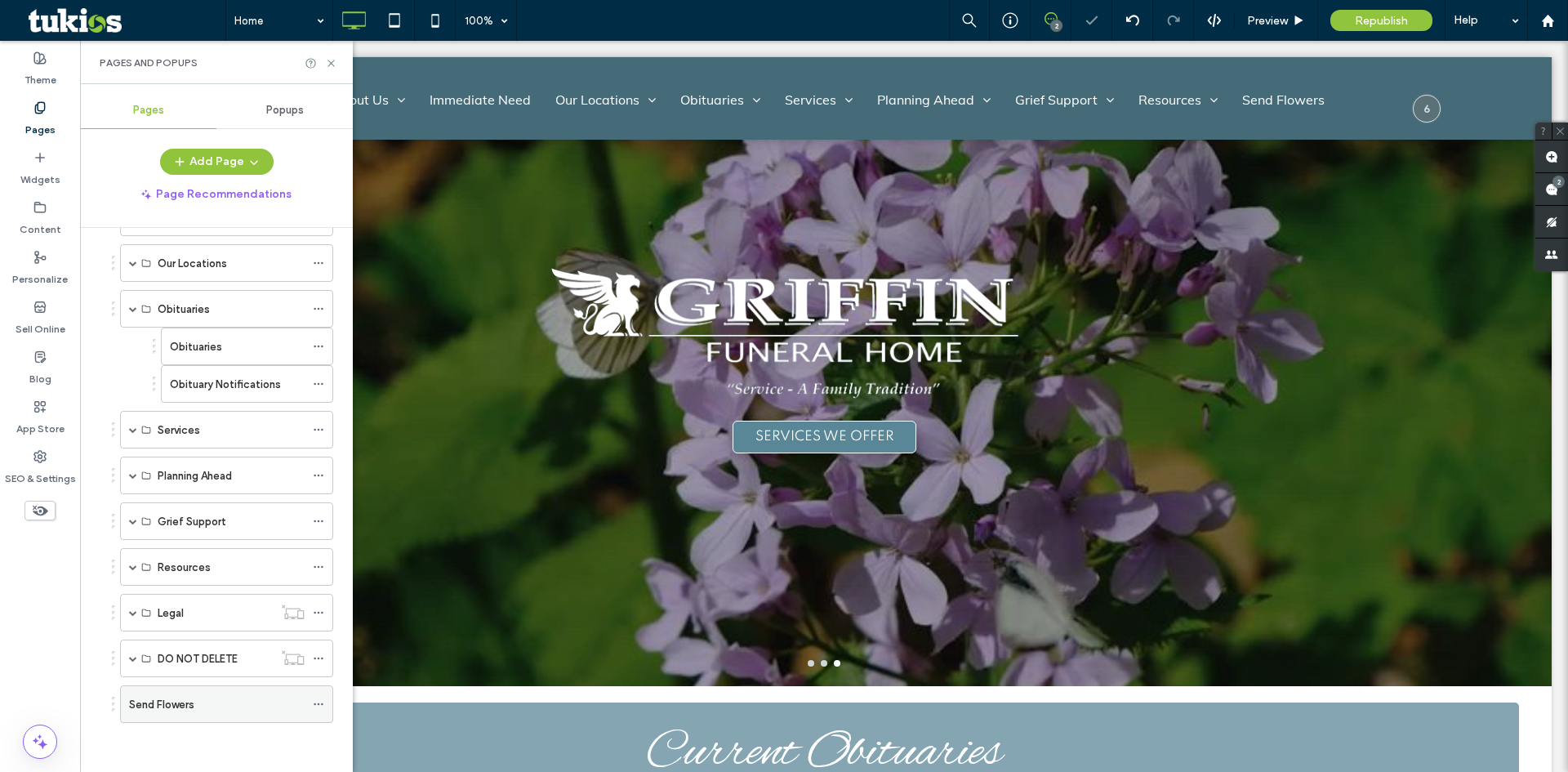
click at [214, 707] on div "Send Flowers" at bounding box center [216, 705] width 175 height 17
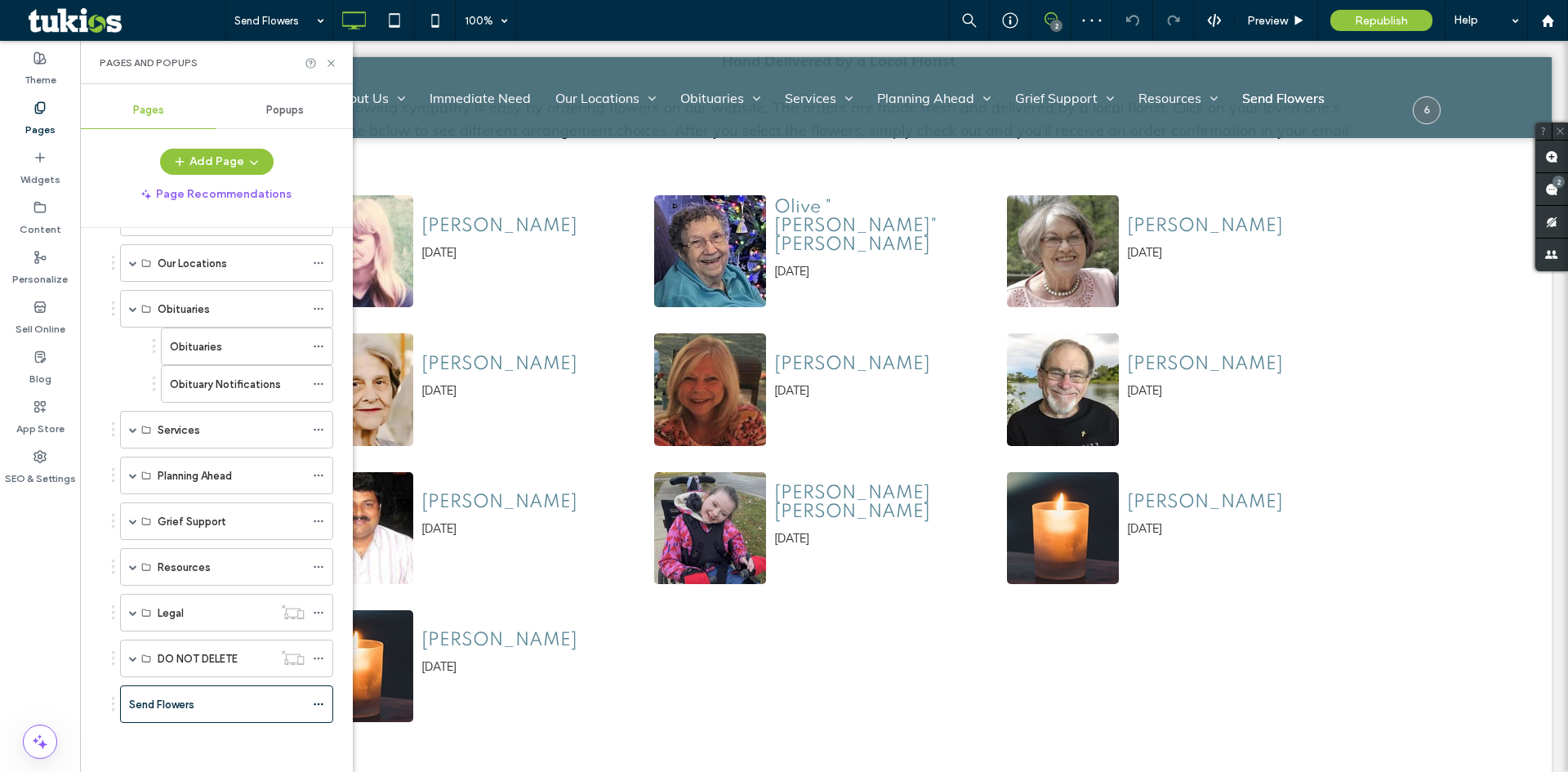
scroll to position [981, 0]
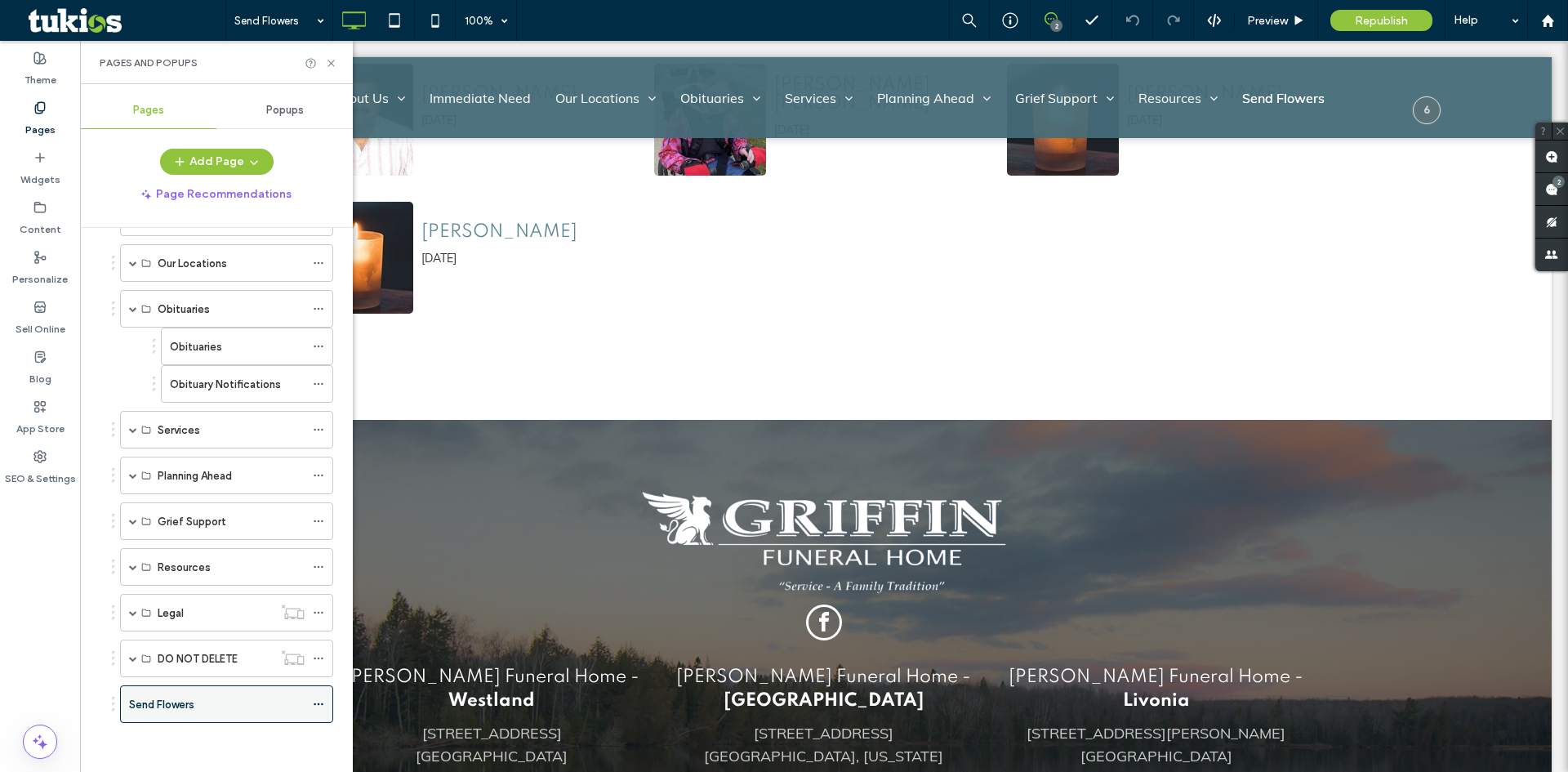
click at [319, 705] on use at bounding box center [318, 704] width 9 height 3
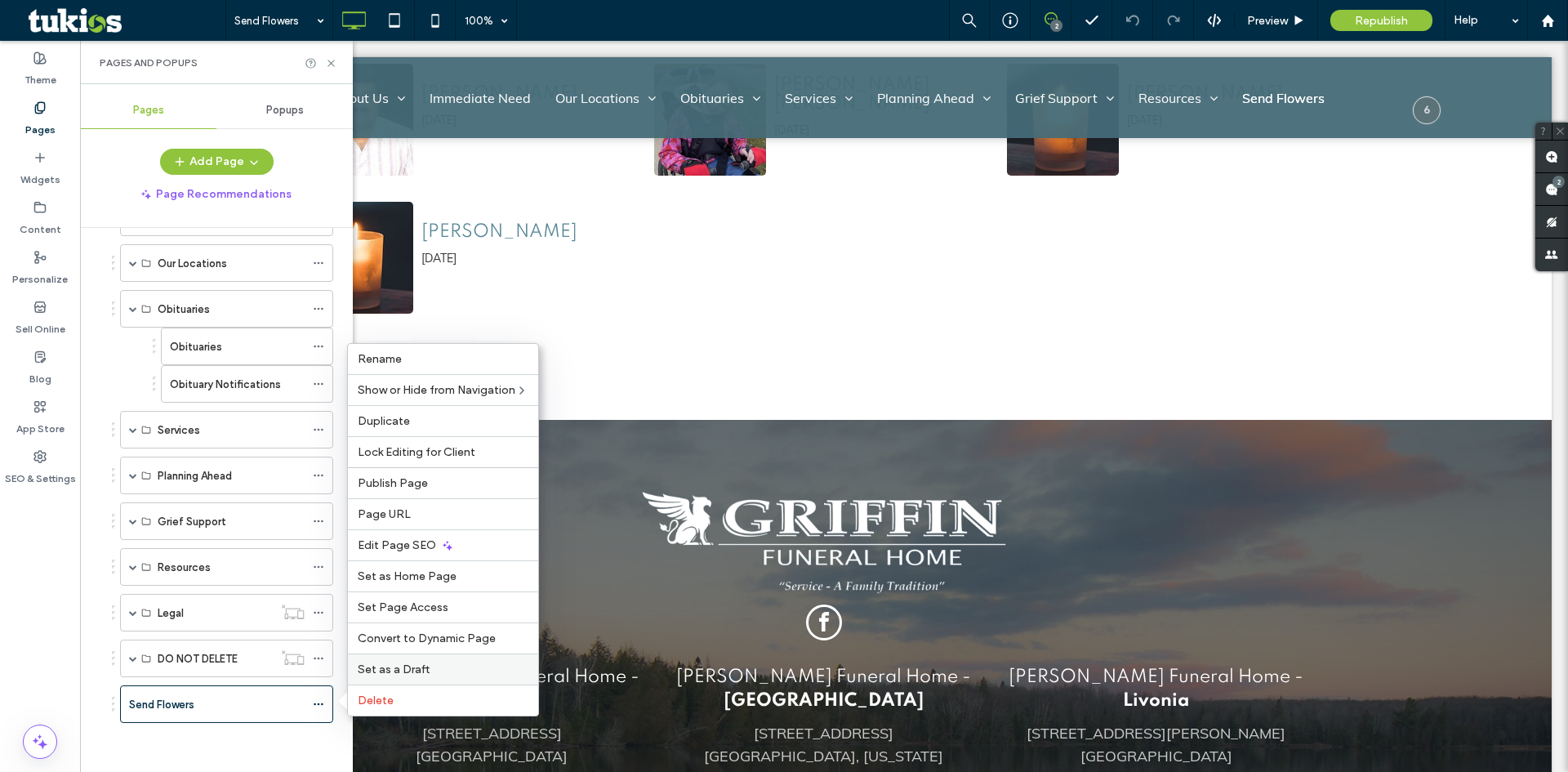
click at [383, 670] on span "Set as a Draft" at bounding box center [393, 670] width 72 height 14
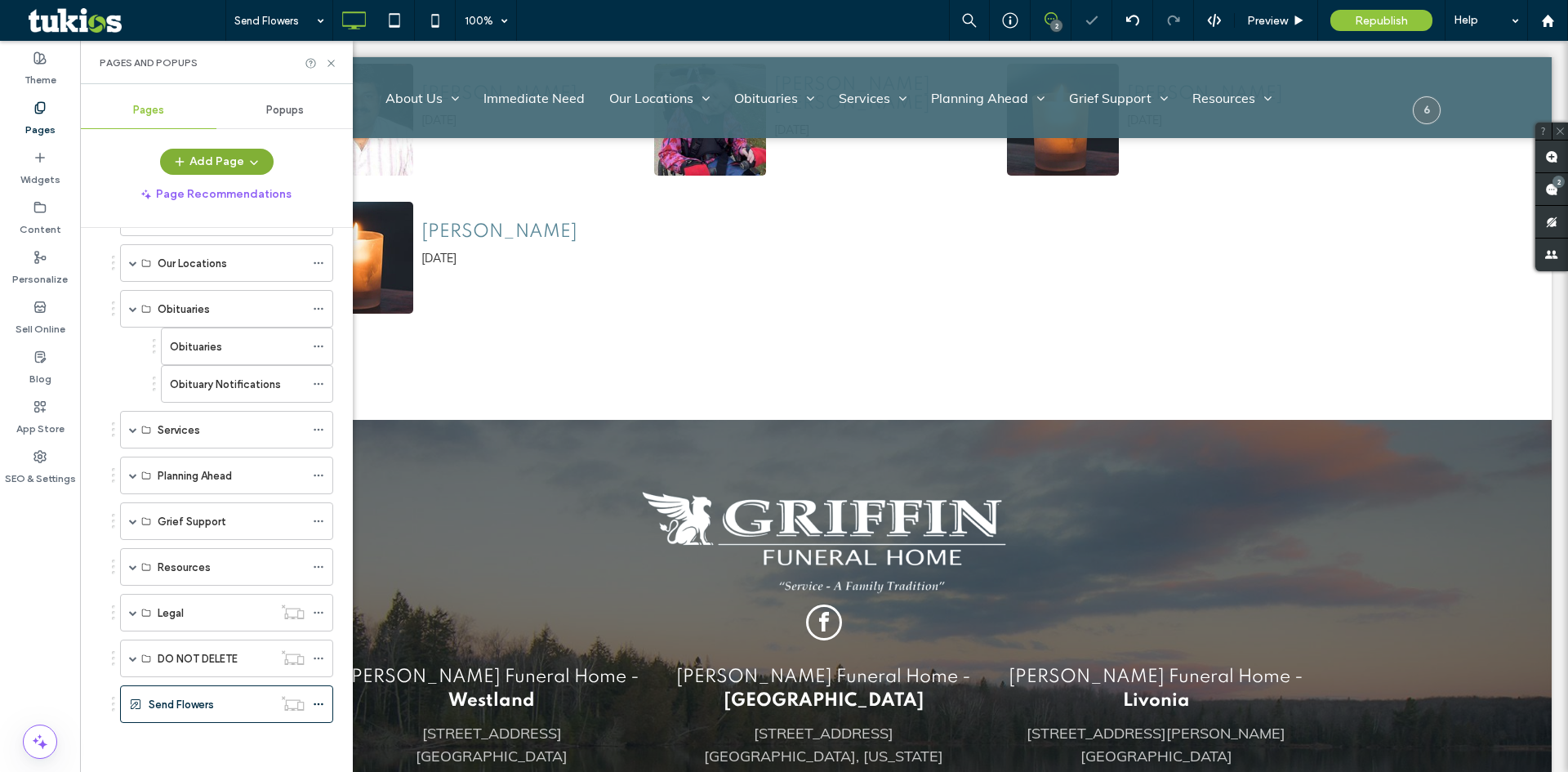
click at [253, 168] on icon "button" at bounding box center [254, 162] width 13 height 13
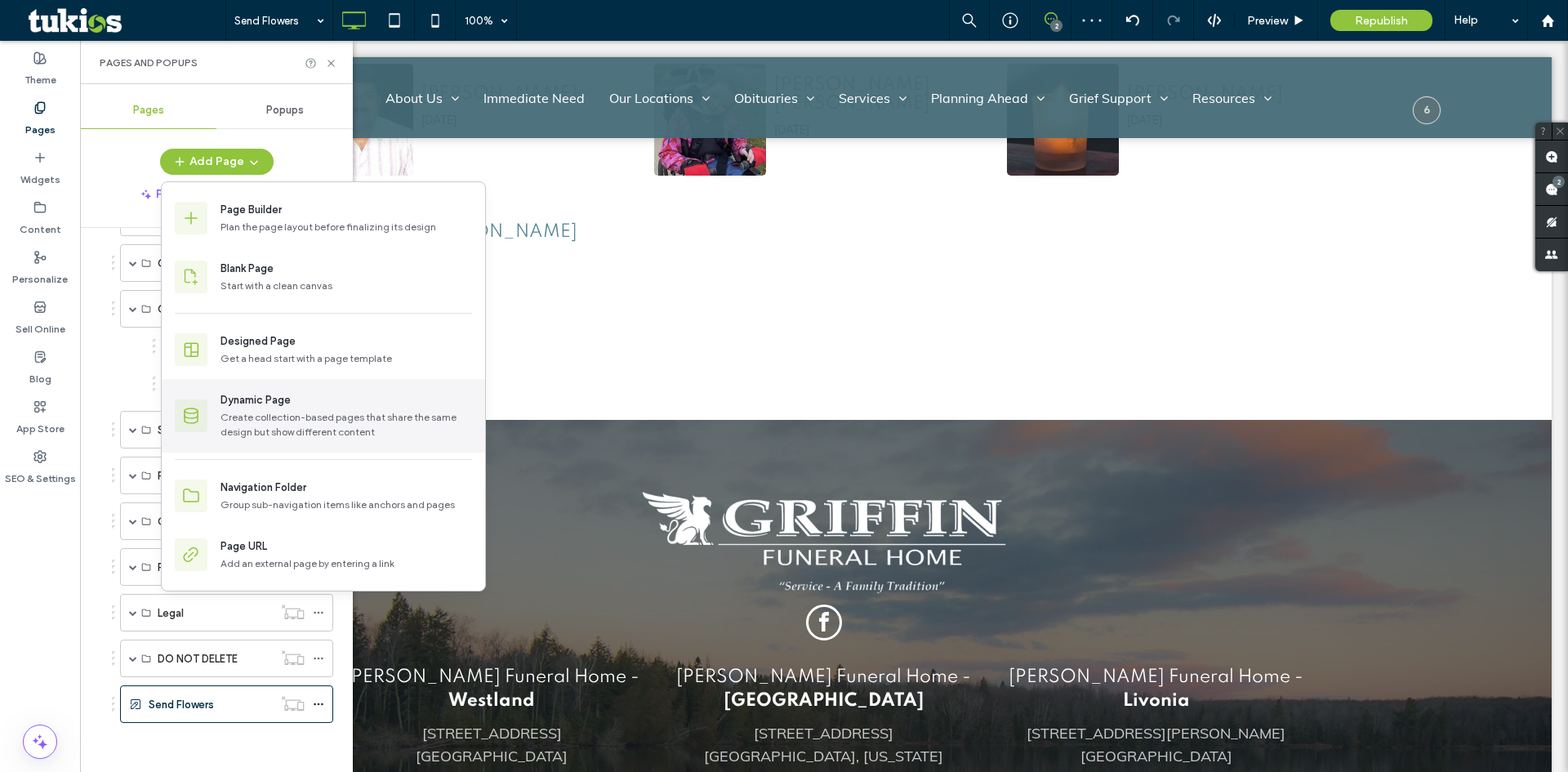
click at [279, 407] on div "Dynamic Page" at bounding box center [255, 399] width 70 height 16
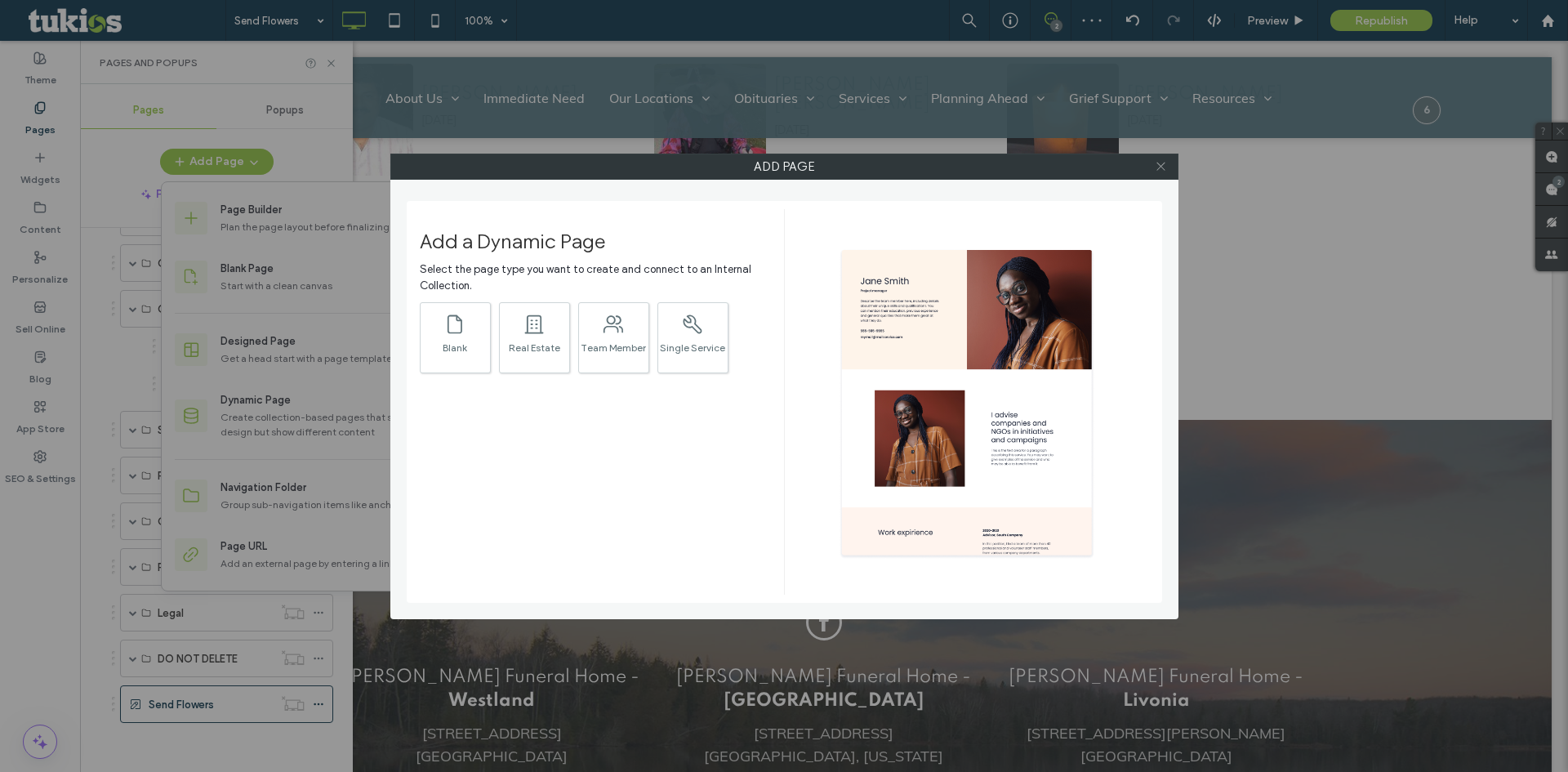
click at [1158, 164] on use at bounding box center [1160, 167] width 9 height 9
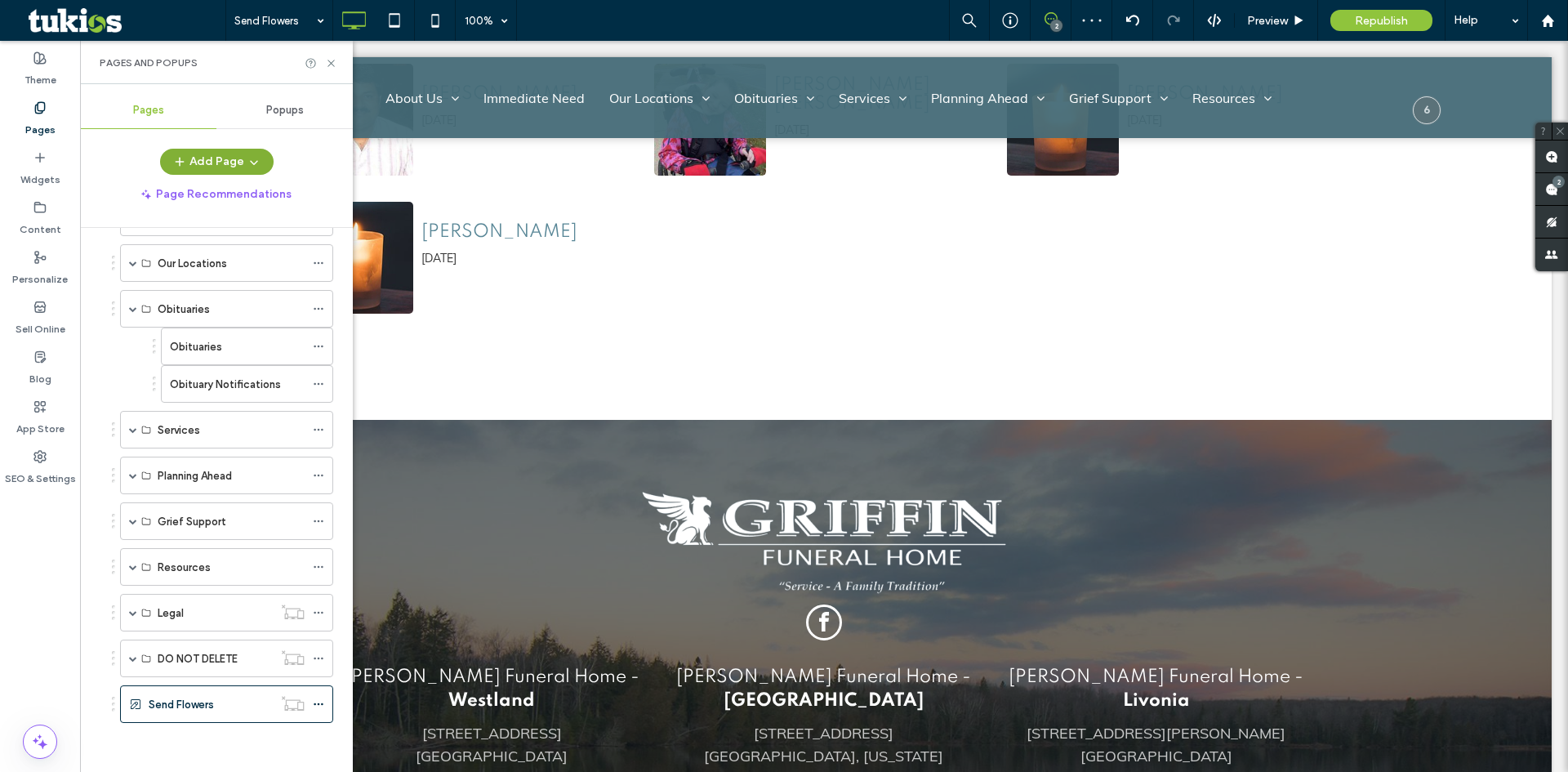
click at [231, 157] on button "Add Page" at bounding box center [216, 161] width 114 height 26
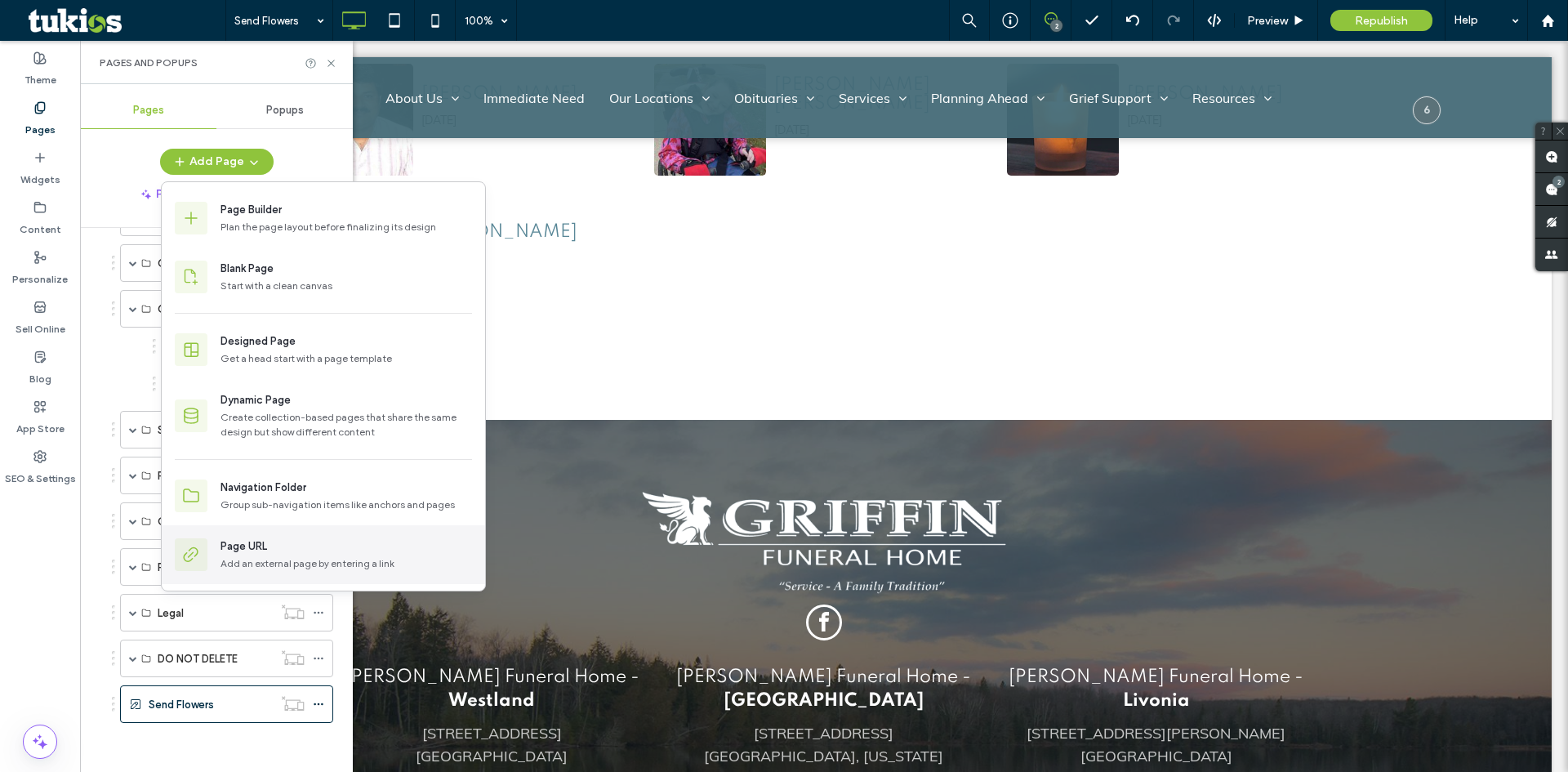
click at [272, 541] on div "Page URL" at bounding box center [346, 546] width 252 height 16
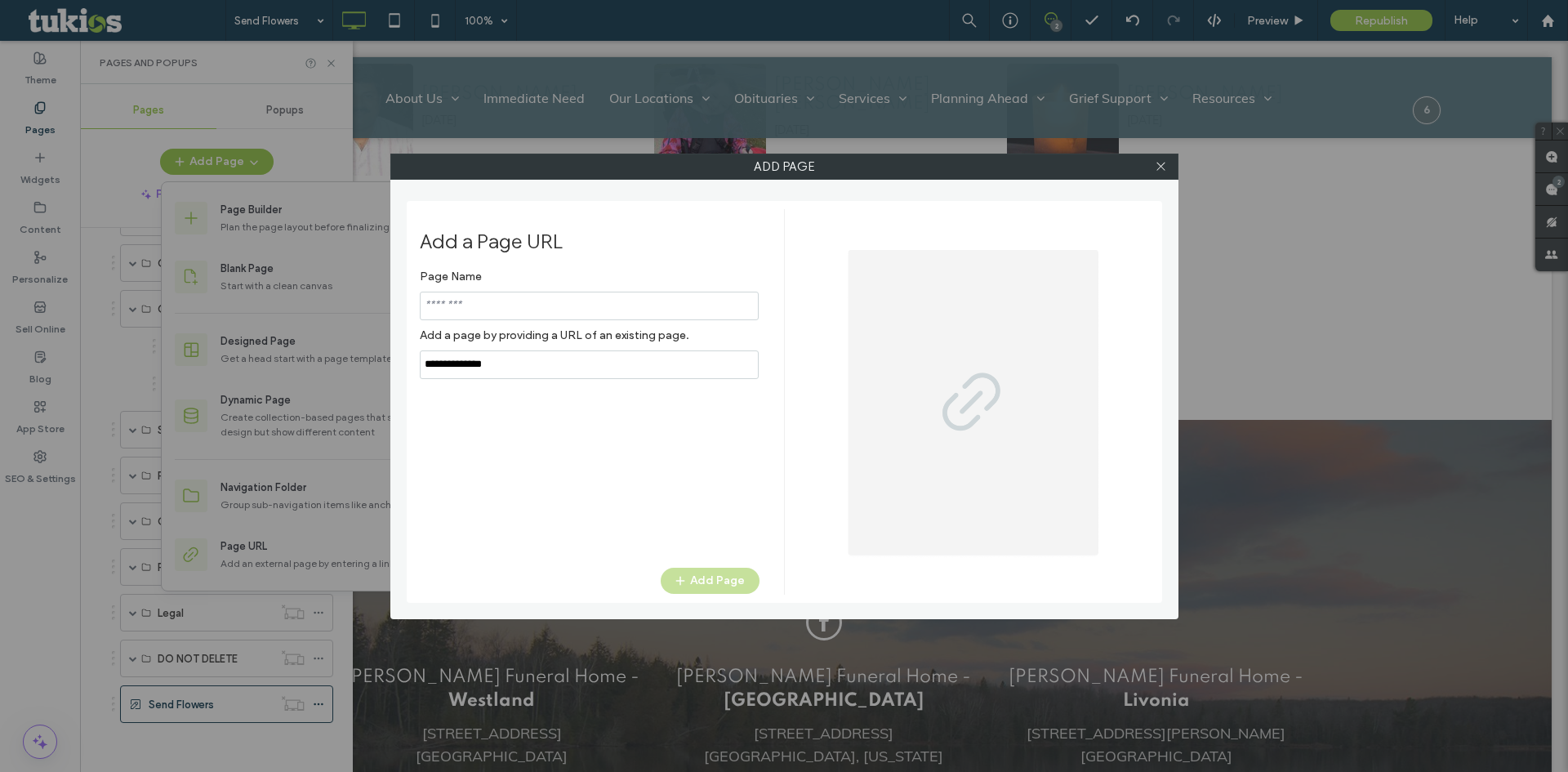
click at [526, 308] on input "notEmpty" at bounding box center [589, 307] width 339 height 29
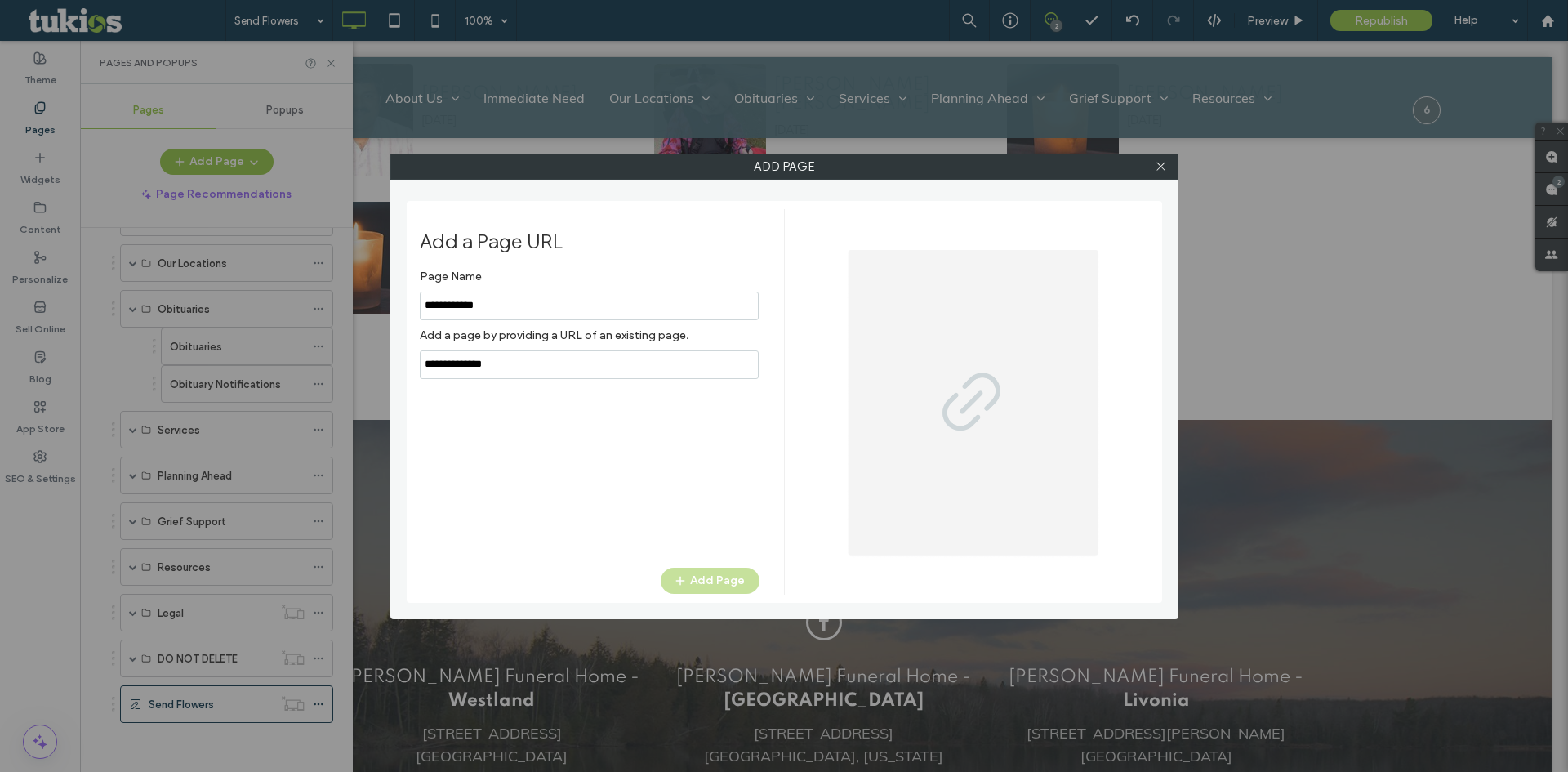
type input "**********"
drag, startPoint x: 543, startPoint y: 357, endPoint x: 378, endPoint y: 381, distance: 166.7
click at [376, 379] on div "Add Page Add a Page URL Page Name Add a page by providing a URL of an existing …" at bounding box center [784, 386] width 1568 height 772
paste input "**********"
type input "**********"
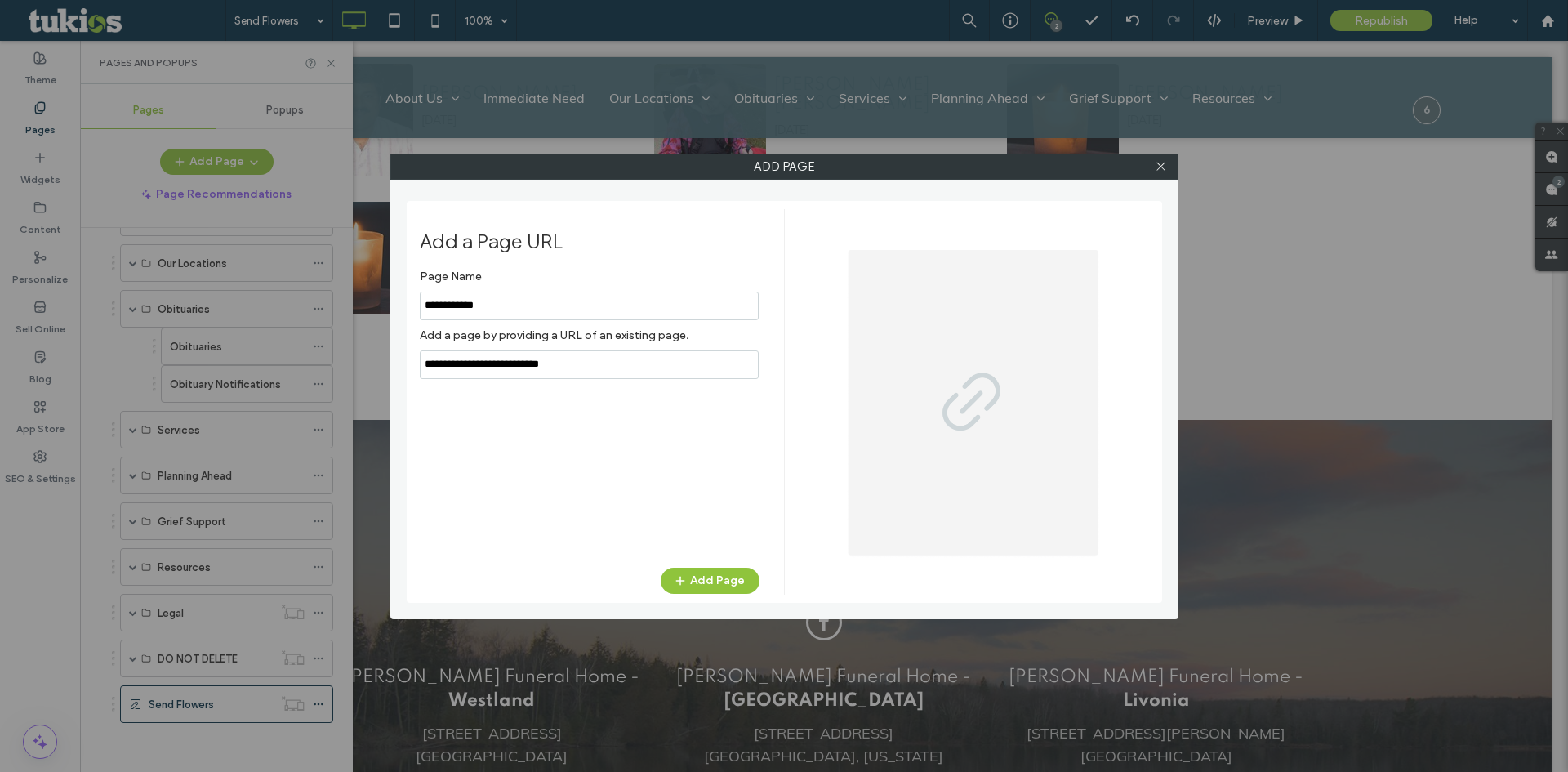
drag, startPoint x: 478, startPoint y: 405, endPoint x: 498, endPoint y: 435, distance: 36.1
click at [477, 405] on div "Page Name Add a page by providing a URL of an existing page. Add Page" at bounding box center [589, 406] width 340 height 290
click at [723, 588] on button "Add Page" at bounding box center [709, 580] width 99 height 26
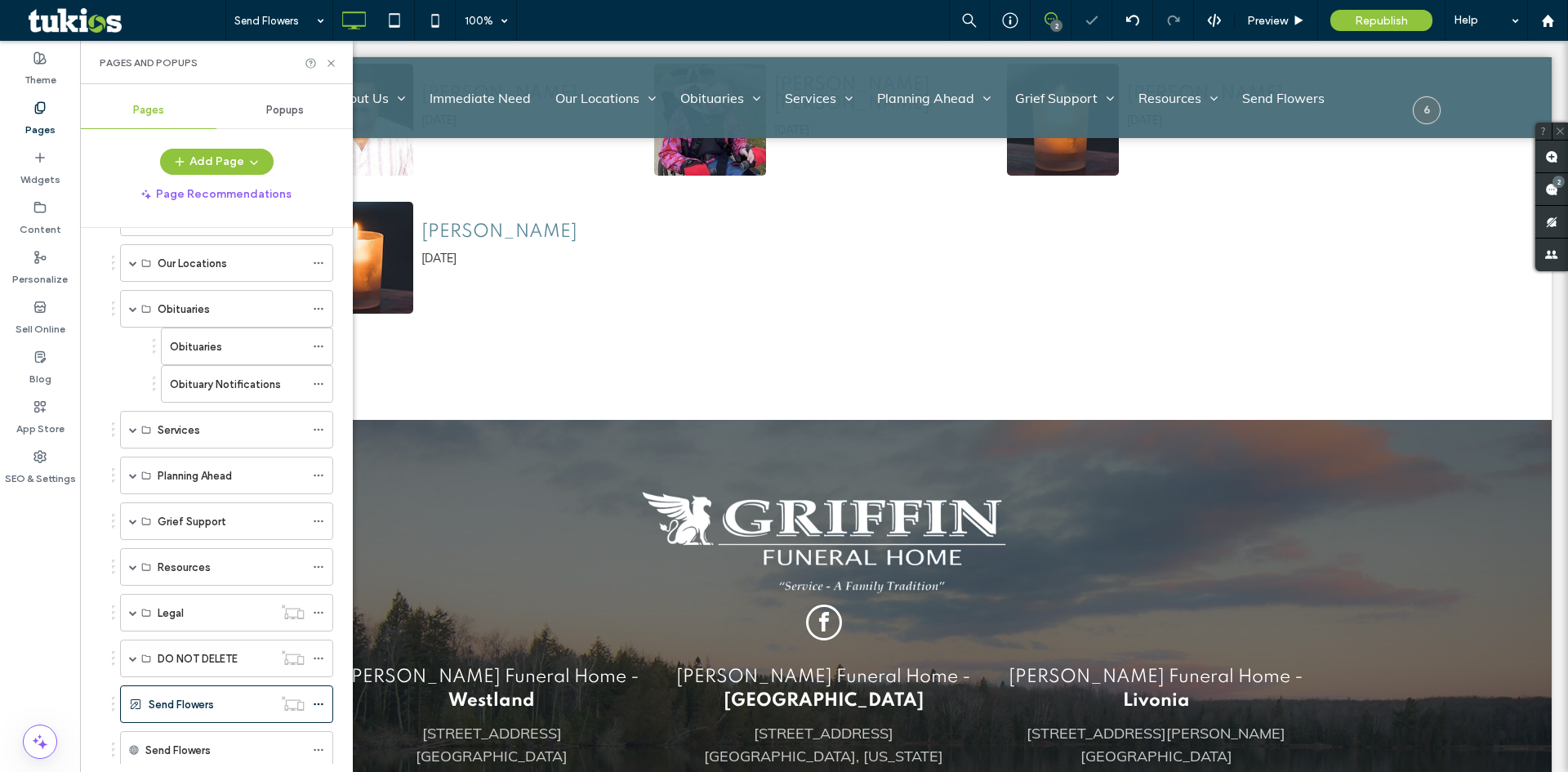
click at [244, 725] on ol "Home About Us About Us Our Staff Testimonials Why Choose Us Contact Us Immediat…" at bounding box center [216, 438] width 234 height 662
click at [328, 62] on icon at bounding box center [330, 63] width 12 height 12
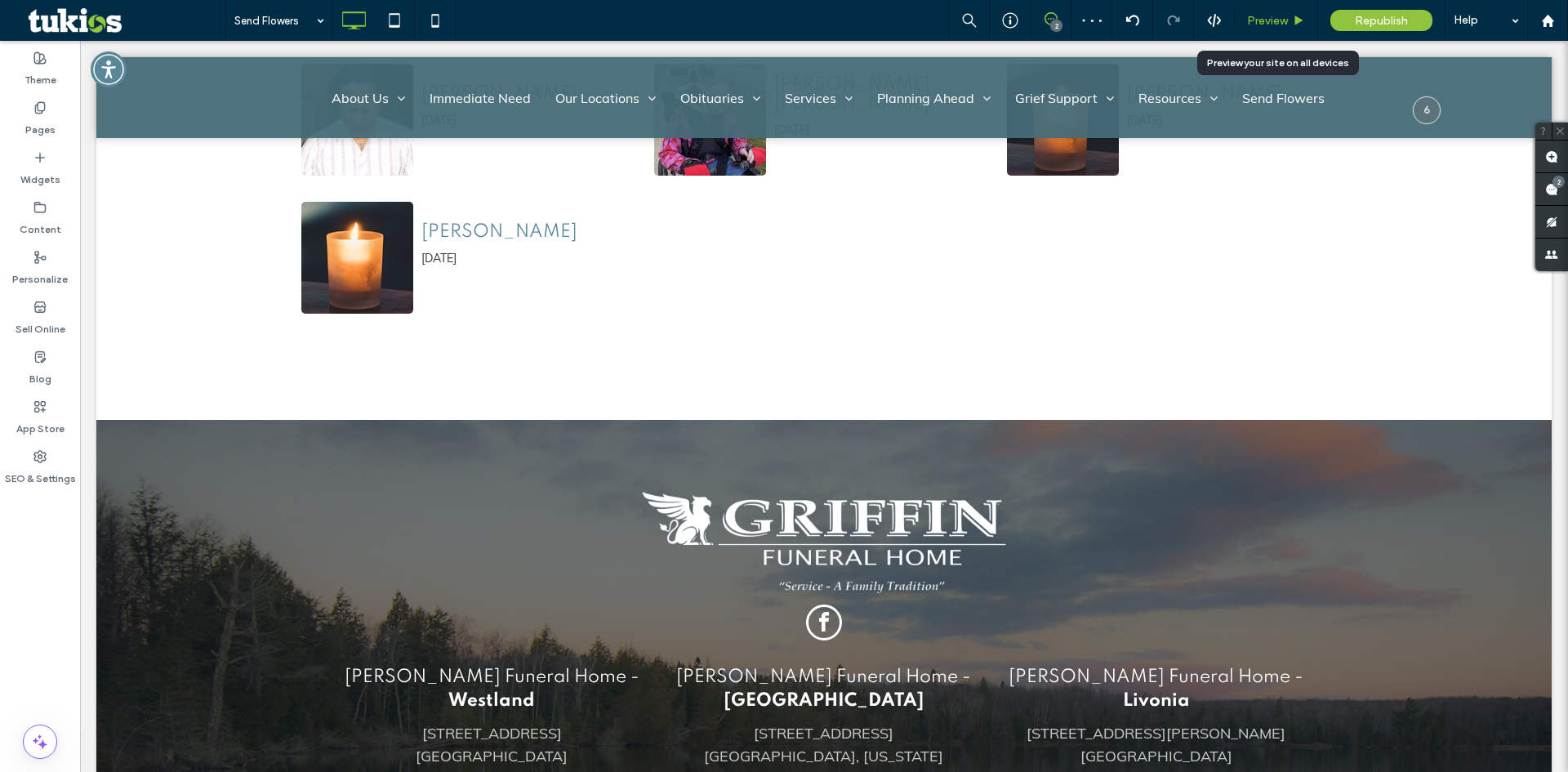
click at [1269, 25] on span "Preview" at bounding box center [1267, 21] width 41 height 14
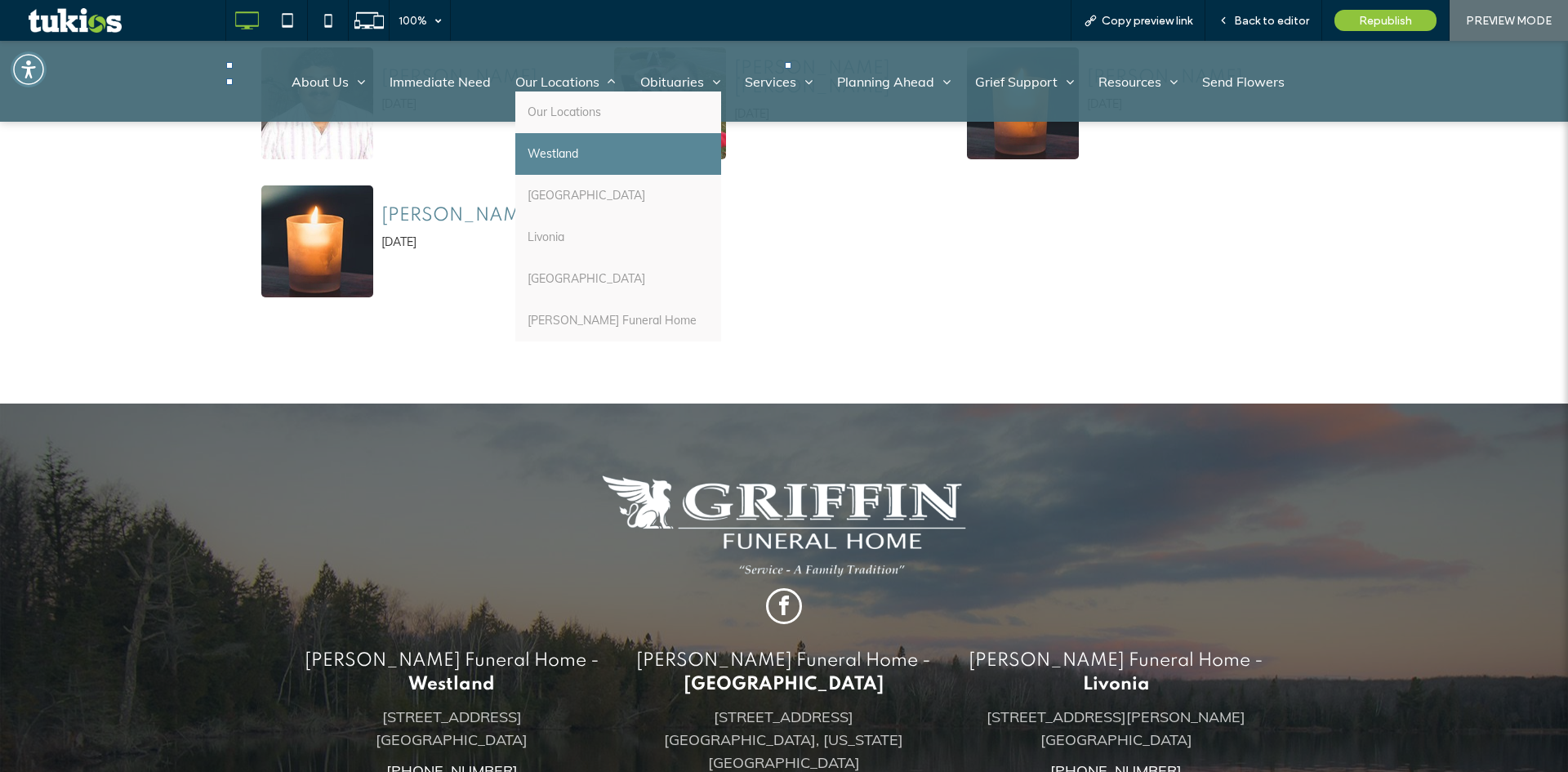
click at [558, 146] on span "Westland" at bounding box center [552, 154] width 51 height 17
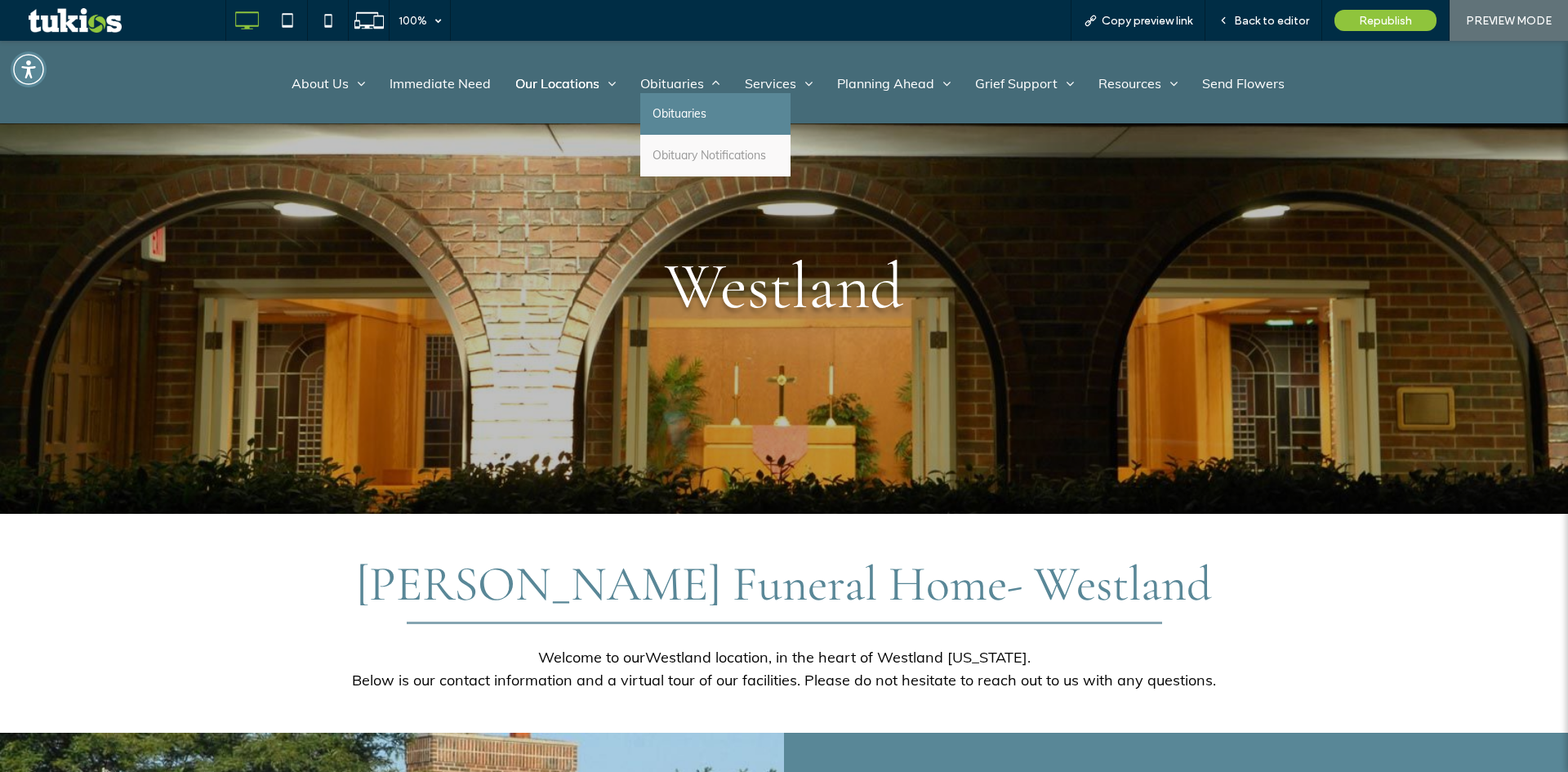
click at [693, 111] on span "Obituaries" at bounding box center [680, 114] width 54 height 17
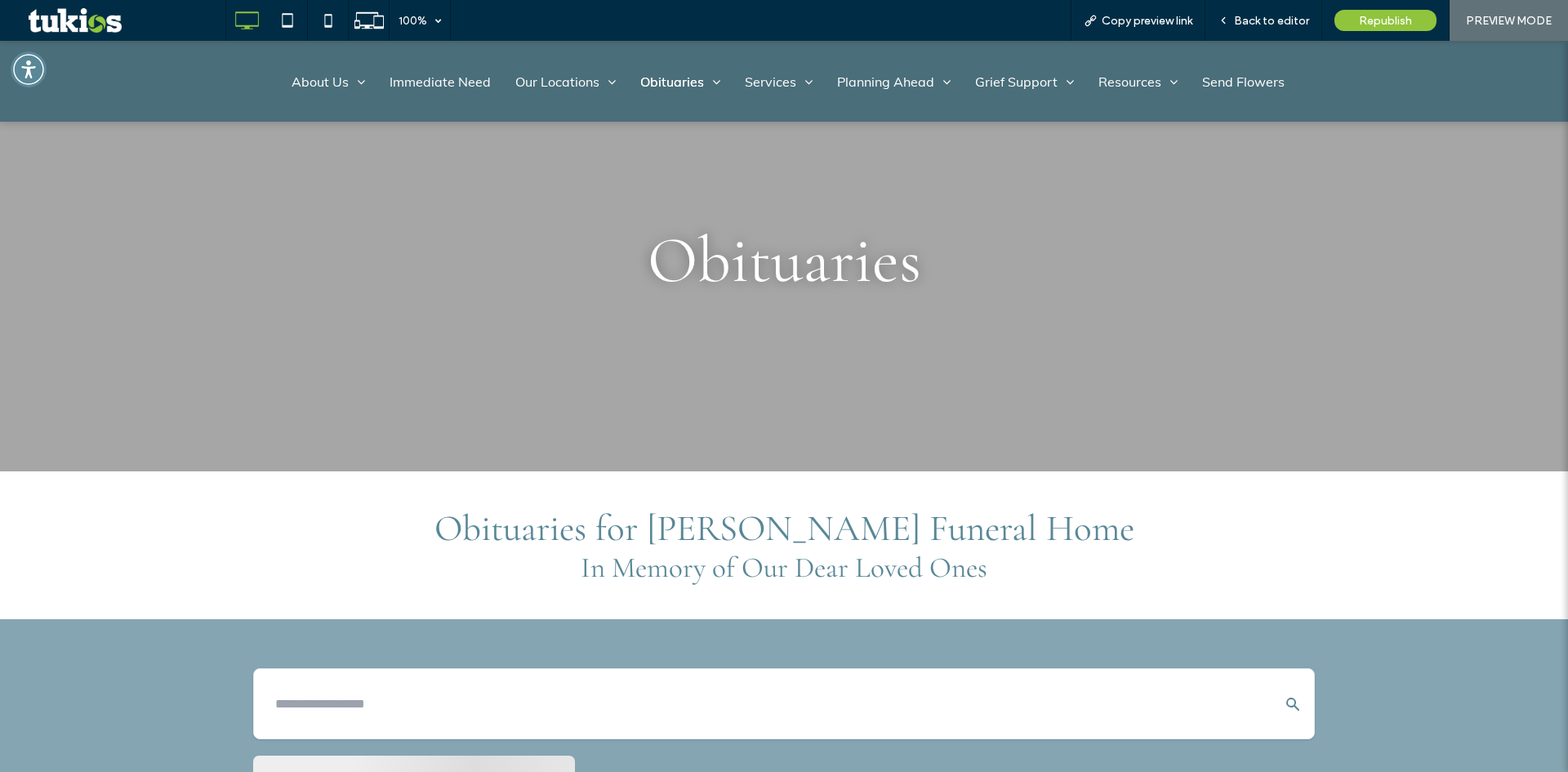
scroll to position [409, 0]
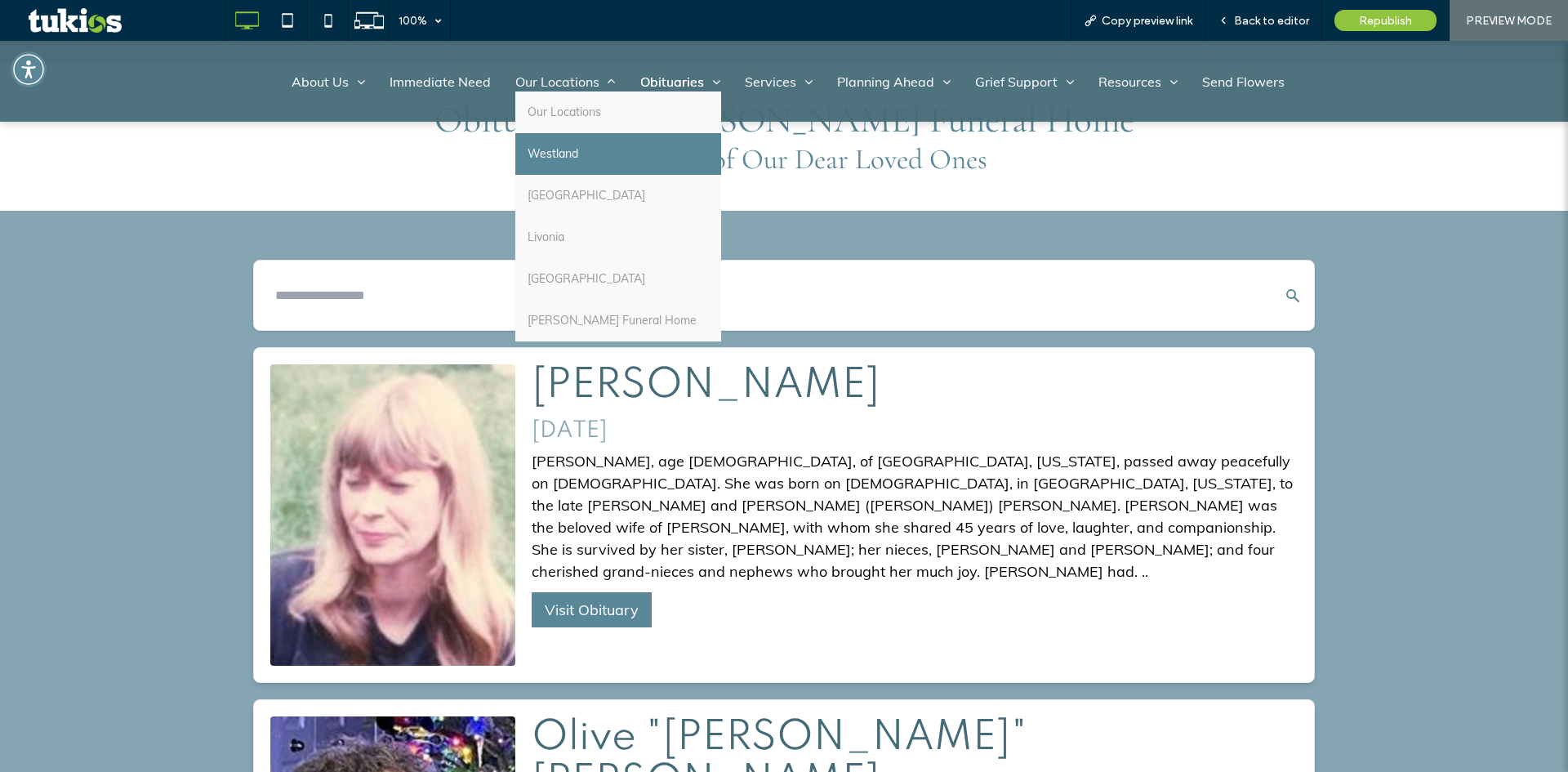
click at [570, 146] on span "Westland" at bounding box center [552, 154] width 51 height 17
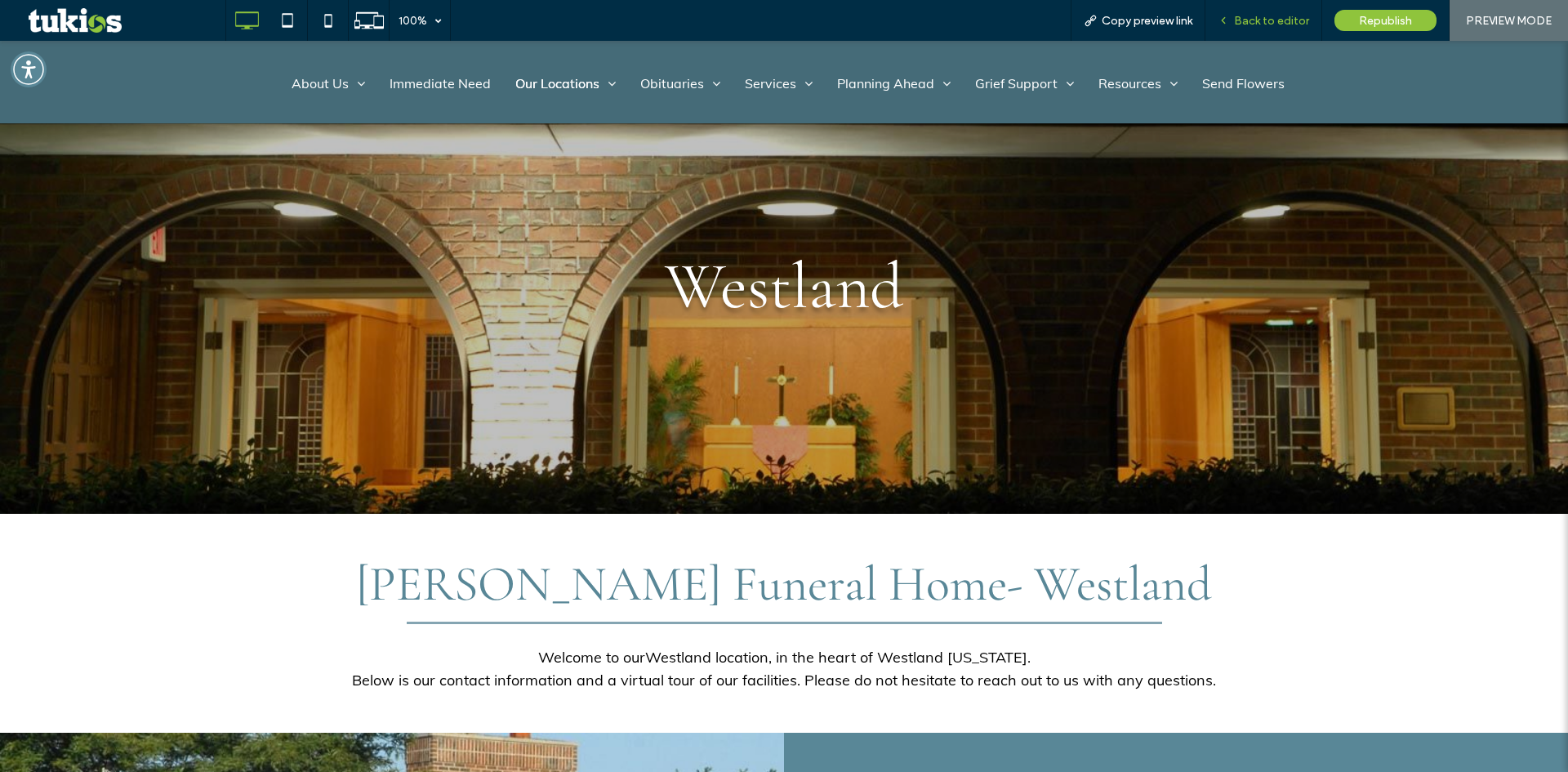
click at [1287, 21] on span "Back to editor" at bounding box center [1271, 21] width 75 height 14
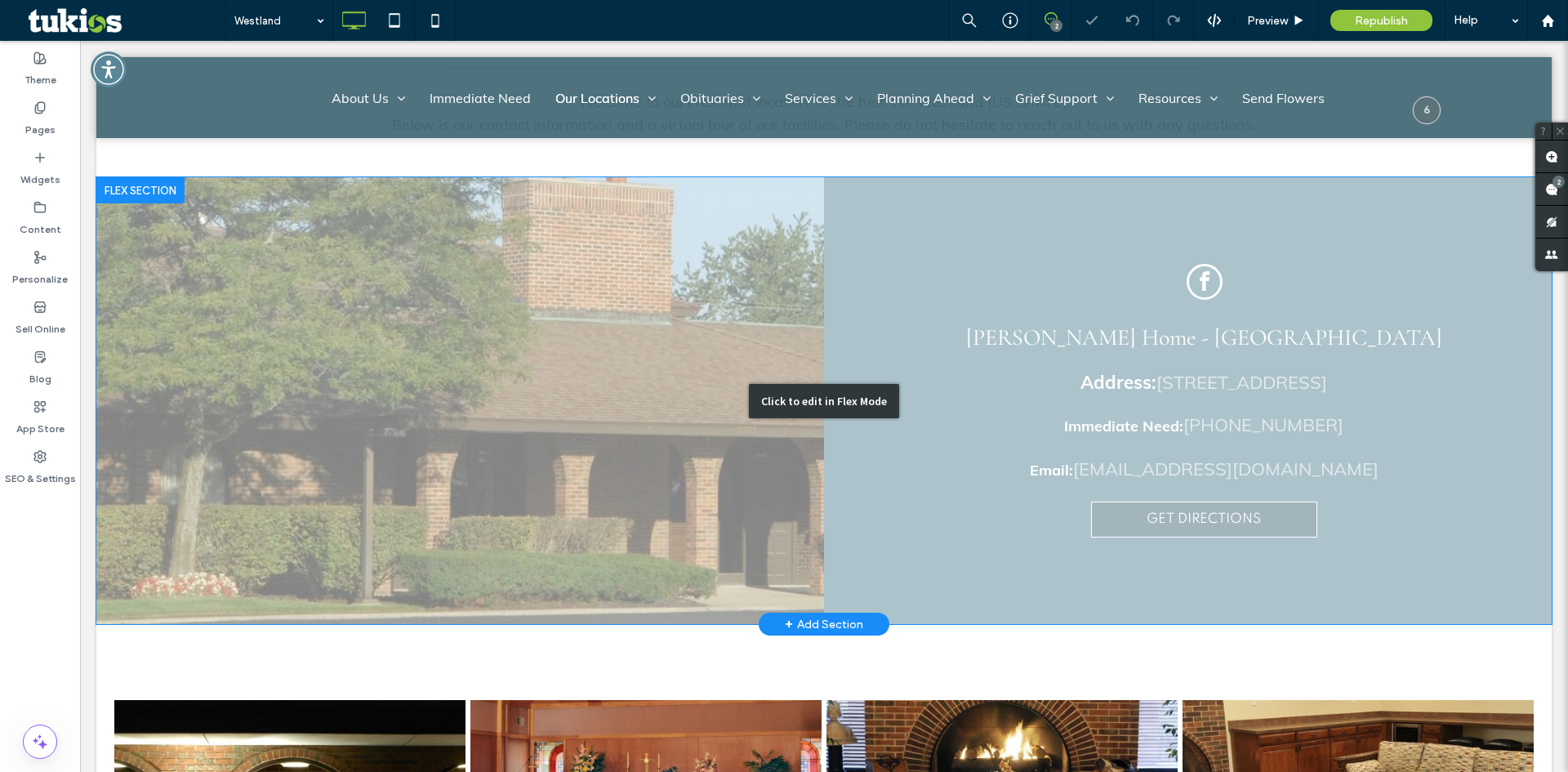
scroll to position [898, 0]
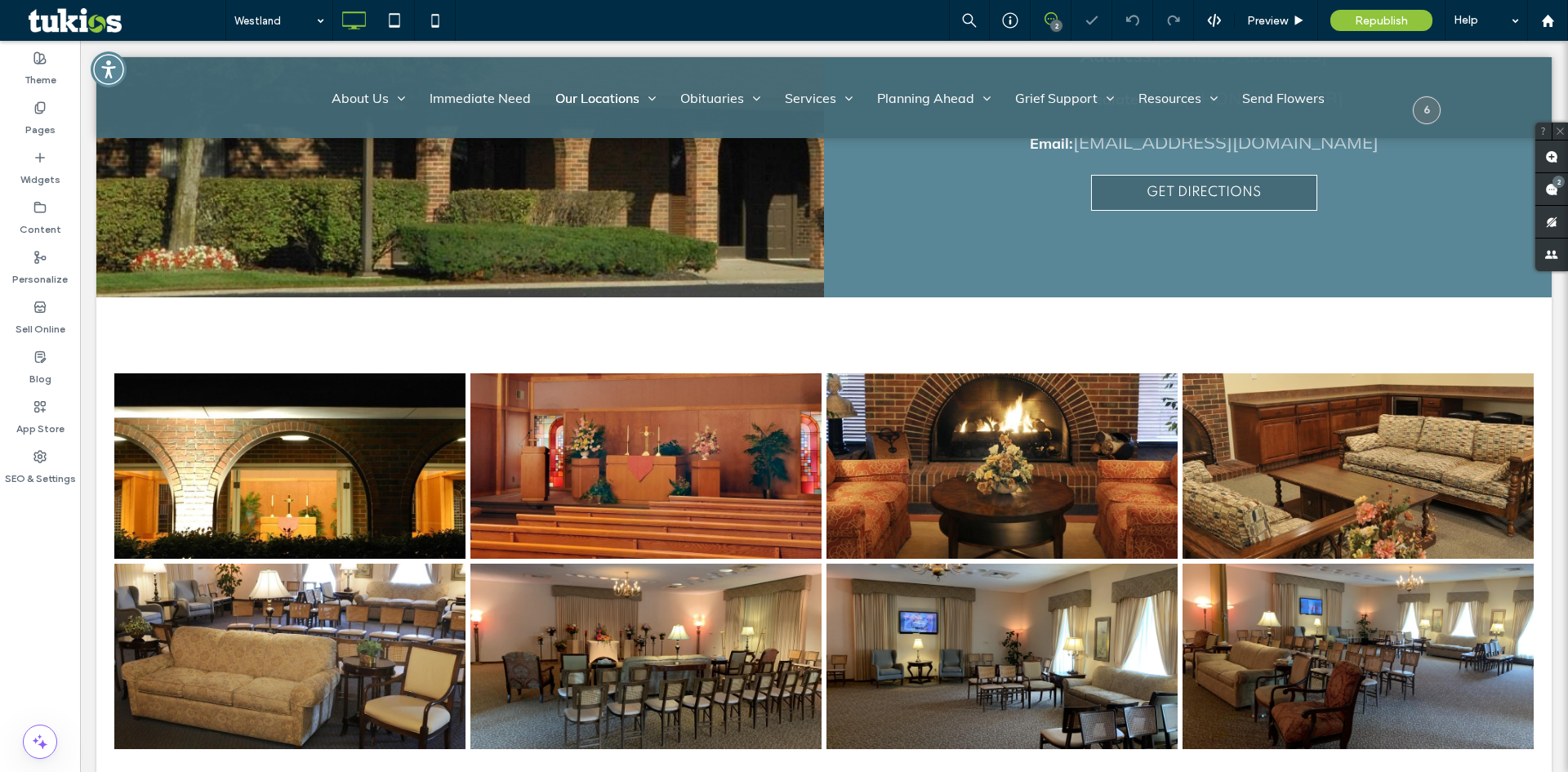
click at [92, 484] on body "Click To Paste Row About Us About Us Our Staff Testimonials Why Choose Us Conta…" at bounding box center [824, 353] width 1488 height 2423
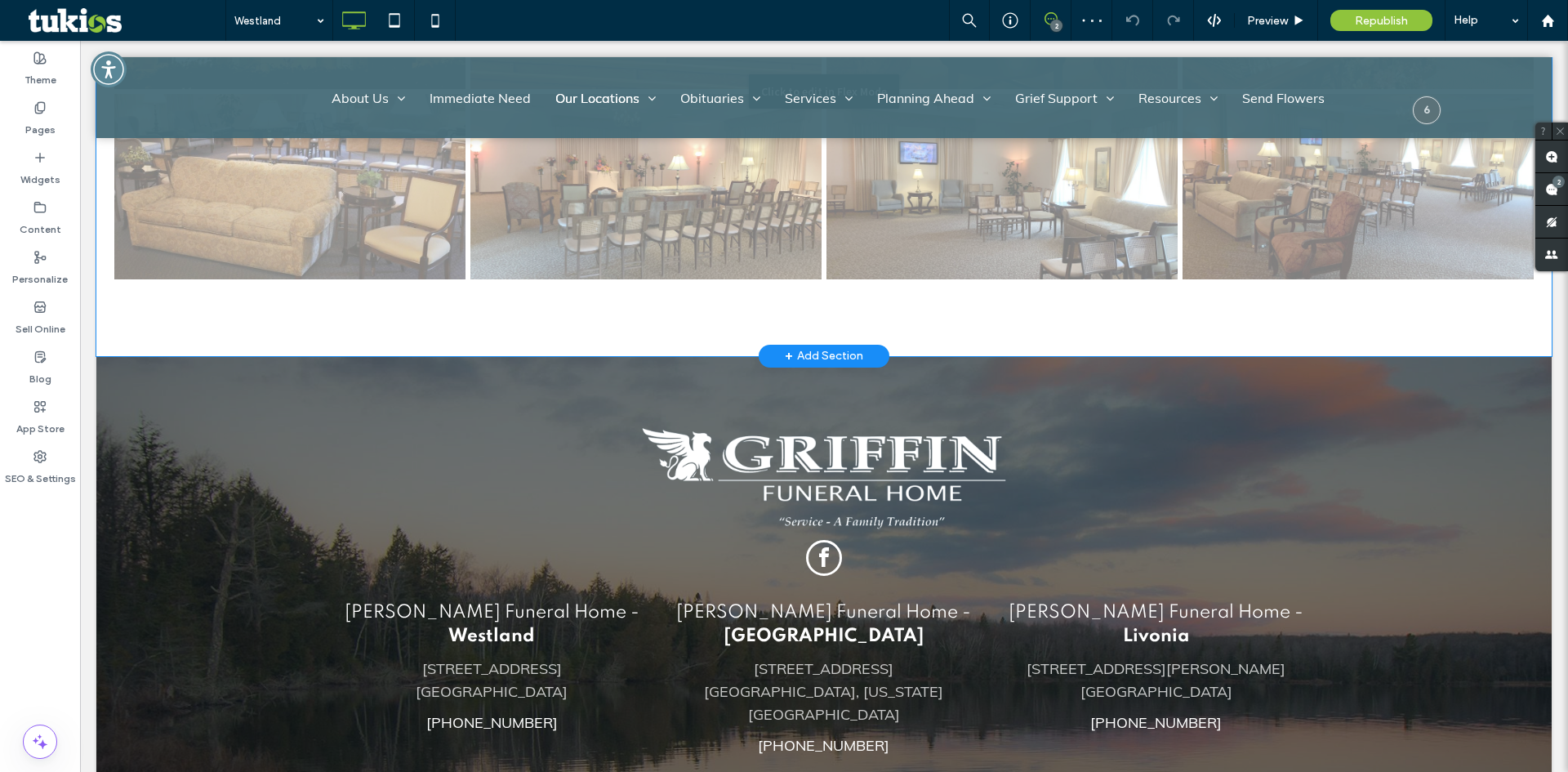
scroll to position [1553, 0]
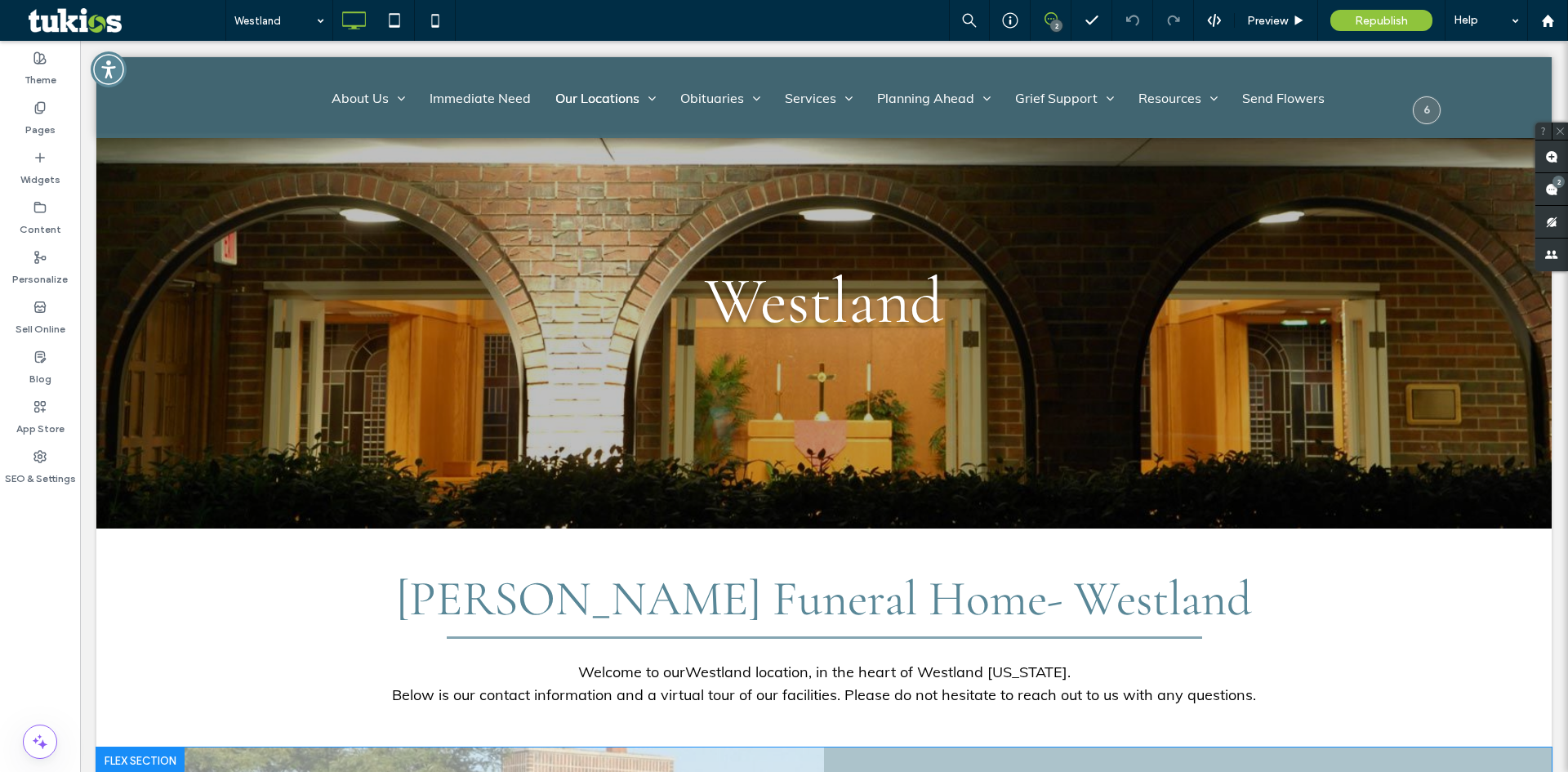
scroll to position [0, 0]
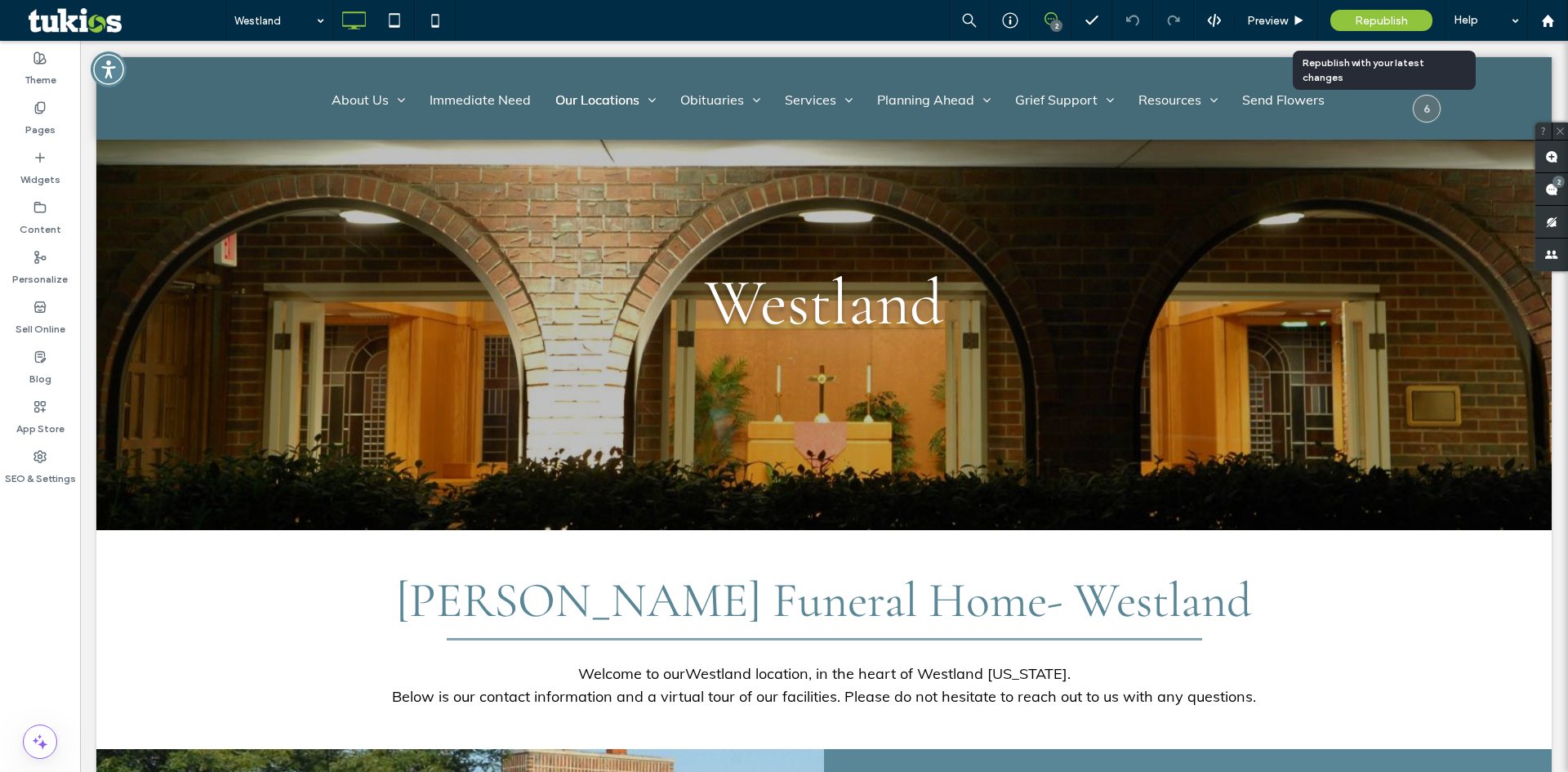
click at [1374, 22] on span "Republish" at bounding box center [1380, 21] width 53 height 14
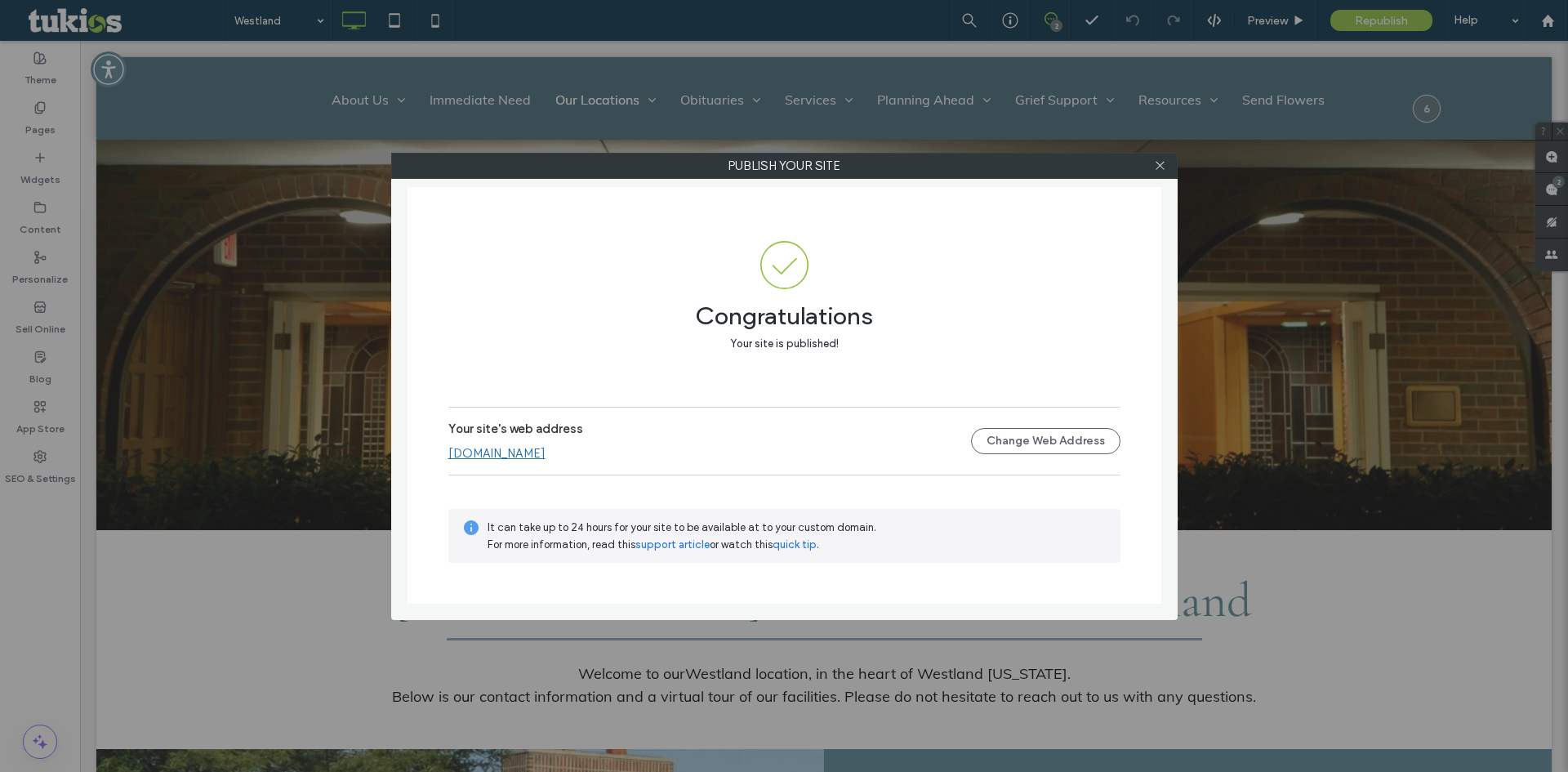
drag, startPoint x: 1156, startPoint y: 168, endPoint x: 1109, endPoint y: 159, distance: 47.9
click at [1156, 168] on icon at bounding box center [1159, 165] width 12 height 12
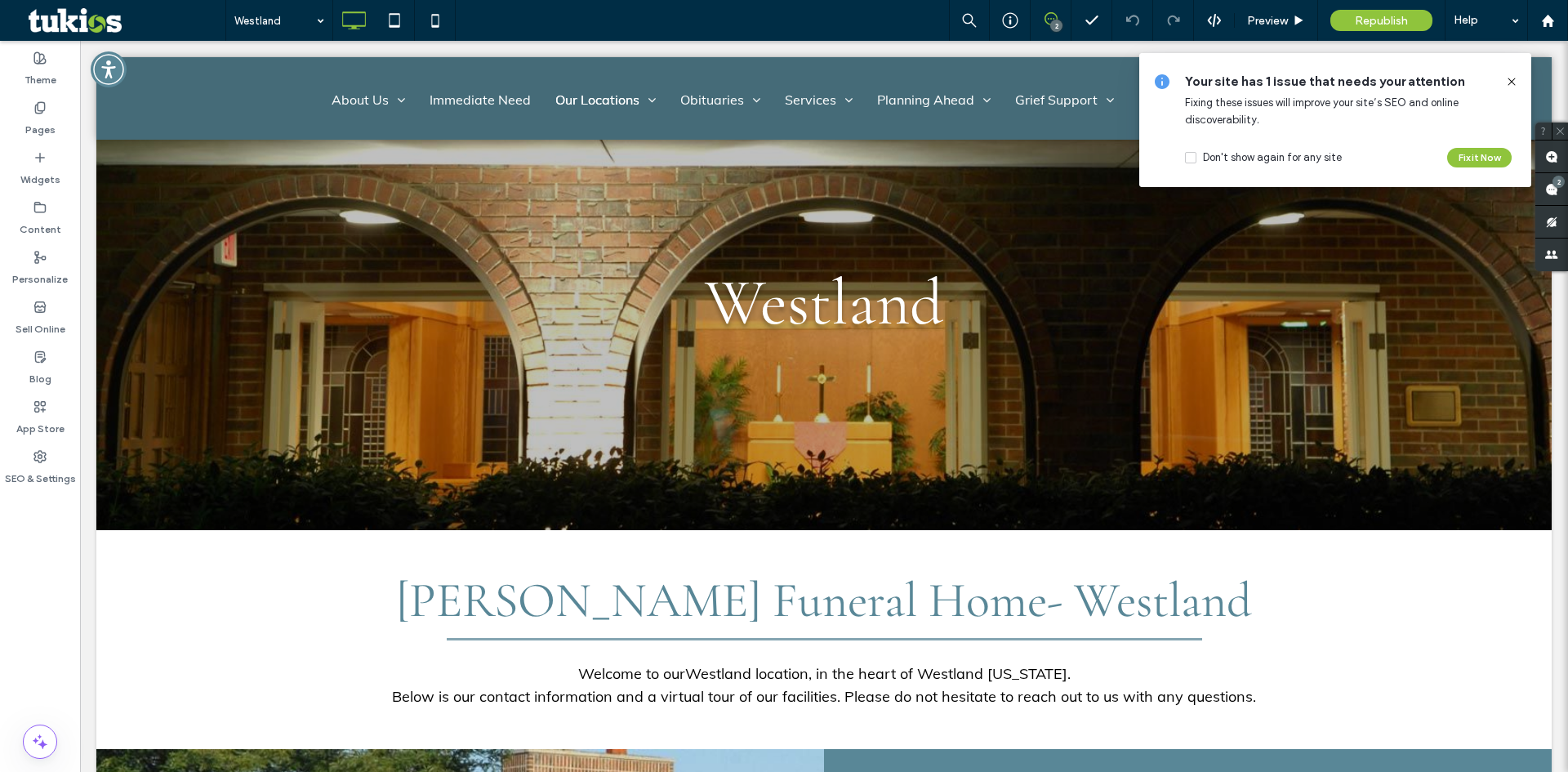
click at [1511, 80] on use at bounding box center [1512, 81] width 8 height 8
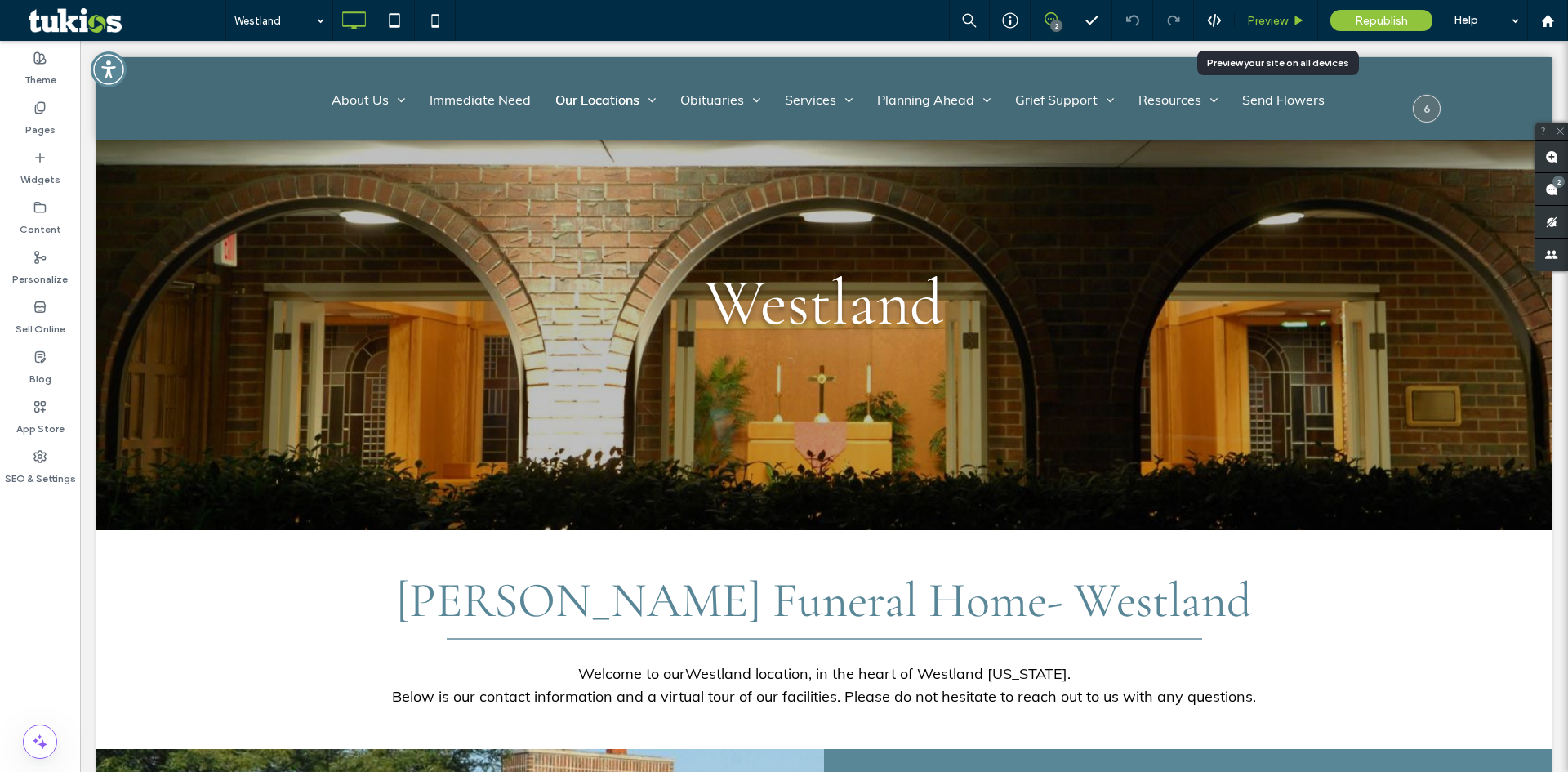
click at [1281, 30] on div "Preview" at bounding box center [1276, 20] width 83 height 41
click at [1267, 25] on span "Preview" at bounding box center [1267, 21] width 41 height 14
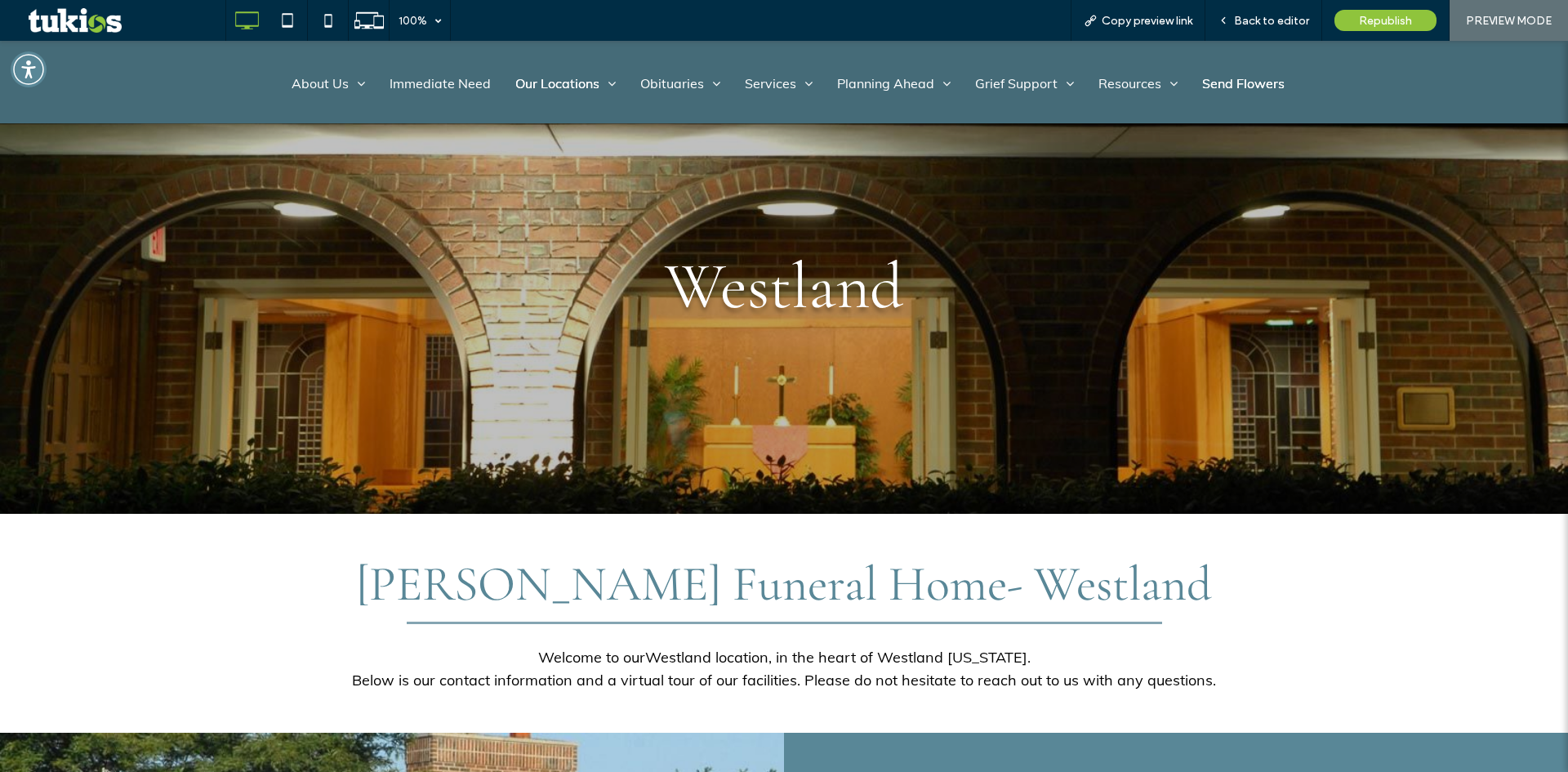
click at [1225, 90] on span "Send Flowers" at bounding box center [1243, 83] width 82 height 19
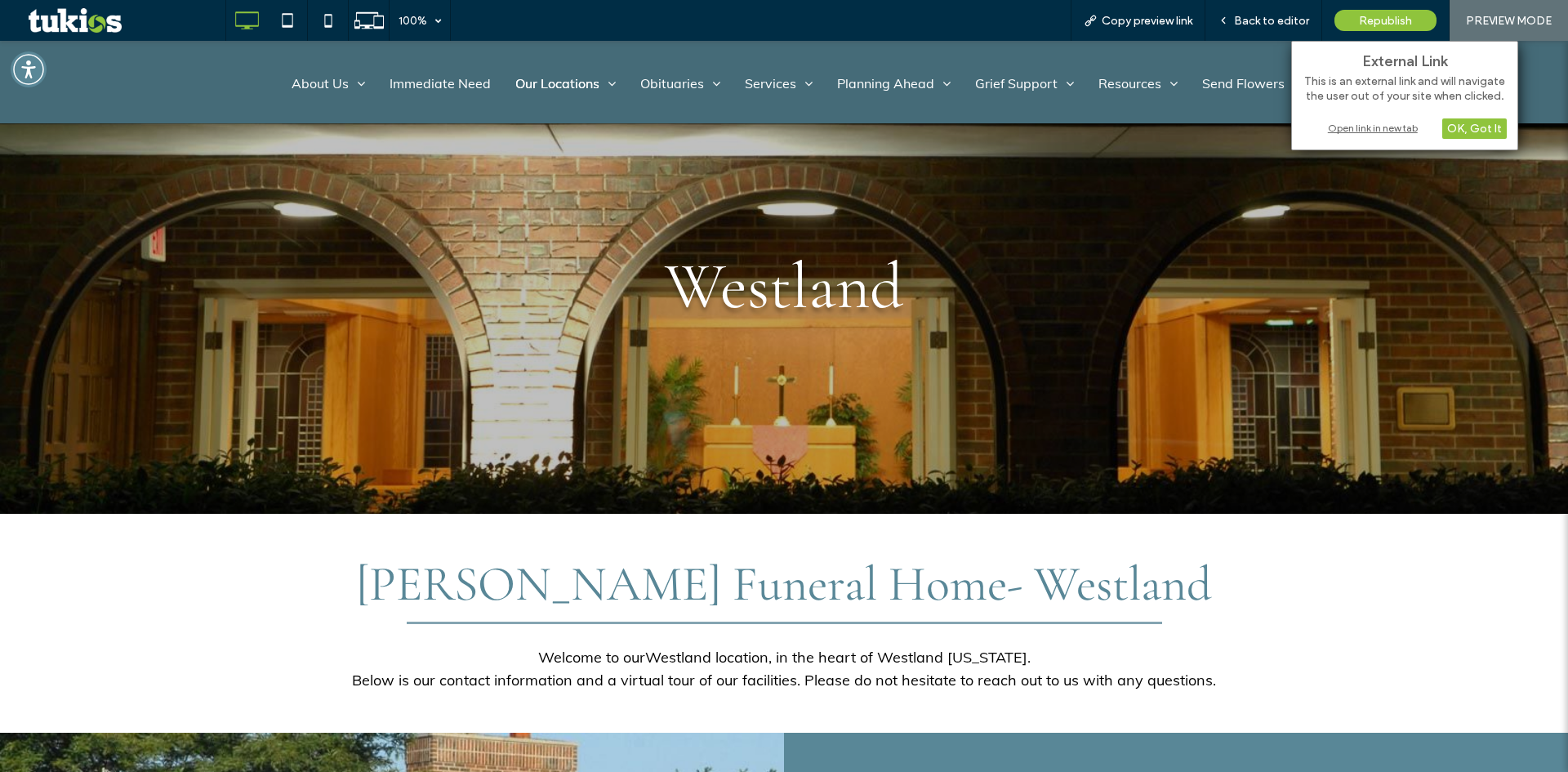
click at [1344, 132] on div "Open link in new tab" at bounding box center [1404, 128] width 204 height 17
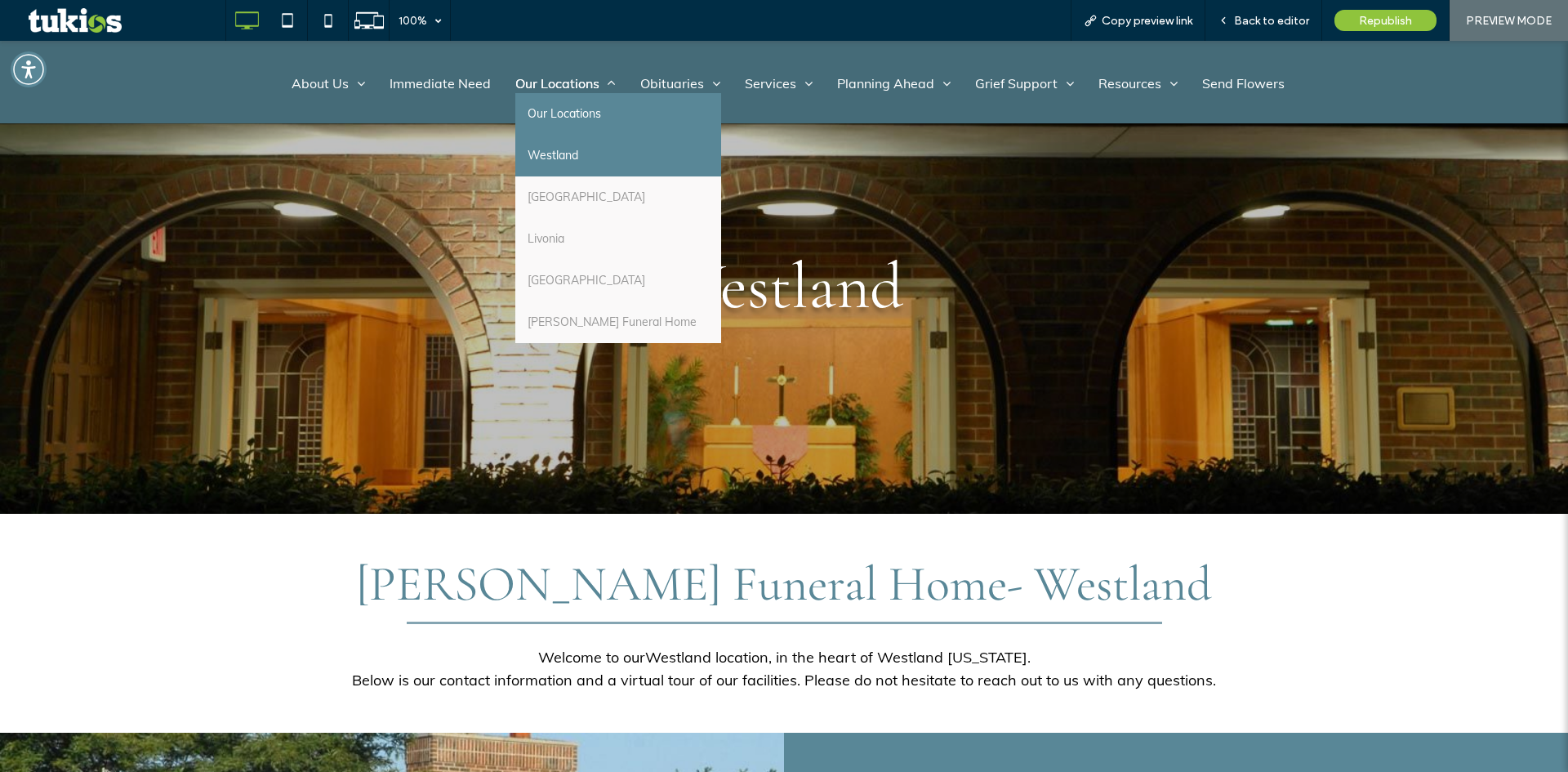
click at [581, 125] on link "Our Locations" at bounding box center [617, 114] width 206 height 42
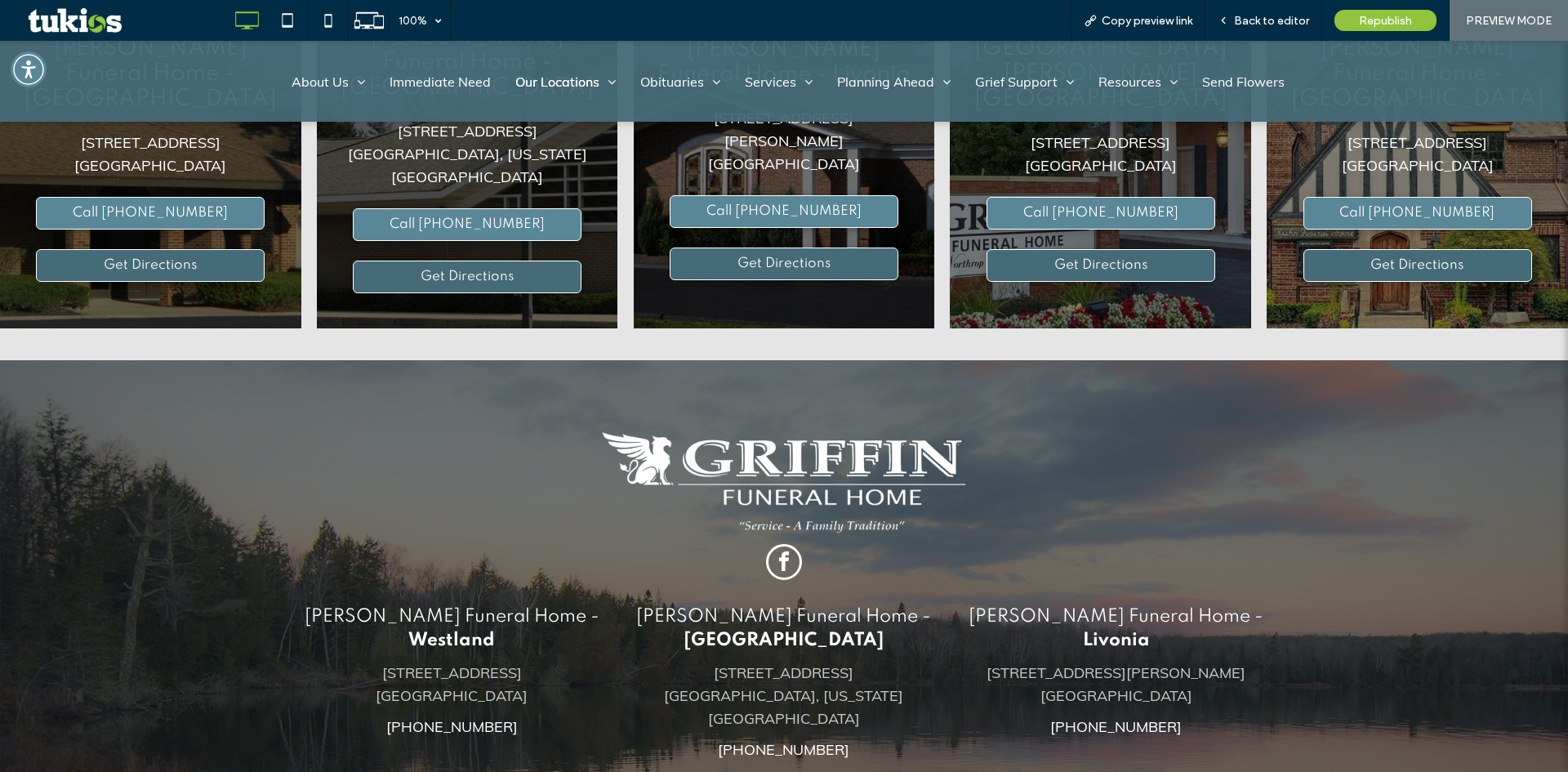
scroll to position [418, 0]
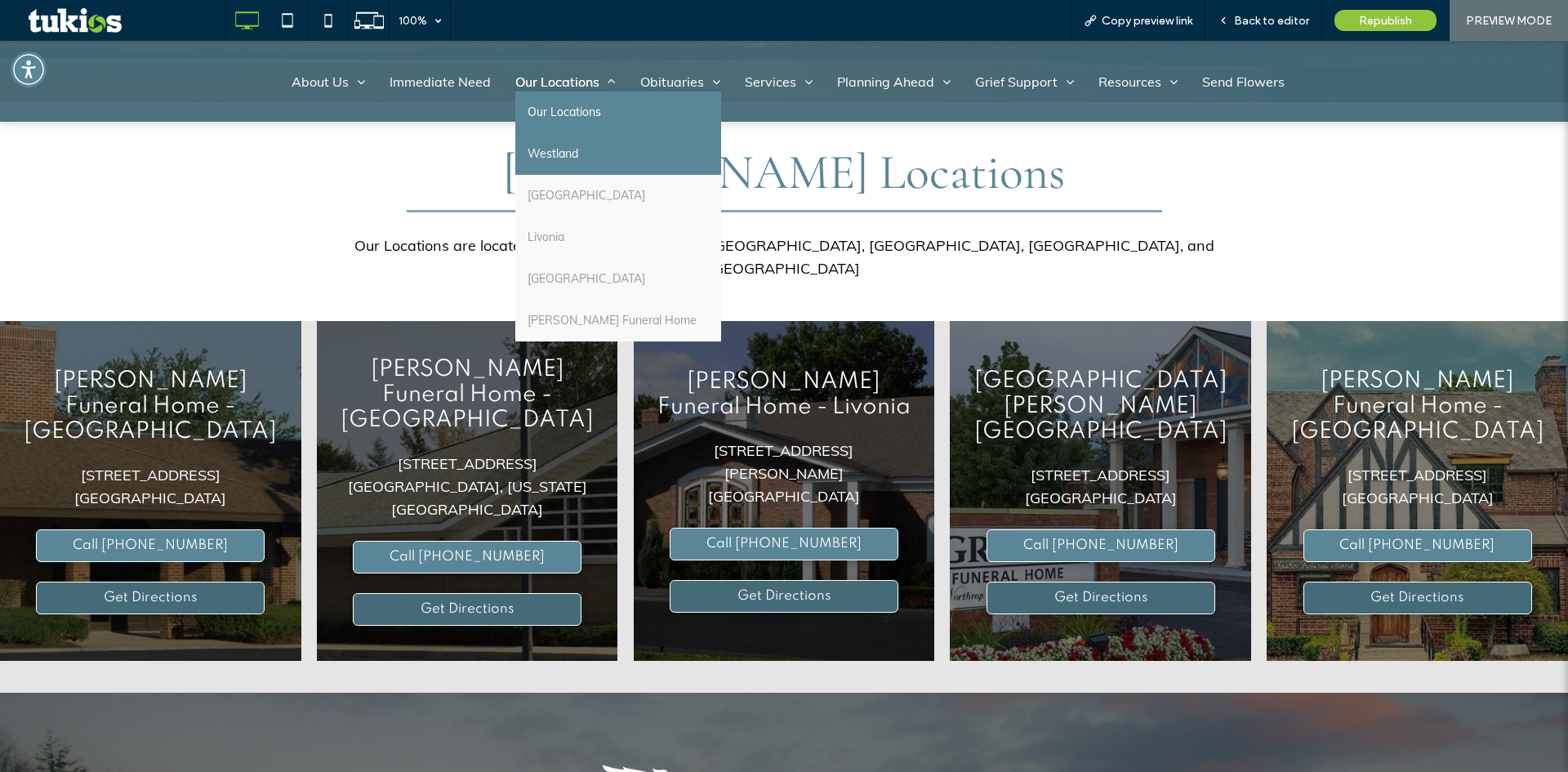
click at [594, 153] on link "Westland" at bounding box center [617, 154] width 206 height 42
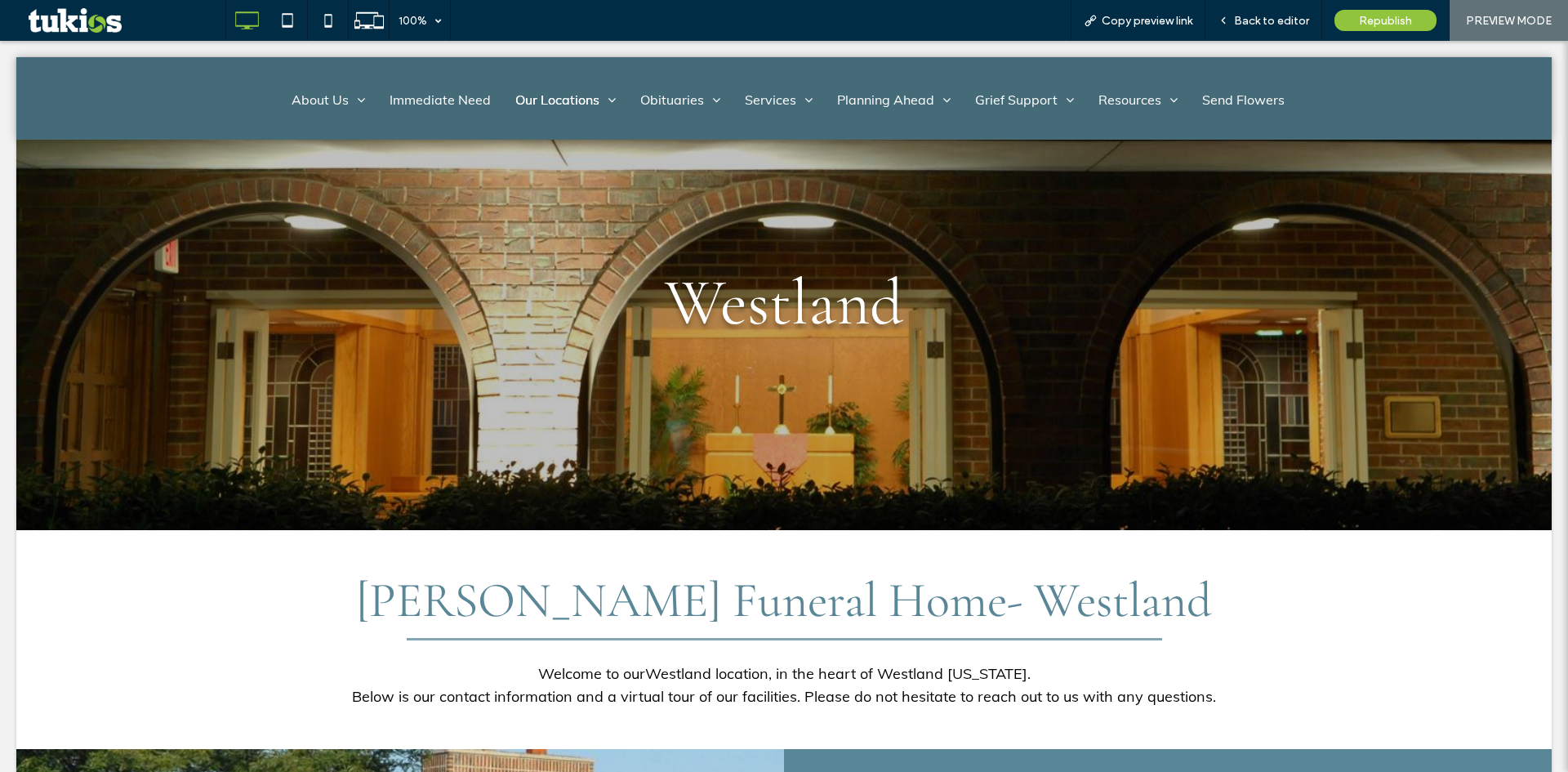
scroll to position [0, 0]
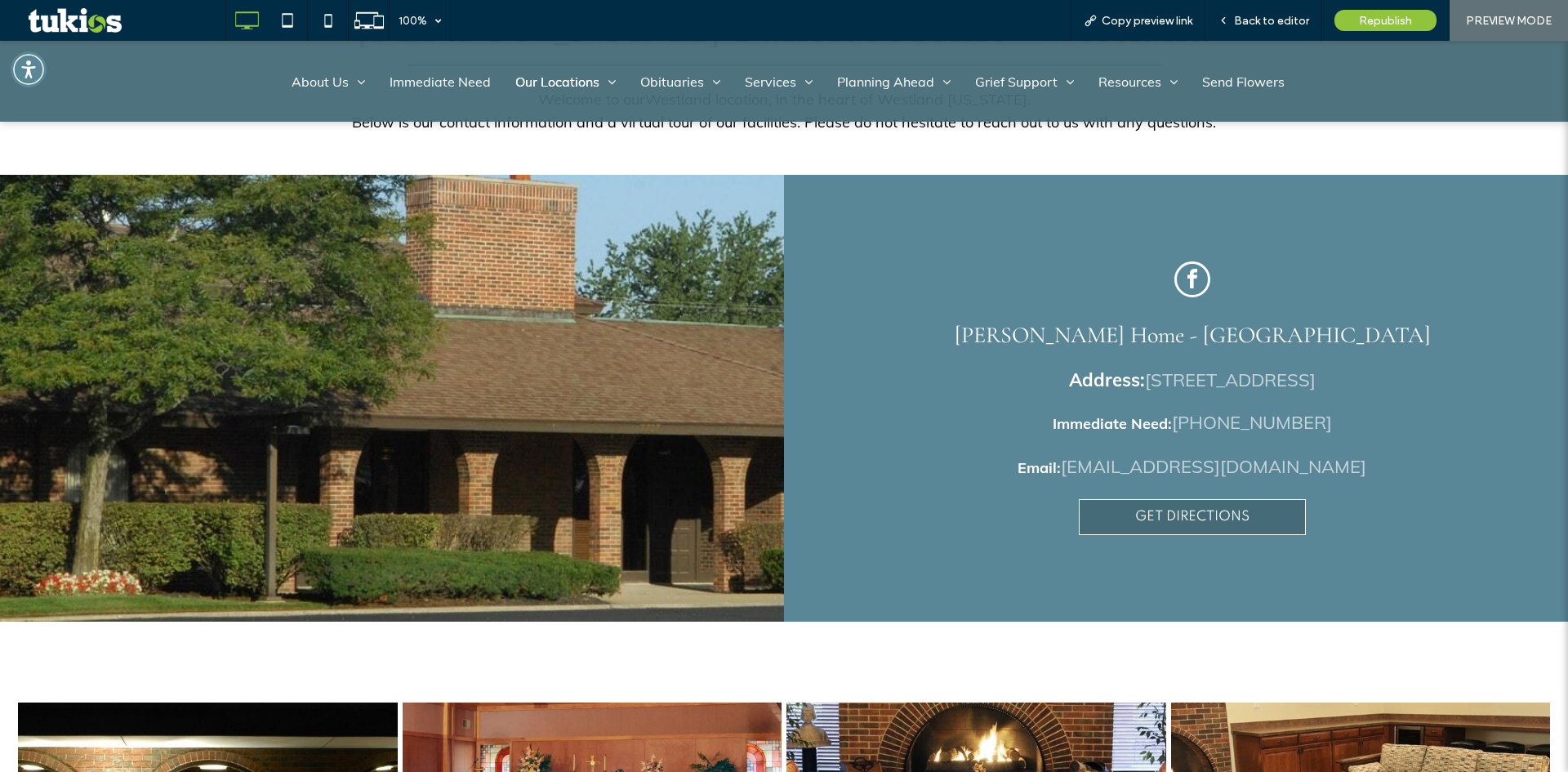
scroll to position [817, 0]
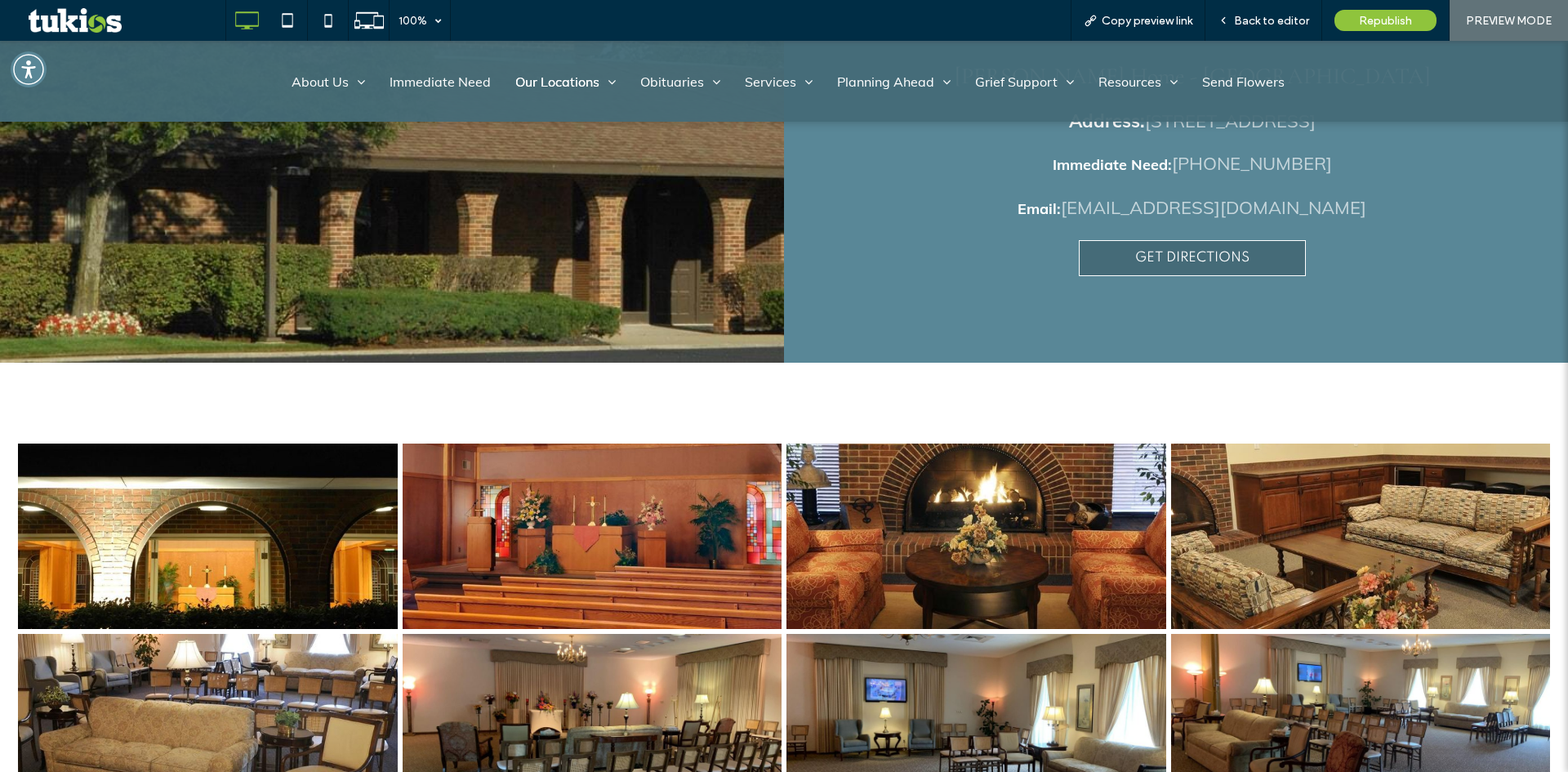
click at [772, 378] on div "Button Button Button Button Button Button Button Button" at bounding box center [784, 631] width 1568 height 537
click at [1254, 20] on span "Back to editor" at bounding box center [1271, 21] width 75 height 14
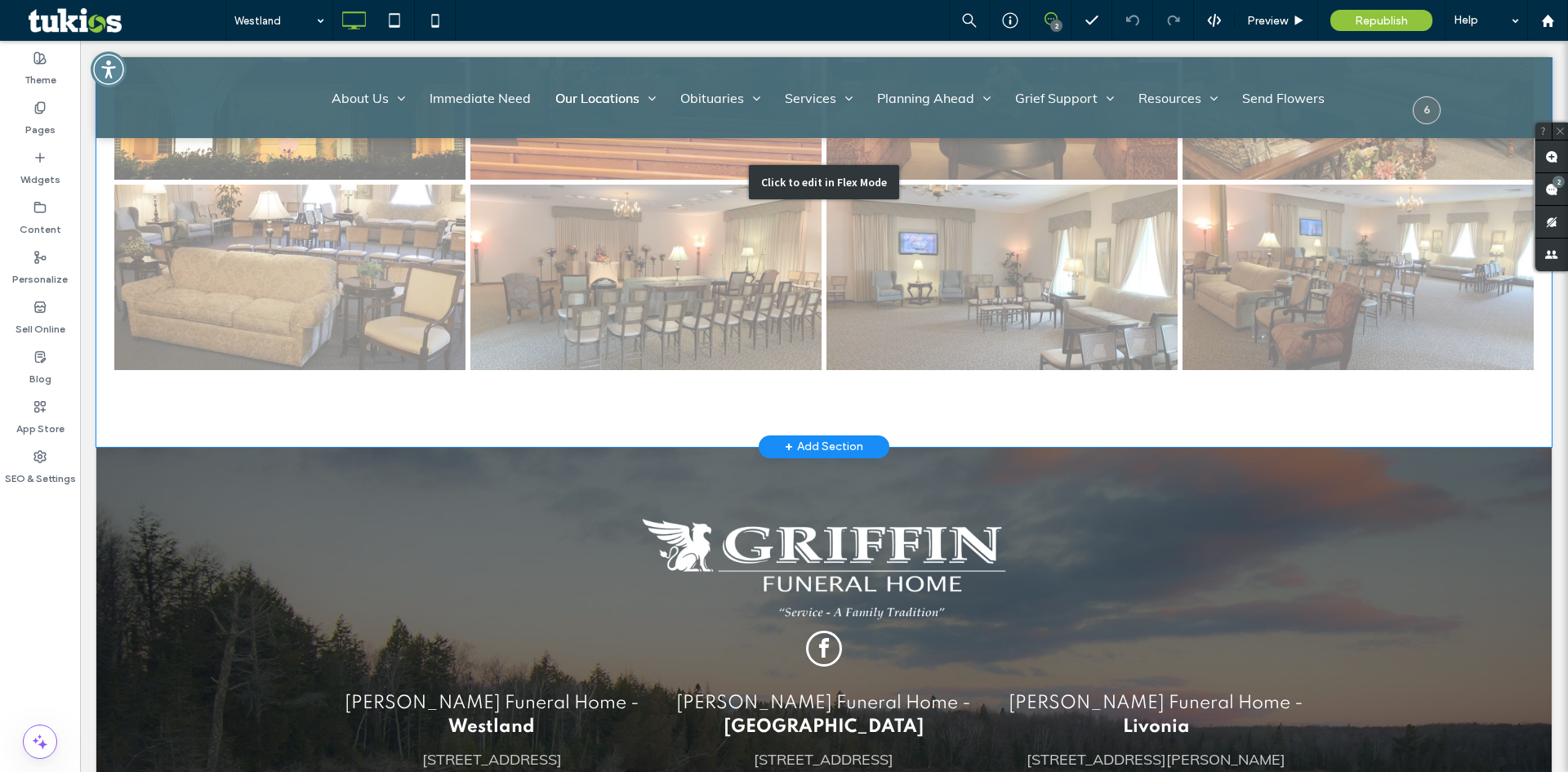
scroll to position [1226, 0]
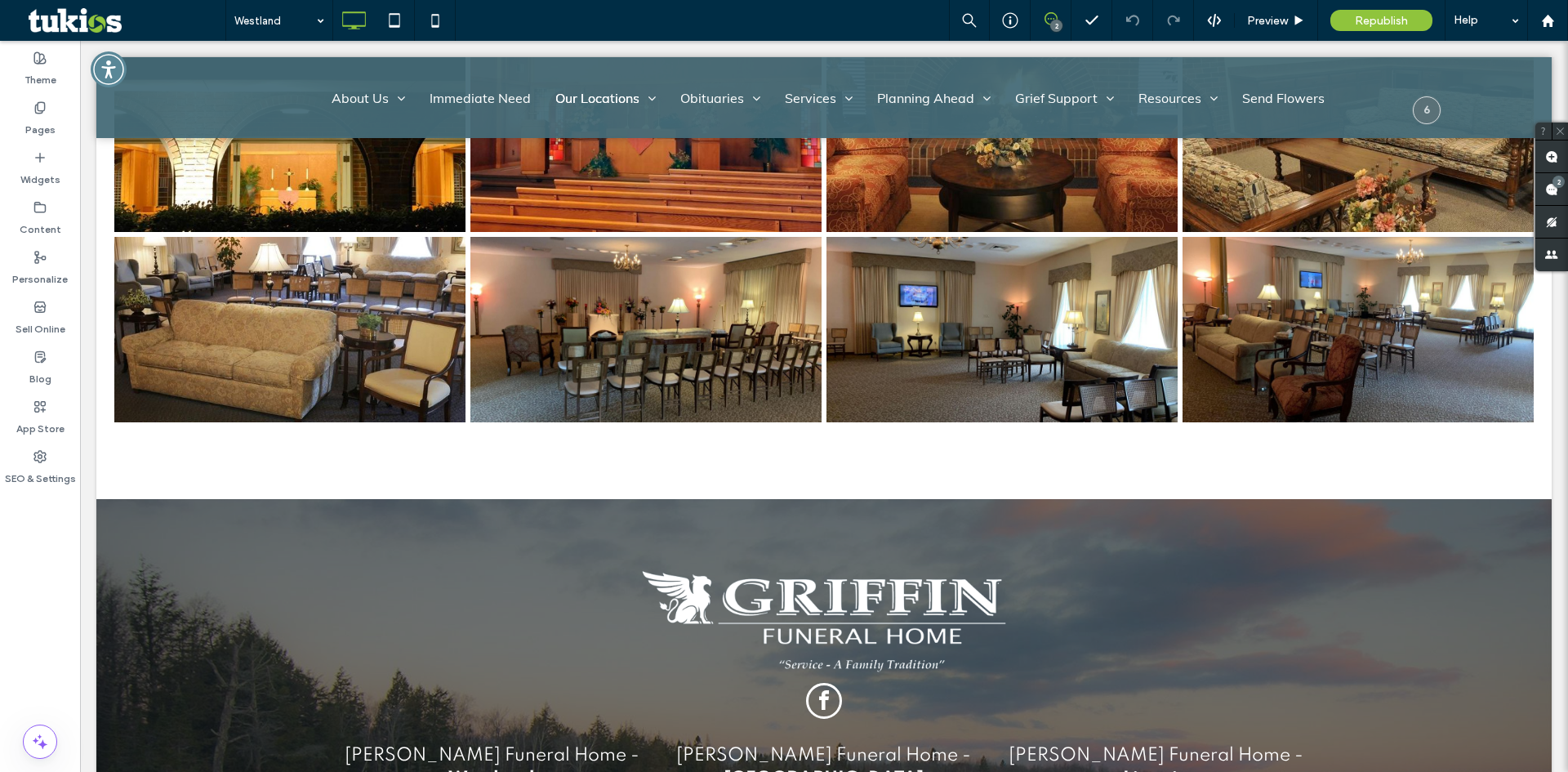
click at [80, 392] on body "Click To Paste Row About Us About Us Our Staff Testimonials Why Choose Us Conta…" at bounding box center [824, 27] width 1488 height 2423
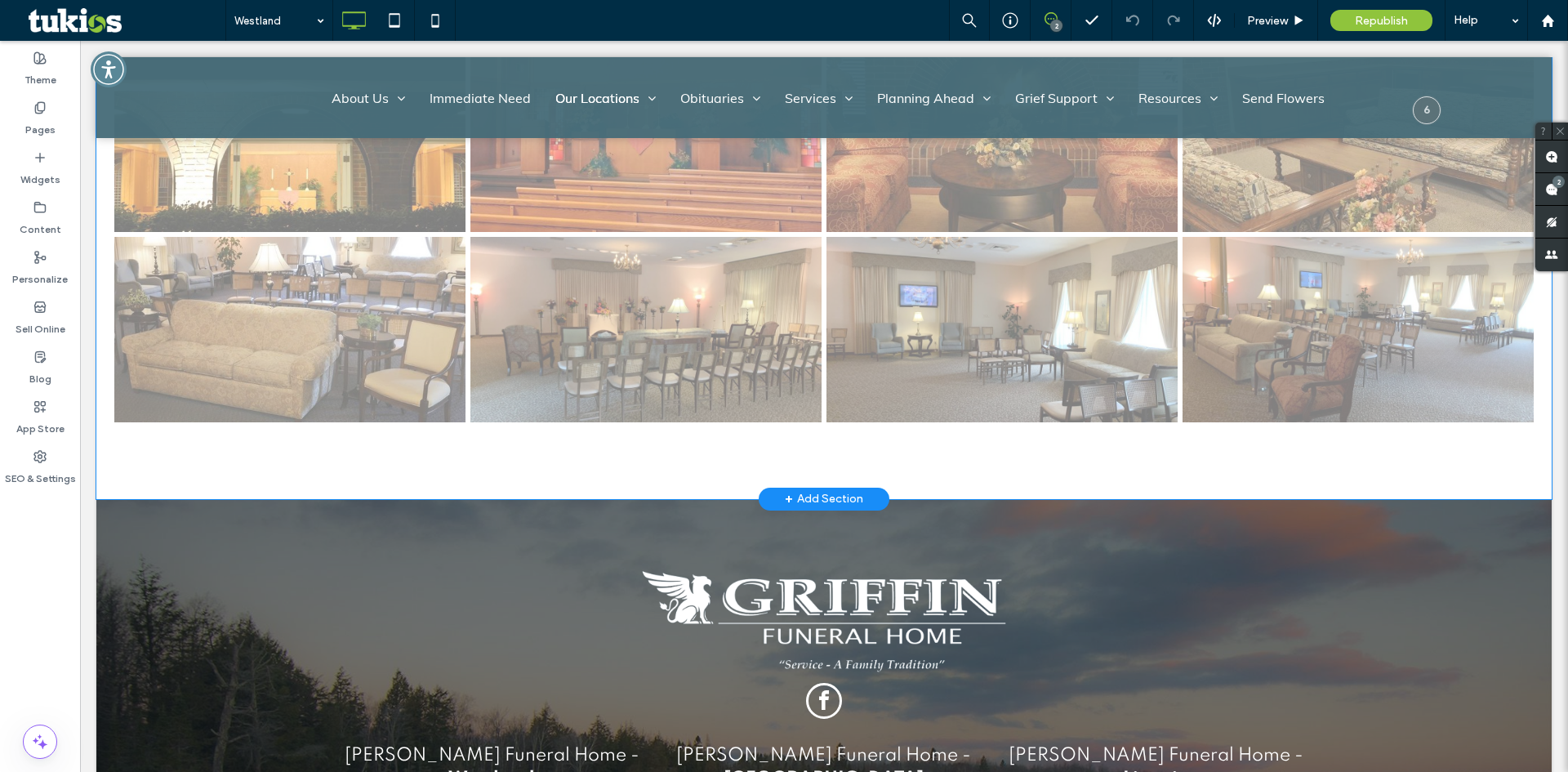
drag, startPoint x: 802, startPoint y: 493, endPoint x: 878, endPoint y: 533, distance: 85.9
click at [802, 493] on div "+ Add Section" at bounding box center [824, 499] width 78 height 18
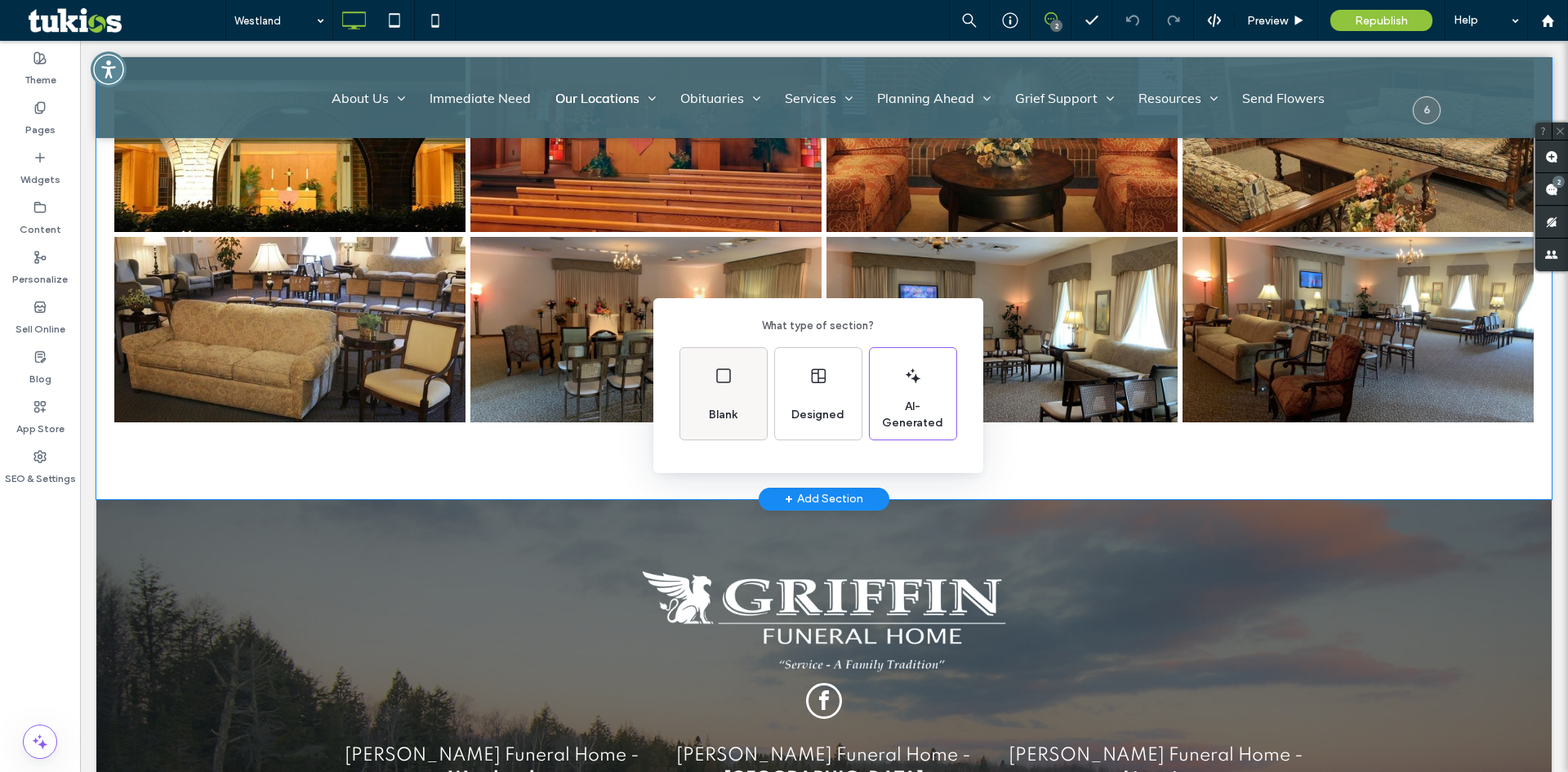
click at [731, 422] on span "Blank" at bounding box center [724, 415] width 42 height 16
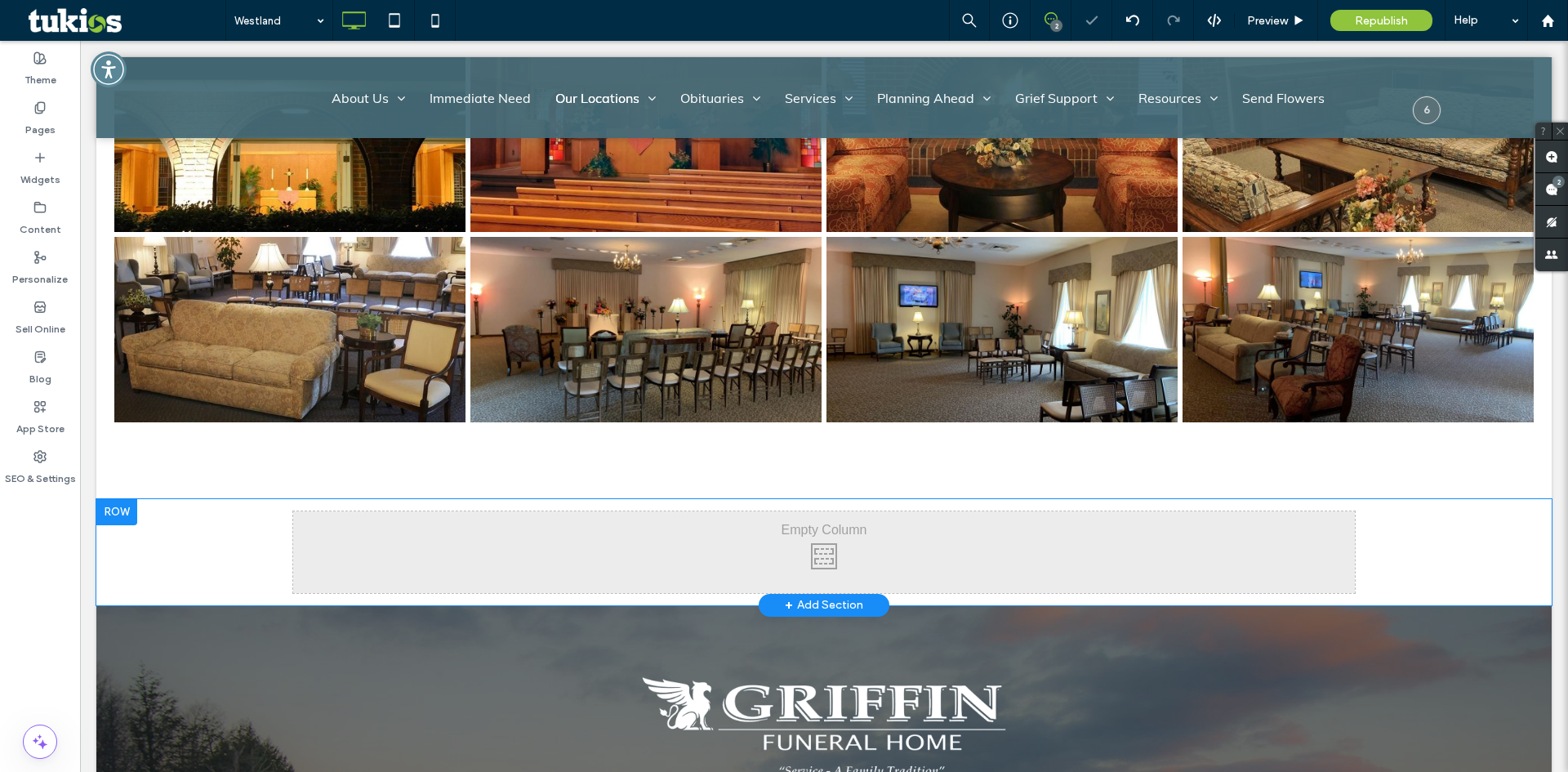
drag, startPoint x: 753, startPoint y: 555, endPoint x: 746, endPoint y: 550, distance: 8.6
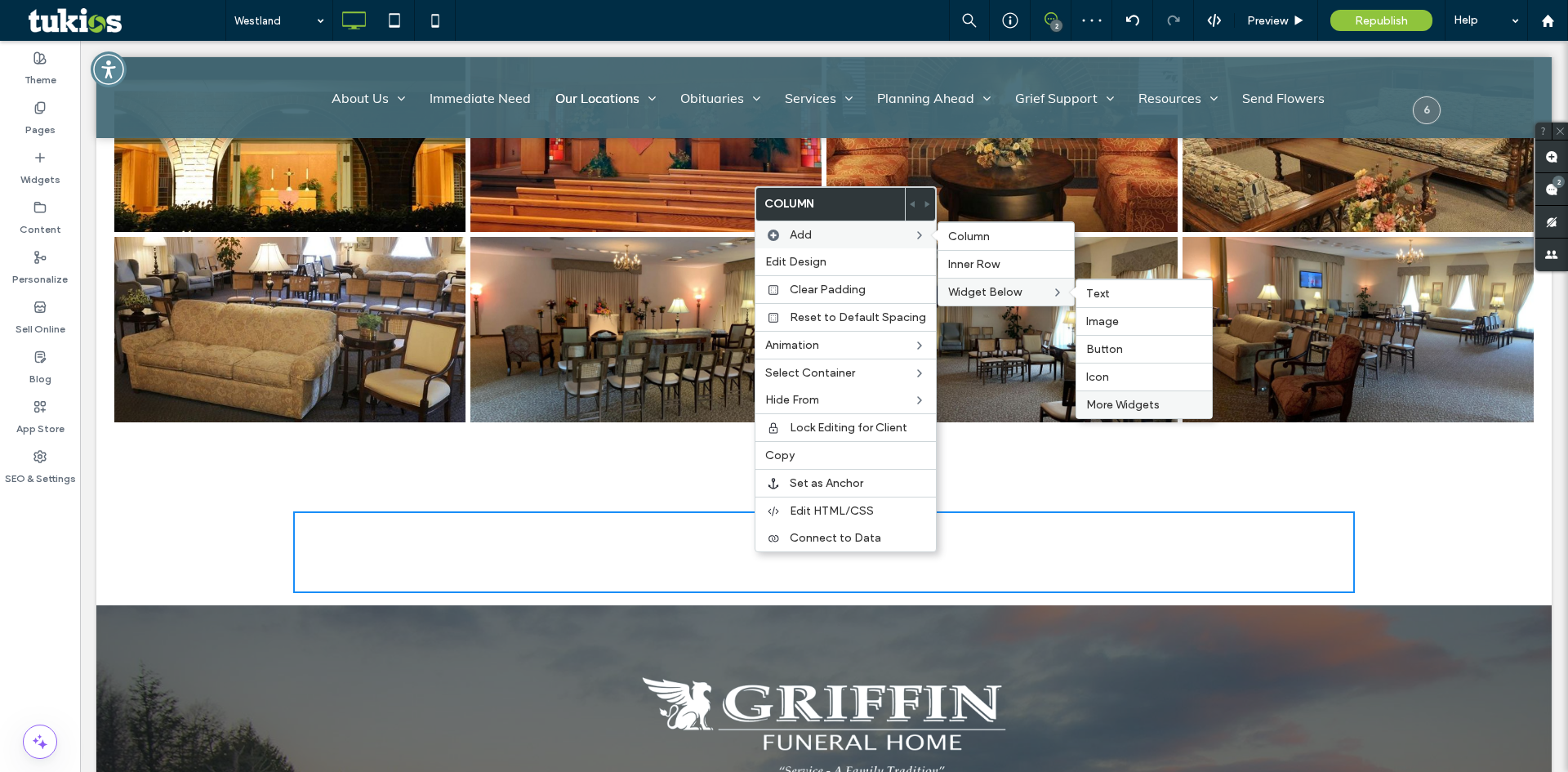
click at [1131, 409] on span "More Widgets" at bounding box center [1122, 404] width 74 height 14
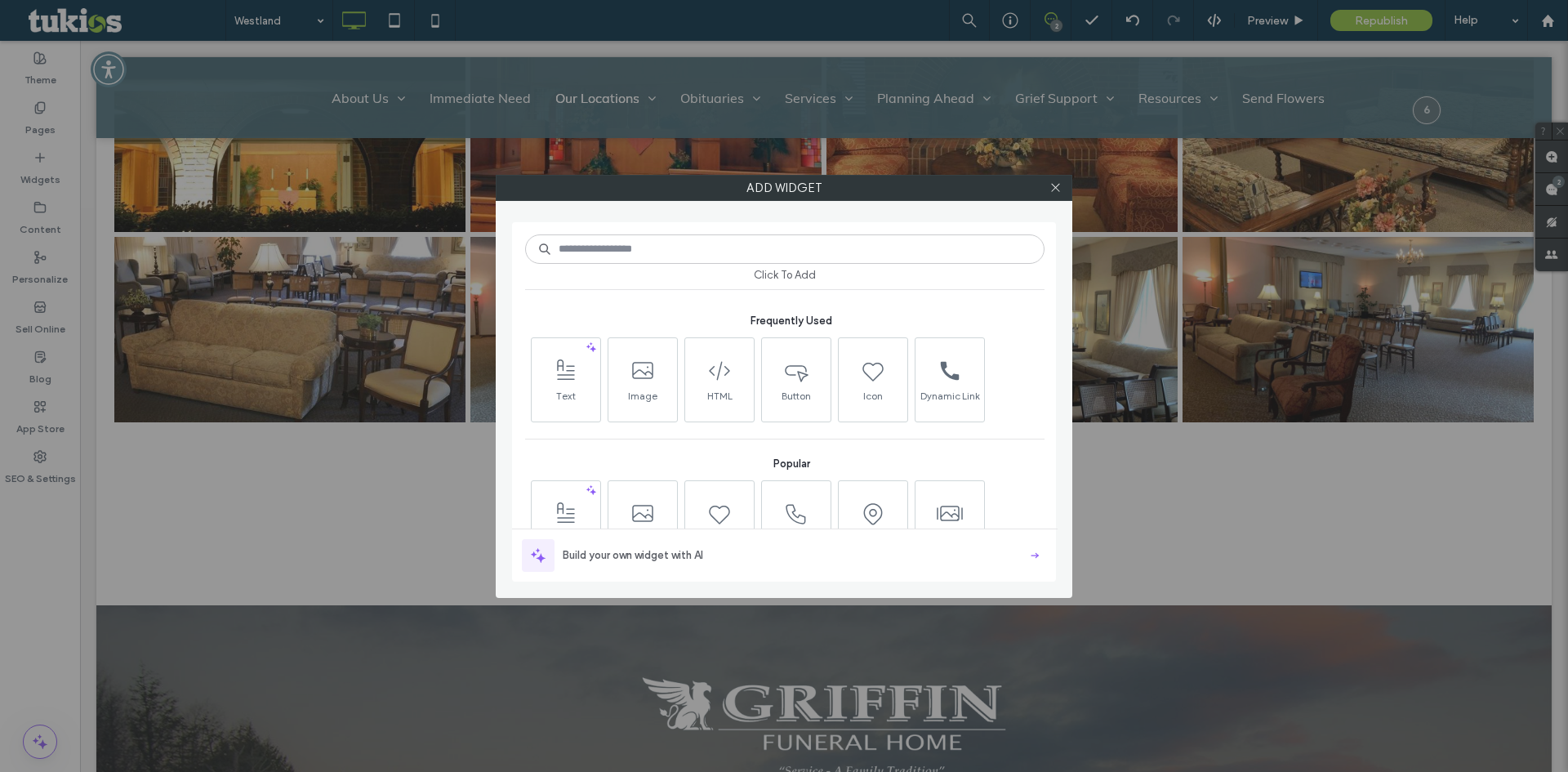
click at [604, 255] on input at bounding box center [784, 249] width 520 height 30
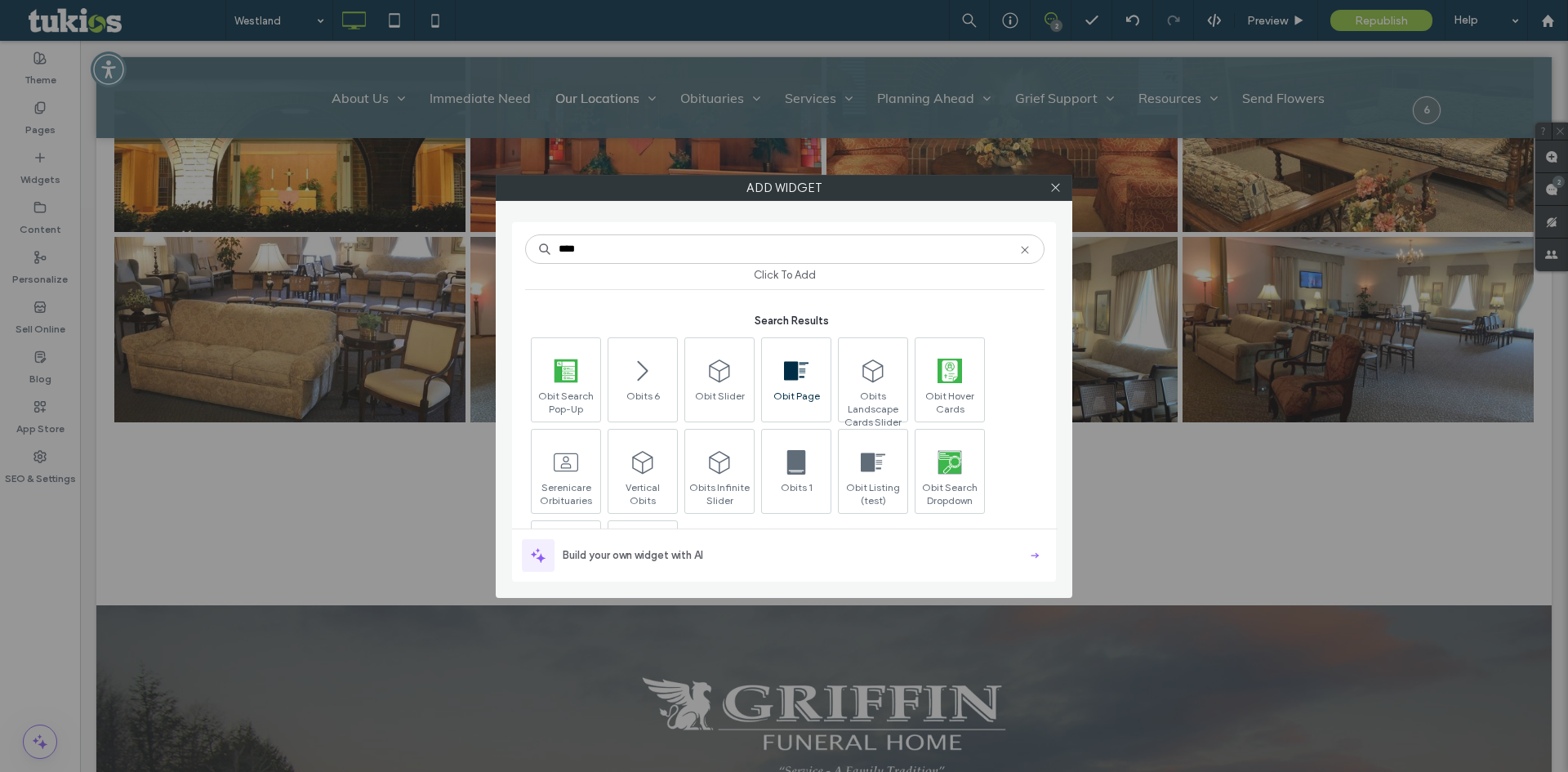
type input "****"
click at [801, 367] on icon at bounding box center [796, 371] width 25 height 25
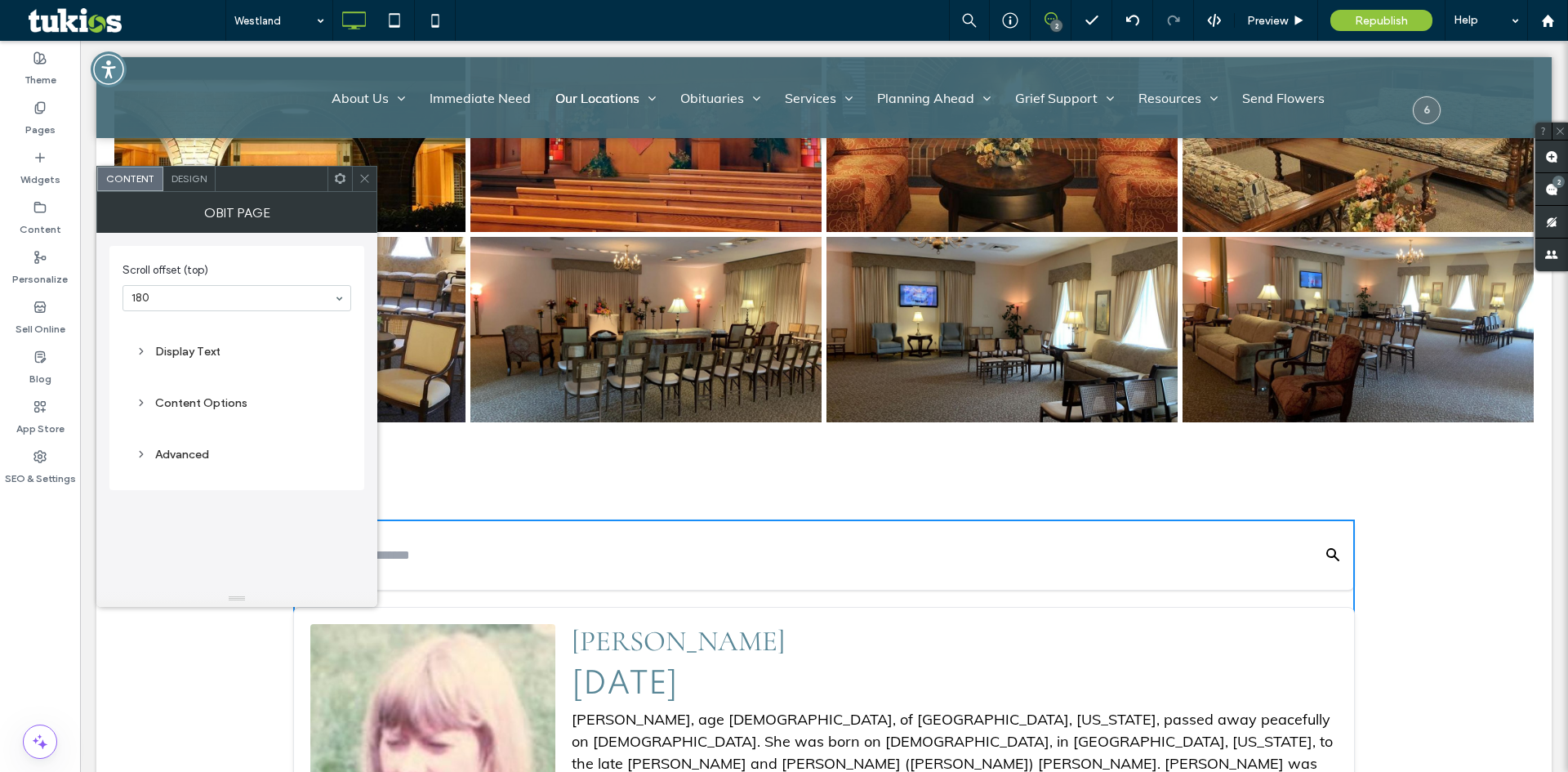
drag, startPoint x: 352, startPoint y: 176, endPoint x: 371, endPoint y: 183, distance: 20.2
click at [354, 176] on div at bounding box center [365, 179] width 25 height 25
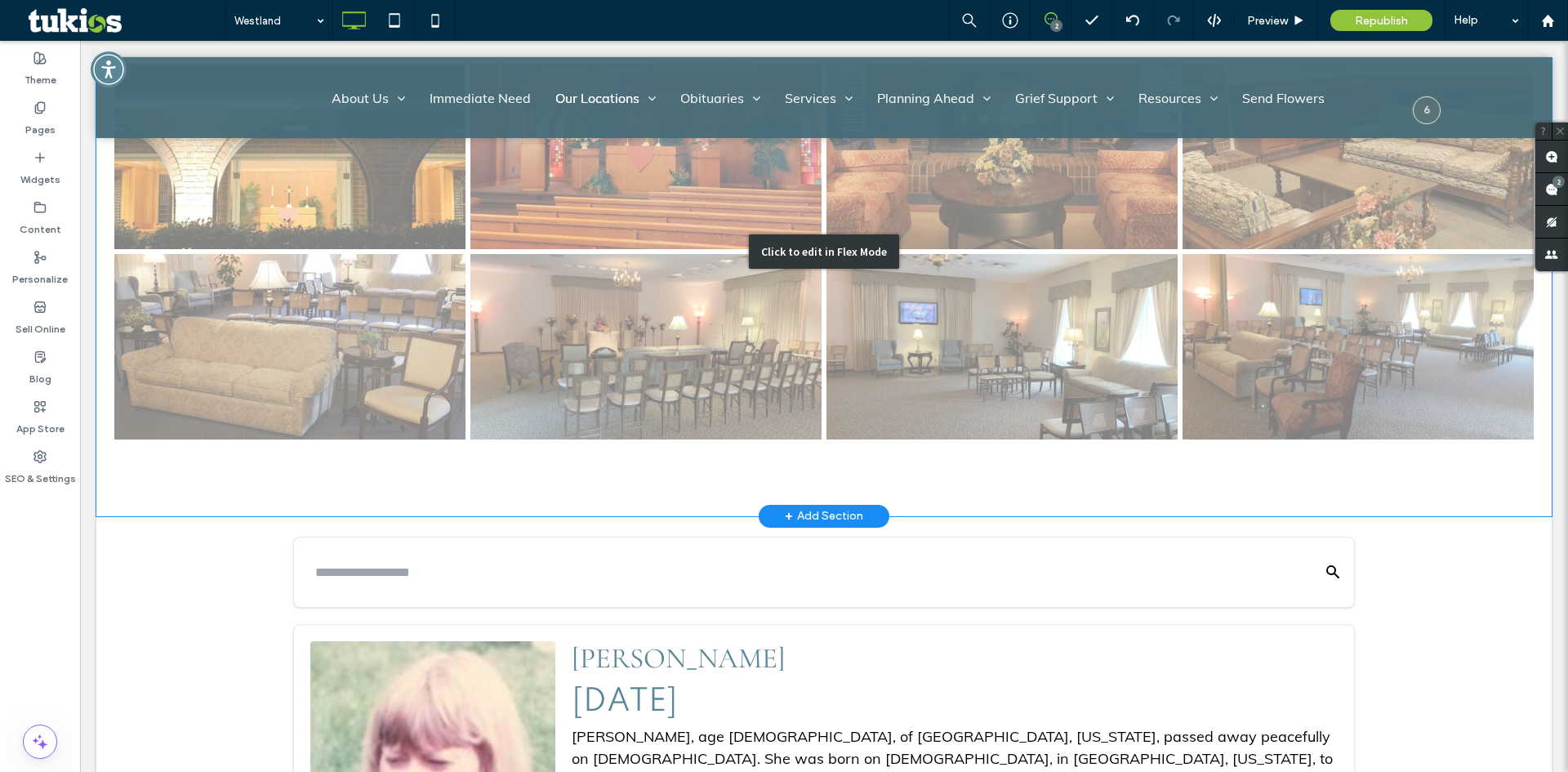
scroll to position [1553, 0]
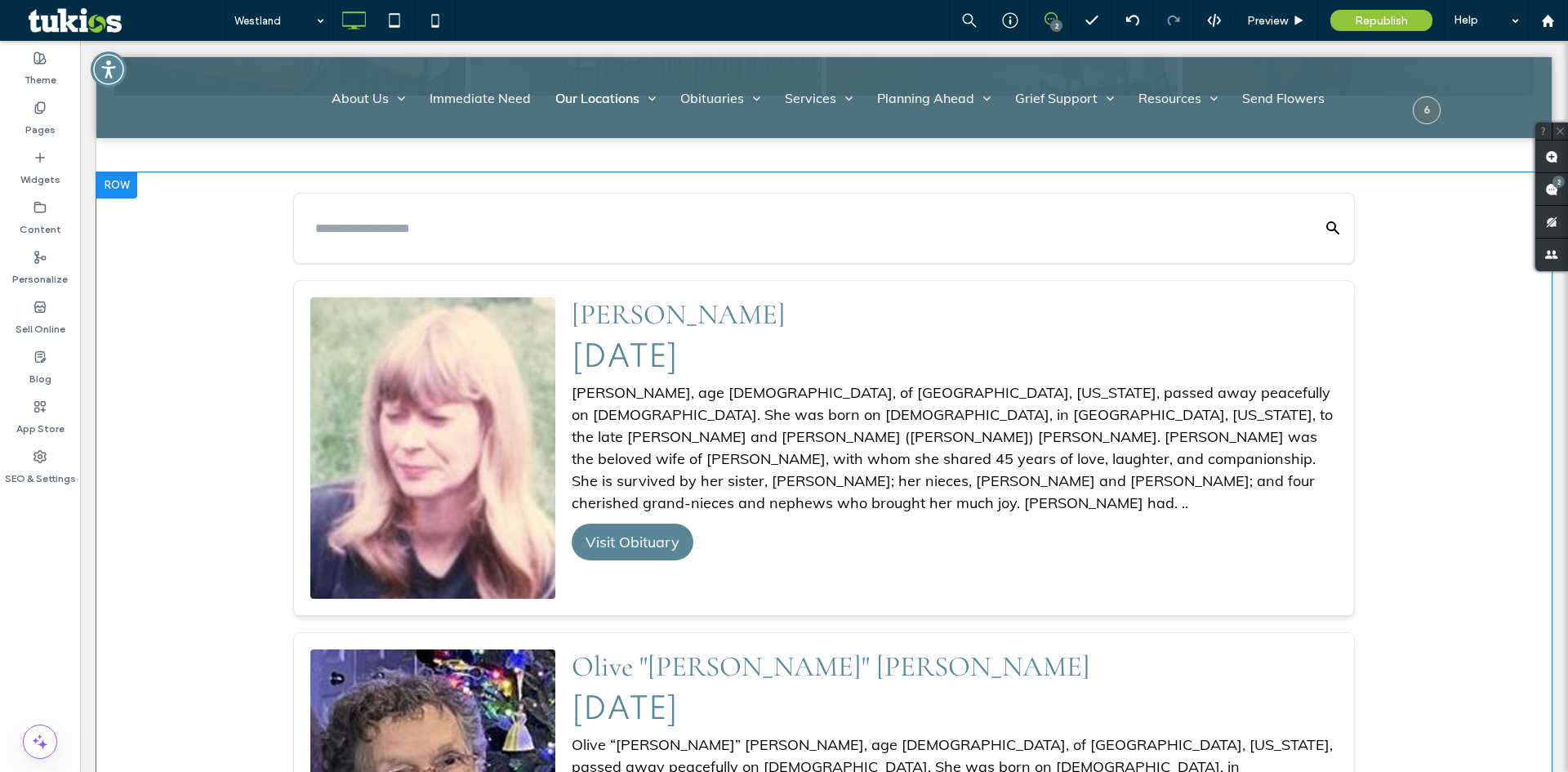
click at [783, 431] on div "Deborah Lee Bauer, age 71, of Dearborn Heights, Michigan, passed away peacefull…" at bounding box center [954, 447] width 766 height 132
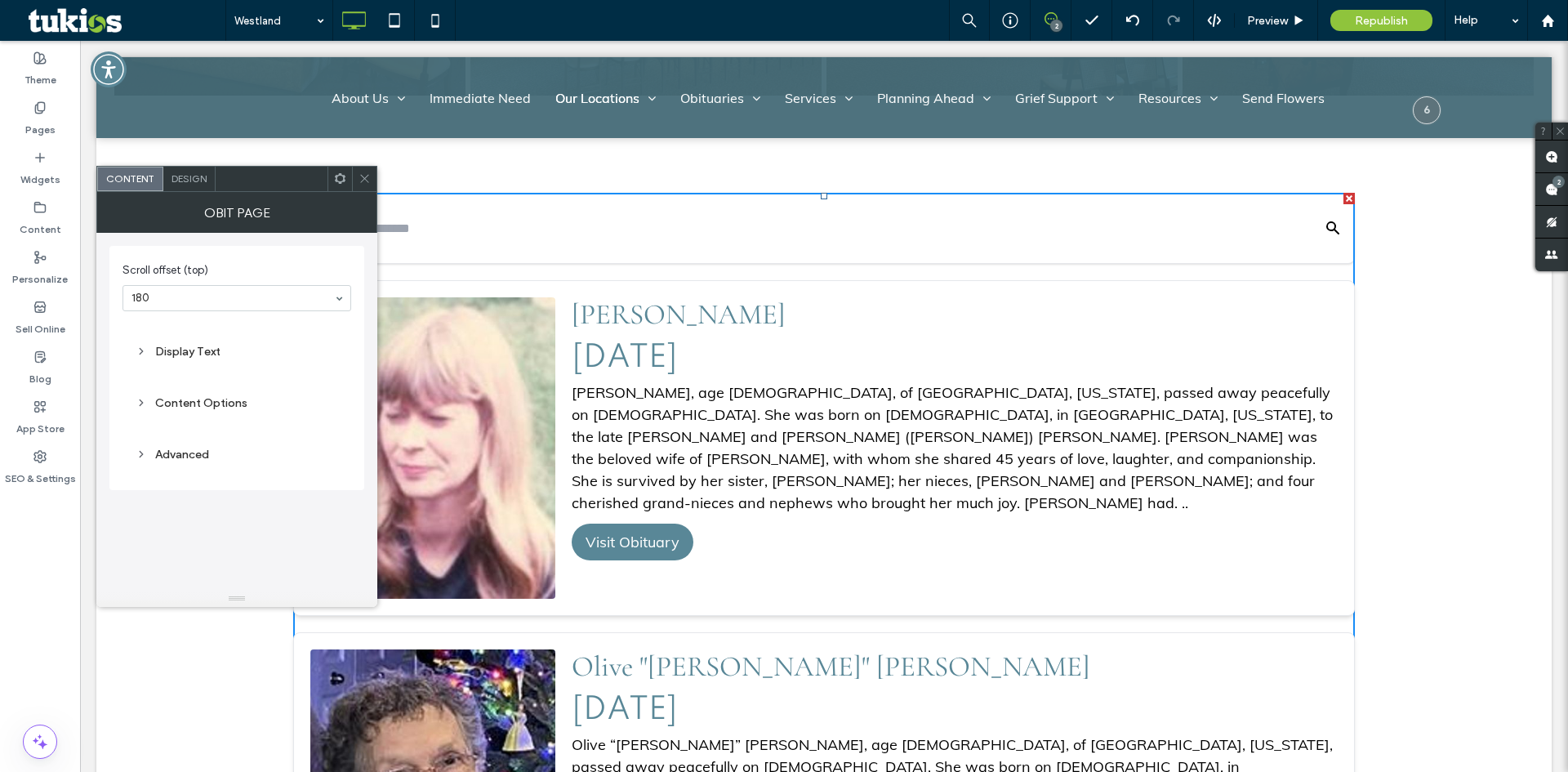
click at [202, 397] on div "Content Options" at bounding box center [237, 403] width 203 height 14
drag, startPoint x: 200, startPoint y: 459, endPoint x: 212, endPoint y: 431, distance: 30.5
click at [200, 459] on input "Location ID(s)" at bounding box center [237, 460] width 203 height 21
type input "******"
click at [267, 400] on div "Content Options" at bounding box center [237, 403] width 203 height 14
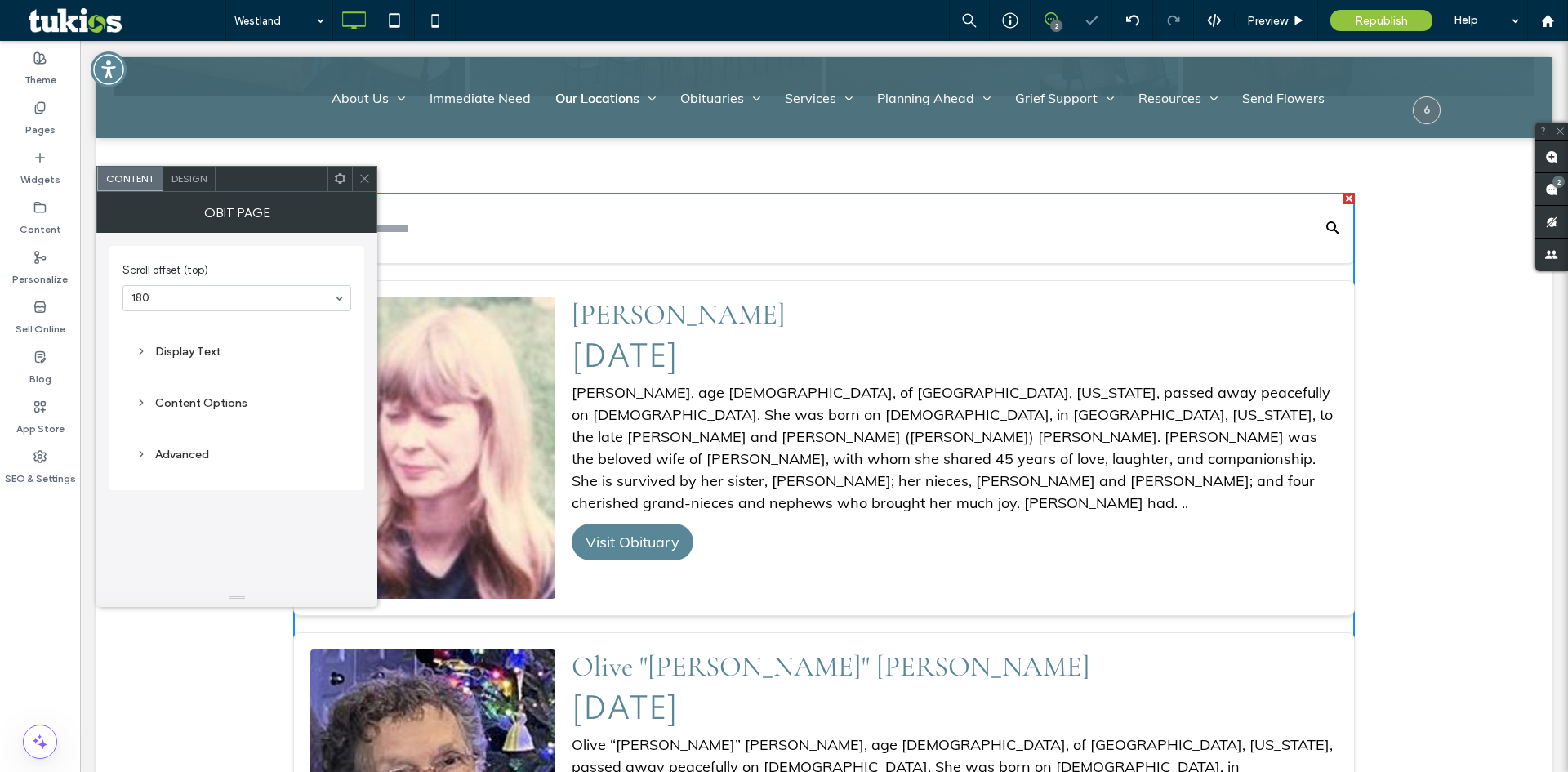
click at [242, 379] on div "Scroll offset (top) 180 Display Text Content Options Advanced" at bounding box center [236, 368] width 229 height 228
click at [364, 176] on icon at bounding box center [364, 178] width 12 height 12
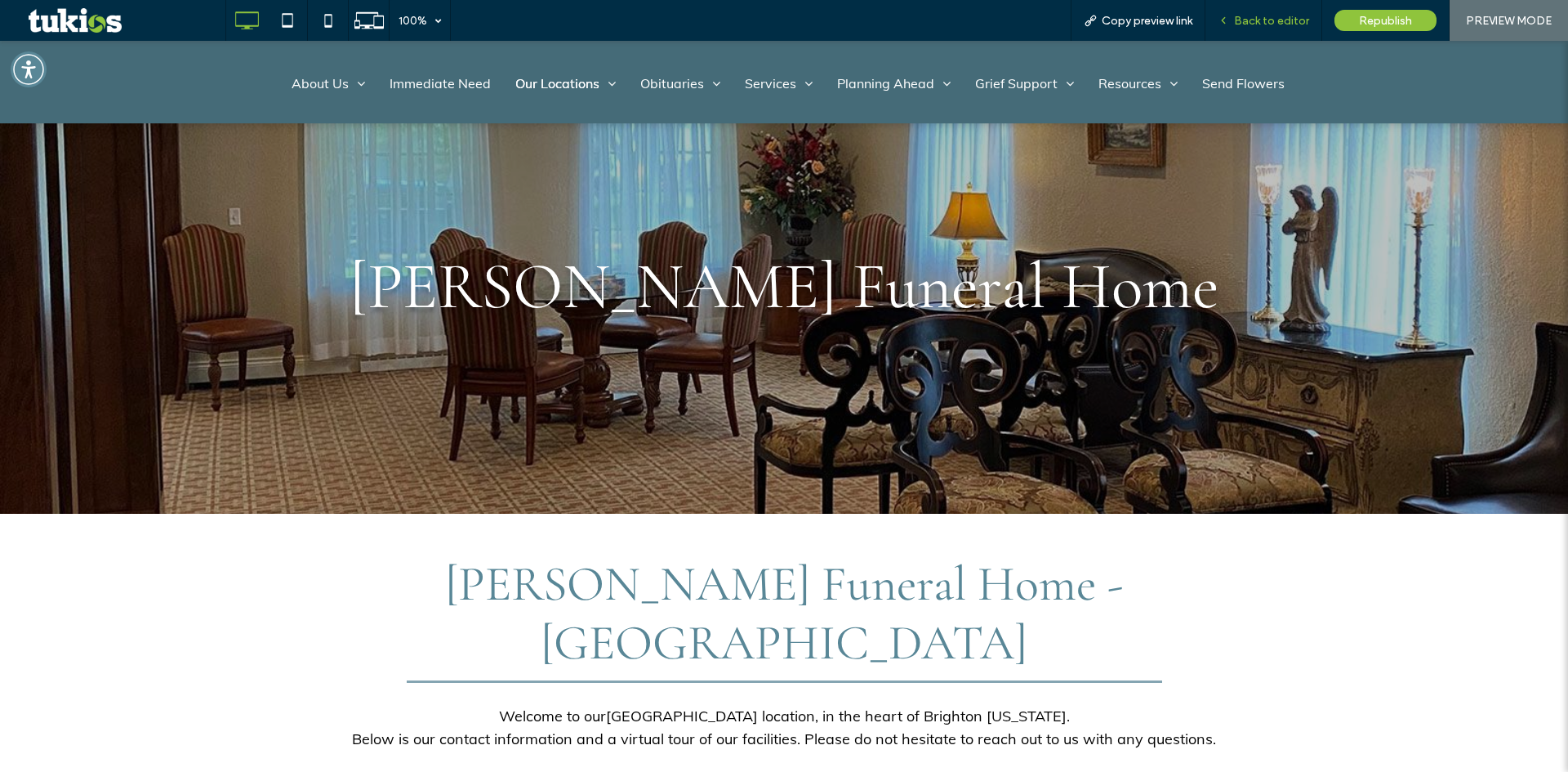
click at [1269, 14] on span "Back to editor" at bounding box center [1271, 21] width 75 height 14
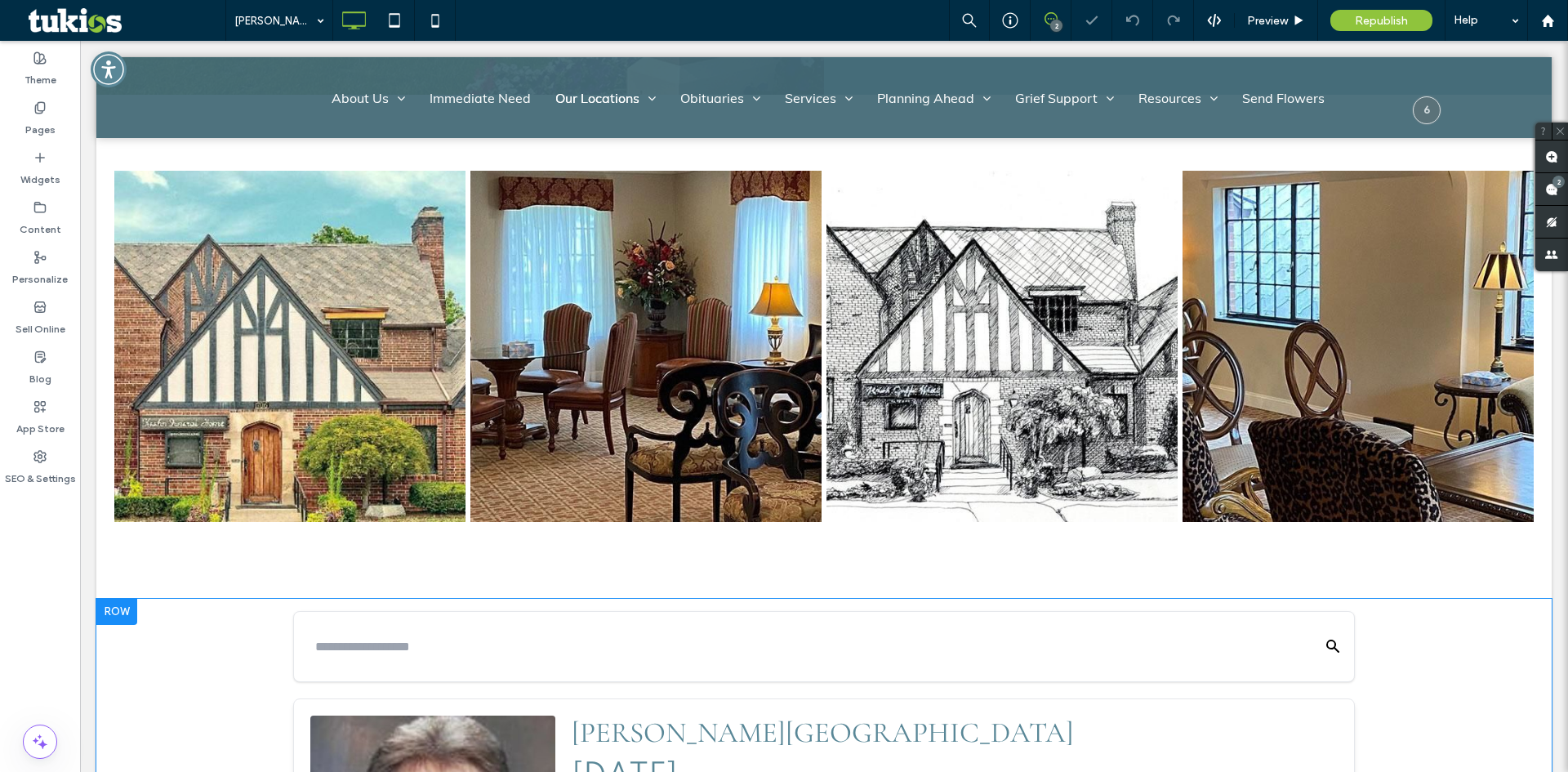
scroll to position [1389, 0]
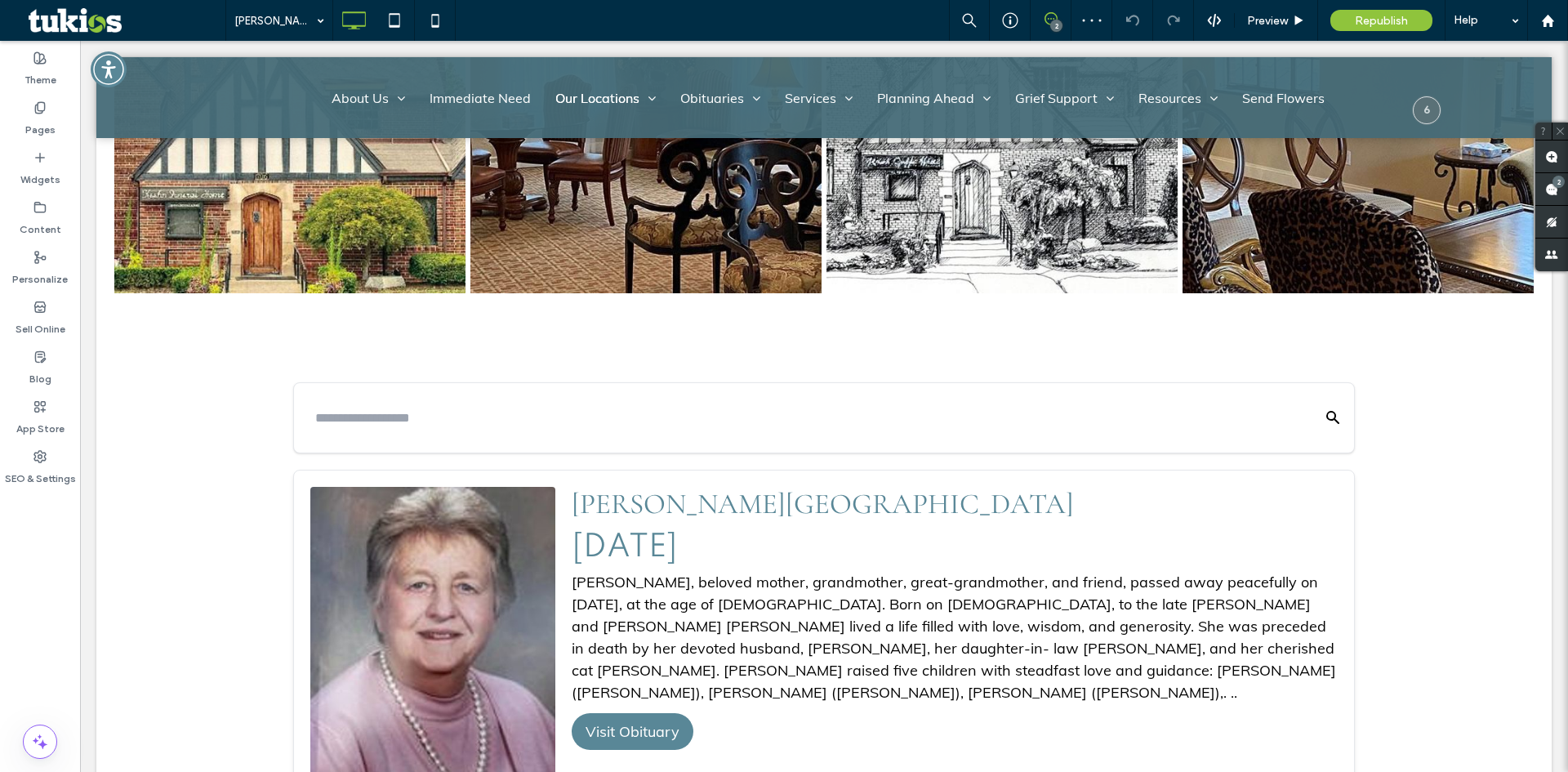
click at [92, 458] on body "Click To Paste Row About Us About Us Our Staff Testimonials Why Choose Us Conta…" at bounding box center [824, 660] width 1488 height 4016
click at [314, 50] on body "Click To Paste Row About Us About Us Our Staff Testimonials Why Choose Us Conta…" at bounding box center [824, 660] width 1488 height 4016
click at [87, 321] on body "Click To Paste Row About Us About Us Our Staff Testimonials Why Choose Us Conta…" at bounding box center [824, 660] width 1488 height 4016
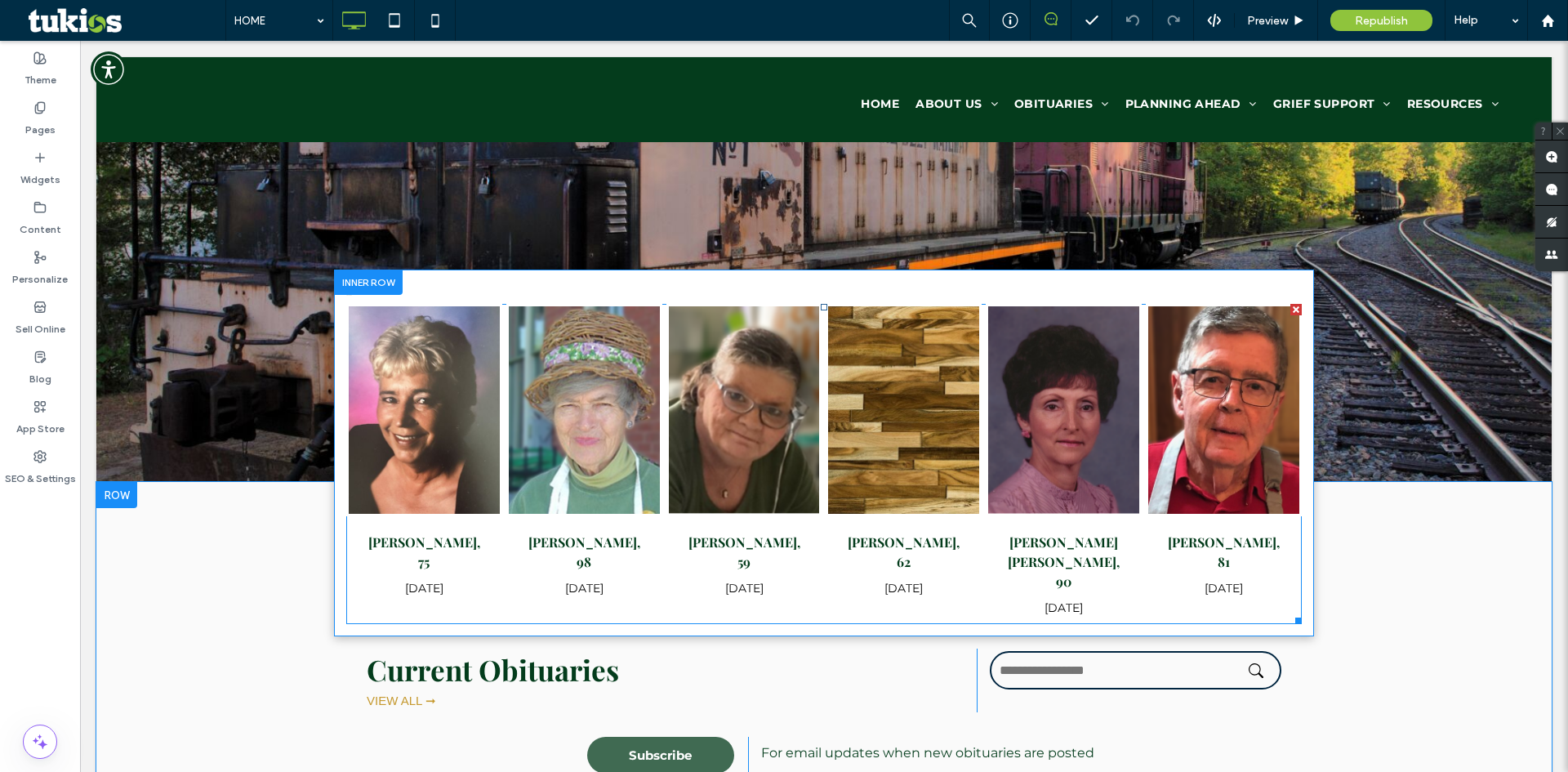
drag, startPoint x: 80, startPoint y: 41, endPoint x: 636, endPoint y: 417, distance: 671.2
click at [636, 415] on span at bounding box center [824, 464] width 955 height 320
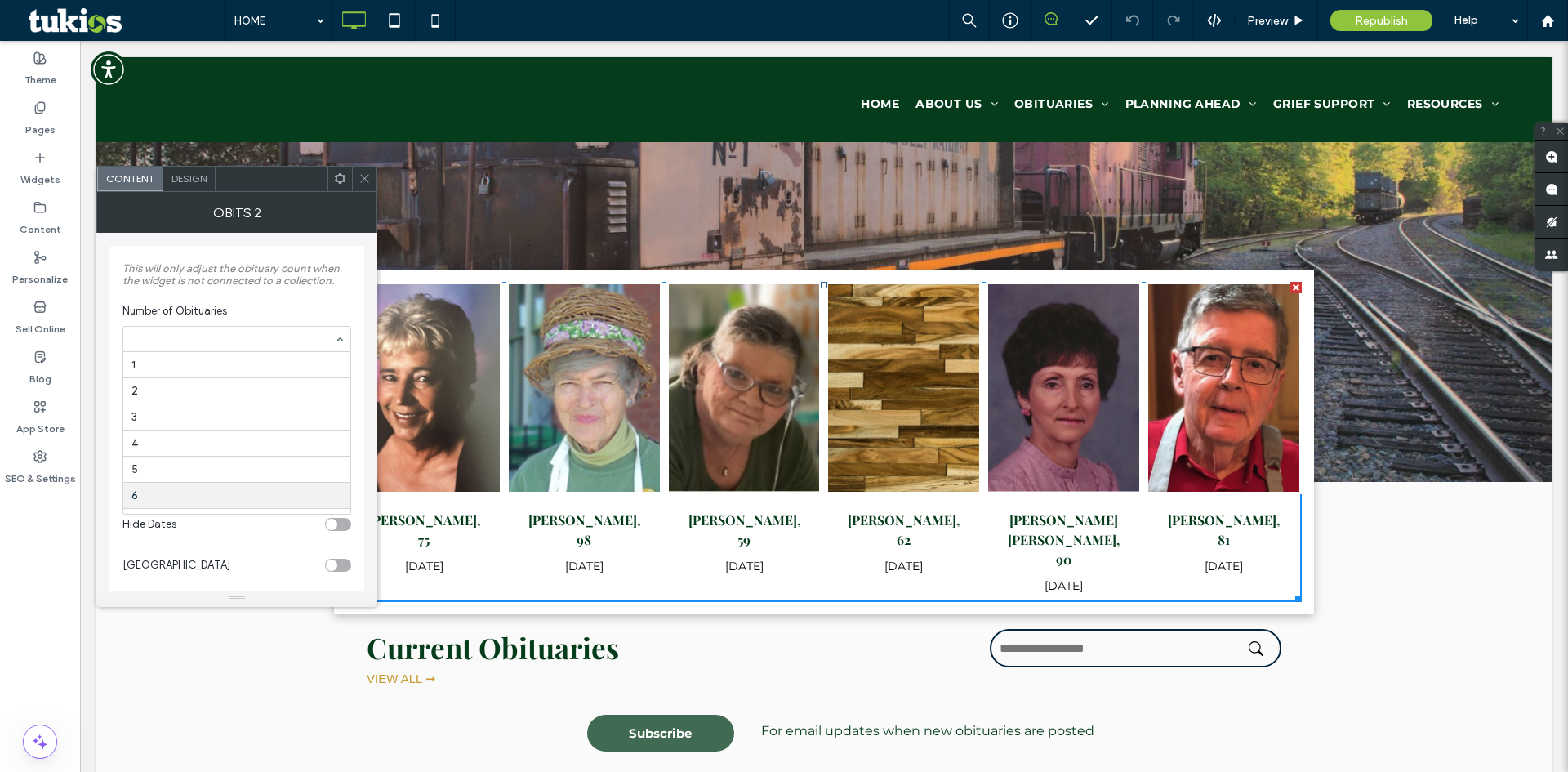
scroll to position [130, 0]
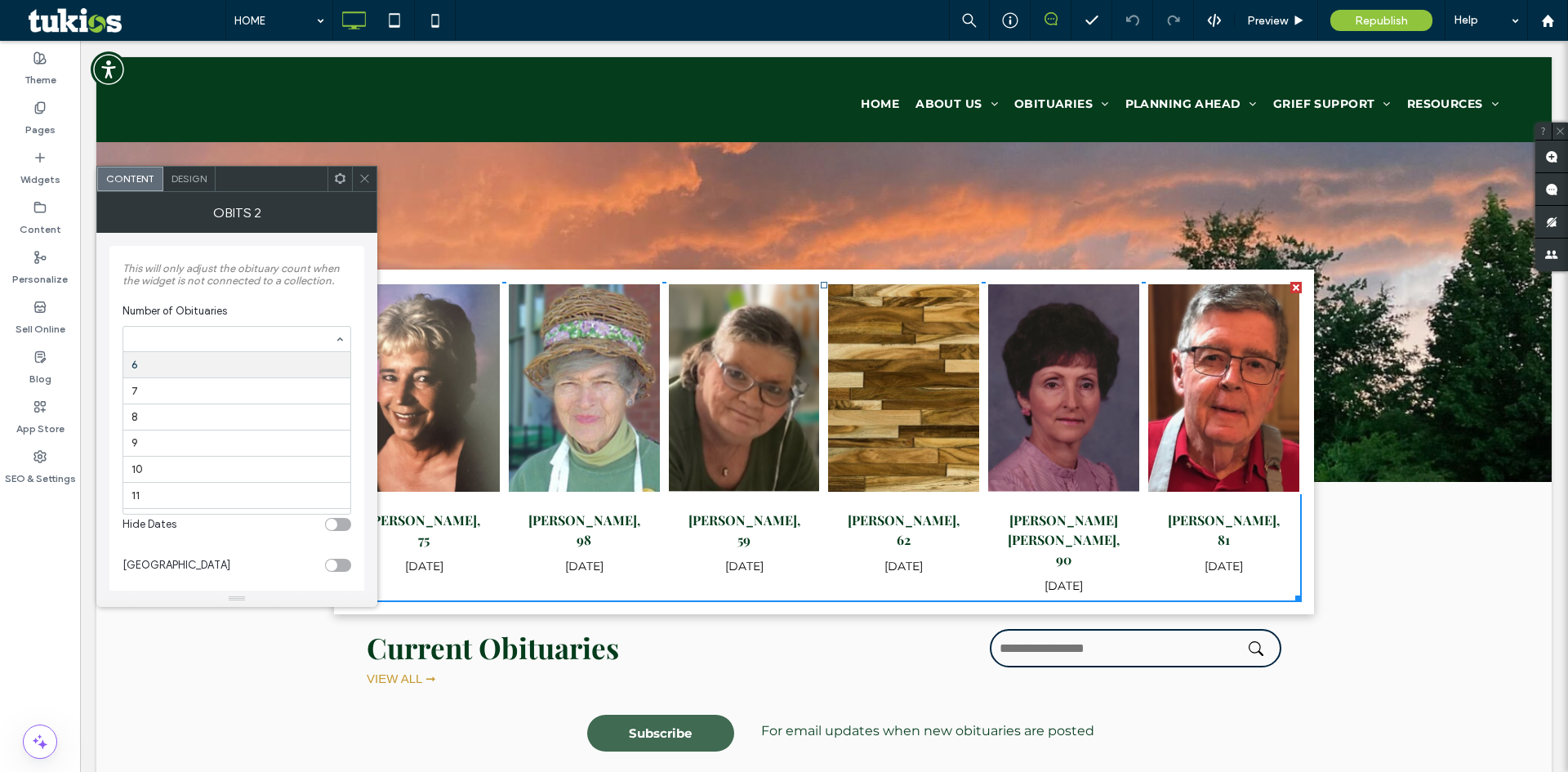
click at [249, 307] on span "Number of Obituaries" at bounding box center [234, 310] width 222 height 16
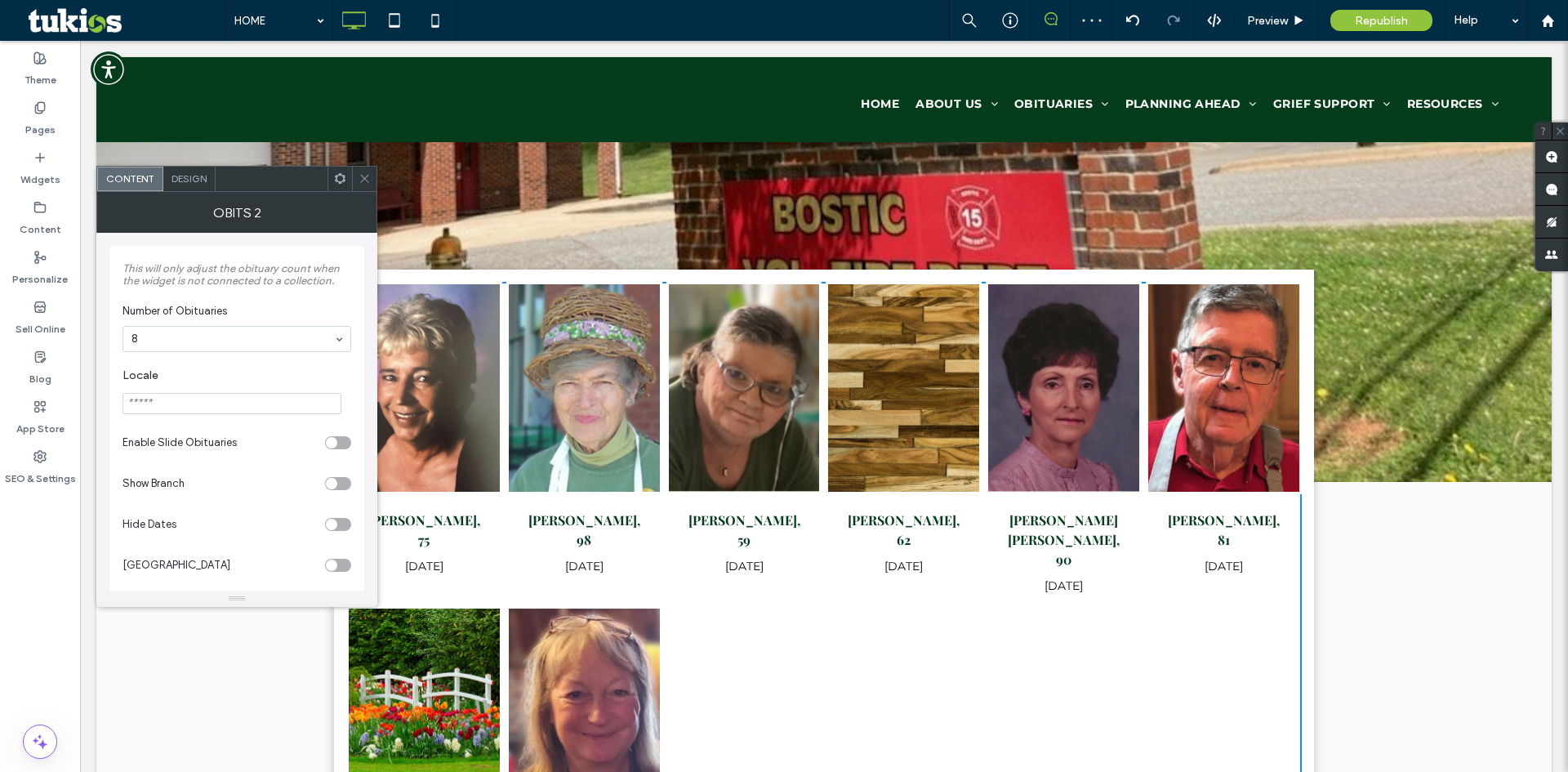
click at [364, 181] on icon at bounding box center [364, 178] width 12 height 12
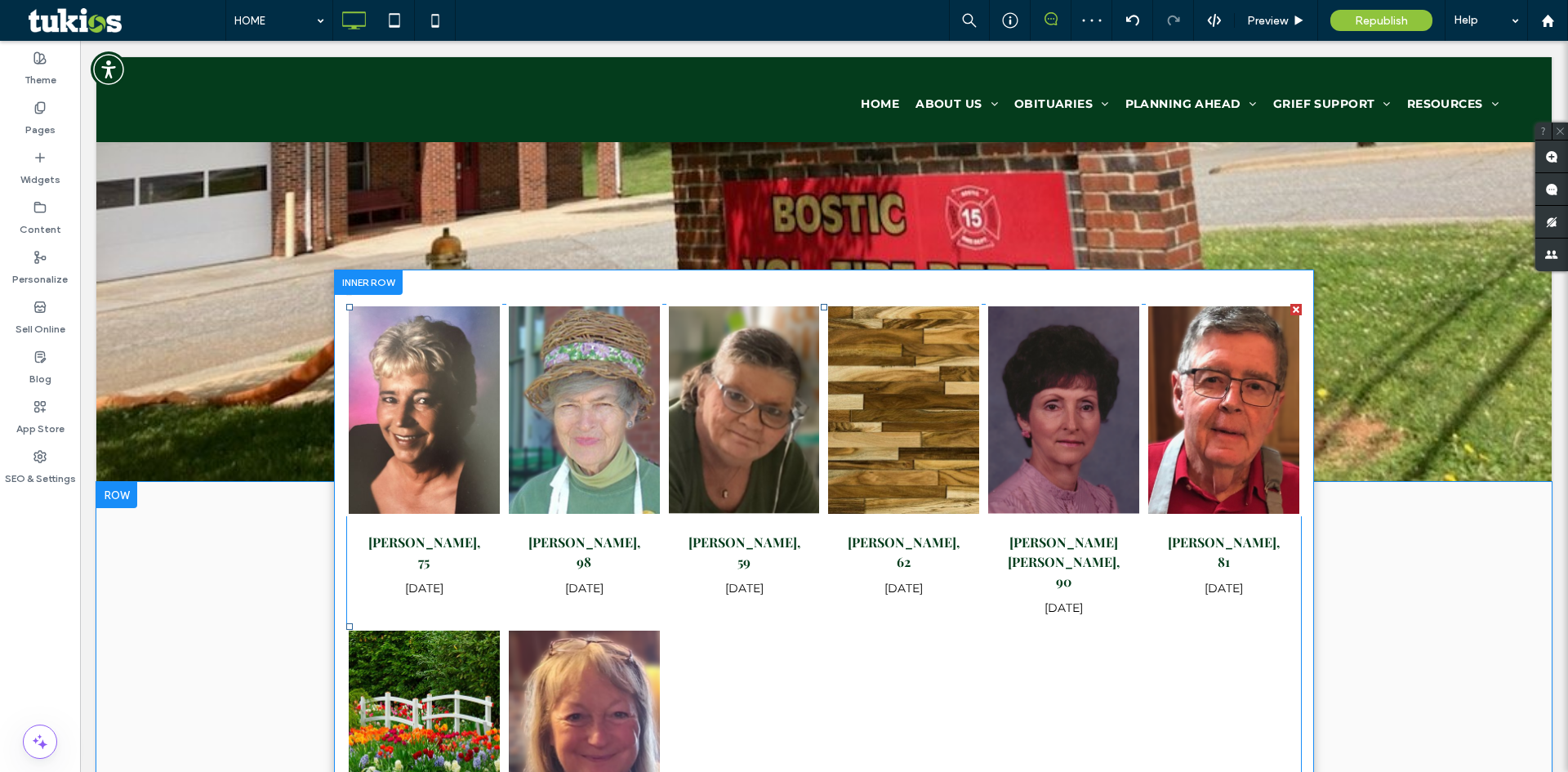
click at [554, 474] on span at bounding box center [824, 626] width 955 height 646
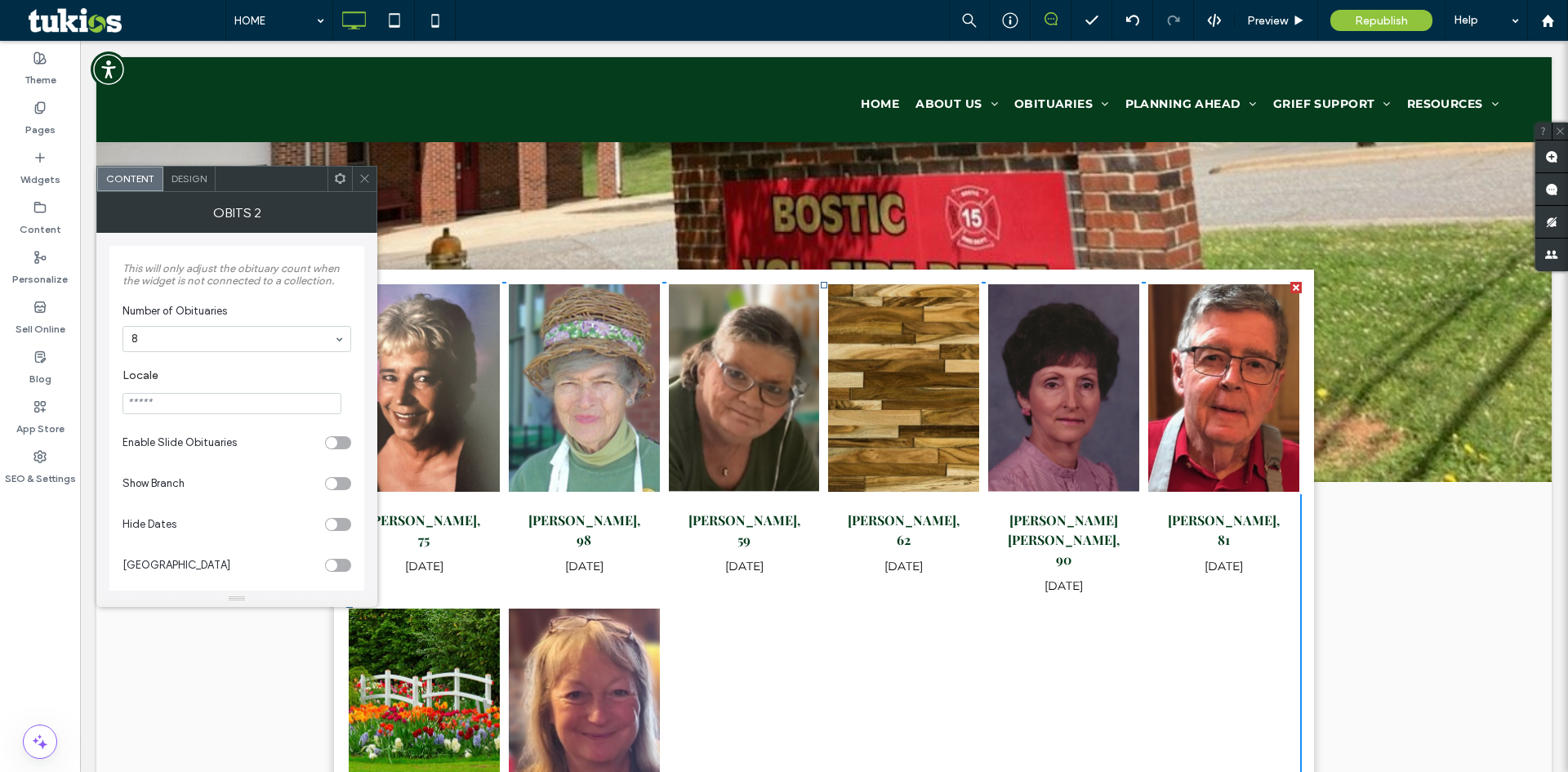
click at [188, 179] on span "Design" at bounding box center [189, 178] width 35 height 12
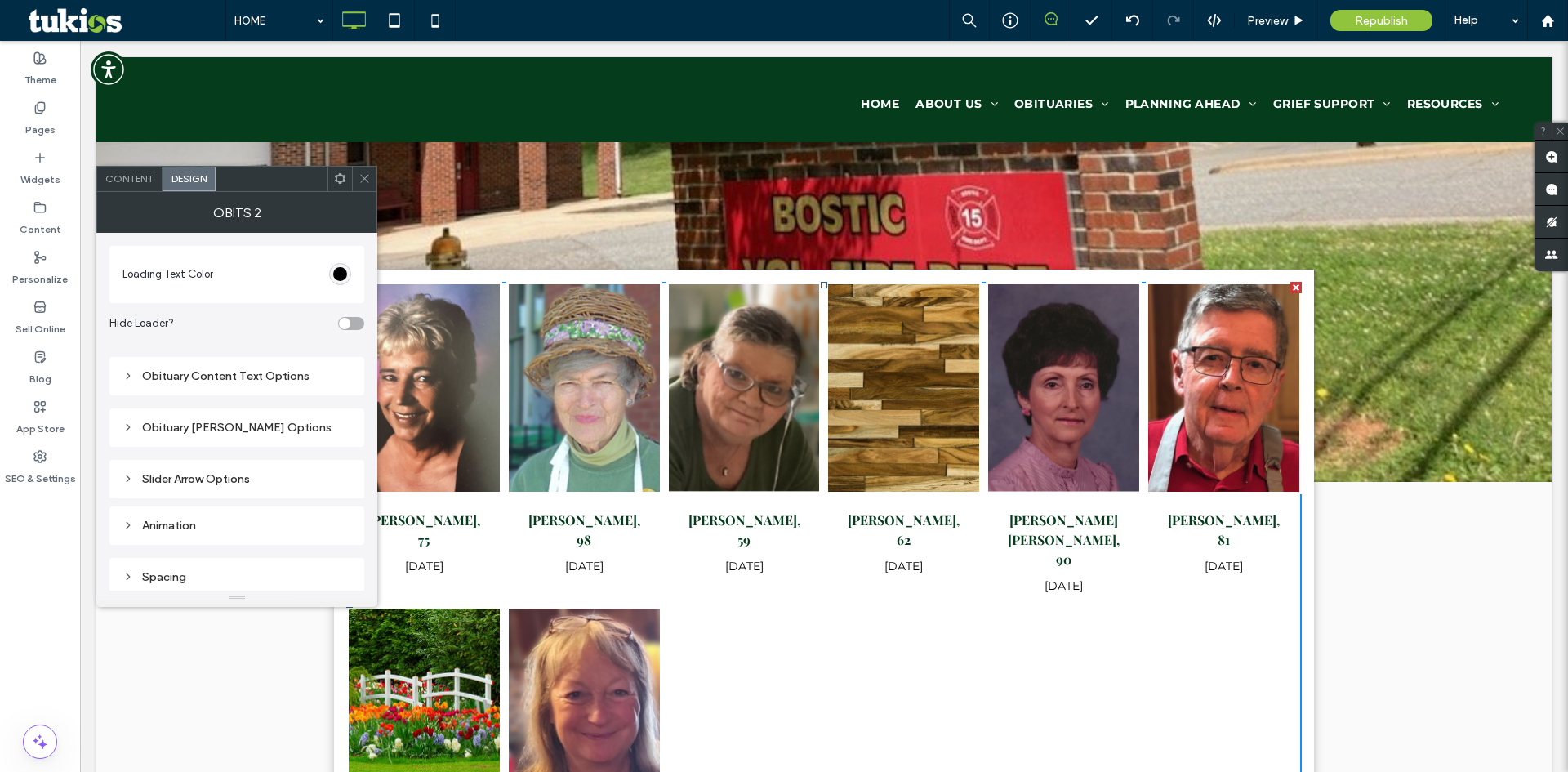
click at [231, 427] on div "Obituary [PERSON_NAME] Options" at bounding box center [236, 427] width 229 height 14
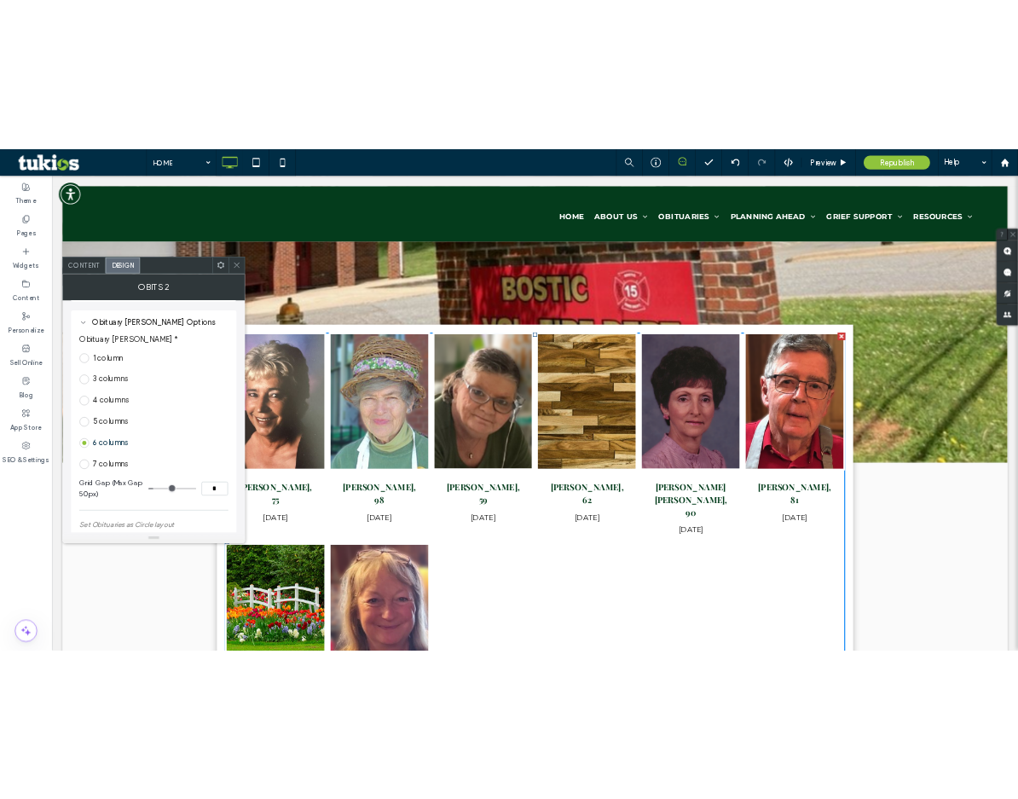
scroll to position [171, 0]
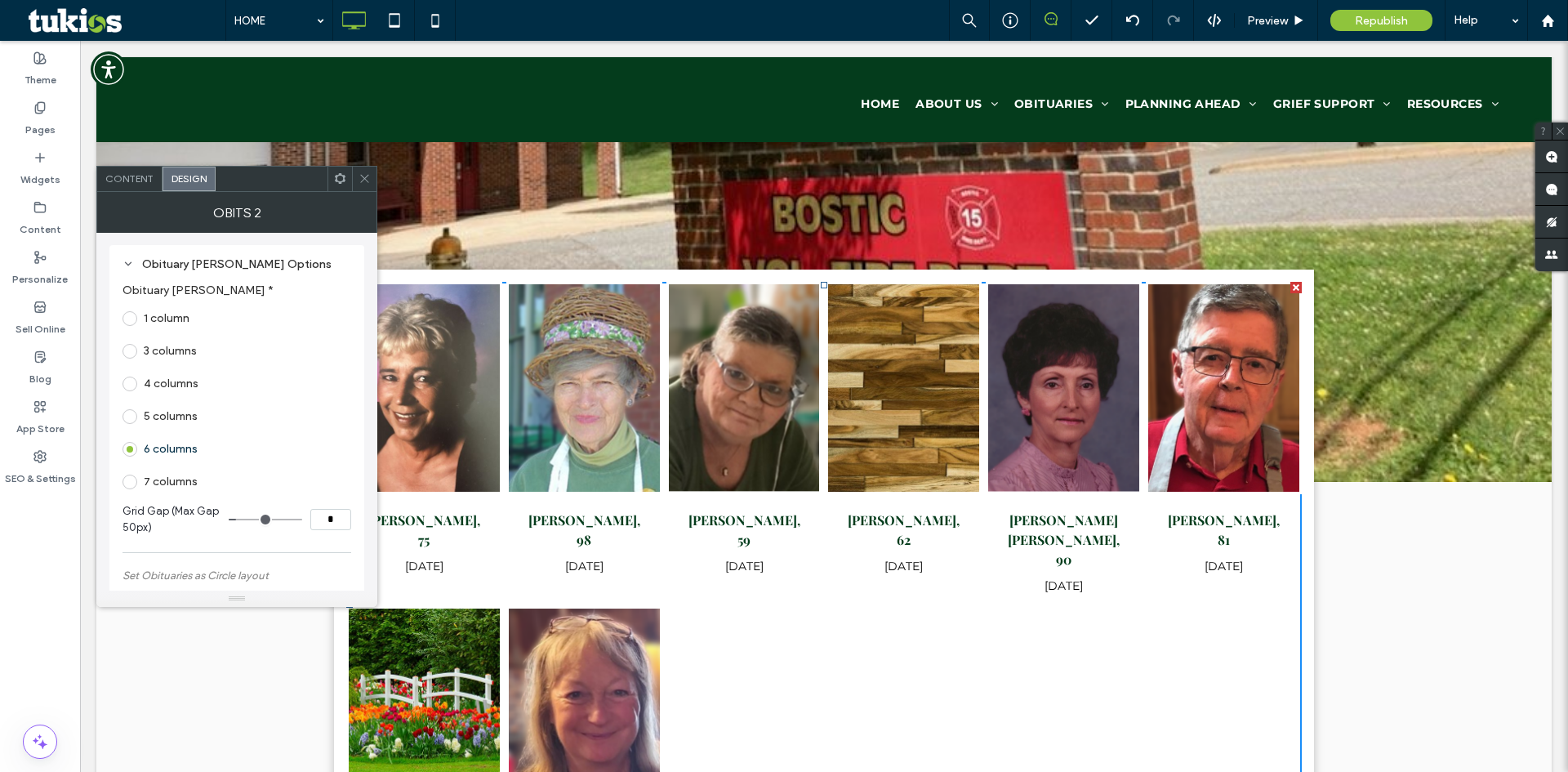
click at [178, 481] on label "7 columns" at bounding box center [170, 482] width 54 height 14
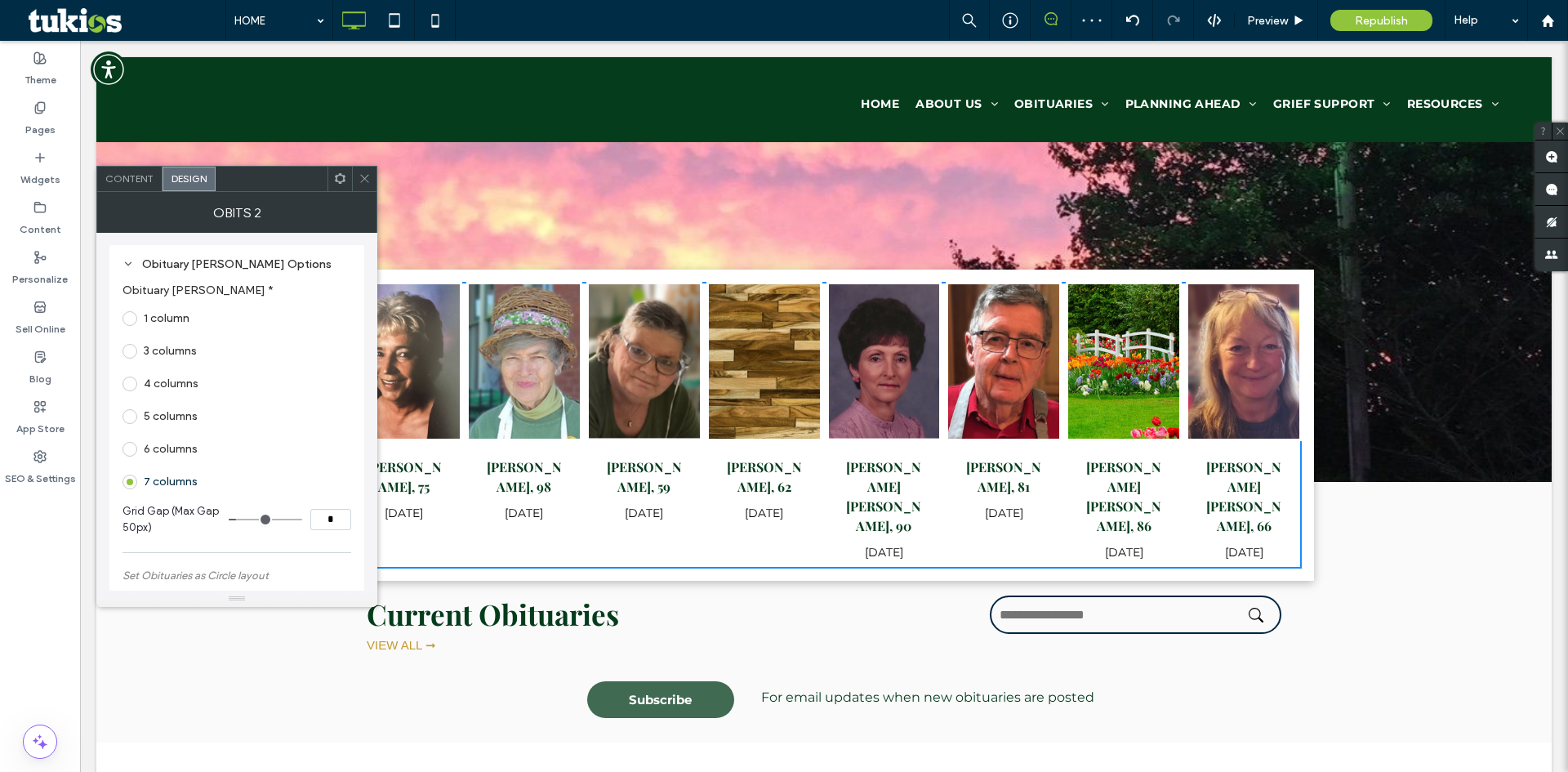
click at [356, 185] on div at bounding box center [365, 179] width 25 height 25
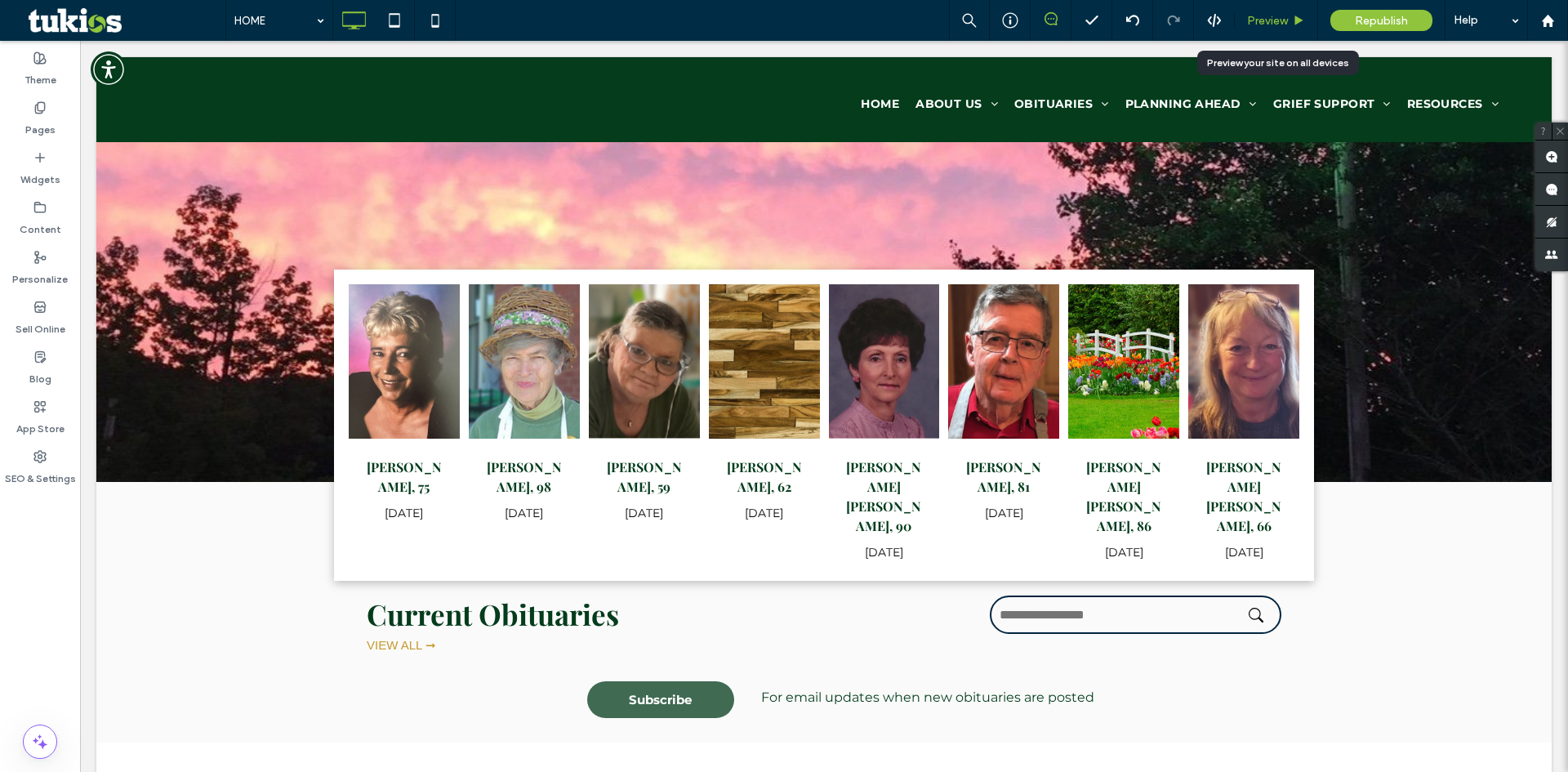
click at [1282, 22] on span "Preview" at bounding box center [1267, 21] width 41 height 14
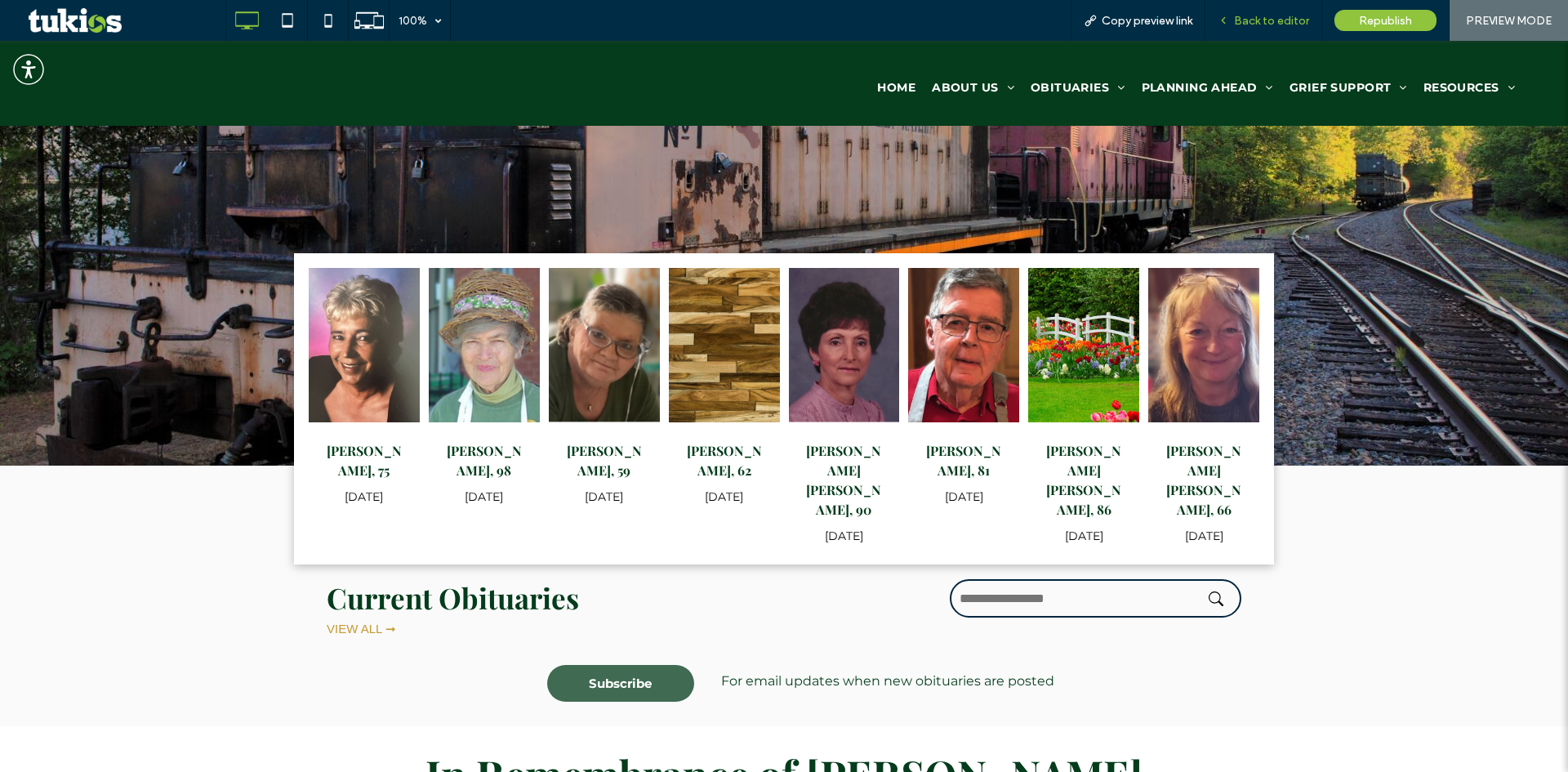
click at [1258, 24] on span "Back to editor" at bounding box center [1271, 21] width 75 height 14
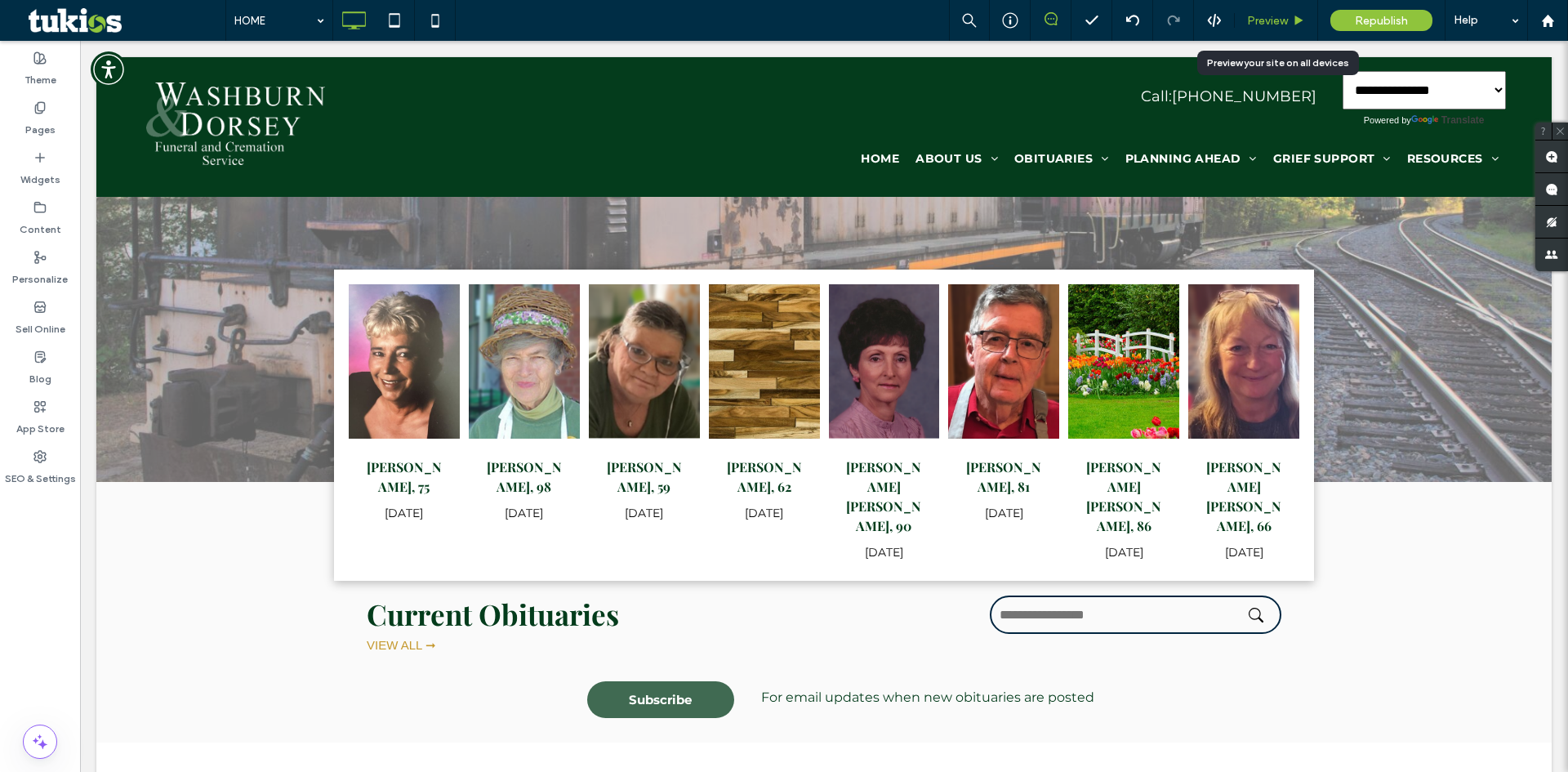
click at [1255, 17] on span "Preview" at bounding box center [1267, 21] width 41 height 14
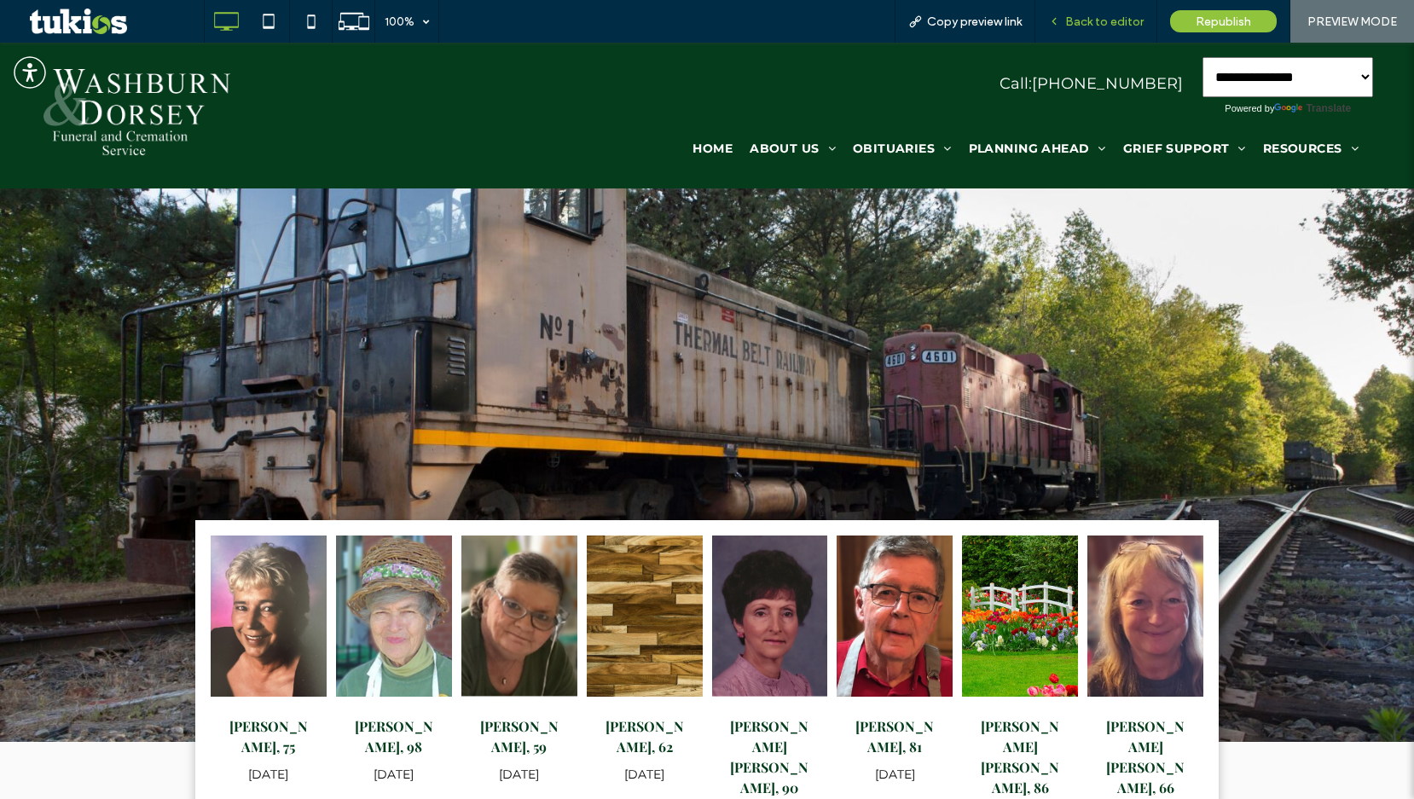
drag, startPoint x: 1057, startPoint y: 18, endPoint x: 1088, endPoint y: 18, distance: 31.6
click at [1088, 18] on span "Back to editor" at bounding box center [1104, 22] width 78 height 15
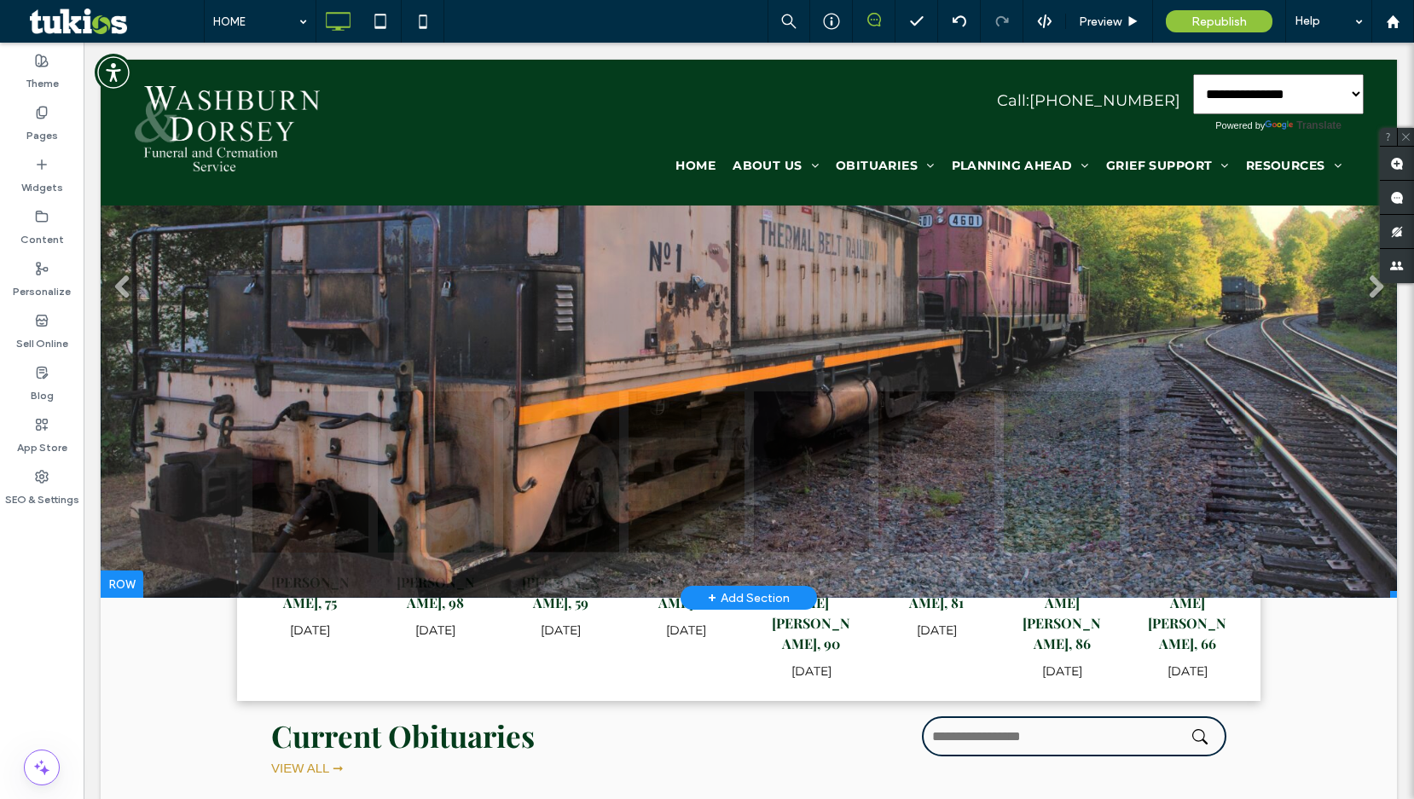
scroll to position [171, 0]
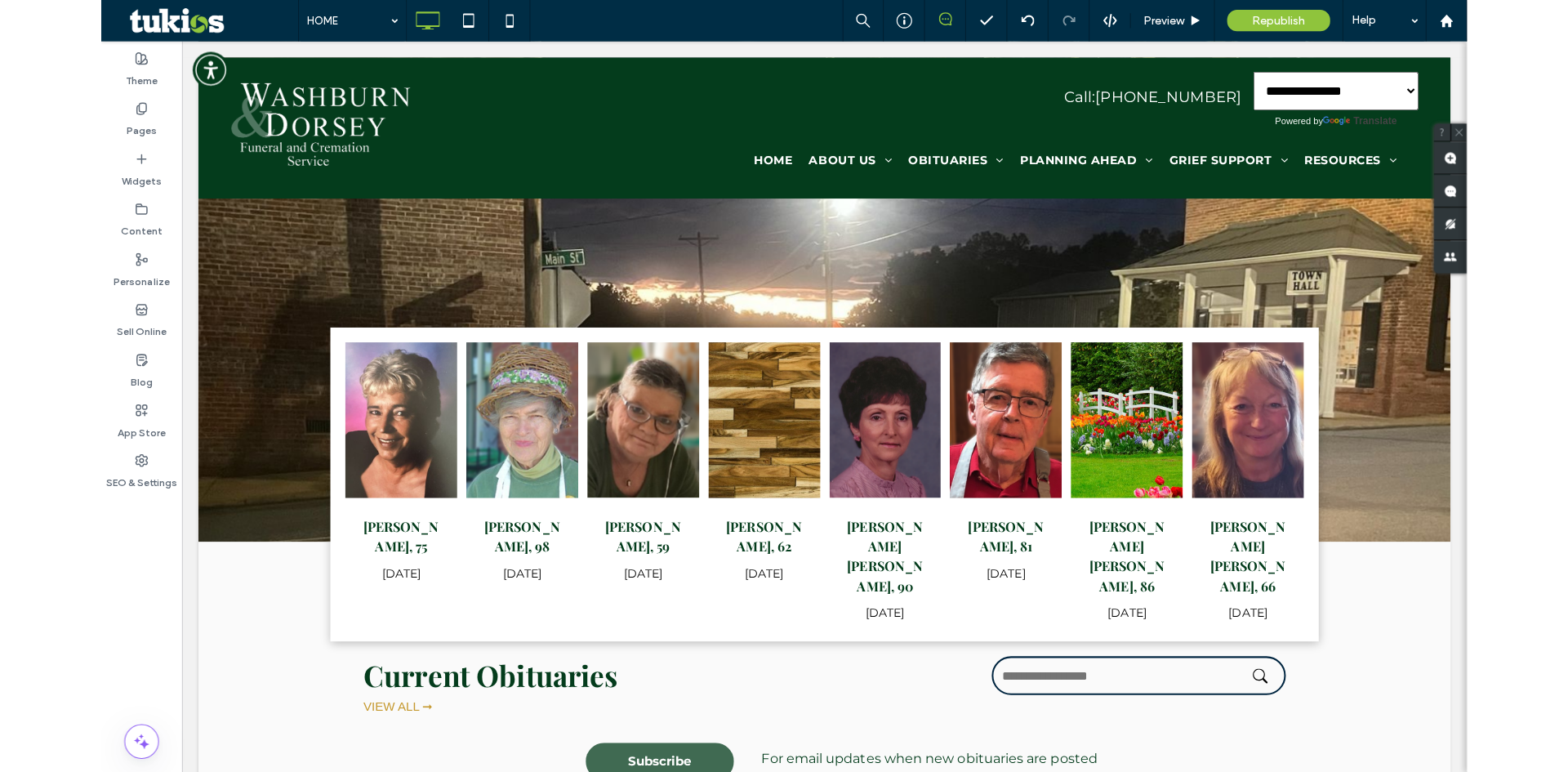
scroll to position [0, 0]
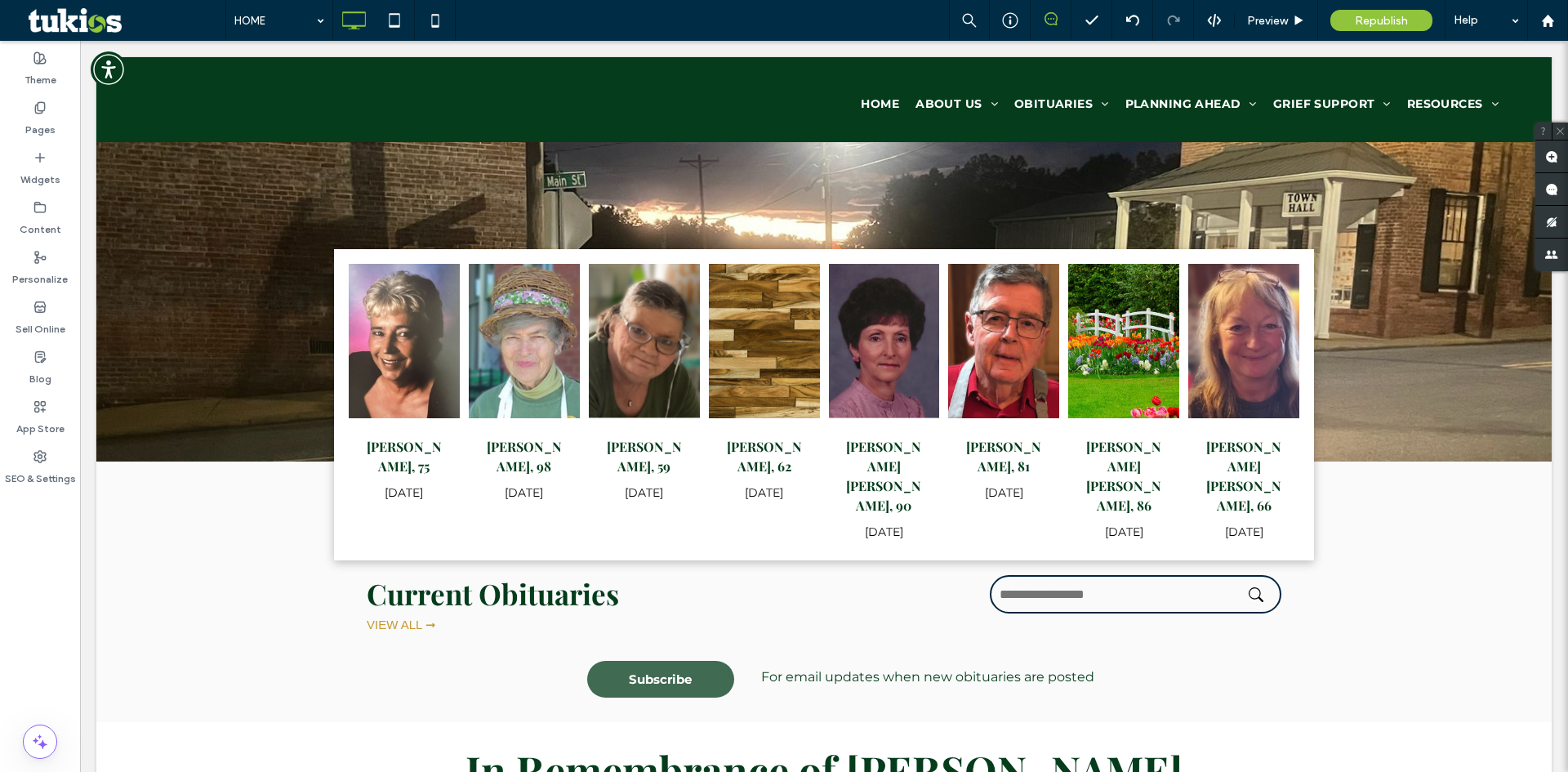
scroll to position [327, 0]
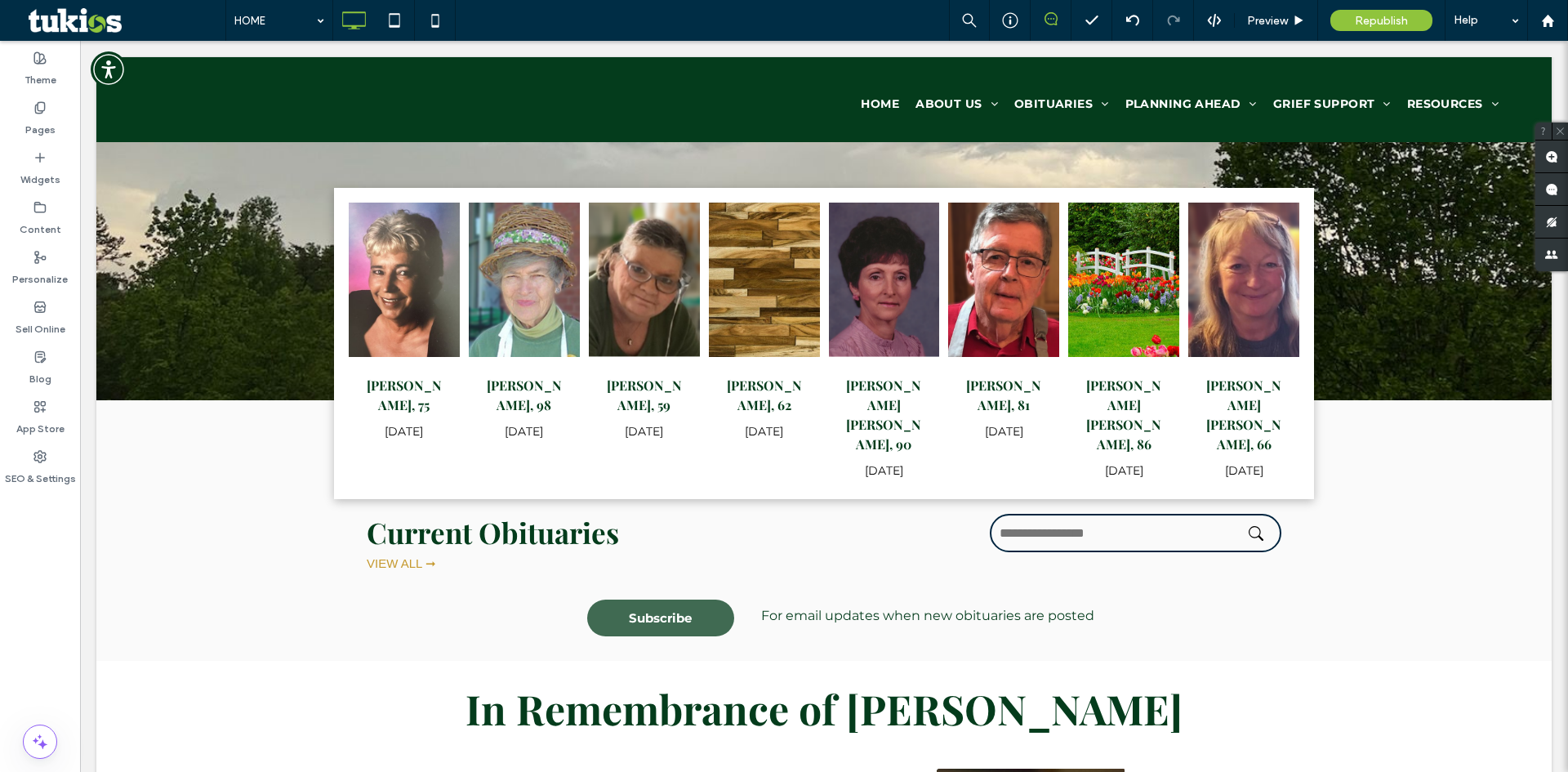
drag, startPoint x: 82, startPoint y: 303, endPoint x: 160, endPoint y: 344, distance: 88.1
